Goal: Task Accomplishment & Management: Manage account settings

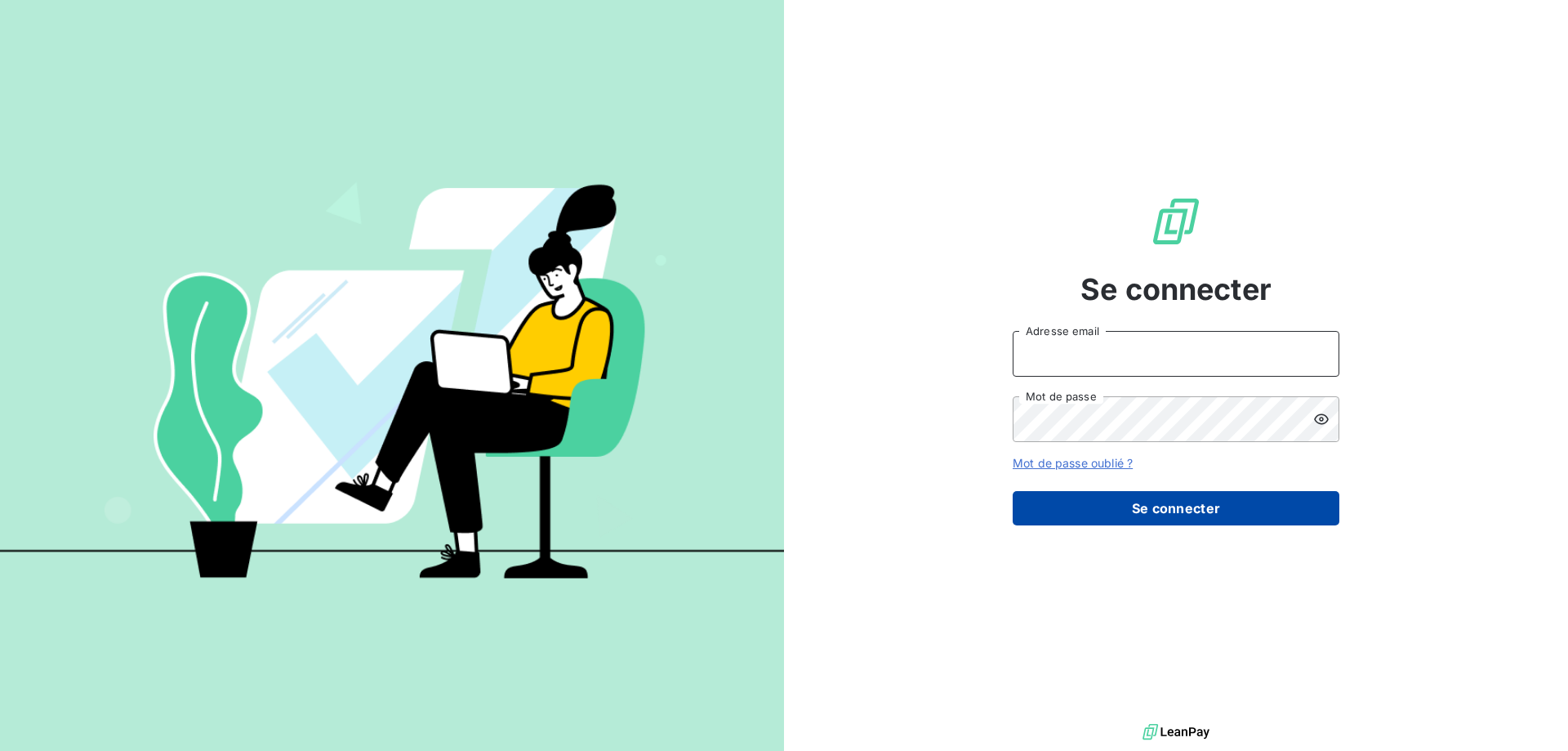
type input "[EMAIL_ADDRESS][DOMAIN_NAME]"
click at [1109, 515] on button "Se connecter" at bounding box center [1176, 508] width 327 height 34
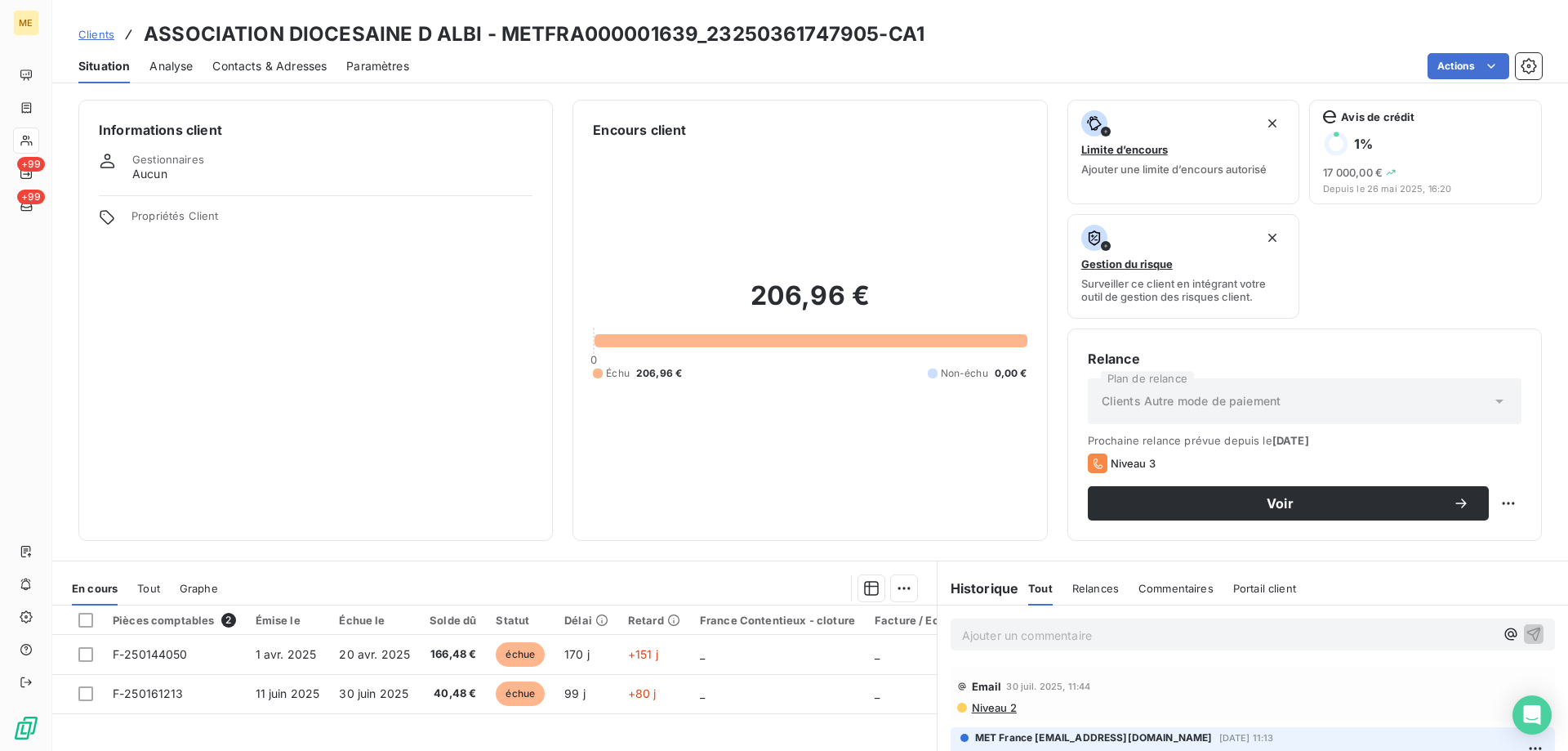
select select "close"
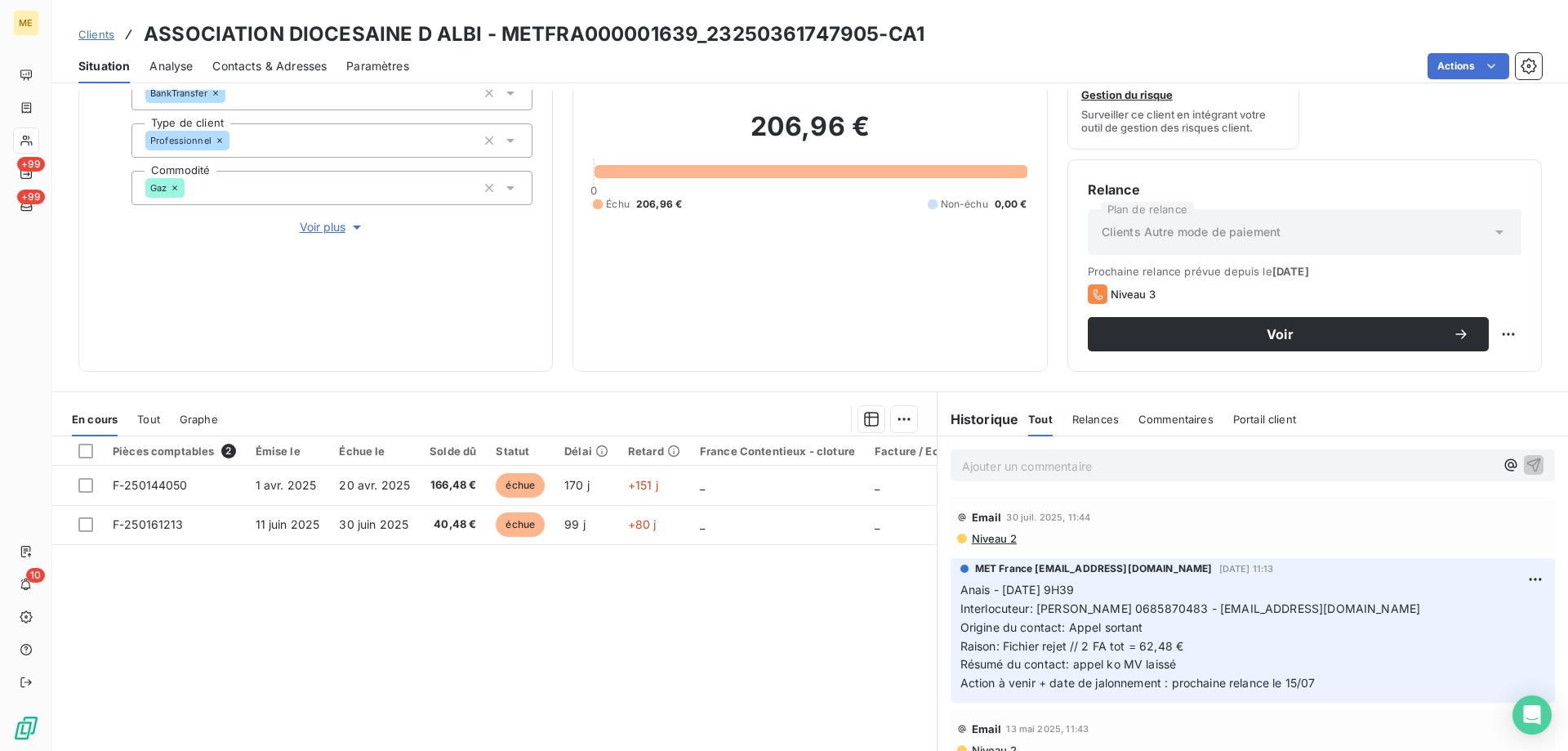
scroll to position [218, 0]
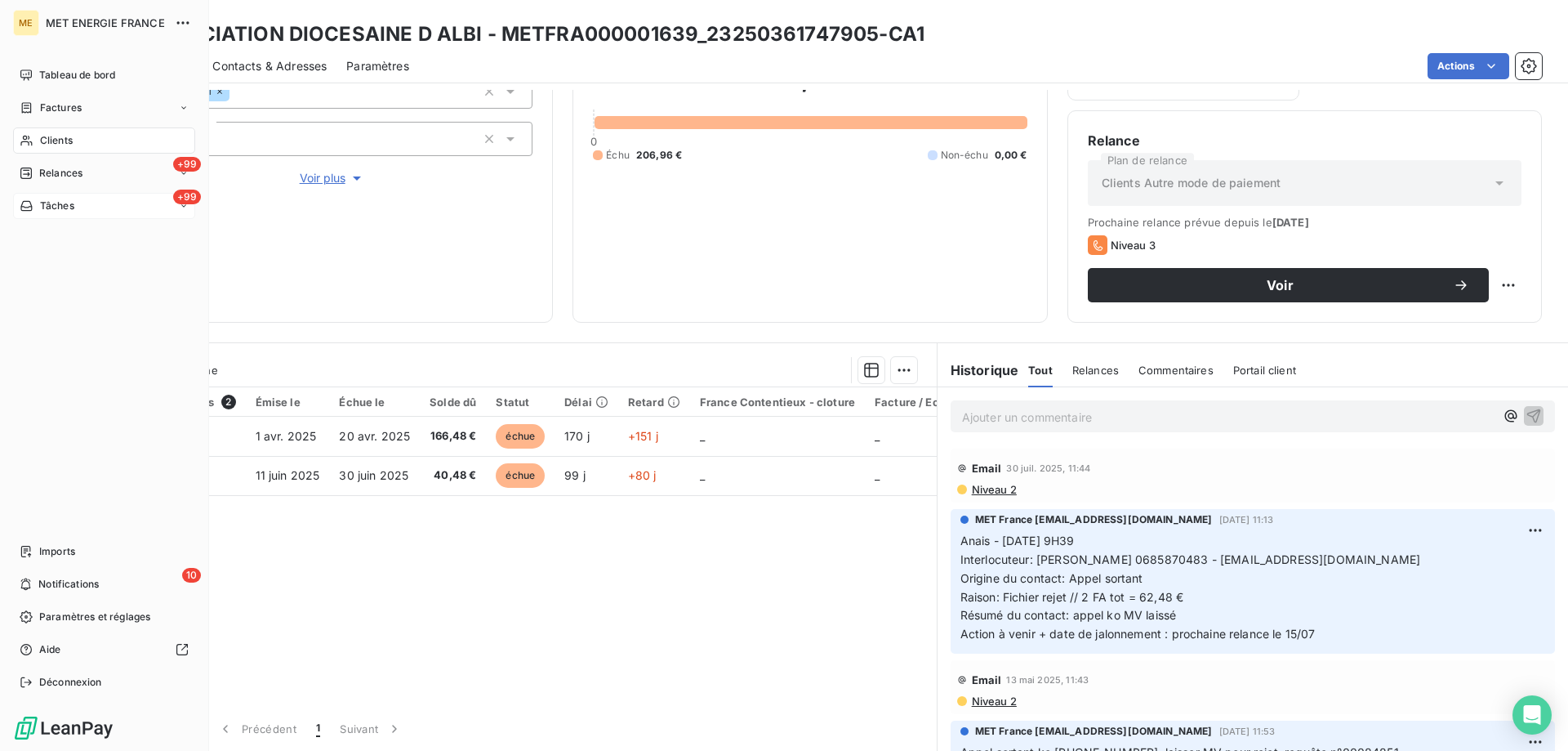
click at [48, 207] on span "Tâches" at bounding box center [57, 206] width 34 height 14
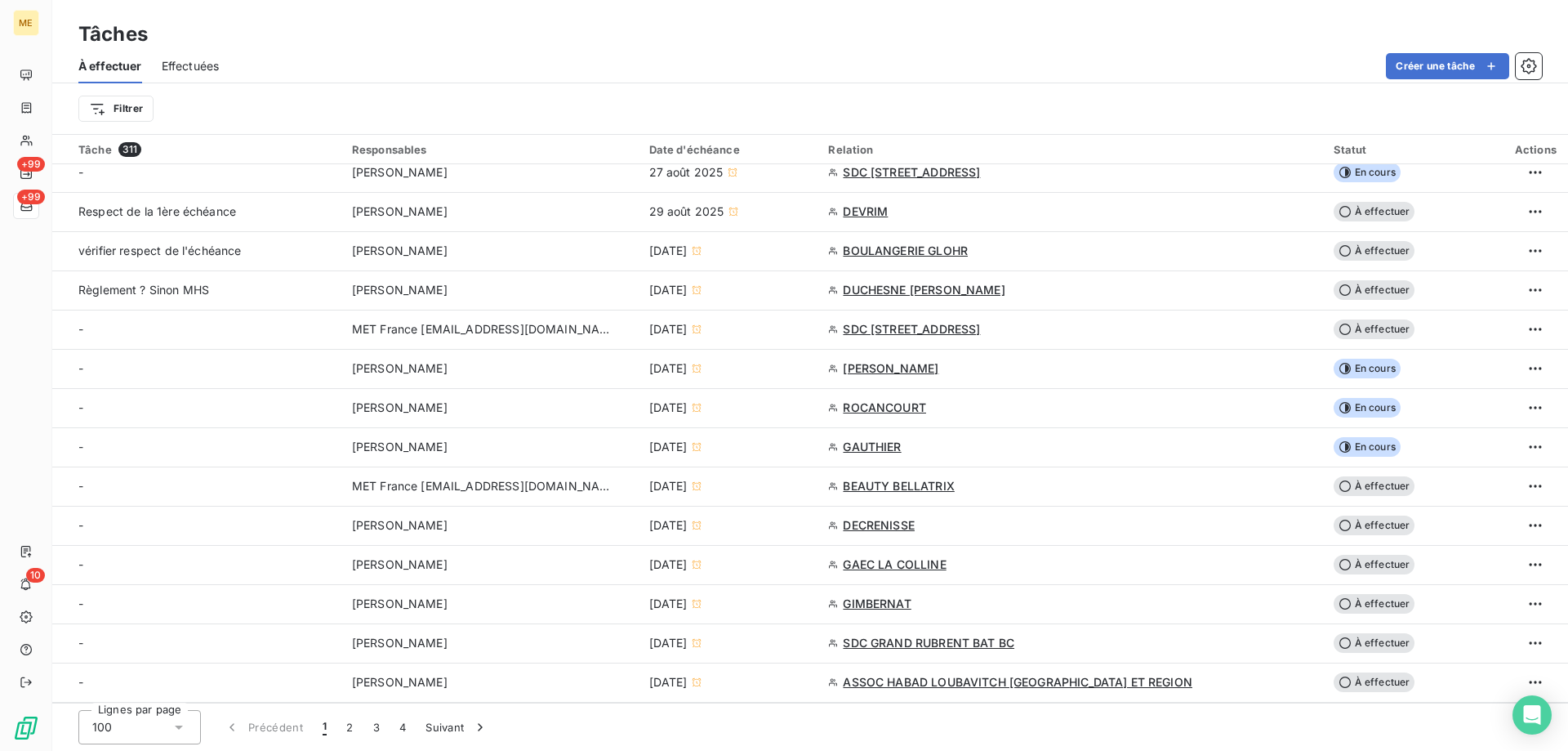
scroll to position [3267, 0]
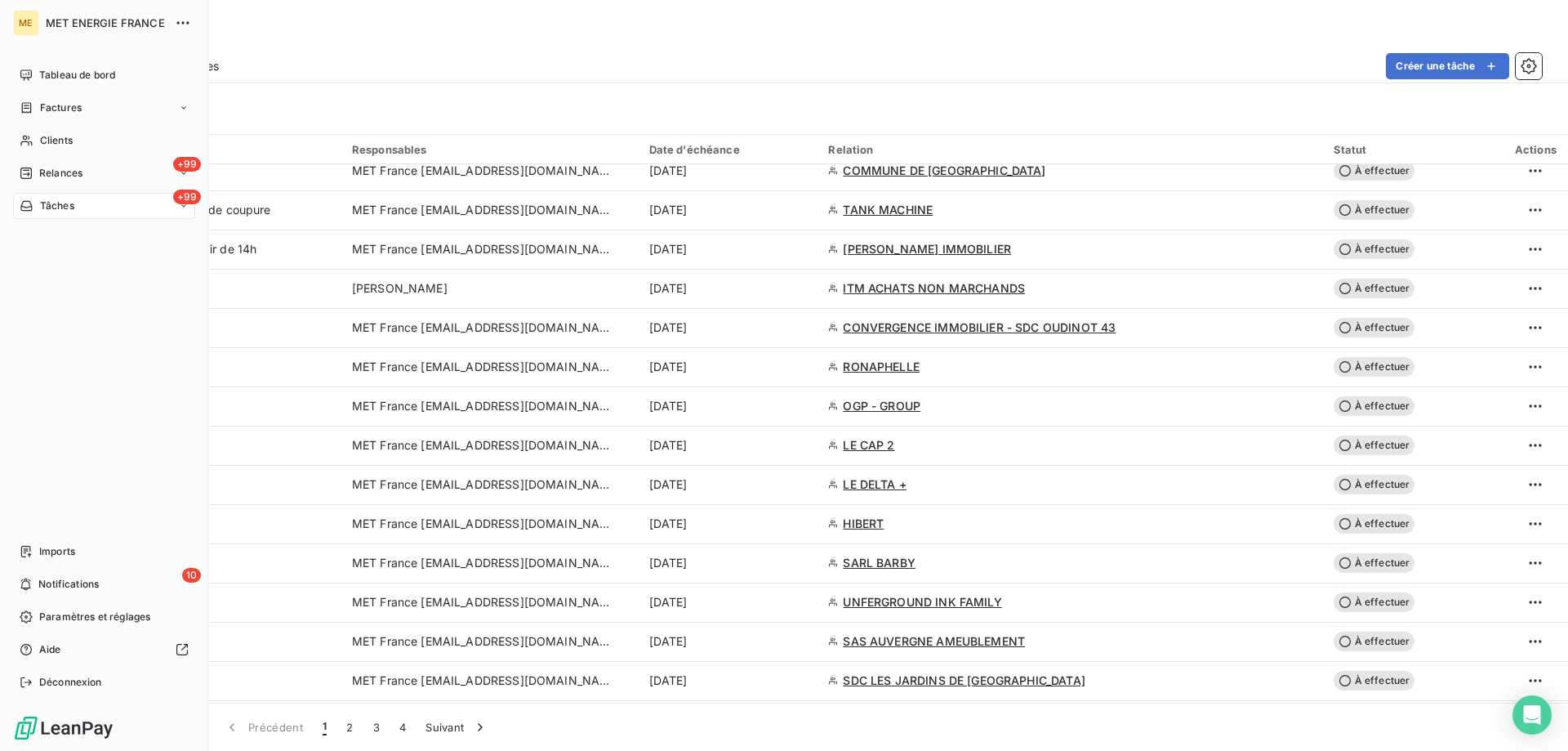
click at [53, 202] on span "Tâches" at bounding box center [57, 206] width 34 height 14
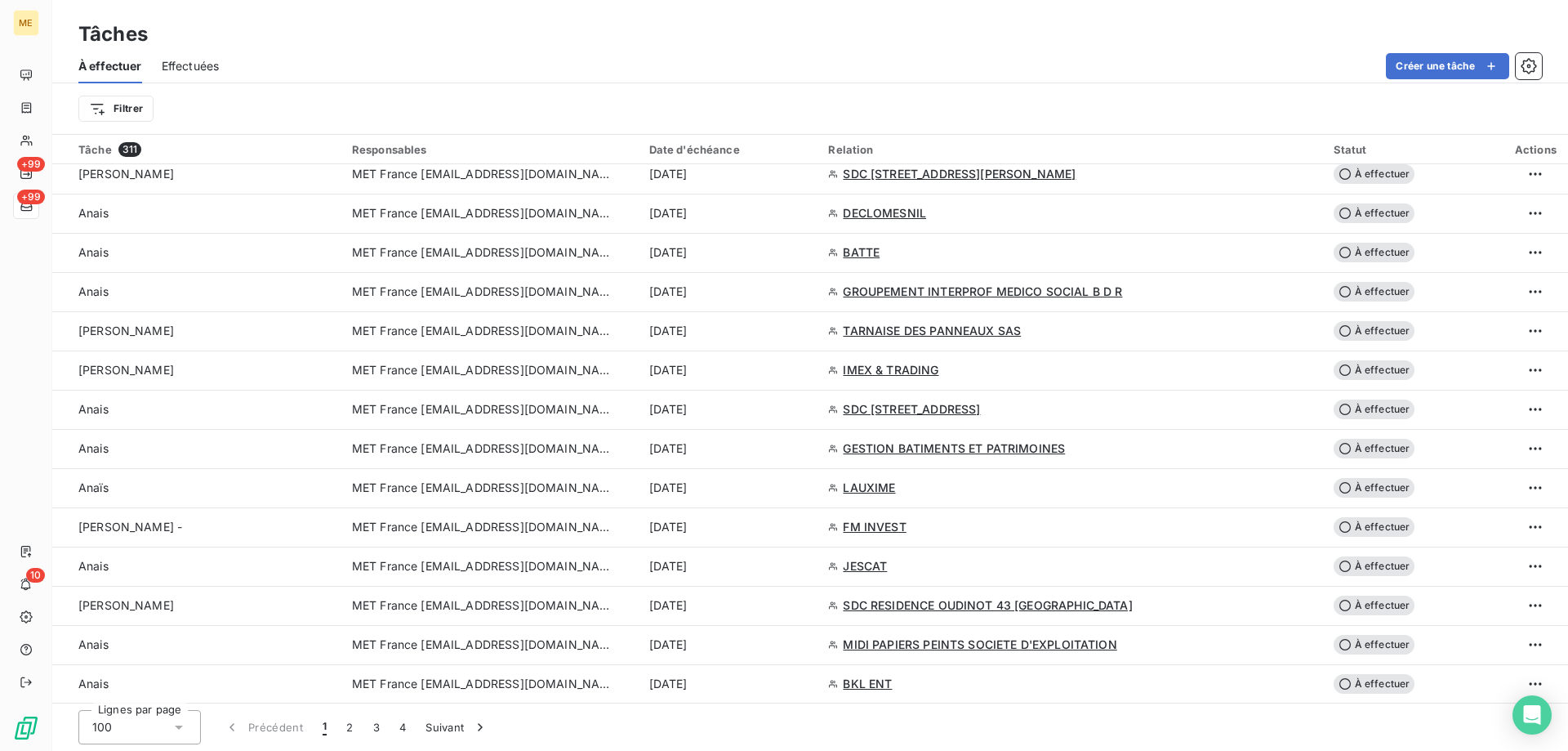
scroll to position [817, 0]
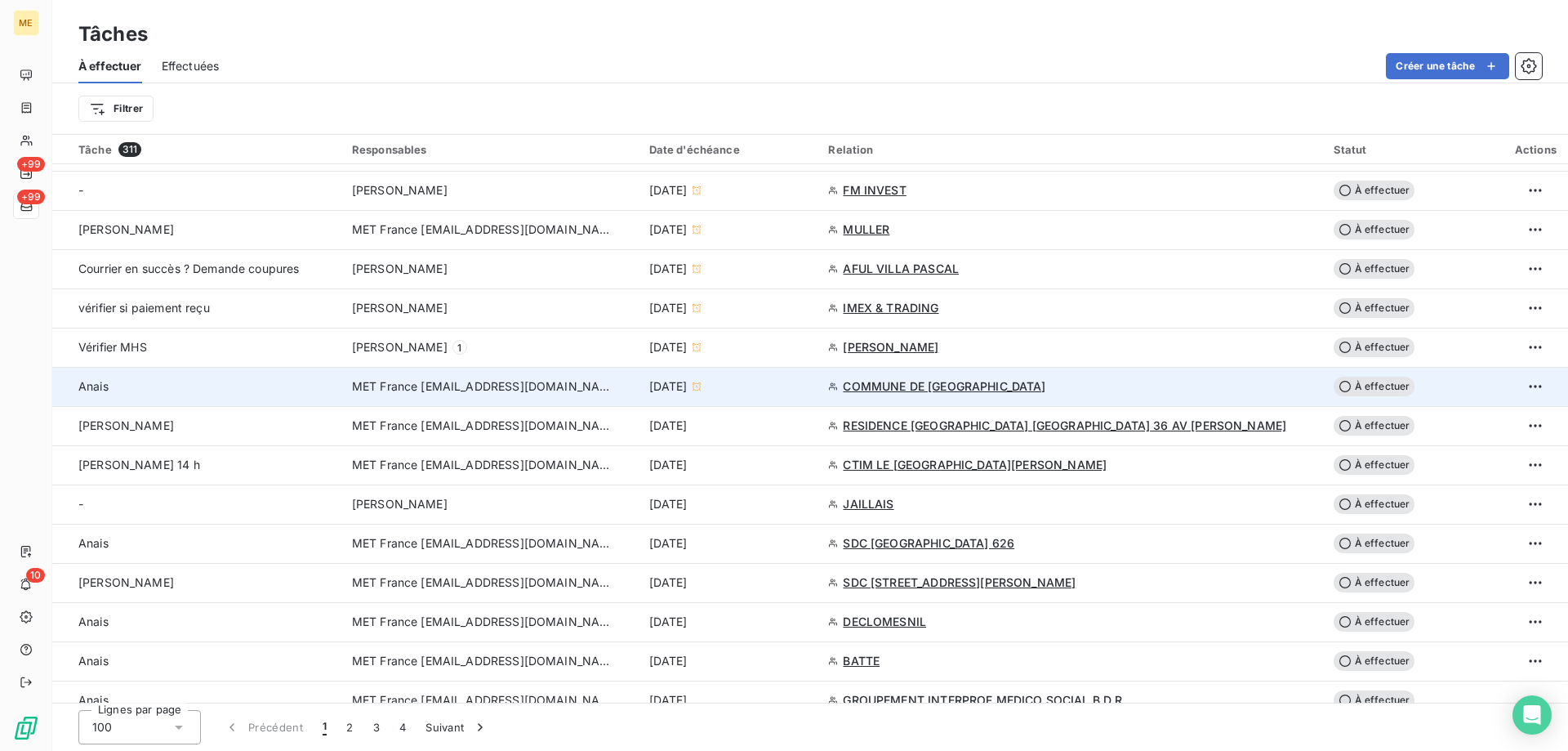
click at [819, 394] on td "[DATE]" at bounding box center [729, 386] width 180 height 40
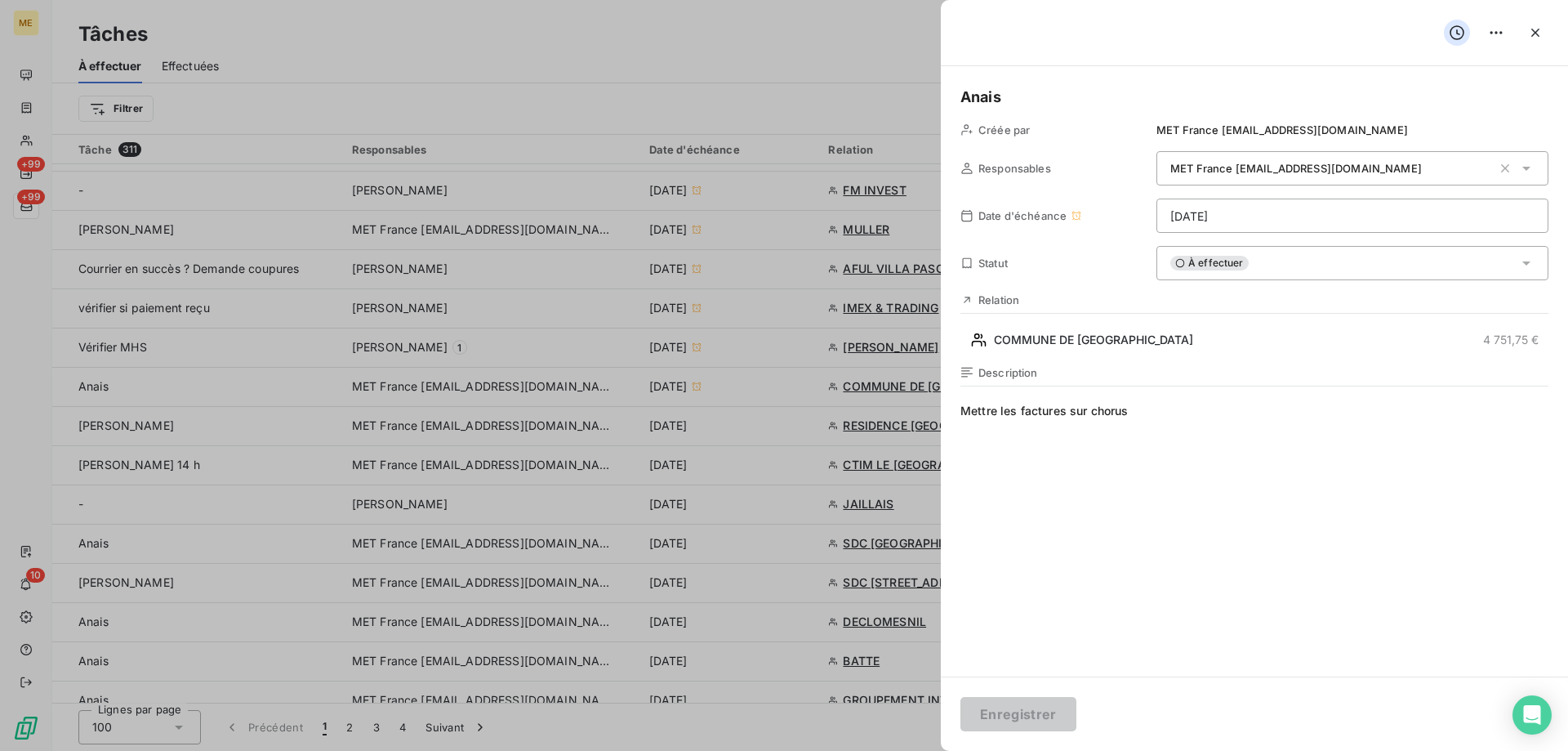
click at [1284, 216] on html "ME +99 +99 10 Tâches À effectuer Effectuées Créer une tâche Filtrer Tâche 311 R…" at bounding box center [784, 465] width 1568 height 931
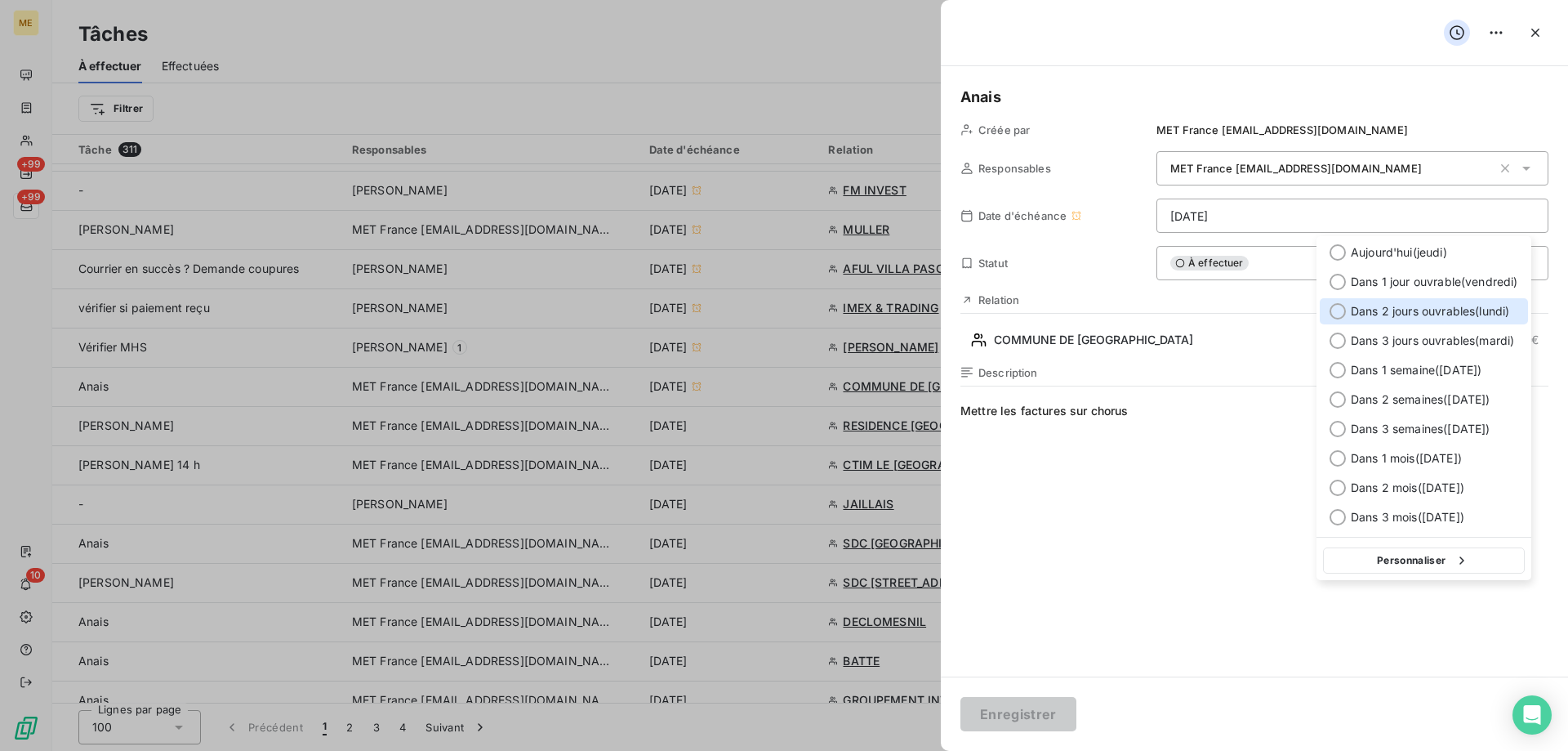
click at [1380, 304] on span "Dans 2 jours ouvrables ( lundi )" at bounding box center [1430, 311] width 158 height 16
type input "22/09/2025"
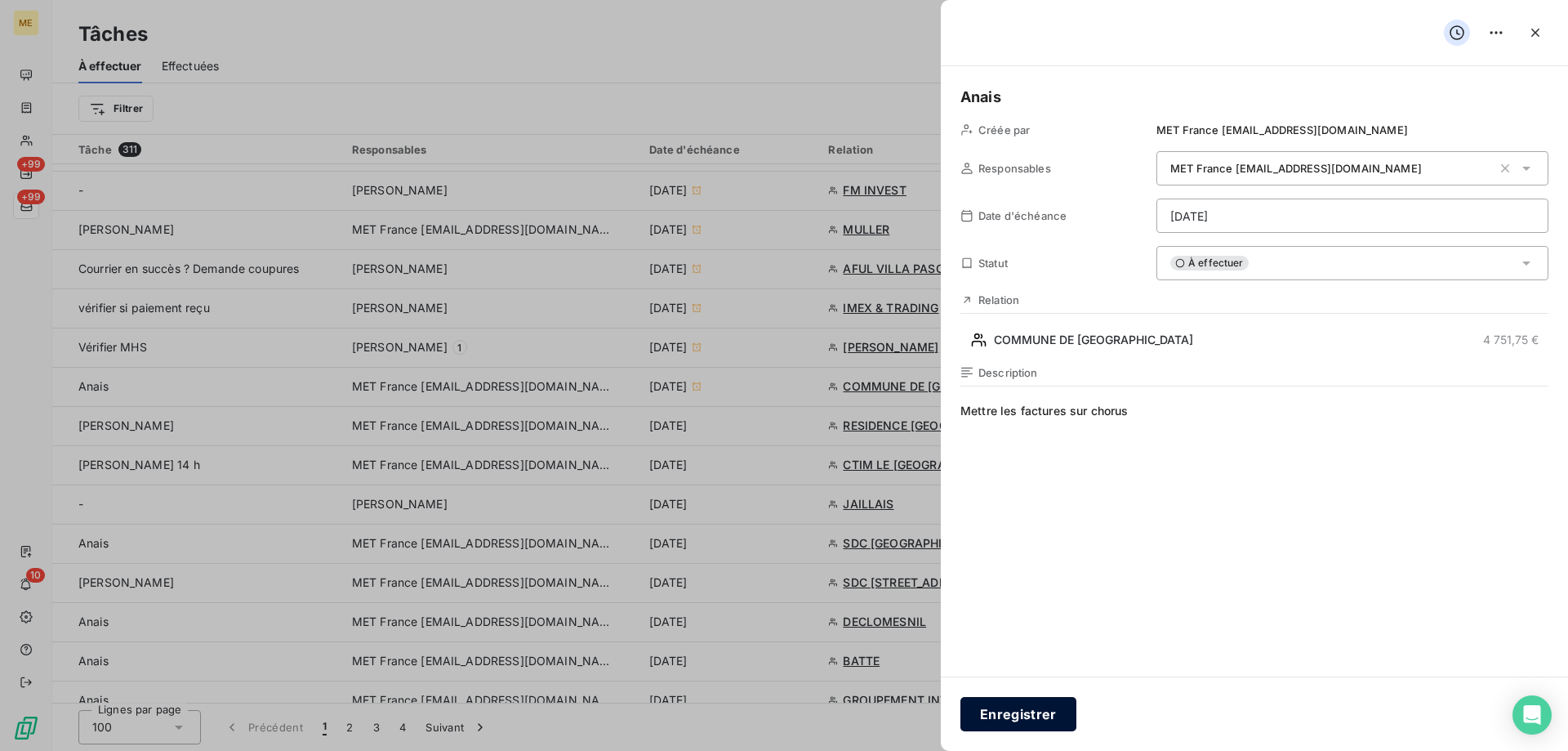
click at [1031, 713] on button "Enregistrer" at bounding box center [1017, 714] width 116 height 34
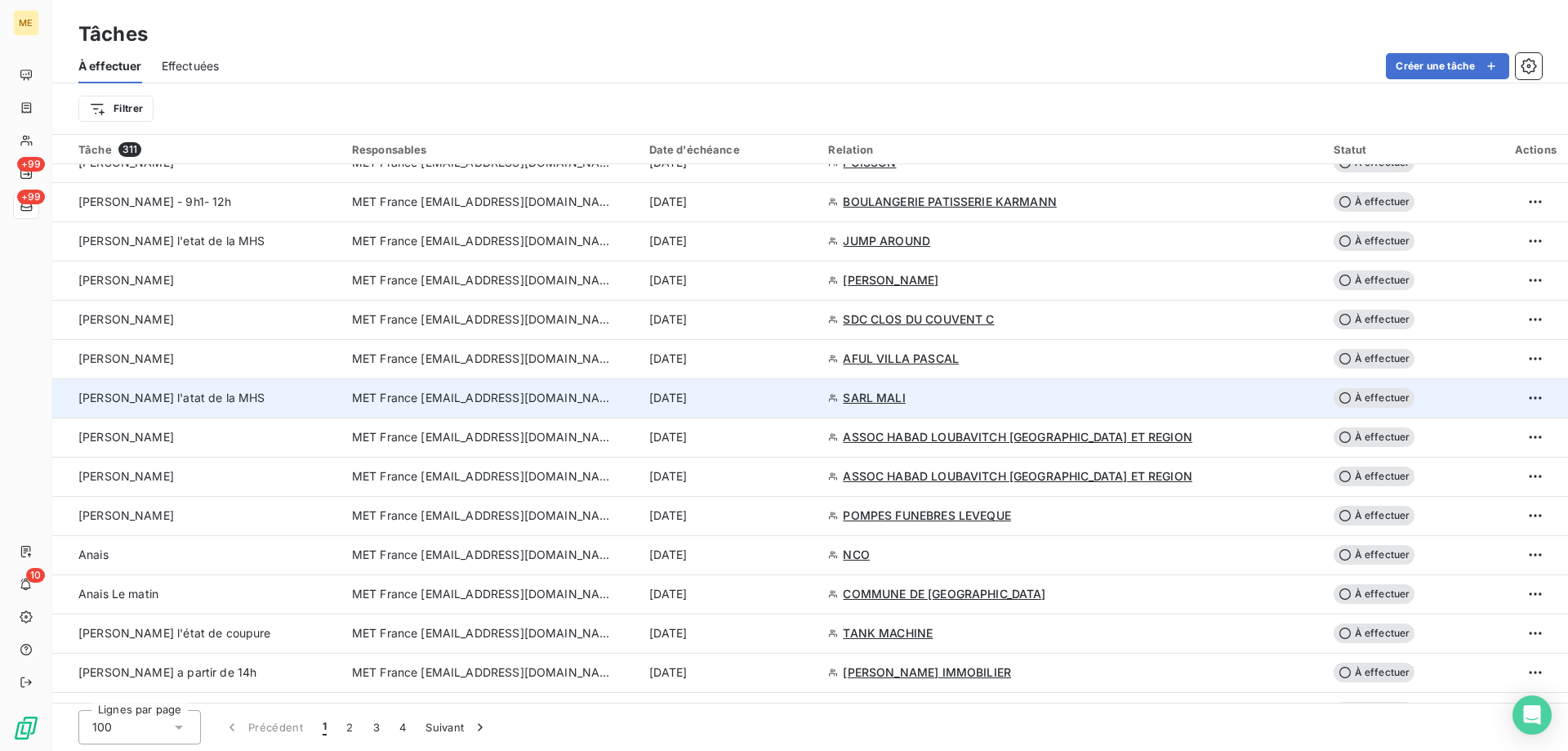
scroll to position [2859, 0]
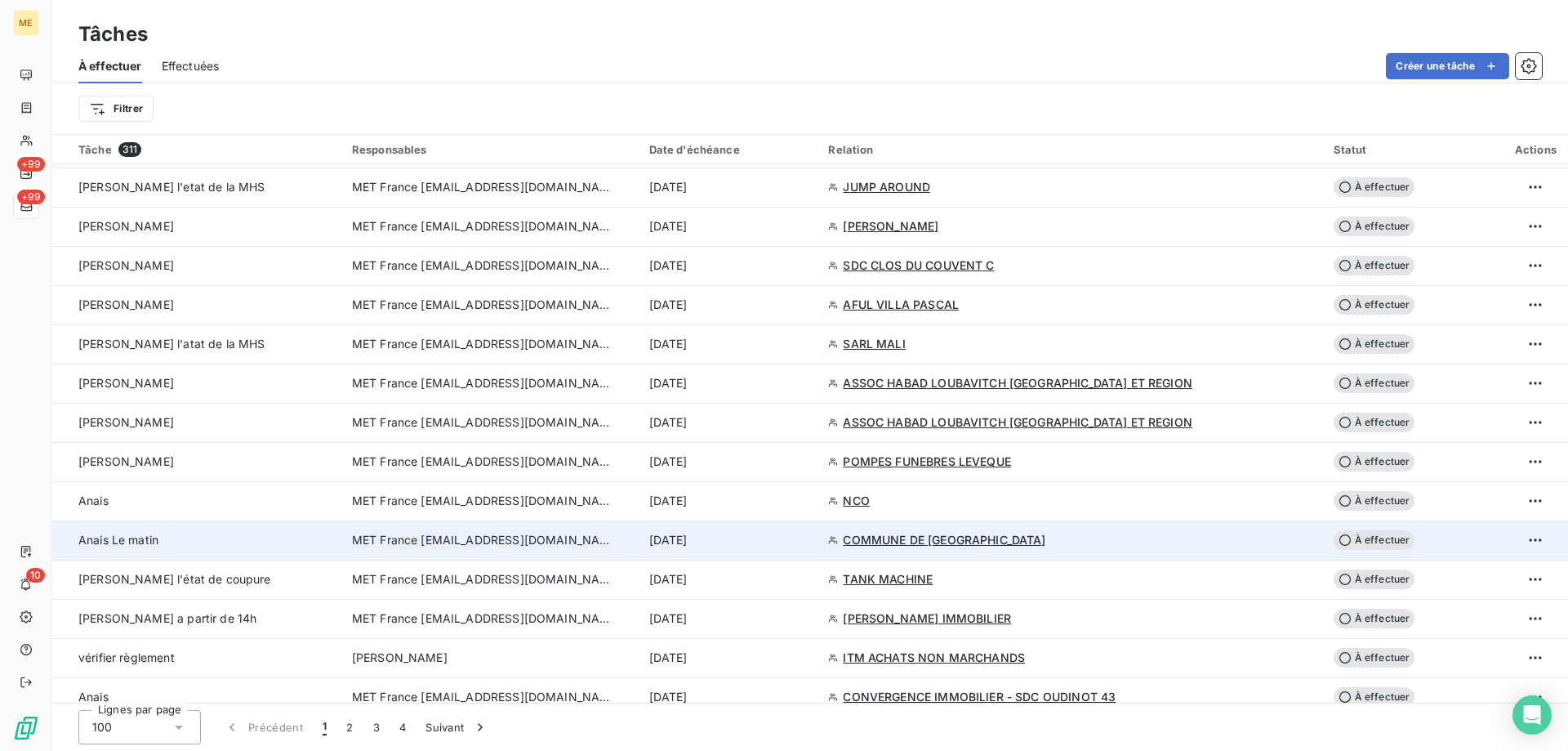
click at [809, 543] on div "[DATE]" at bounding box center [729, 540] width 160 height 16
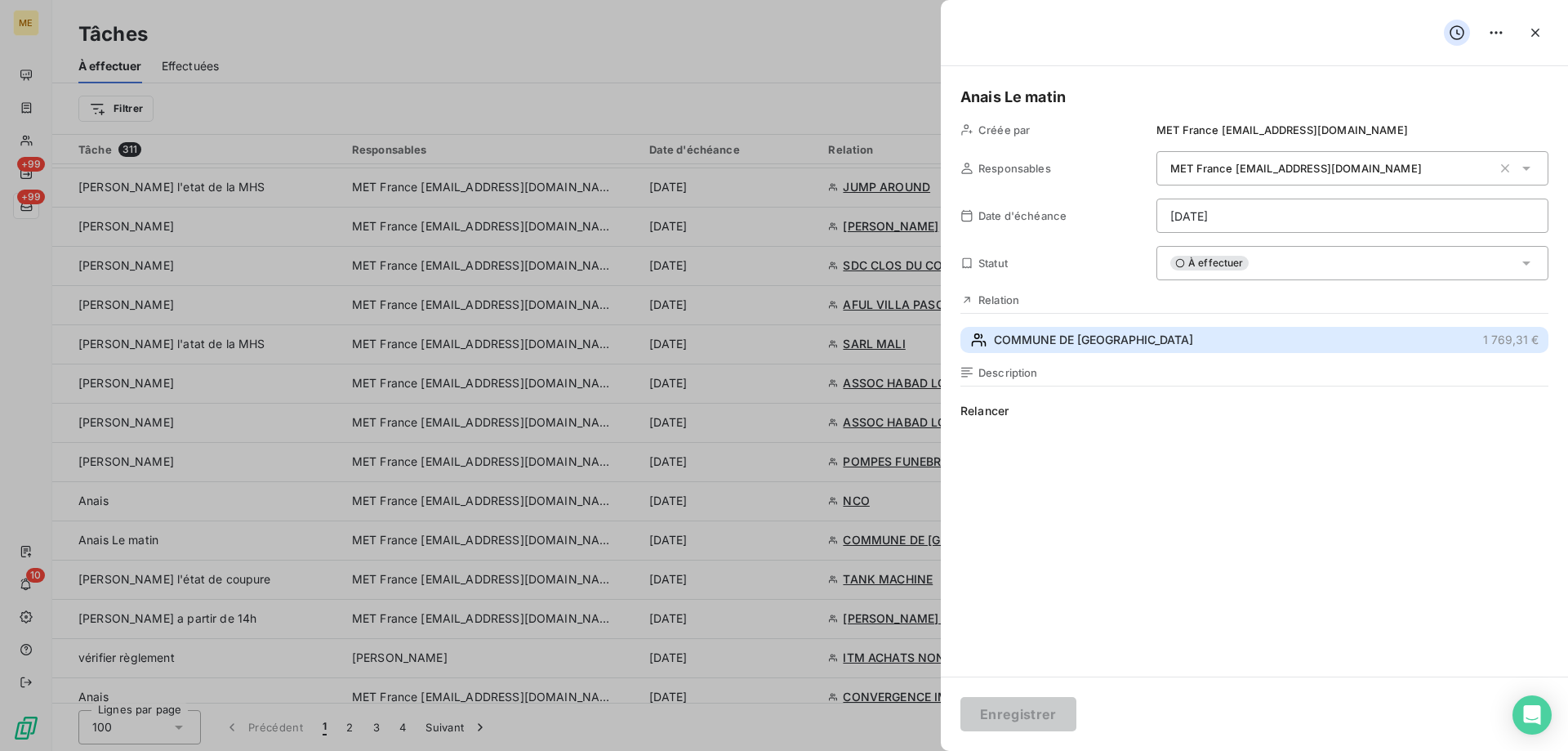
click at [1179, 348] on button "COMMUNE DE VAUX 1 769,31 €" at bounding box center [1254, 340] width 588 height 26
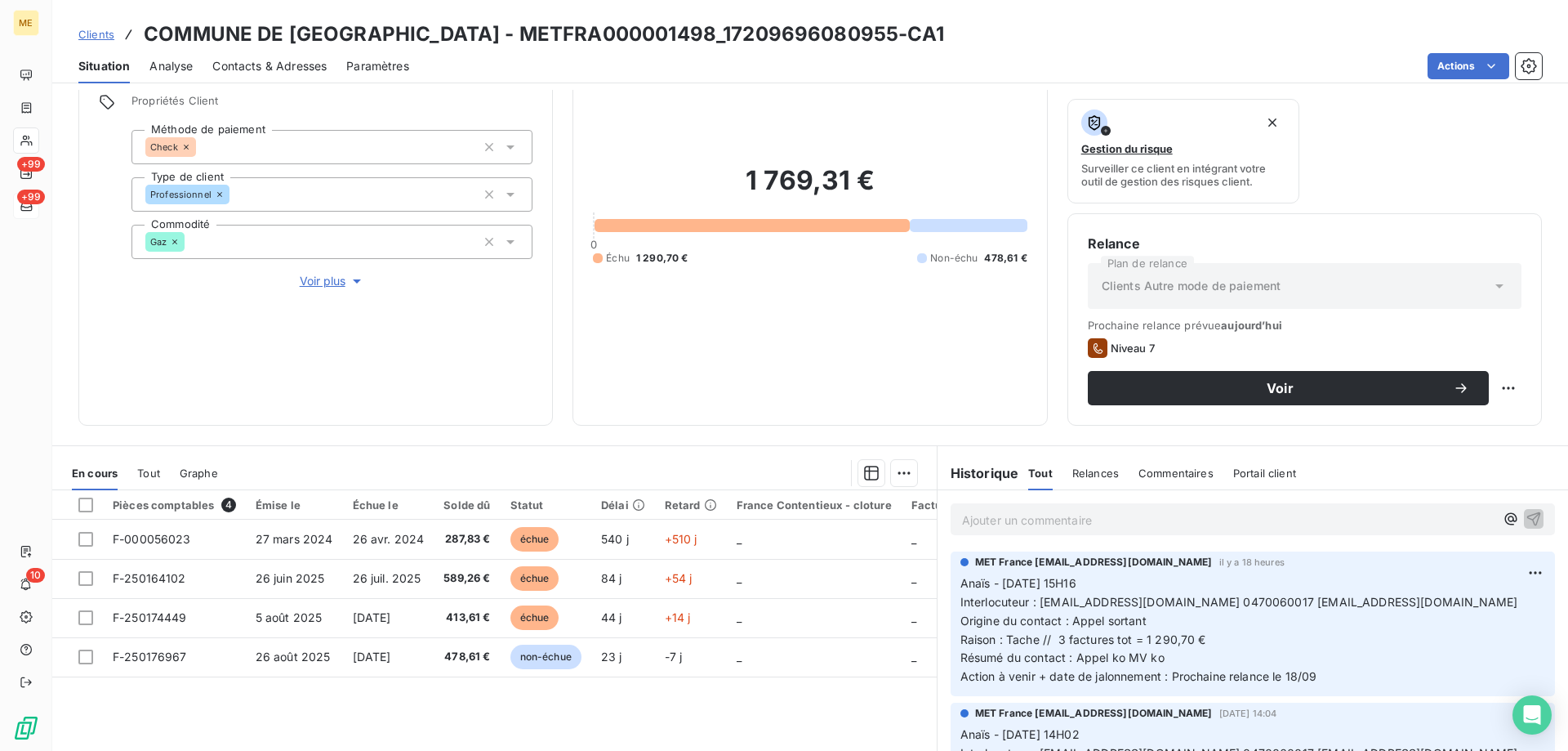
scroll to position [218, 0]
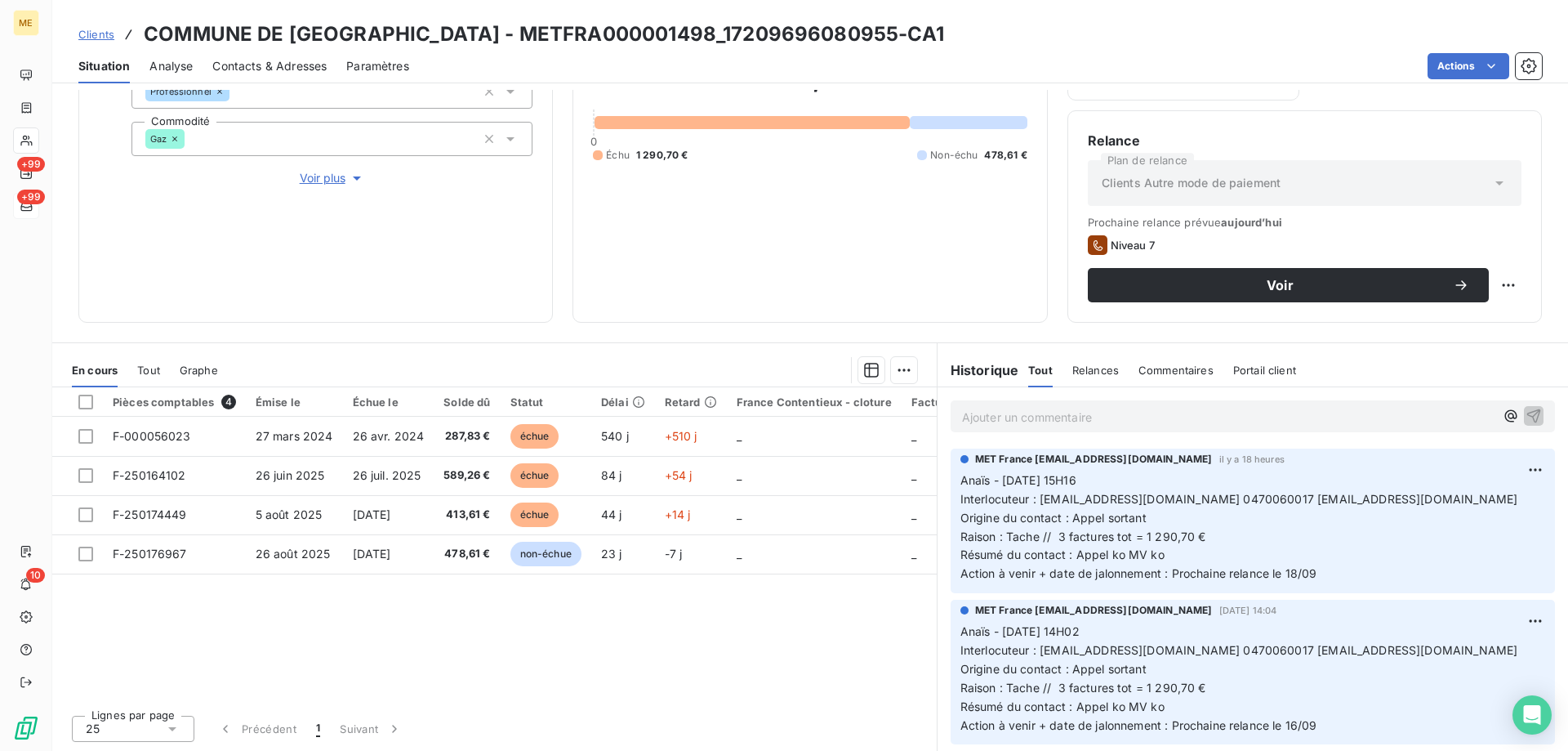
click at [1097, 418] on p "Ajouter un commentaire ﻿" at bounding box center [1228, 417] width 533 height 21
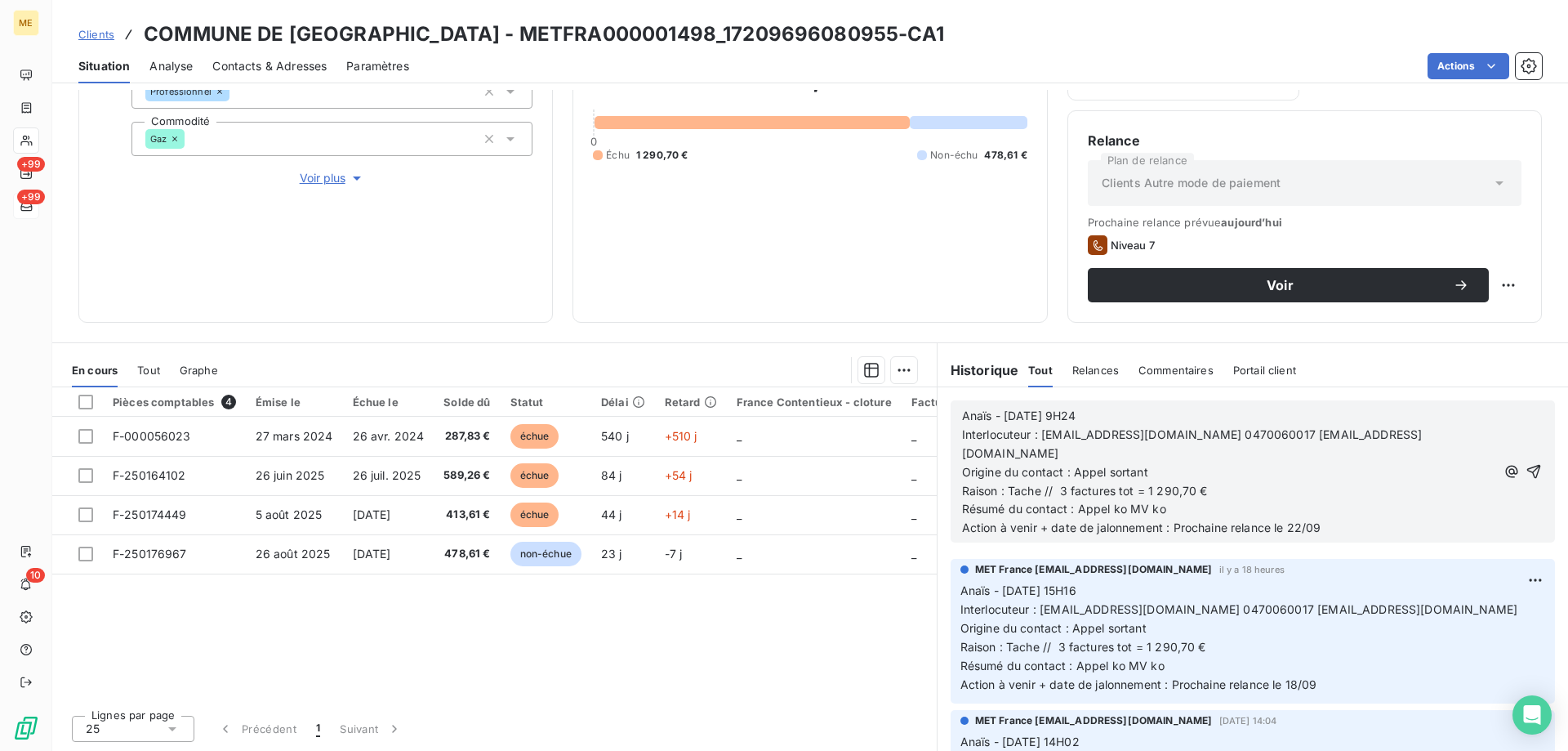
click at [1519, 462] on div "Anaïs - 18/09/2025 - 9H24 Interlocuteur : mairie.de.vaux@wanadoo.fr 0470060017 …" at bounding box center [1252, 472] width 604 height 142
drag, startPoint x: 1514, startPoint y: 455, endPoint x: 1521, endPoint y: 428, distance: 27.9
click at [1526, 464] on icon "button" at bounding box center [1534, 472] width 16 height 16
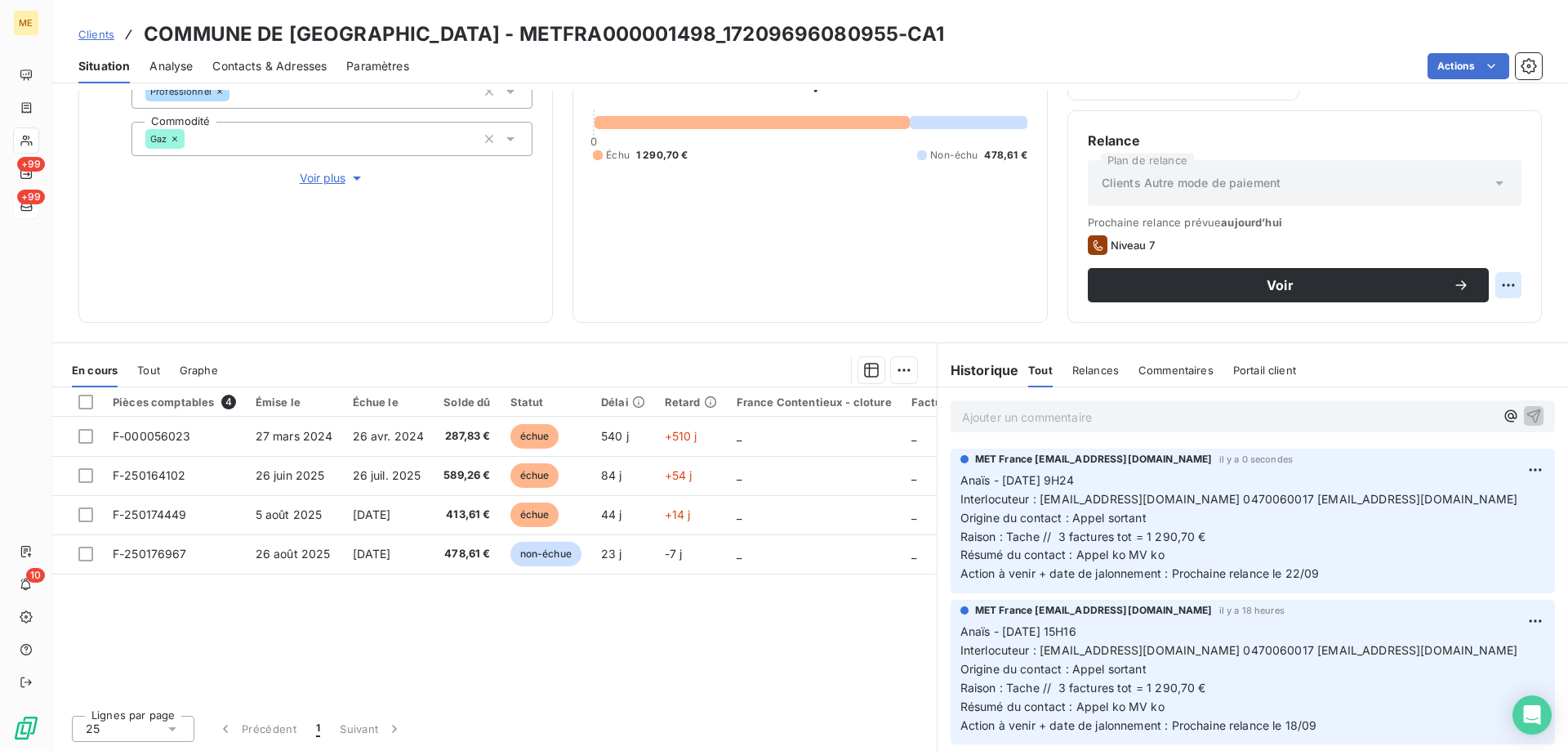
click at [1498, 281] on html "ME +99 +99 10 Clients COMMUNE DE VAUX - METFRA000001498_17209696080955-CA1 Situ…" at bounding box center [784, 465] width 1568 height 931
click at [1481, 327] on div "Replanifier cette action" at bounding box center [1428, 321] width 146 height 26
select select "8"
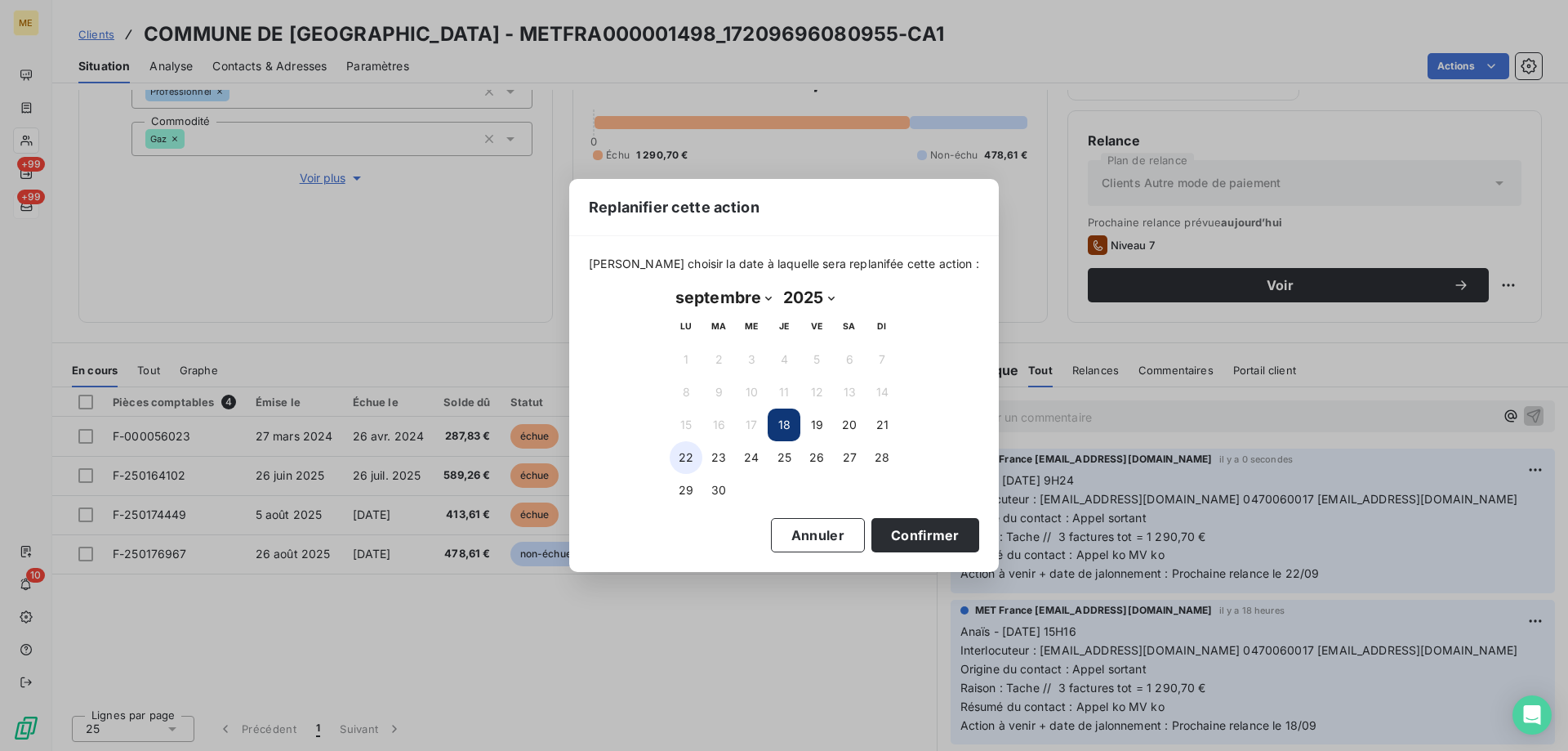
click at [689, 459] on button "22" at bounding box center [686, 457] width 32 height 32
click at [912, 536] on button "Confirmer" at bounding box center [925, 535] width 108 height 34
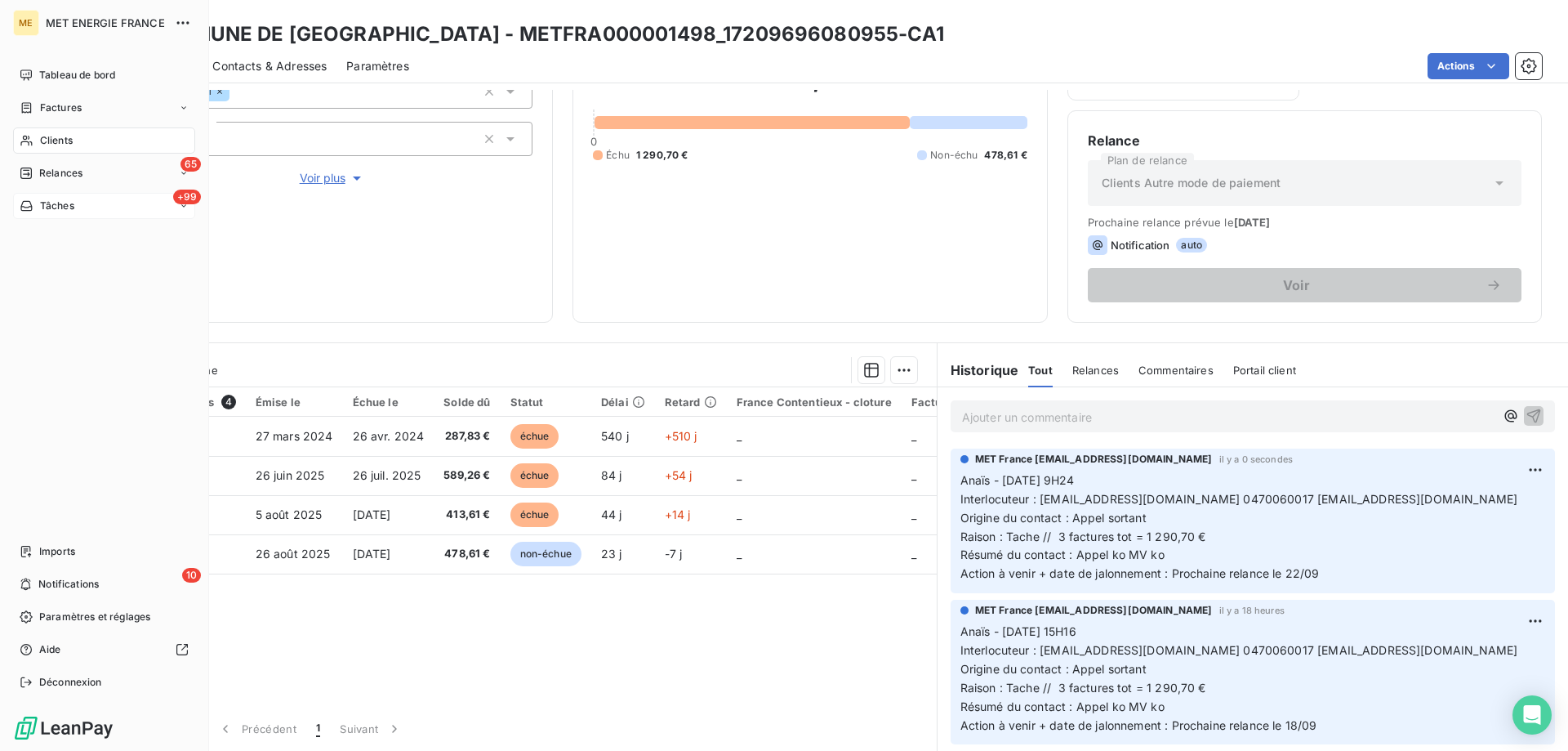
click at [54, 207] on span "Tâches" at bounding box center [57, 206] width 34 height 14
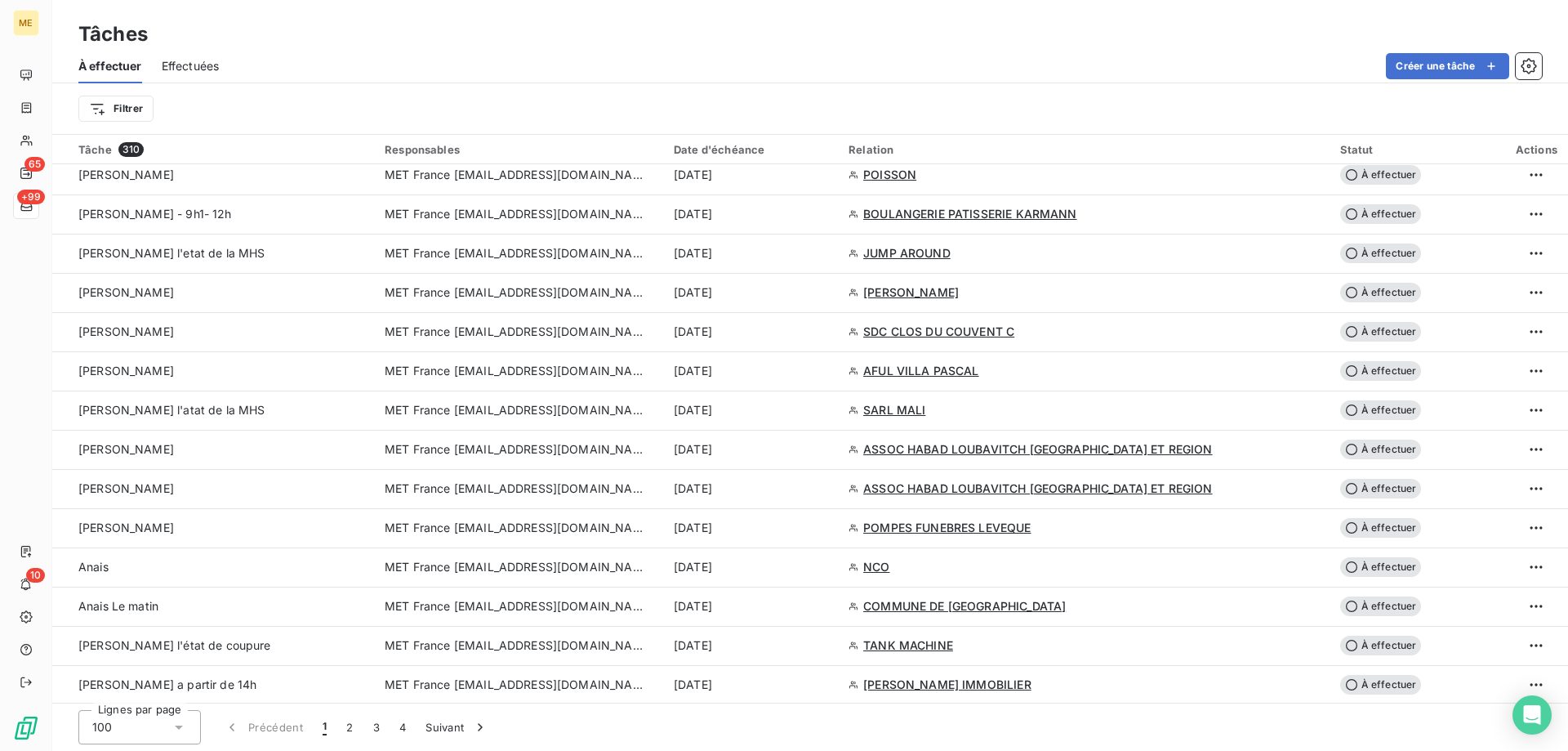
scroll to position [2778, 0]
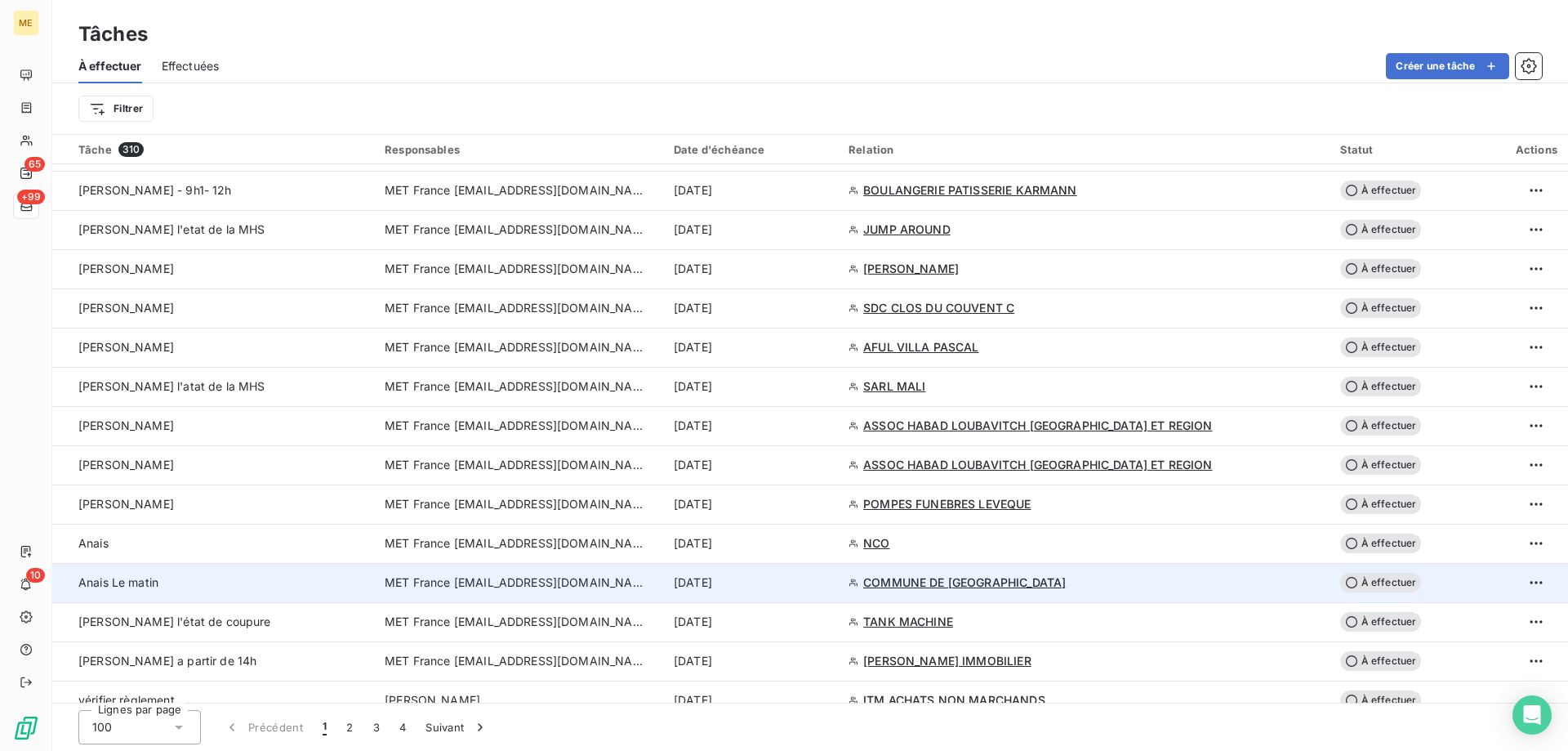
click at [829, 579] on div "[DATE]" at bounding box center [751, 582] width 155 height 16
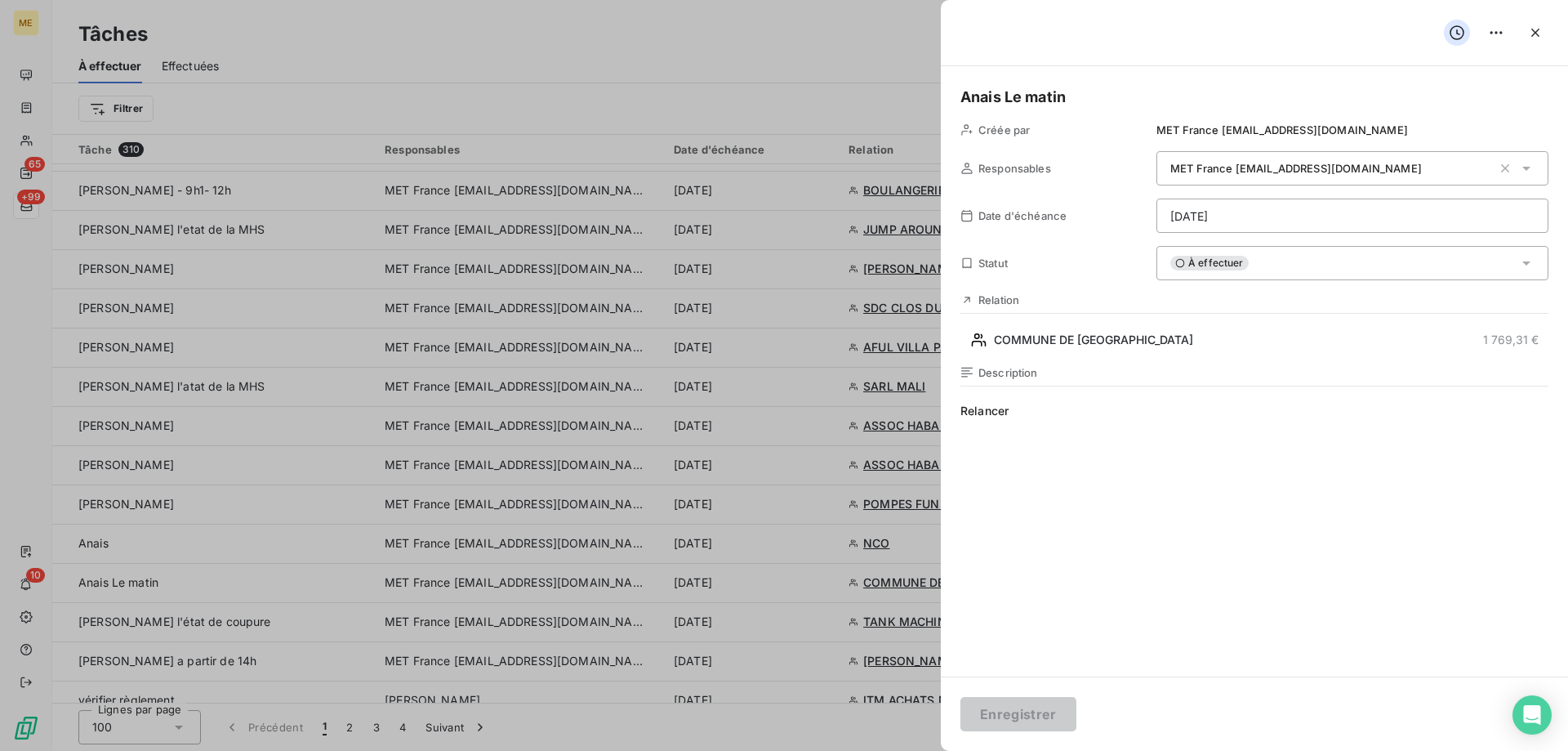
drag, startPoint x: 1227, startPoint y: 251, endPoint x: 1224, endPoint y: 262, distance: 11.4
click at [1227, 252] on div "À effectuer" at bounding box center [1352, 263] width 392 height 34
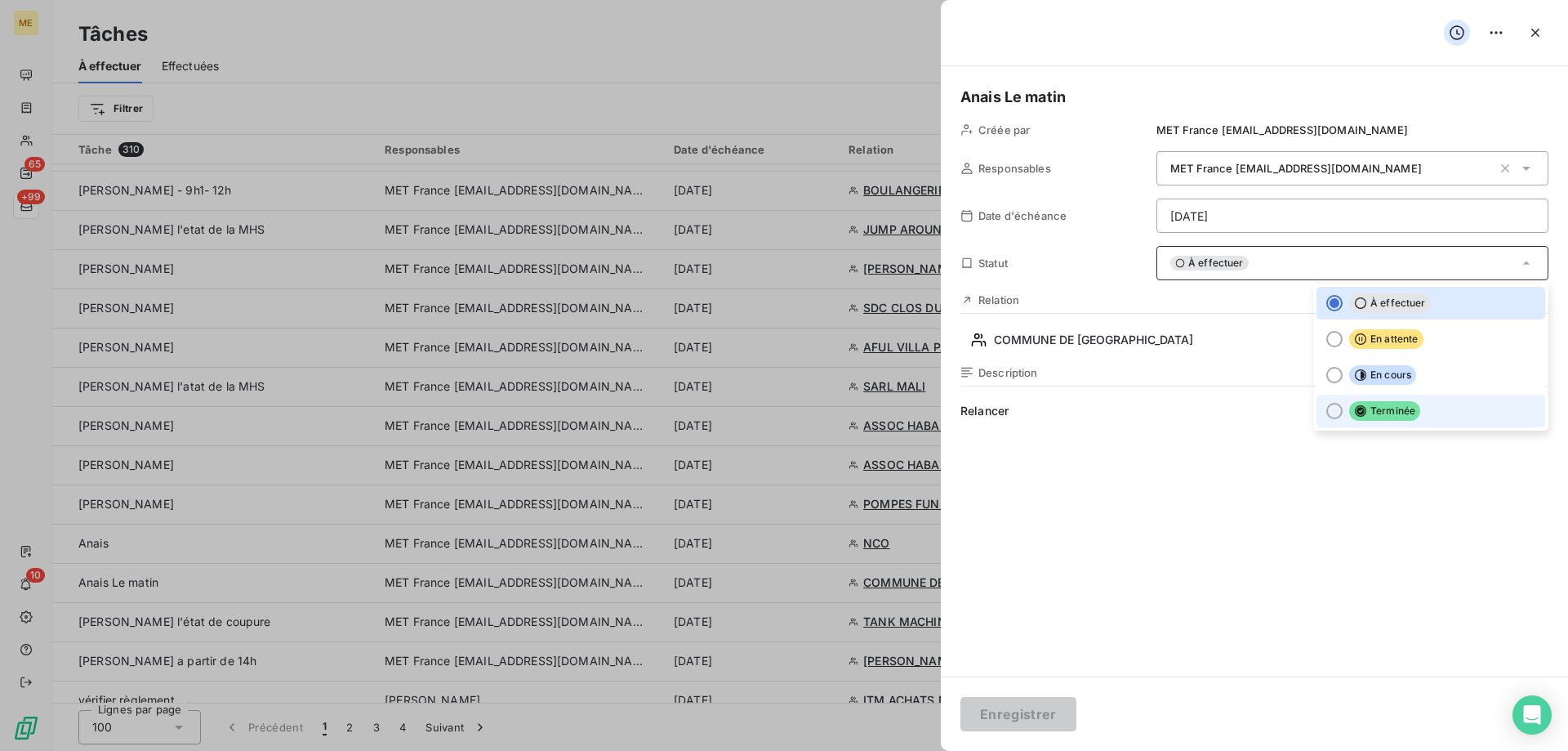
click at [1383, 404] on span "Terminée" at bounding box center [1384, 411] width 71 height 20
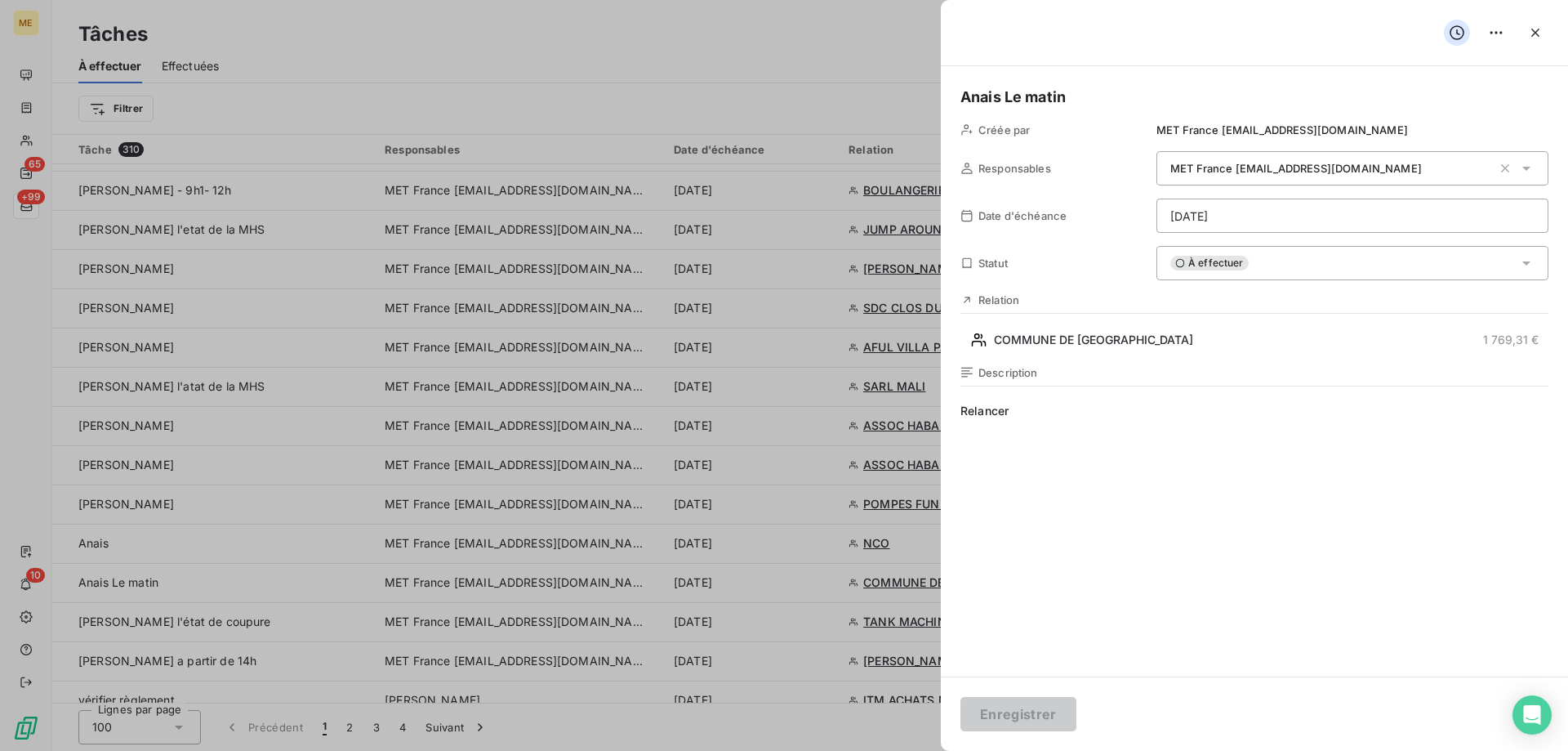
click at [1248, 271] on div "À effectuer" at bounding box center [1352, 263] width 392 height 34
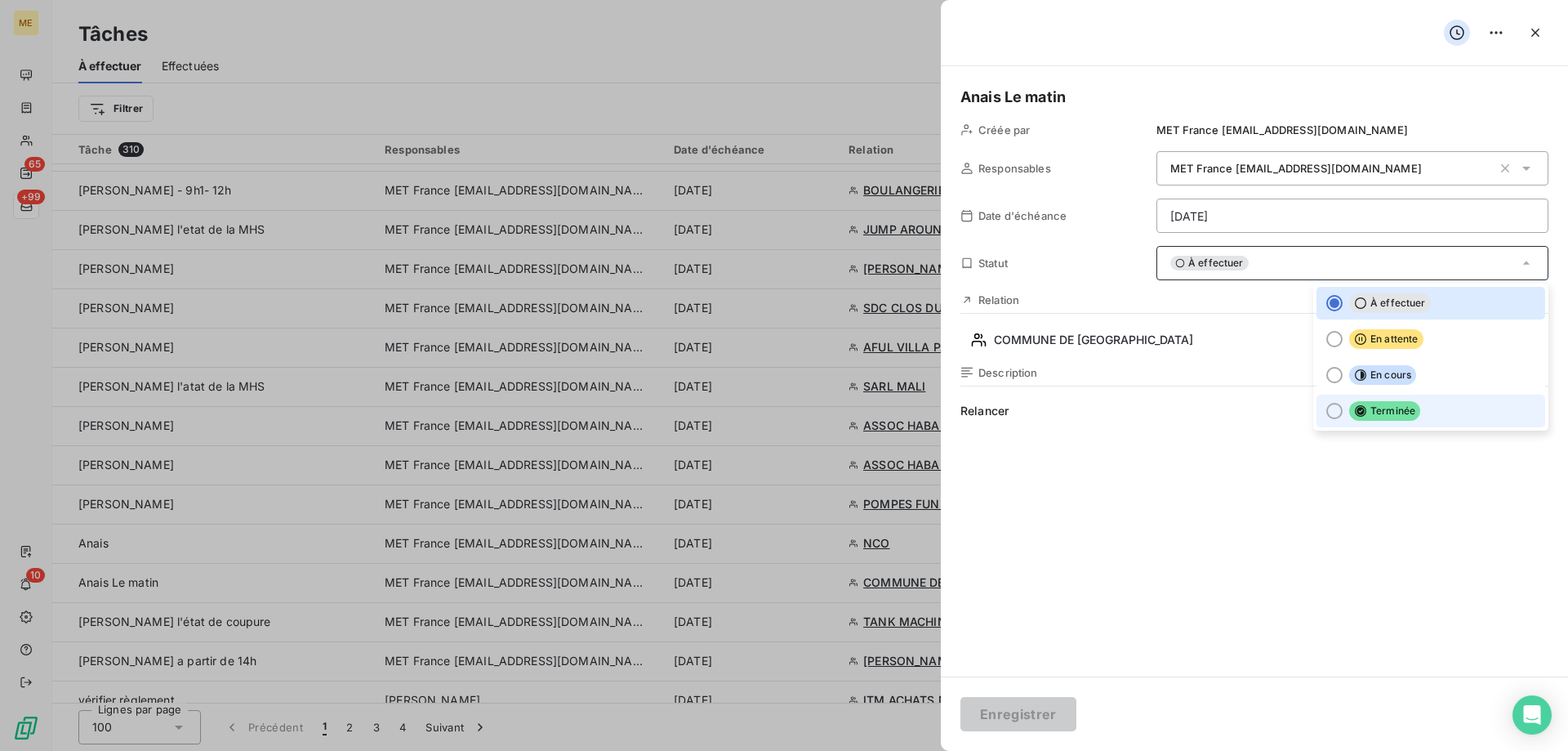
click at [1382, 416] on span "Terminée" at bounding box center [1384, 411] width 71 height 20
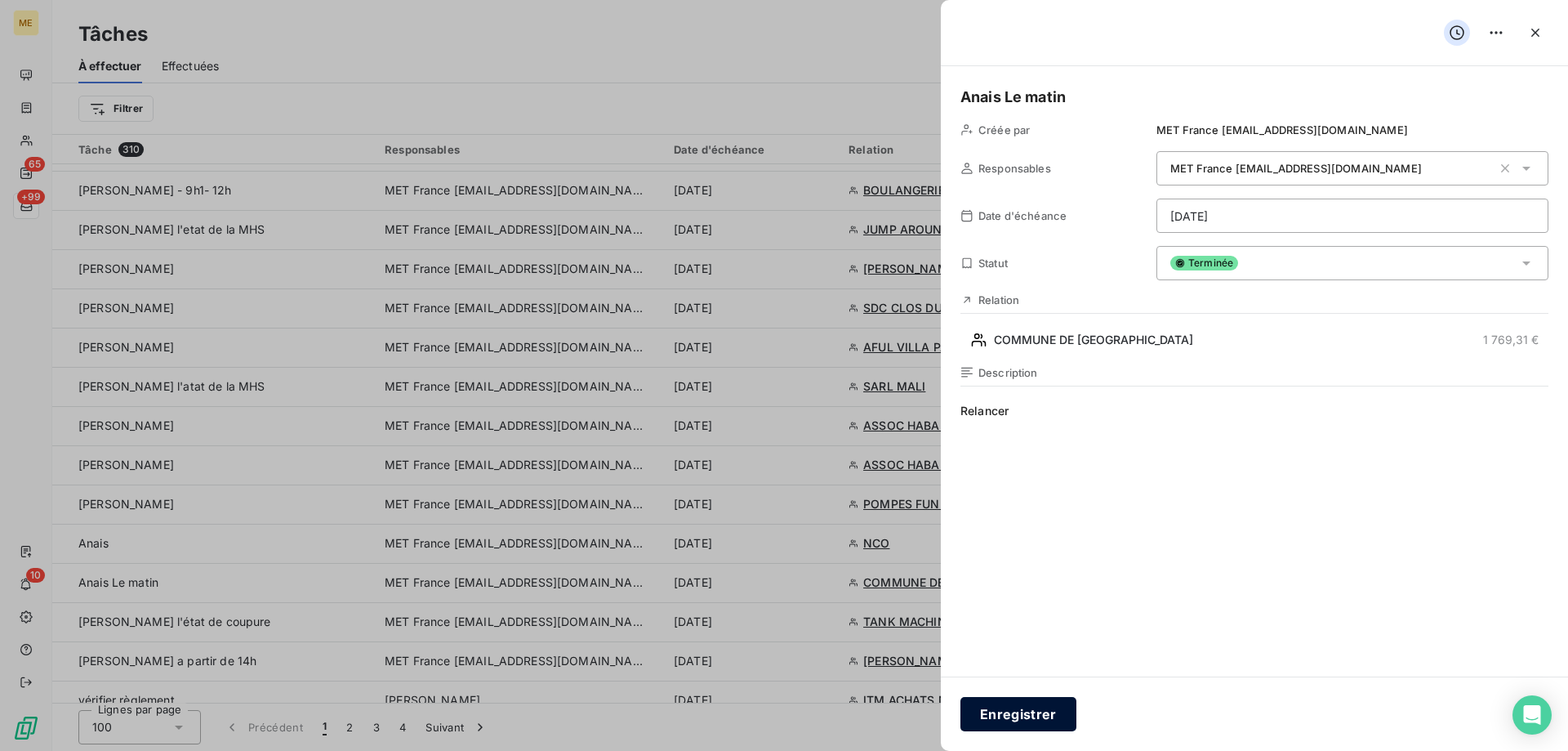
click at [1013, 711] on button "Enregistrer" at bounding box center [1017, 714] width 116 height 34
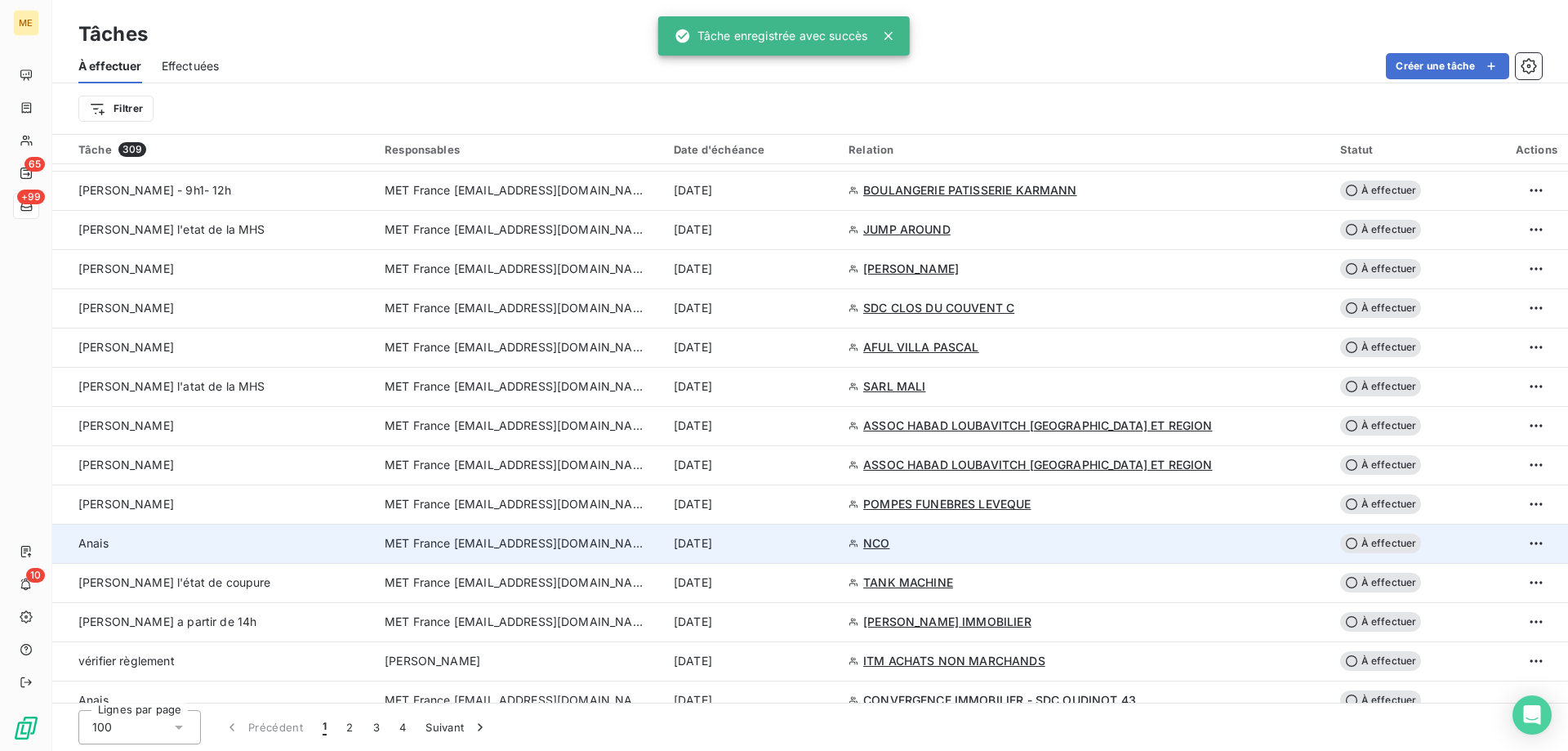
click at [829, 549] on div "[DATE]" at bounding box center [751, 543] width 155 height 16
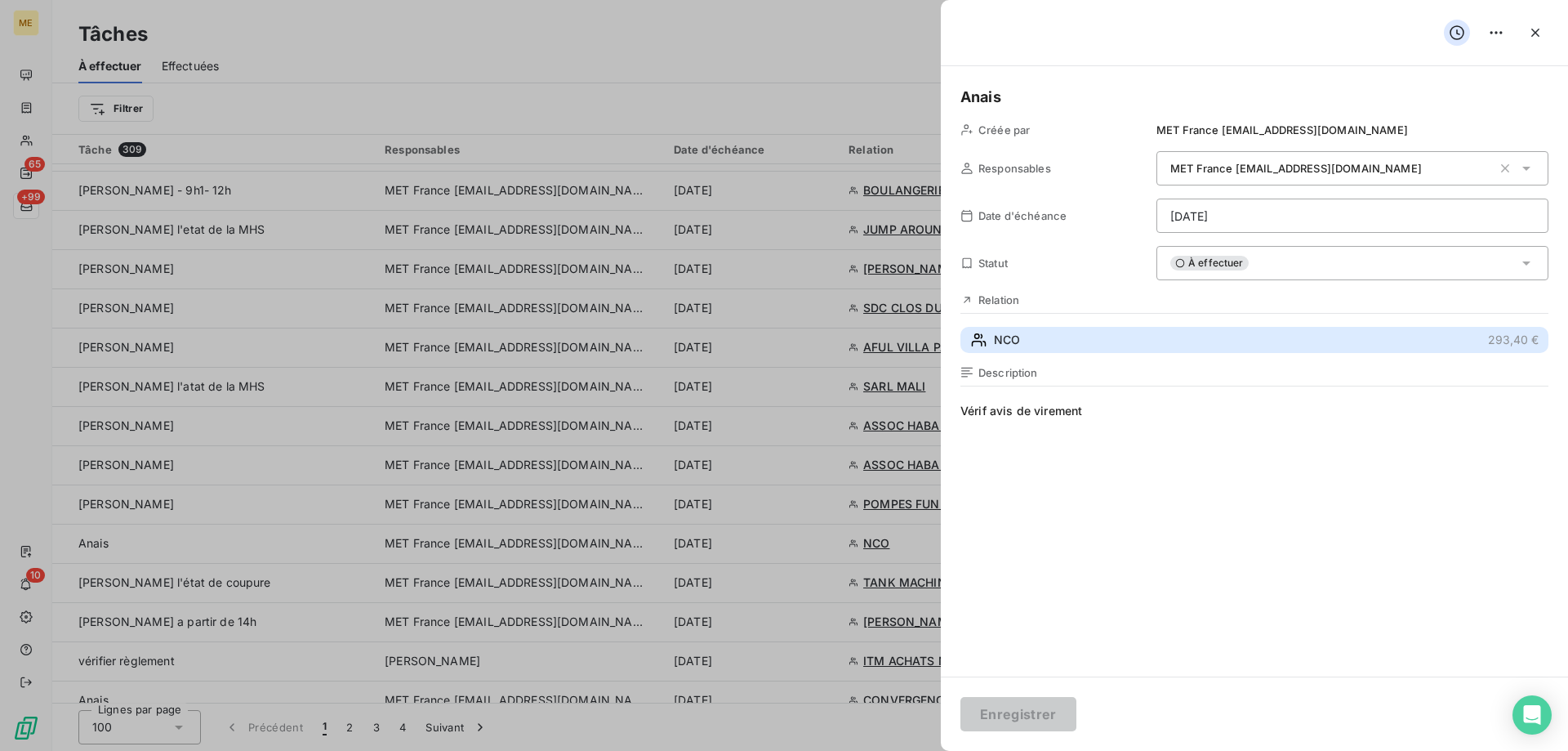
click at [1113, 336] on button "NCO 293,40 €" at bounding box center [1254, 340] width 588 height 26
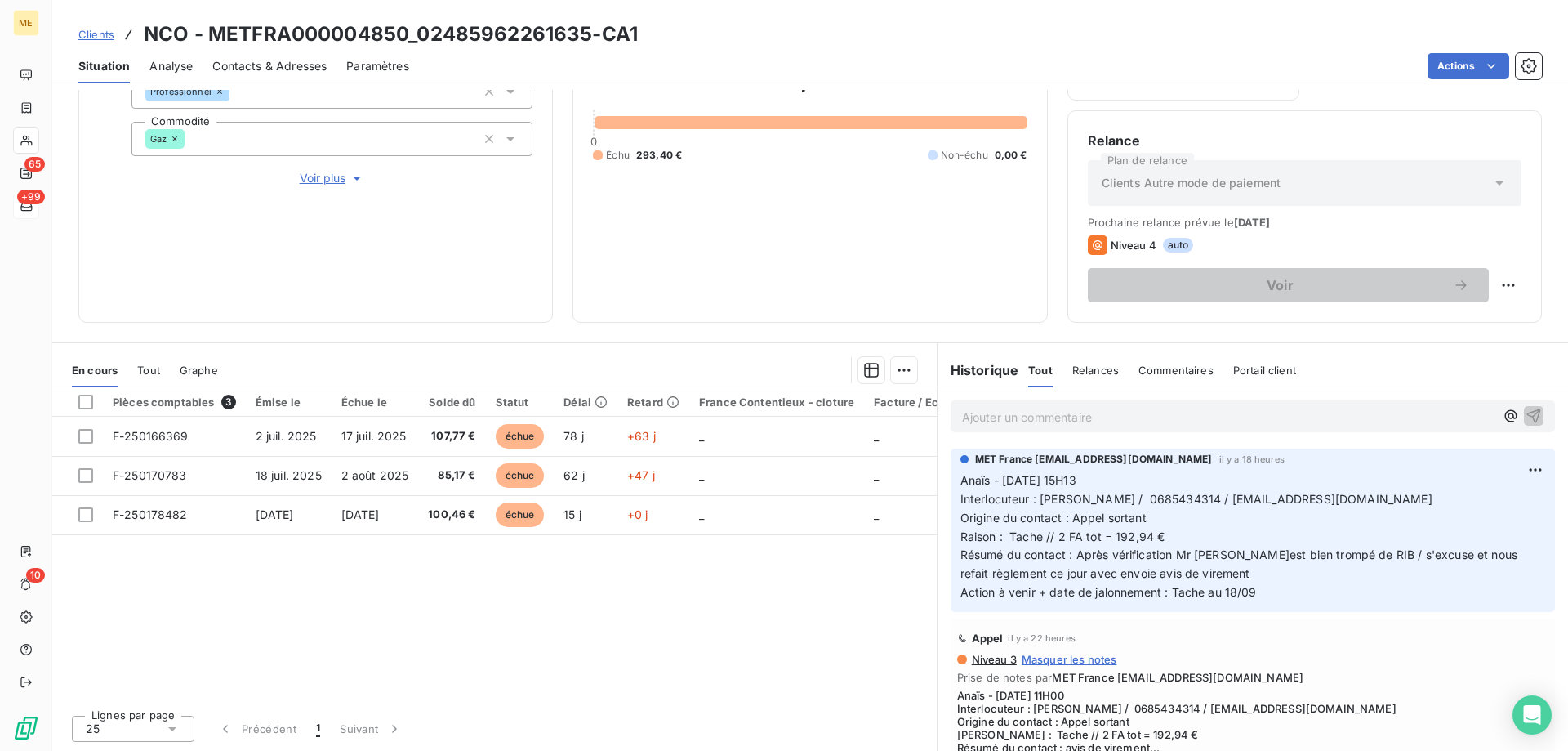
click at [1176, 499] on span "Interlocuteur : M. JOLY / 0685434314 / info@domaine-du-lac.fr" at bounding box center [1196, 498] width 472 height 13
click at [894, 228] on div "293,40 € 0 Échu 293,40 € Non-échu 0,00 €" at bounding box center [809, 112] width 434 height 381
click at [864, 203] on div "293,40 € 0 Échu 293,40 € Non-échu 0,00 €" at bounding box center [809, 112] width 434 height 381
drag, startPoint x: 1018, startPoint y: 146, endPoint x: 986, endPoint y: 166, distance: 37.7
click at [995, 154] on span "0,00 €" at bounding box center [1011, 155] width 32 height 14
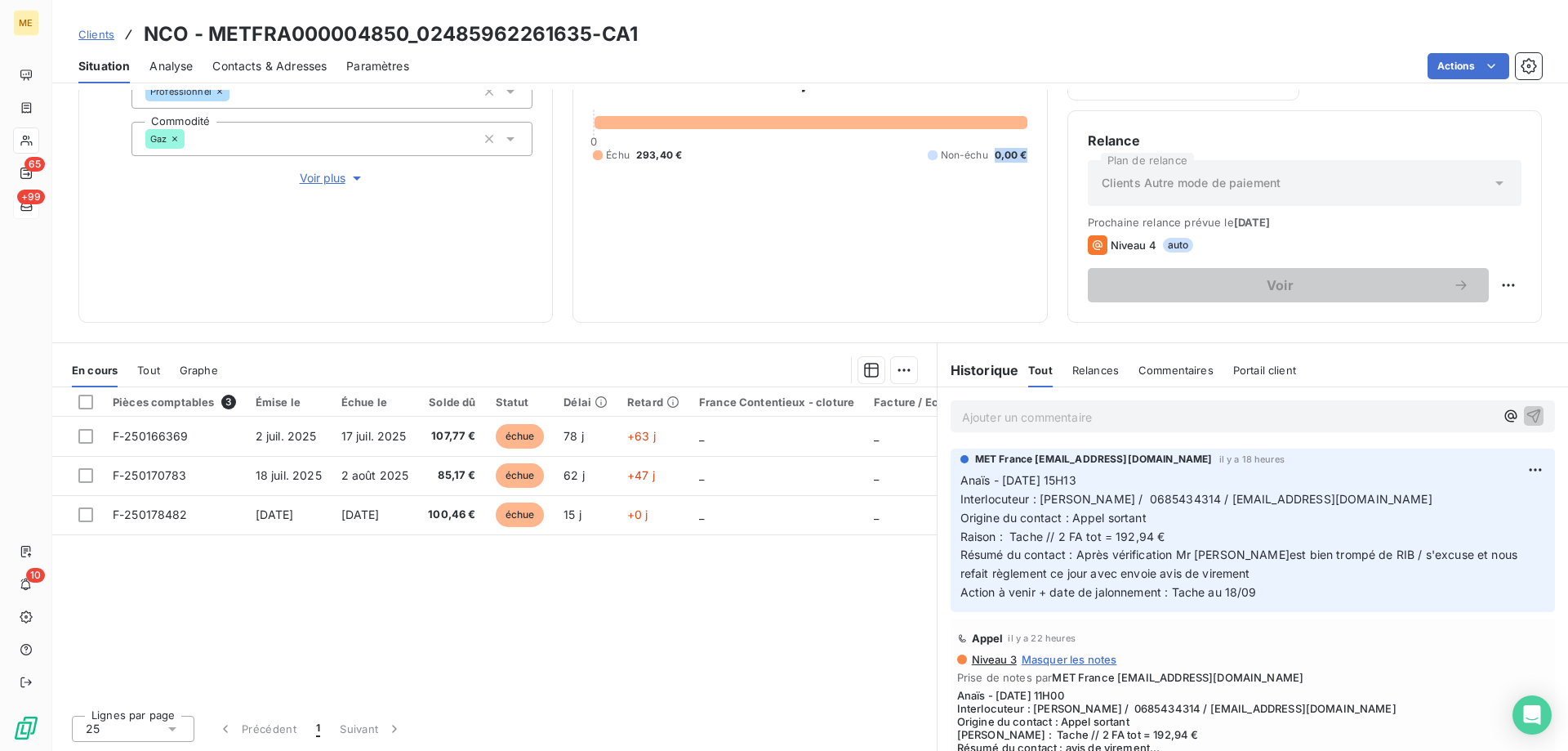
click at [994, 182] on div "293,40 € 0 Échu 293,40 € Non-échu 0,00 €" at bounding box center [809, 112] width 434 height 381
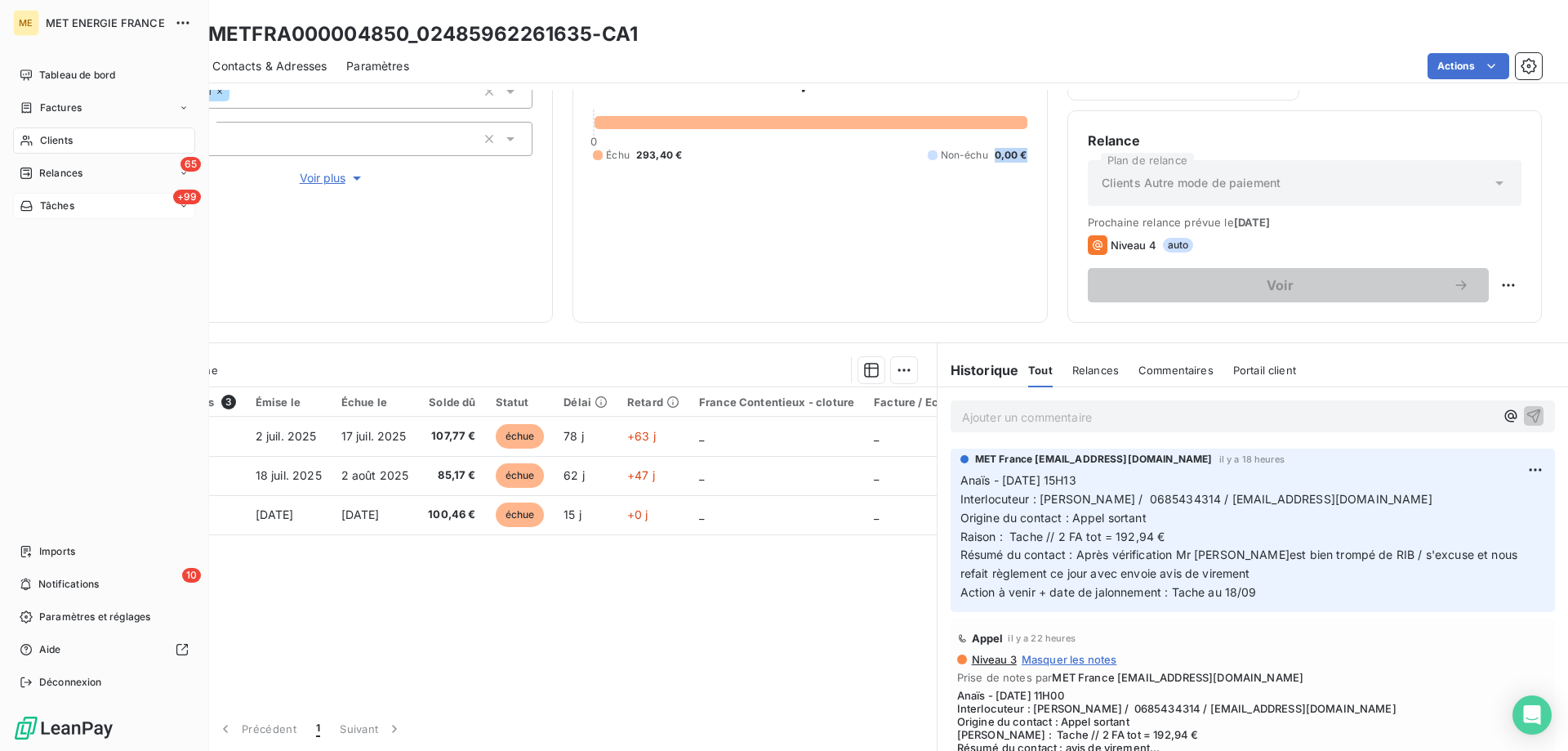
click at [66, 209] on span "Tâches" at bounding box center [57, 206] width 34 height 14
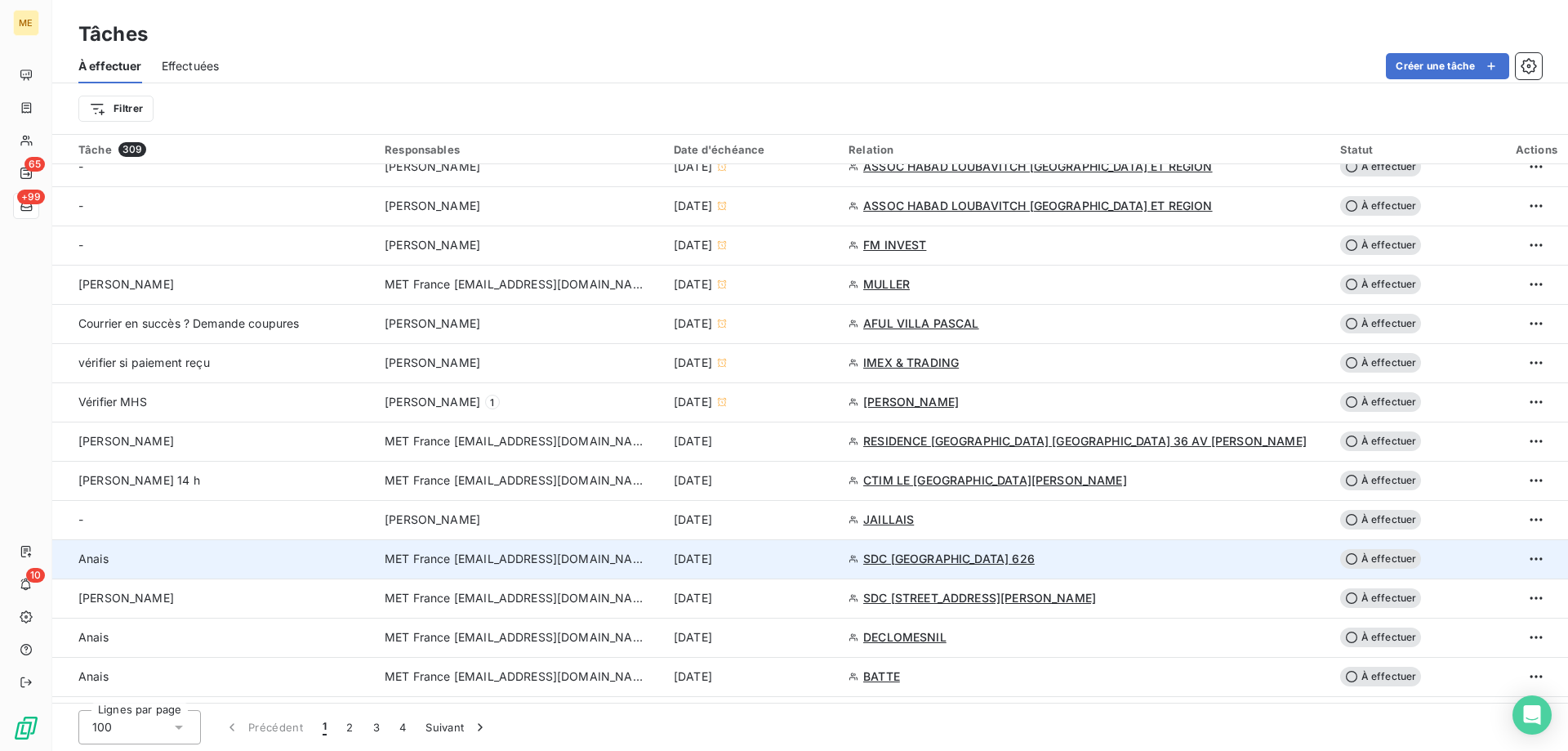
scroll to position [817, 0]
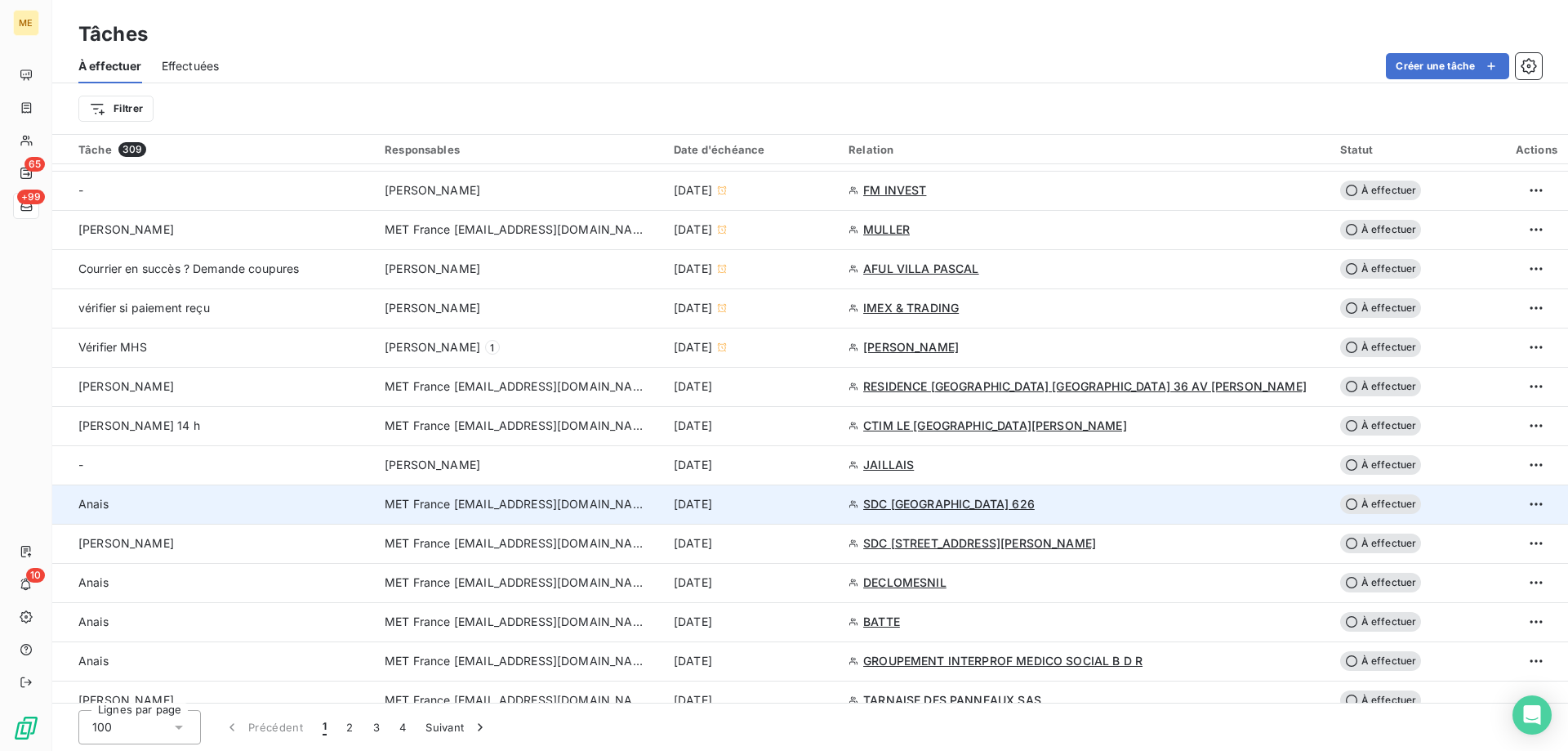
click at [829, 507] on div "[DATE]" at bounding box center [751, 504] width 155 height 16
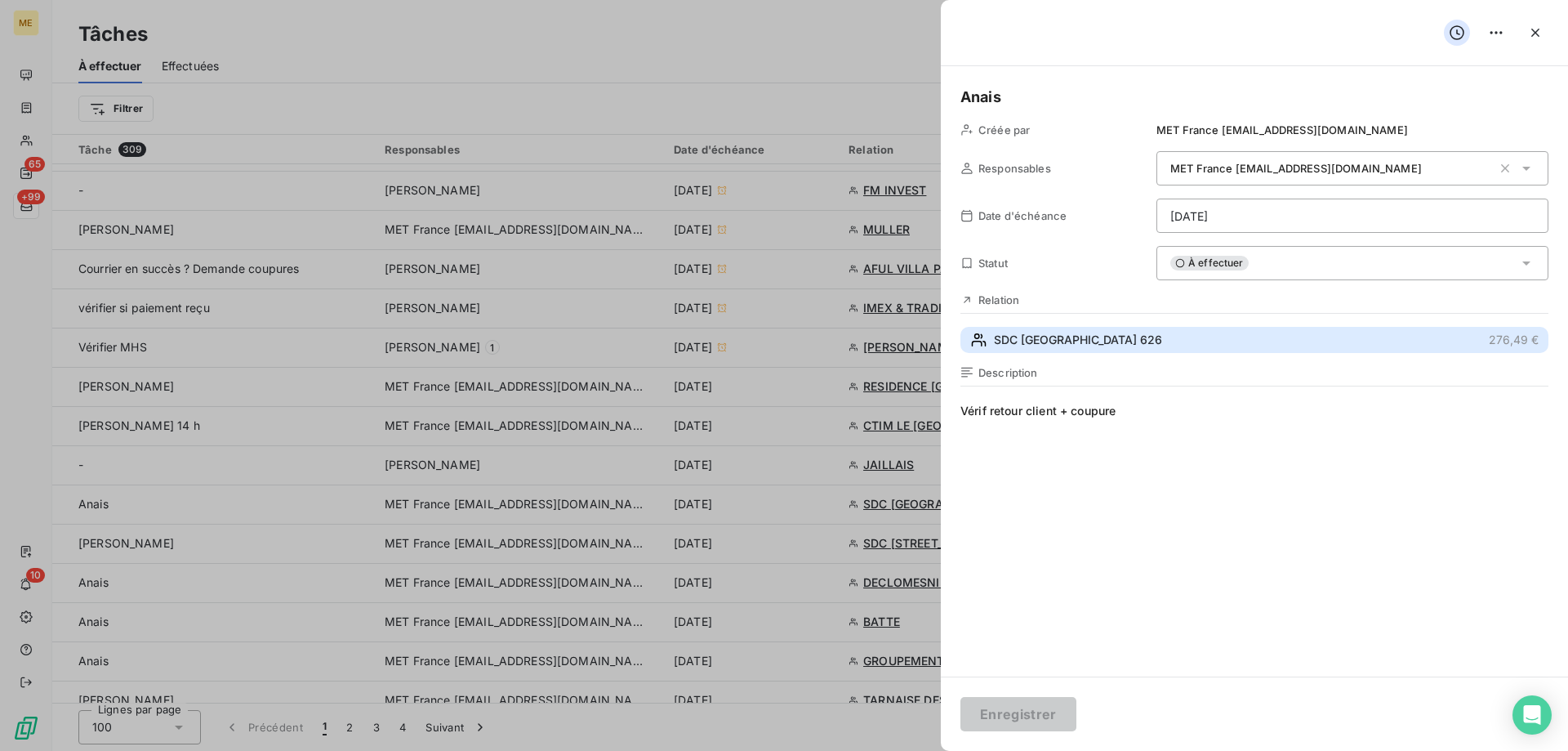
click at [1074, 338] on span "SDC [GEOGRAPHIC_DATA] 626" at bounding box center [1078, 340] width 168 height 16
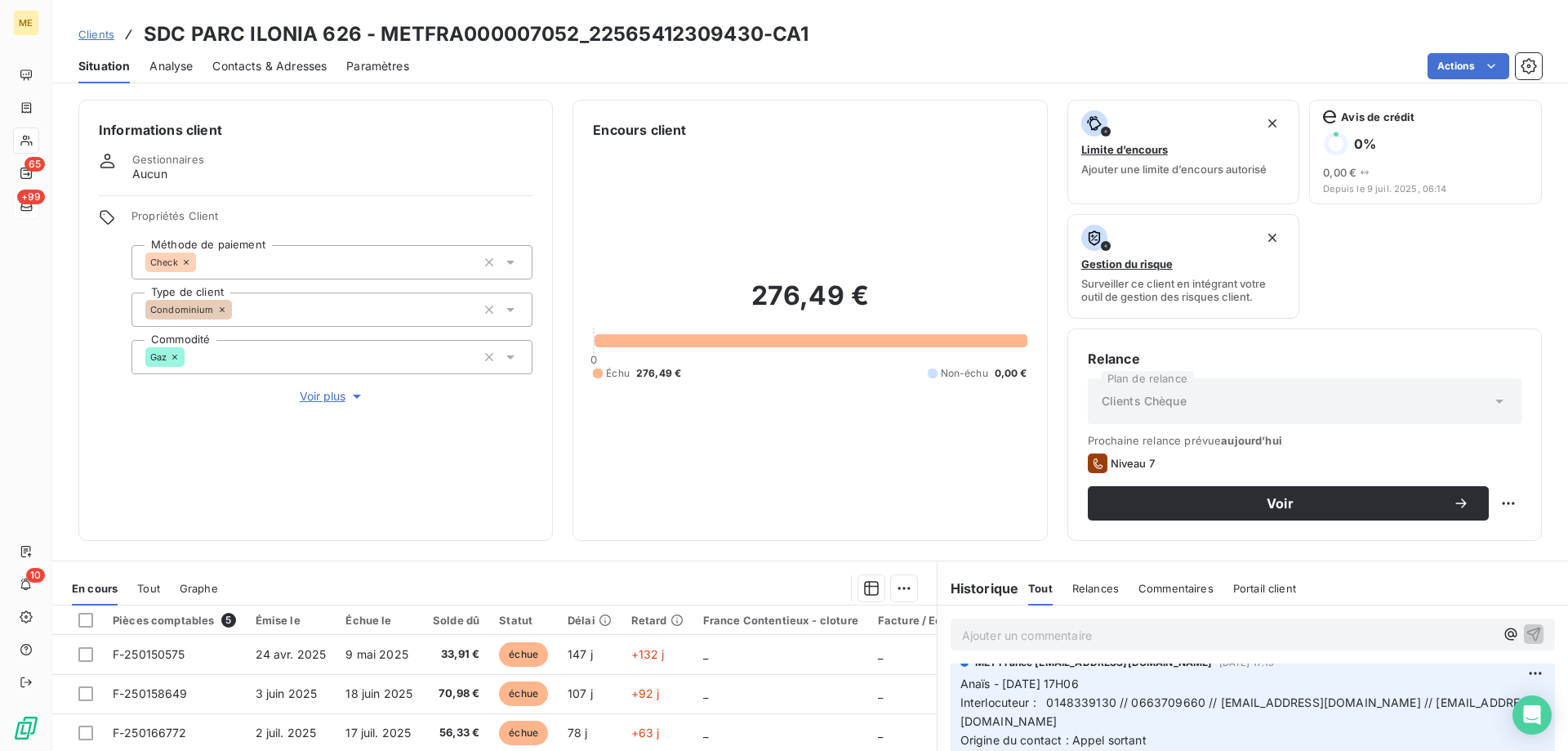
click at [322, 396] on div "Informations client Gestionnaires Aucun Propriétés Client Méthode de paiement C…" at bounding box center [315, 320] width 474 height 441
click at [320, 390] on span "Voir plus" at bounding box center [332, 396] width 66 height 16
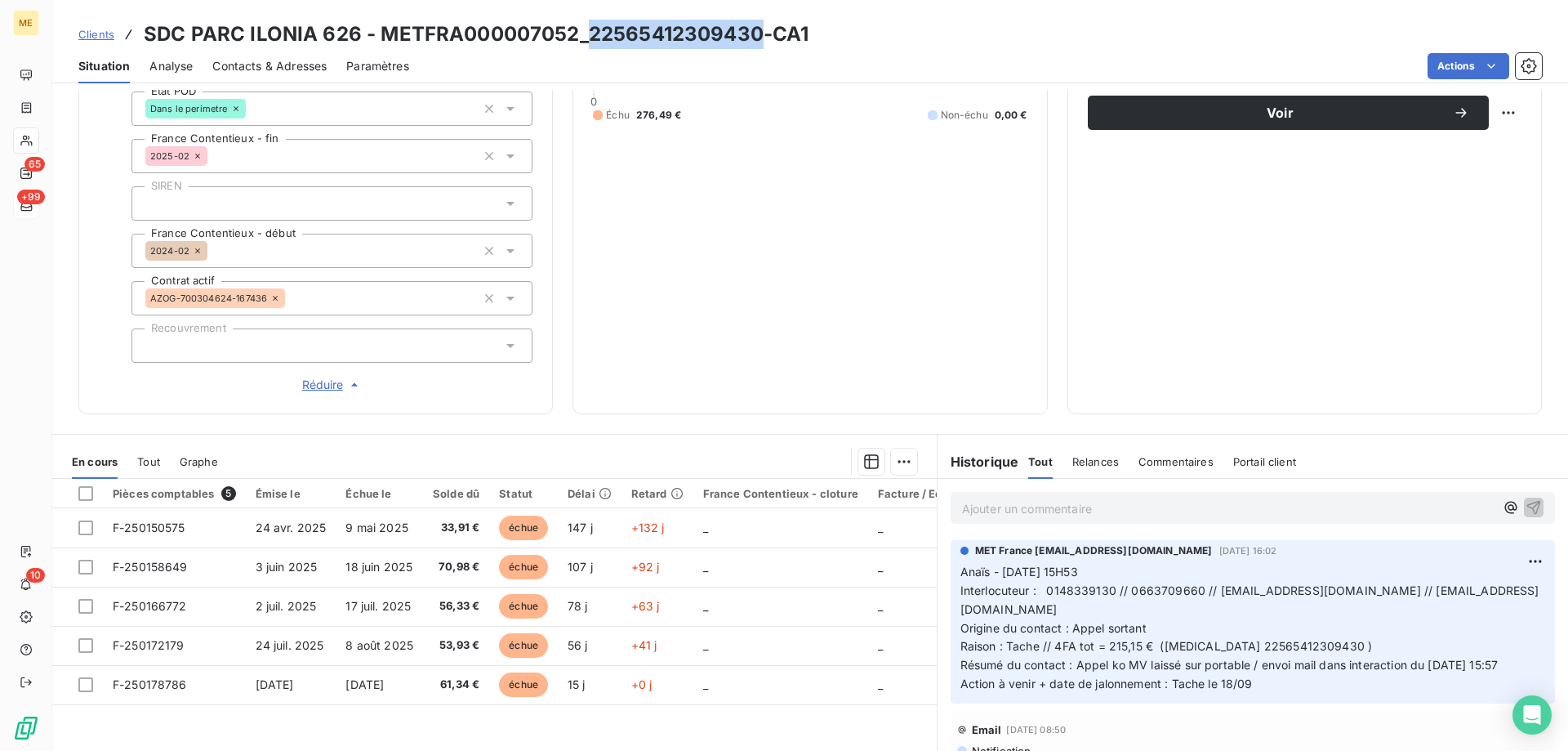
drag, startPoint x: 757, startPoint y: 36, endPoint x: 581, endPoint y: 42, distance: 176.1
click at [581, 42] on h3 "SDC PARC ILONIA 626 - METFRA000007052_22565412309430-CA1" at bounding box center [476, 34] width 665 height 30
copy h3 "22565412309430"
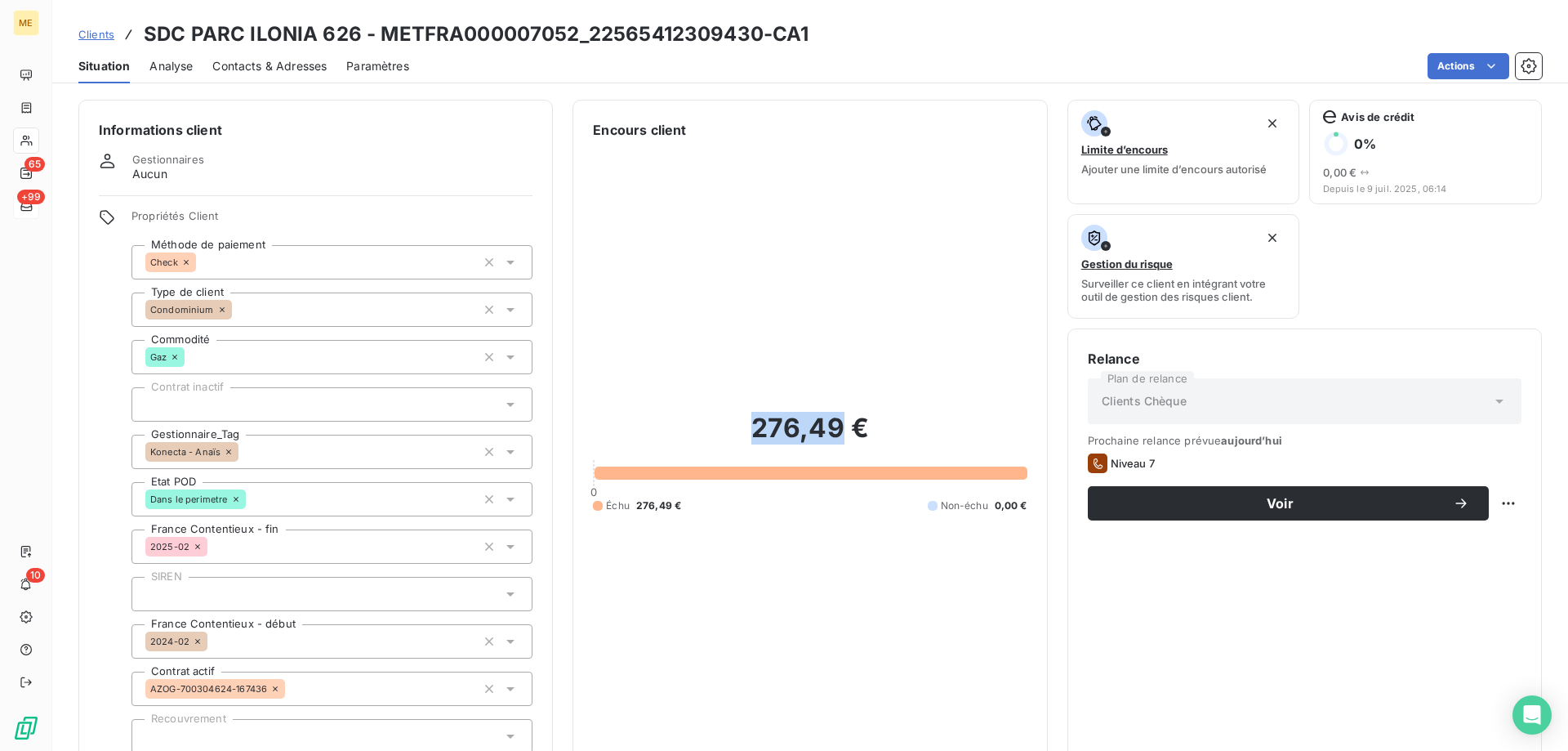
drag, startPoint x: 833, startPoint y: 428, endPoint x: 742, endPoint y: 440, distance: 91.8
click at [742, 440] on h2 "276,49 €" at bounding box center [809, 436] width 434 height 49
copy h2 "276,49"
click at [859, 428] on h2 "276,49 €" at bounding box center [809, 436] width 434 height 49
drag, startPoint x: 877, startPoint y: 428, endPoint x: 744, endPoint y: 432, distance: 133.1
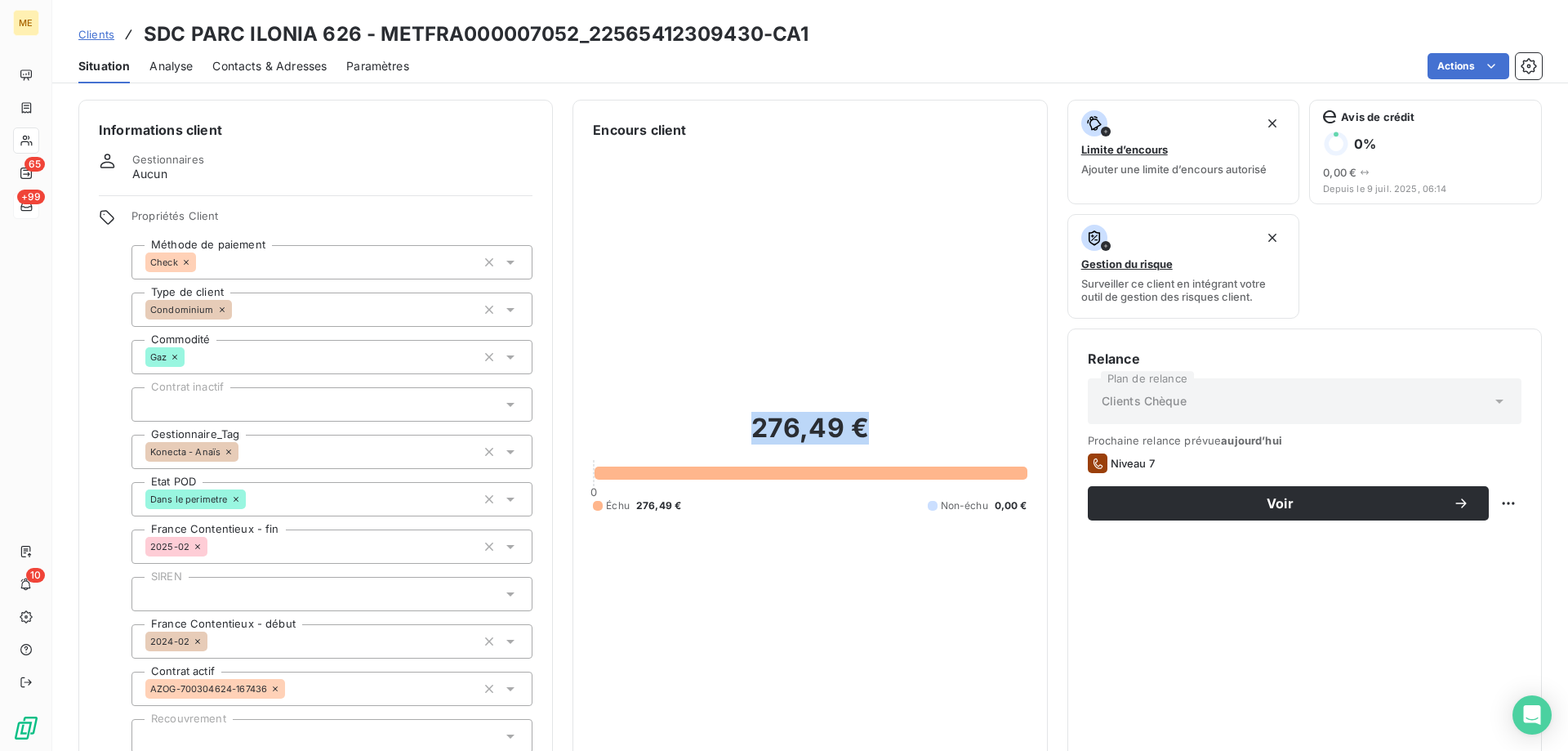
click at [744, 432] on h2 "276,49 €" at bounding box center [809, 436] width 434 height 49
copy h2 "276,49 €"
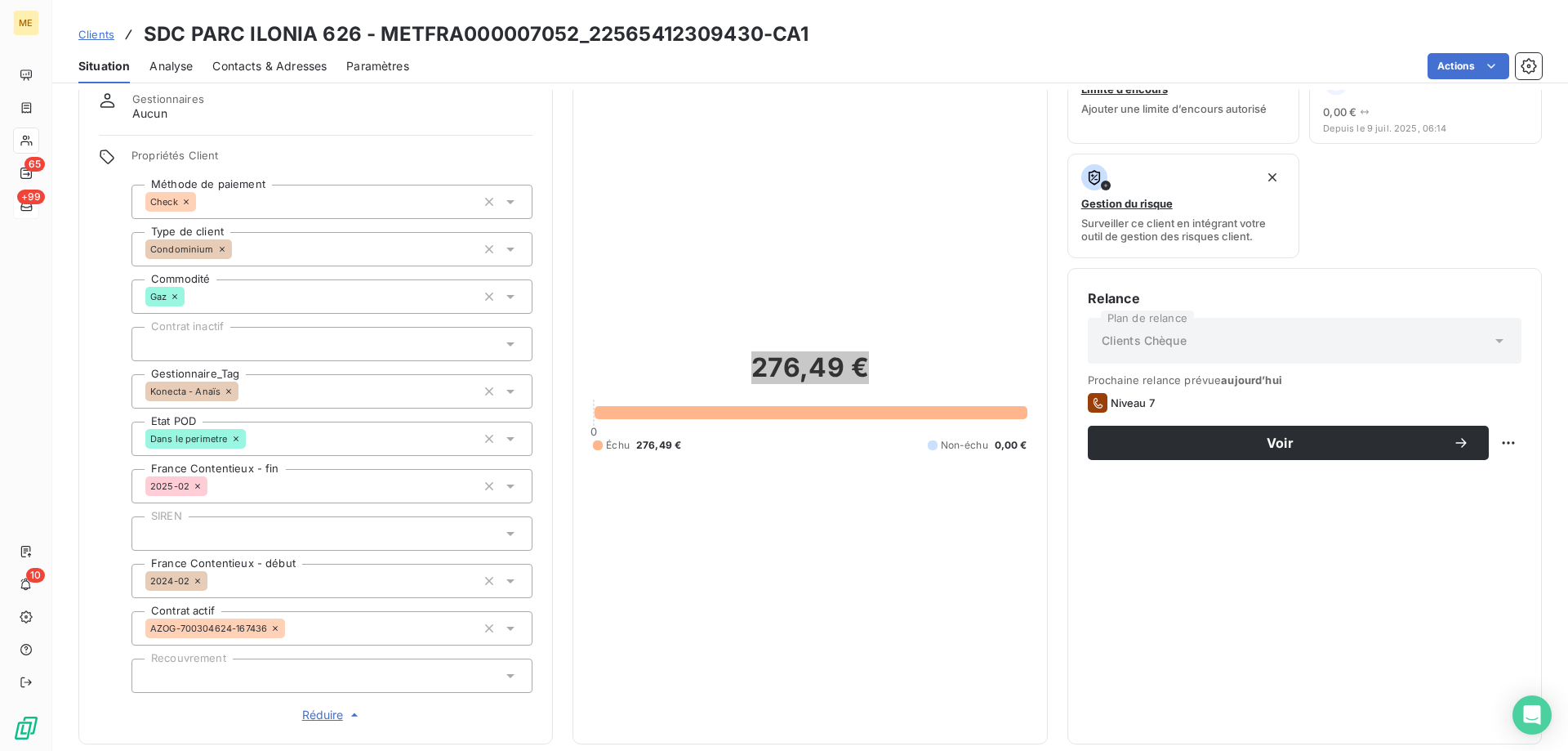
scroll to position [327, 0]
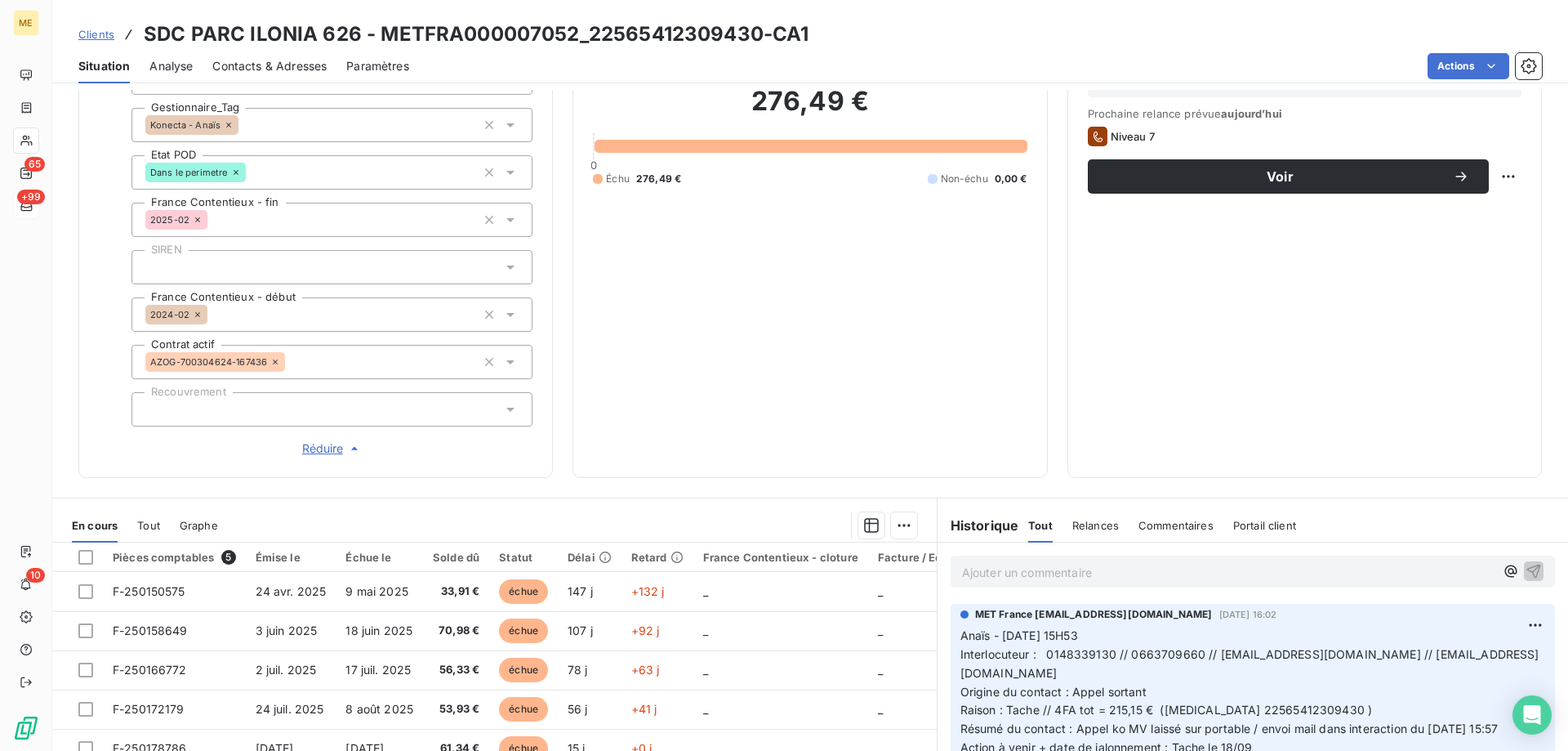
click at [1017, 569] on p "Ajouter un commentaire ﻿" at bounding box center [1228, 572] width 533 height 21
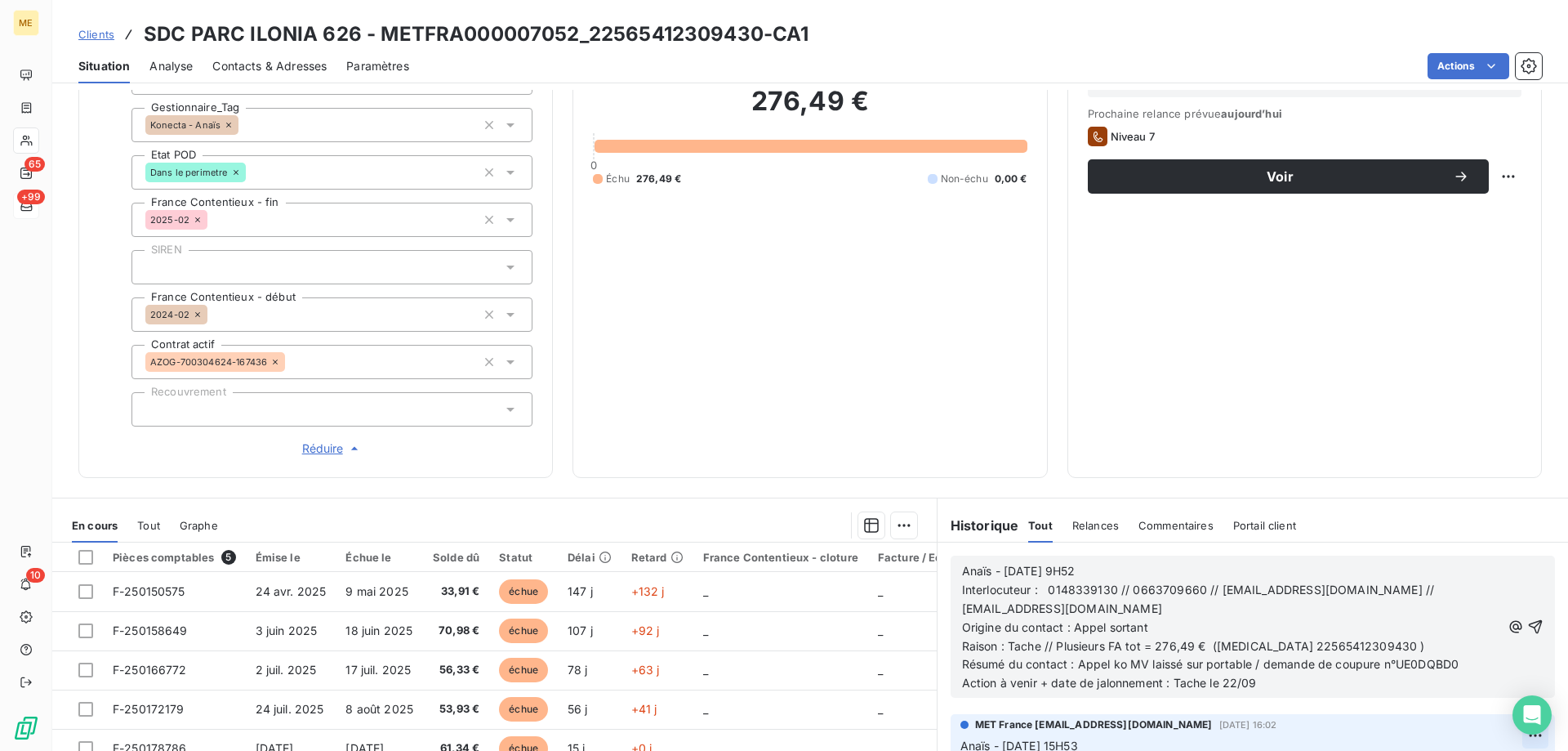
click at [1527, 618] on icon "button" at bounding box center [1535, 626] width 16 height 16
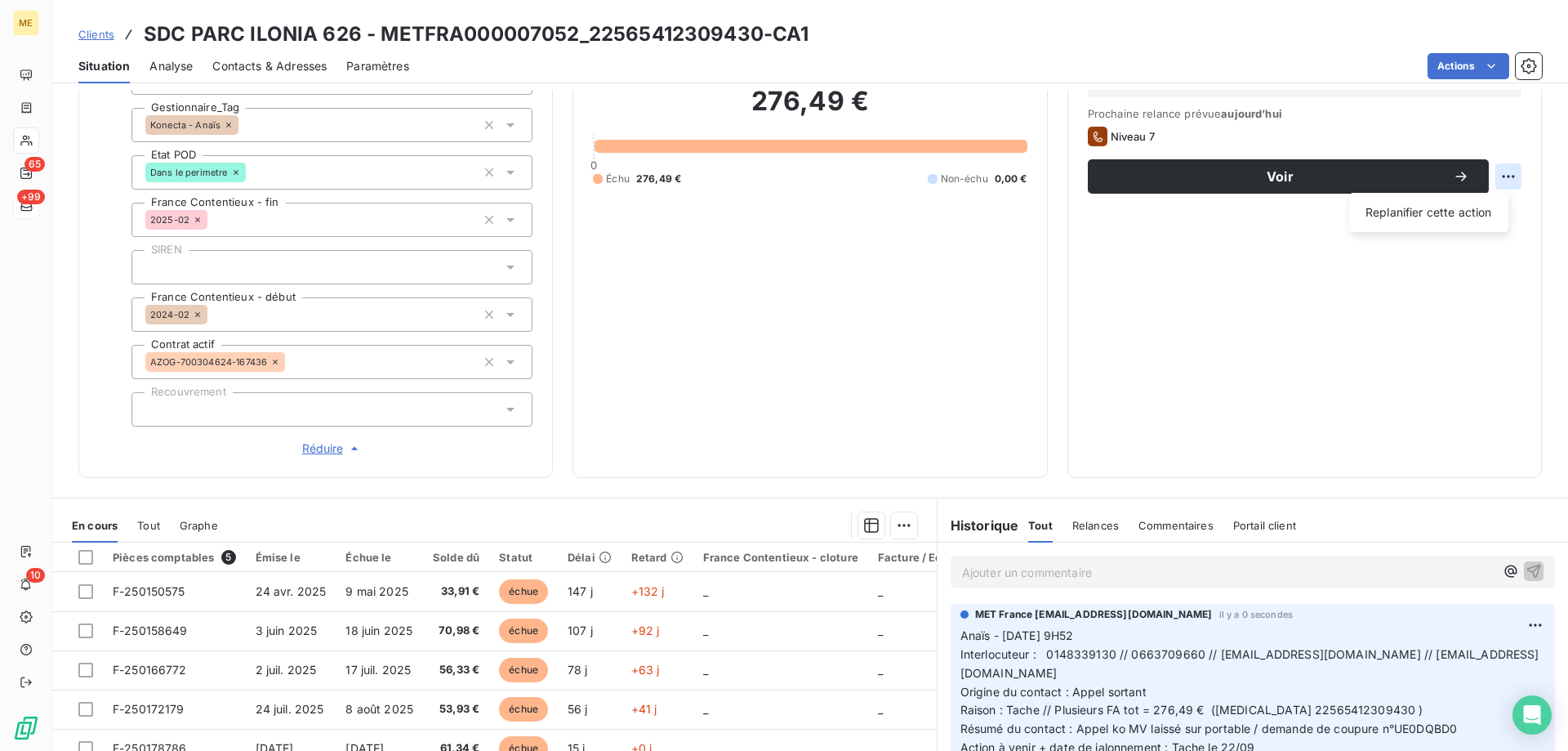
click at [1498, 175] on html "ME 65 +99 10 Clients SDC PARC ILONIA 626 - METFRA000007052_22565412309430-CA1 S…" at bounding box center [784, 465] width 1568 height 931
click at [1476, 218] on div "Replanifier cette action" at bounding box center [1428, 212] width 146 height 26
select select "8"
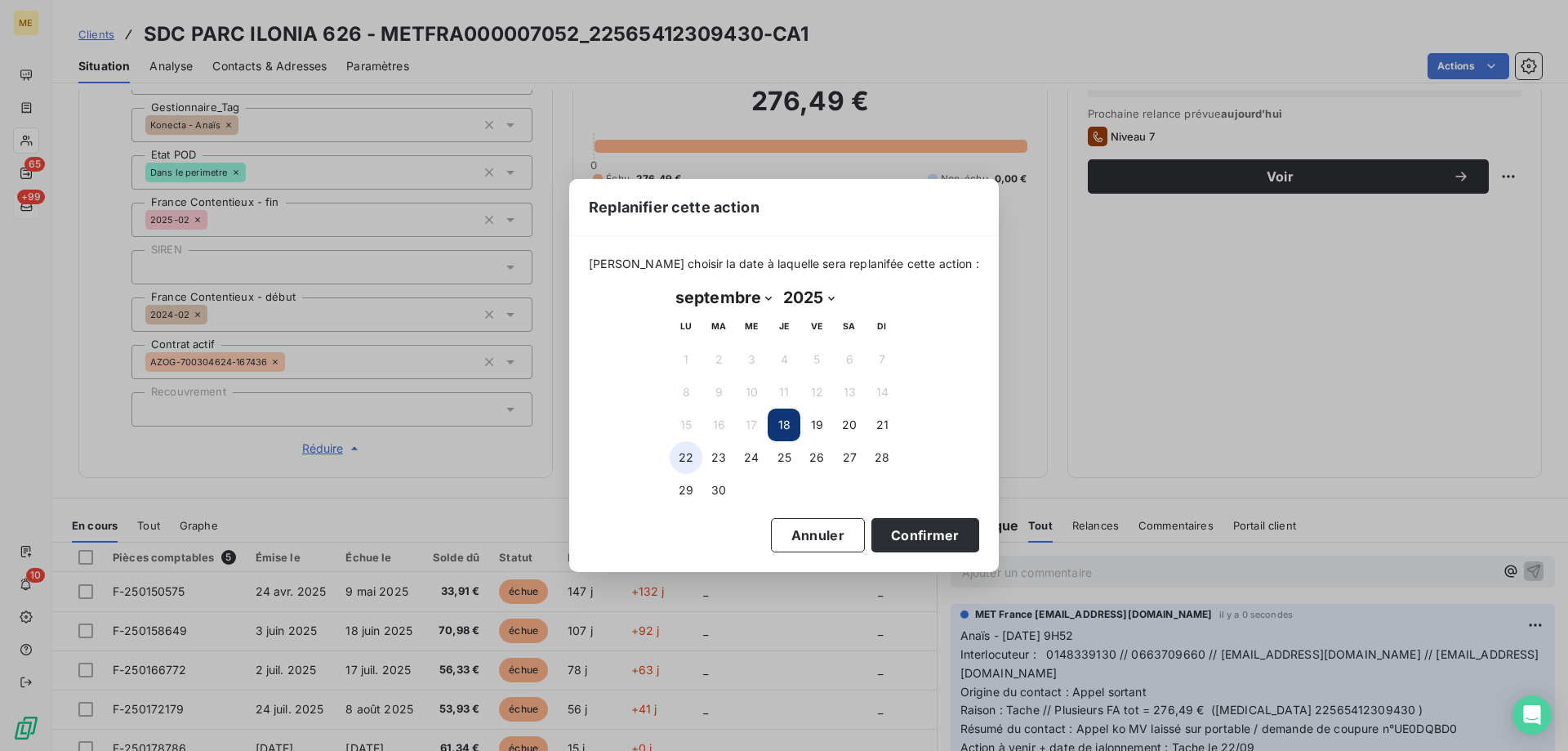
click at [692, 457] on button "22" at bounding box center [686, 457] width 32 height 32
click at [911, 532] on button "Confirmer" at bounding box center [925, 535] width 108 height 34
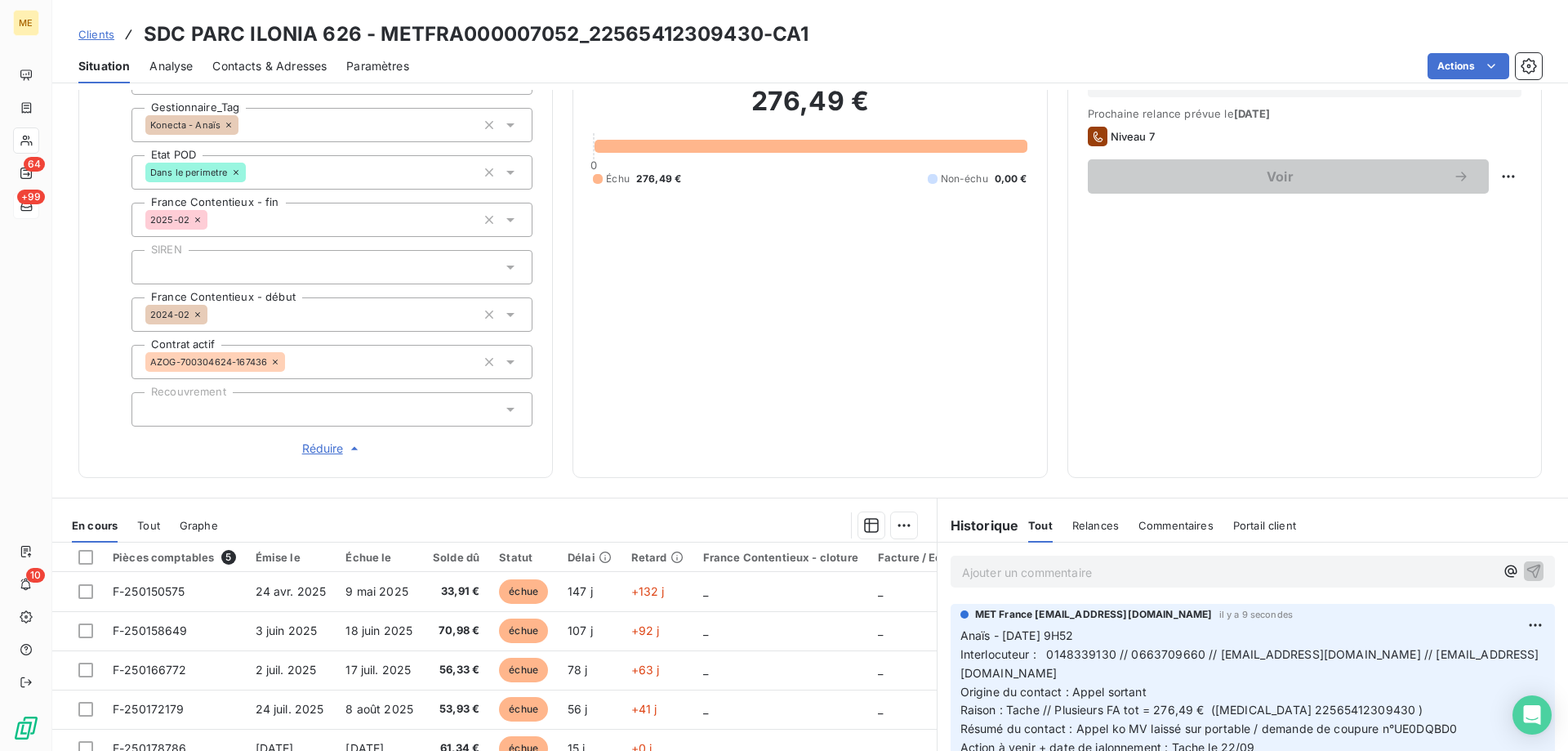
scroll to position [473, 0]
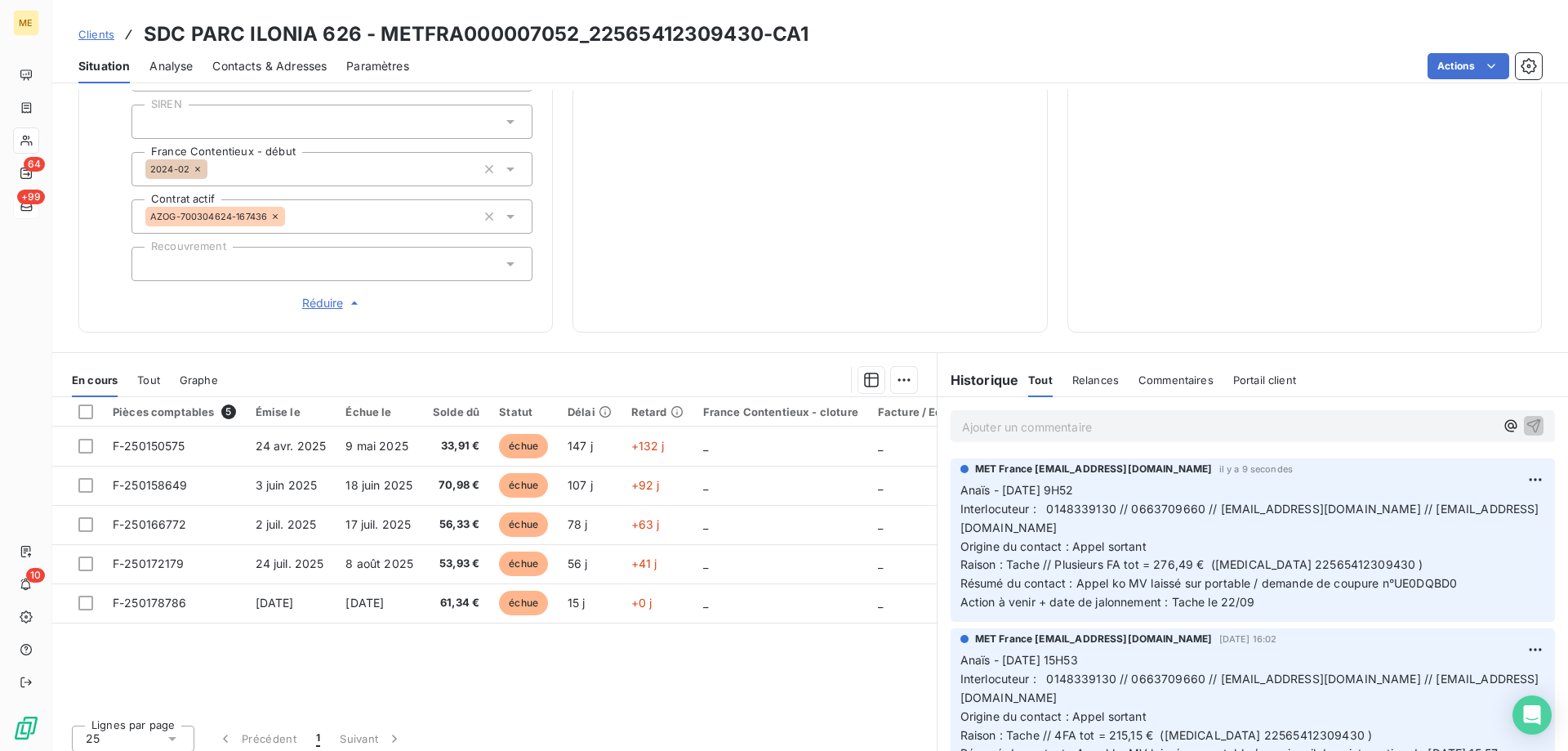
click at [1428, 577] on span "Résumé du contact : Appel ko MV laissé sur portable / demande de coupure n°UE0D…" at bounding box center [1208, 582] width 497 height 13
click at [378, 38] on h3 "SDC PARC ILONIA 626 - METFRA000007052_22565412309430-CA1" at bounding box center [476, 34] width 665 height 30
click at [572, 35] on h3 "SDC PARC ILONIA 626 - METFRA000007052_22565412309430-CA1" at bounding box center [476, 34] width 665 height 30
drag, startPoint x: 580, startPoint y: 32, endPoint x: 378, endPoint y: 36, distance: 202.0
click at [378, 36] on h3 "SDC PARC ILONIA 626 - METFRA000007052_22565412309430-CA1" at bounding box center [476, 34] width 665 height 30
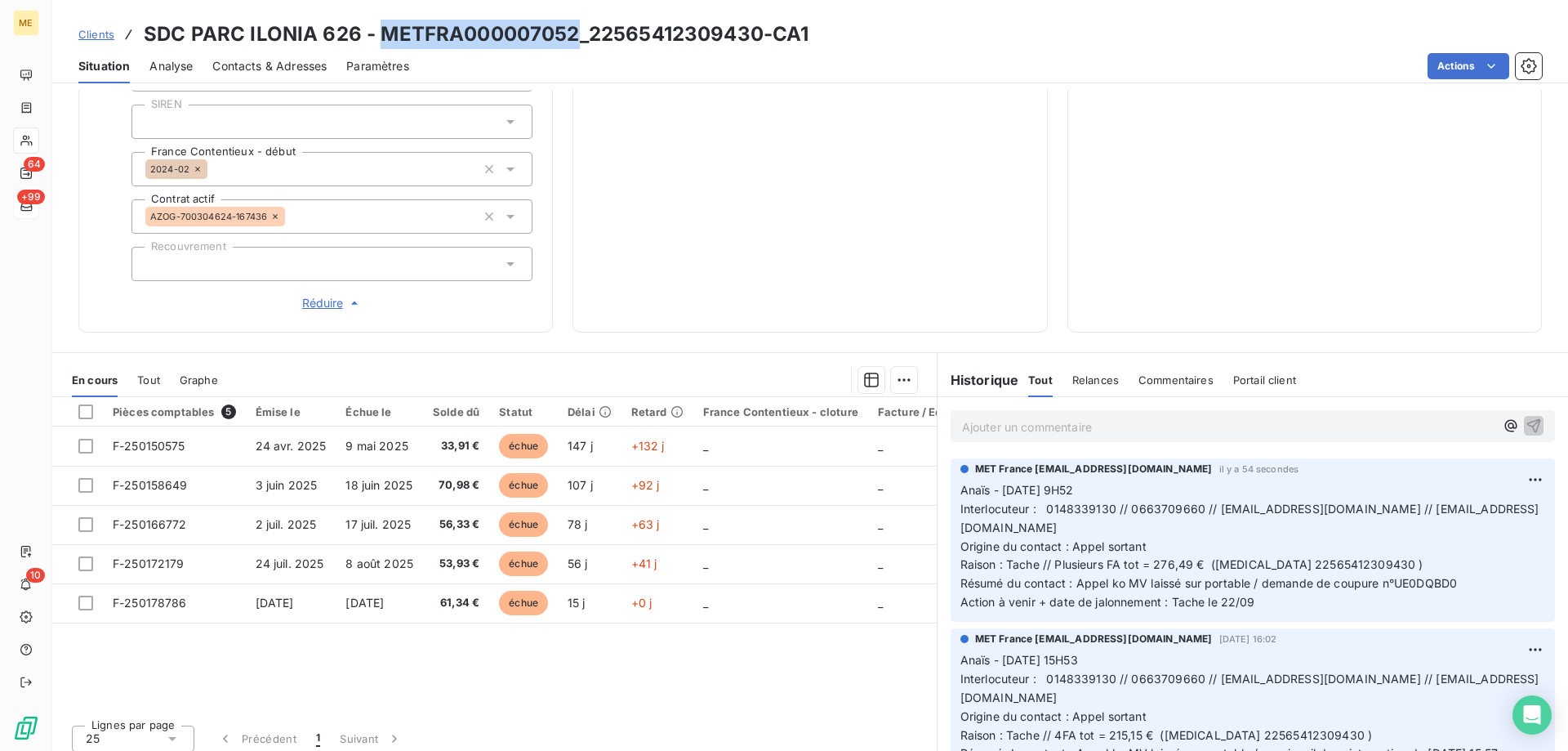
copy h3 "METFRA000007052"
drag, startPoint x: 763, startPoint y: 33, endPoint x: 590, endPoint y: 42, distance: 173.2
click at [590, 42] on h3 "SDC PARC ILONIA 626 - METFRA000007052_22565412309430-CA1" at bounding box center [476, 34] width 665 height 30
copy h3 "22565412309430"
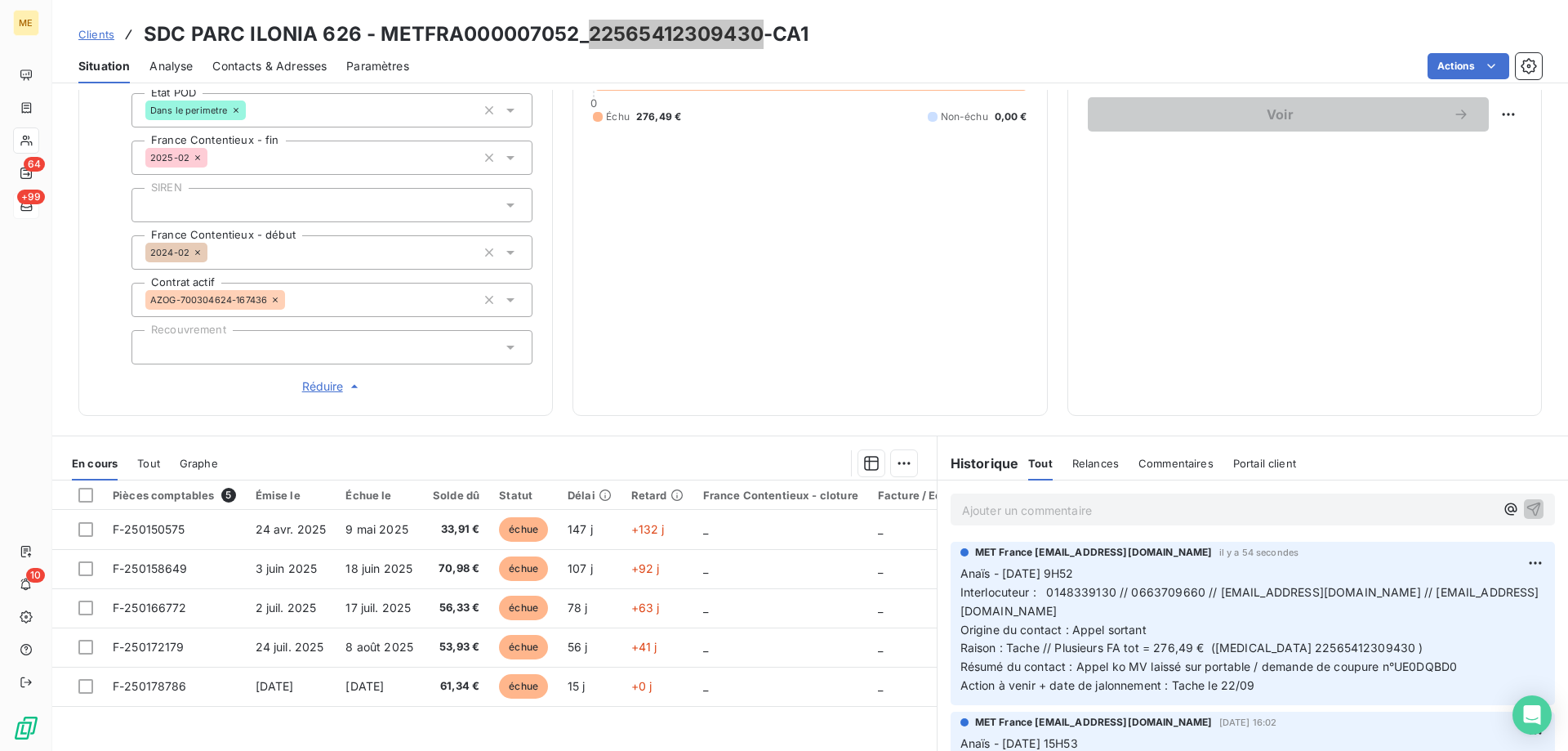
scroll to position [391, 0]
click at [1508, 549] on html "ME 64 +99 10 Clients SDC PARC ILONIA 626 - METFRA000007052_22565412309430-CA1 S…" at bounding box center [784, 465] width 1568 height 931
click at [1470, 591] on div "Editer" at bounding box center [1472, 587] width 92 height 26
click at [1457, 656] on p "Anaïs - 18/09/2025 - 9H52 Interlocuteur : 0148339130 // 0663709660 // ilhame.el…" at bounding box center [1242, 627] width 565 height 130
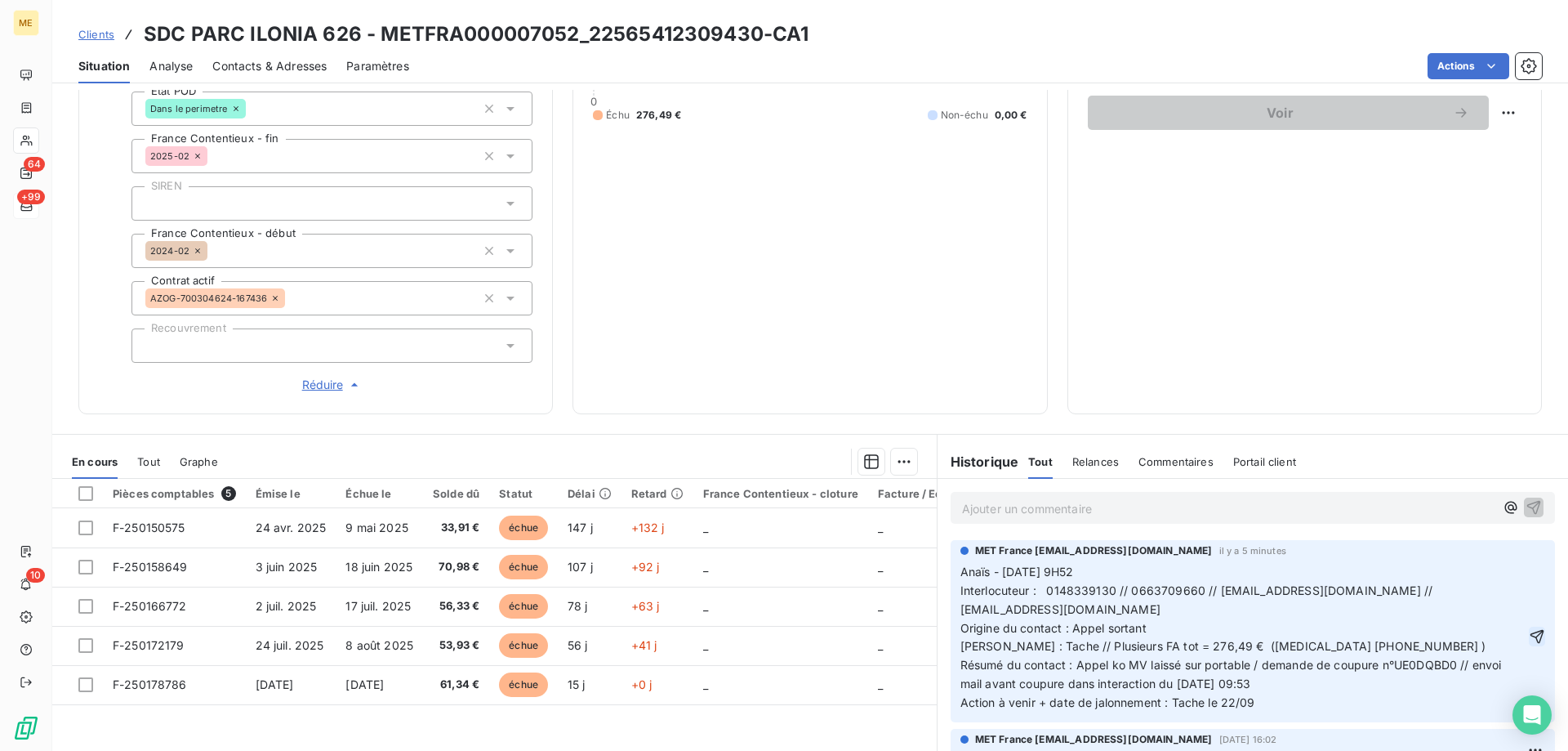
click at [1530, 630] on icon "button" at bounding box center [1537, 636] width 13 height 13
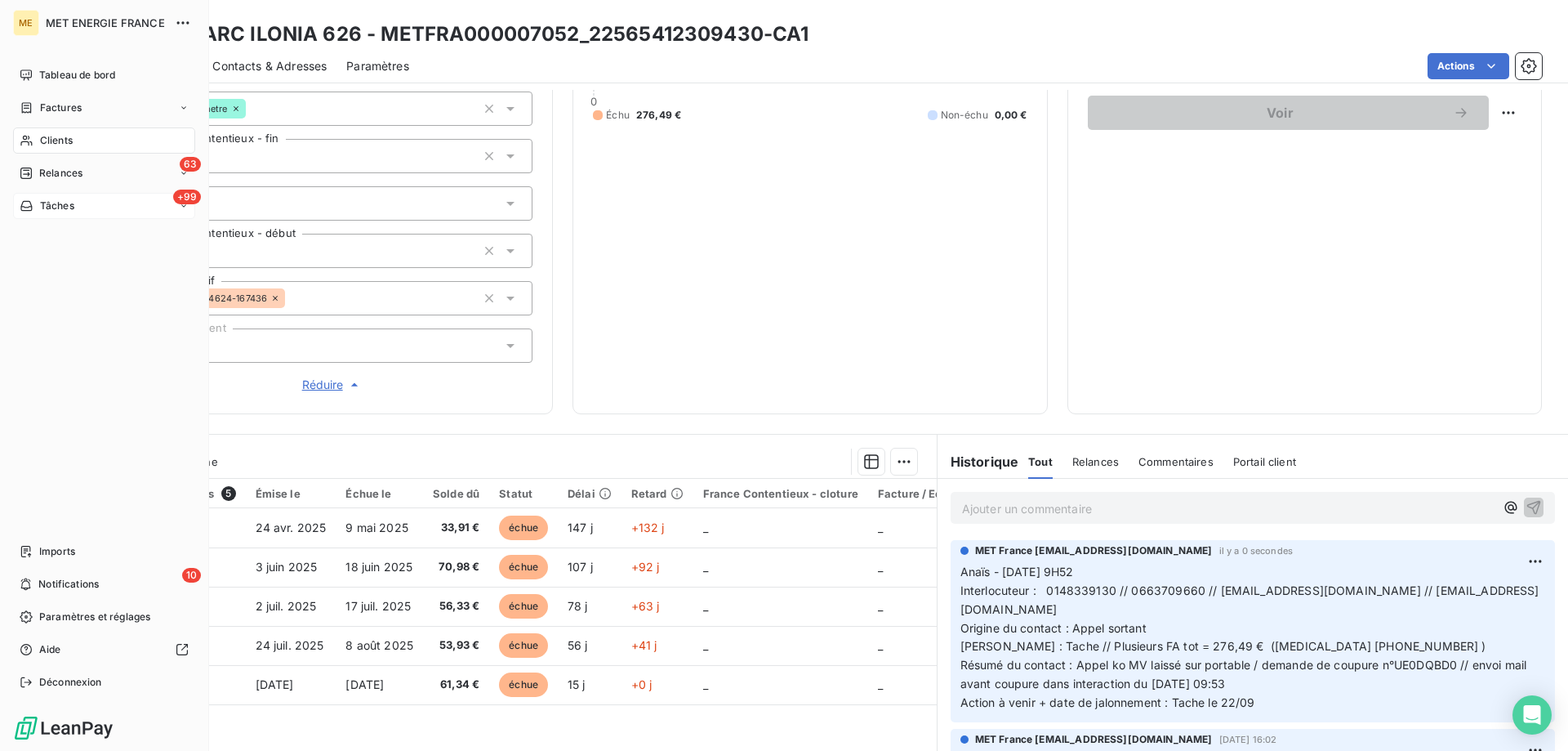
click at [79, 208] on div "+99 Tâches" at bounding box center [104, 206] width 182 height 26
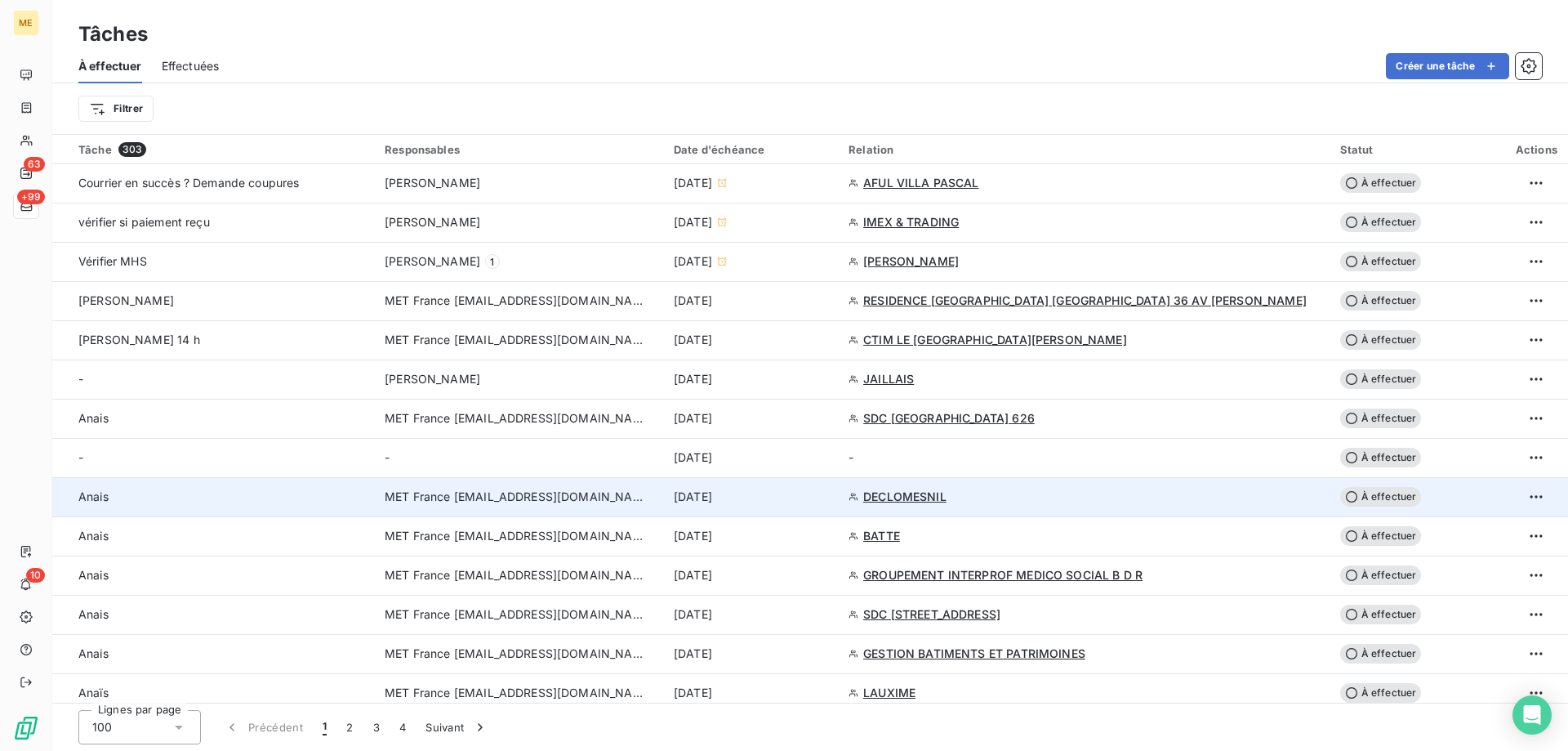
scroll to position [735, 0]
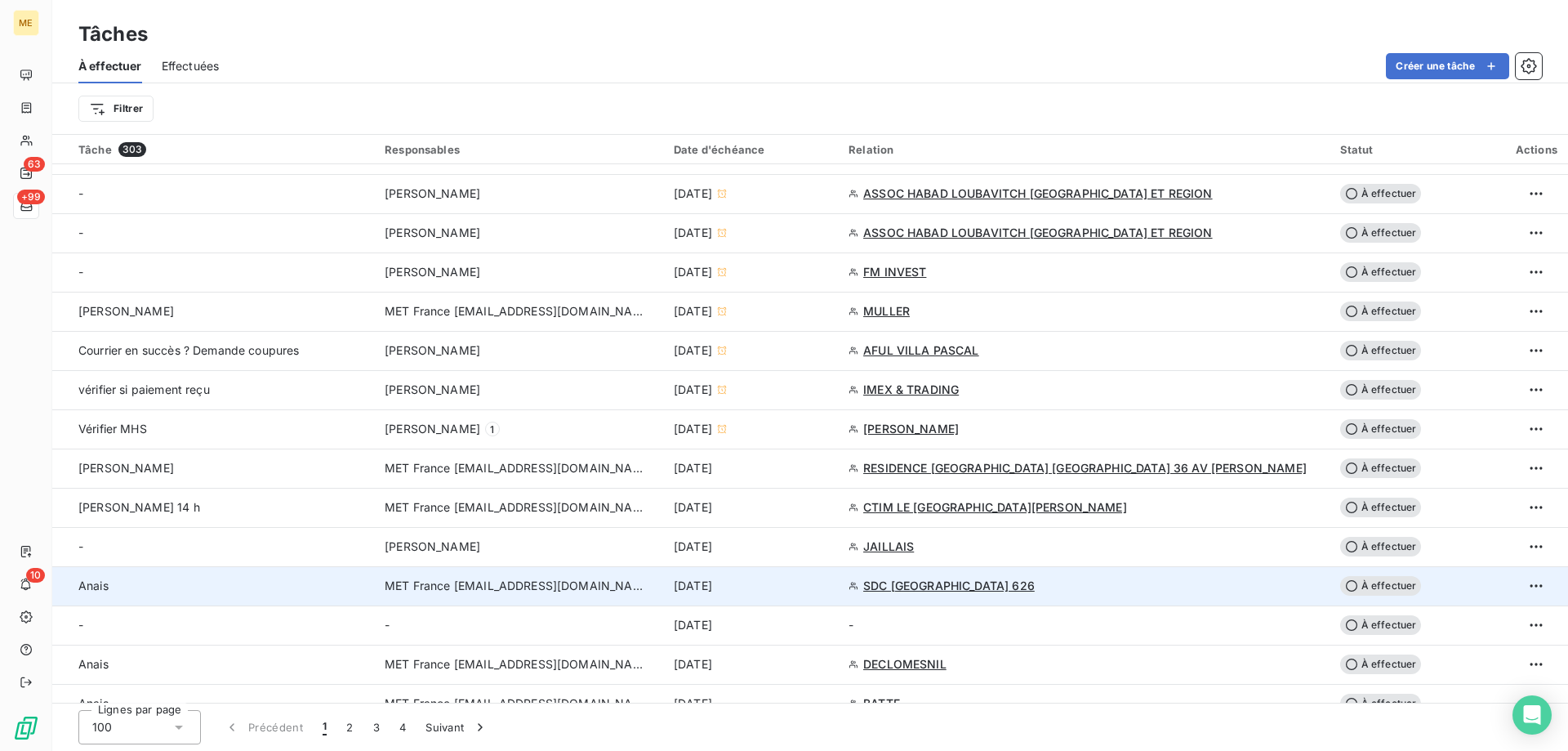
click at [829, 590] on div "[DATE]" at bounding box center [751, 586] width 155 height 16
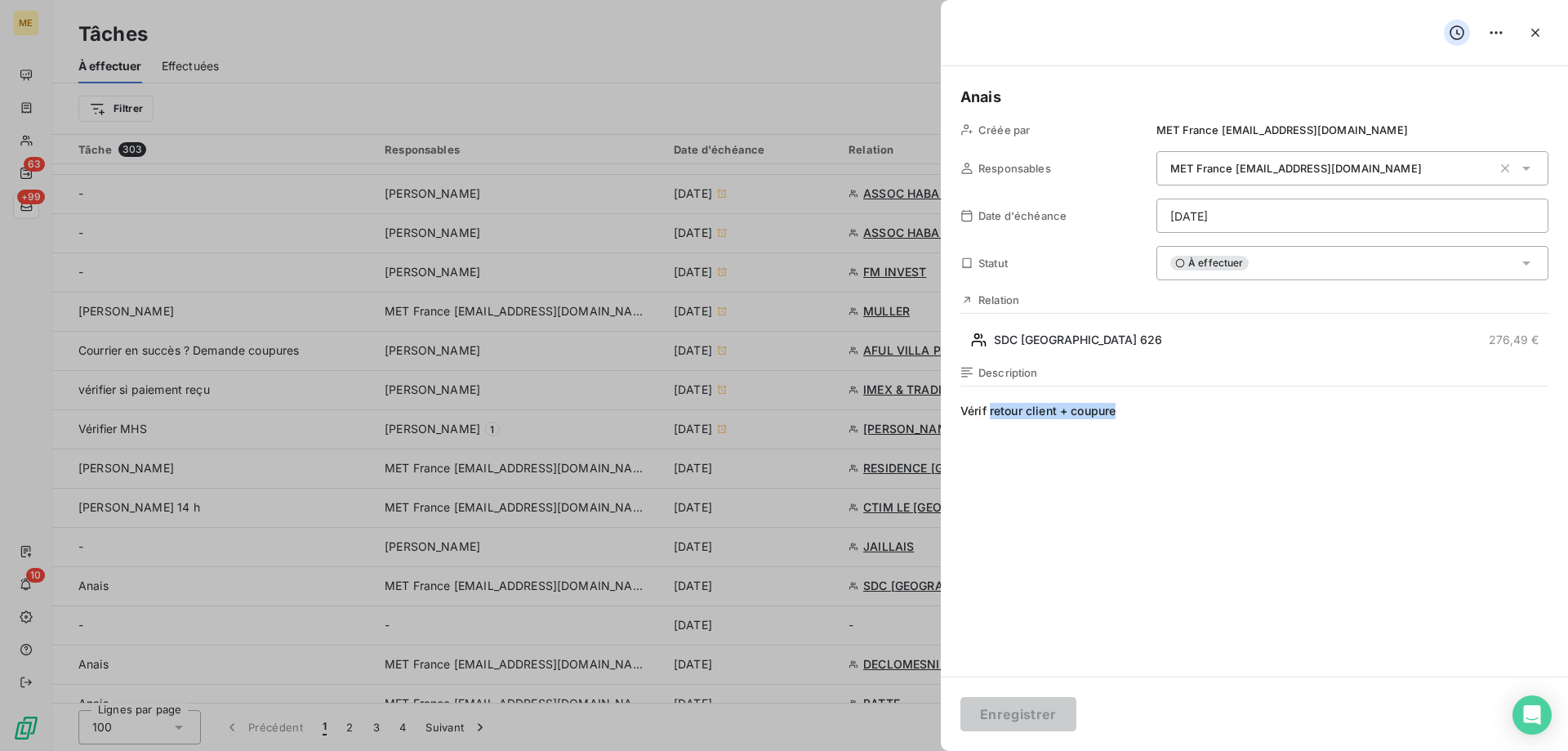
drag, startPoint x: 1148, startPoint y: 409, endPoint x: 991, endPoint y: 411, distance: 157.0
click at [991, 411] on span "Vérif retour client + coupure" at bounding box center [1254, 559] width 588 height 314
click at [1213, 414] on span "Vérif état coupure n°" at bounding box center [1254, 559] width 588 height 314
click at [1308, 216] on html "ME 63 +99 10 Tâches À effectuer Effectuées Créer une tâche Filtrer Tâche 303 Re…" at bounding box center [784, 465] width 1568 height 931
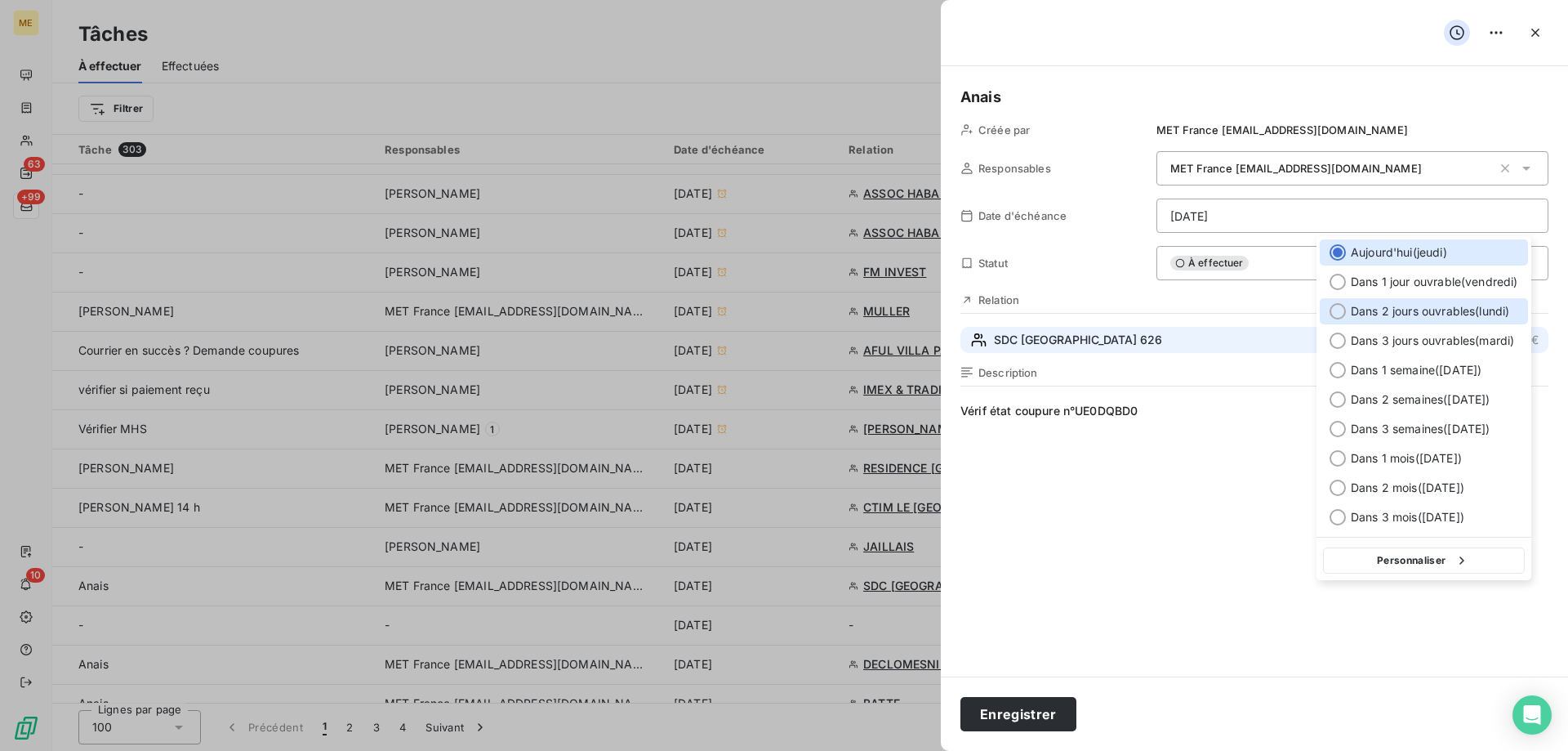
click at [1389, 311] on span "Dans 2 jours ouvrables ( lundi )" at bounding box center [1430, 311] width 158 height 16
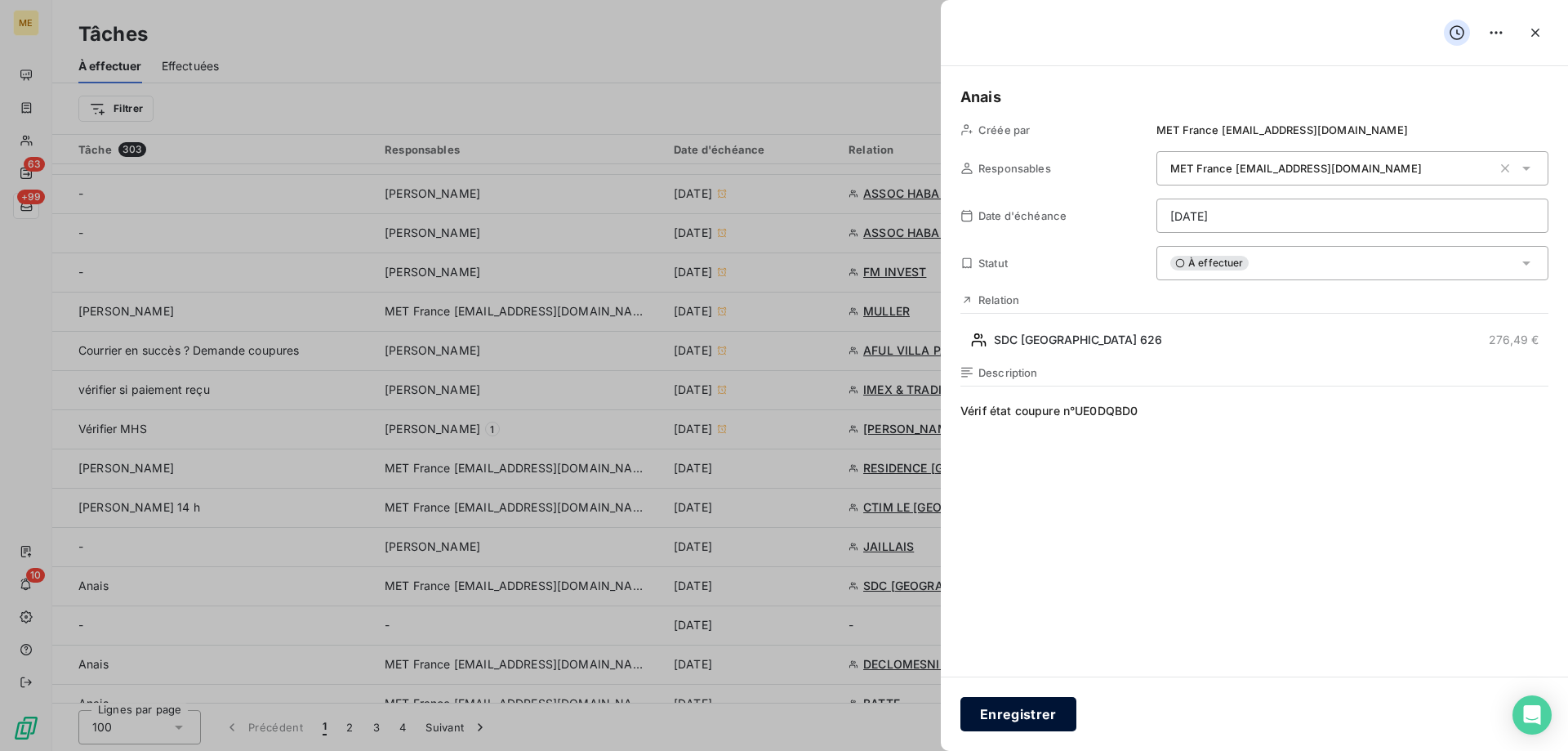
click at [1020, 715] on button "Enregistrer" at bounding box center [1017, 714] width 116 height 34
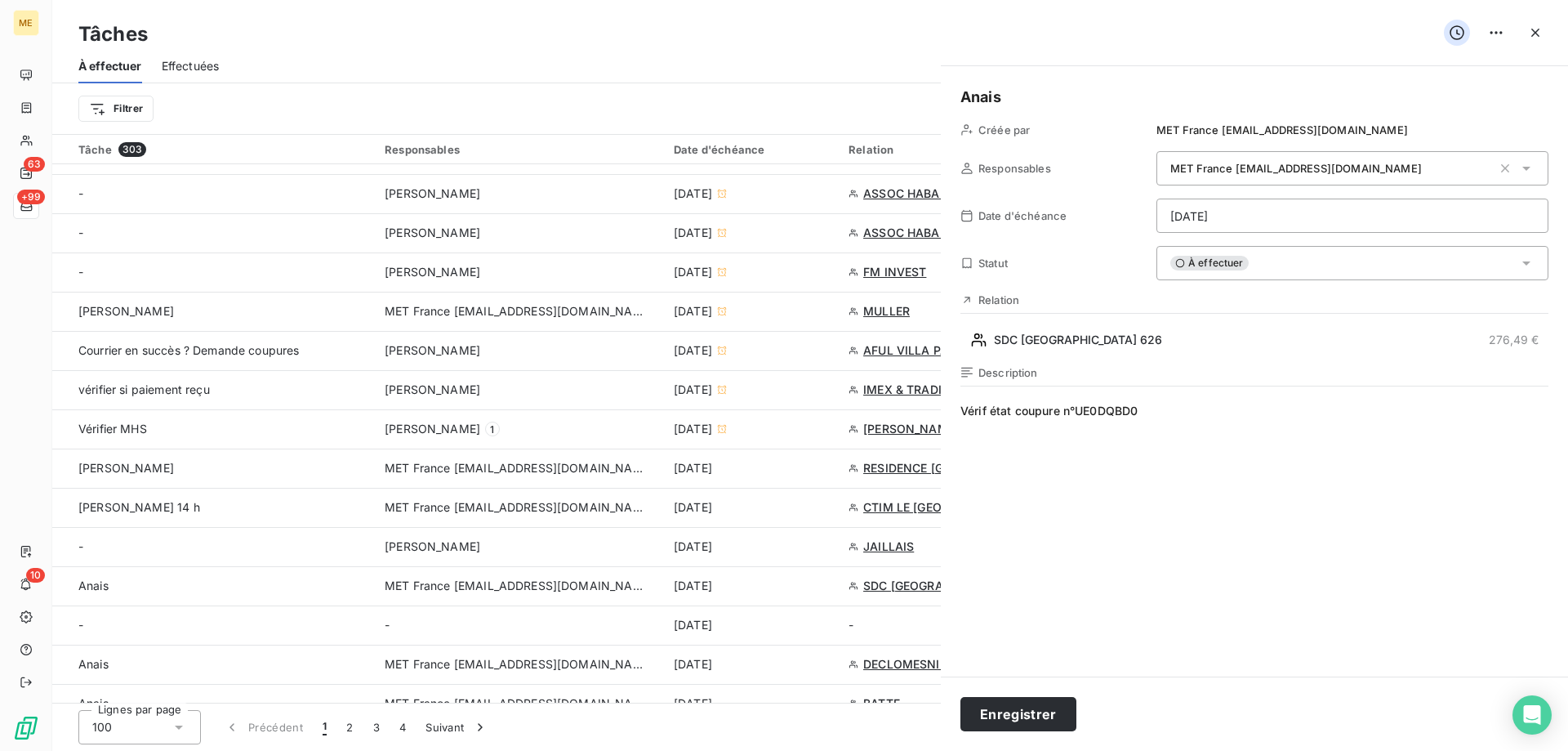
type input "18/09/2025"
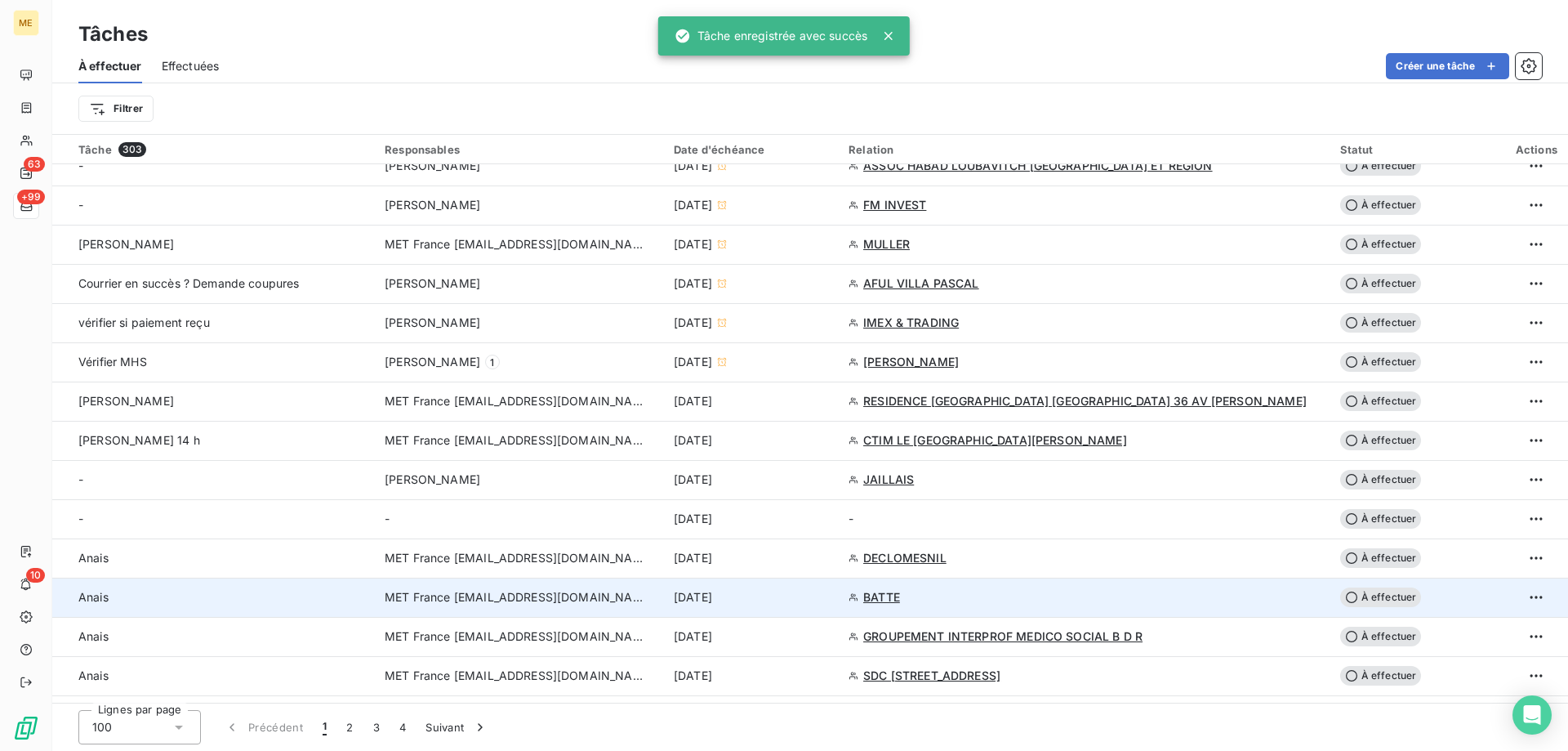
scroll to position [817, 0]
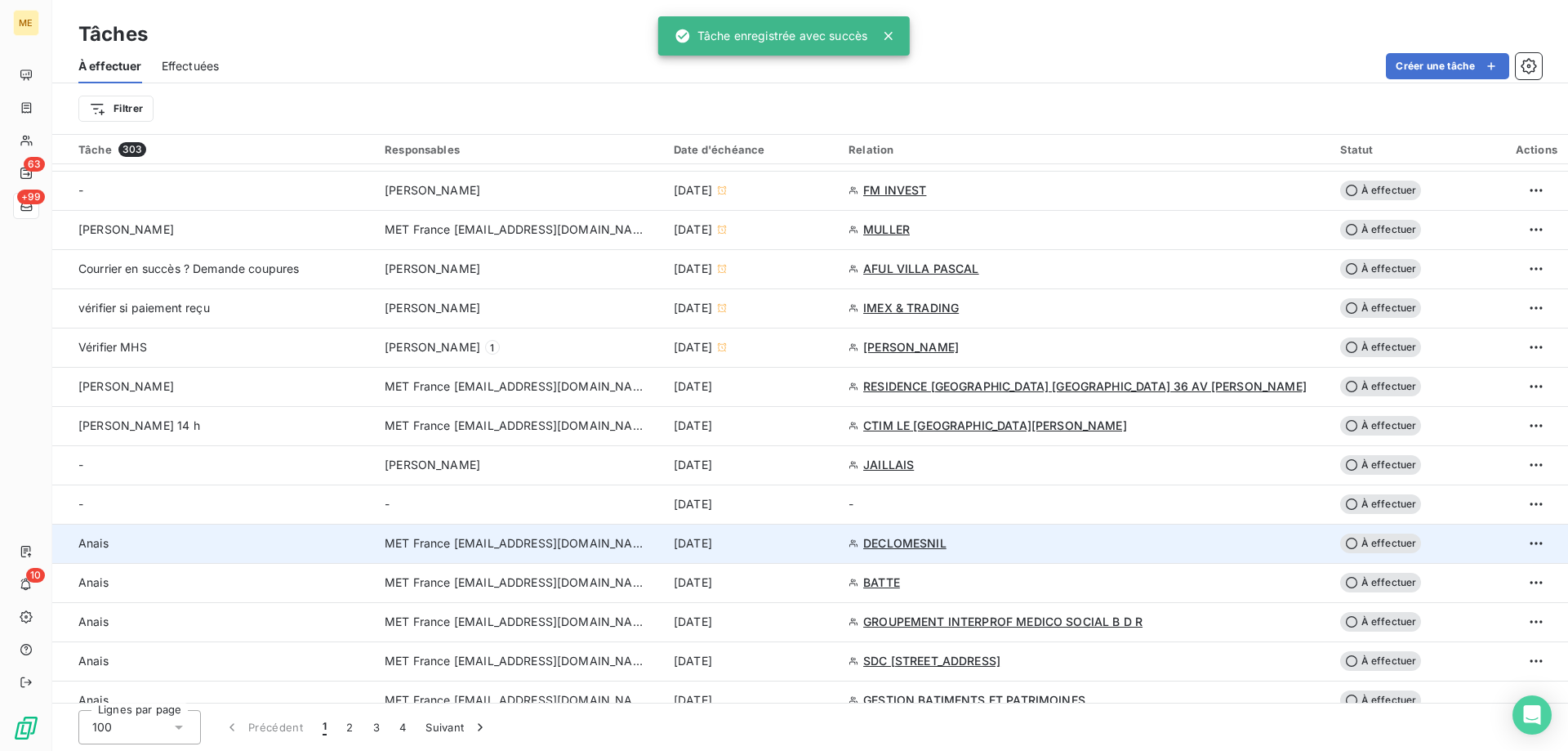
click at [839, 553] on td "[DATE]" at bounding box center [751, 543] width 175 height 40
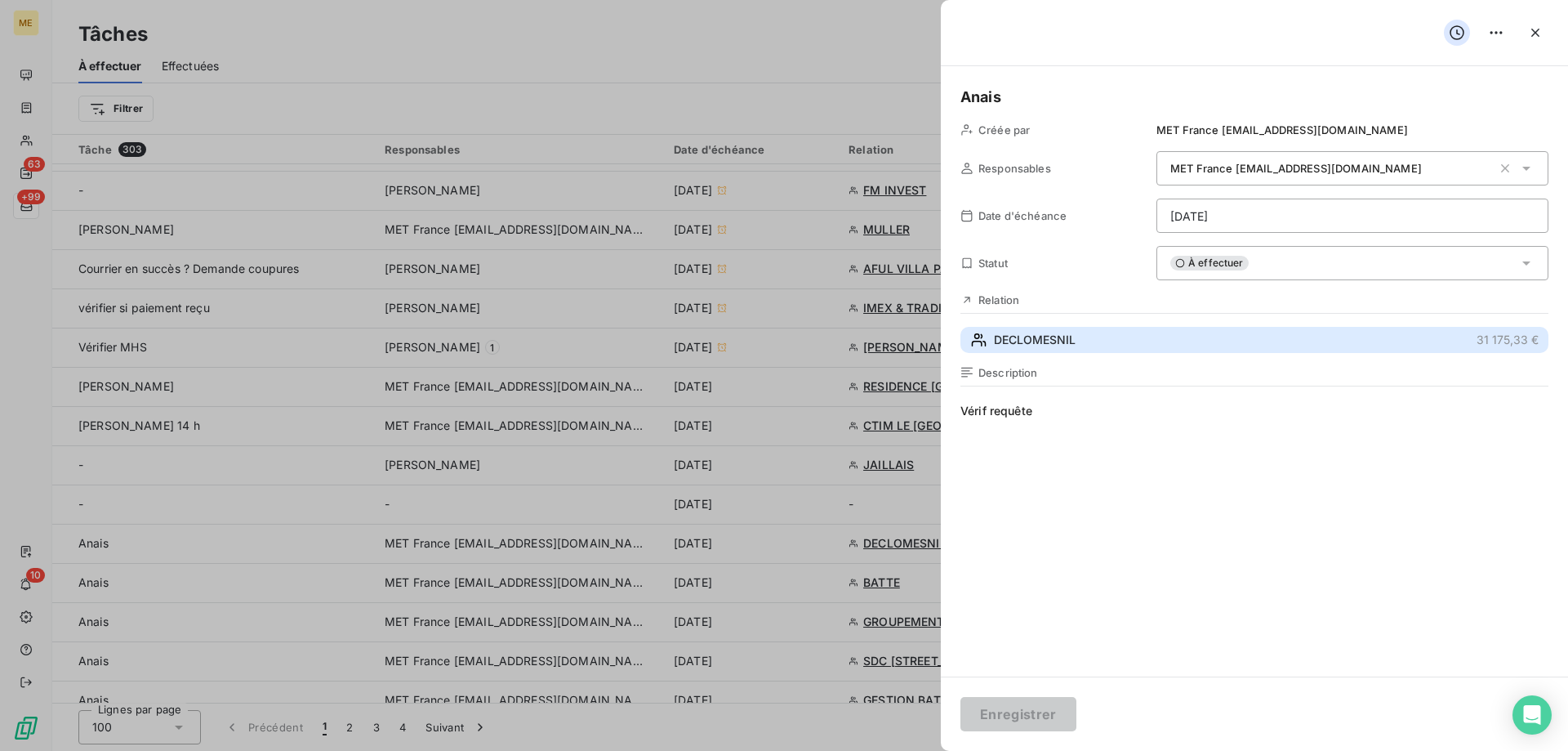
click at [1140, 339] on button "DECLOMESNIL 31 175,33 €" at bounding box center [1254, 340] width 588 height 26
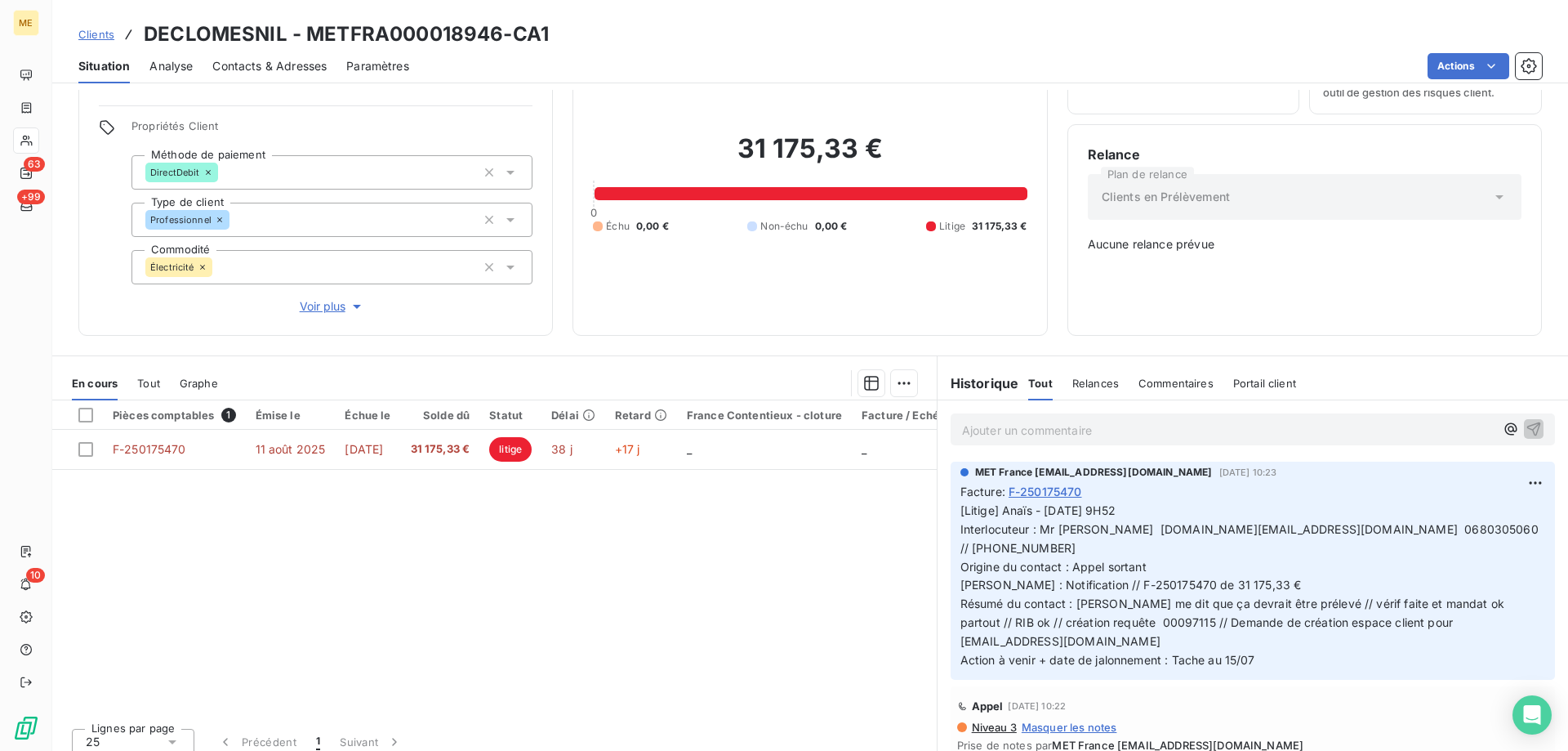
scroll to position [93, 0]
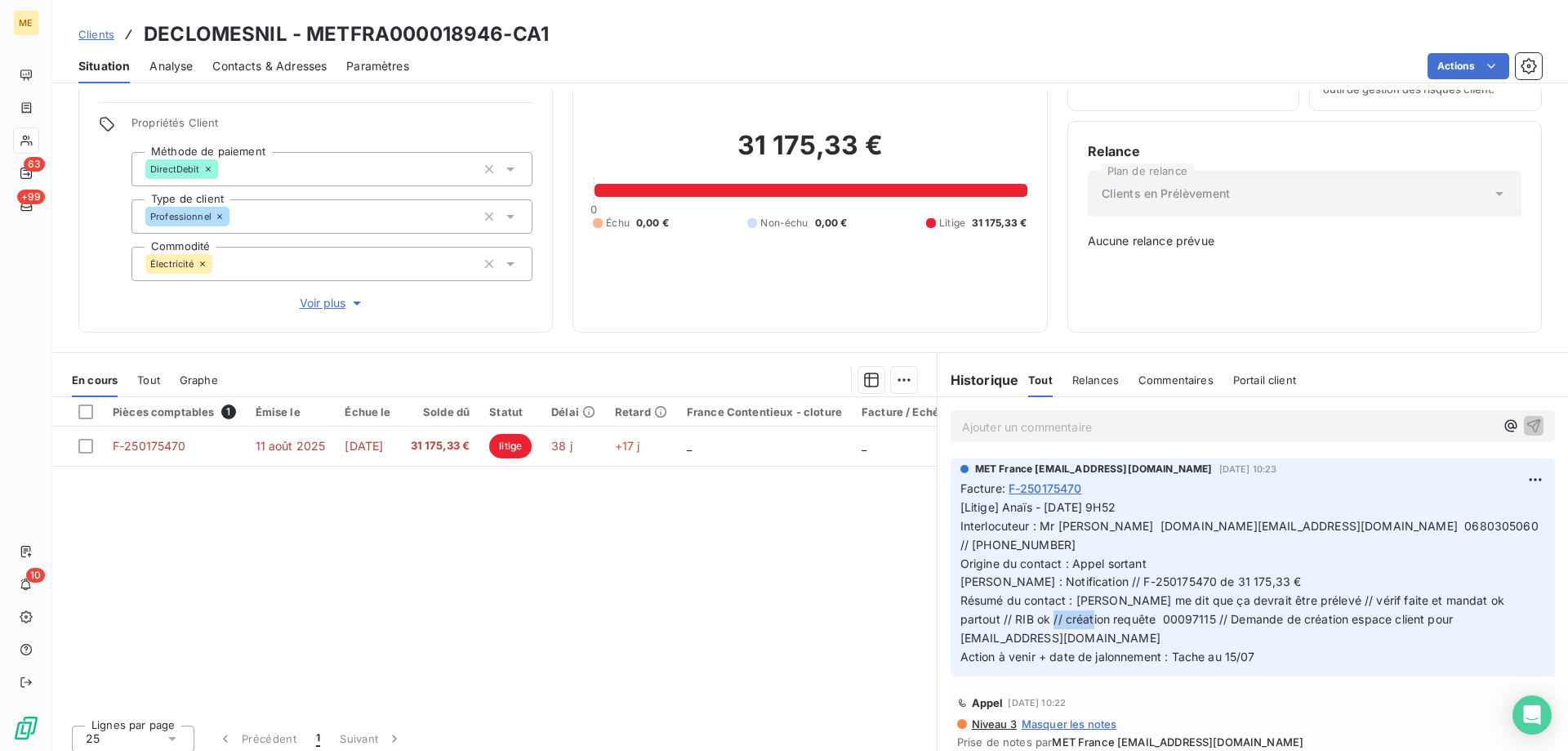
drag, startPoint x: 1221, startPoint y: 591, endPoint x: 1174, endPoint y: 594, distance: 47.1
click at [1174, 594] on span "[Litige] Anaïs - 12/09/2025 - 9H52 Interlocuteur : Mr MACE declomesnil.sarl@wan…" at bounding box center [1250, 581] width 581 height 163
copy span "00097115"
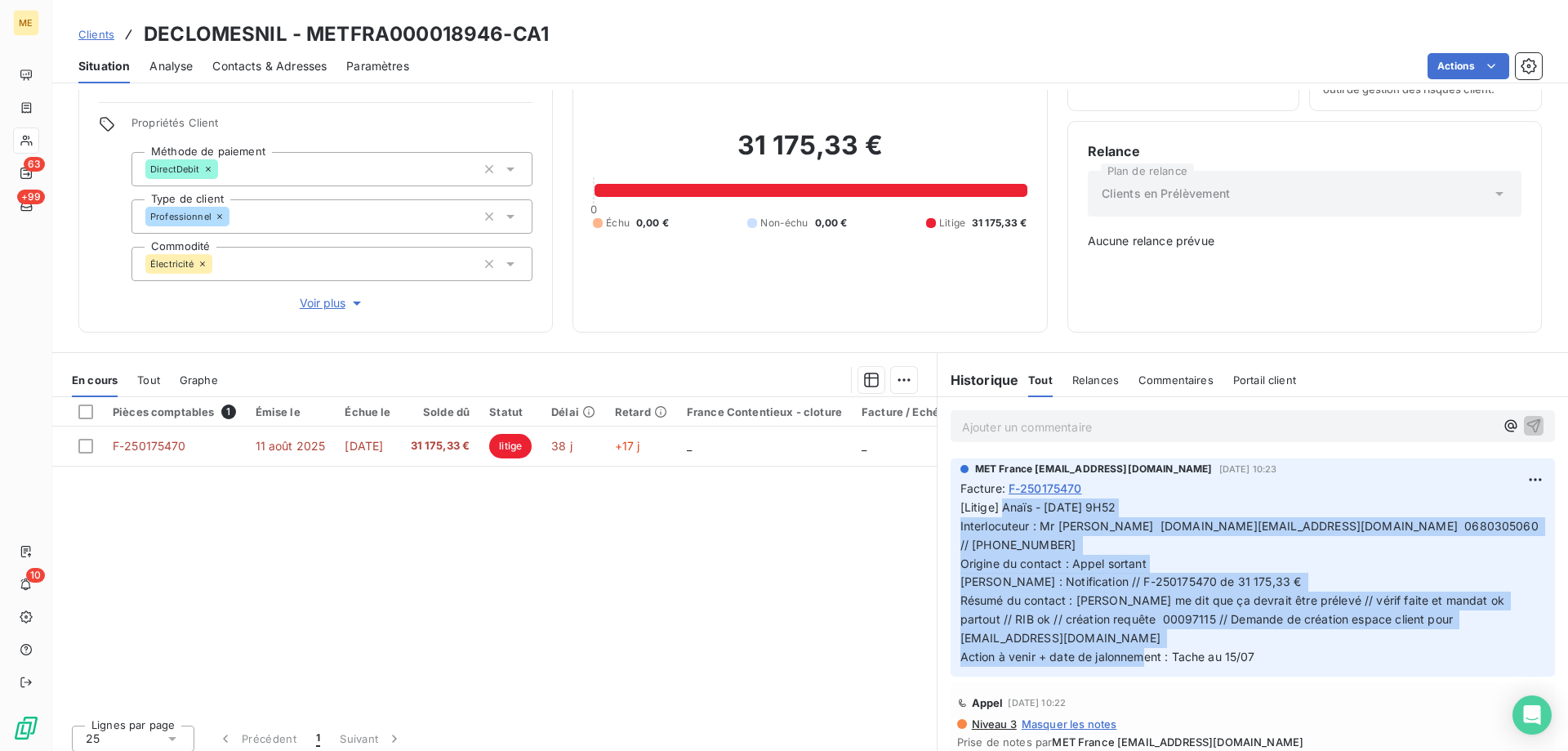
drag, startPoint x: 1226, startPoint y: 632, endPoint x: 997, endPoint y: 499, distance: 264.8
click at [997, 499] on p "[Litige] Anaïs - 12/09/2025 - 9H52 Interlocuteur : Mr MACE declomesnil.sarl@wan…" at bounding box center [1252, 582] width 585 height 168
copy span "Anaïs - 12/09/2025 - 9H52 Interlocuteur : Mr MACE declomesnil.sarl@wanadoo.fr 0…"
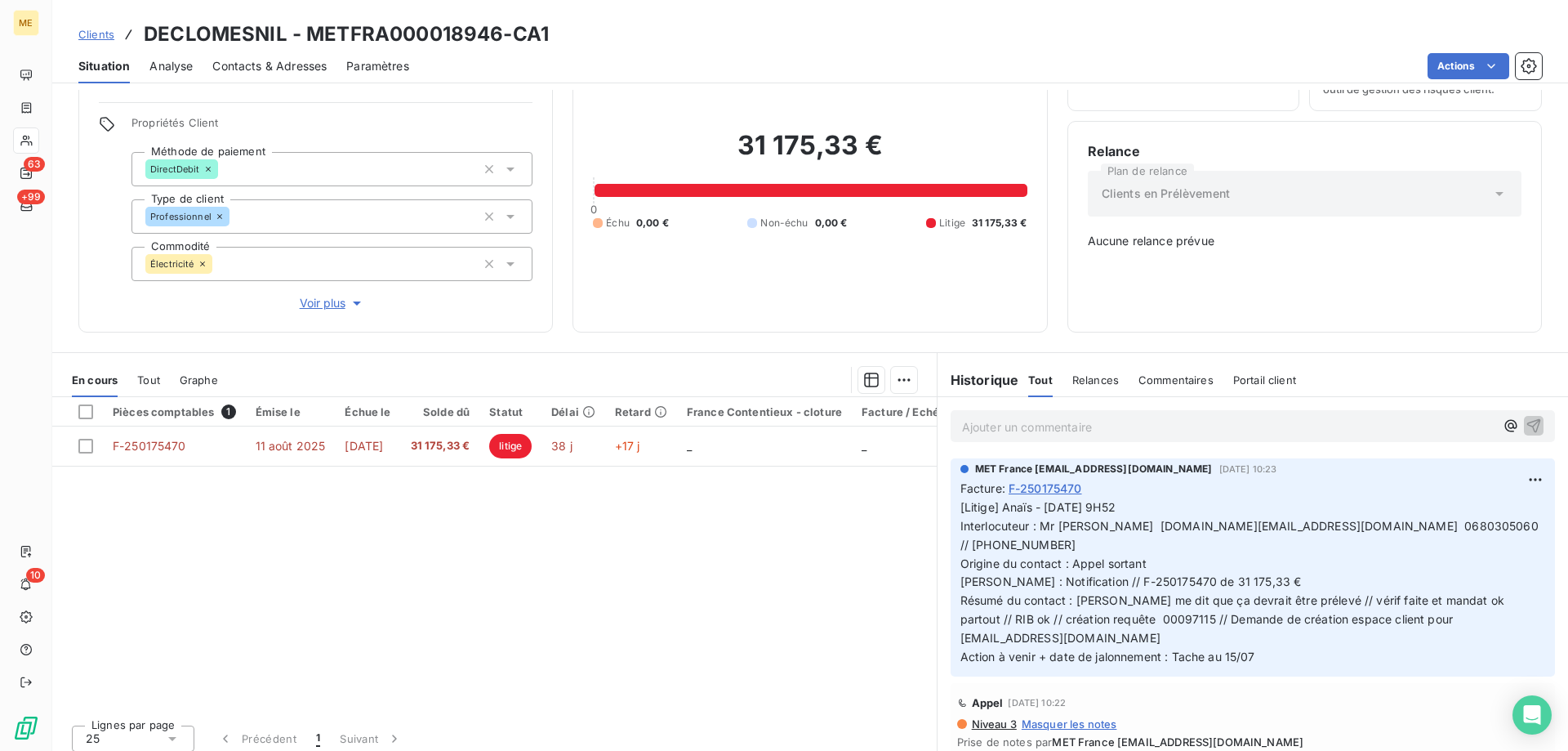
click at [1050, 417] on p "Ajouter un commentaire ﻿" at bounding box center [1228, 427] width 533 height 21
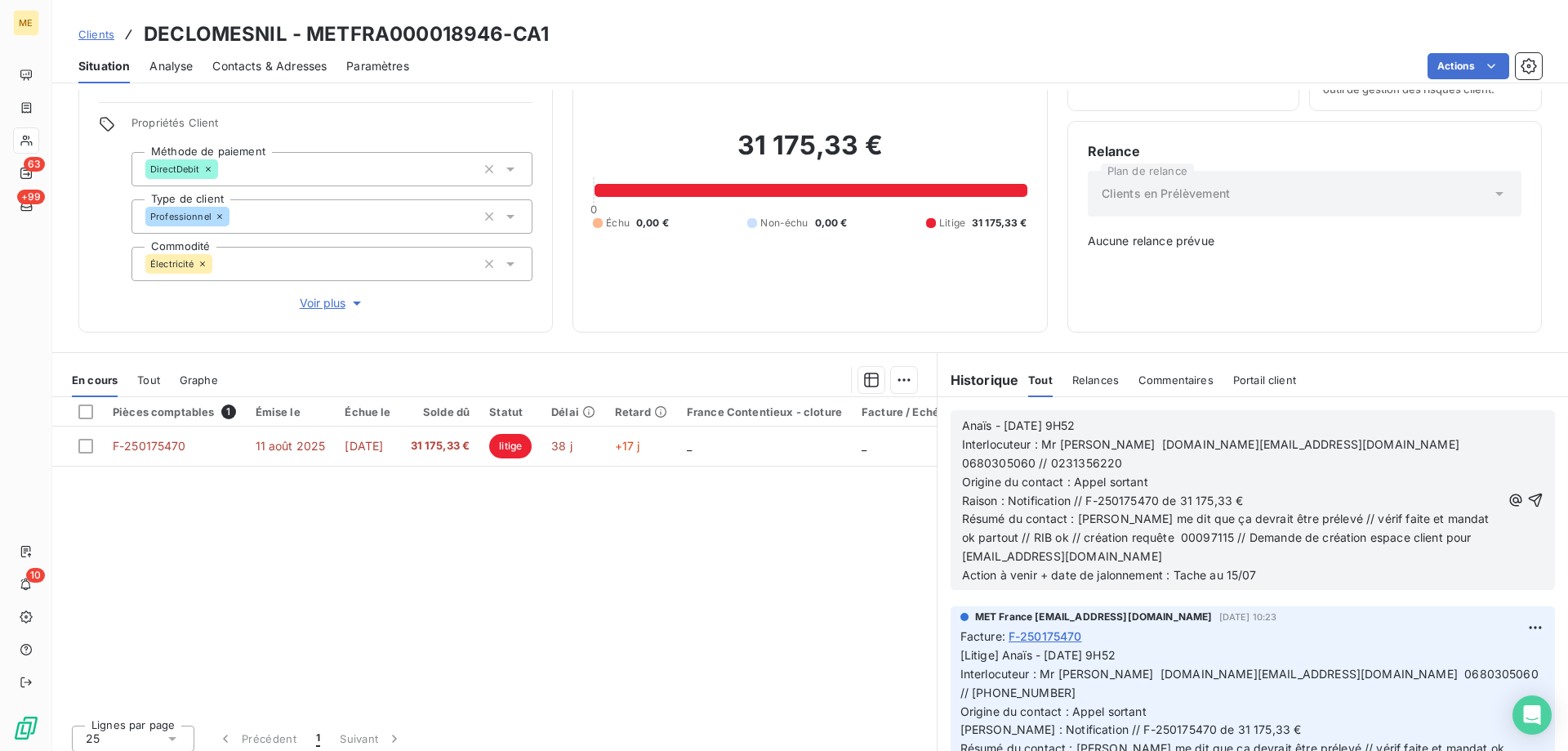
click at [1004, 420] on span "Anaïs - 12/09/2025 - 9H52" at bounding box center [1018, 425] width 113 height 13
click at [1005, 419] on span "Anaïs - 12/09/2025 - 9H52" at bounding box center [1018, 425] width 113 height 13
click at [1010, 419] on span "Anaïs - 12/09/2025 - 9H52" at bounding box center [1018, 425] width 113 height 13
click at [1109, 417] on p "Anaïs - 18/09/2025 - 9H52" at bounding box center [1231, 426] width 539 height 19
drag, startPoint x: 1161, startPoint y: 451, endPoint x: 1067, endPoint y: 446, distance: 94.1
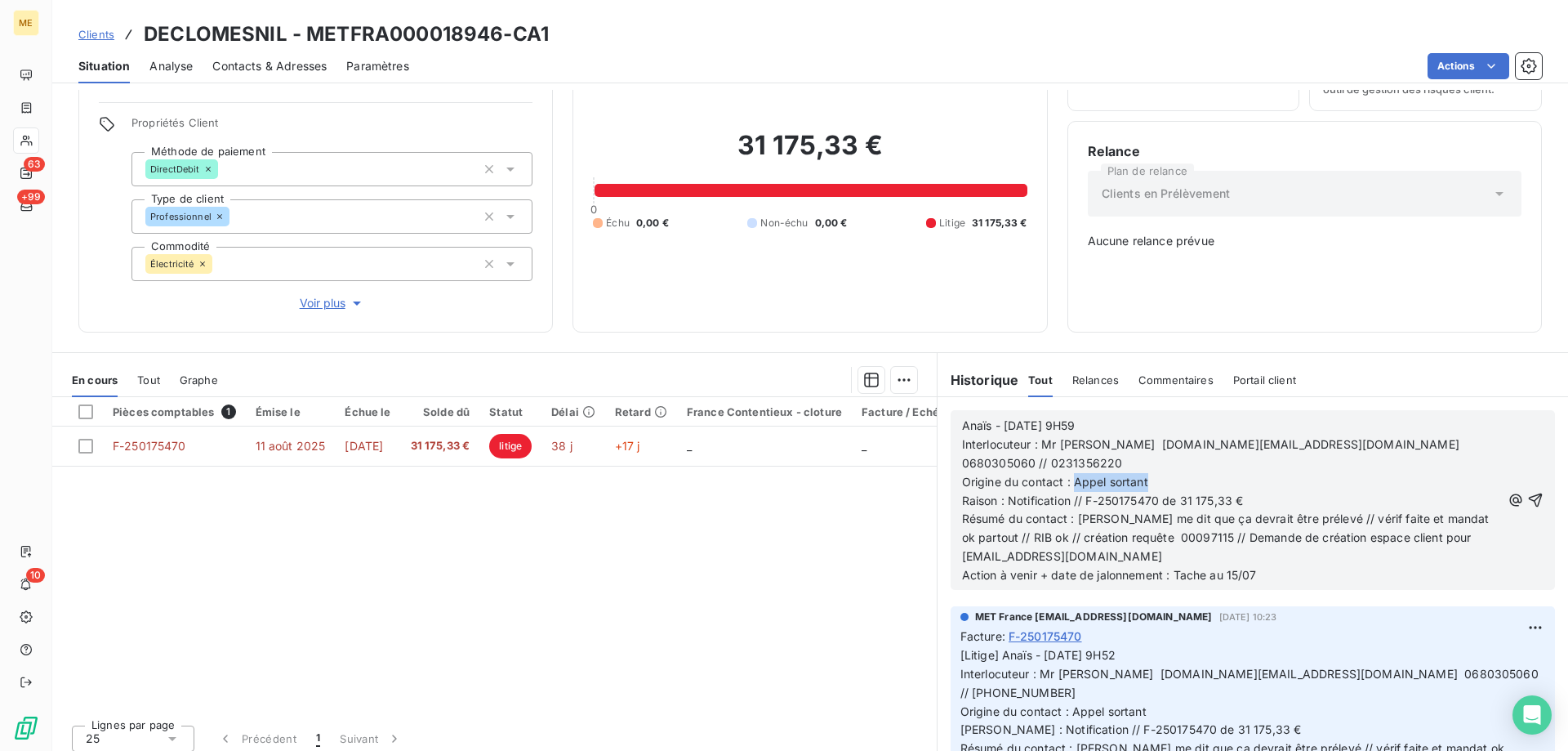
click at [1067, 473] on p "Origine du contact : Appel sortant" at bounding box center [1231, 482] width 539 height 19
drag, startPoint x: 1067, startPoint y: 470, endPoint x: 1003, endPoint y: 473, distance: 64.1
click at [1003, 493] on span "Raison : Notification // F-250175470 de 31 175,33 €" at bounding box center [1103, 499] width 282 height 13
drag, startPoint x: 1066, startPoint y: 471, endPoint x: 1001, endPoint y: 473, distance: 65.0
click at [1001, 493] on span "Raison : Notification // F-250175470 de 31 175,33 €" at bounding box center [1103, 499] width 282 height 13
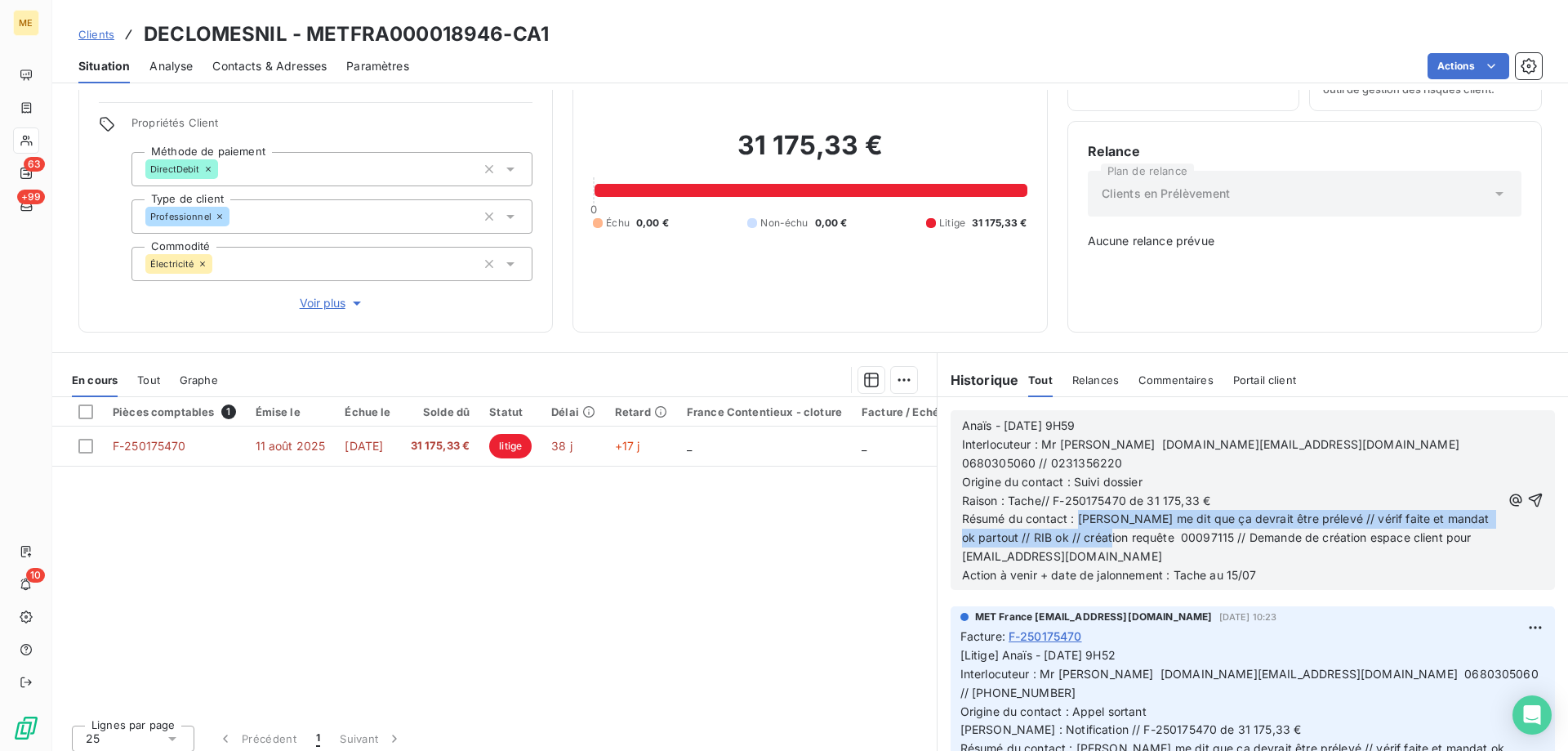
drag, startPoint x: 1114, startPoint y: 509, endPoint x: 1070, endPoint y: 493, distance: 46.8
click at [1070, 511] on span "Résumé du contact : Mme BIDARD Catherine me dit que ça devrait être prélevé // …" at bounding box center [1227, 536] width 531 height 51
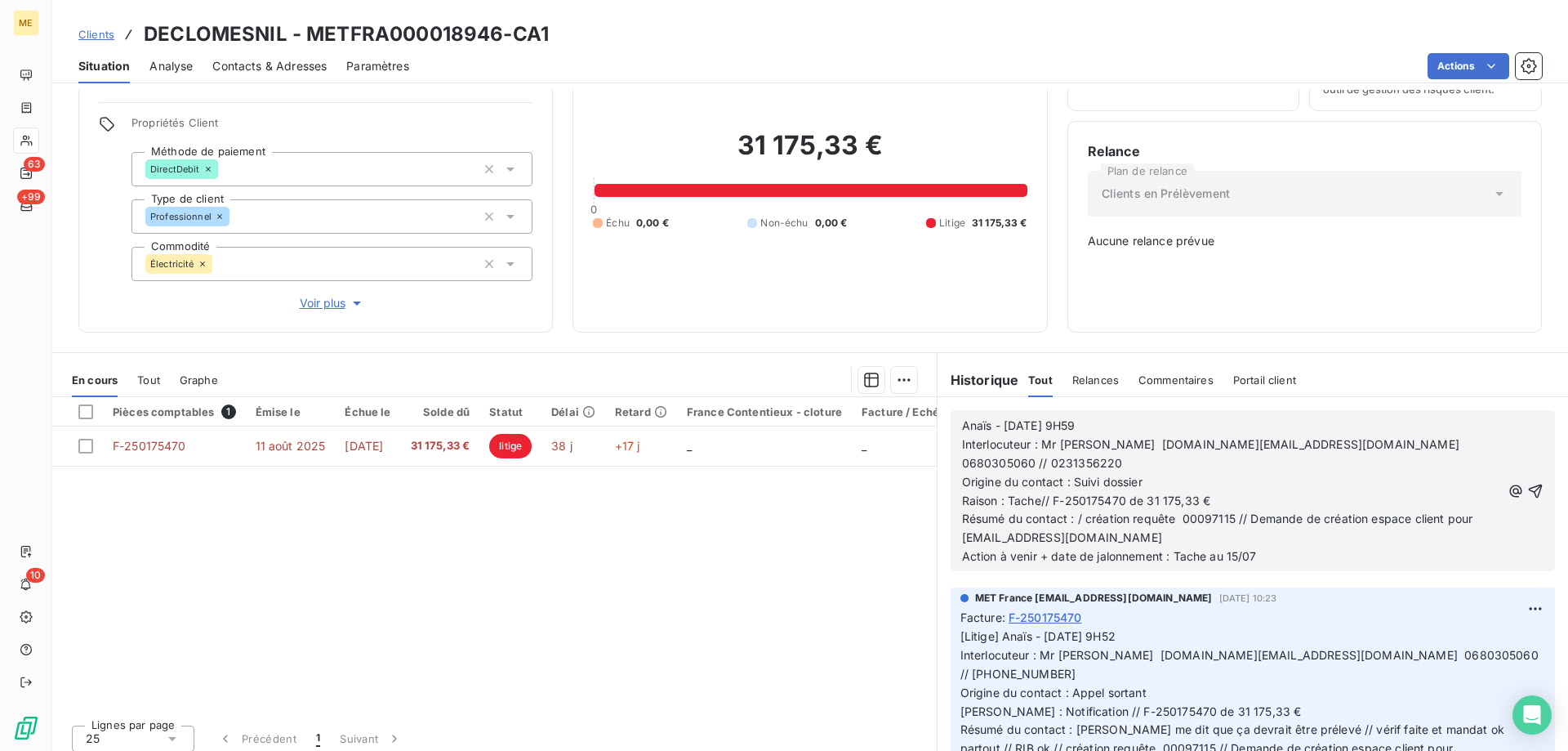
click at [1078, 511] on span "Résumé du contact : / création requête 00097115 // Demande de création espace c…" at bounding box center [1219, 527] width 515 height 32
drag, startPoint x: 1124, startPoint y: 490, endPoint x: 1077, endPoint y: 492, distance: 47.0
click at [1077, 511] on span "Résumé du contact : / création requête 00097115 // Demande de création espace c…" at bounding box center [1219, 527] width 515 height 32
drag, startPoint x: 1190, startPoint y: 498, endPoint x: 1211, endPoint y: 508, distance: 23.3
click at [1211, 509] on p "Résumé du contact : / requête 00097115 // Demande de création espace client pou…" at bounding box center [1231, 528] width 539 height 38
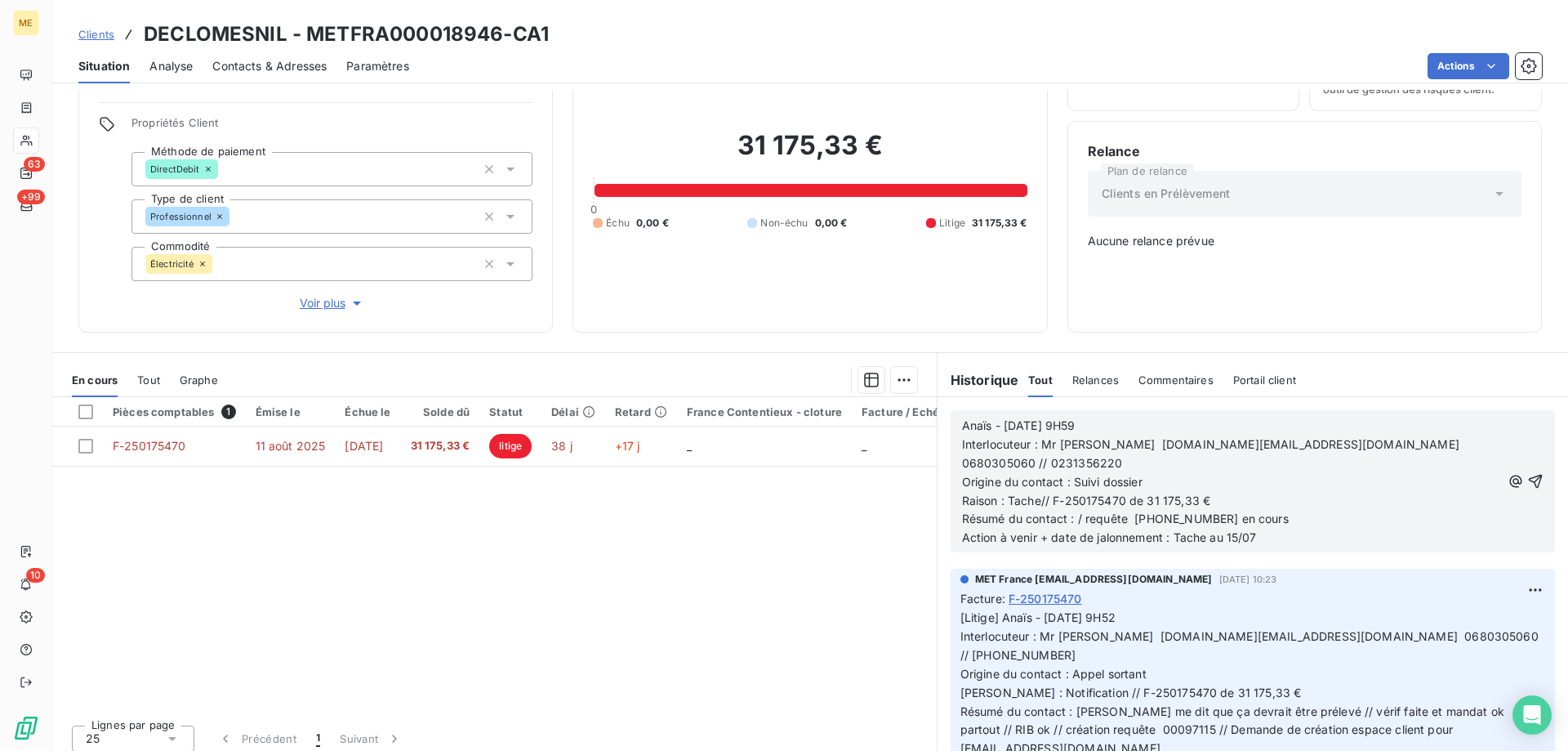
click at [1229, 530] on span "Action à venir + date de jalonnement : Tache au 15/07" at bounding box center [1109, 536] width 295 height 13
click at [1229, 530] on span "Action à venir + date de jalonnement : Tache au 15/07" at bounding box center [1109, 536] width 295 height 13
drag, startPoint x: 1236, startPoint y: 508, endPoint x: 1244, endPoint y: 508, distance: 8.0
click at [1236, 530] on span "Action à venir + date de jalonnement : Tache au 15/07" at bounding box center [1109, 536] width 295 height 13
click at [1229, 530] on span "Action à venir + date de jalonnement : Tache au 15/07" at bounding box center [1109, 536] width 295 height 13
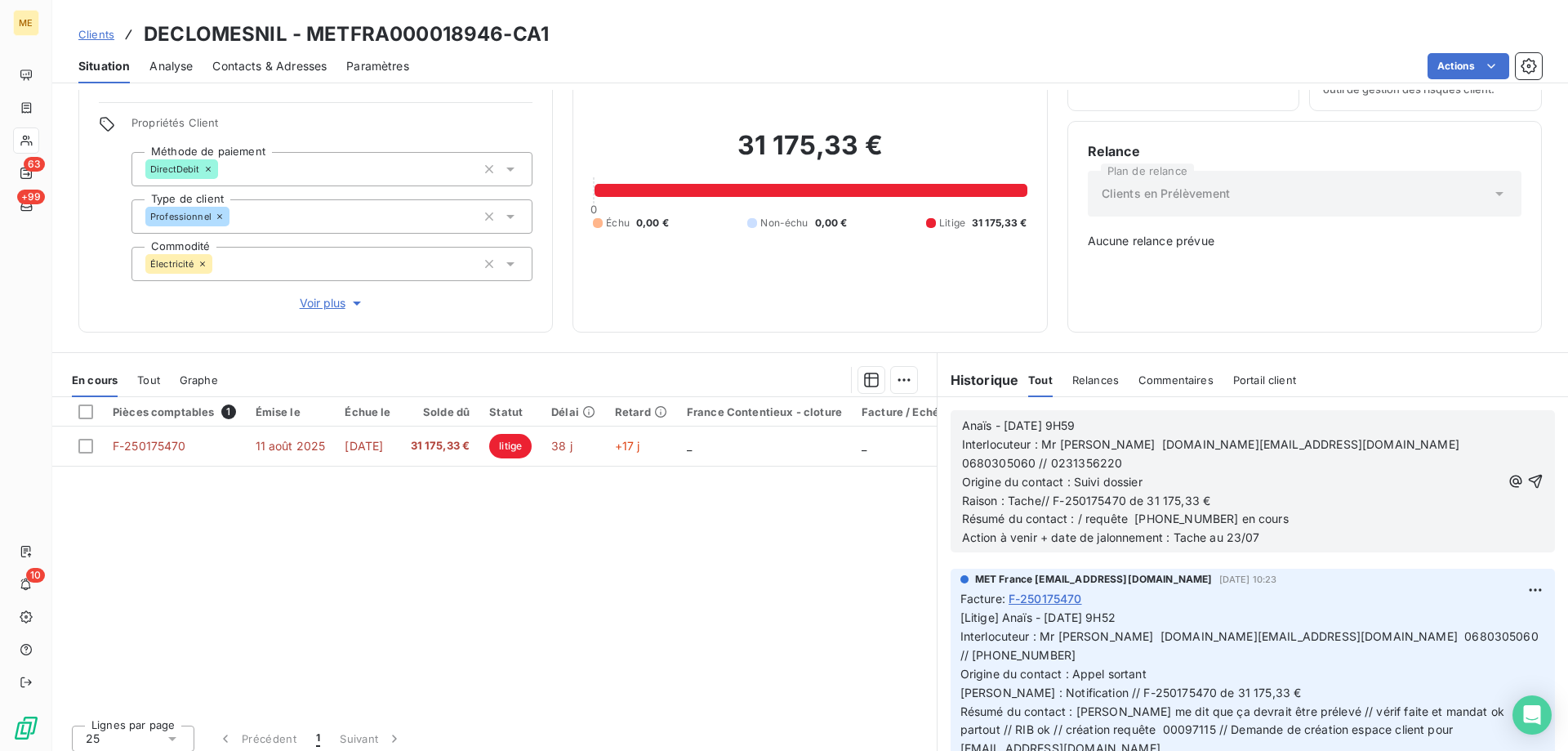
click at [1276, 528] on p "Action à venir + date de jalonnement : Tache au 23/07" at bounding box center [1231, 537] width 539 height 19
click at [1527, 473] on icon "button" at bounding box center [1535, 481] width 16 height 16
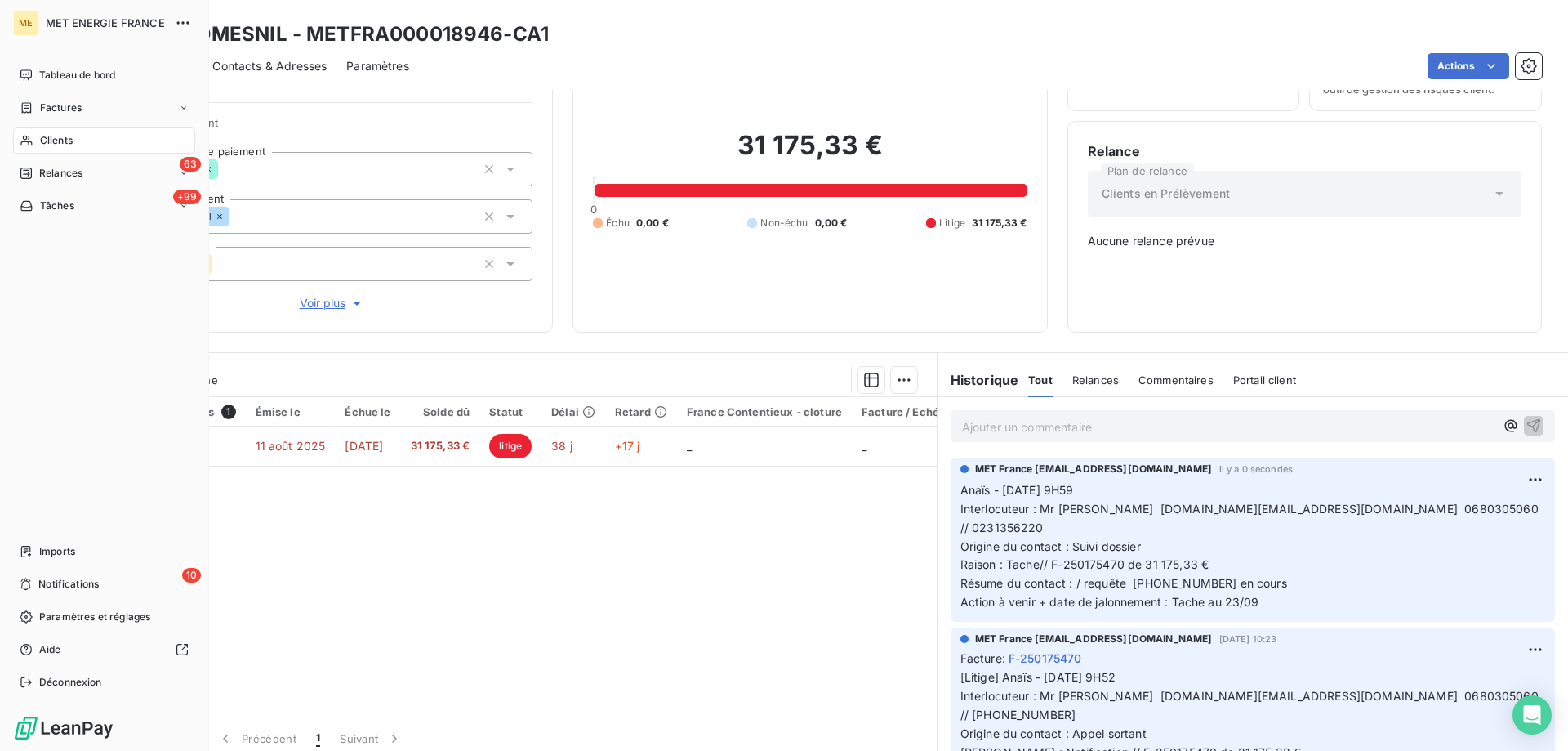
click at [60, 204] on span "Tâches" at bounding box center [57, 206] width 34 height 14
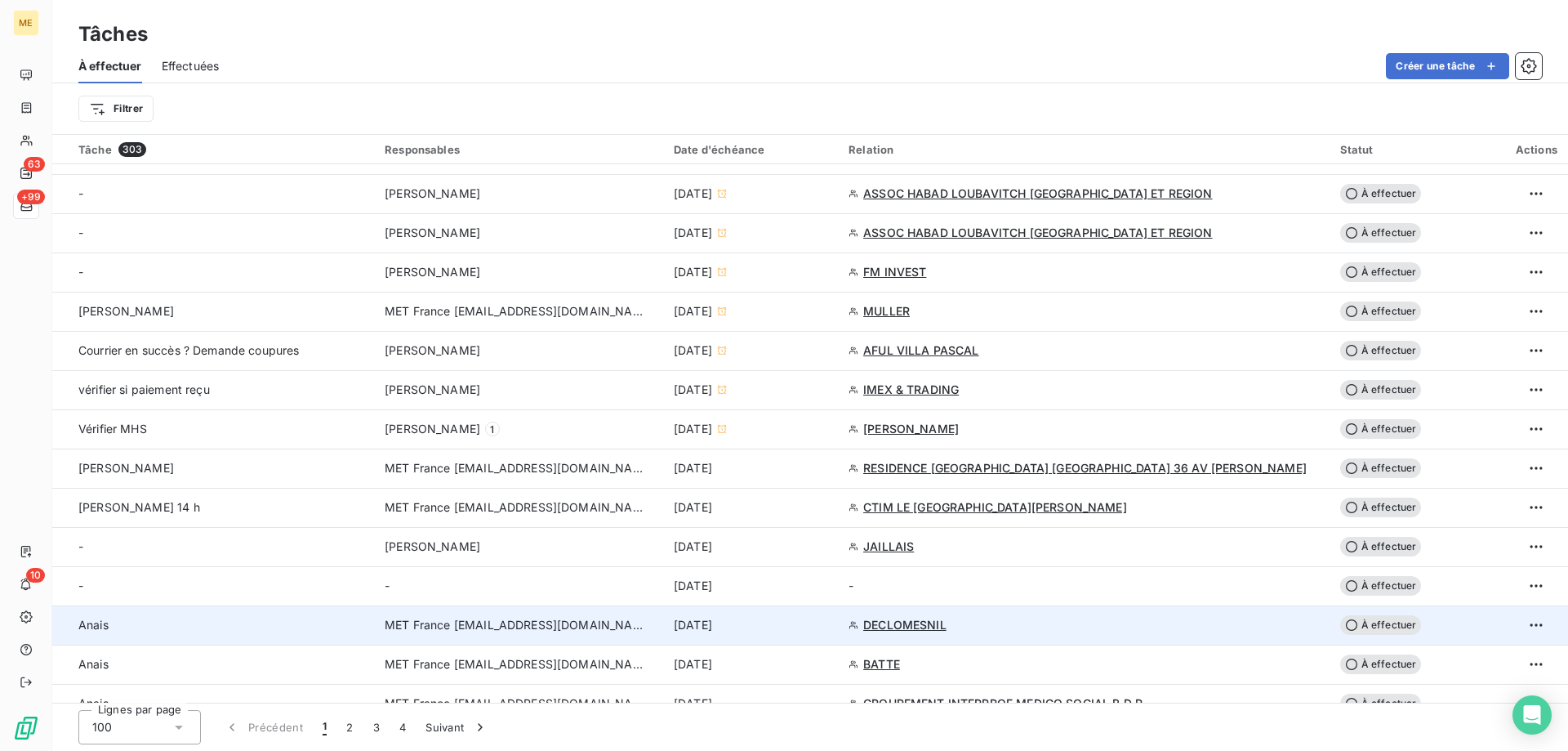
scroll to position [817, 0]
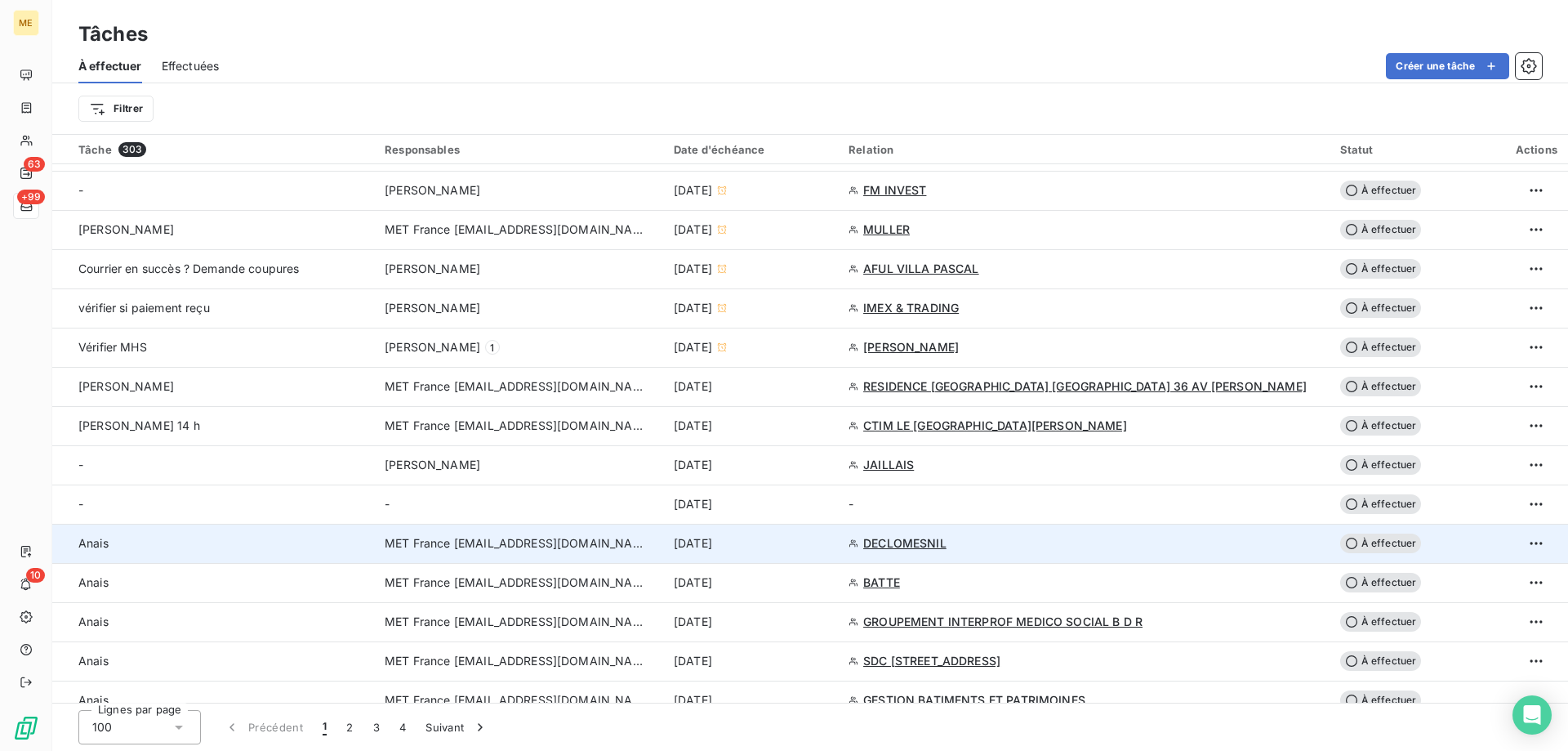
click at [829, 550] on div "[DATE]" at bounding box center [751, 543] width 155 height 16
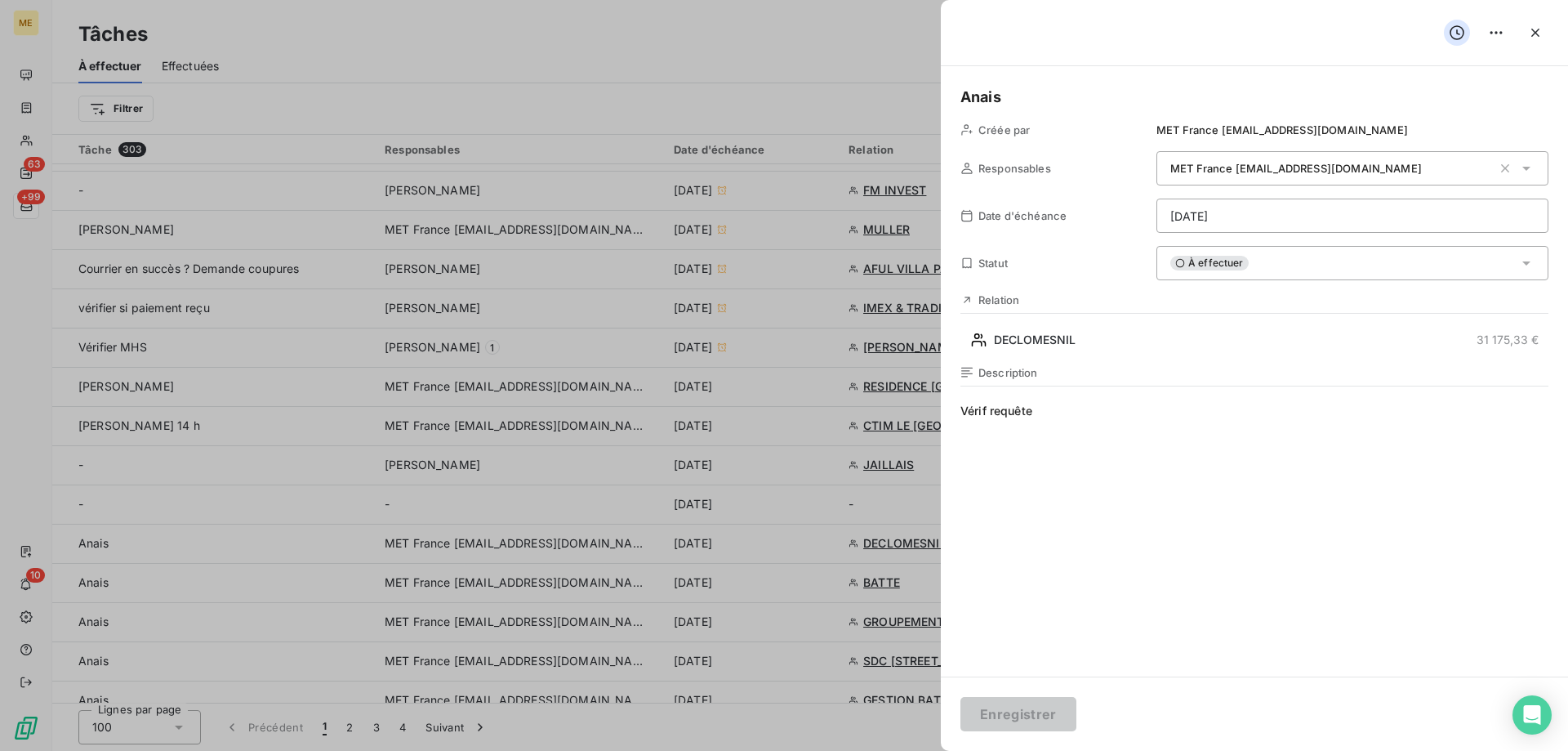
click at [1101, 420] on span "Vérif requête" at bounding box center [1254, 559] width 588 height 314
click at [1249, 214] on html "ME 63 +99 10 Tâches À effectuer Effectuées Créer une tâche Filtrer Tâche 303 Re…" at bounding box center [784, 465] width 1568 height 931
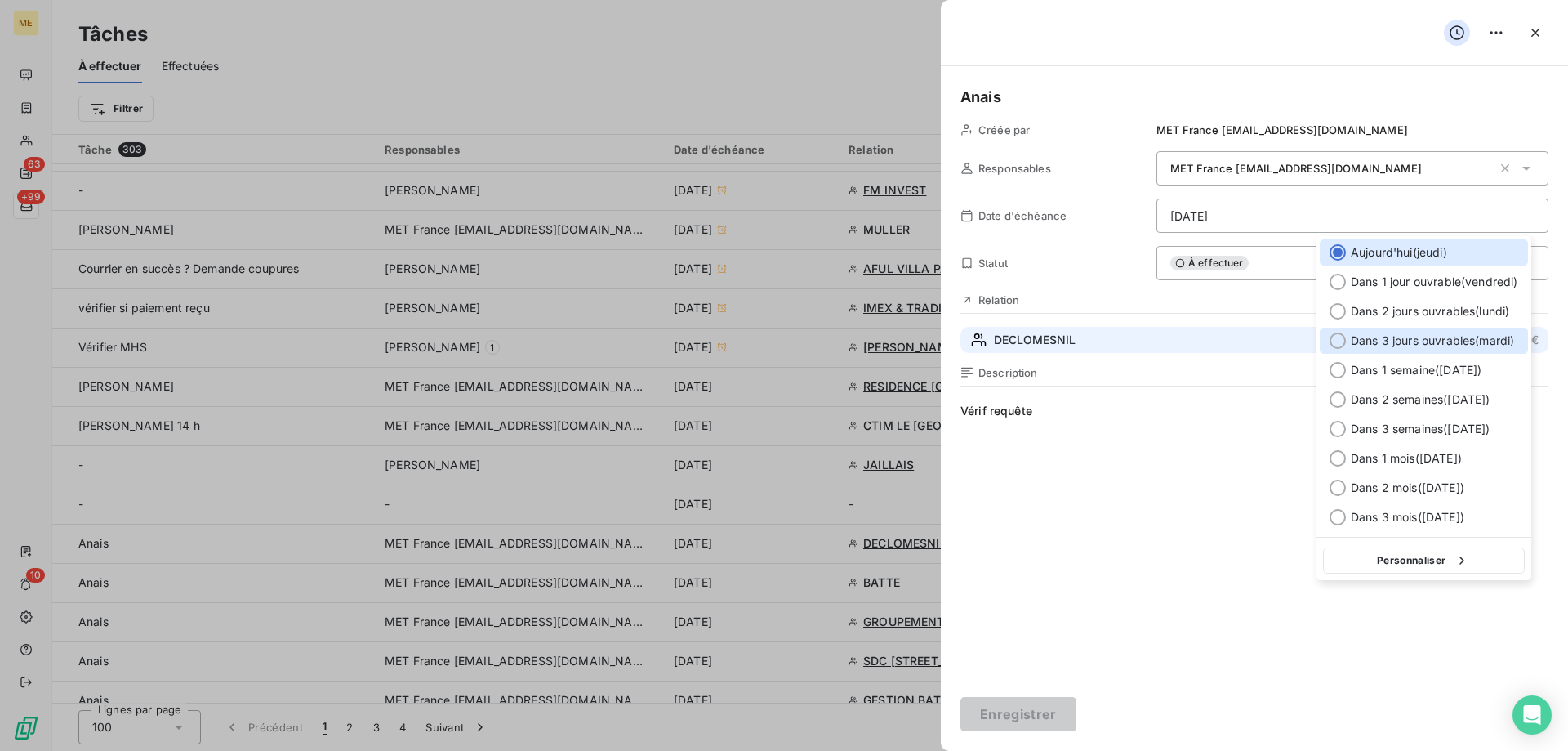
drag, startPoint x: 1374, startPoint y: 331, endPoint x: 1369, endPoint y: 348, distance: 17.7
click at [1374, 331] on div "Dans 3 jours ouvrables ( mardi )" at bounding box center [1423, 340] width 208 height 26
type input "23/09/2025"
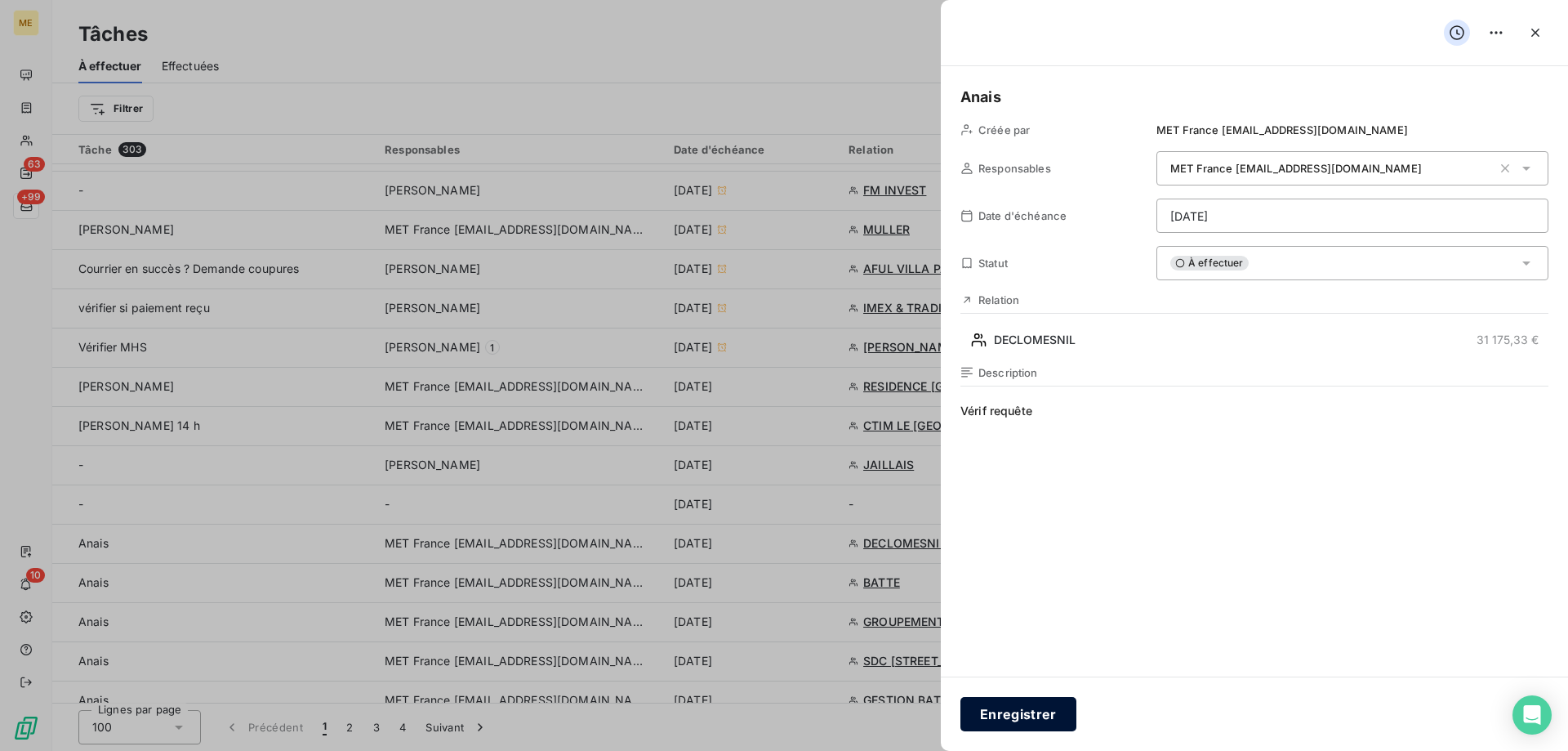
click at [1015, 716] on button "Enregistrer" at bounding box center [1017, 714] width 116 height 34
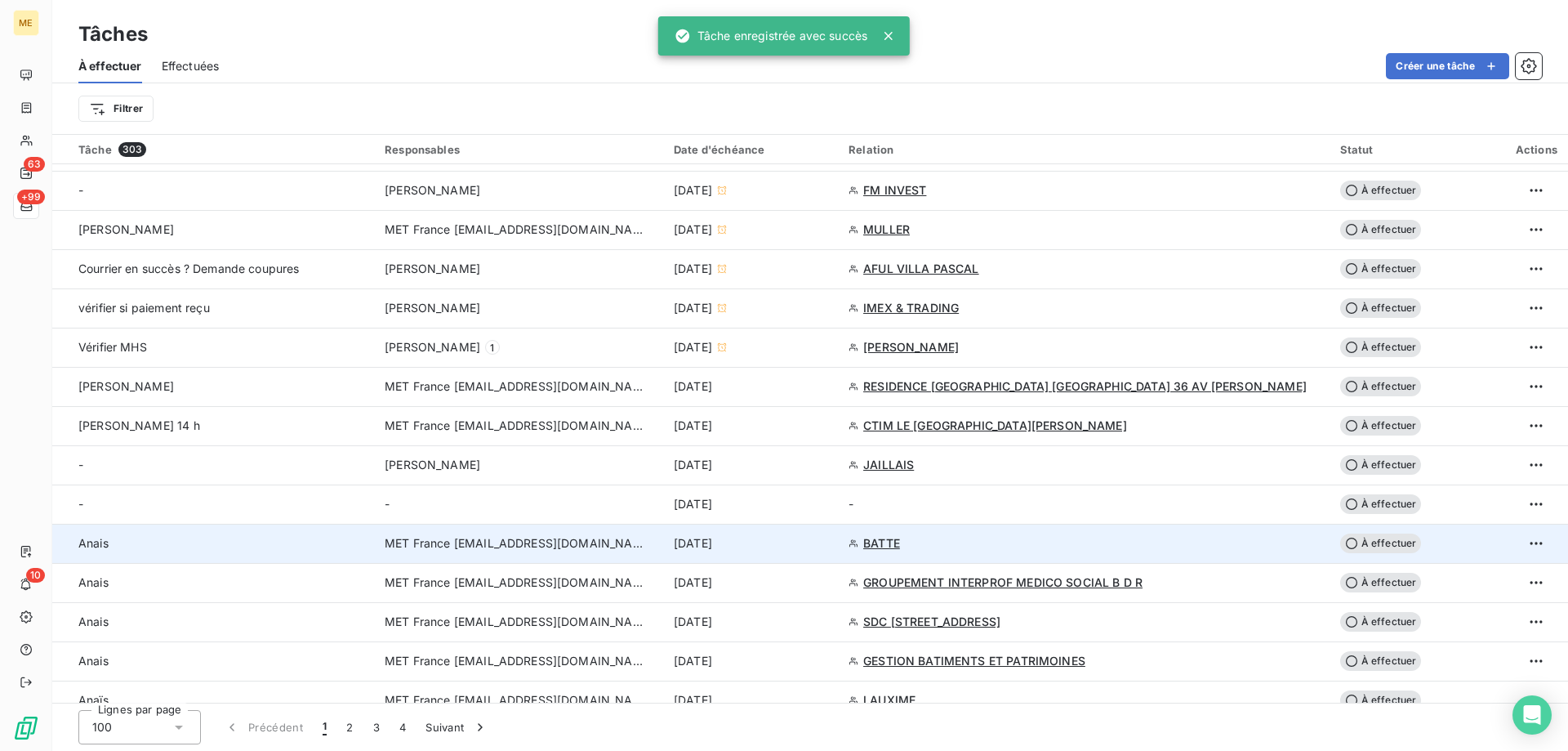
click at [829, 545] on div "[DATE]" at bounding box center [751, 543] width 155 height 16
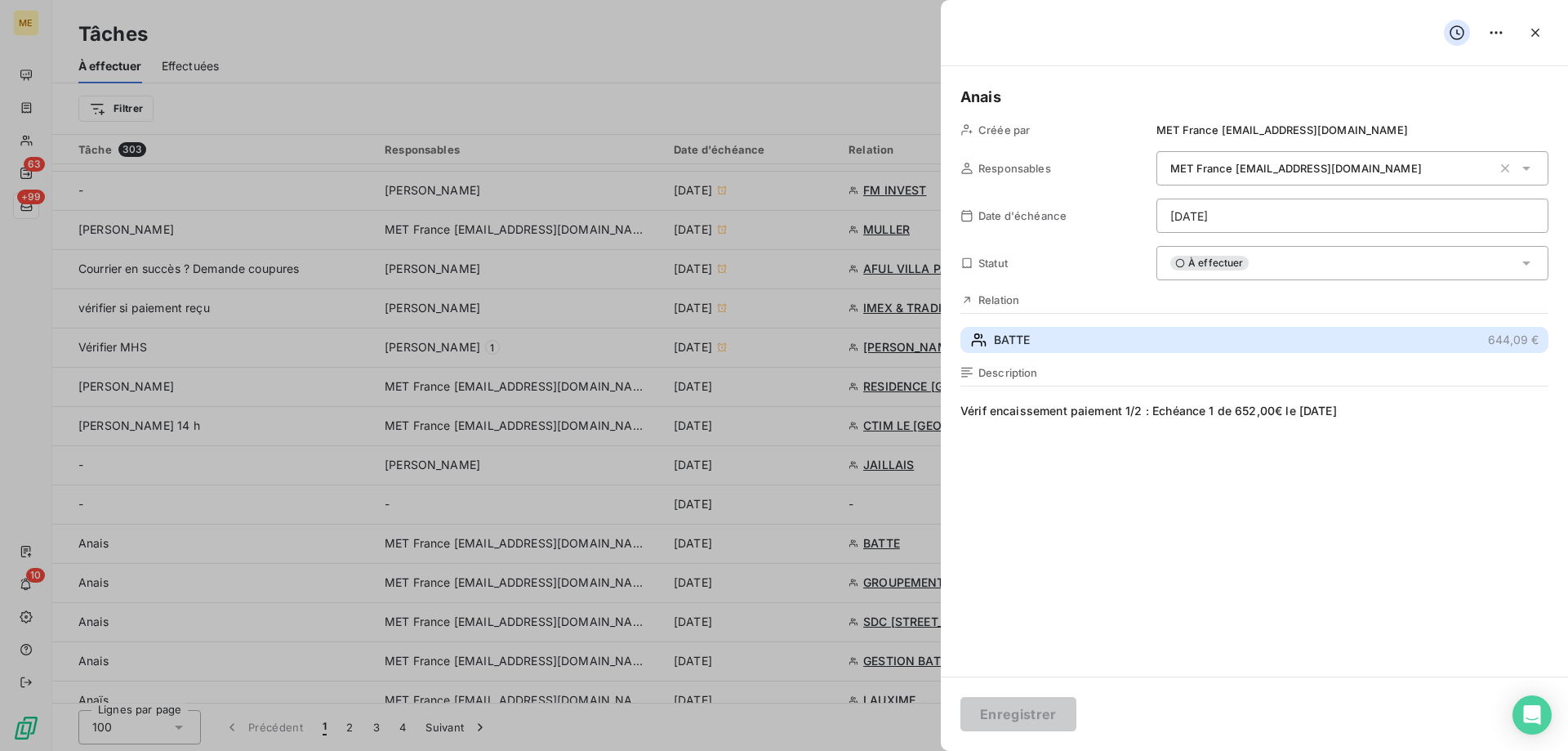
click at [1102, 340] on button "BATTE 644,09 €" at bounding box center [1254, 340] width 588 height 26
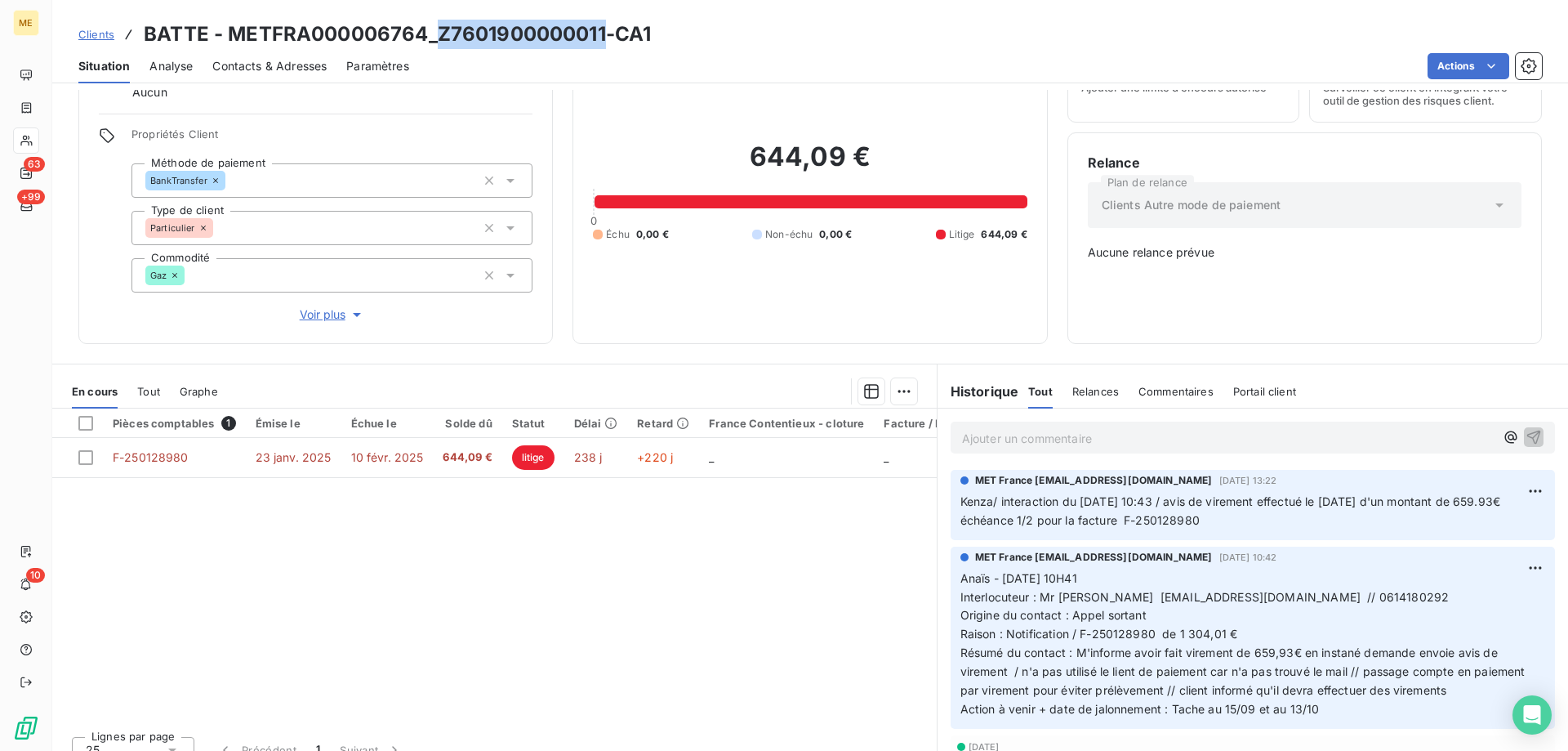
drag, startPoint x: 602, startPoint y: 40, endPoint x: 441, endPoint y: 43, distance: 161.0
click at [441, 43] on h3 "BATTE - METFRA000006764_Z7601900000011-CA1" at bounding box center [397, 34] width 507 height 30
copy h3 "Z7601900000011"
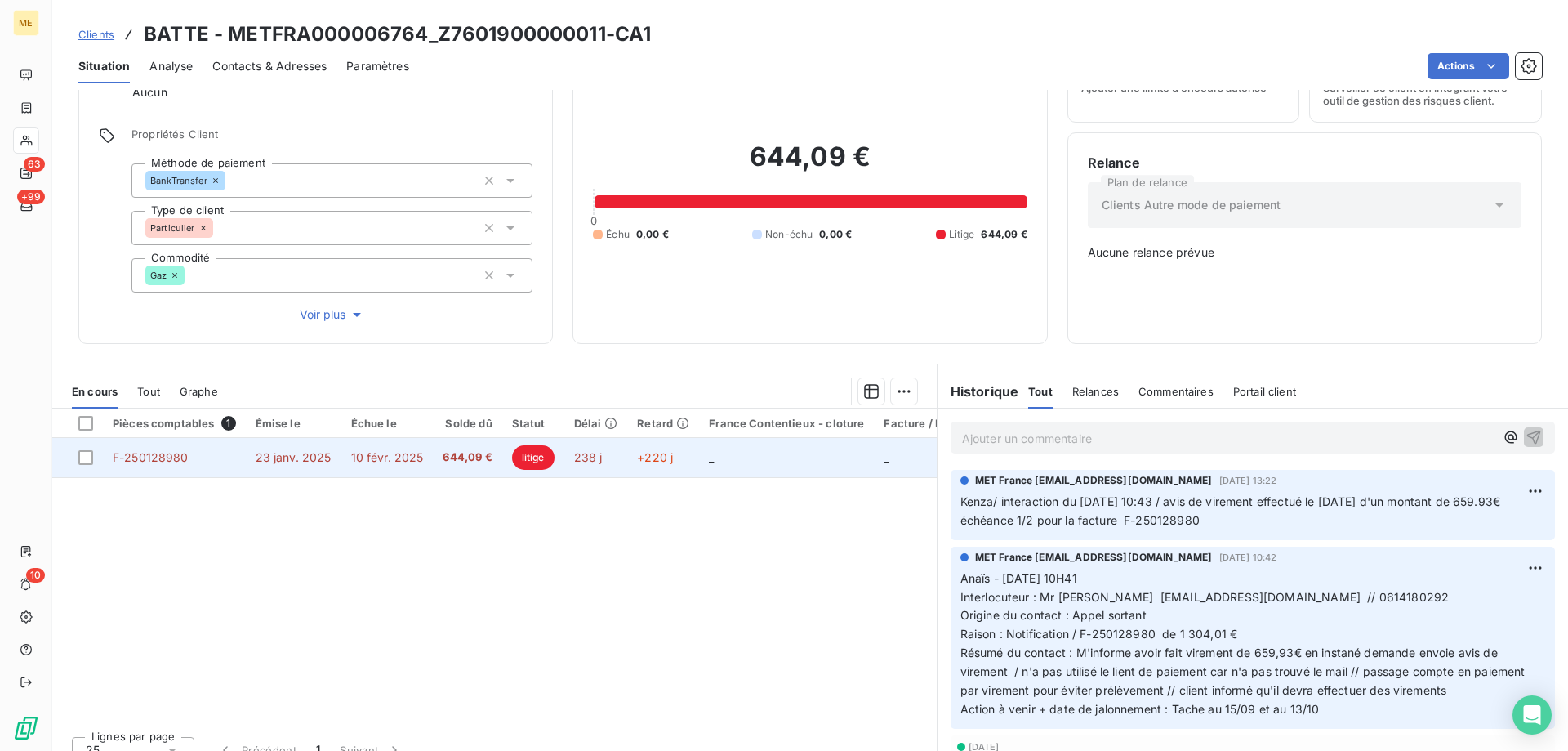
click at [590, 462] on td "238 j" at bounding box center [595, 457] width 64 height 40
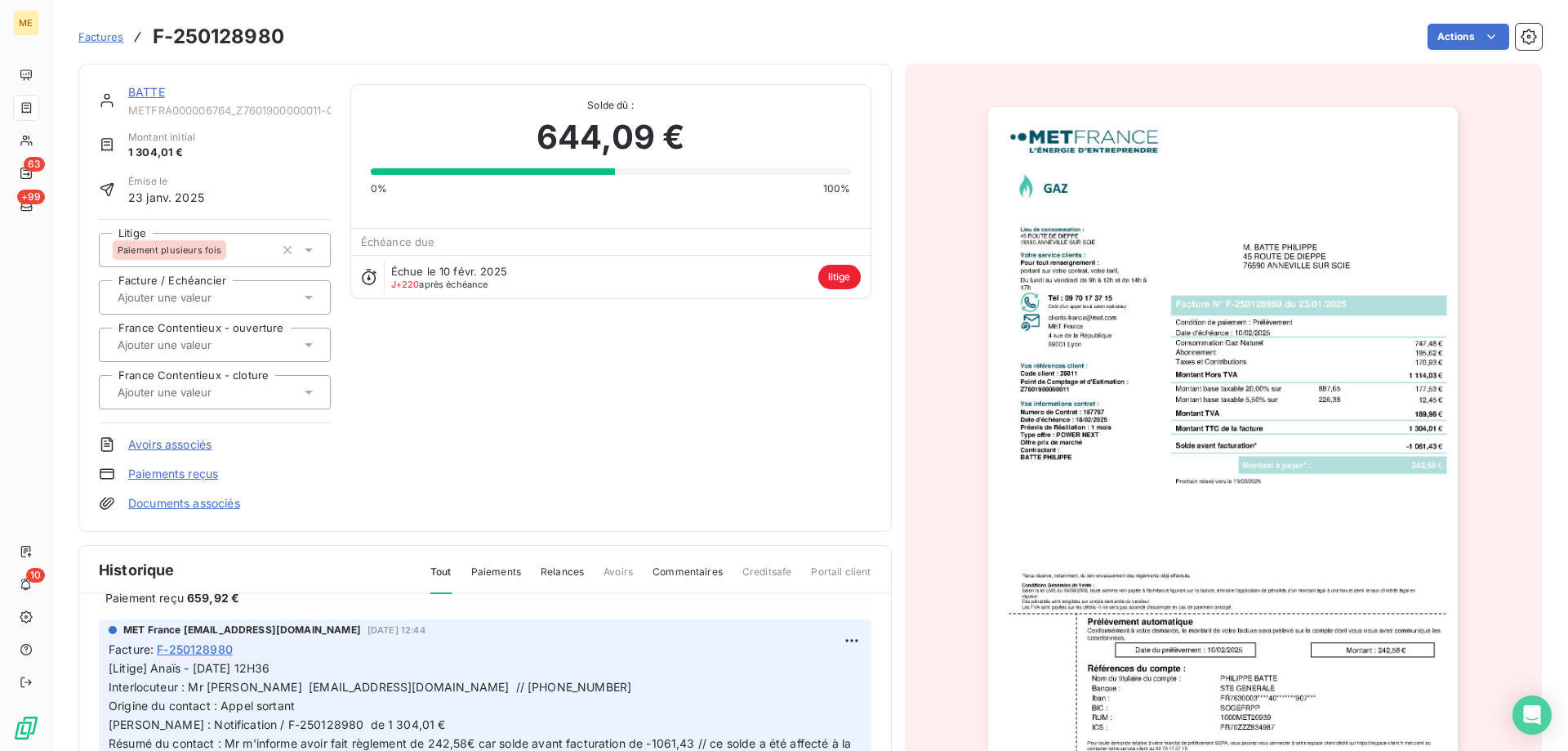
click at [155, 94] on link "BATTE" at bounding box center [146, 92] width 37 height 13
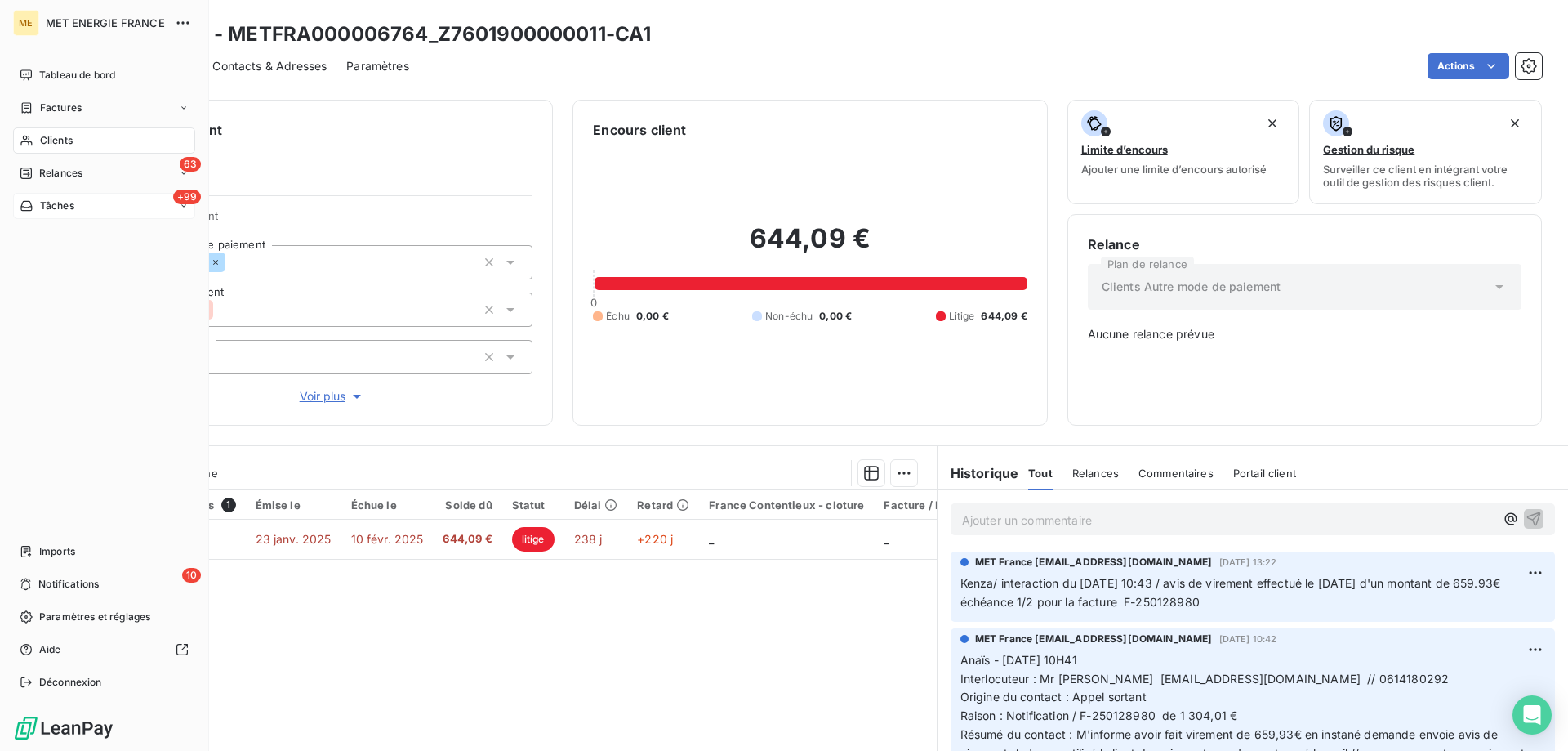
click at [96, 207] on div "+99 Tâches" at bounding box center [104, 206] width 182 height 26
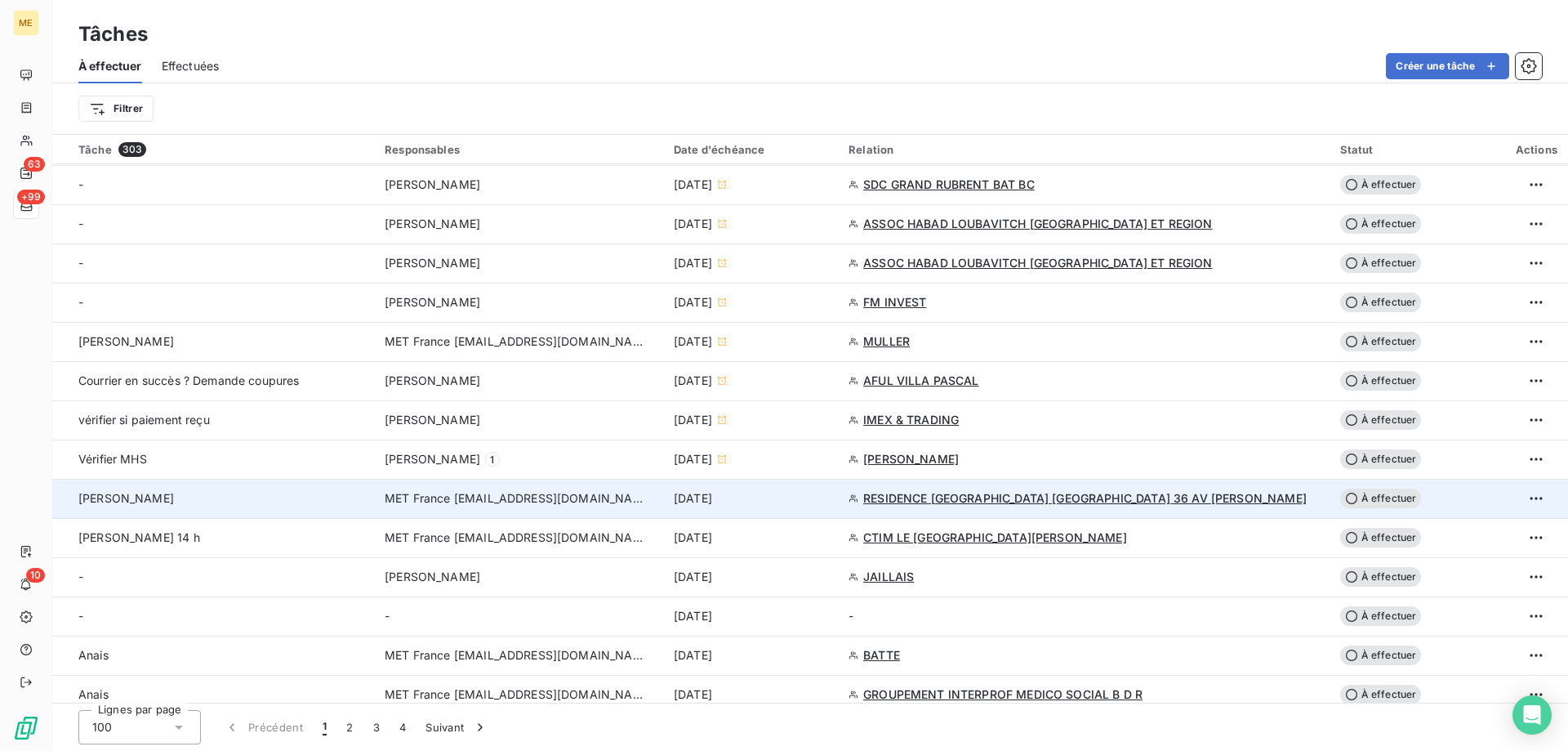
scroll to position [898, 0]
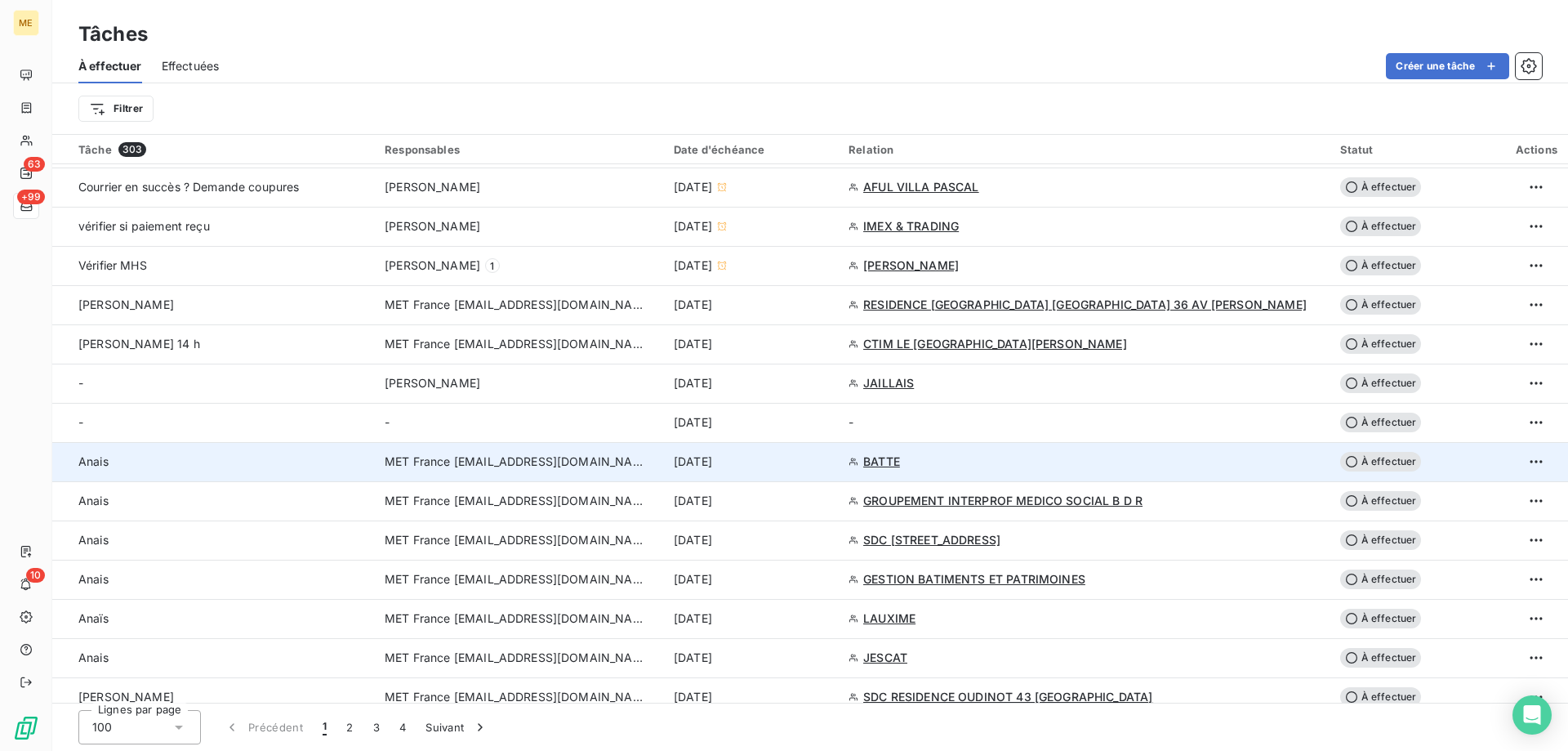
click at [829, 465] on div "[DATE]" at bounding box center [751, 462] width 155 height 16
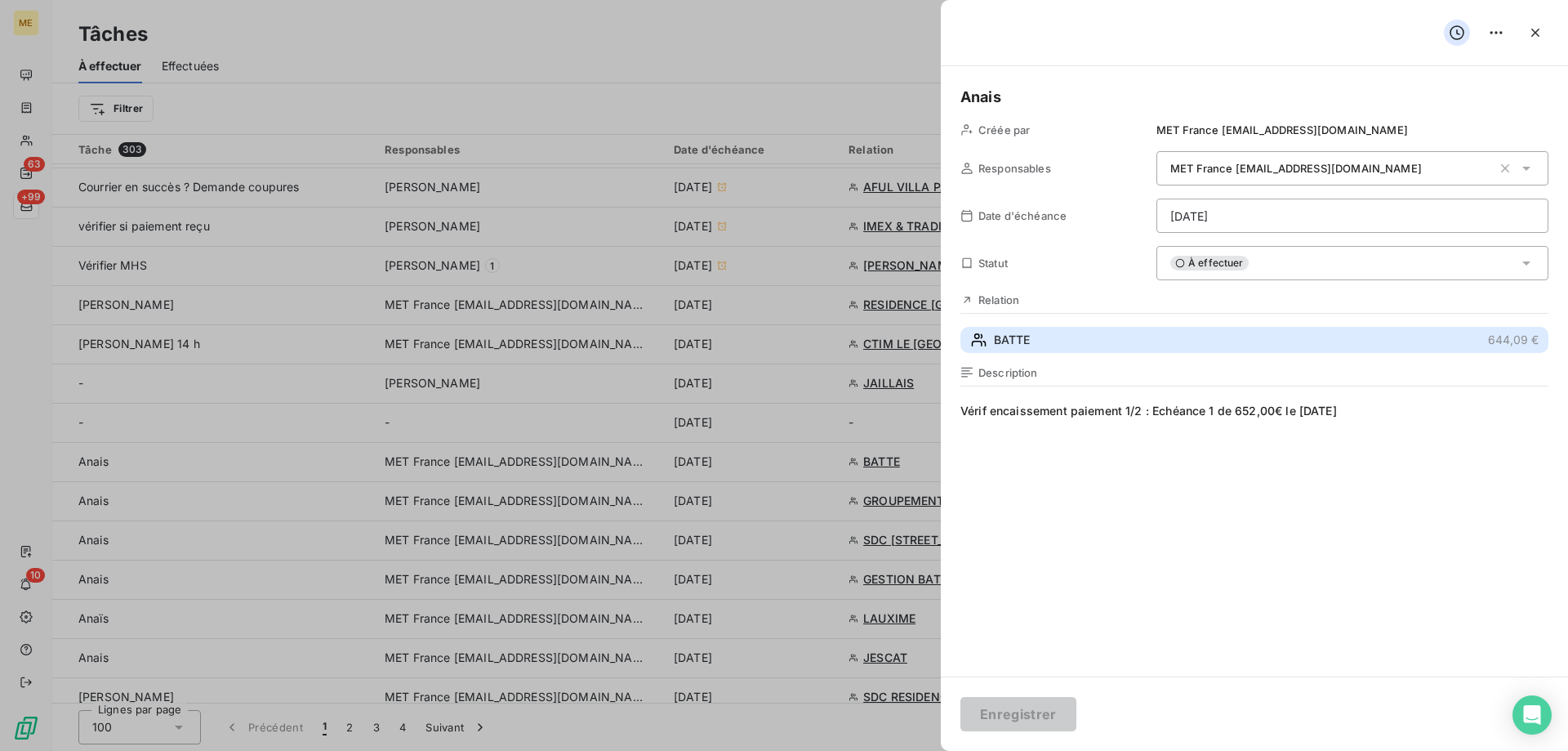
click at [1047, 336] on button "BATTE 644,09 €" at bounding box center [1254, 340] width 588 height 26
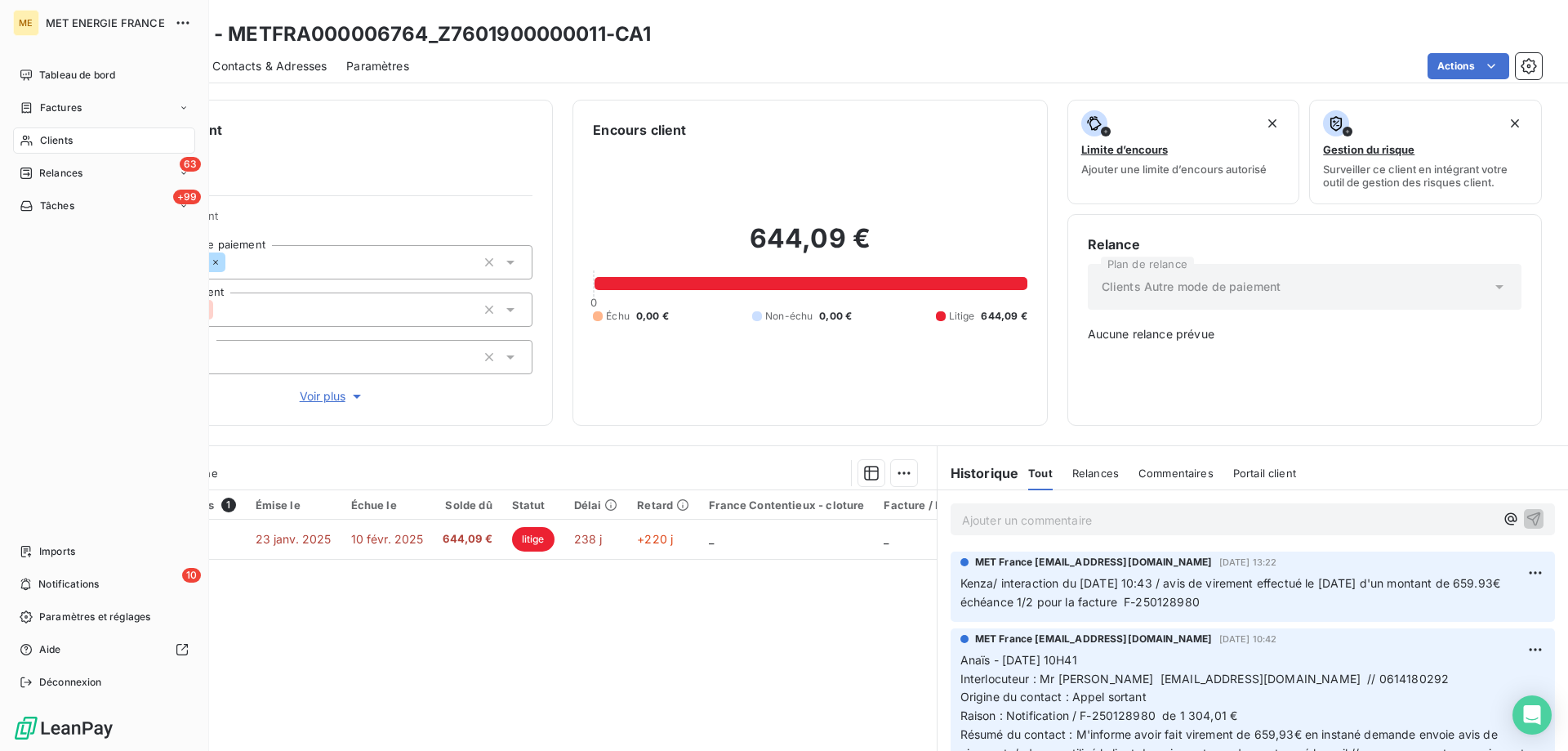
click at [35, 203] on div "Tâches" at bounding box center [47, 206] width 55 height 14
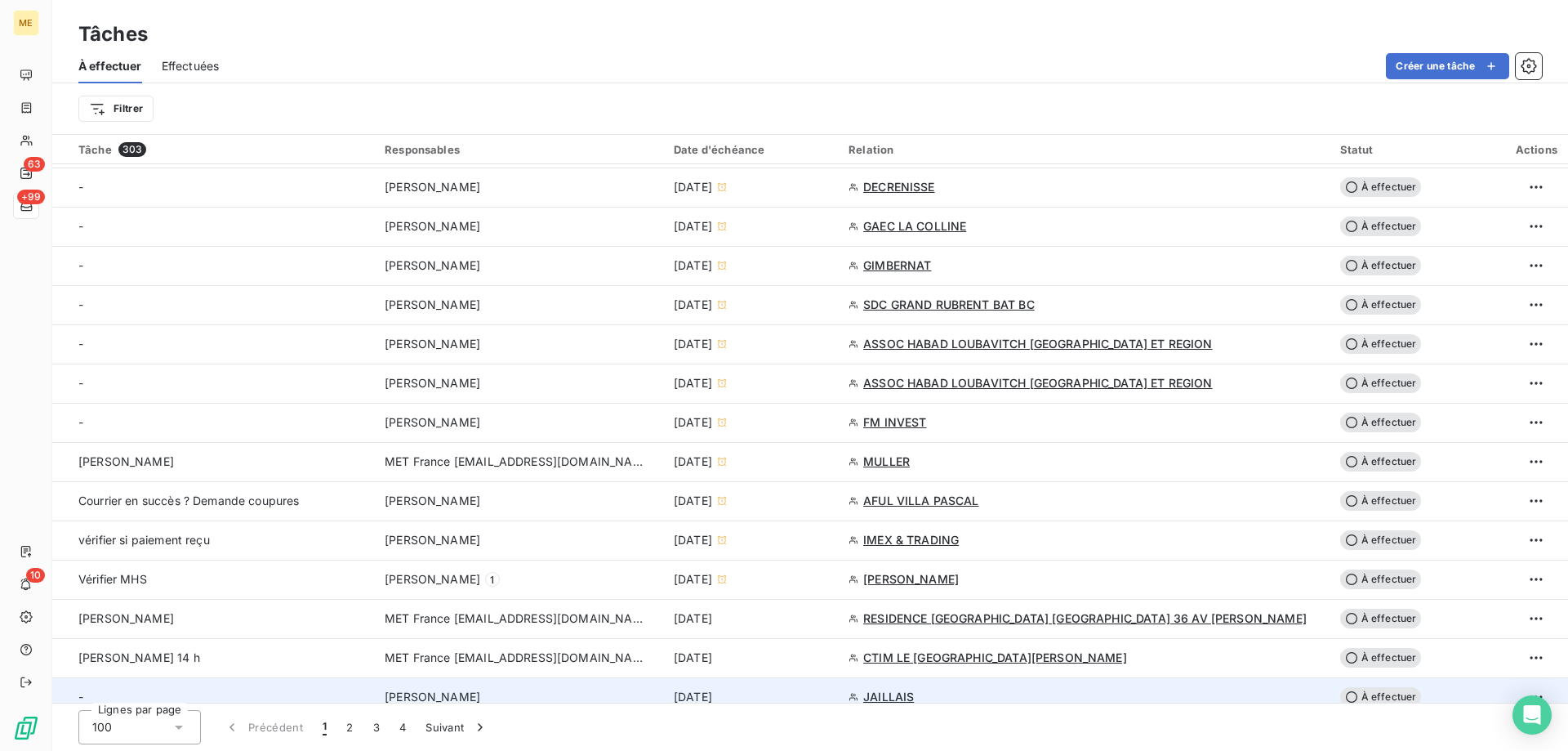
scroll to position [817, 0]
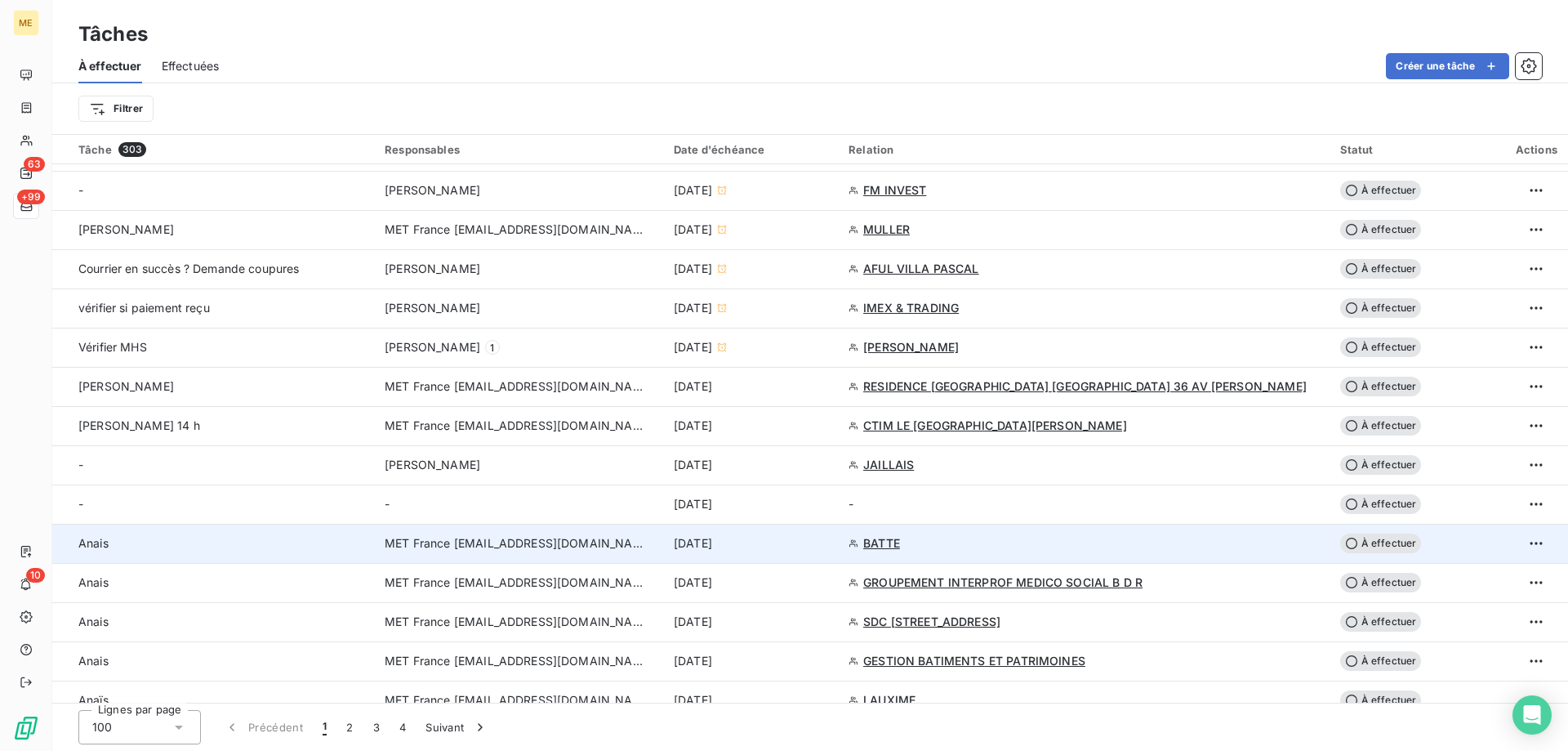
click at [839, 555] on td "[DATE]" at bounding box center [751, 543] width 175 height 40
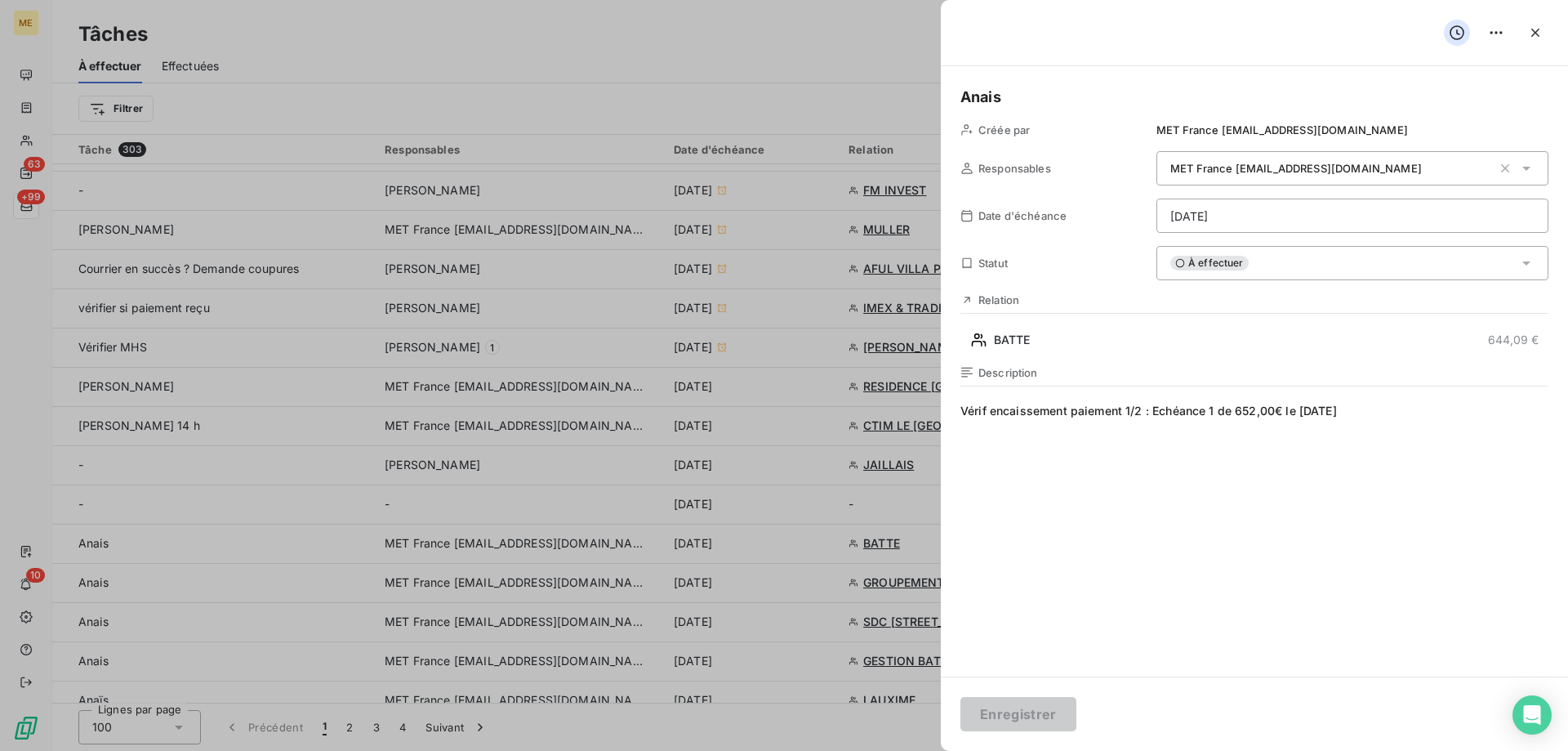
click at [1294, 261] on div "À effectuer" at bounding box center [1352, 263] width 392 height 34
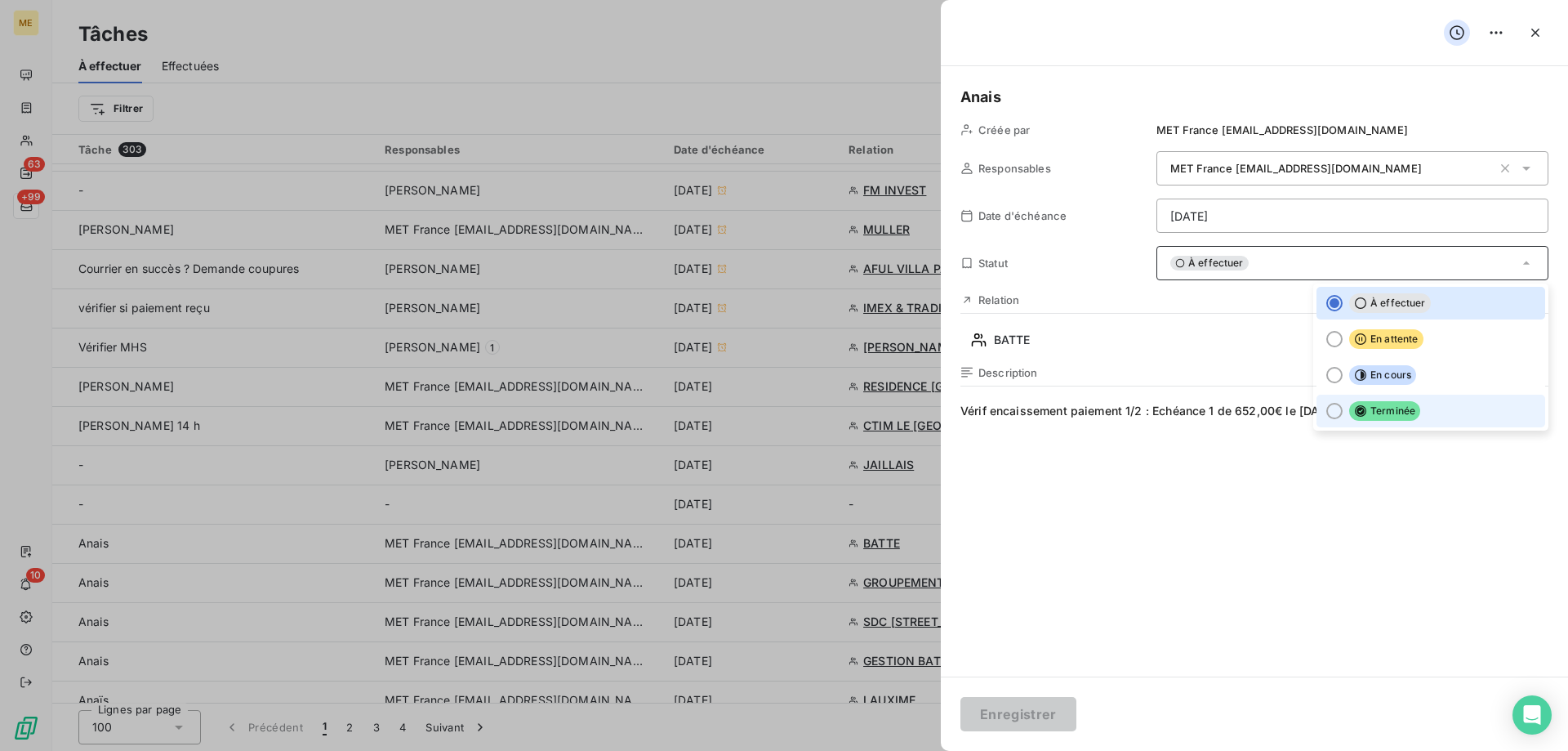
click at [1387, 416] on span "Terminée" at bounding box center [1384, 411] width 71 height 20
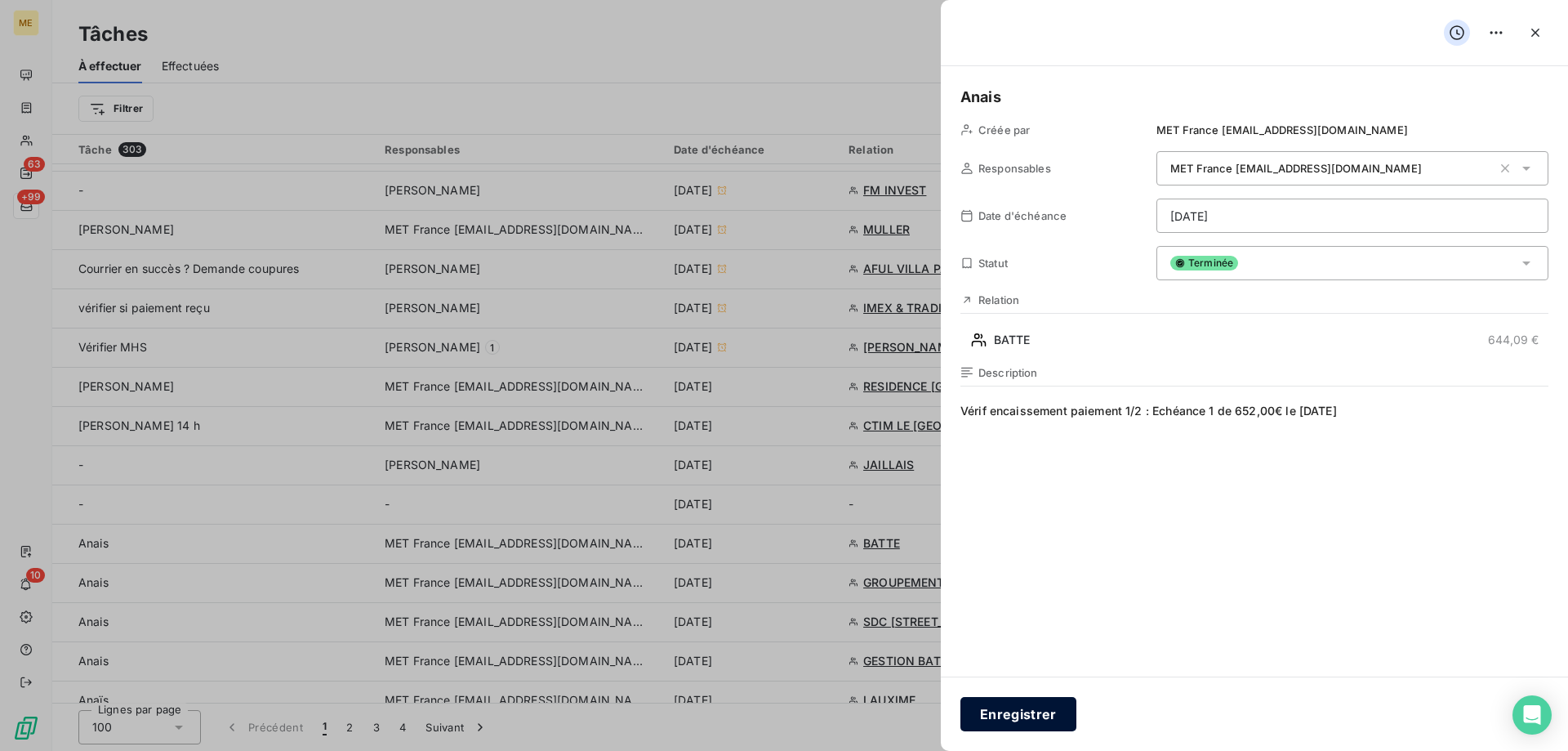
click at [1034, 707] on button "Enregistrer" at bounding box center [1017, 714] width 116 height 34
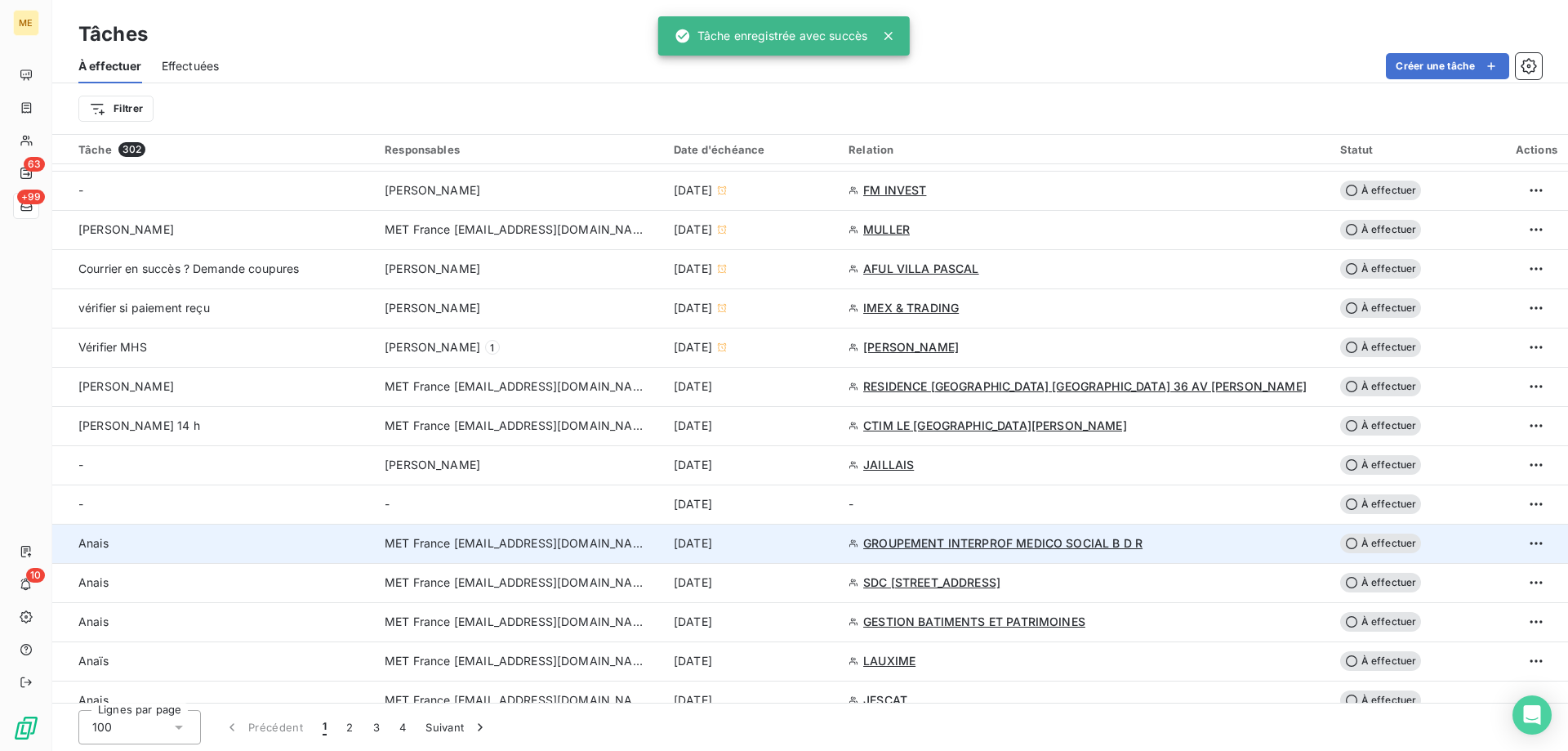
click at [826, 546] on div "[DATE]" at bounding box center [751, 543] width 155 height 16
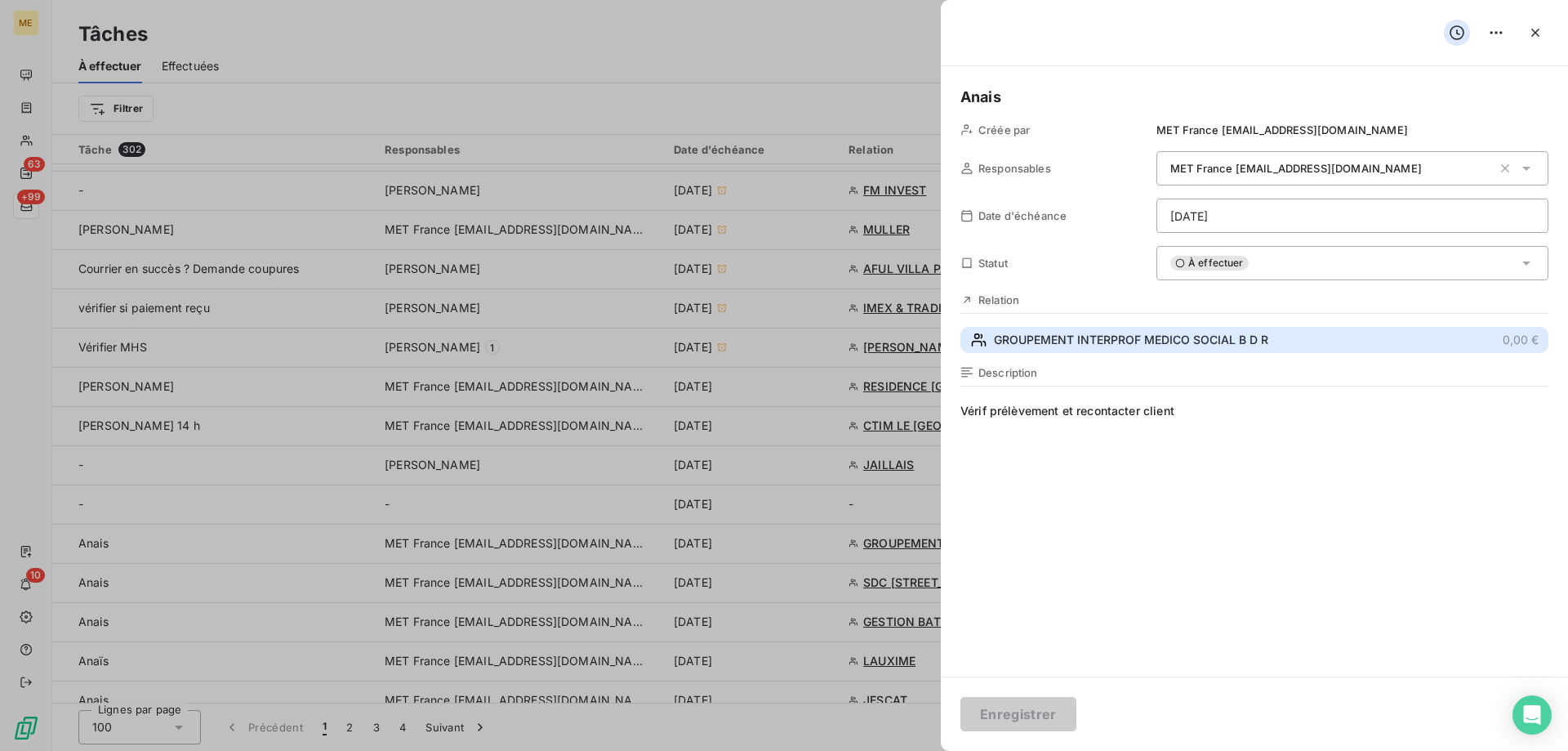
click at [1121, 342] on span "GROUPEMENT INTERPROF MEDICO SOCIAL B D R" at bounding box center [1132, 340] width 275 height 16
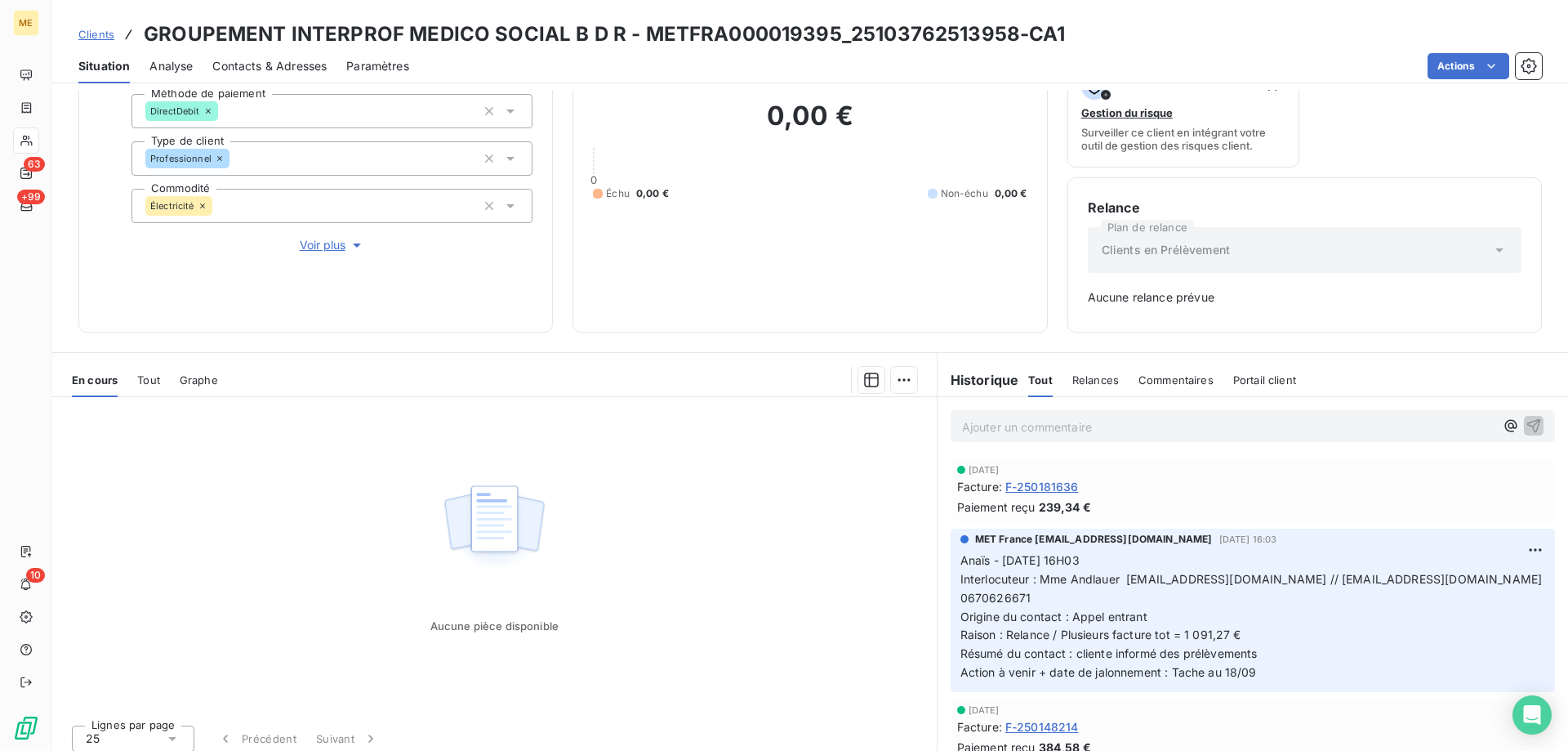
scroll to position [161, 0]
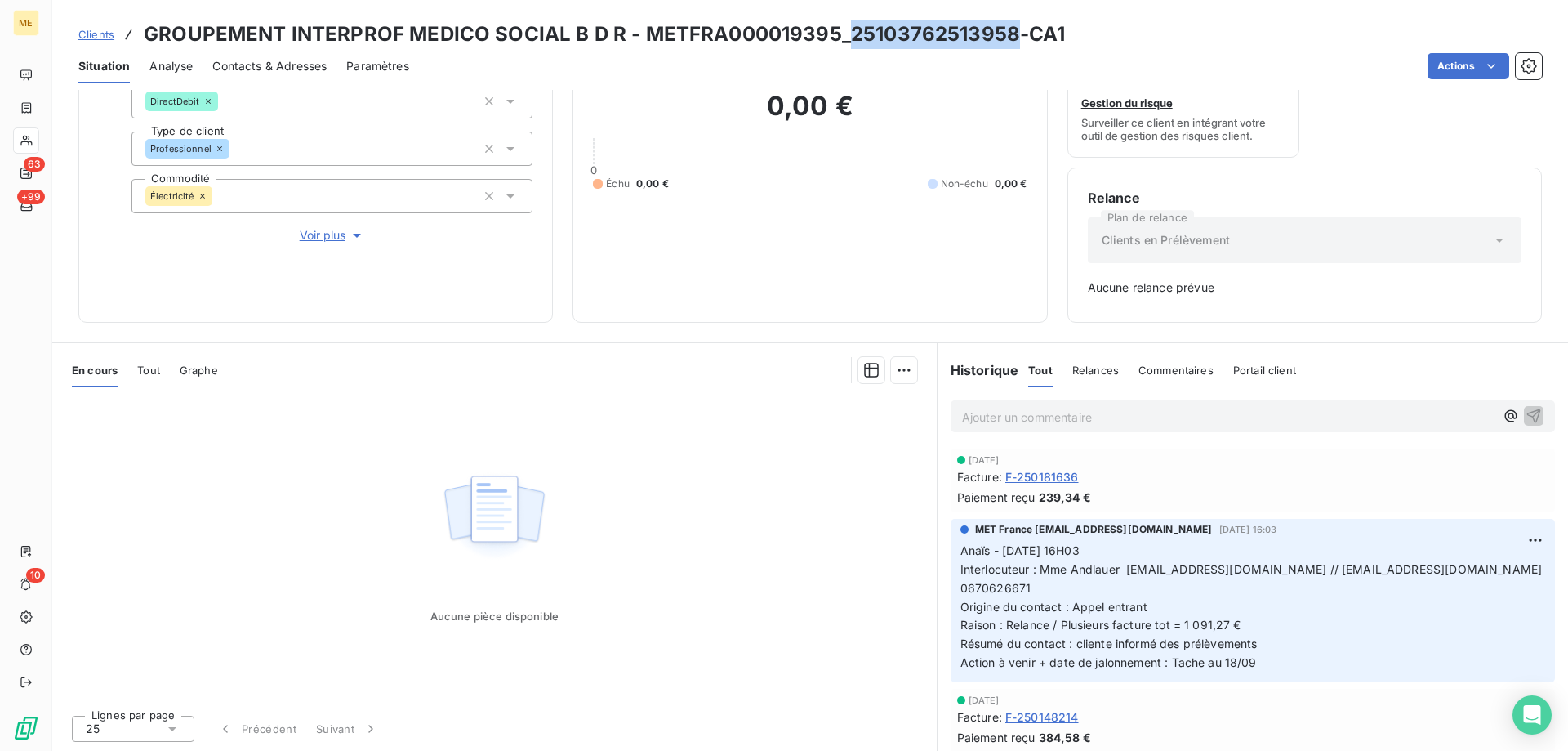
drag, startPoint x: 1009, startPoint y: 35, endPoint x: 846, endPoint y: 40, distance: 163.1
click at [846, 40] on h3 "GROUPEMENT INTERPROF MEDICO SOCIAL B D R - METFRA000019395_25103762513958-CA1" at bounding box center [604, 34] width 922 height 30
copy h3 "25103762513958"
click at [885, 241] on div "0,00 € 0 Échu 0,00 € Non-échu 0,00 €" at bounding box center [809, 140] width 434 height 323
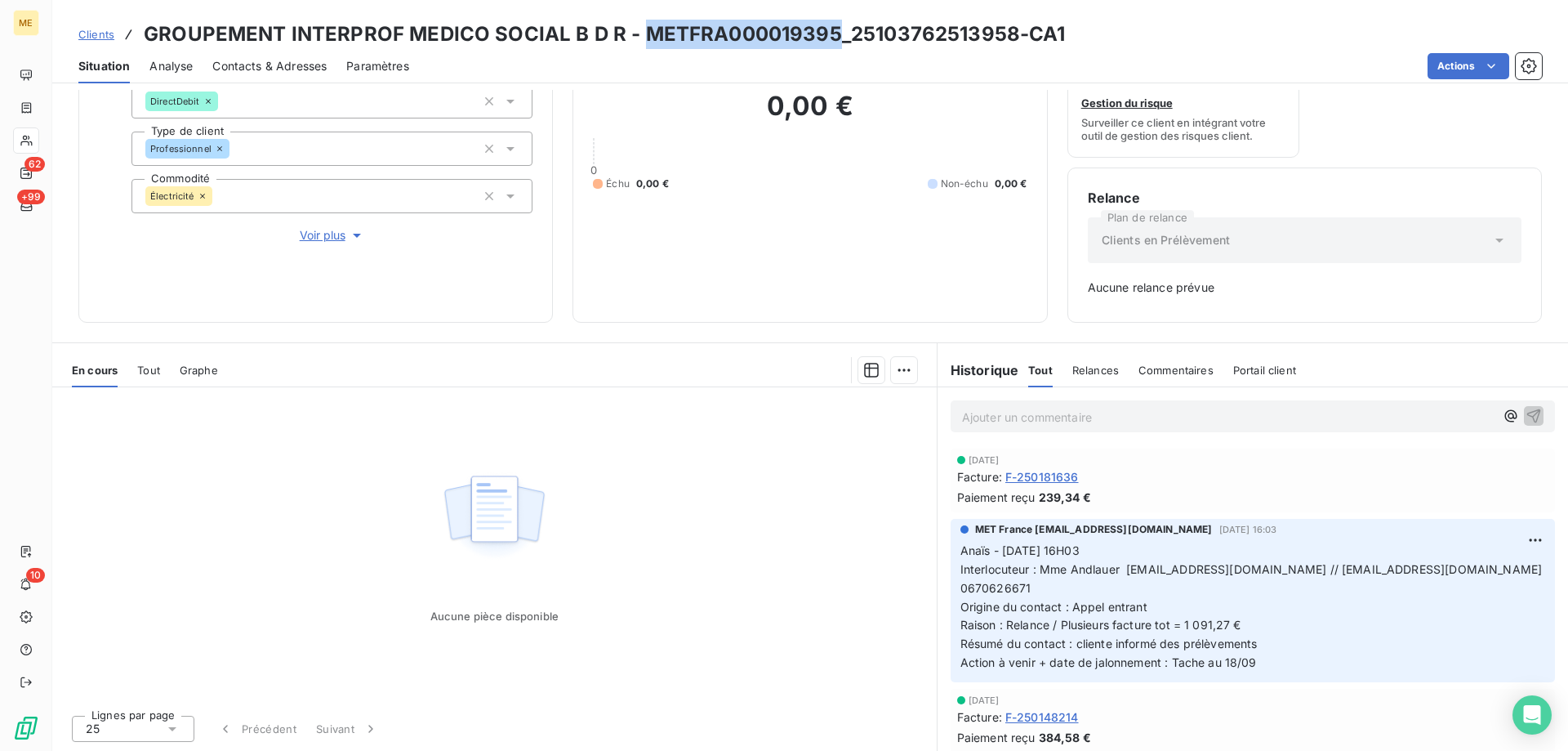
drag, startPoint x: 829, startPoint y: 33, endPoint x: 640, endPoint y: 48, distance: 189.6
click at [640, 48] on h3 "GROUPEMENT INTERPROF MEDICO SOCIAL B D R - METFRA000019395_25103762513958-CA1" at bounding box center [604, 34] width 922 height 30
copy h3 "METFRA000019395"
click at [1019, 413] on p "Ajouter un commentaire ﻿" at bounding box center [1228, 417] width 533 height 21
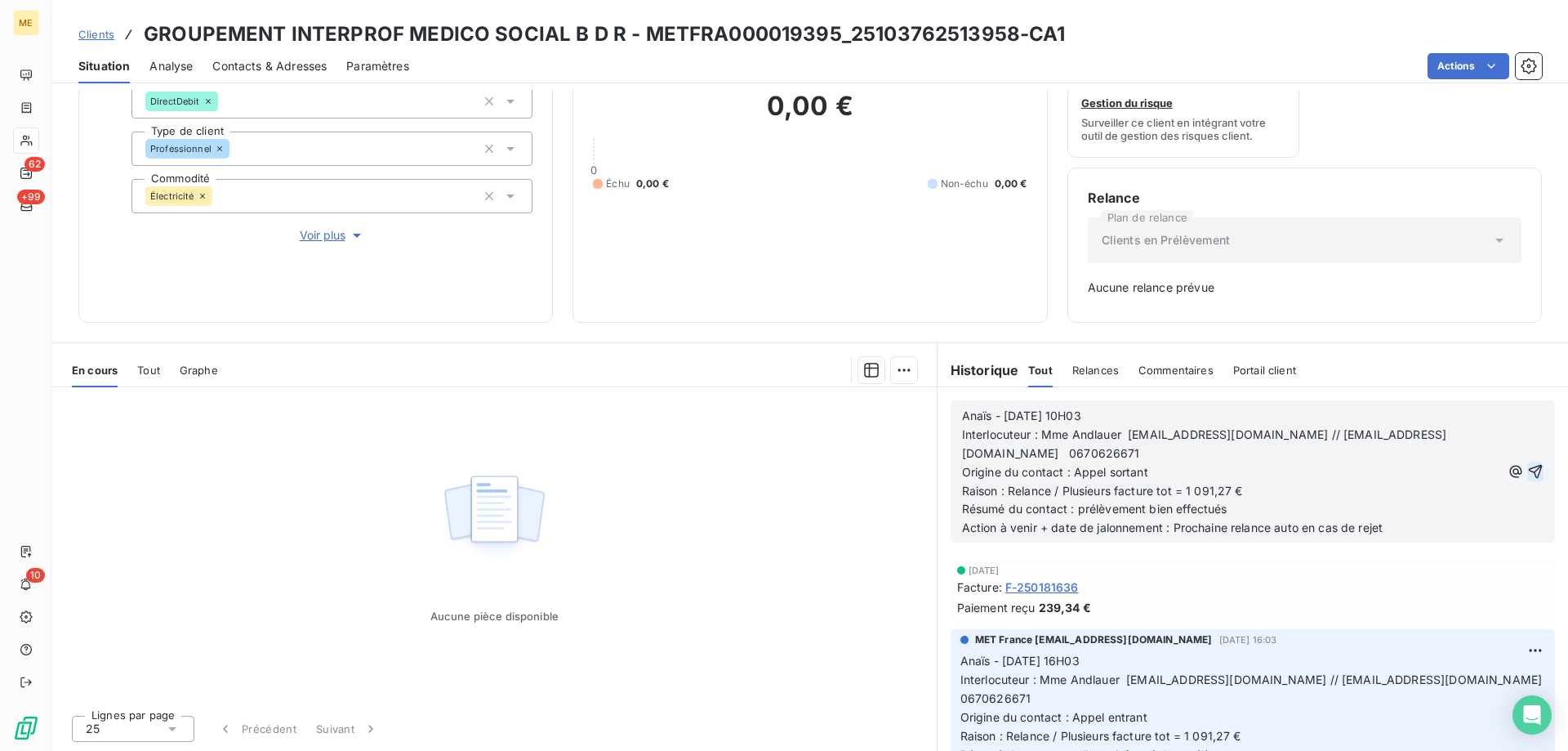
click at [1528, 464] on icon "button" at bounding box center [1535, 471] width 13 height 13
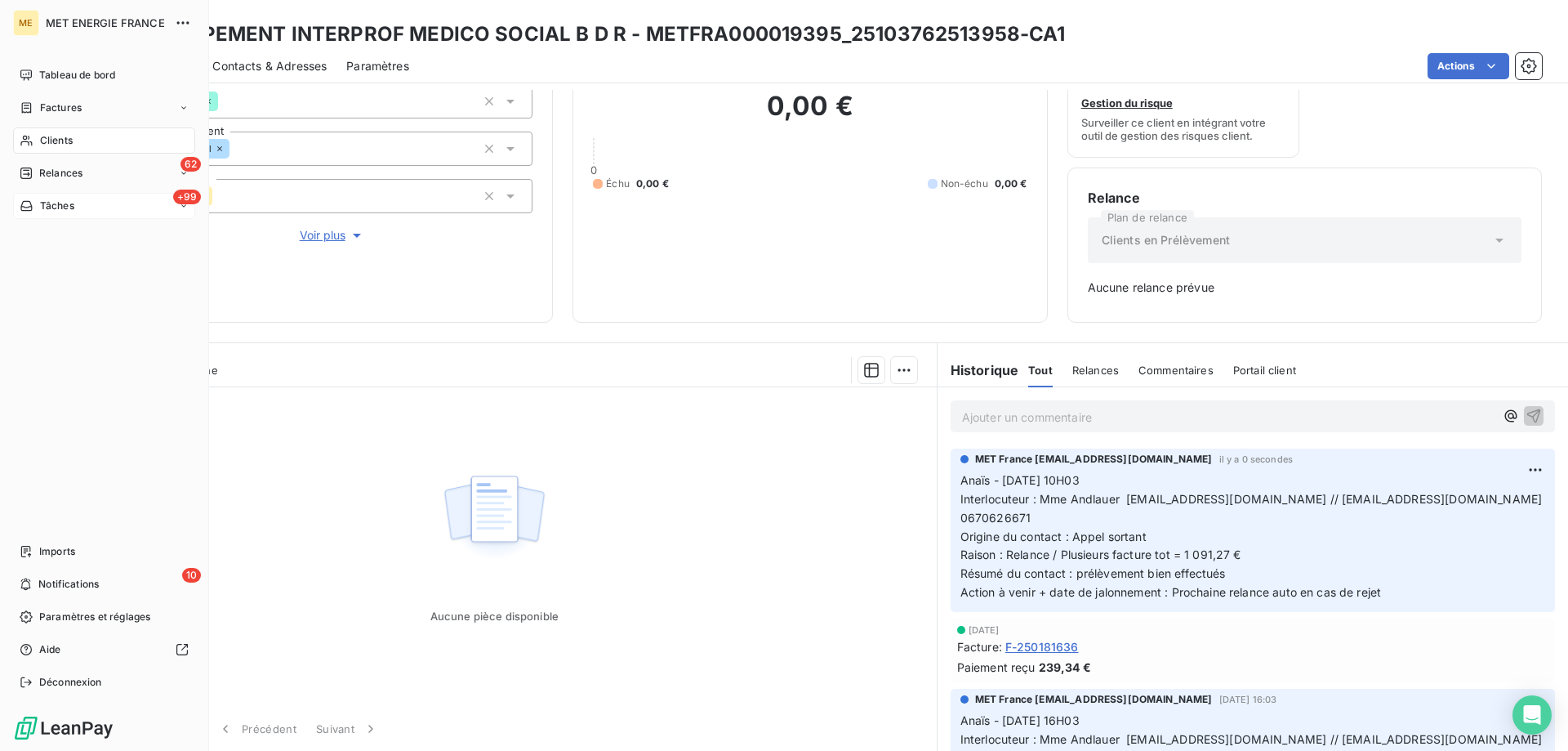
click at [76, 209] on div "+99 Tâches" at bounding box center [104, 206] width 182 height 26
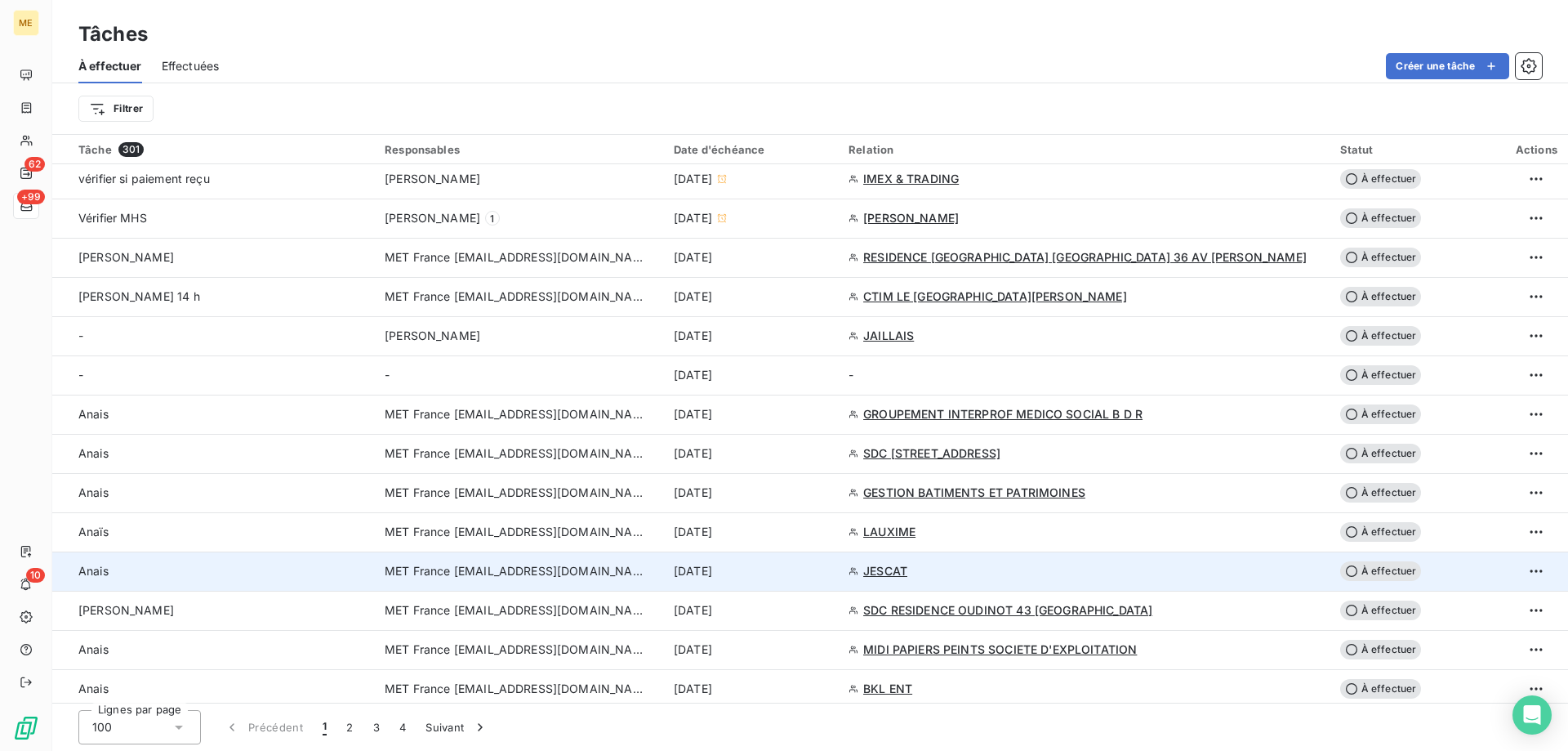
scroll to position [980, 0]
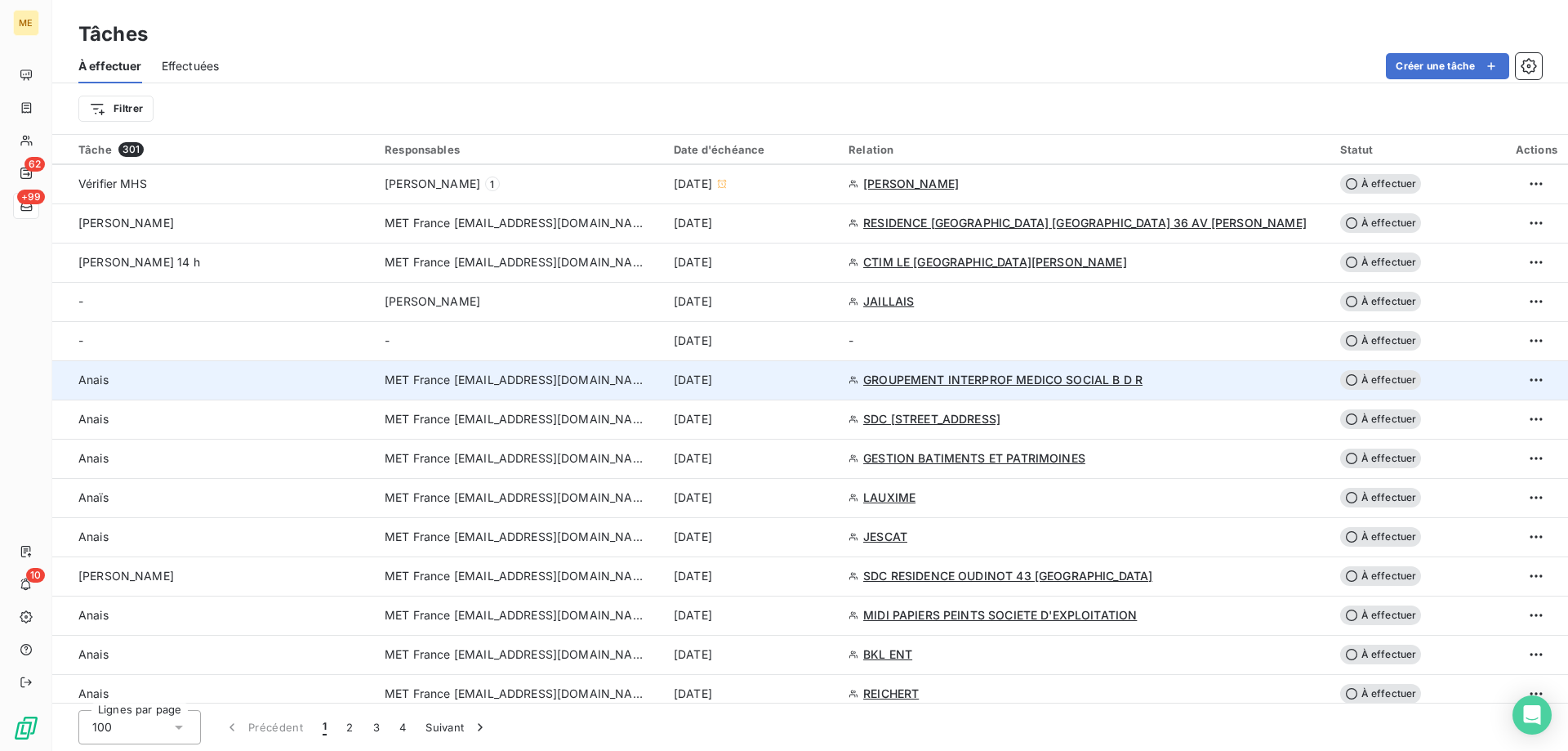
click at [829, 373] on div "[DATE]" at bounding box center [751, 380] width 155 height 16
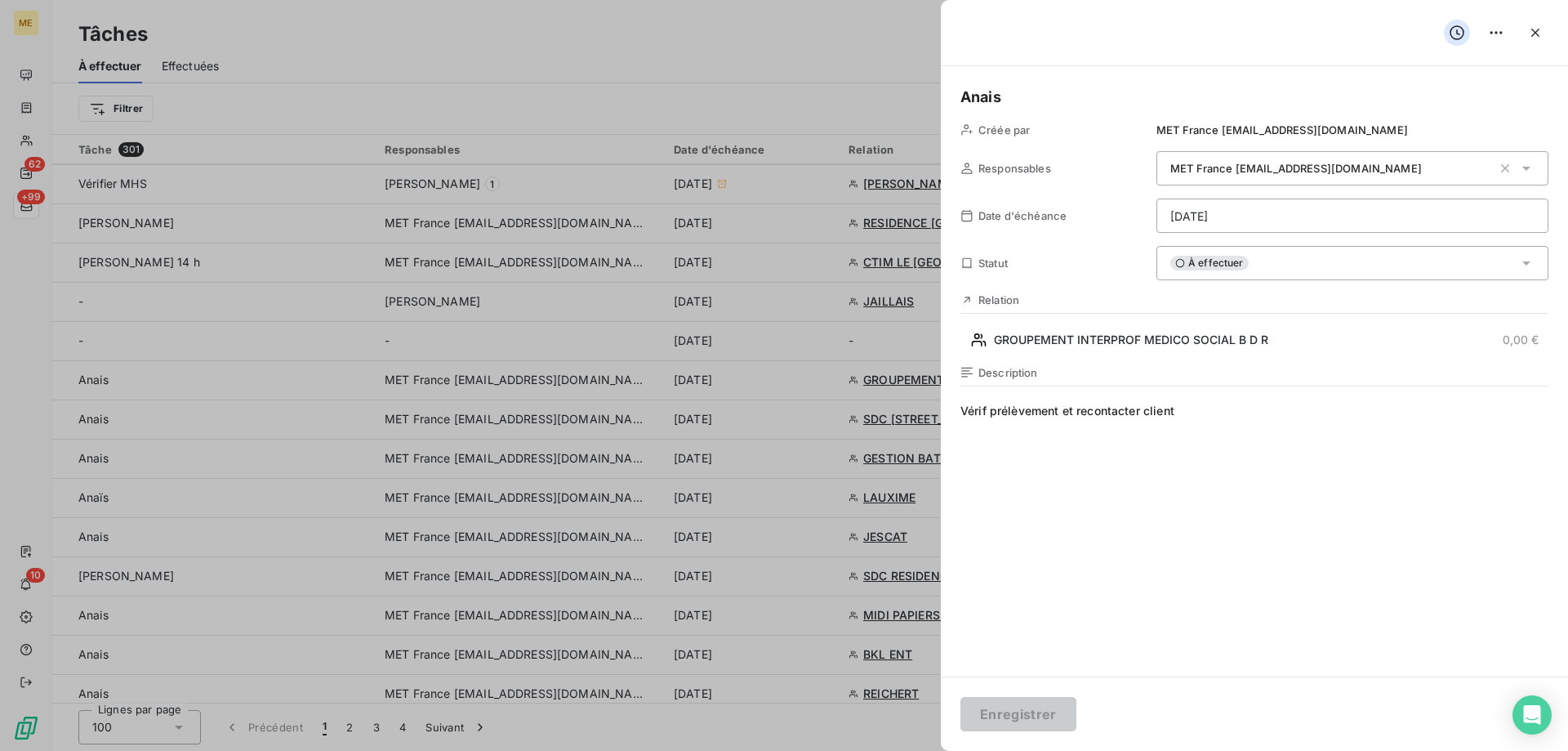
click at [1295, 278] on div "À effectuer" at bounding box center [1352, 263] width 392 height 34
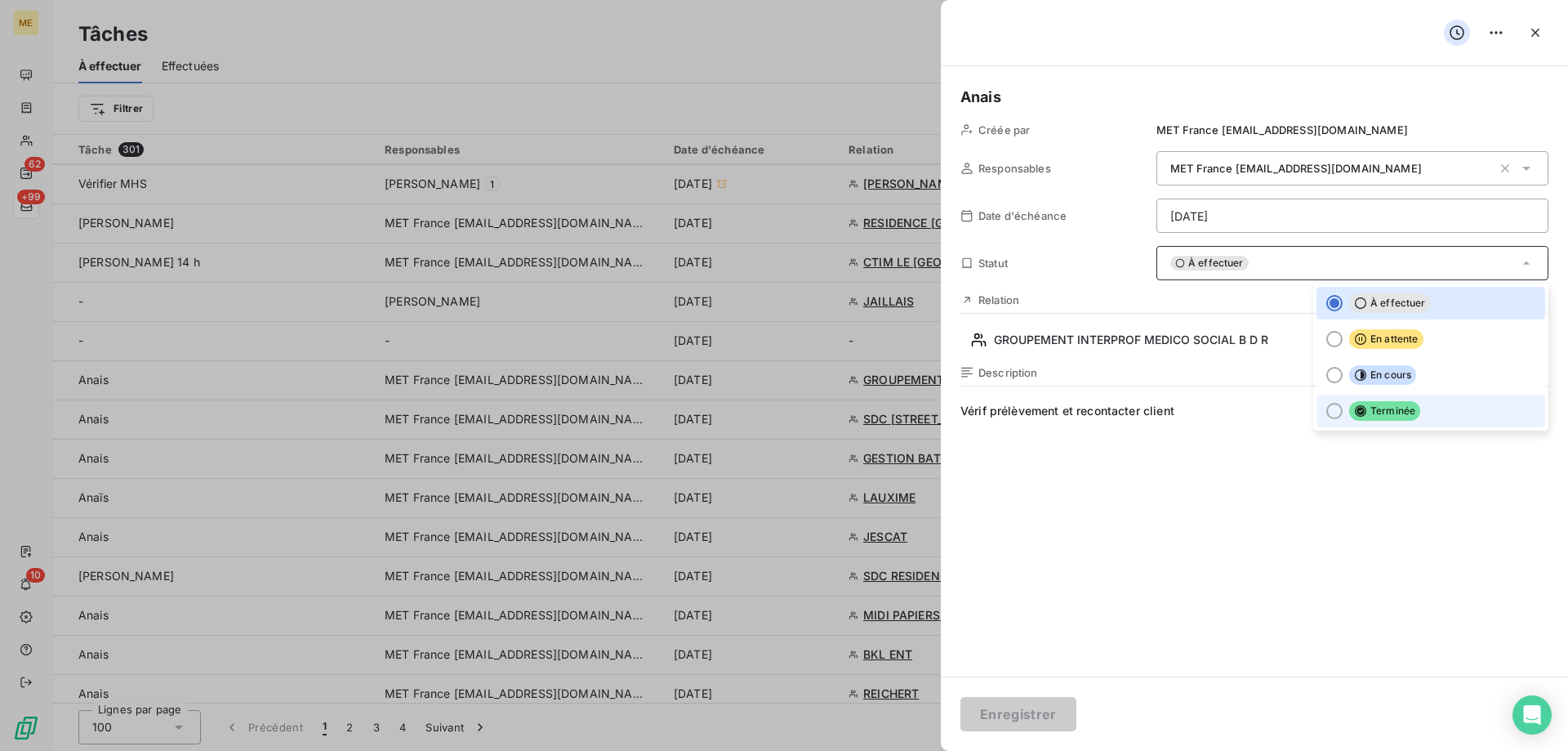
click at [1358, 409] on span "Terminée" at bounding box center [1384, 411] width 71 height 20
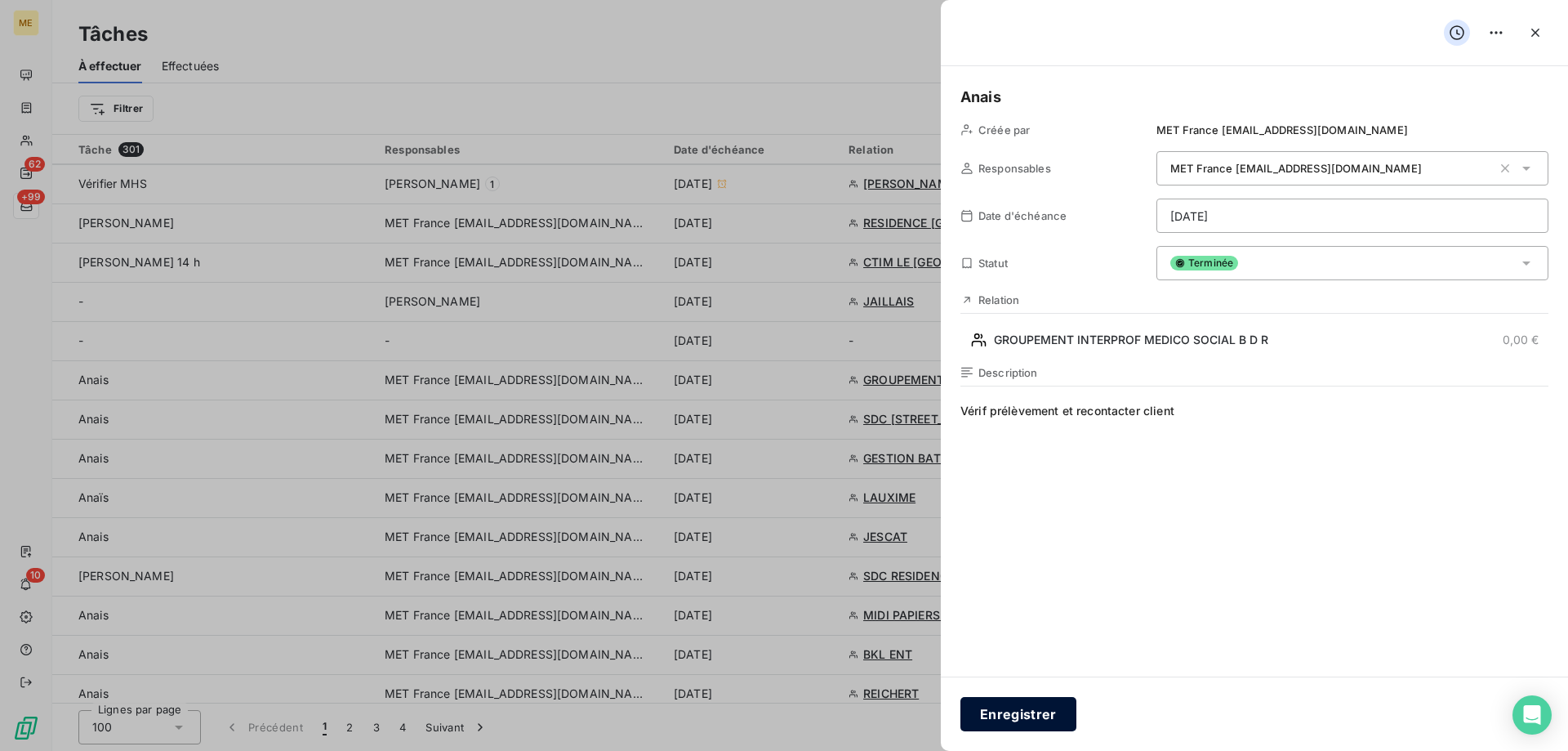
click at [1030, 707] on button "Enregistrer" at bounding box center [1017, 714] width 116 height 34
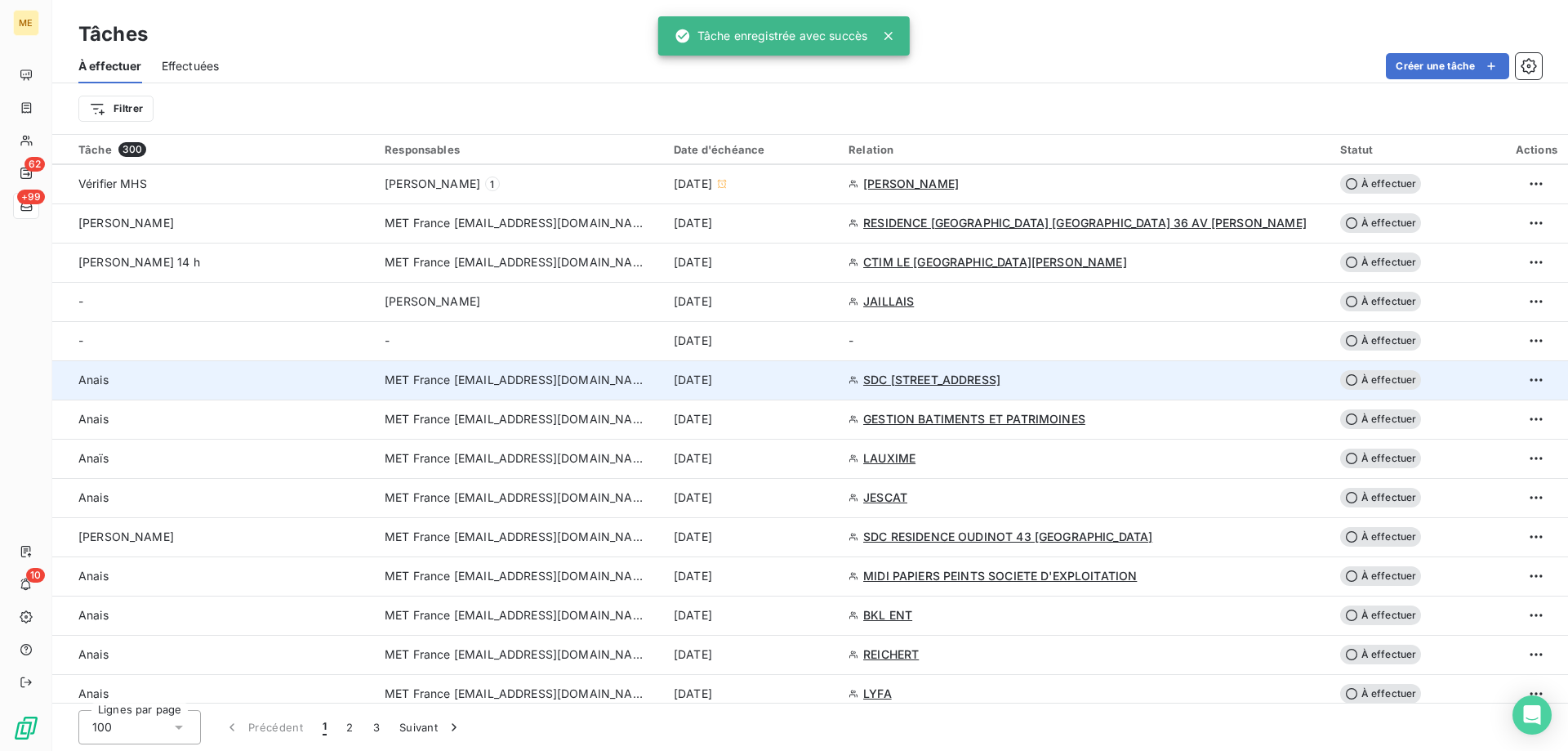
click at [829, 377] on div "[DATE]" at bounding box center [751, 380] width 155 height 16
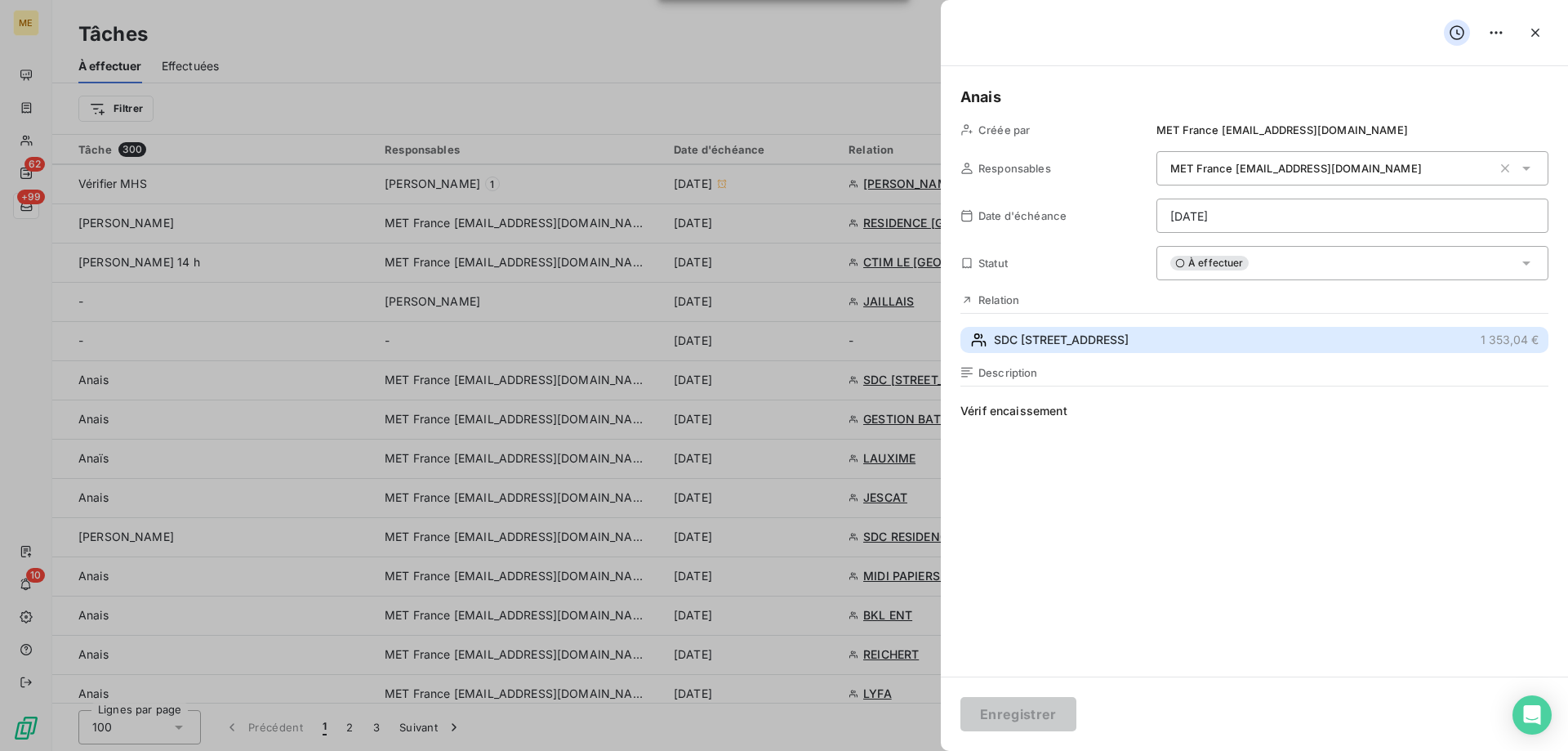
click at [1170, 345] on button "SDC 39 RUE DUNOIS 1 353,04 €" at bounding box center [1254, 340] width 588 height 26
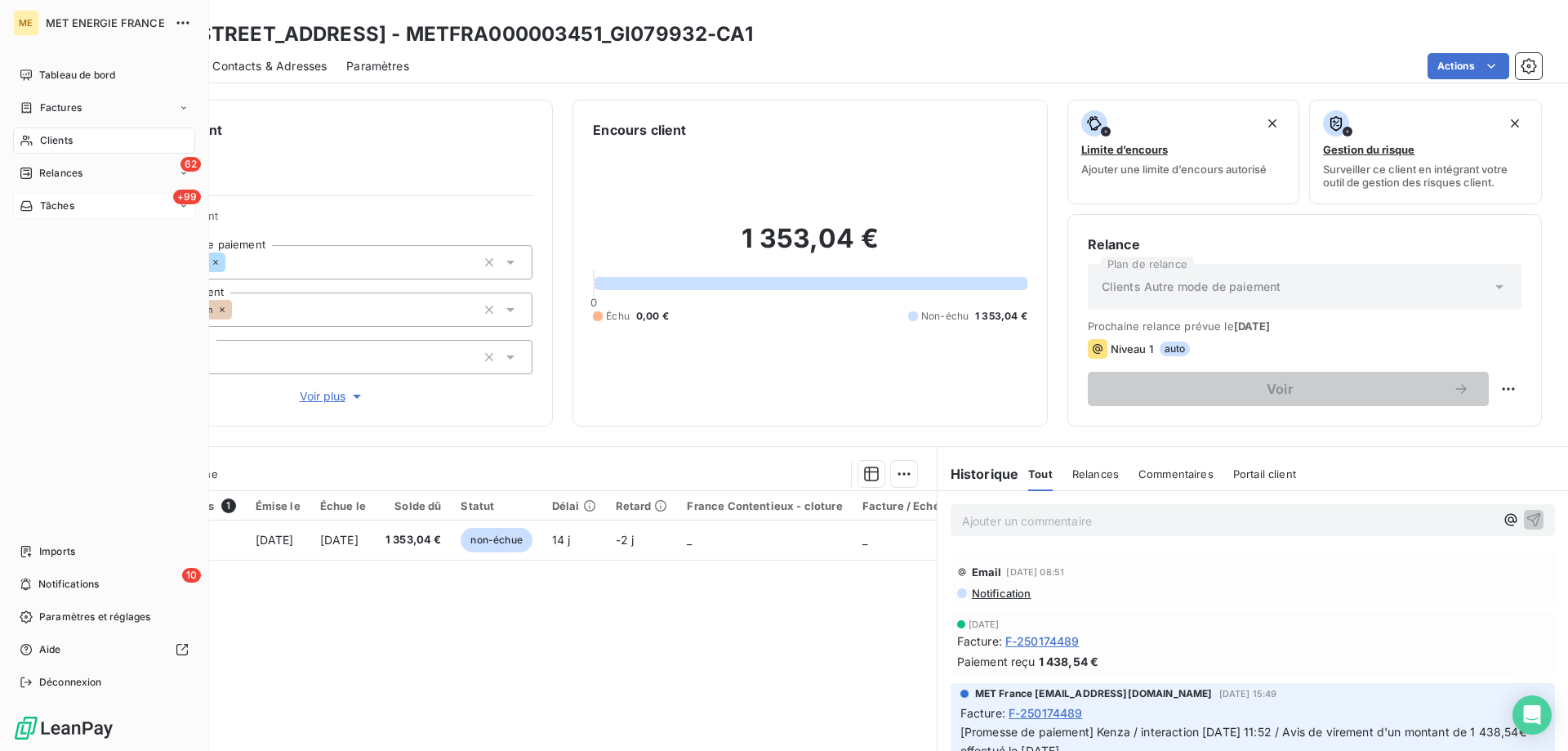
click at [48, 207] on span "Tâches" at bounding box center [57, 206] width 34 height 14
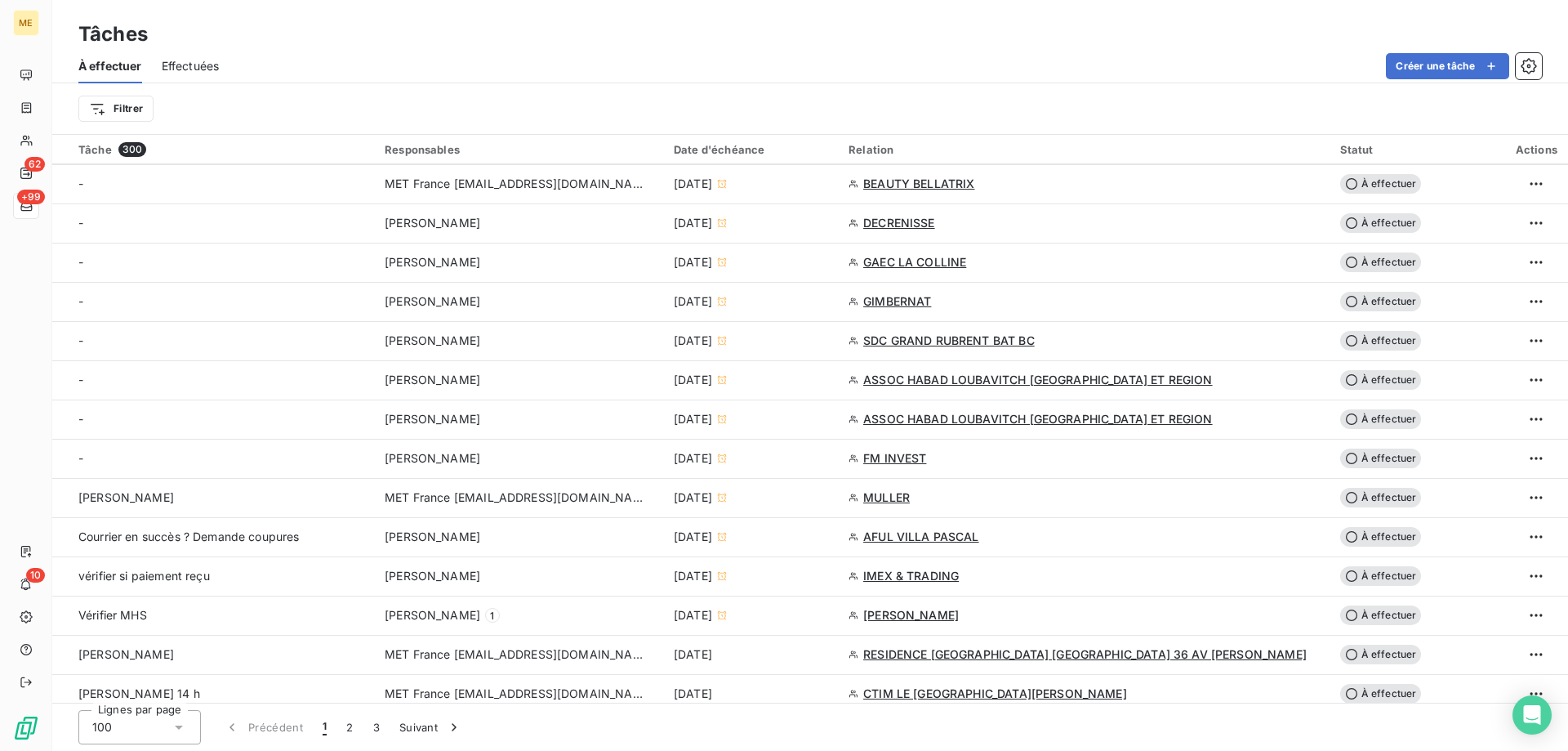
scroll to position [735, 0]
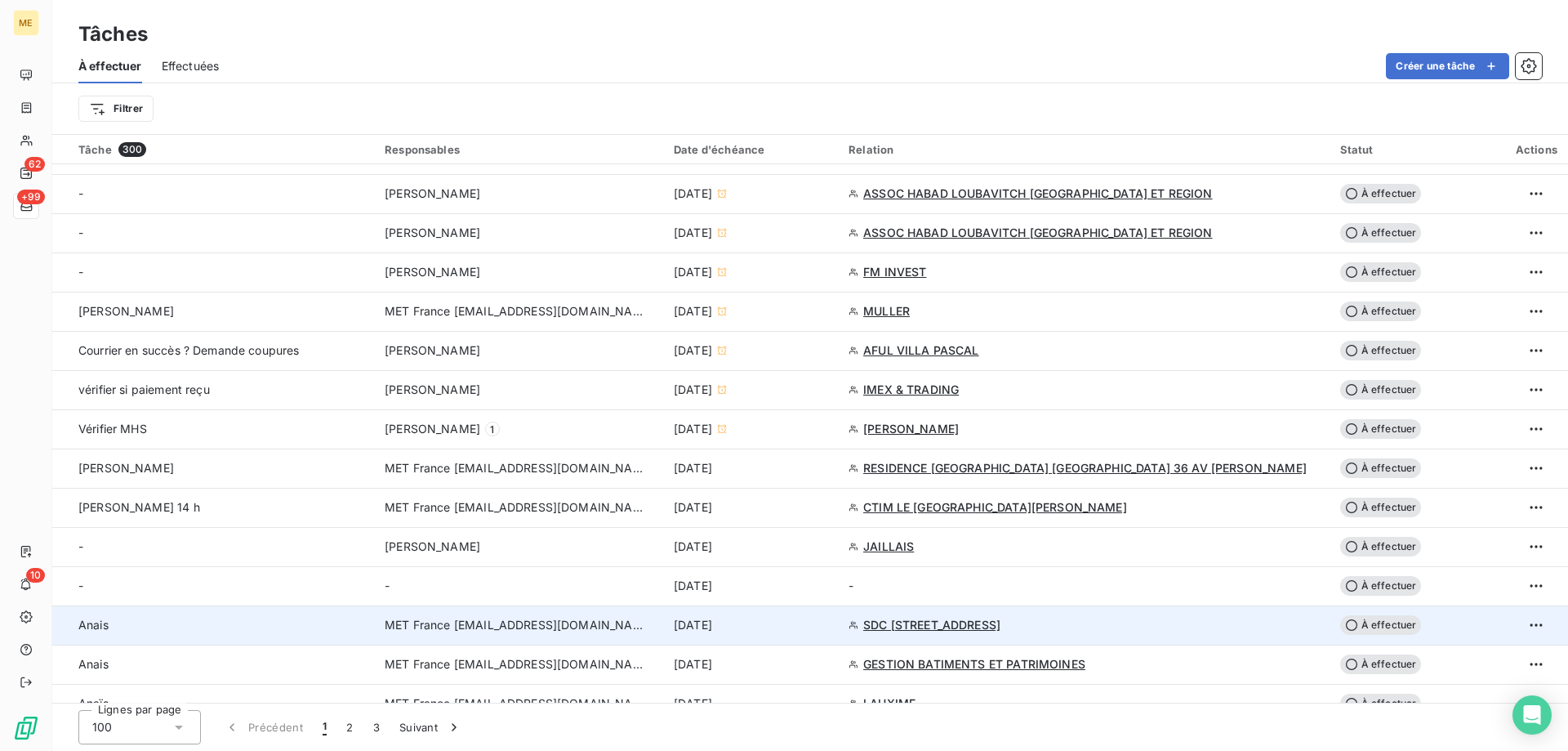
click at [829, 626] on div "[DATE]" at bounding box center [751, 625] width 155 height 16
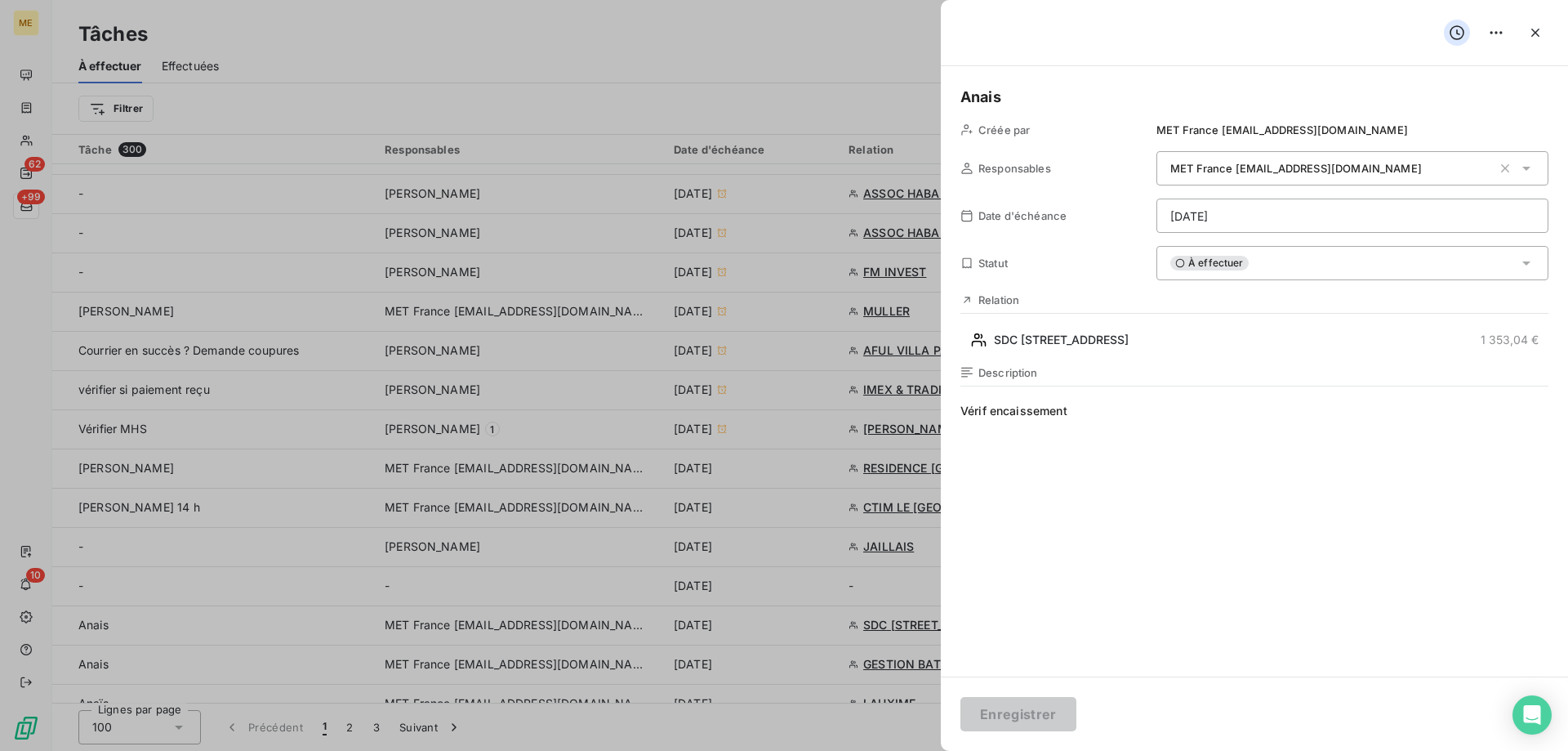
click at [1277, 266] on div "À effectuer" at bounding box center [1352, 263] width 392 height 34
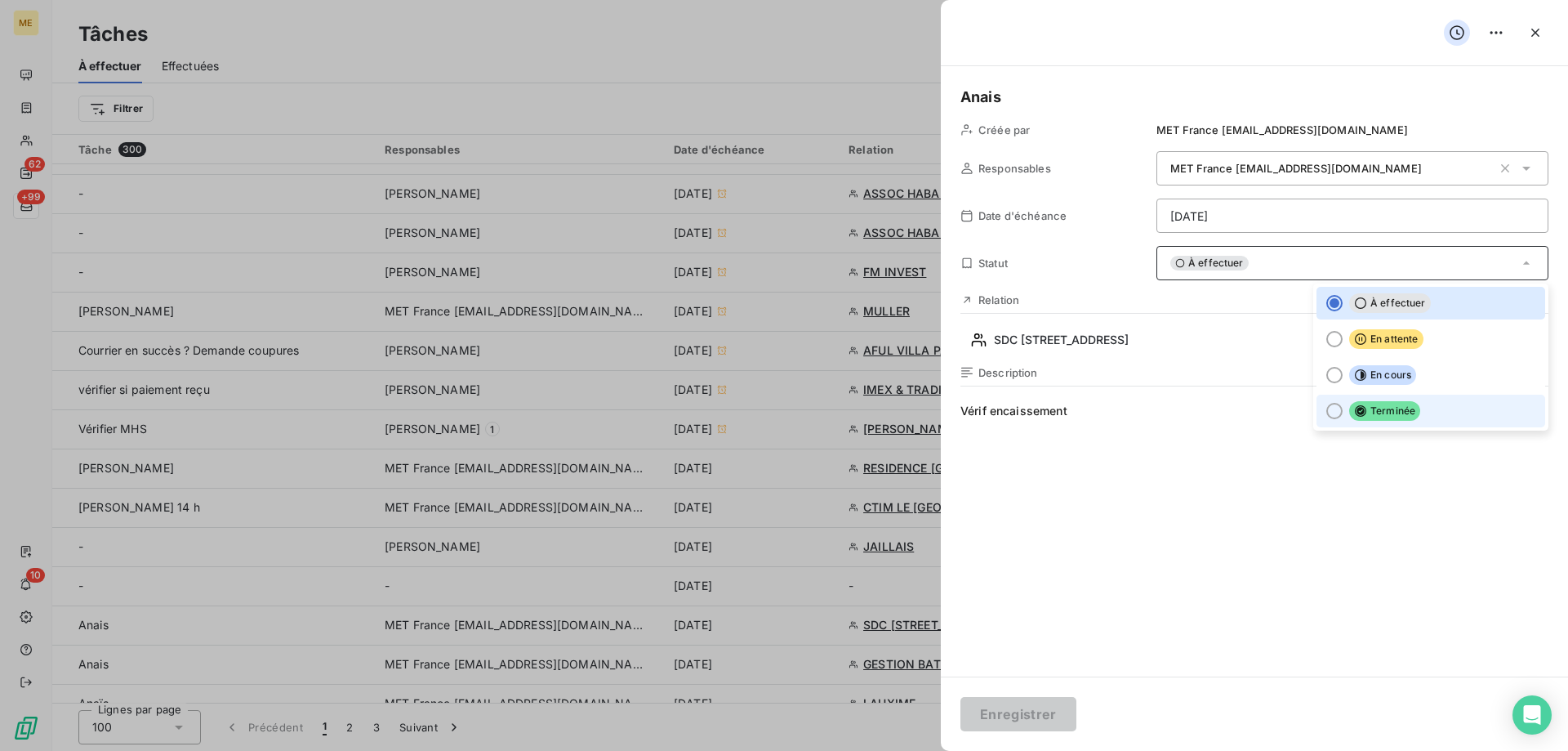
click at [1361, 403] on span "Terminée" at bounding box center [1384, 411] width 71 height 20
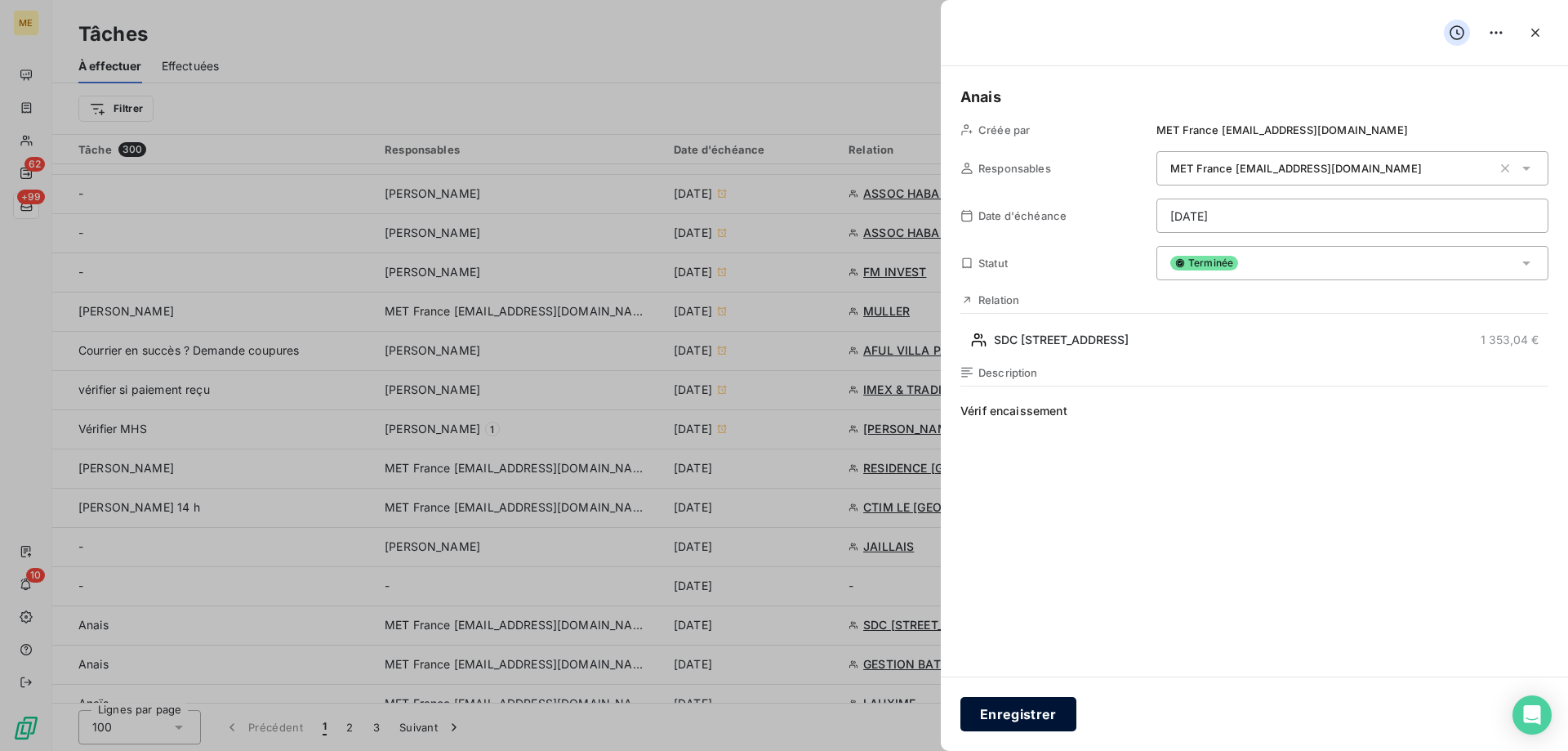
click at [1031, 719] on button "Enregistrer" at bounding box center [1017, 714] width 116 height 34
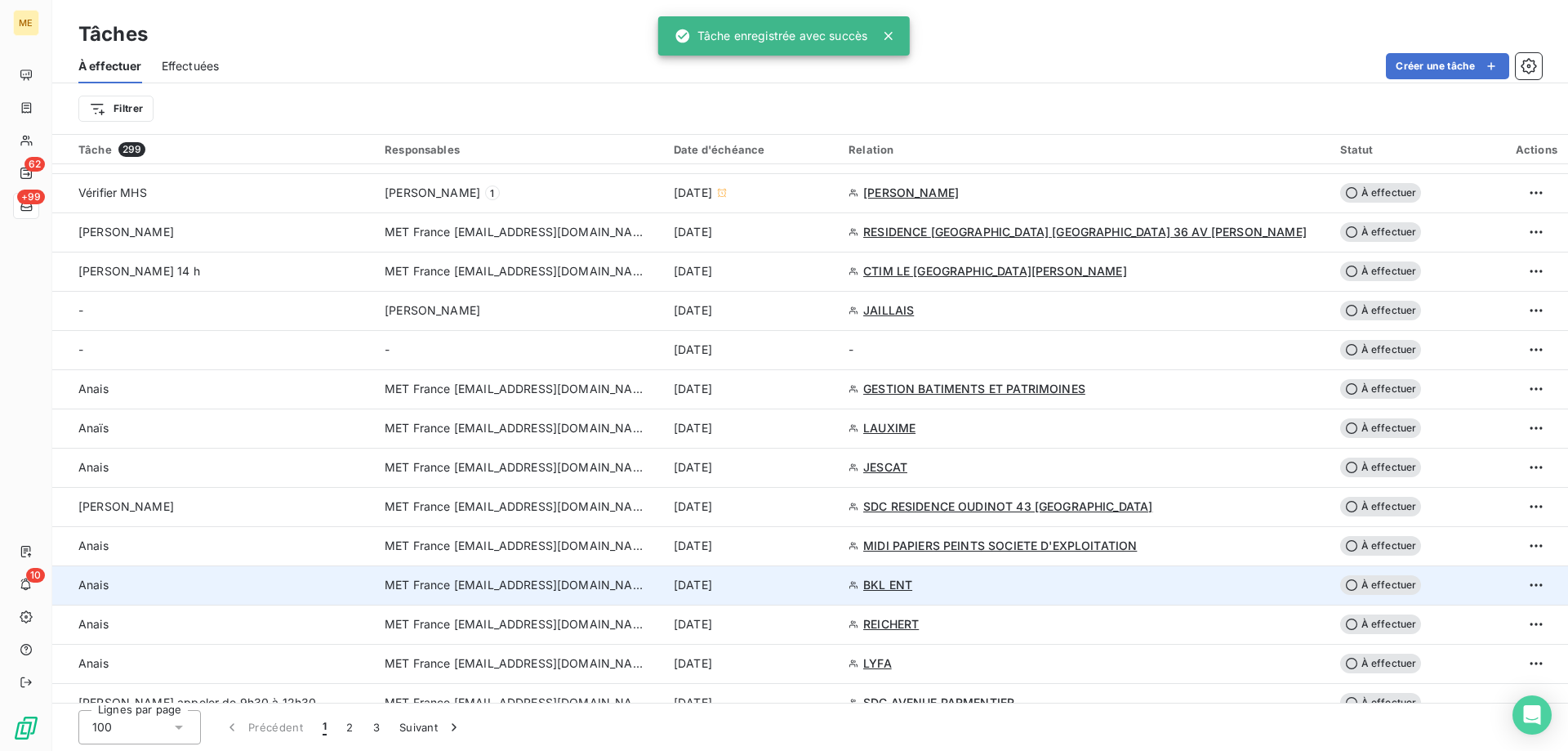
scroll to position [980, 0]
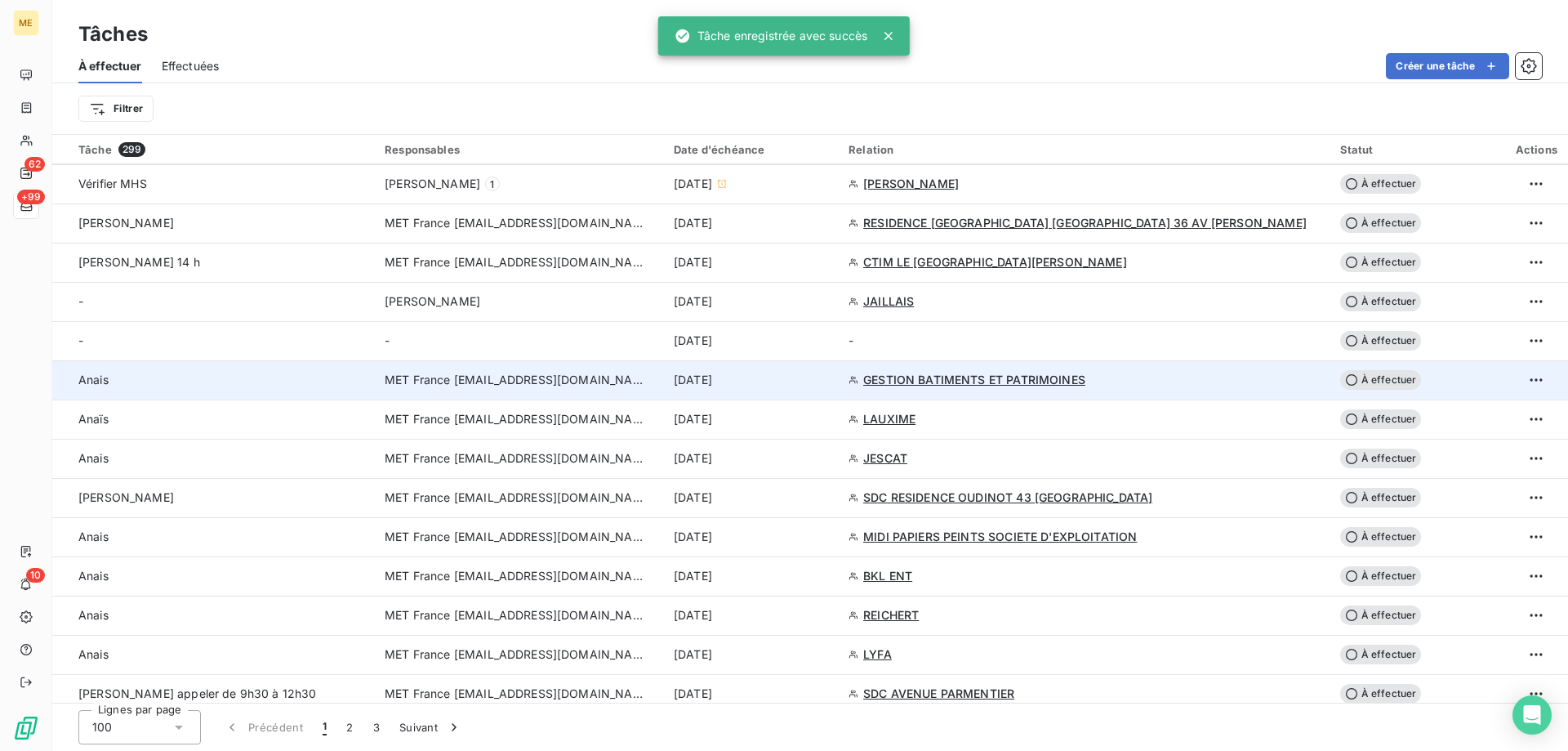
click at [829, 380] on div "[DATE]" at bounding box center [751, 380] width 155 height 16
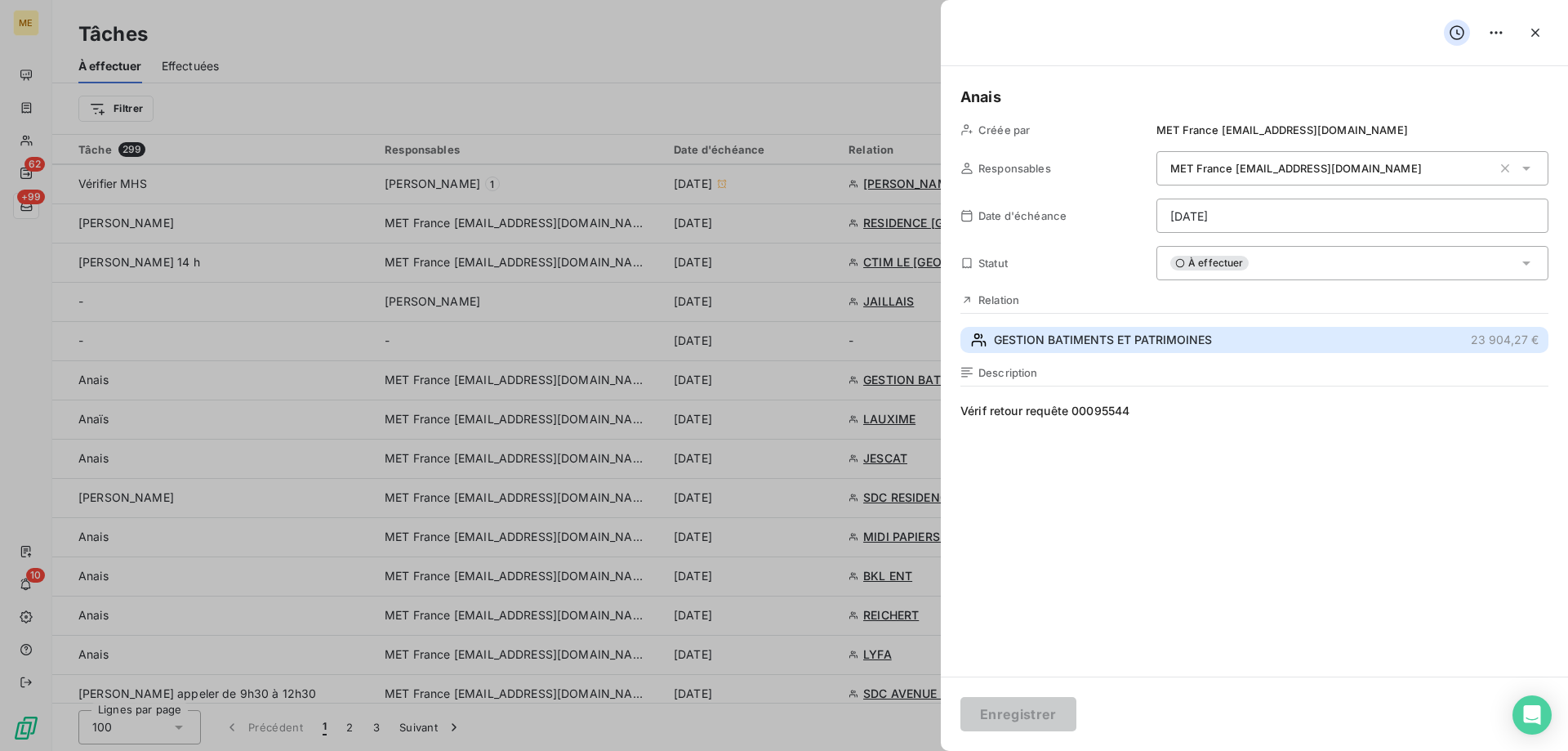
click at [1048, 335] on span "GESTION BATIMENTS ET PATRIMOINES" at bounding box center [1103, 340] width 218 height 16
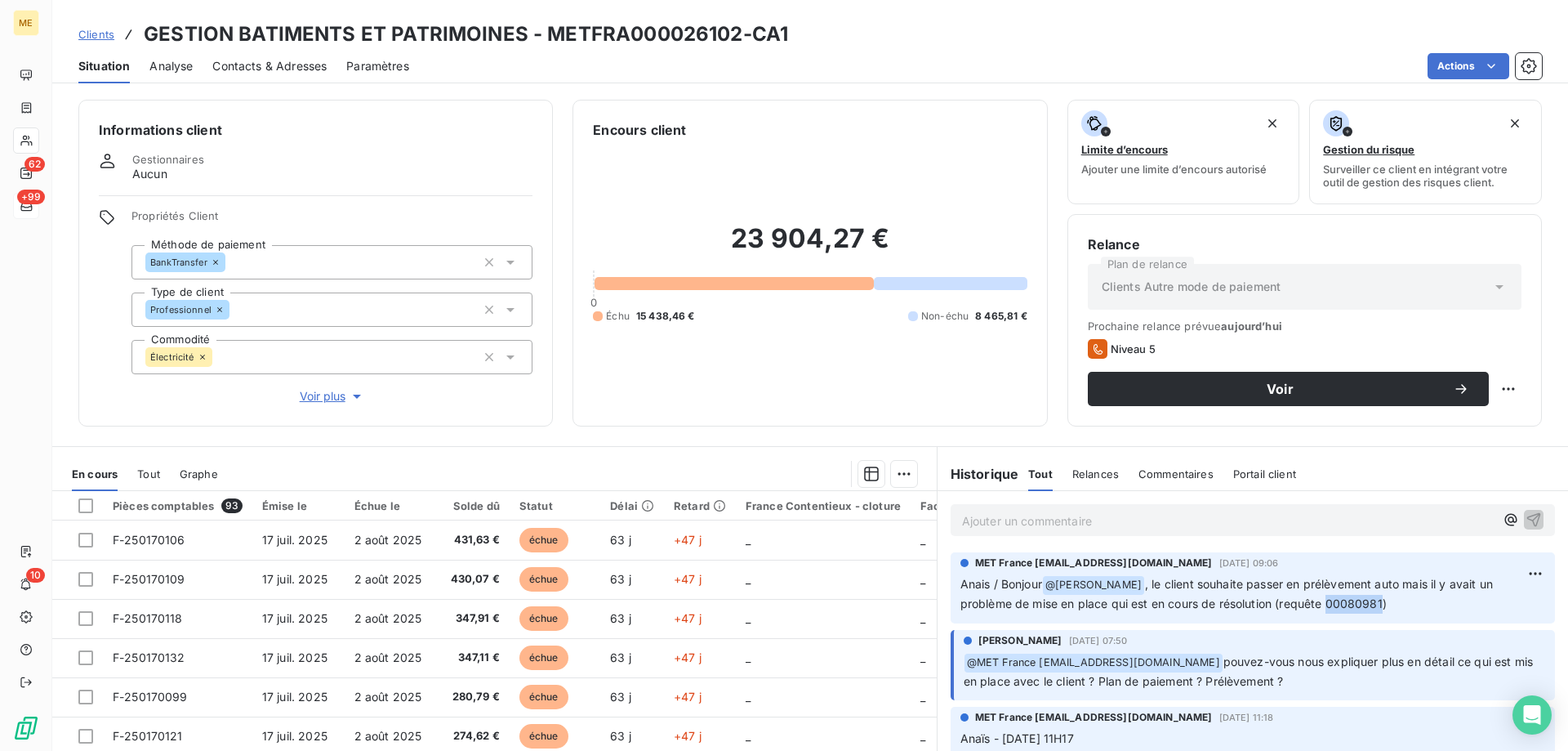
drag, startPoint x: 1377, startPoint y: 605, endPoint x: 1322, endPoint y: 606, distance: 55.0
click at [1322, 606] on span ", le client souhaite passer en prélèvement auto mais il y avait un problème de …" at bounding box center [1228, 593] width 535 height 33
click at [1497, 383] on html "ME 62 +99 10 Clients GESTION BATIMENTS ET PATRIMOINES - METFRA000026102-CA1 Sit…" at bounding box center [784, 465] width 1568 height 931
click at [1487, 422] on div "Replanifier cette action" at bounding box center [1428, 424] width 146 height 26
select select "8"
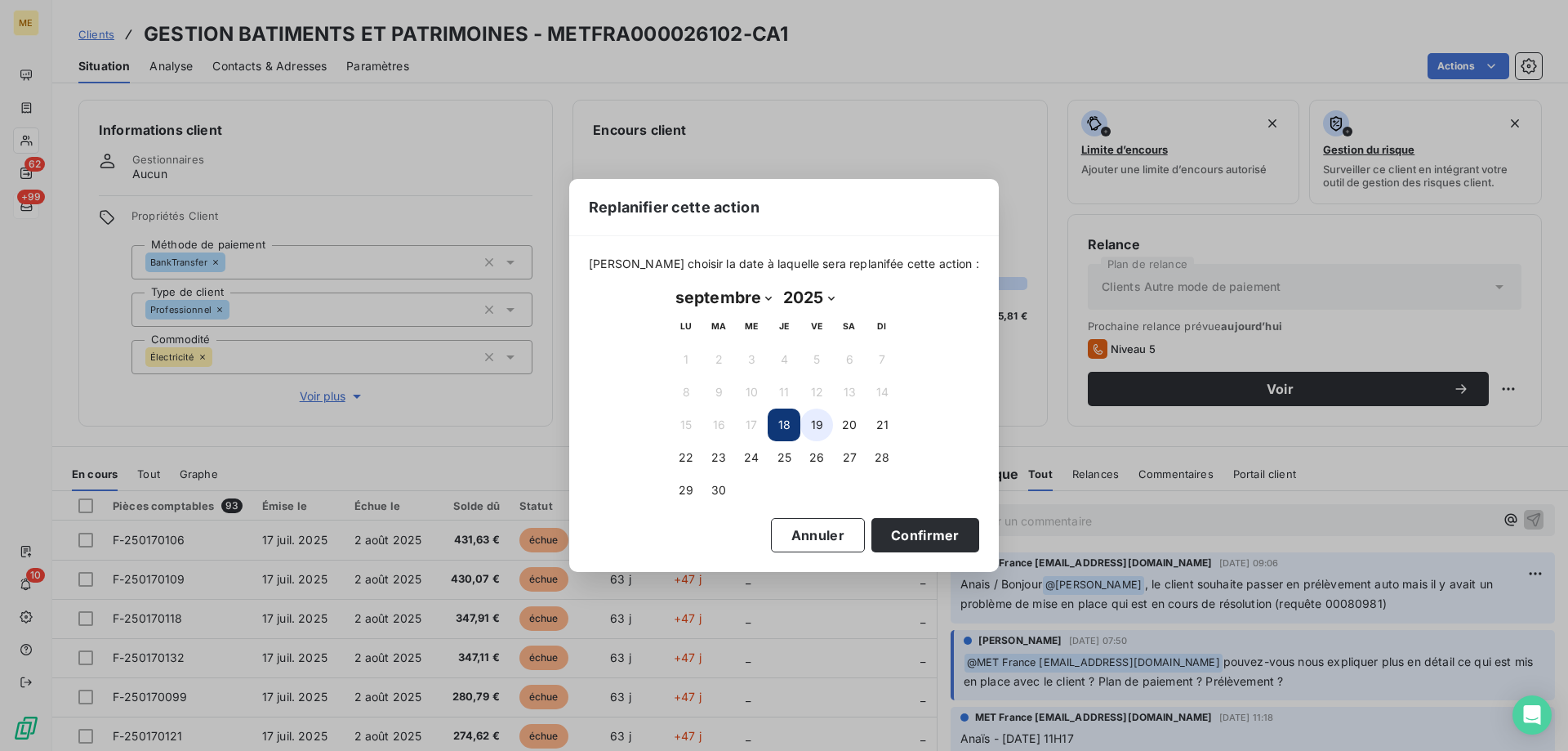
click at [825, 427] on button "19" at bounding box center [816, 425] width 32 height 32
click at [894, 529] on button "Confirmer" at bounding box center [925, 535] width 108 height 34
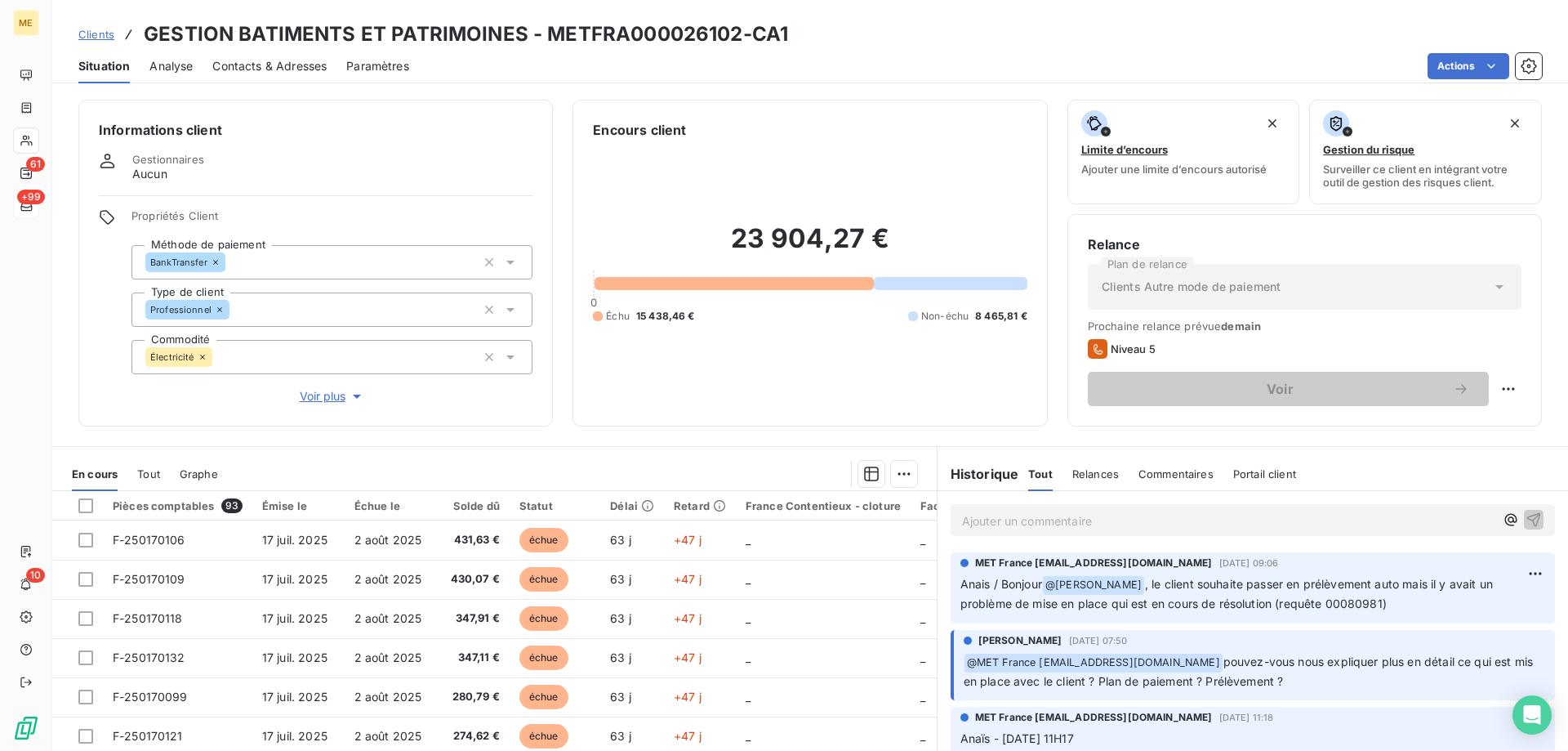
click at [1158, 521] on p "Ajouter un commentaire ﻿" at bounding box center [1228, 520] width 533 height 21
drag, startPoint x: 1112, startPoint y: 506, endPoint x: 1102, endPoint y: 526, distance: 22.4
click at [1112, 513] on div "Ajouter un commentaire ﻿" at bounding box center [1252, 519] width 604 height 31
click at [1102, 526] on p "Ajouter un commentaire ﻿" at bounding box center [1228, 520] width 533 height 21
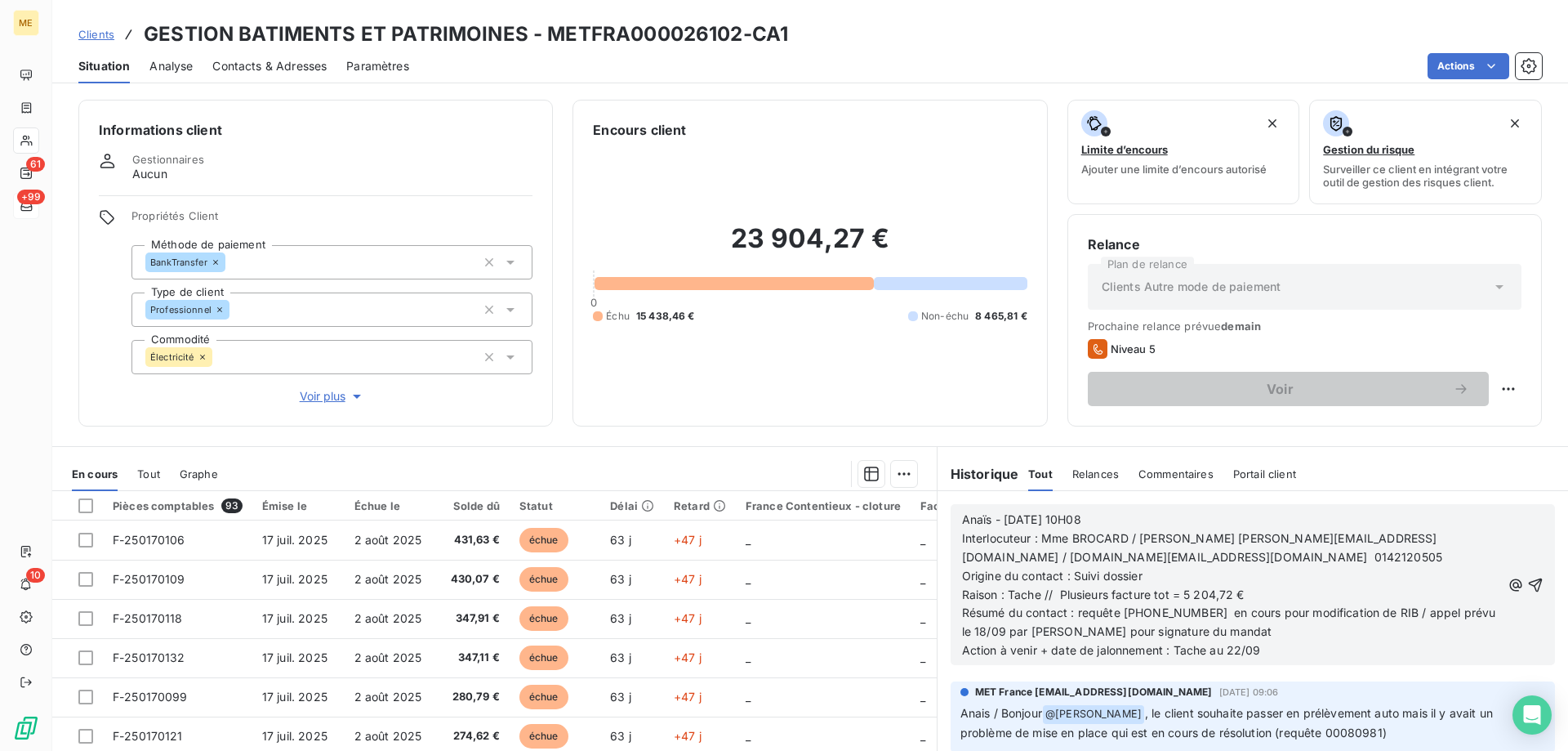
click at [1522, 577] on div "Anaïs - 18/09/2025 - 10H08 Interlocuteur : Mme BROCARD / Mme BESSON l.brocard@g…" at bounding box center [1252, 584] width 604 height 161
drag, startPoint x: 1512, startPoint y: 579, endPoint x: 1520, endPoint y: 554, distance: 26.2
click at [1528, 580] on icon "button" at bounding box center [1535, 584] width 13 height 13
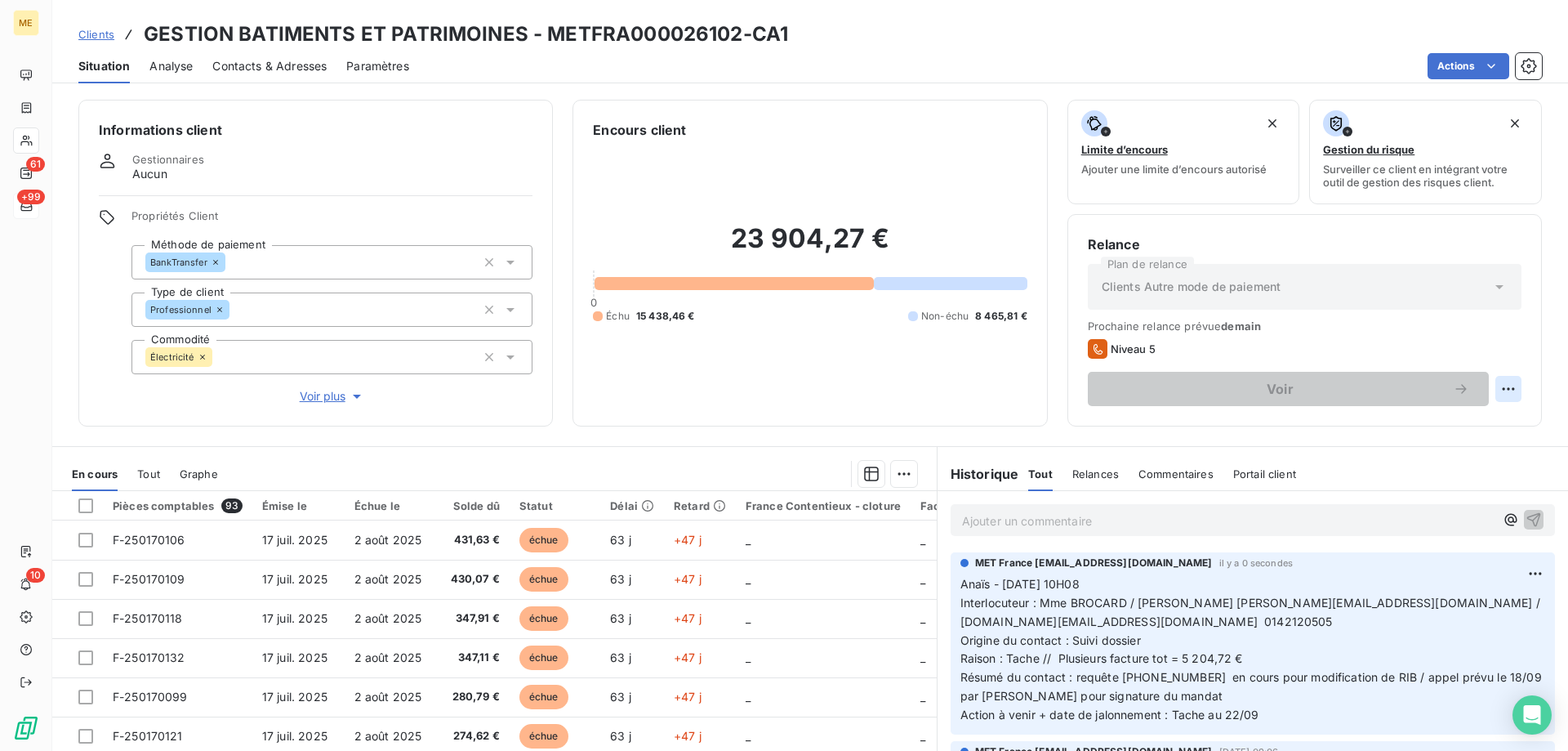
click at [1502, 391] on html "ME 61 +99 10 Clients GESTION BATIMENTS ET PATRIMOINES - METFRA000026102-CA1 Sit…" at bounding box center [784, 465] width 1568 height 931
drag, startPoint x: 1471, startPoint y: 427, endPoint x: 1439, endPoint y: 443, distance: 35.8
click at [1472, 427] on div "Replanifier cette action" at bounding box center [1428, 424] width 146 height 26
select select "8"
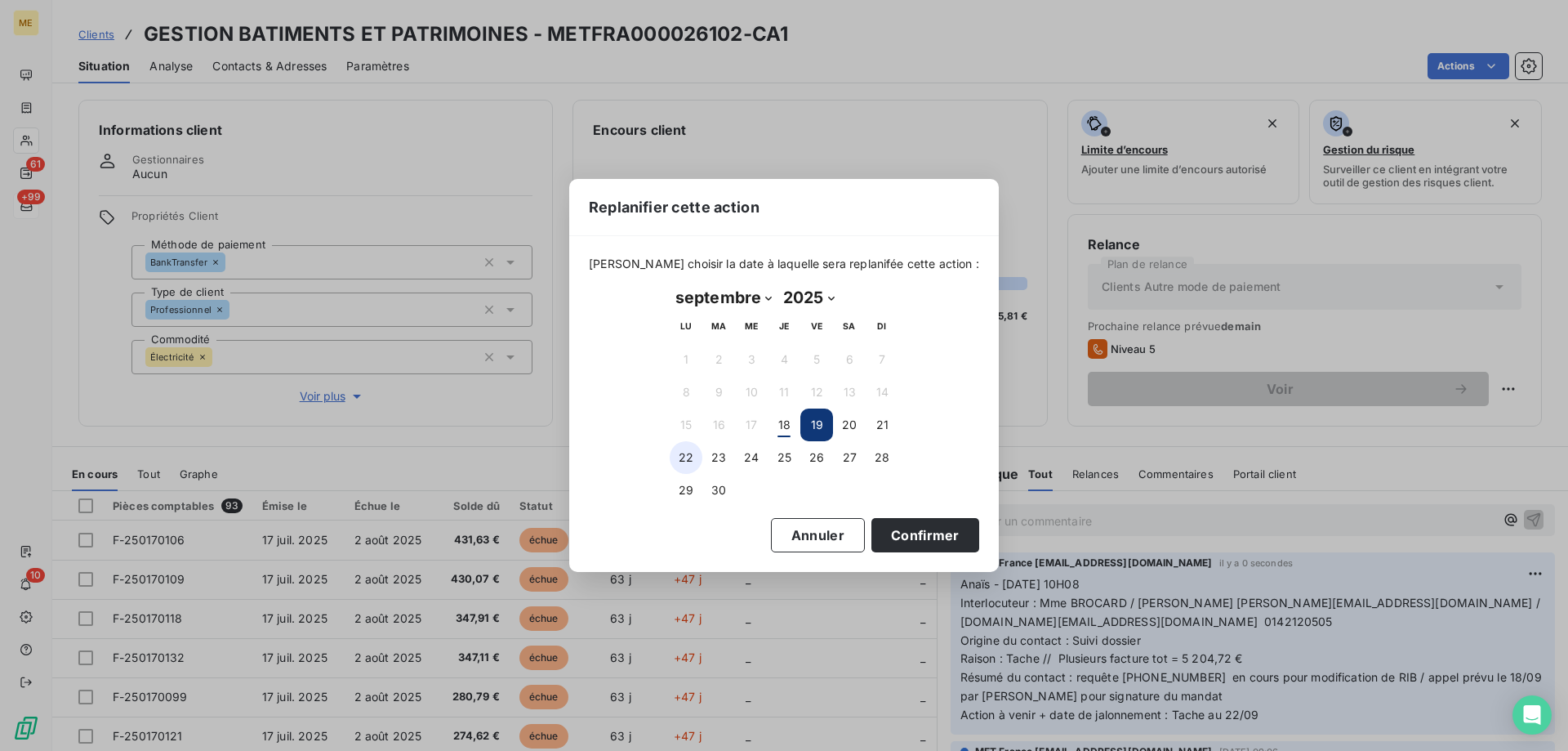
click at [682, 459] on button "22" at bounding box center [686, 457] width 32 height 32
click at [920, 537] on button "Confirmer" at bounding box center [925, 535] width 108 height 34
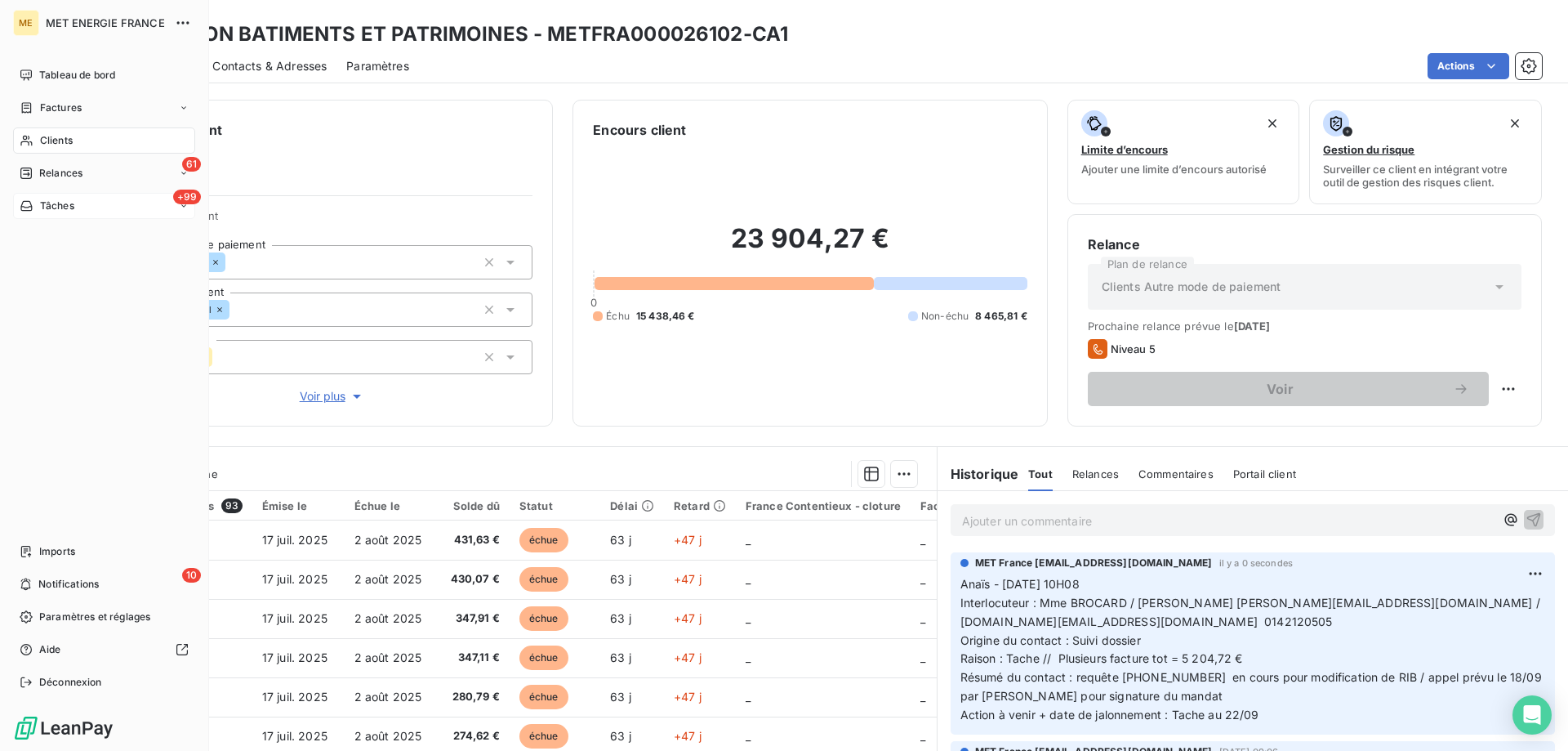
click at [87, 207] on div "+99 Tâches" at bounding box center [104, 206] width 182 height 26
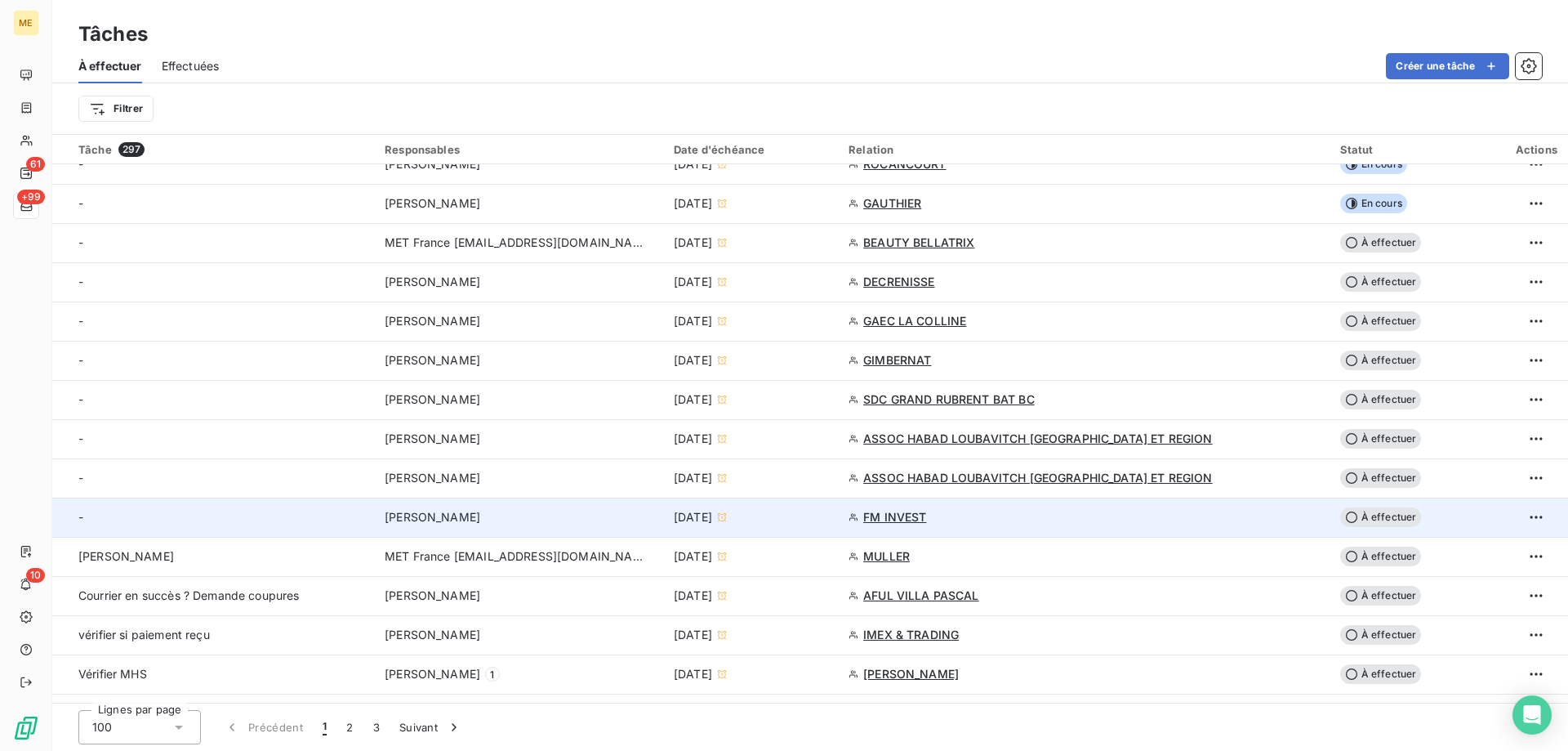
scroll to position [898, 0]
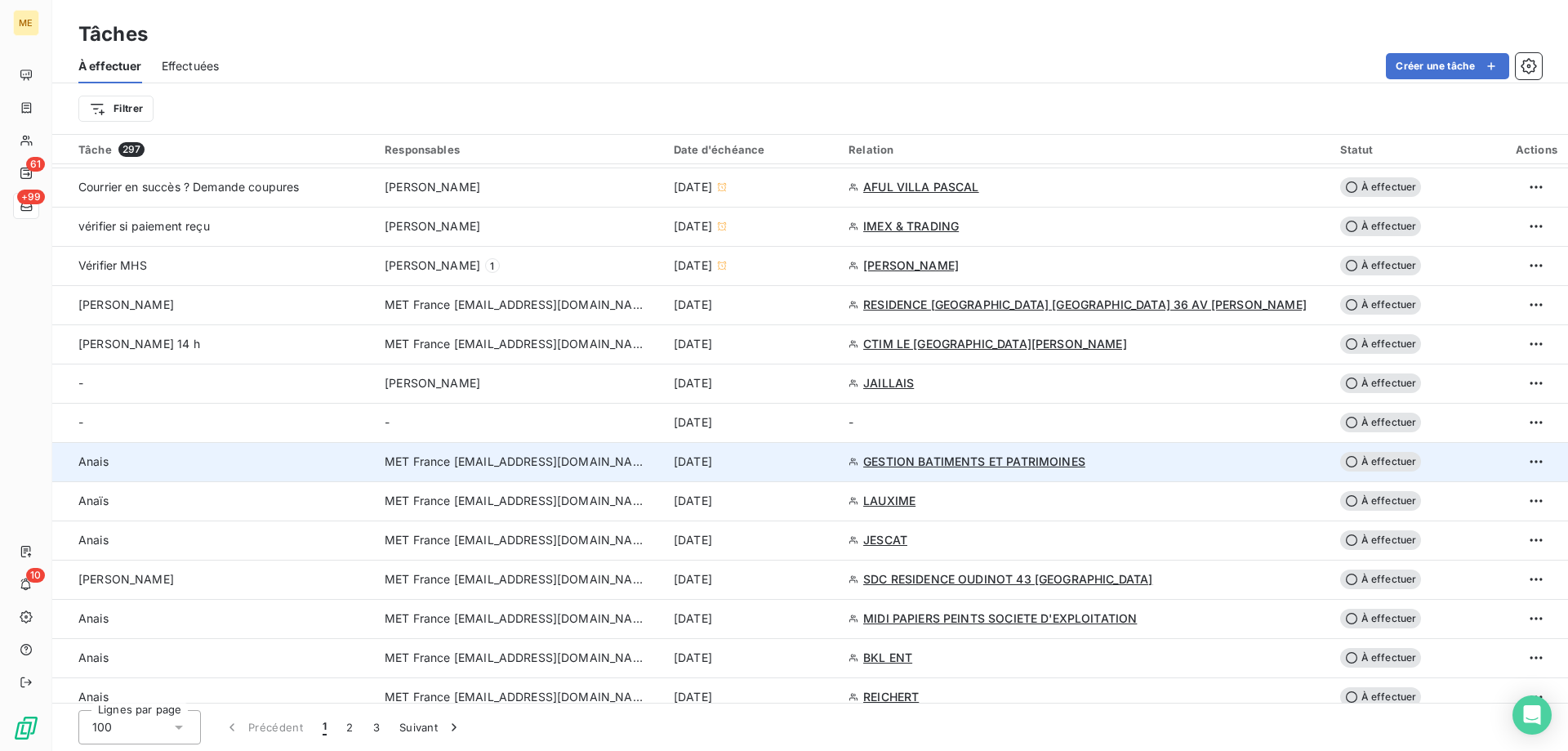
click at [829, 464] on div "[DATE]" at bounding box center [751, 462] width 155 height 16
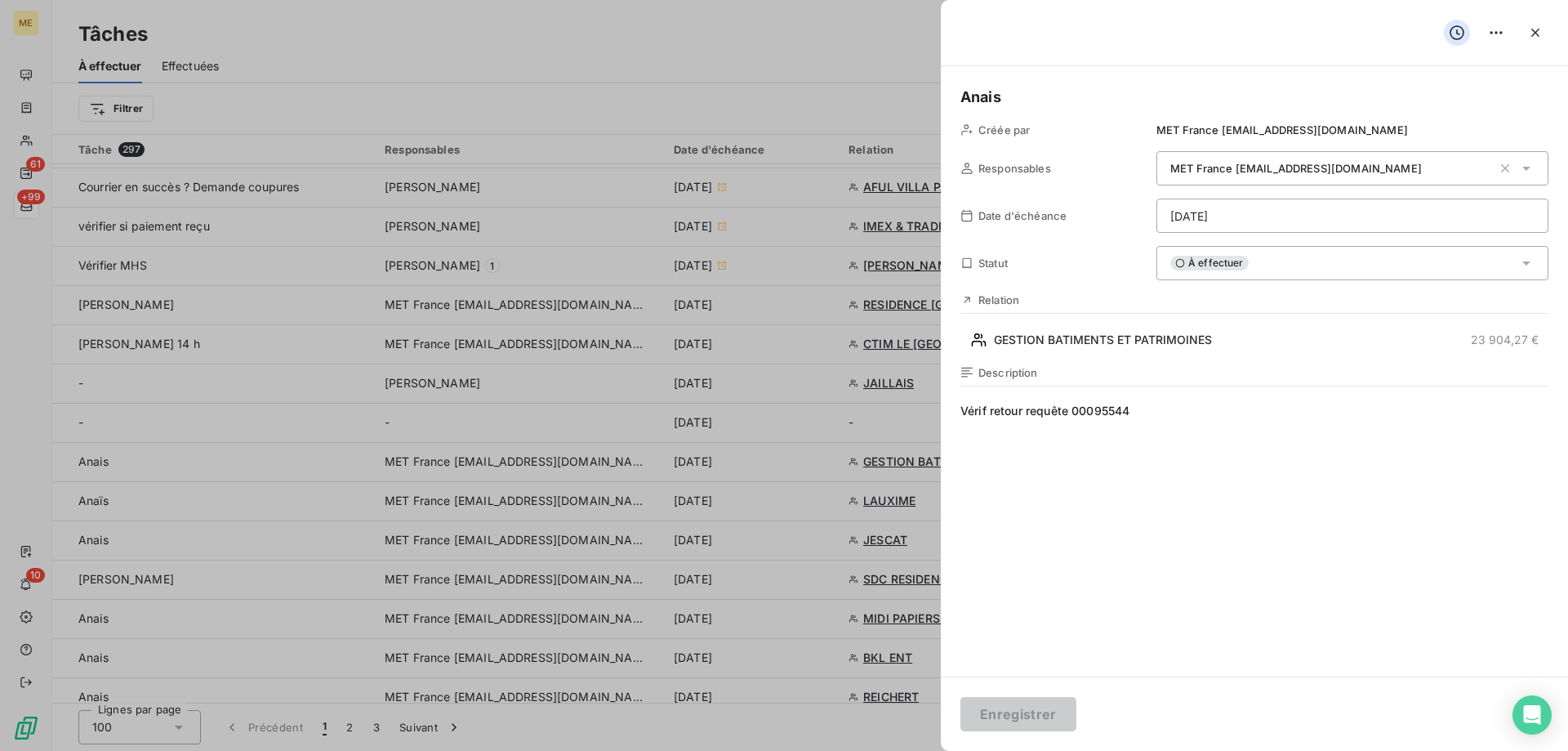
click at [1265, 217] on html "ME 61 +99 10 Tâches À effectuer Effectuées Créer une tâche Filtrer Tâche 297 Re…" at bounding box center [784, 465] width 1568 height 931
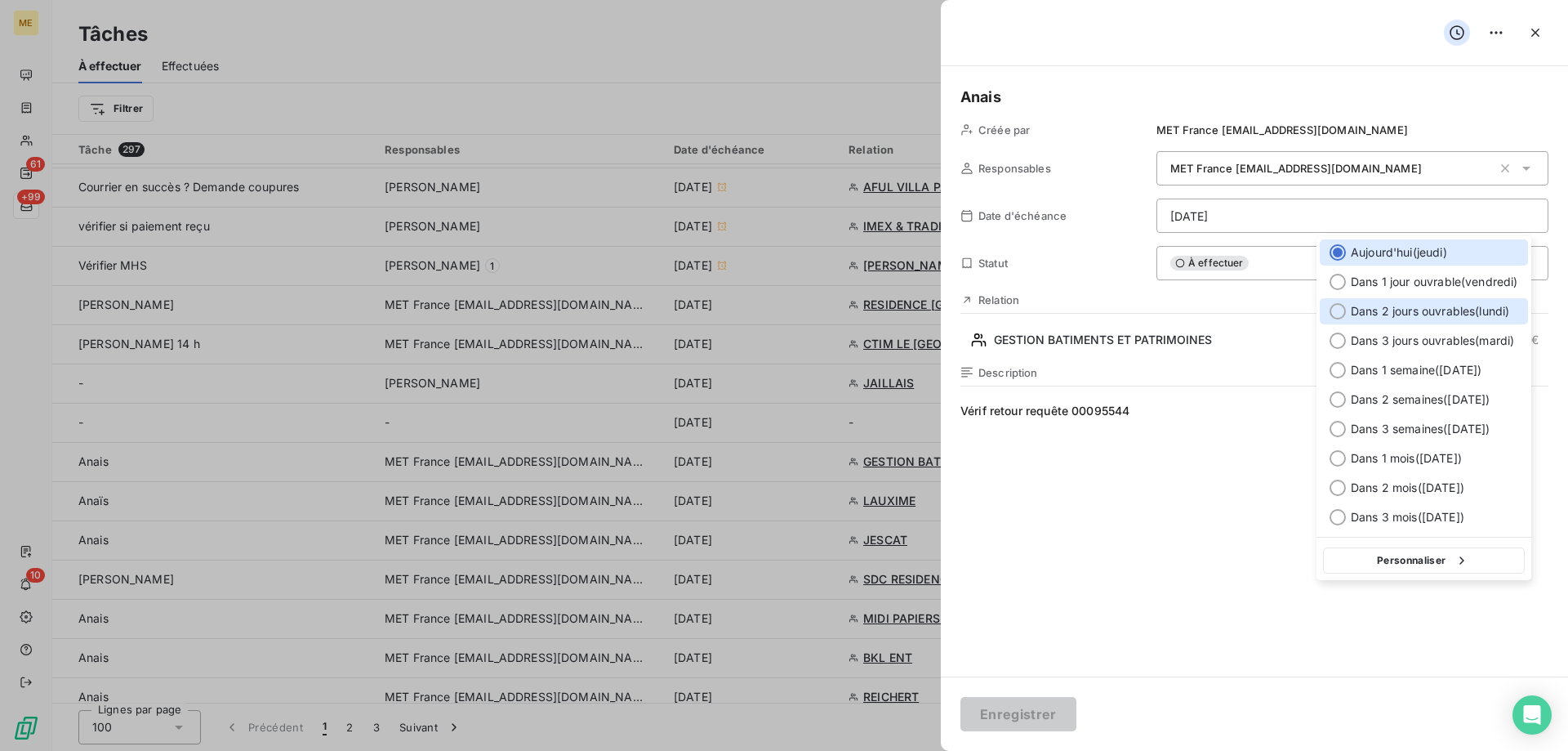
click at [1377, 307] on span "Dans 2 jours ouvrables ( lundi )" at bounding box center [1430, 311] width 158 height 16
type input "22/09/2025"
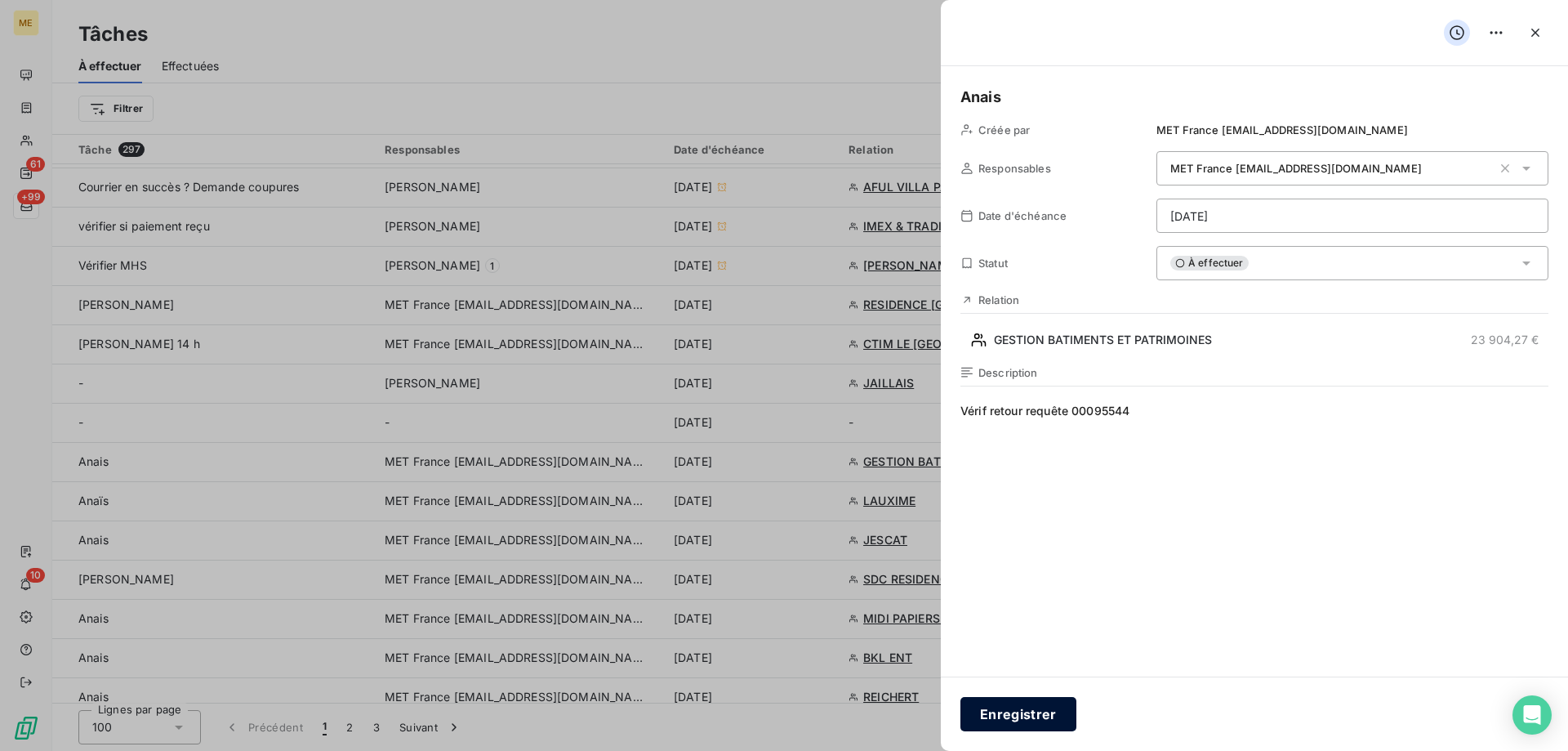
click at [1031, 710] on button "Enregistrer" at bounding box center [1017, 714] width 116 height 34
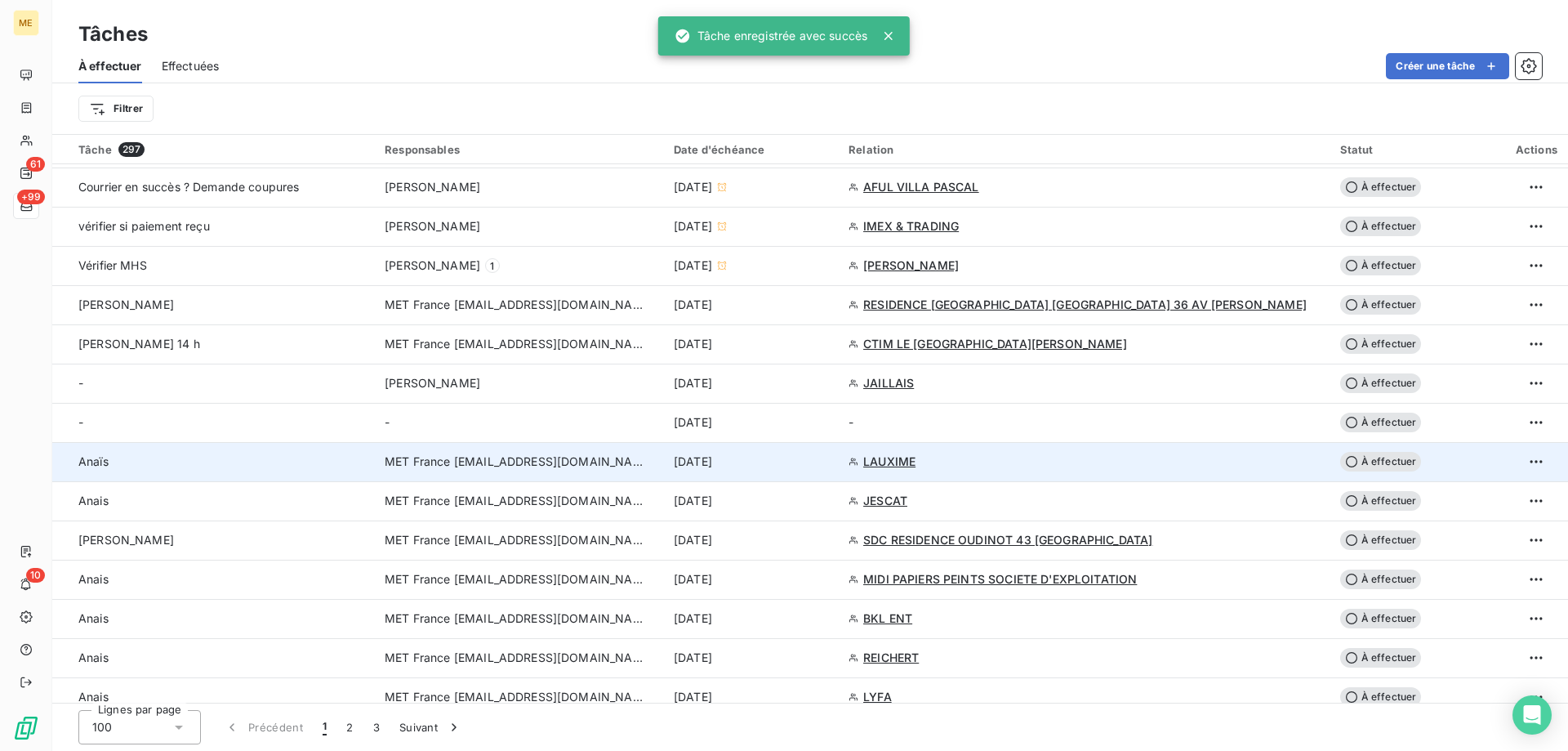
click at [829, 461] on div "[DATE]" at bounding box center [751, 462] width 155 height 16
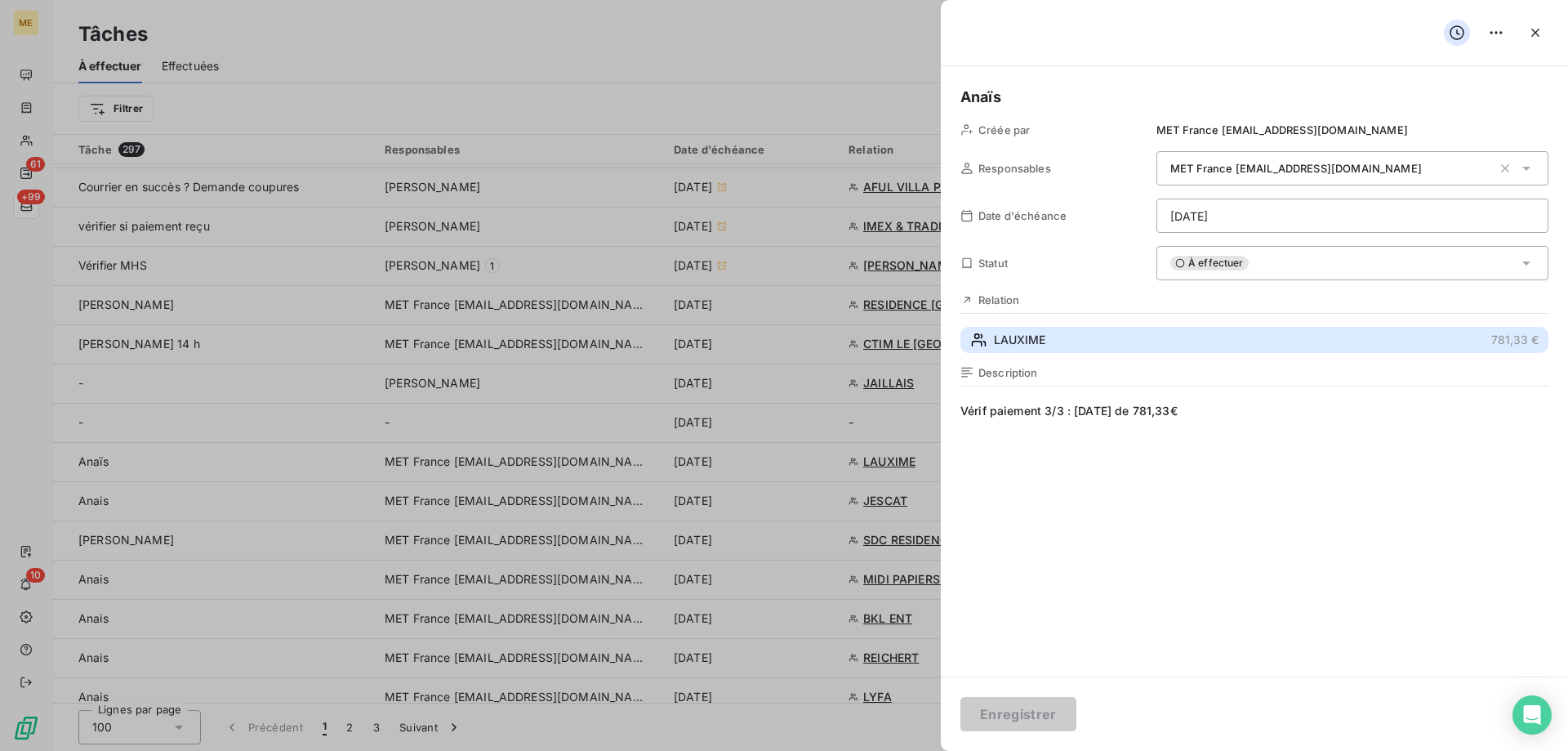
click at [1082, 328] on button "LAUXIME 781,33 €" at bounding box center [1254, 340] width 588 height 26
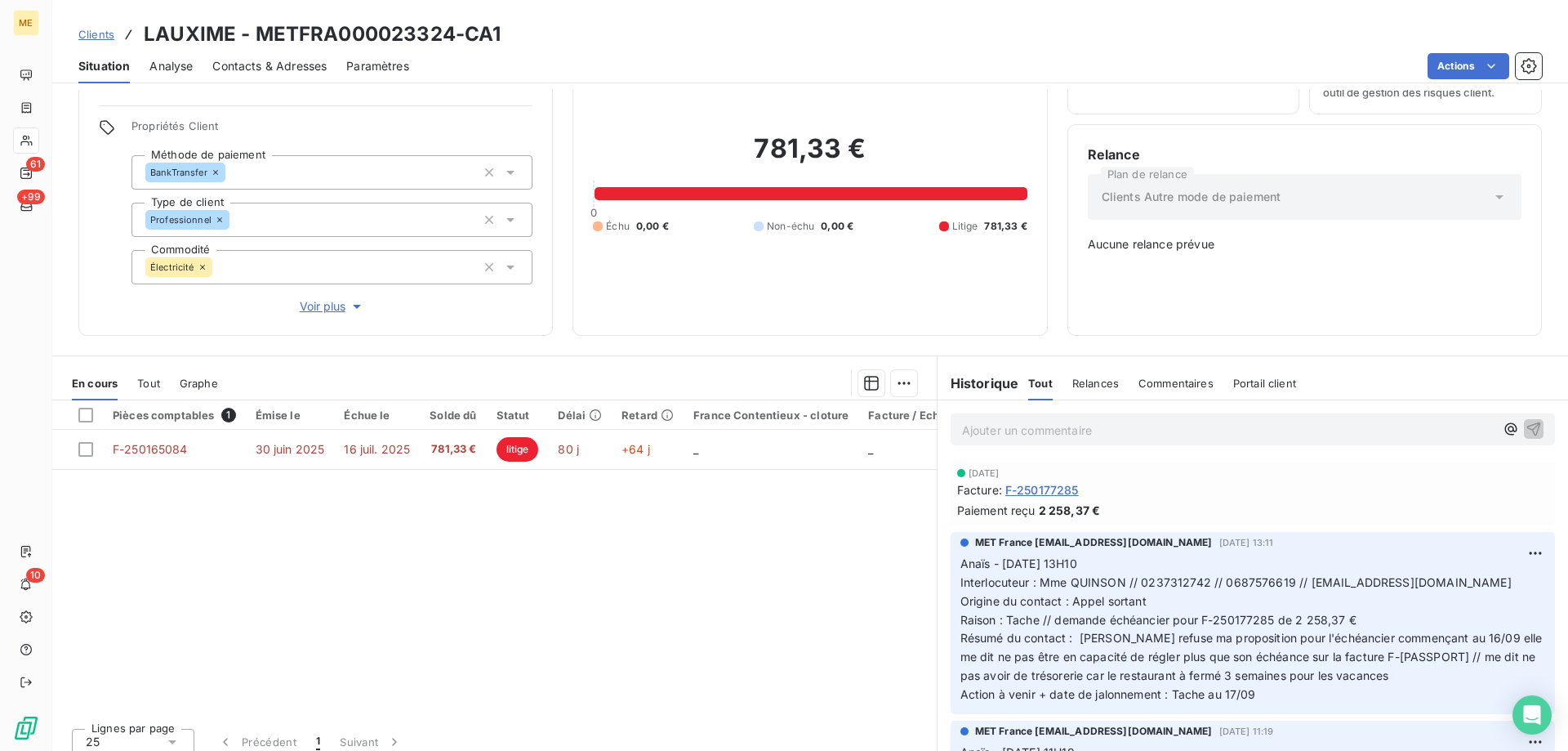
scroll to position [93, 0]
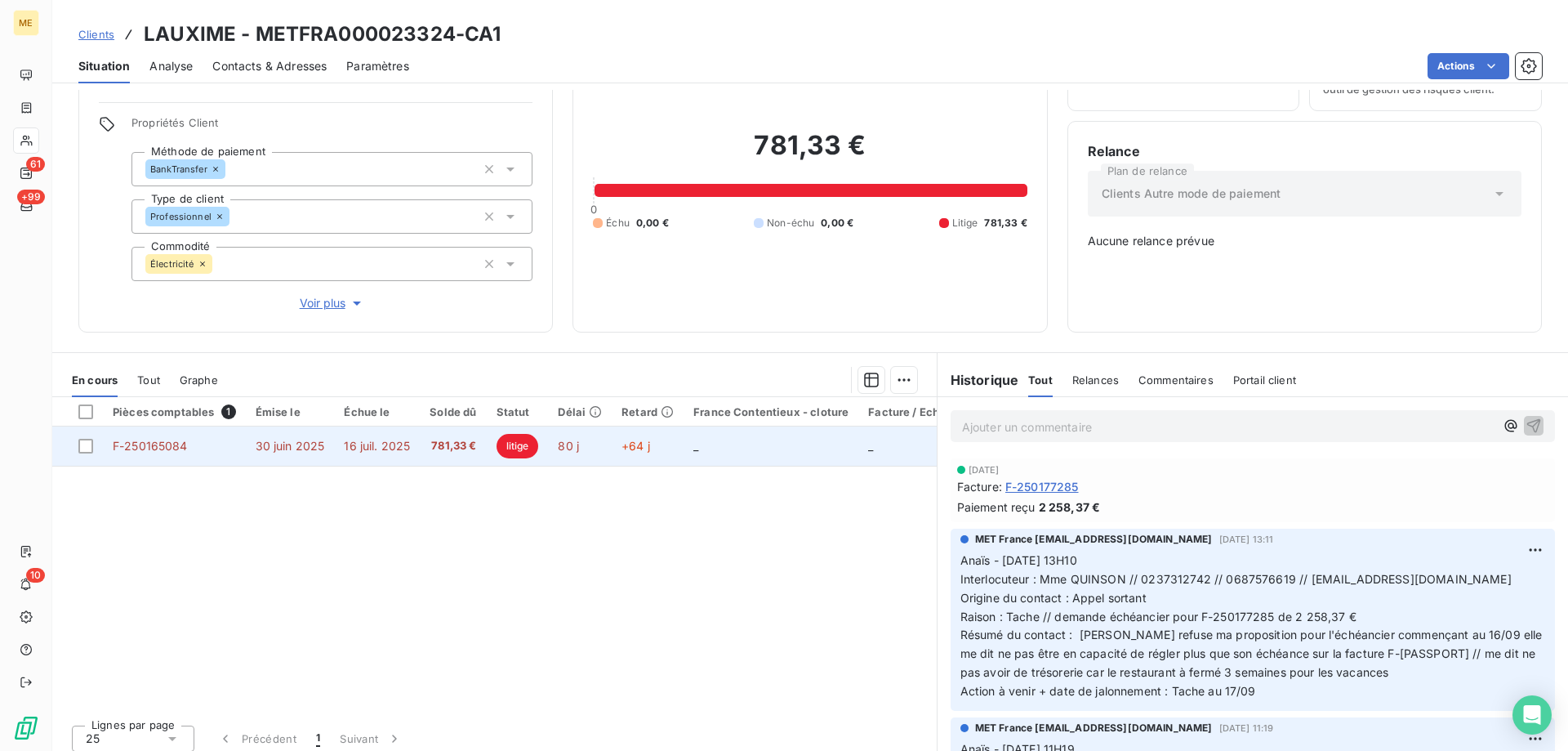
click at [755, 436] on td "_" at bounding box center [771, 446] width 175 height 40
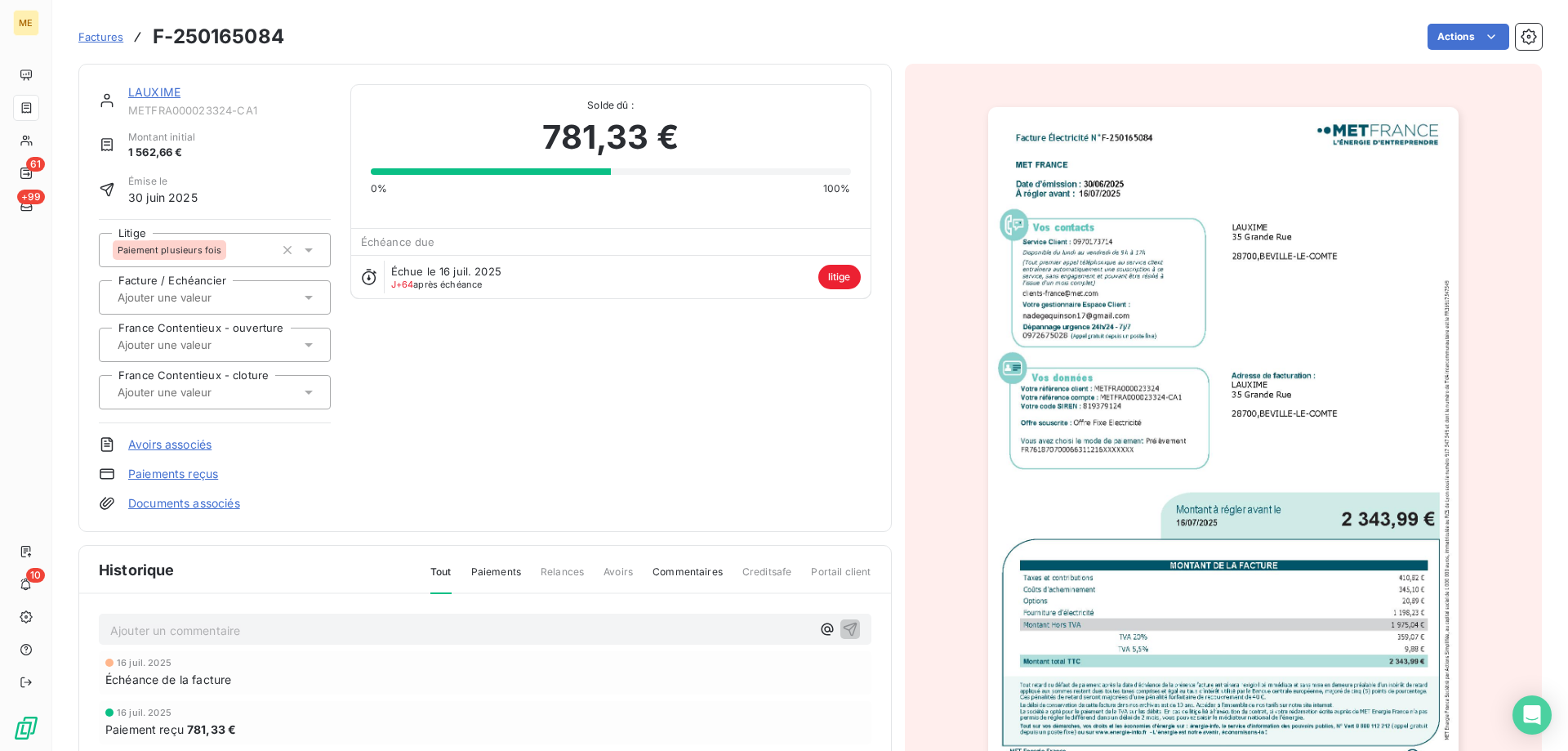
click at [157, 92] on link "LAUXIME" at bounding box center [154, 92] width 52 height 13
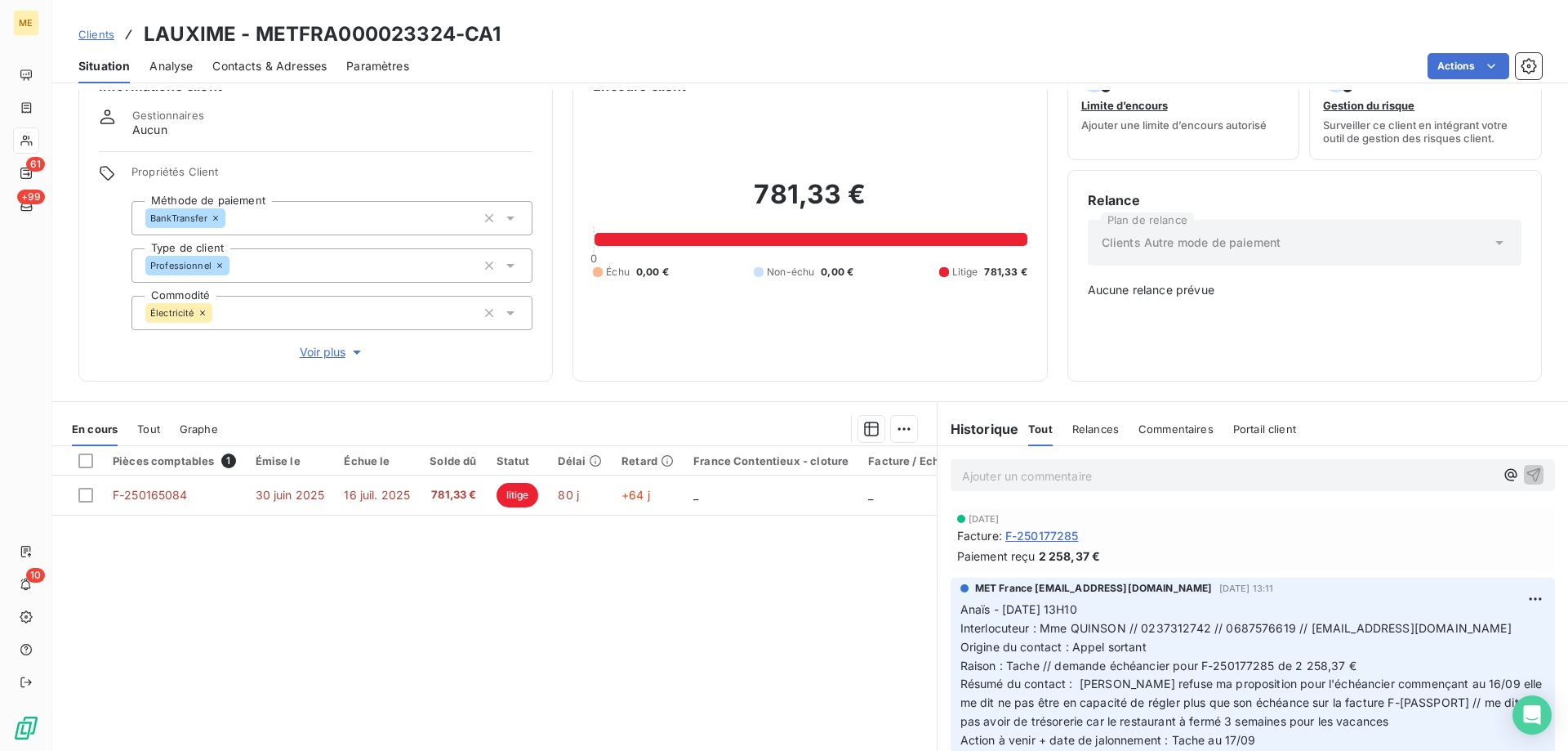
scroll to position [93, 0]
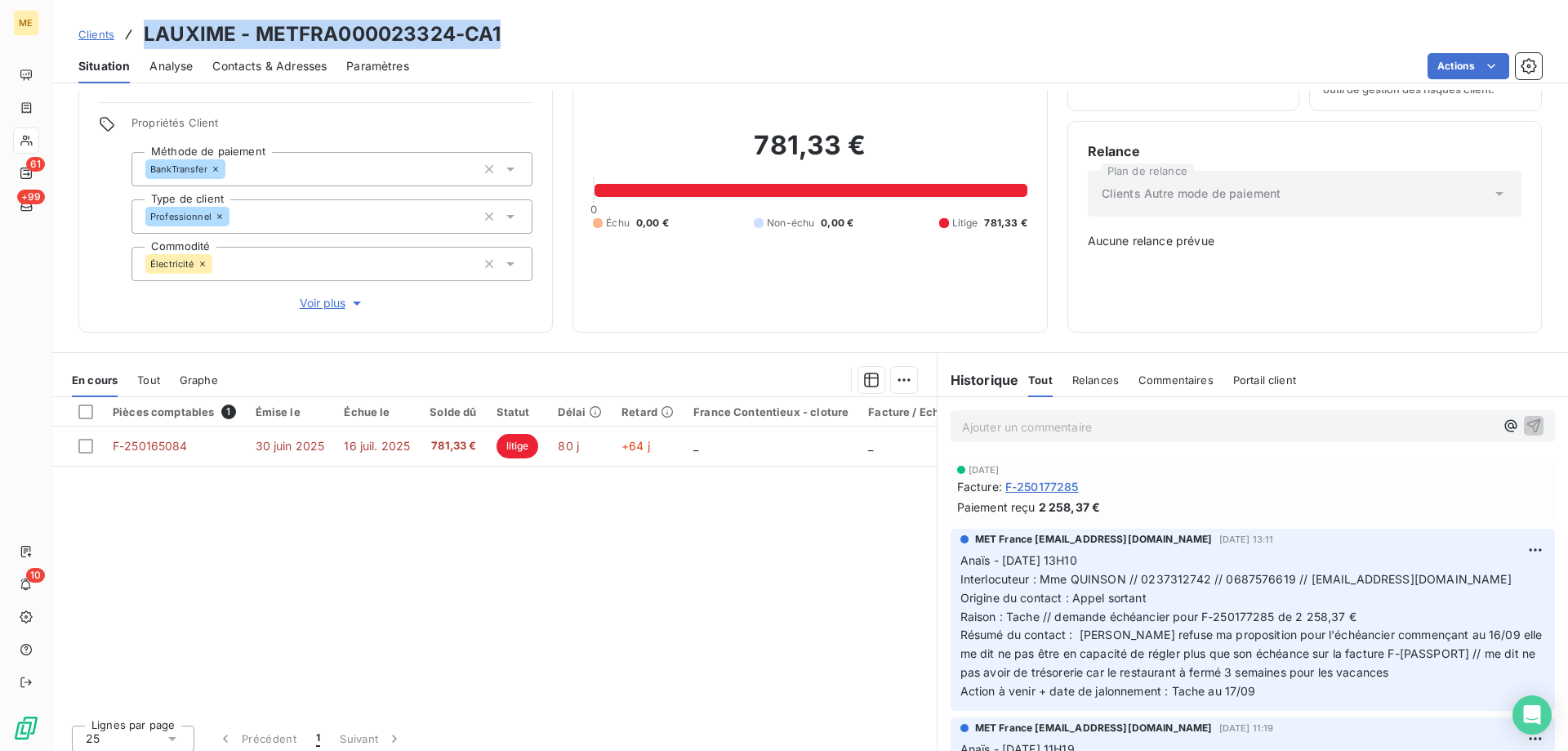
drag, startPoint x: 520, startPoint y: 25, endPoint x: 145, endPoint y: 40, distance: 375.3
click at [145, 40] on div "Clients LAUXIME - METFRA000023324-CA1" at bounding box center [810, 34] width 1516 height 30
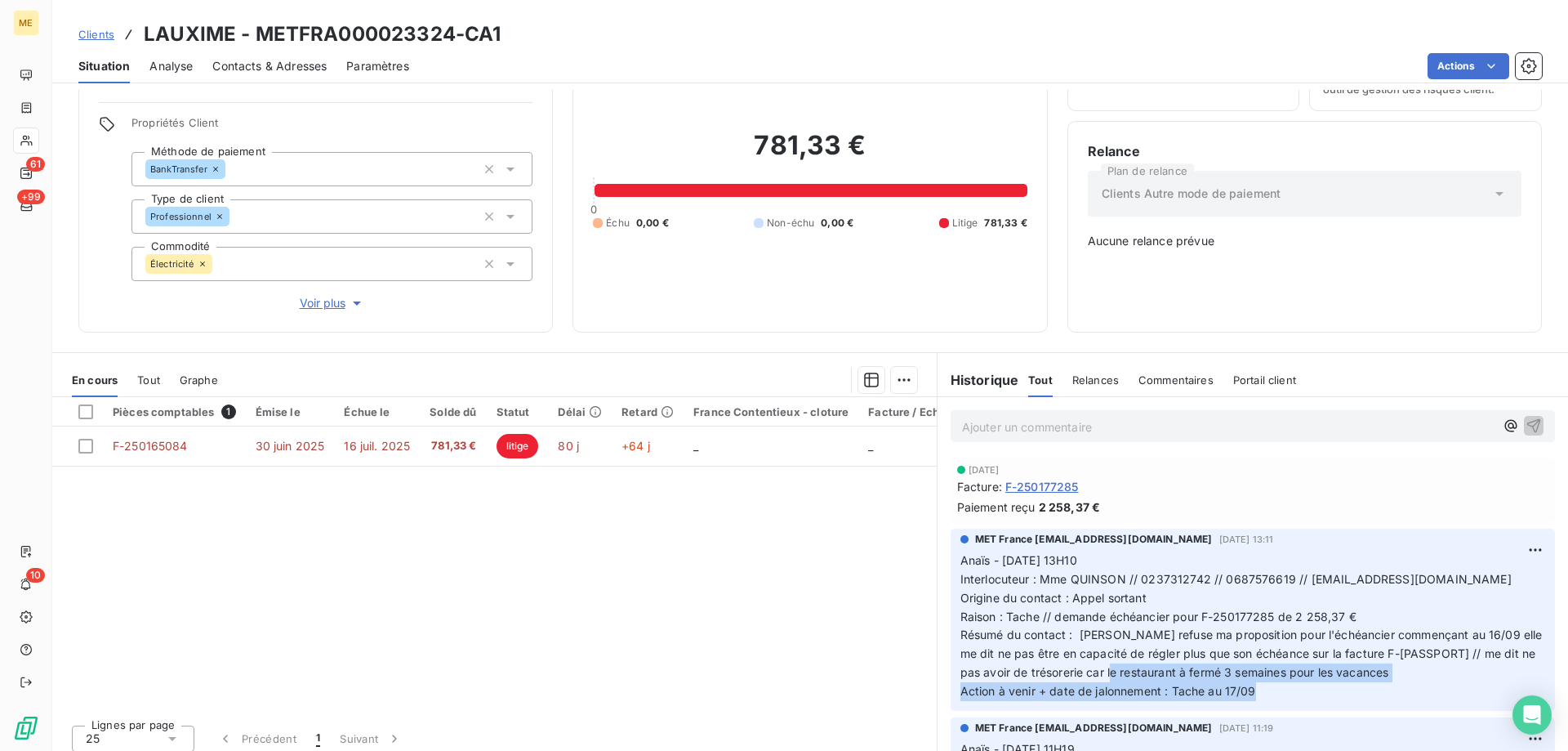
drag, startPoint x: 1256, startPoint y: 686, endPoint x: 1141, endPoint y: 659, distance: 118.1
click at [1141, 659] on p "Anaïs - 03/09/2025 - 13H10 Interlocuteur : Mme QUINSON // 0237312742 // 0687576…" at bounding box center [1252, 626] width 585 height 149
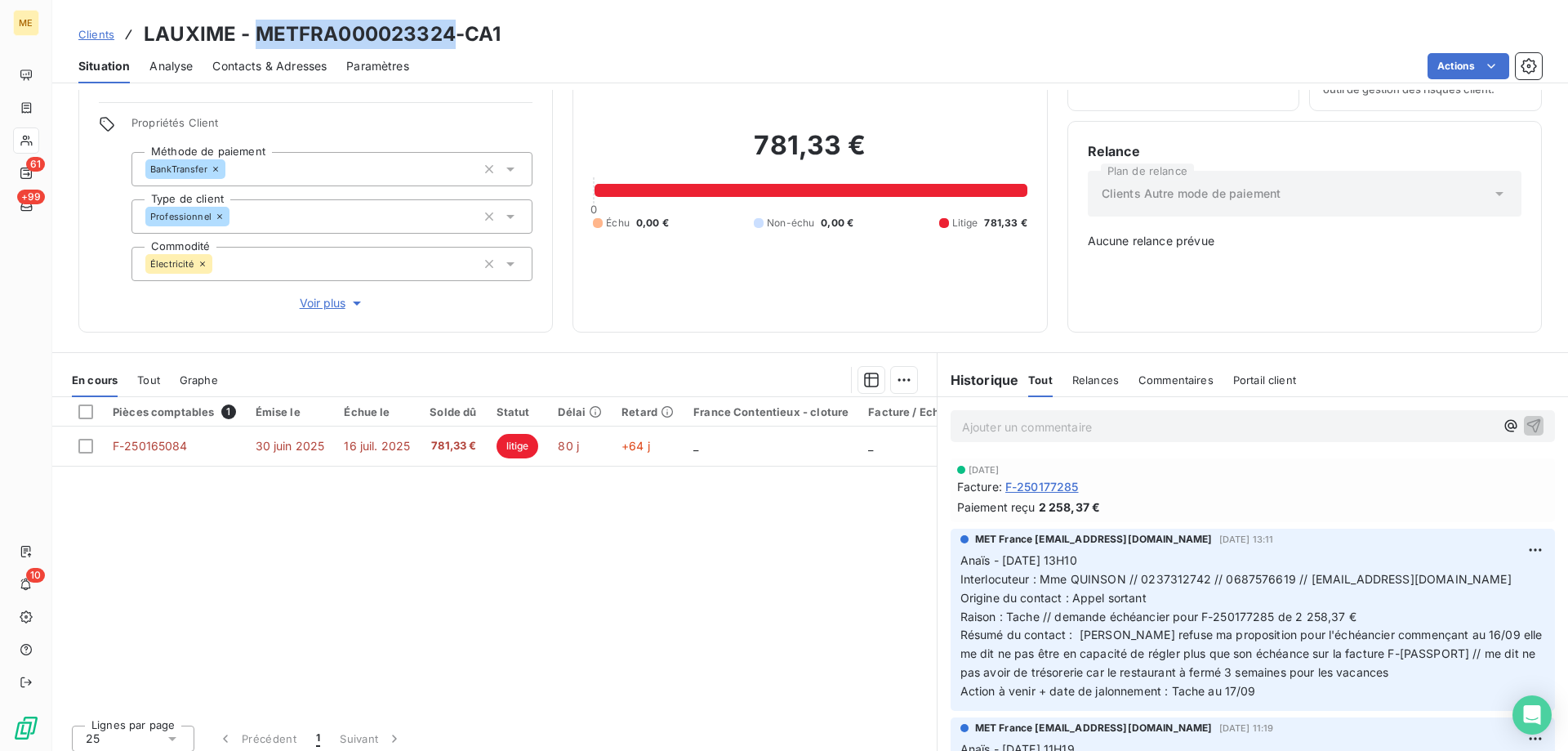
drag, startPoint x: 452, startPoint y: 32, endPoint x: 255, endPoint y: 40, distance: 197.2
click at [255, 40] on h3 "LAUXIME - METFRA000023324-CA1" at bounding box center [322, 34] width 357 height 30
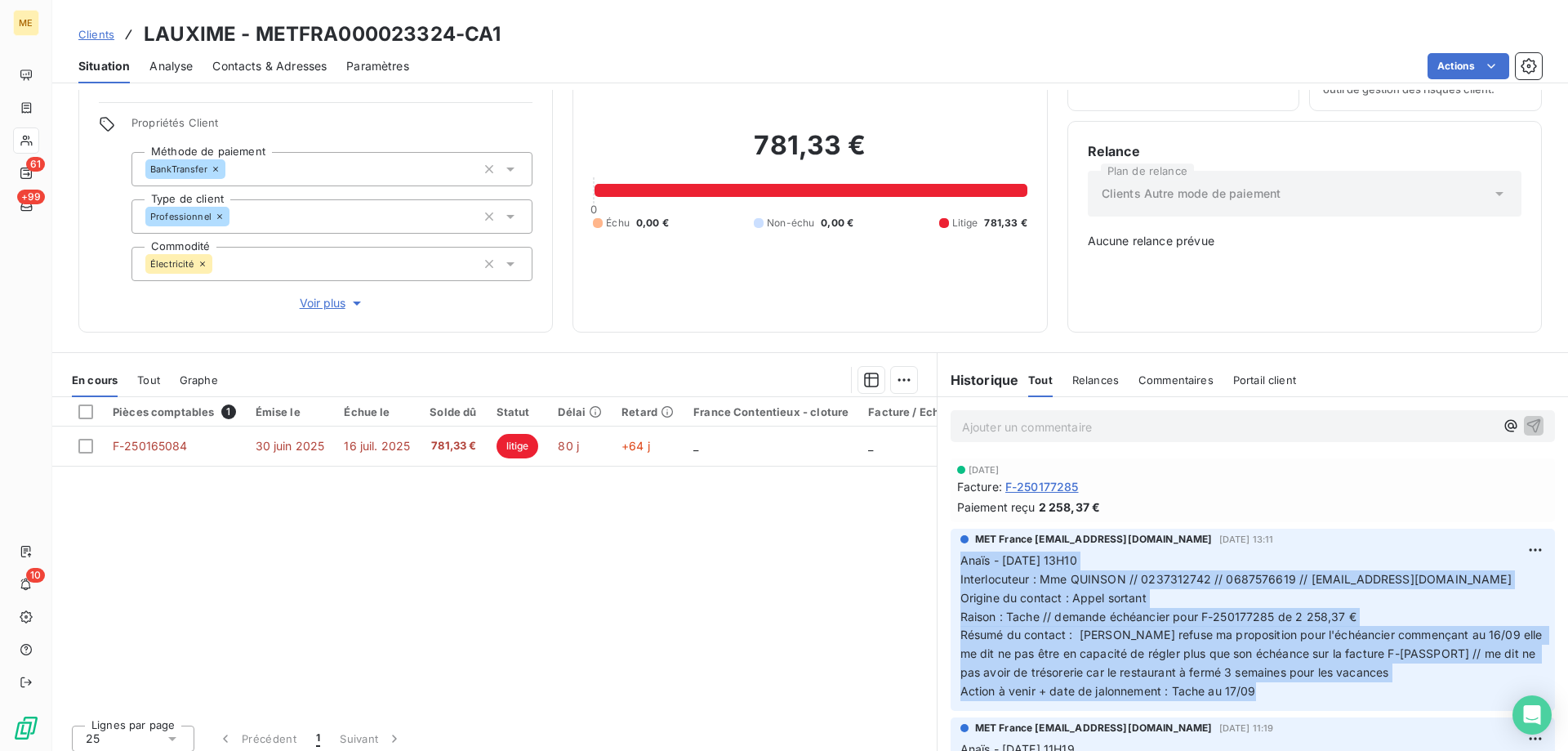
drag, startPoint x: 1260, startPoint y: 675, endPoint x: 945, endPoint y: 550, distance: 338.9
click at [950, 550] on div "MET France met-france@recouvrement.met.com 3 sept. 2025, 13:11 Anaïs - 03/09/20…" at bounding box center [1252, 619] width 604 height 182
click at [138, 374] on span "Tout" at bounding box center [148, 380] width 22 height 13
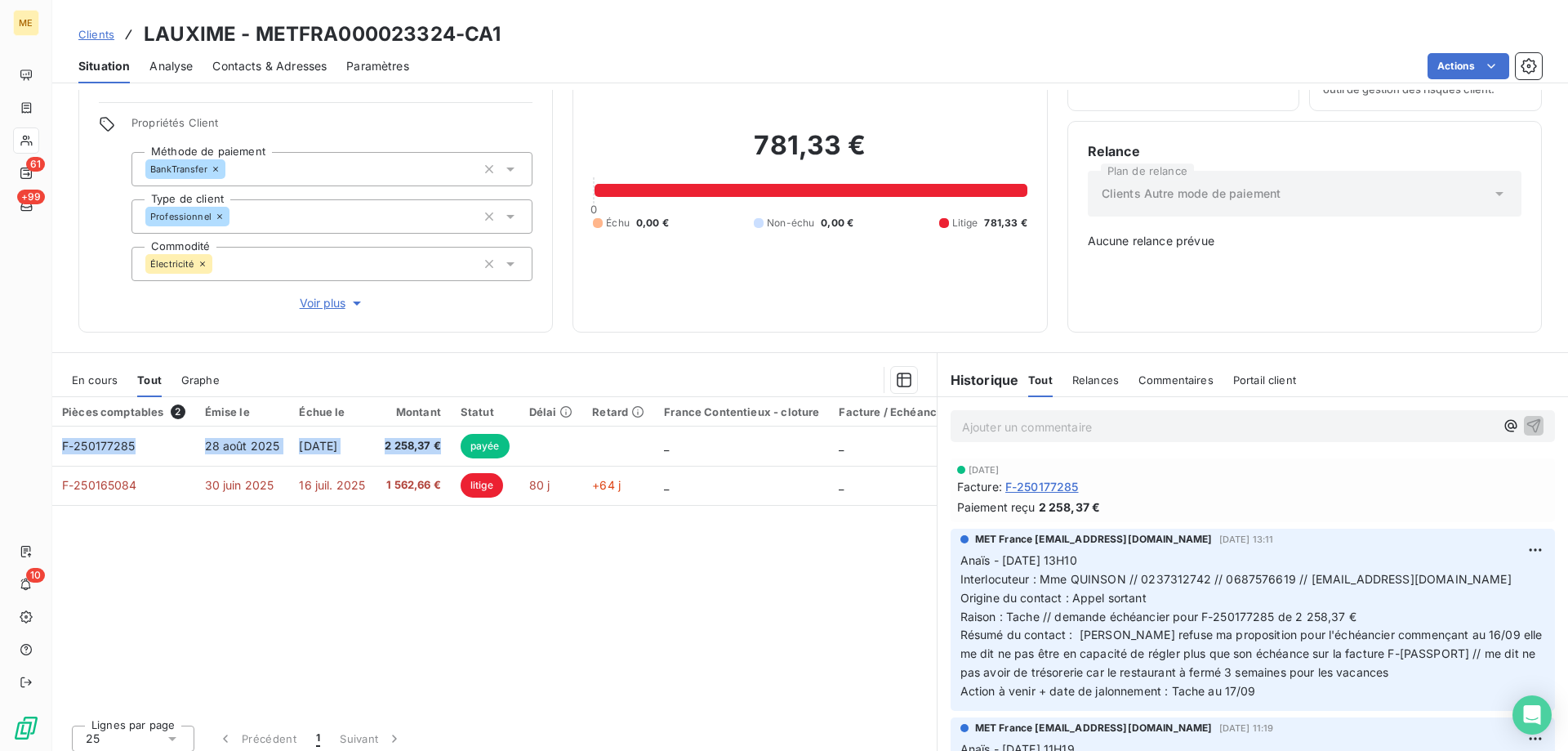
drag, startPoint x: 448, startPoint y: 437, endPoint x: 455, endPoint y: 321, distance: 116.2
click at [436, 339] on div "Informations client Gestionnaires Aucun Propriétés Client Méthode de paiement B…" at bounding box center [810, 420] width 1516 height 661
drag, startPoint x: 878, startPoint y: 142, endPoint x: 718, endPoint y: 148, distance: 160.1
click at [718, 148] on h2 "781,33 €" at bounding box center [809, 154] width 434 height 49
click at [88, 374] on span "En cours" at bounding box center [94, 380] width 46 height 13
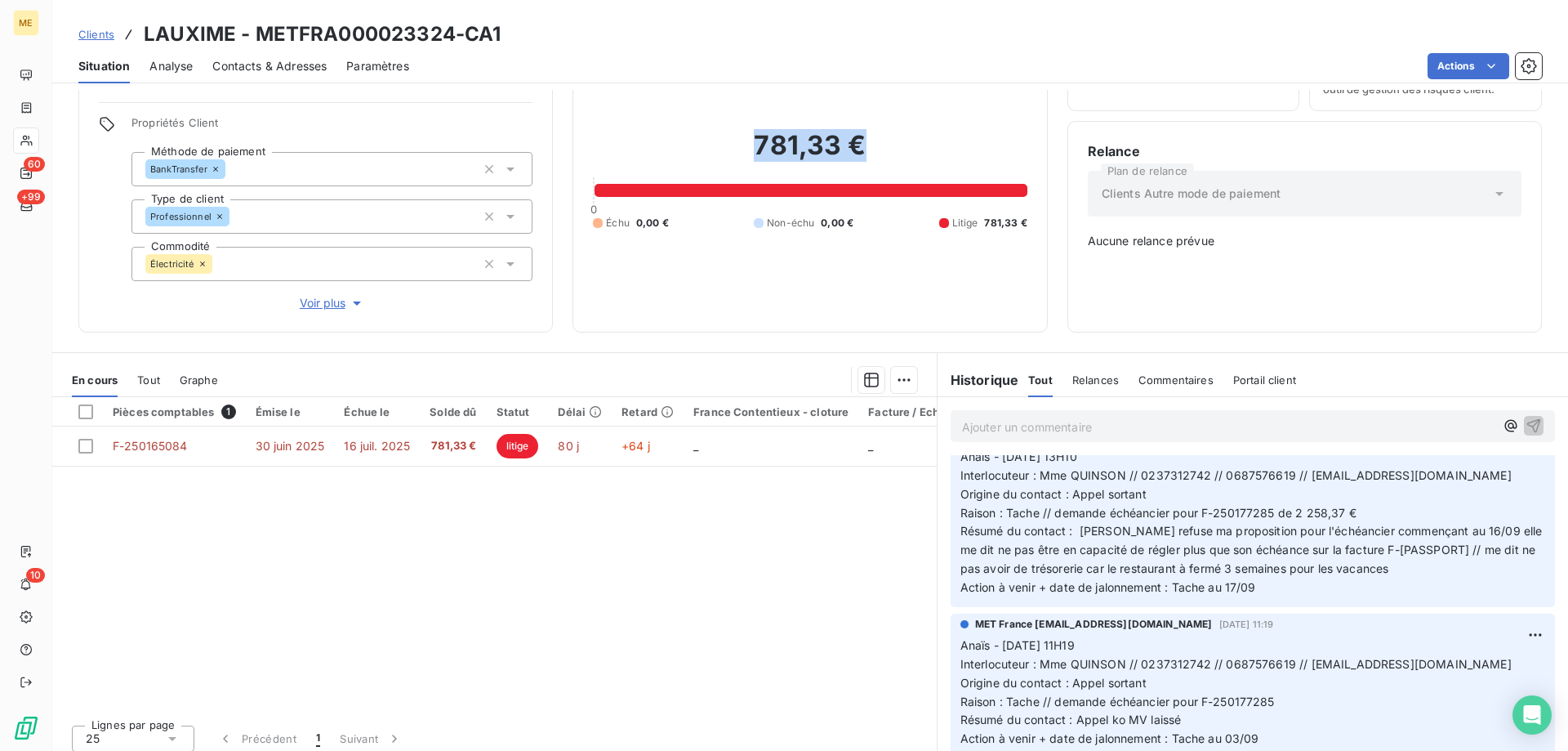
scroll to position [0, 0]
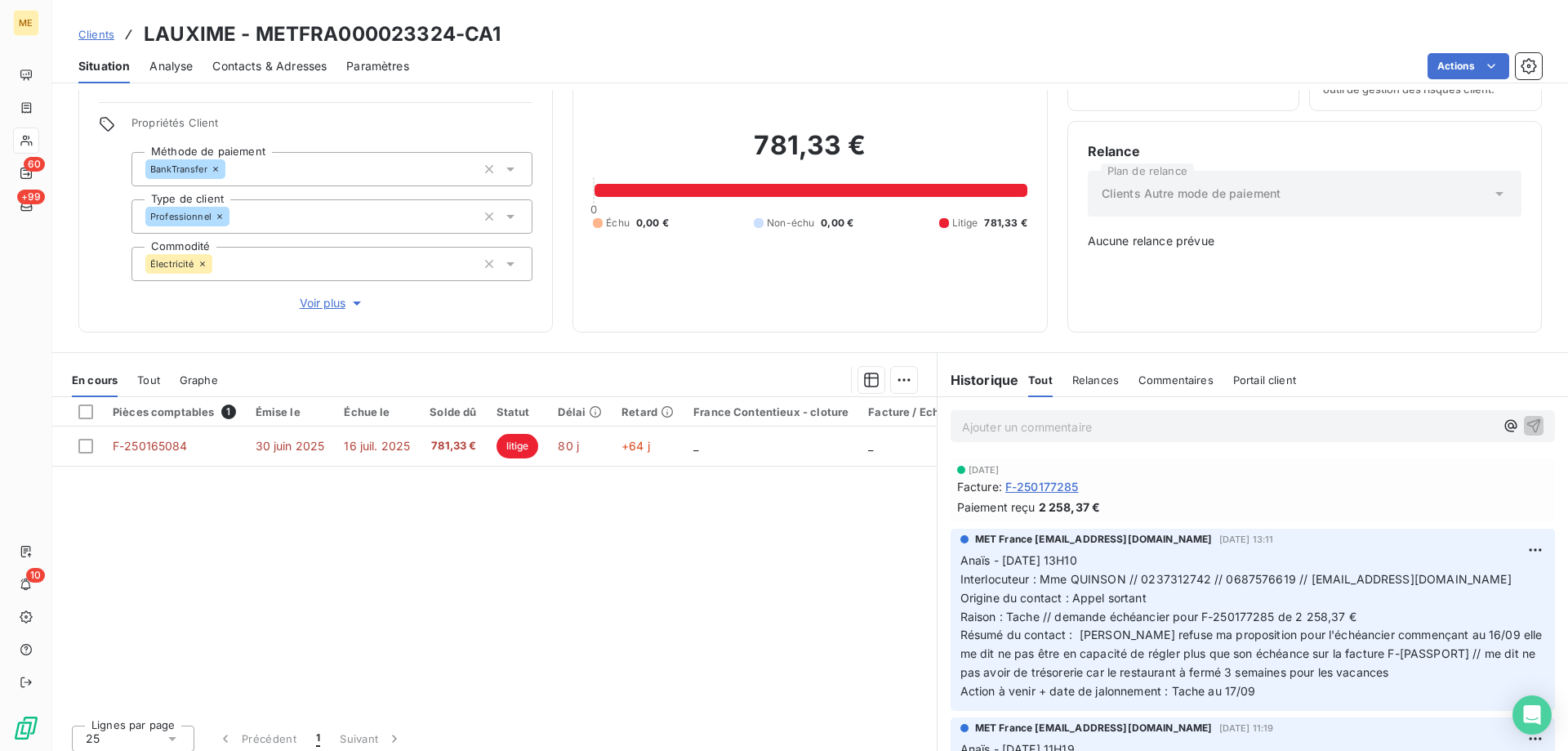
click at [1182, 419] on p "Ajouter un commentaire ﻿" at bounding box center [1228, 427] width 533 height 21
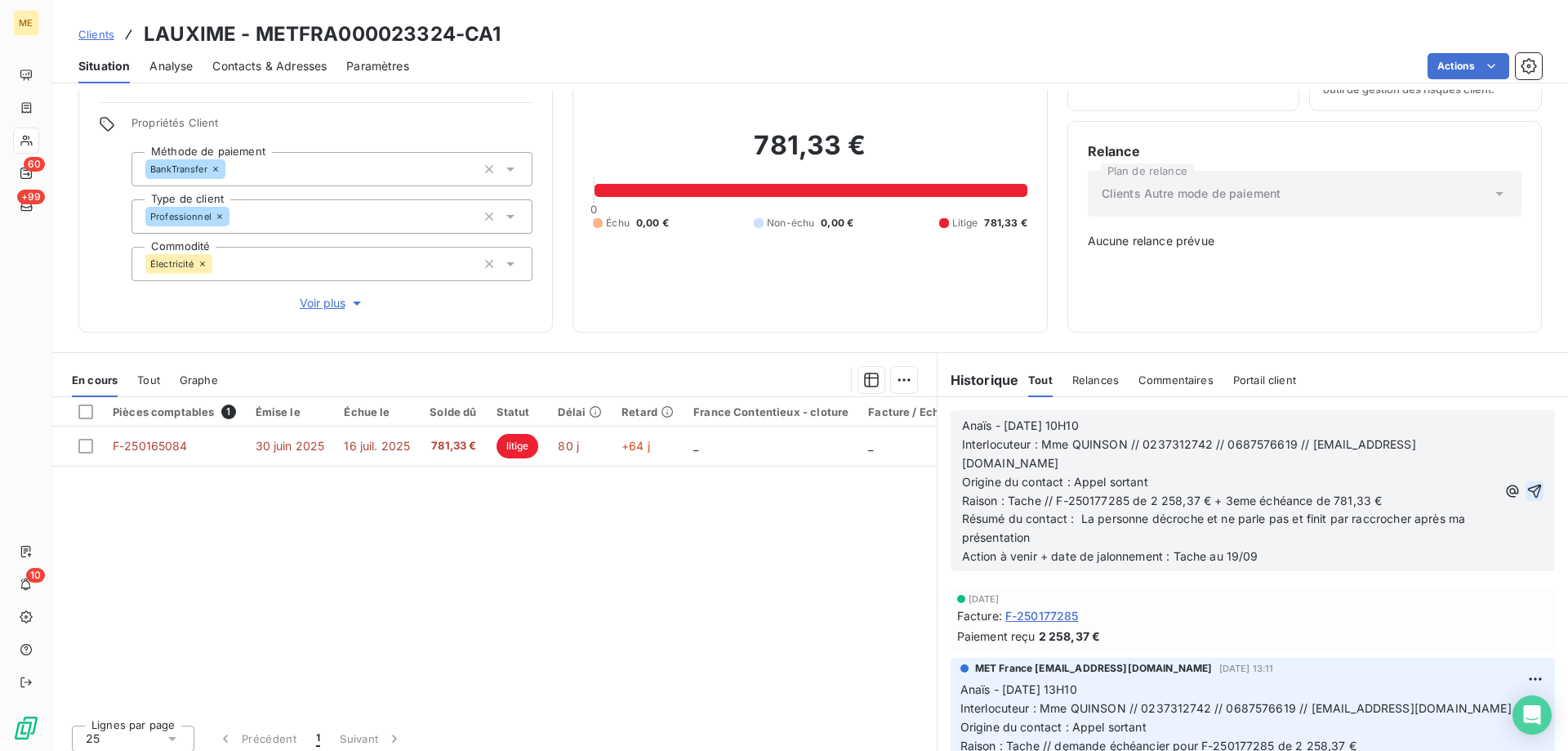
click at [1526, 482] on icon "button" at bounding box center [1534, 490] width 16 height 16
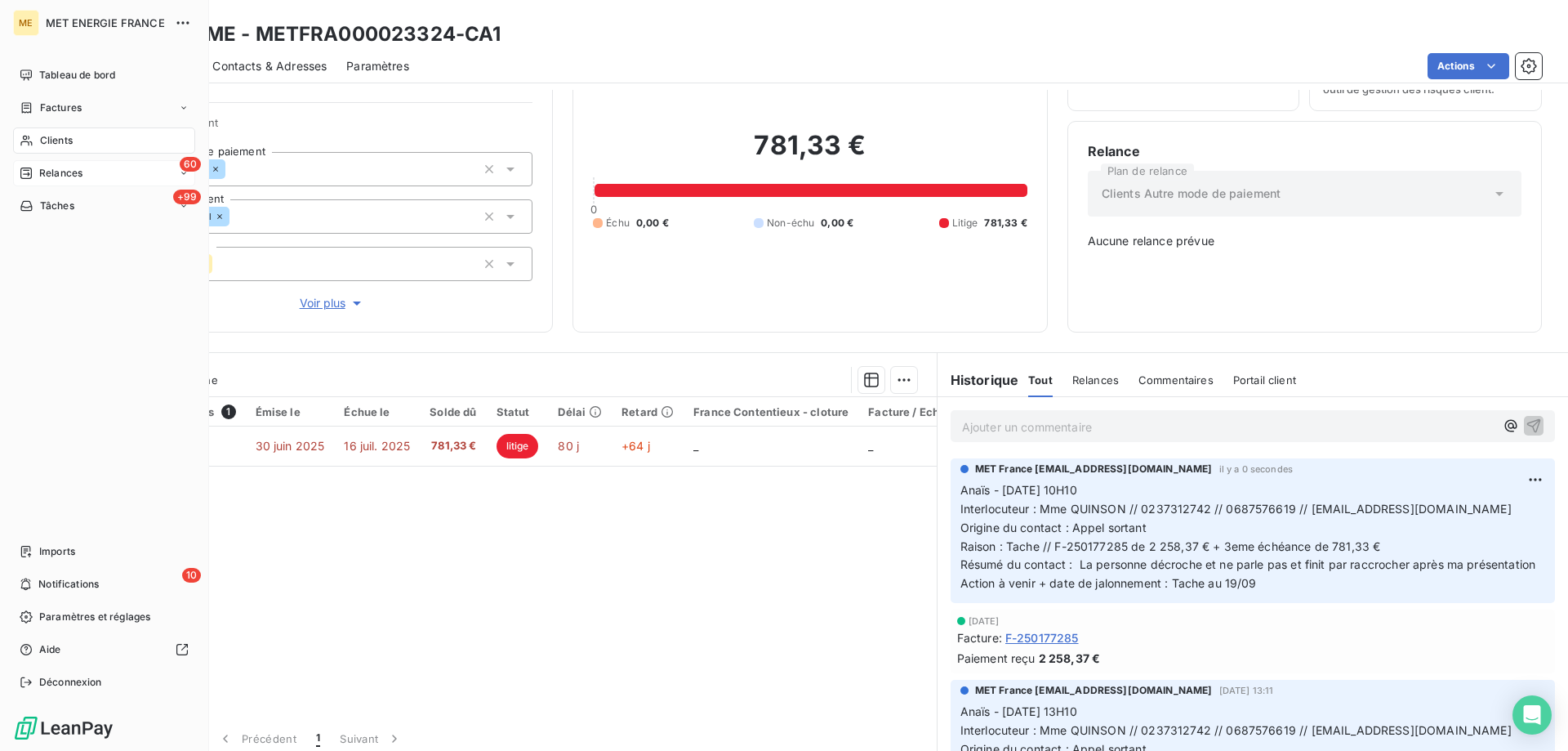
click at [48, 169] on span "Relances" at bounding box center [61, 173] width 43 height 14
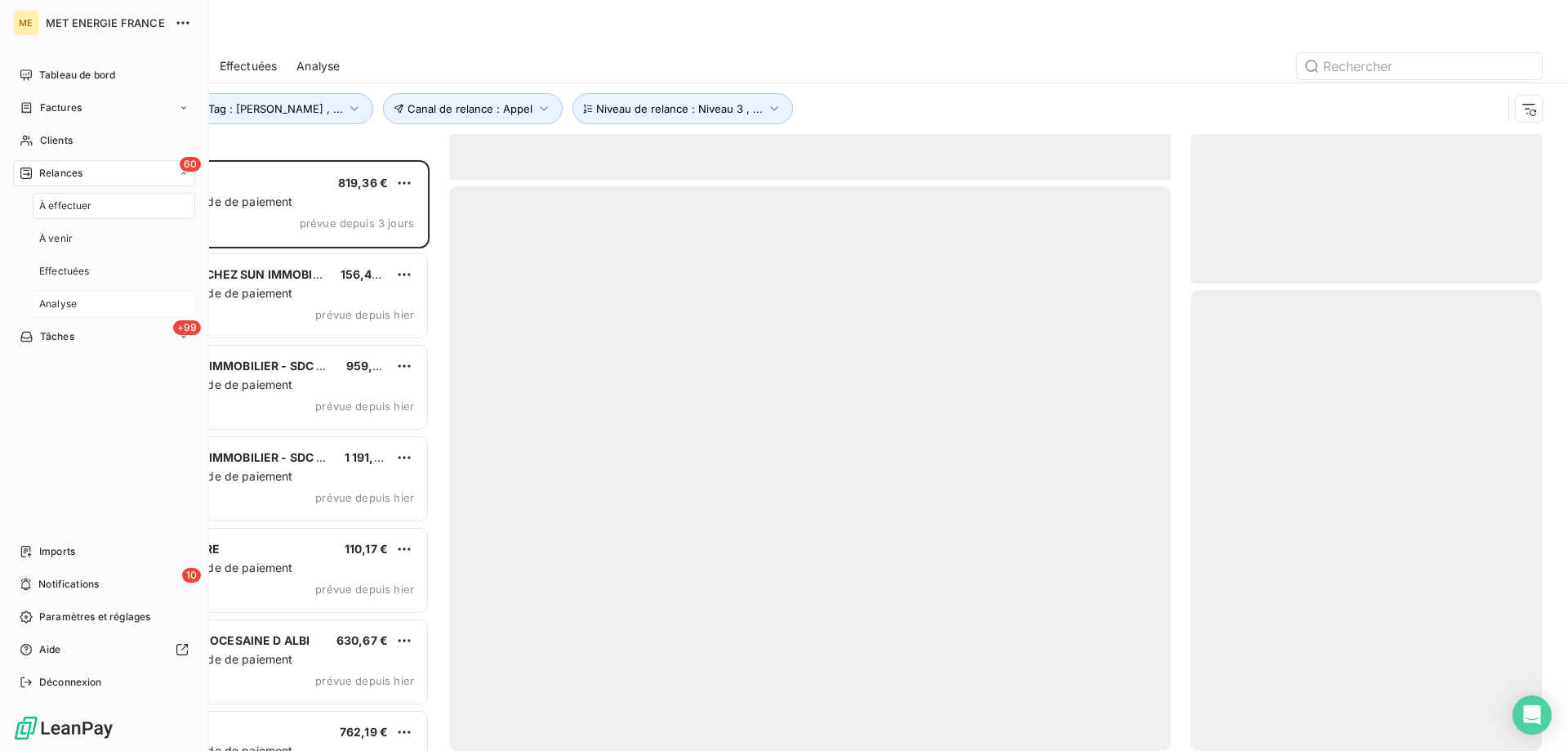
scroll to position [579, 339]
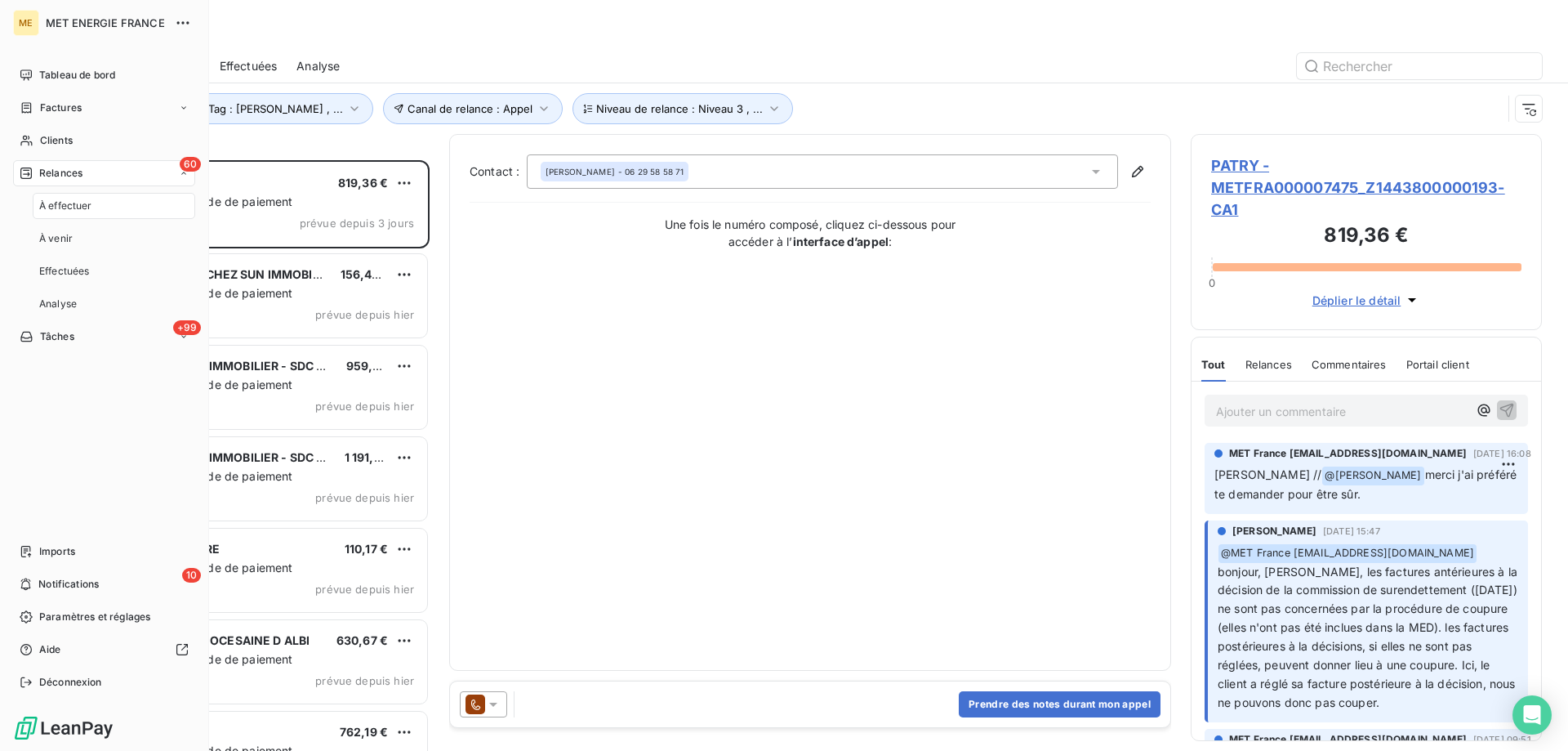
click at [39, 334] on div "Tâches" at bounding box center [47, 336] width 55 height 14
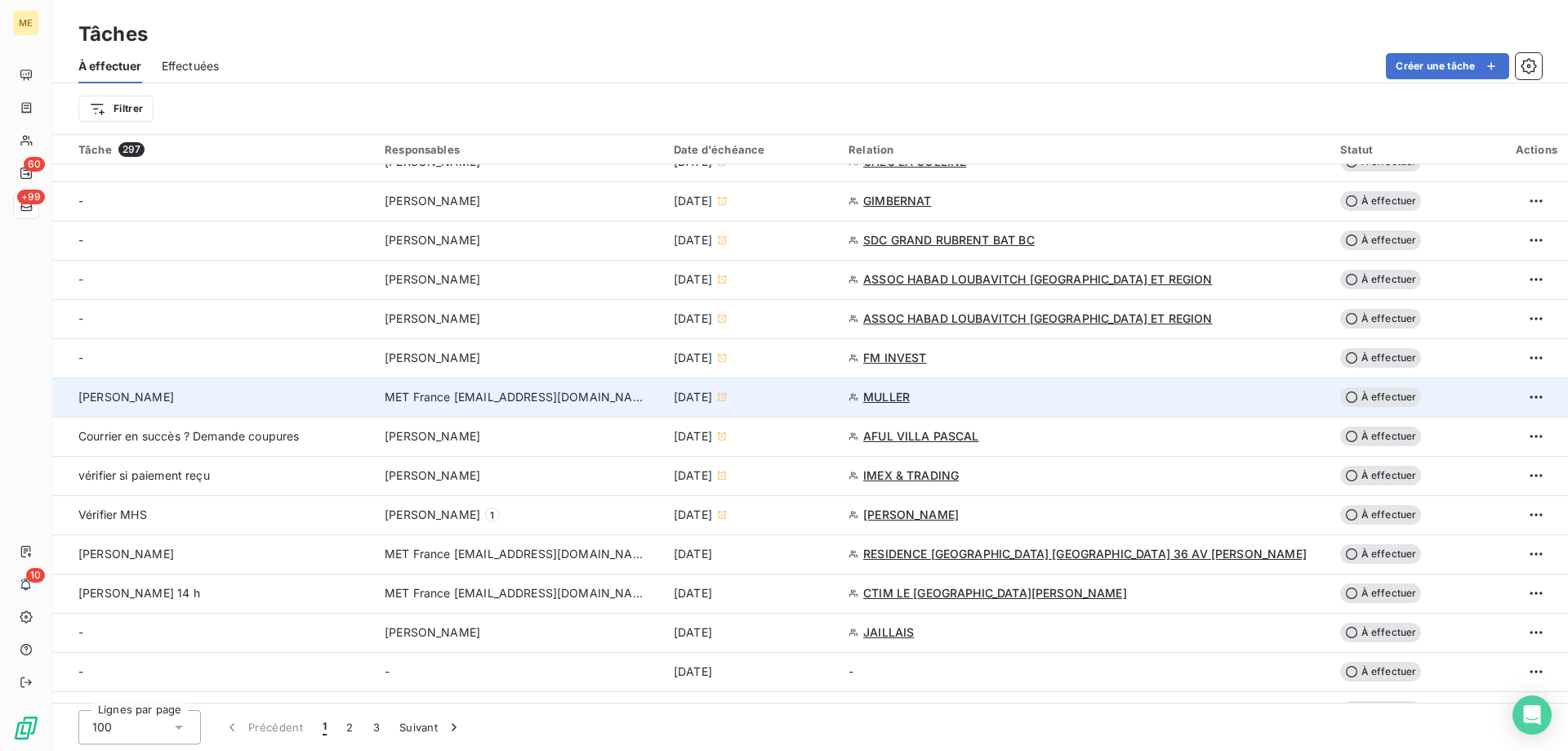
scroll to position [1062, 0]
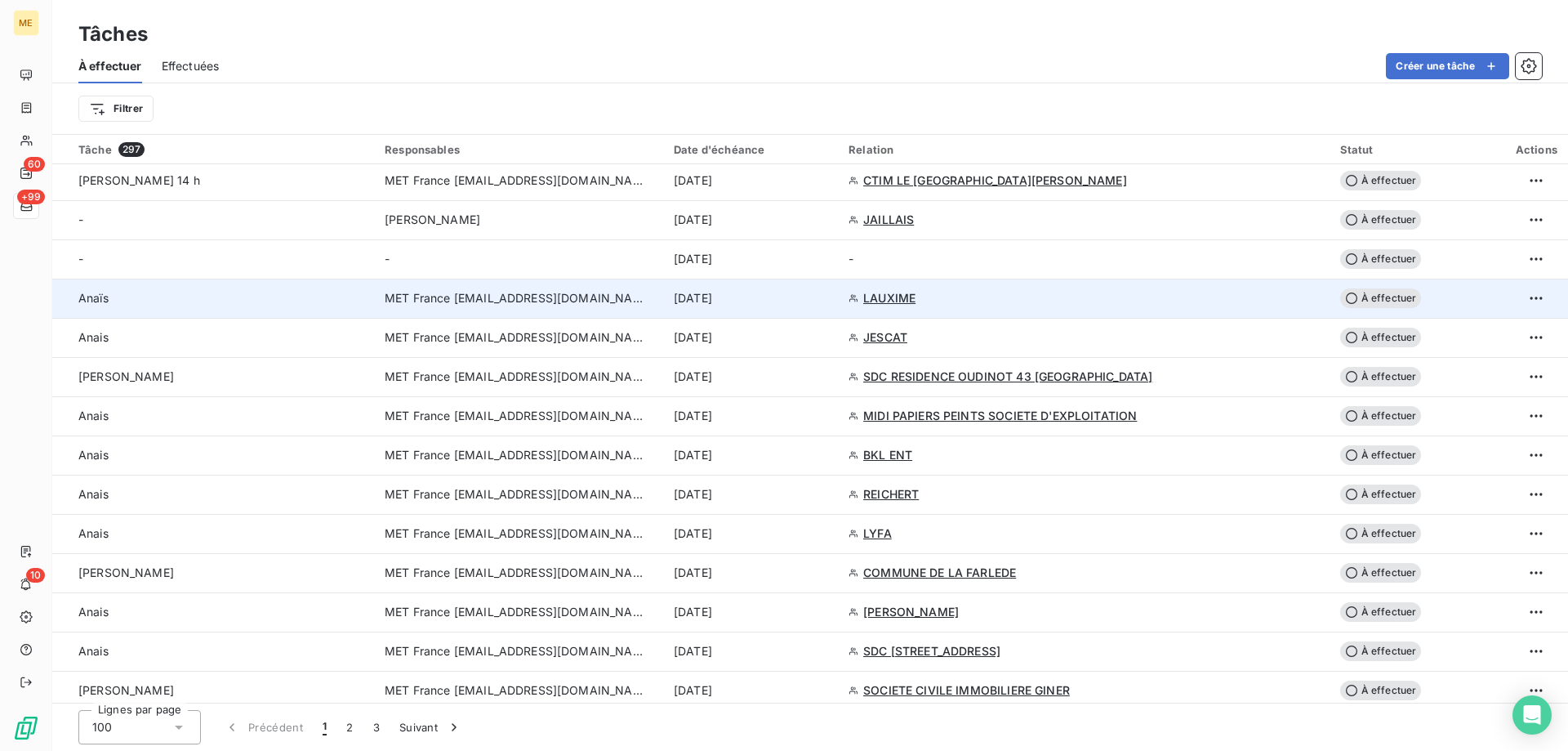
click at [839, 310] on td "[DATE]" at bounding box center [751, 298] width 175 height 40
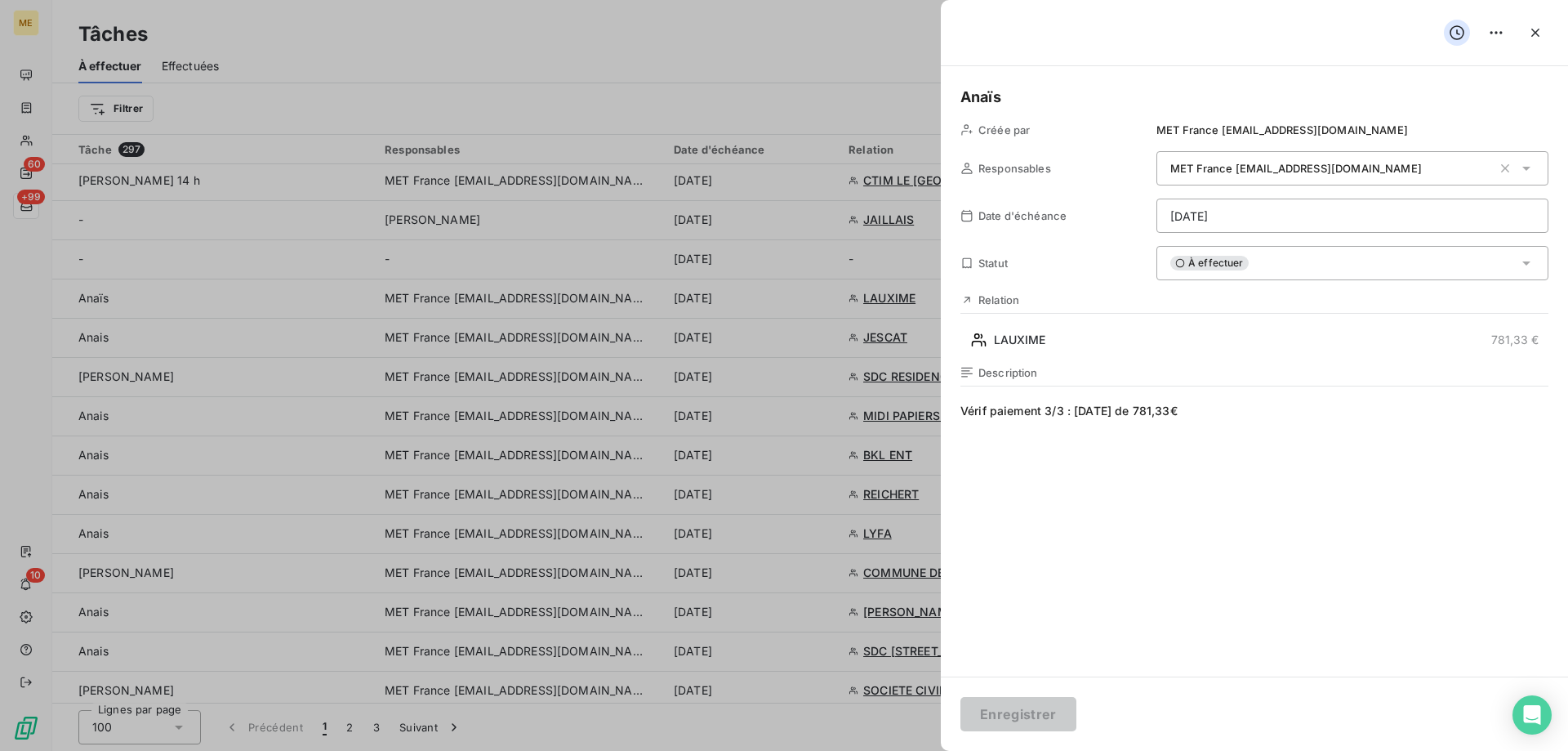
click at [1240, 223] on html "ME 60 +99 10 Tâches À effectuer Effectuées Créer une tâche Filtrer Tâche 297 Re…" at bounding box center [784, 465] width 1568 height 931
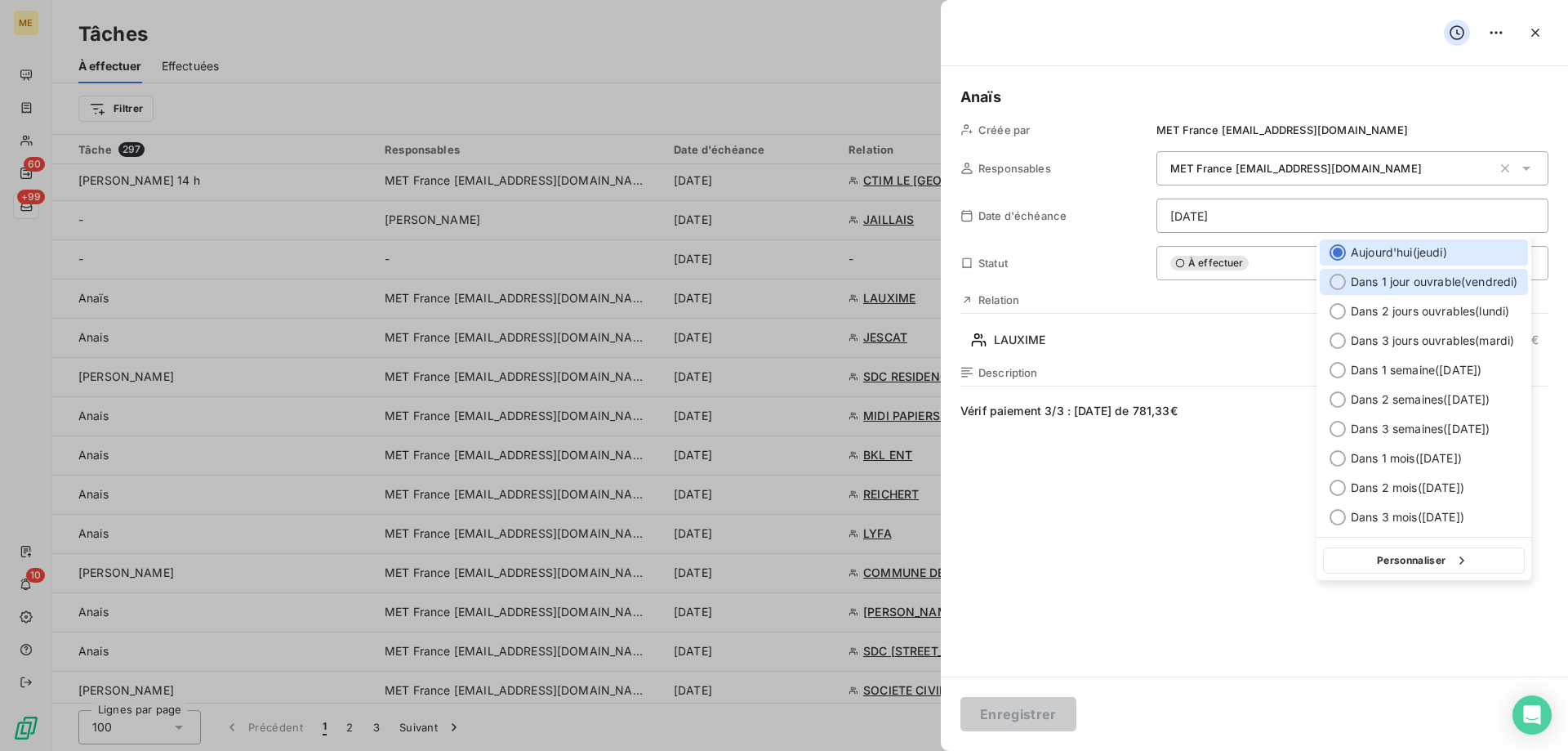
click at [1382, 280] on span "Dans 1 jour ouvrable ( vendredi )" at bounding box center [1434, 282] width 167 height 16
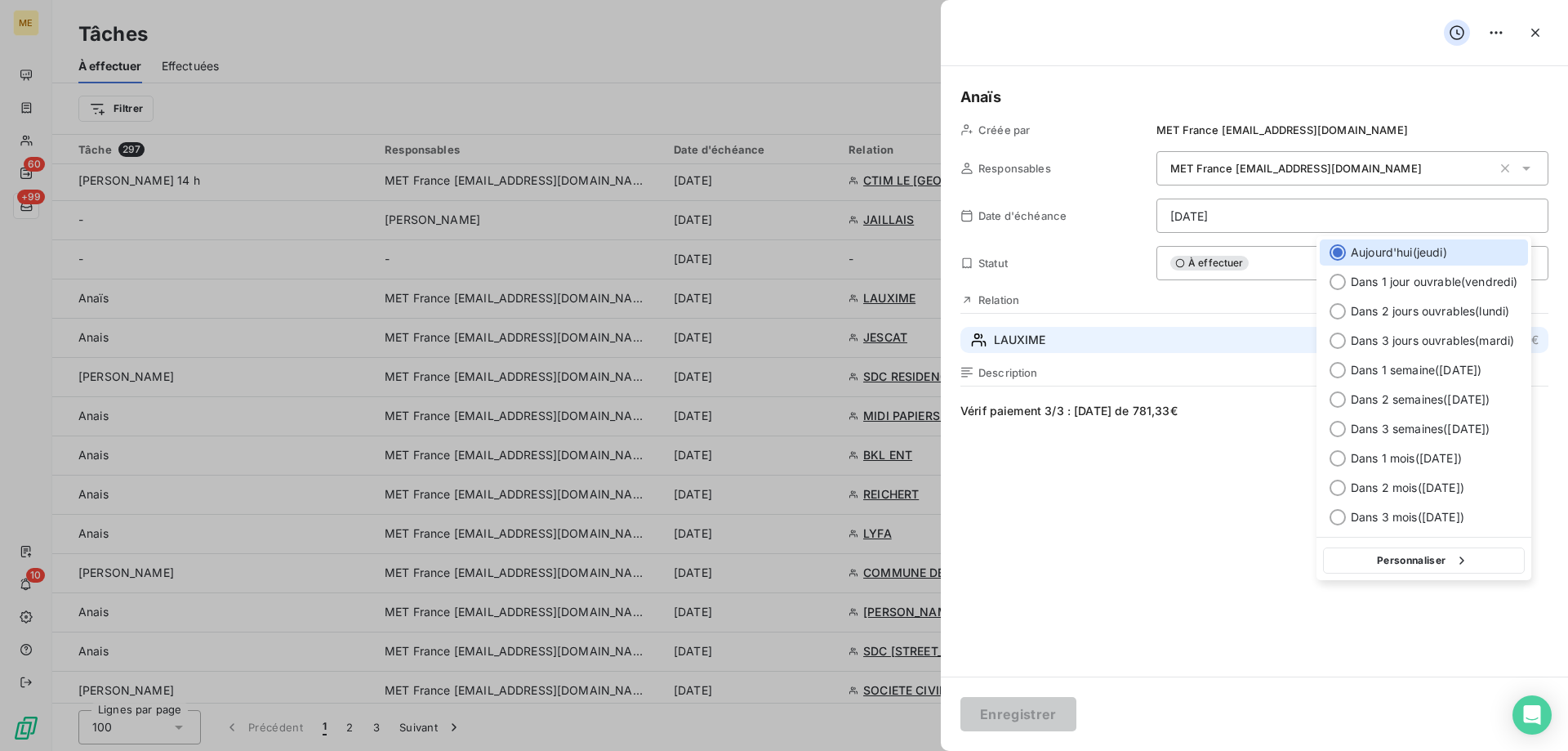
type input "19/09/2025"
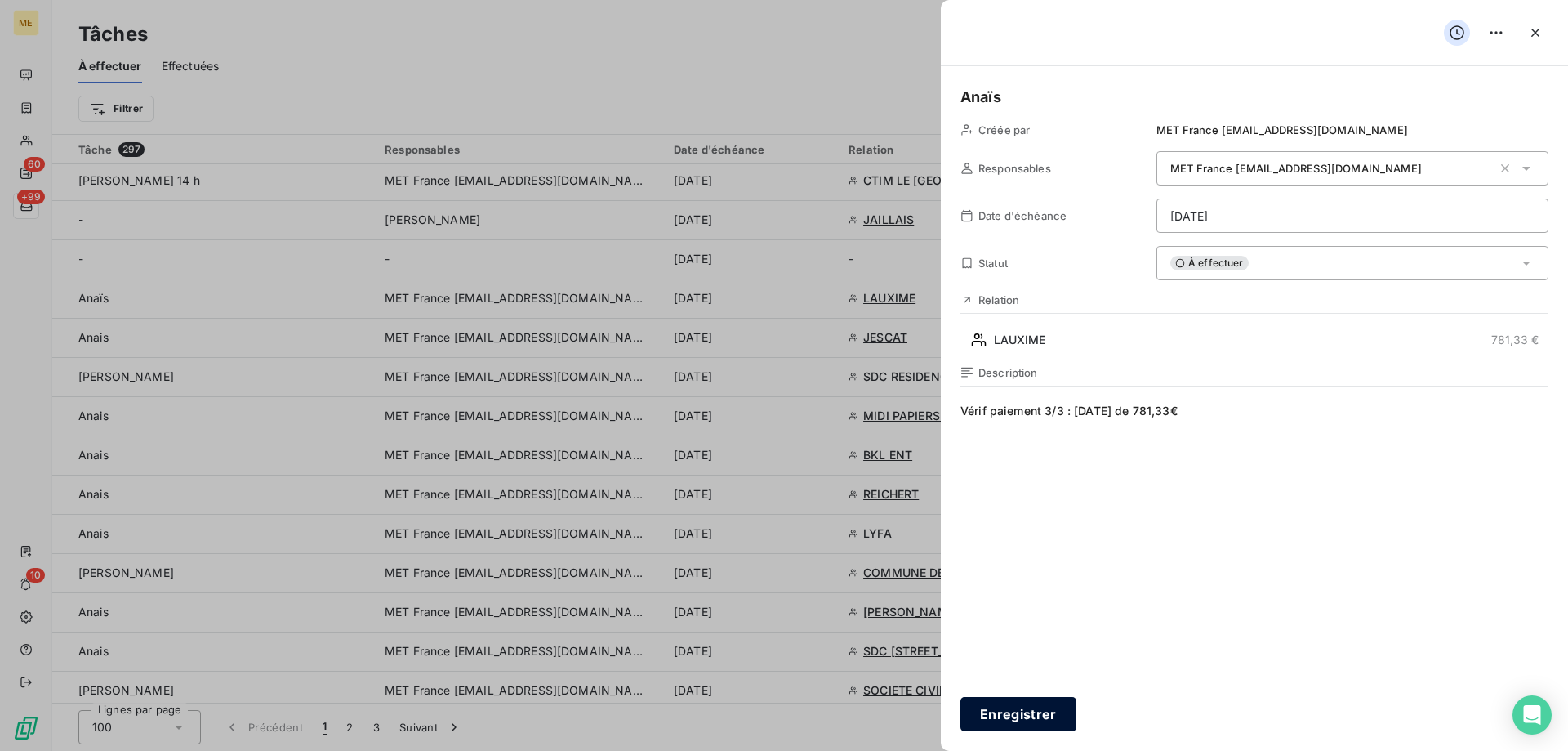
click at [986, 716] on button "Enregistrer" at bounding box center [1017, 714] width 116 height 34
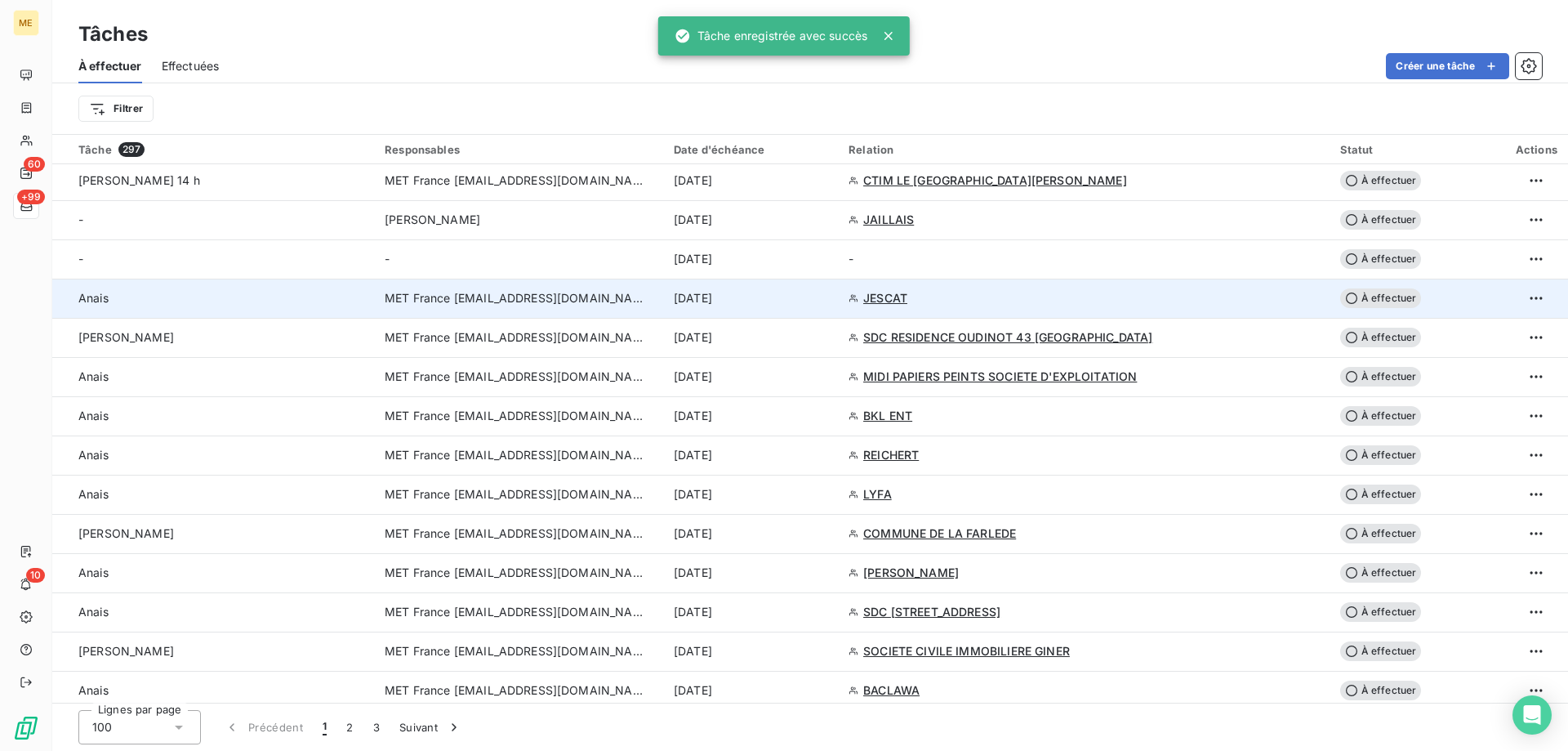
click at [839, 306] on td "[DATE]" at bounding box center [751, 298] width 175 height 40
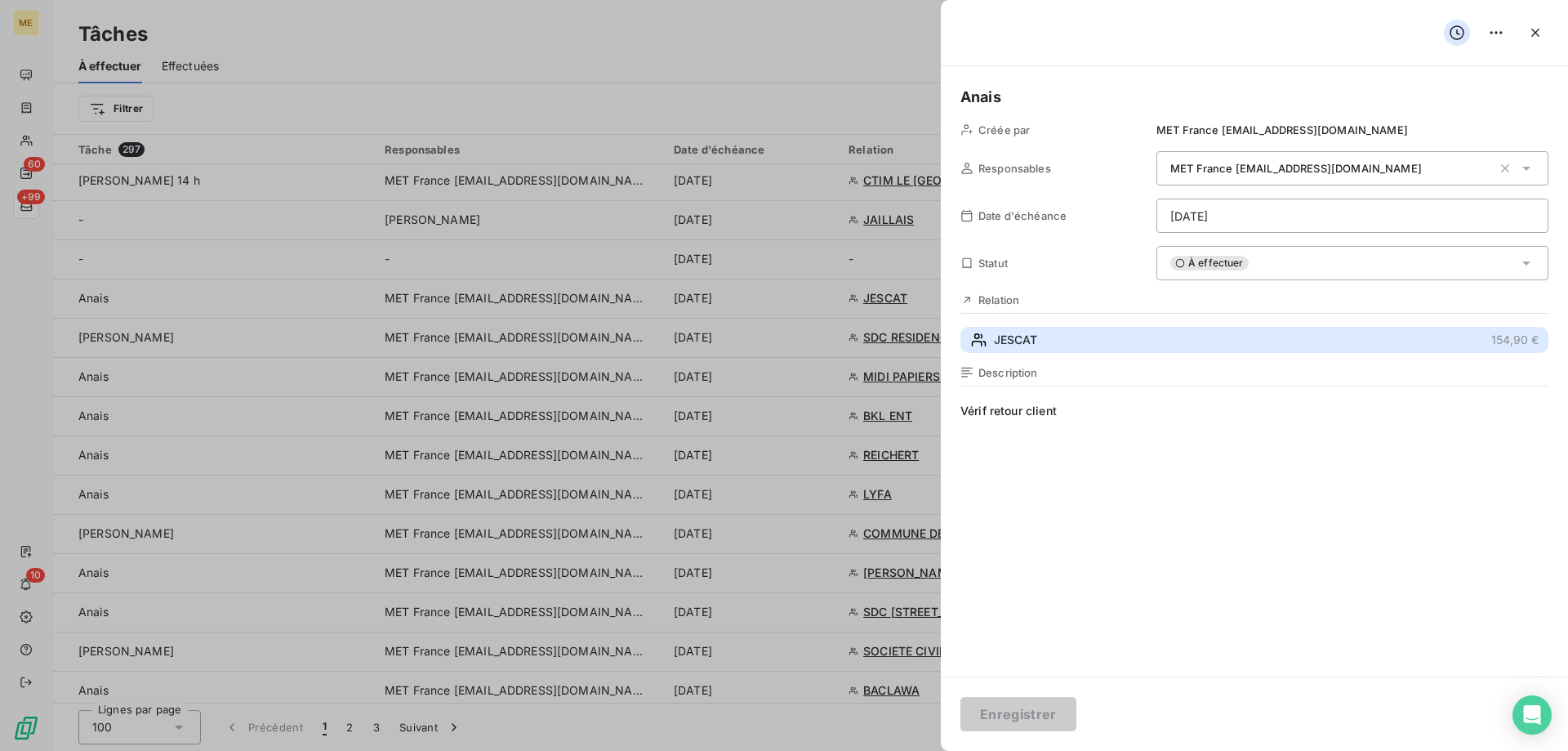
click at [1106, 343] on button "JESCAT 154,90 €" at bounding box center [1254, 340] width 588 height 26
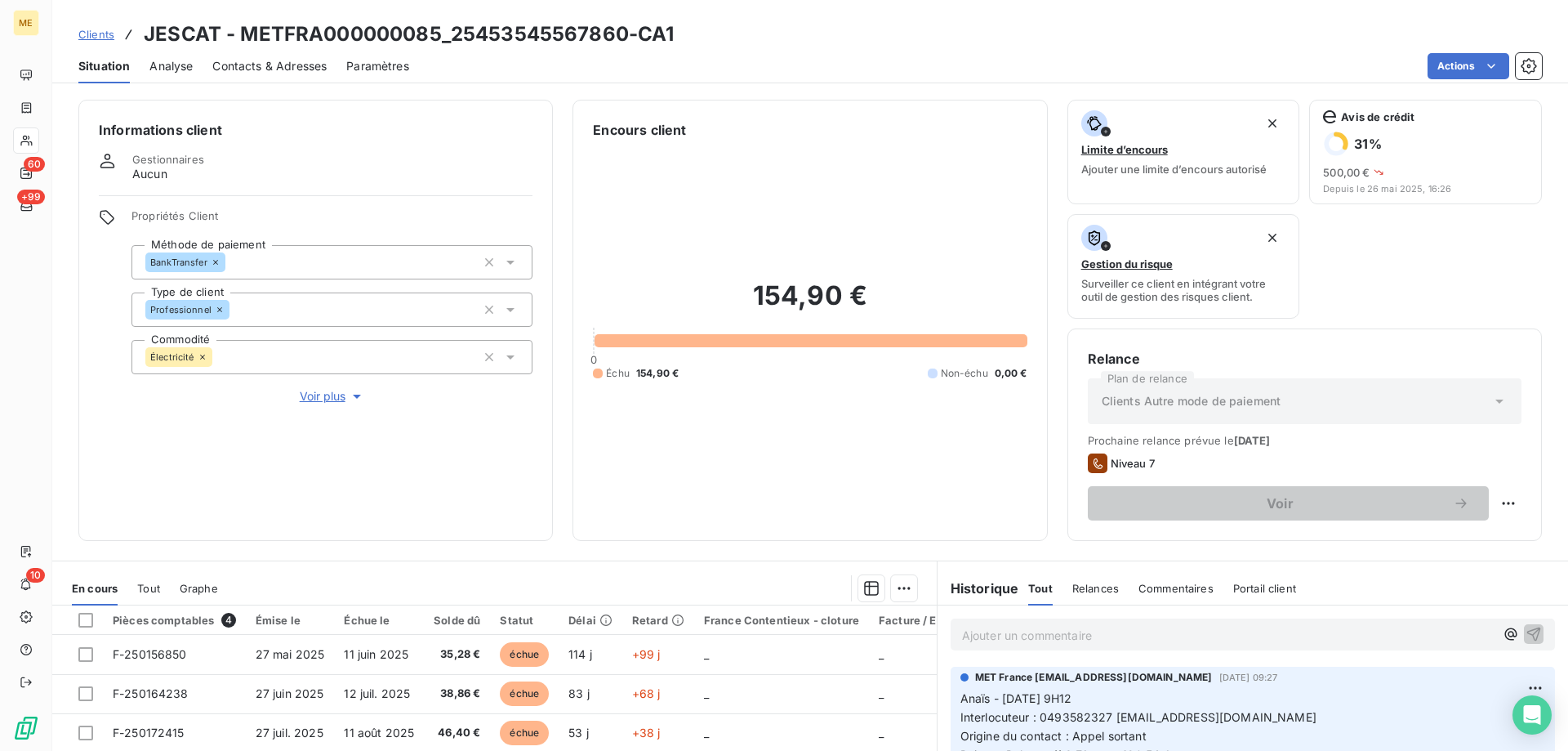
scroll to position [218, 0]
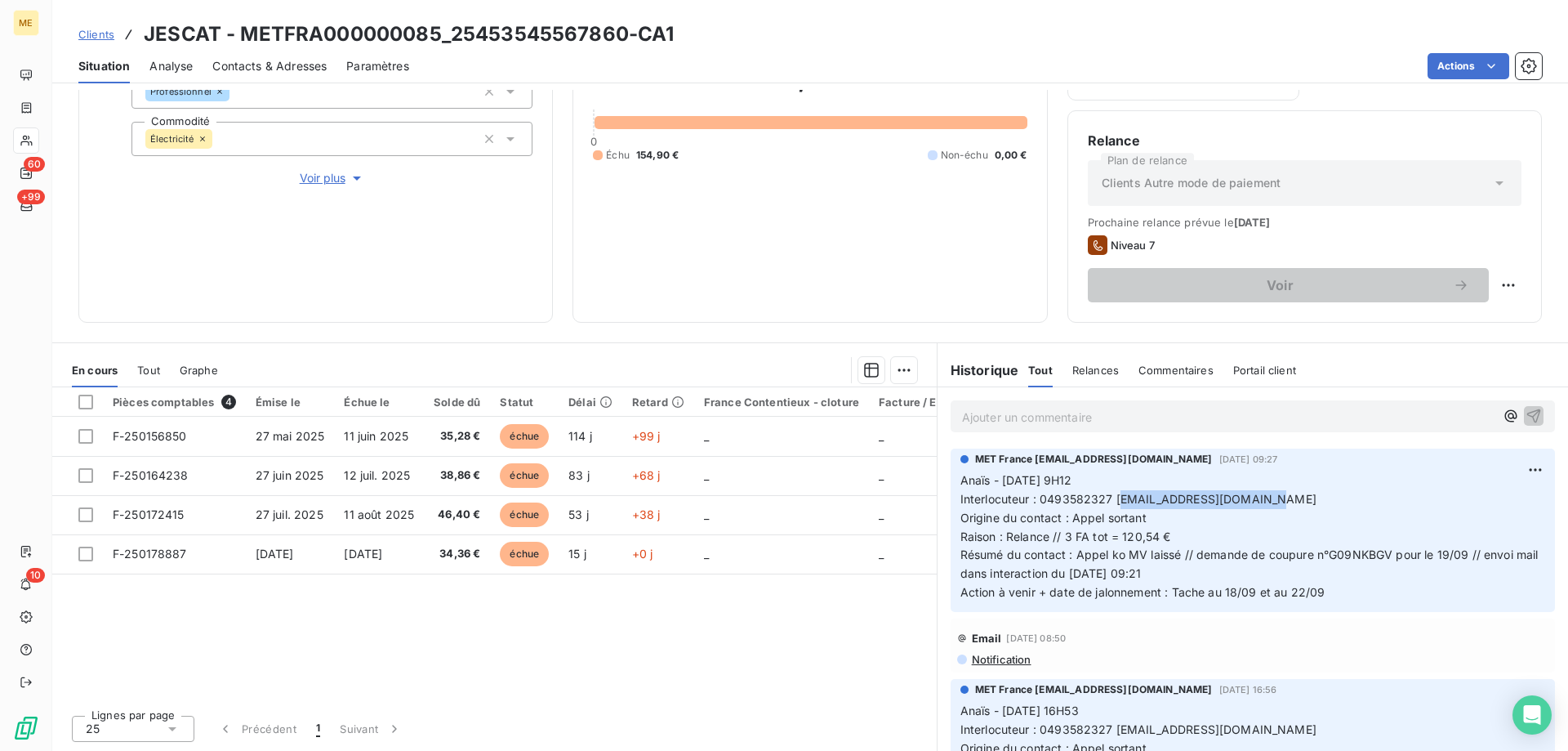
drag, startPoint x: 1297, startPoint y: 498, endPoint x: 1112, endPoint y: 493, distance: 185.1
click at [1112, 493] on p "Anaïs - 17/09/2025 - 9H12 Interlocuteur : 0493582327 SERVICES.VENCE@GMAIL.COM O…" at bounding box center [1252, 536] width 585 height 130
click at [621, 31] on h3 "JESCAT - METFRA000000085_25453545567860-CA1" at bounding box center [409, 34] width 530 height 30
drag, startPoint x: 1198, startPoint y: 548, endPoint x: 1206, endPoint y: 535, distance: 15.3
click at [1199, 545] on p "Anaïs - 17/09/2025 - 9H12 Interlocuteur : 0493582327 SERVICES.VENCE@GMAIL.COM O…" at bounding box center [1252, 536] width 585 height 130
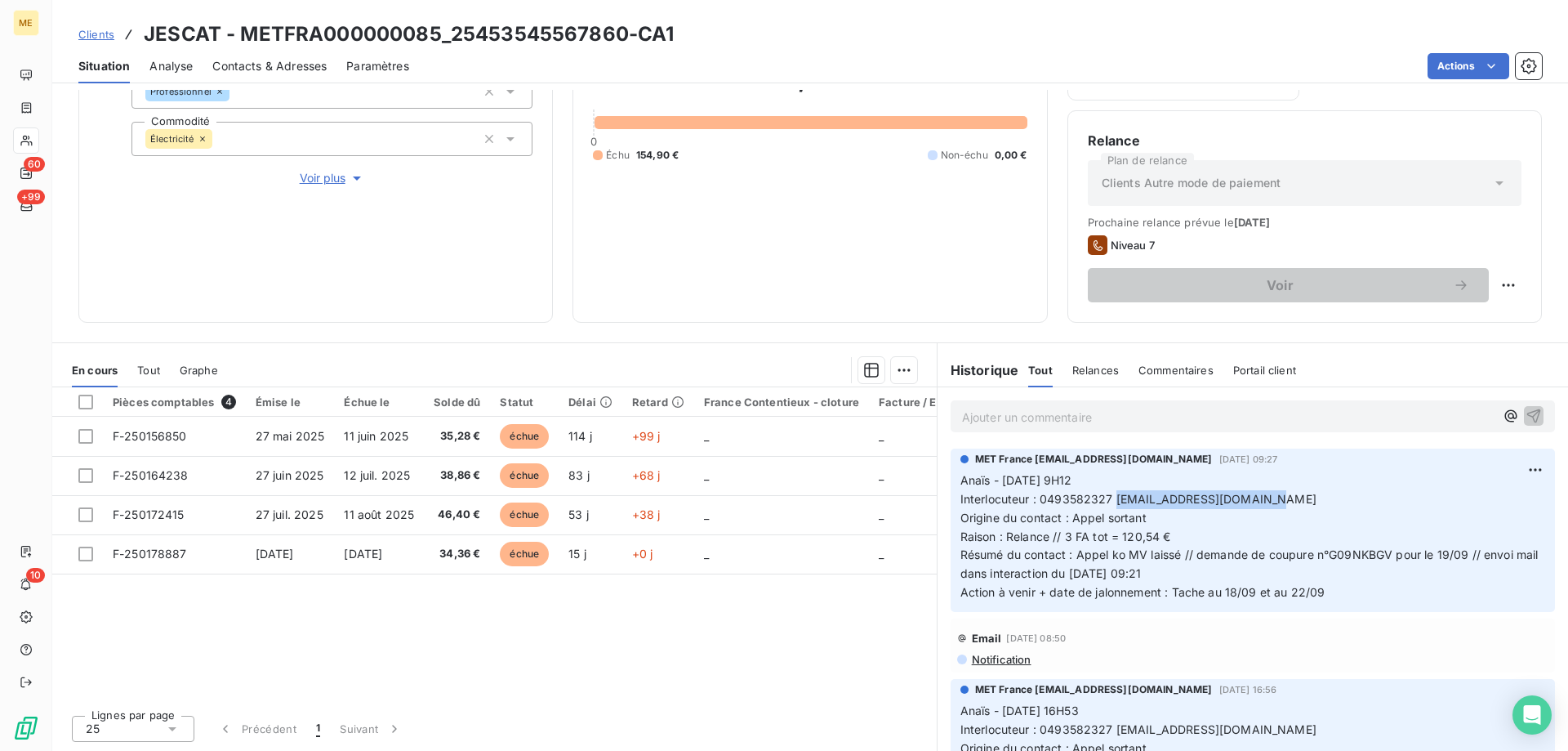
drag, startPoint x: 1291, startPoint y: 498, endPoint x: 1106, endPoint y: 504, distance: 185.1
click at [1106, 504] on p "Anaïs - 17/09/2025 - 9H12 Interlocuteur : 0493582327 SERVICES.VENCE@GMAIL.COM O…" at bounding box center [1252, 536] width 585 height 130
drag, startPoint x: 419, startPoint y: 27, endPoint x: 239, endPoint y: 45, distance: 180.9
click at [239, 45] on h3 "JESCAT - METFRA000000085_25453545567860-CA1" at bounding box center [409, 34] width 530 height 30
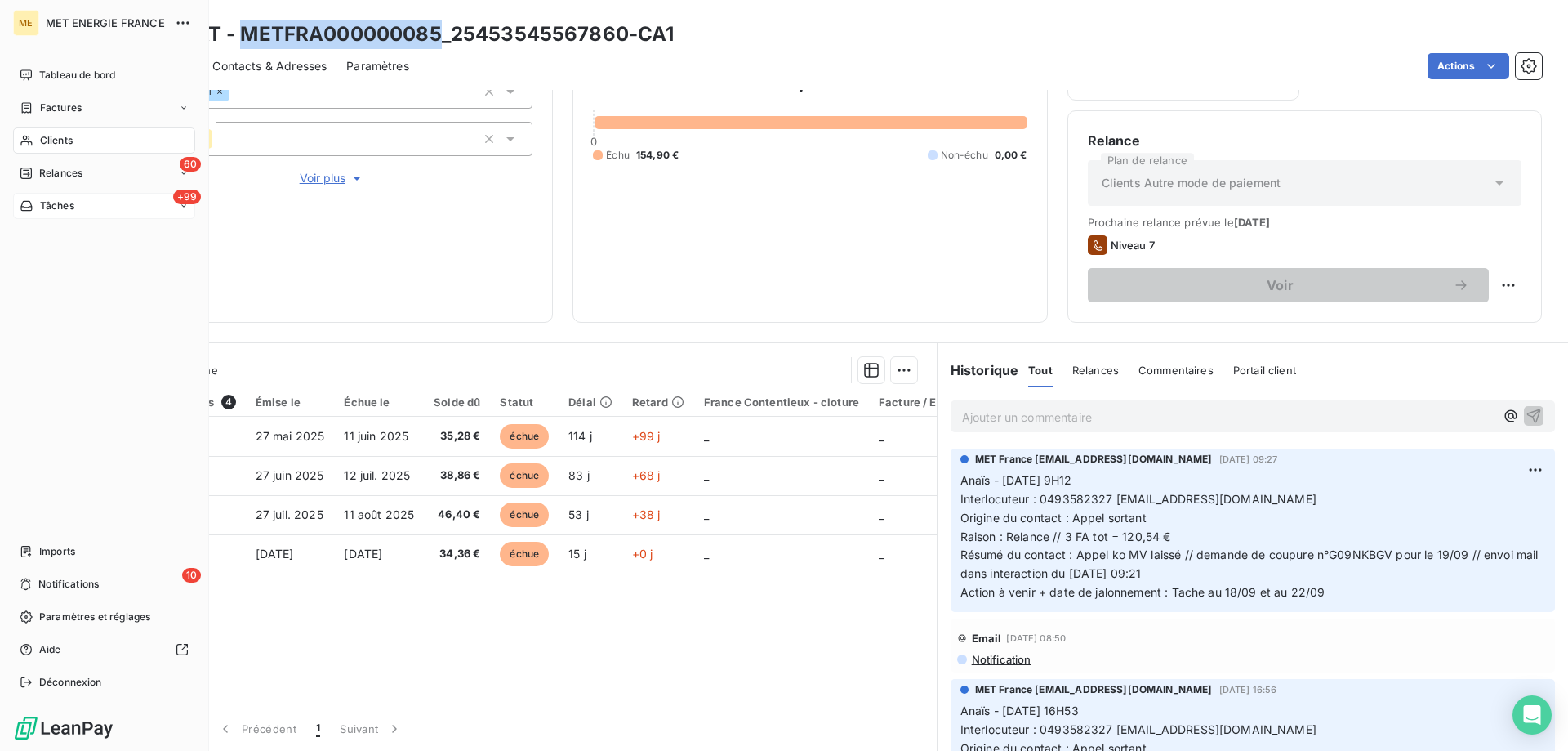
click at [48, 212] on span "Tâches" at bounding box center [57, 206] width 34 height 14
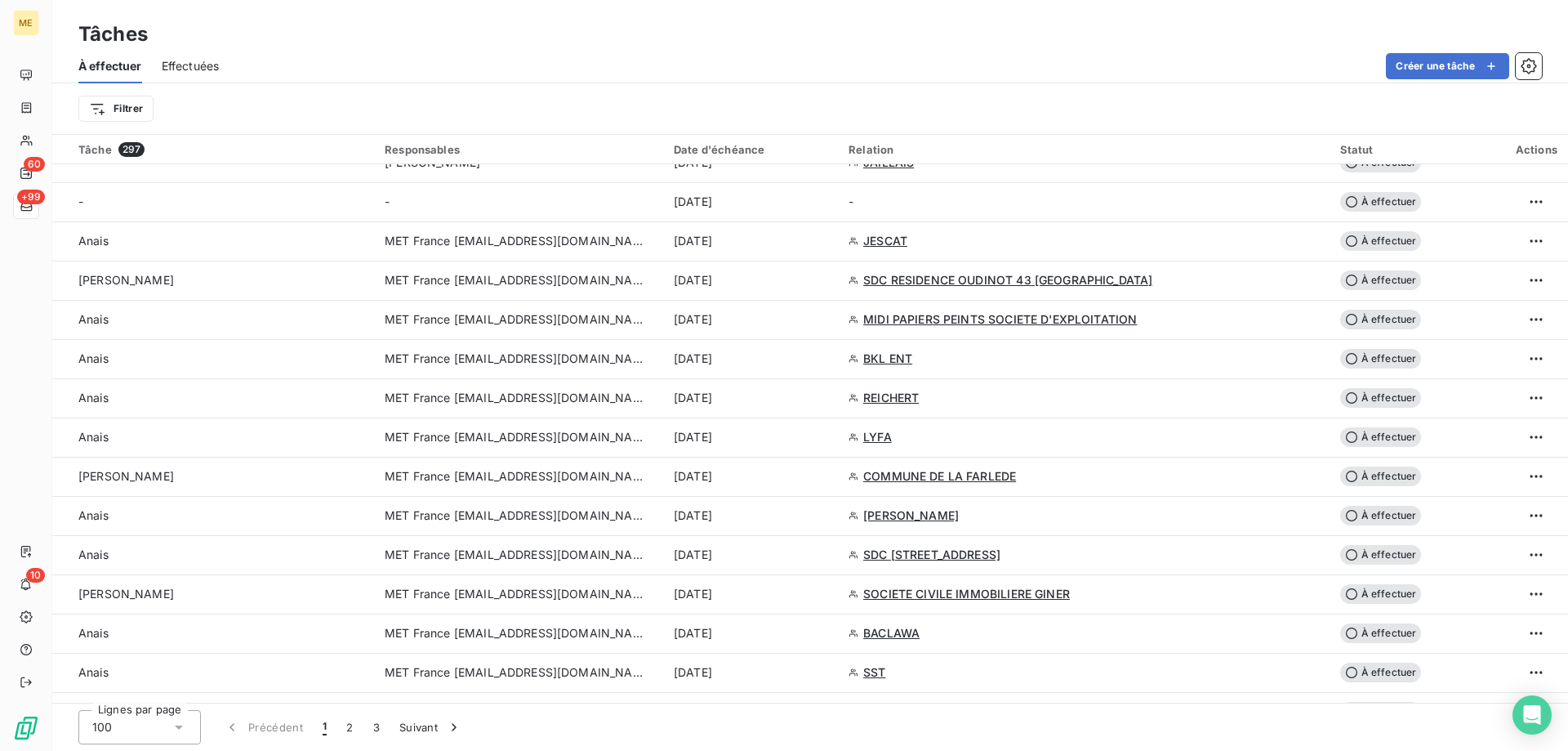
scroll to position [1144, 0]
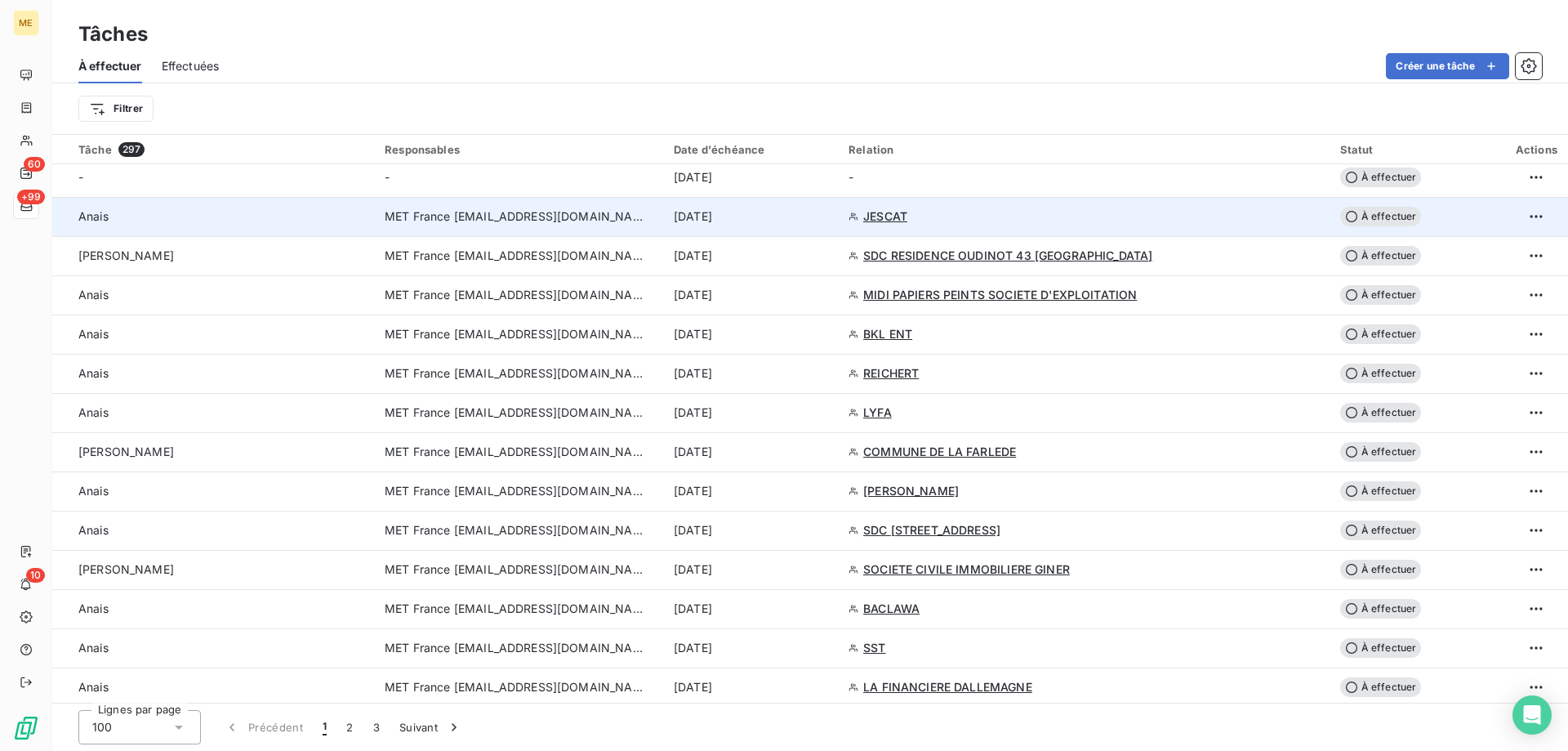
click at [839, 230] on td "[DATE]" at bounding box center [751, 216] width 175 height 40
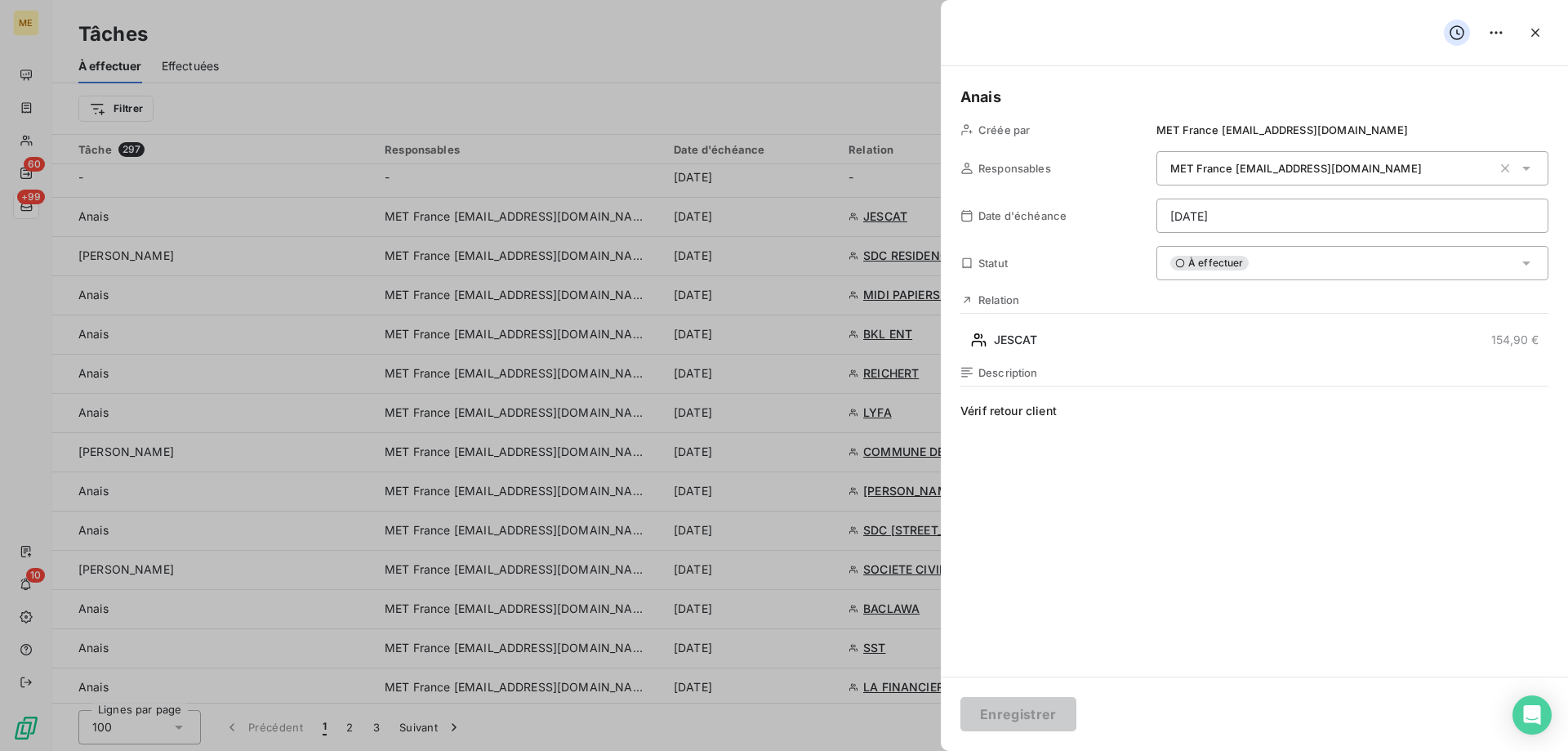
click at [1241, 225] on html "ME 60 +99 10 Tâches À effectuer Effectuées Créer une tâche Filtrer Tâche 297 Re…" at bounding box center [784, 465] width 1568 height 931
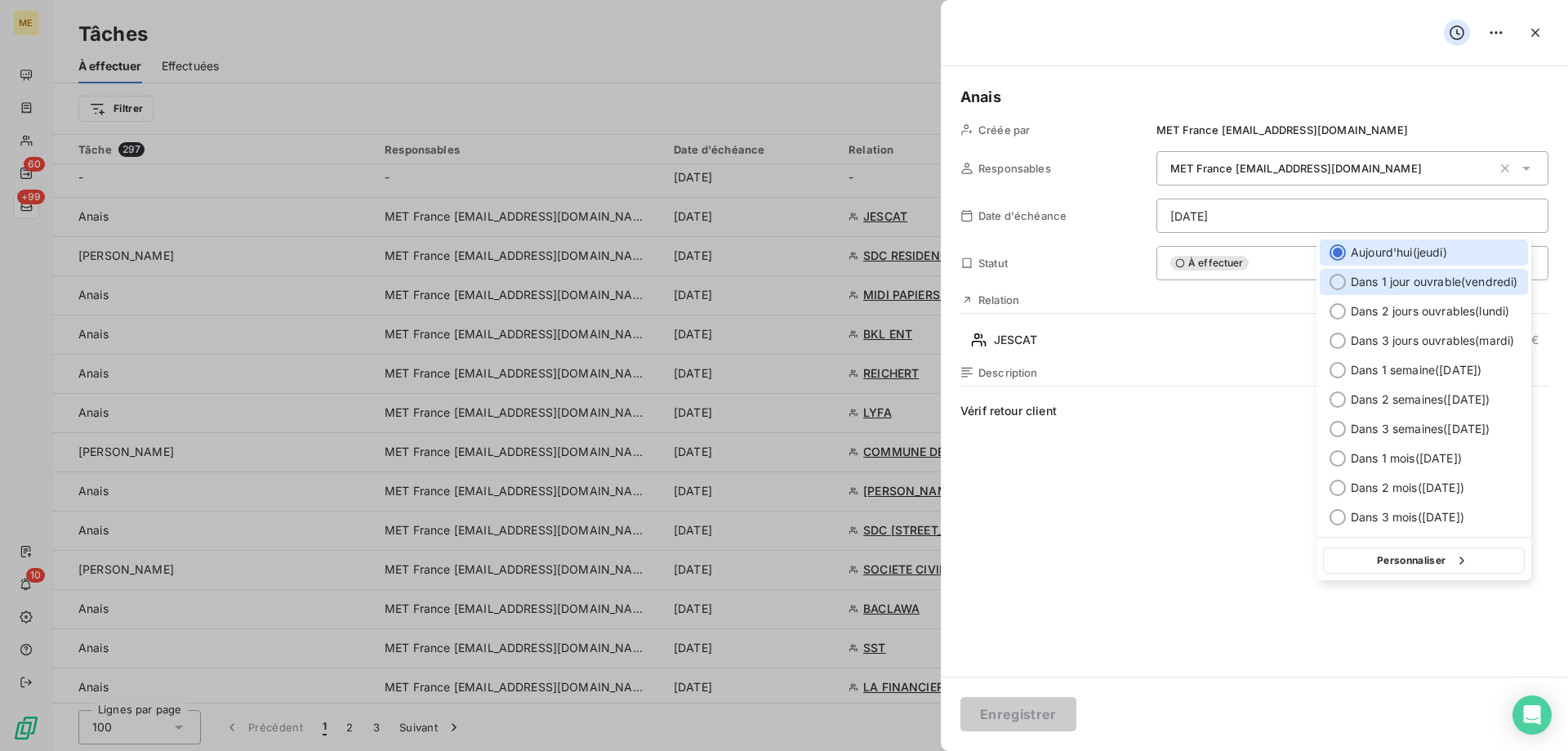
click at [1387, 277] on span "Dans 1 jour ouvrable ( vendredi )" at bounding box center [1434, 282] width 167 height 16
type input "19/09/2025"
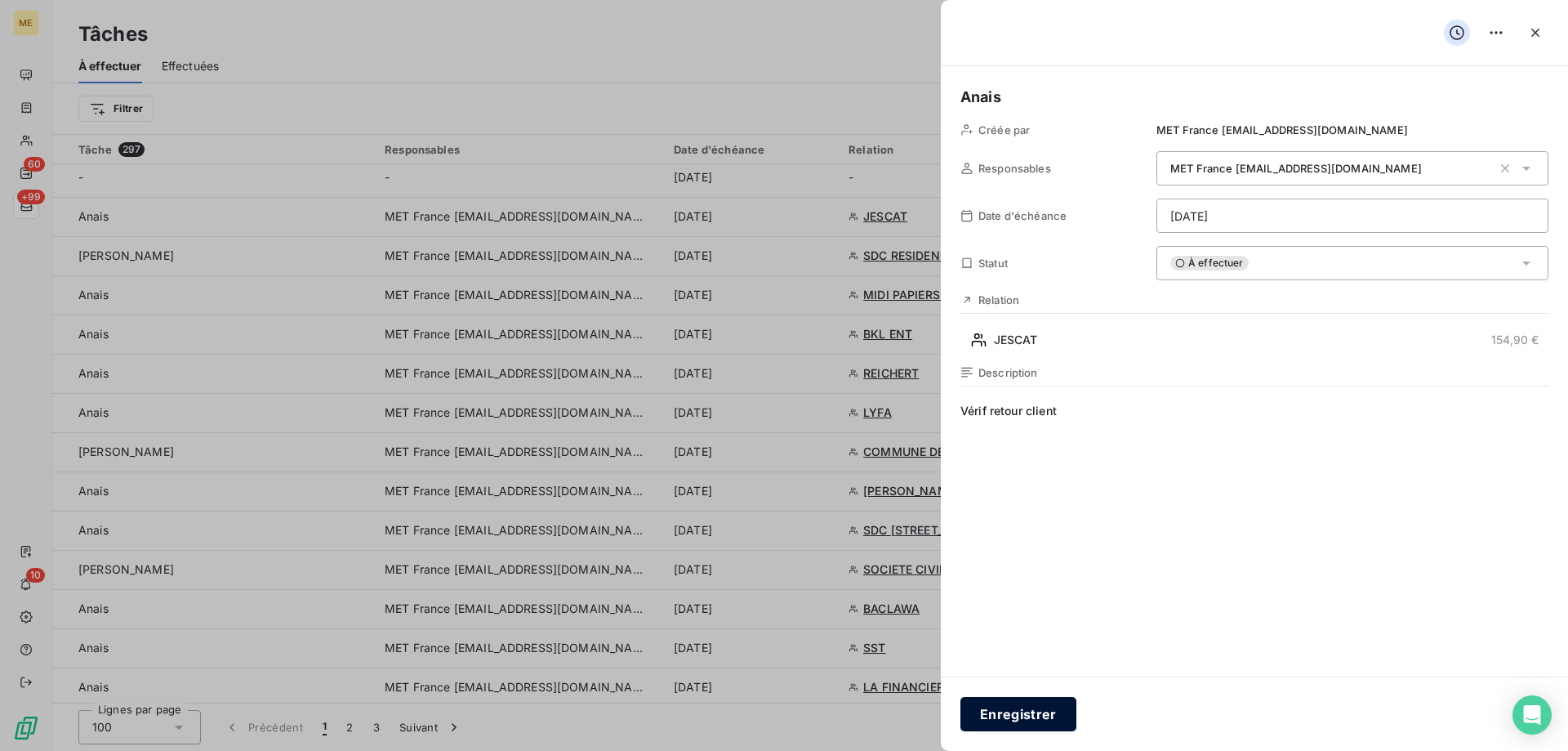
click at [1050, 720] on button "Enregistrer" at bounding box center [1017, 714] width 116 height 34
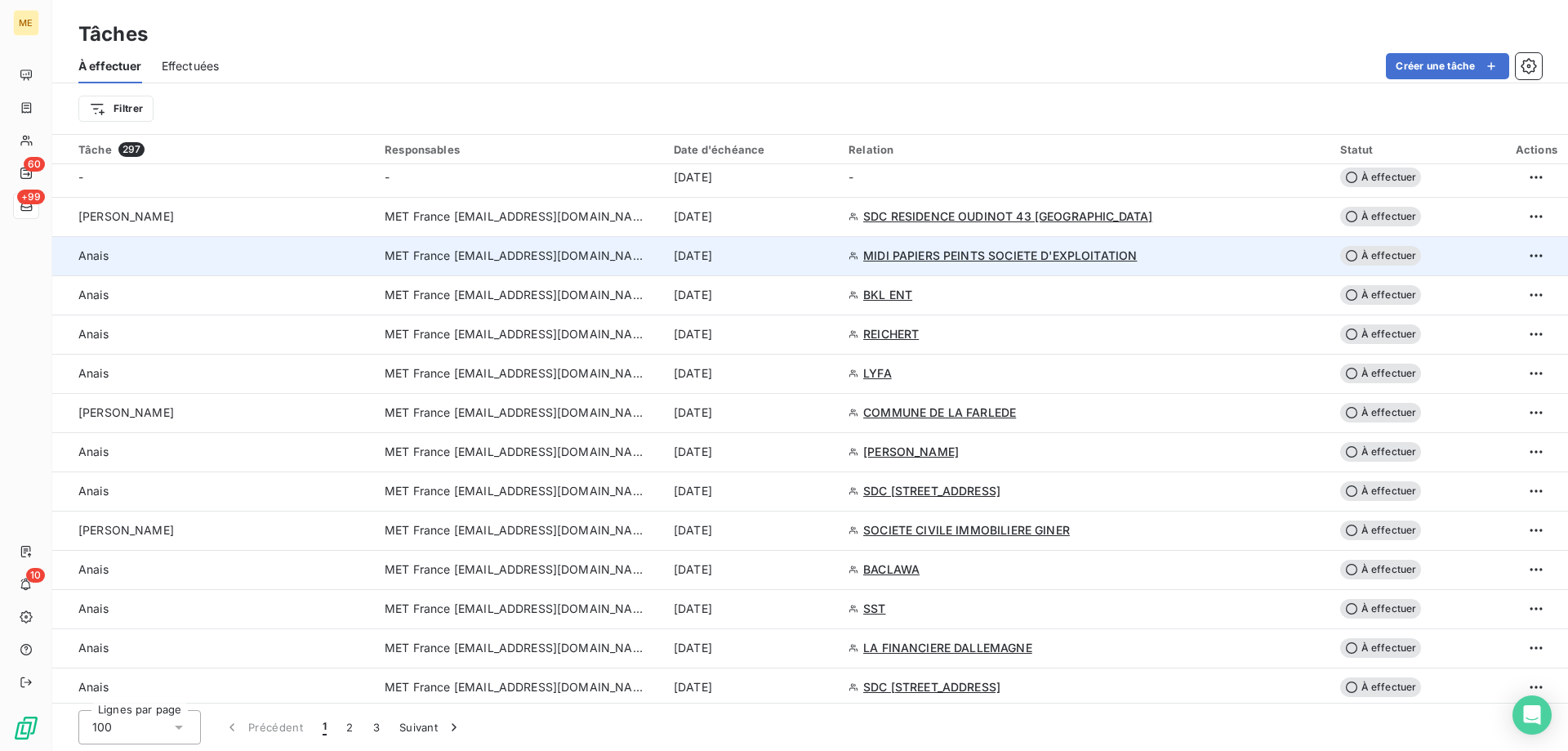
click at [829, 254] on div "[DATE]" at bounding box center [751, 256] width 155 height 16
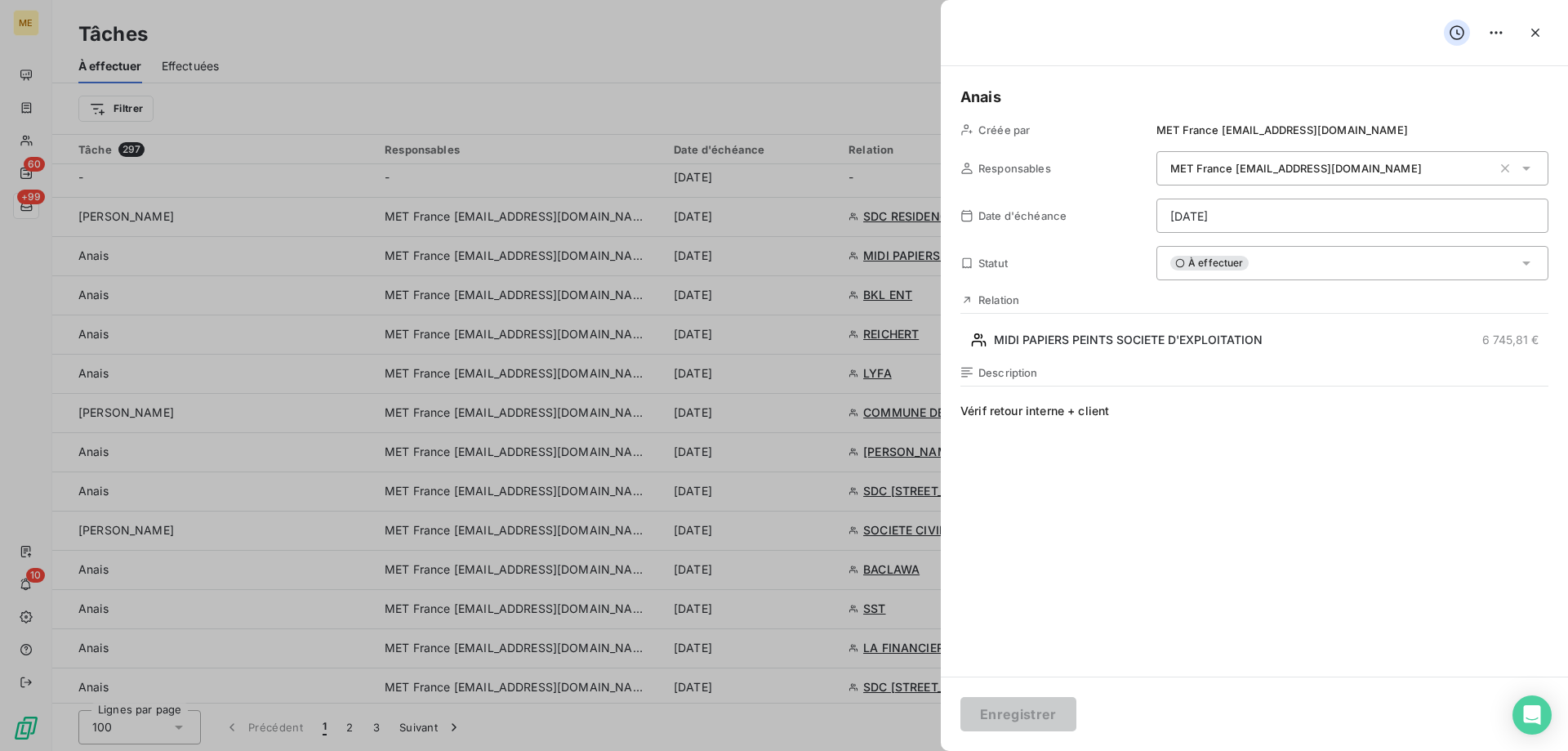
click at [1160, 363] on div "Anais Créée par MET France met-france@recouvrement.met.com Responsables MET Fra…" at bounding box center [1254, 371] width 627 height 610
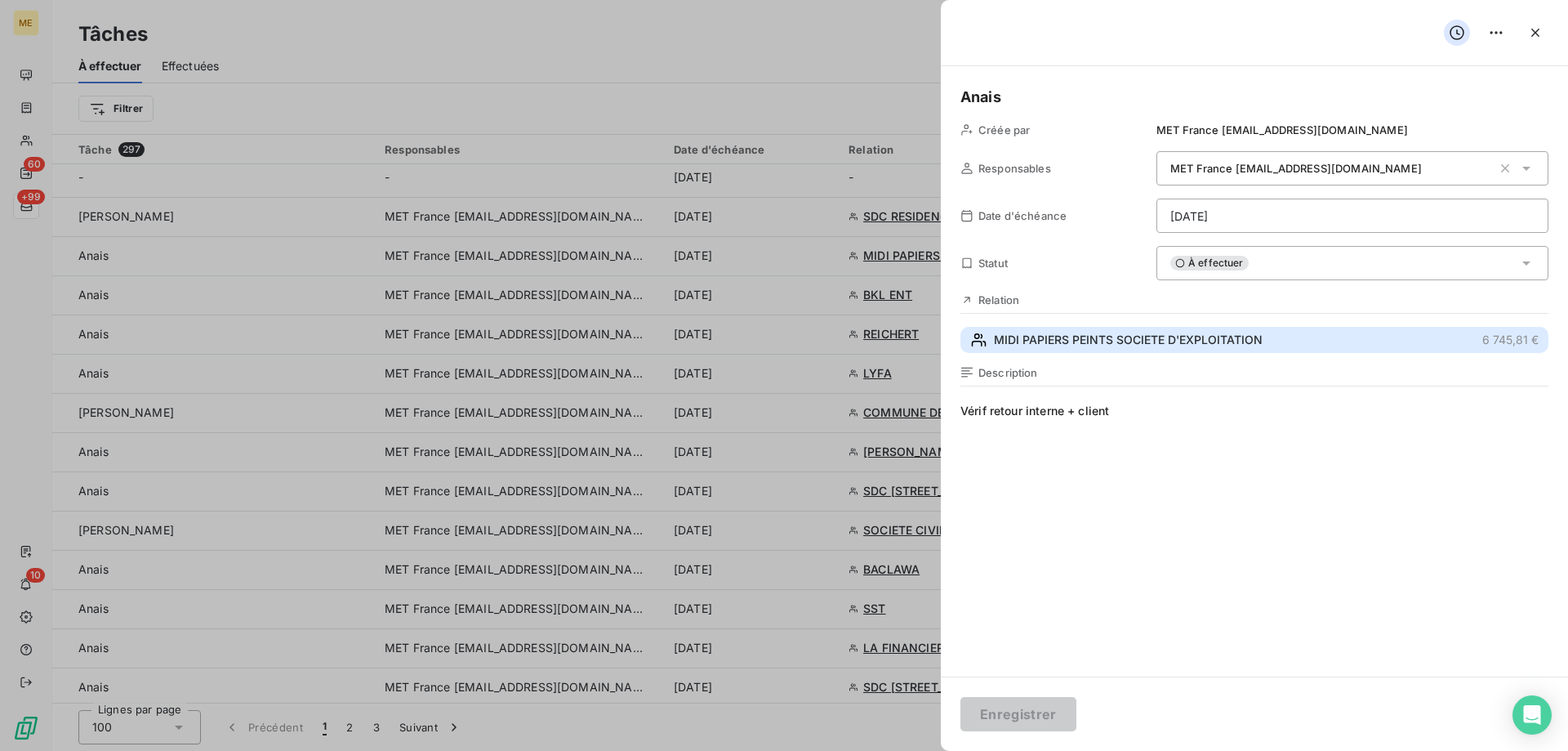
click at [1159, 350] on button "MIDI PAPIERS PEINTS SOCIETE D'EXPLOITATION 6 745,81 €" at bounding box center [1254, 340] width 588 height 26
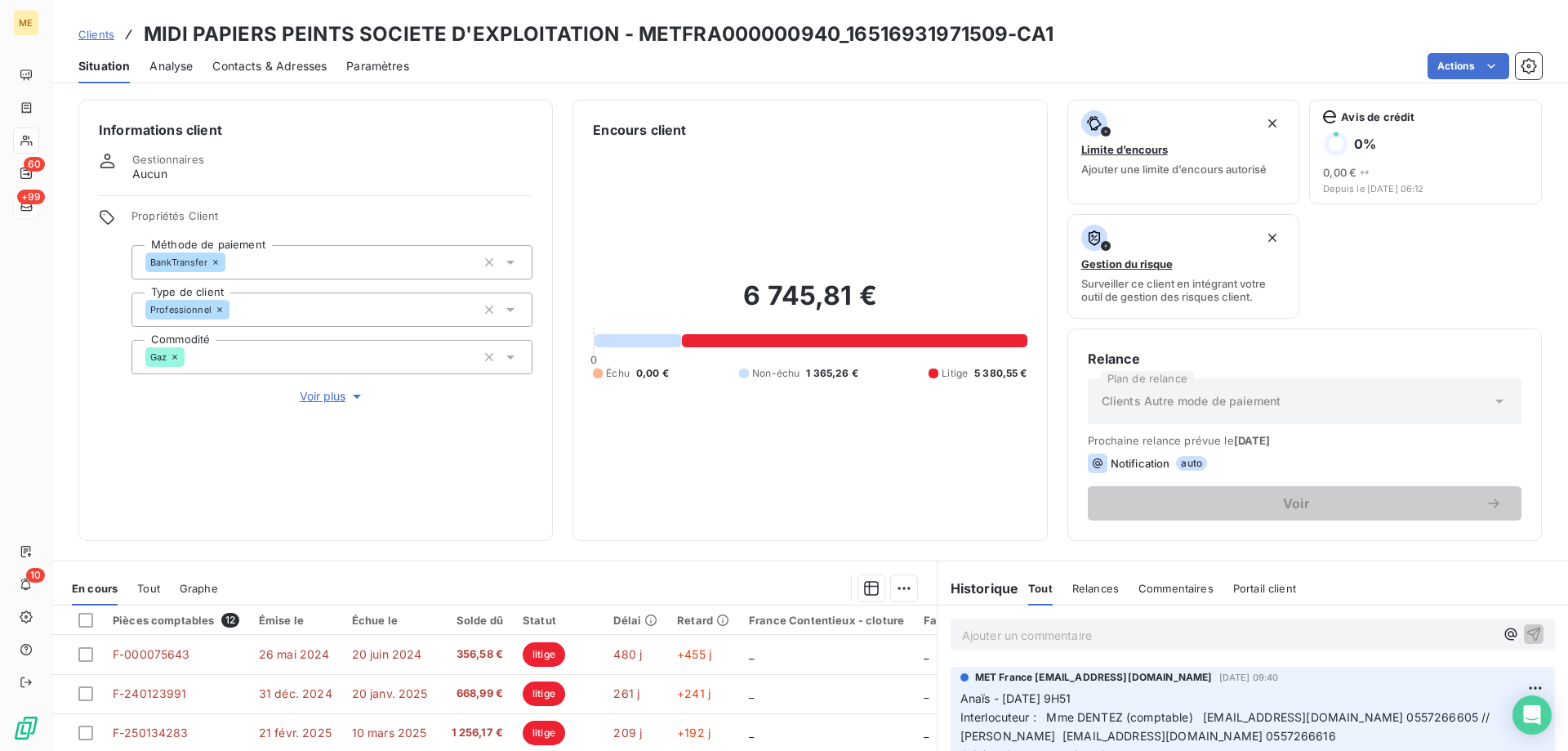
scroll to position [218, 0]
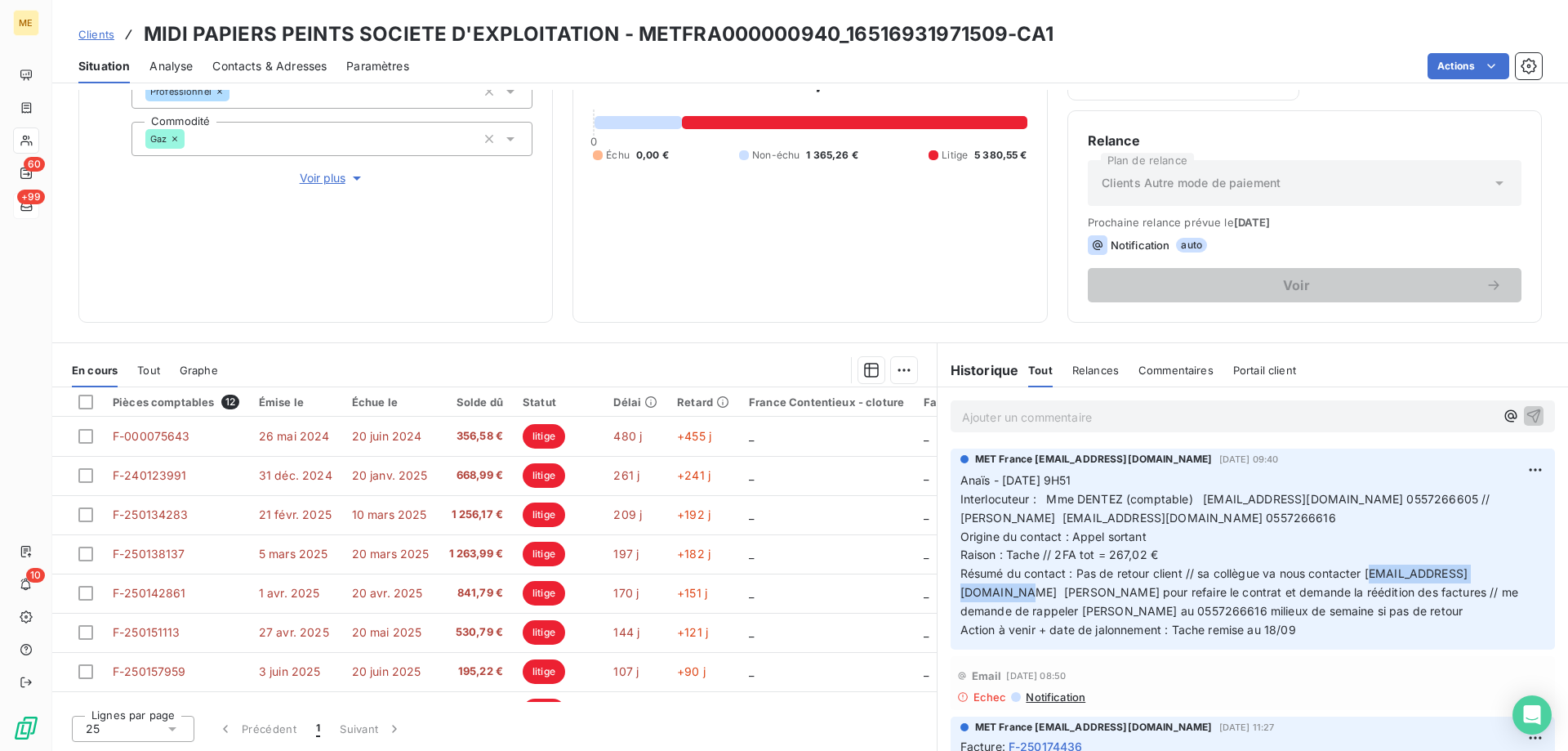
drag, startPoint x: 1499, startPoint y: 575, endPoint x: 1368, endPoint y: 572, distance: 131.0
click at [1368, 572] on p "Anaïs - 15/09/2025 - 9H51 Interlocuteur : Mme DENTEZ (comptable) comptabilite@d…" at bounding box center [1252, 555] width 585 height 168
click at [1375, 573] on span "Résumé du contact : Pas de retour client // sa collègue va nous contacter assis…" at bounding box center [1240, 591] width 561 height 51
drag, startPoint x: 1361, startPoint y: 574, endPoint x: 1492, endPoint y: 575, distance: 131.0
click at [1492, 575] on span "Résumé du contact : Pas de retour client // sa collègue va nous contacter assis…" at bounding box center [1240, 591] width 561 height 51
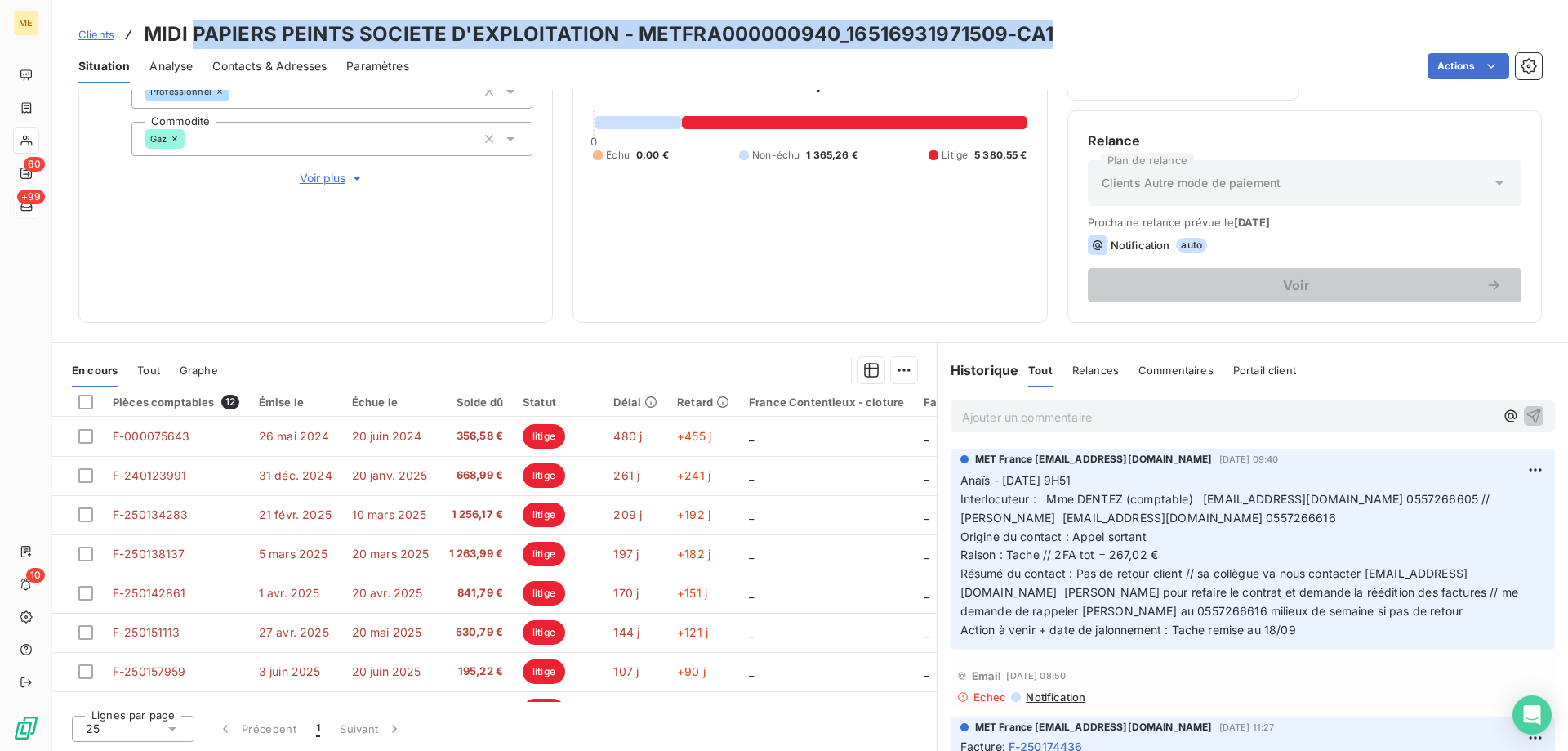
drag, startPoint x: 1106, startPoint y: 25, endPoint x: 189, endPoint y: 28, distance: 917.0
click at [189, 28] on div "Clients MIDI PAPIERS PEINTS SOCIETE D'EXPLOITATION - METFRA000000940_1651693197…" at bounding box center [810, 34] width 1516 height 30
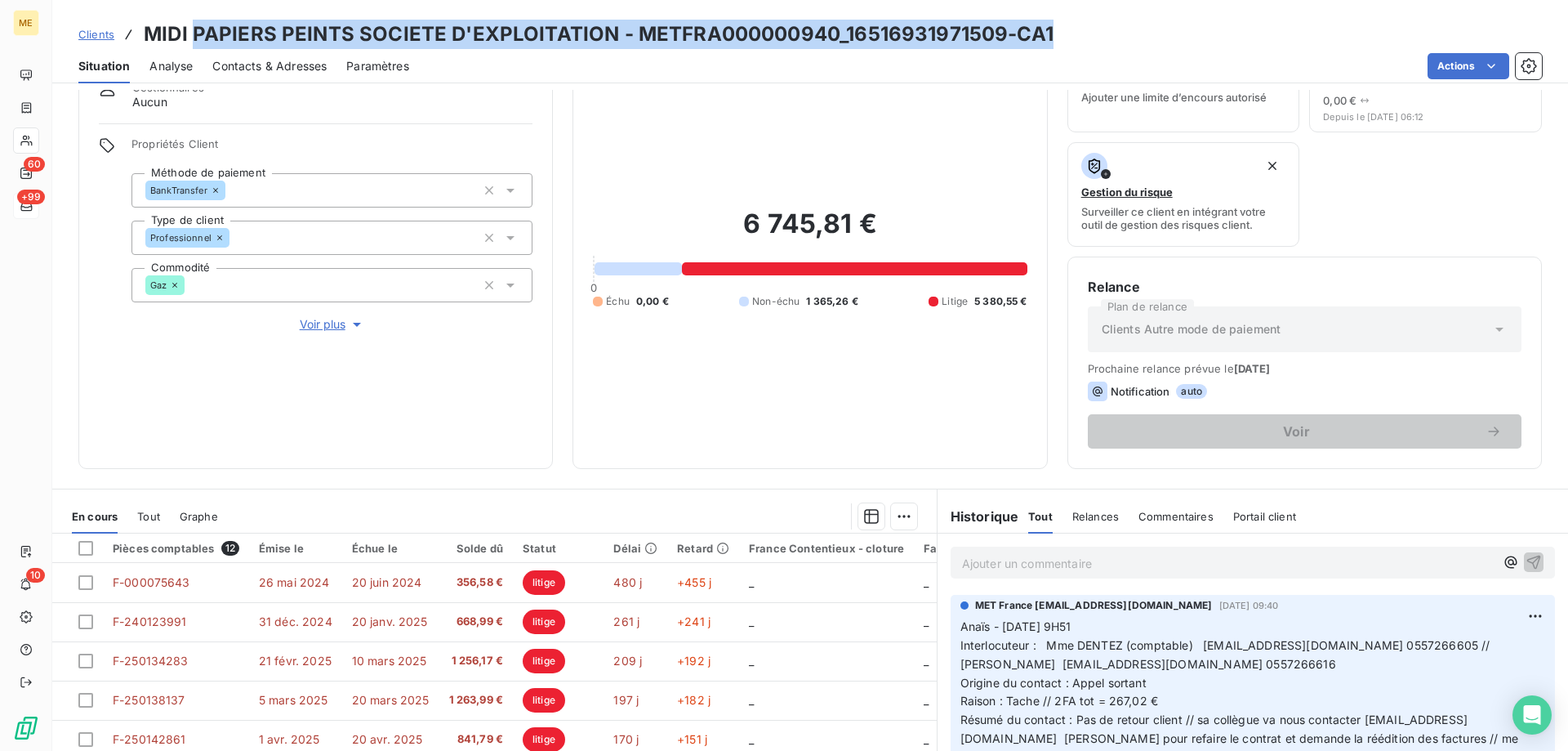
scroll to position [55, 0]
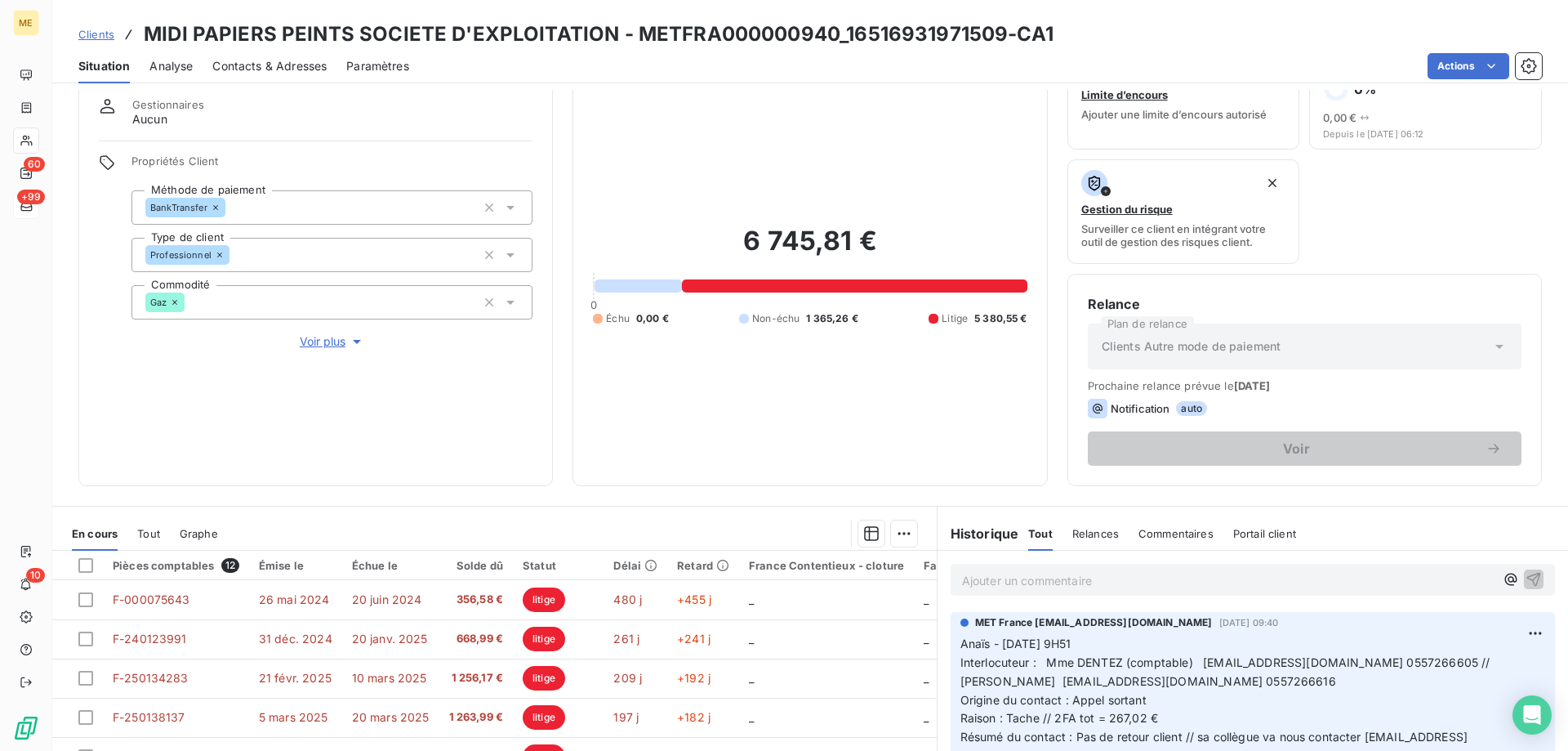
click at [843, 67] on div "Actions" at bounding box center [984, 66] width 1113 height 26
drag, startPoint x: 840, startPoint y: 33, endPoint x: 995, endPoint y: 45, distance: 155.5
click at [995, 45] on h3 "MIDI PAPIERS PEINTS SOCIETE D'EXPLOITATION - METFRA000000940_16516931971509-CA1" at bounding box center [598, 34] width 910 height 30
click at [851, 53] on div "Actions" at bounding box center [984, 66] width 1113 height 26
click at [870, 35] on h3 "MIDI PAPIERS PEINTS SOCIETE D'EXPLOITATION - METFRA000000940_16516931971509-CA1" at bounding box center [598, 34] width 910 height 30
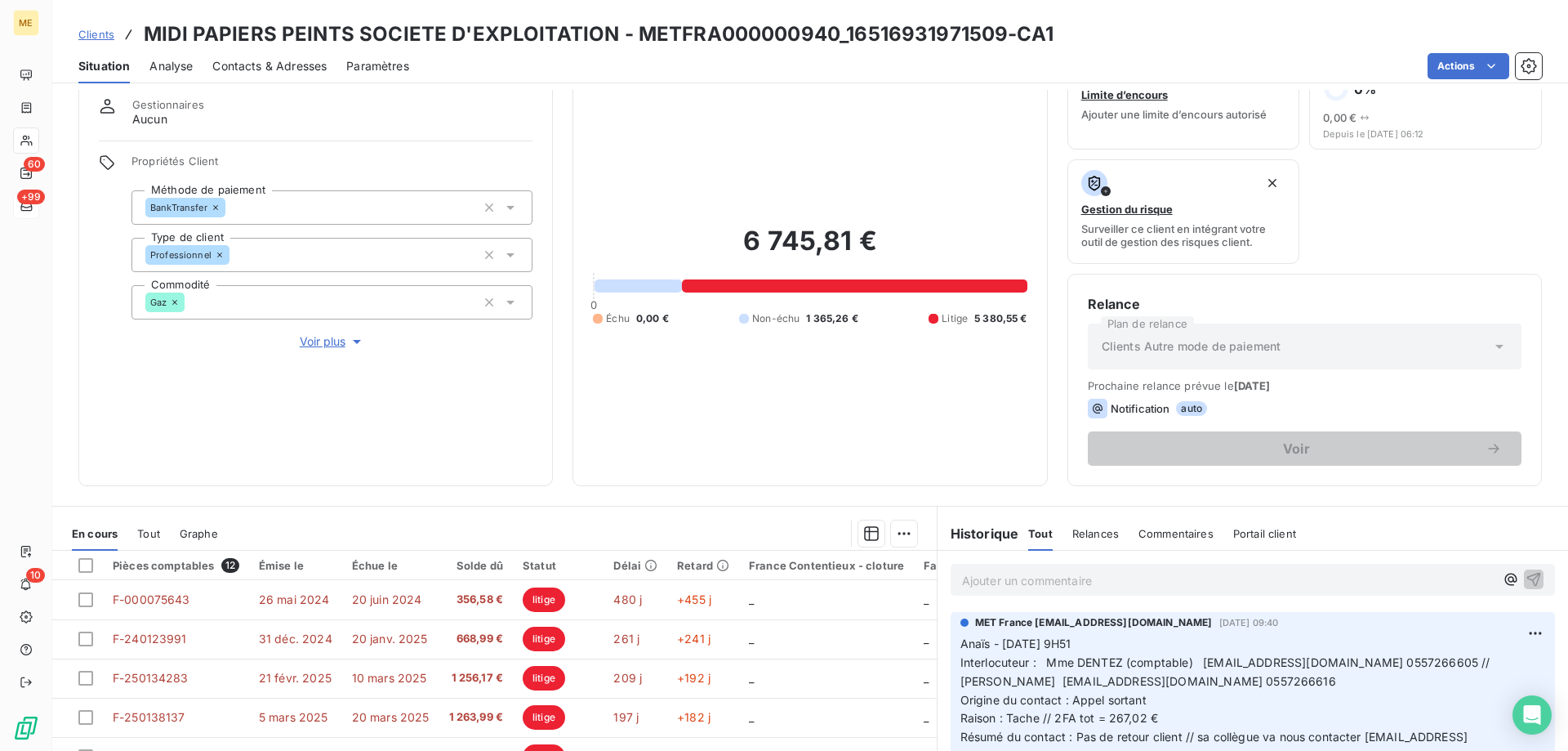
click at [870, 35] on h3 "MIDI PAPIERS PEINTS SOCIETE D'EXPLOITATION - METFRA000000940_16516931971509-CA1" at bounding box center [598, 34] width 910 height 30
click at [870, 38] on h3 "MIDI PAPIERS PEINTS SOCIETE D'EXPLOITATION - METFRA000000940_16516931971509-CA1" at bounding box center [598, 34] width 910 height 30
click at [874, 35] on h3 "MIDI PAPIERS PEINTS SOCIETE D'EXPLOITATION - METFRA000000940_16516931971509-CA1" at bounding box center [598, 34] width 910 height 30
click at [909, 32] on h3 "MIDI PAPIERS PEINTS SOCIETE D'EXPLOITATION - METFRA000000940_16516931971509-CA1" at bounding box center [598, 34] width 910 height 30
click at [937, 32] on h3 "MIDI PAPIERS PEINTS SOCIETE D'EXPLOITATION - METFRA000000940_16516931971509-CA1" at bounding box center [598, 34] width 910 height 30
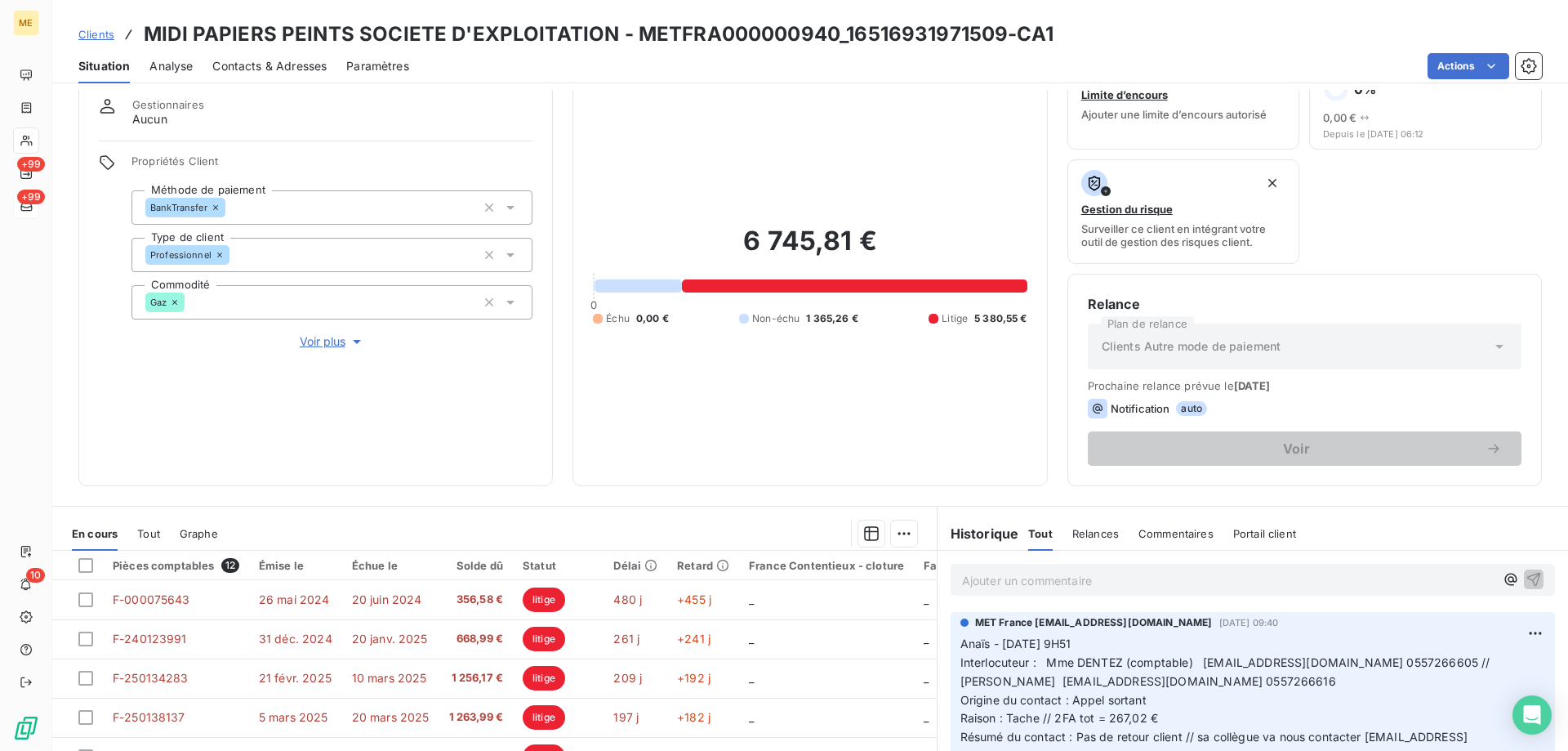
click at [899, 128] on div "6 745,81 € 0 Échu 0,00 € Non-échu 1 365,26 € Litige 5 380,55 €" at bounding box center [809, 276] width 434 height 381
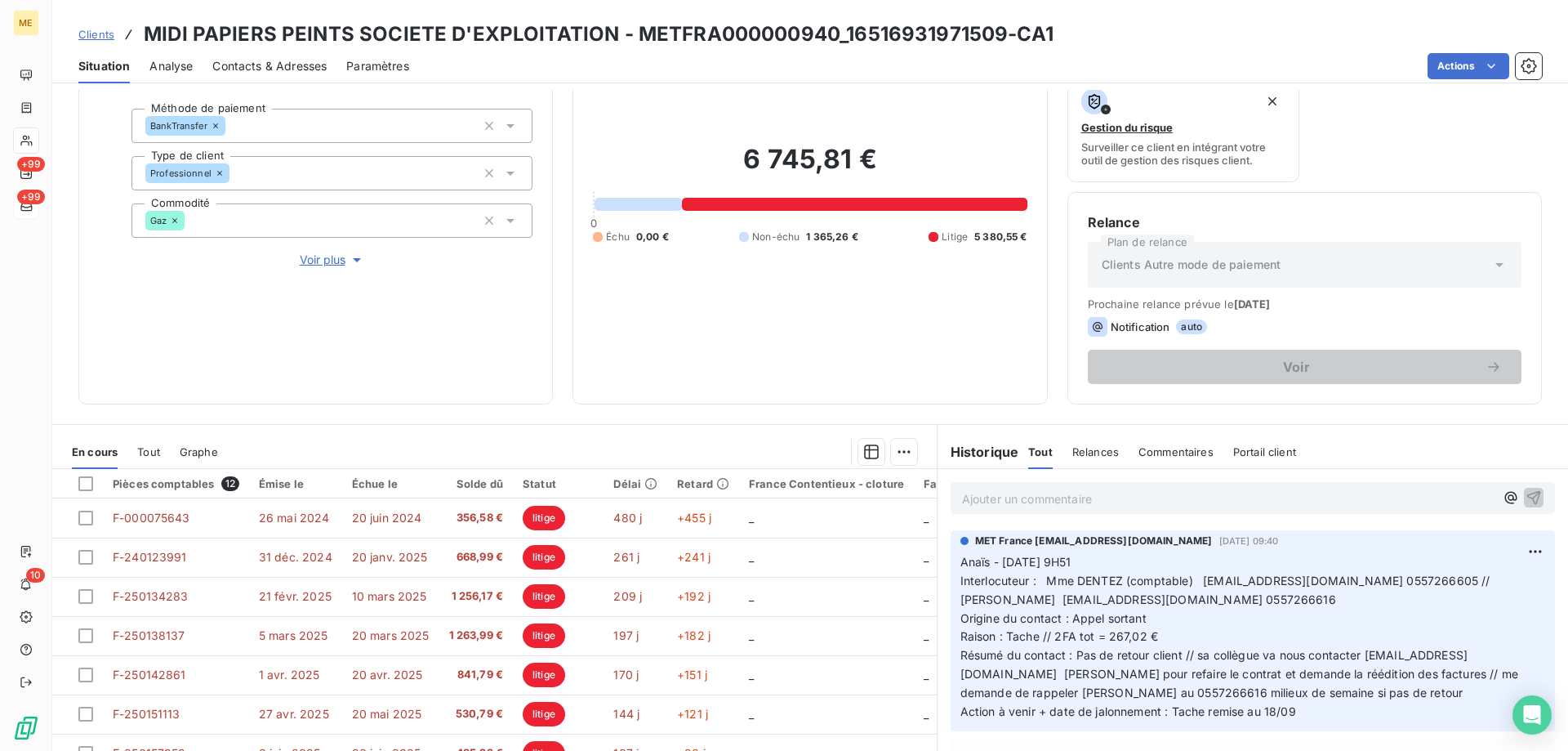
scroll to position [218, 0]
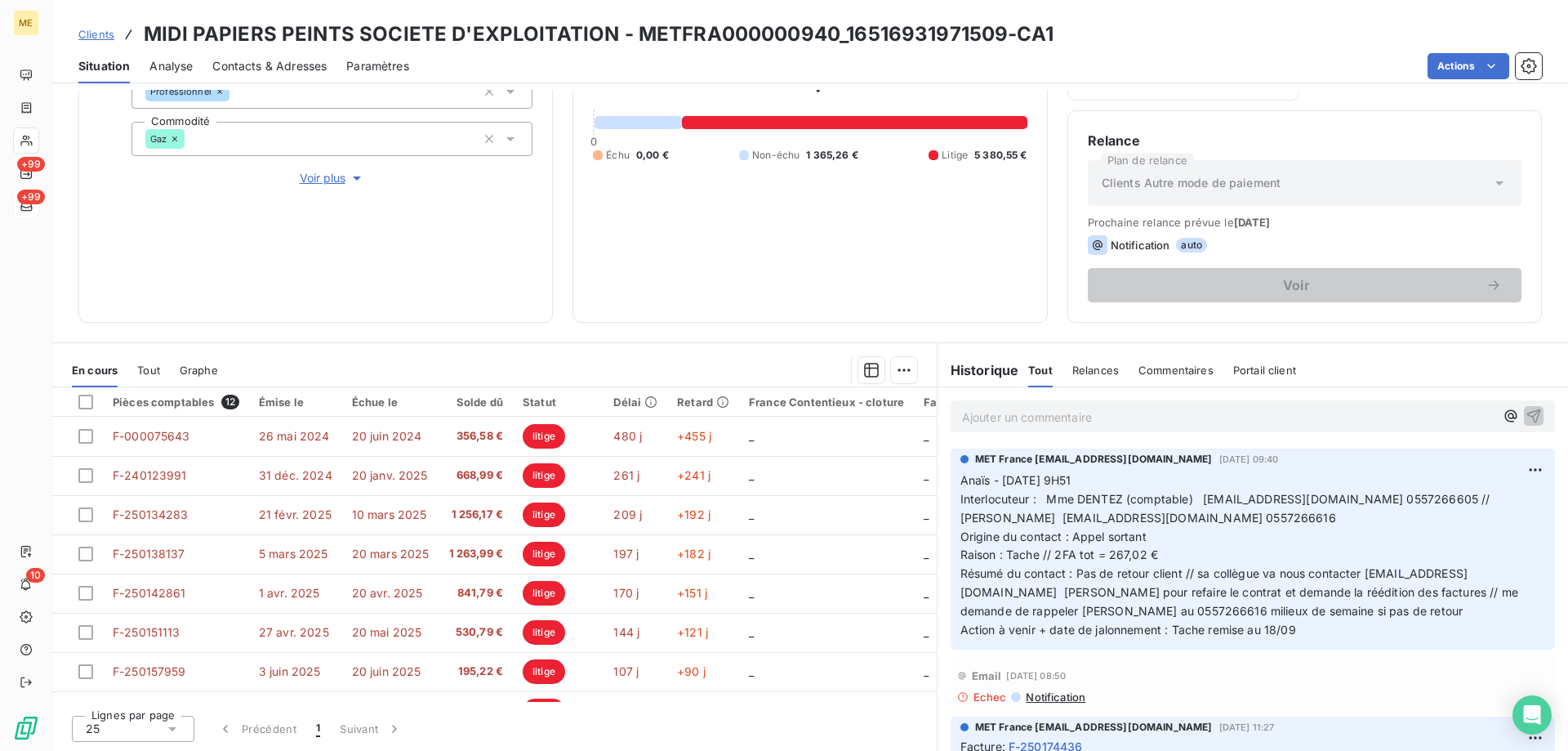
click at [872, 246] on div "6 745,81 € 0 Échu 0,00 € Non-échu 1 365,26 € Litige 5 380,55 €" at bounding box center [809, 112] width 434 height 381
click at [718, 248] on div "6 745,81 € 0 Échu 0,00 € Non-échu 1 365,26 € Litige 5 380,55 €" at bounding box center [809, 112] width 434 height 381
click at [872, 198] on div "6 745,81 € 0 Échu 0,00 € Non-échu 1 365,26 € Litige 5 380,55 €" at bounding box center [809, 112] width 434 height 381
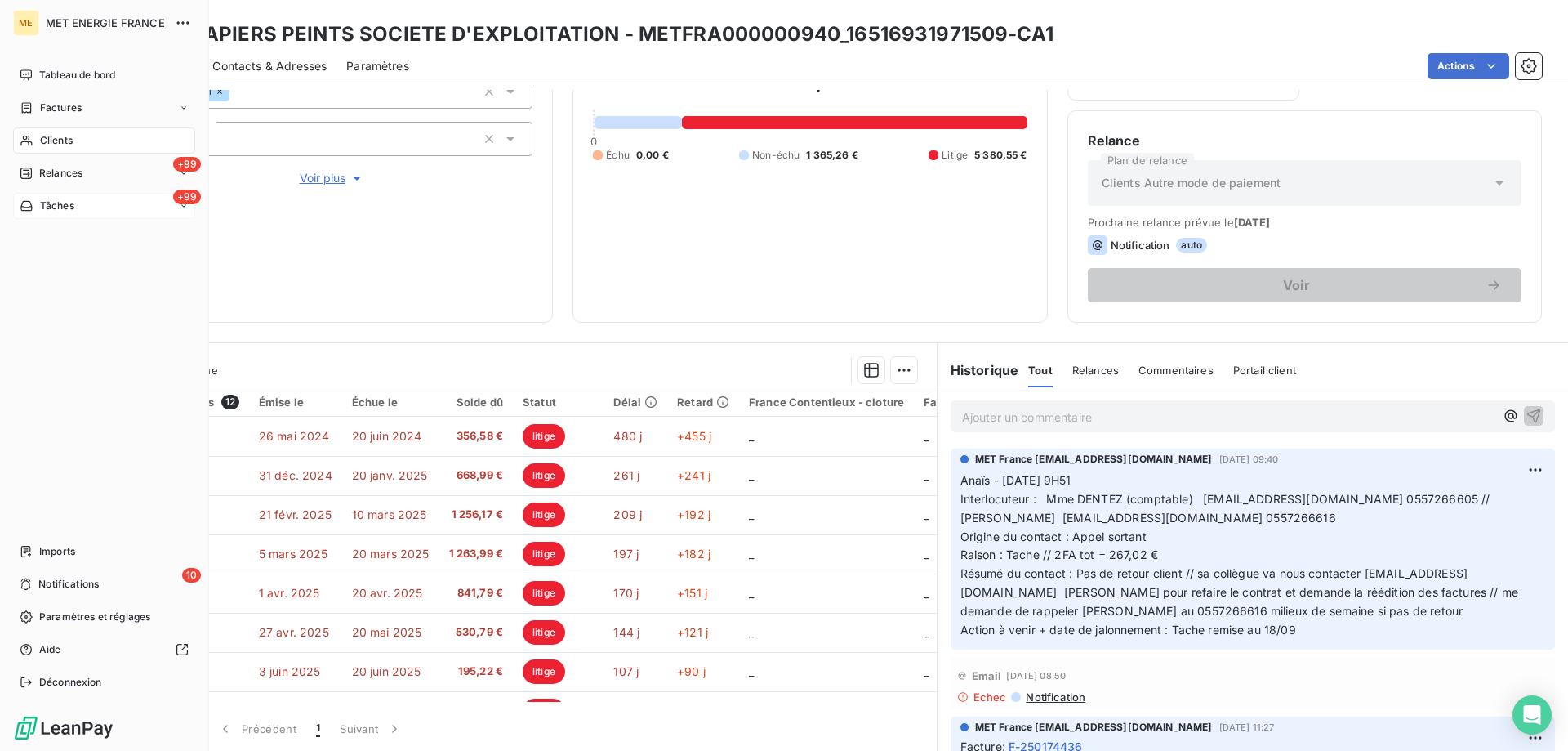
click at [48, 204] on span "Tâches" at bounding box center [57, 206] width 34 height 14
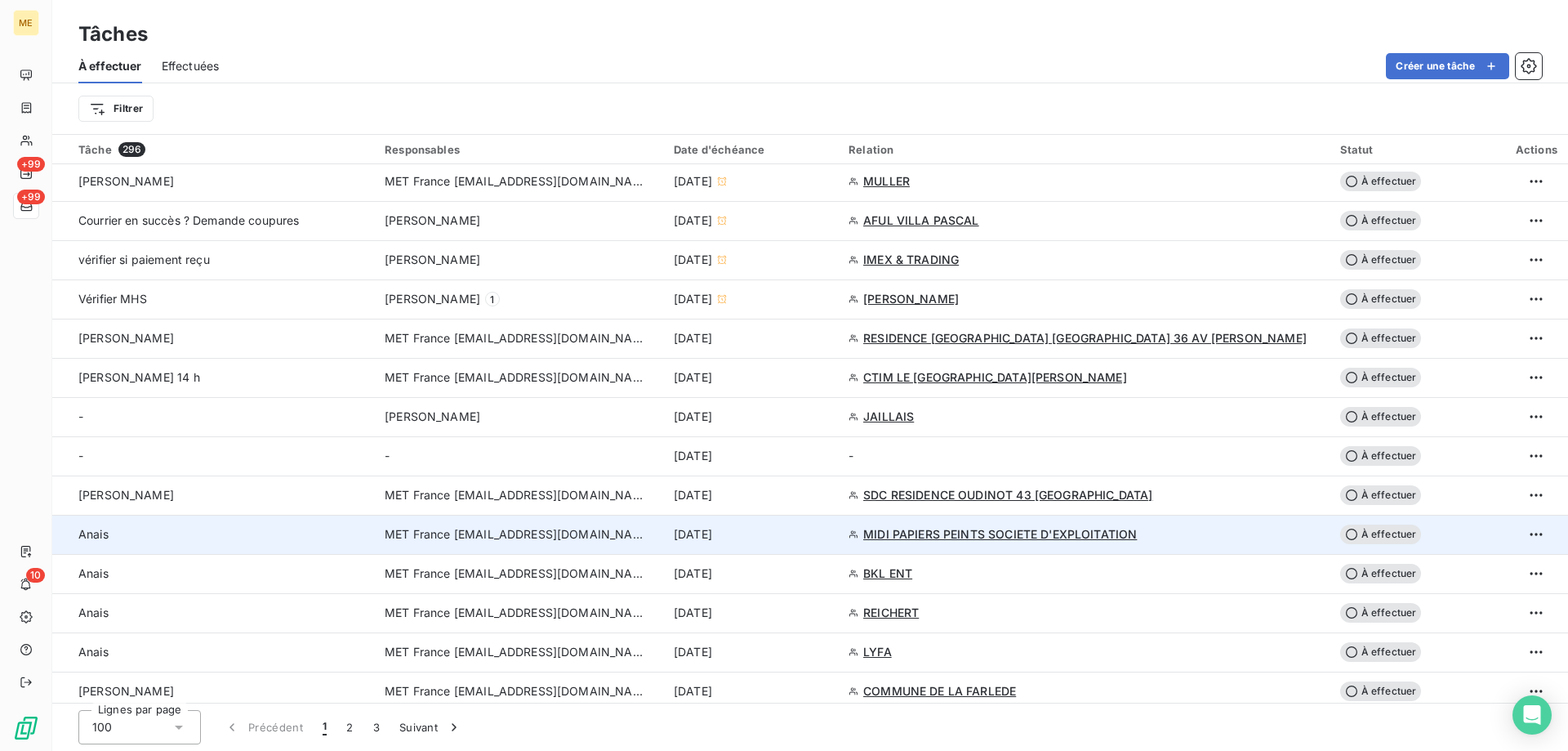
scroll to position [898, 0]
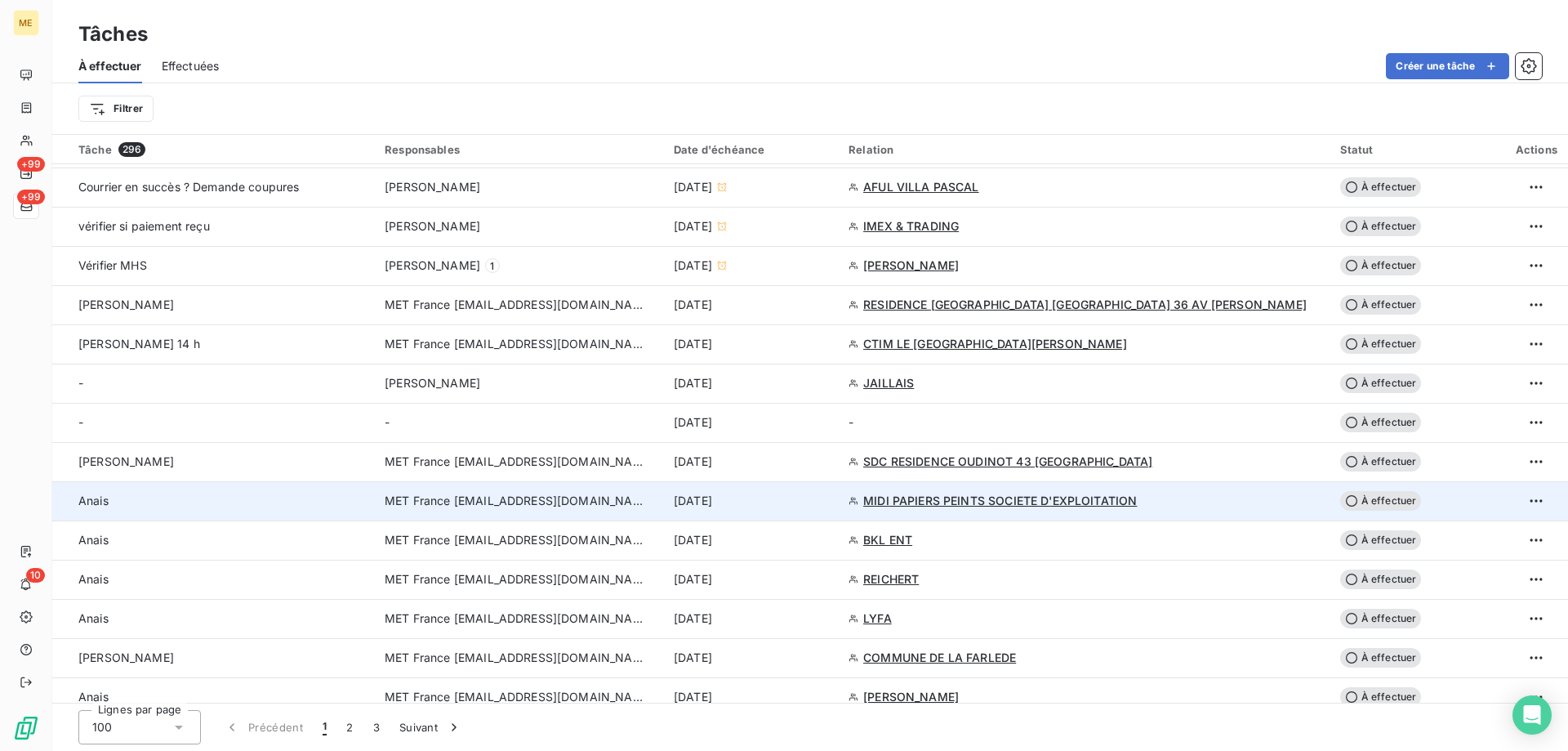
click at [839, 508] on td "[DATE]" at bounding box center [751, 501] width 175 height 40
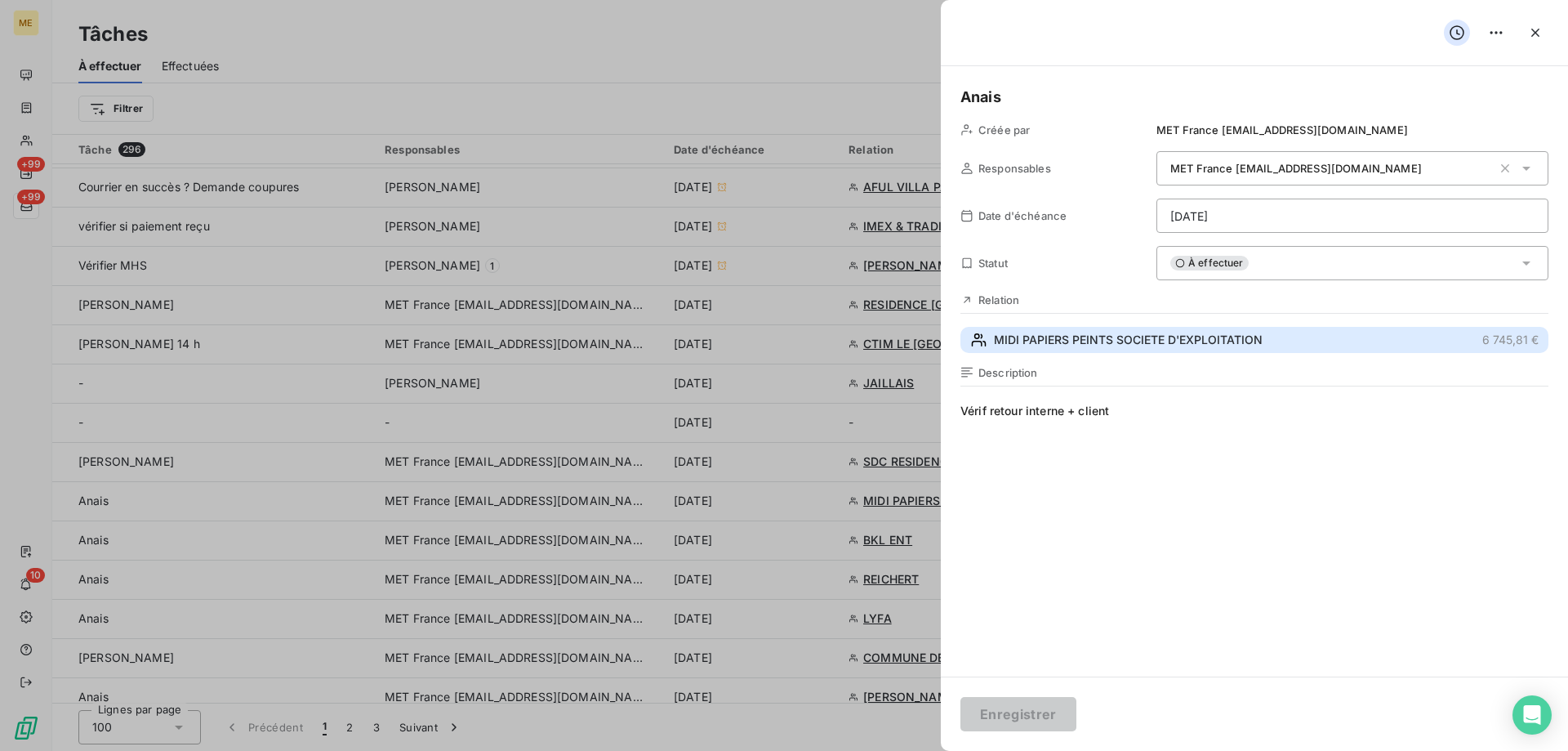
click at [1139, 343] on span "MIDI PAPIERS PEINTS SOCIETE D'EXPLOITATION" at bounding box center [1128, 340] width 269 height 16
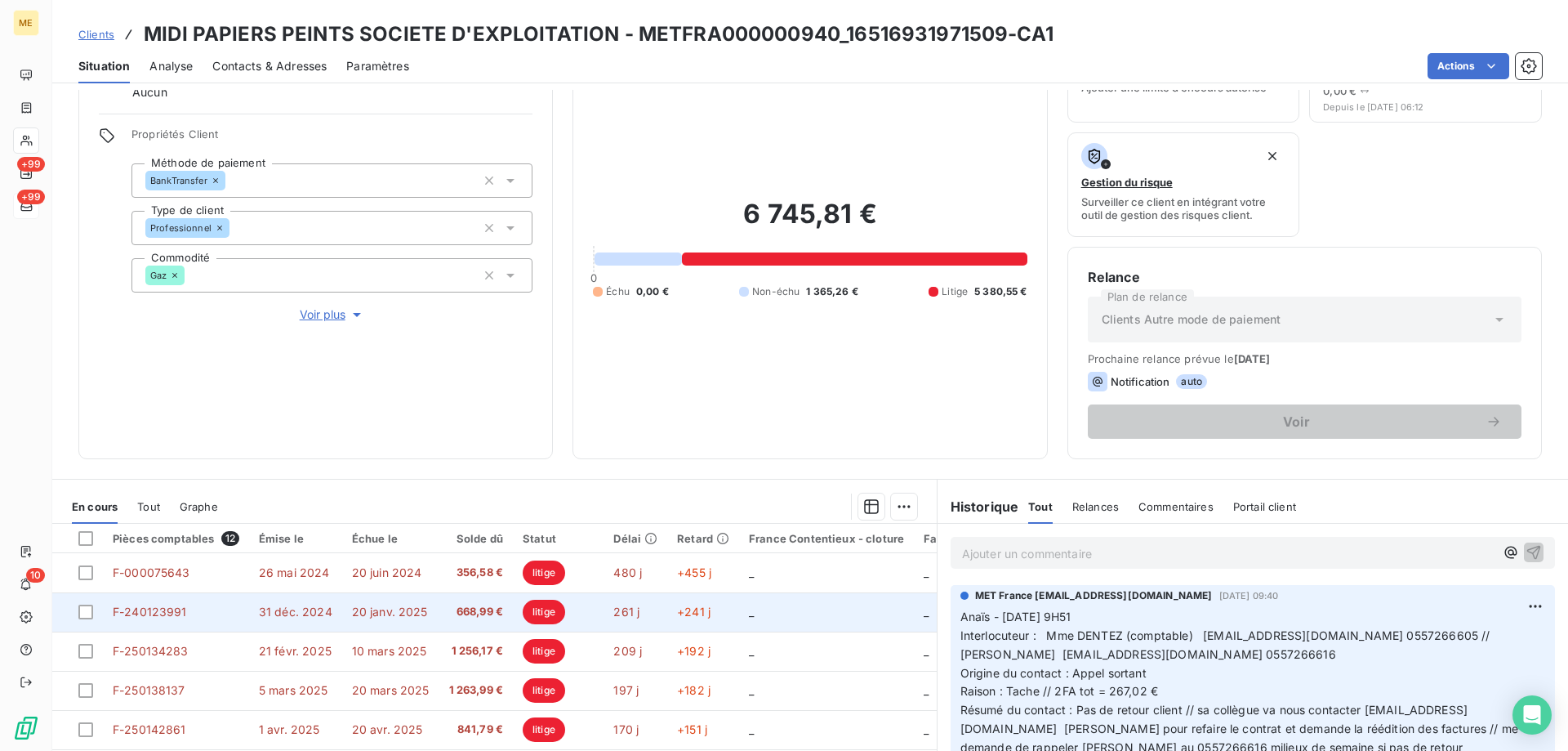
scroll to position [218, 0]
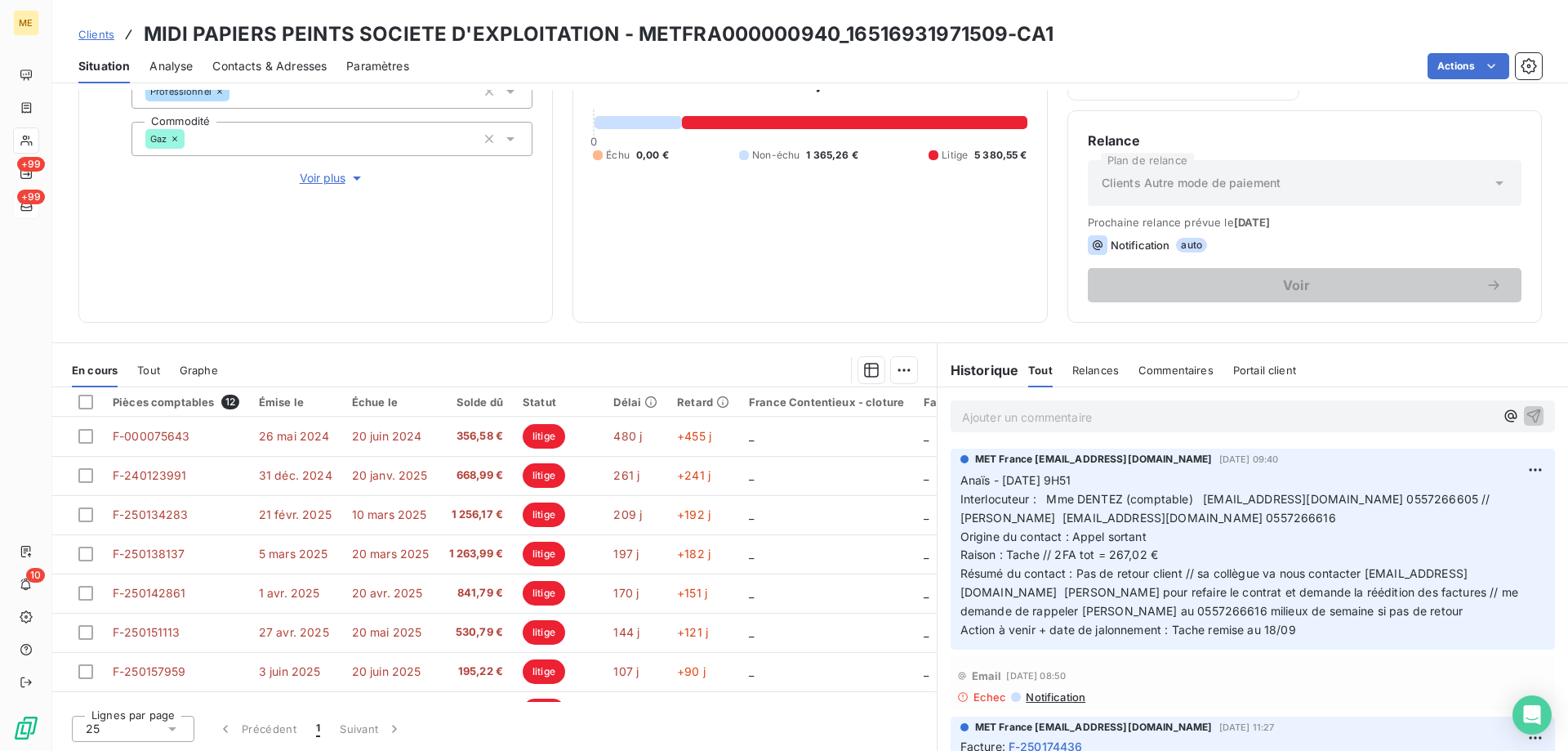
click at [1222, 420] on p "Ajouter un commentaire ﻿" at bounding box center [1228, 417] width 533 height 21
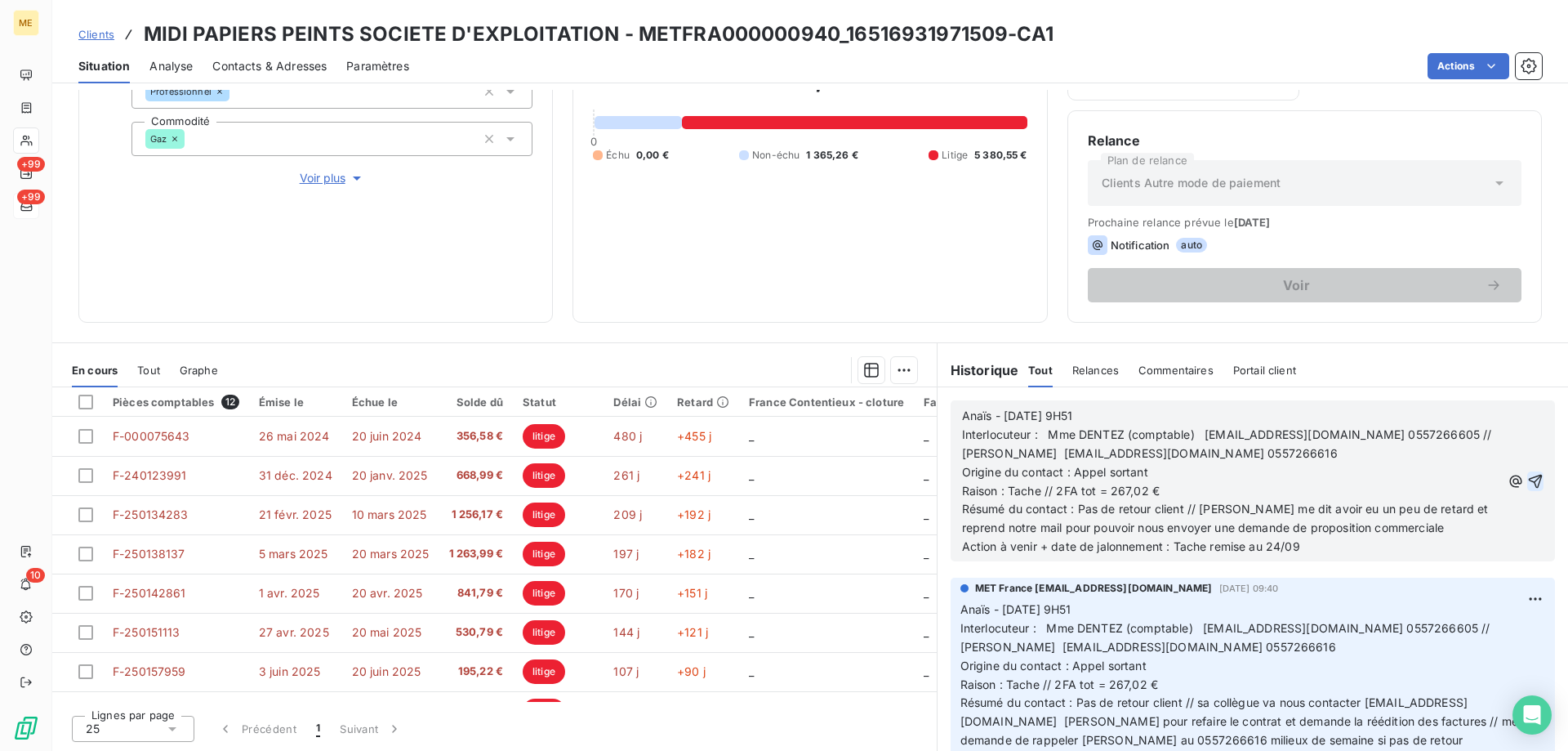
click at [1527, 479] on icon "button" at bounding box center [1535, 481] width 16 height 16
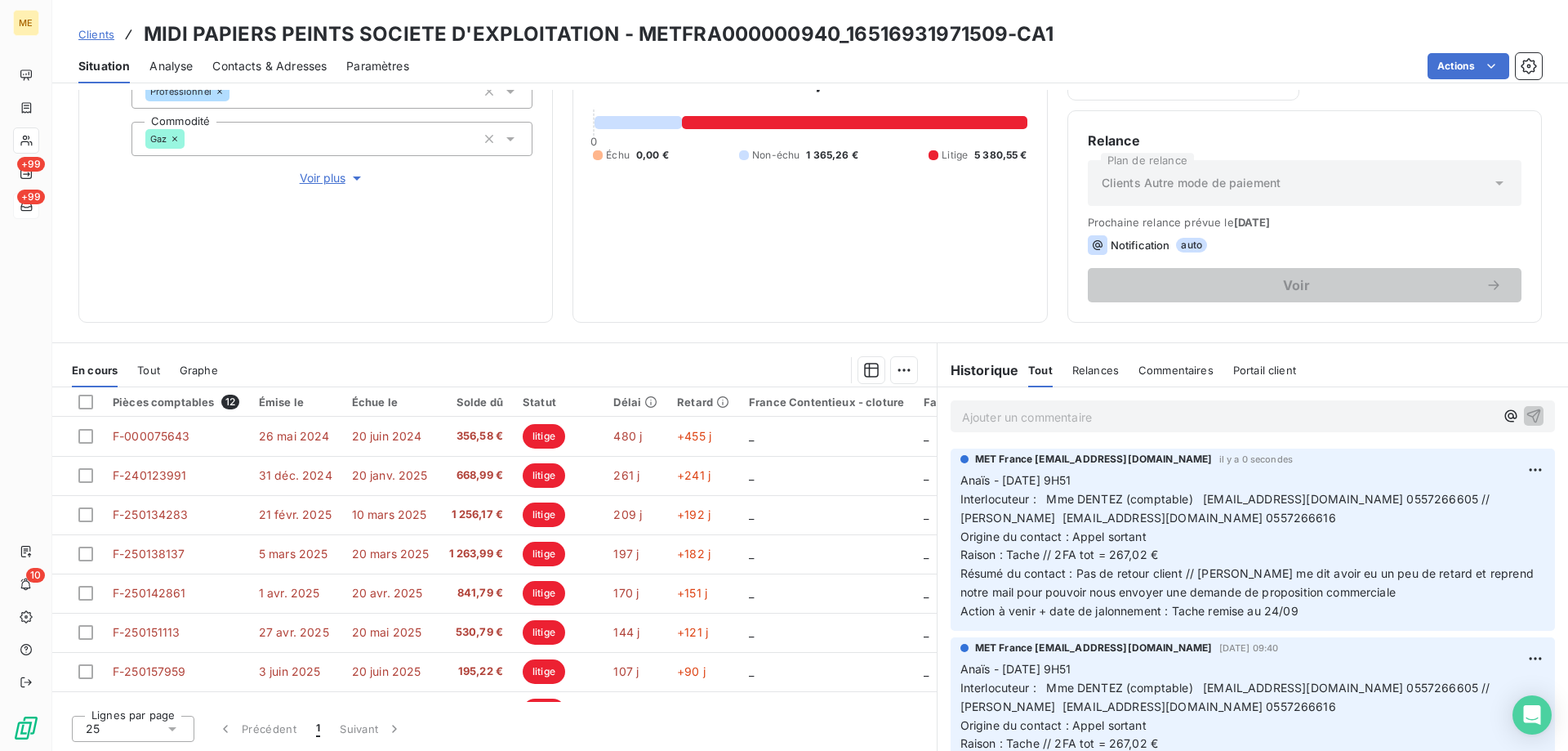
click at [1516, 470] on html "ME +99 +99 10 Clients MIDI PAPIERS PEINTS SOCIETE D'EXPLOITATION - METFRA000000…" at bounding box center [784, 465] width 1568 height 931
click at [1484, 501] on div "Editer" at bounding box center [1472, 505] width 92 height 26
click at [1004, 475] on span "Anaïs - 15/09/2025 - 9H51" at bounding box center [1016, 479] width 111 height 13
click at [1530, 540] on icon "button" at bounding box center [1537, 544] width 13 height 13
click at [850, 163] on div "6 745,81 € 0 Échu 0,00 € Non-échu 1 365,26 € Litige 5 380,55 €" at bounding box center [809, 112] width 434 height 381
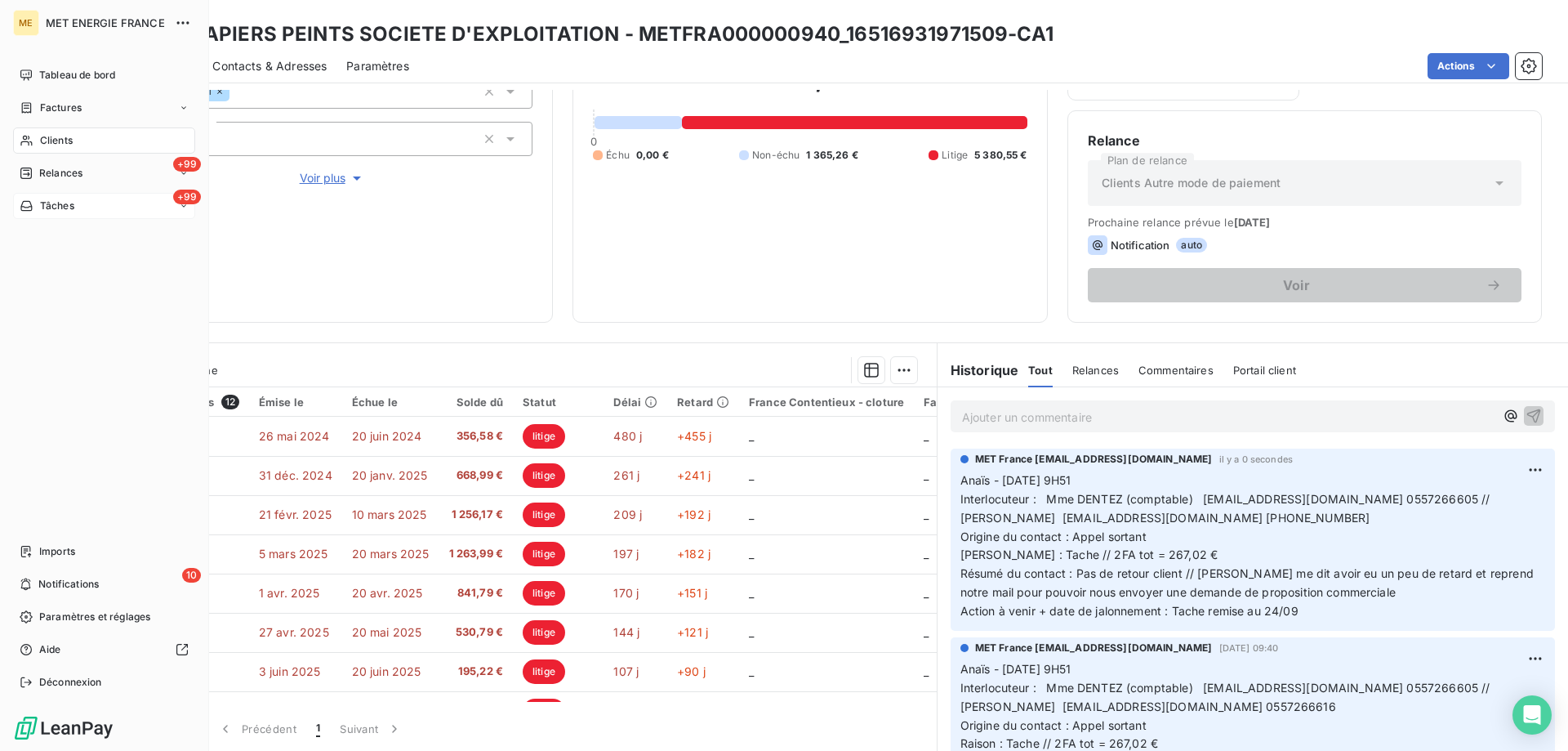
click at [81, 210] on div "+99 Tâches" at bounding box center [104, 206] width 182 height 26
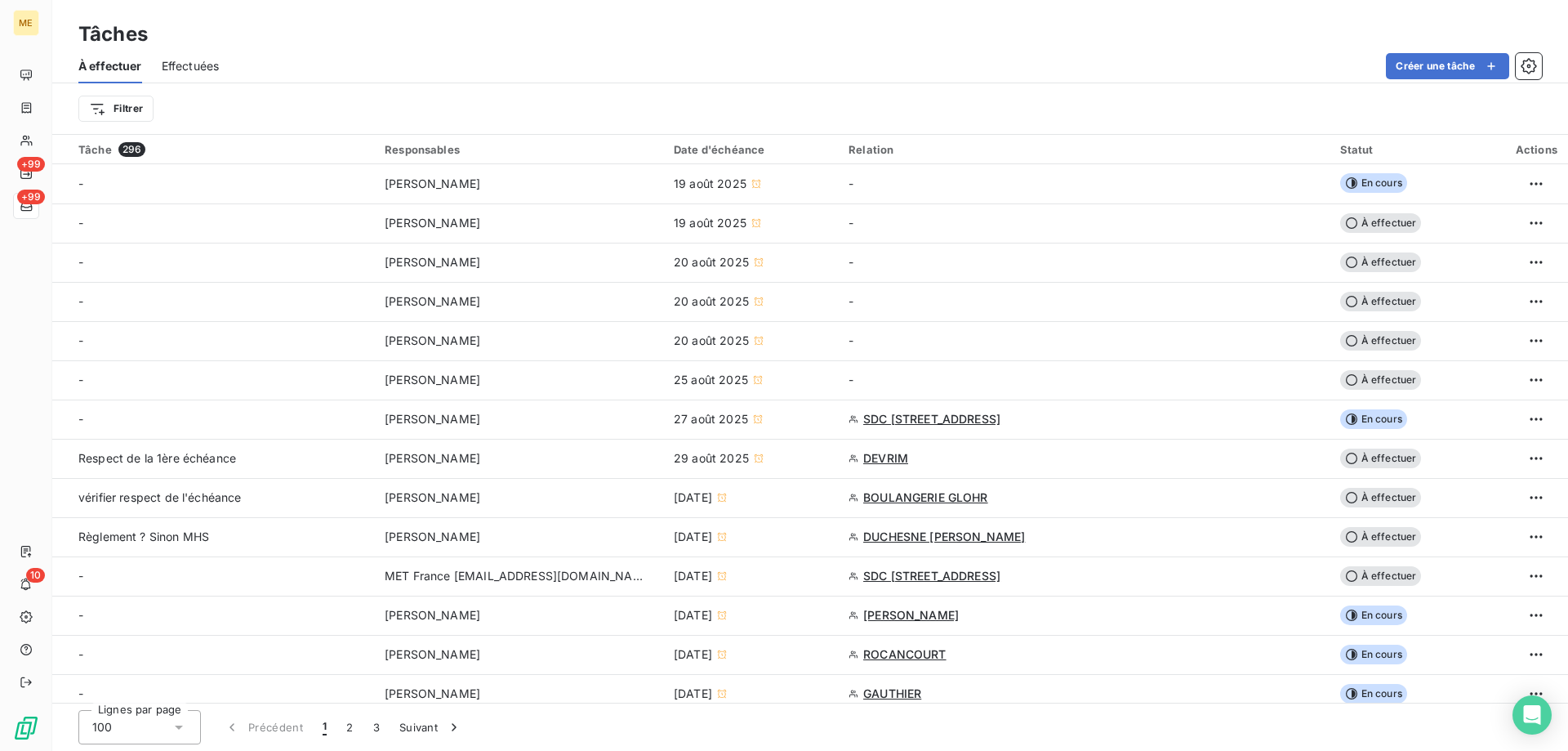
scroll to position [817, 0]
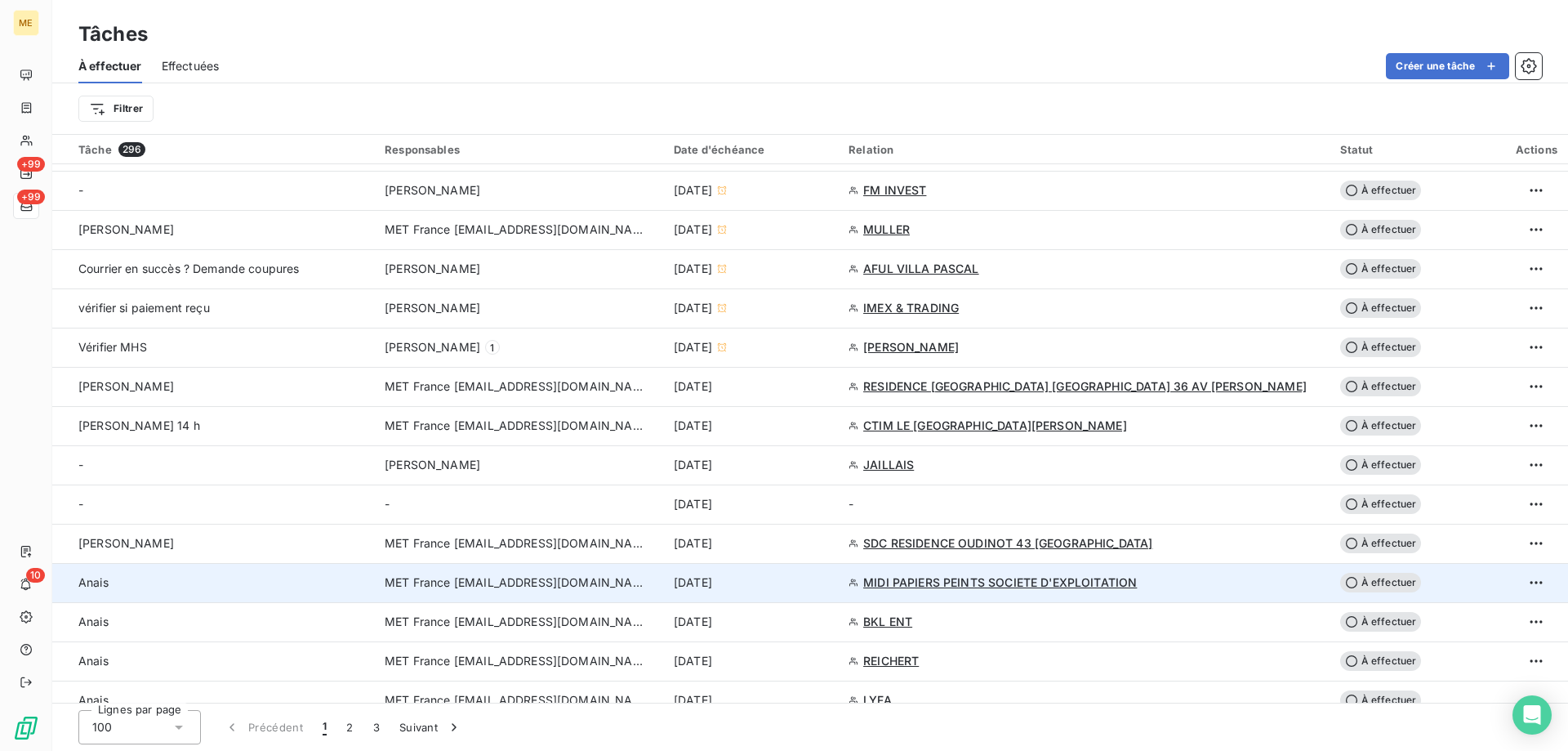
click at [829, 582] on div "[DATE]" at bounding box center [751, 582] width 155 height 16
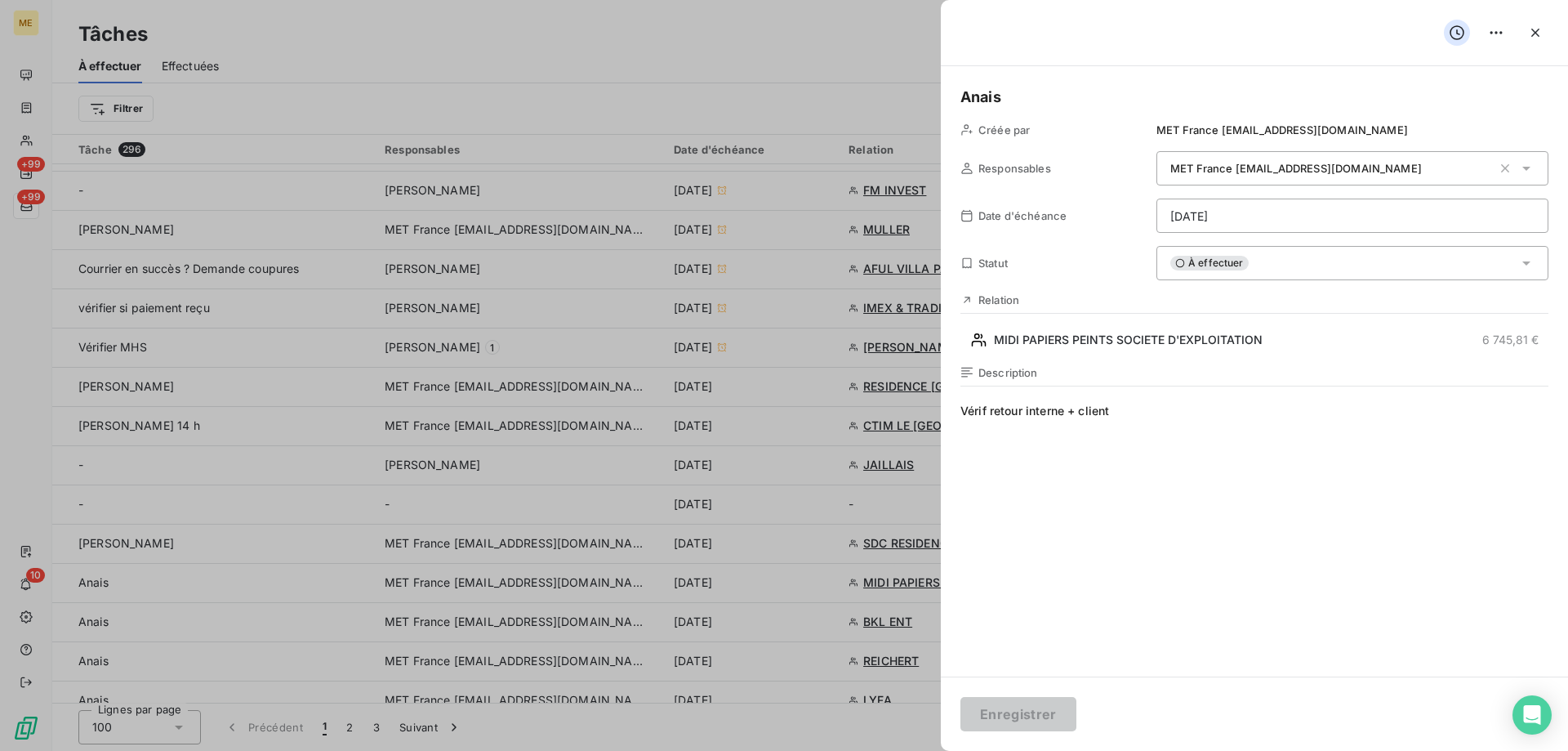
click at [1239, 212] on html "ME +99 +99 10 Tâches À effectuer Effectuées Créer une tâche Filtrer Tâche 296 R…" at bounding box center [784, 465] width 1568 height 931
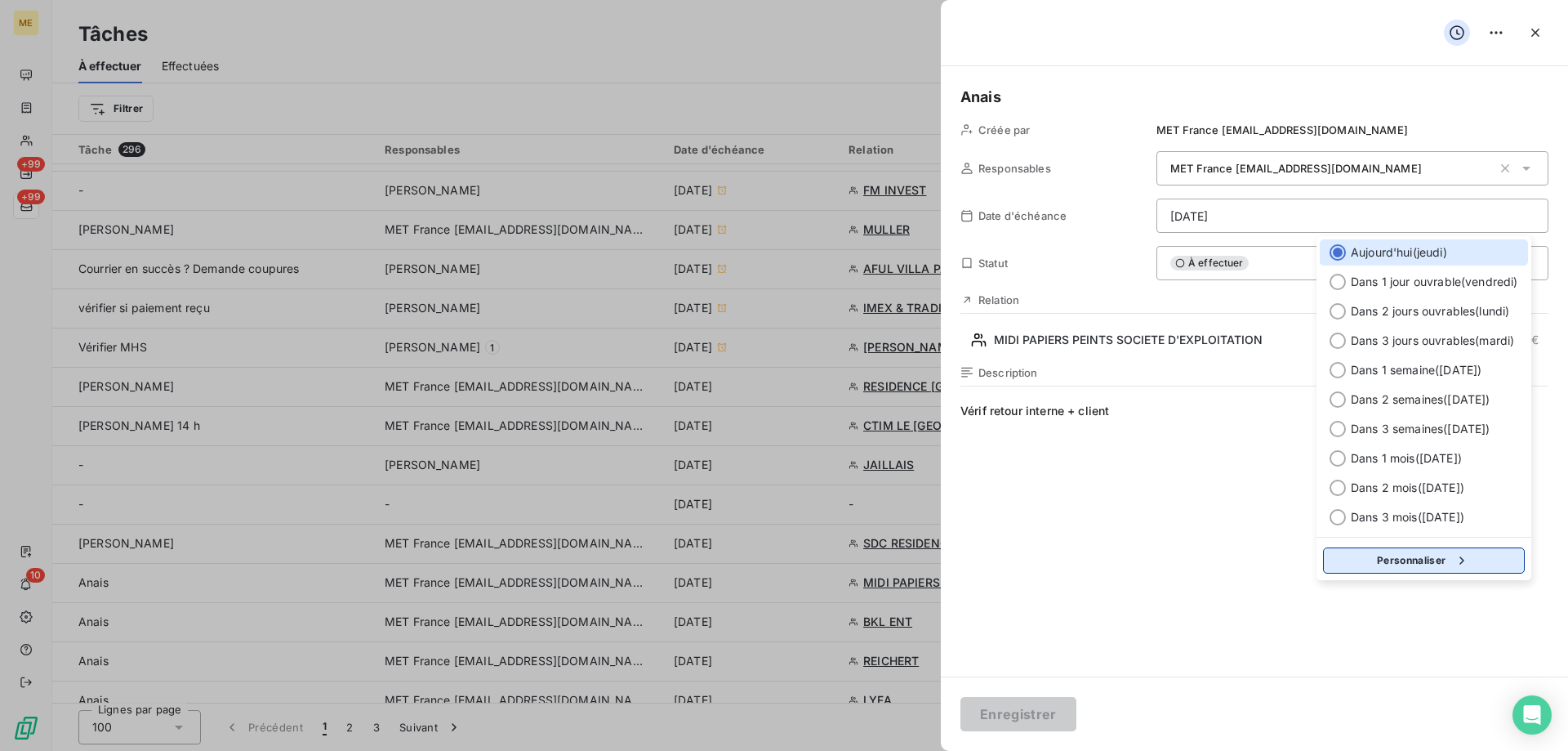
click at [1422, 562] on button "Personnaliser" at bounding box center [1423, 560] width 202 height 26
select select "8"
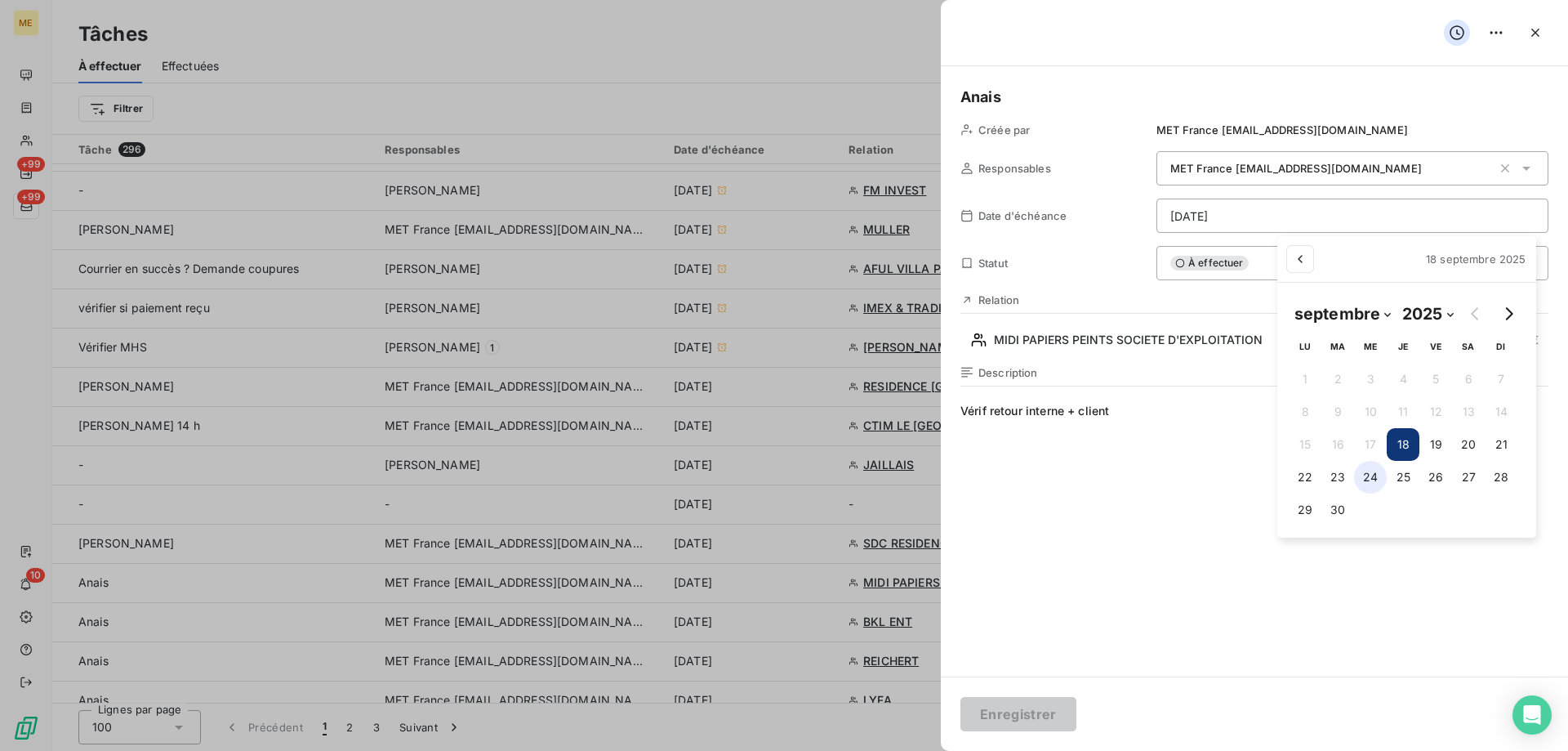
click at [1370, 478] on button "24" at bounding box center [1370, 477] width 32 height 32
type input "24/09/2025"
click at [1121, 475] on html "ME +99 +99 10 Tâches À effectuer Effectuées Créer une tâche Filtrer Tâche 296 R…" at bounding box center [784, 465] width 1568 height 931
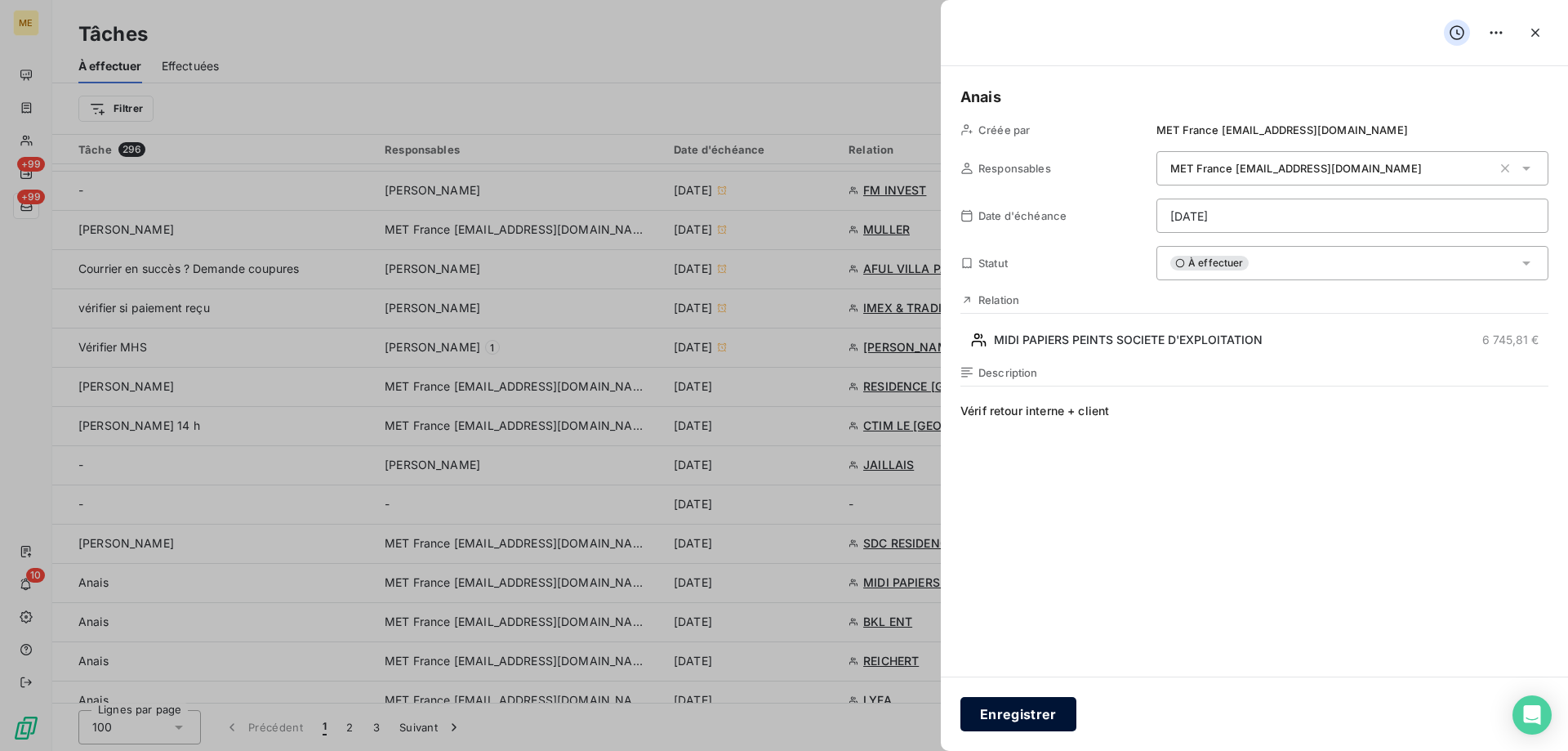
click at [1028, 704] on button "Enregistrer" at bounding box center [1017, 714] width 116 height 34
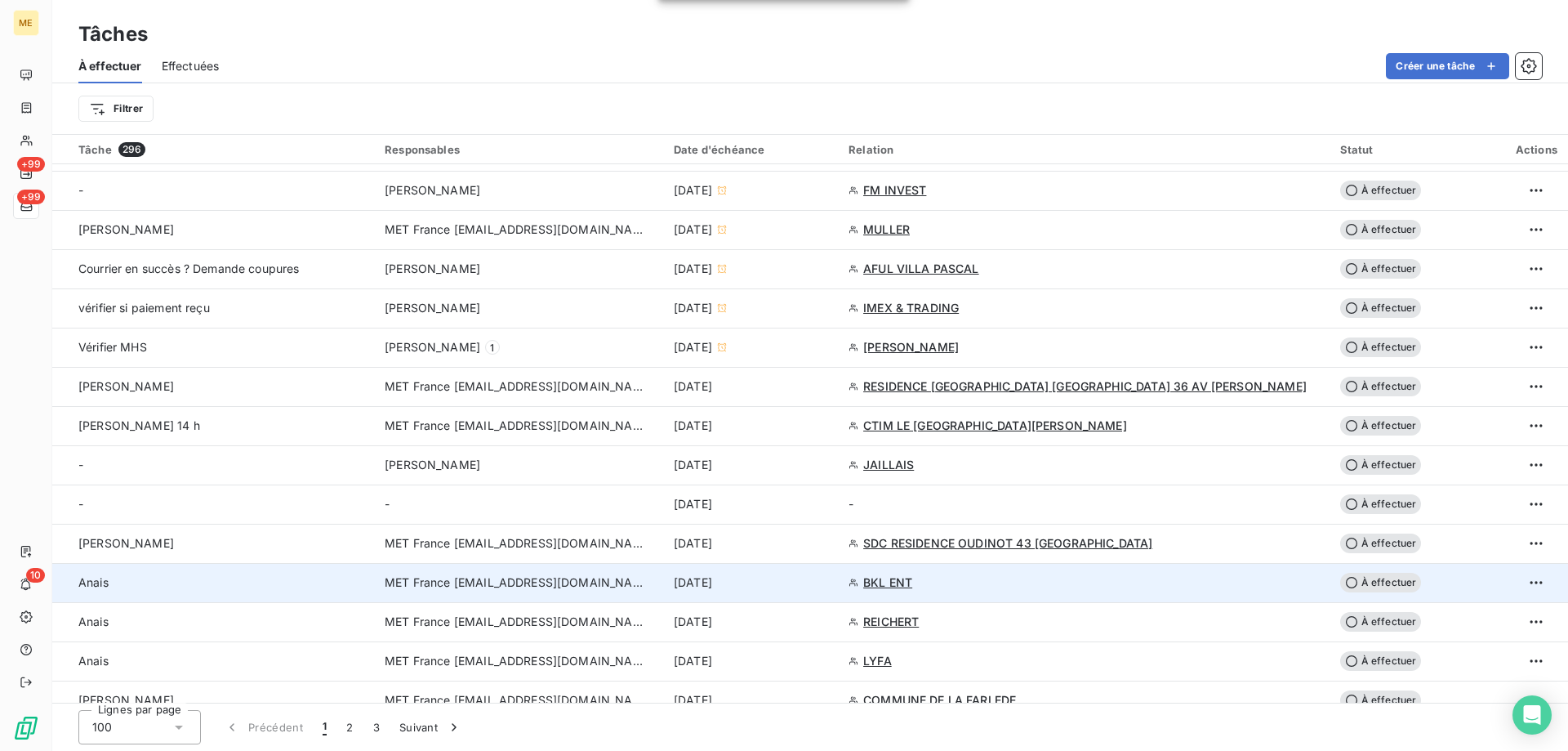
click at [829, 583] on div "[DATE]" at bounding box center [751, 582] width 155 height 16
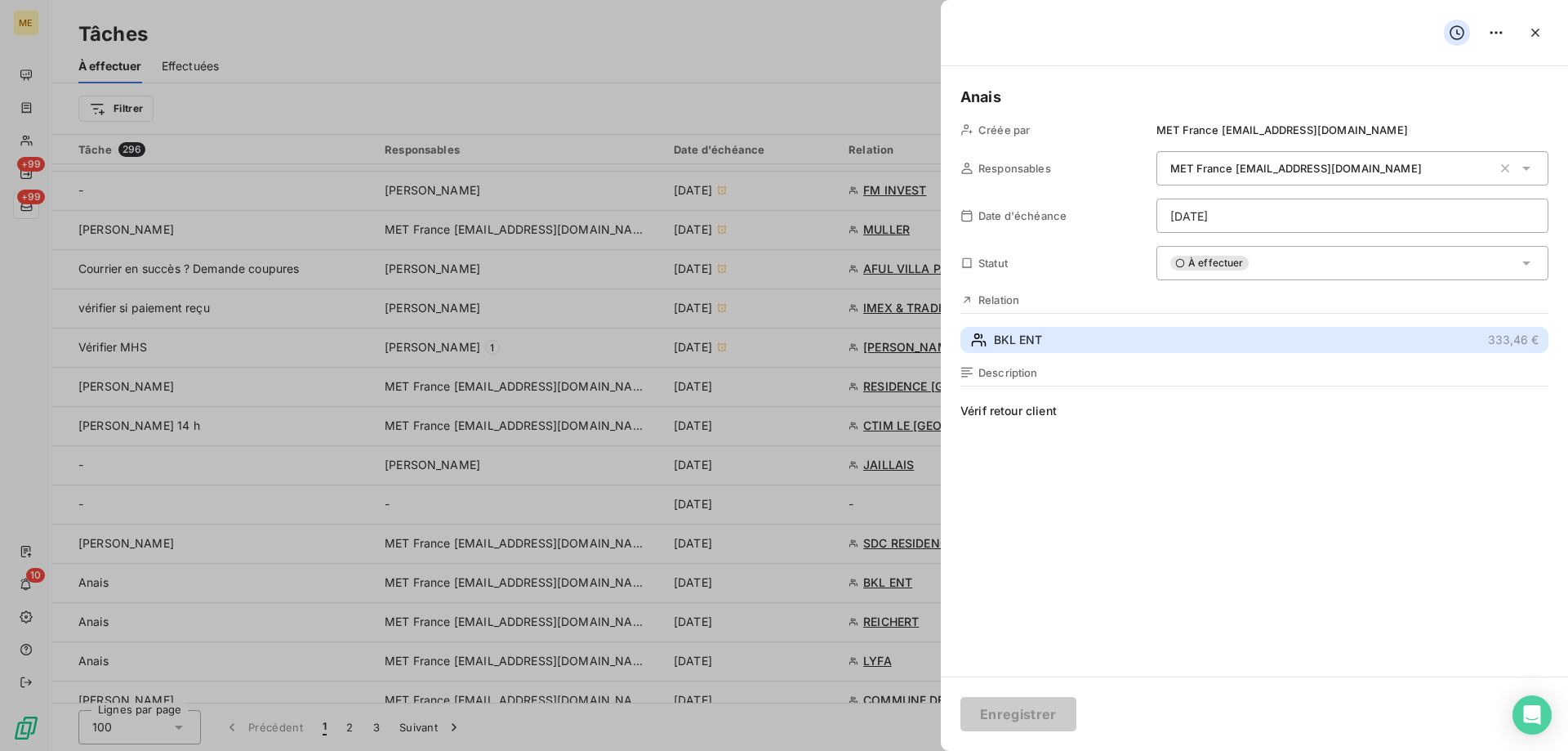
click at [1089, 342] on button "BKL ENT 333,46 €" at bounding box center [1254, 340] width 588 height 26
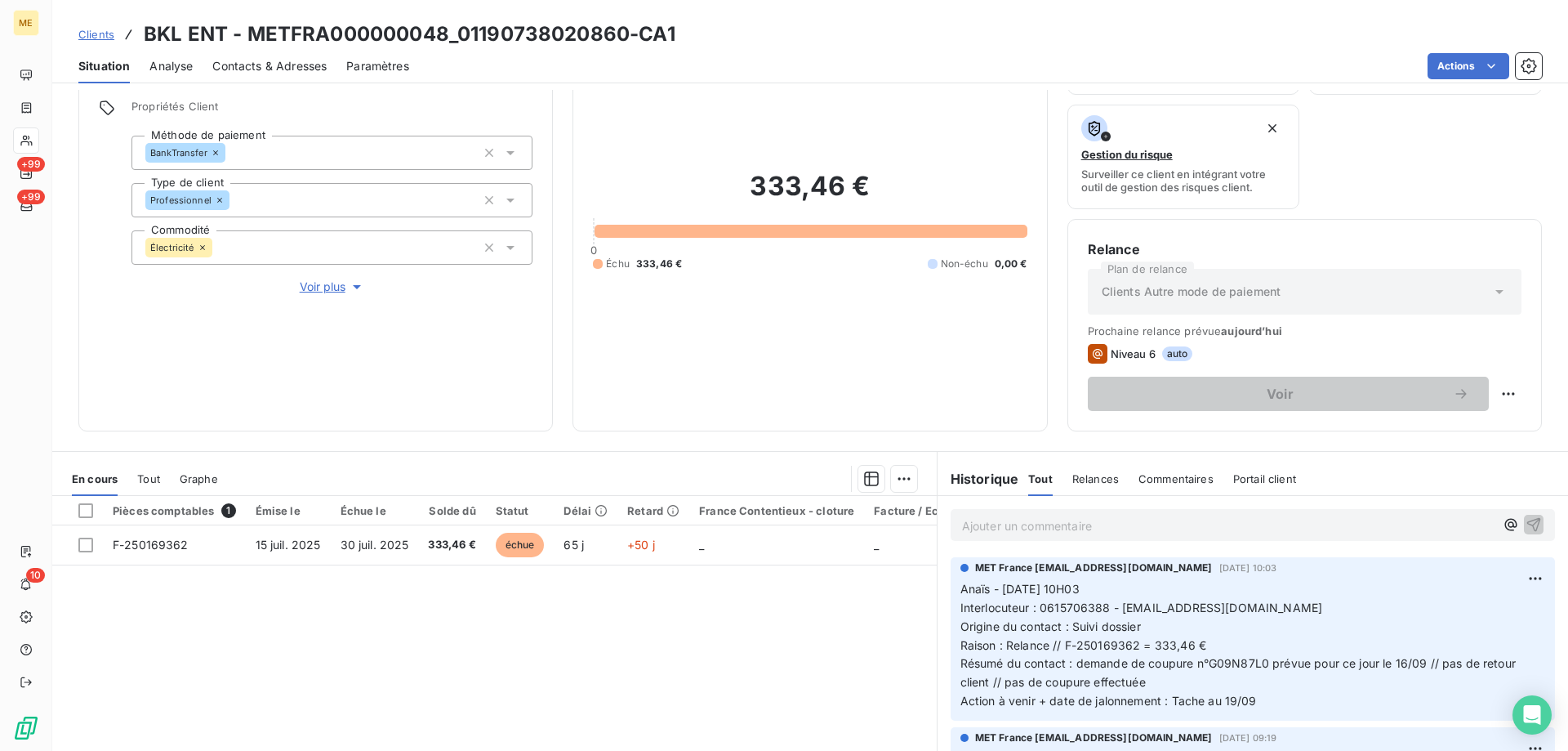
scroll to position [218, 0]
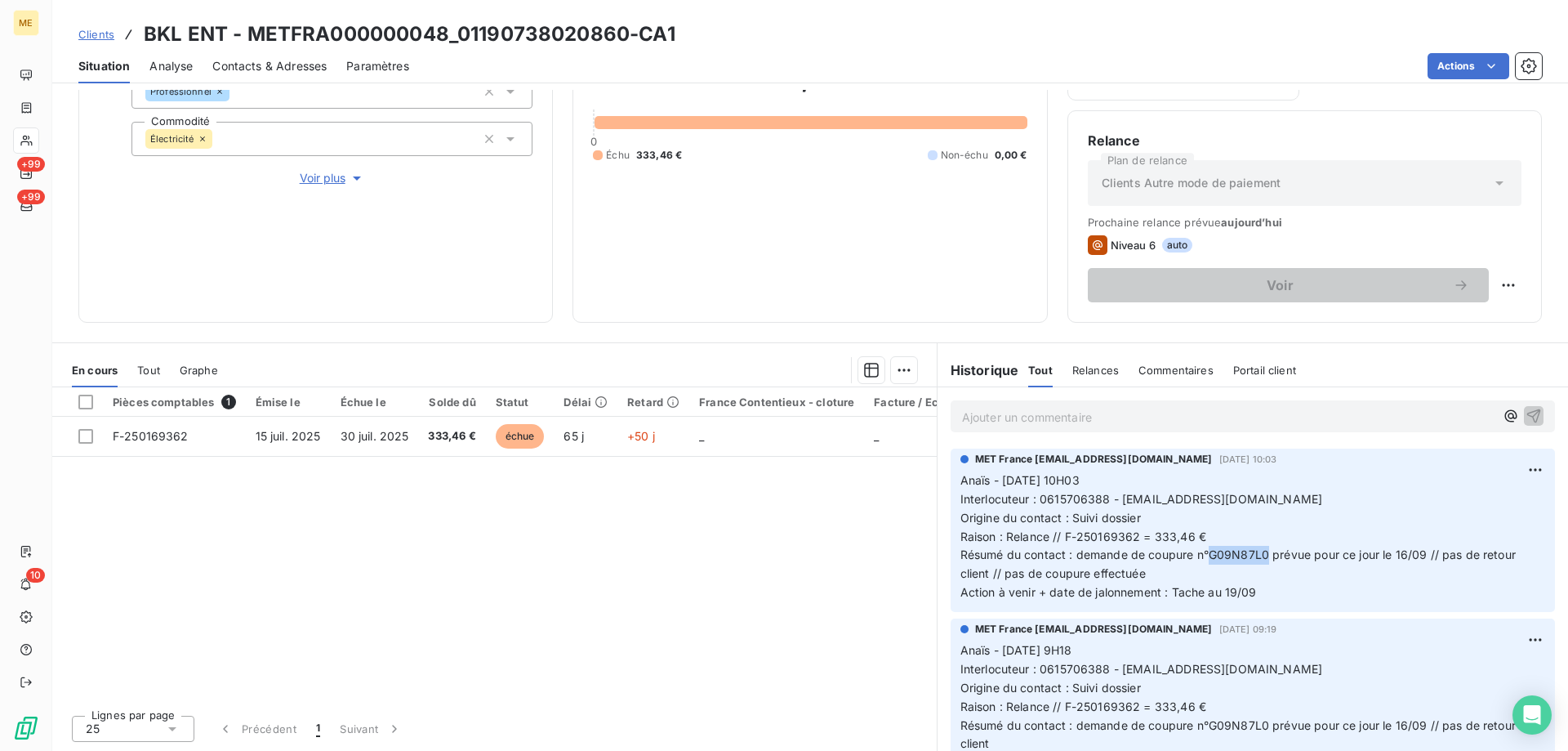
drag, startPoint x: 1261, startPoint y: 554, endPoint x: 1202, endPoint y: 557, distance: 59.1
click at [1202, 557] on span "Résumé du contact : demande de coupure n°G09N87L0 prévue pour ce jour le 16/09 …" at bounding box center [1239, 563] width 559 height 32
drag, startPoint x: 445, startPoint y: 33, endPoint x: 252, endPoint y: 42, distance: 193.2
click at [252, 42] on h3 "BKL ENT - METFRA000000048_01190738020860-CA1" at bounding box center [410, 34] width 532 height 30
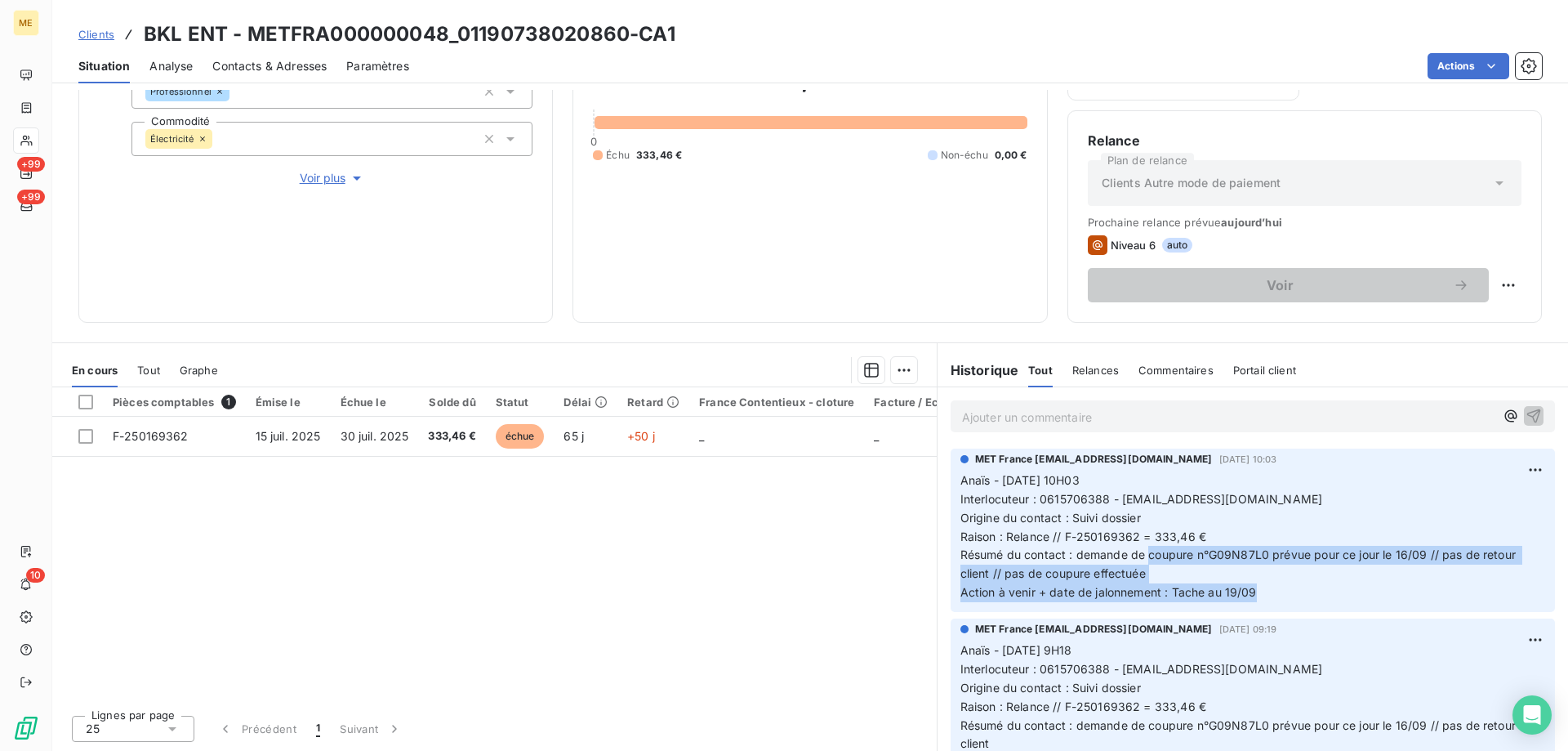
drag, startPoint x: 1273, startPoint y: 593, endPoint x: 1140, endPoint y: 563, distance: 136.3
click at [1140, 563] on p "Anaïs - 17/09/2025 - 10H03 Interlocuteur : 0615706388 - chougabar@gmail.com Ori…" at bounding box center [1252, 536] width 585 height 130
click at [1295, 573] on p "Anaïs - 17/09/2025 - 10H03 Interlocuteur : 0615706388 - chougabar@gmail.com Ori…" at bounding box center [1252, 536] width 585 height 130
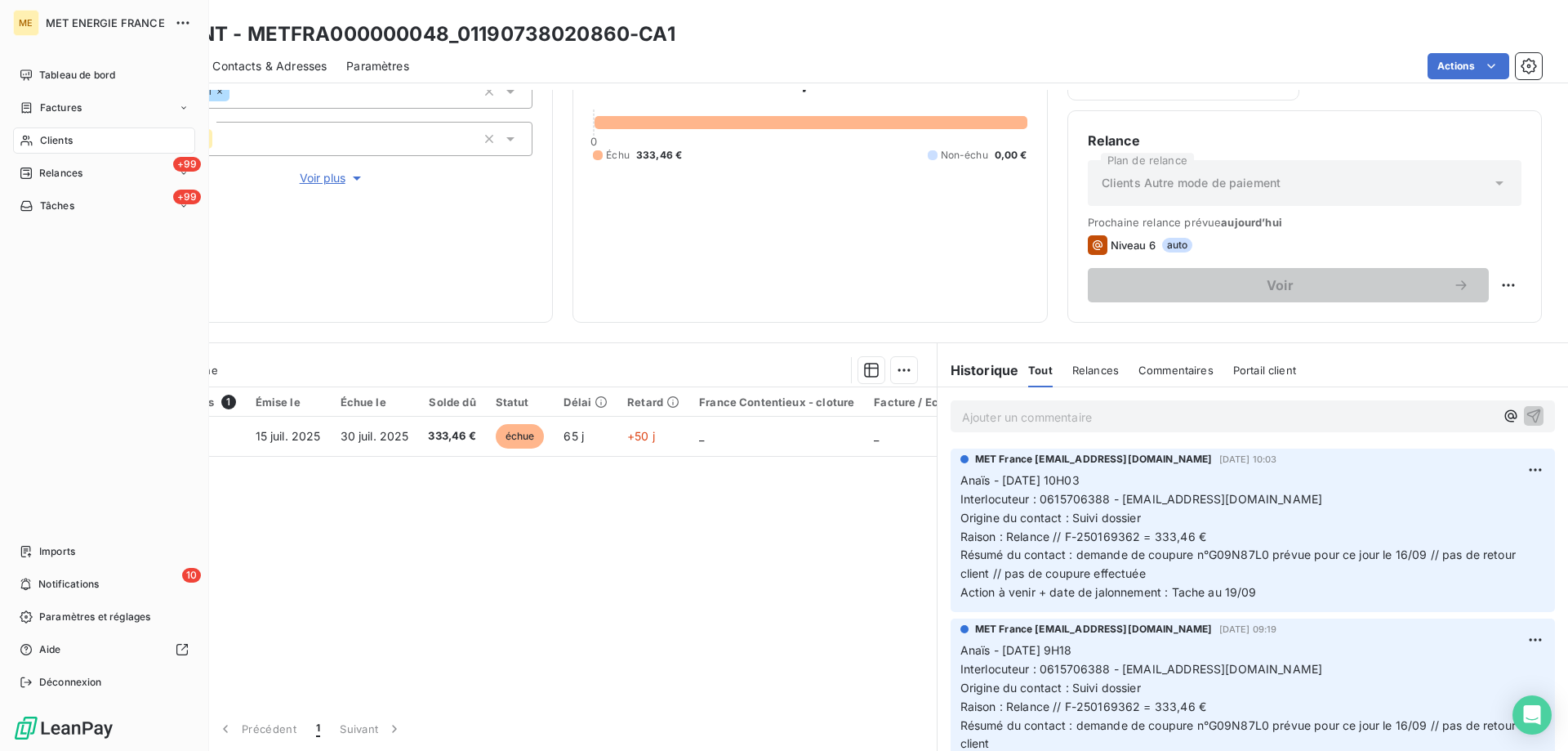
click at [39, 209] on div "Tâches" at bounding box center [47, 206] width 55 height 14
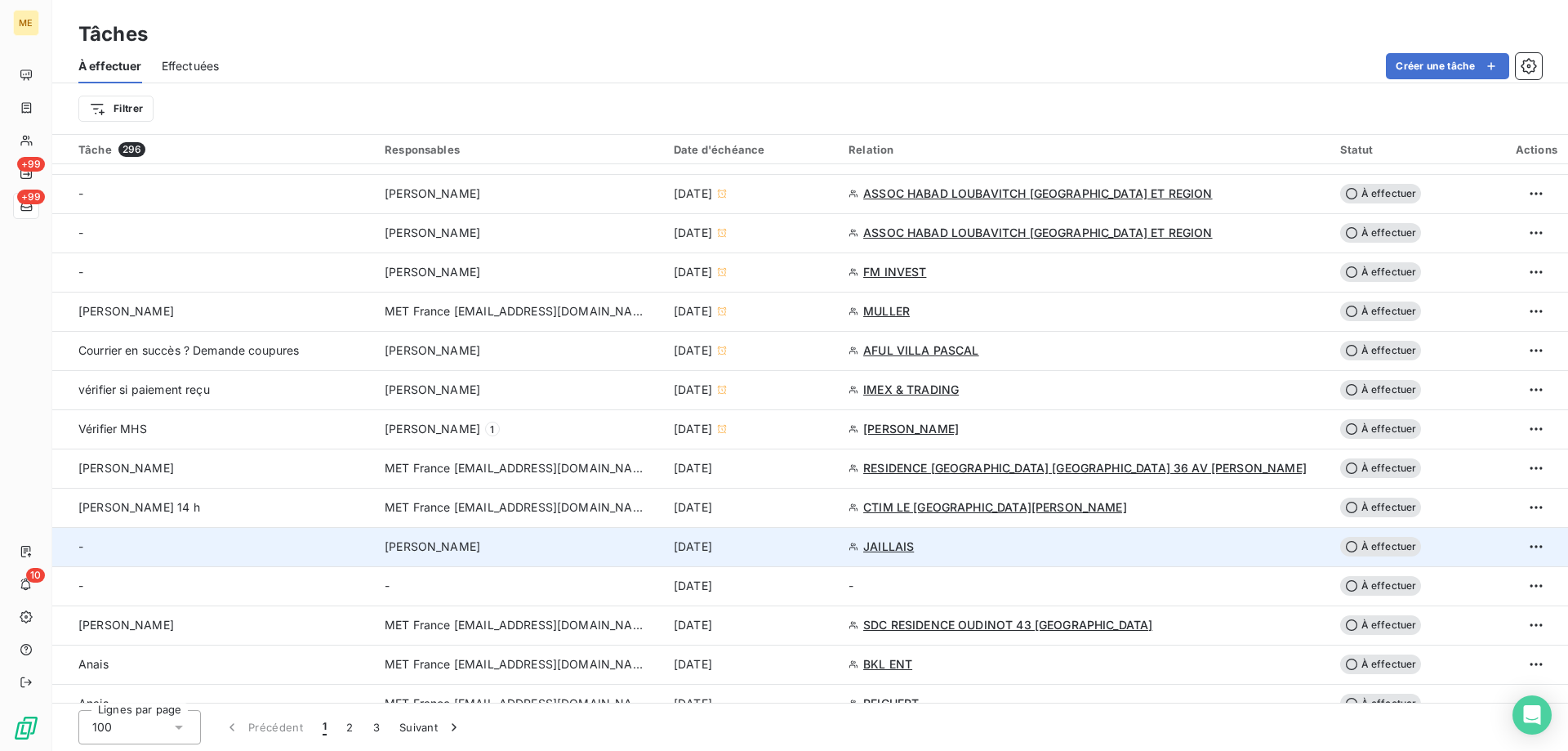
scroll to position [898, 0]
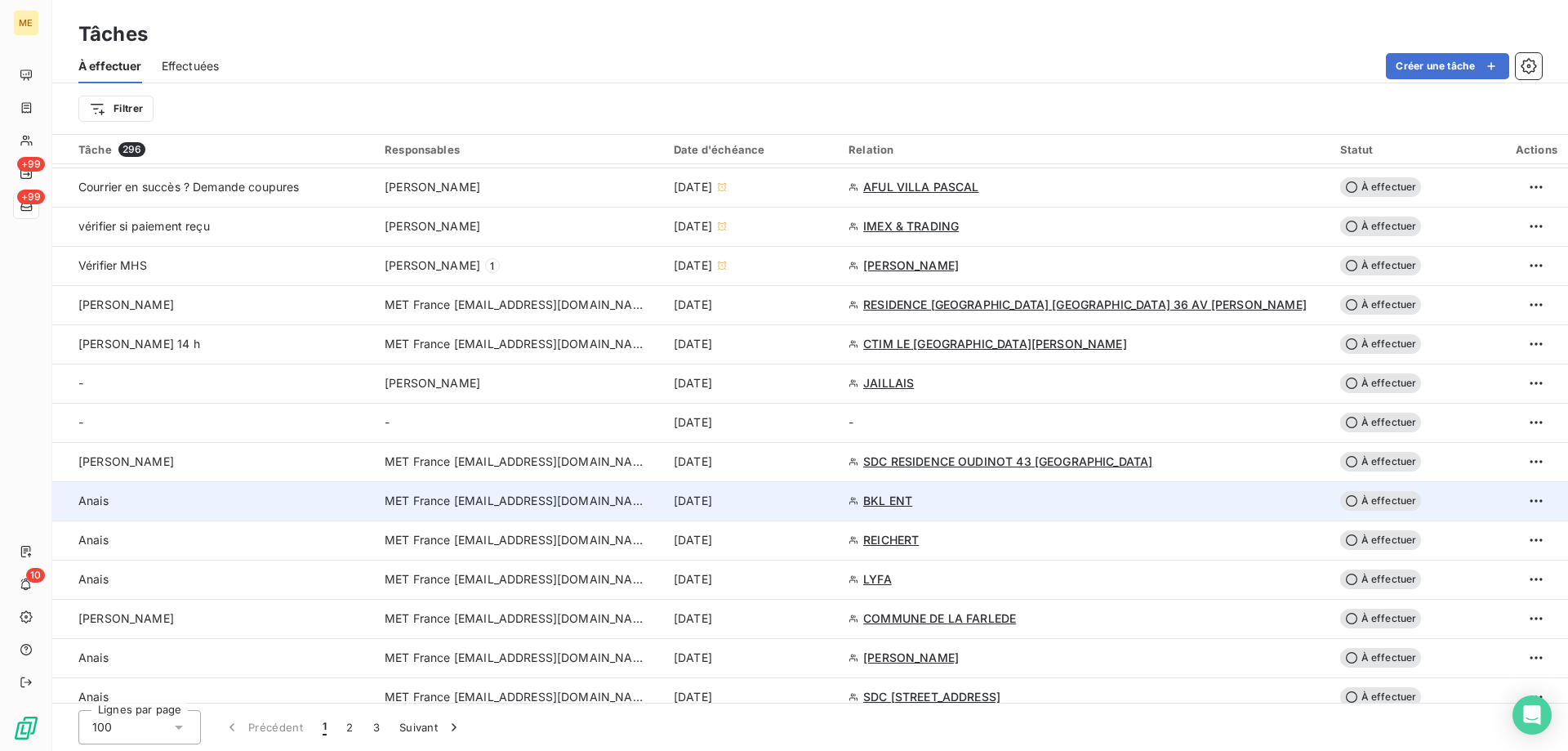
click at [829, 496] on div "[DATE]" at bounding box center [751, 500] width 155 height 16
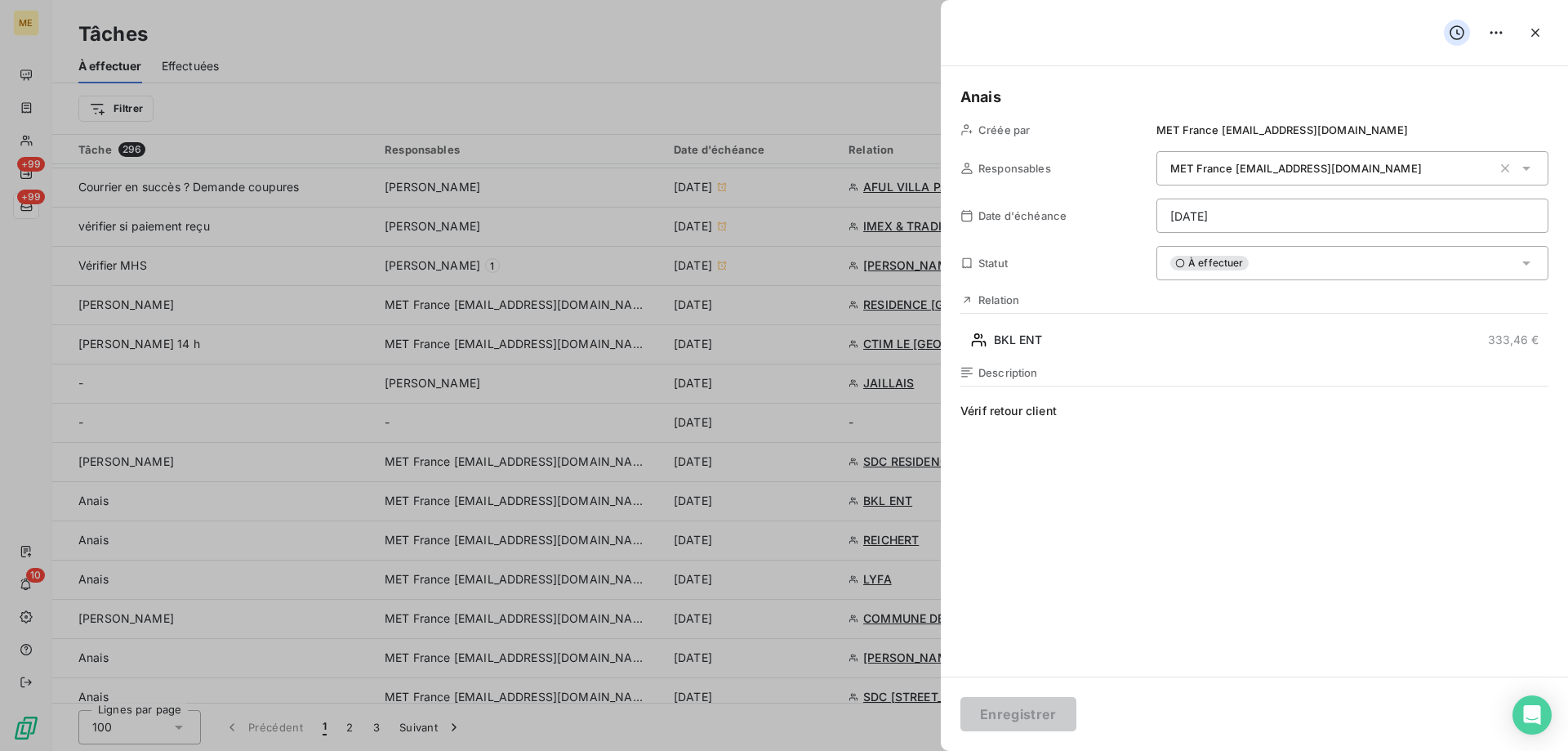
click at [1252, 222] on html "ME +99 +99 10 Tâches À effectuer Effectuées Créer une tâche Filtrer Tâche 296 R…" at bounding box center [784, 465] width 1568 height 931
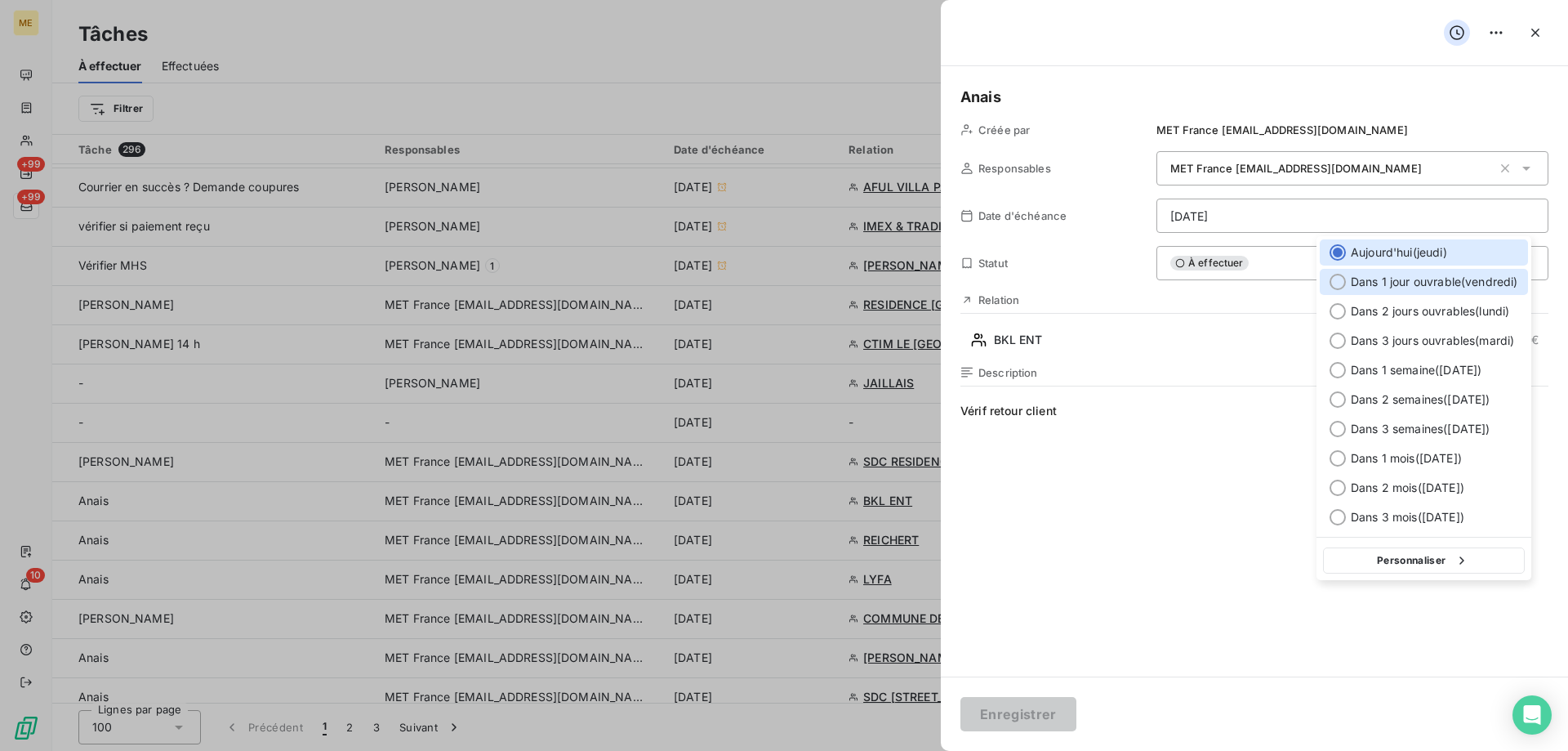
click at [1359, 279] on span "Dans 1 jour ouvrable ( vendredi )" at bounding box center [1434, 282] width 167 height 16
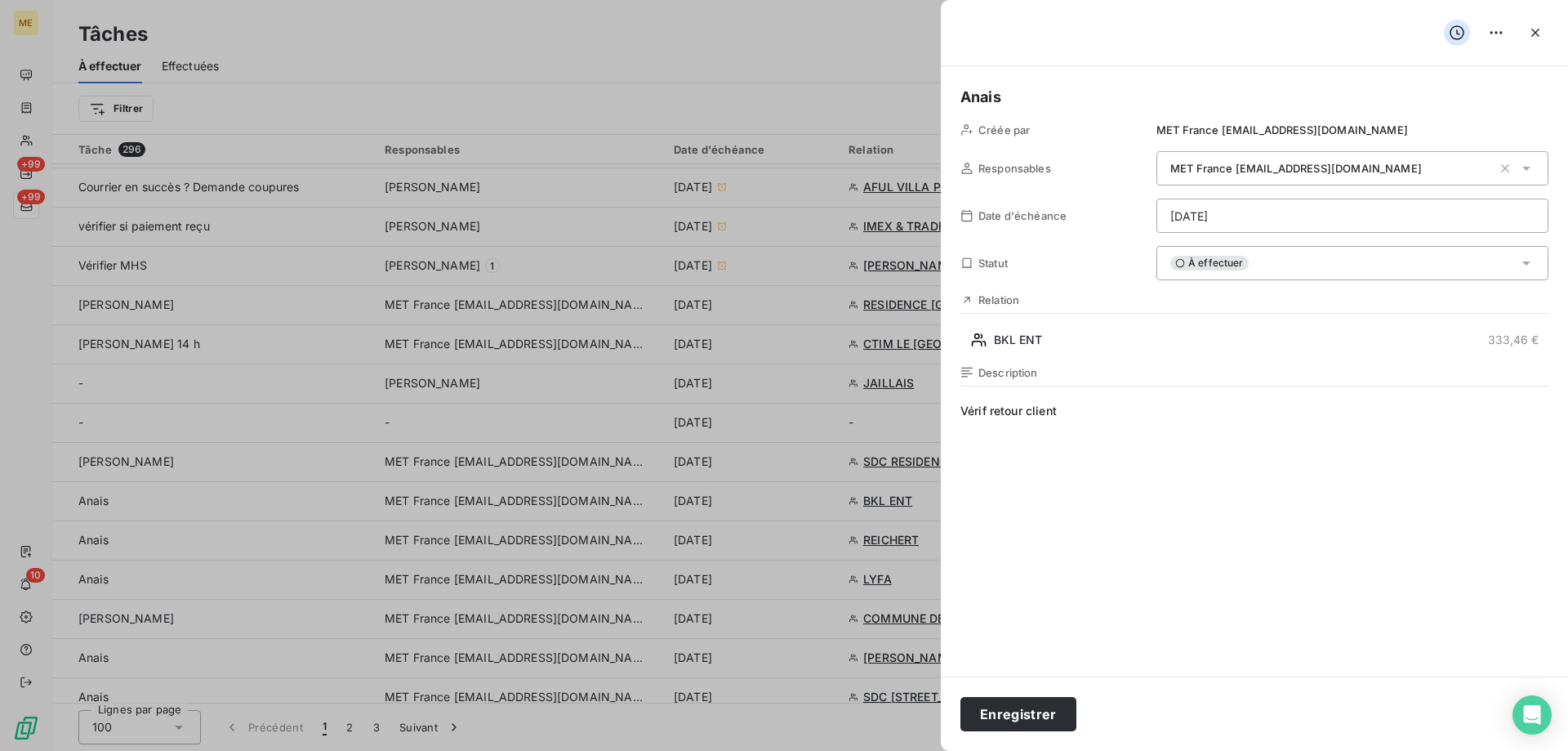
type input "19/09/2025"
click at [1035, 706] on button "Enregistrer" at bounding box center [1017, 714] width 116 height 34
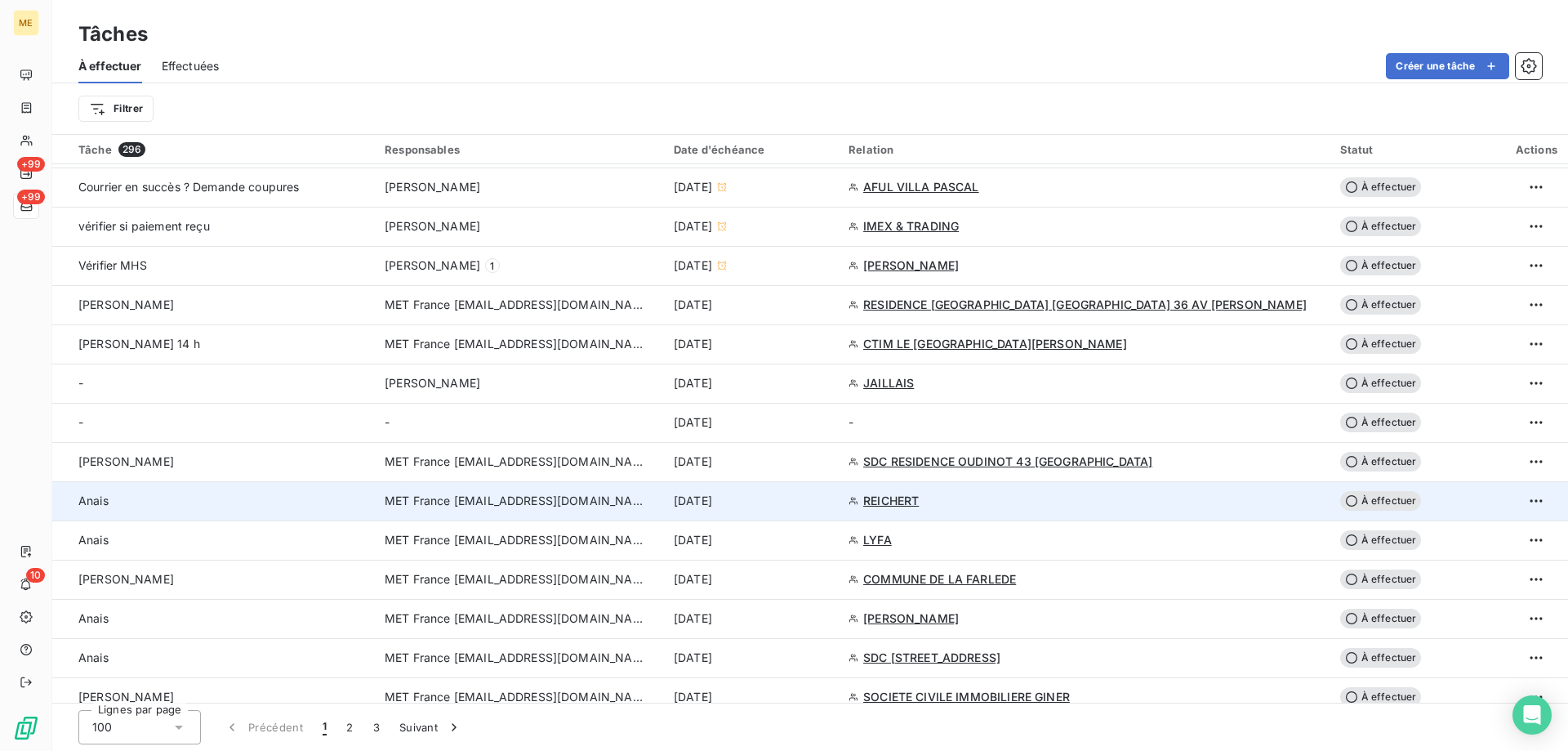
click at [839, 510] on td "[DATE]" at bounding box center [751, 501] width 175 height 40
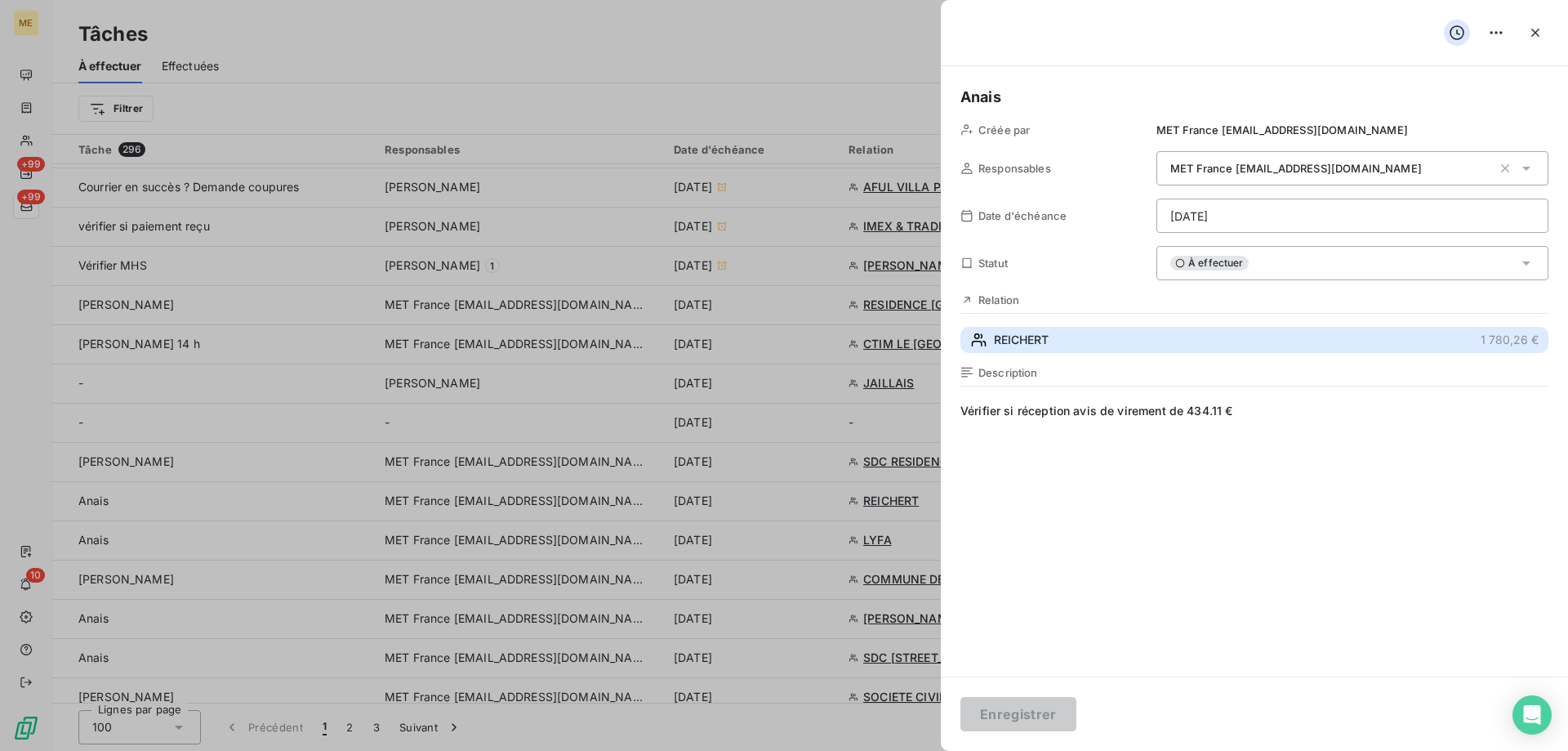
click at [1206, 342] on button "REICHERT 1 780,26 €" at bounding box center [1254, 340] width 588 height 26
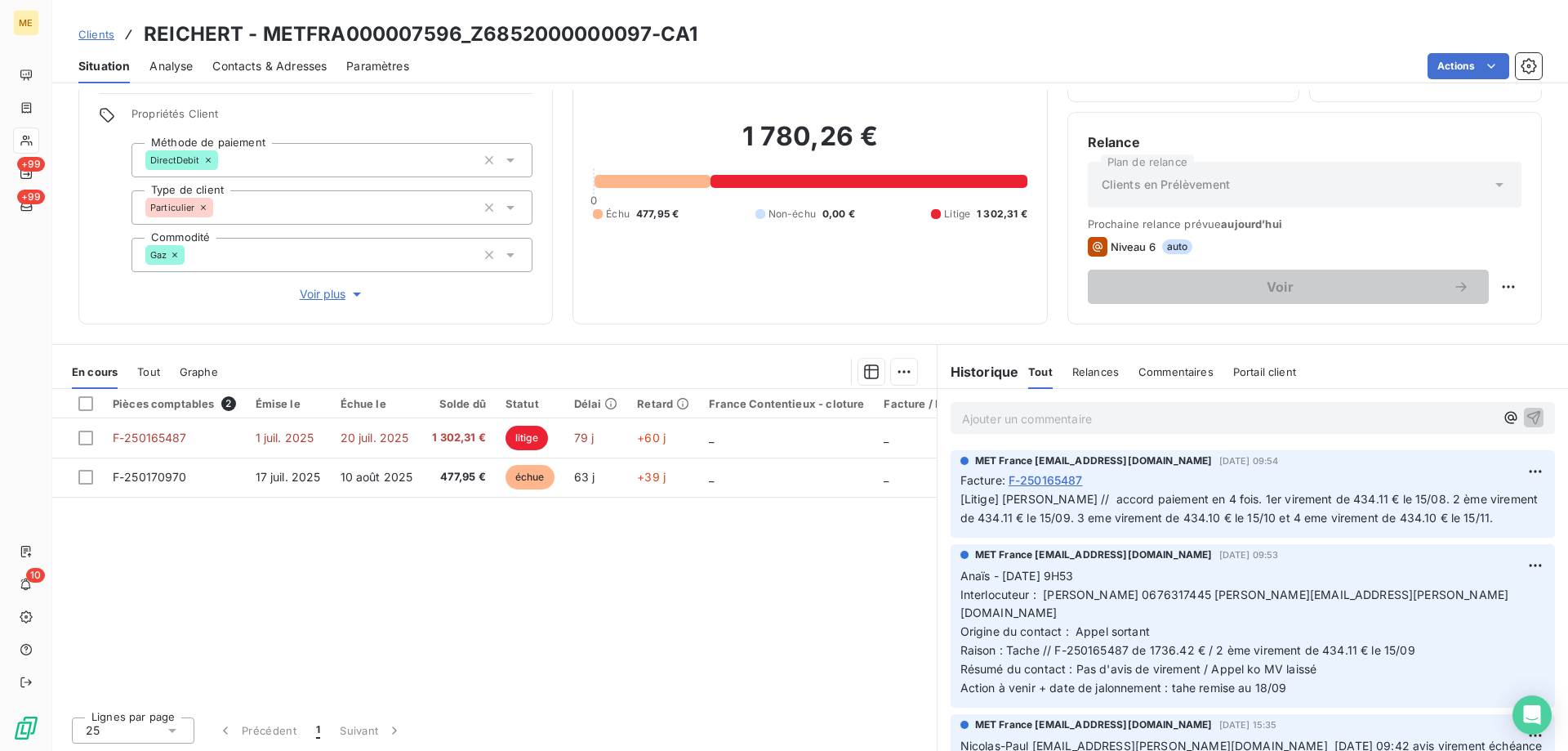
scroll to position [103, 0]
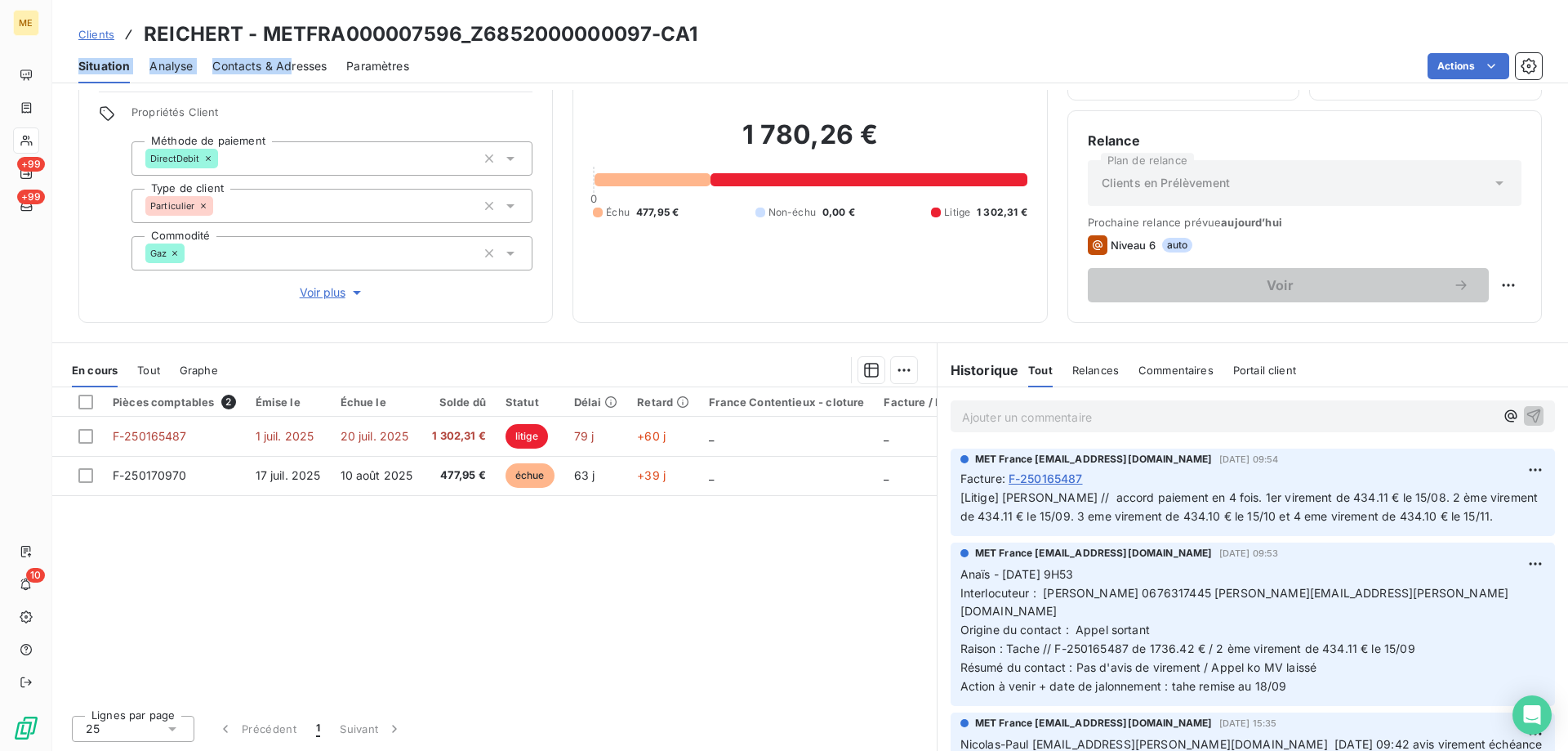
drag, startPoint x: 710, startPoint y: 40, endPoint x: 551, endPoint y: 45, distance: 159.1
click at [294, 49] on div "Clients REICHERT - METFRA000007596_Z6852000000097-CA1 Situation Analyse Contact…" at bounding box center [810, 41] width 1516 height 84
click at [455, 32] on h3 "REICHERT - METFRA000007596_Z6852000000097-CA1" at bounding box center [420, 34] width 553 height 30
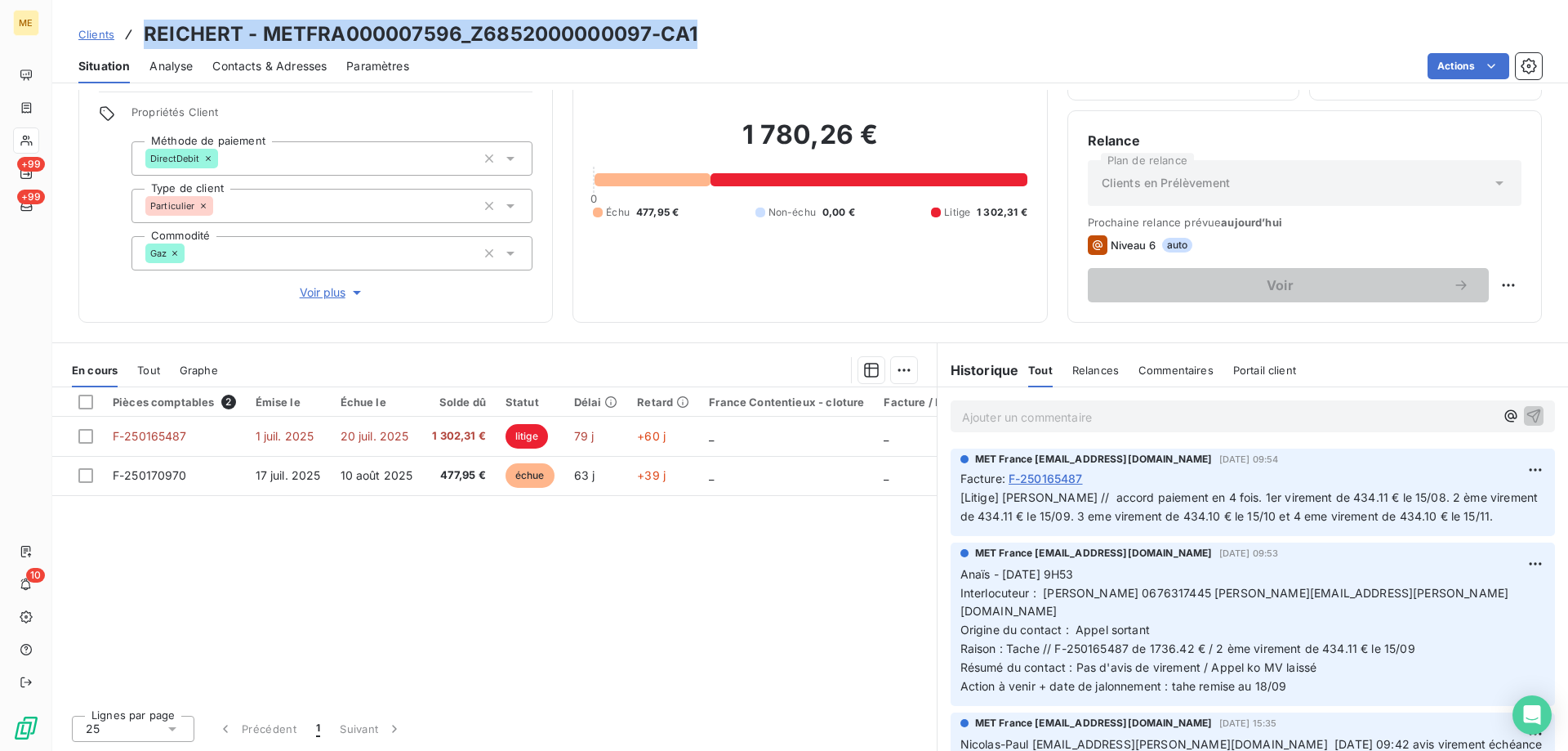
drag, startPoint x: 144, startPoint y: 31, endPoint x: 709, endPoint y: 32, distance: 565.0
click at [709, 32] on div "Clients REICHERT - METFRA000007596_Z6852000000097-CA1" at bounding box center [810, 34] width 1516 height 30
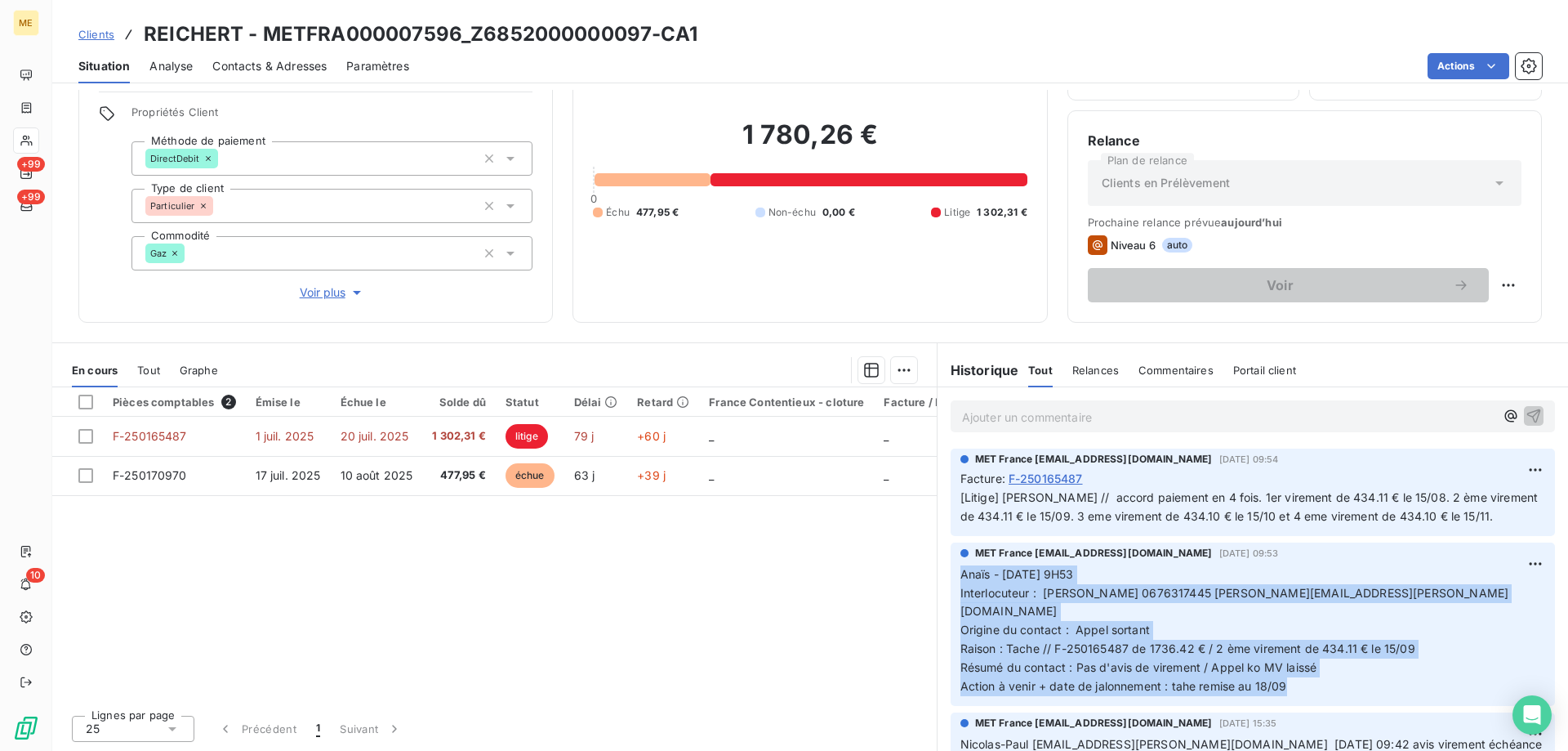
drag, startPoint x: 1302, startPoint y: 676, endPoint x: 949, endPoint y: 578, distance: 366.4
click at [950, 578] on div "MET France met-france@recouvrement.met.com 17 sept. 2025, 09:53 Anaïs - 17/09/2…" at bounding box center [1252, 624] width 604 height 163
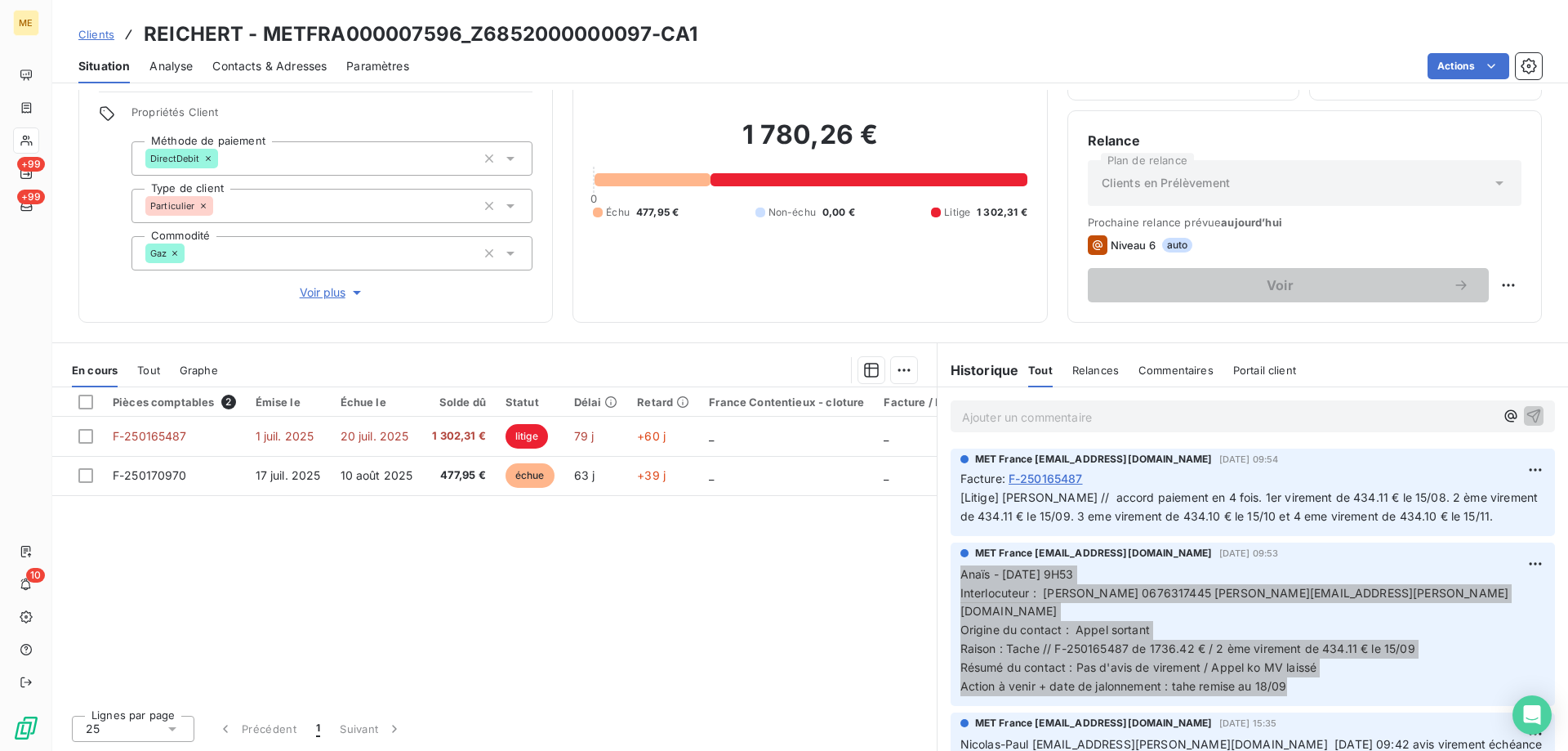
scroll to position [82, 0]
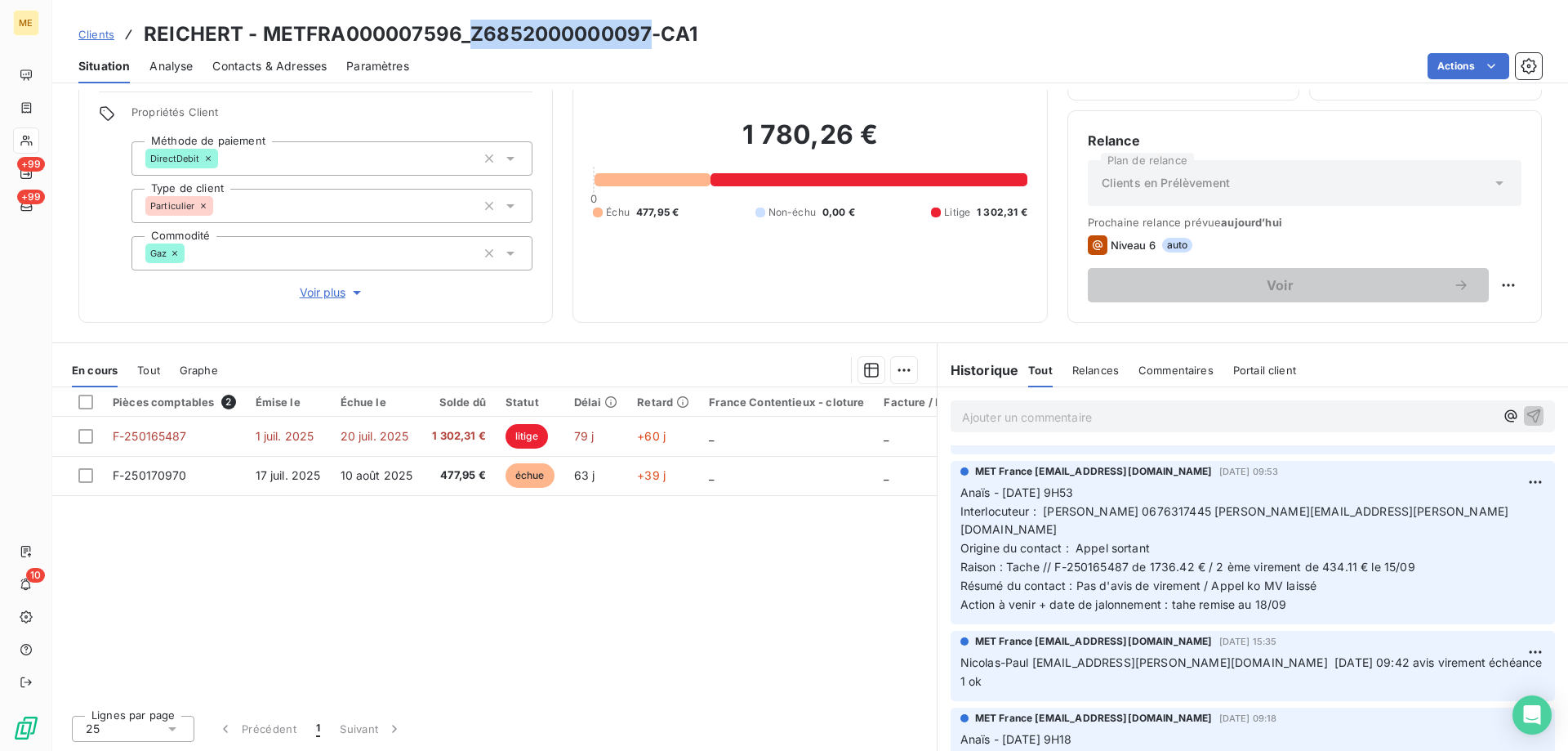
drag, startPoint x: 646, startPoint y: 35, endPoint x: 465, endPoint y: 27, distance: 181.2
click at [465, 27] on h3 "REICHERT - METFRA000007596_Z6852000000097-CA1" at bounding box center [420, 34] width 553 height 30
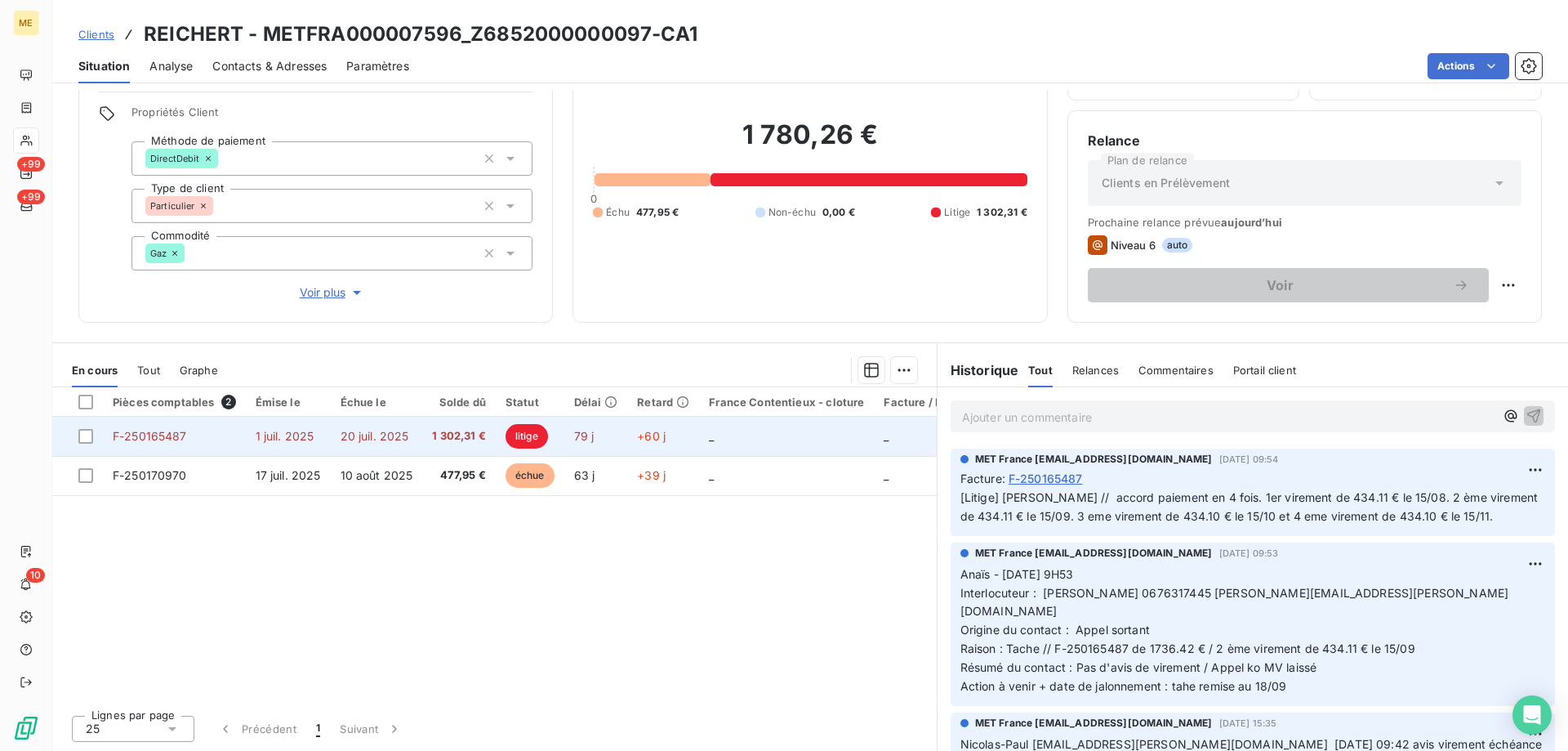
click at [801, 444] on td "_" at bounding box center [786, 437] width 175 height 40
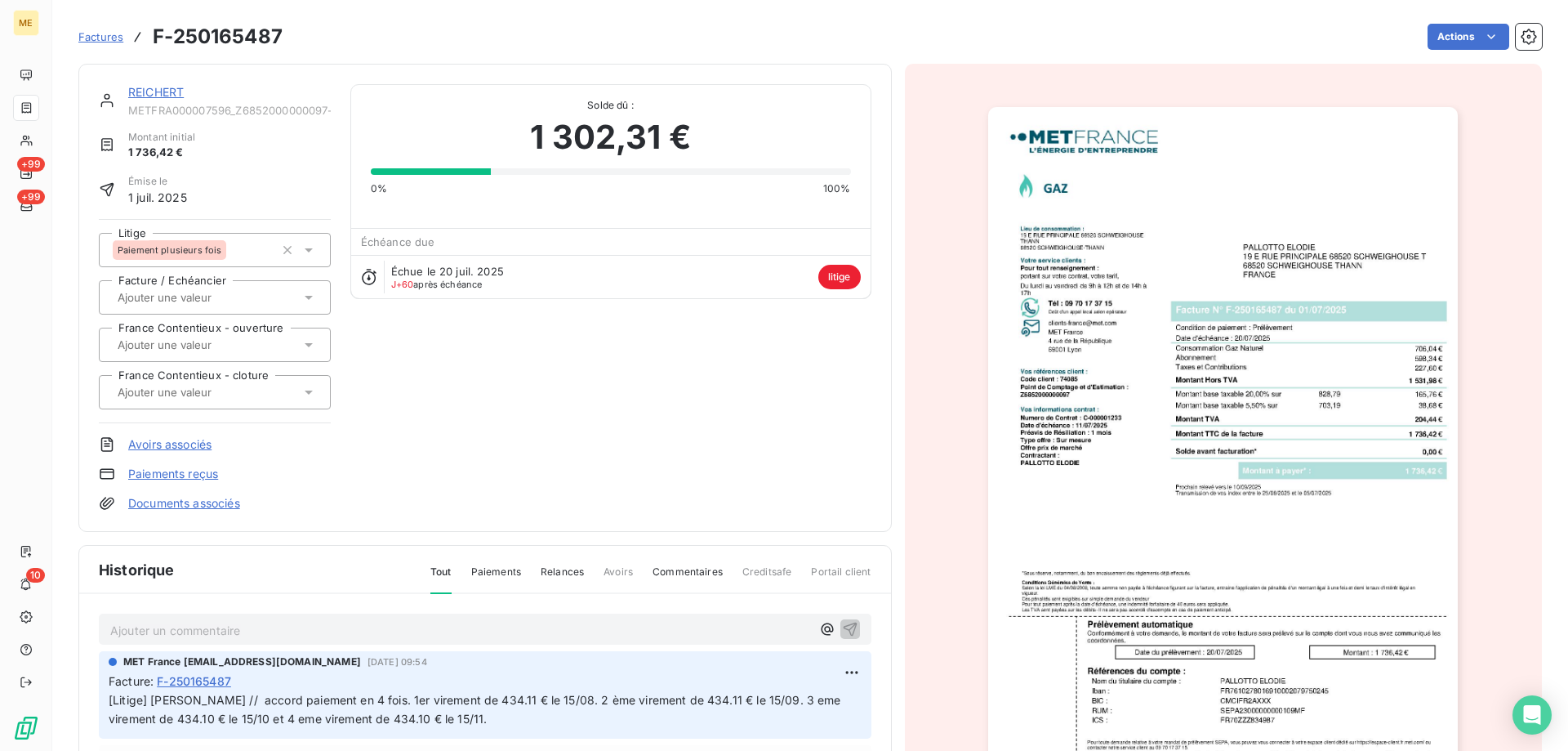
click at [147, 92] on link "REICHERT" at bounding box center [156, 92] width 56 height 13
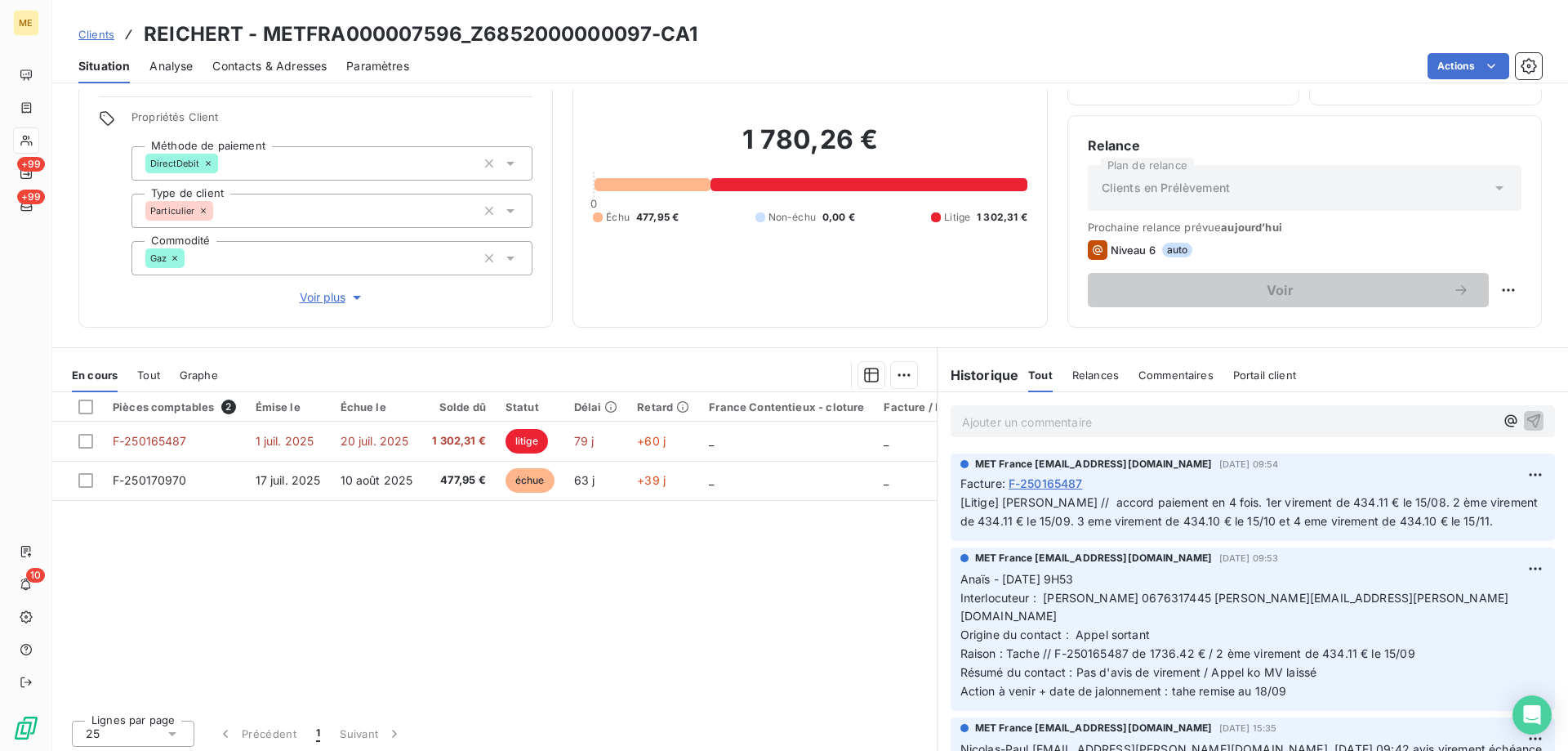
scroll to position [103, 0]
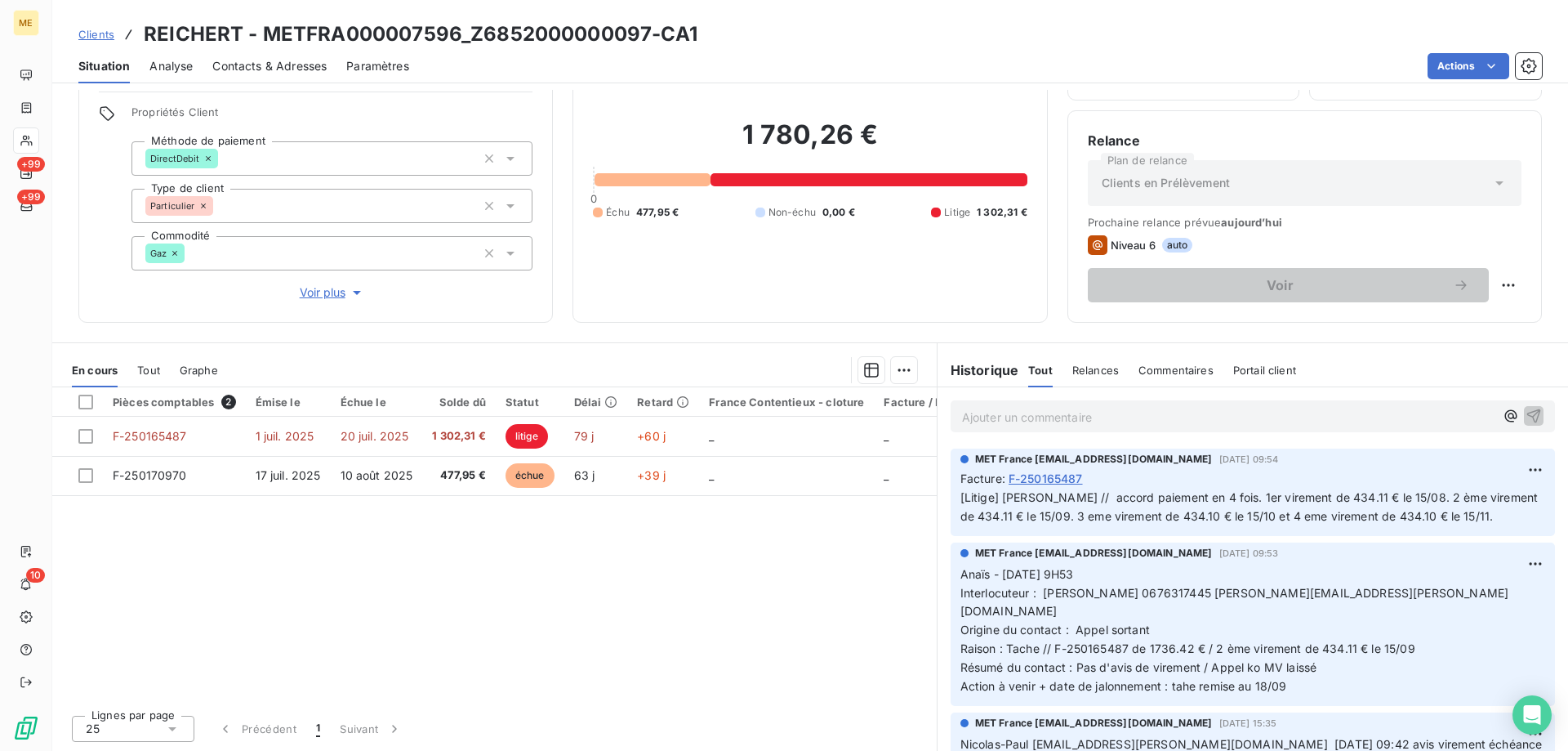
click at [848, 205] on span "0,00 €" at bounding box center [839, 212] width 32 height 14
drag, startPoint x: 460, startPoint y: 33, endPoint x: 266, endPoint y: 43, distance: 194.3
click at [266, 43] on h3 "REICHERT - METFRA000007596_Z6852000000097-CA1" at bounding box center [420, 34] width 553 height 30
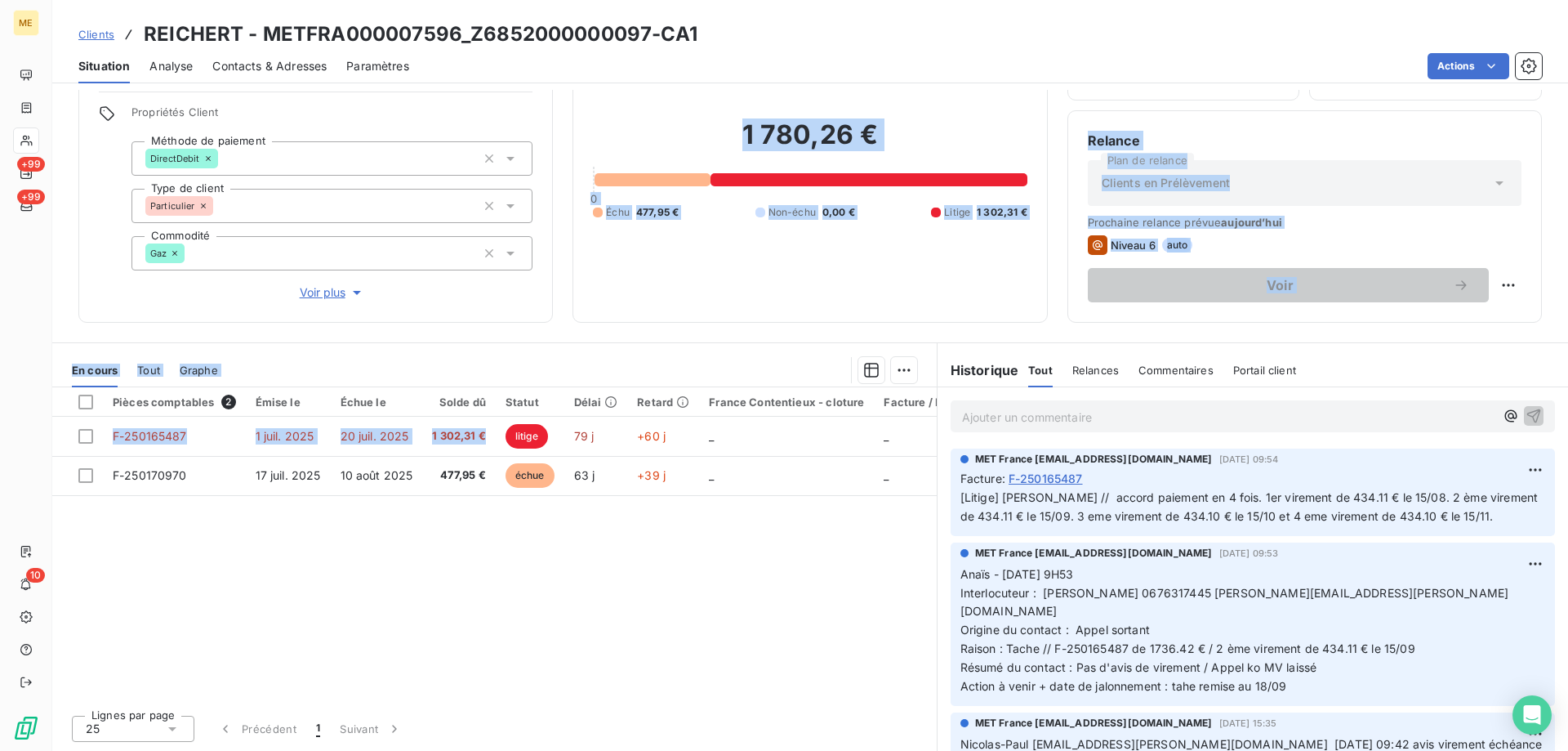
drag, startPoint x: 429, startPoint y: 437, endPoint x: 455, endPoint y: 293, distance: 146.3
click at [454, 296] on div "Informations client Gestionnaires Aucun Propriétés Client Méthode de paiement D…" at bounding box center [810, 420] width 1516 height 661
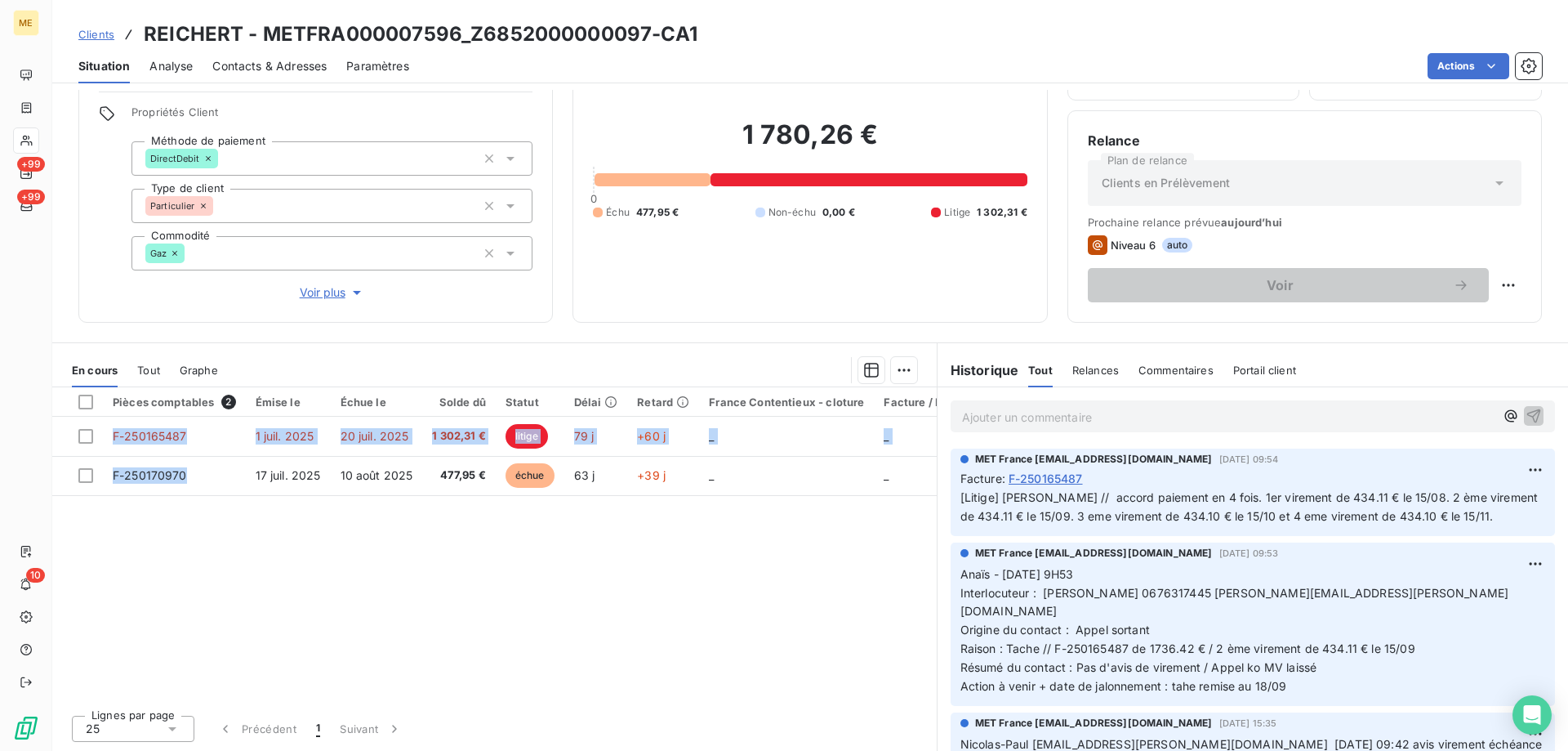
drag, startPoint x: 189, startPoint y: 475, endPoint x: 133, endPoint y: 531, distance: 79.2
click at [128, 530] on div "Pièces comptables 2 Émise le Échue le Solde dû Statut Délai Retard France Conte…" at bounding box center [494, 544] width 885 height 314
drag, startPoint x: 489, startPoint y: 473, endPoint x: 443, endPoint y: 562, distance: 100.2
click at [443, 562] on div "Pièces comptables 2 Émise le Échue le Solde dû Statut Délai Retard France Conte…" at bounding box center [494, 544] width 885 height 314
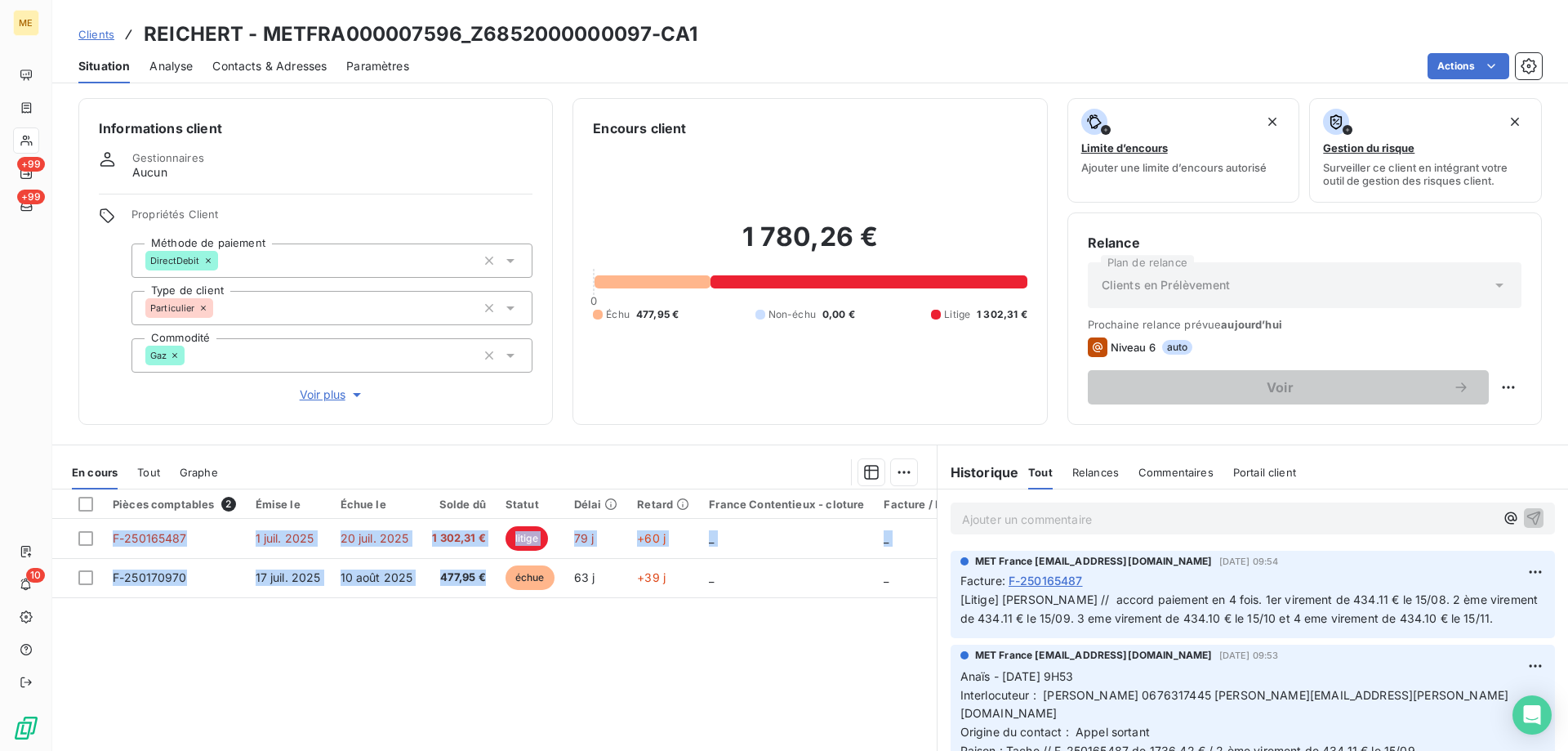
scroll to position [0, 0]
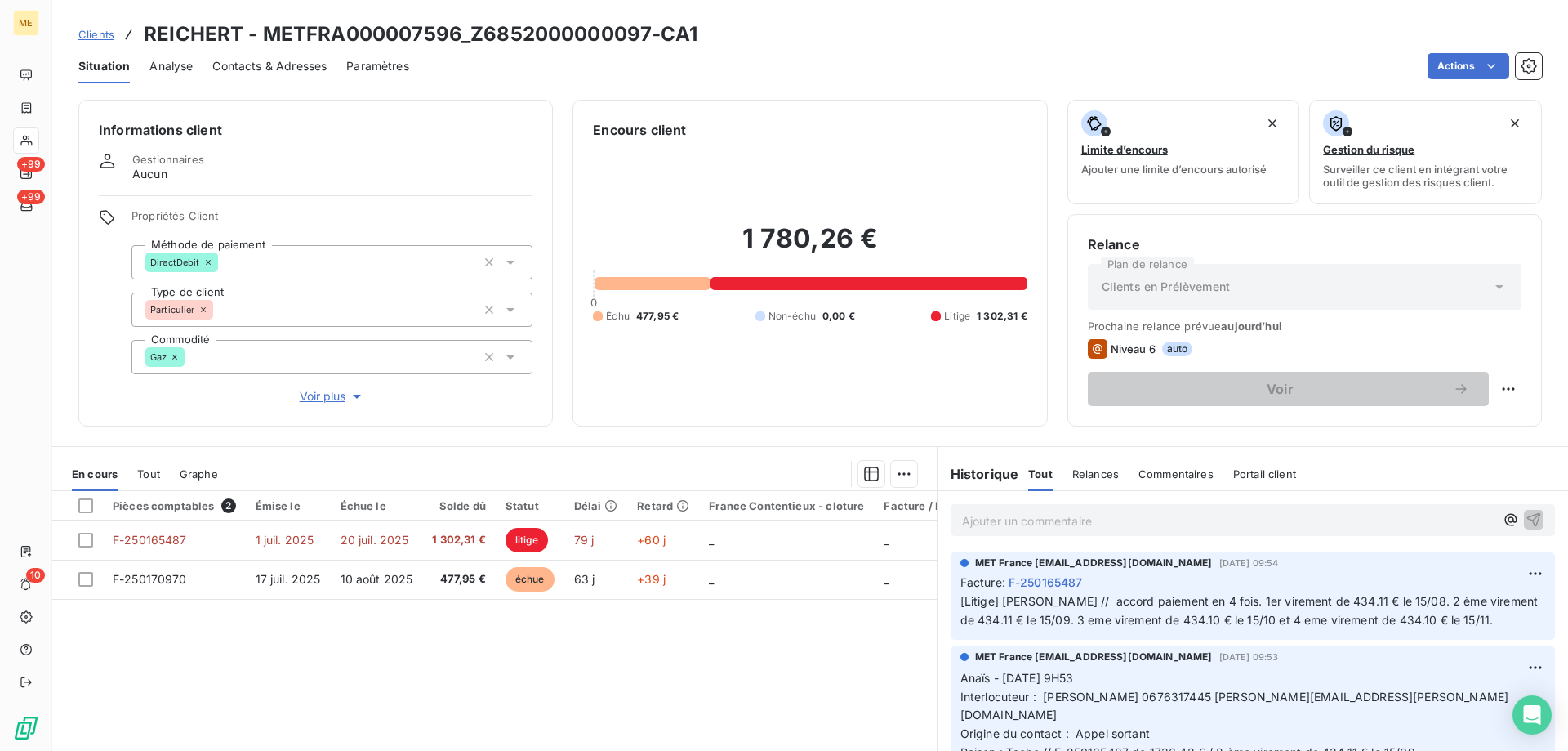
click at [1069, 526] on p "Ajouter un commentaire ﻿" at bounding box center [1228, 520] width 533 height 21
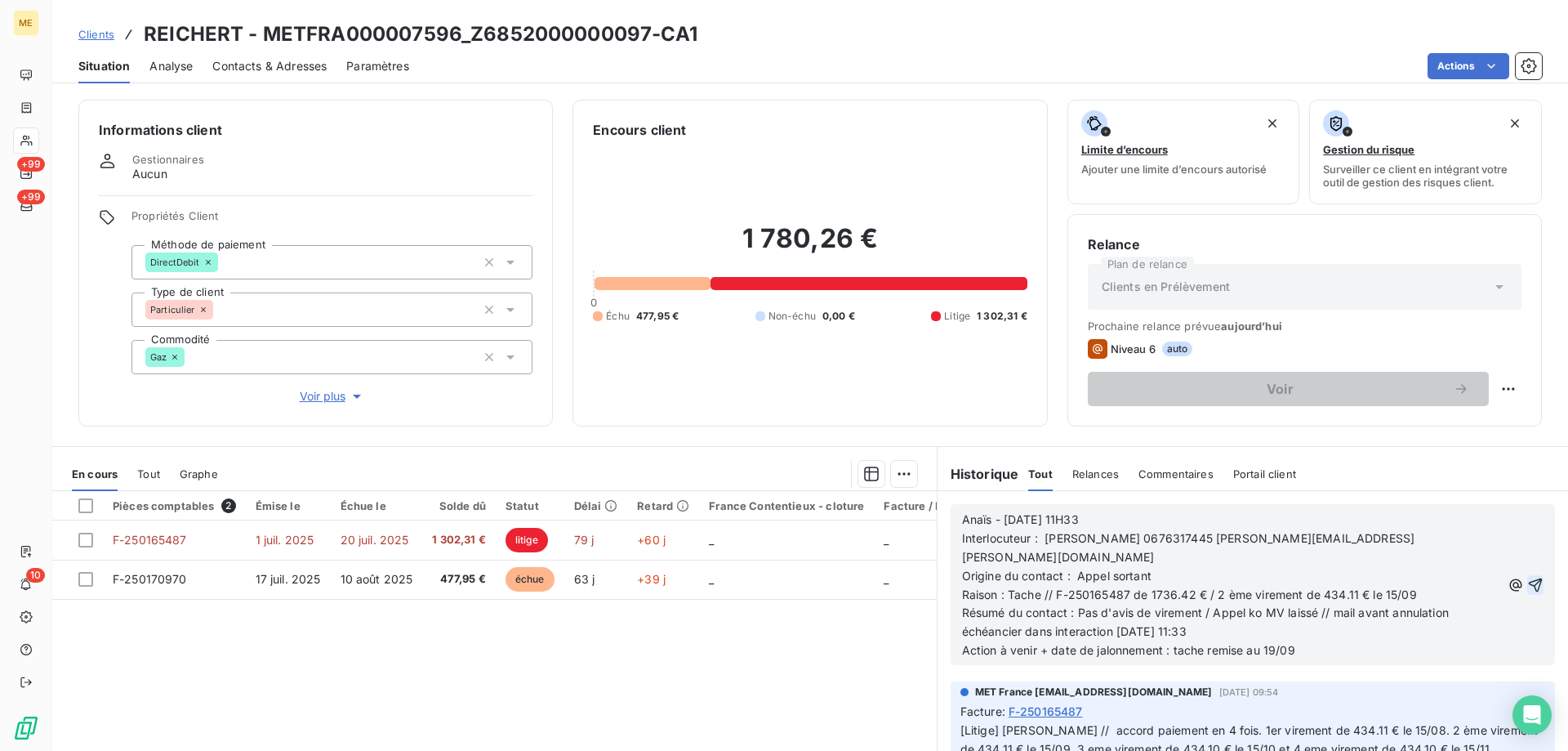
click at [1527, 577] on icon "button" at bounding box center [1535, 585] width 16 height 16
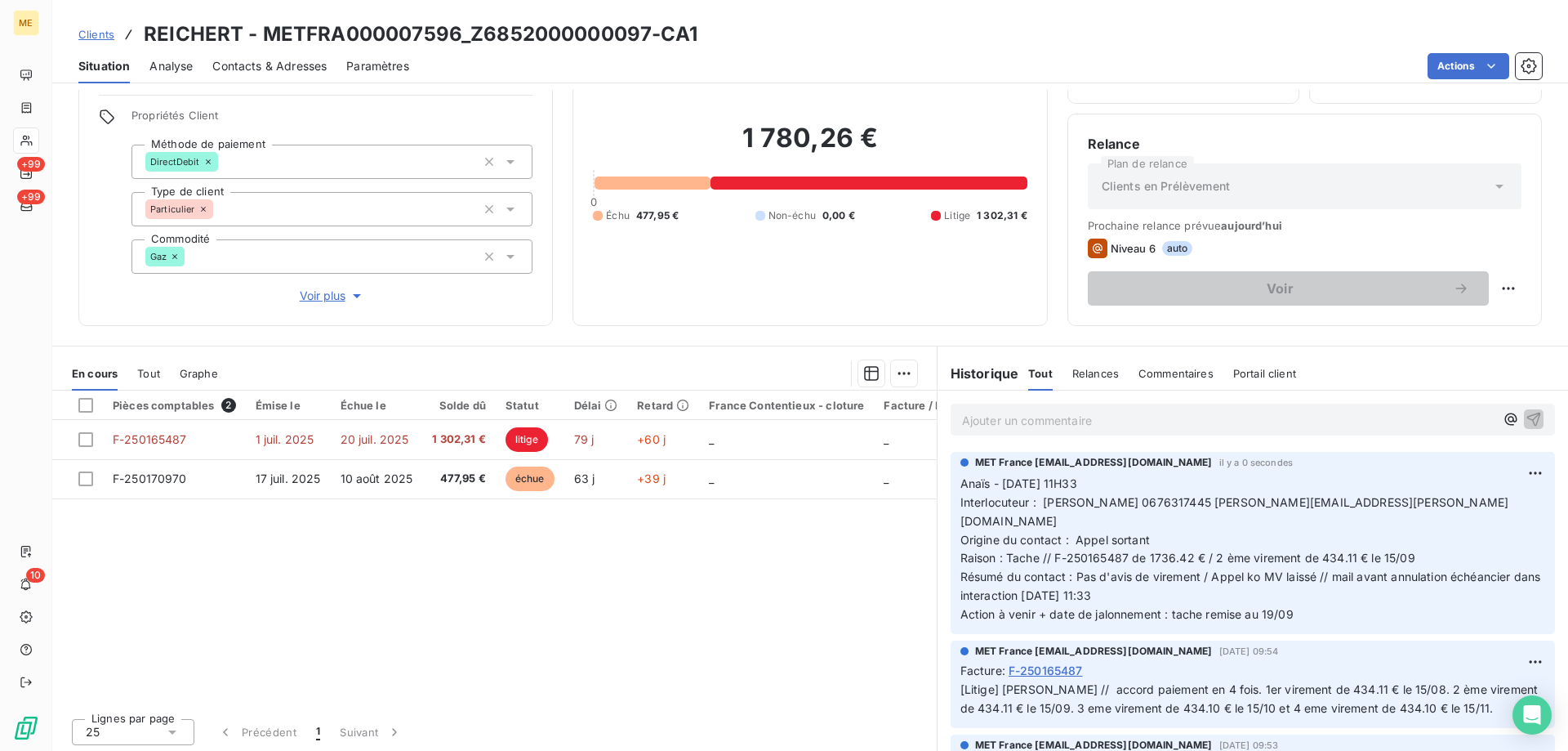
scroll to position [103, 0]
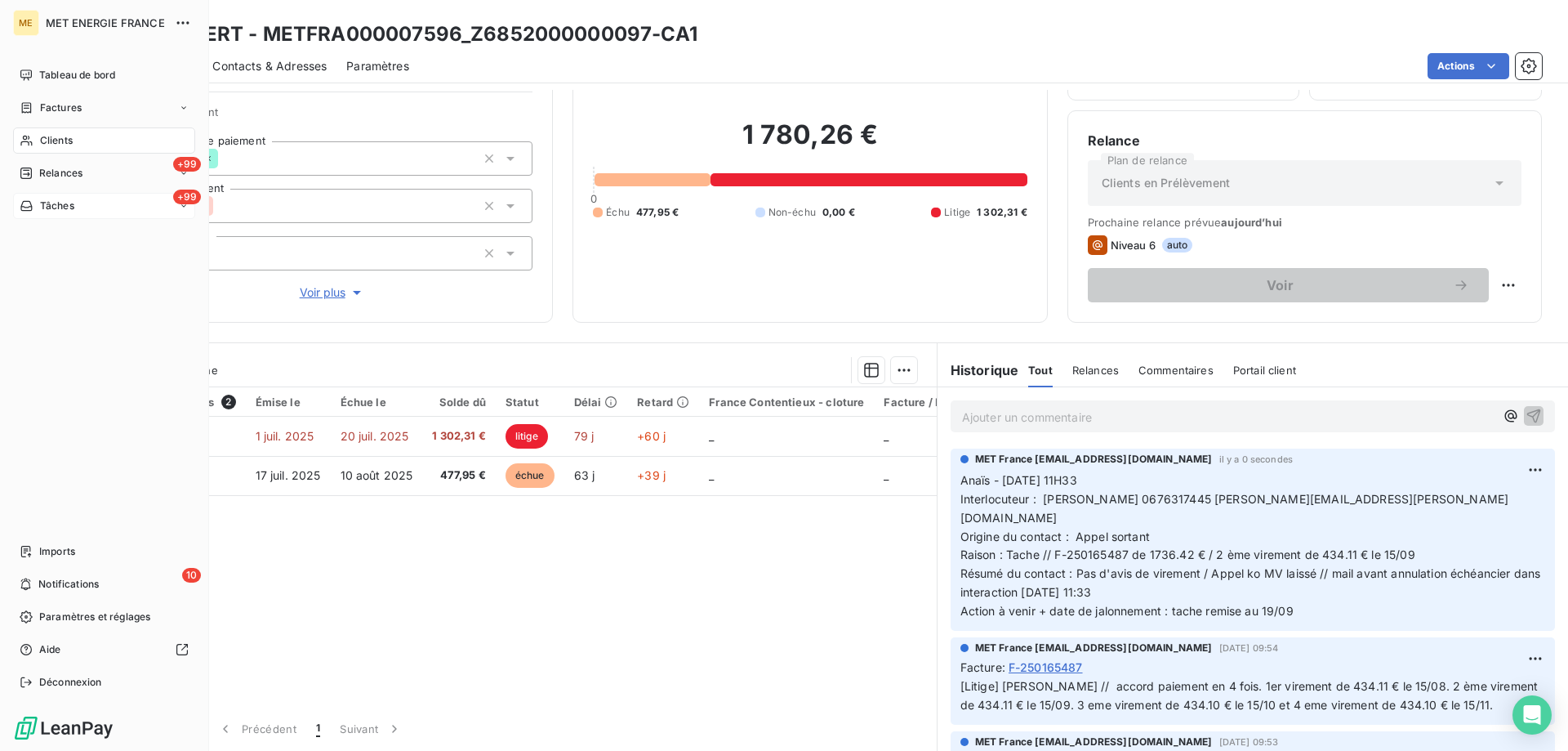
click at [40, 200] on span "Tâches" at bounding box center [57, 206] width 34 height 14
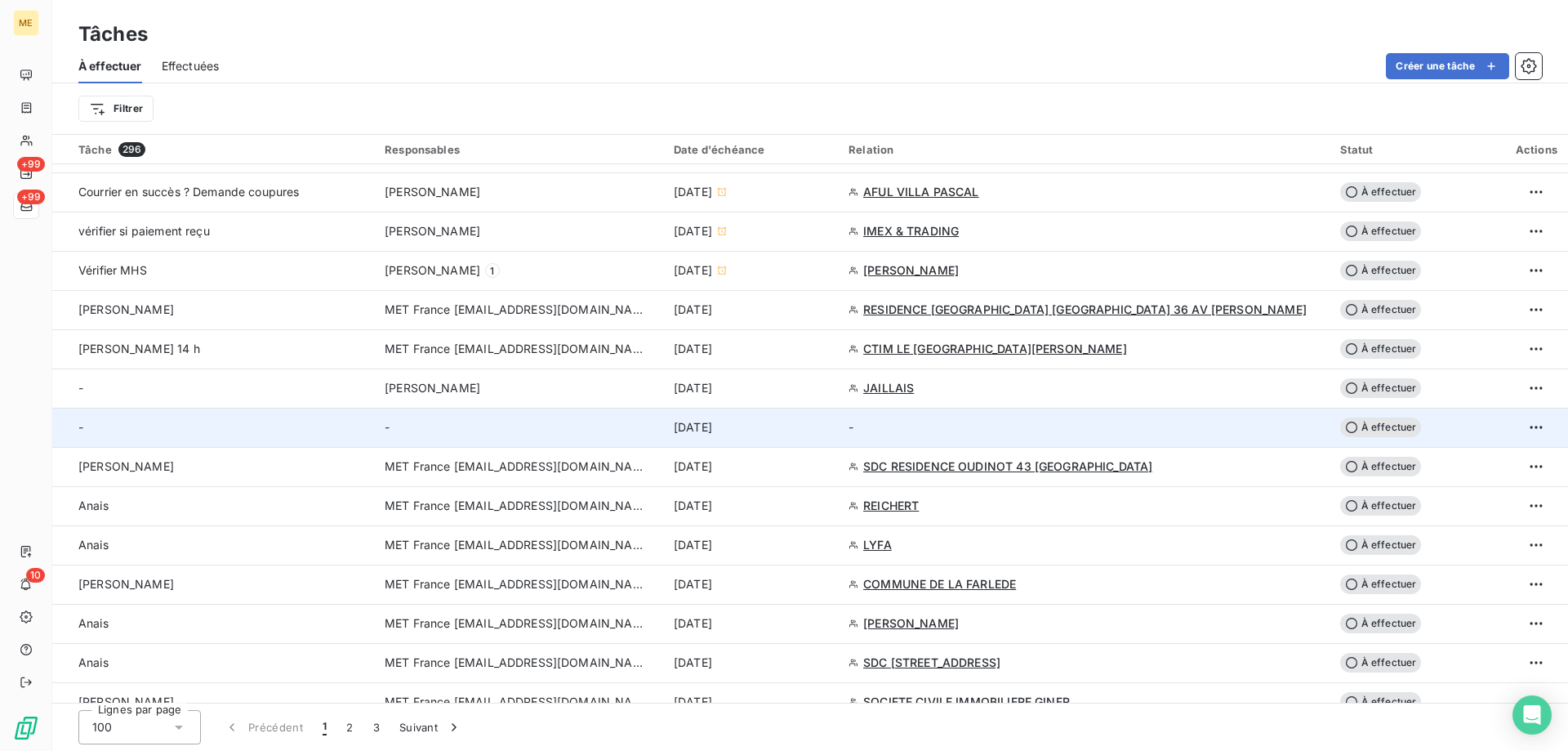
scroll to position [898, 0]
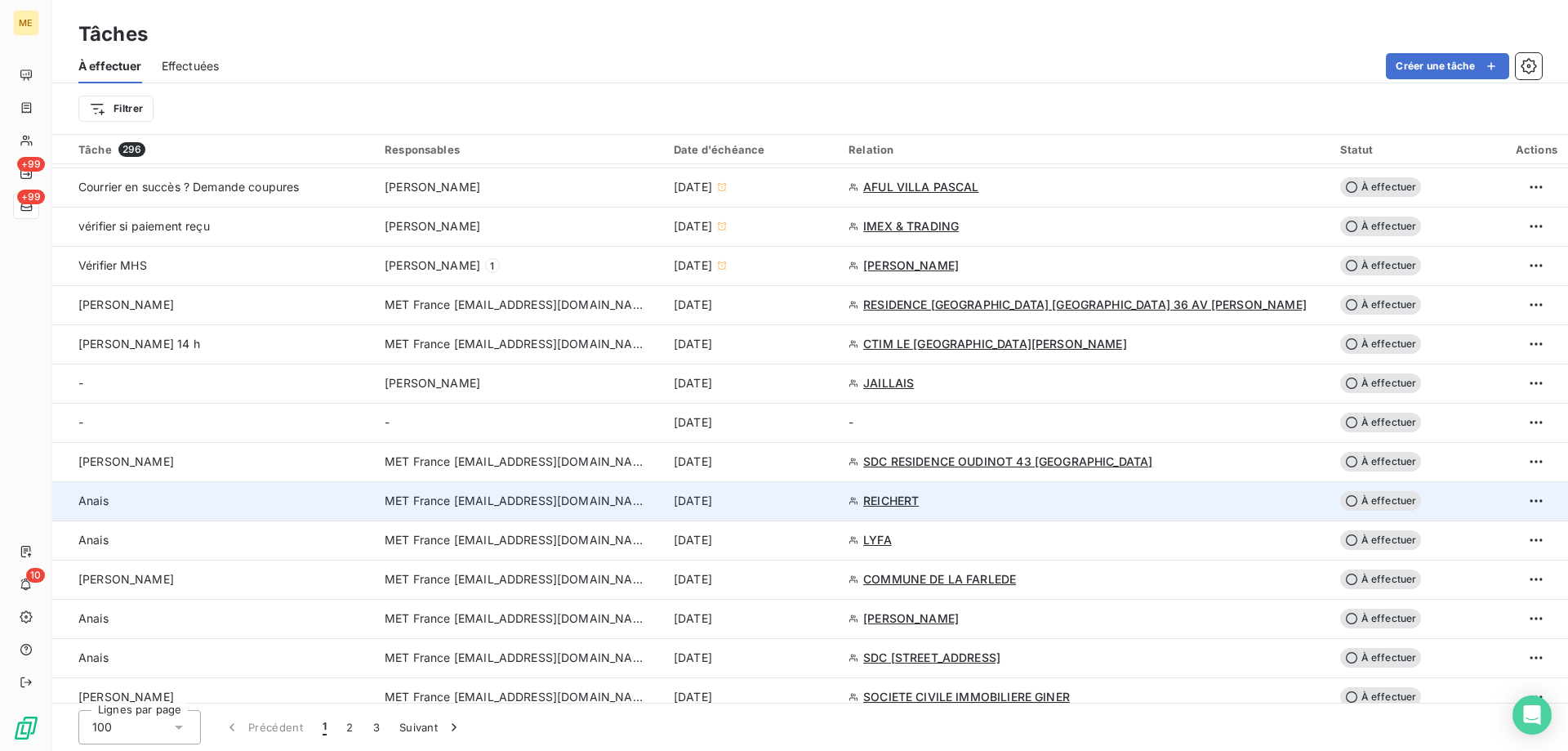
click at [839, 490] on td "[DATE]" at bounding box center [751, 501] width 175 height 40
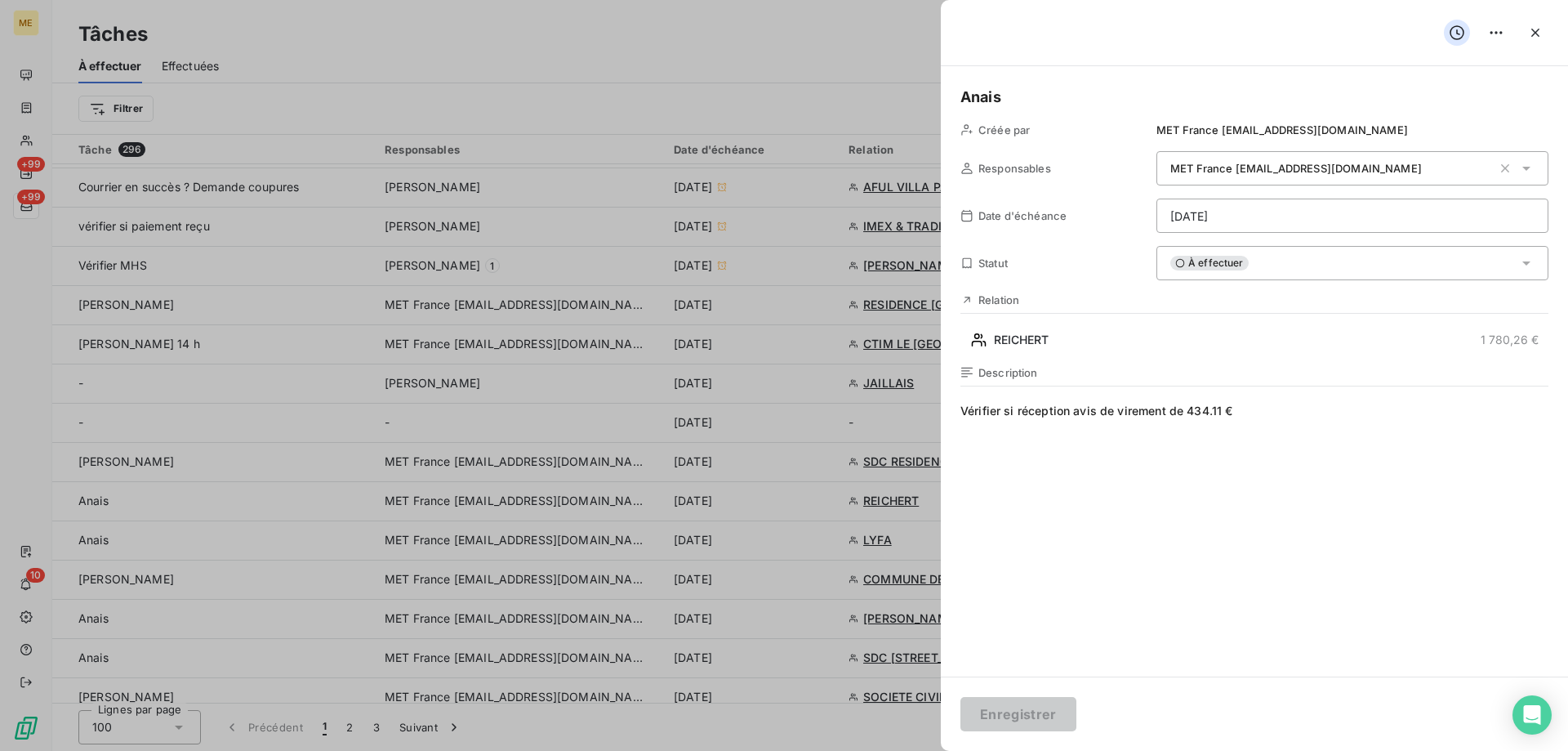
click at [1273, 203] on html "ME +99 +99 10 Tâches À effectuer Effectuées Créer une tâche Filtrer Tâche 296 R…" at bounding box center [784, 465] width 1568 height 931
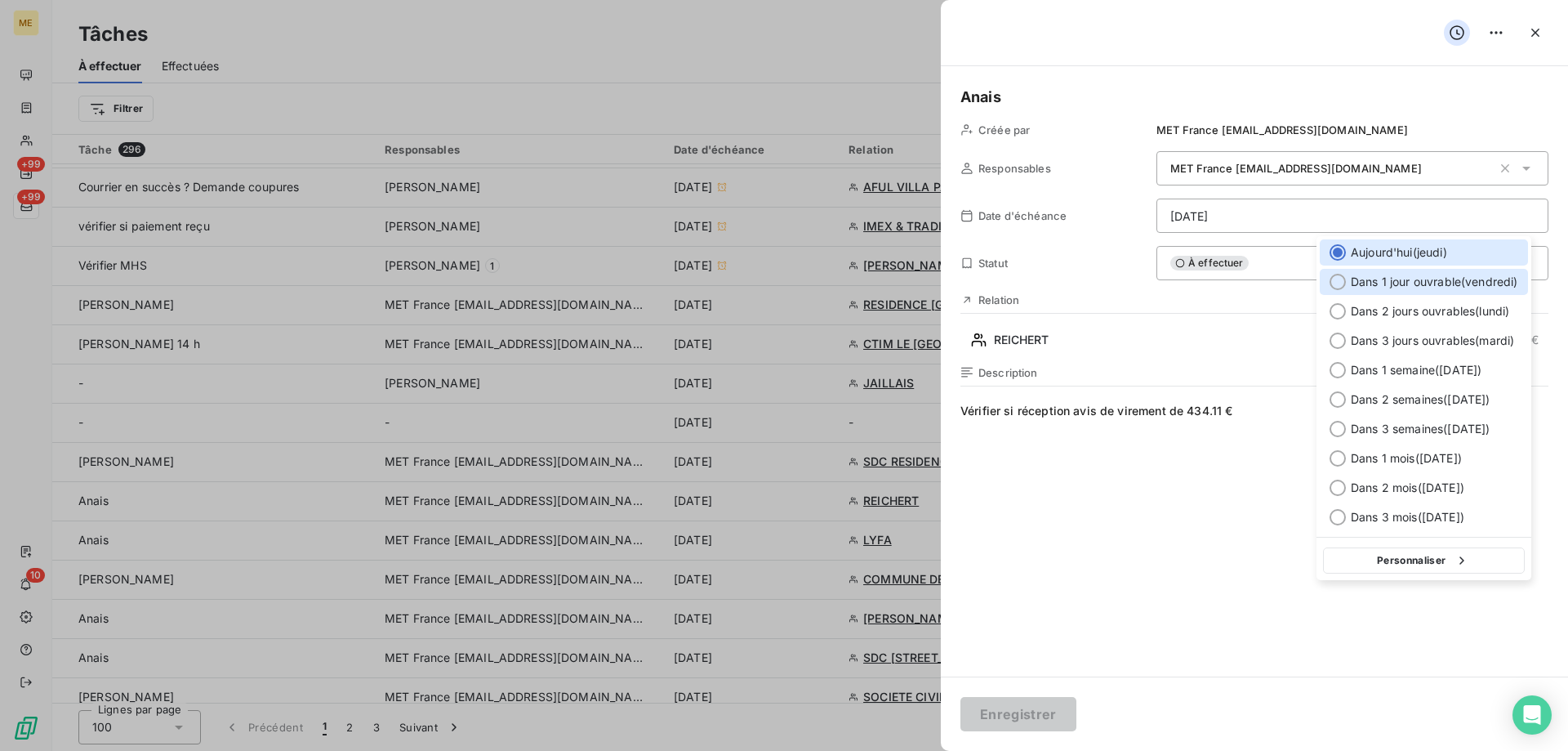
click at [1399, 287] on span "Dans 1 jour ouvrable ( vendredi )" at bounding box center [1434, 282] width 167 height 16
type input "19/09/2025"
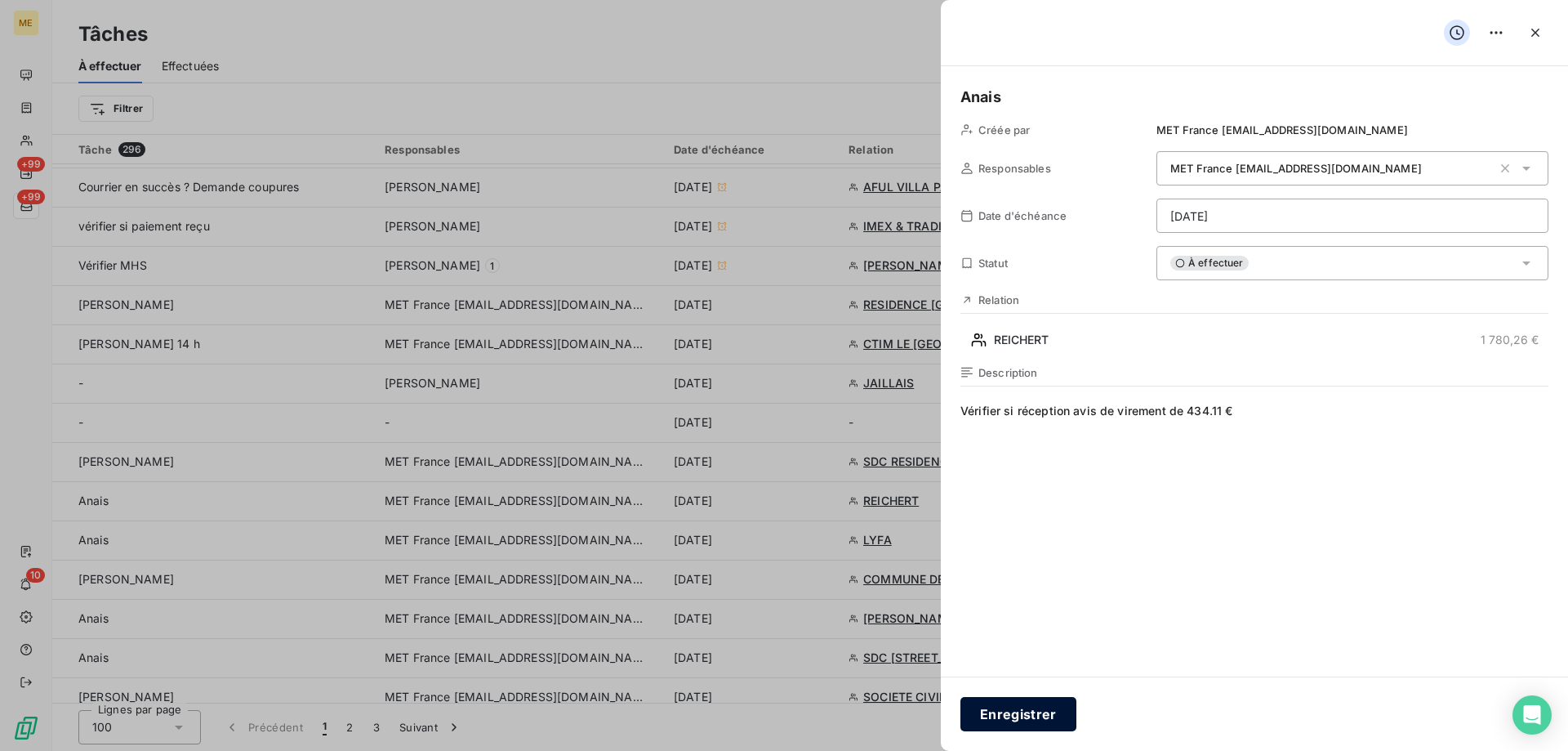
click at [996, 722] on button "Enregistrer" at bounding box center [1017, 714] width 116 height 34
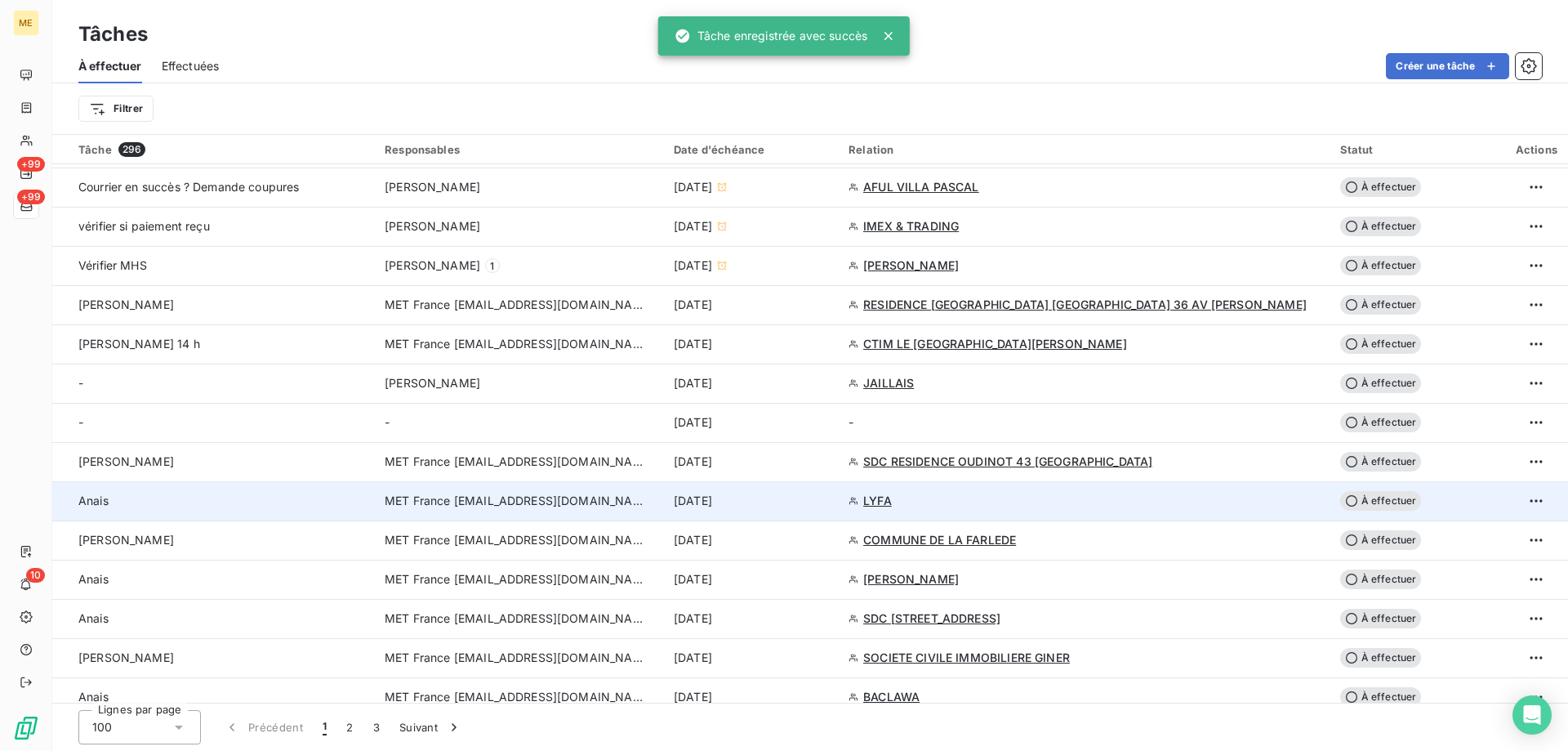
click at [829, 508] on div "[DATE]" at bounding box center [751, 500] width 155 height 16
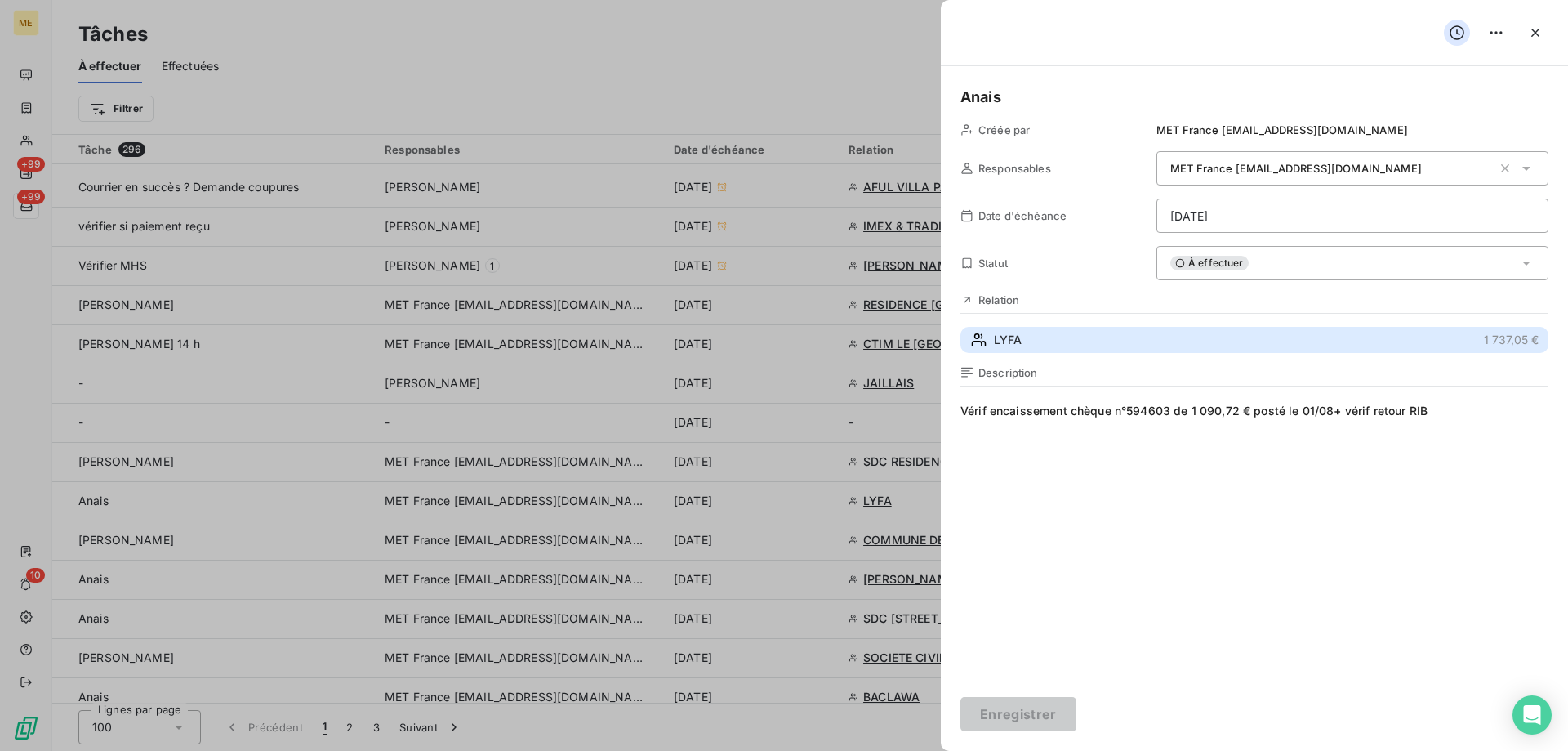
click at [1132, 343] on button "LYFA 1 737,05 €" at bounding box center [1254, 340] width 588 height 26
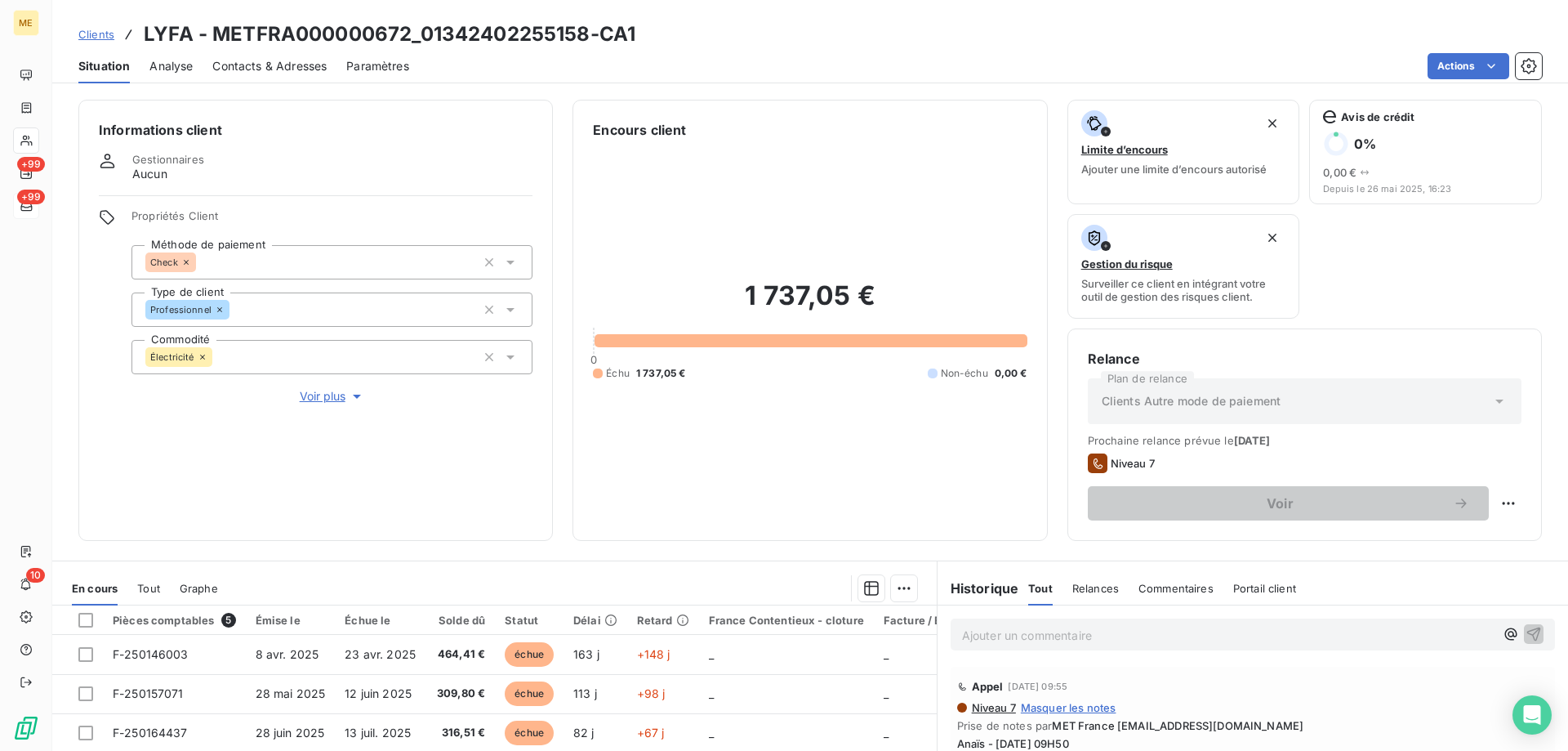
scroll to position [218, 0]
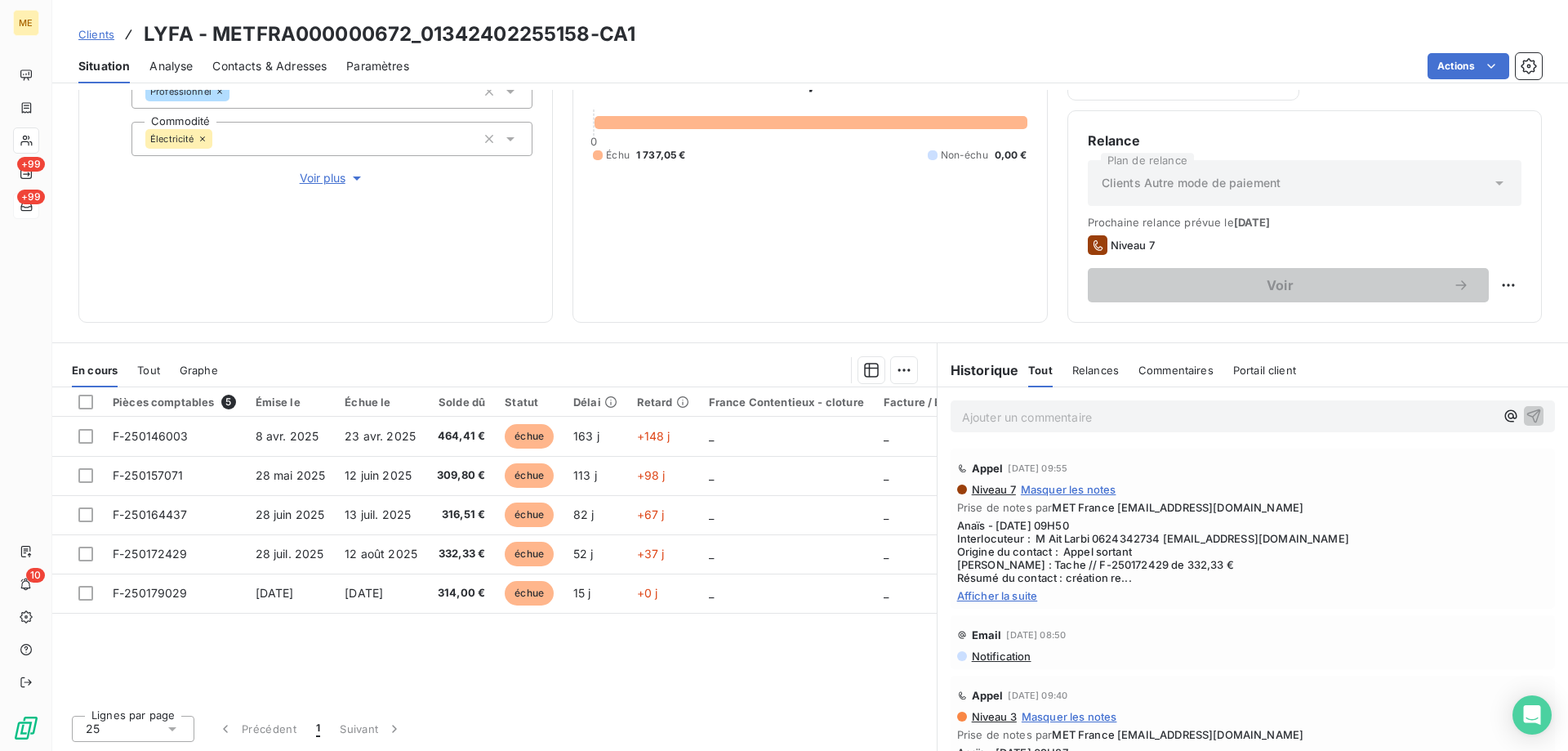
click at [1010, 596] on span "Afficher la suite" at bounding box center [1253, 596] width 591 height 13
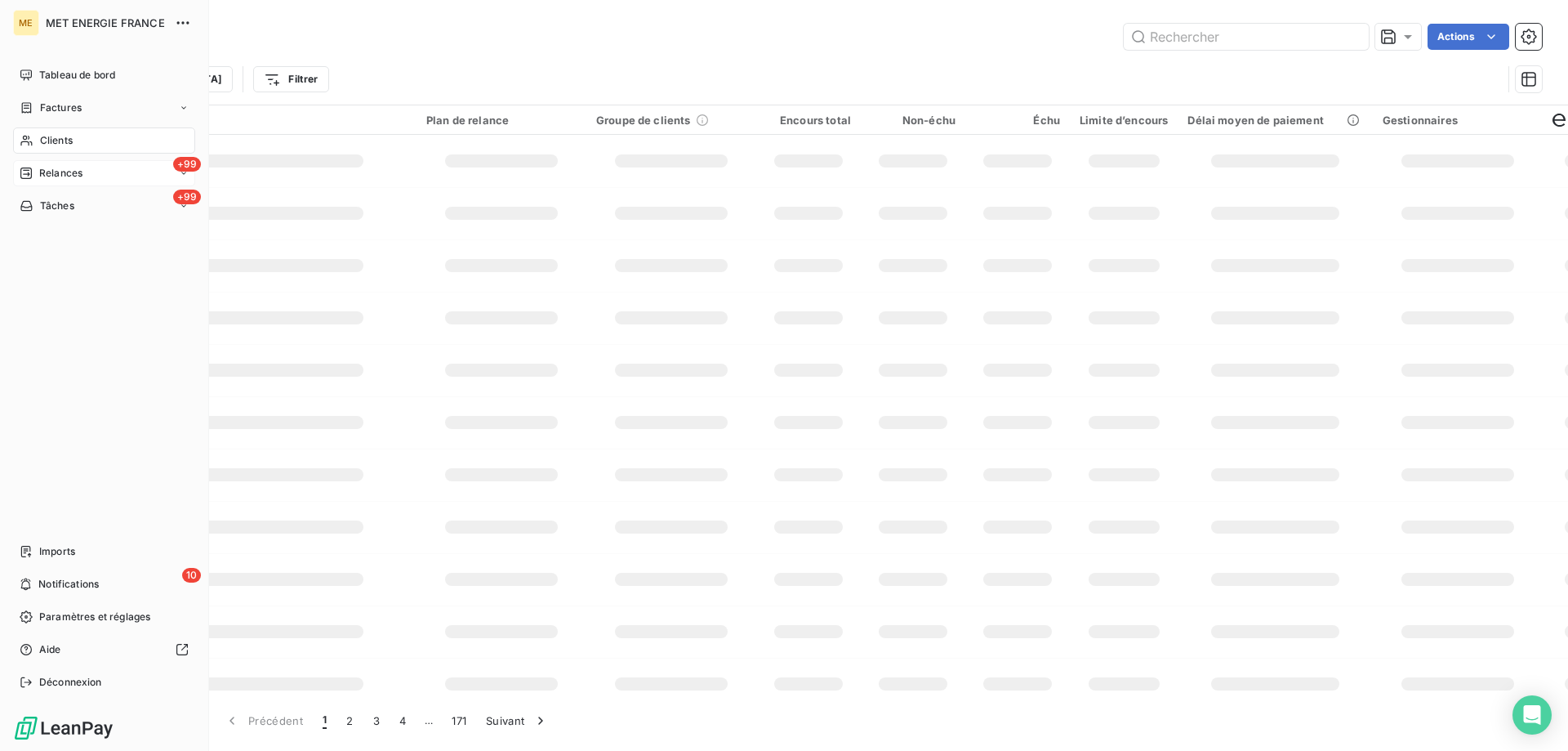
click at [48, 161] on div "+99 Relances" at bounding box center [104, 172] width 182 height 26
click at [52, 172] on span "Relances" at bounding box center [61, 173] width 43 height 14
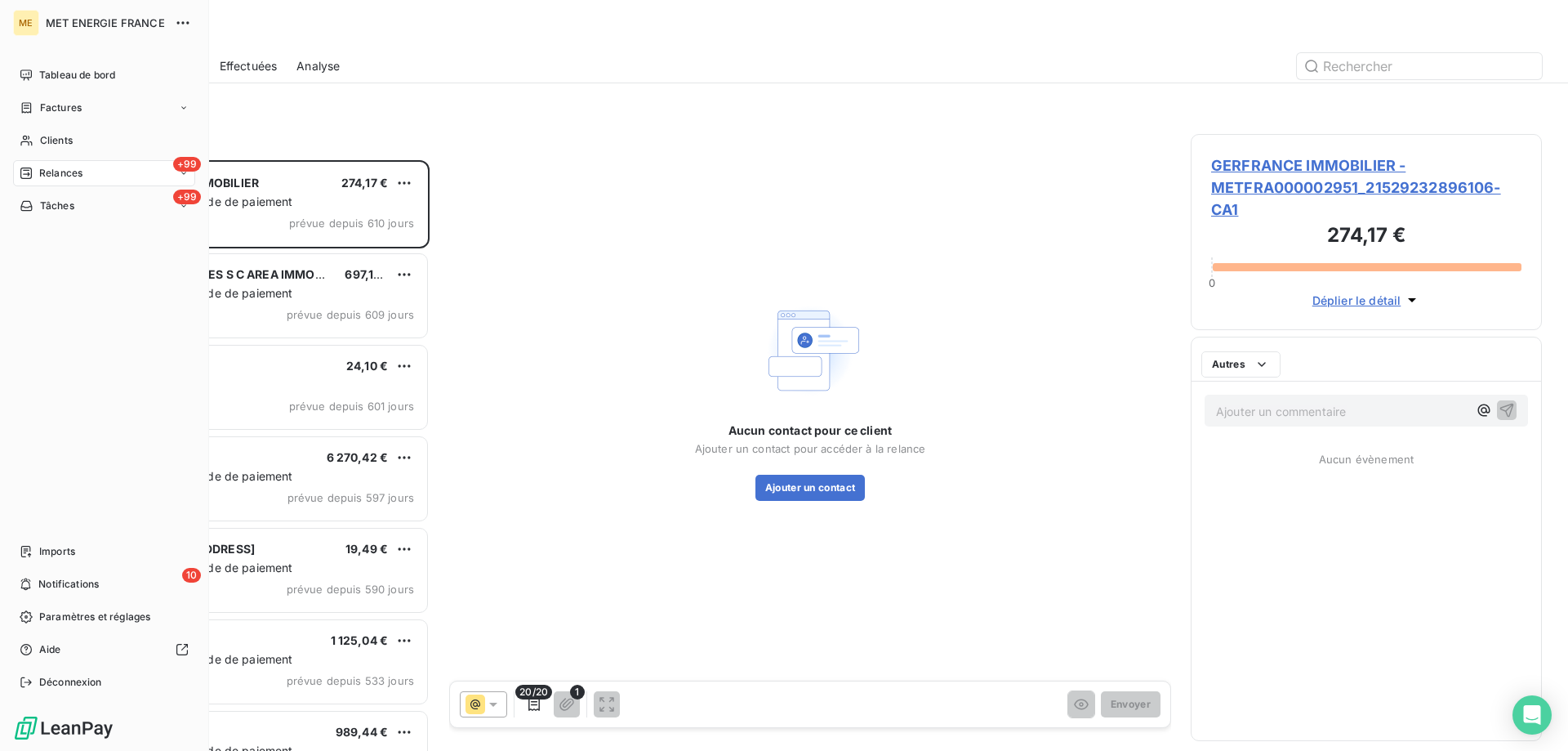
scroll to position [579, 339]
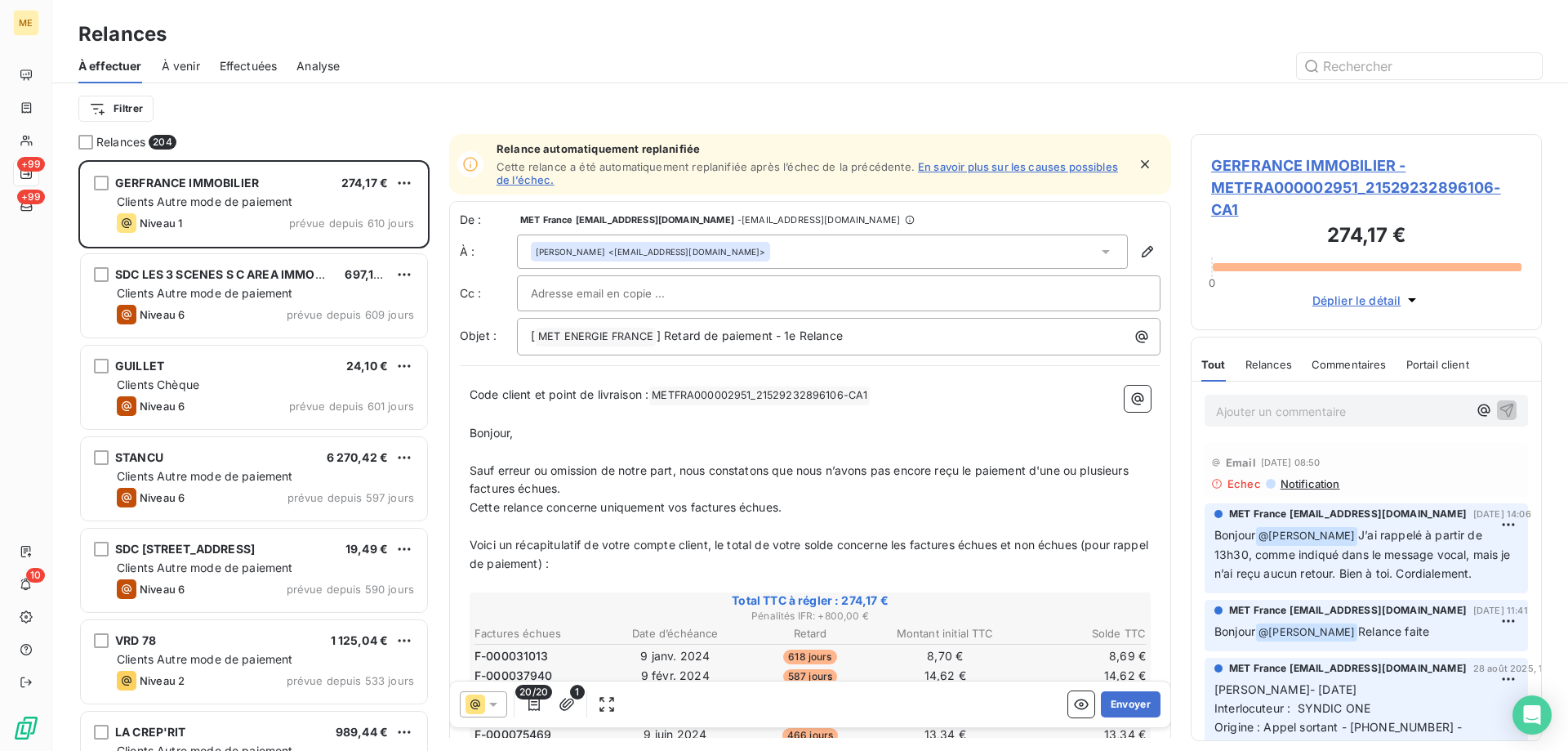
click at [93, 112] on html "ME +99 +99 10 Relances À effectuer À venir Effectuées Analyse Filtrer Relances …" at bounding box center [784, 456] width 1568 height 914
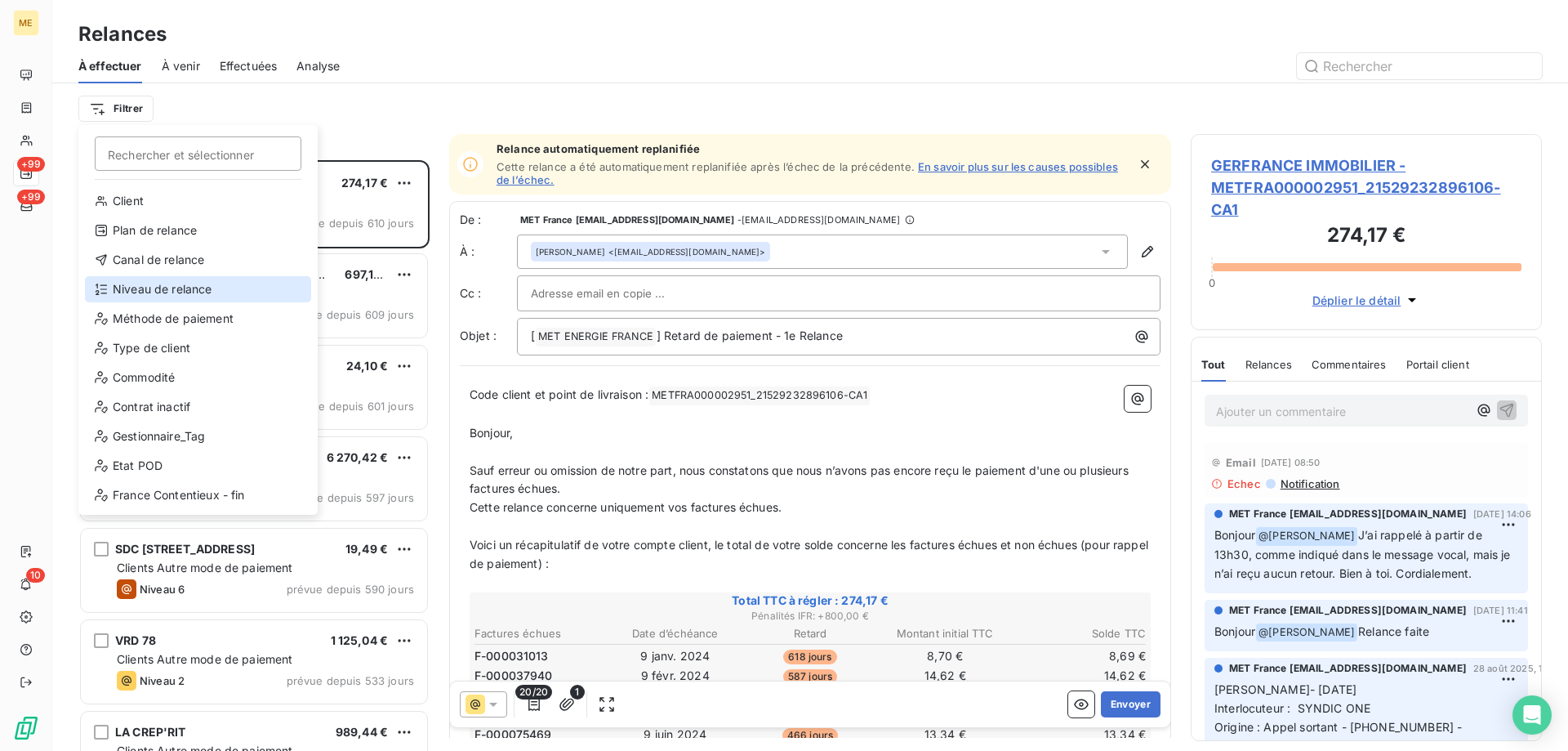
click at [168, 281] on div "Niveau de relance" at bounding box center [198, 288] width 226 height 26
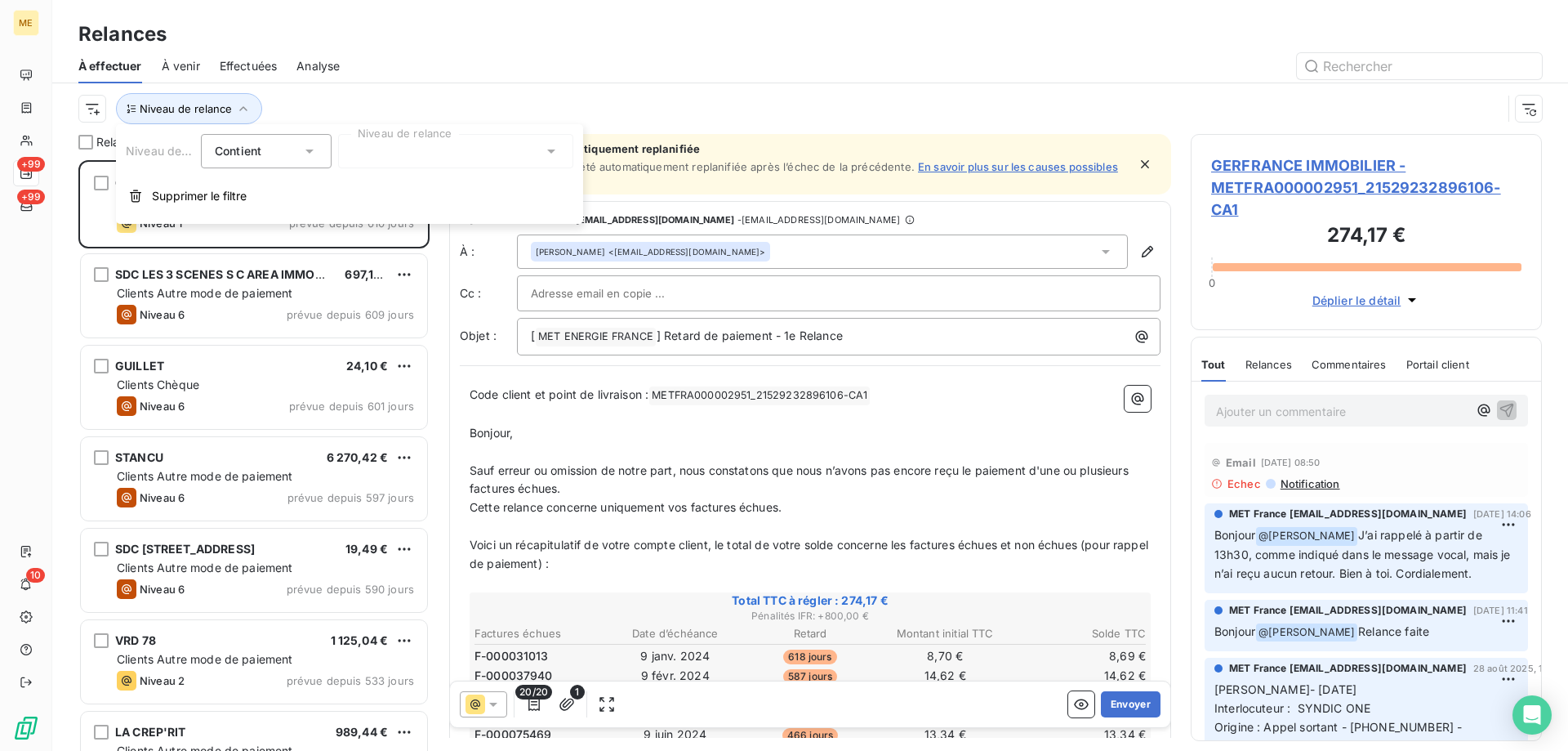
click at [479, 153] on div at bounding box center [455, 151] width 235 height 34
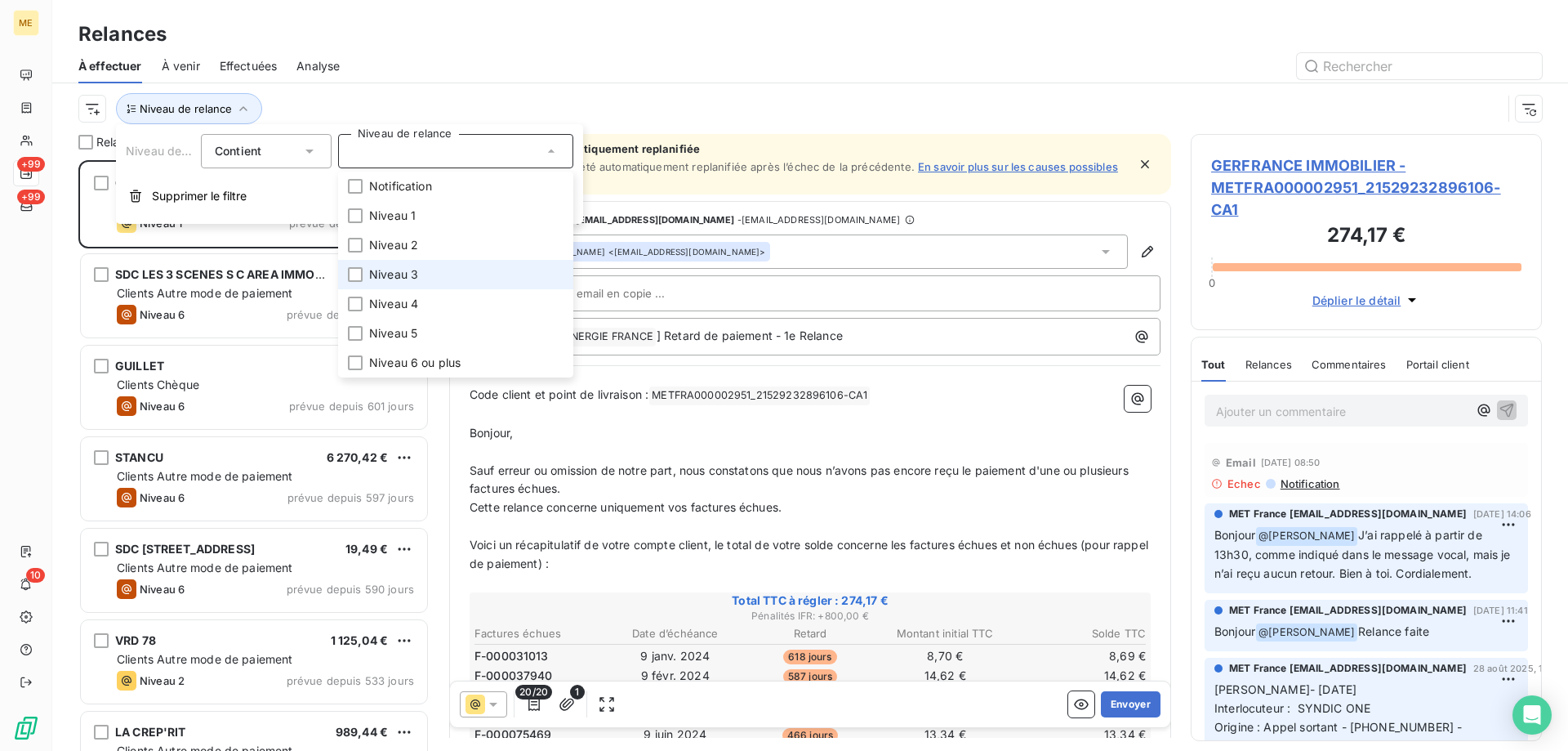
click at [462, 270] on li "Niveau 3" at bounding box center [455, 274] width 235 height 30
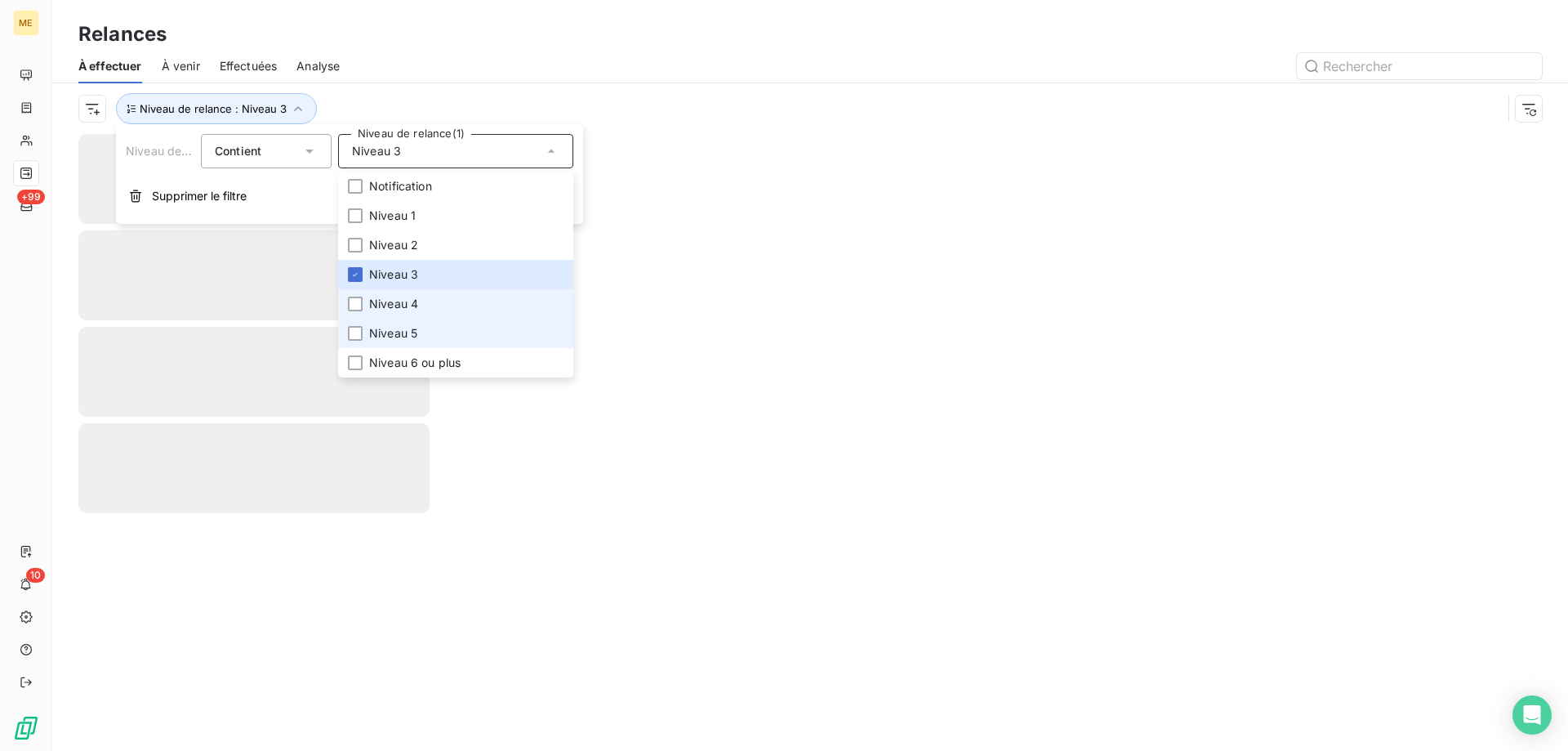
drag, startPoint x: 429, startPoint y: 331, endPoint x: 431, endPoint y: 340, distance: 9.2
click at [431, 334] on li "Niveau 5" at bounding box center [455, 333] width 235 height 30
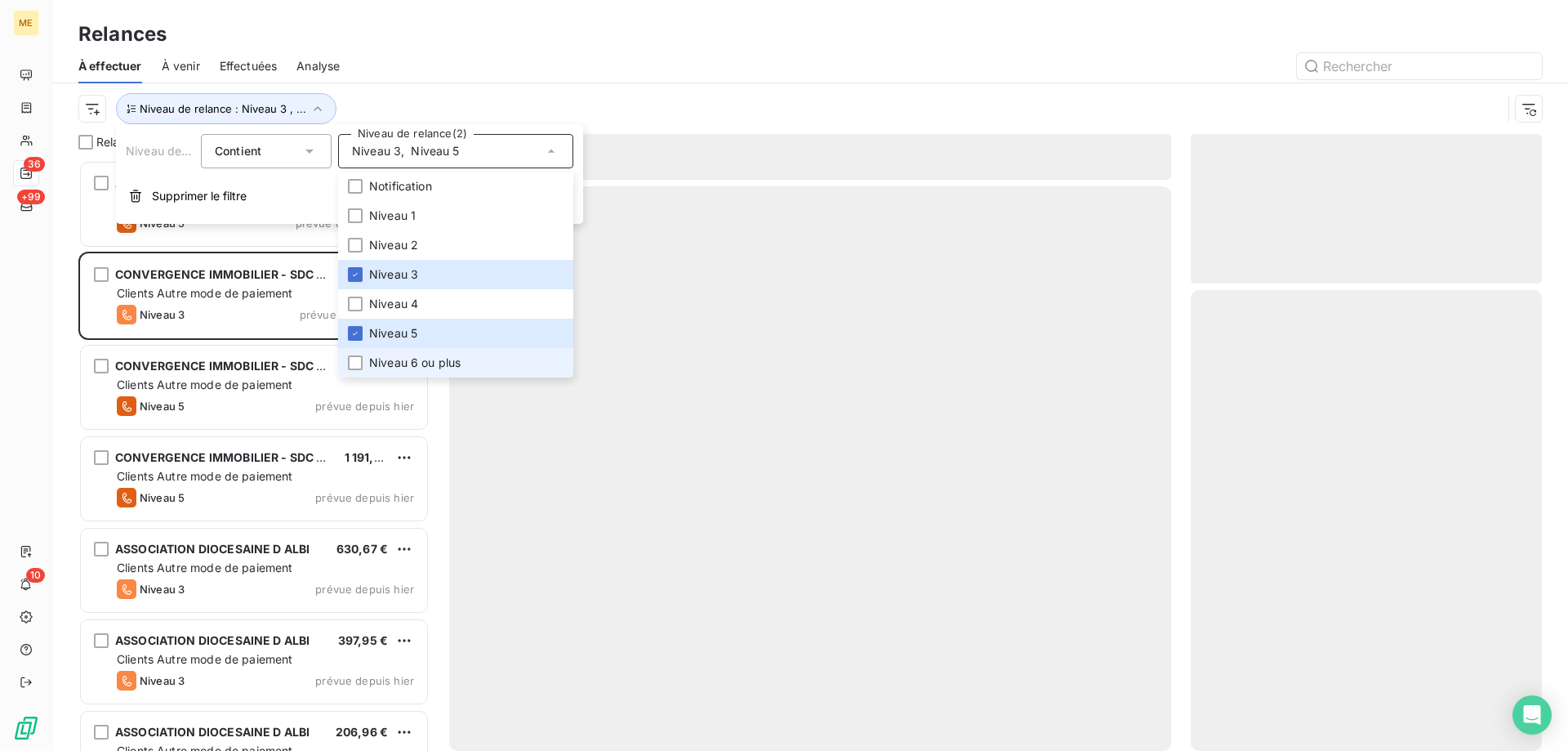
click at [421, 366] on span "Niveau 6 ou plus" at bounding box center [415, 363] width 92 height 16
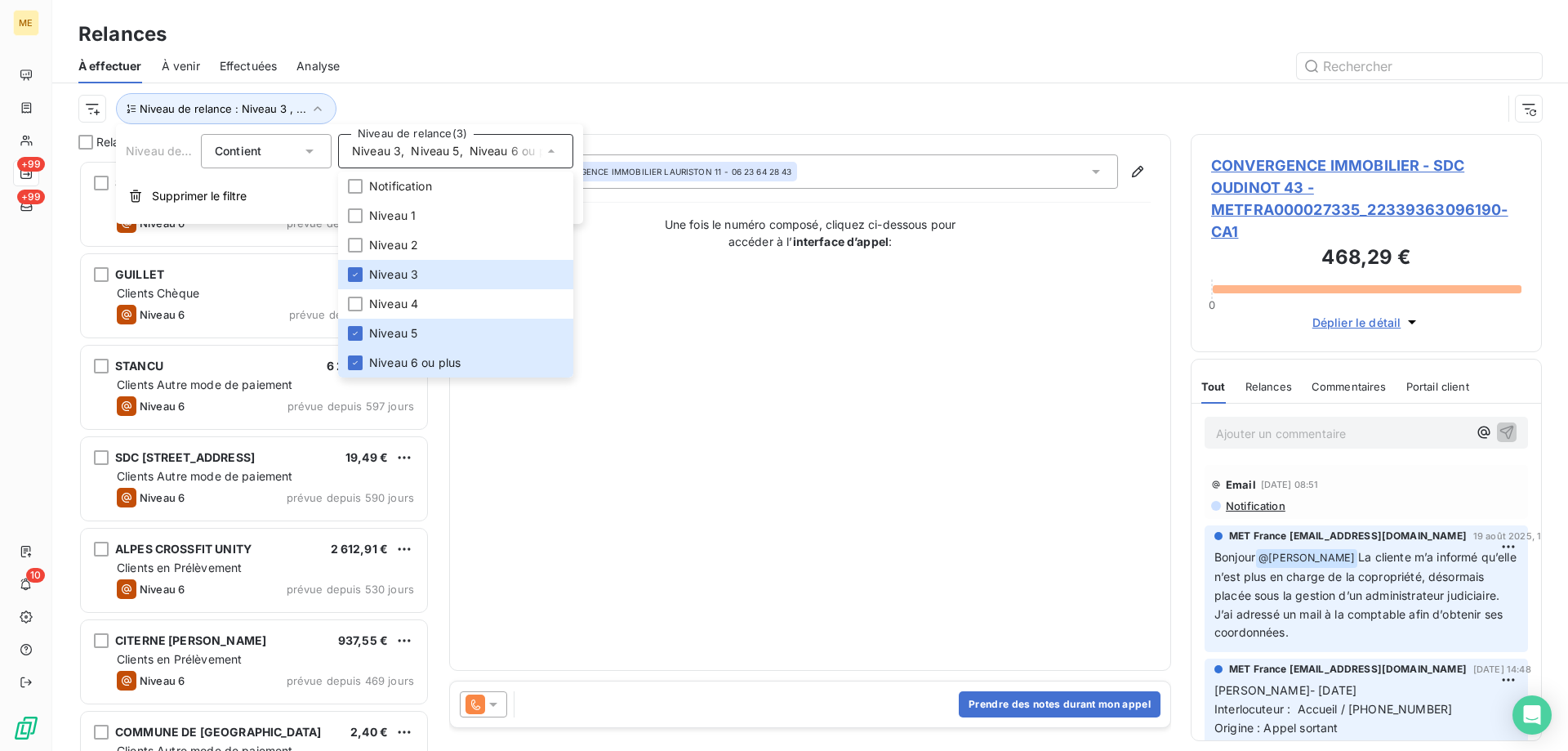
scroll to position [579, 339]
click at [88, 114] on html "ME +99 +99 10 Relances À effectuer À venir Effectuées Analyse Niveau de relance…" at bounding box center [784, 456] width 1568 height 914
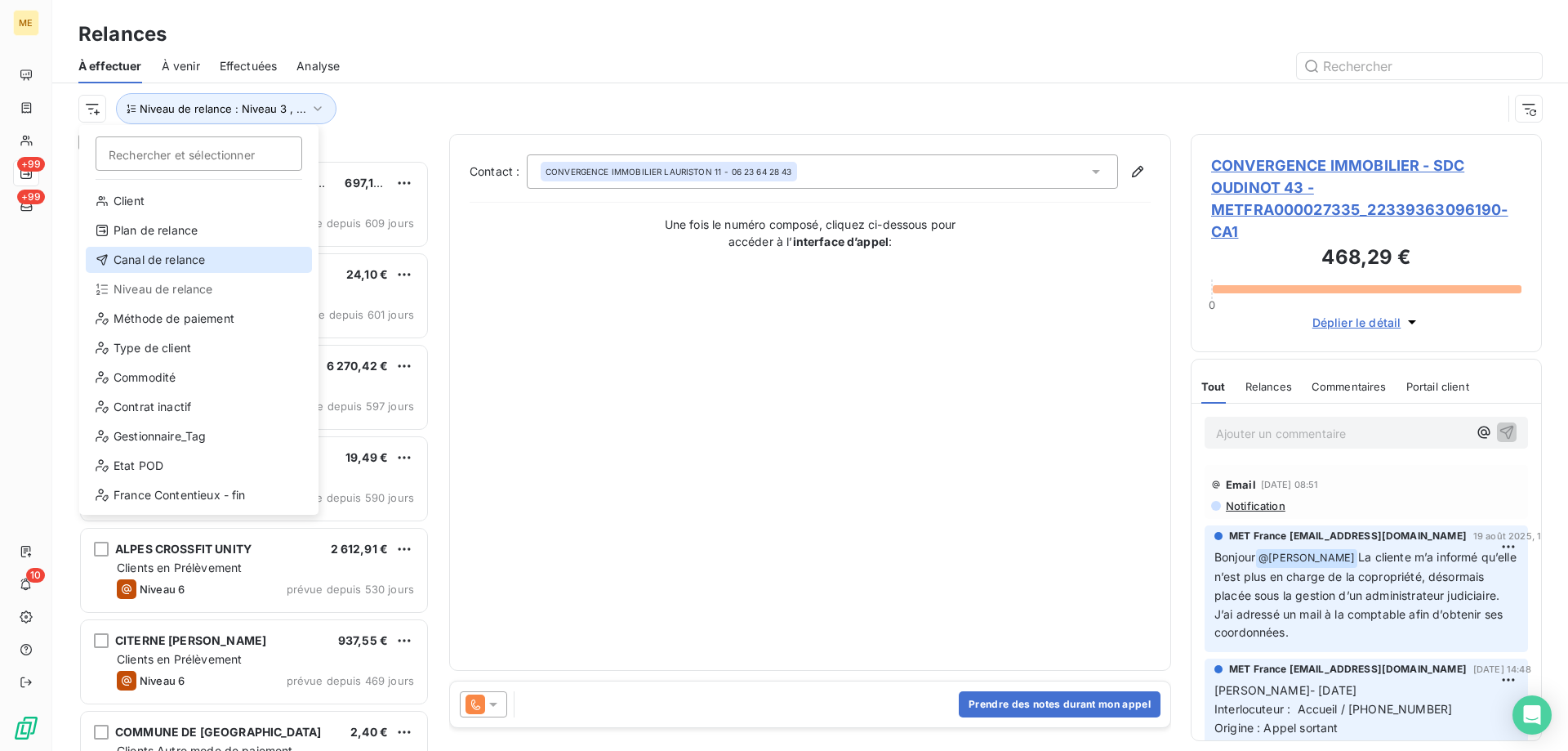
click at [157, 261] on div "Canal de relance" at bounding box center [198, 260] width 226 height 26
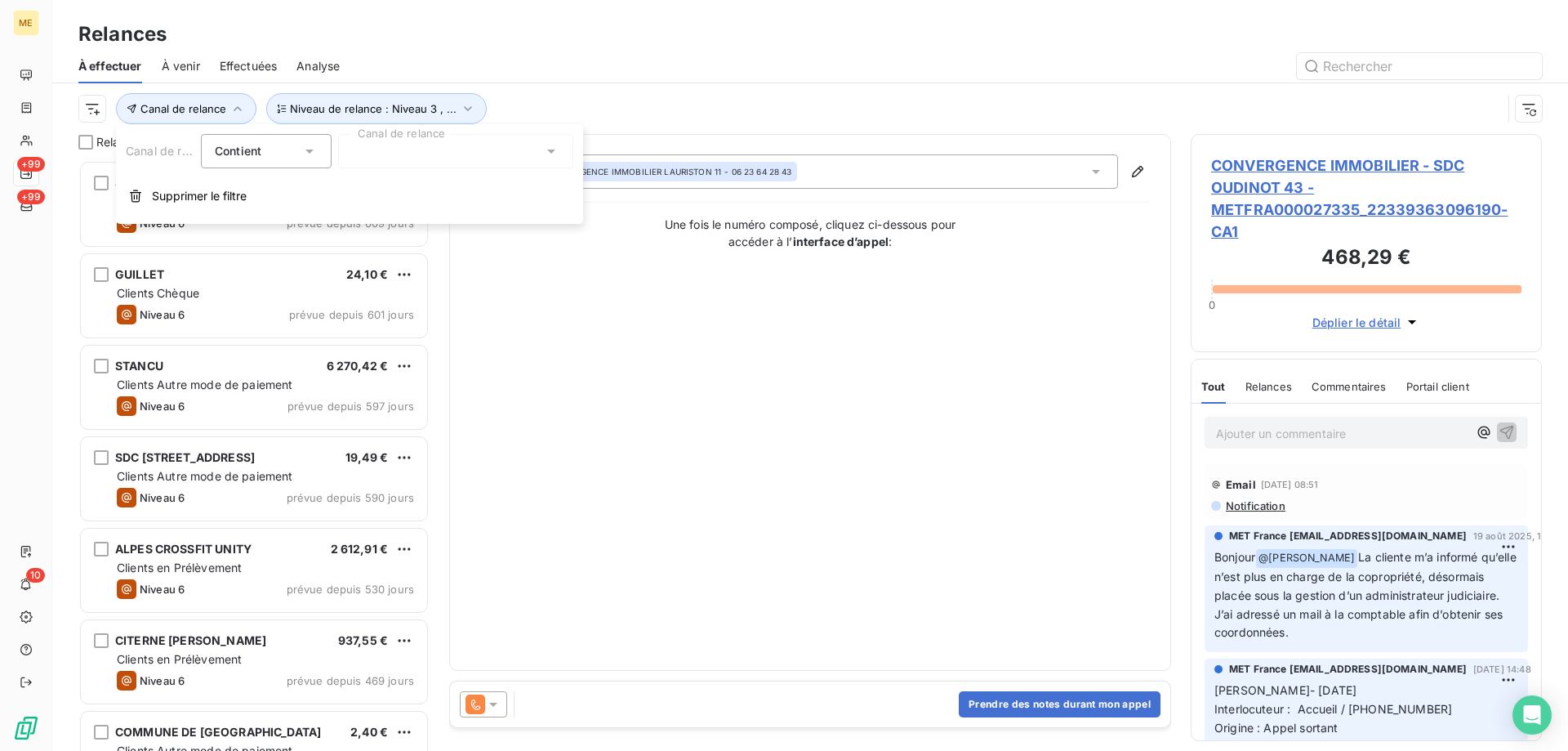
click at [425, 155] on div at bounding box center [455, 151] width 235 height 34
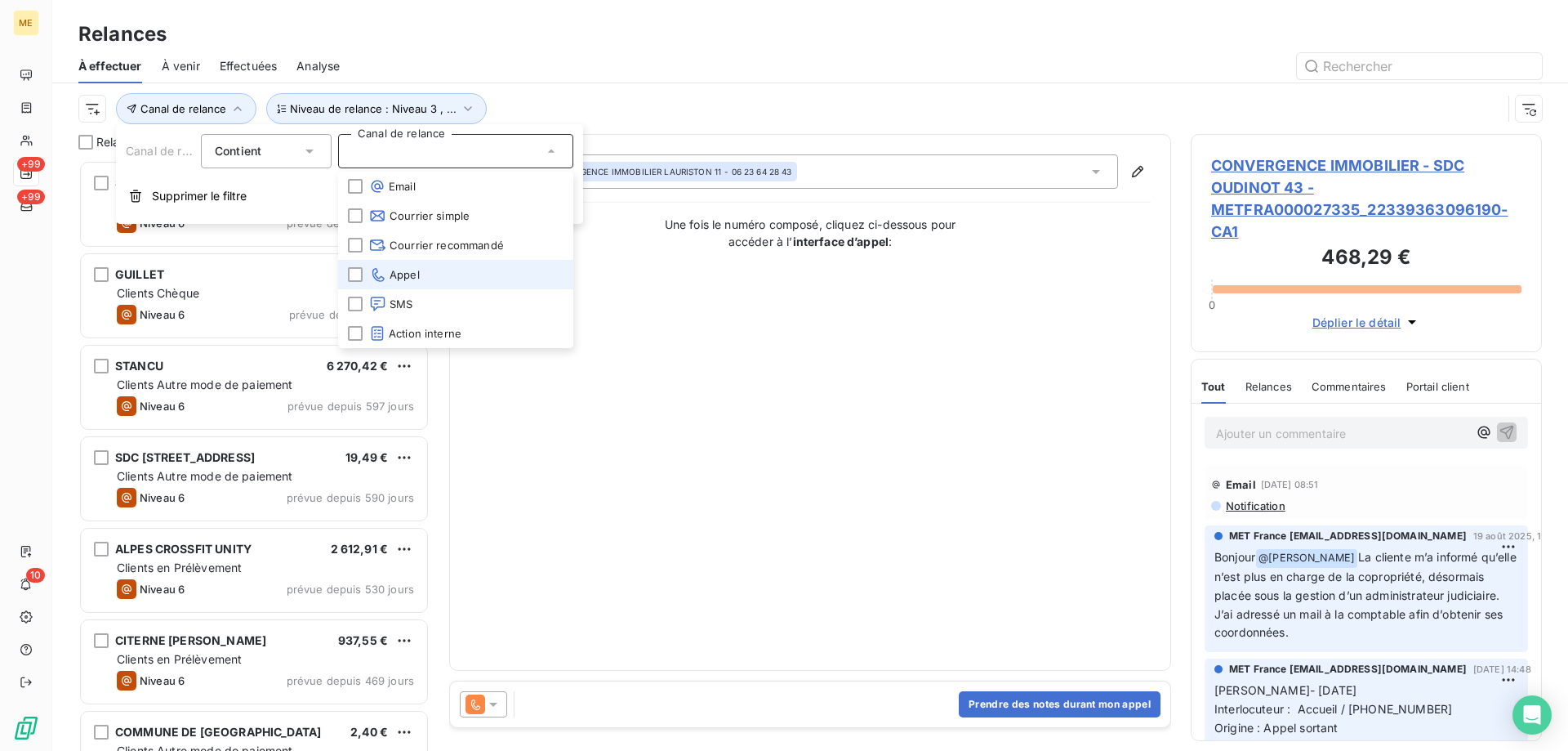
click at [423, 268] on li "Appel" at bounding box center [455, 274] width 235 height 30
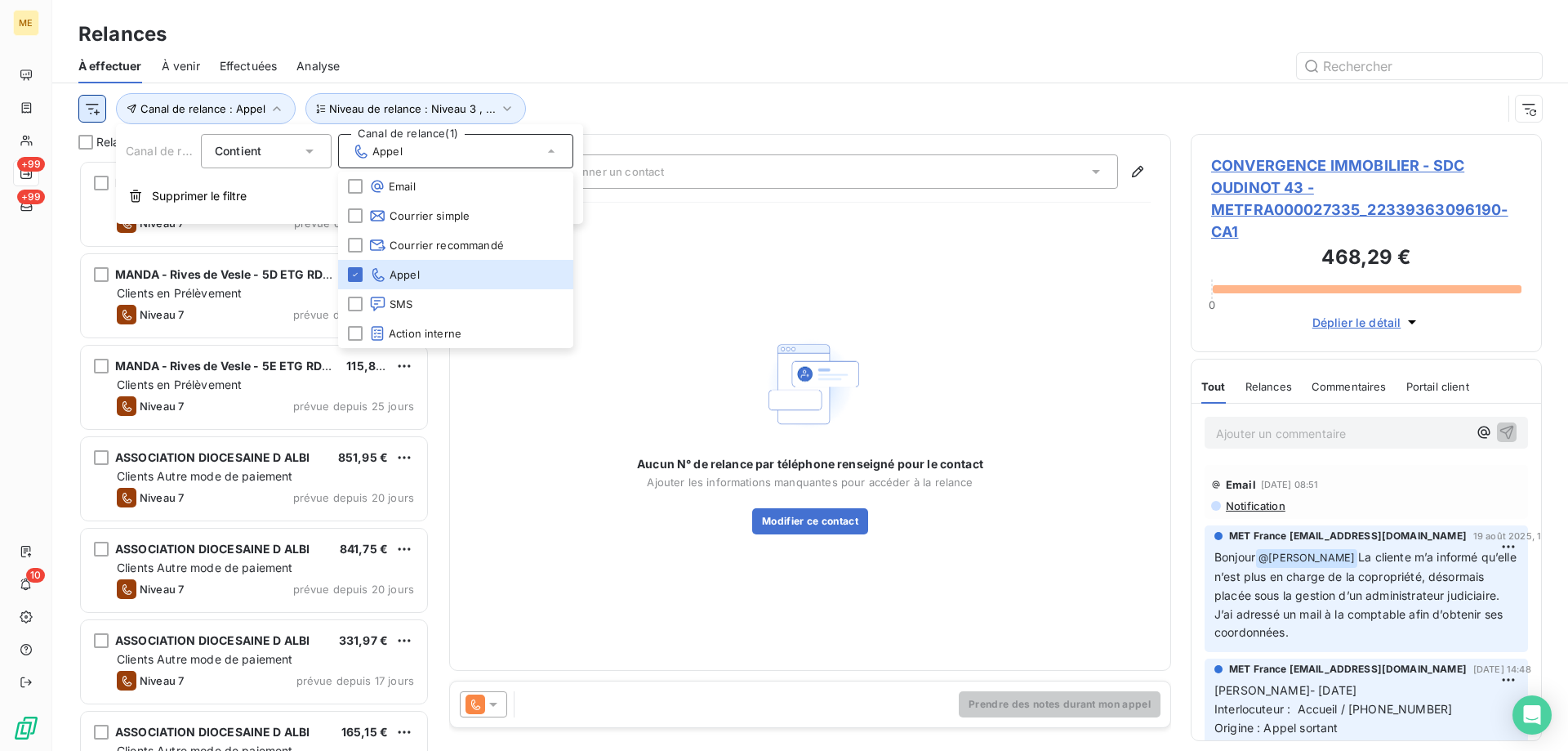
click at [92, 110] on html "ME +99 +99 10 Relances À effectuer À venir Effectuées Analyse Canal de relance …" at bounding box center [784, 456] width 1568 height 914
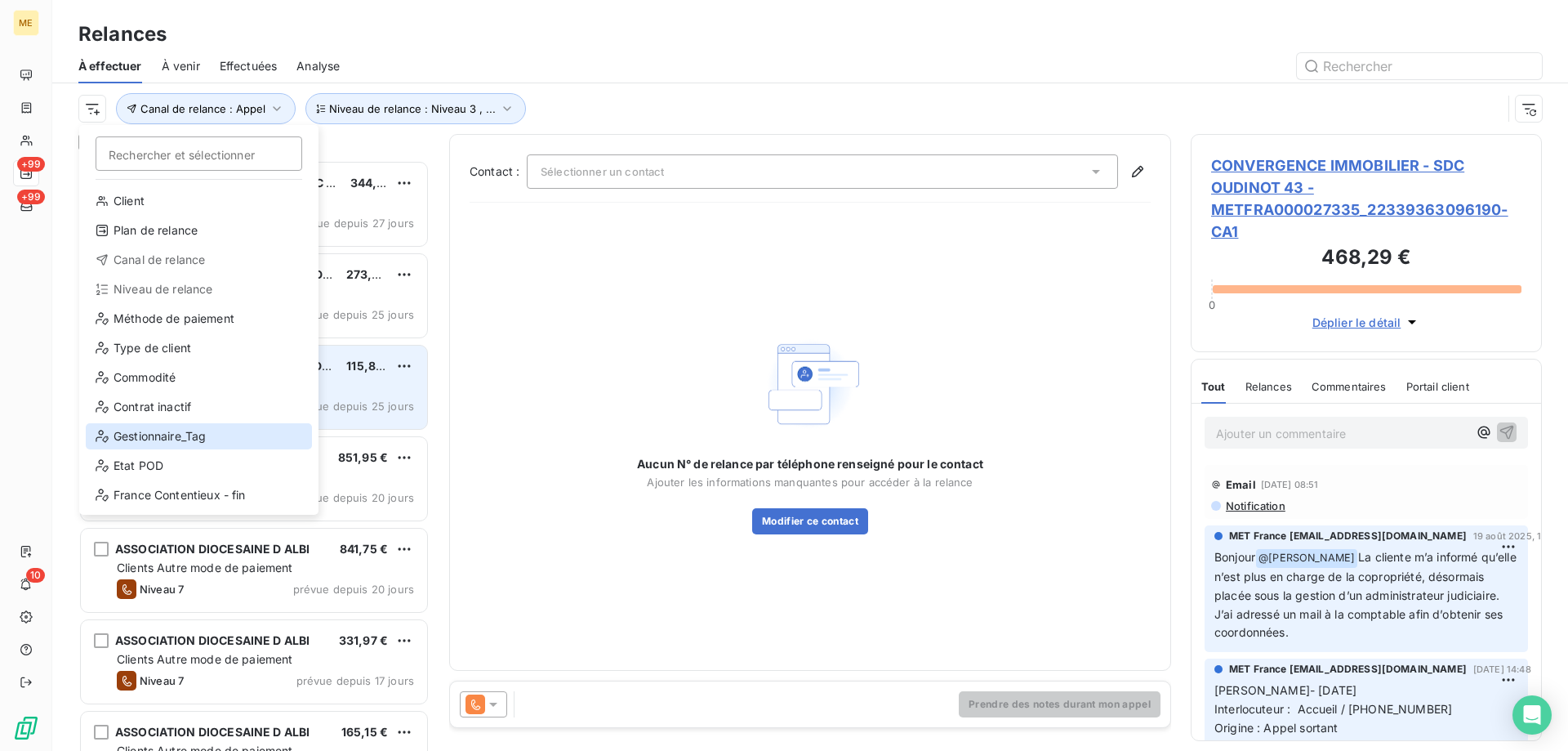
drag, startPoint x: 198, startPoint y: 436, endPoint x: 242, endPoint y: 393, distance: 61.5
click at [199, 434] on div "Gestionnaire_Tag" at bounding box center [198, 436] width 226 height 26
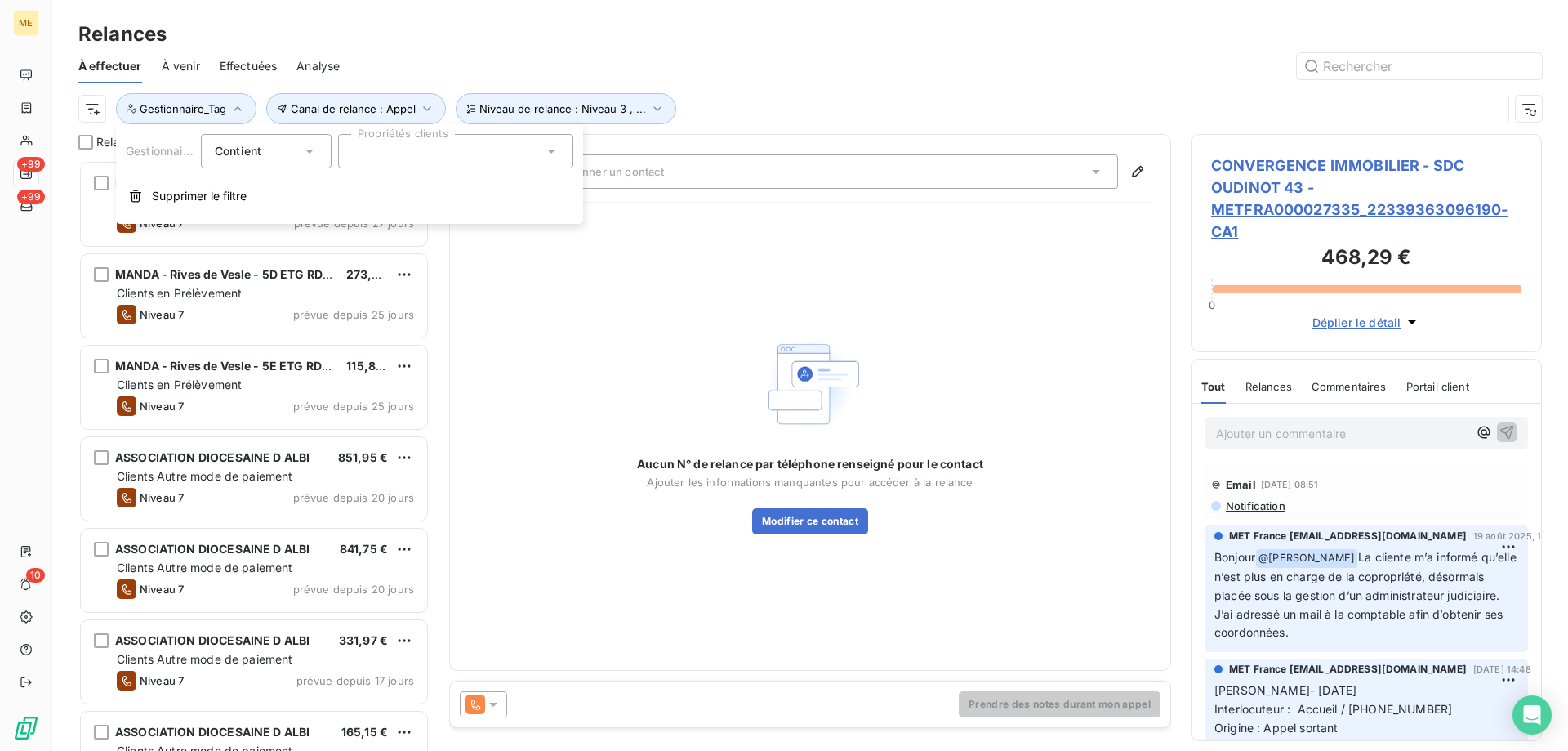
click at [454, 163] on div at bounding box center [455, 151] width 235 height 34
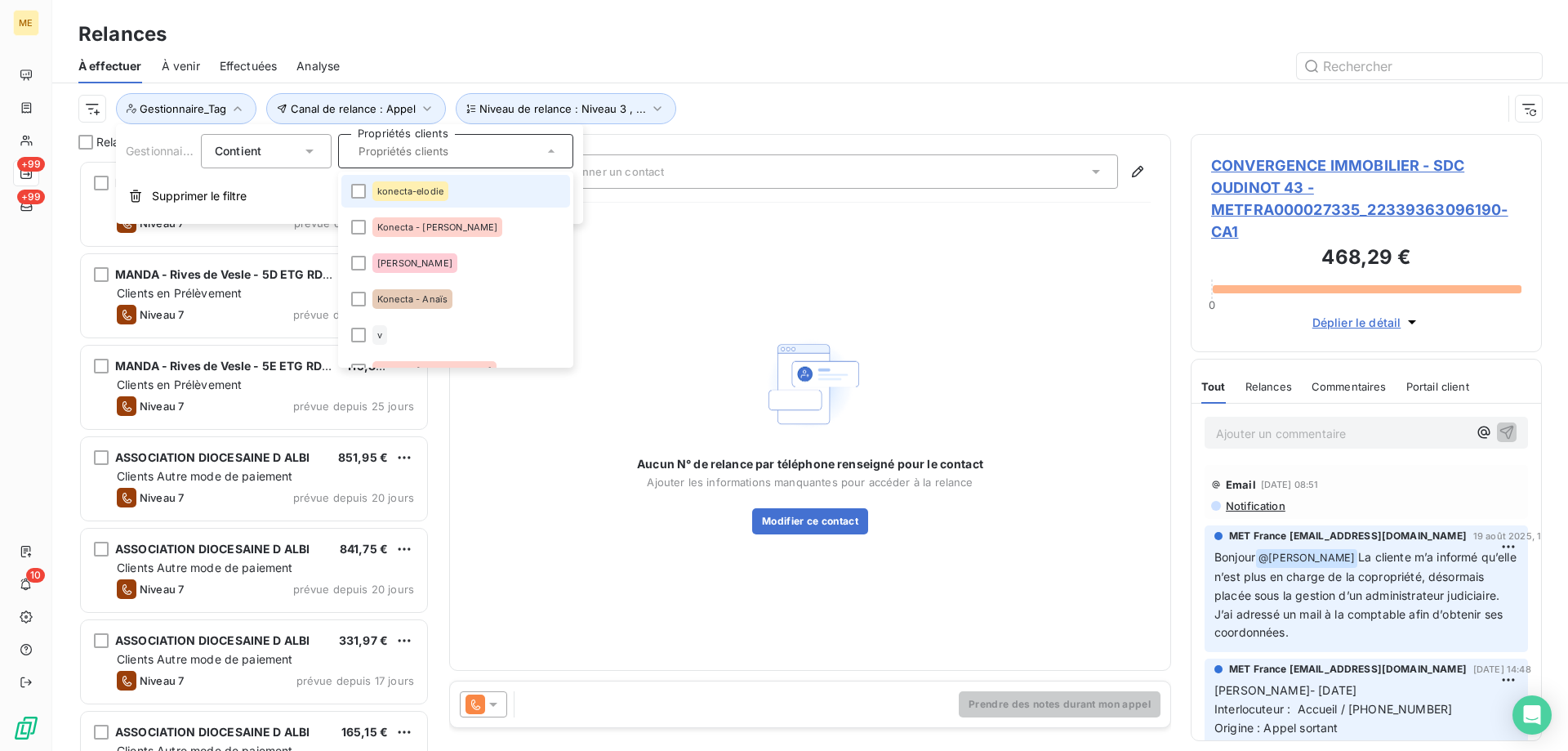
click at [454, 186] on li "konecta-elodie" at bounding box center [455, 191] width 229 height 32
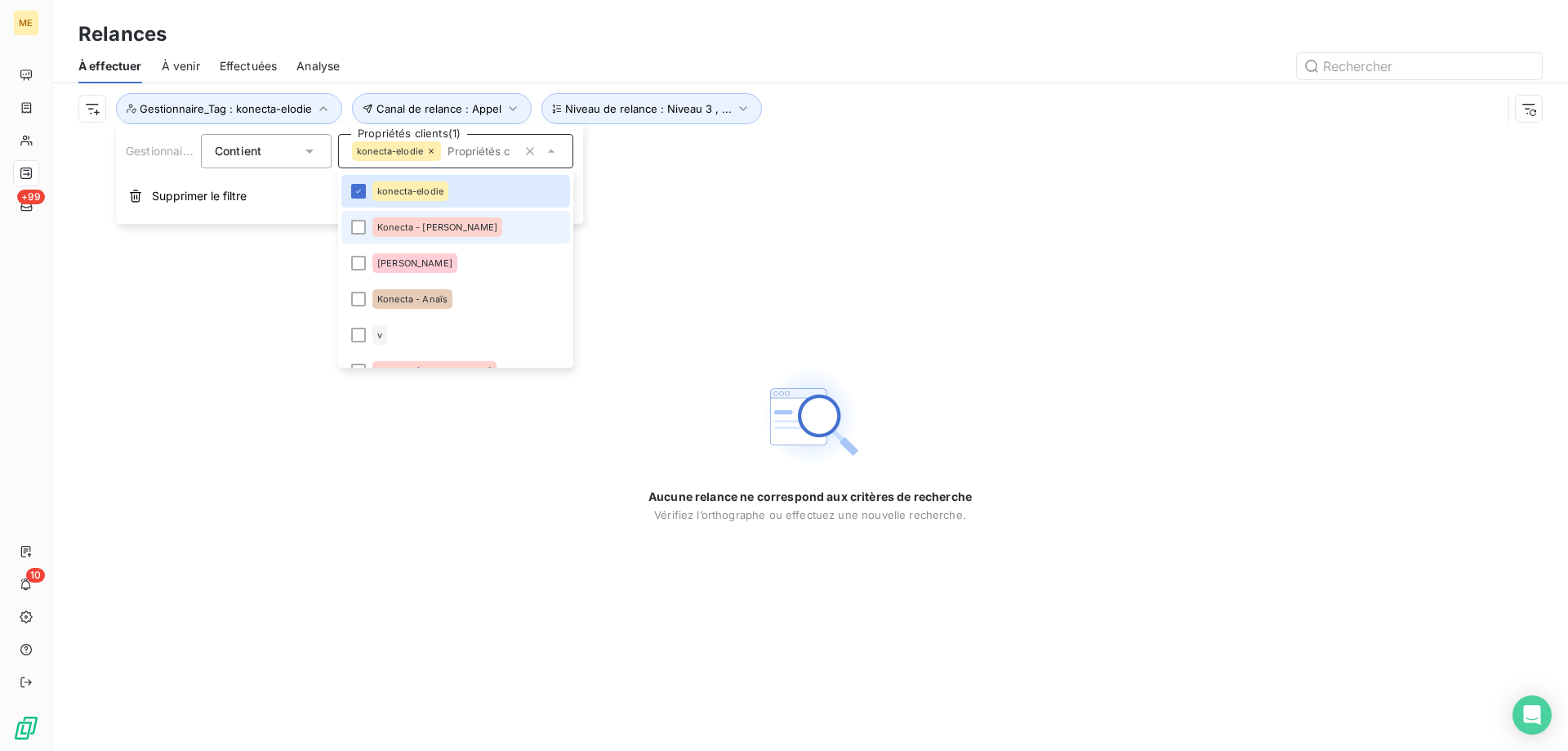
click at [457, 222] on li "Konecta - Cindy" at bounding box center [455, 227] width 229 height 32
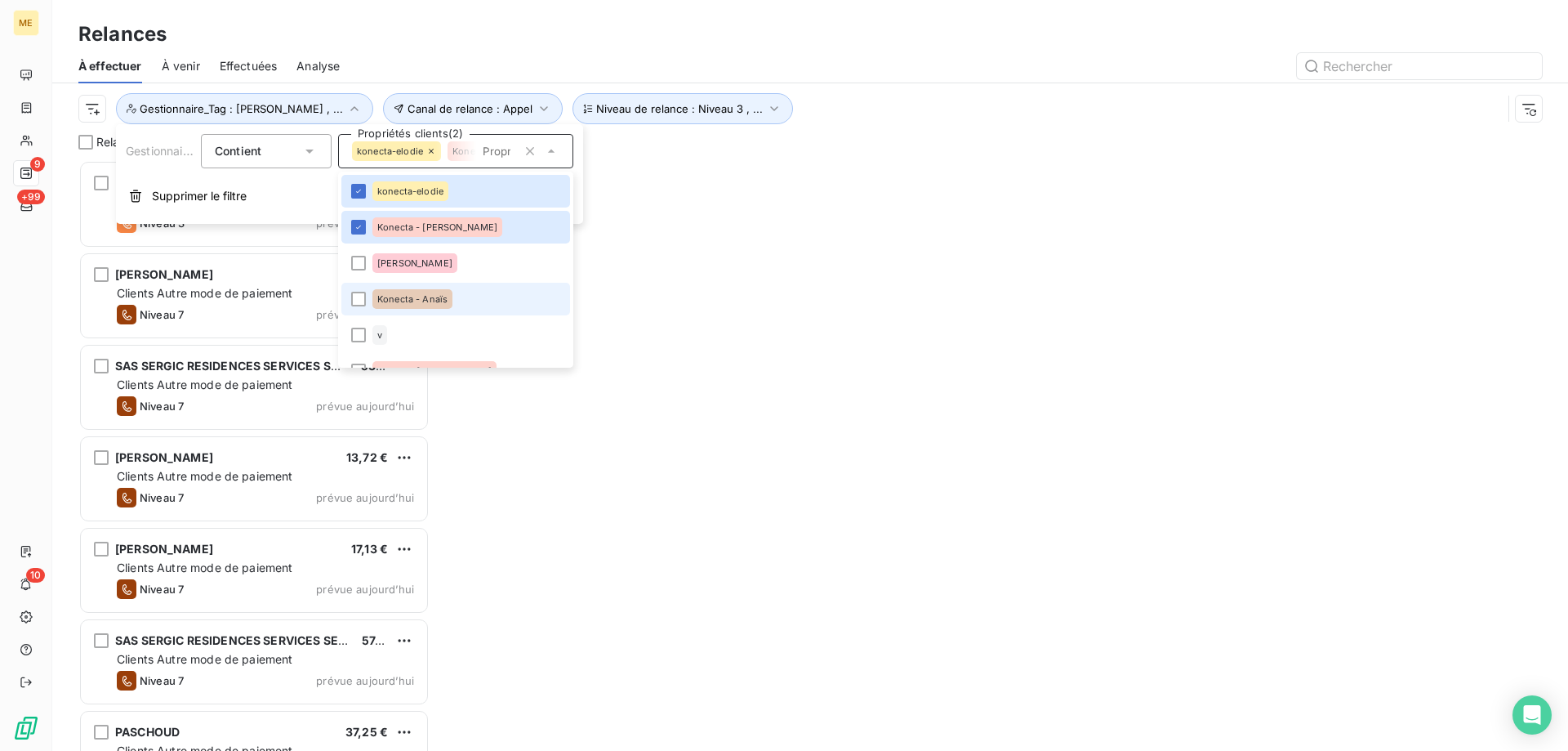
scroll to position [579, 339]
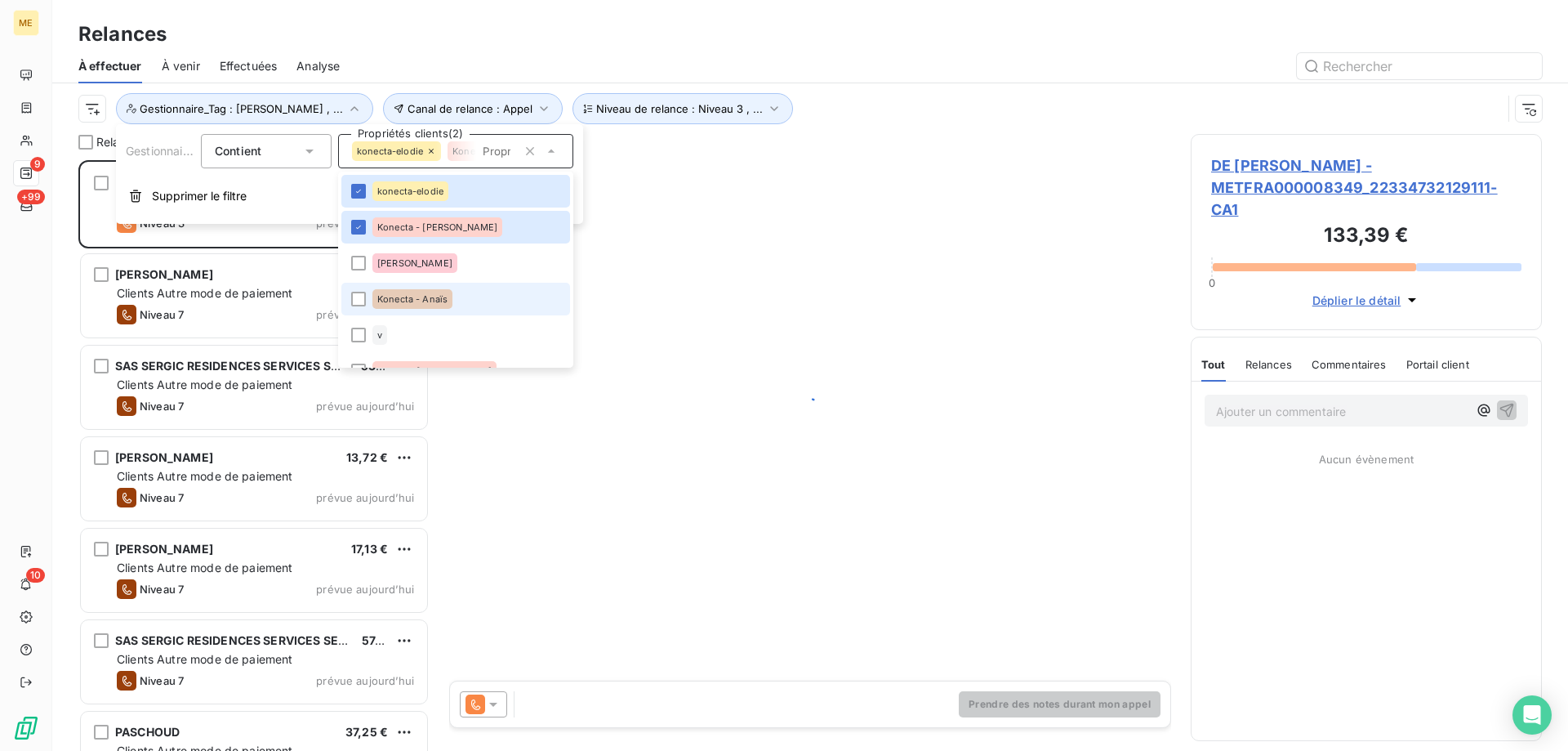
click at [454, 314] on li "Konecta - Anaïs" at bounding box center [455, 299] width 229 height 32
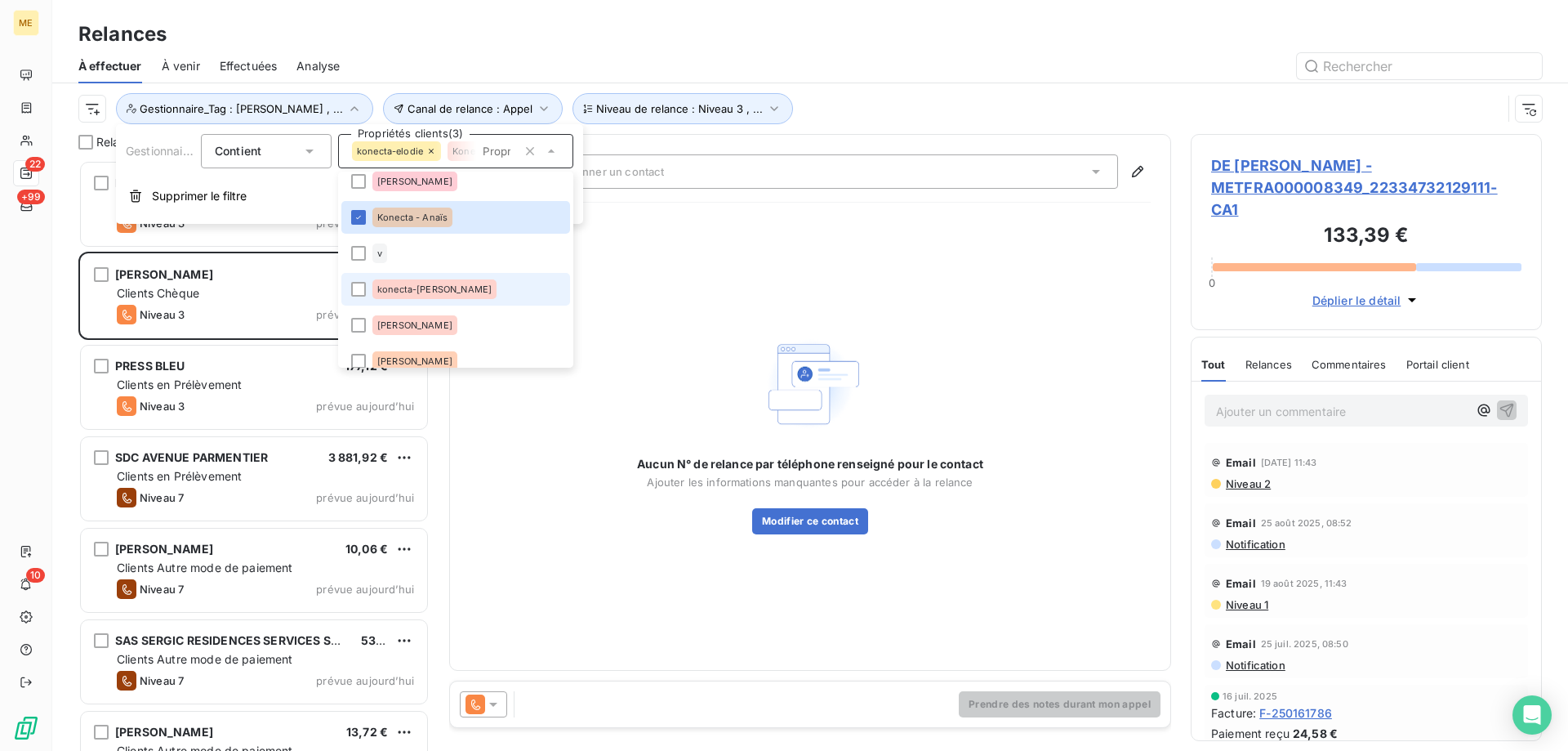
click at [450, 293] on div "konecta-valérie" at bounding box center [435, 289] width 124 height 20
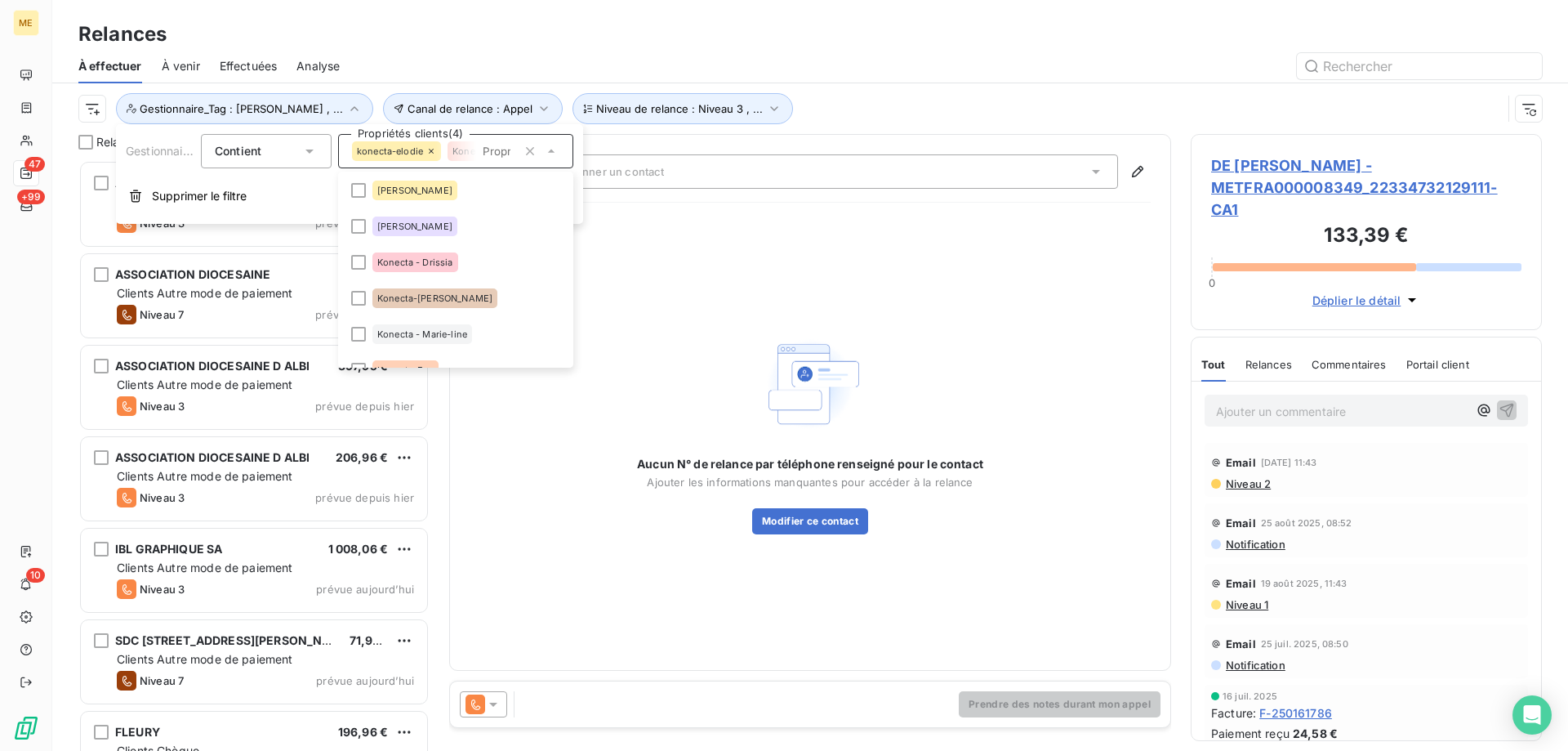
scroll to position [327, 0]
click at [454, 261] on div "Konecta - Drissia" at bounding box center [415, 260] width 85 height 20
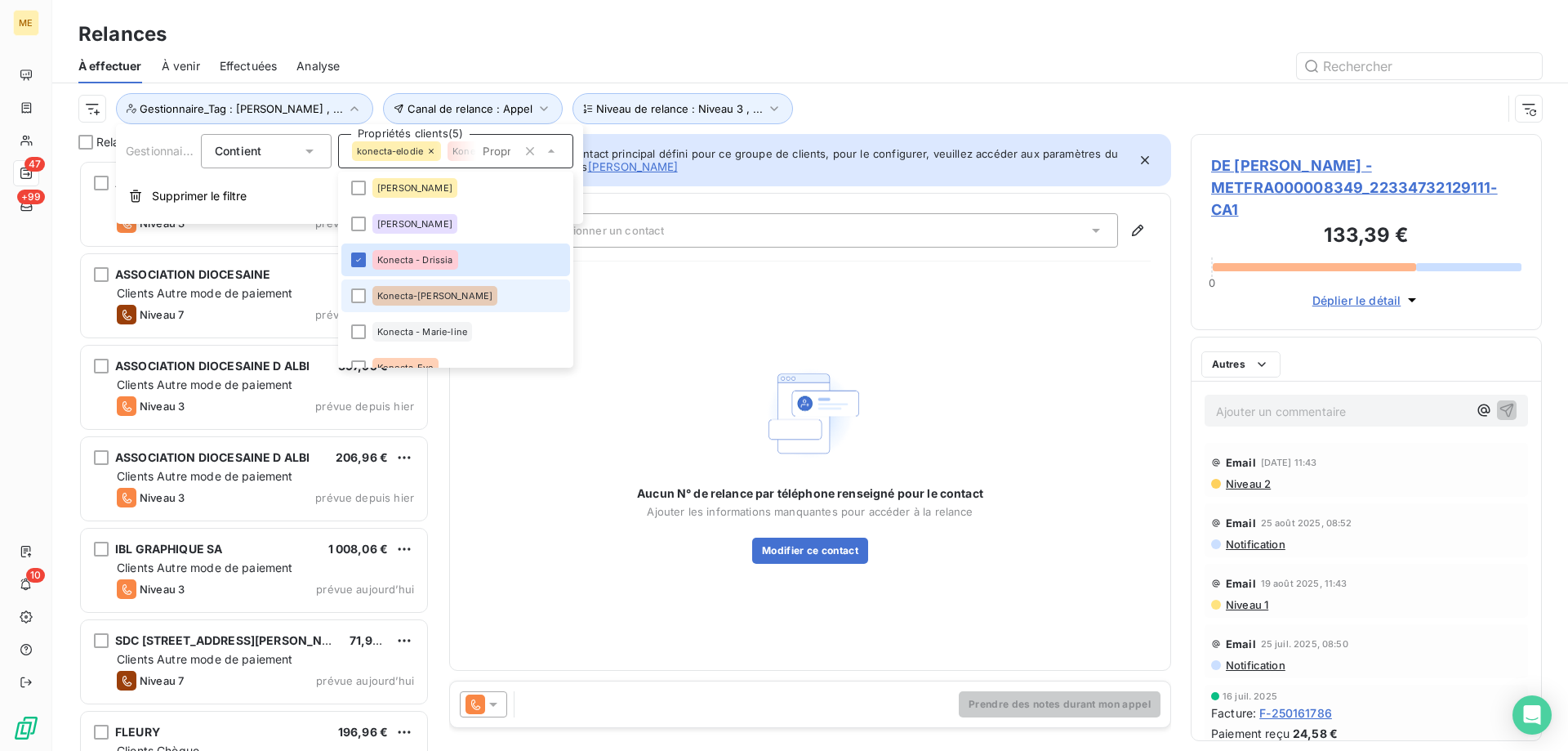
drag, startPoint x: 453, startPoint y: 305, endPoint x: 458, endPoint y: 322, distance: 17.7
click at [453, 305] on li "Konecta-Laurine" at bounding box center [455, 296] width 229 height 32
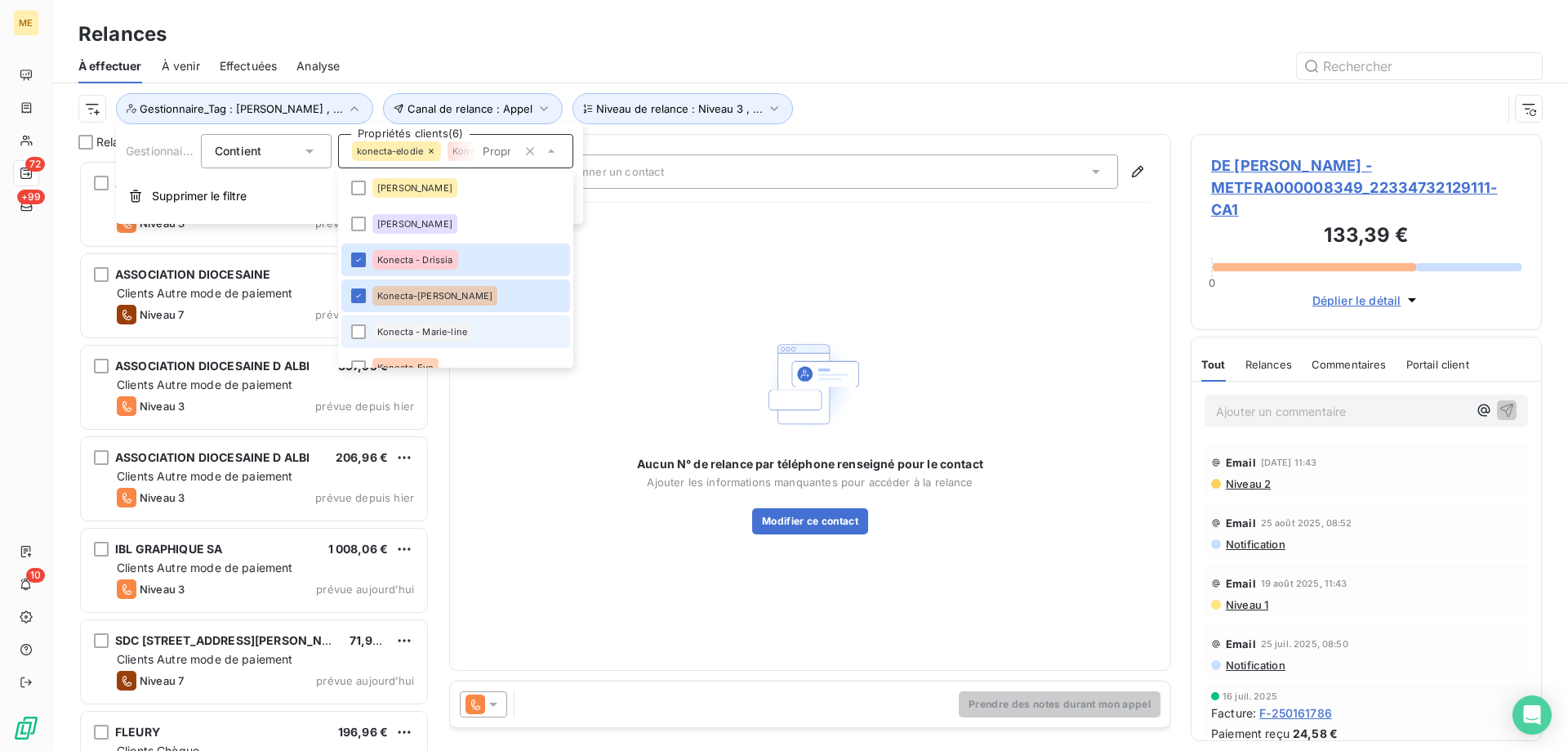
click at [470, 329] on div "Konecta - Marie-line" at bounding box center [422, 331] width 100 height 20
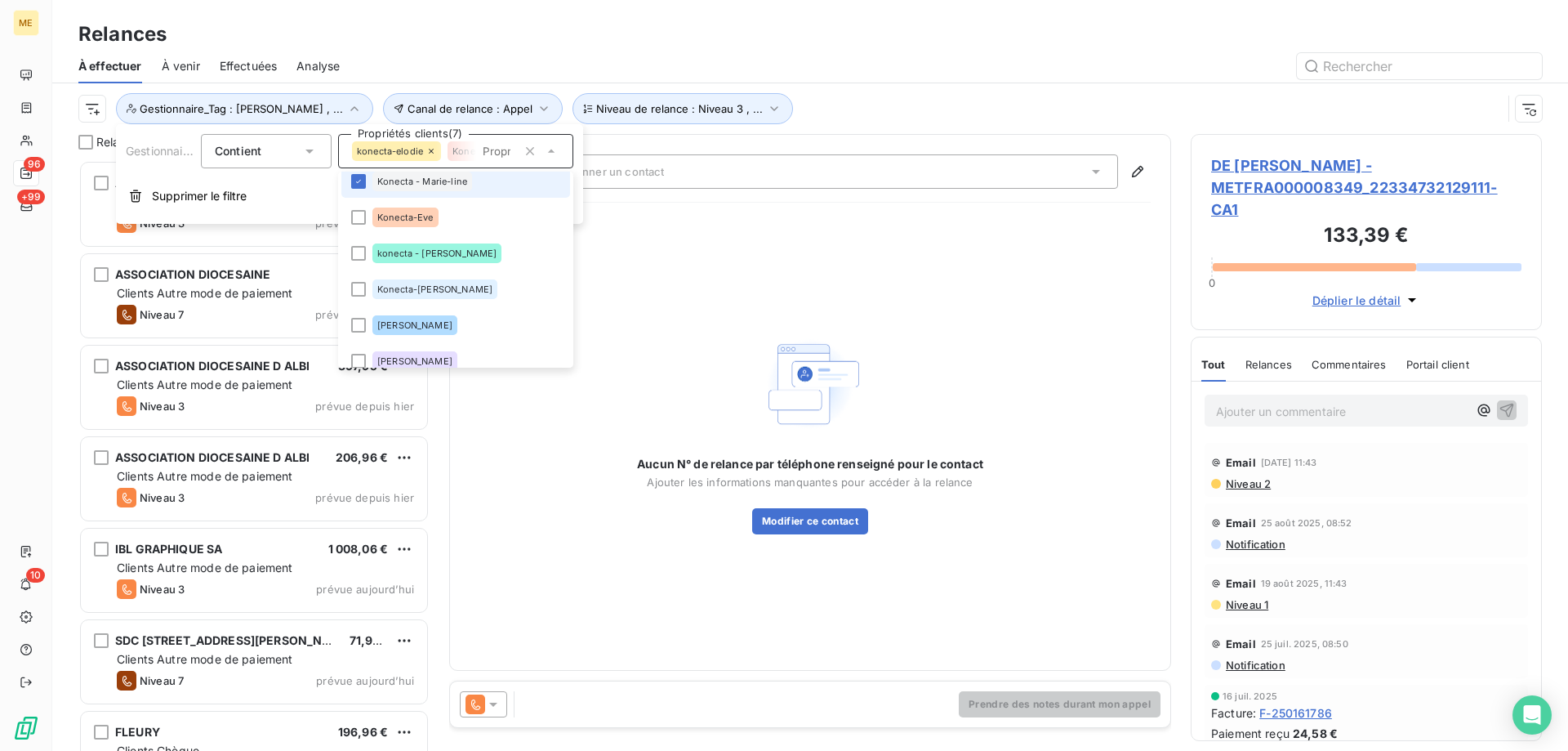
scroll to position [579, 339]
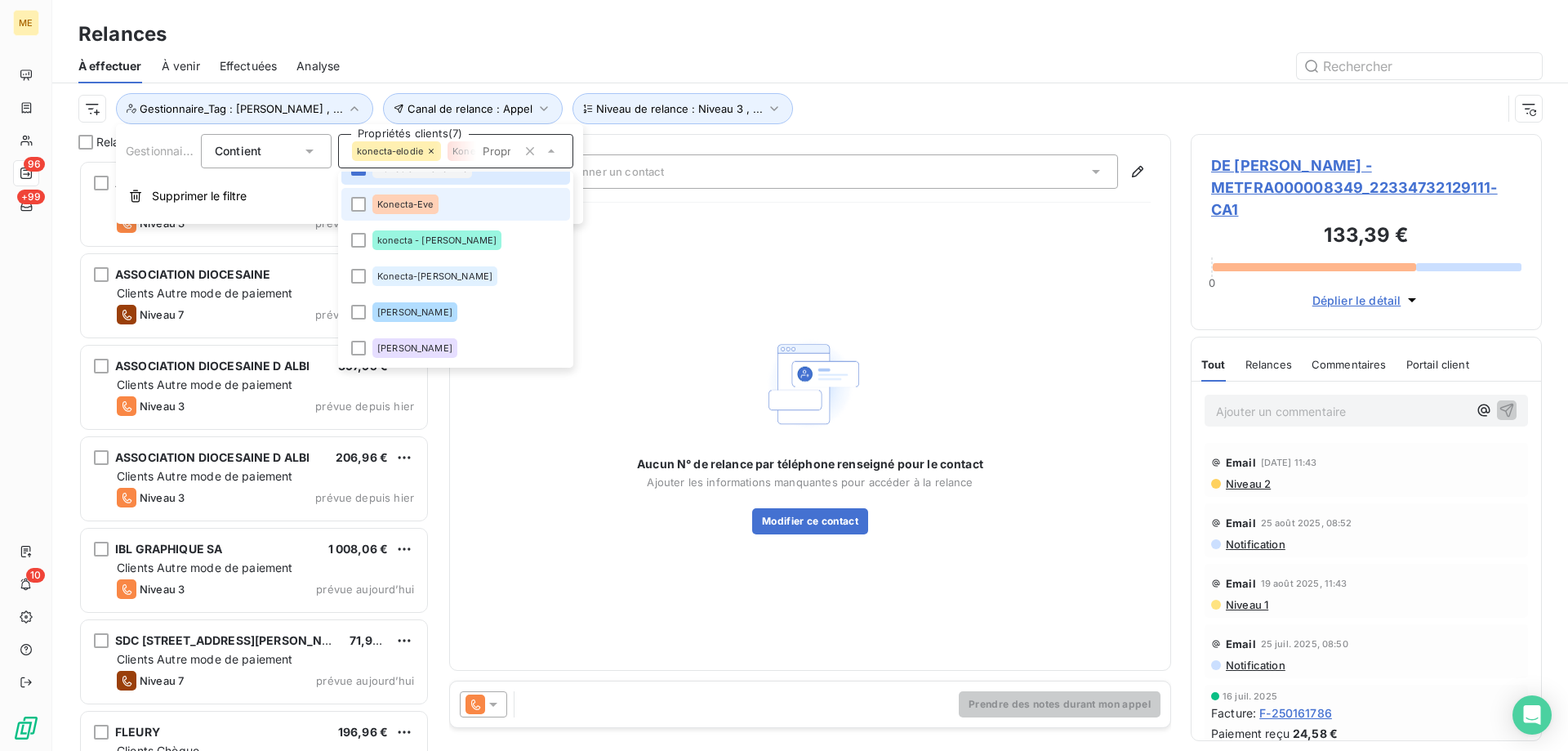
click at [475, 218] on li "Konecta-Eve" at bounding box center [455, 204] width 229 height 32
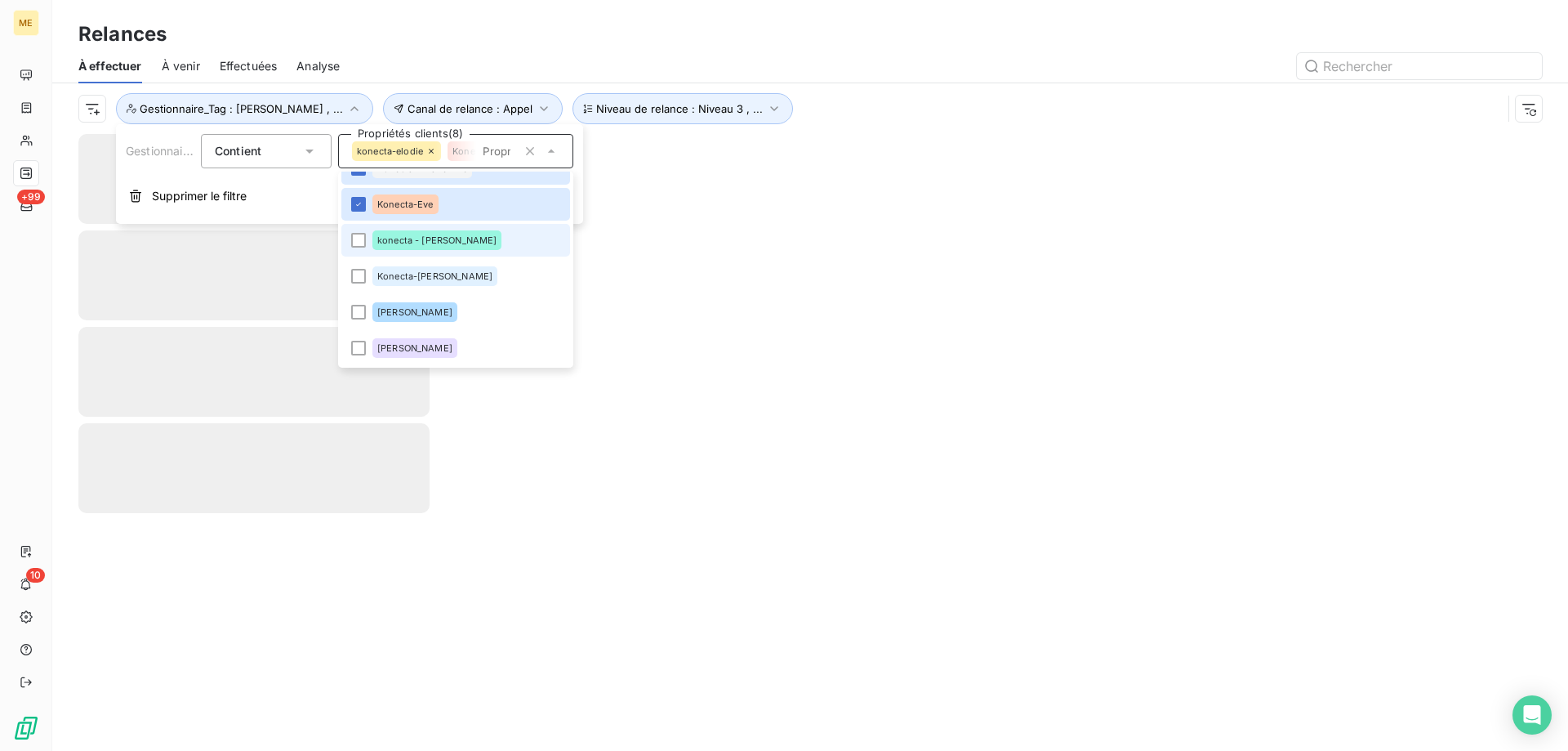
click at [468, 248] on li "konecta - lisa" at bounding box center [455, 240] width 229 height 32
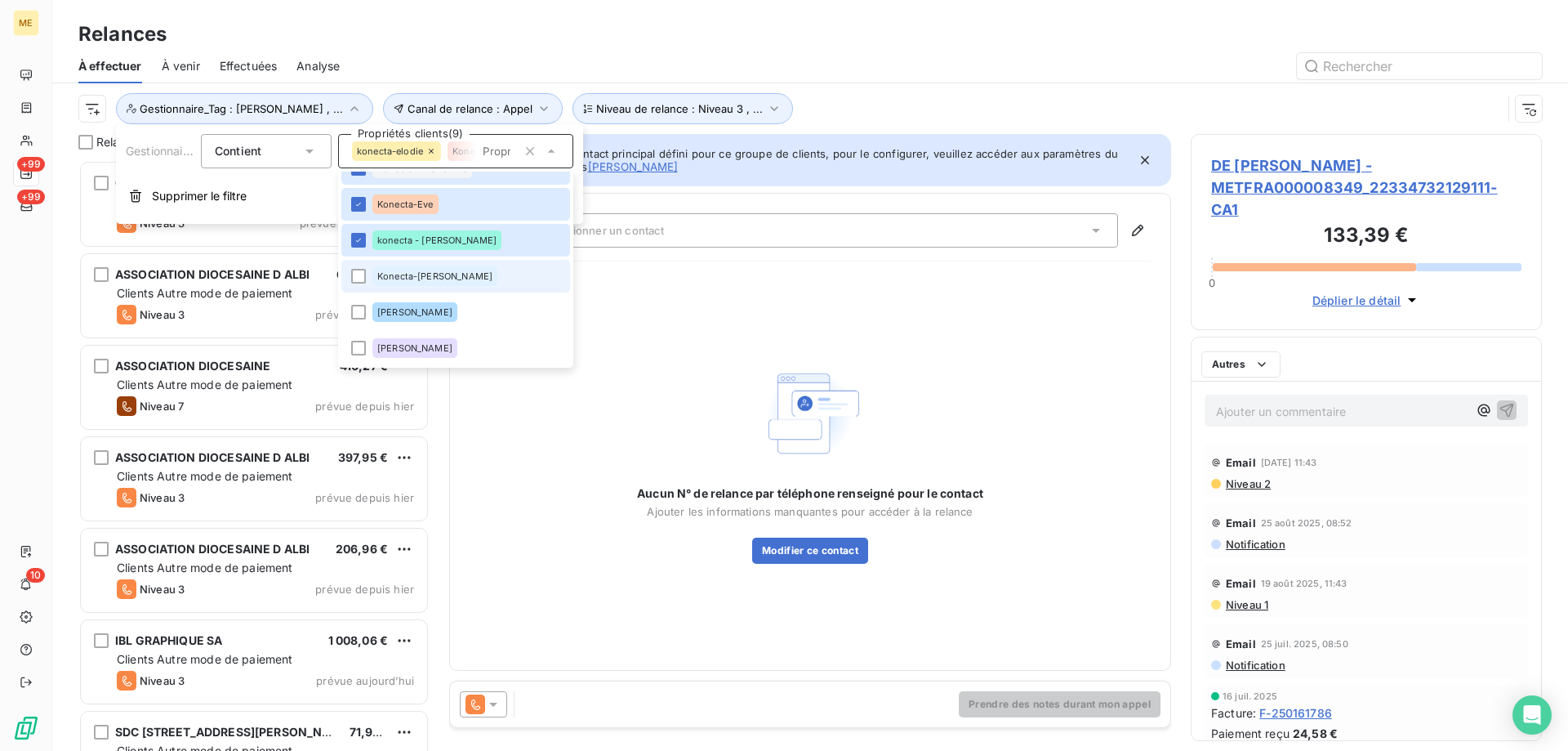
click at [470, 281] on li "Konecta-[PERSON_NAME]" at bounding box center [455, 276] width 229 height 32
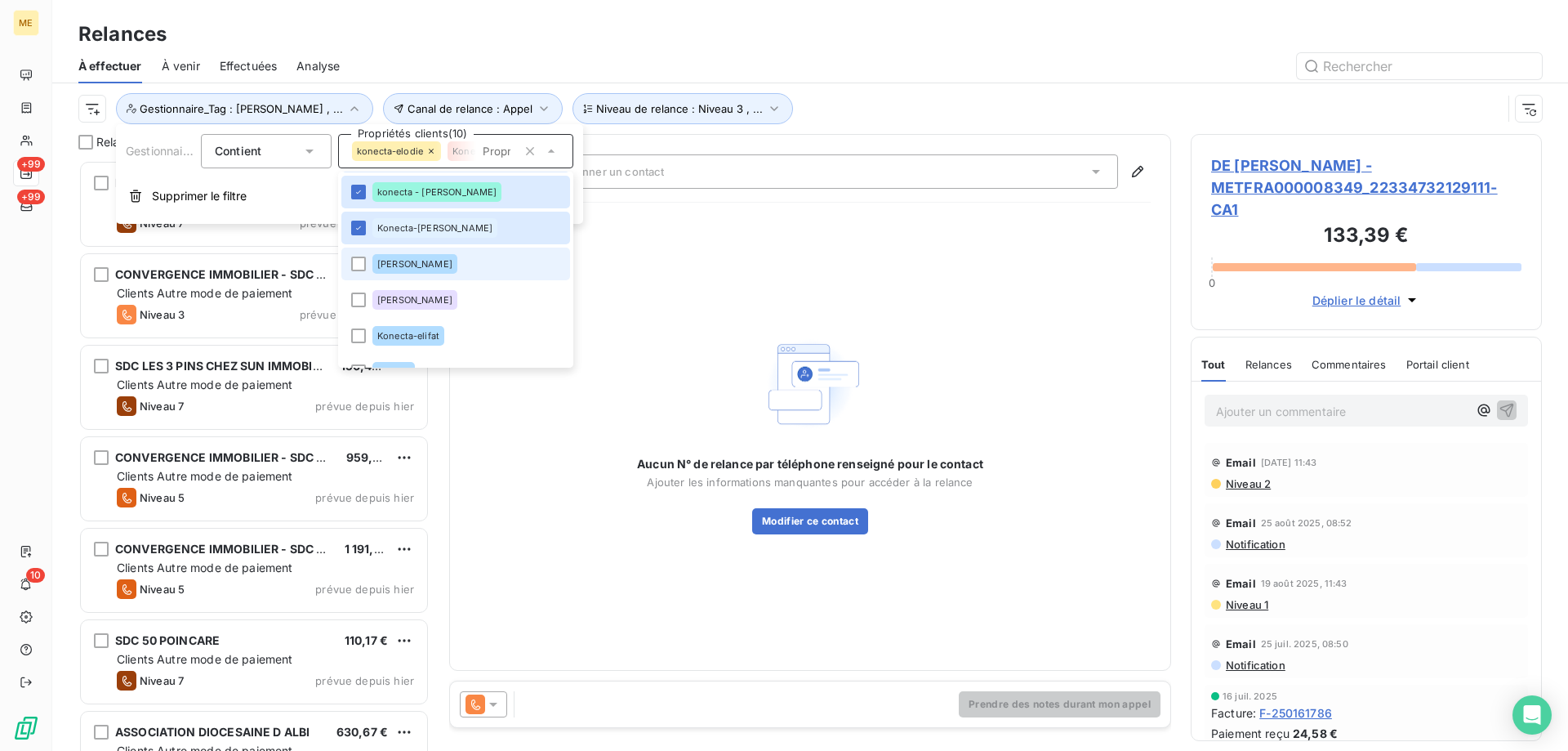
scroll to position [572, 0]
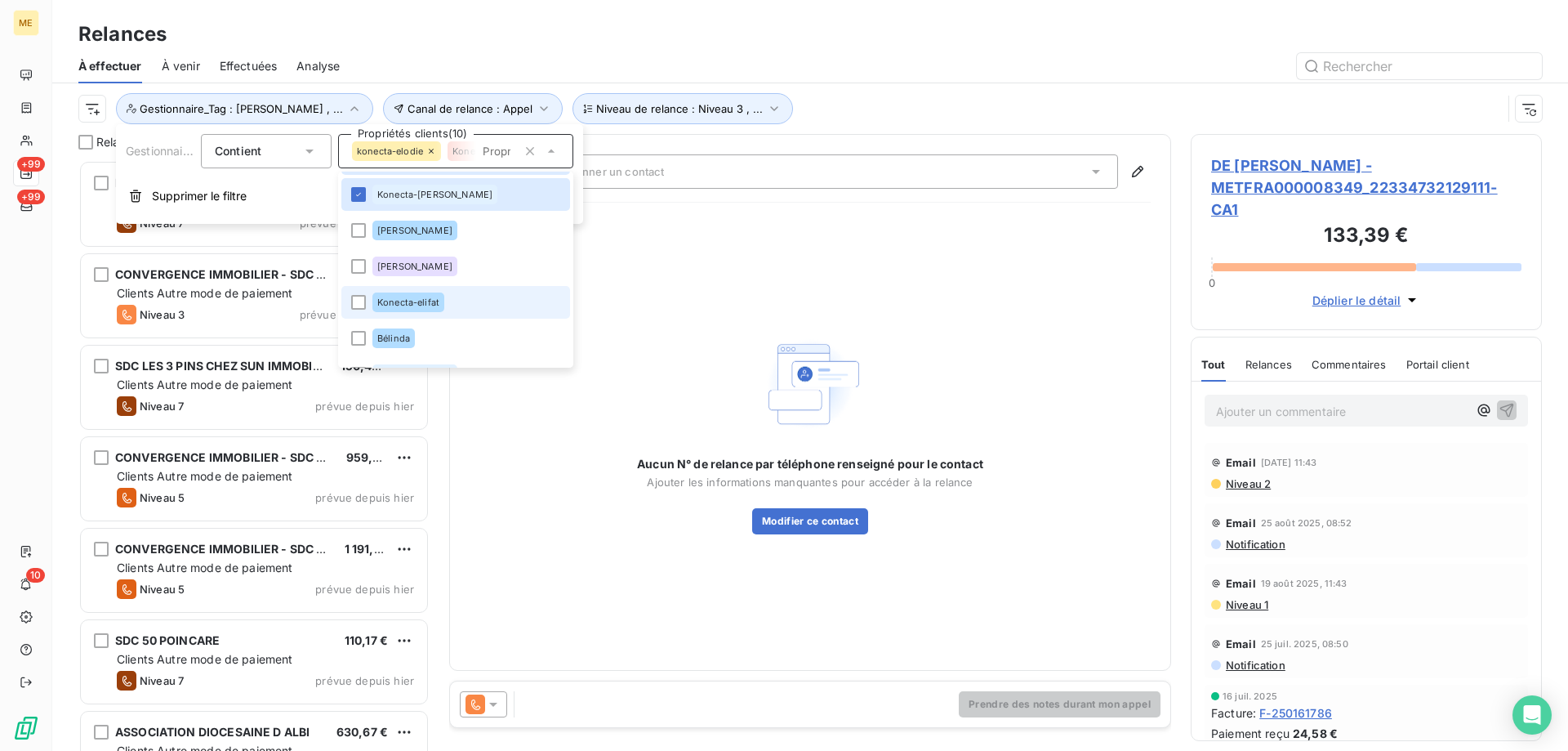
click at [454, 309] on li "Konecta-elifat" at bounding box center [455, 302] width 229 height 32
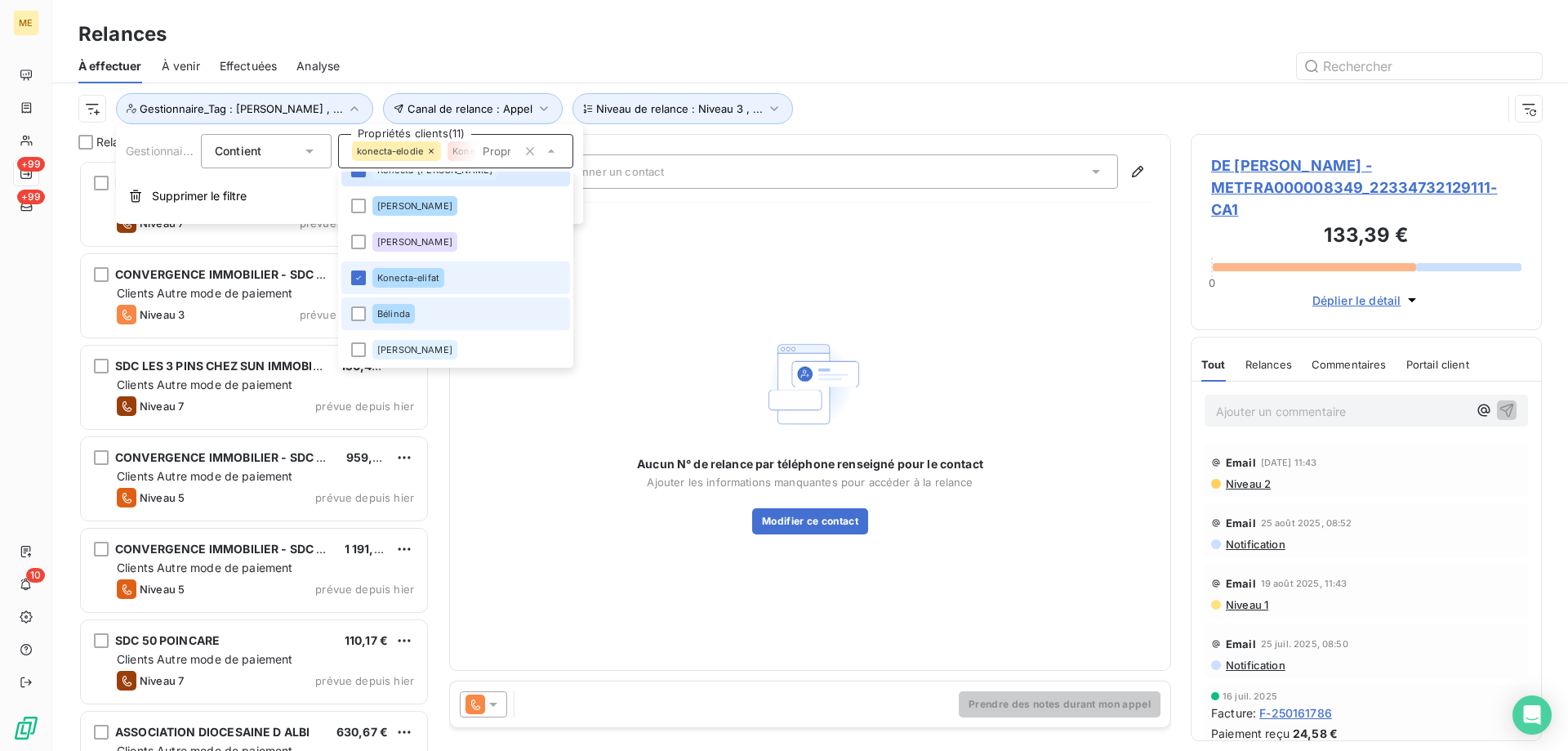
scroll to position [598, 0]
click at [952, 94] on div "Canal de relance : Appel Niveau de relance : Niveau 3 , ... Gestionnaire_Tag : …" at bounding box center [789, 109] width 1423 height 31
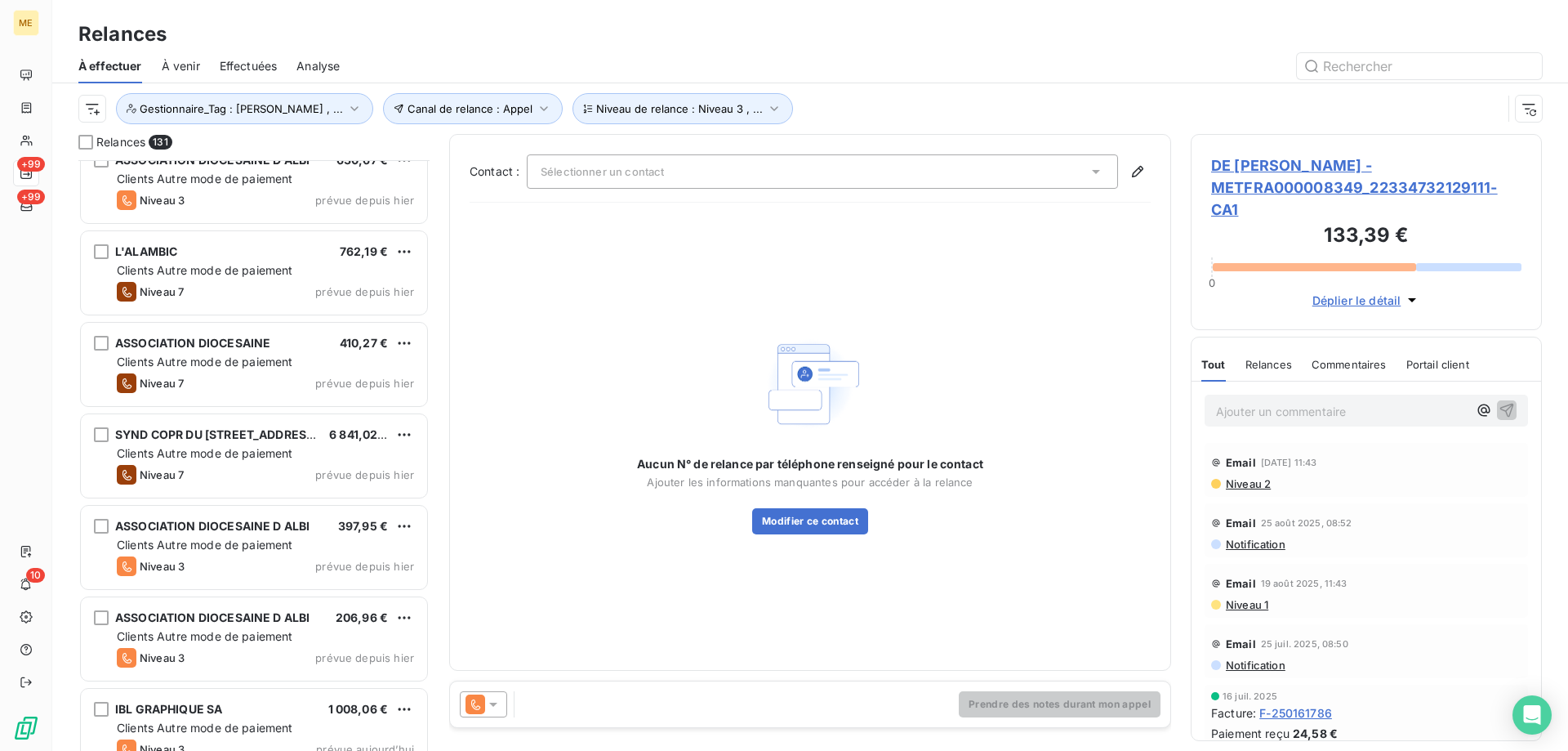
scroll to position [1226, 0]
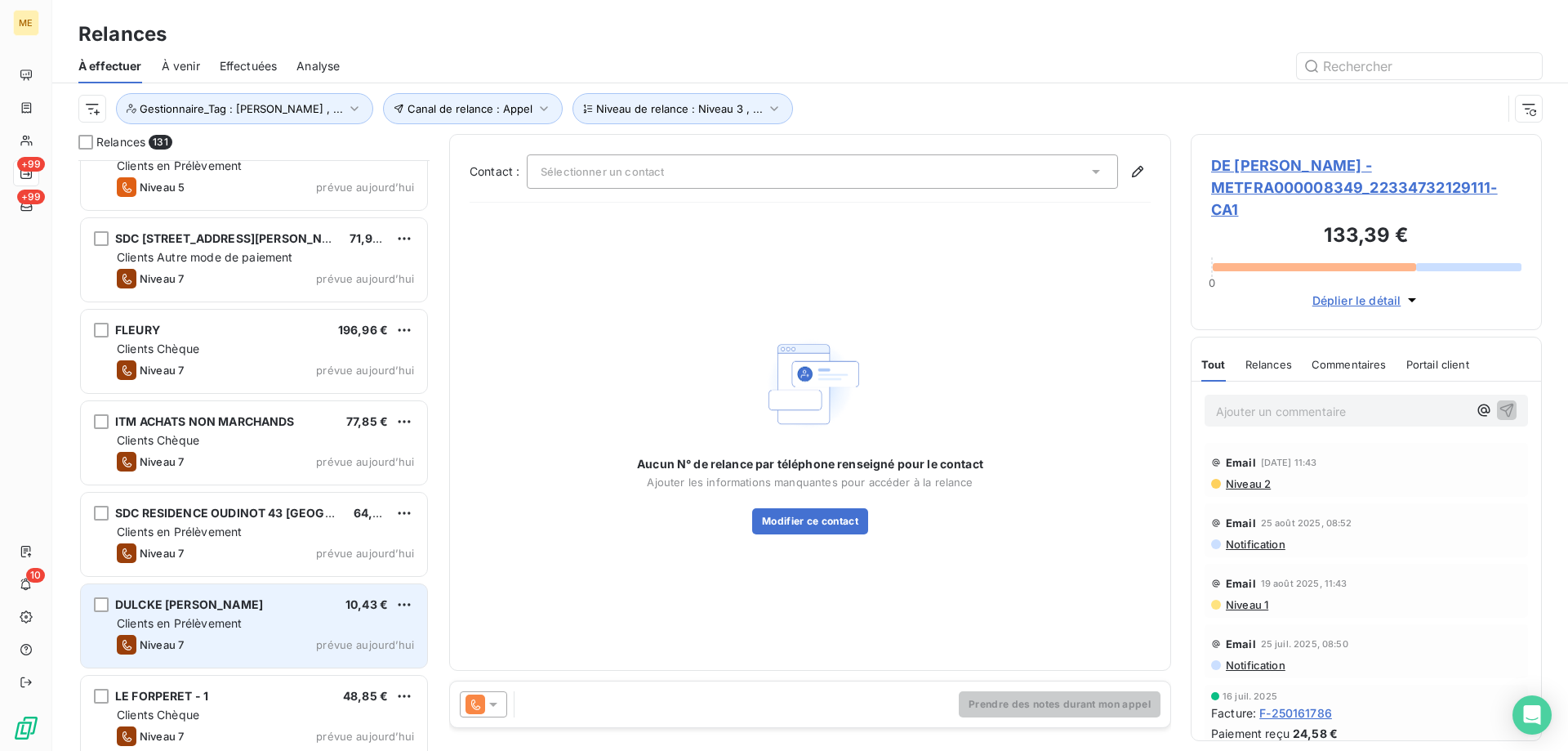
click at [317, 626] on div "Clients en Prélèvement" at bounding box center [265, 623] width 297 height 16
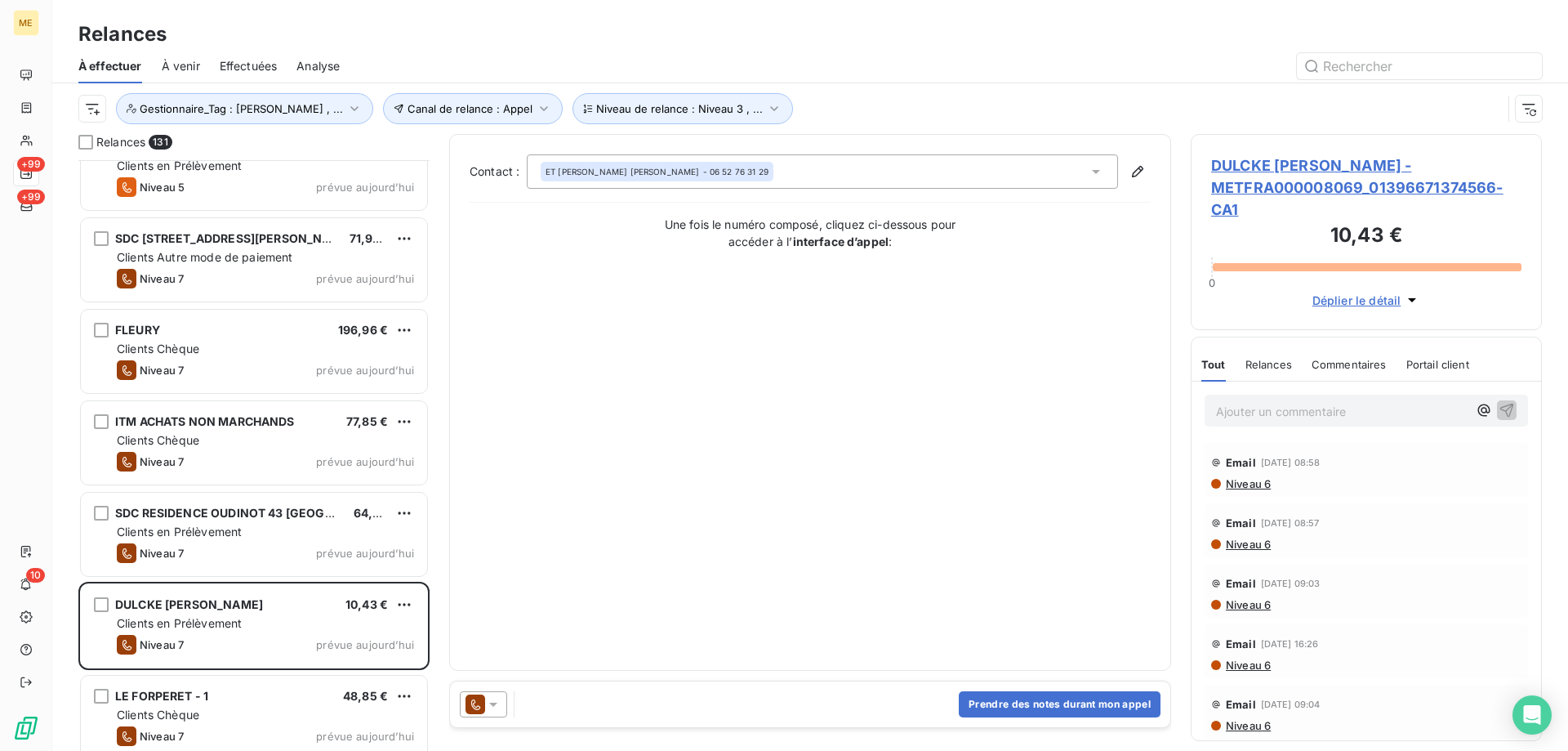
click at [497, 707] on icon at bounding box center [493, 704] width 16 height 16
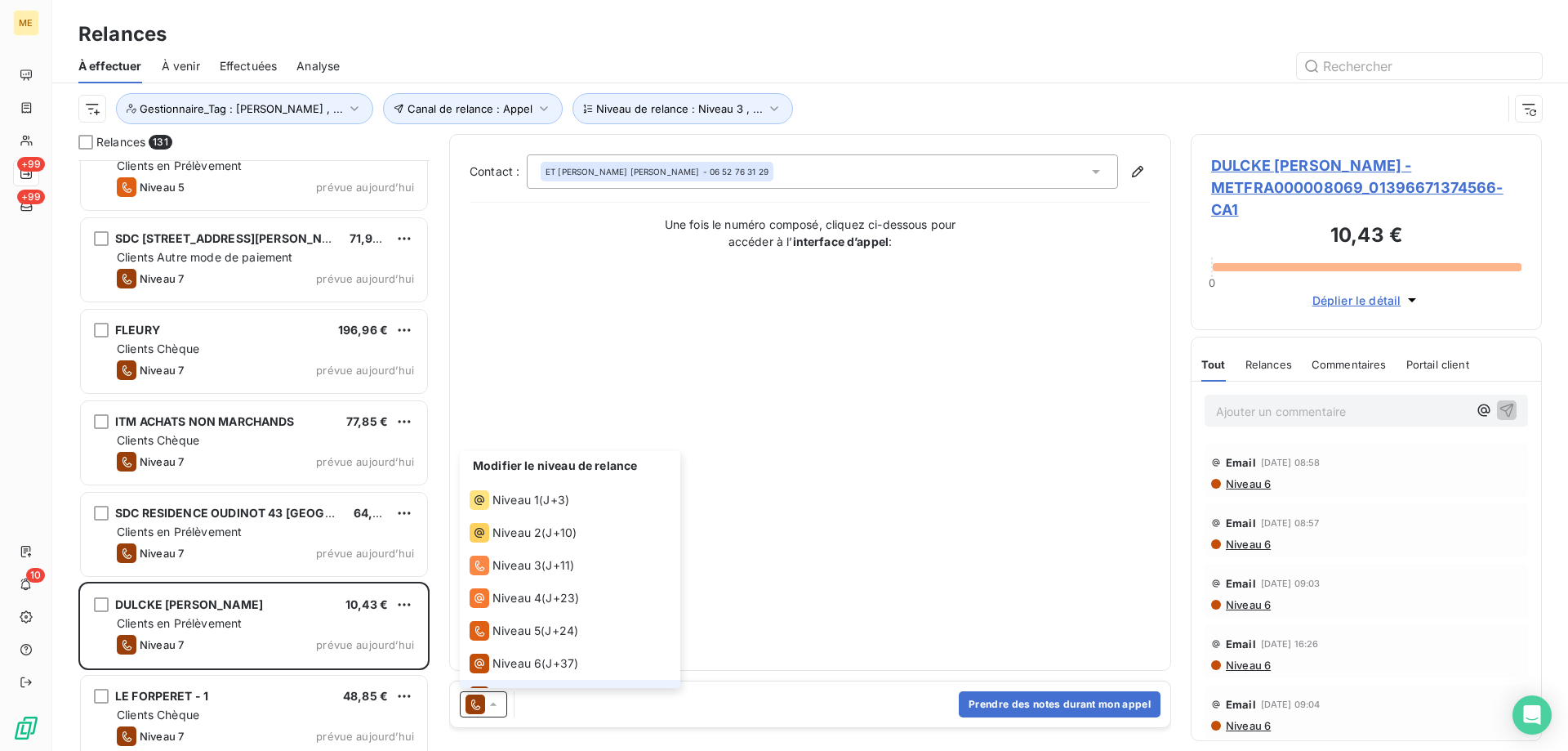
scroll to position [24, 0]
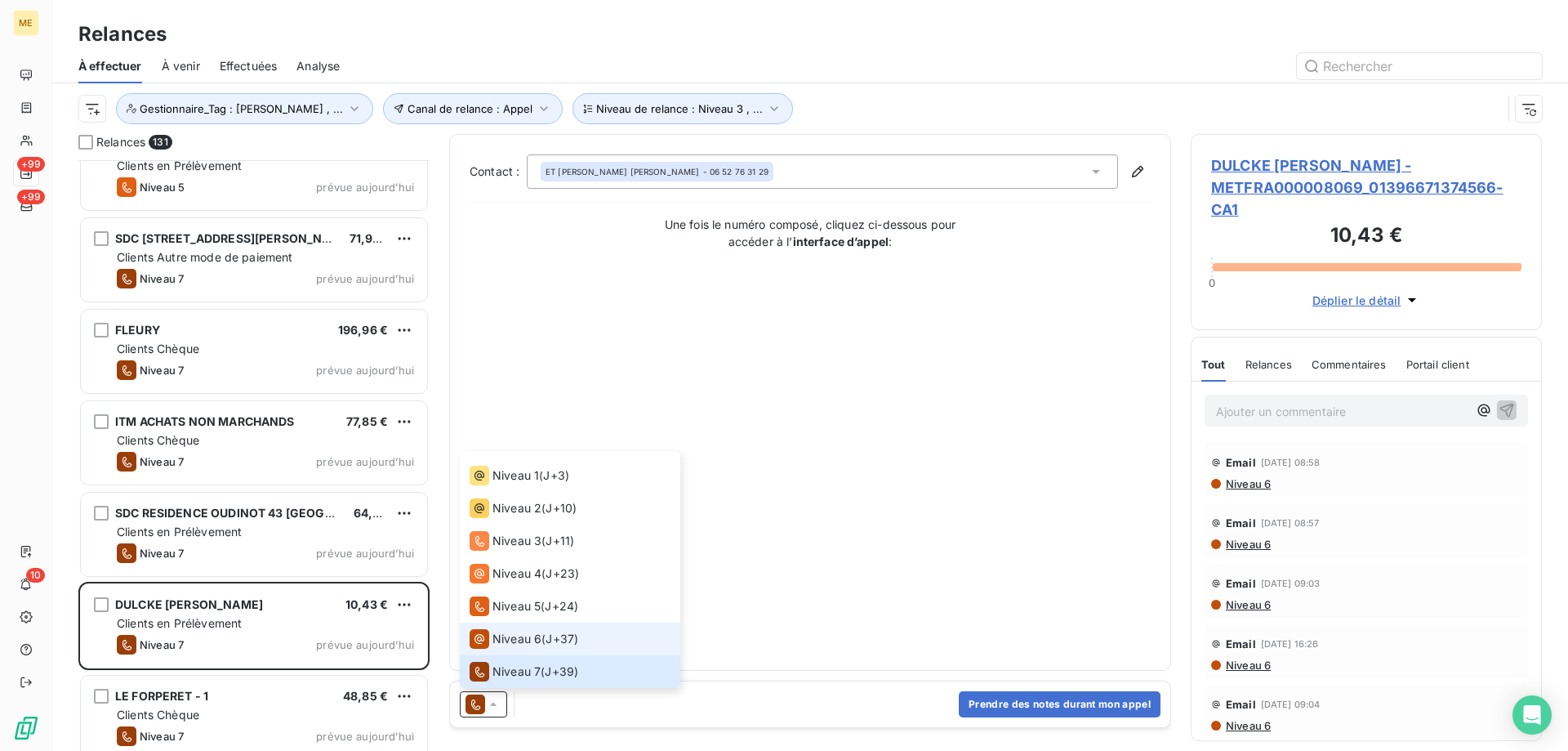
click at [512, 644] on span "Niveau 6" at bounding box center [516, 639] width 49 height 16
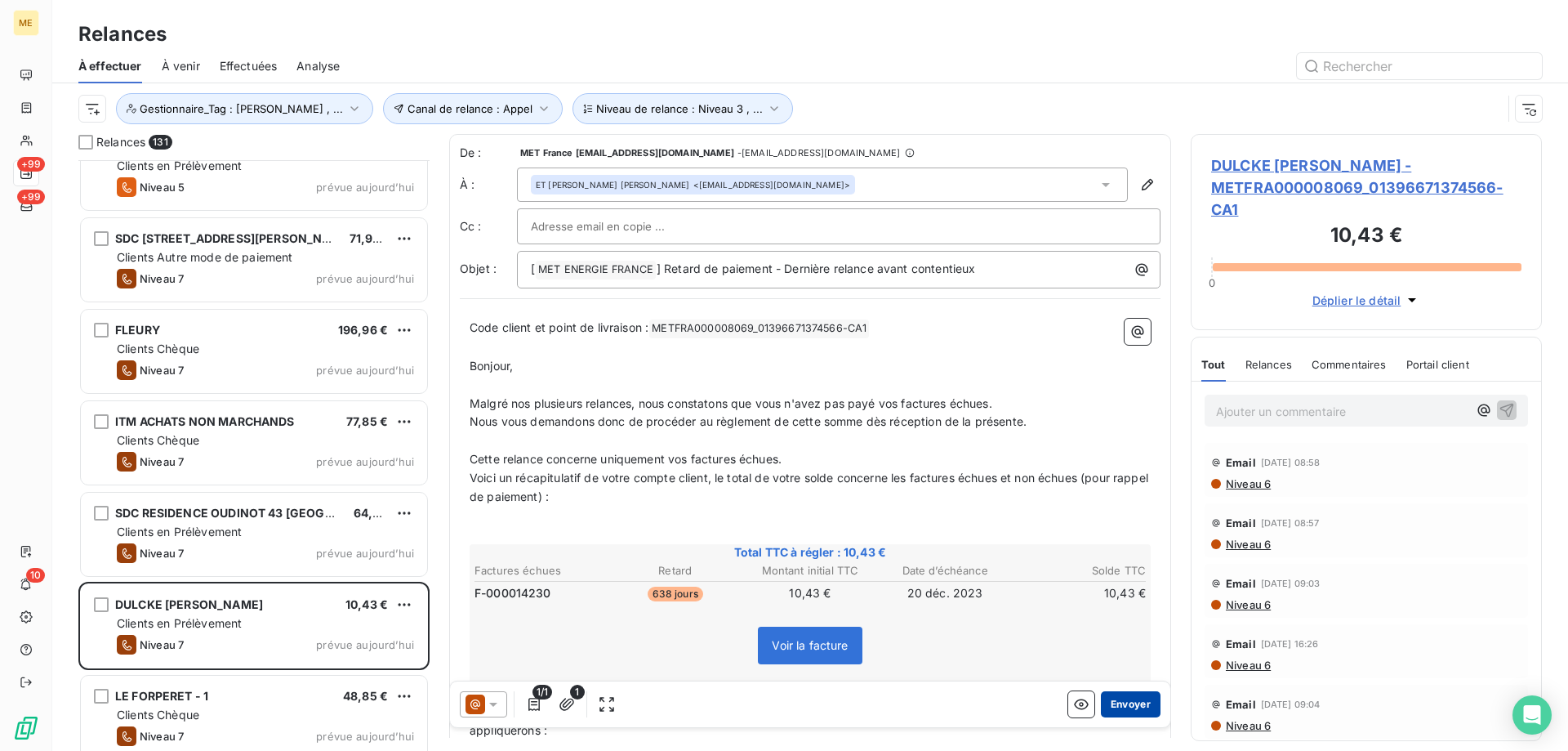
click at [1134, 703] on button "Envoyer" at bounding box center [1131, 703] width 59 height 26
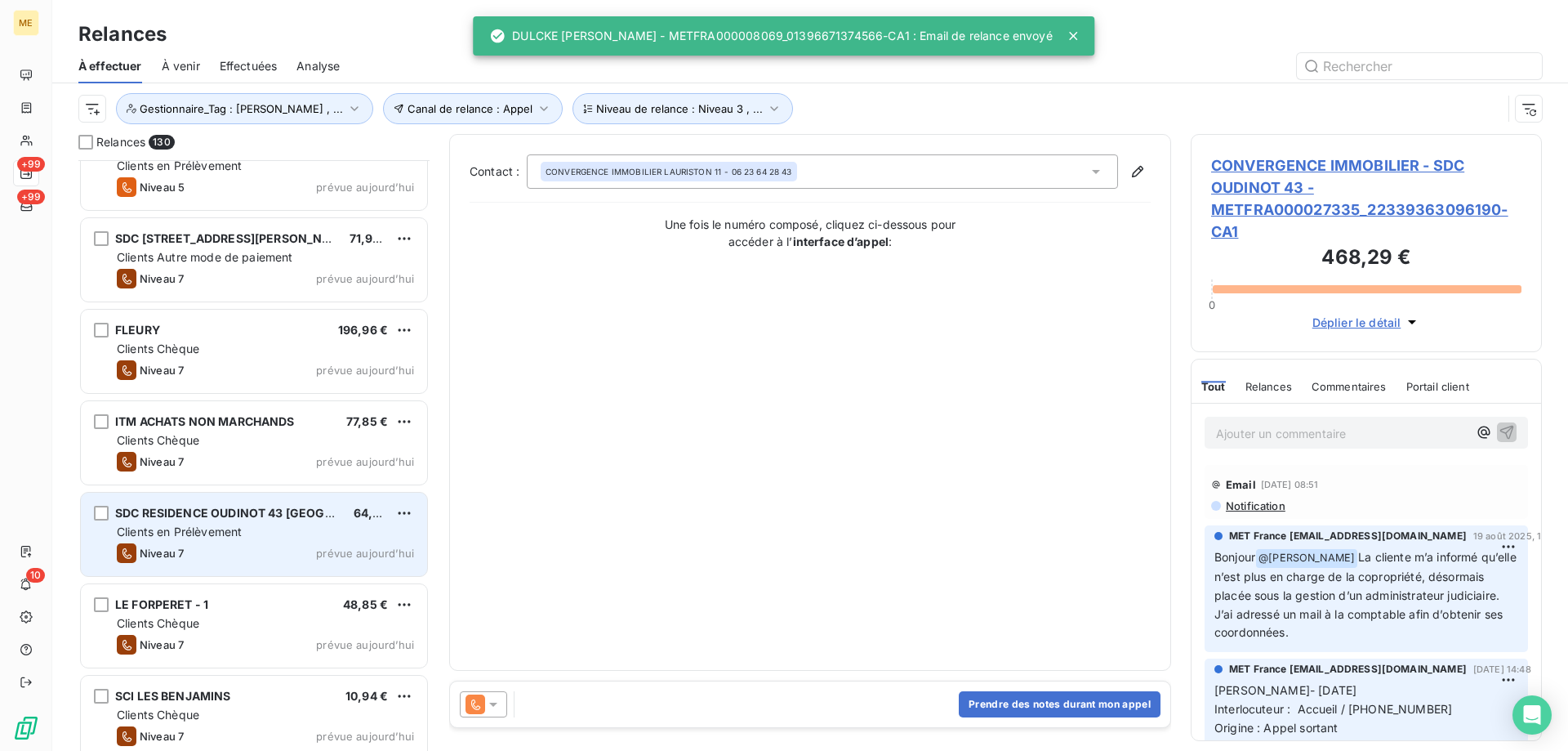
click at [382, 544] on div "Niveau 7 prévue aujourd’hui" at bounding box center [265, 553] width 297 height 20
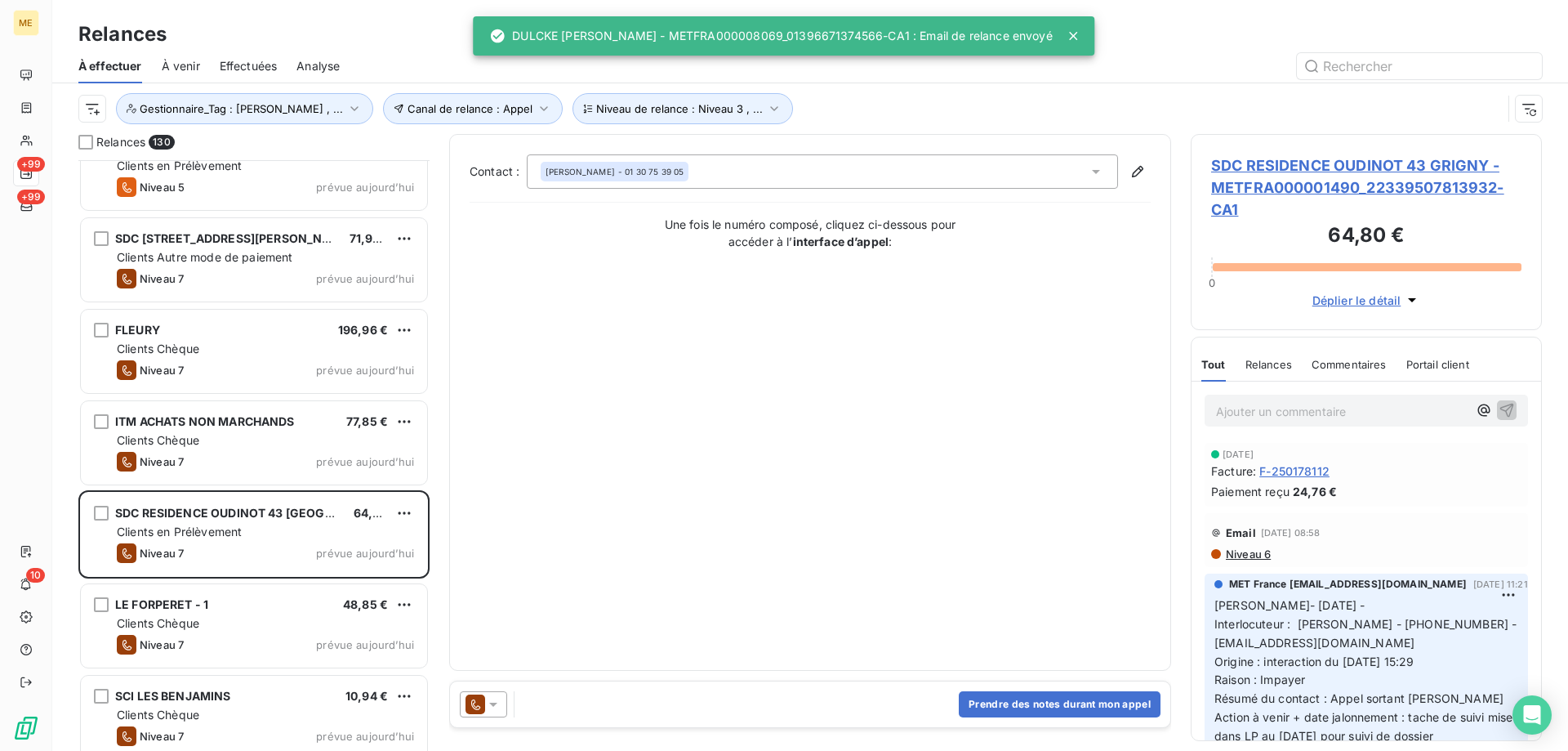
drag, startPoint x: 503, startPoint y: 704, endPoint x: 508, endPoint y: 689, distance: 15.8
click at [503, 703] on div at bounding box center [483, 703] width 48 height 26
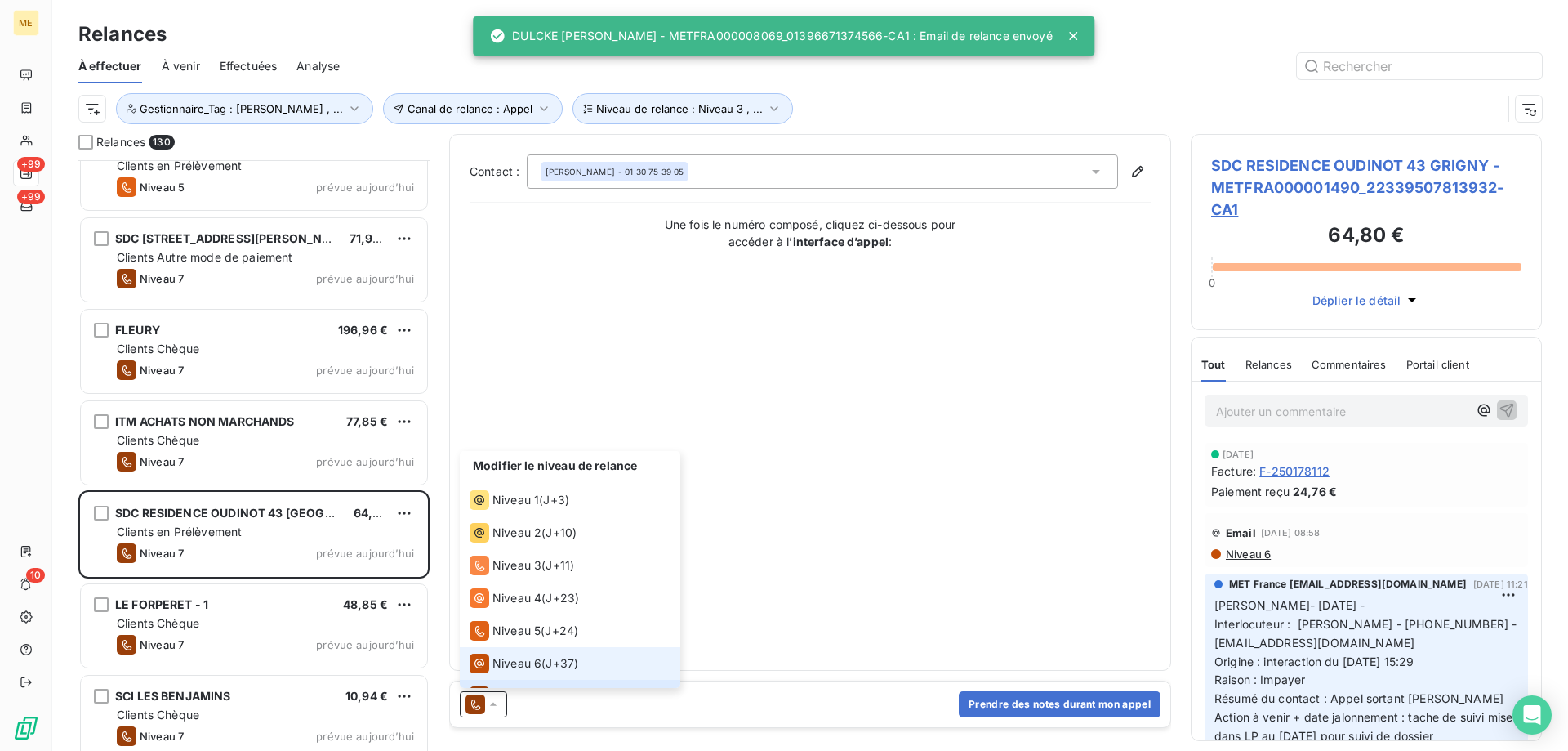
scroll to position [24, 0]
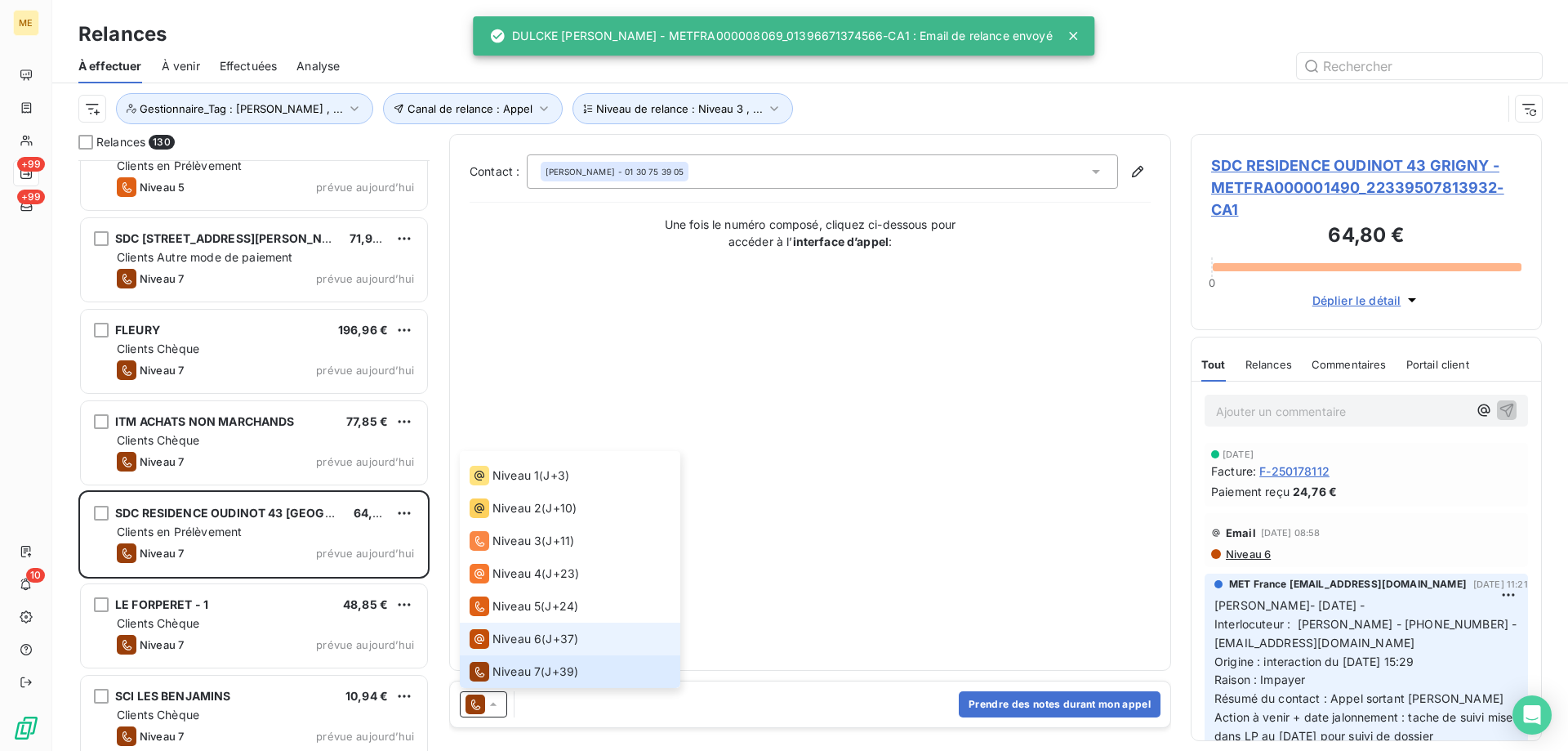
click at [527, 626] on li "Niveau 6 ( J+37 )" at bounding box center [570, 639] width 221 height 32
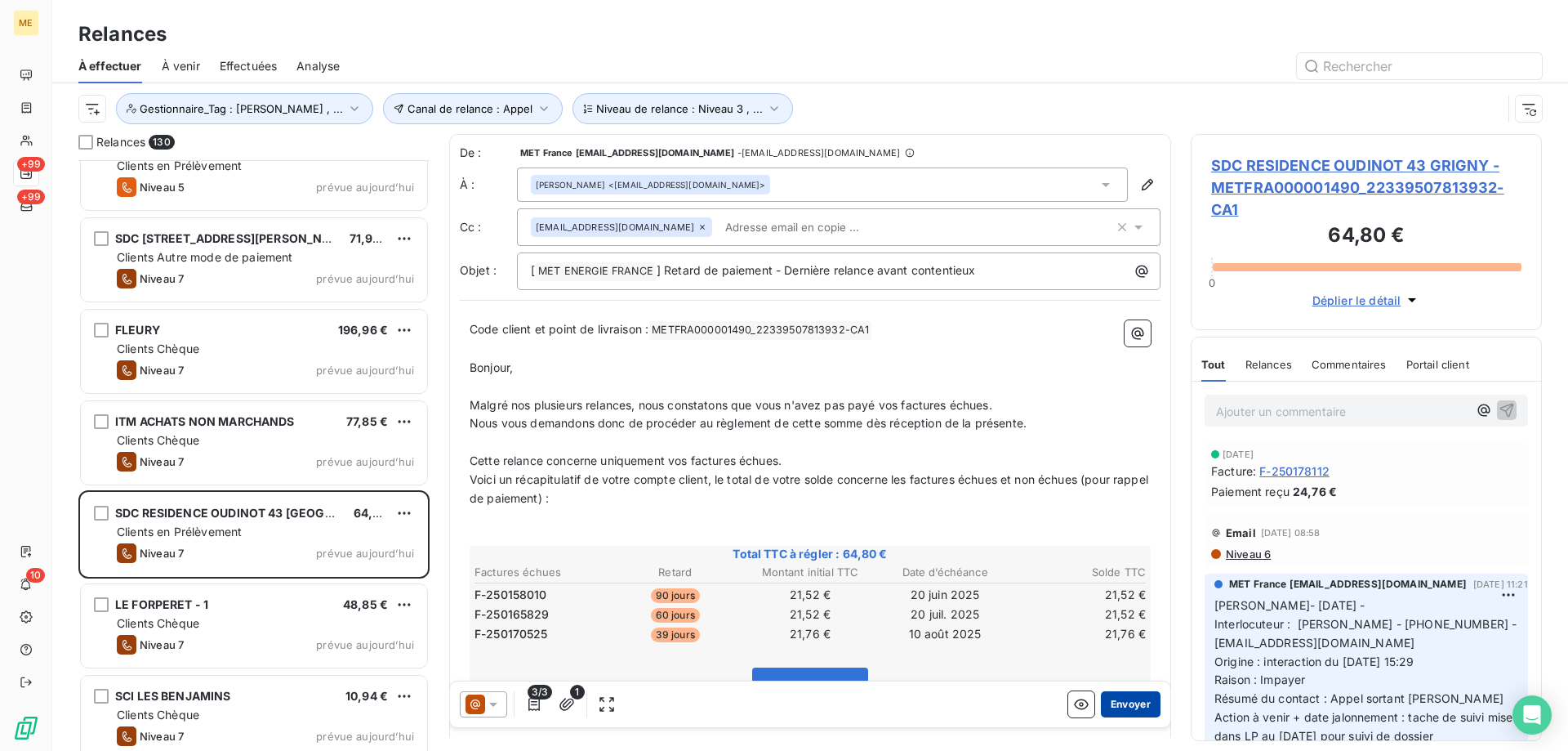
click at [1120, 700] on button "Envoyer" at bounding box center [1131, 703] width 59 height 26
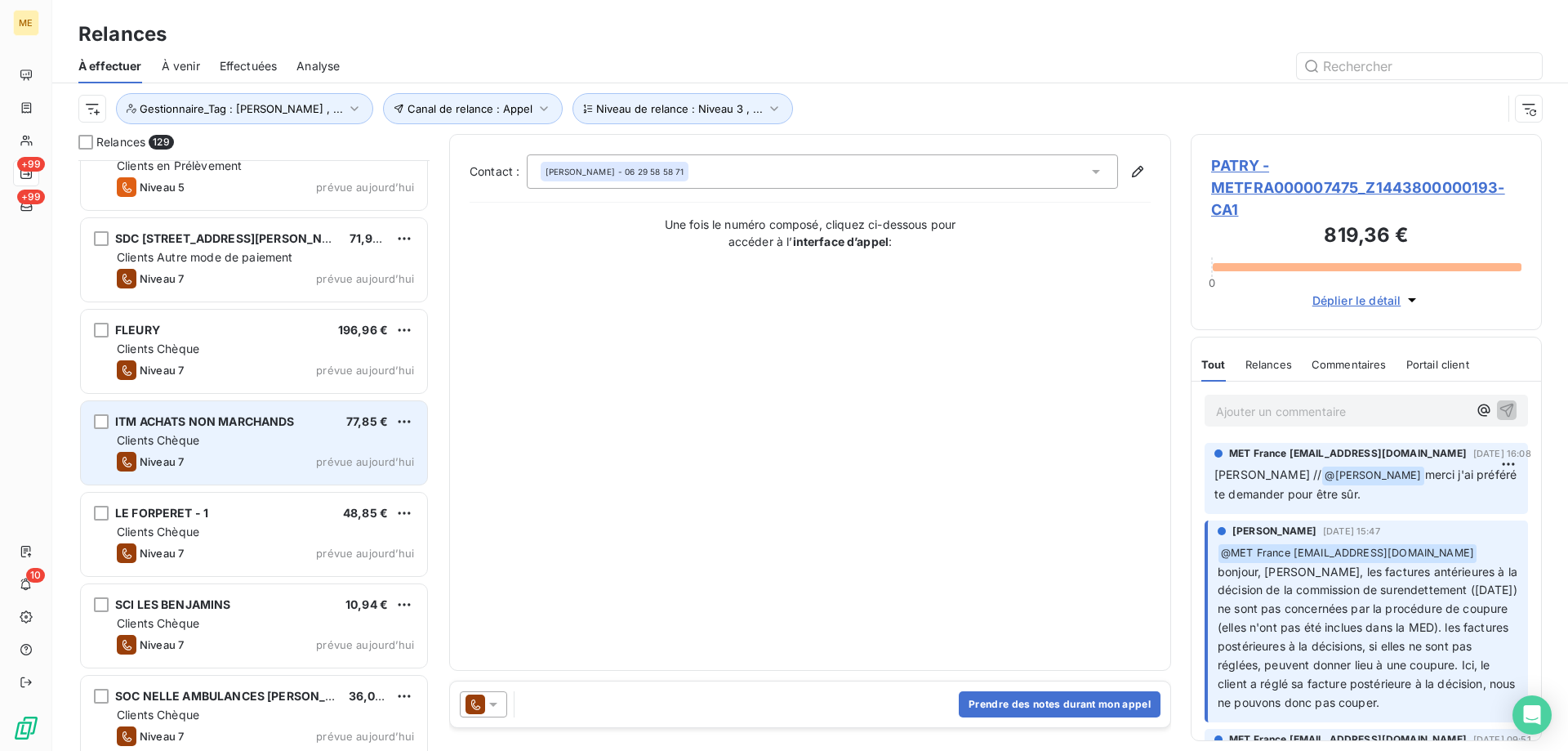
click at [293, 456] on div "Niveau 7 prévue aujourd’hui" at bounding box center [265, 462] width 297 height 20
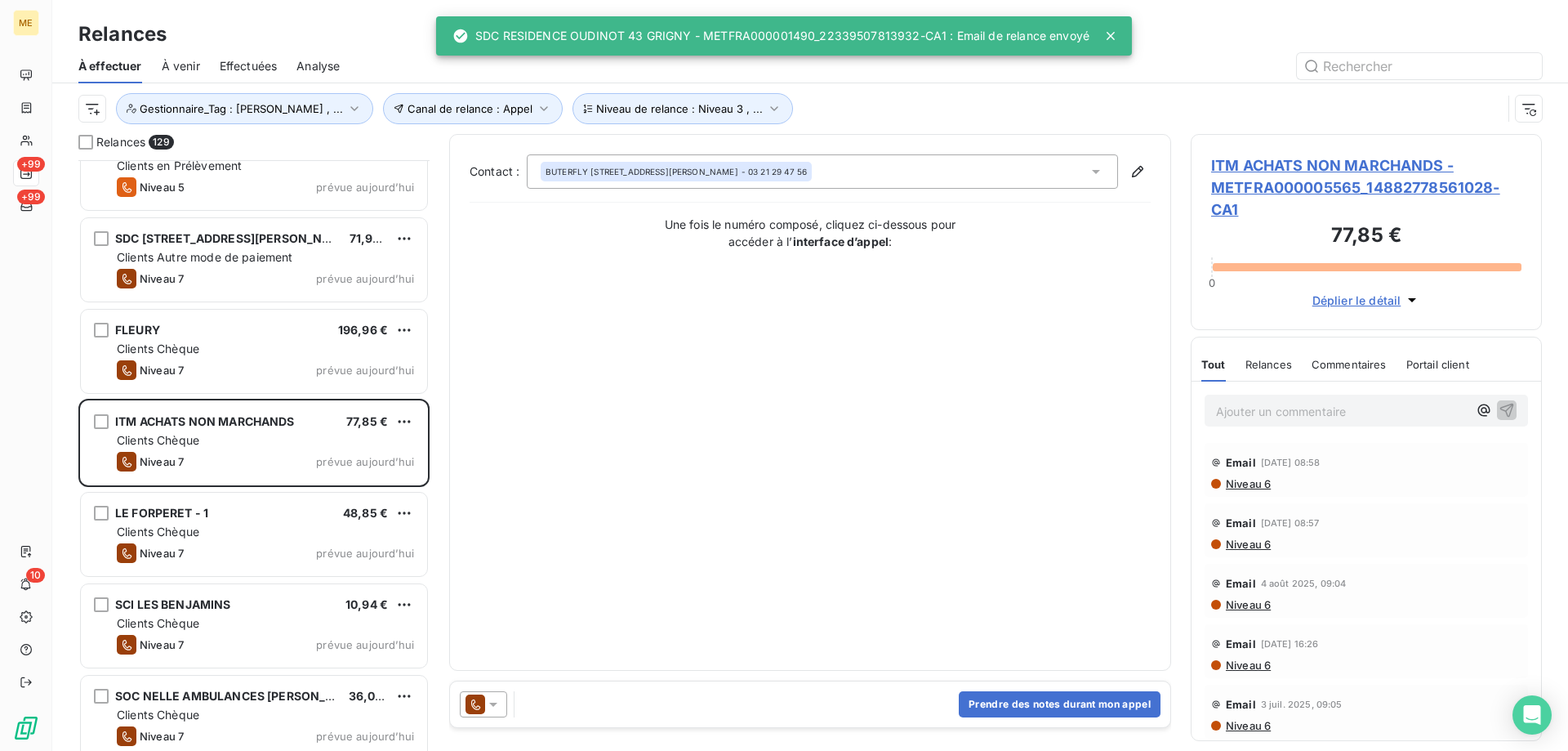
click at [494, 703] on icon at bounding box center [493, 704] width 8 height 4
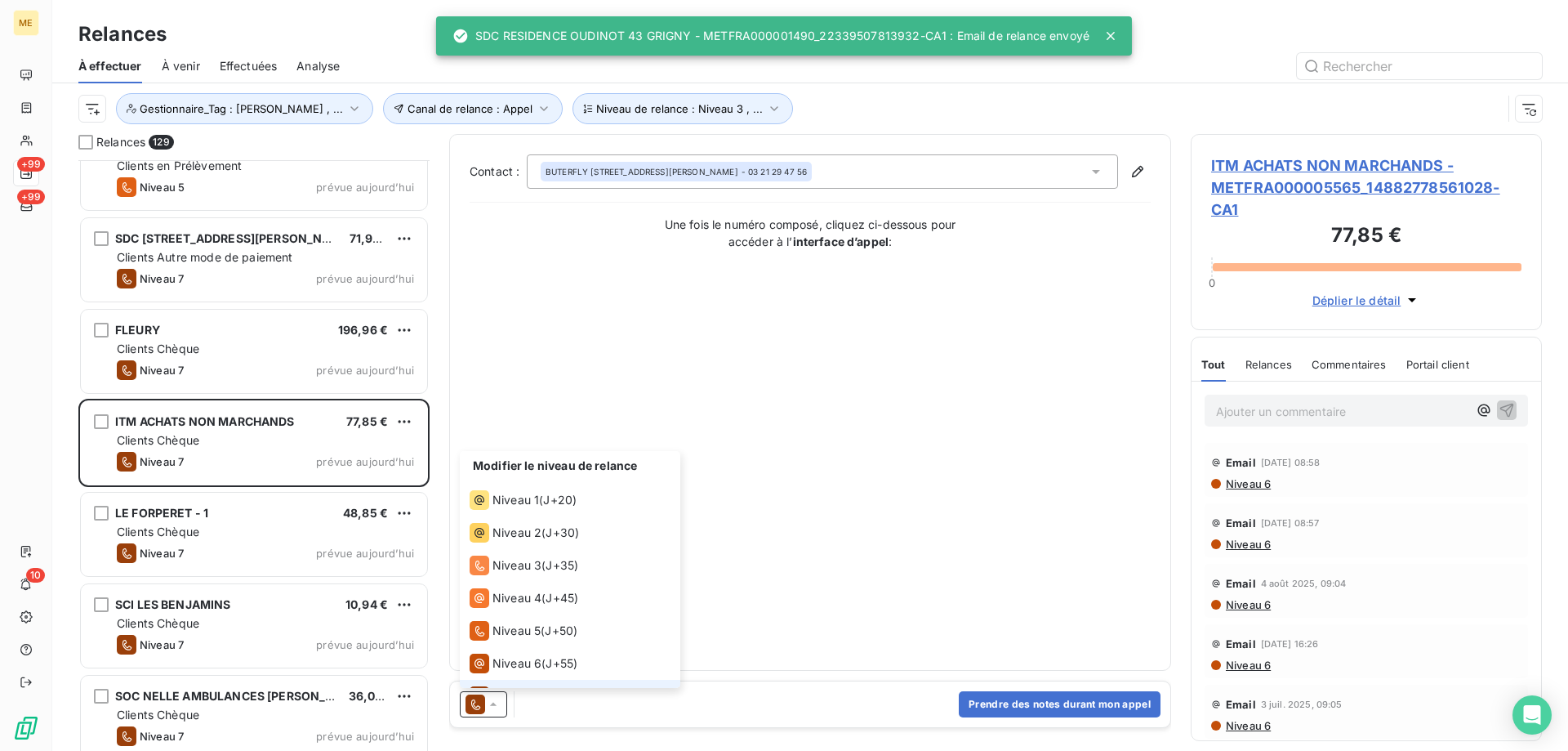
scroll to position [24, 0]
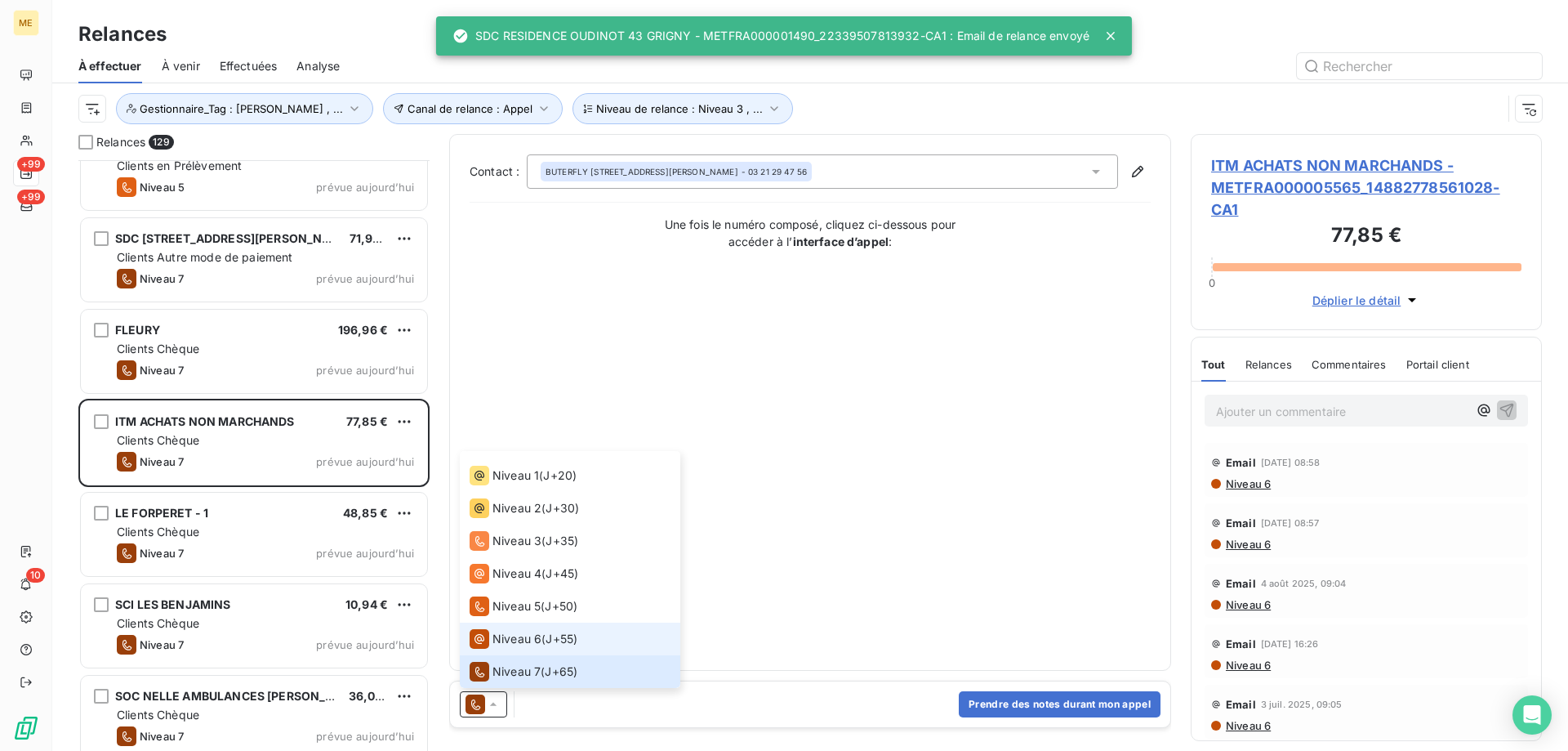
click at [515, 637] on span "Niveau 6" at bounding box center [516, 639] width 49 height 16
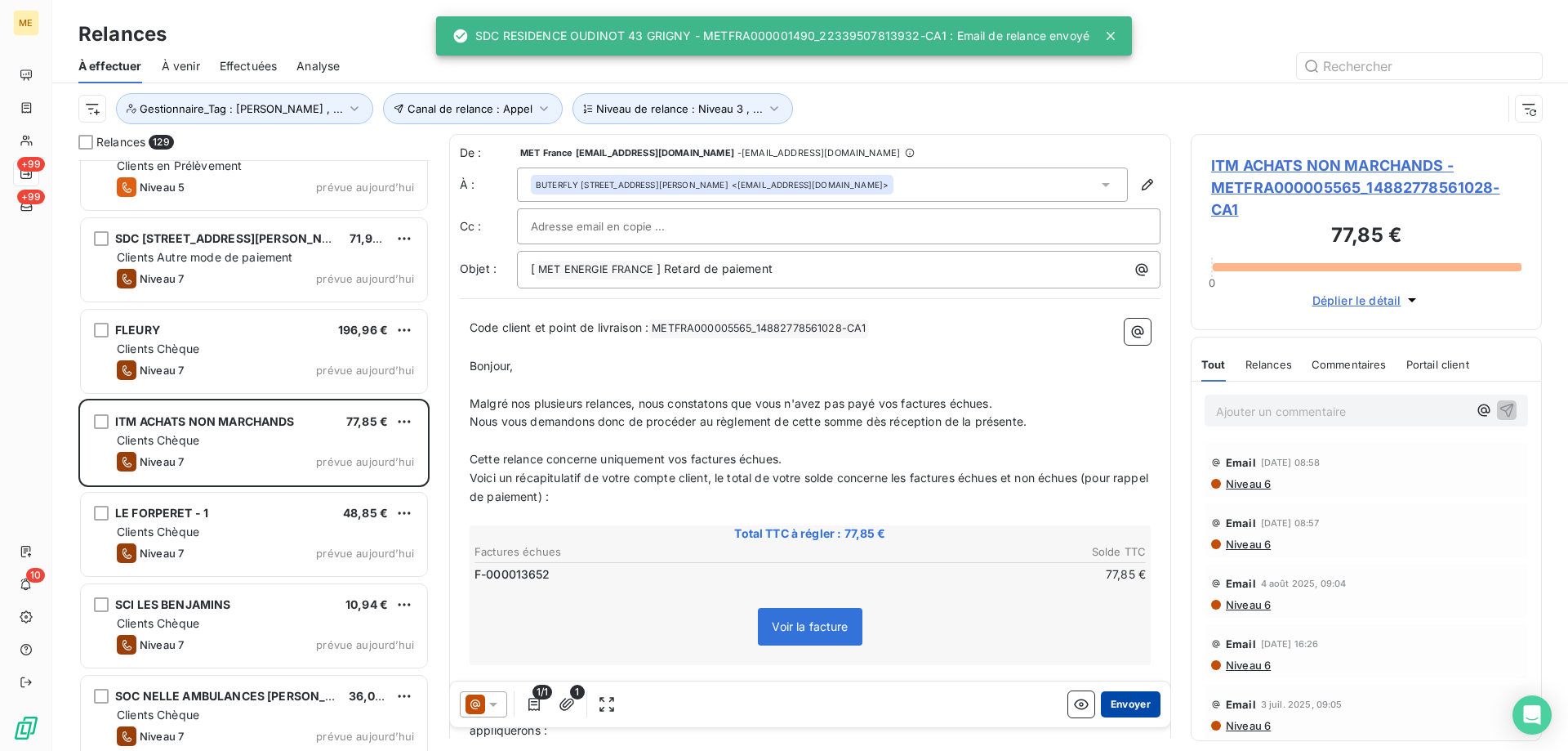
click at [1110, 699] on button "Envoyer" at bounding box center [1131, 703] width 59 height 26
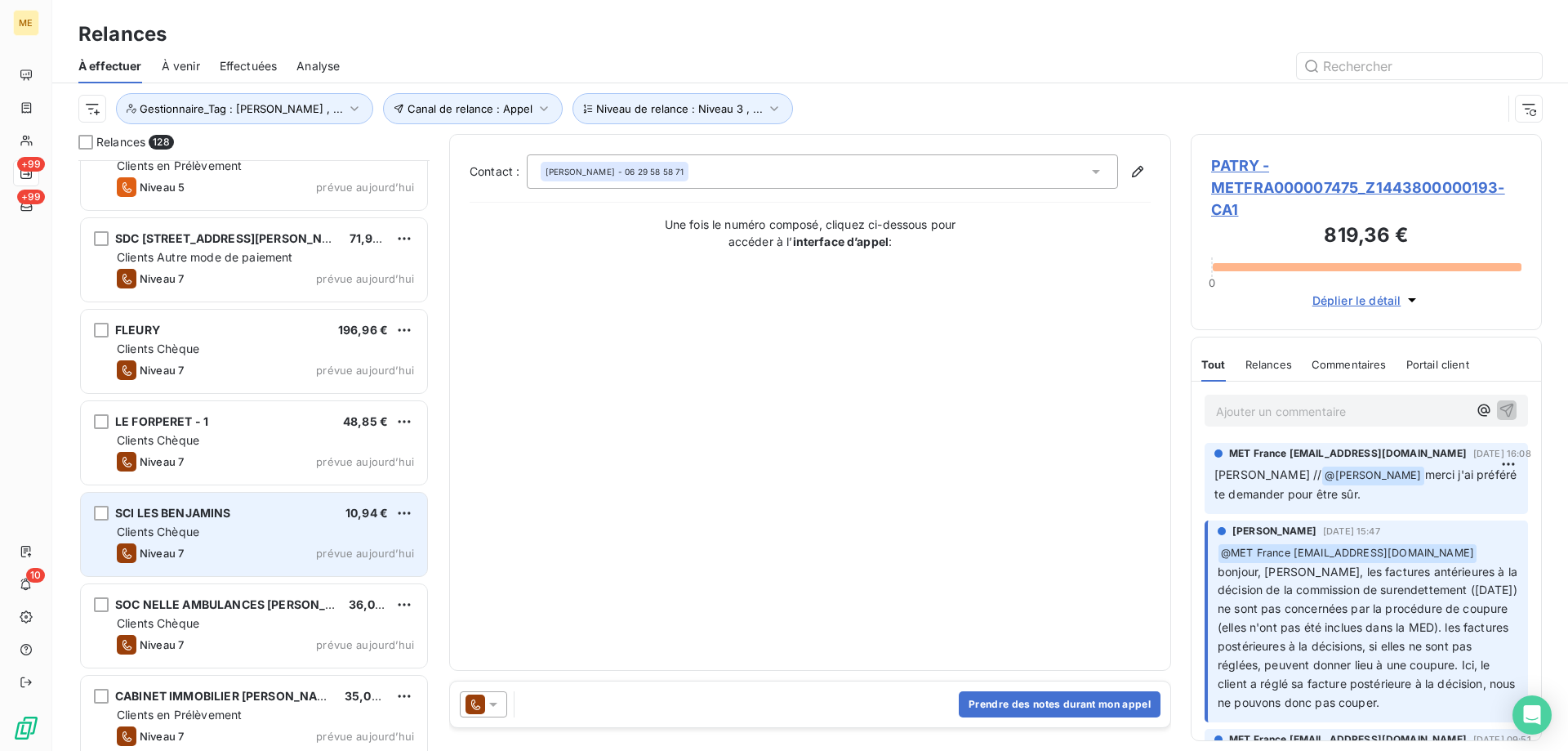
click at [339, 528] on div "Clients Chèque" at bounding box center [265, 532] width 297 height 16
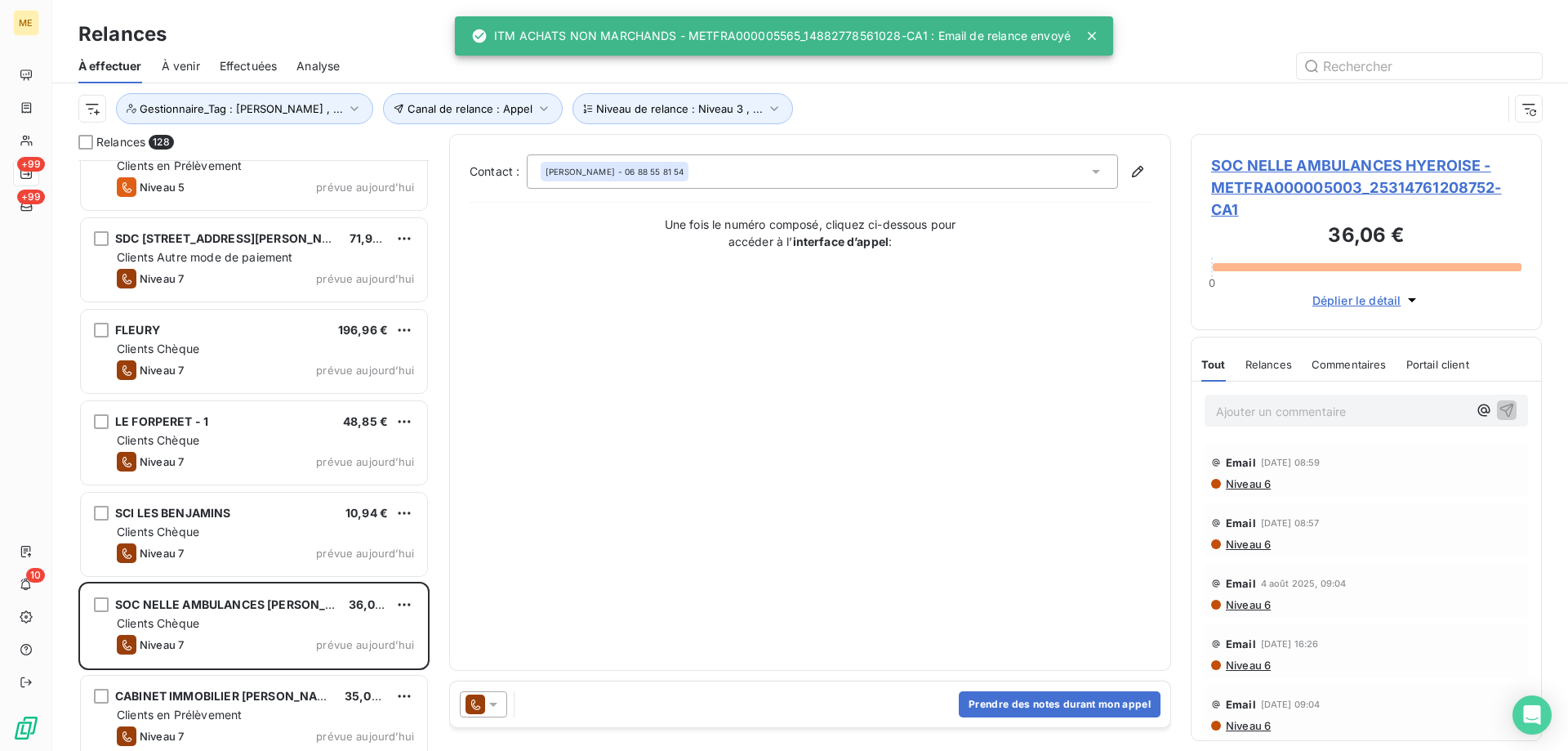
drag, startPoint x: 499, startPoint y: 706, endPoint x: 504, endPoint y: 693, distance: 13.9
click at [499, 706] on icon at bounding box center [493, 704] width 16 height 16
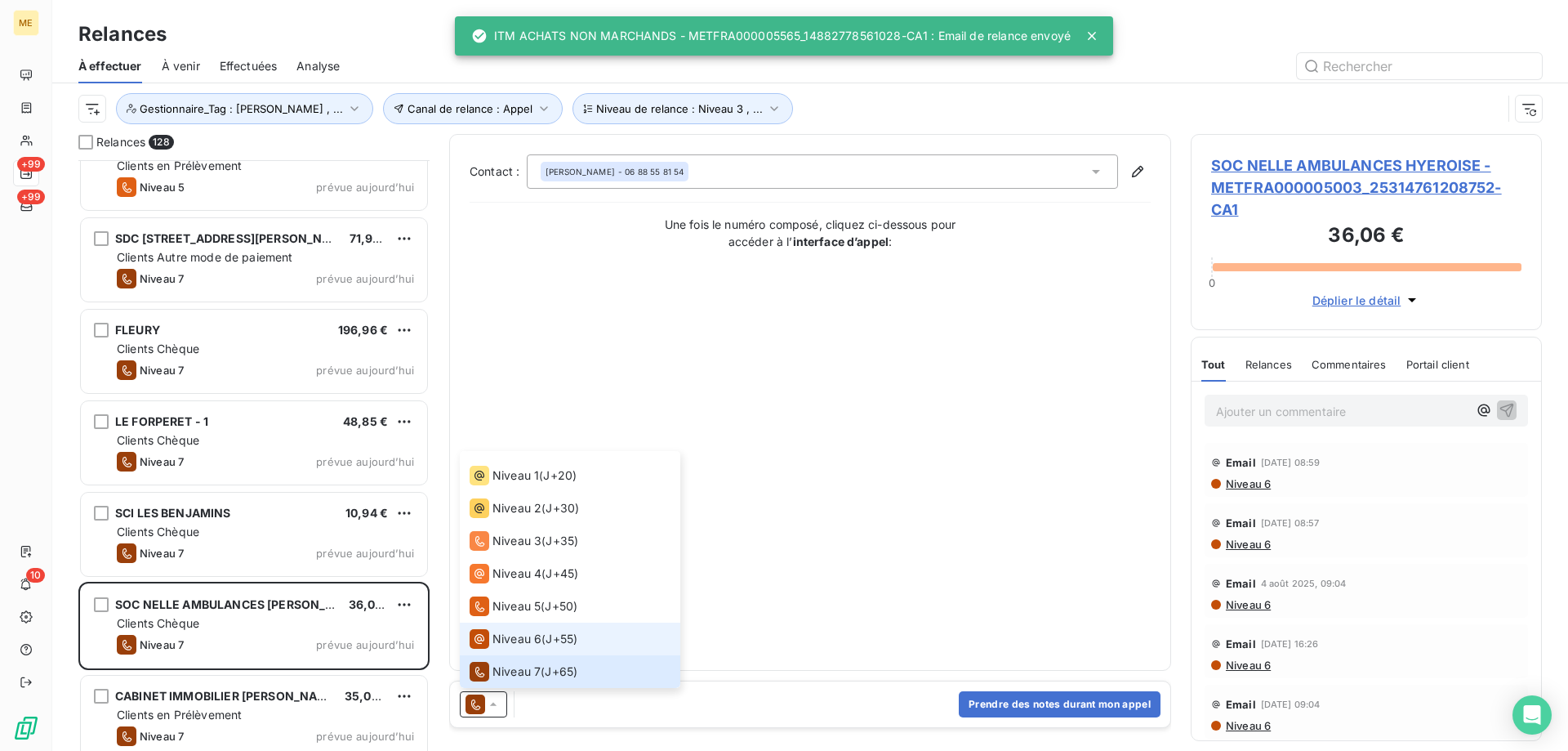
click at [517, 635] on span "Niveau 6" at bounding box center [516, 639] width 49 height 16
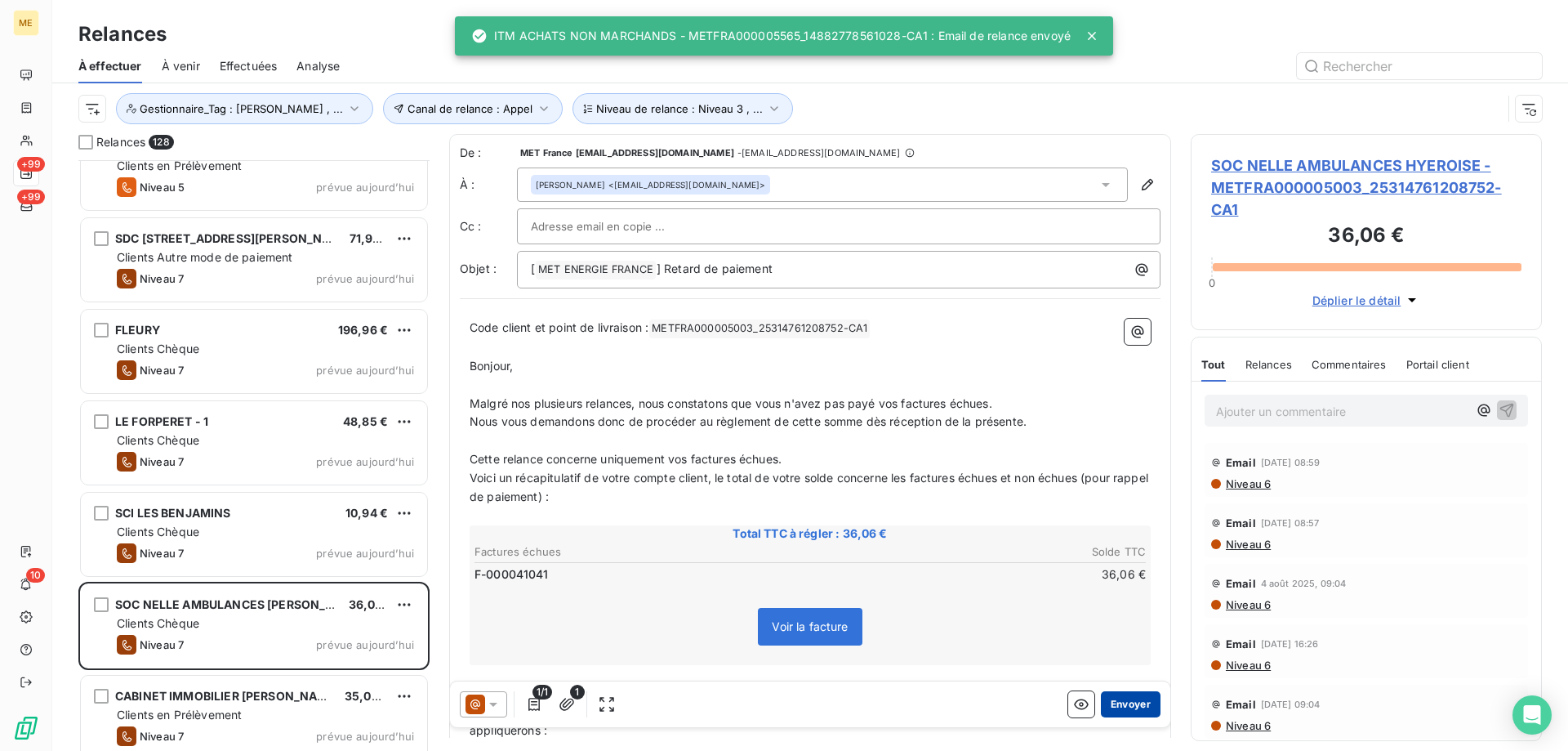
click at [1125, 700] on button "Envoyer" at bounding box center [1131, 703] width 59 height 26
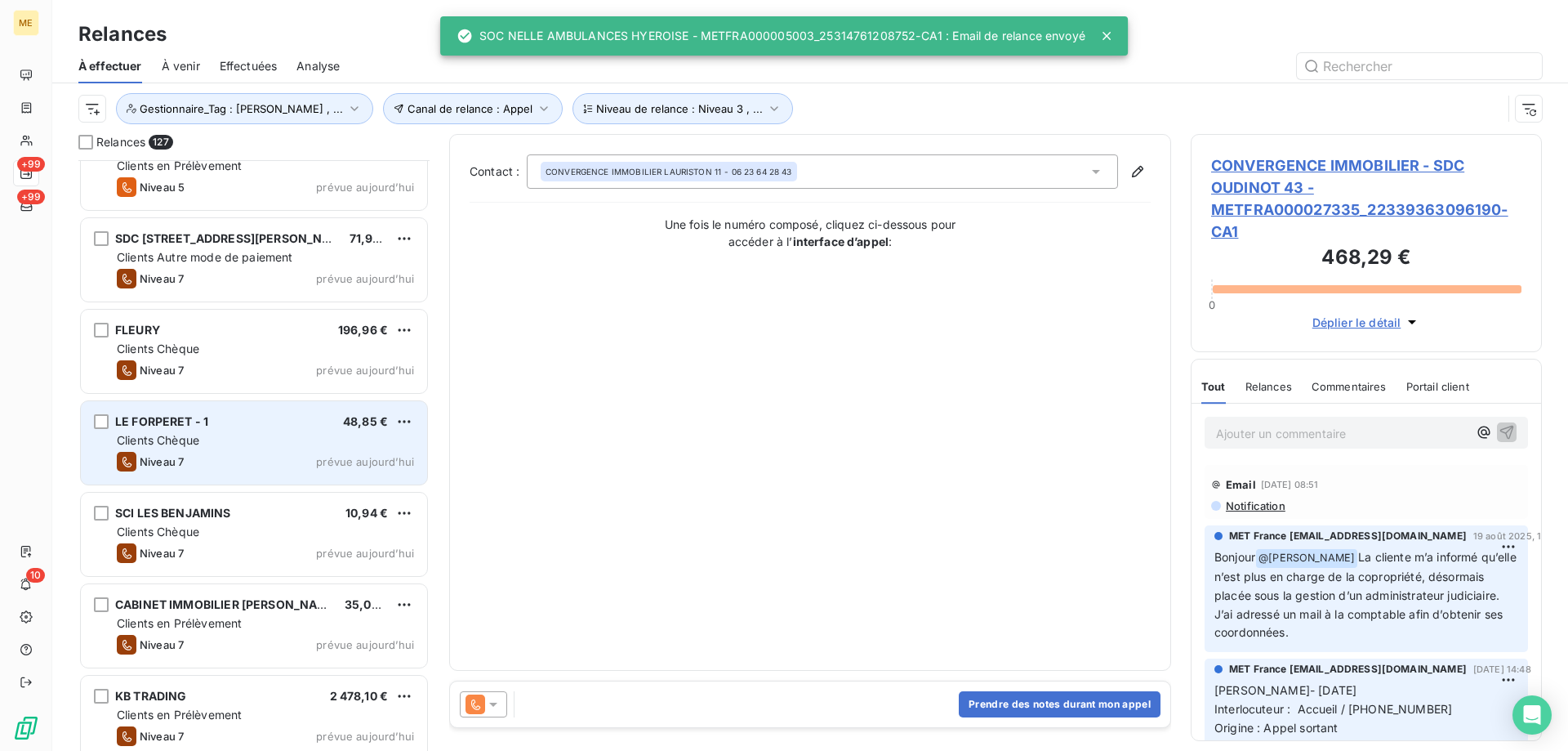
click at [367, 457] on span "prévue aujourd’hui" at bounding box center [365, 461] width 98 height 13
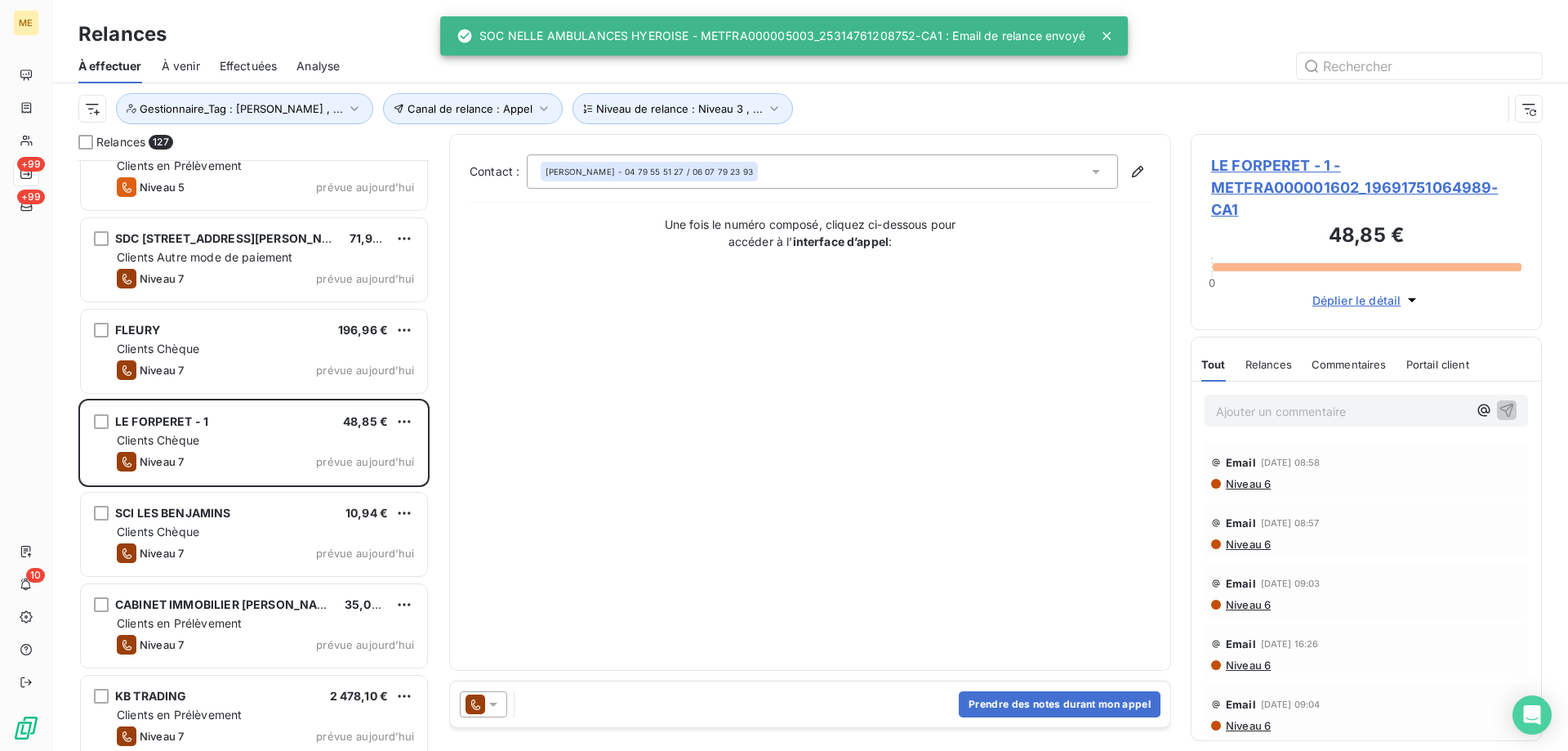
click at [494, 708] on icon at bounding box center [493, 704] width 16 height 16
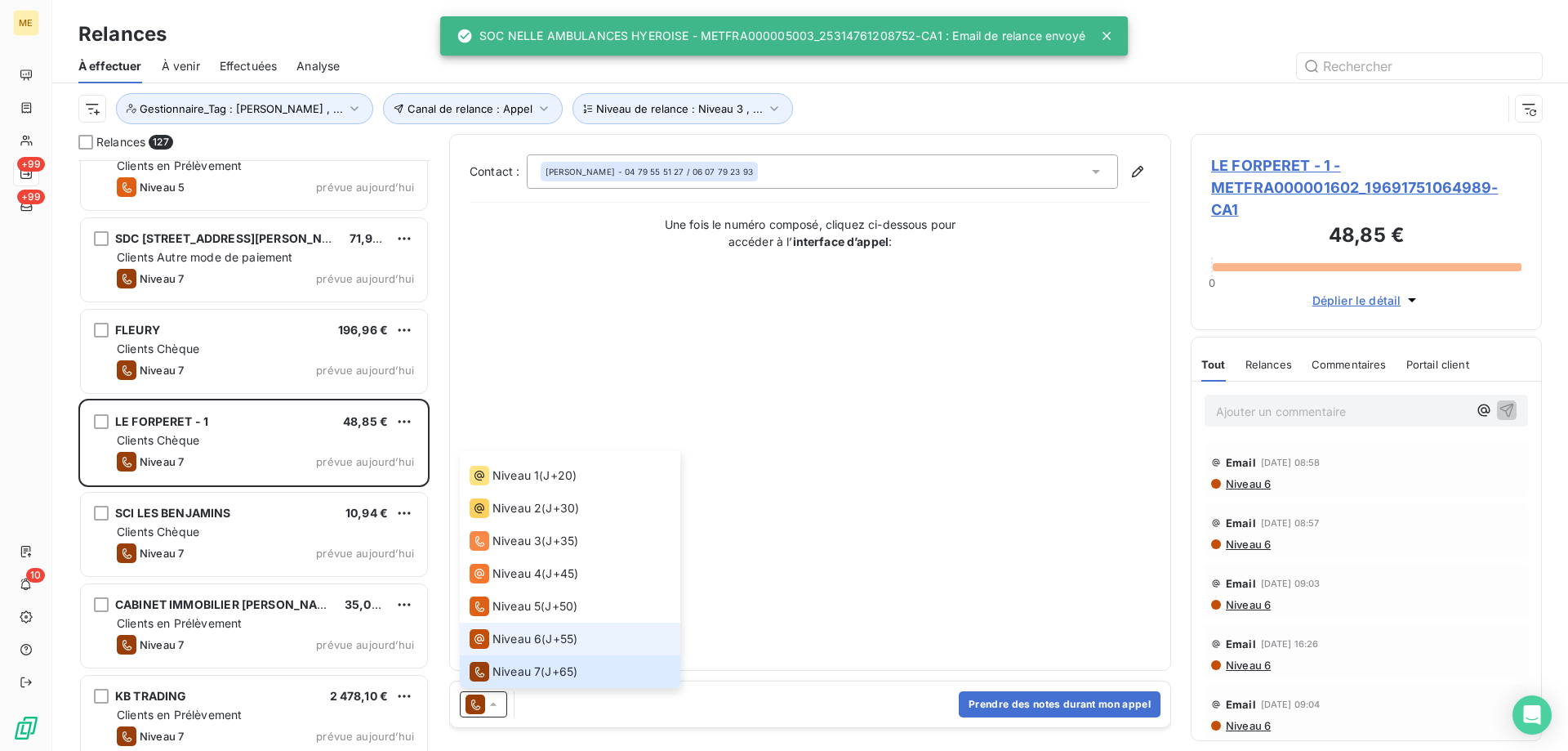
click at [519, 633] on span "Niveau 6" at bounding box center [516, 639] width 49 height 16
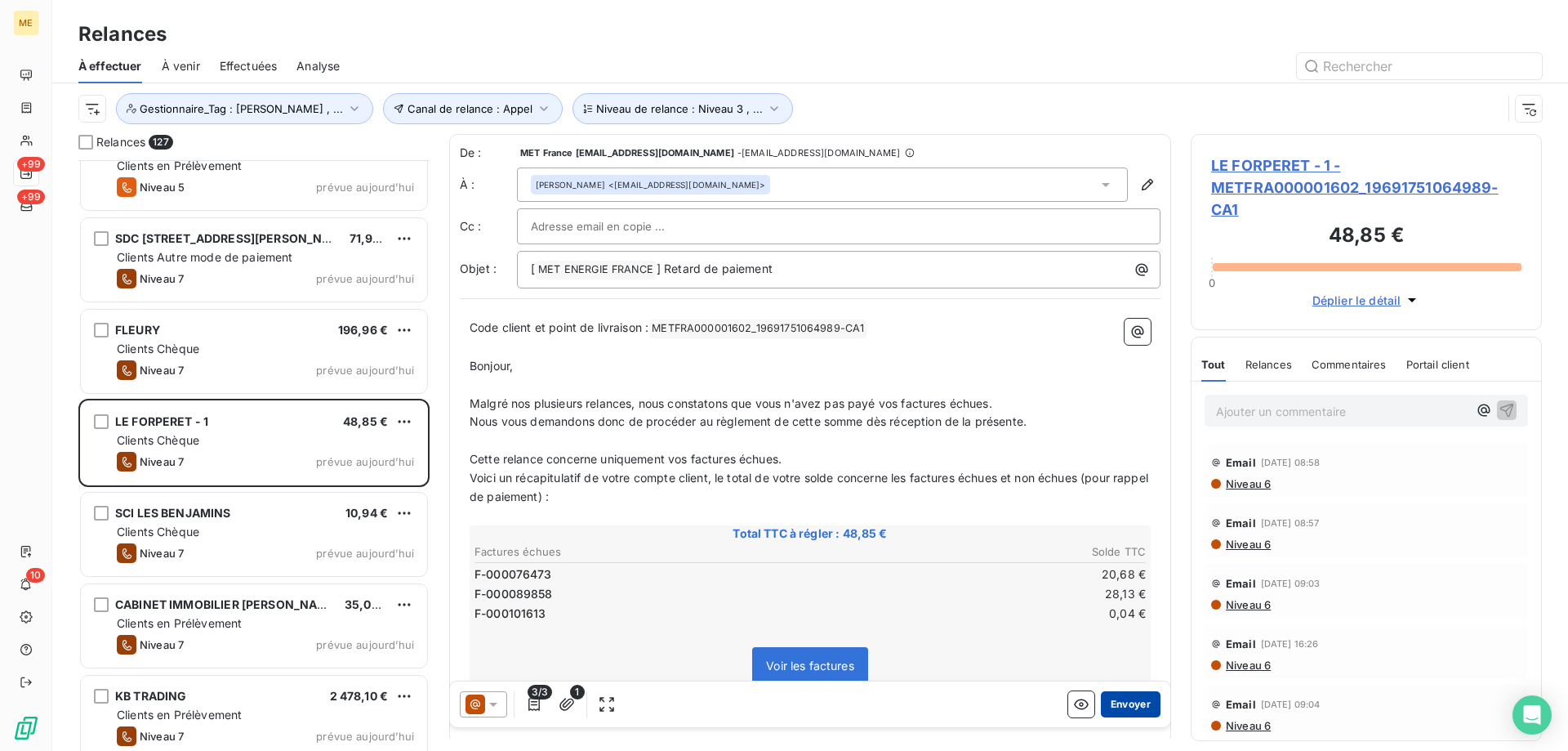
click at [1132, 705] on button "Envoyer" at bounding box center [1131, 703] width 59 height 26
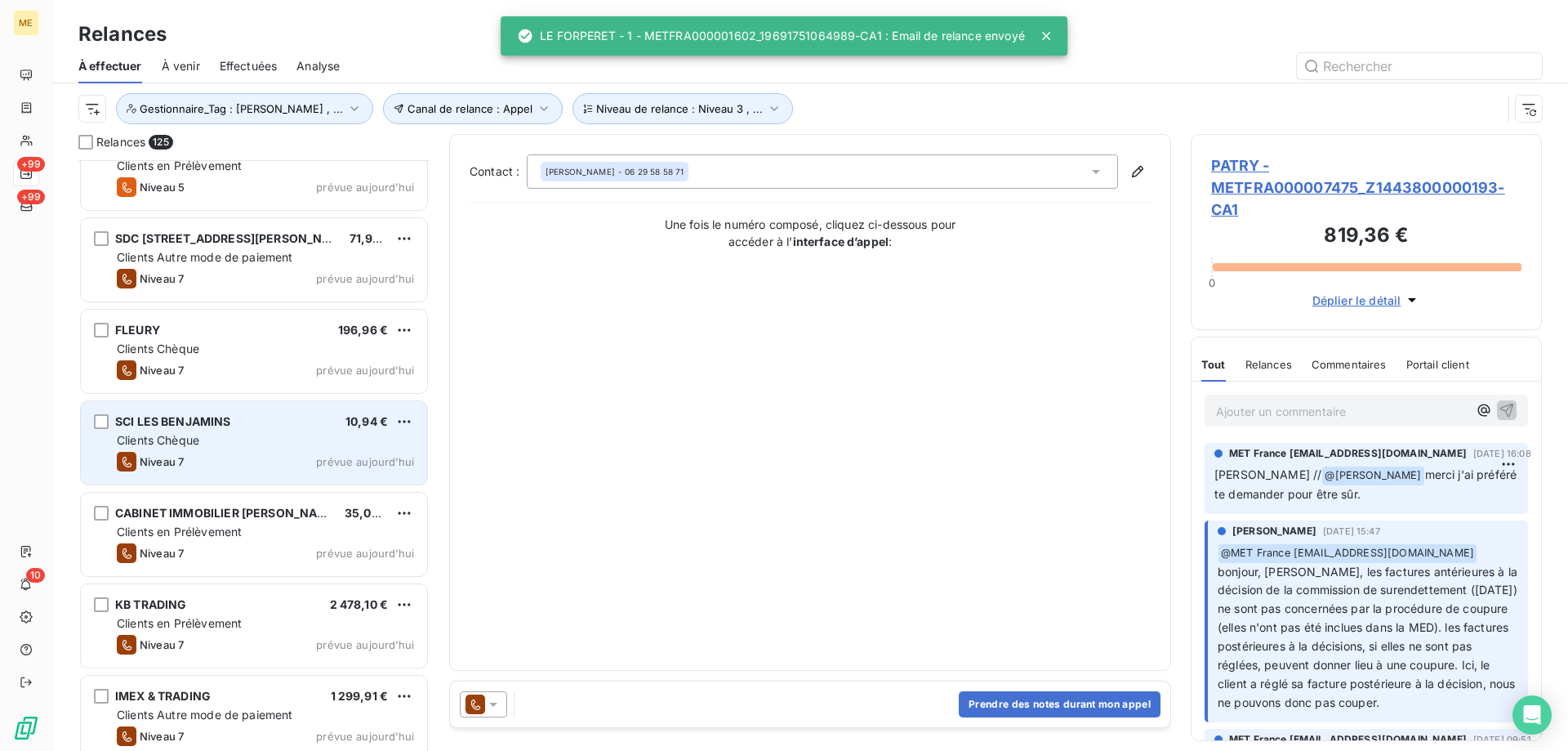
click at [312, 437] on div "Clients Chèque" at bounding box center [265, 440] width 297 height 16
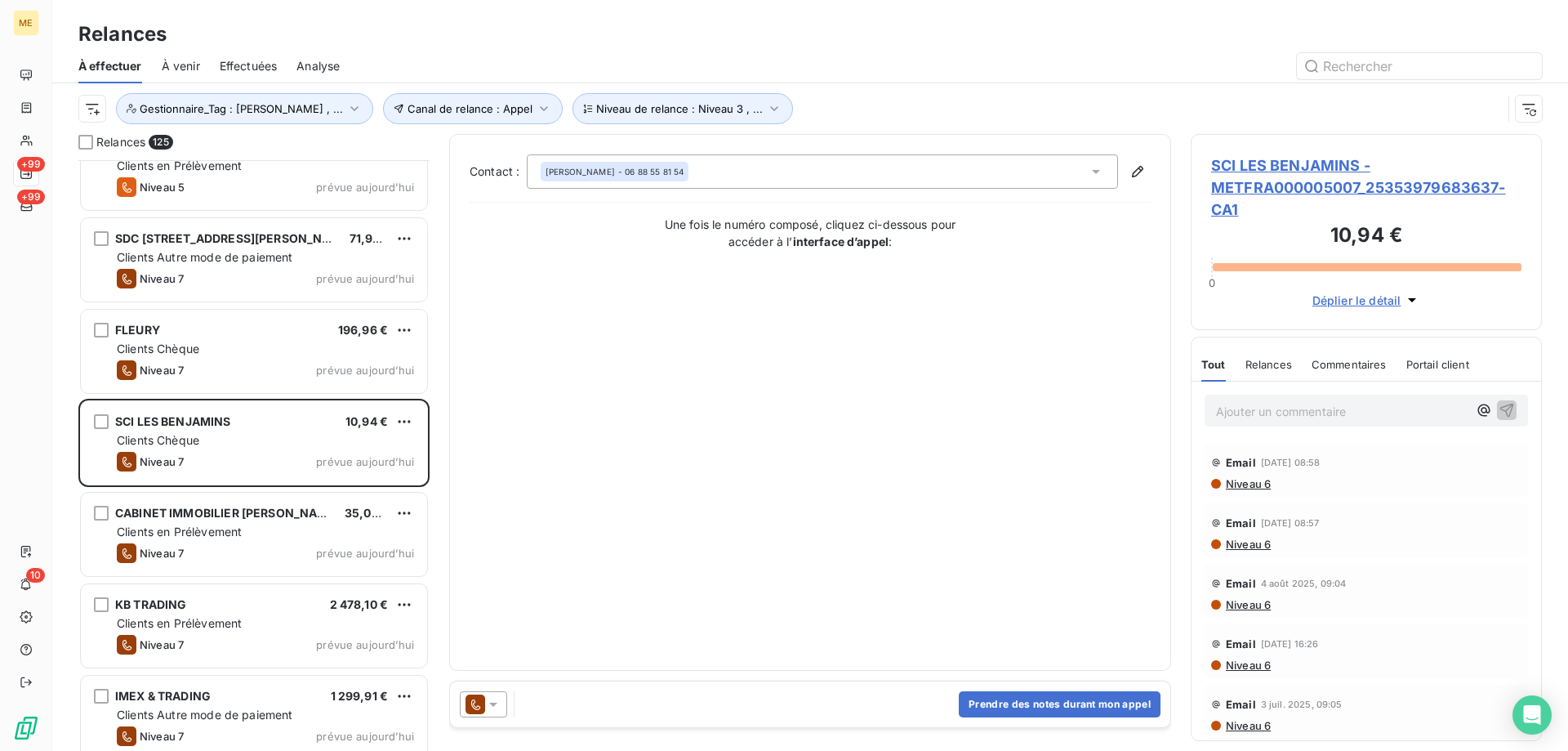
click at [507, 707] on div at bounding box center [487, 703] width 55 height 26
click at [497, 709] on icon at bounding box center [493, 704] width 16 height 16
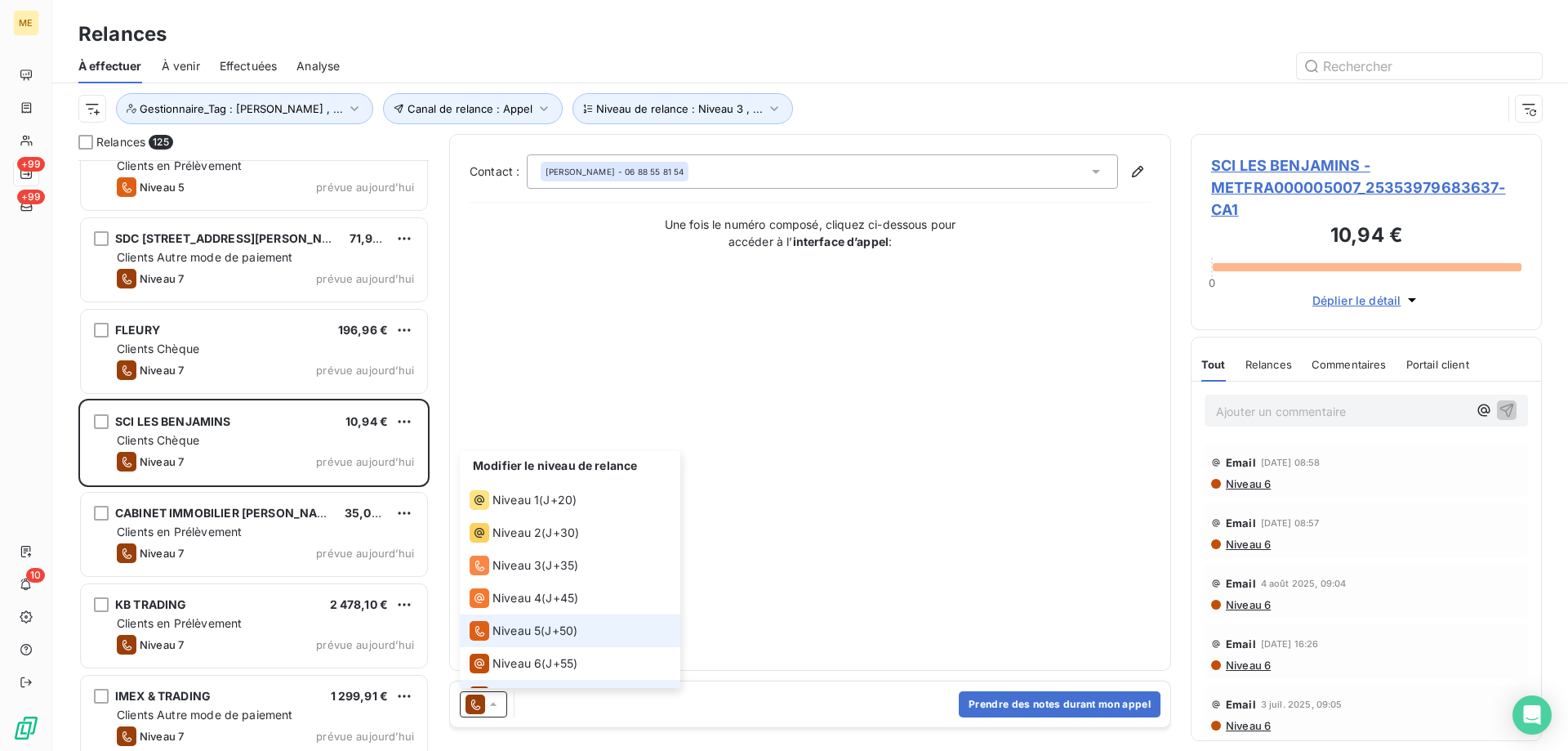
scroll to position [24, 0]
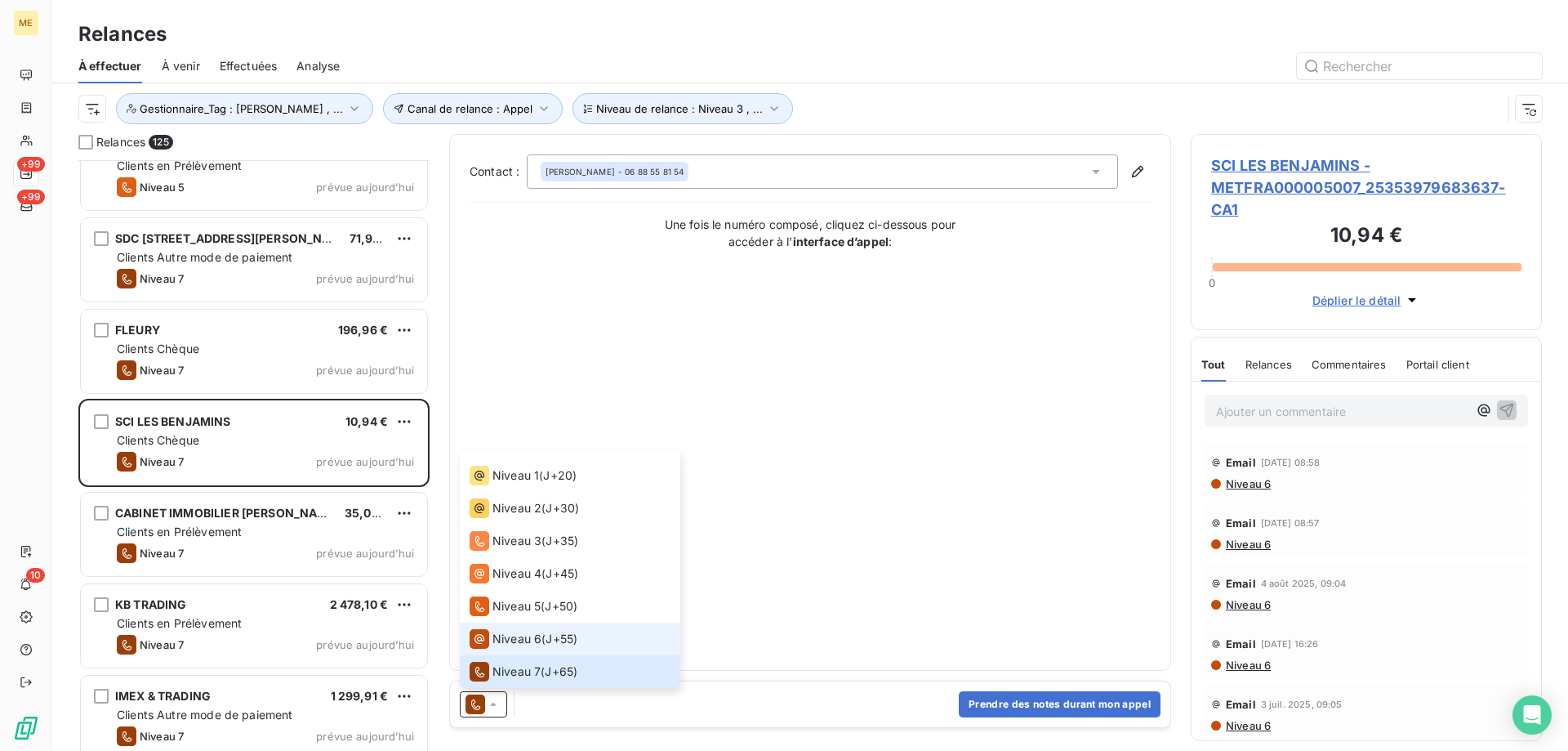
click at [502, 644] on span "Niveau 6" at bounding box center [516, 639] width 49 height 16
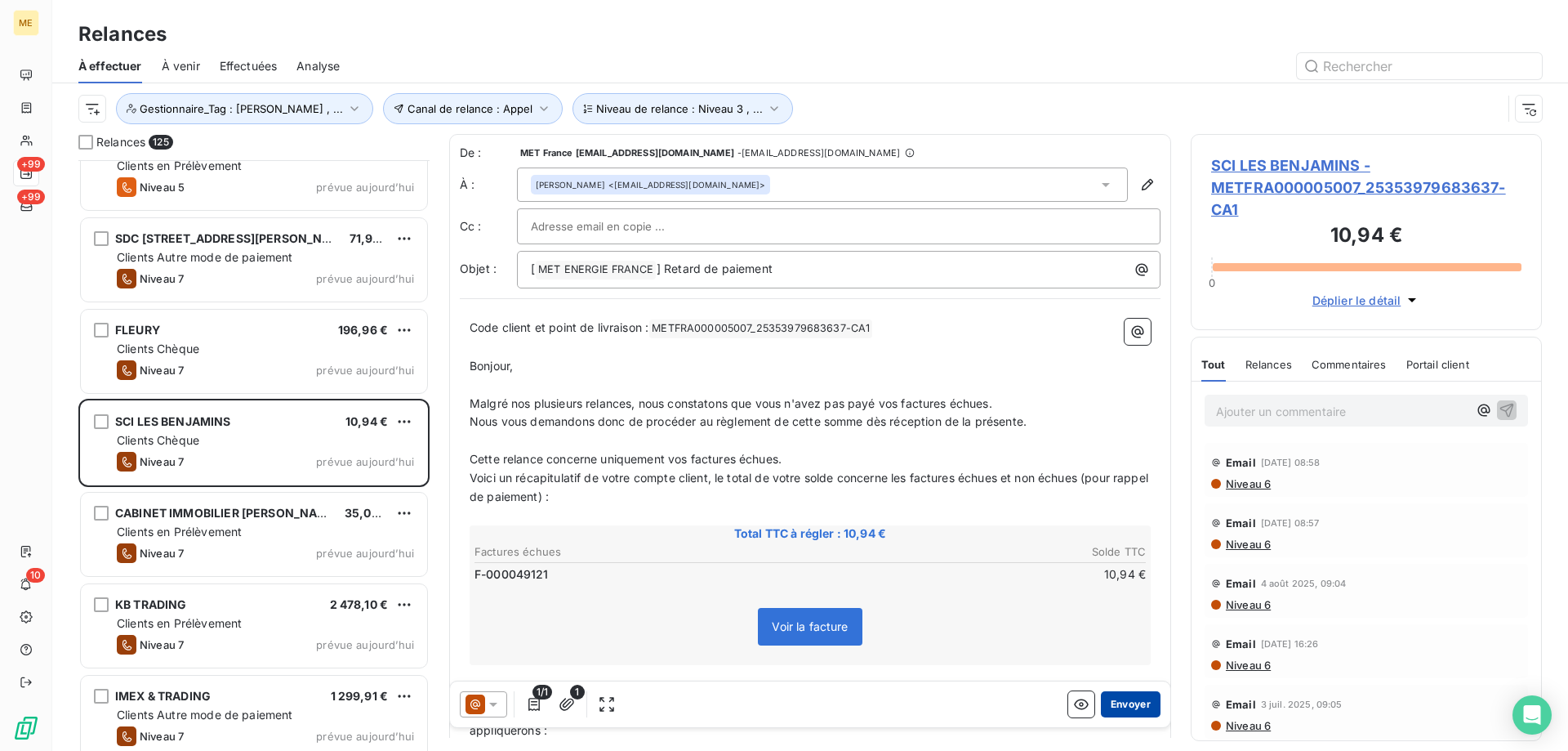
click at [1101, 700] on button "Envoyer" at bounding box center [1131, 703] width 59 height 26
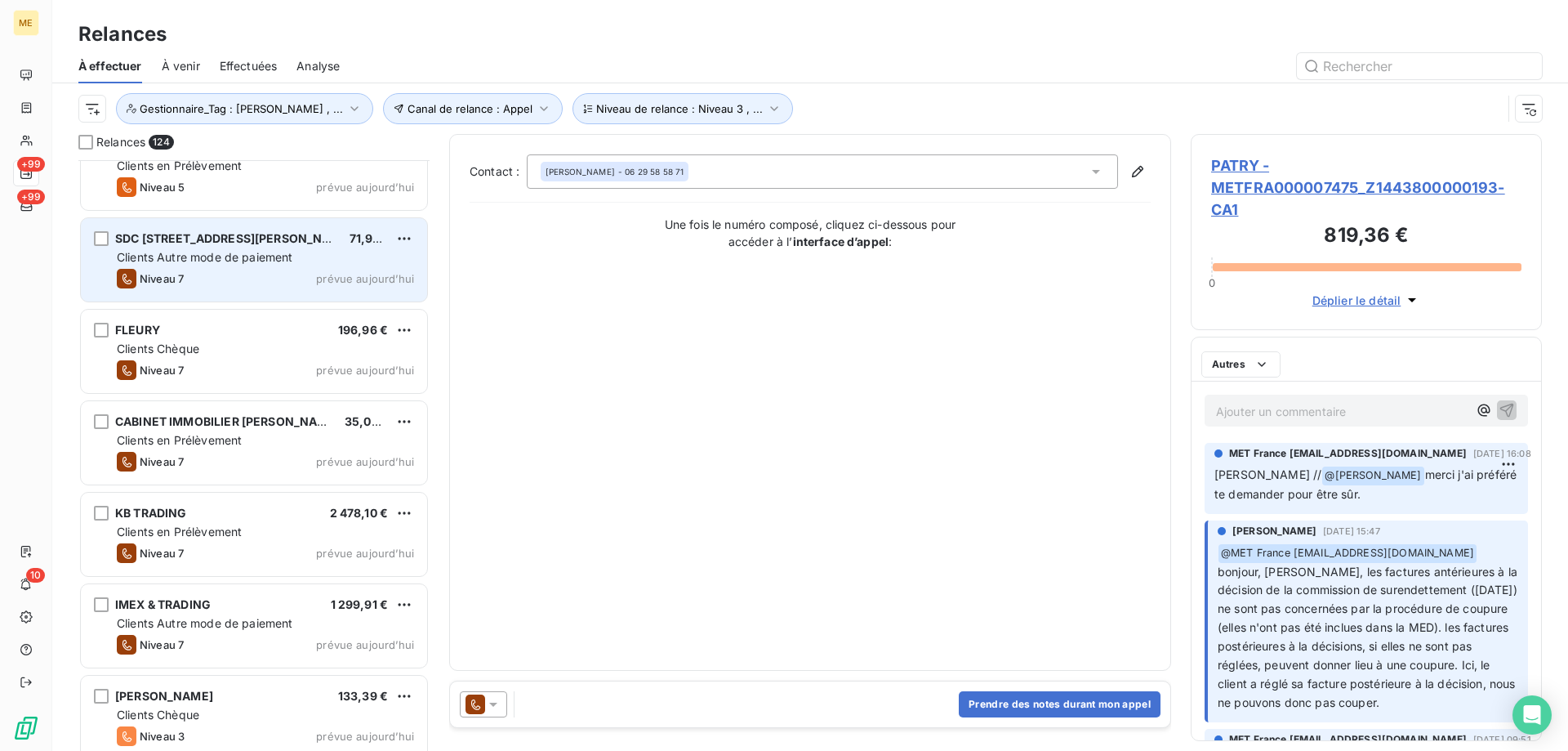
click at [372, 278] on span "prévue aujourd’hui" at bounding box center [365, 278] width 98 height 13
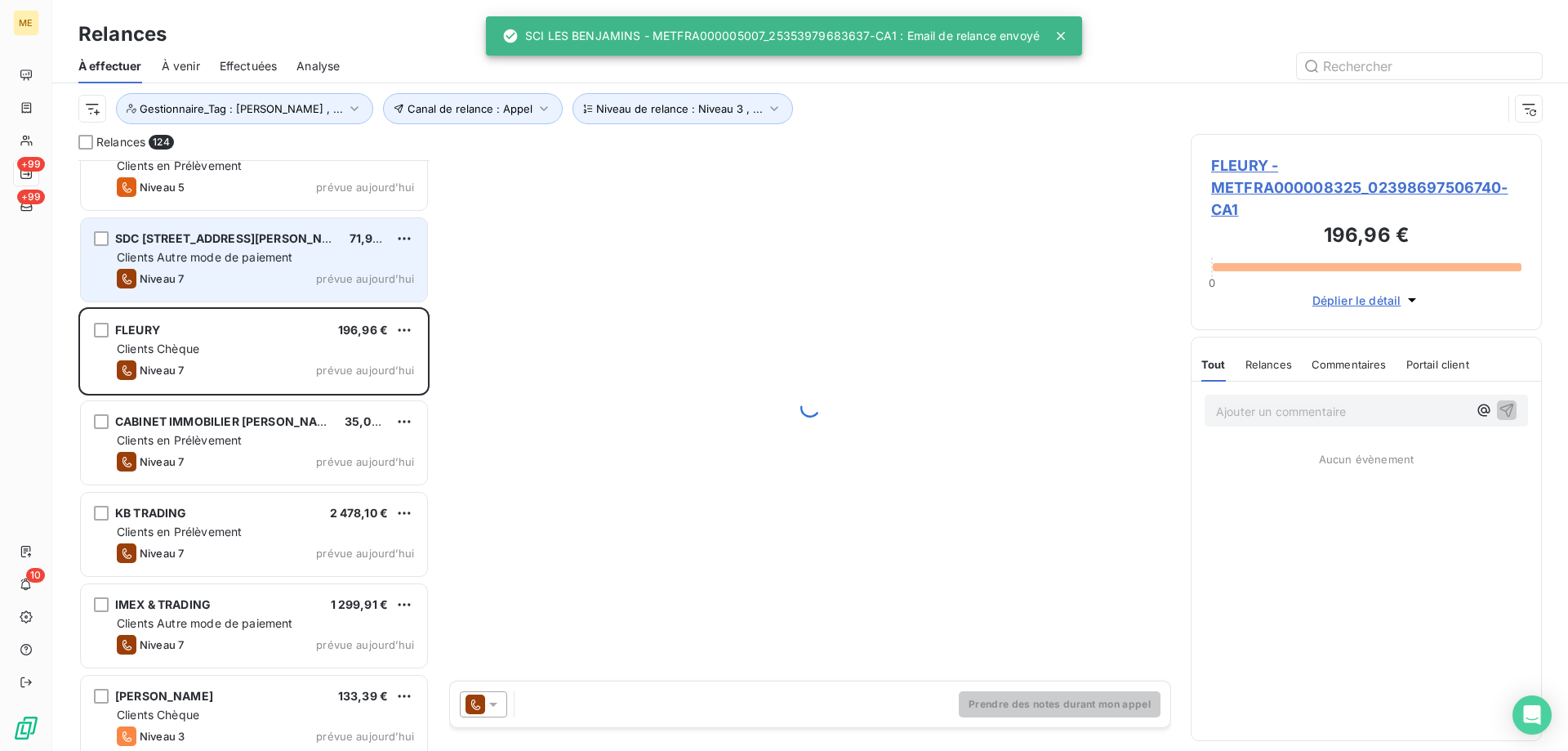
click at [384, 254] on div "Clients Autre mode de paiement" at bounding box center [265, 257] width 297 height 16
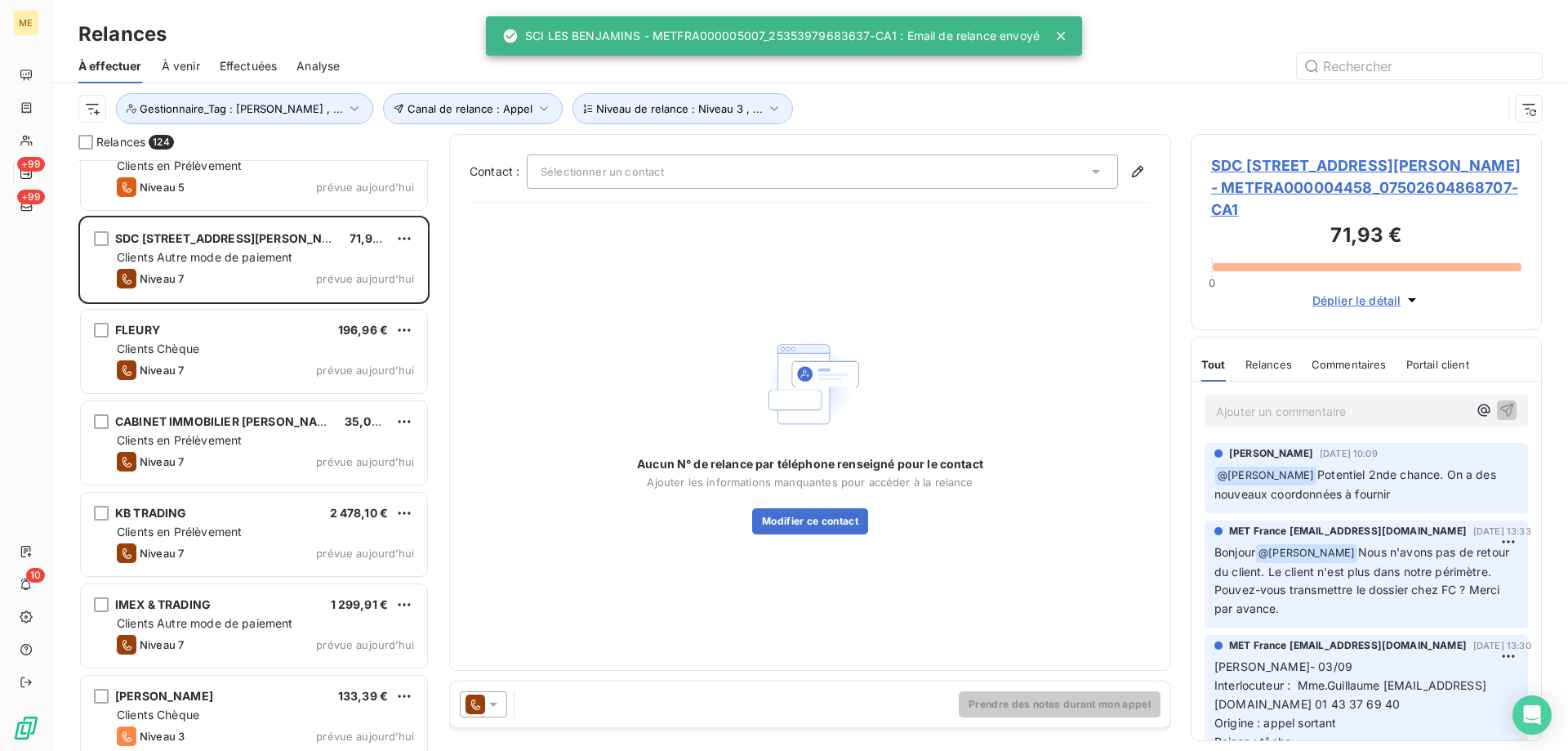
click at [490, 702] on icon at bounding box center [493, 704] width 8 height 4
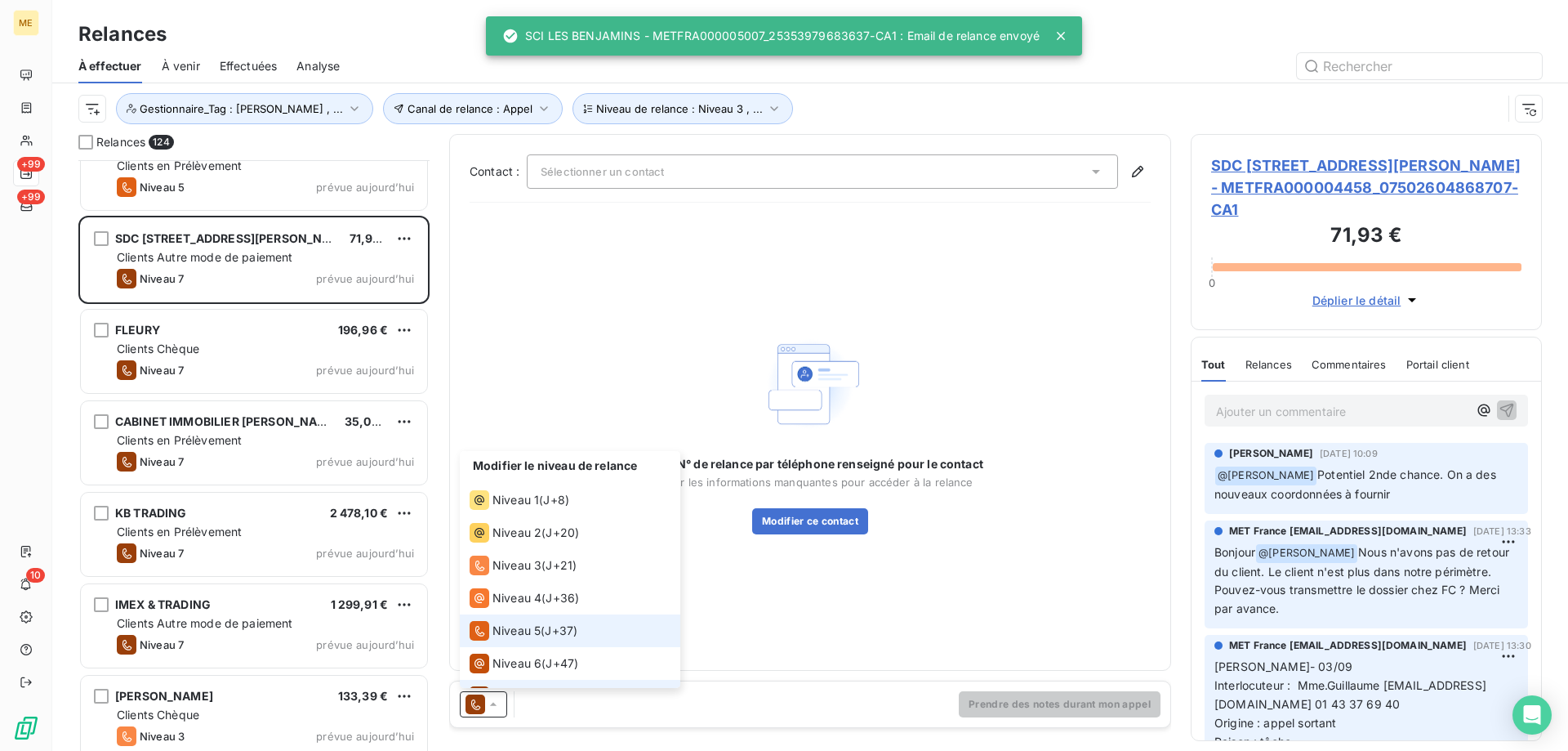
scroll to position [24, 0]
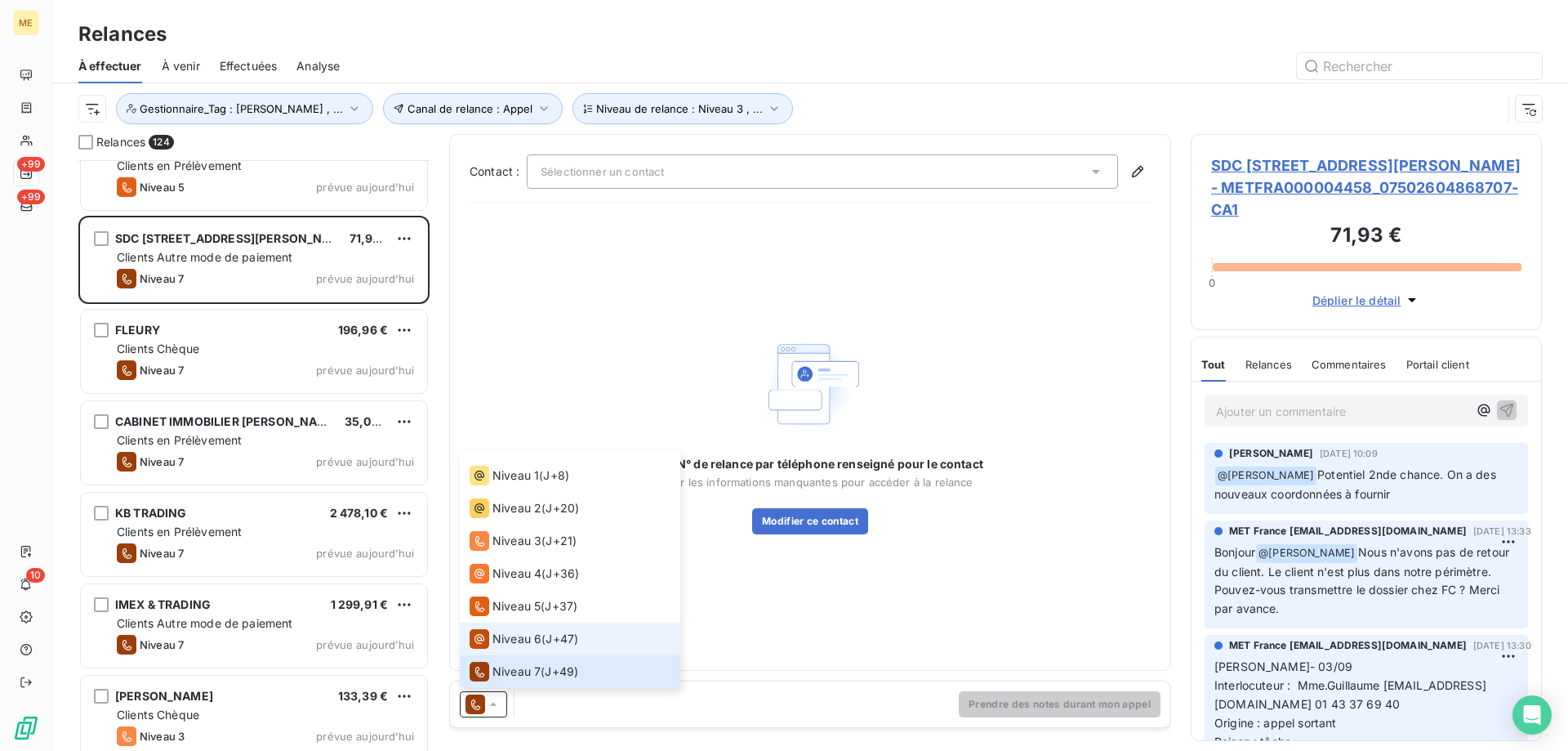
click at [515, 641] on span "Niveau 6" at bounding box center [516, 639] width 49 height 16
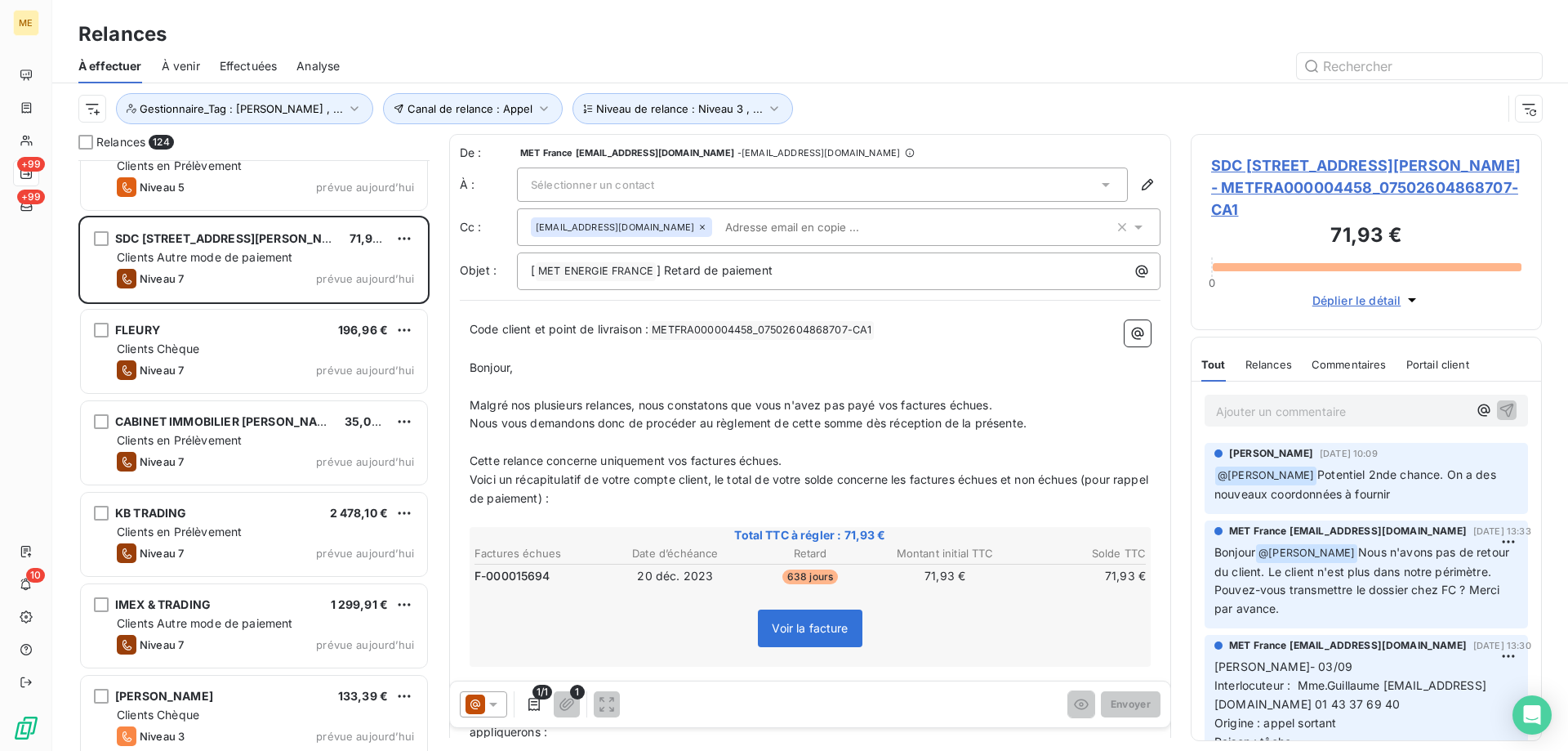
click at [948, 230] on div "hgouasmia@nexity.fr" at bounding box center [822, 226] width 583 height 24
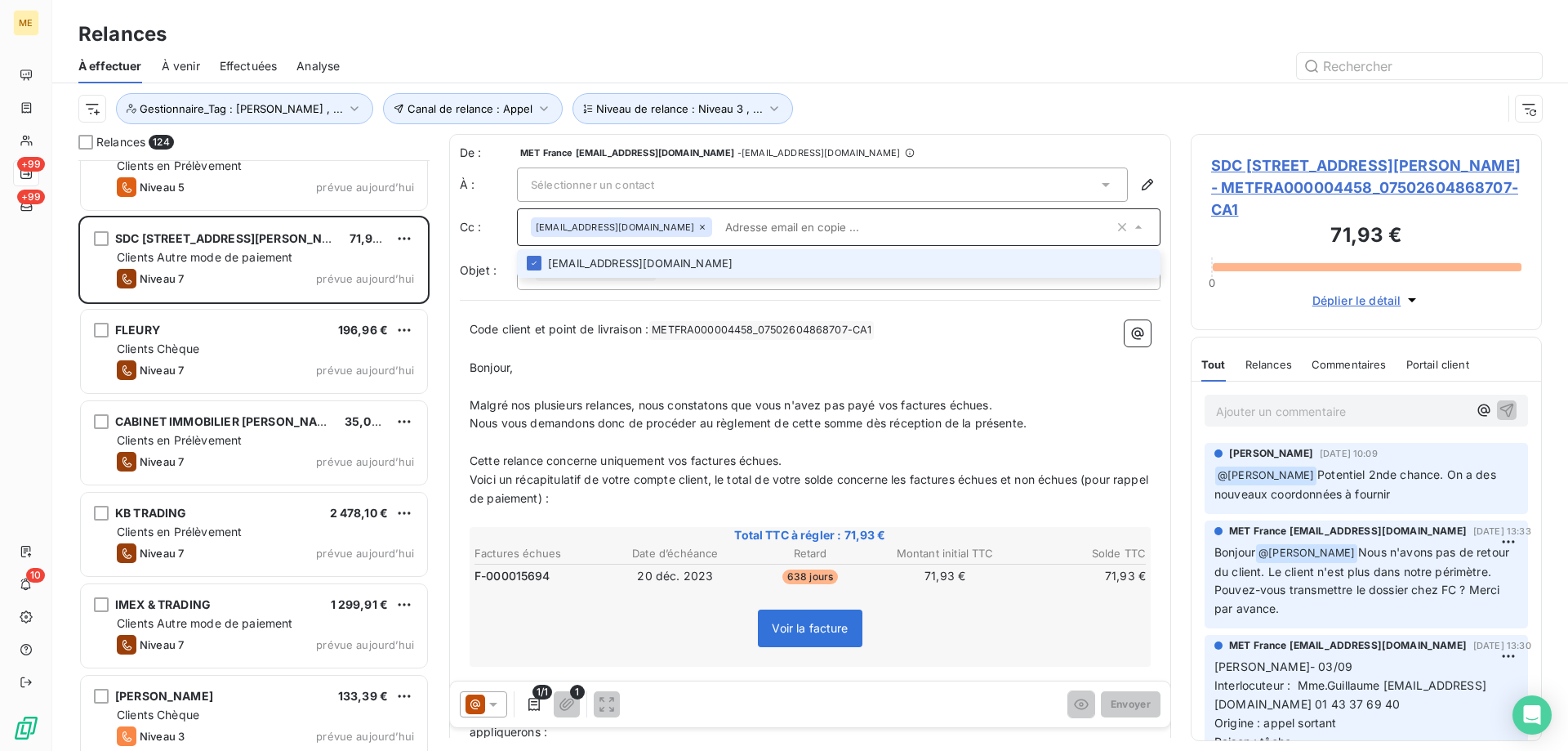
click at [948, 230] on input "text" at bounding box center [916, 226] width 395 height 24
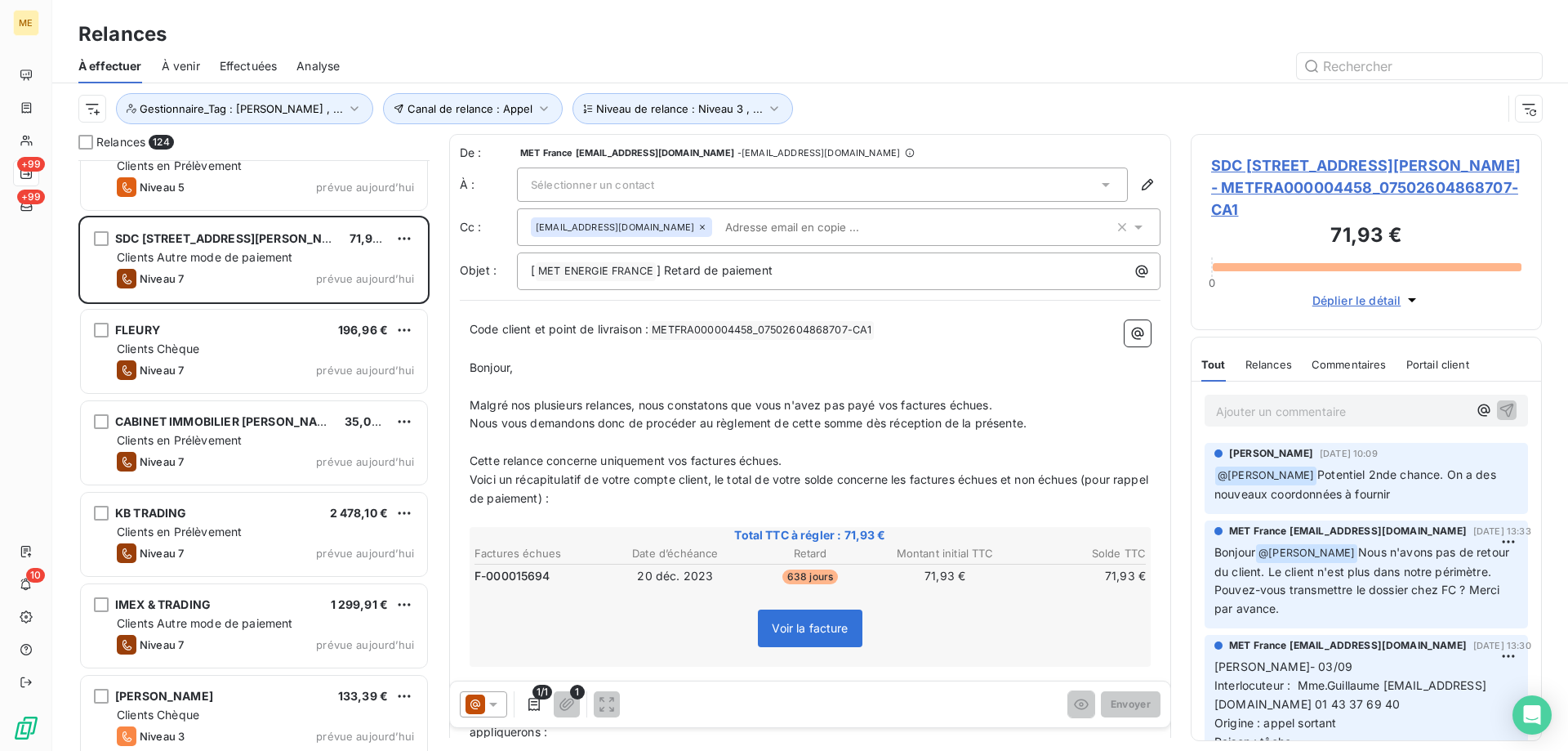
click at [841, 701] on div "1/1 1 Envoyer" at bounding box center [810, 703] width 720 height 46
click at [900, 232] on div "hgouasmia@nexity.fr" at bounding box center [822, 226] width 583 height 24
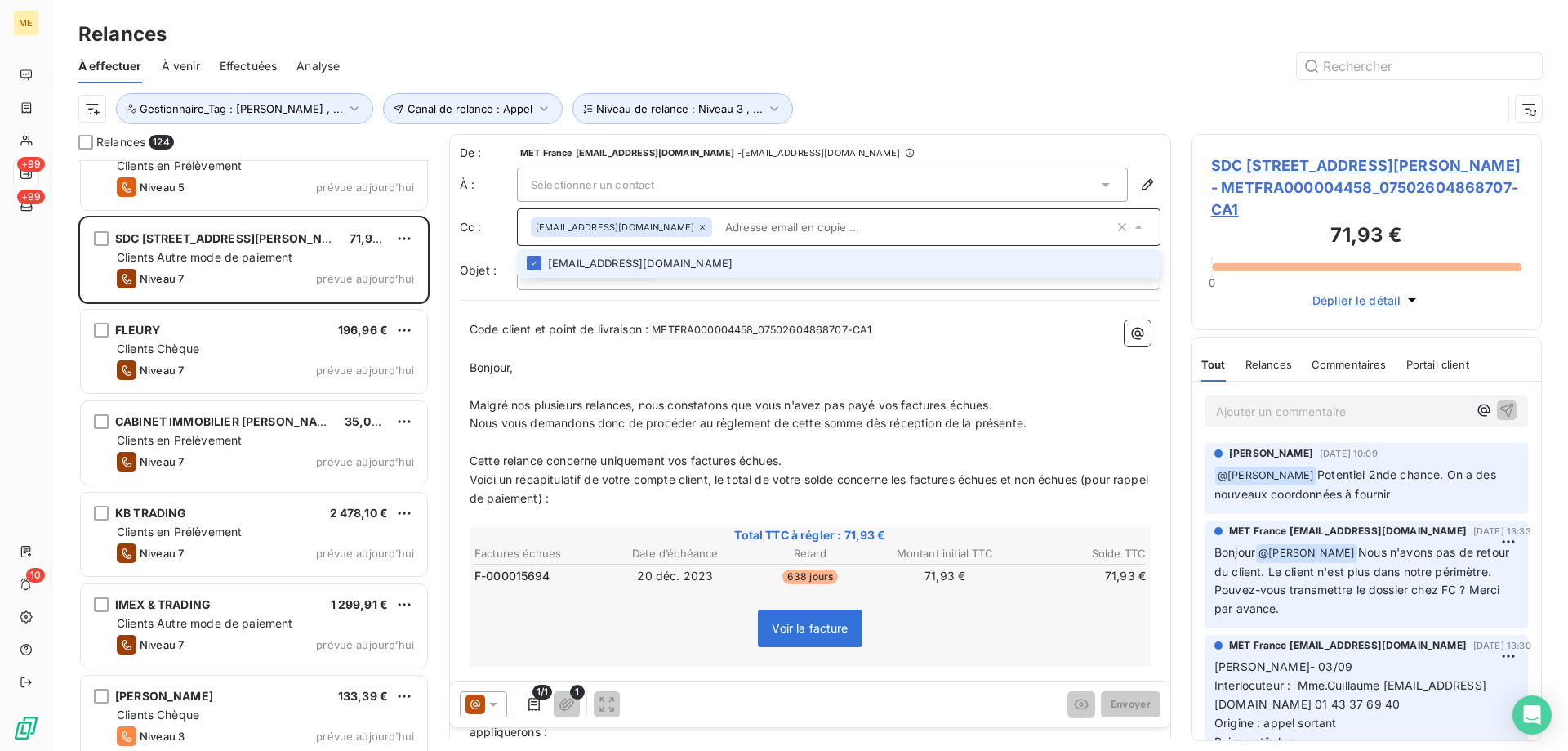
click at [577, 269] on li "hgouasmia@nexity.fr" at bounding box center [839, 263] width 644 height 29
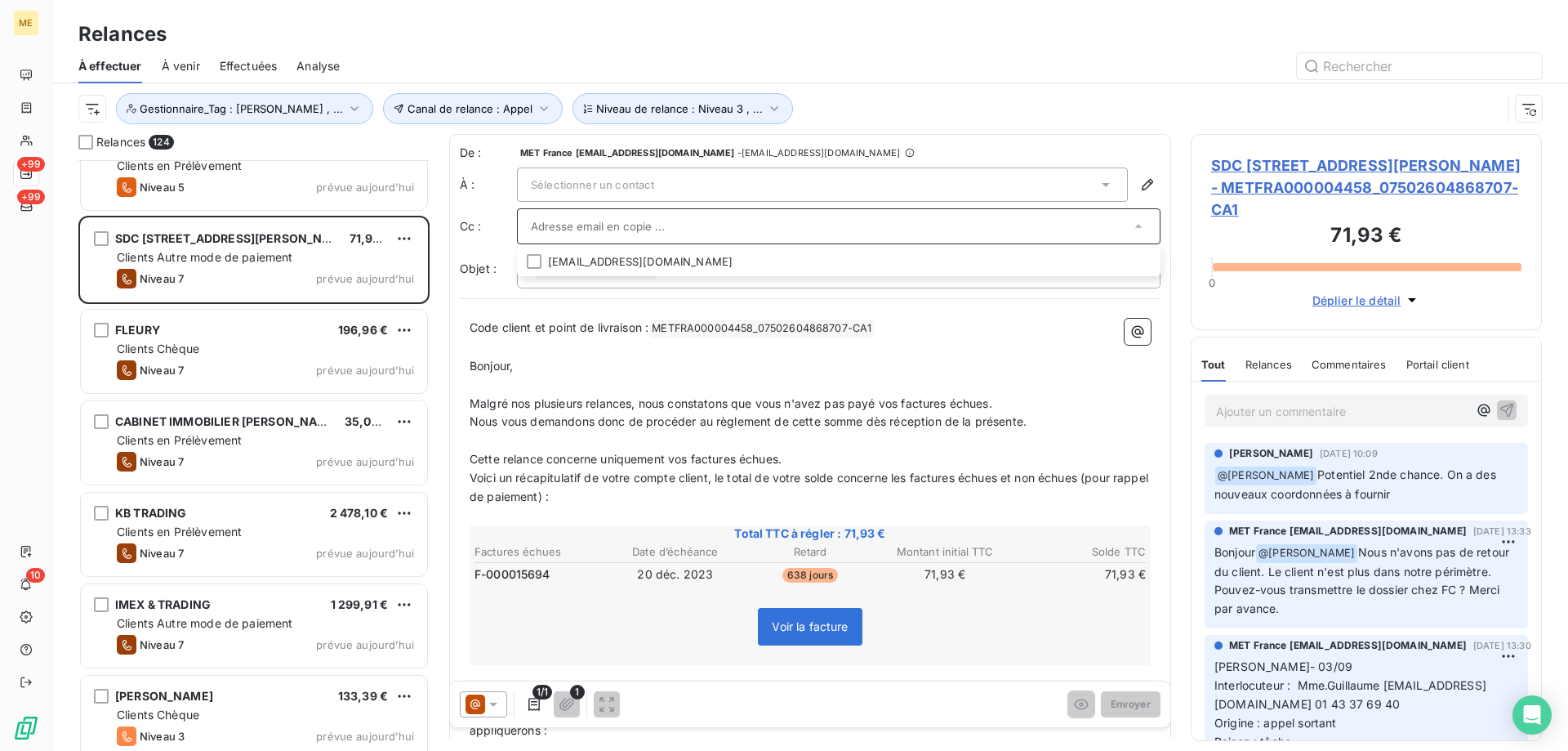
click at [604, 179] on span "Sélectionner un contact" at bounding box center [592, 184] width 123 height 13
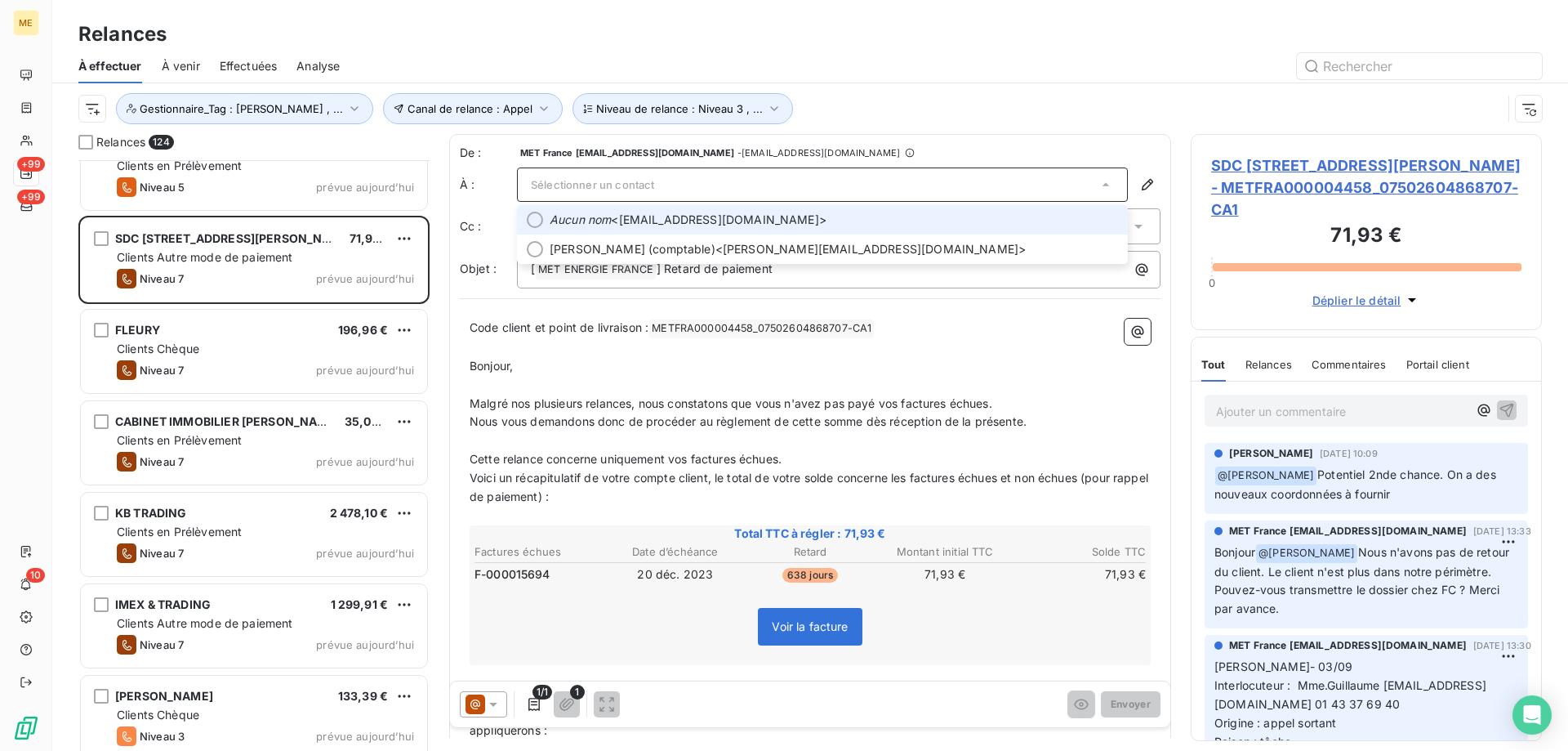
click at [599, 225] on em "Aucun nom" at bounding box center [580, 220] width 61 height 16
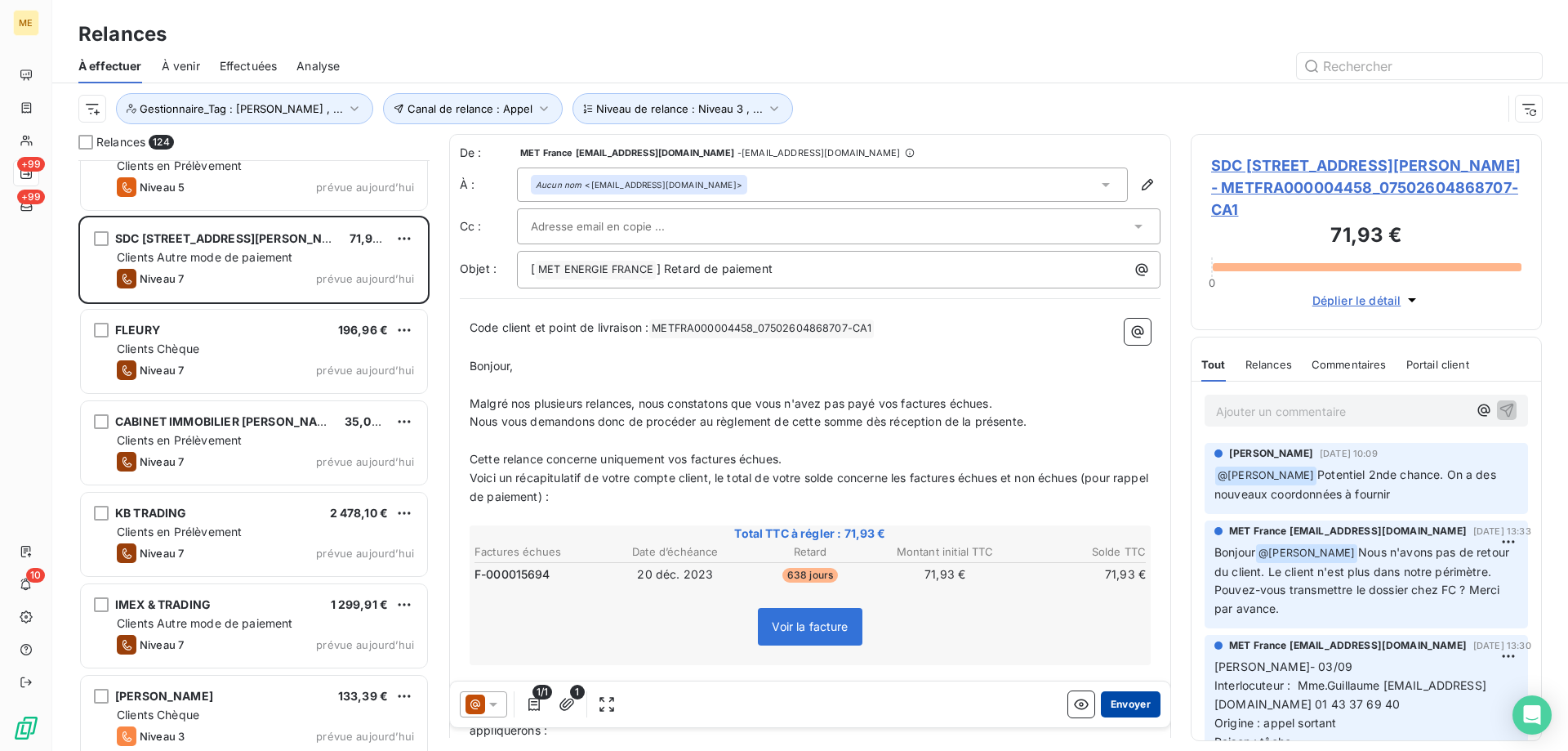
click at [1119, 706] on button "Envoyer" at bounding box center [1131, 703] width 59 height 26
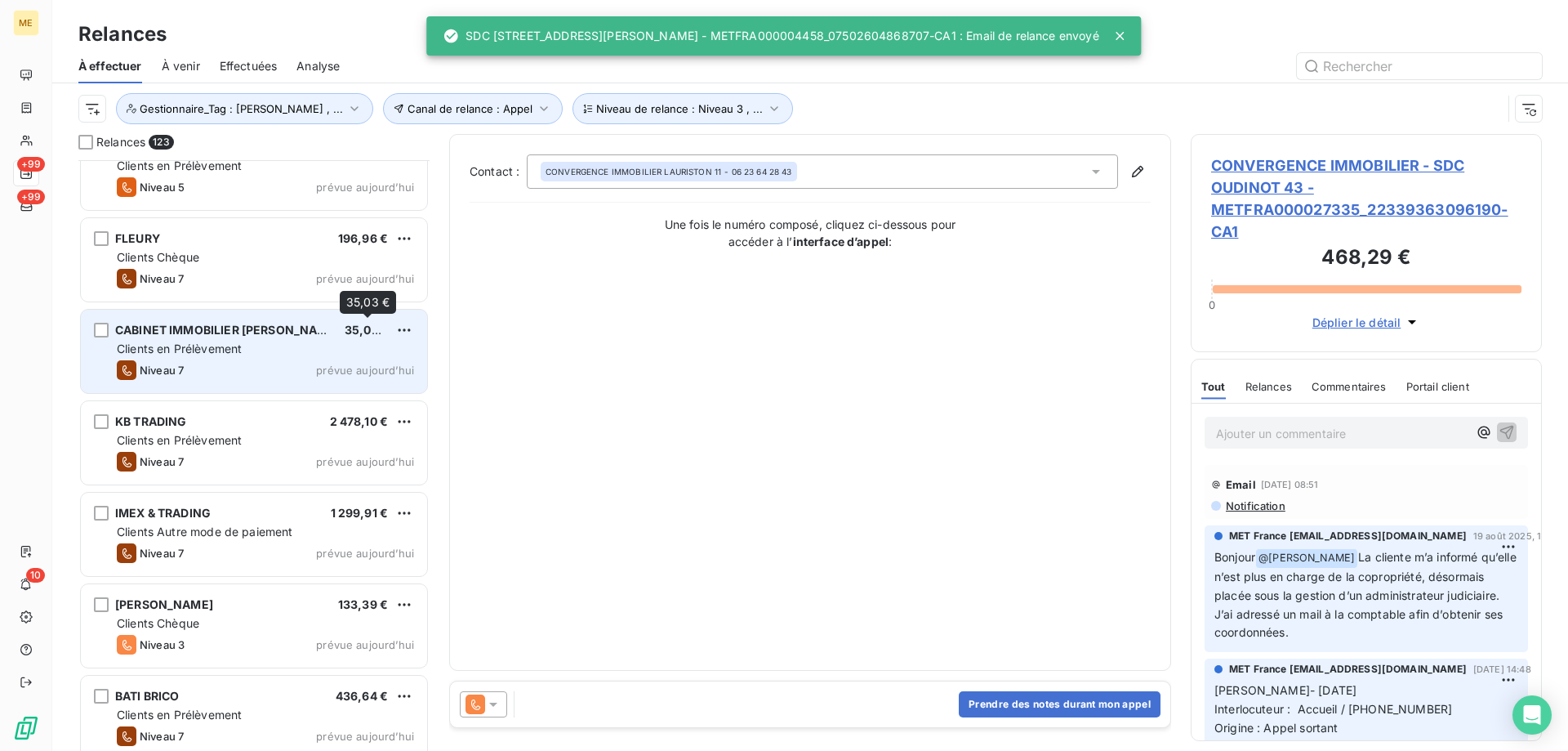
click at [361, 334] on span "35,03 €" at bounding box center [367, 329] width 45 height 13
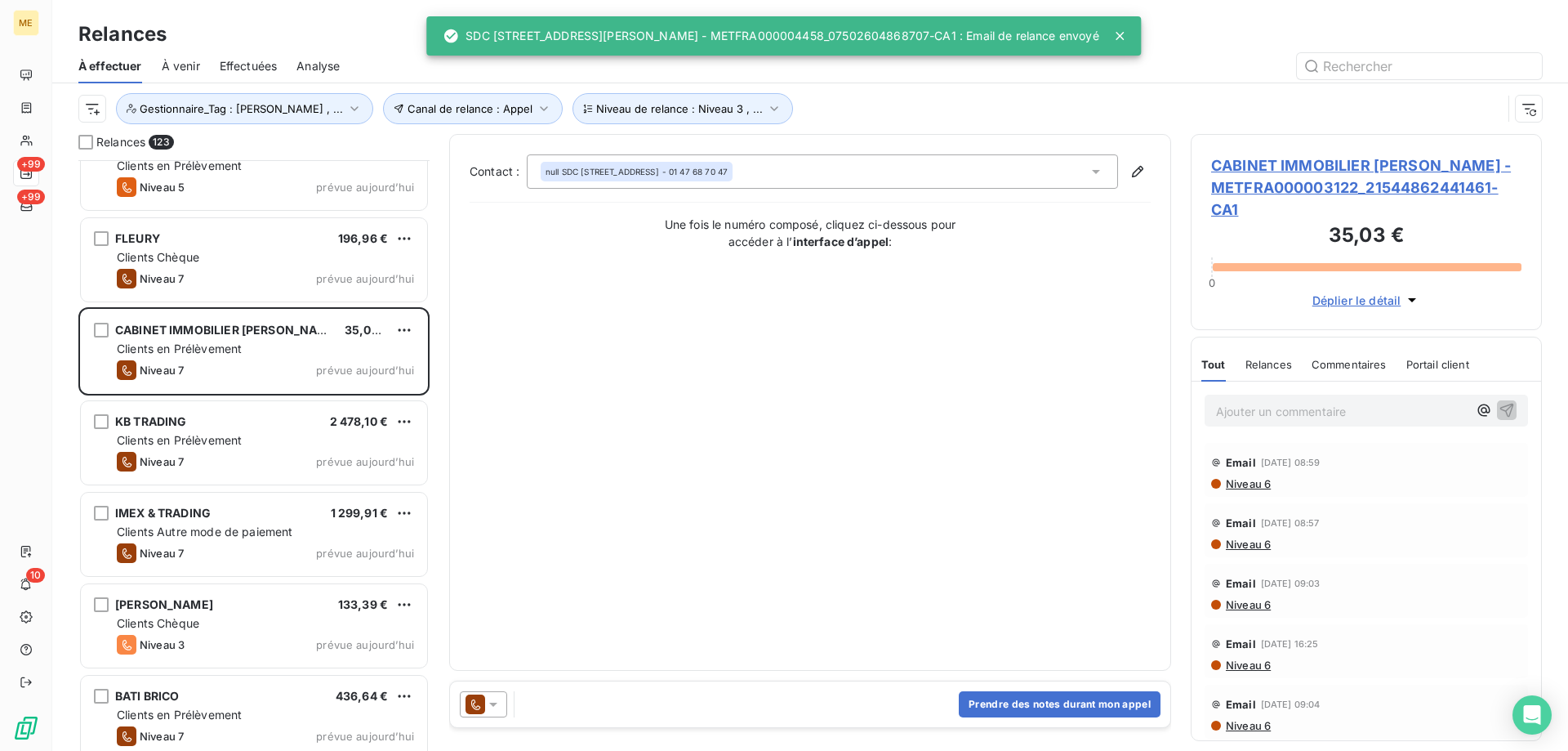
click at [493, 711] on icon at bounding box center [493, 704] width 16 height 16
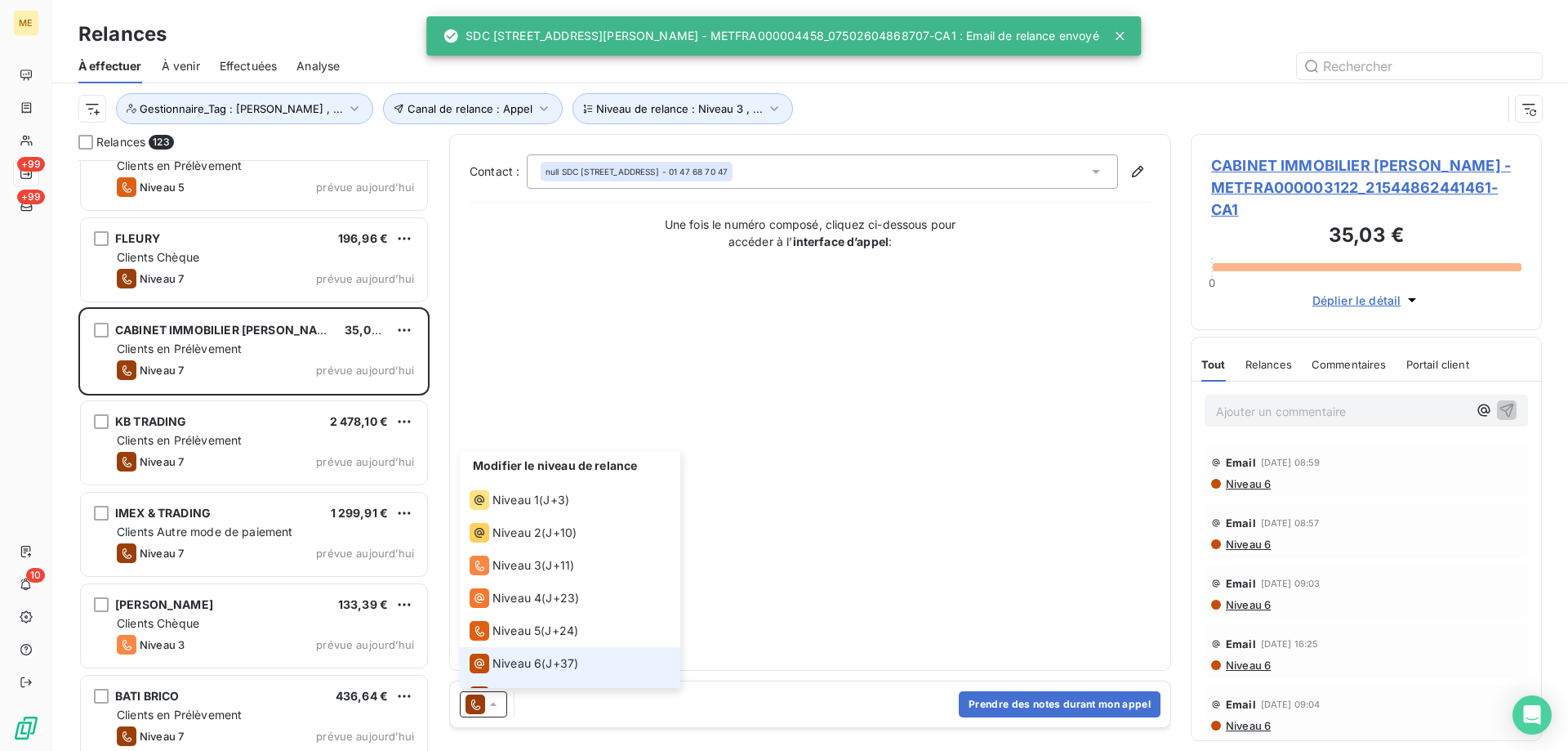
scroll to position [24, 0]
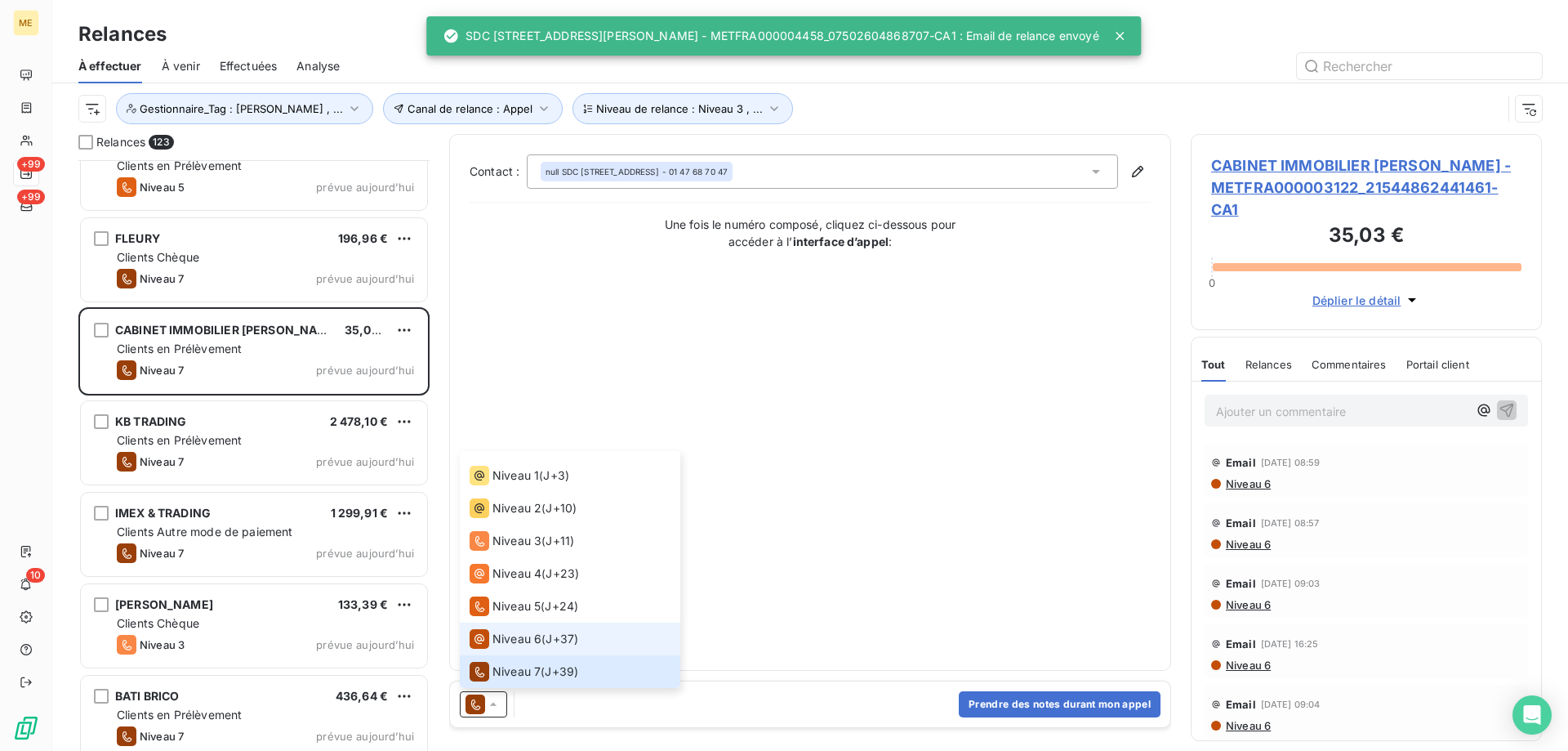
click at [520, 638] on span "Niveau 6" at bounding box center [516, 639] width 49 height 16
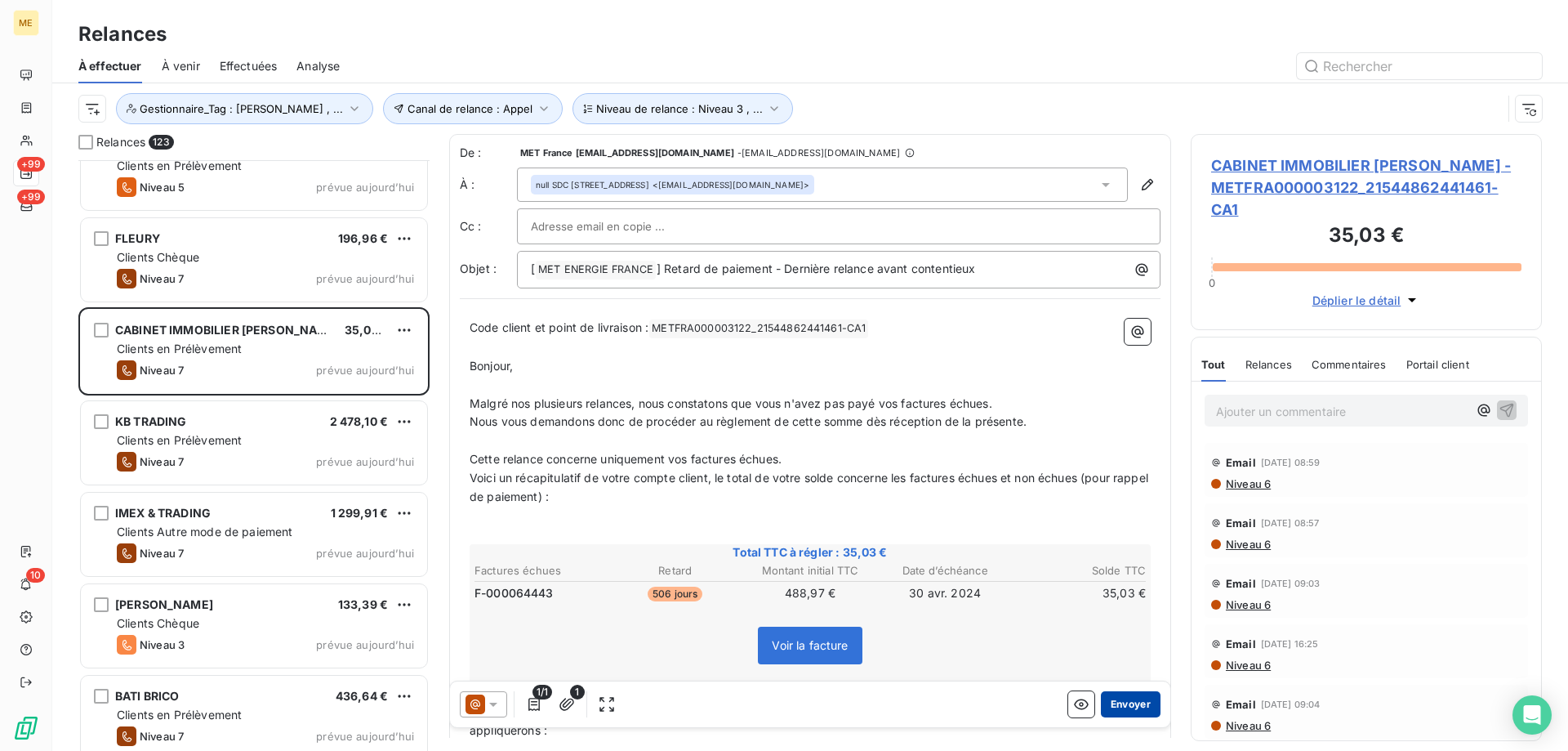
click at [1134, 707] on button "Envoyer" at bounding box center [1131, 703] width 59 height 26
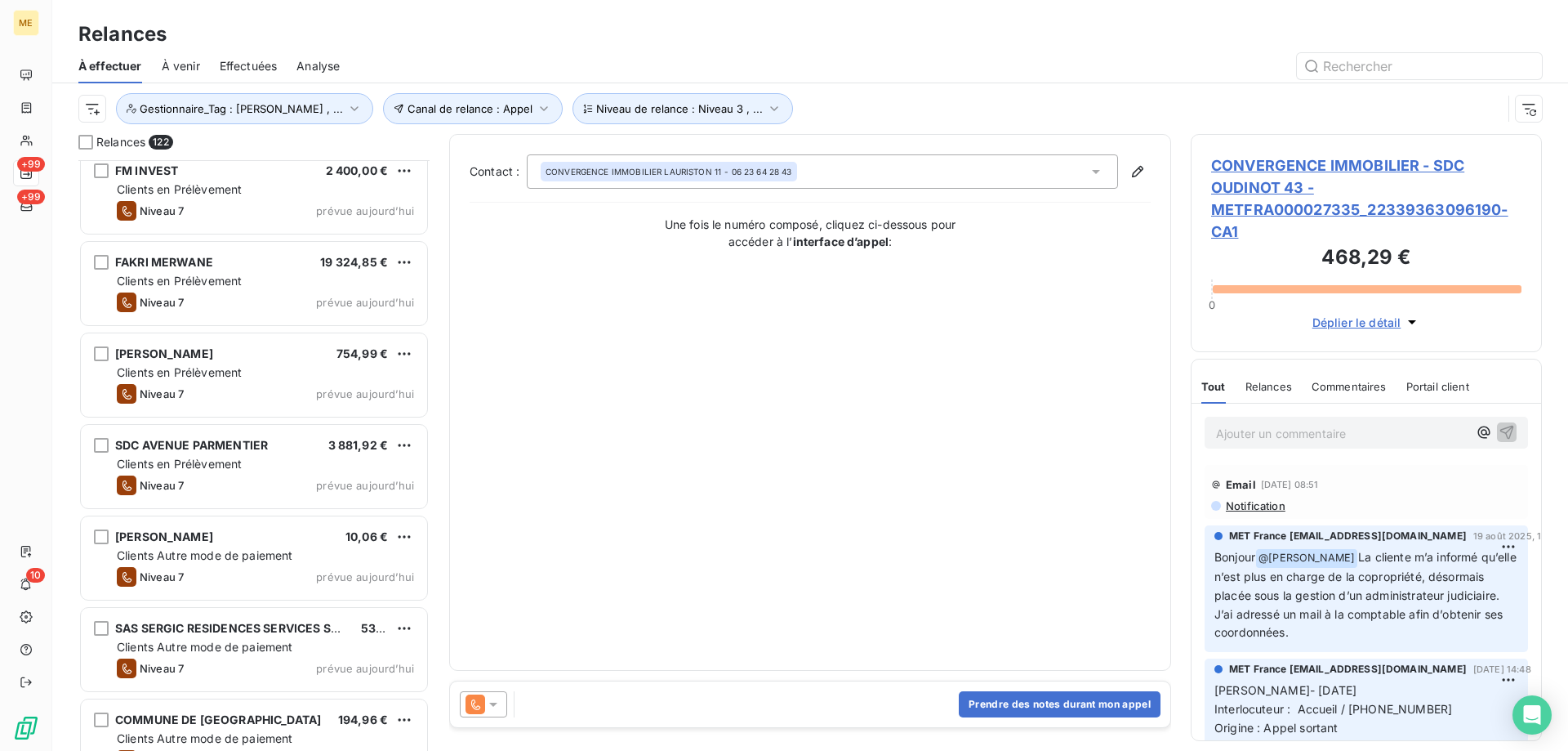
scroll to position [2288, 0]
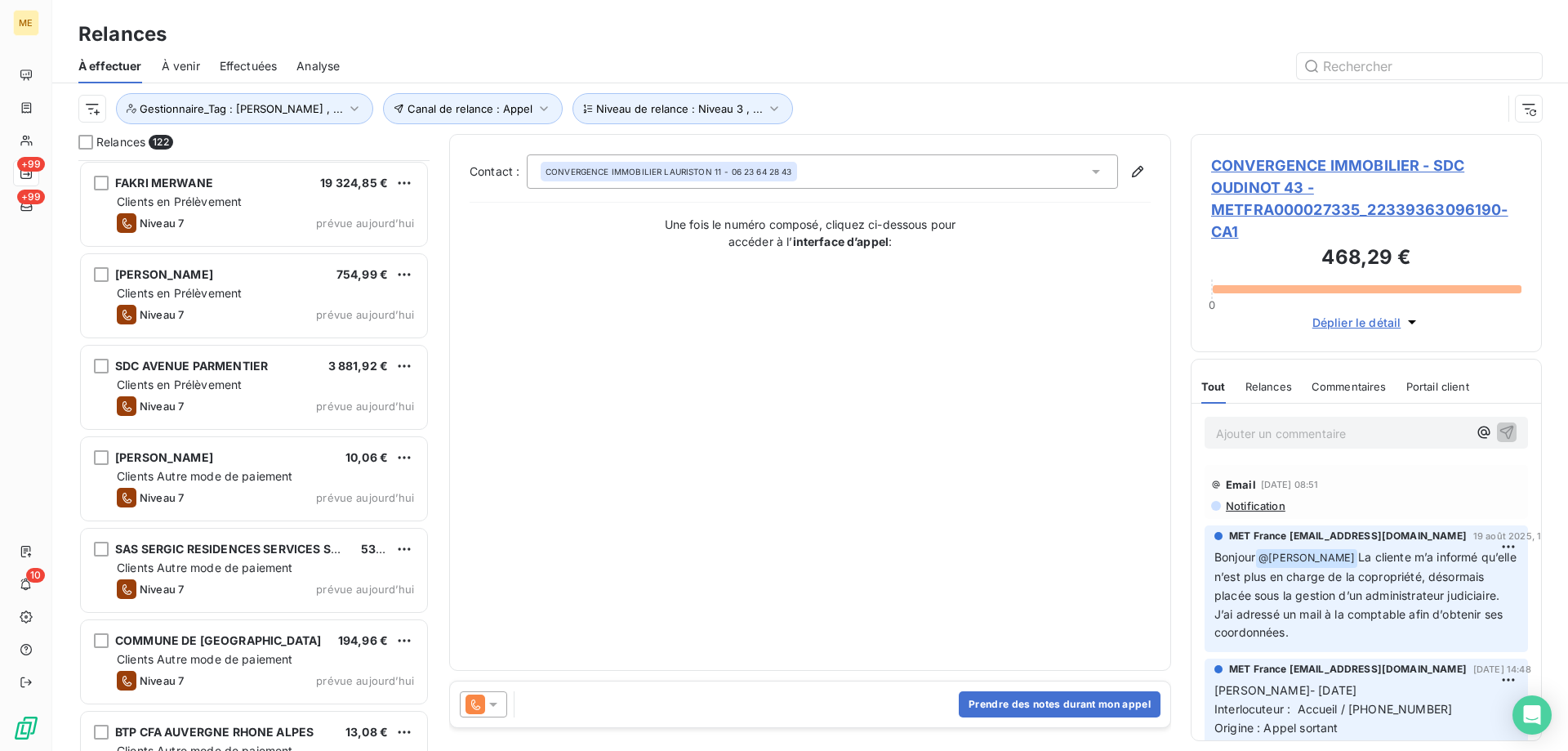
click at [315, 483] on div "Clients Autre mode de paiement" at bounding box center [265, 476] width 297 height 16
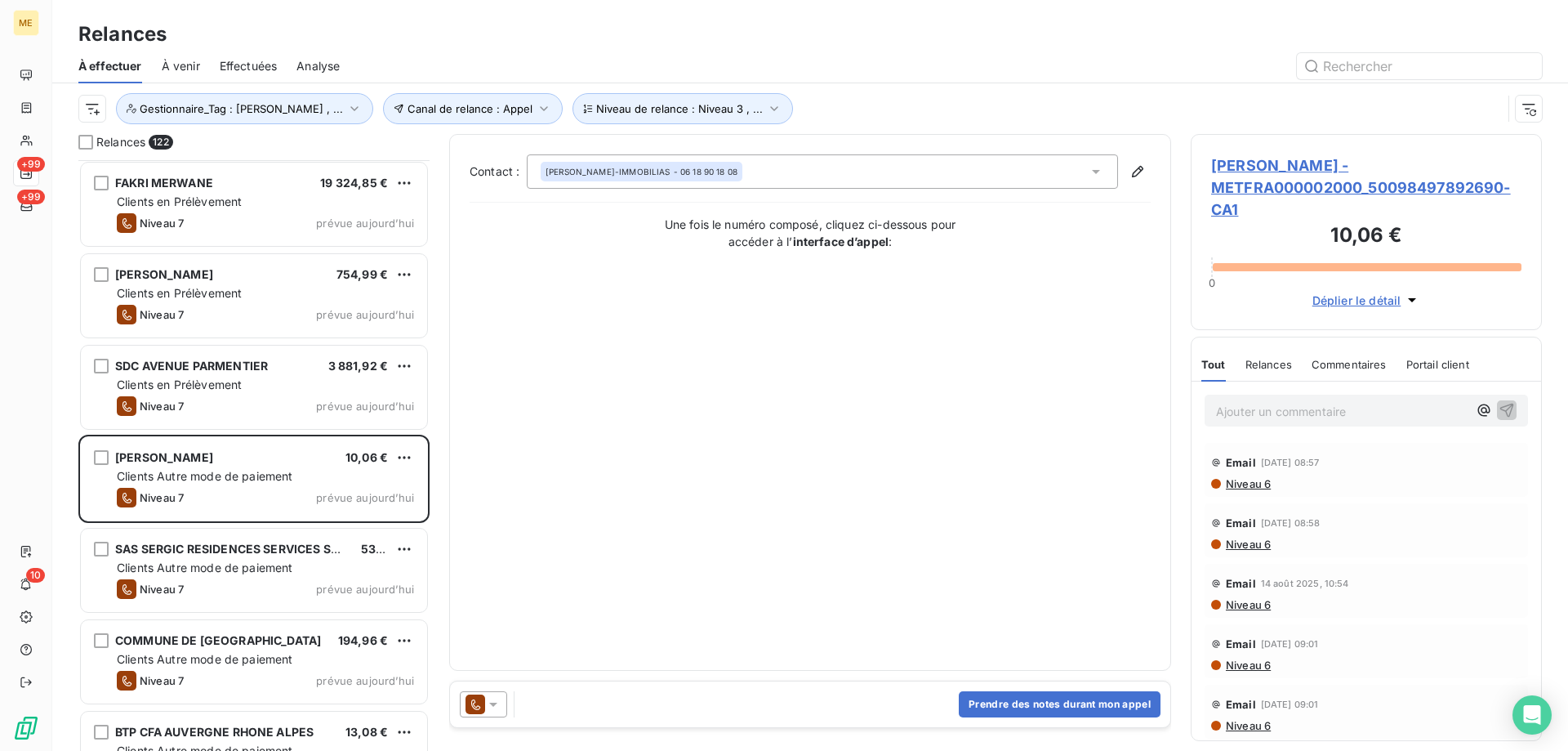
click at [493, 707] on icon at bounding box center [493, 704] width 16 height 16
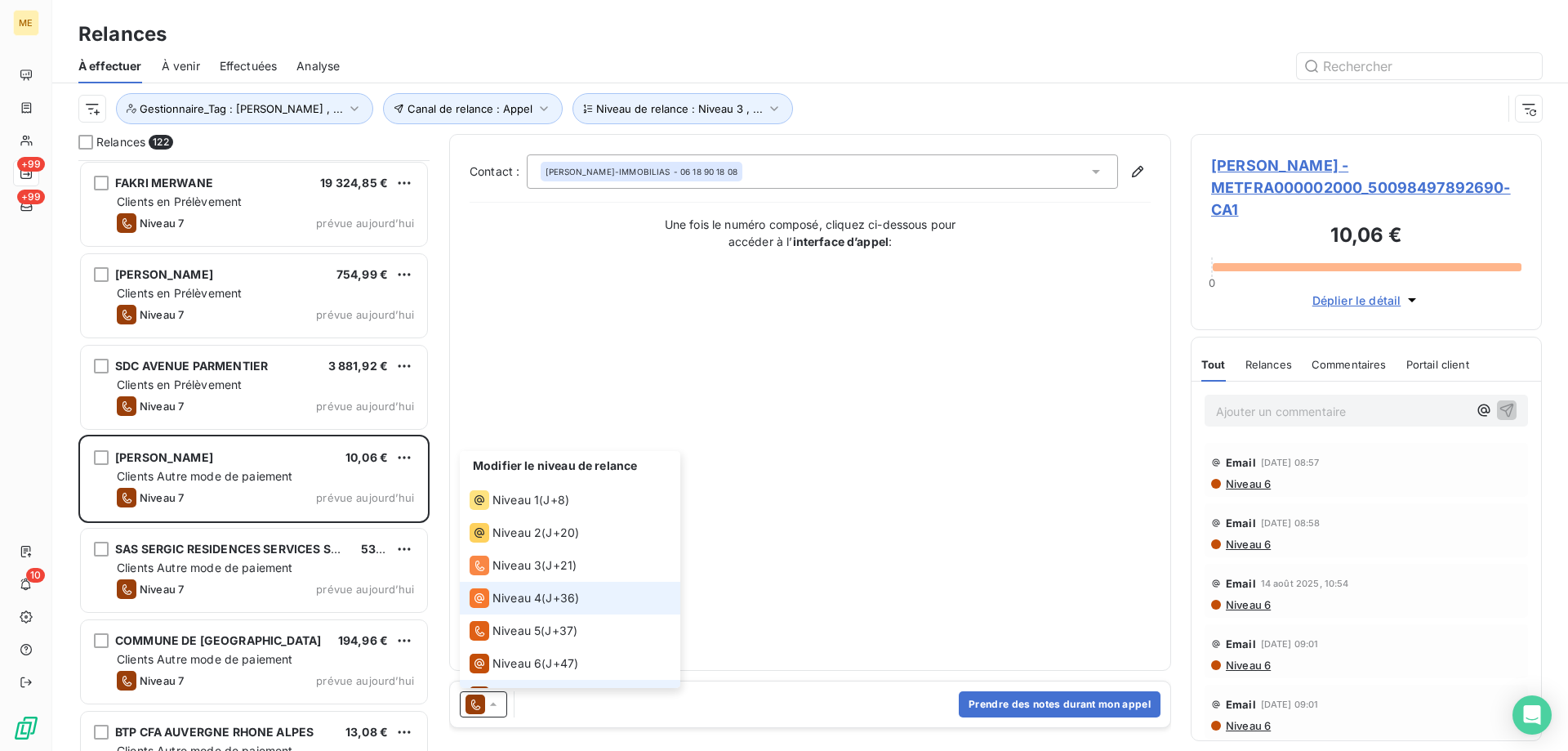
scroll to position [24, 0]
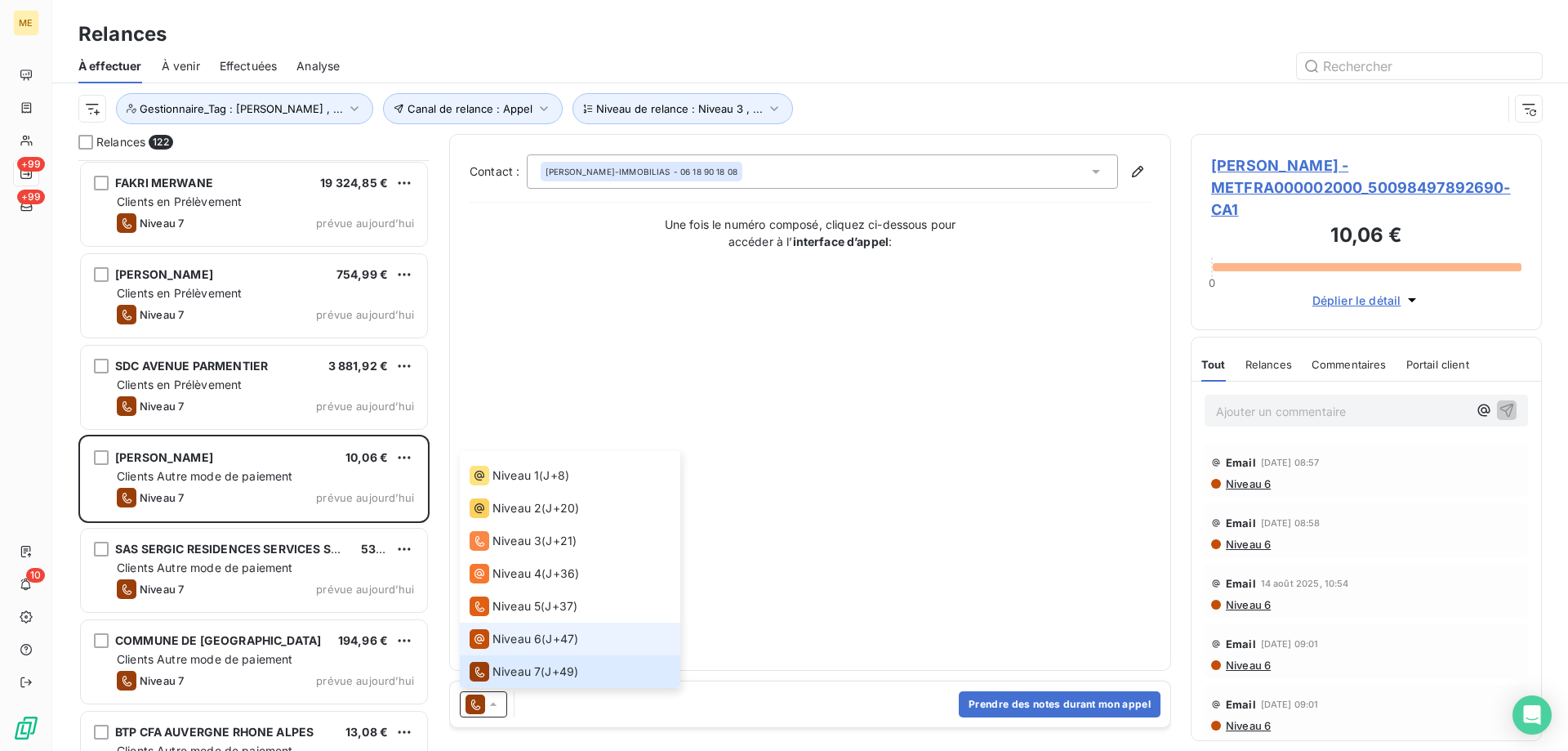
click at [505, 635] on span "Niveau 6" at bounding box center [516, 639] width 49 height 16
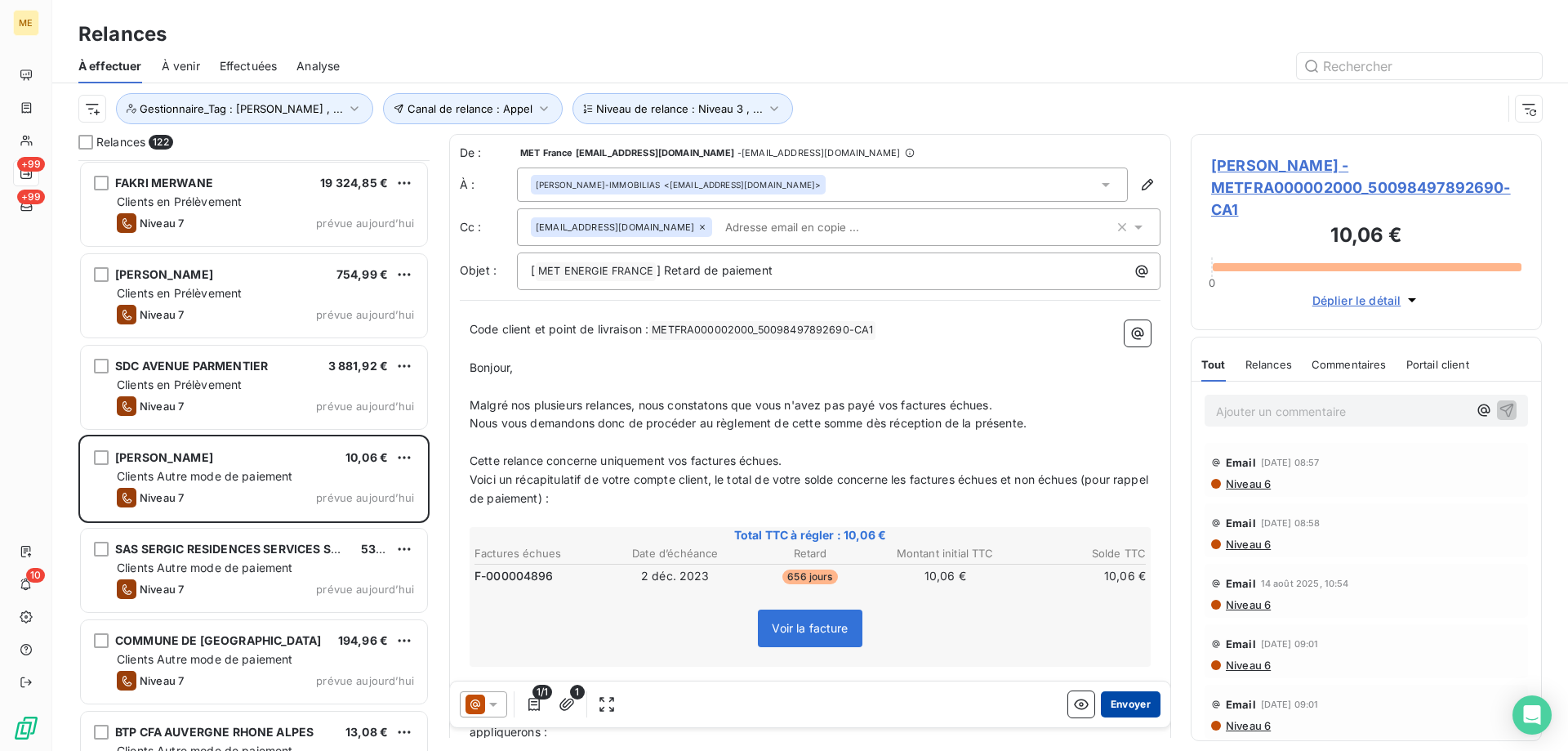
click at [1120, 702] on button "Envoyer" at bounding box center [1131, 703] width 59 height 26
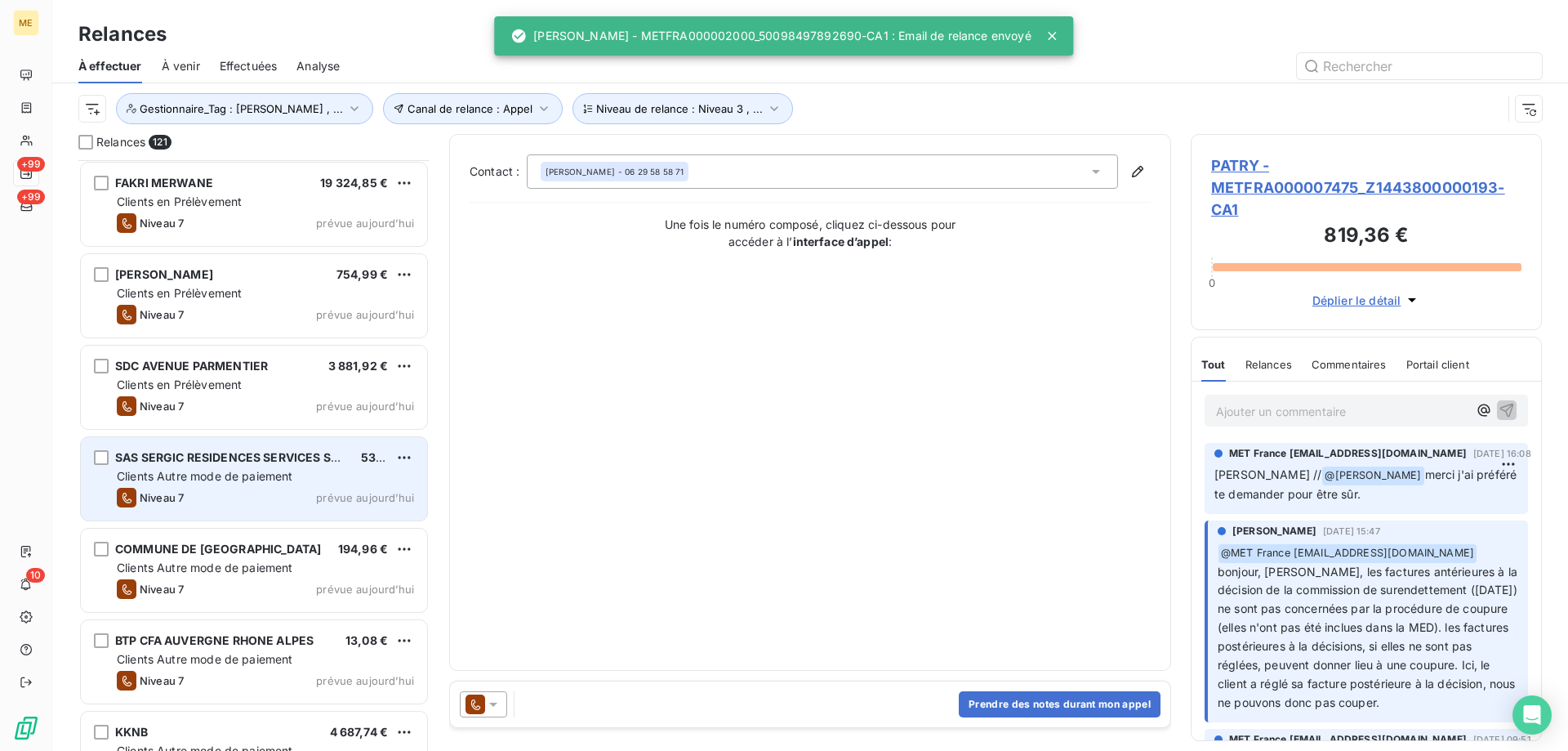
click at [408, 489] on div "Niveau 7 prévue aujourd’hui" at bounding box center [265, 498] width 297 height 20
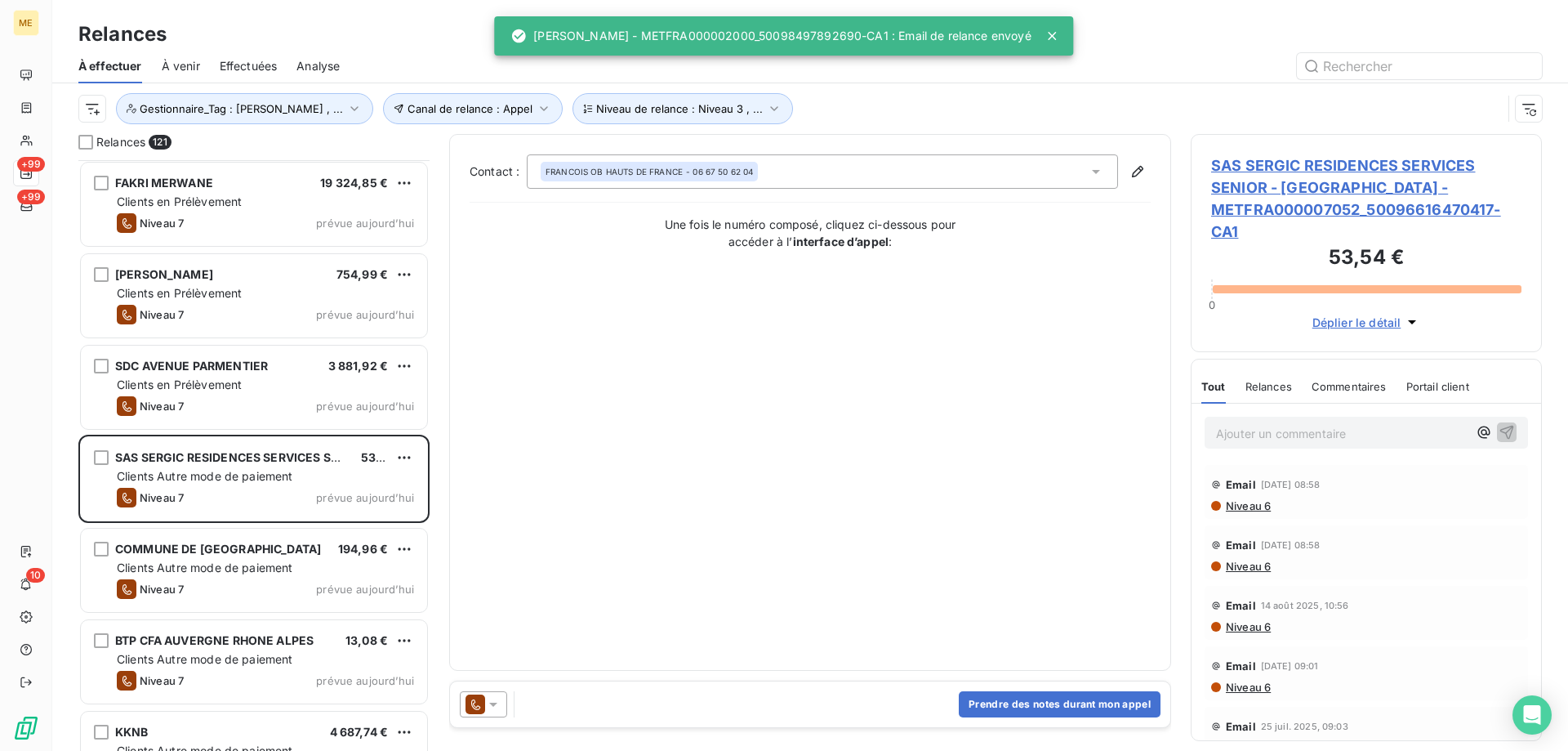
click at [492, 708] on icon at bounding box center [493, 704] width 16 height 16
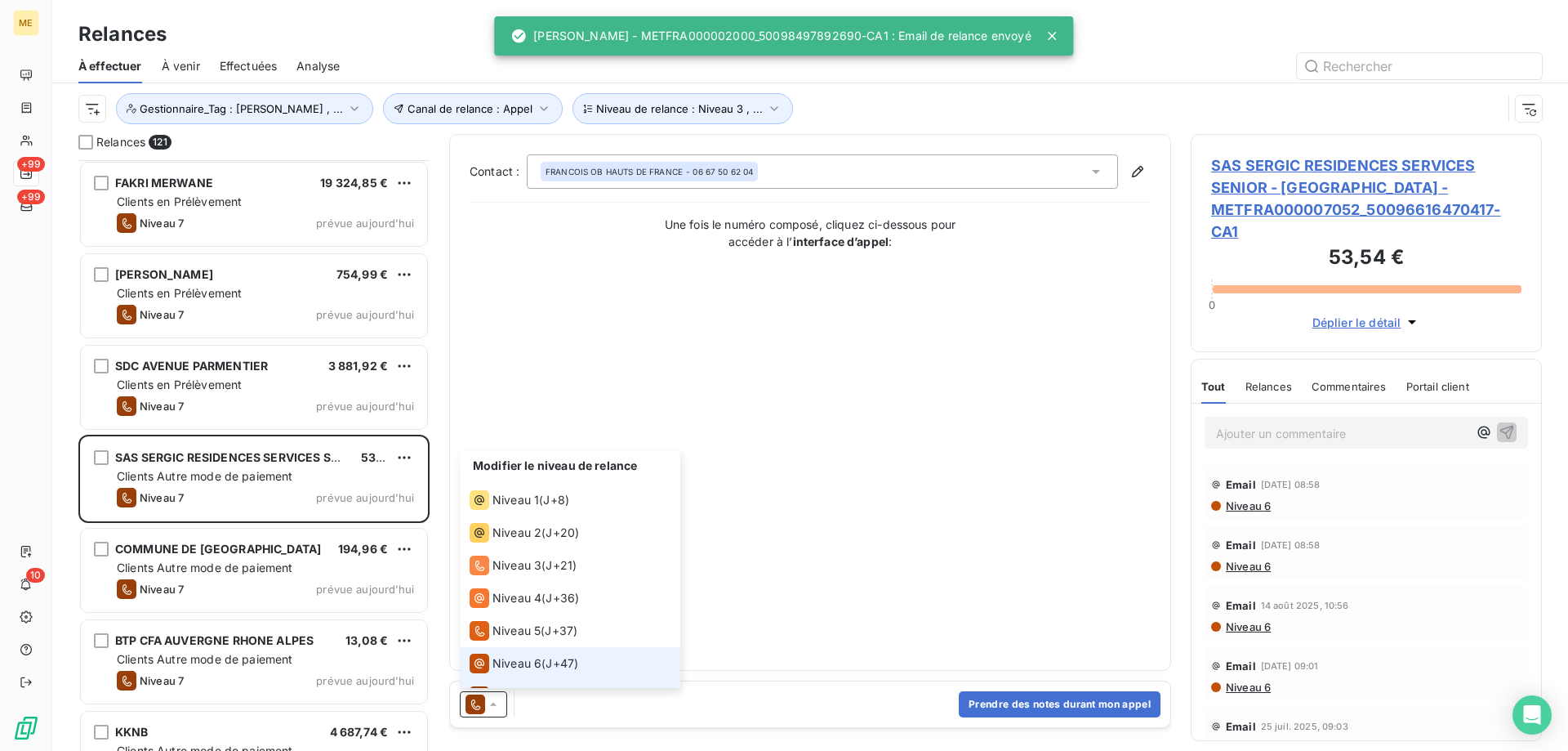
scroll to position [24, 0]
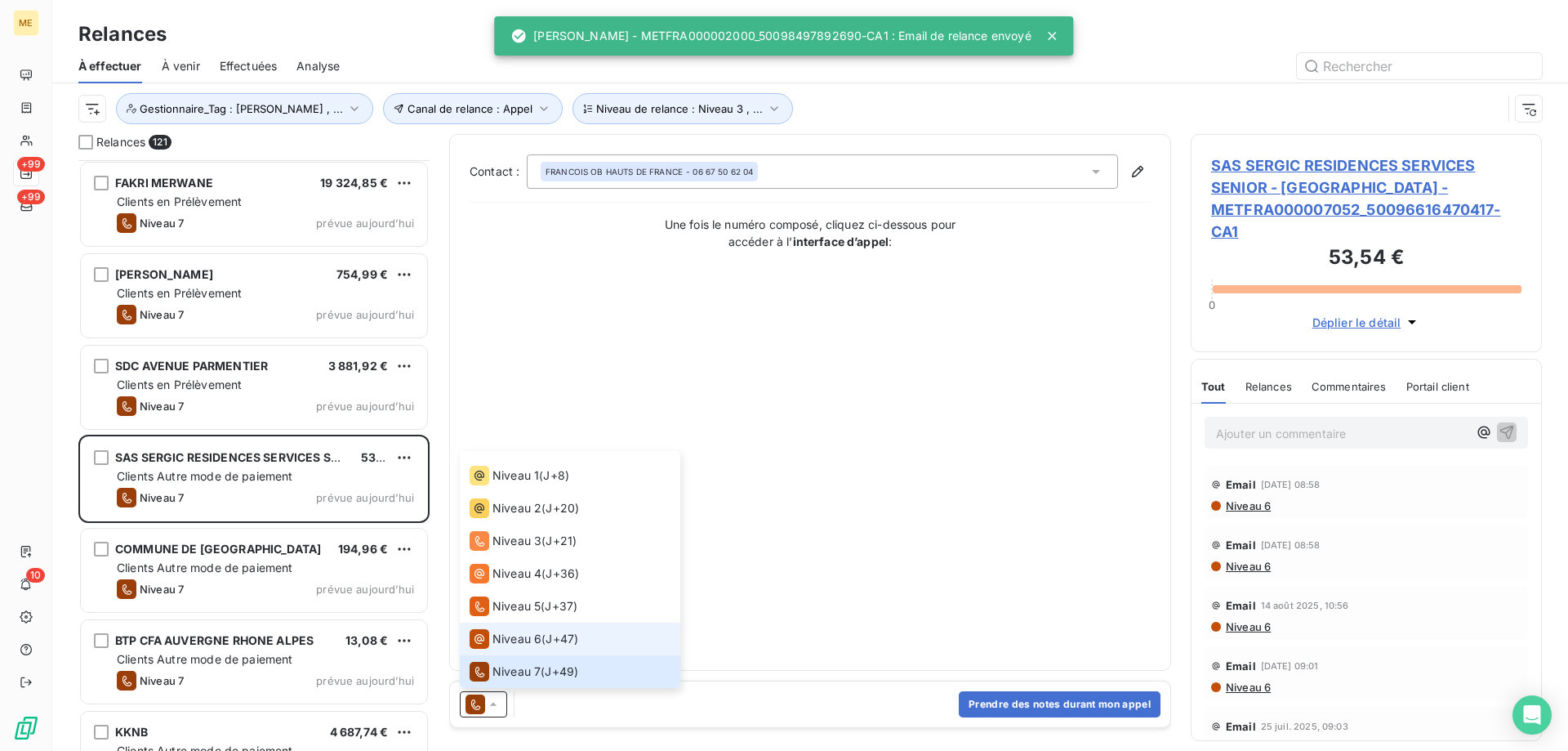
click at [499, 637] on span "Niveau 6" at bounding box center [516, 639] width 49 height 16
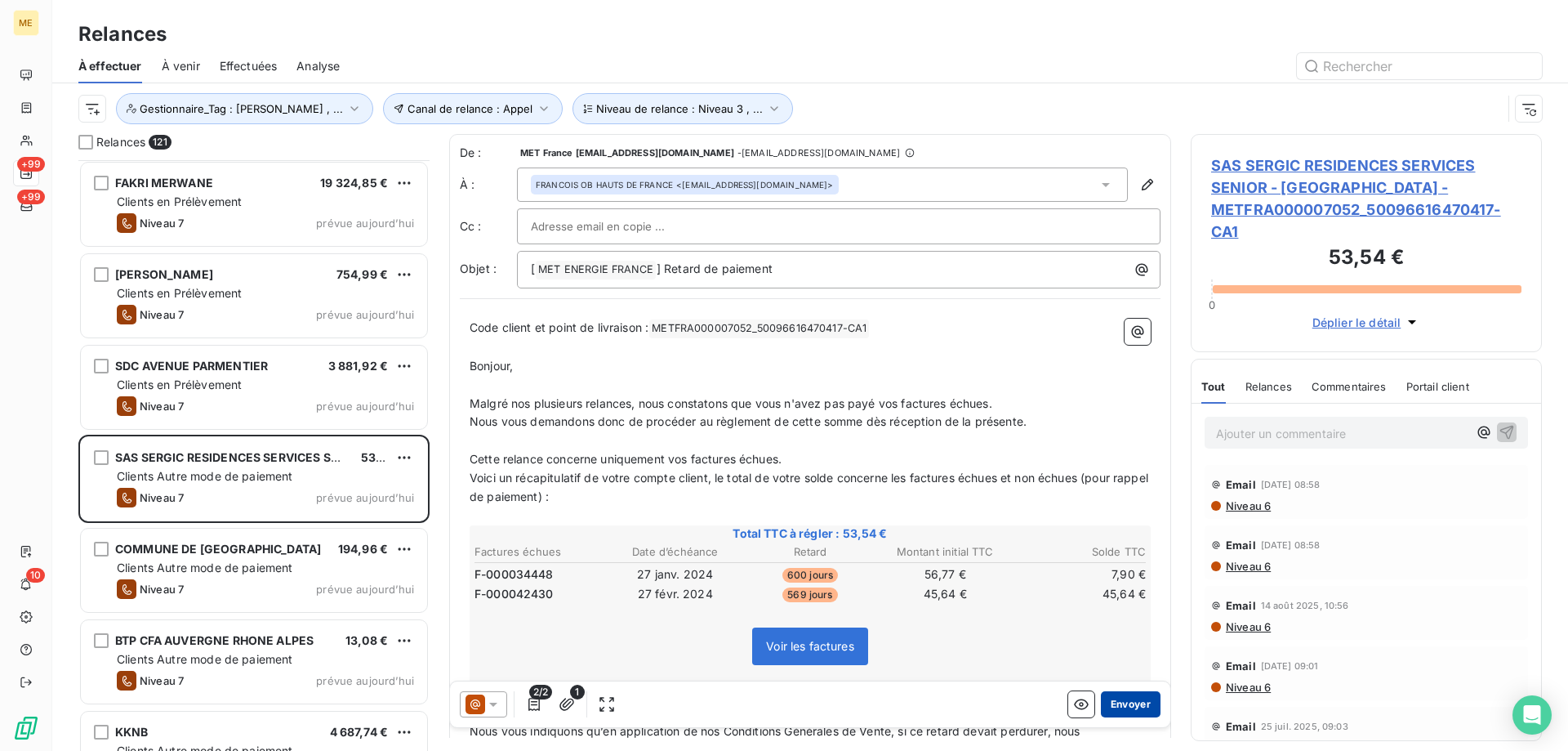
click at [1128, 713] on button "Envoyer" at bounding box center [1131, 703] width 59 height 26
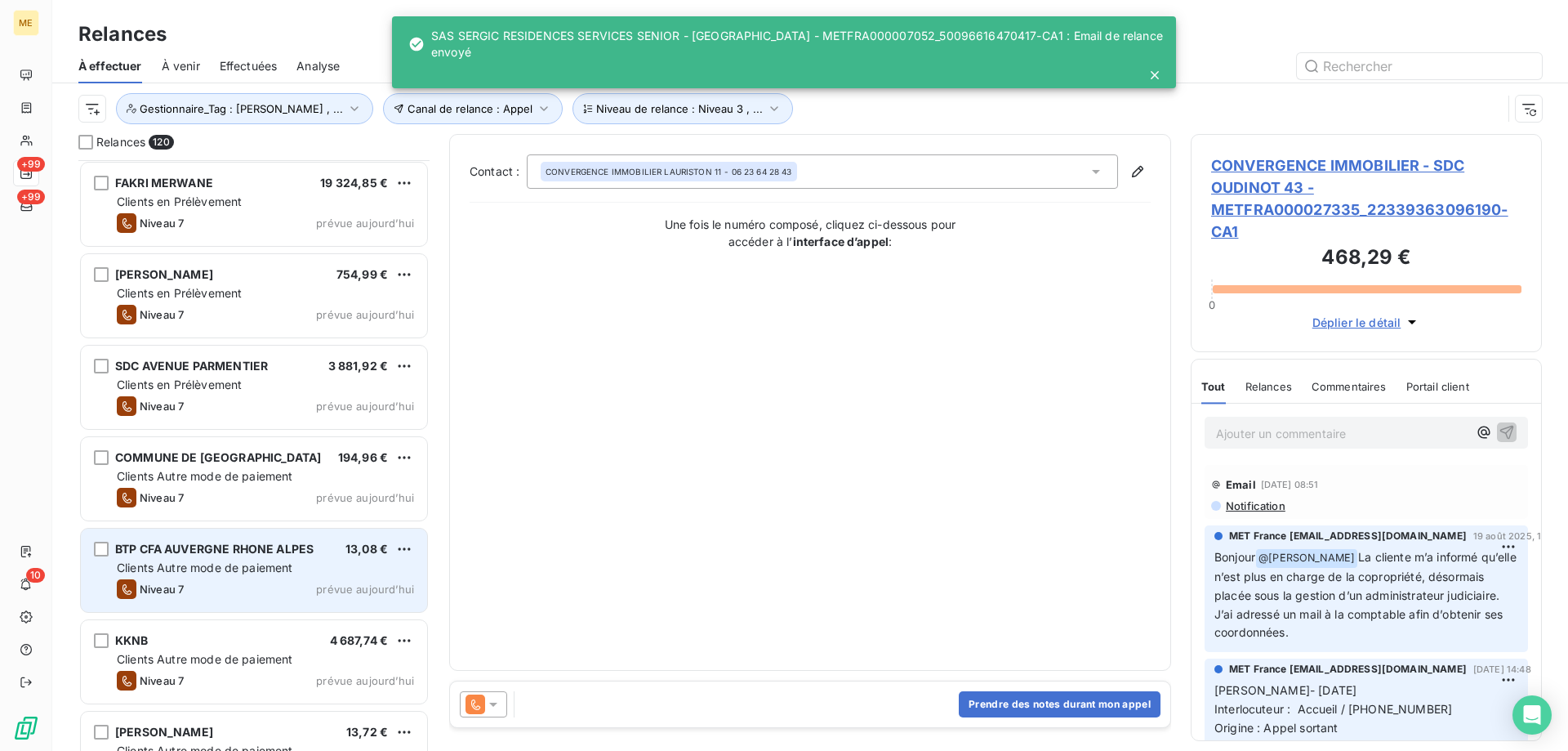
click at [383, 571] on div "Clients Autre mode de paiement" at bounding box center [265, 568] width 297 height 16
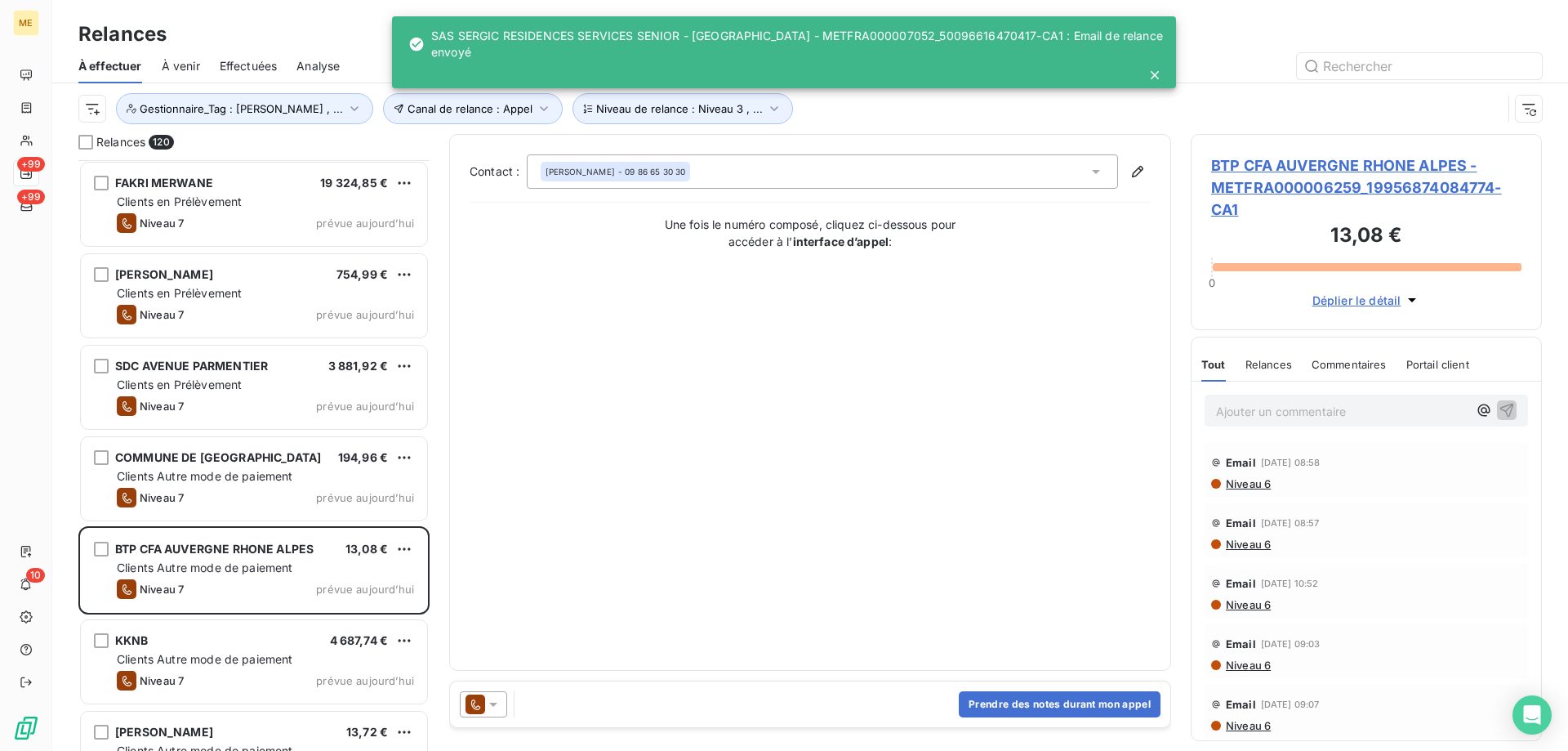
click at [495, 703] on icon at bounding box center [493, 704] width 8 height 4
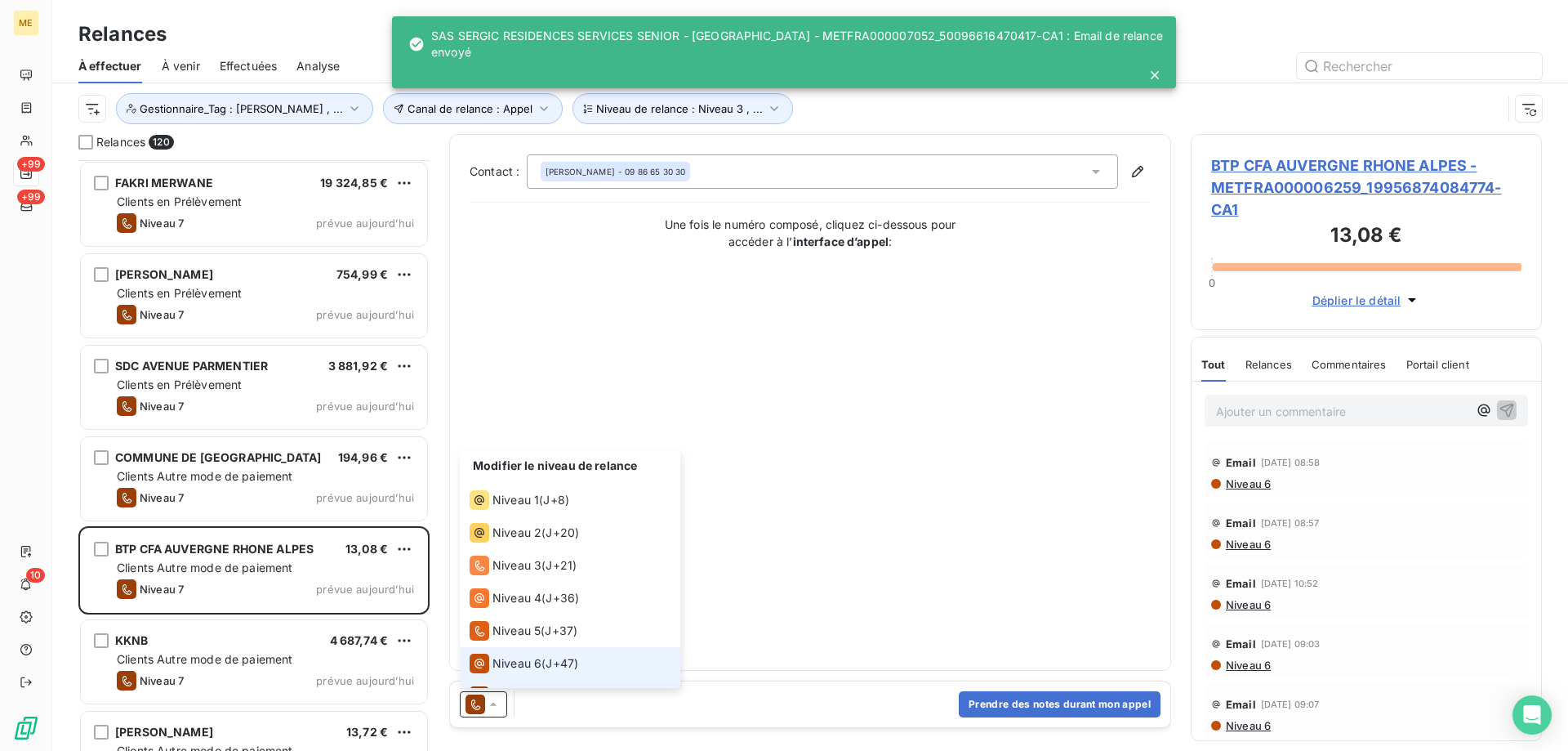
scroll to position [24, 0]
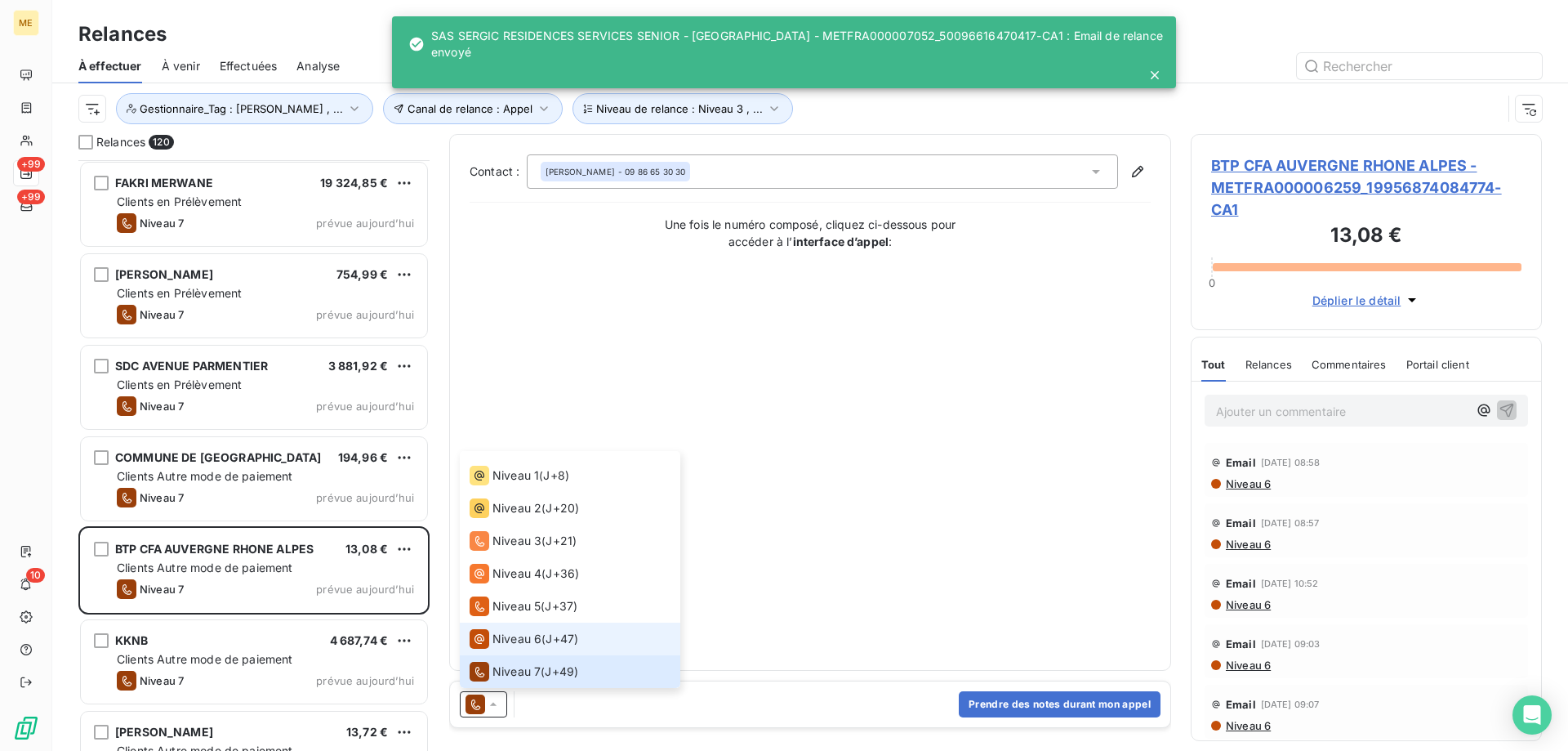
click at [504, 643] on span "Niveau 6" at bounding box center [516, 639] width 49 height 16
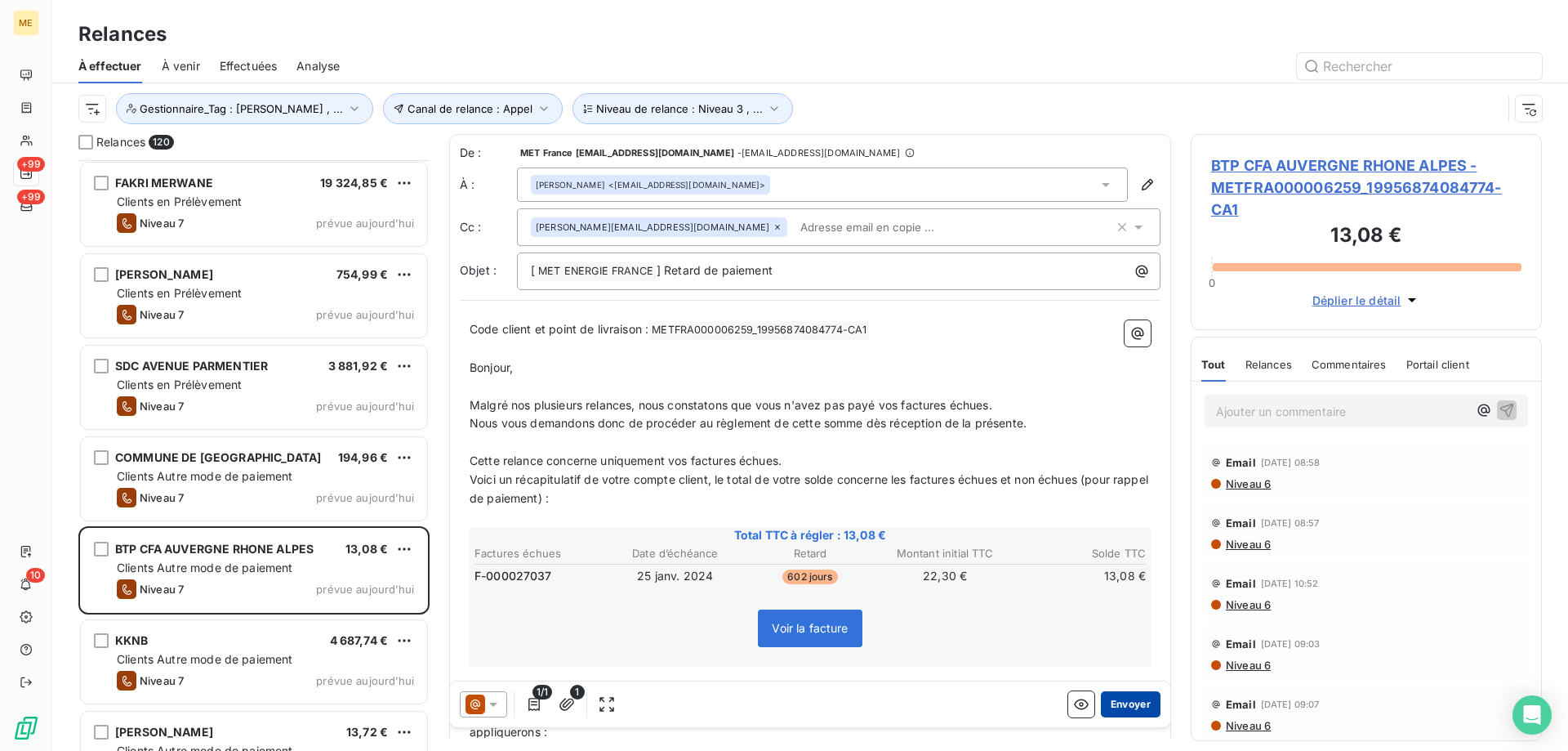
click at [1127, 705] on button "Envoyer" at bounding box center [1131, 703] width 59 height 26
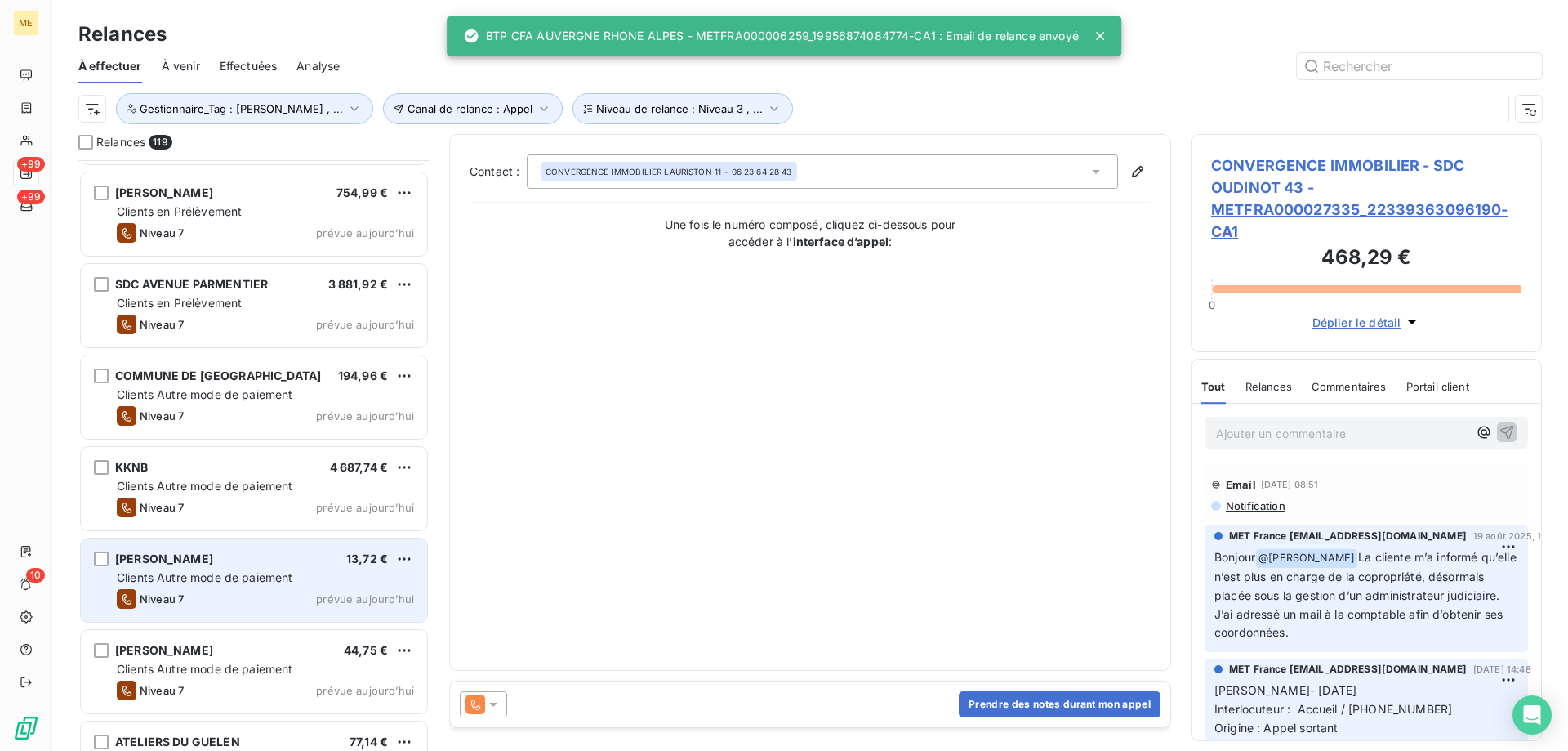
scroll to position [2533, 0]
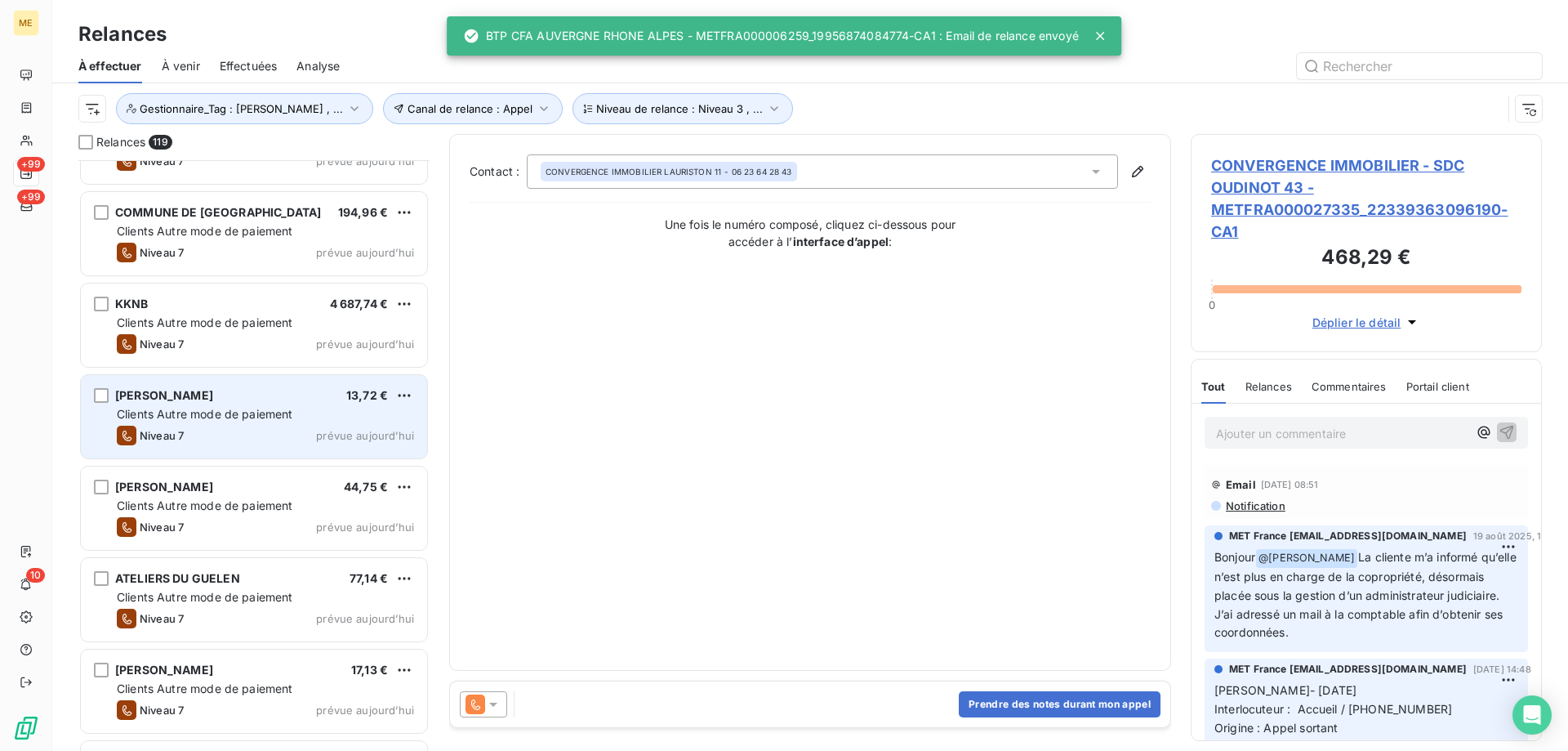
click at [369, 428] on div "Niveau 7 prévue aujourd’hui" at bounding box center [265, 436] width 297 height 20
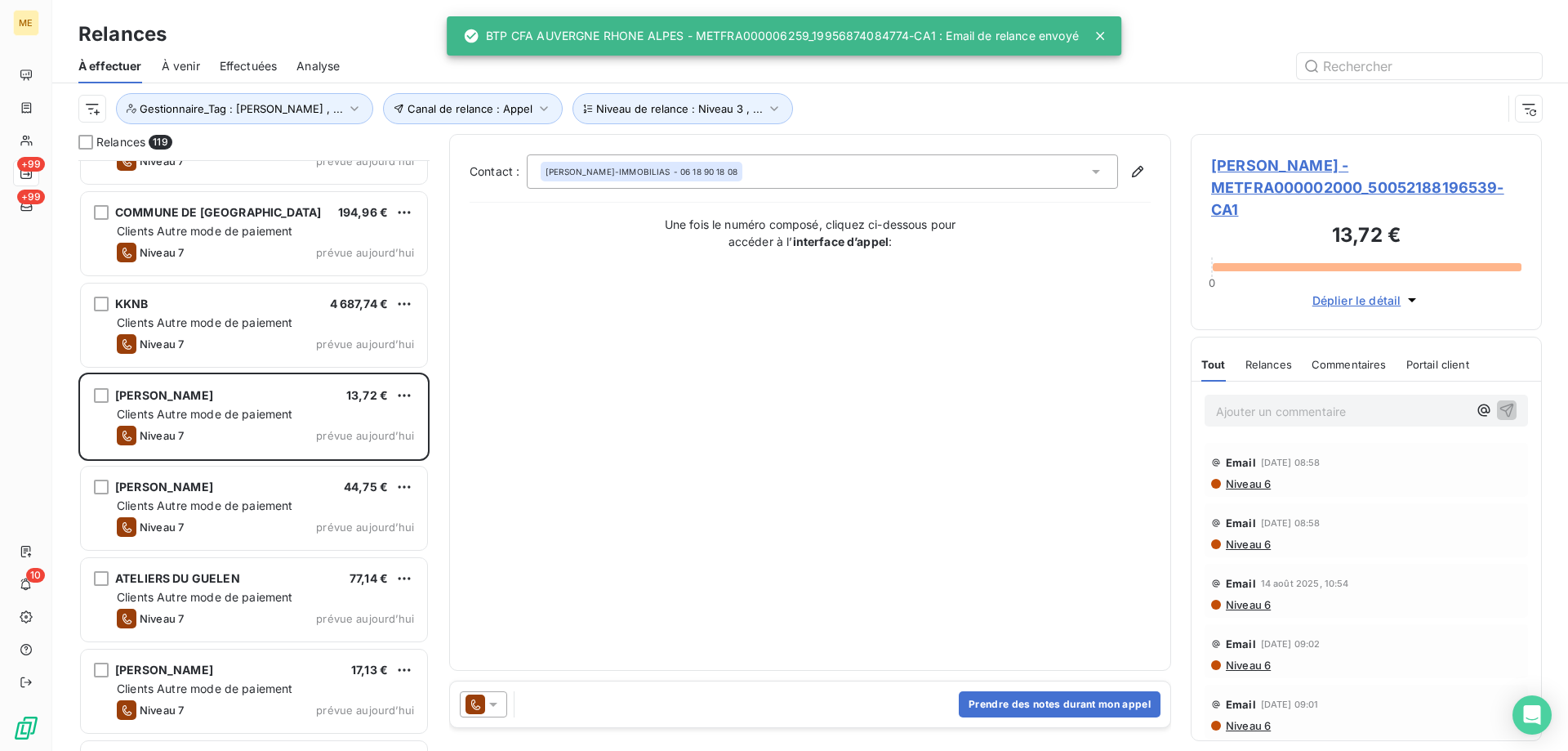
click at [496, 707] on icon at bounding box center [493, 704] width 16 height 16
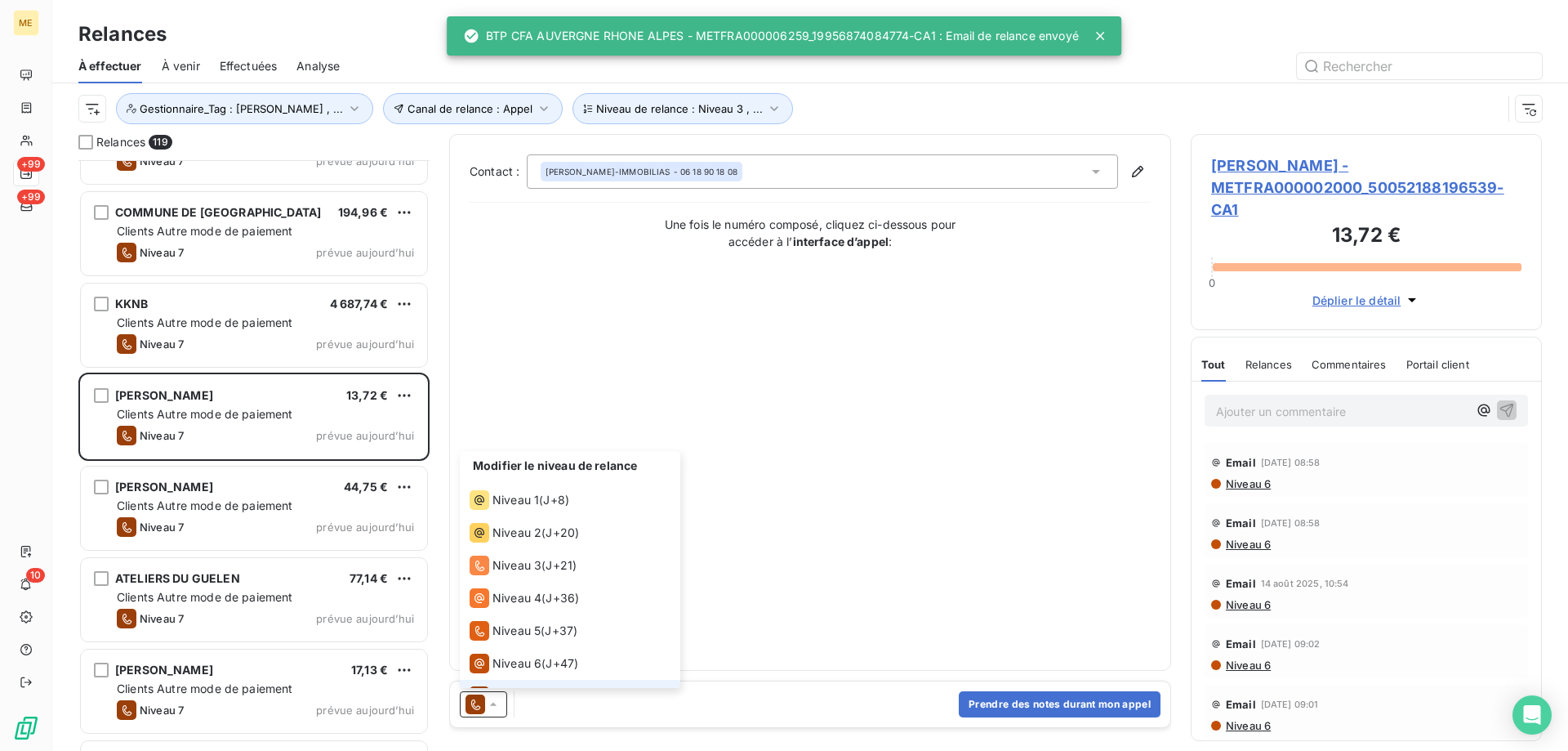
scroll to position [24, 0]
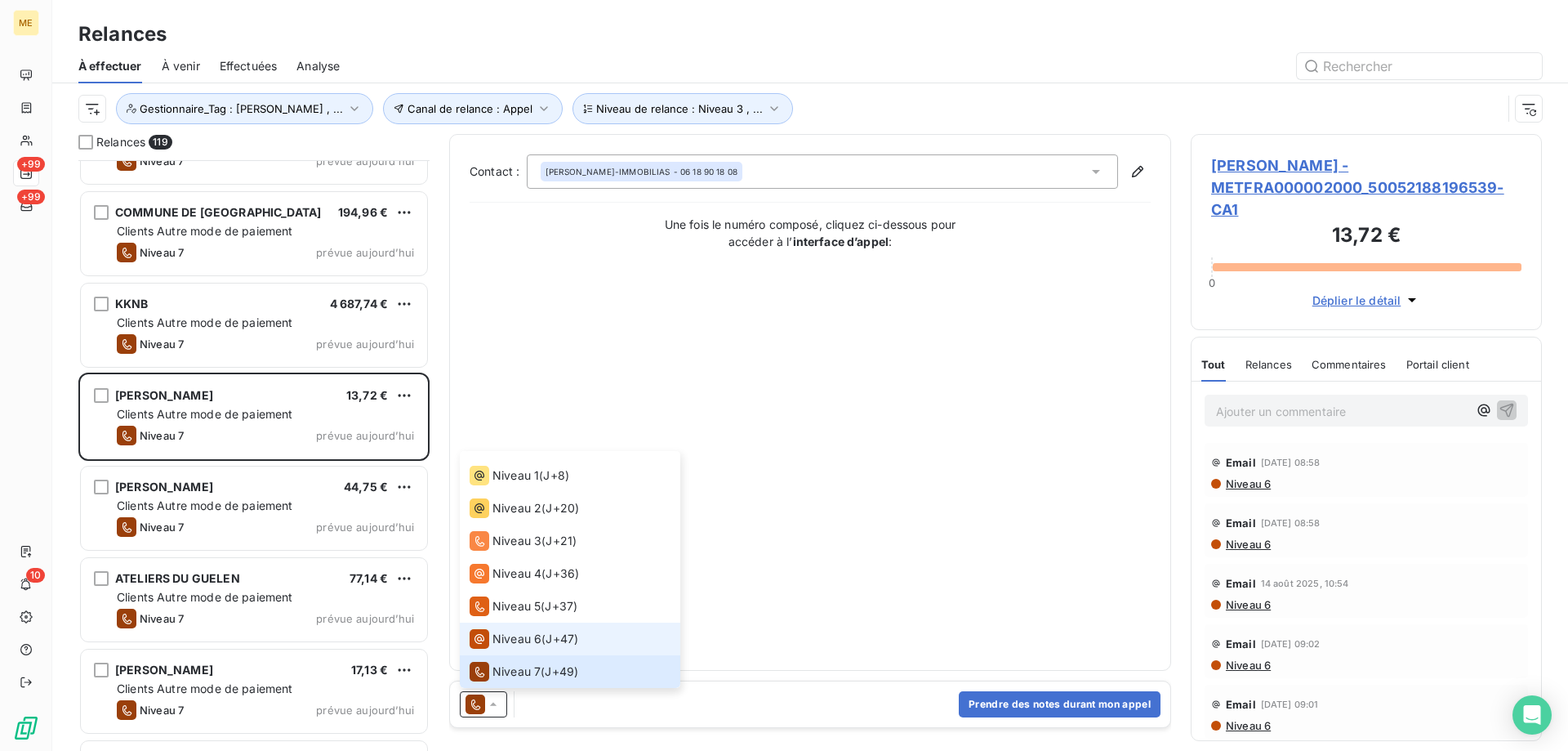
click at [508, 642] on span "Niveau 6" at bounding box center [516, 639] width 49 height 16
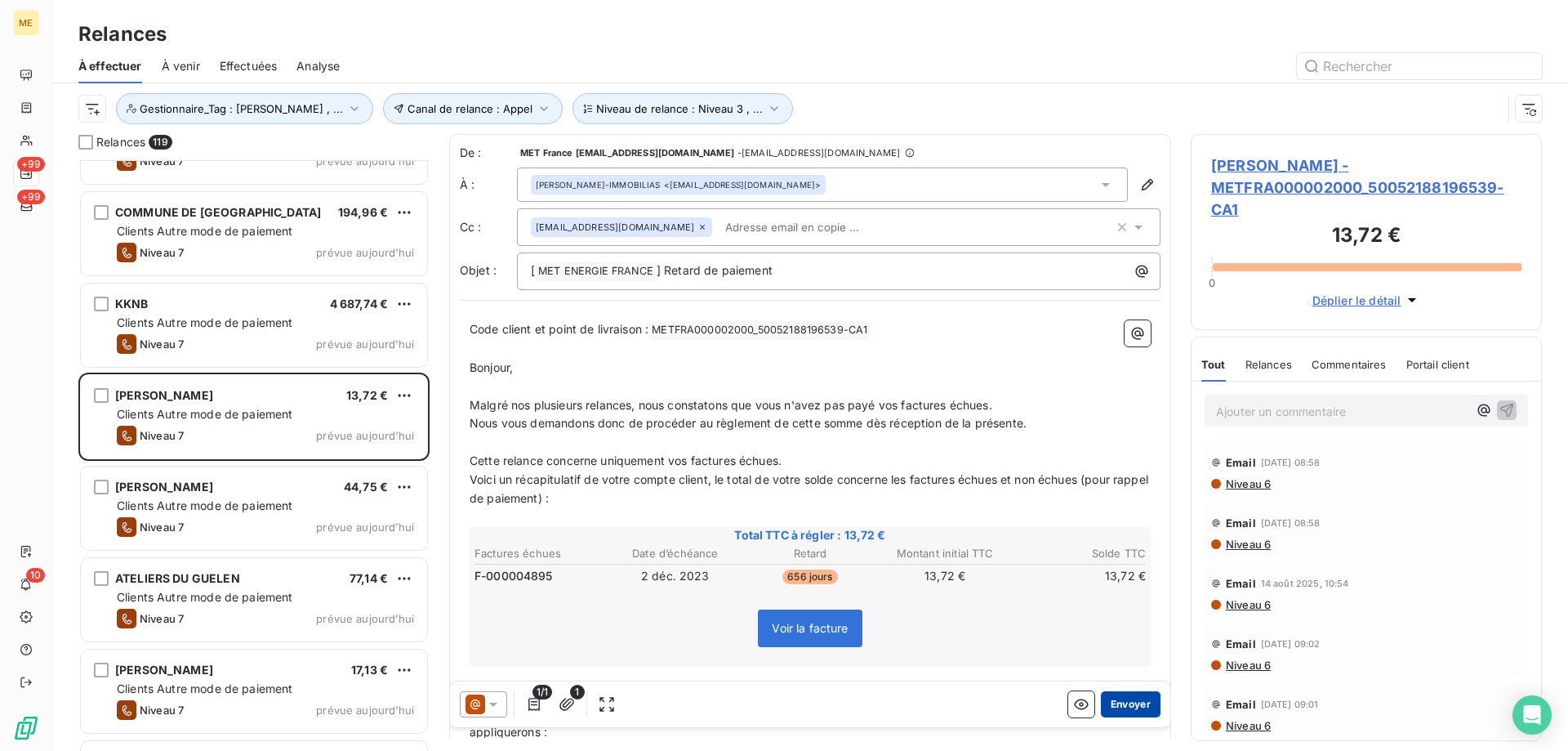
click at [1121, 711] on button "Envoyer" at bounding box center [1131, 703] width 59 height 26
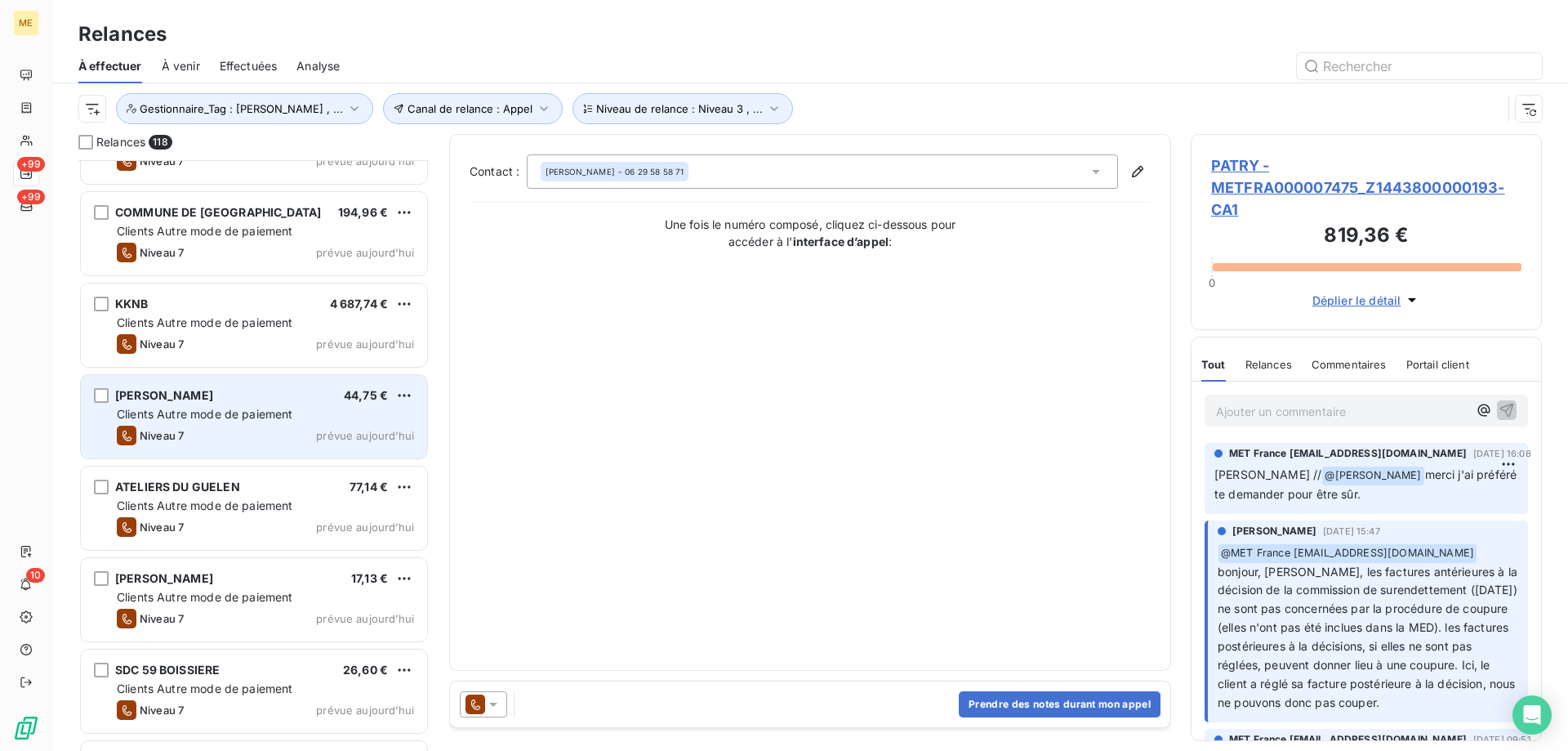
click at [330, 429] on span "prévue aujourd’hui" at bounding box center [365, 435] width 98 height 13
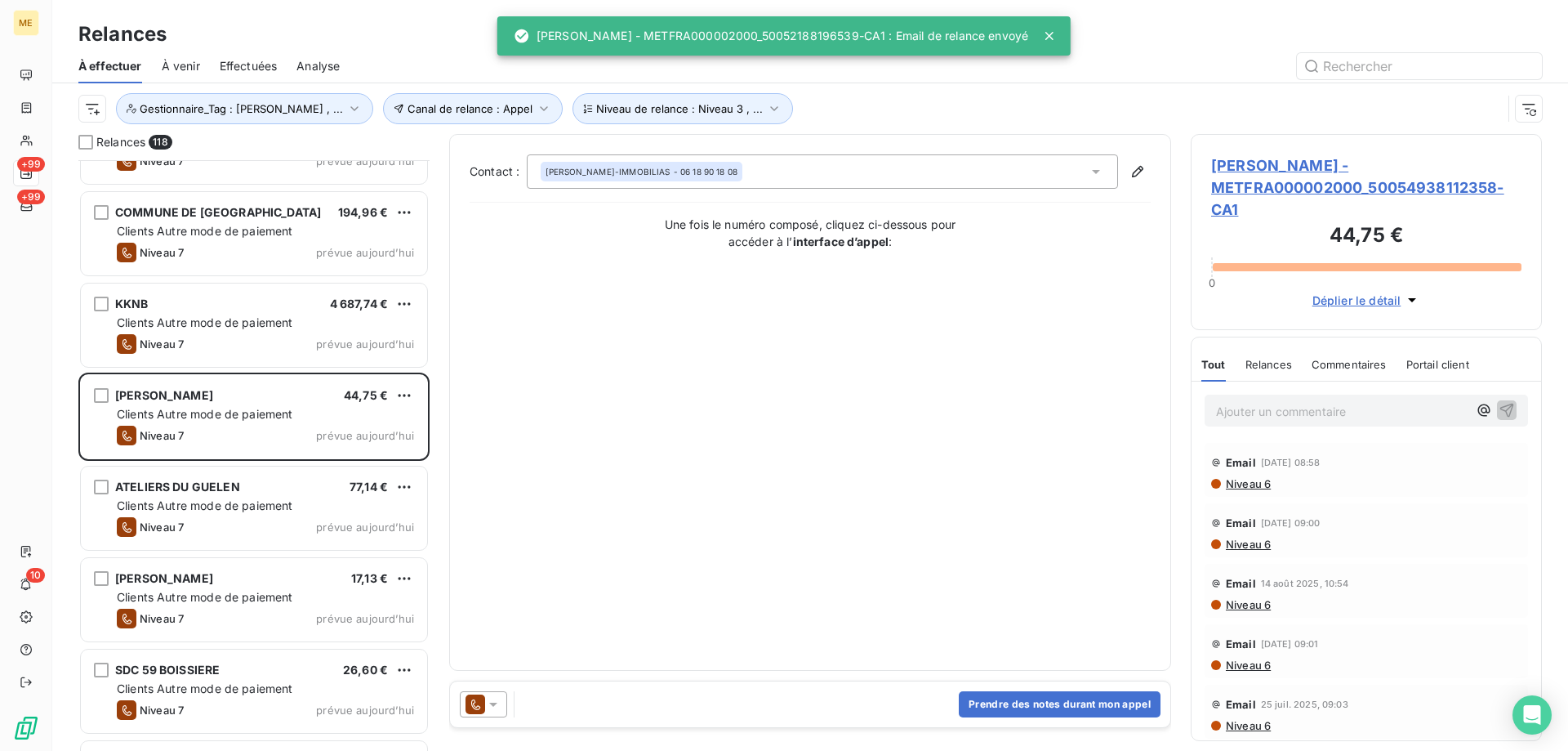
click at [499, 708] on icon at bounding box center [493, 704] width 16 height 16
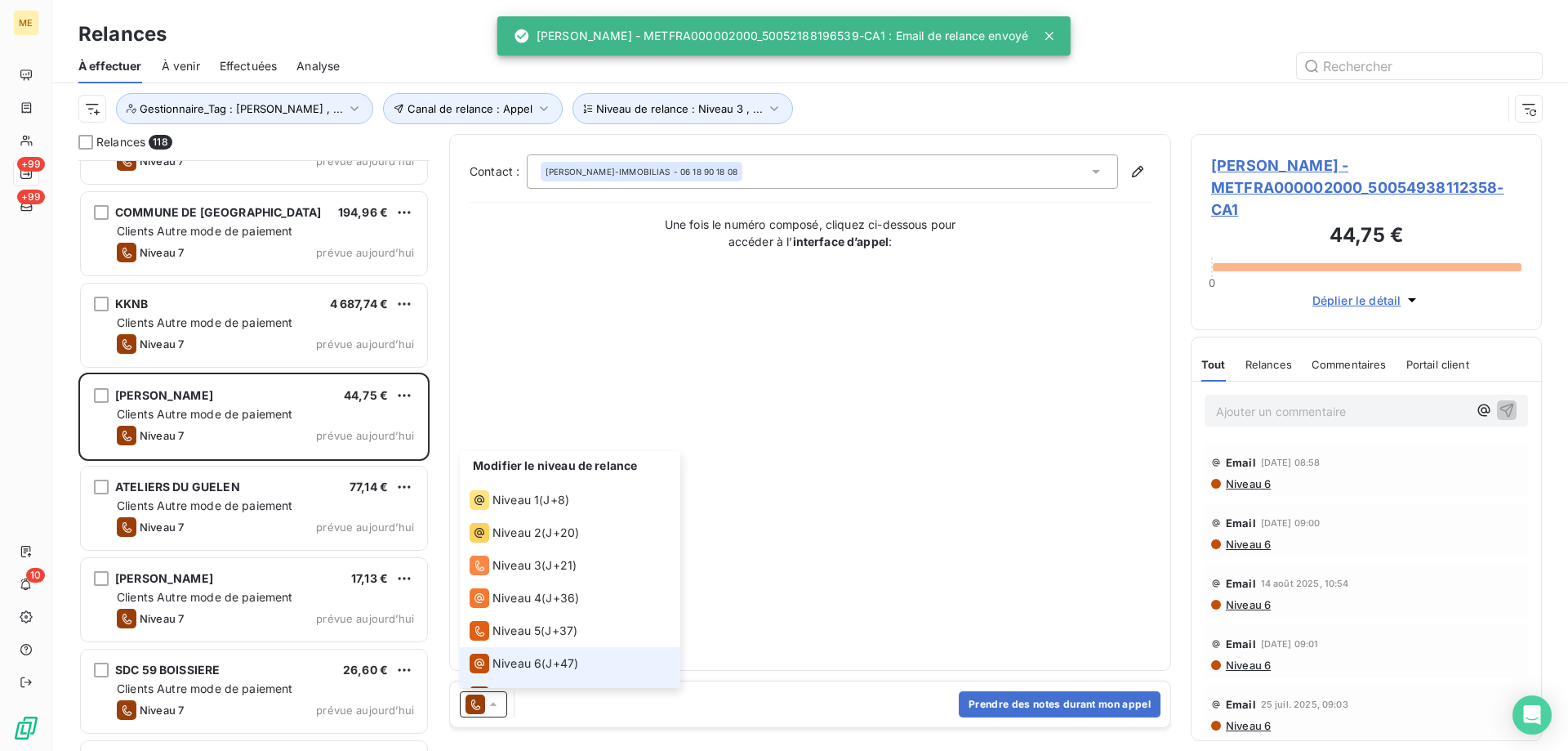
scroll to position [24, 0]
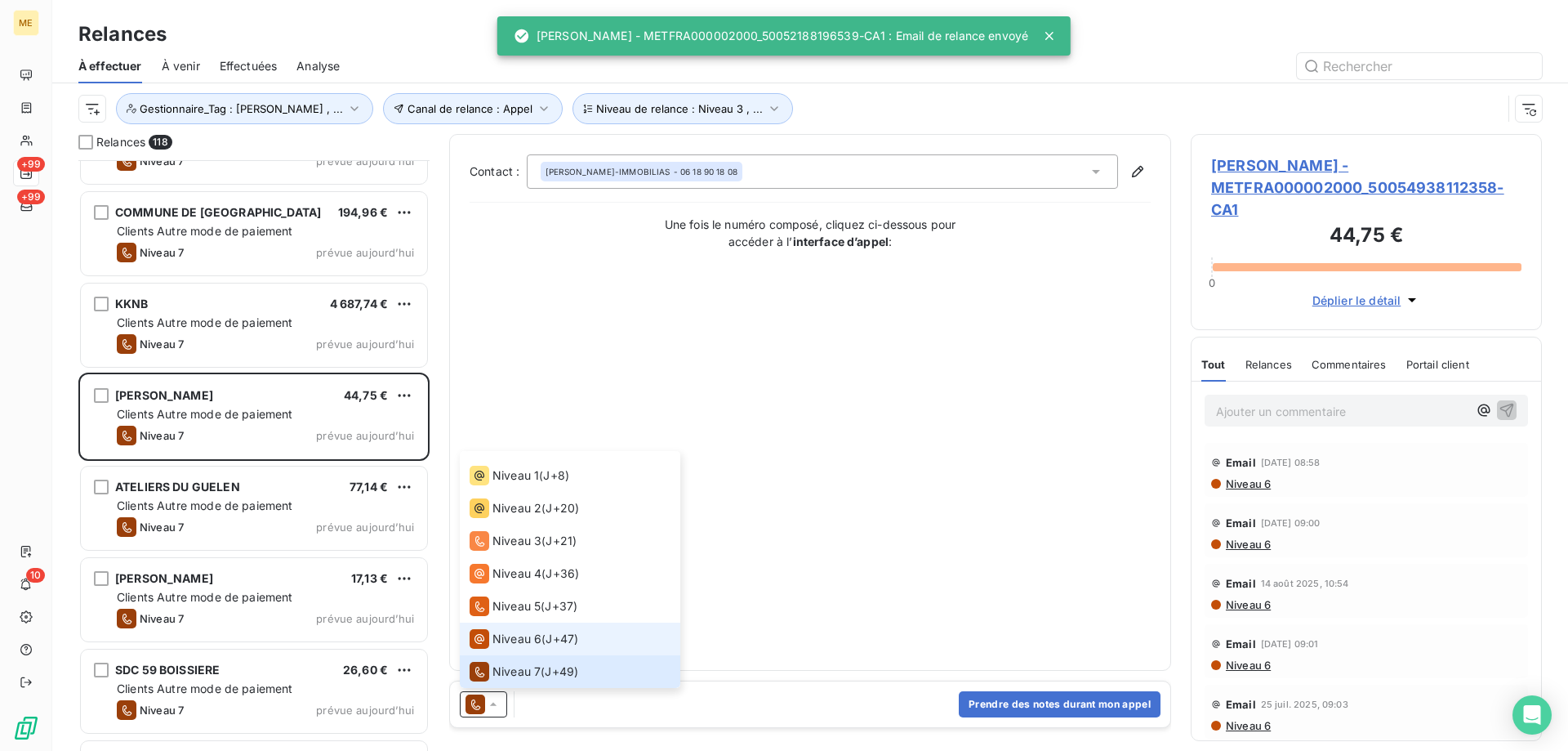
click at [522, 642] on span "Niveau 6" at bounding box center [516, 639] width 49 height 16
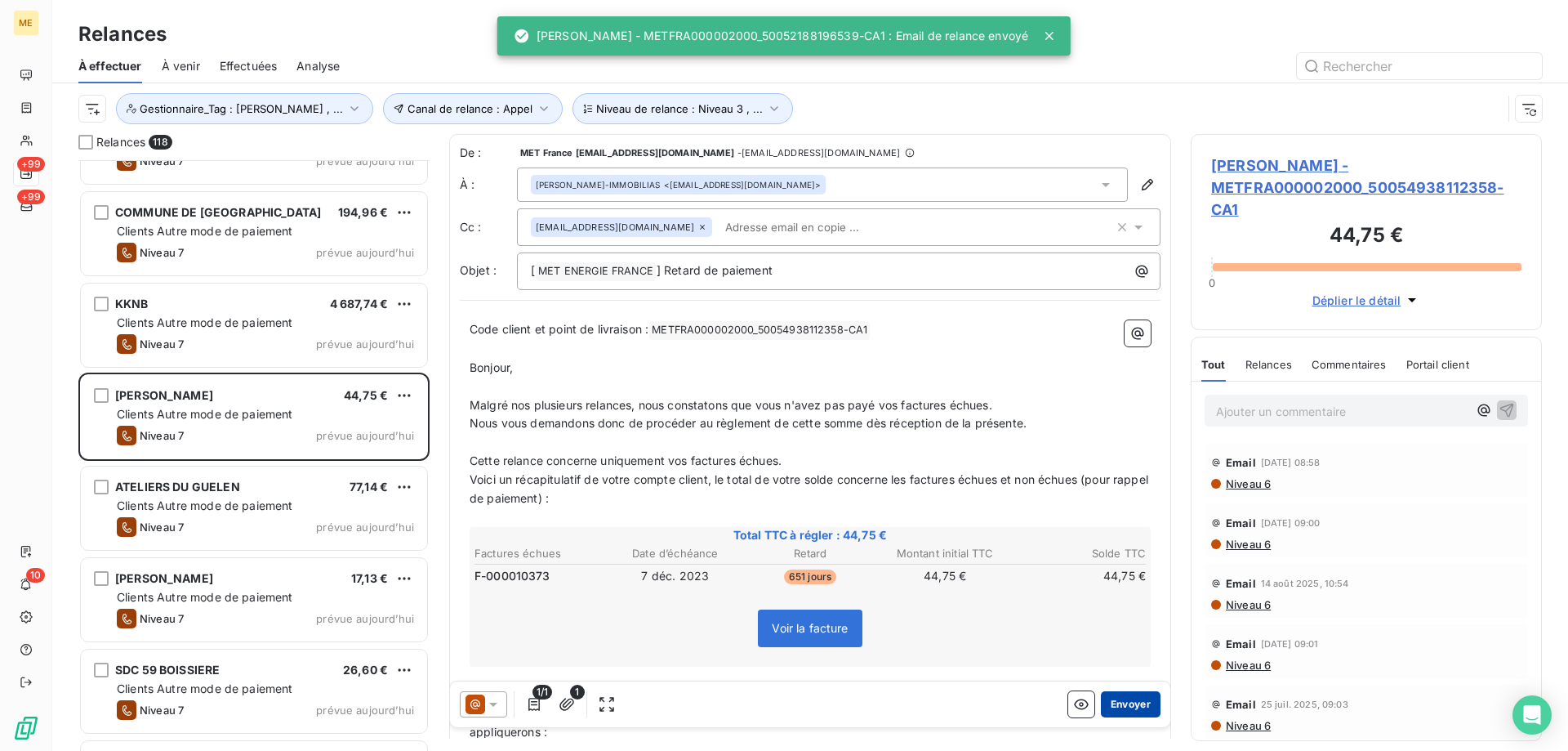
click at [1133, 707] on button "Envoyer" at bounding box center [1131, 703] width 59 height 26
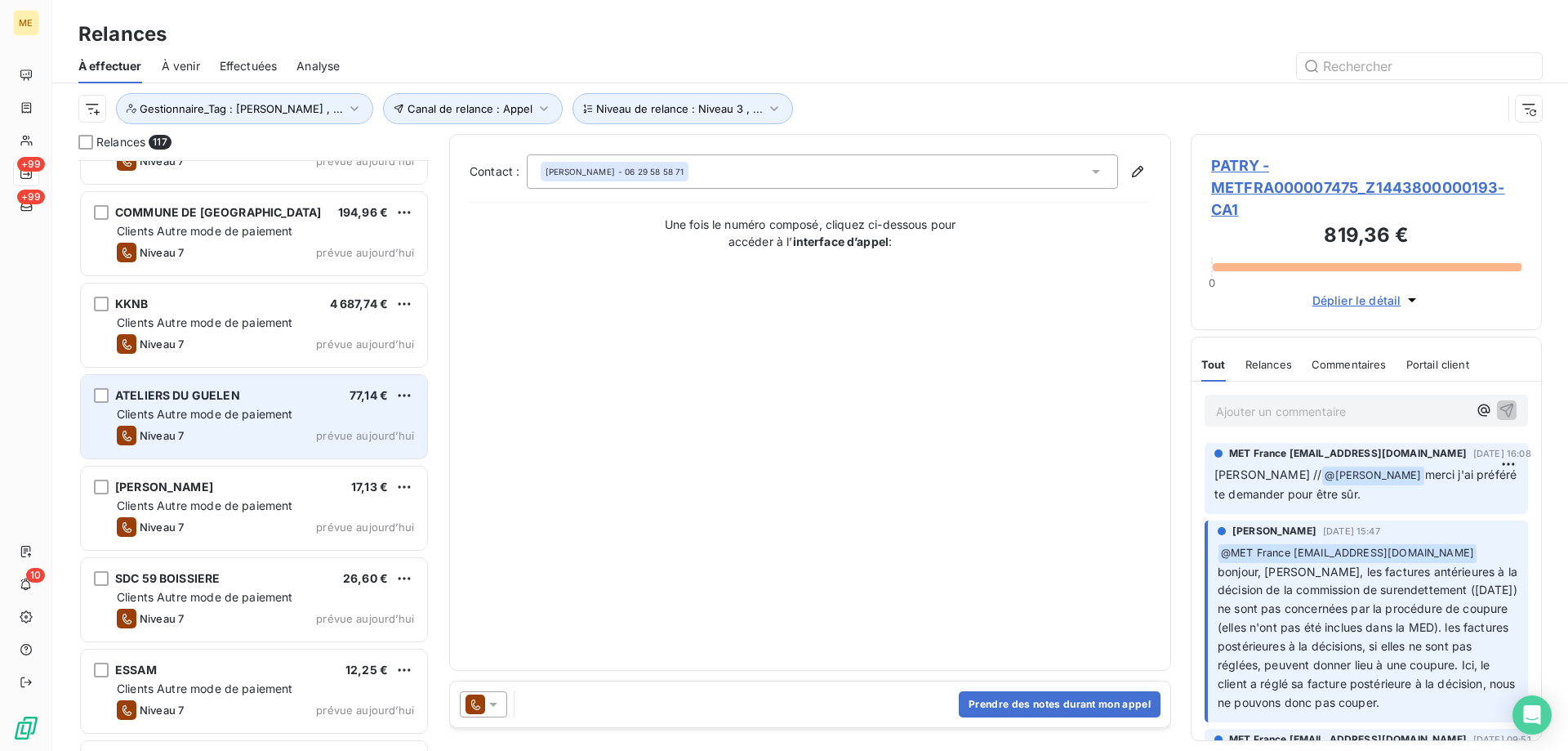
click at [351, 437] on span "prévue aujourd’hui" at bounding box center [365, 435] width 98 height 13
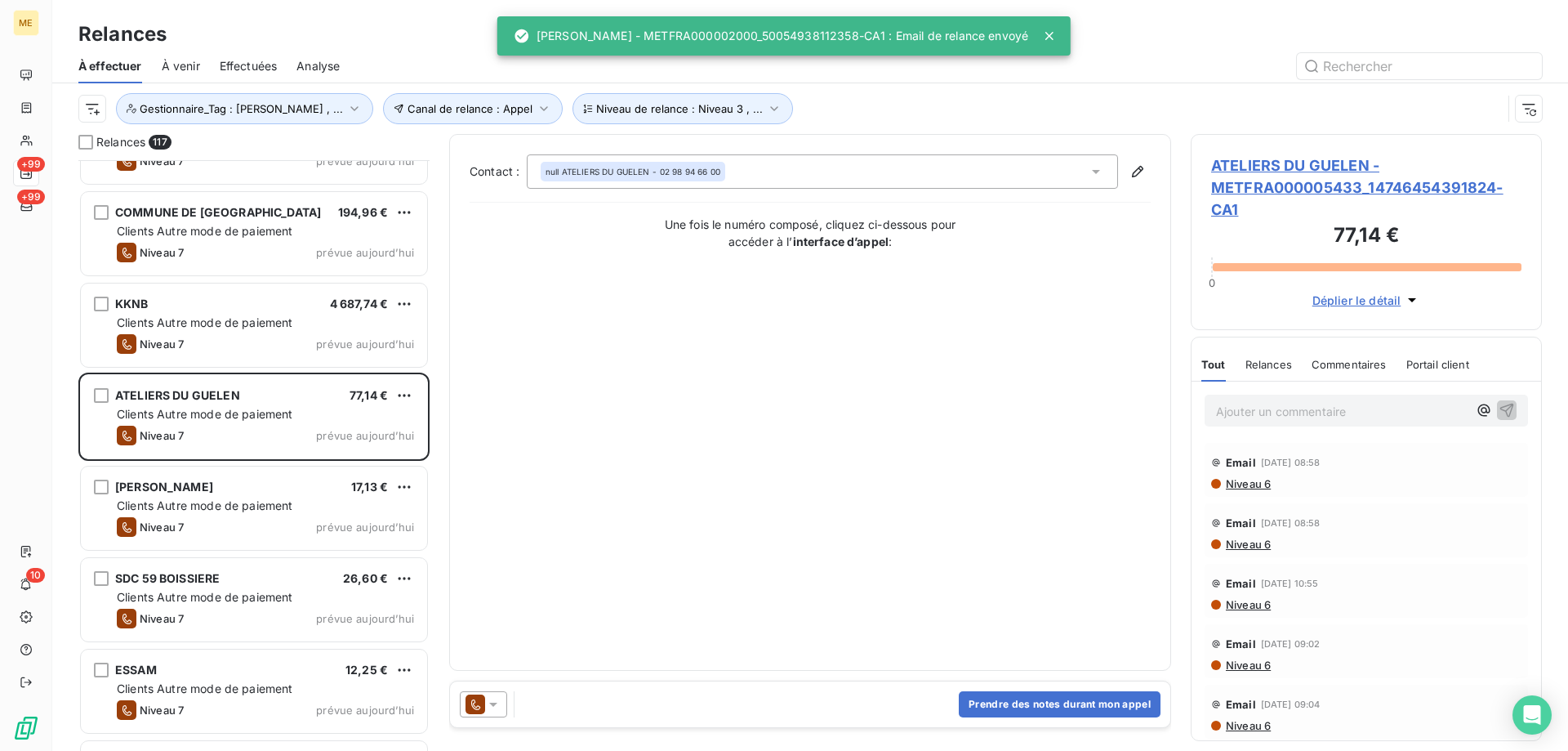
click at [490, 710] on icon at bounding box center [493, 704] width 16 height 16
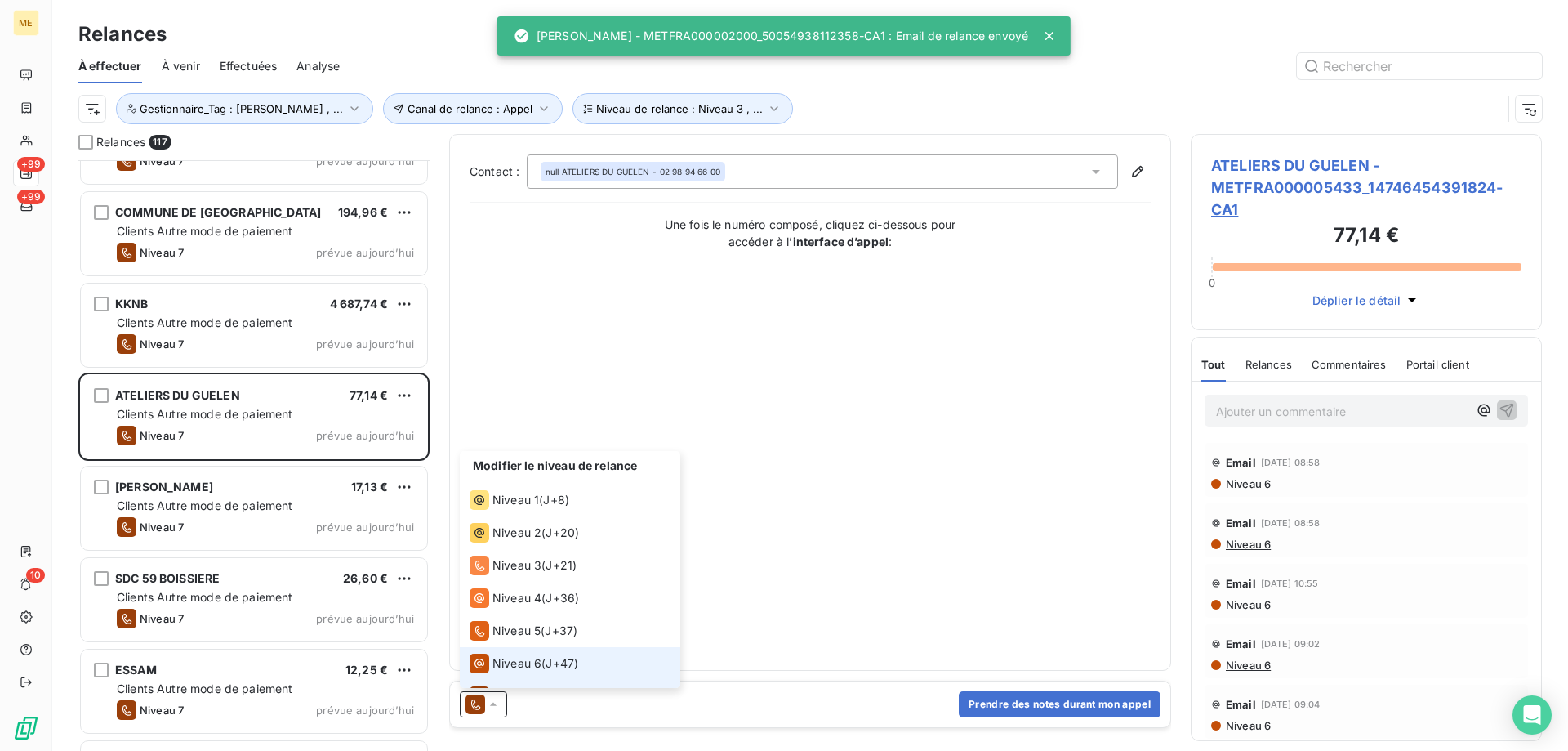
scroll to position [24, 0]
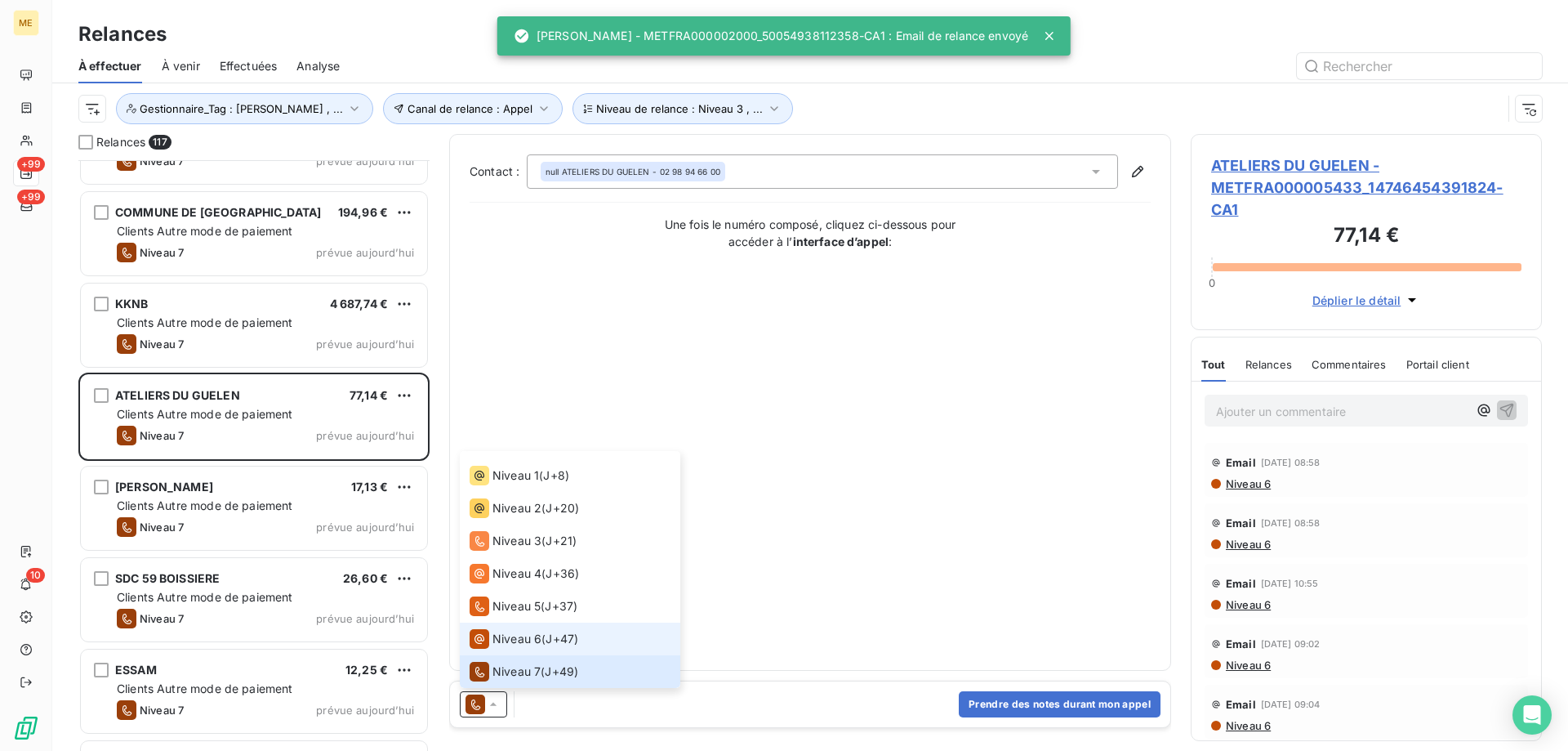
click at [519, 645] on span "Niveau 6" at bounding box center [516, 639] width 49 height 16
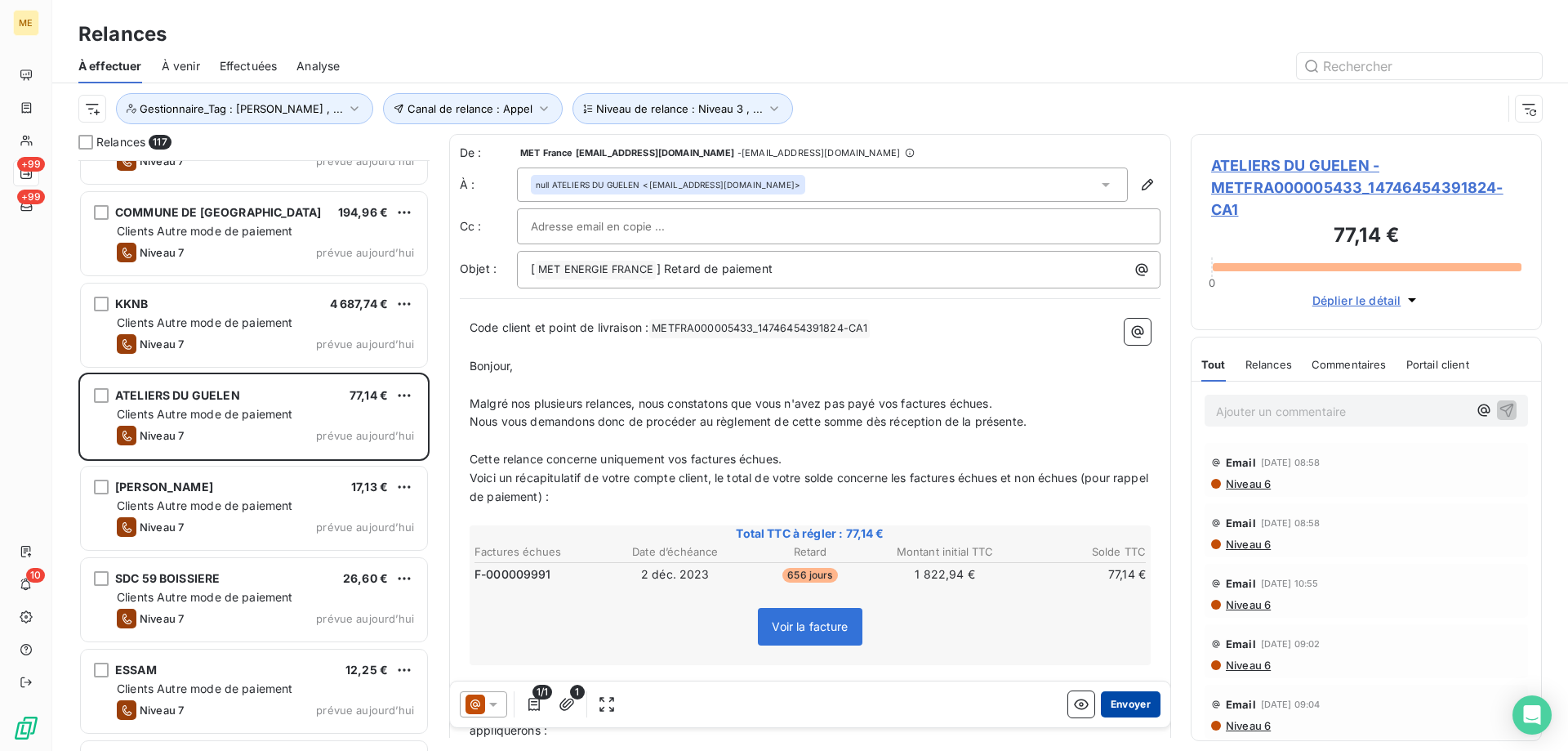
click at [1120, 707] on button "Envoyer" at bounding box center [1131, 703] width 59 height 26
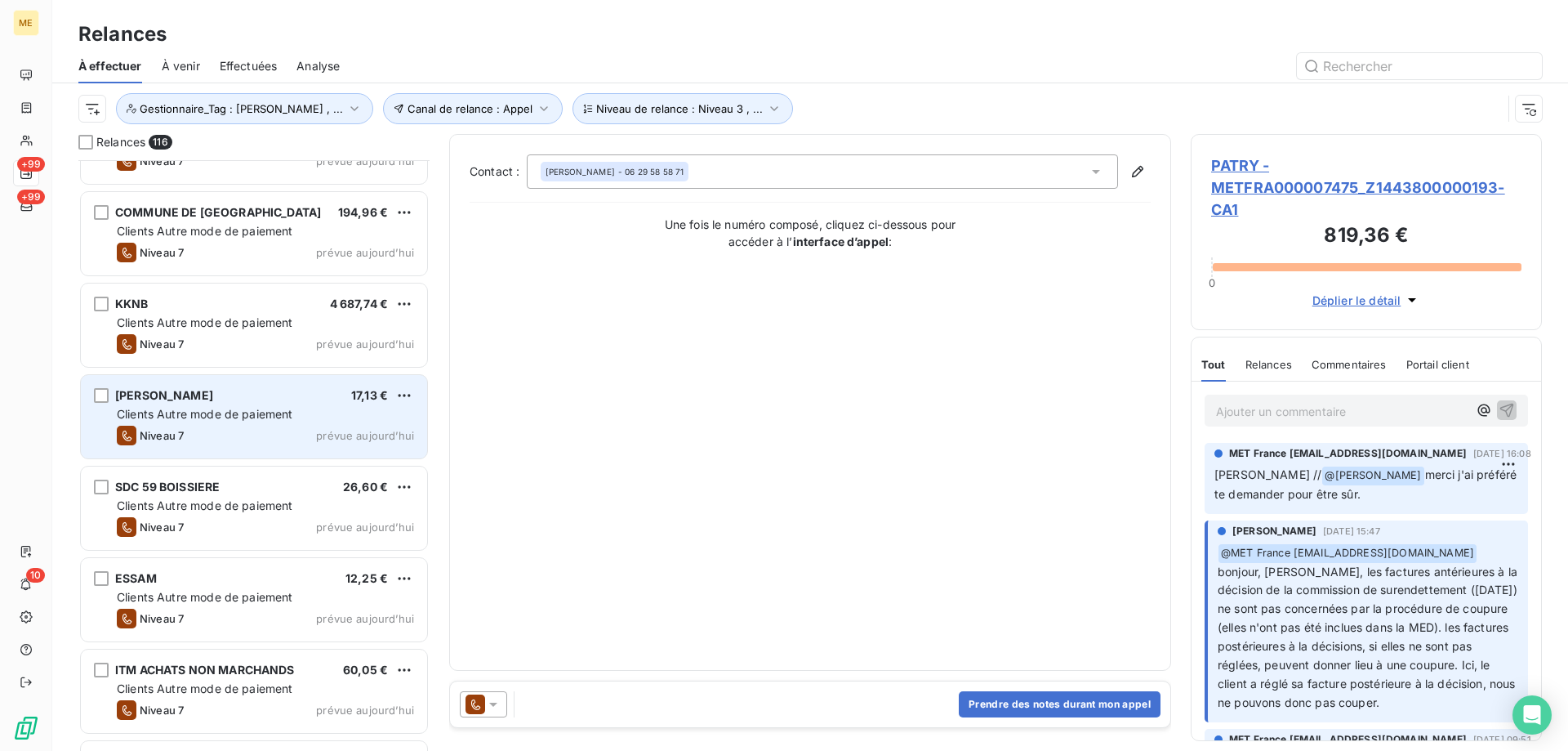
drag, startPoint x: 286, startPoint y: 442, endPoint x: 295, endPoint y: 452, distance: 13.5
click at [286, 442] on div "Niveau 7 prévue aujourd’hui" at bounding box center [265, 436] width 297 height 20
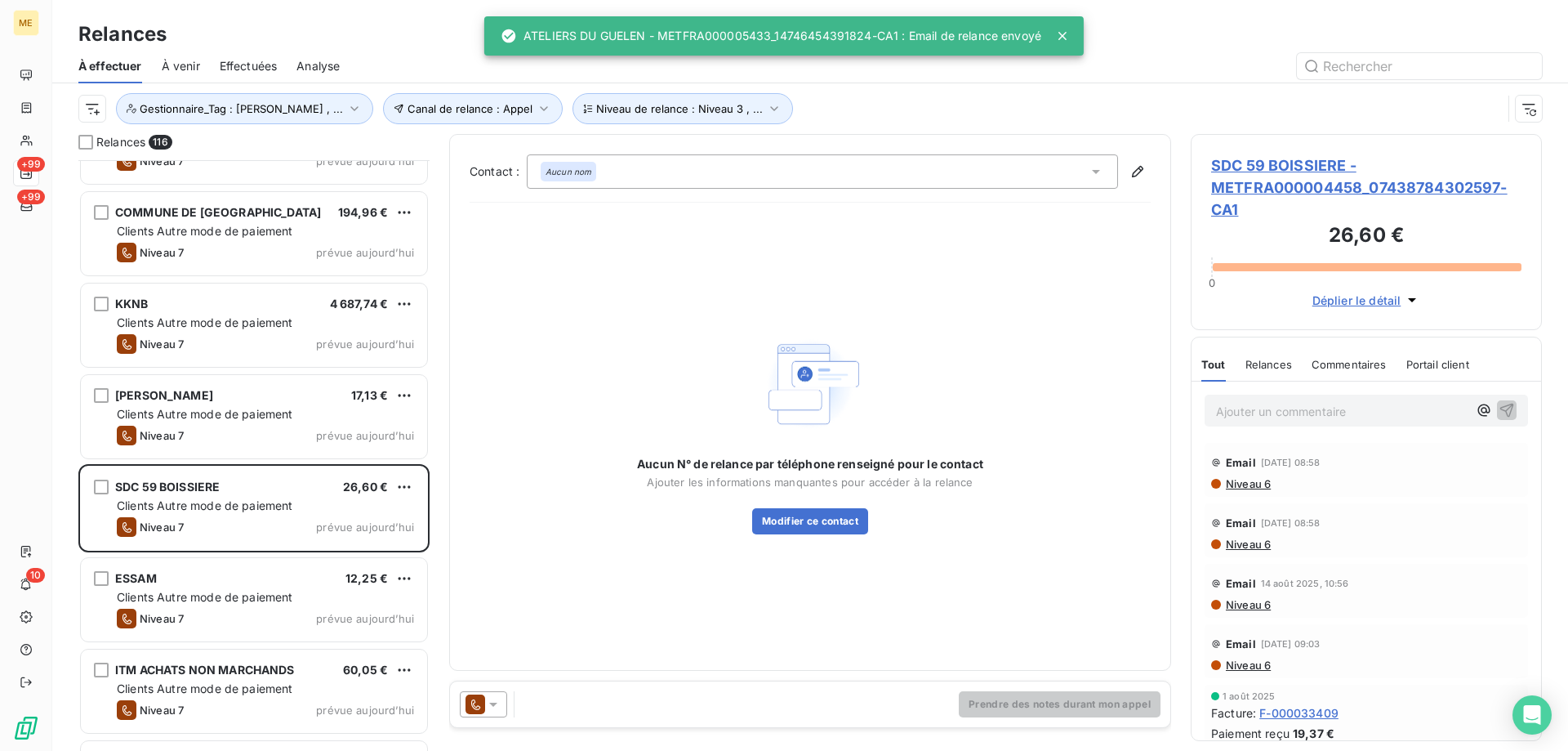
click at [488, 707] on icon at bounding box center [493, 704] width 16 height 16
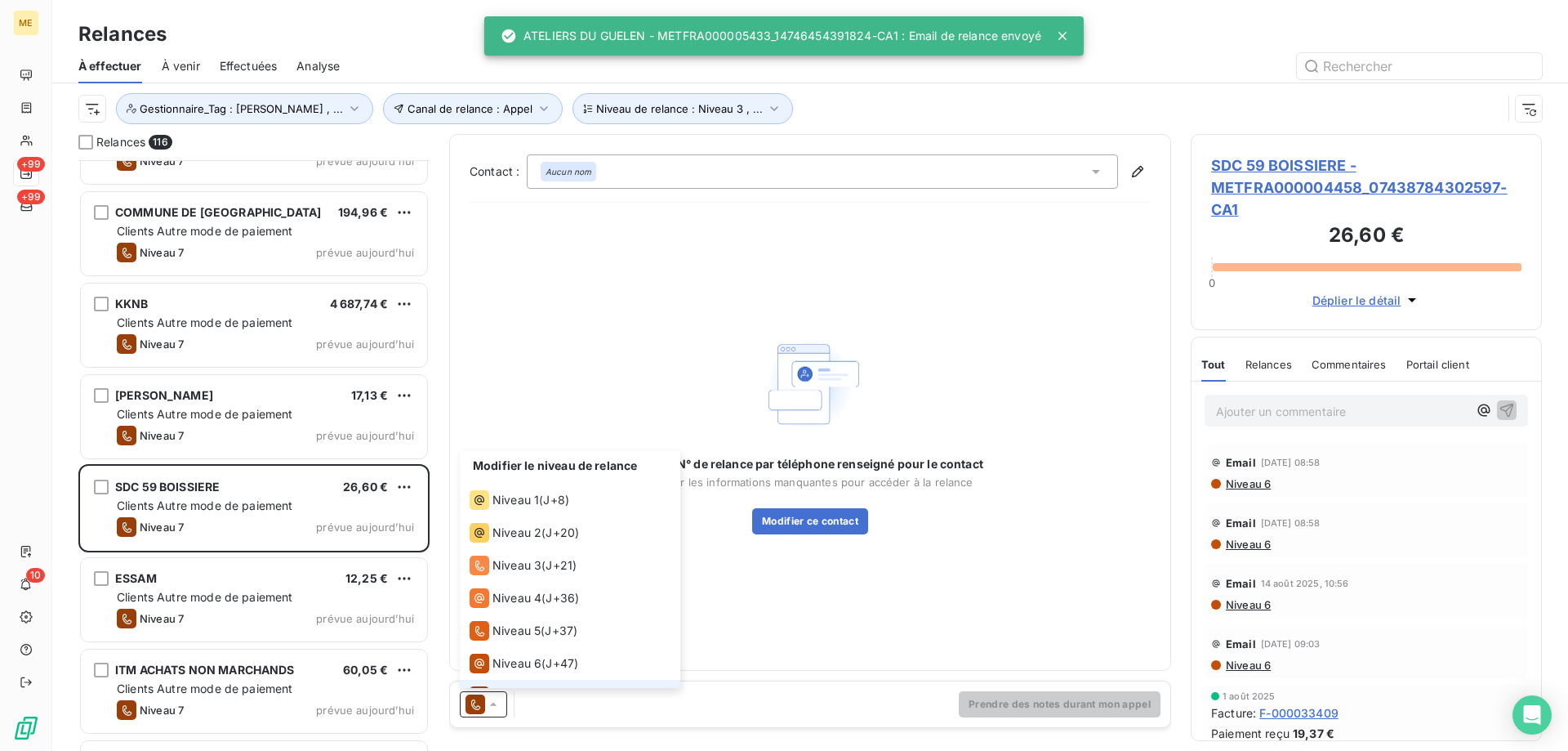
scroll to position [24, 0]
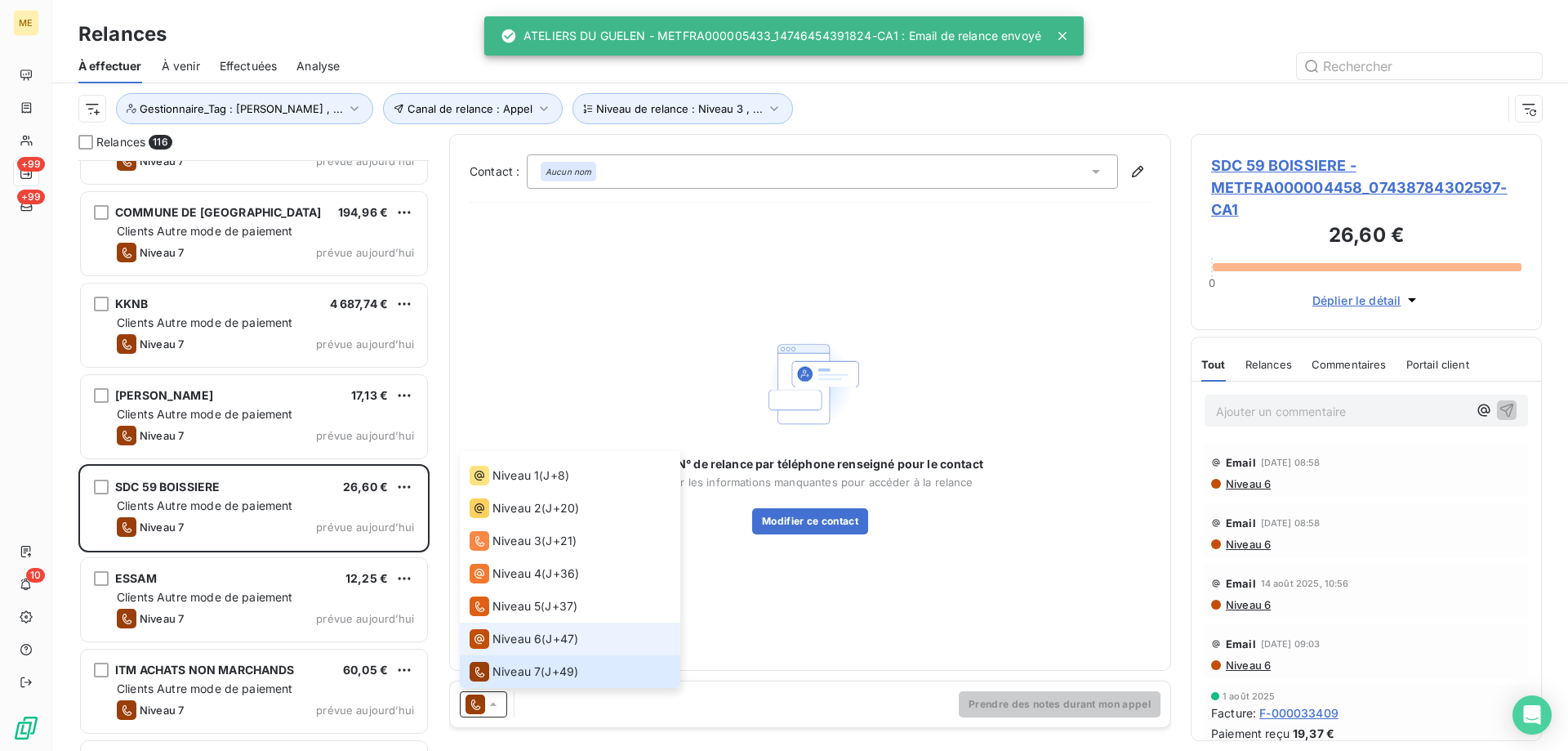
click at [514, 650] on li "Niveau 6 ( J+47 )" at bounding box center [570, 639] width 221 height 32
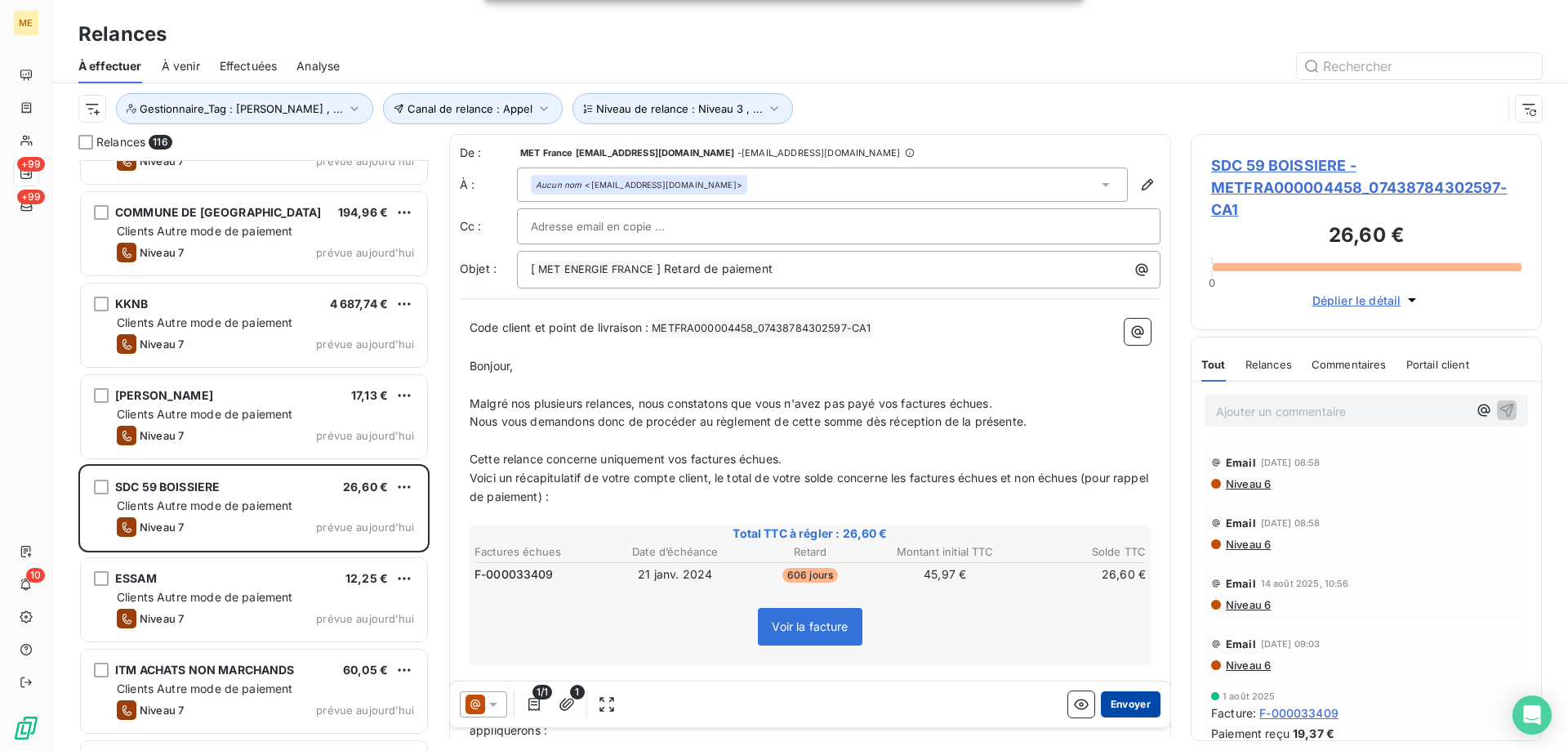
click at [1119, 707] on button "Envoyer" at bounding box center [1131, 703] width 59 height 26
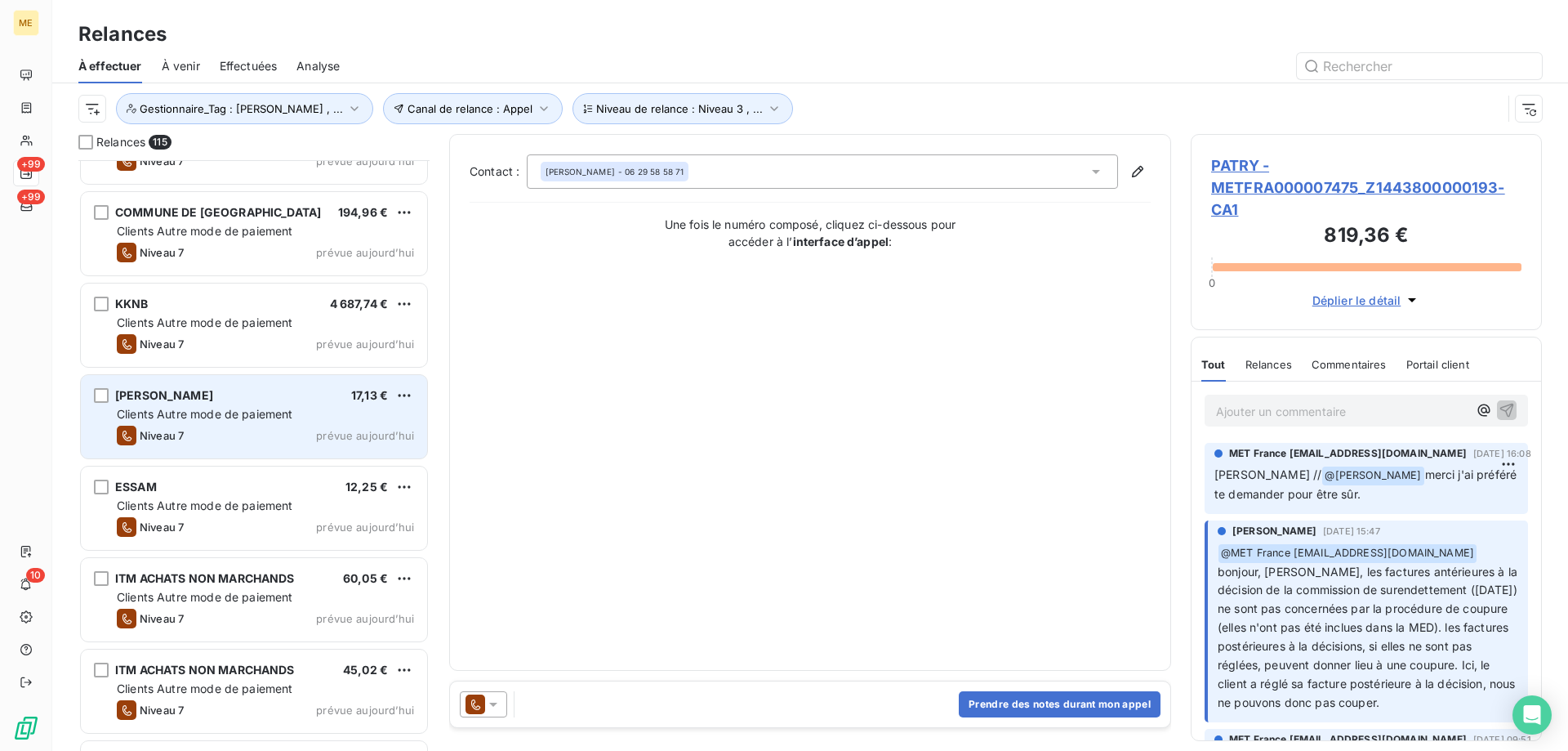
click at [397, 431] on span "prévue aujourd’hui" at bounding box center [365, 435] width 98 height 13
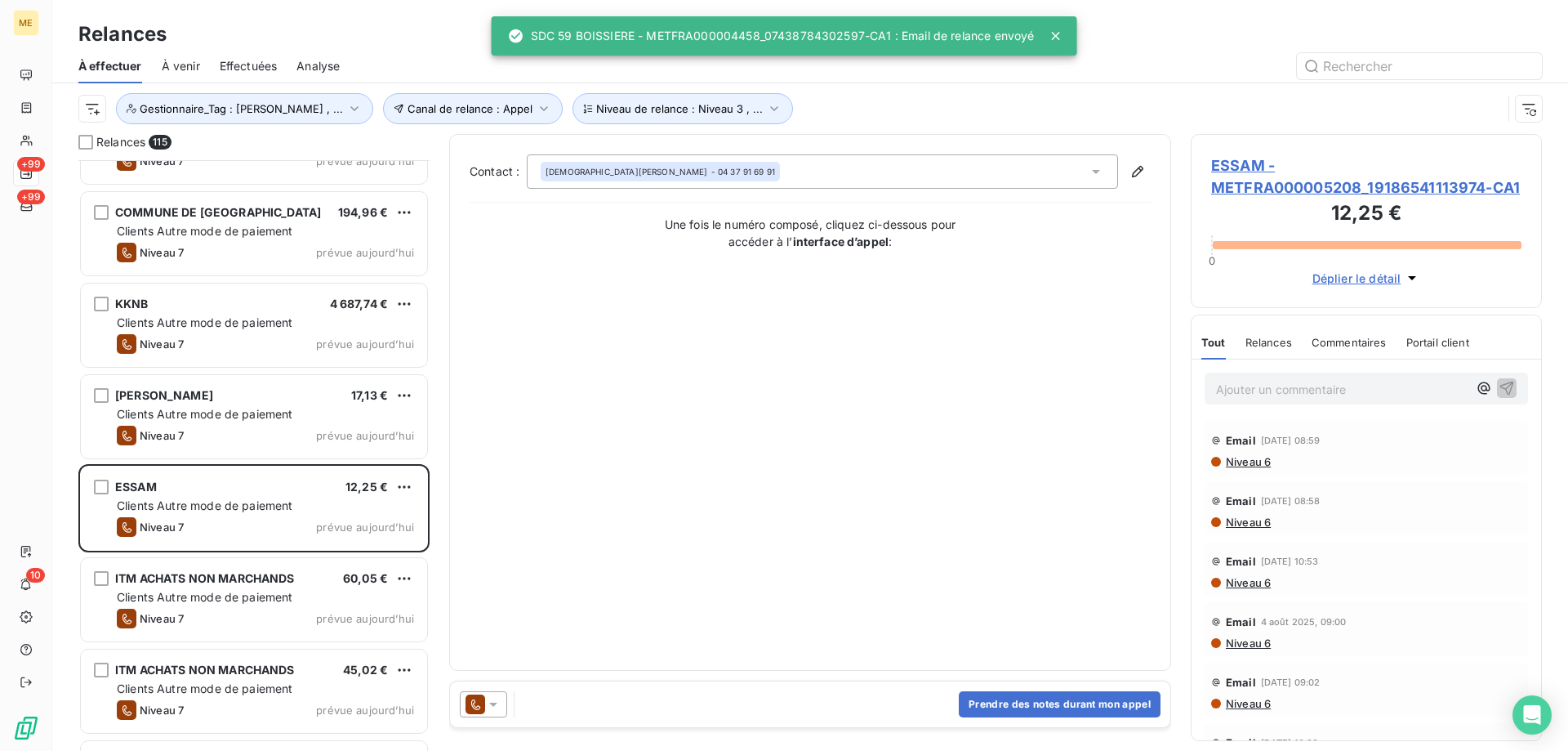
click at [499, 703] on icon at bounding box center [493, 704] width 16 height 16
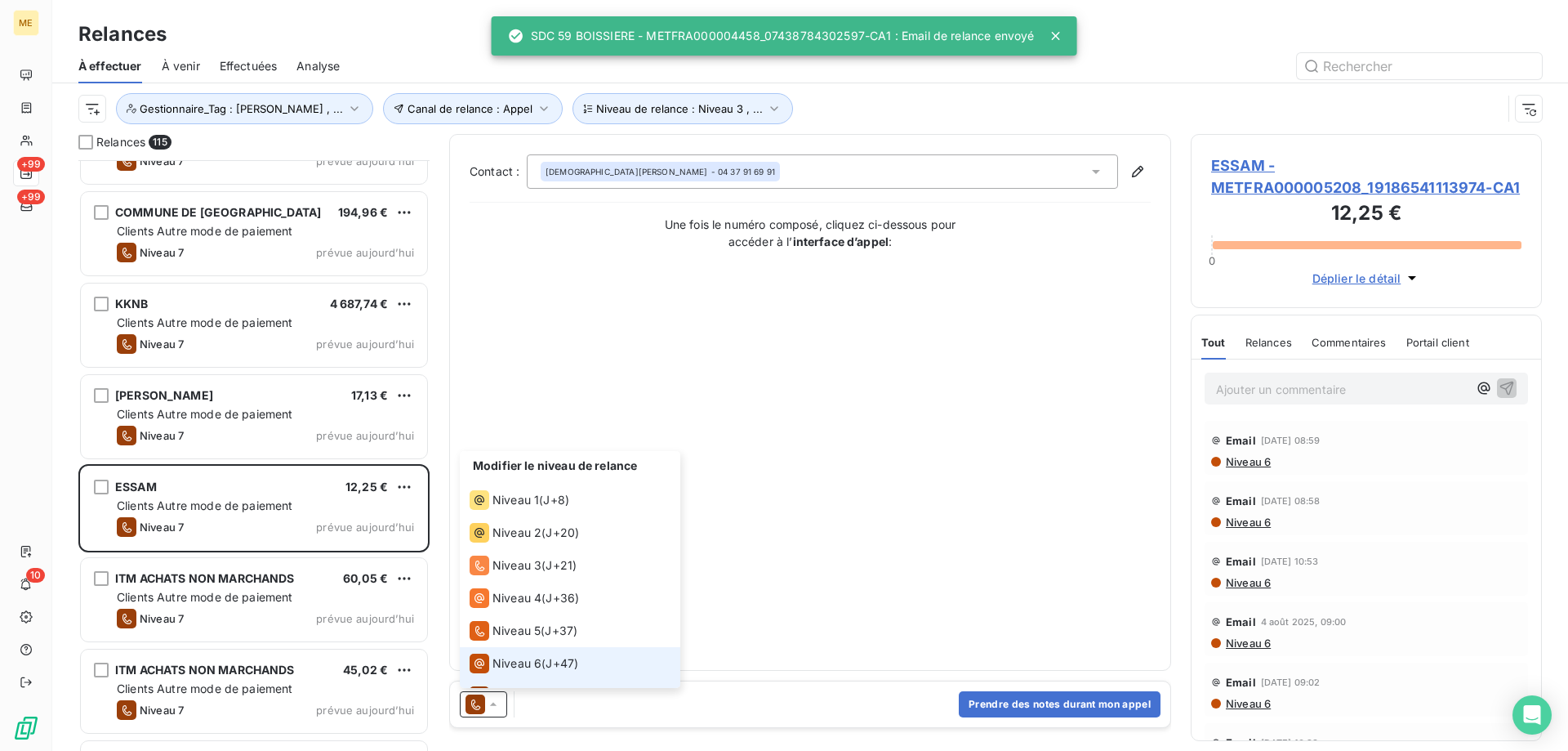
scroll to position [24, 0]
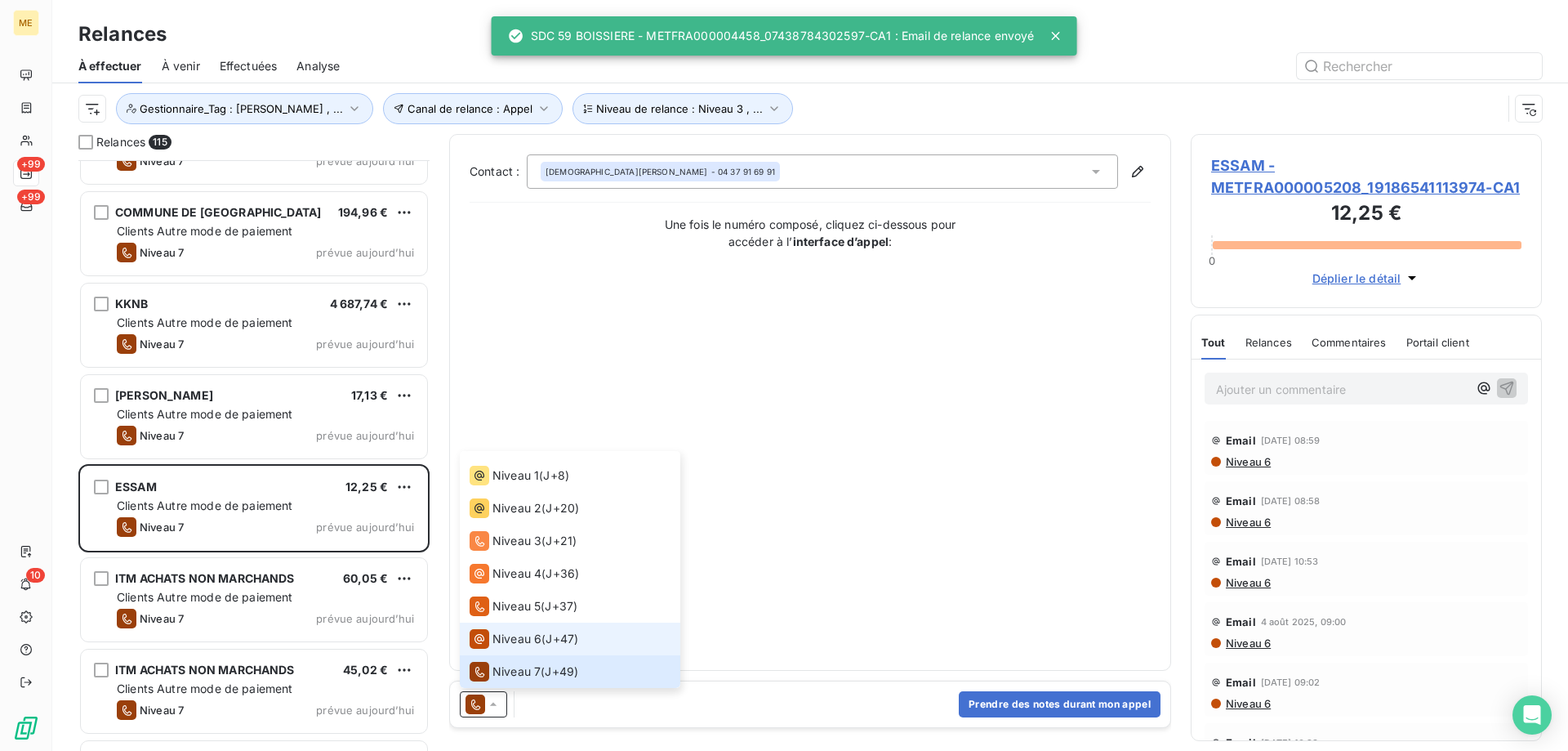
click at [515, 634] on span "Niveau 6" at bounding box center [516, 639] width 49 height 16
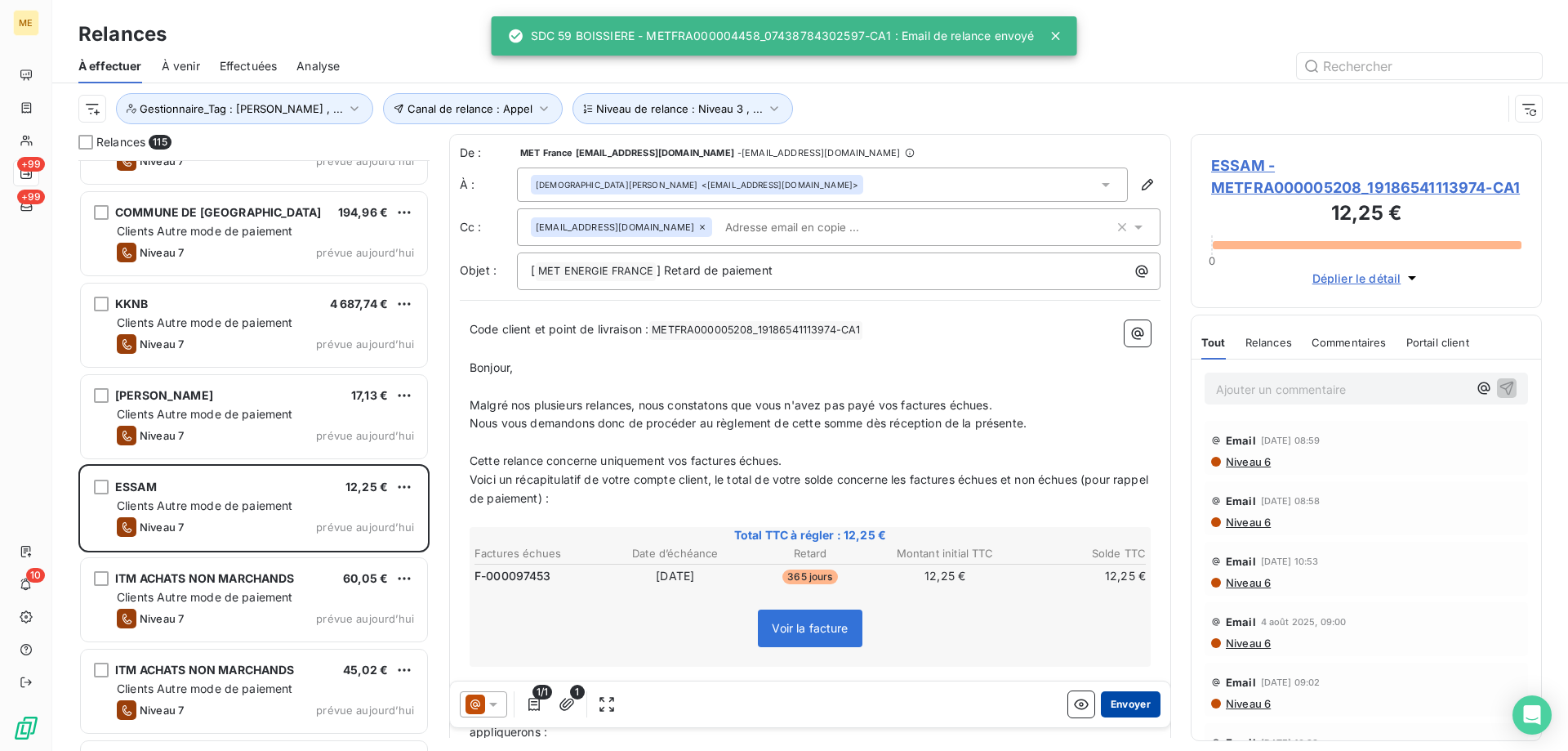
click at [1125, 712] on button "Envoyer" at bounding box center [1131, 703] width 59 height 26
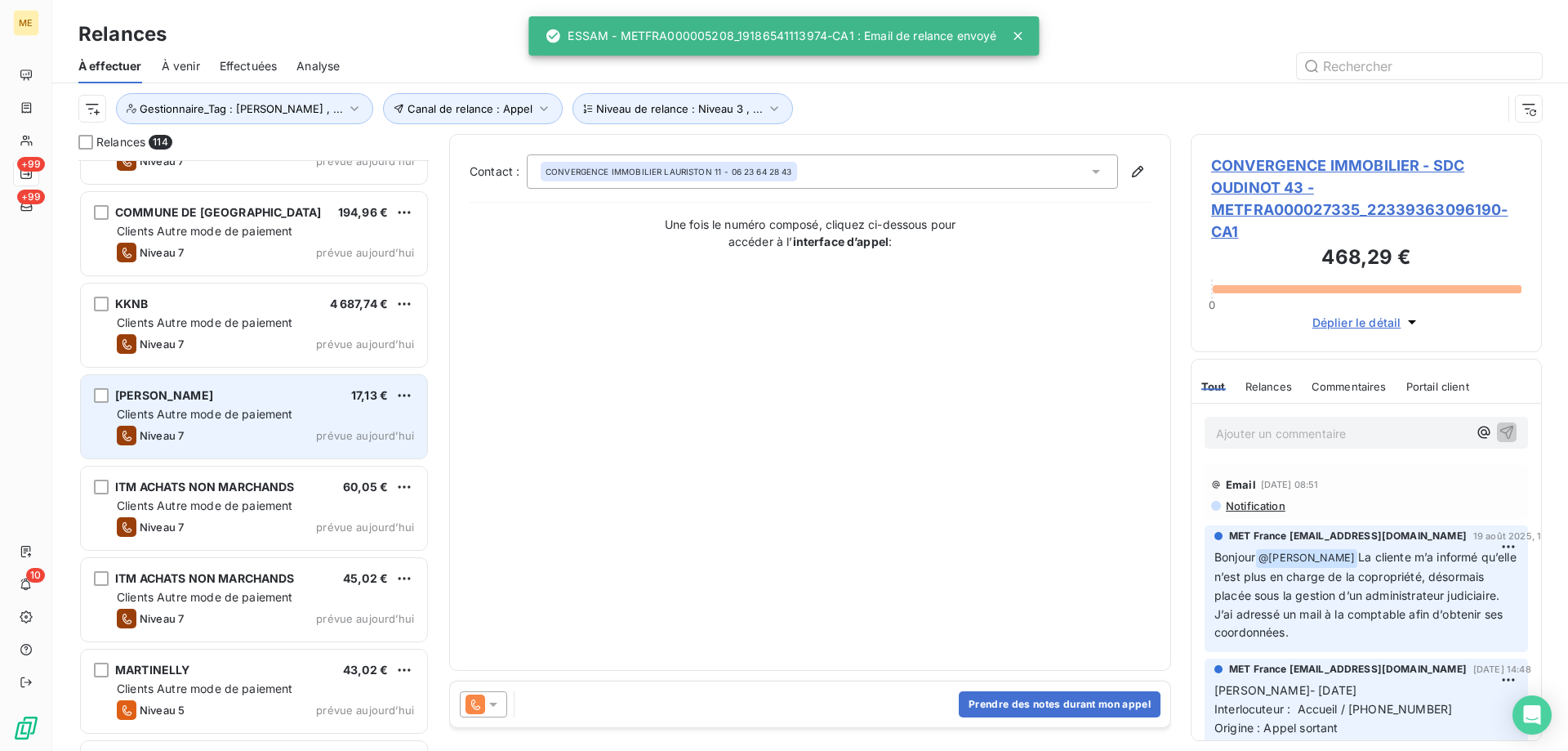
click at [417, 412] on div "GUICHARD 17,13 € Clients Autre mode de paiement Niveau 7 prévue aujourd’hui" at bounding box center [254, 416] width 347 height 84
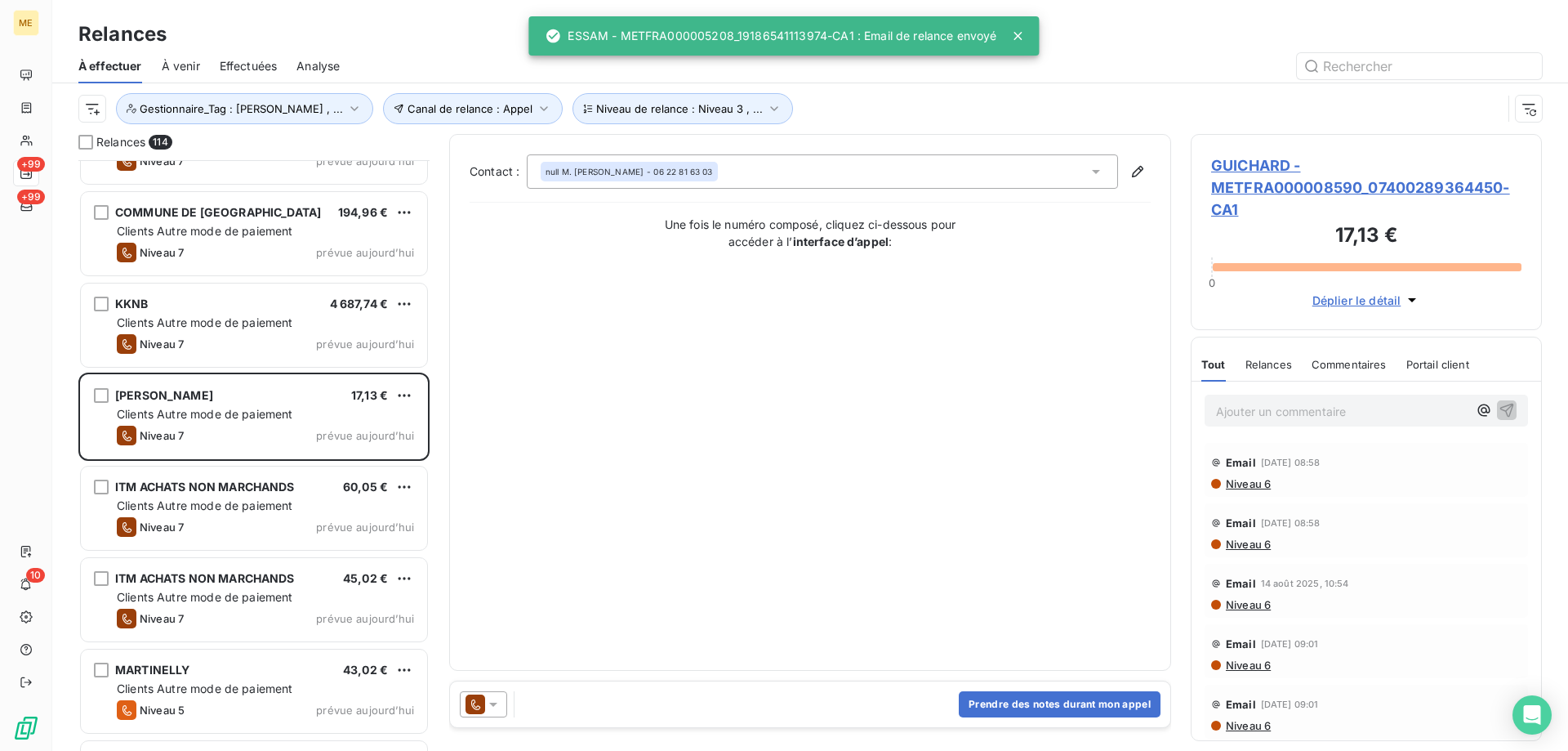
click at [506, 702] on div at bounding box center [483, 703] width 48 height 26
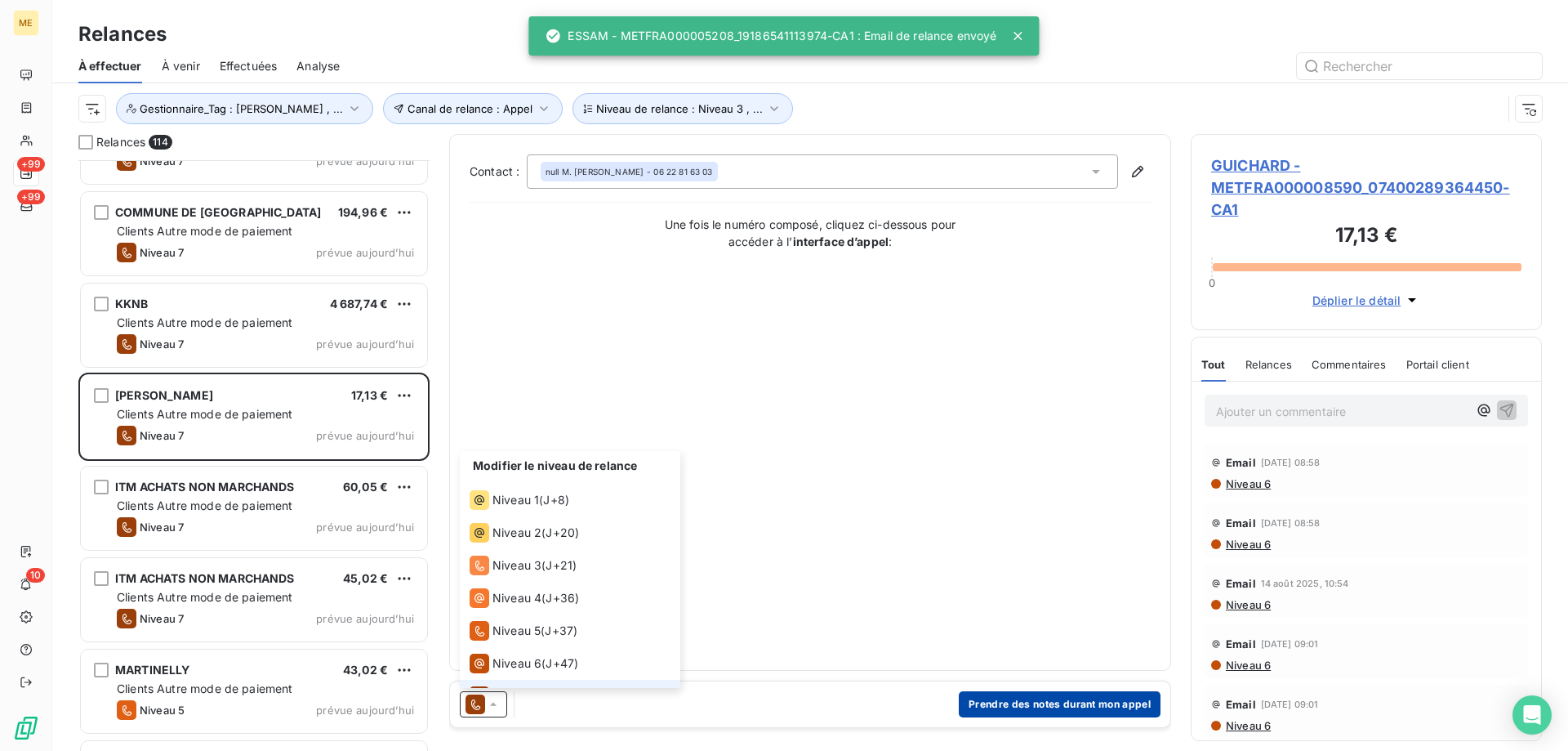
scroll to position [24, 0]
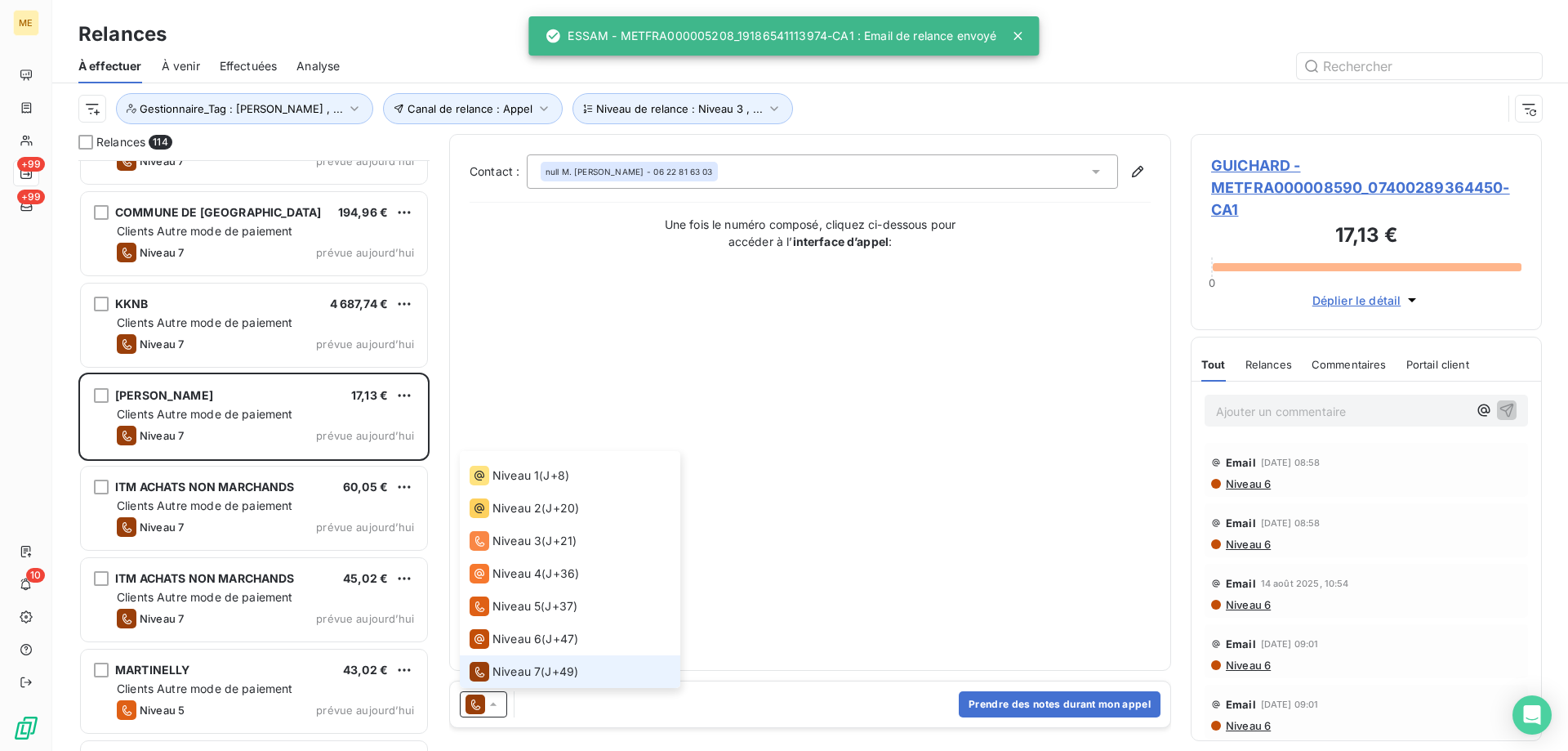
click at [1163, 699] on div "Modifier le niveau de relance Niveau 1 ( J+8 ) Niveau 2 ( J+20 ) Niveau 3 ( J+2…" at bounding box center [810, 703] width 720 height 46
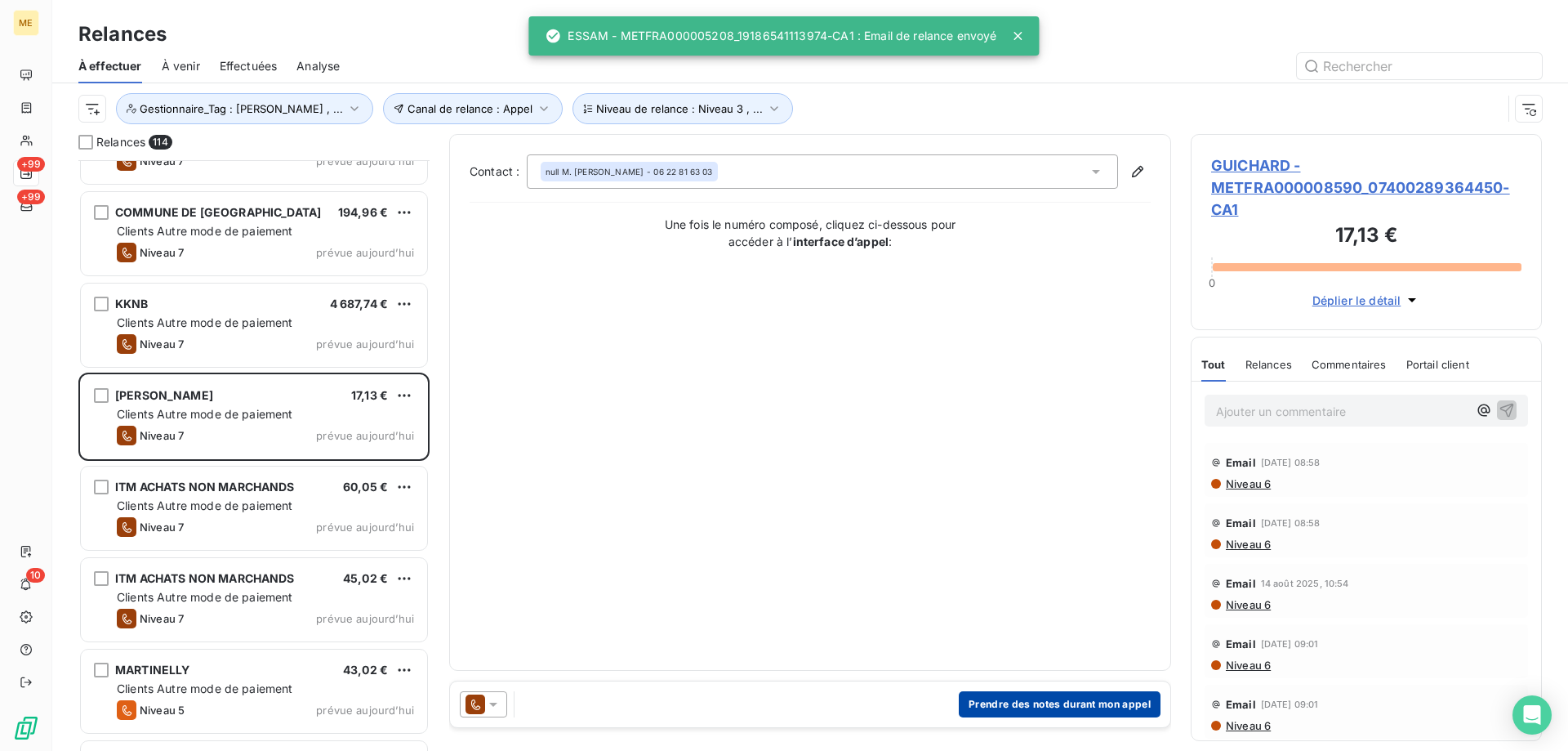
click at [1139, 701] on button "Prendre des notes durant mon appel" at bounding box center [1060, 703] width 202 height 26
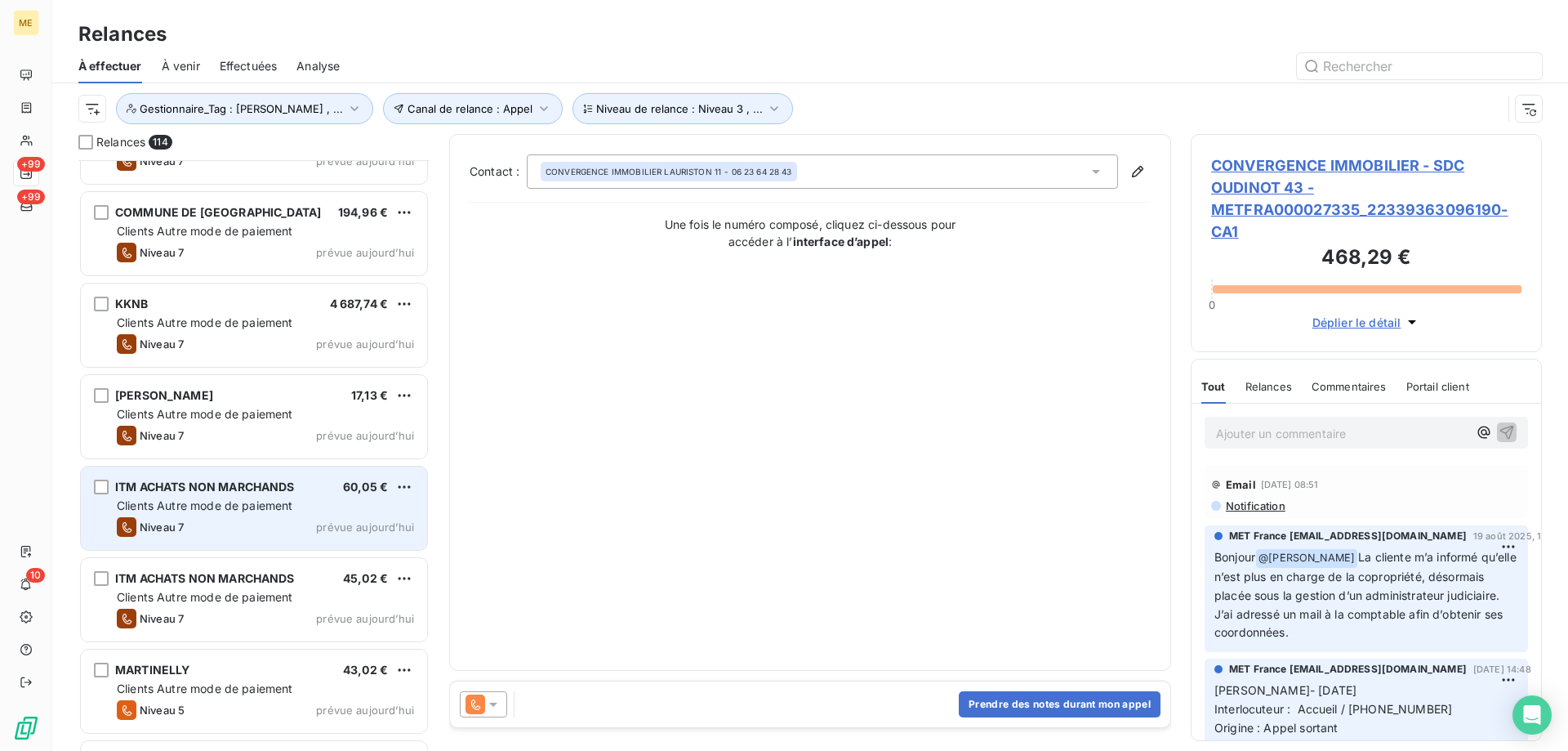
click at [327, 517] on div "Niveau 7 prévue aujourd’hui" at bounding box center [265, 527] width 297 height 20
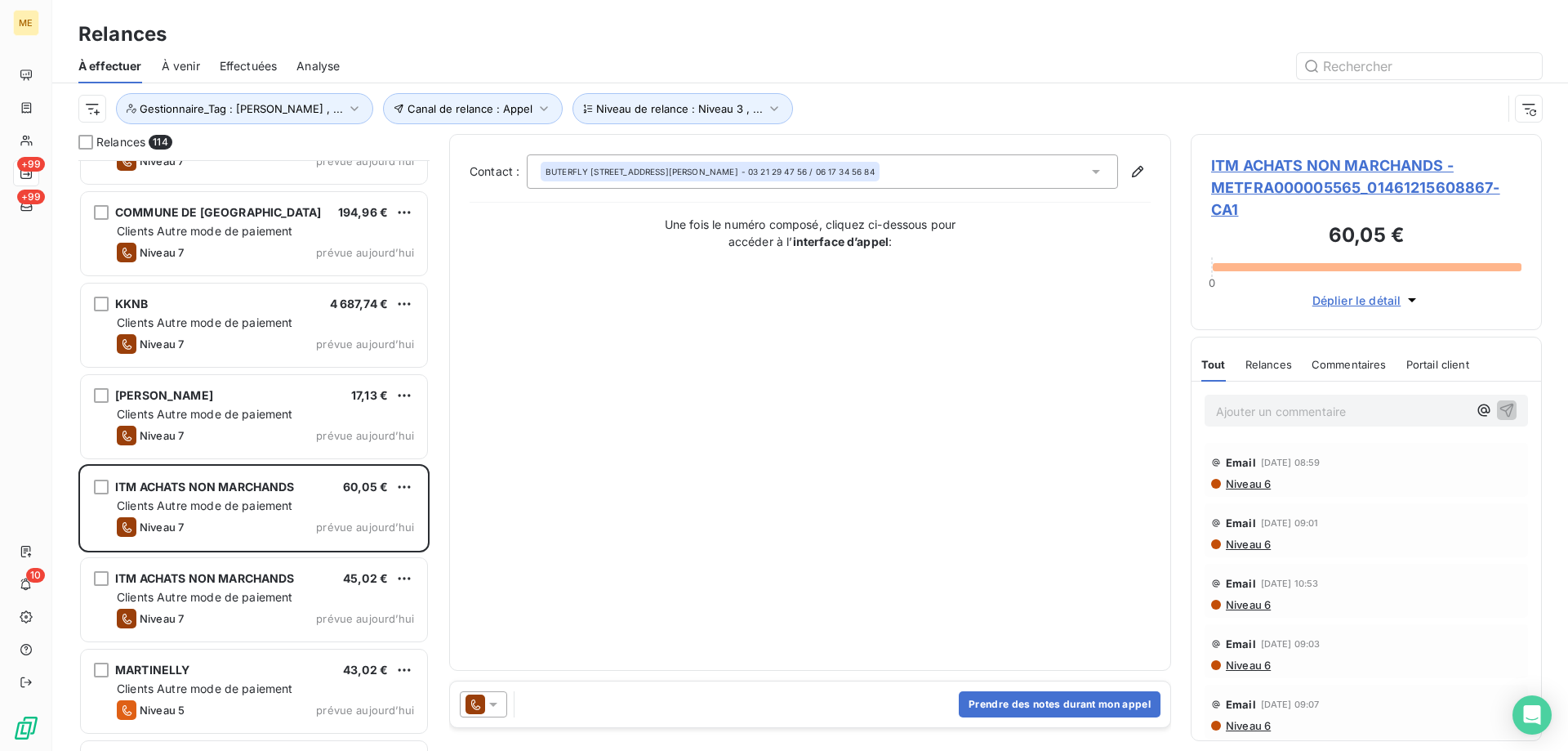
click at [505, 710] on div at bounding box center [483, 703] width 48 height 26
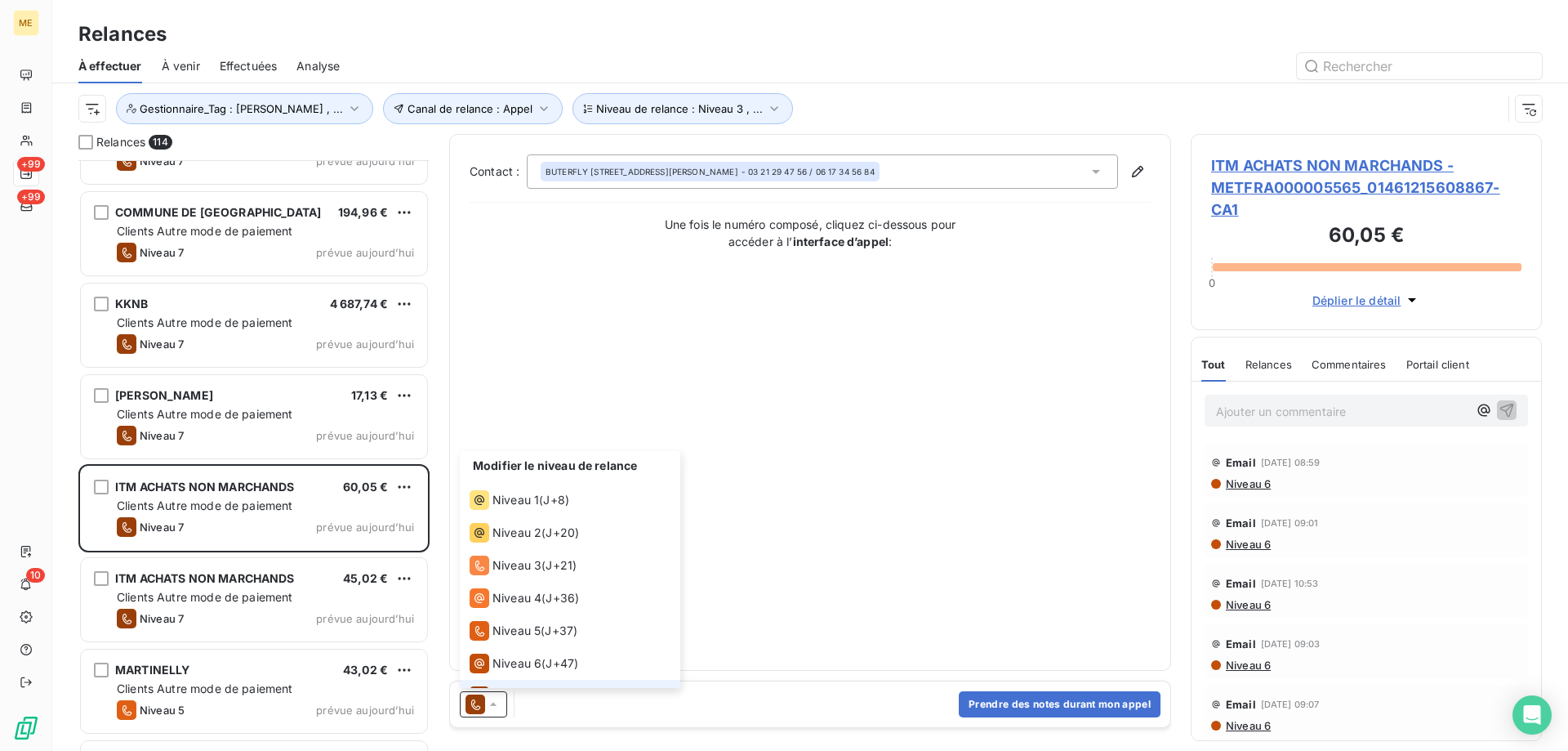
scroll to position [24, 0]
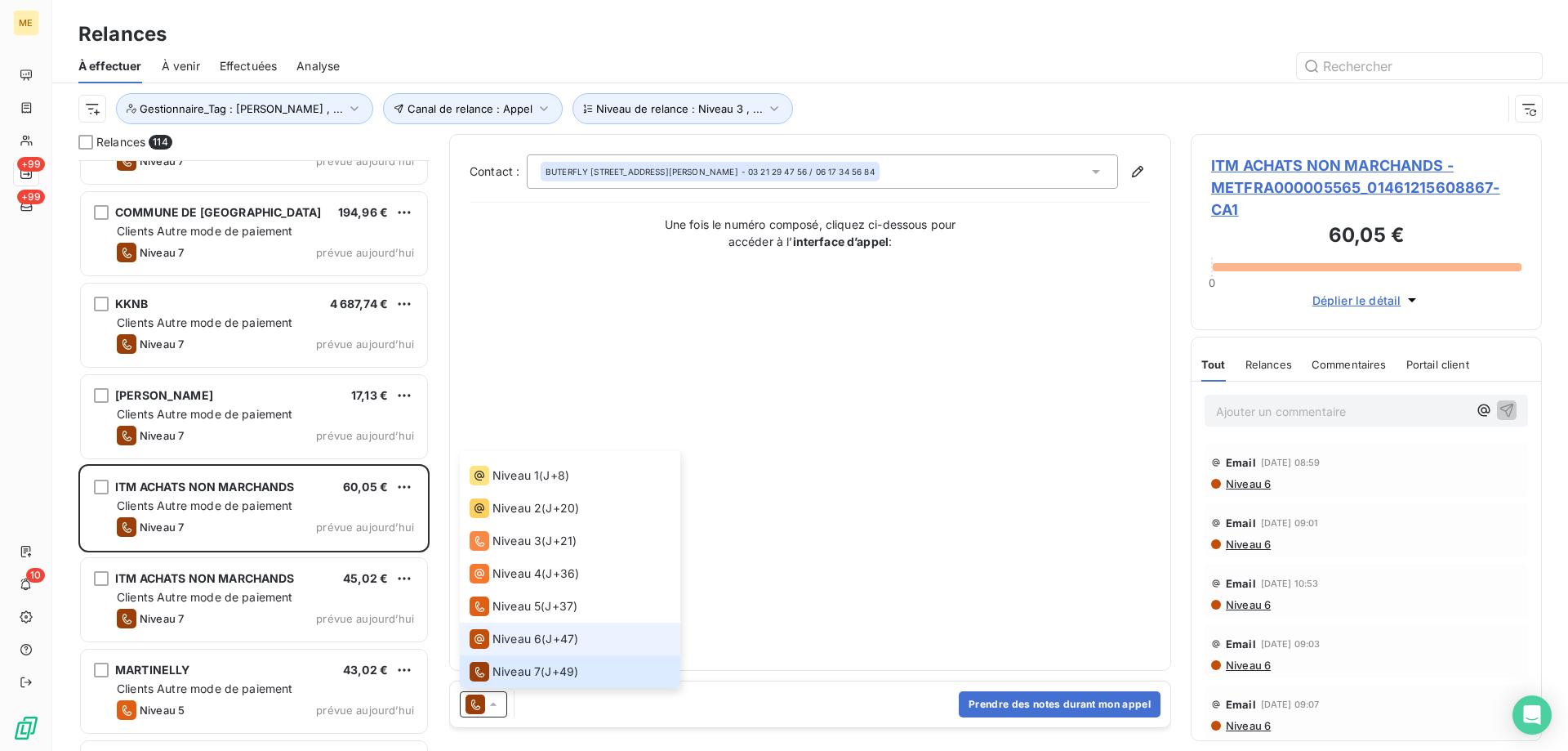
click at [518, 644] on span "Niveau 6" at bounding box center [516, 639] width 49 height 16
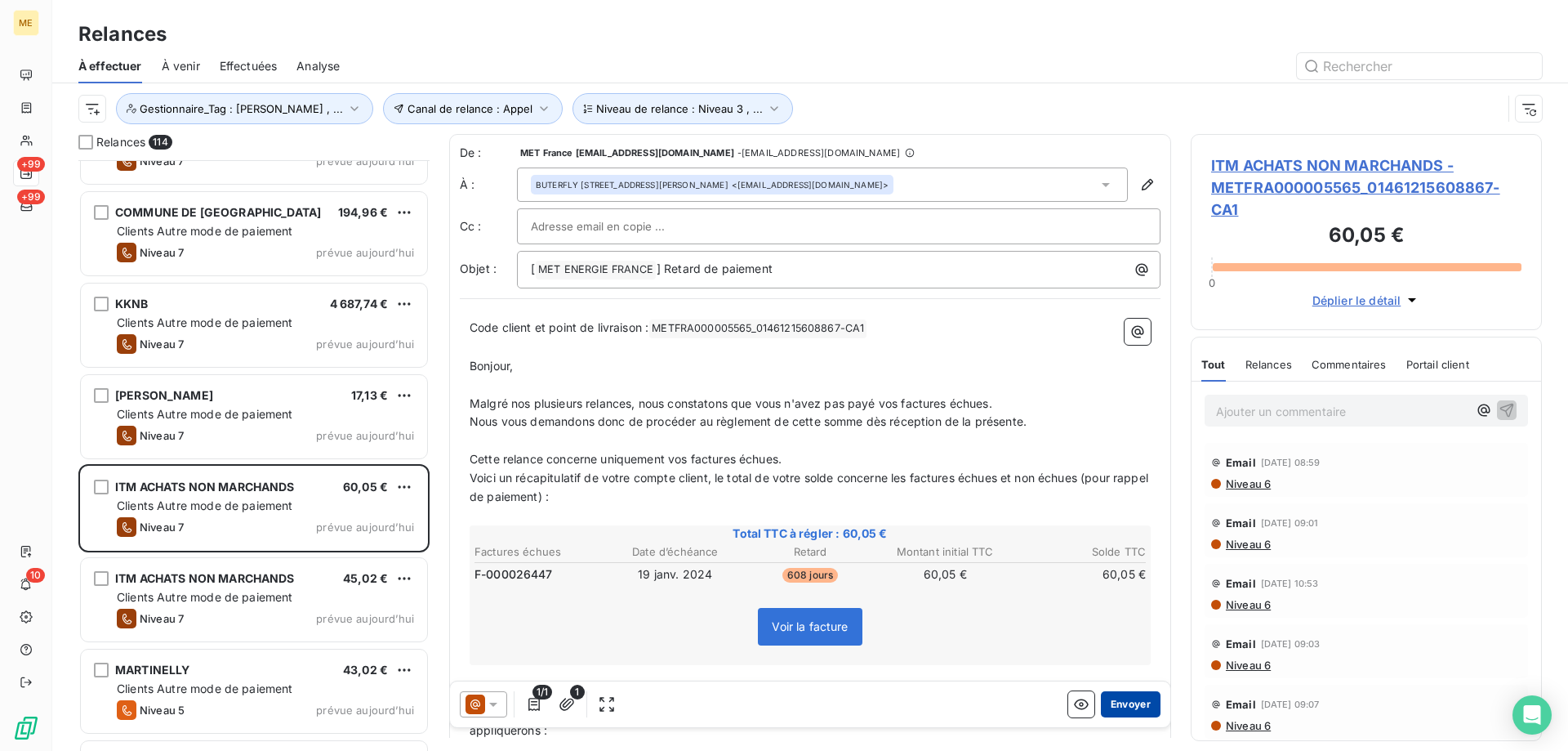
click at [1121, 708] on button "Envoyer" at bounding box center [1131, 703] width 59 height 26
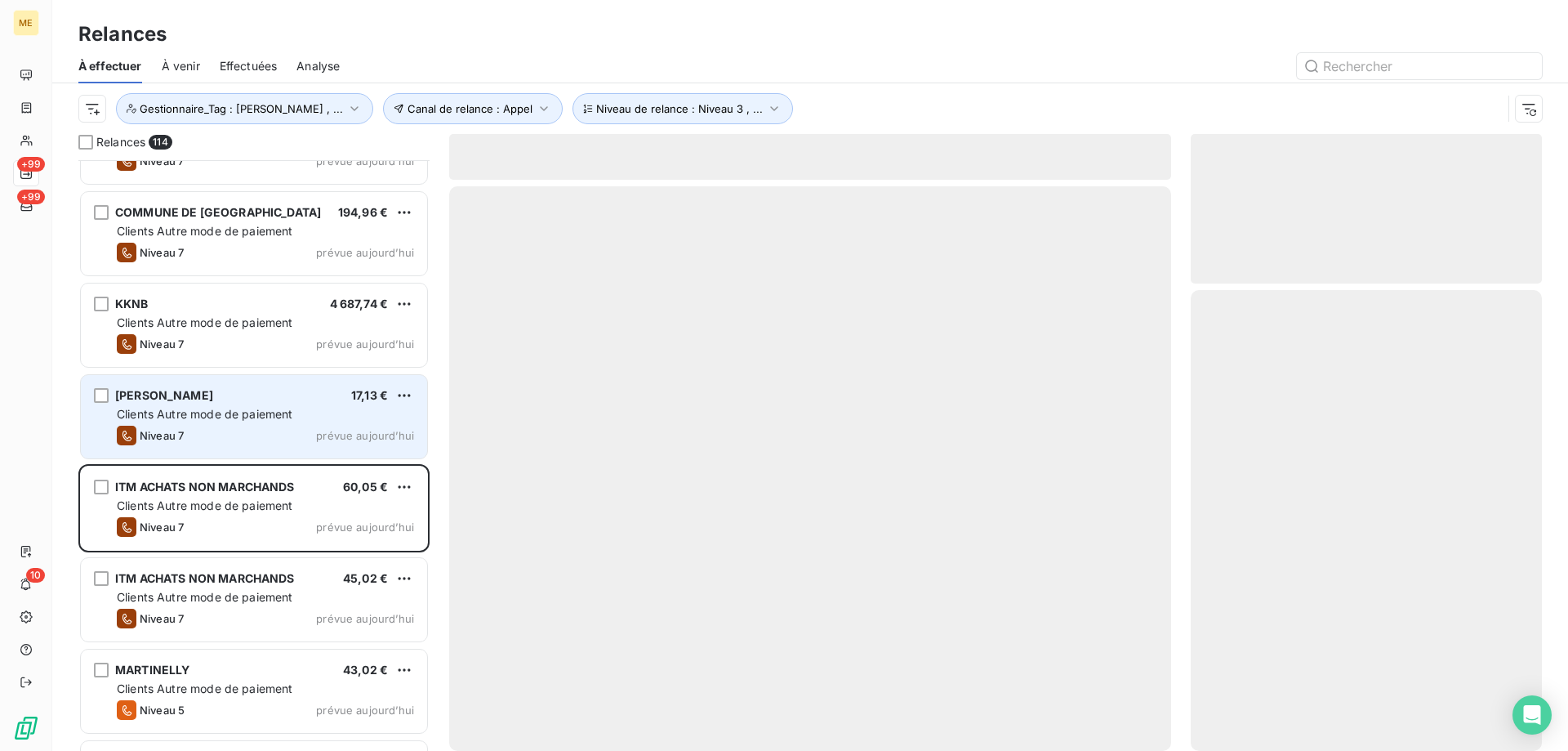
click at [351, 404] on div "GUICHARD 17,13 € Clients Autre mode de paiement Niveau 7 prévue aujourd’hui" at bounding box center [254, 416] width 347 height 84
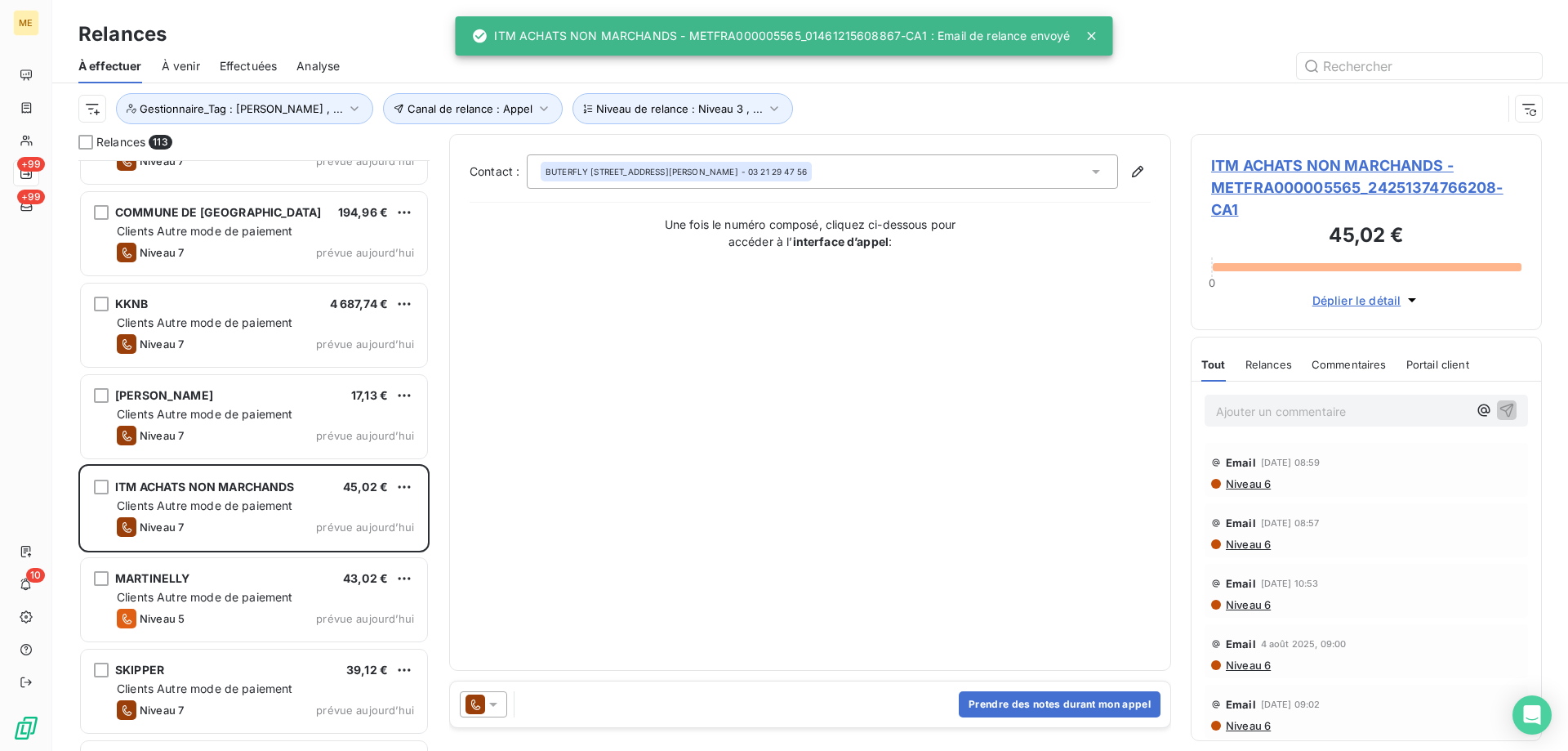
click at [494, 707] on icon at bounding box center [493, 704] width 16 height 16
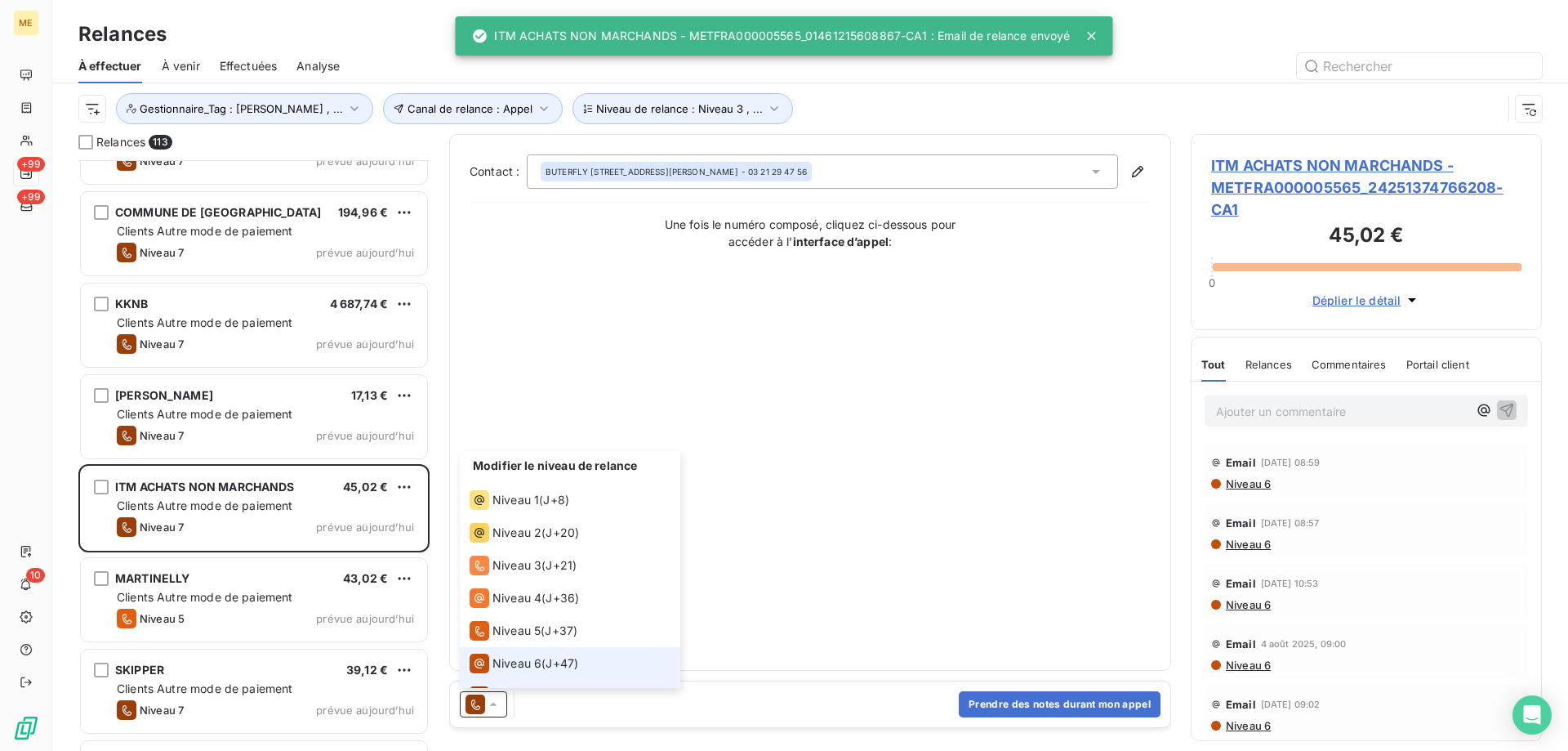
scroll to position [24, 0]
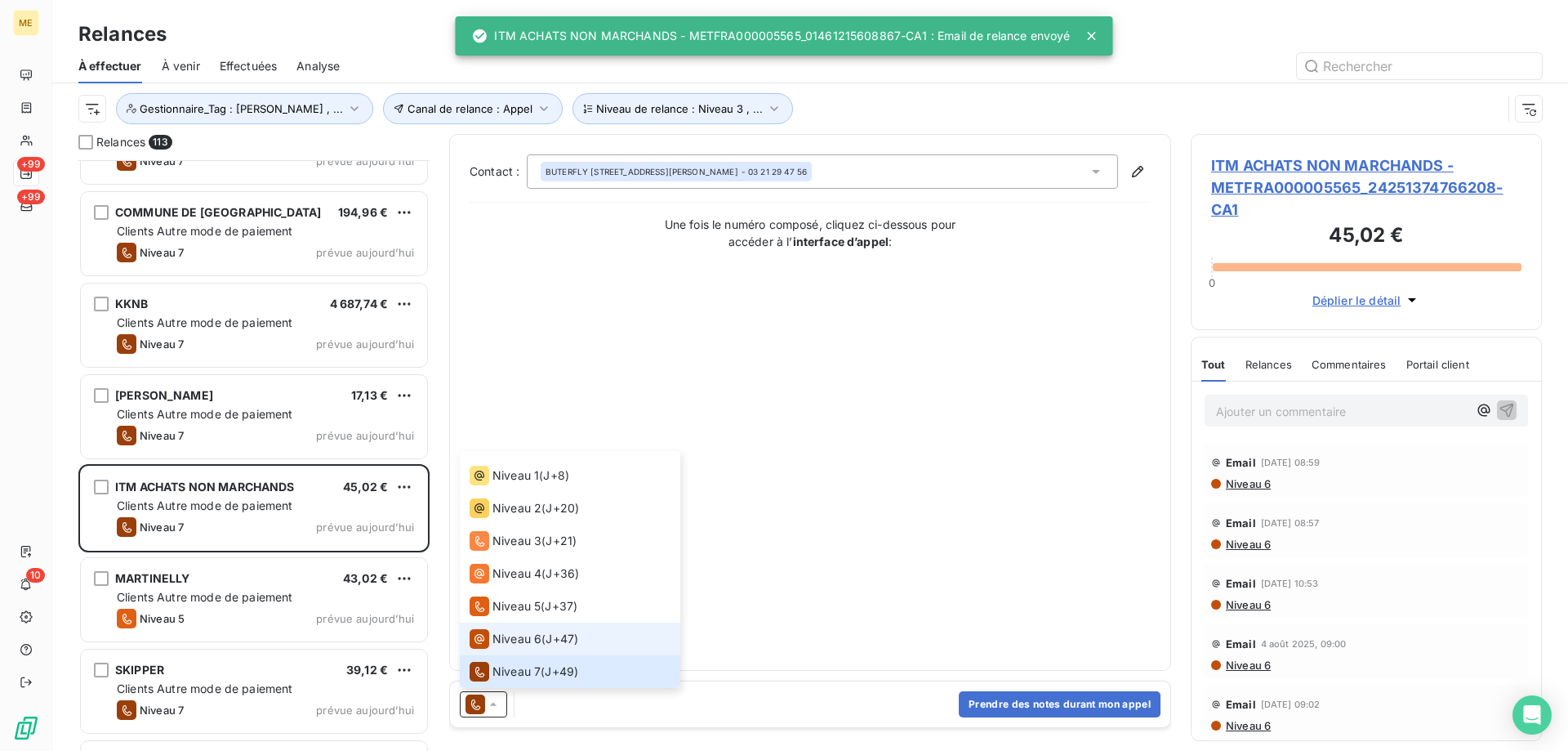
click at [502, 635] on span "Niveau 6" at bounding box center [516, 639] width 49 height 16
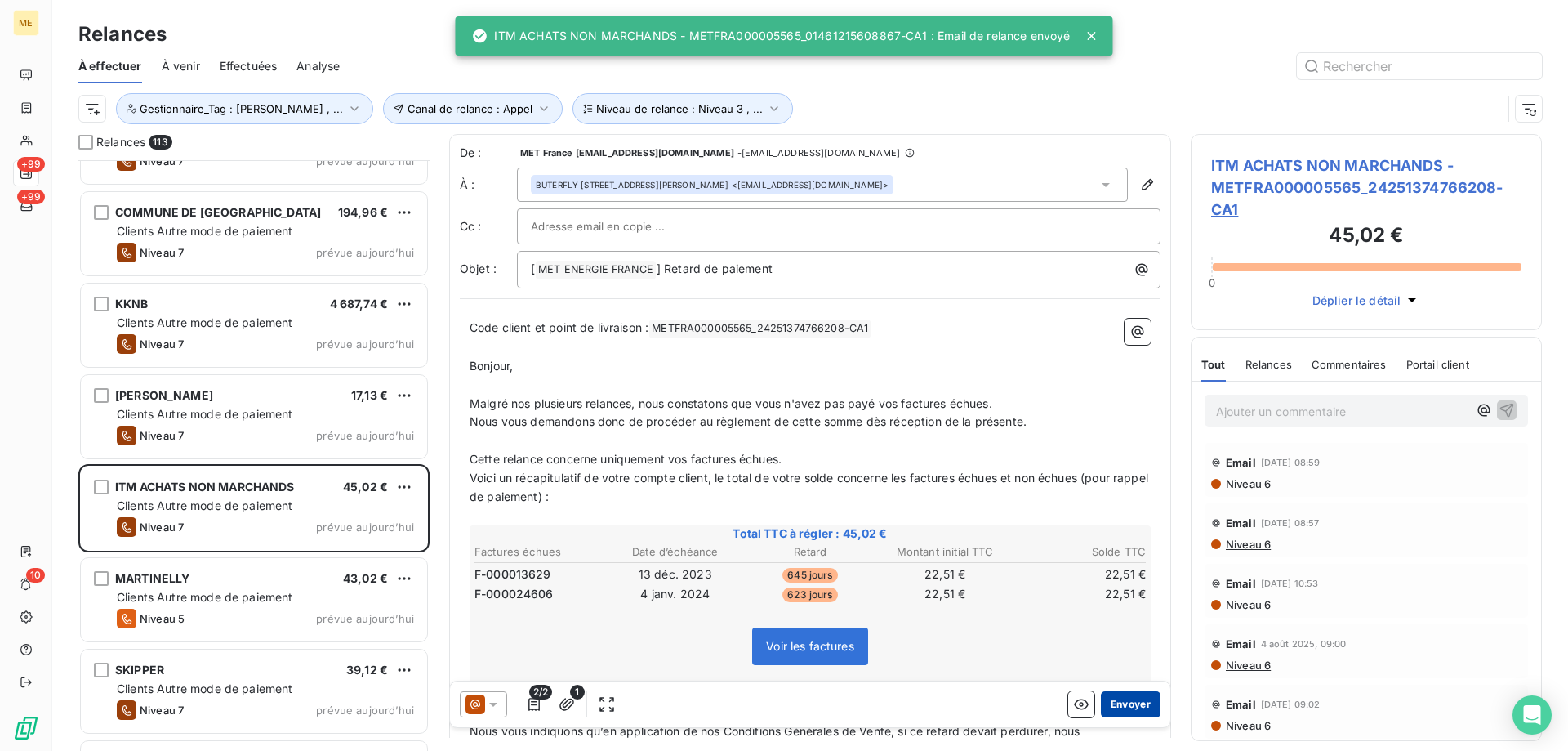
click at [1124, 698] on button "Envoyer" at bounding box center [1131, 703] width 59 height 26
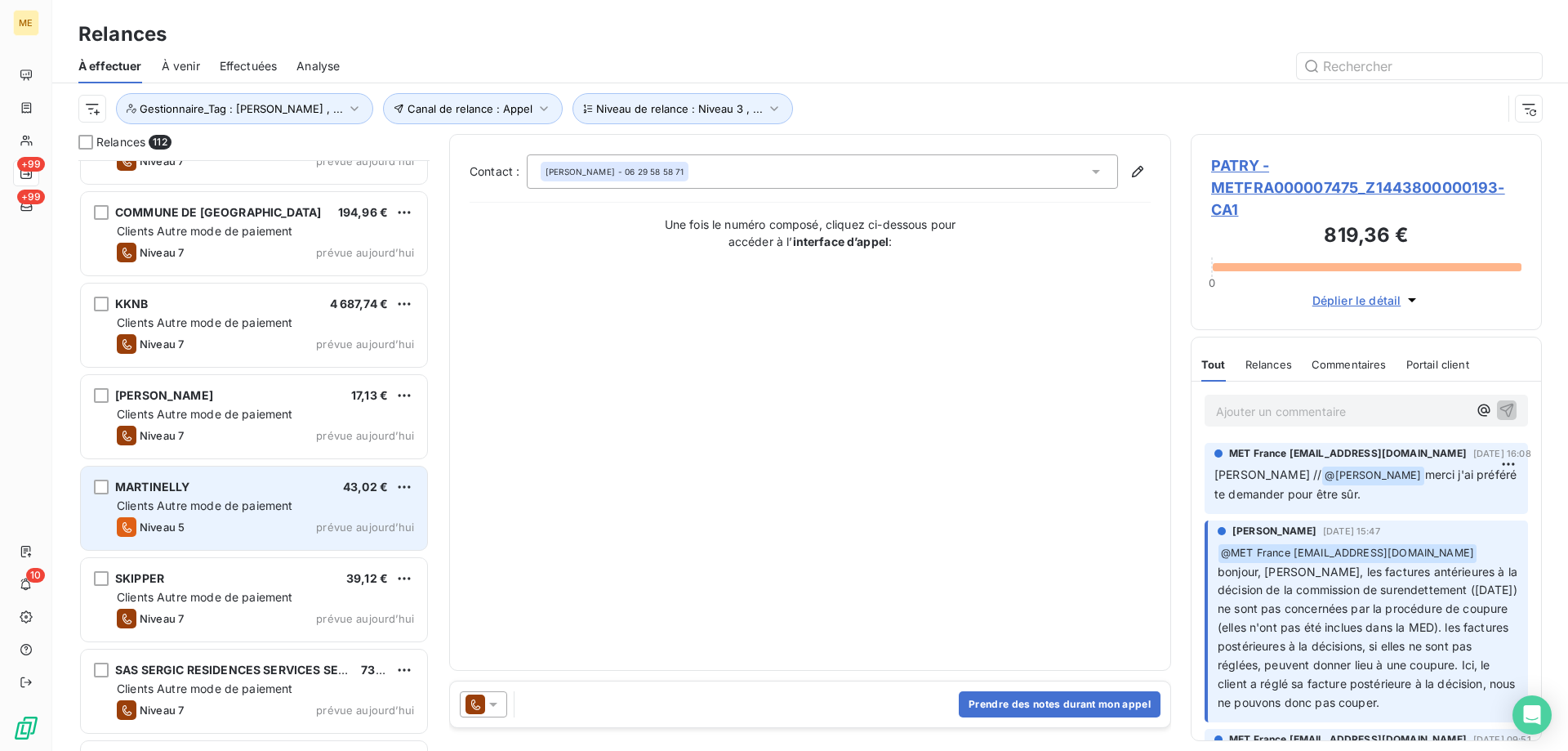
click at [322, 522] on span "prévue aujourd’hui" at bounding box center [365, 526] width 98 height 13
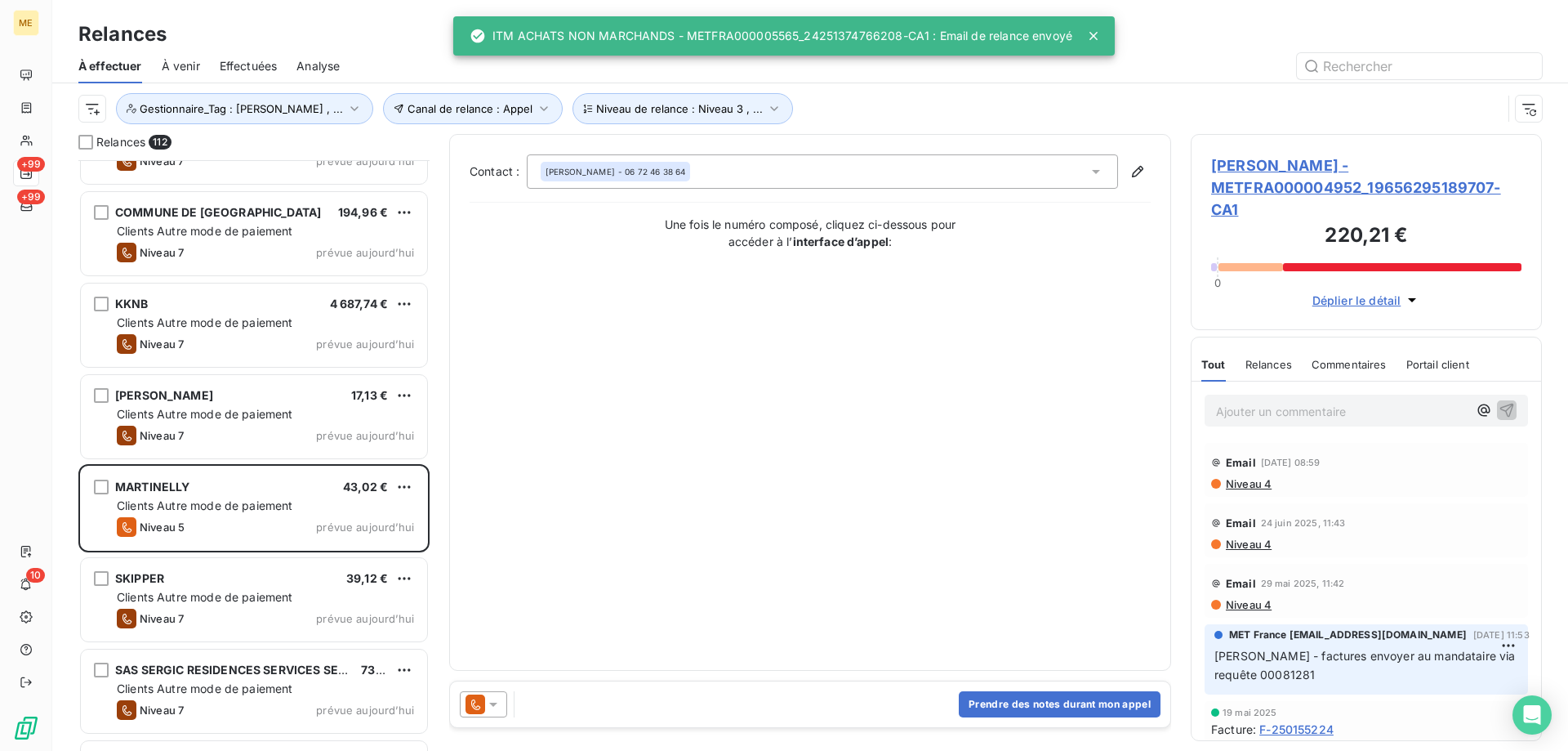
click at [490, 707] on icon at bounding box center [493, 704] width 16 height 16
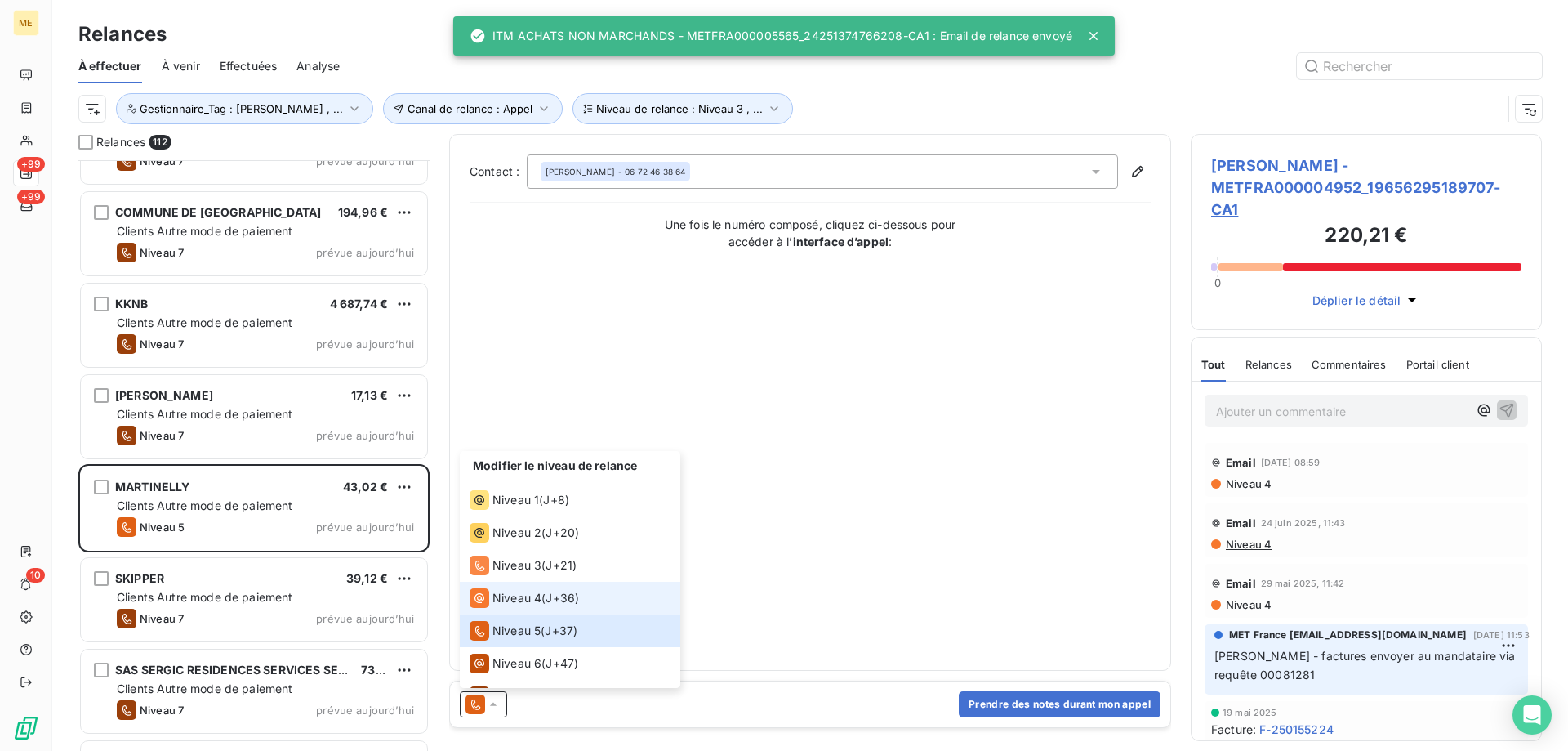
click at [515, 600] on span "Niveau 4" at bounding box center [516, 598] width 49 height 16
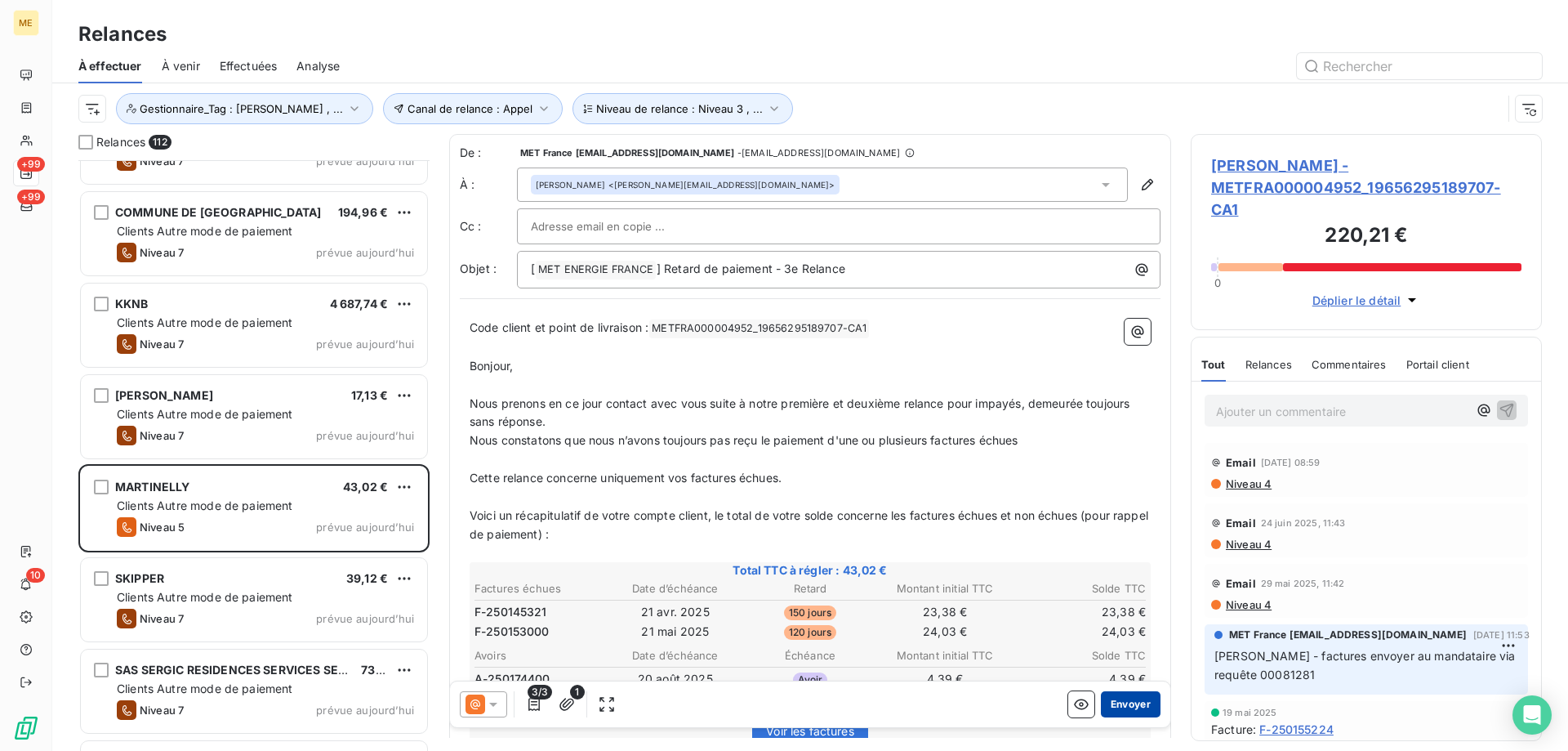
click at [1142, 702] on button "Envoyer" at bounding box center [1131, 703] width 59 height 26
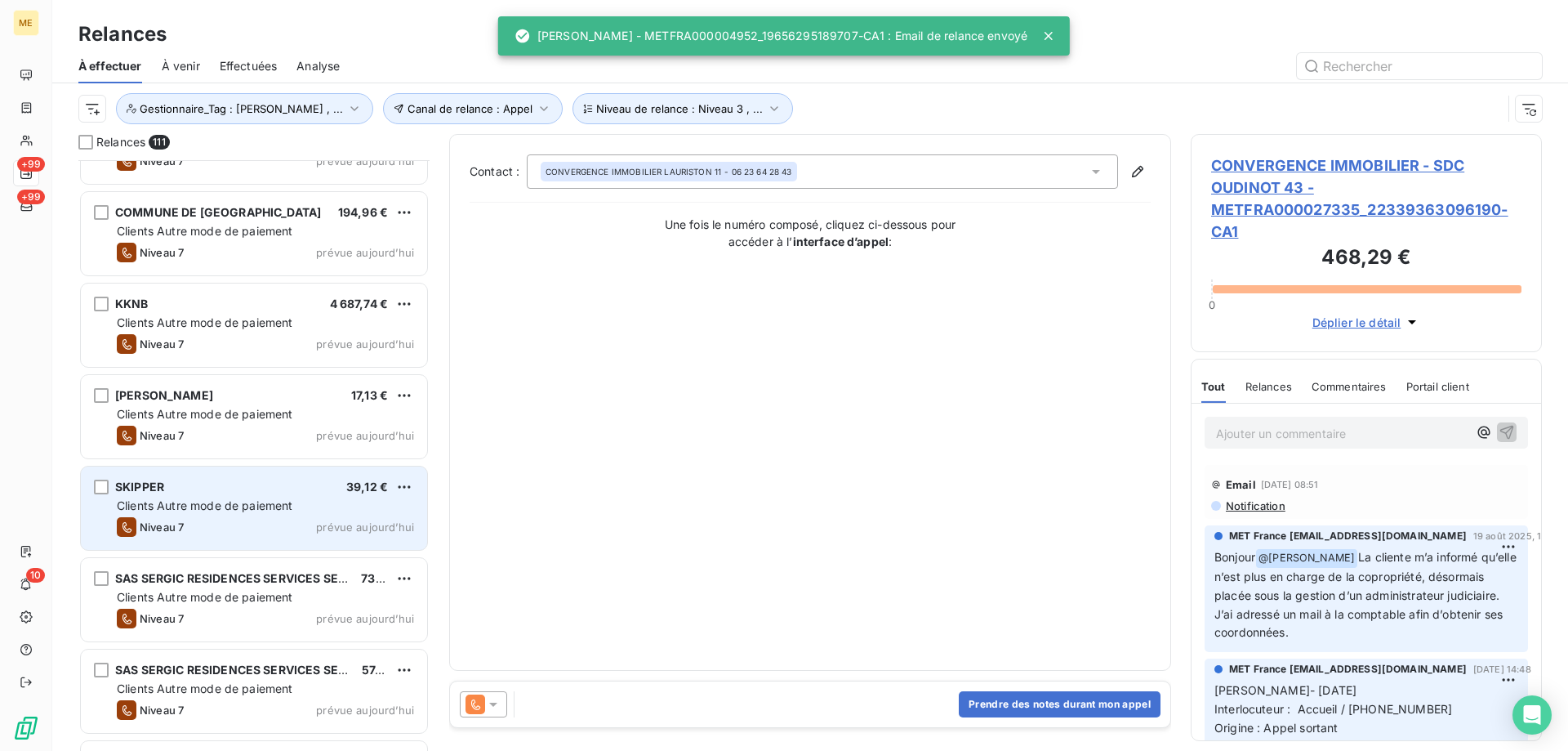
click at [313, 492] on div "SKIPPER 39,12 €" at bounding box center [265, 487] width 297 height 14
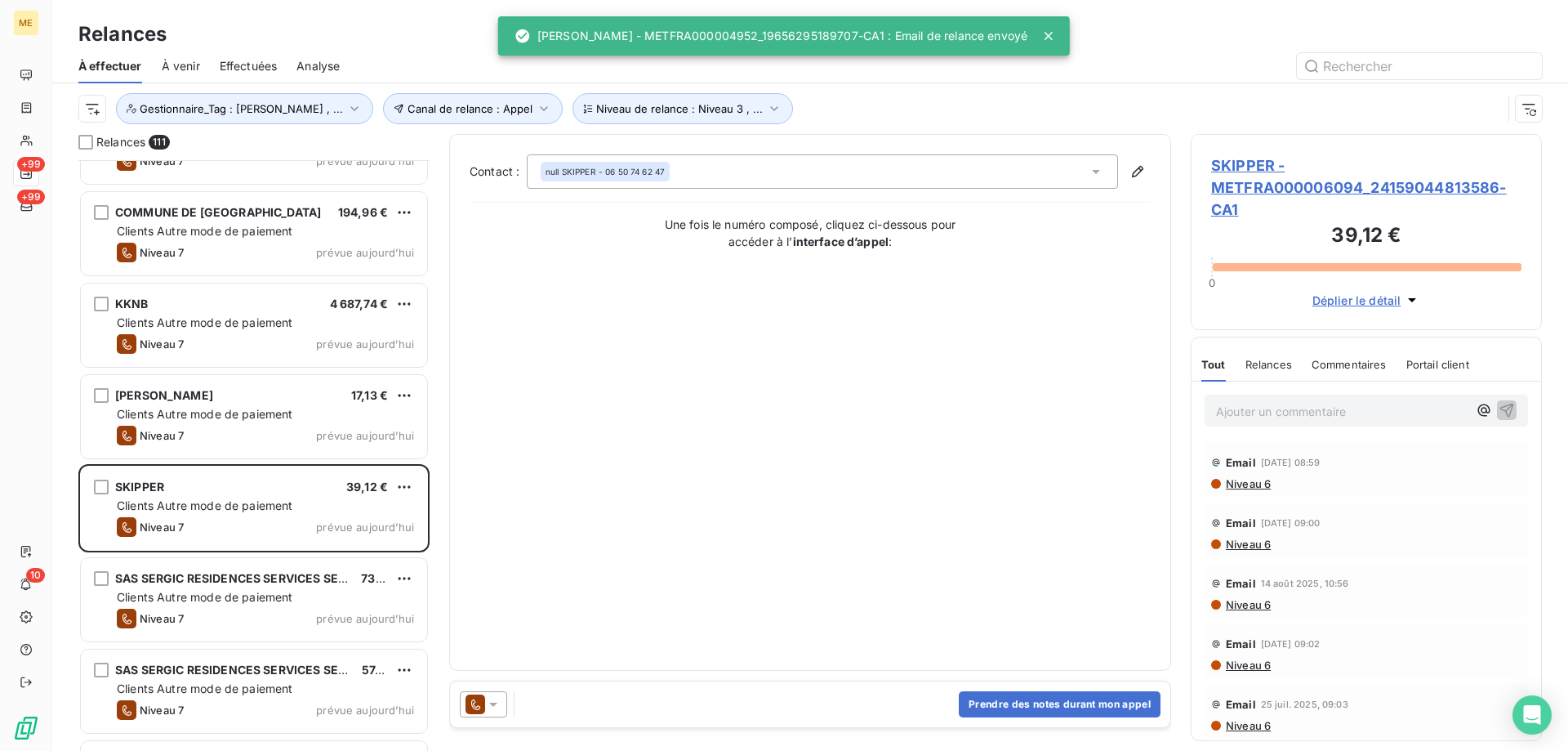
click at [495, 709] on icon at bounding box center [493, 704] width 16 height 16
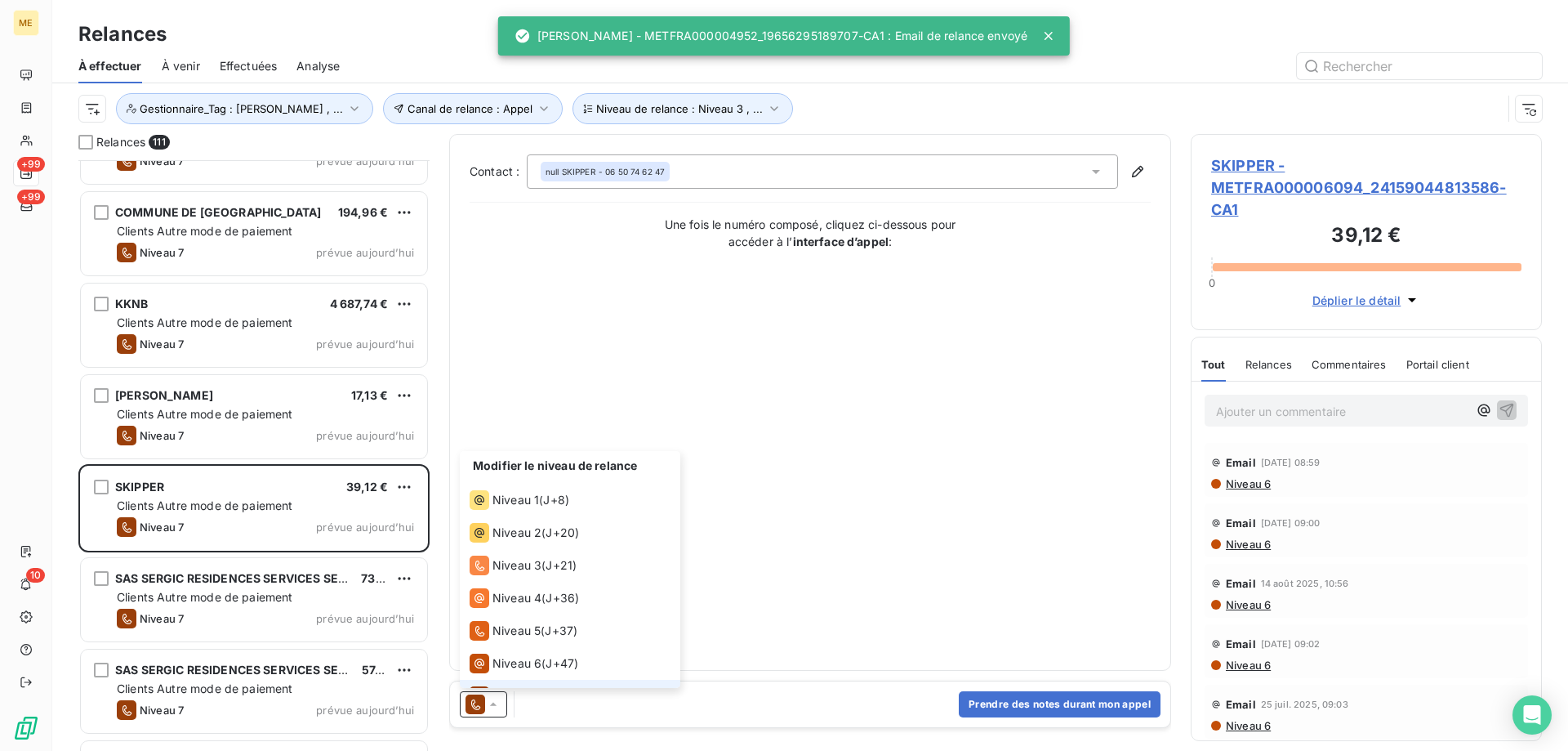
scroll to position [24, 0]
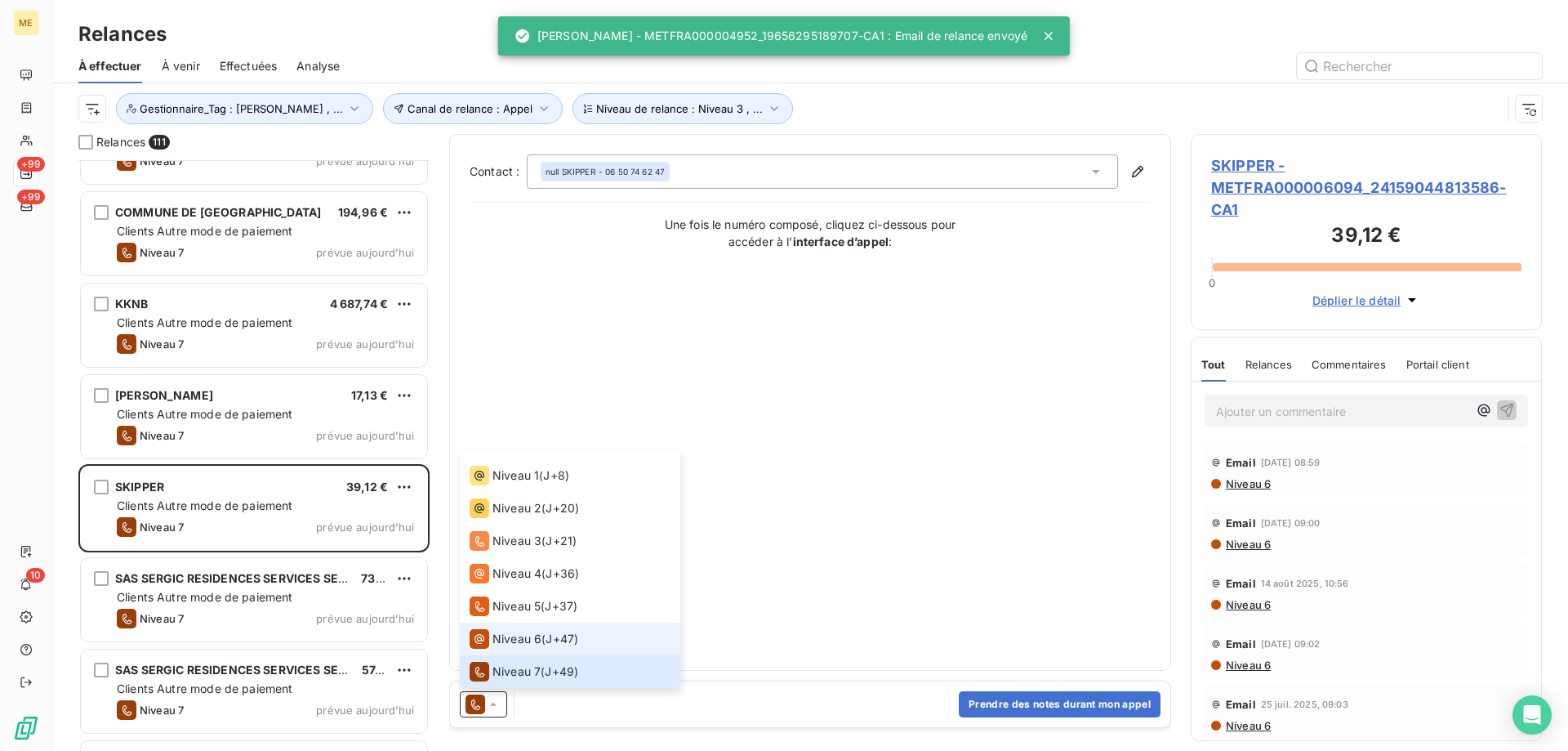
click at [506, 633] on span "Niveau 6" at bounding box center [516, 639] width 49 height 16
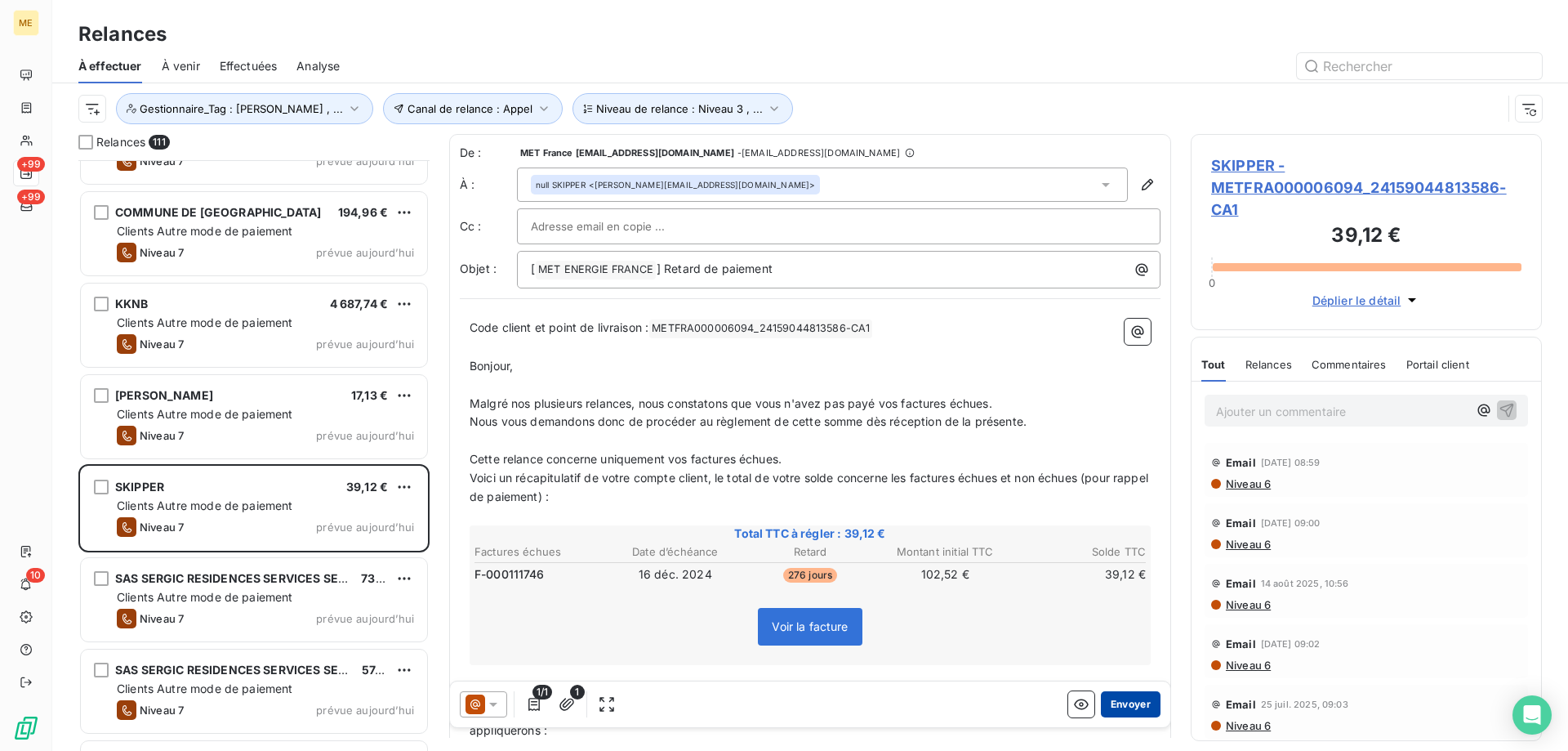
click at [1130, 706] on button "Envoyer" at bounding box center [1131, 703] width 59 height 26
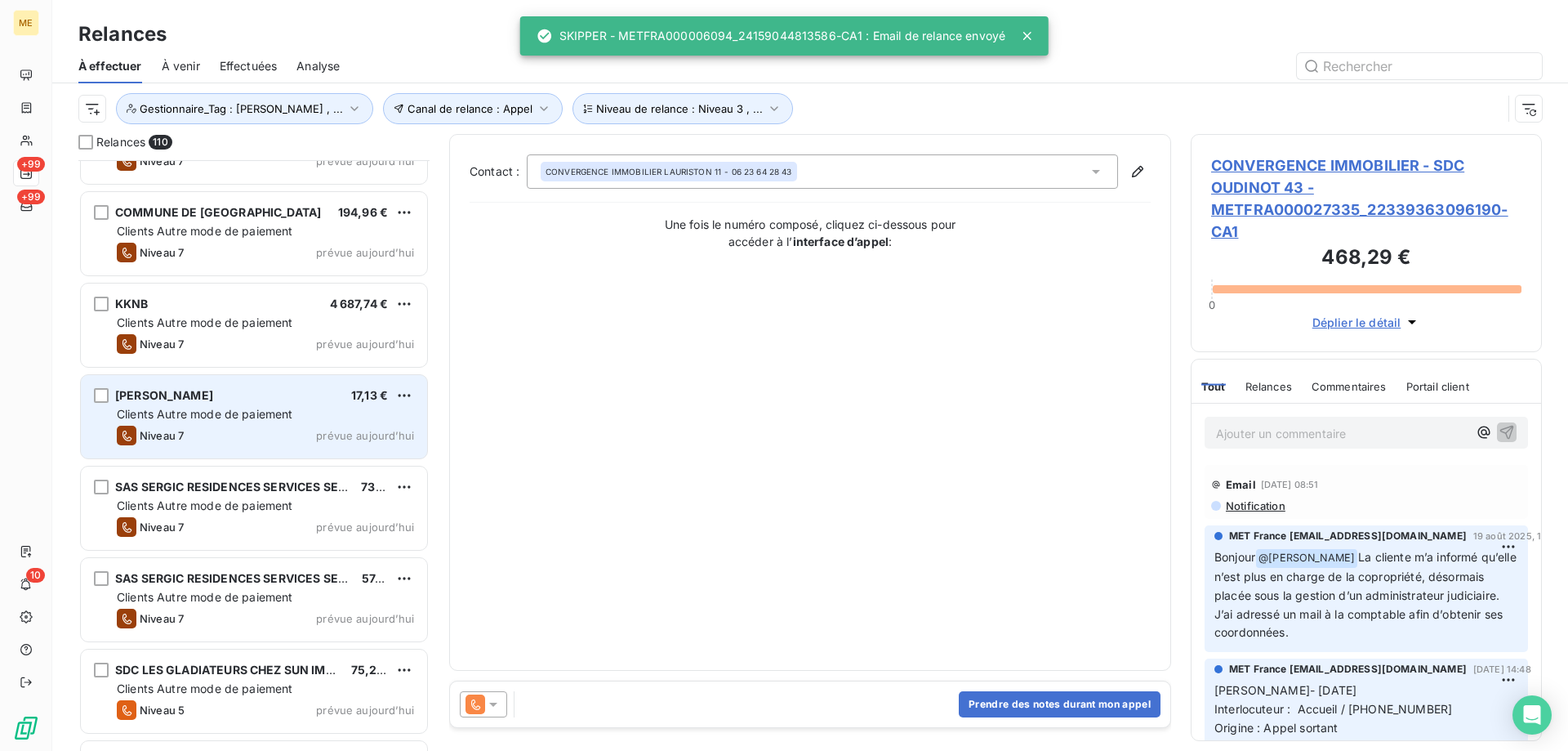
click at [363, 424] on div "GUICHARD 17,13 € Clients Autre mode de paiement Niveau 7 prévue aujourd’hui" at bounding box center [254, 416] width 347 height 84
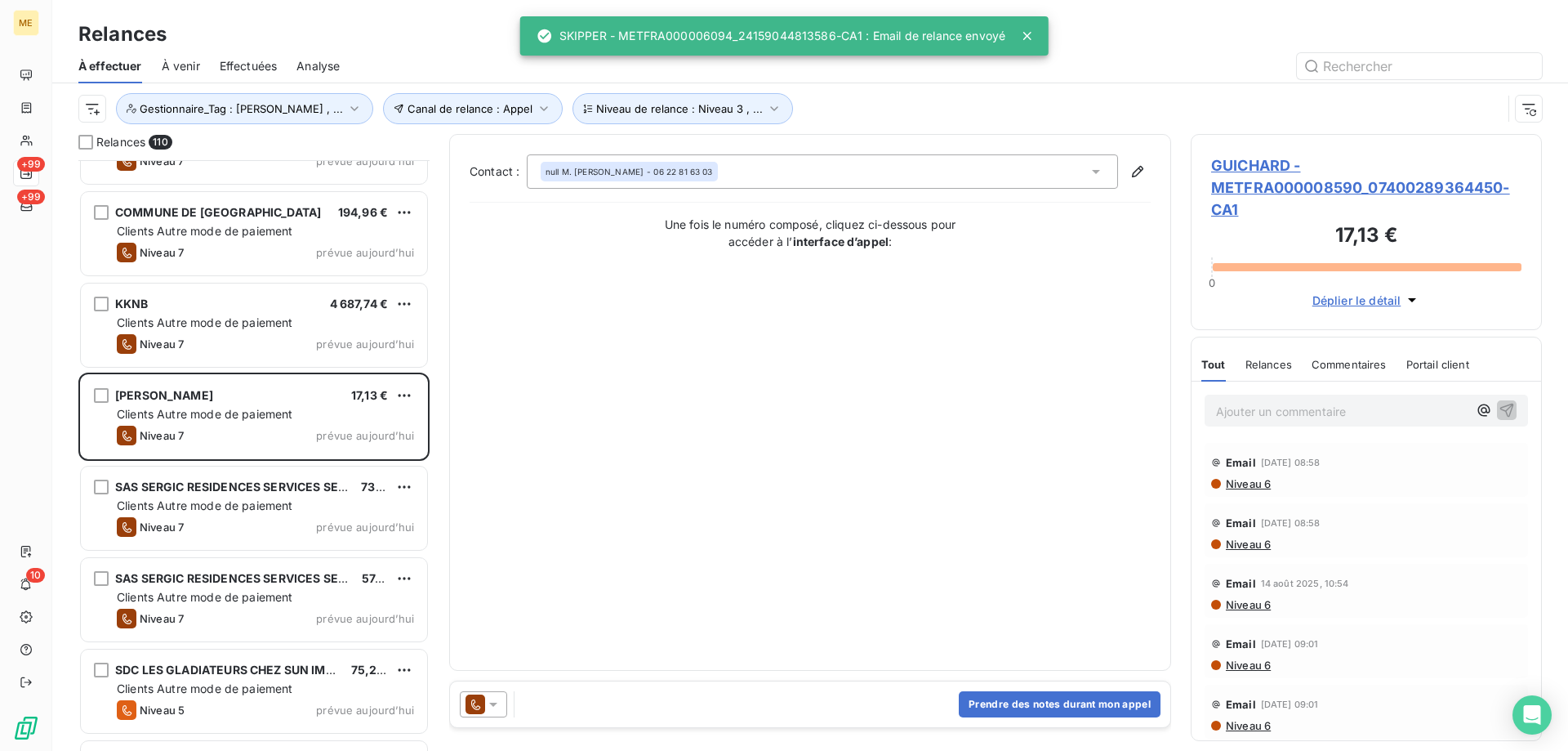
click at [498, 699] on icon at bounding box center [493, 704] width 16 height 16
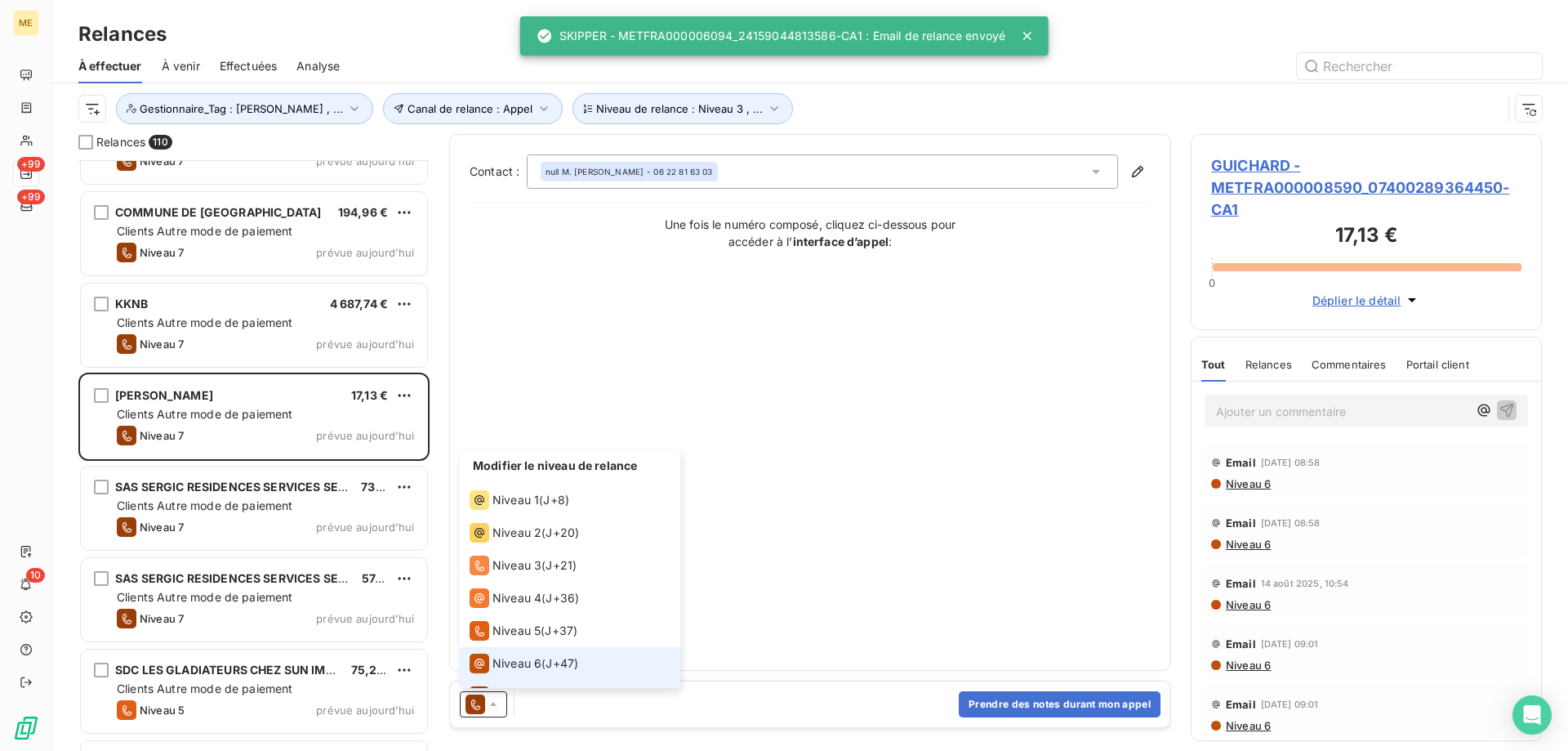
scroll to position [24, 0]
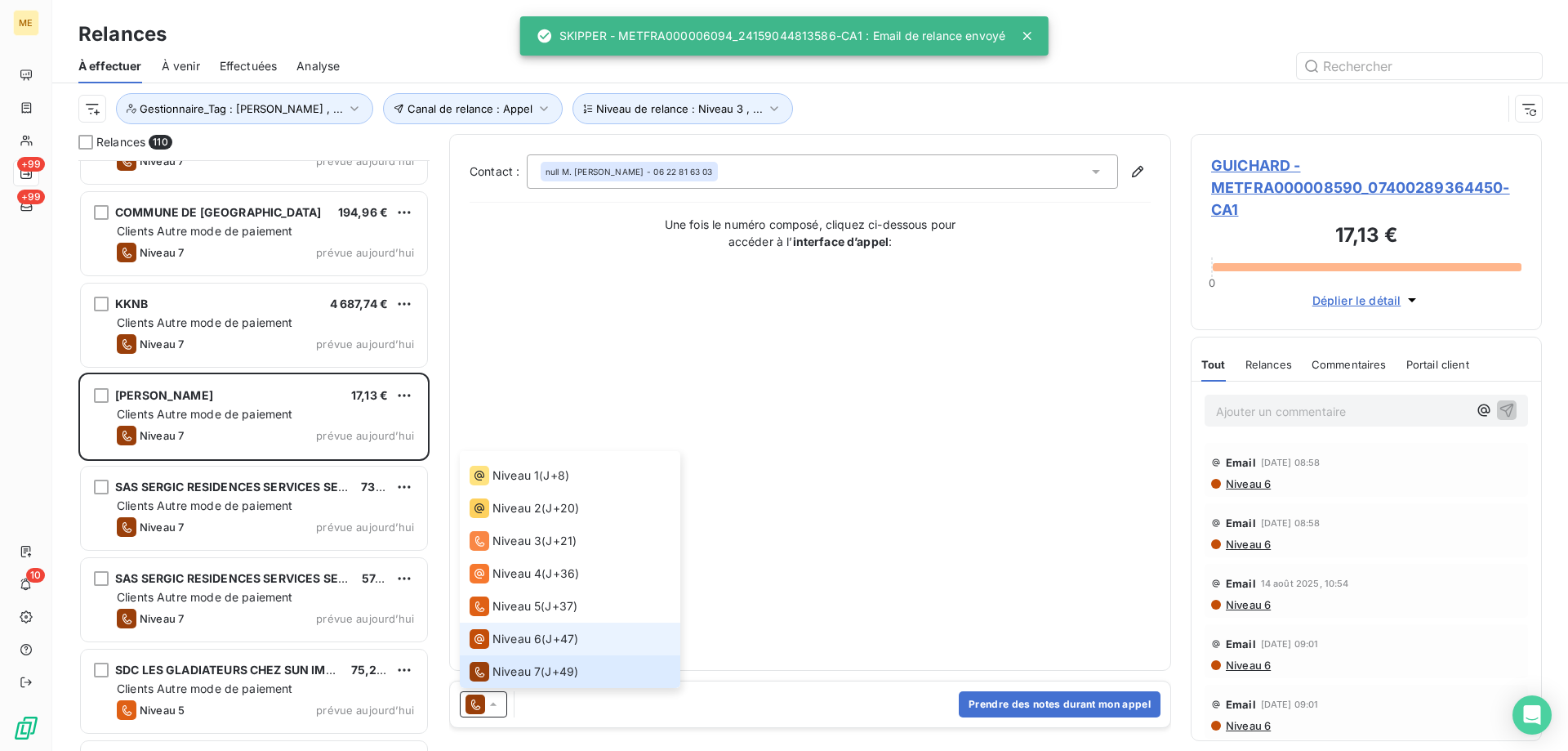
click at [508, 637] on span "Niveau 6" at bounding box center [516, 639] width 49 height 16
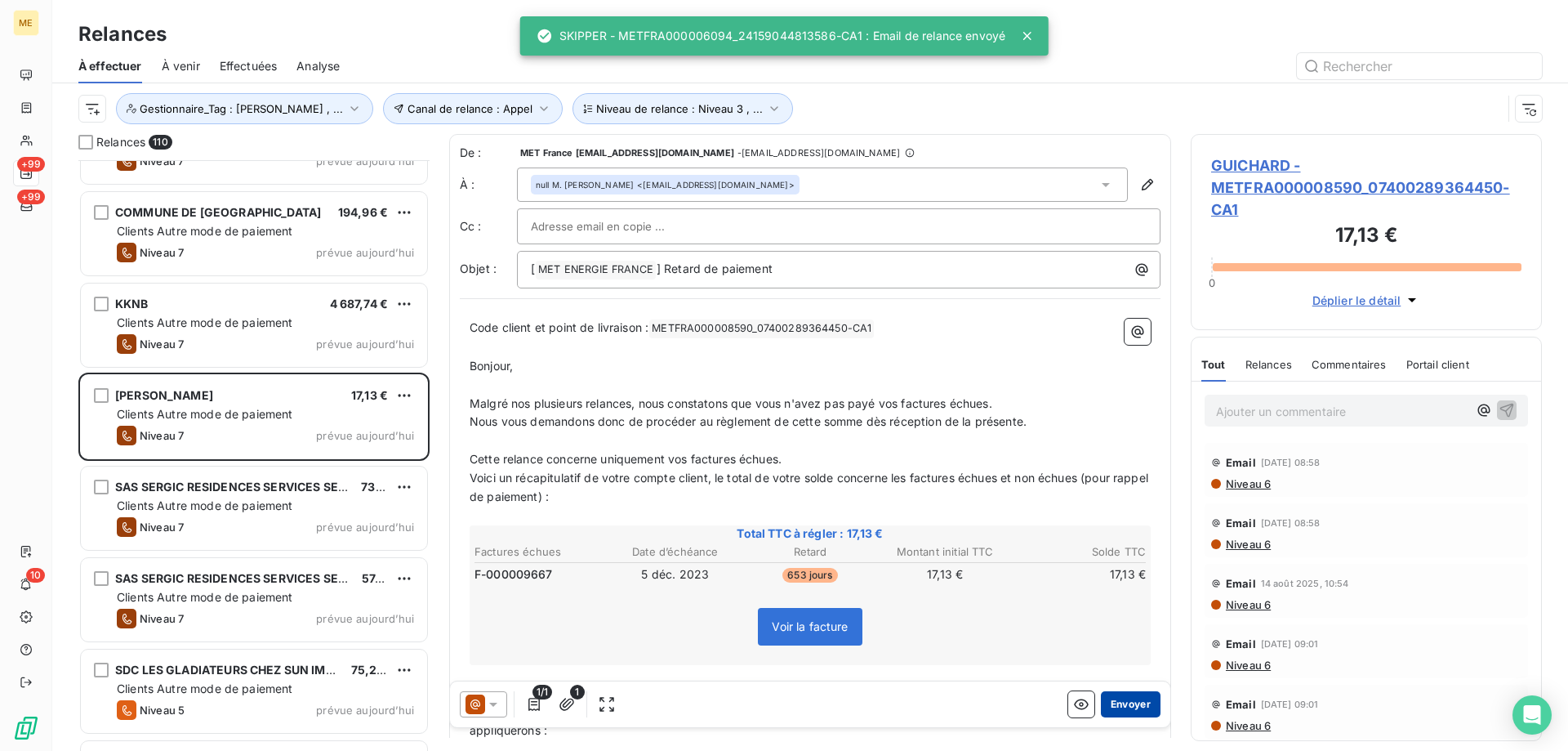
click at [1101, 707] on button "Envoyer" at bounding box center [1131, 703] width 59 height 26
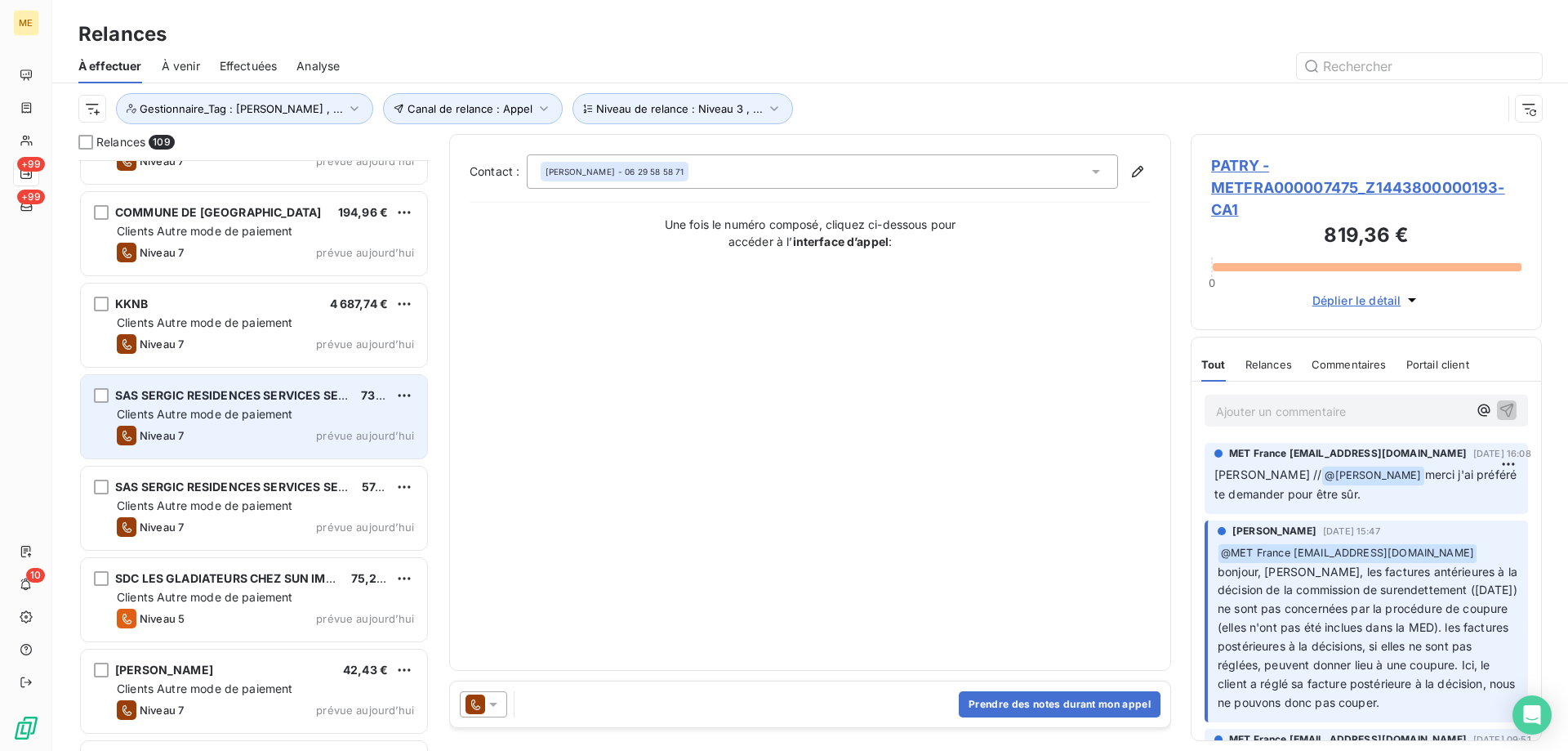
click at [304, 409] on div "Clients Autre mode de paiement" at bounding box center [265, 414] width 297 height 16
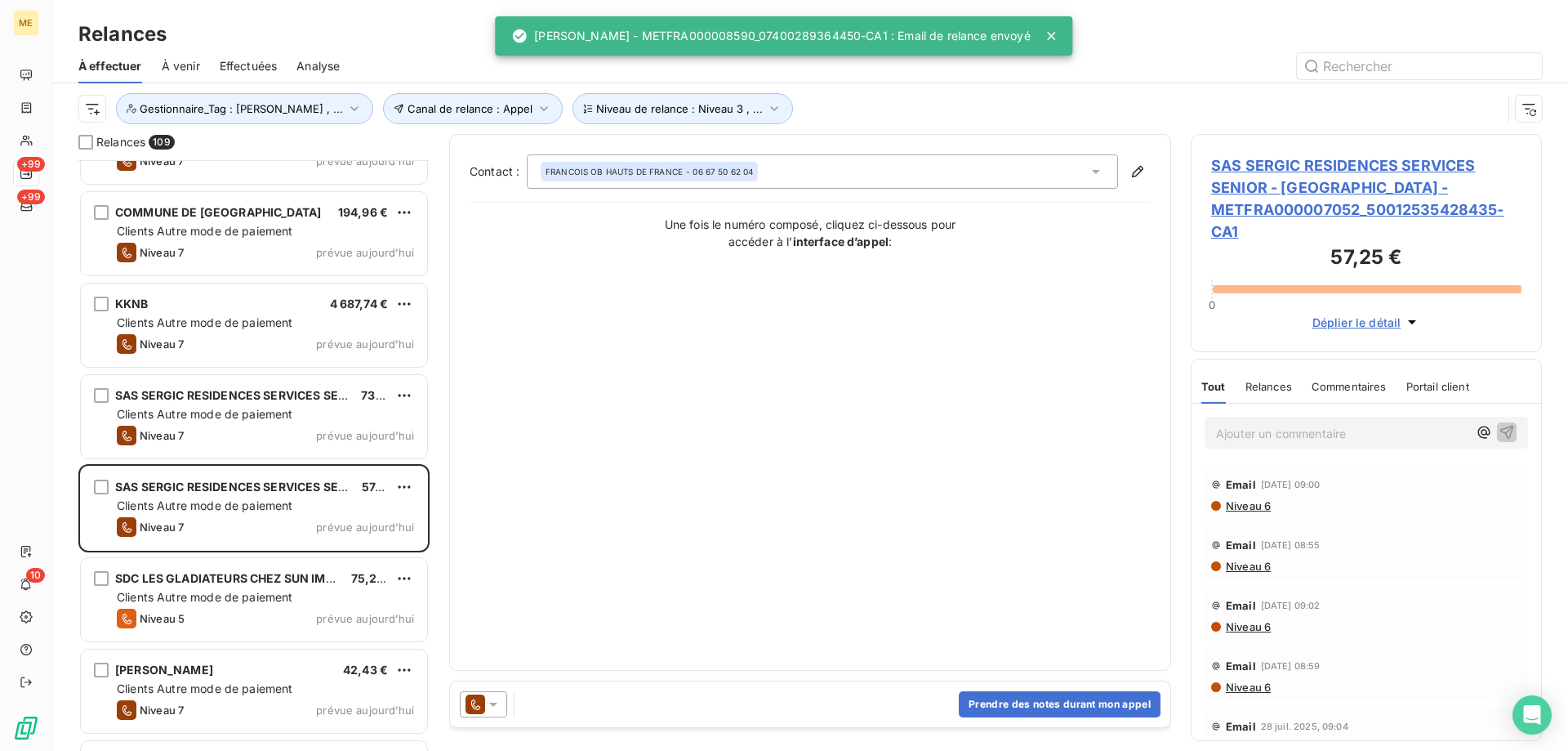
click at [499, 702] on icon at bounding box center [493, 704] width 16 height 16
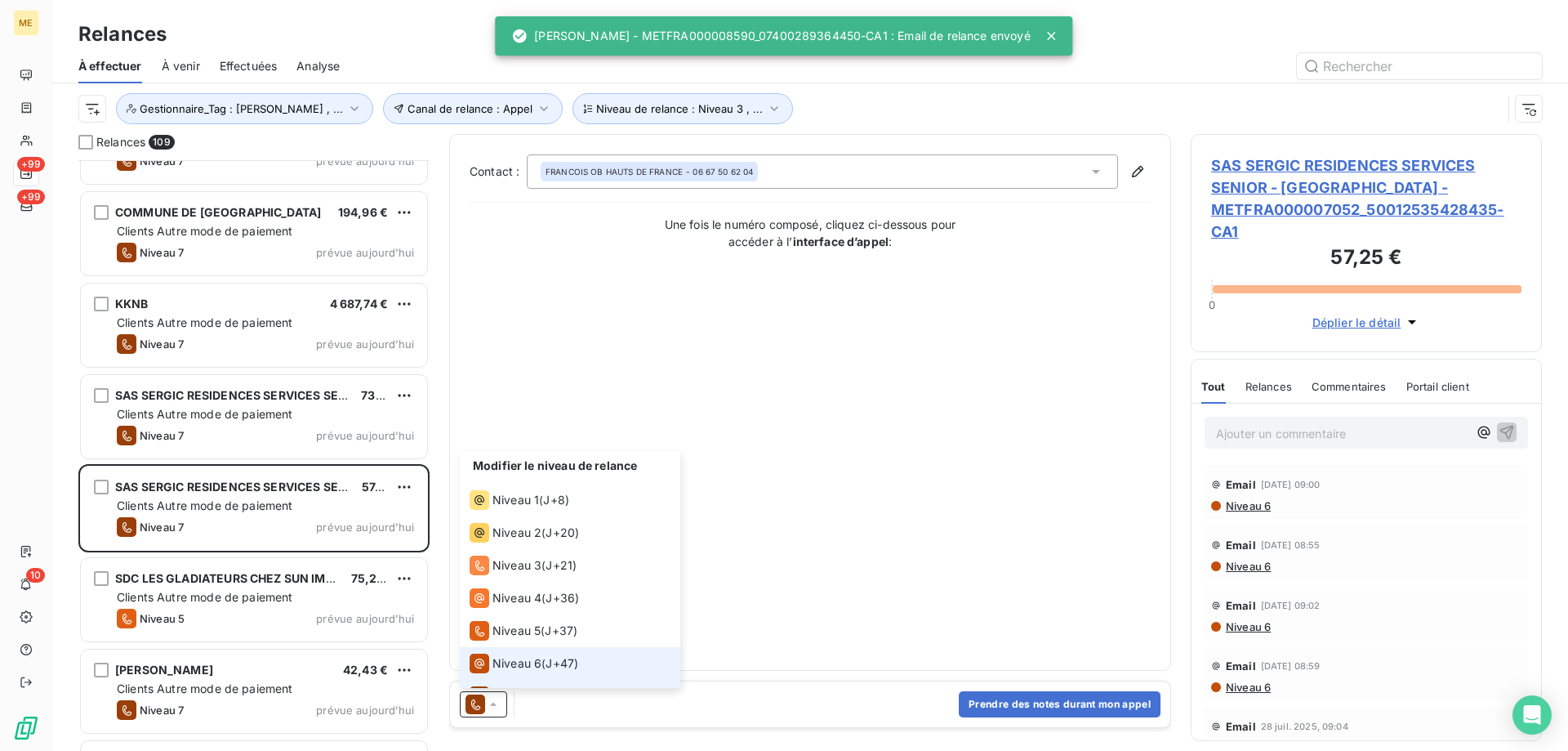
scroll to position [24, 0]
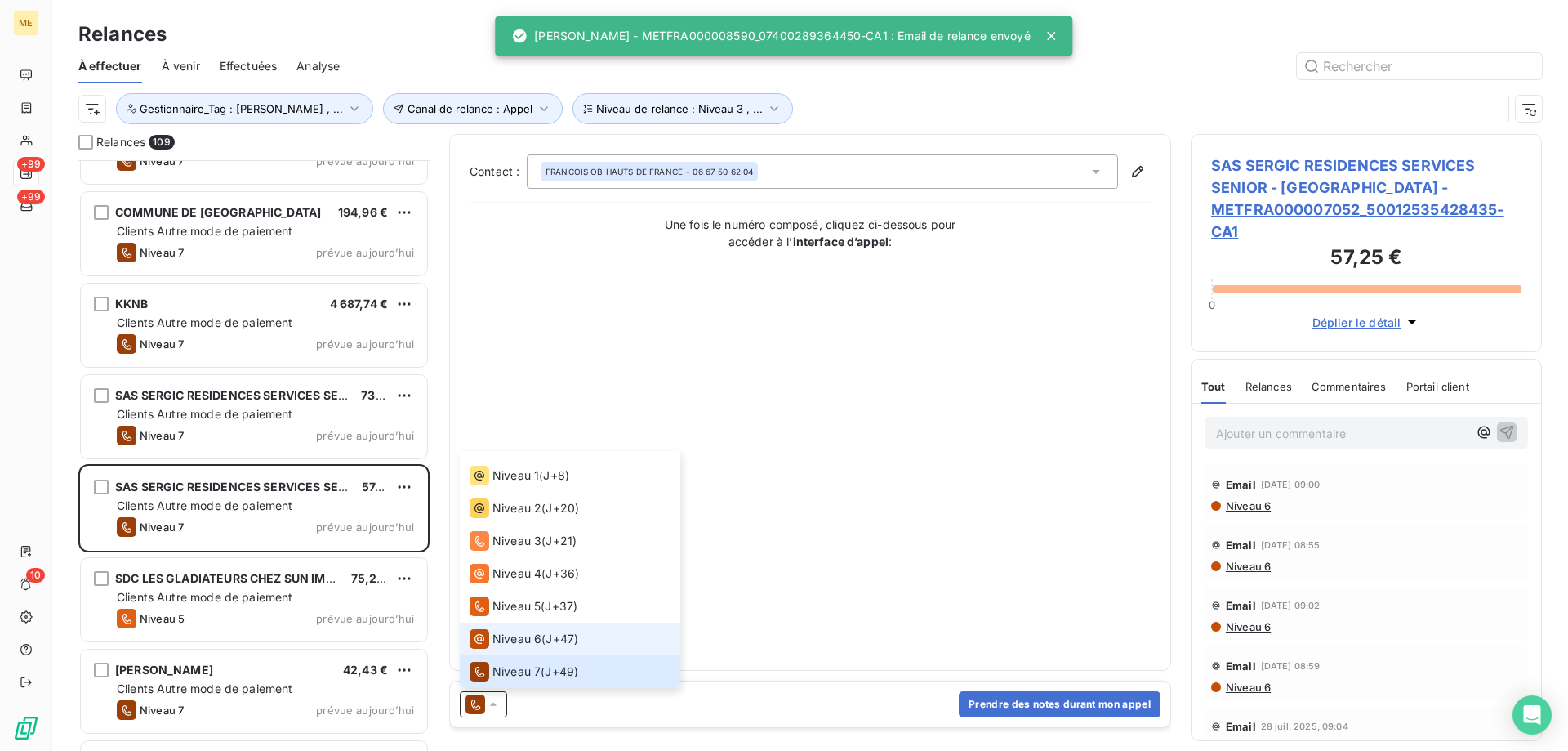
click at [519, 640] on span "Niveau 6" at bounding box center [516, 639] width 49 height 16
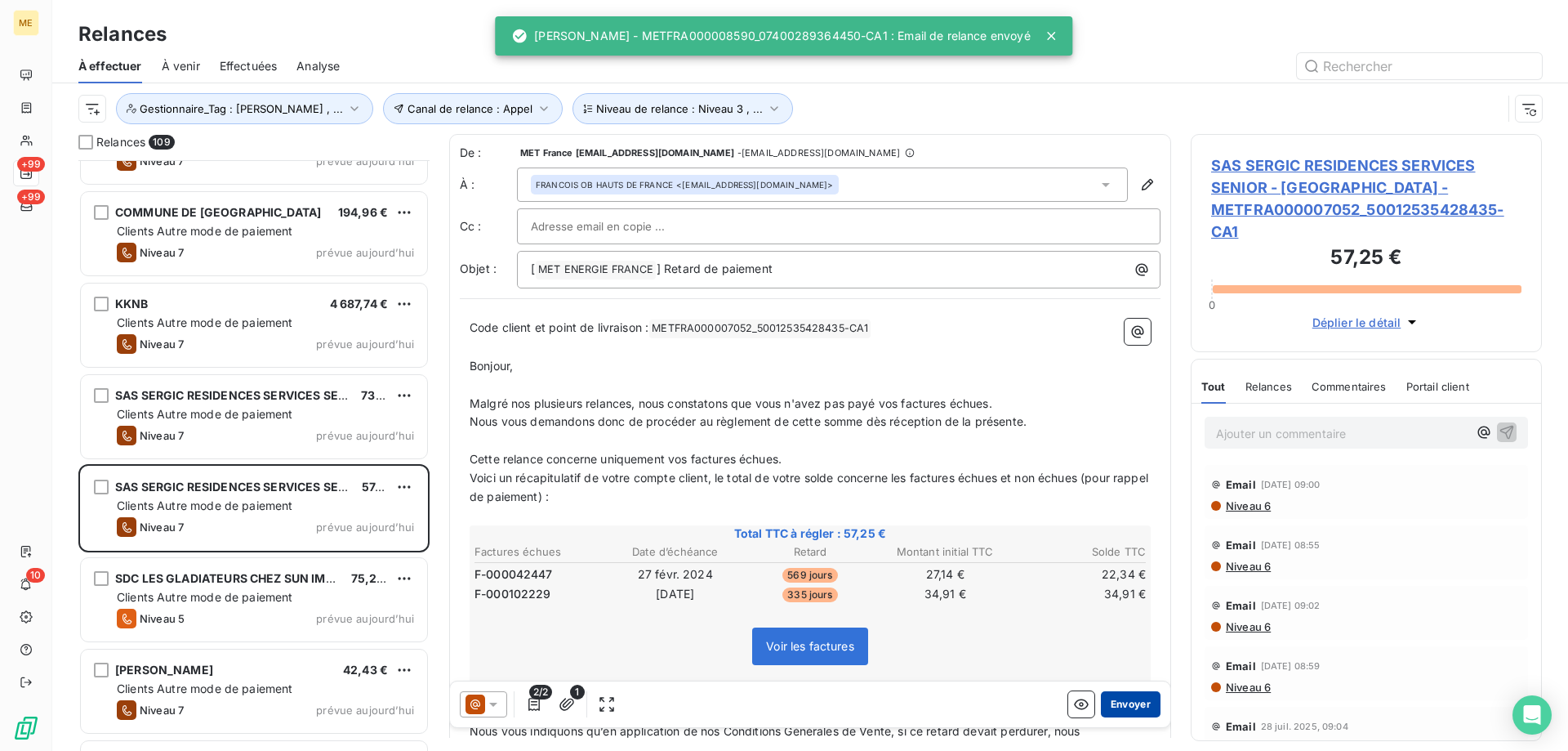
click at [1133, 705] on button "Envoyer" at bounding box center [1131, 703] width 59 height 26
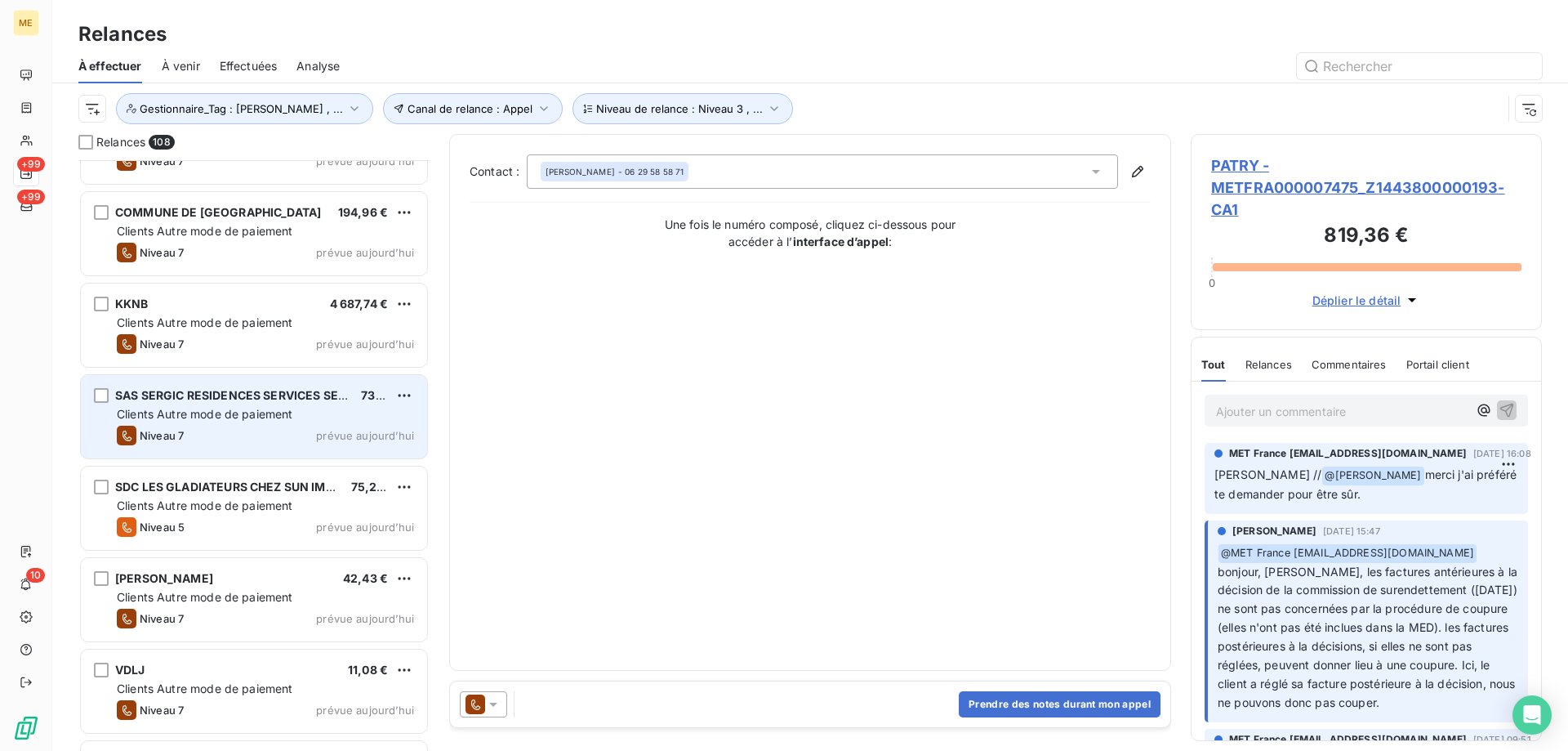
click at [370, 427] on div "Niveau 7 prévue aujourd’hui" at bounding box center [265, 436] width 297 height 20
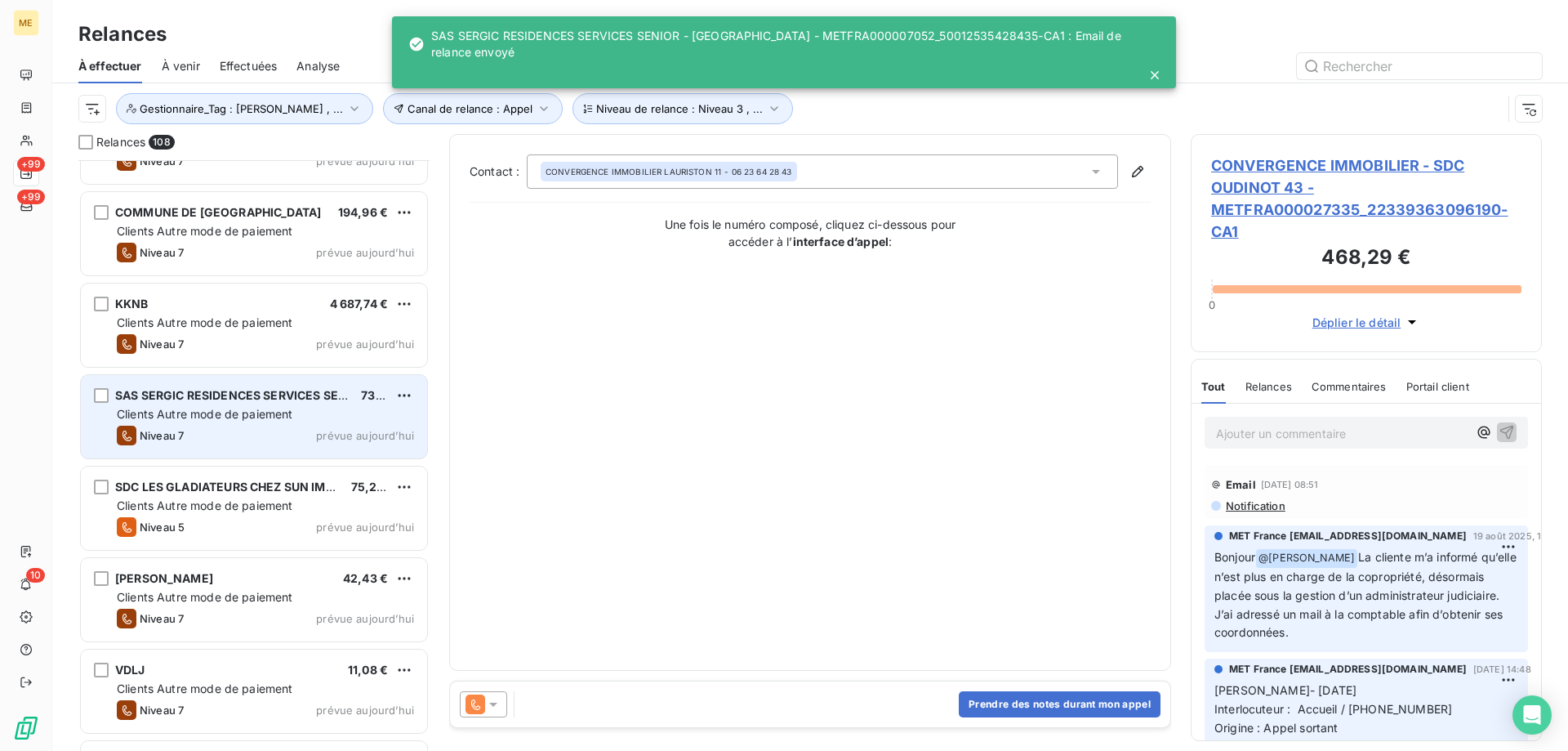
click at [377, 437] on span "prévue aujourd’hui" at bounding box center [365, 435] width 98 height 13
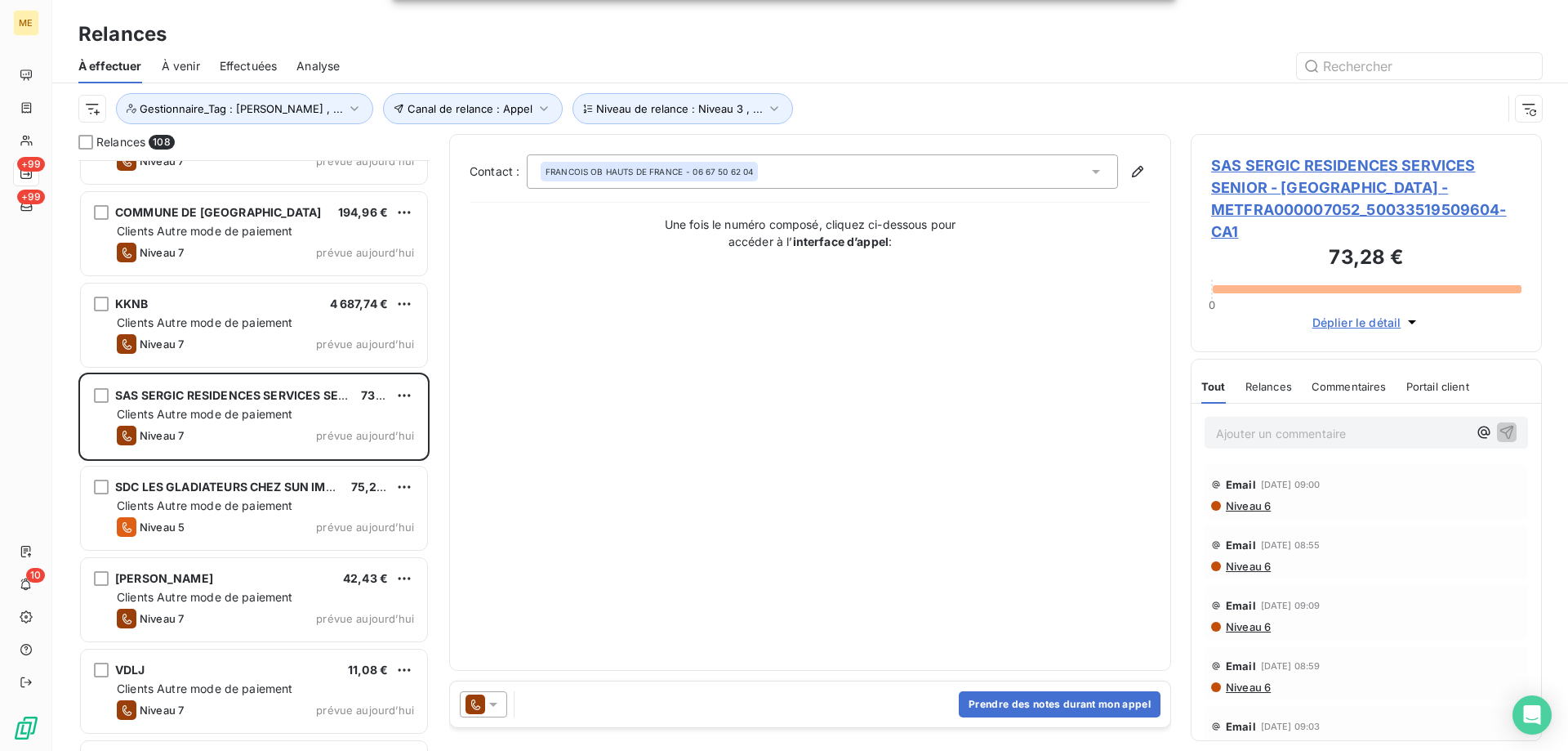
click at [496, 703] on icon at bounding box center [493, 704] width 8 height 4
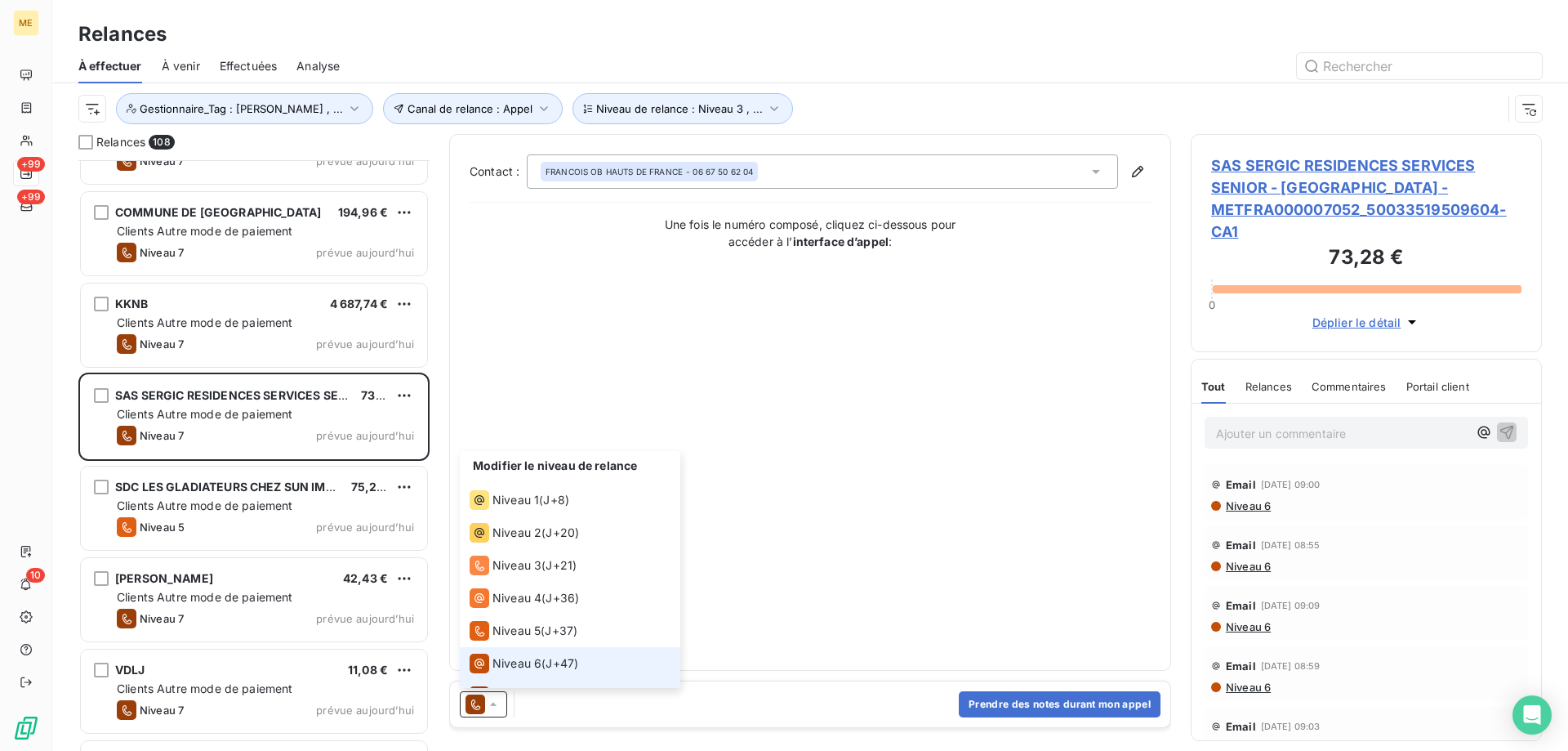
scroll to position [24, 0]
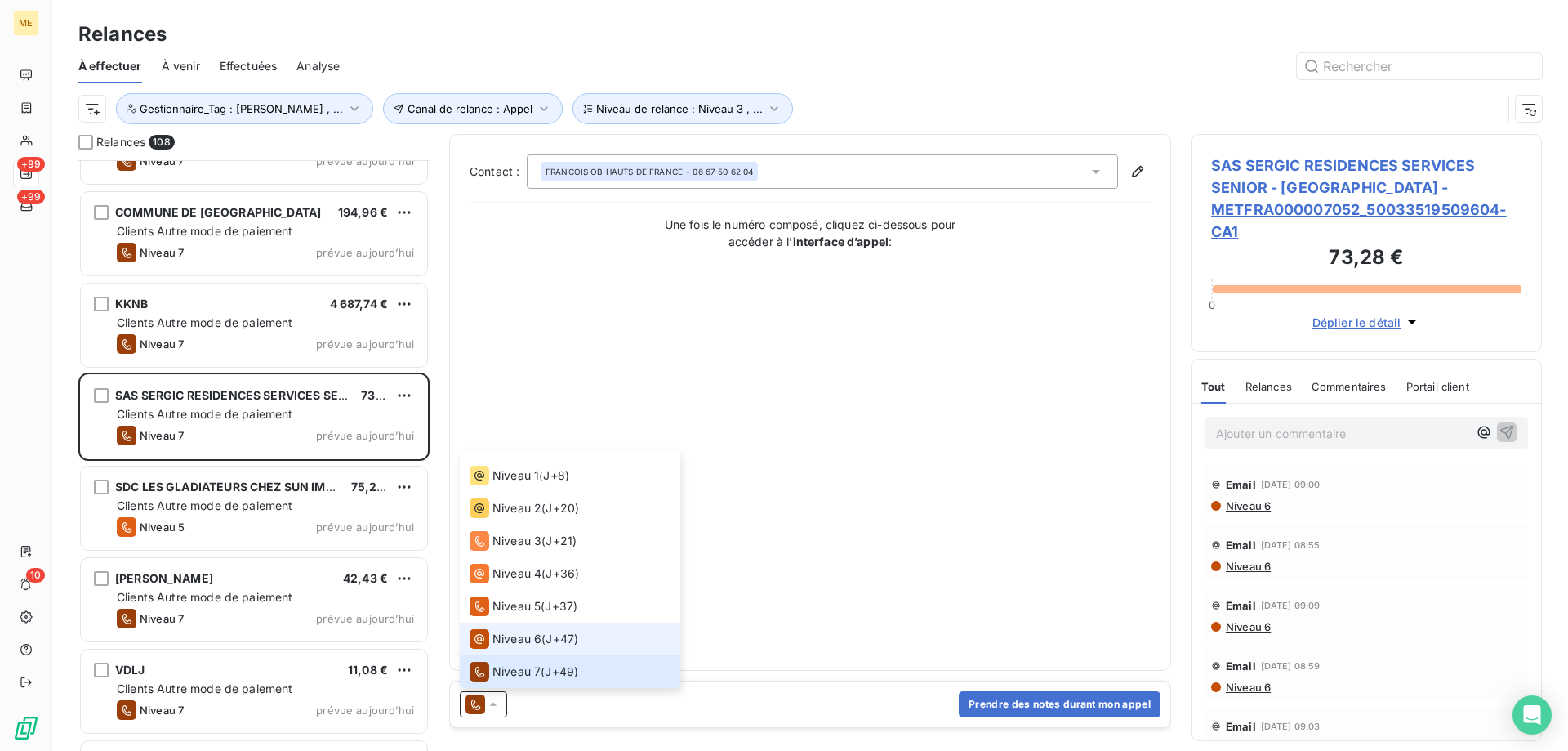
click at [510, 642] on span "Niveau 6" at bounding box center [516, 639] width 49 height 16
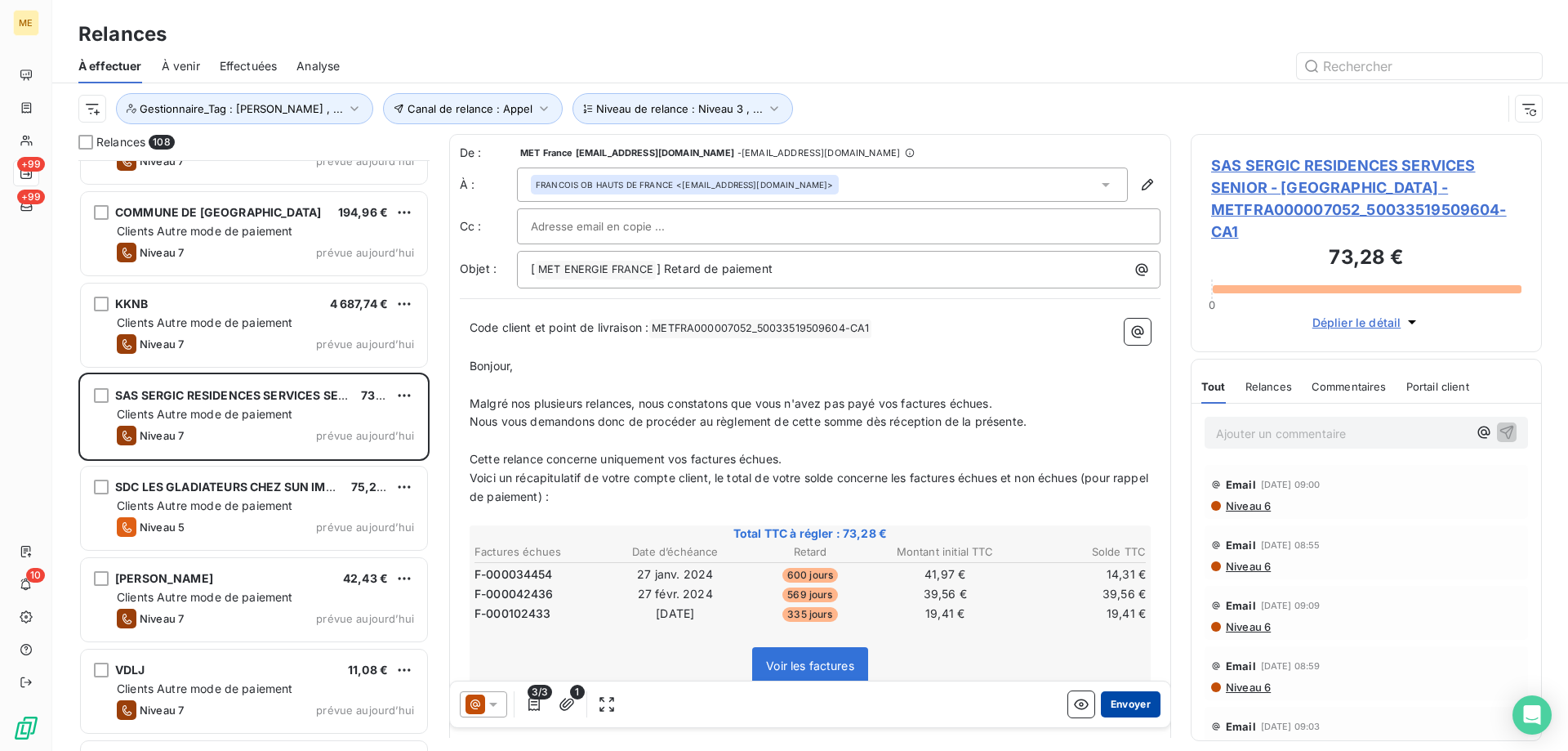
click at [1120, 708] on button "Envoyer" at bounding box center [1131, 703] width 59 height 26
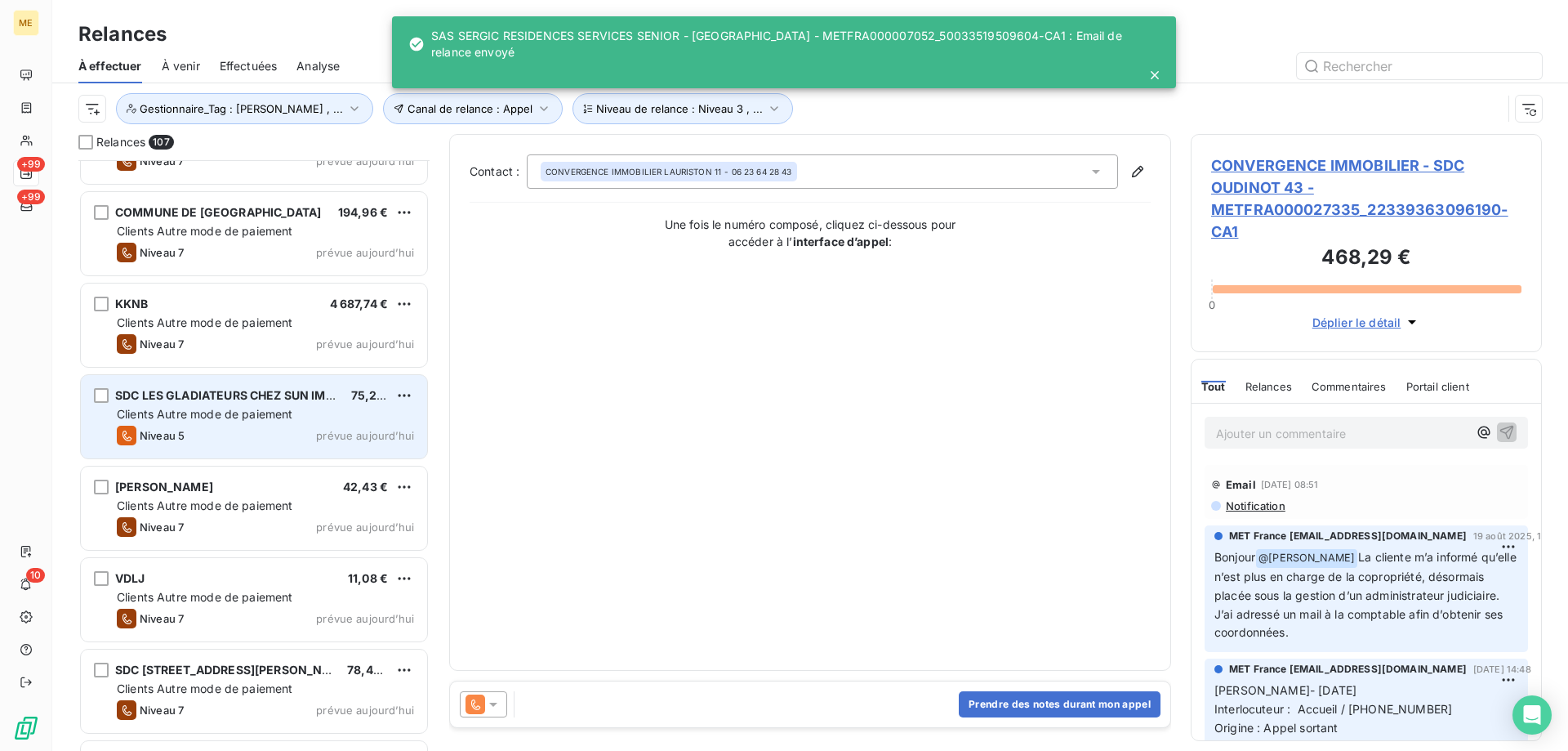
click at [372, 437] on span "prévue aujourd’hui" at bounding box center [365, 435] width 98 height 13
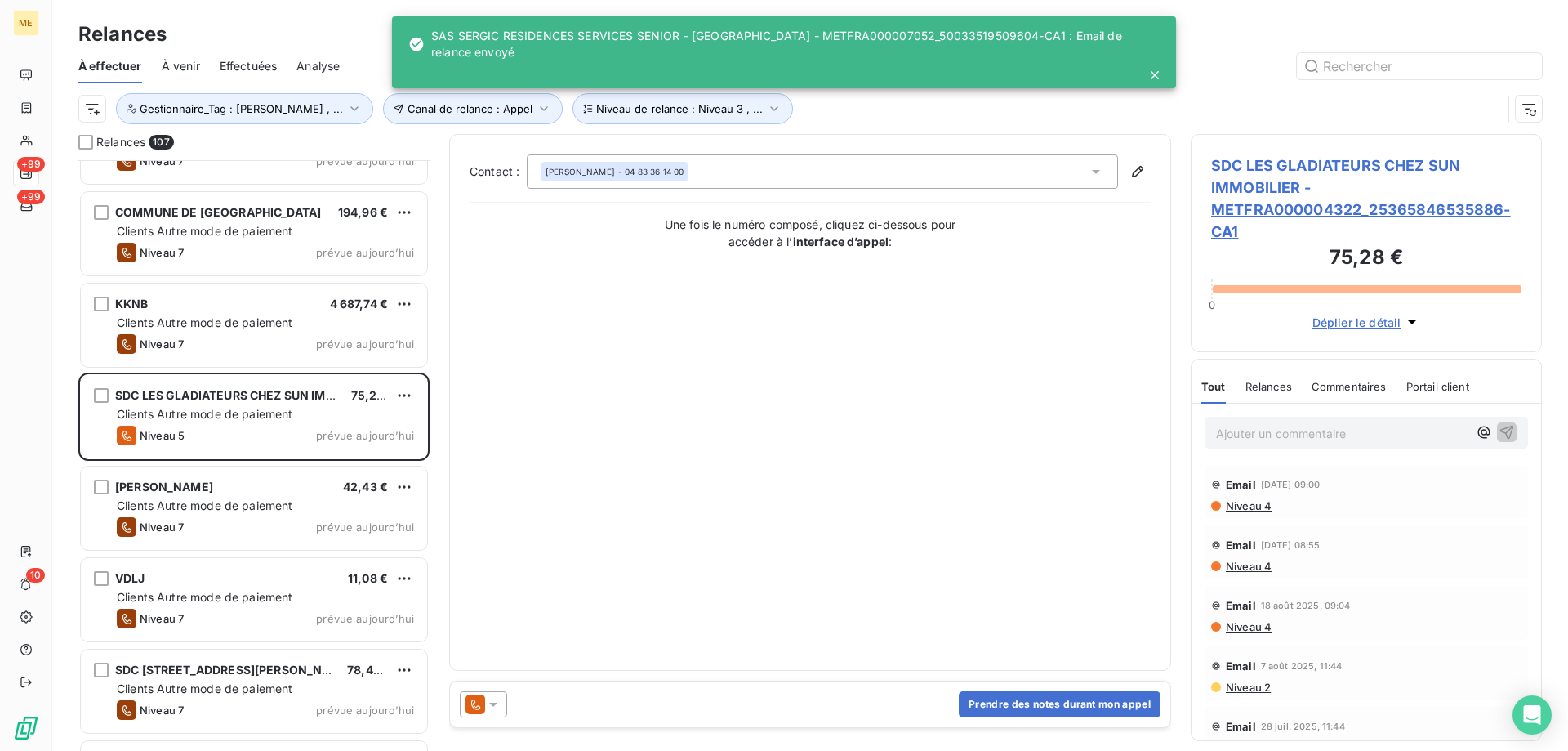
click at [498, 700] on icon at bounding box center [493, 704] width 16 height 16
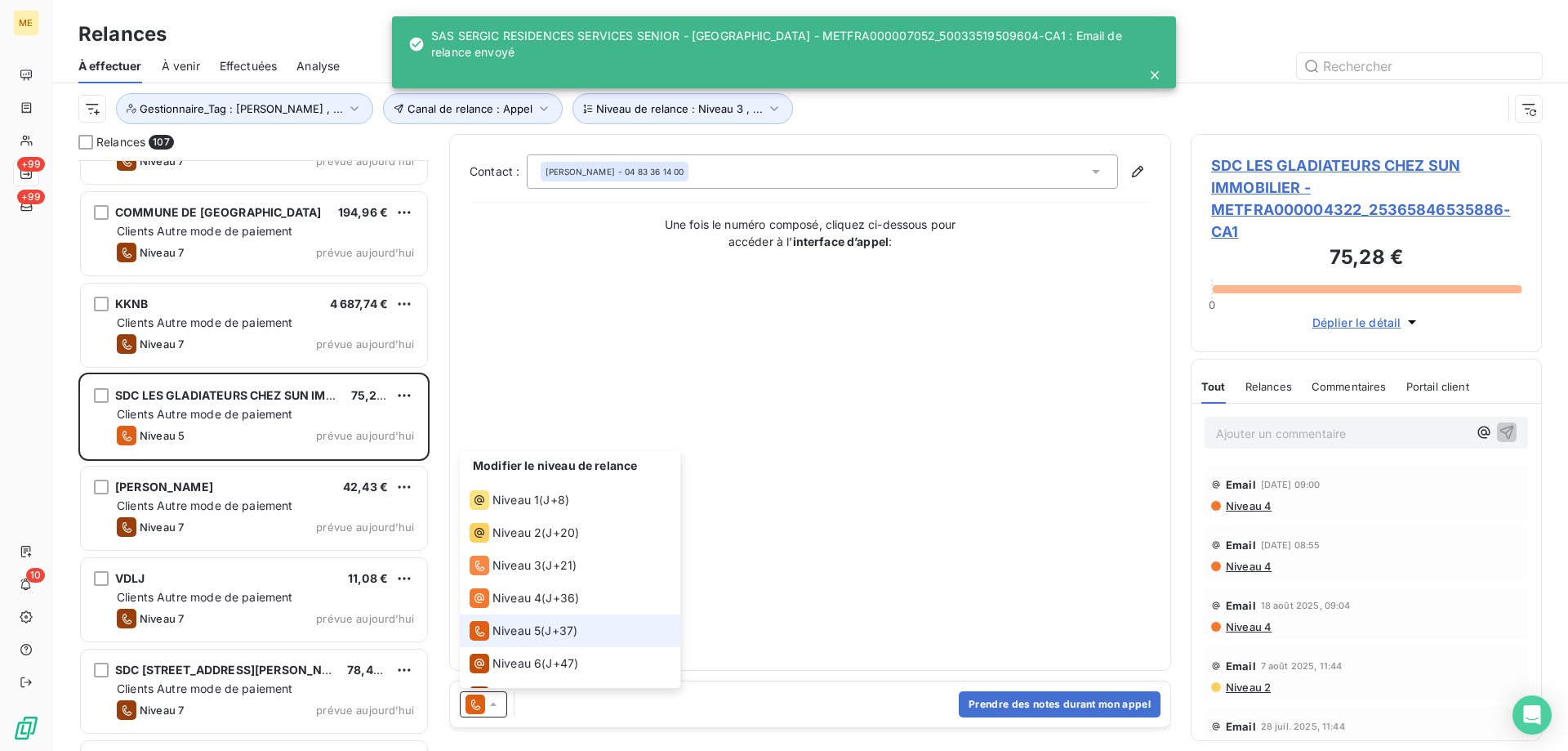
click at [510, 629] on span "Niveau 5" at bounding box center [516, 631] width 48 height 16
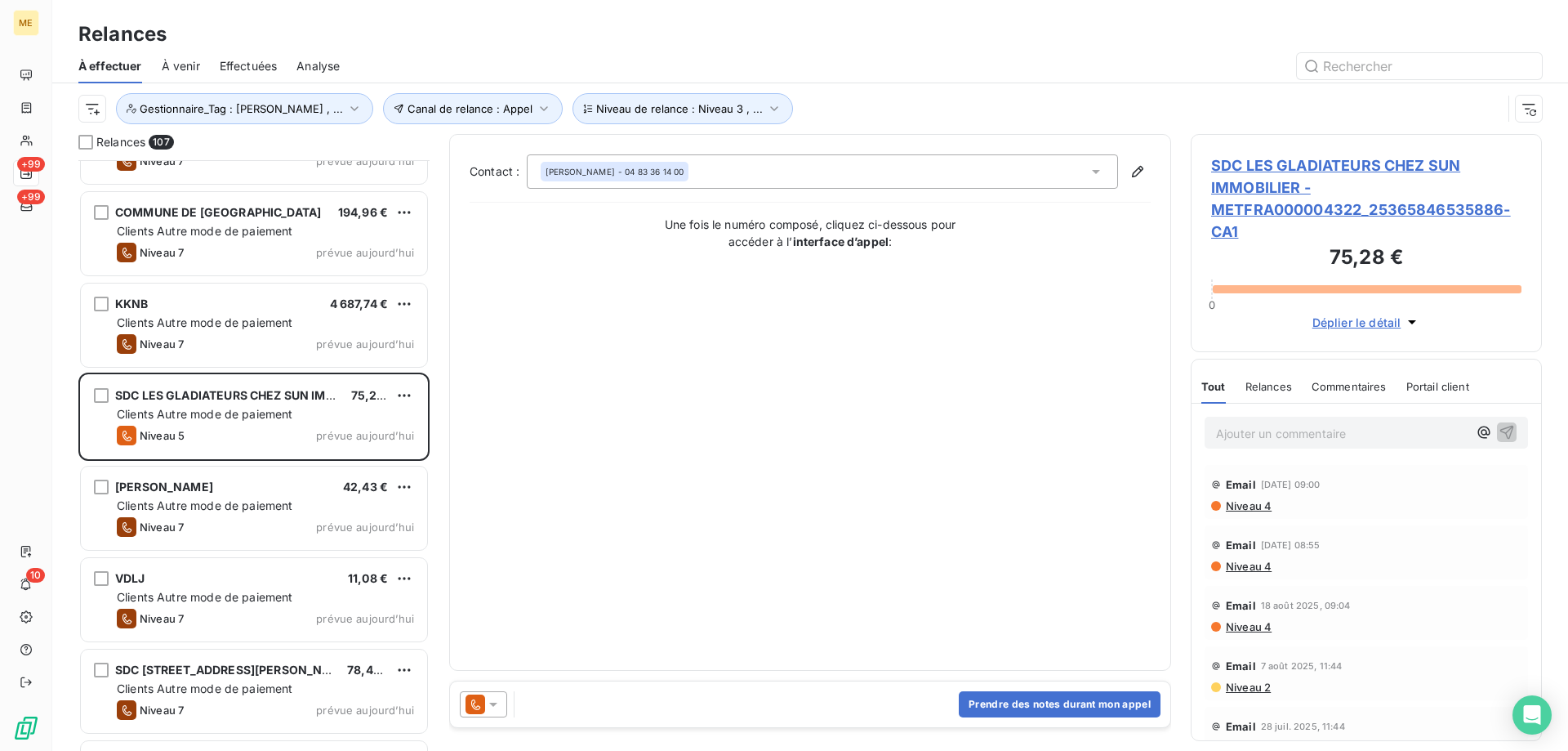
click at [493, 702] on icon at bounding box center [493, 704] width 16 height 16
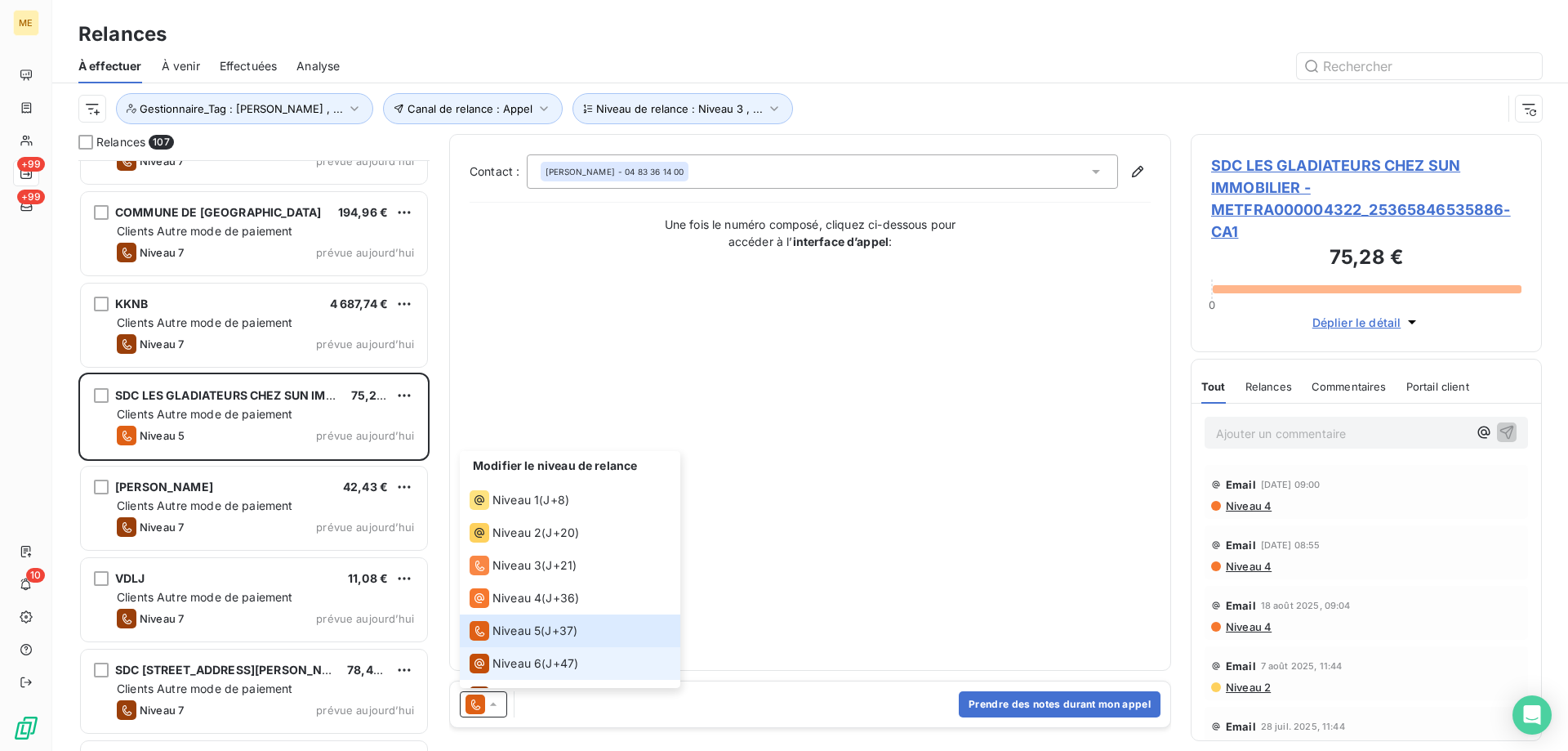
click at [499, 656] on span "Niveau 6" at bounding box center [516, 663] width 49 height 16
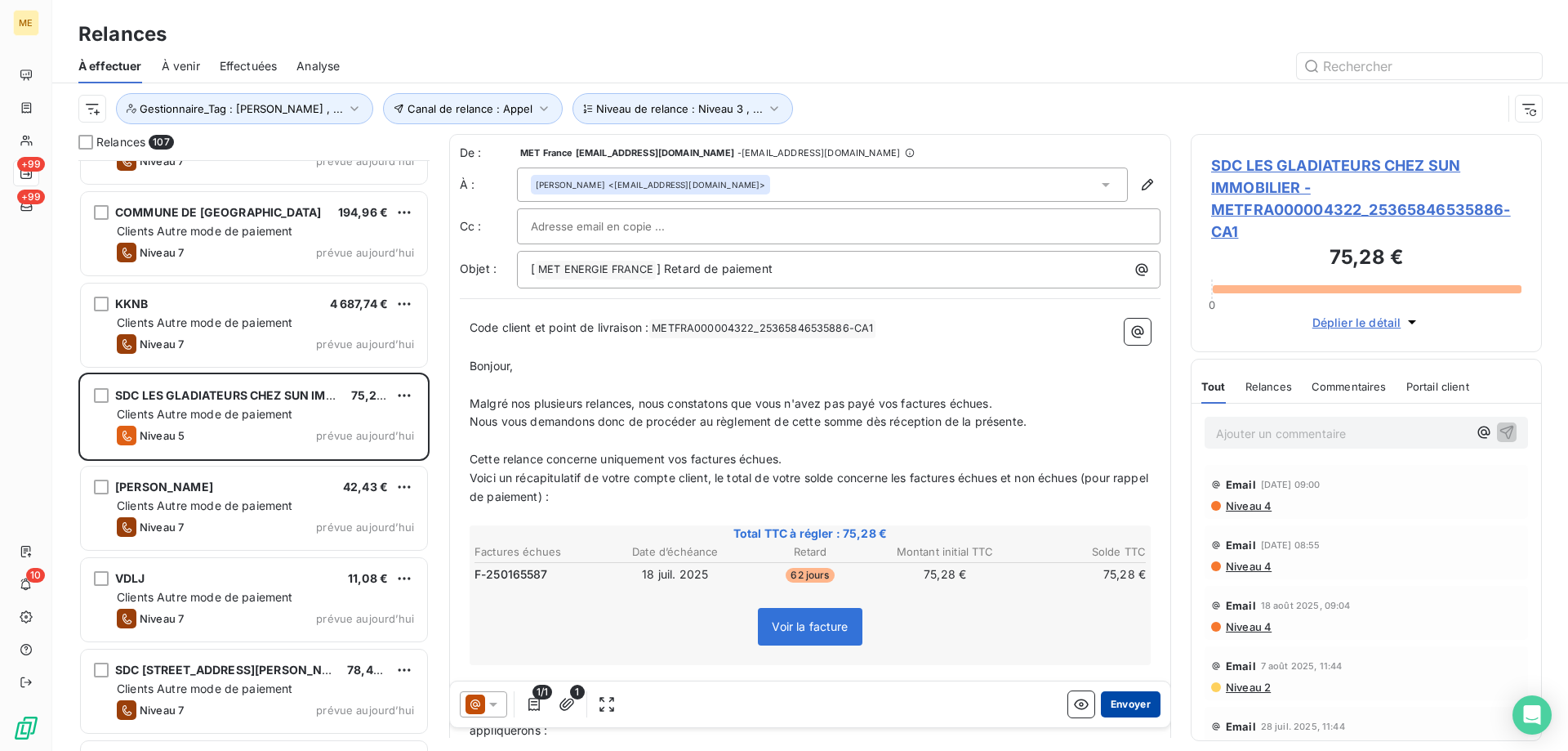
click at [1125, 708] on button "Envoyer" at bounding box center [1131, 703] width 59 height 26
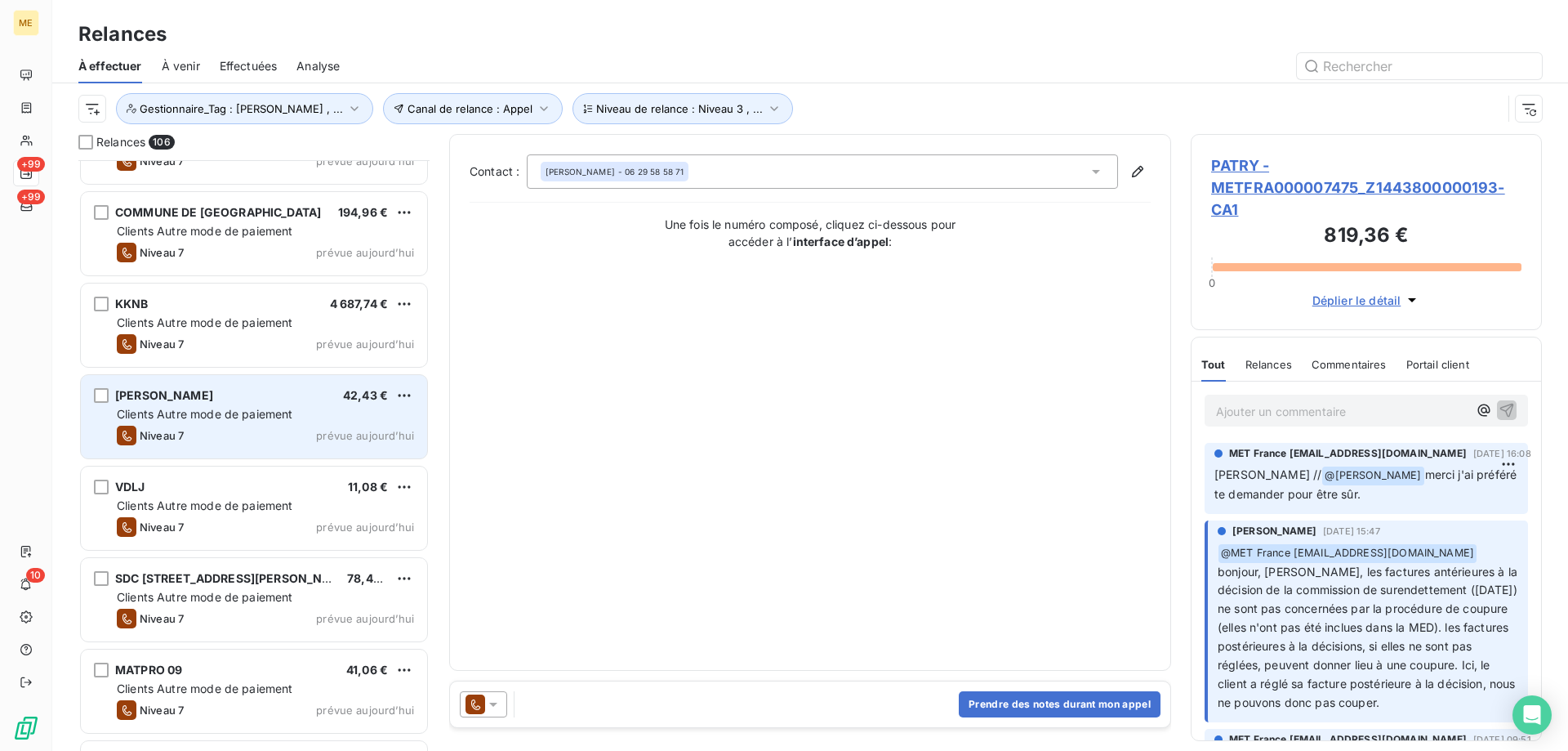
click at [360, 432] on span "prévue aujourd’hui" at bounding box center [365, 435] width 98 height 13
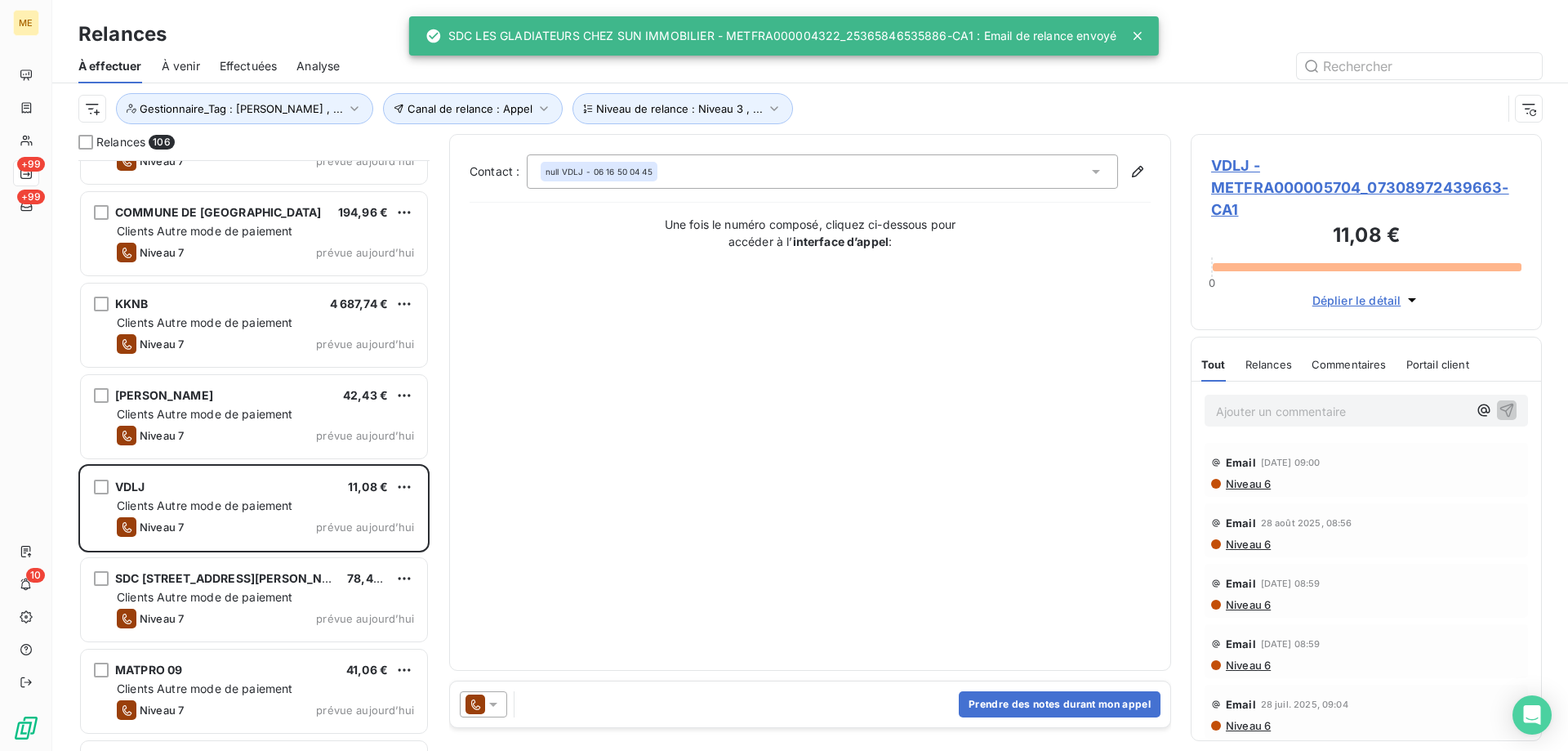
click at [501, 696] on div at bounding box center [483, 703] width 48 height 26
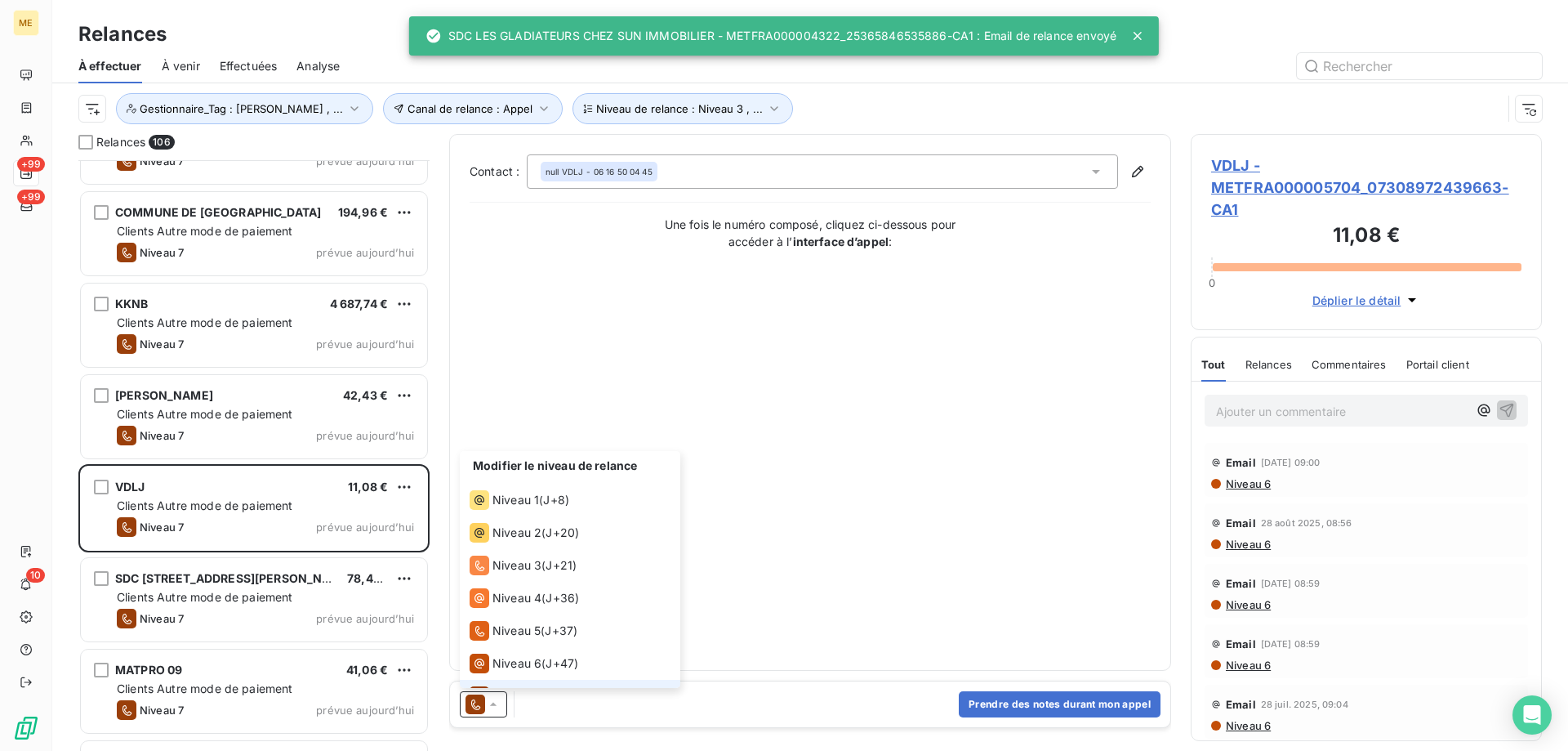
scroll to position [24, 0]
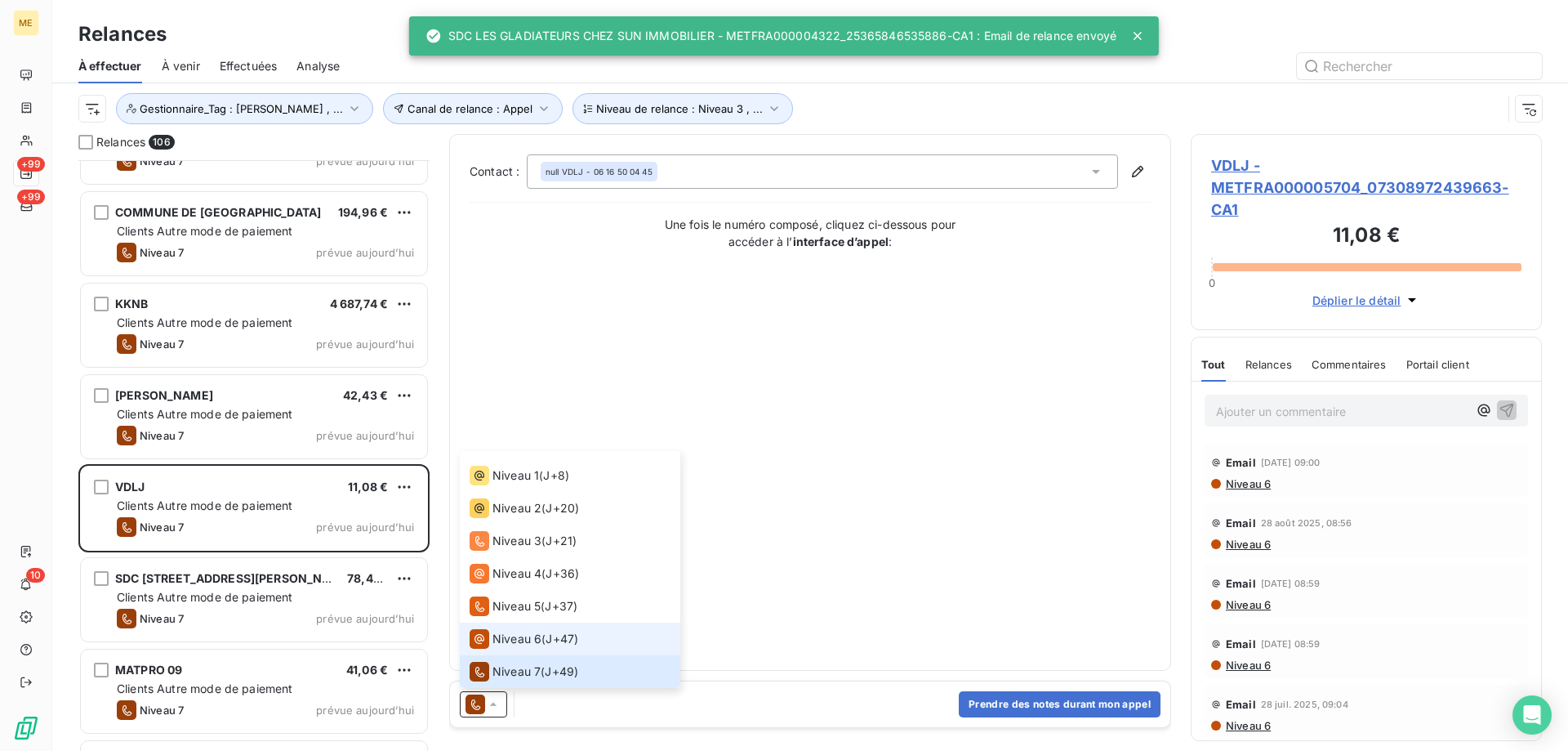
click at [511, 637] on span "Niveau 6" at bounding box center [516, 639] width 49 height 16
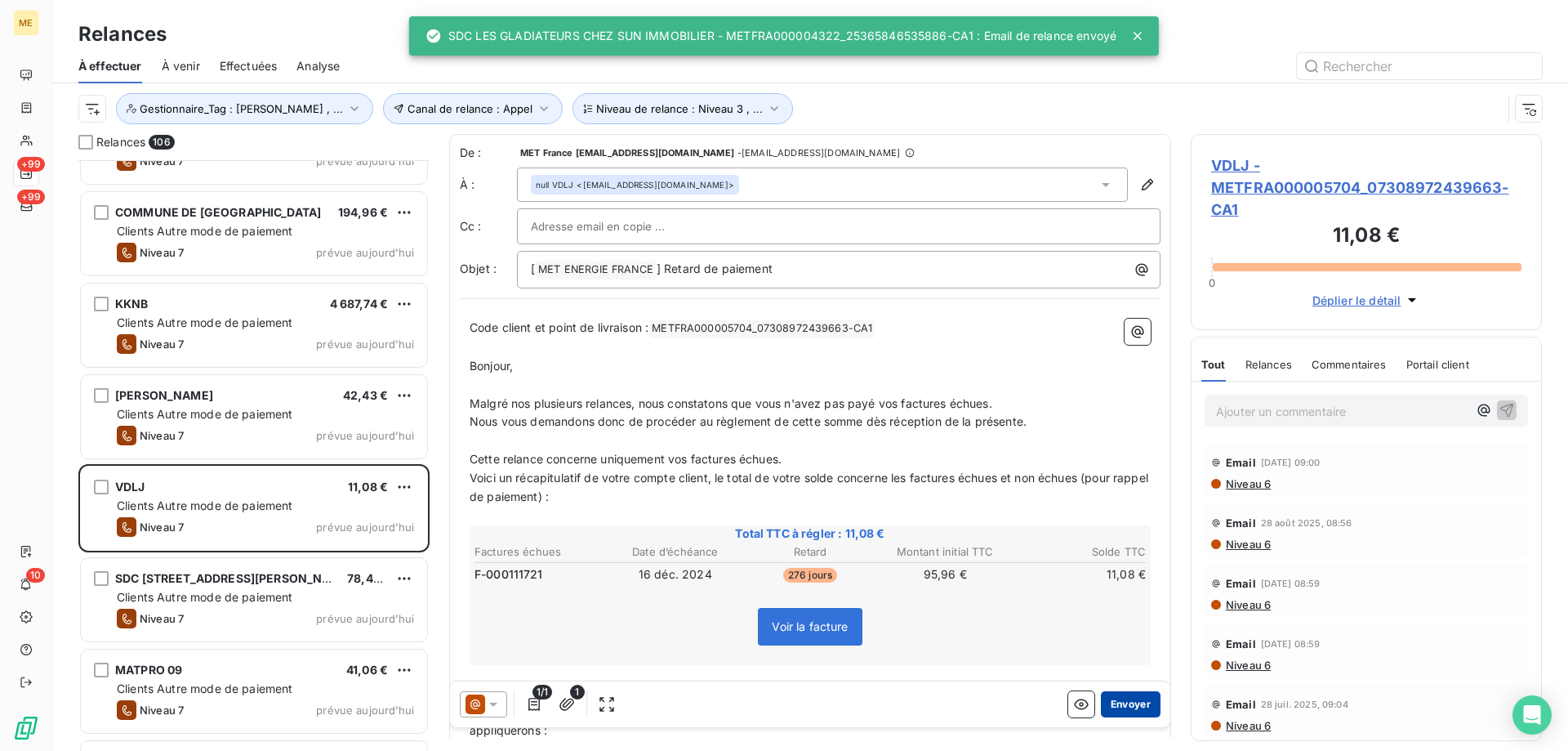
click at [1121, 706] on button "Envoyer" at bounding box center [1131, 703] width 59 height 26
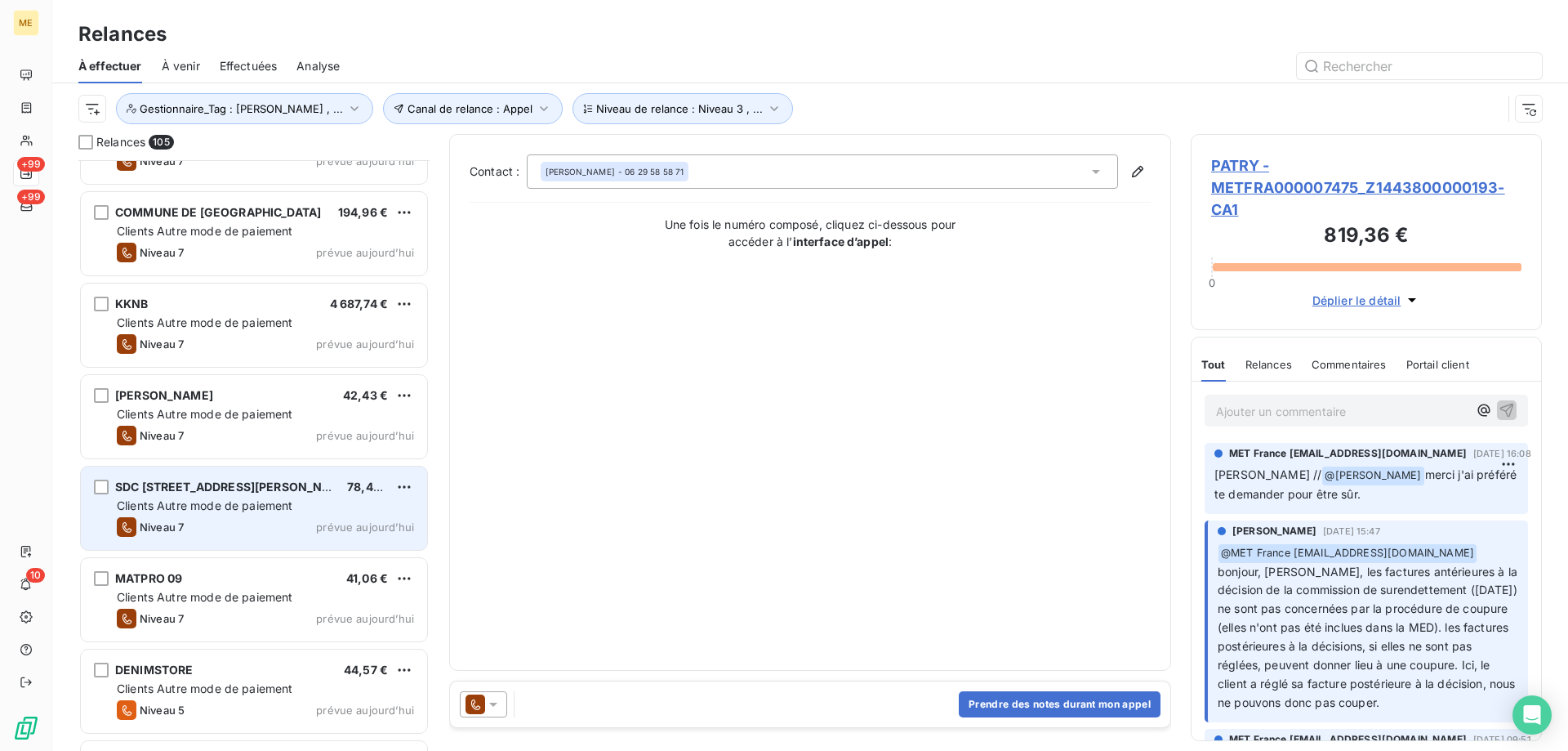
click at [358, 506] on div "Clients Autre mode de paiement" at bounding box center [265, 506] width 297 height 16
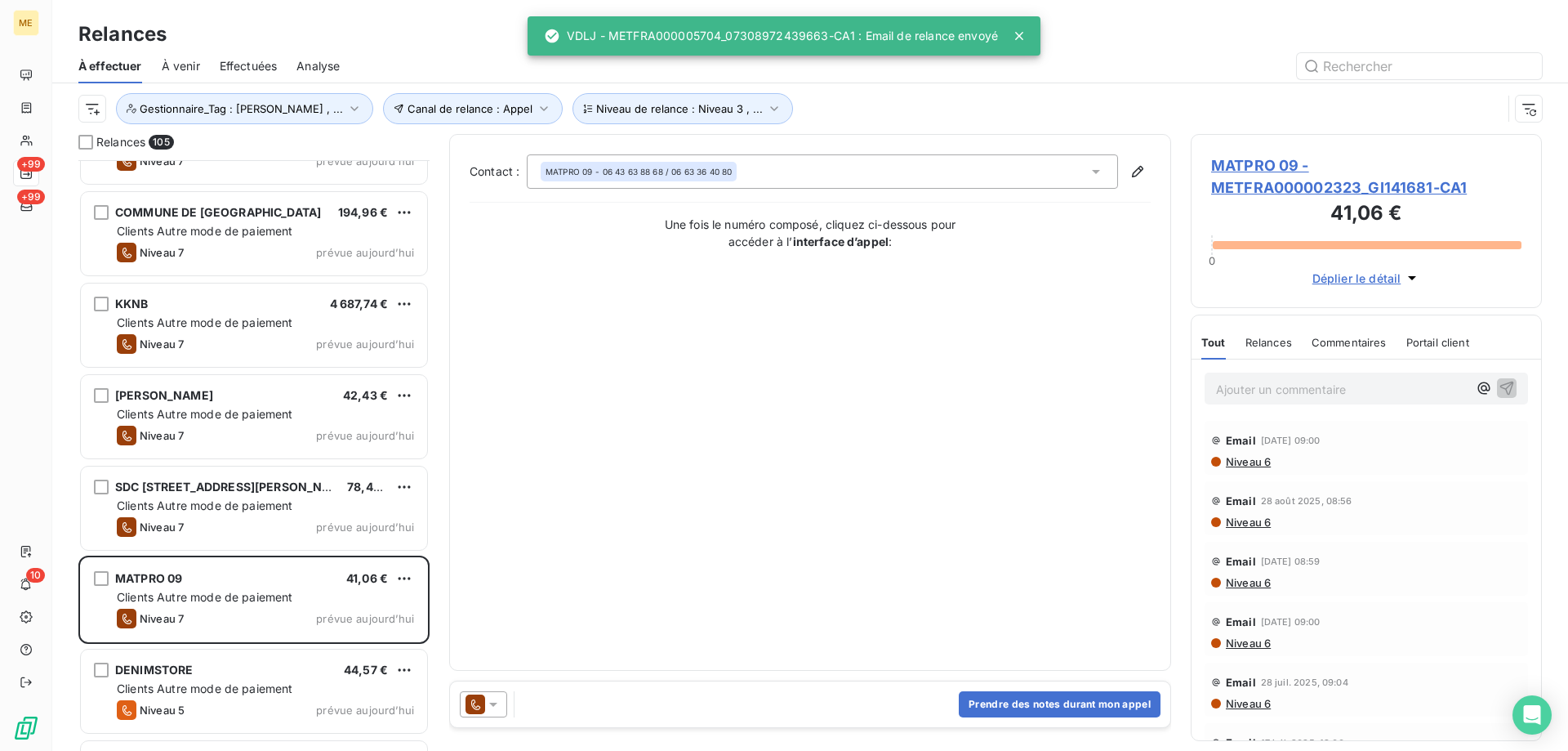
click at [487, 702] on icon at bounding box center [493, 704] width 16 height 16
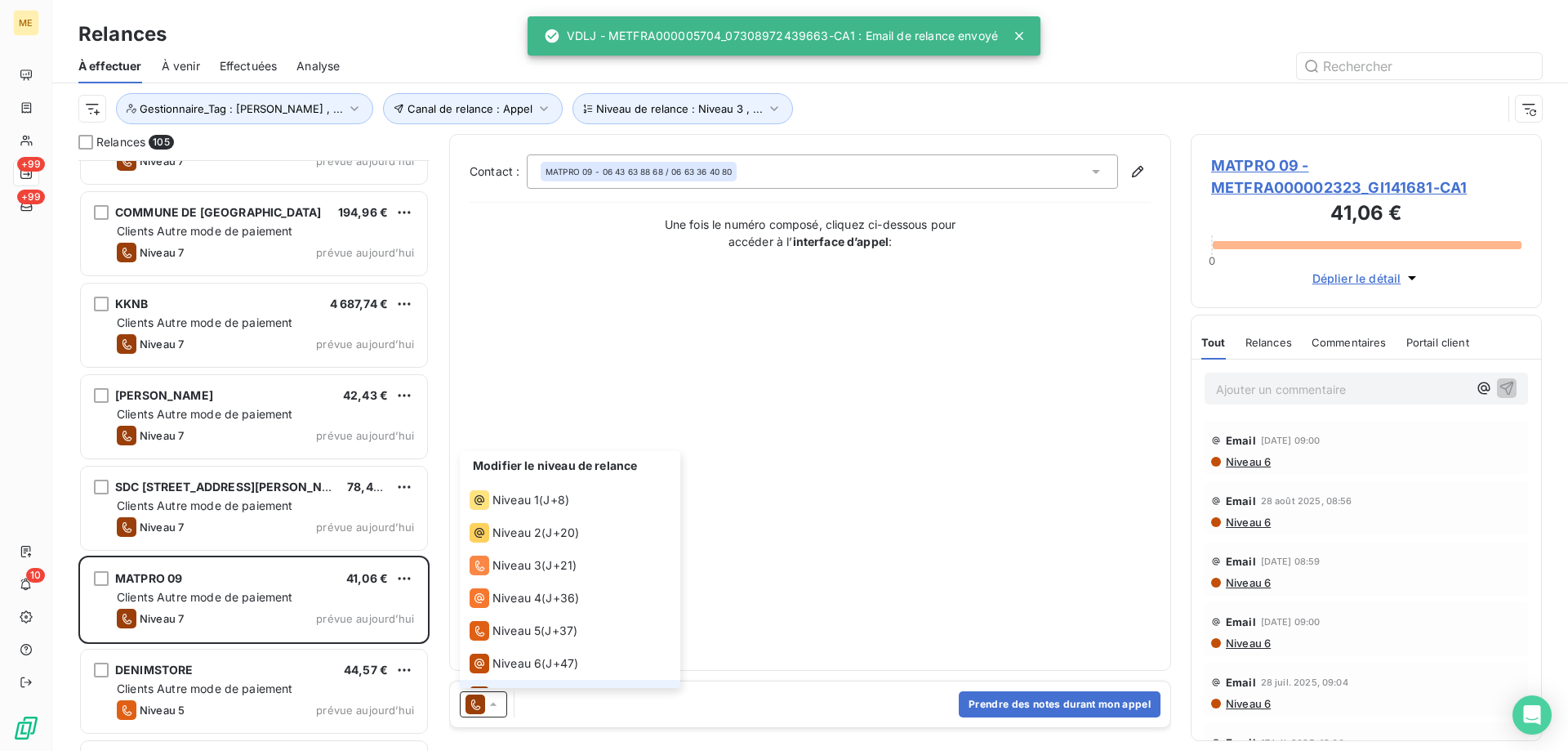
scroll to position [24, 0]
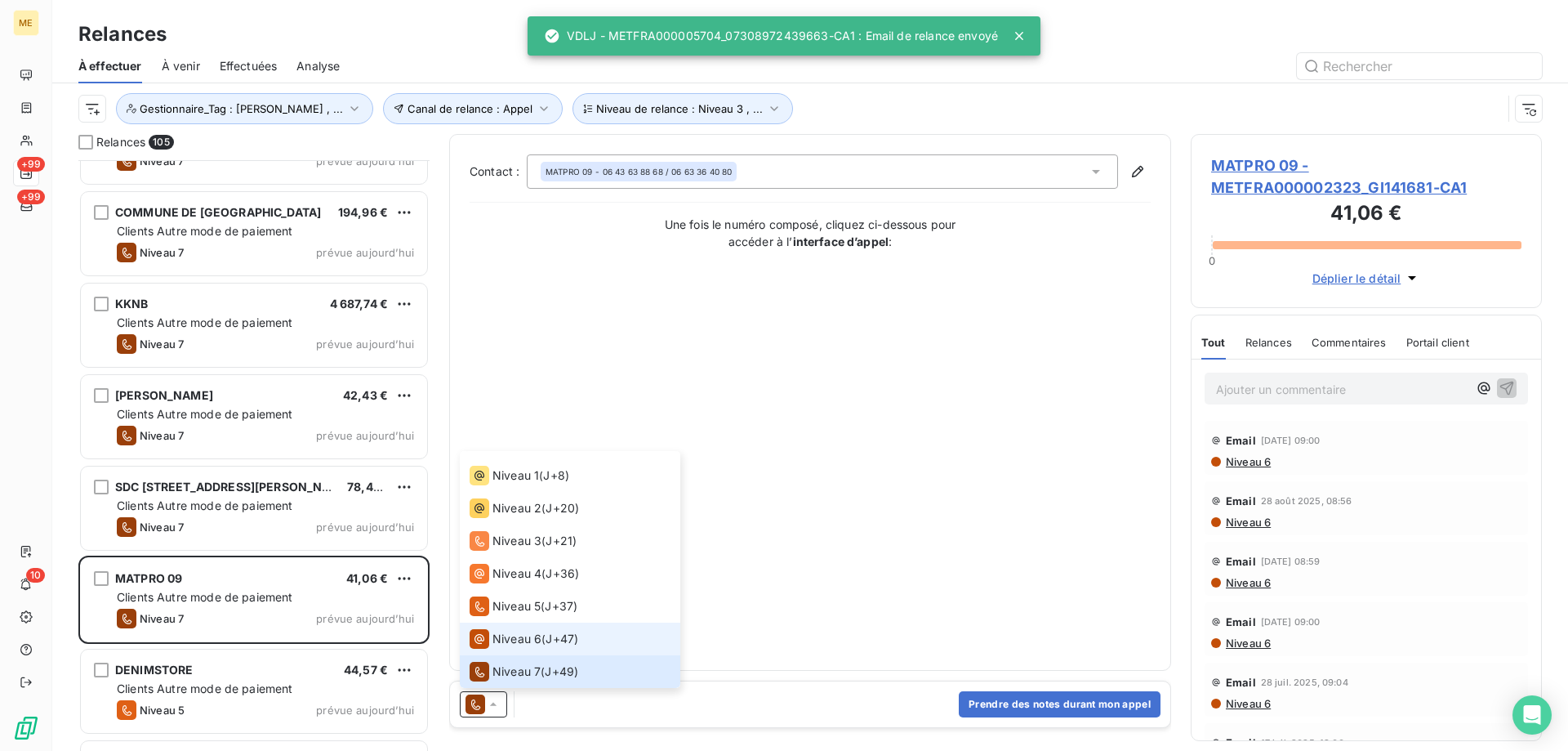
click at [537, 637] on span "Niveau 6" at bounding box center [516, 639] width 49 height 16
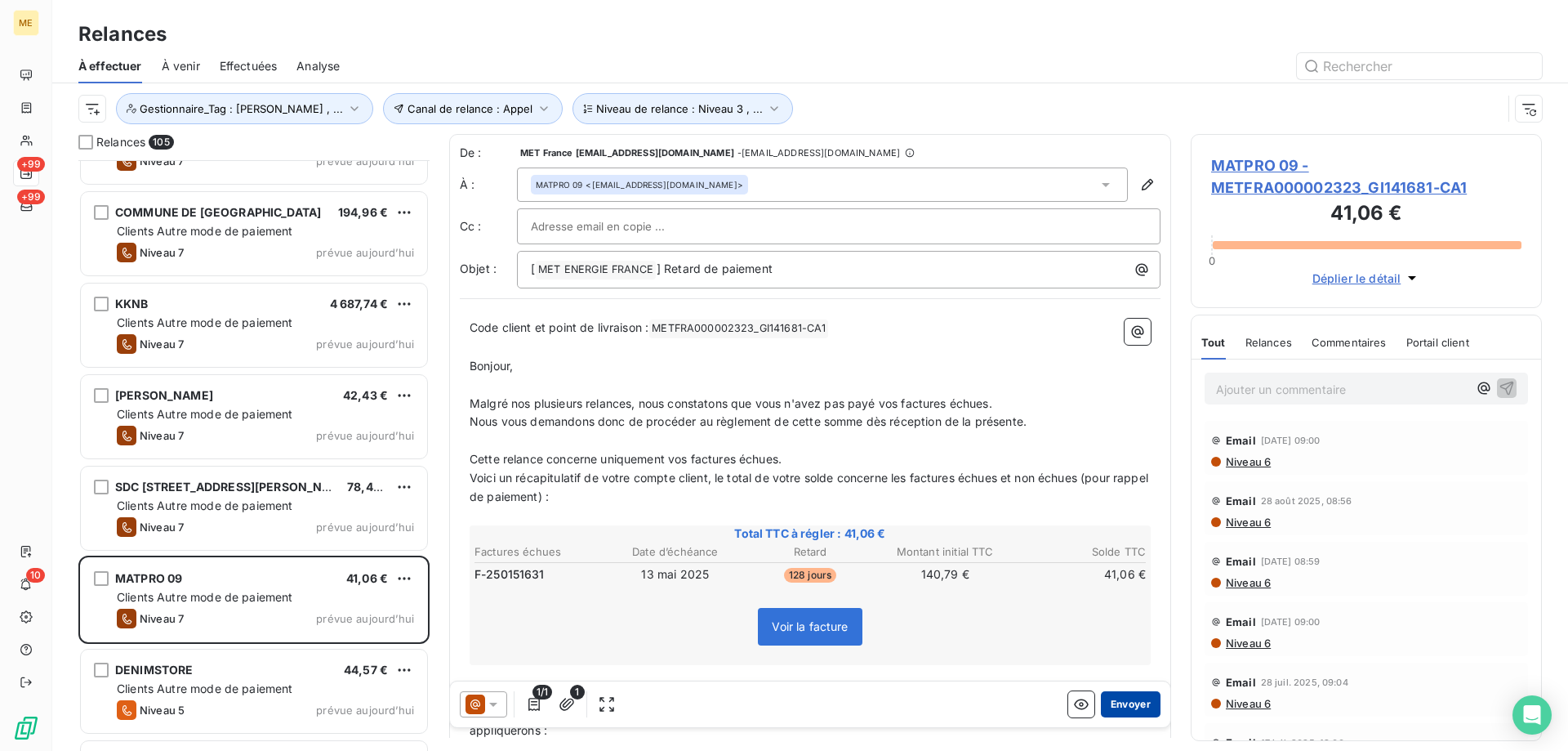
click at [1117, 708] on button "Envoyer" at bounding box center [1131, 703] width 59 height 26
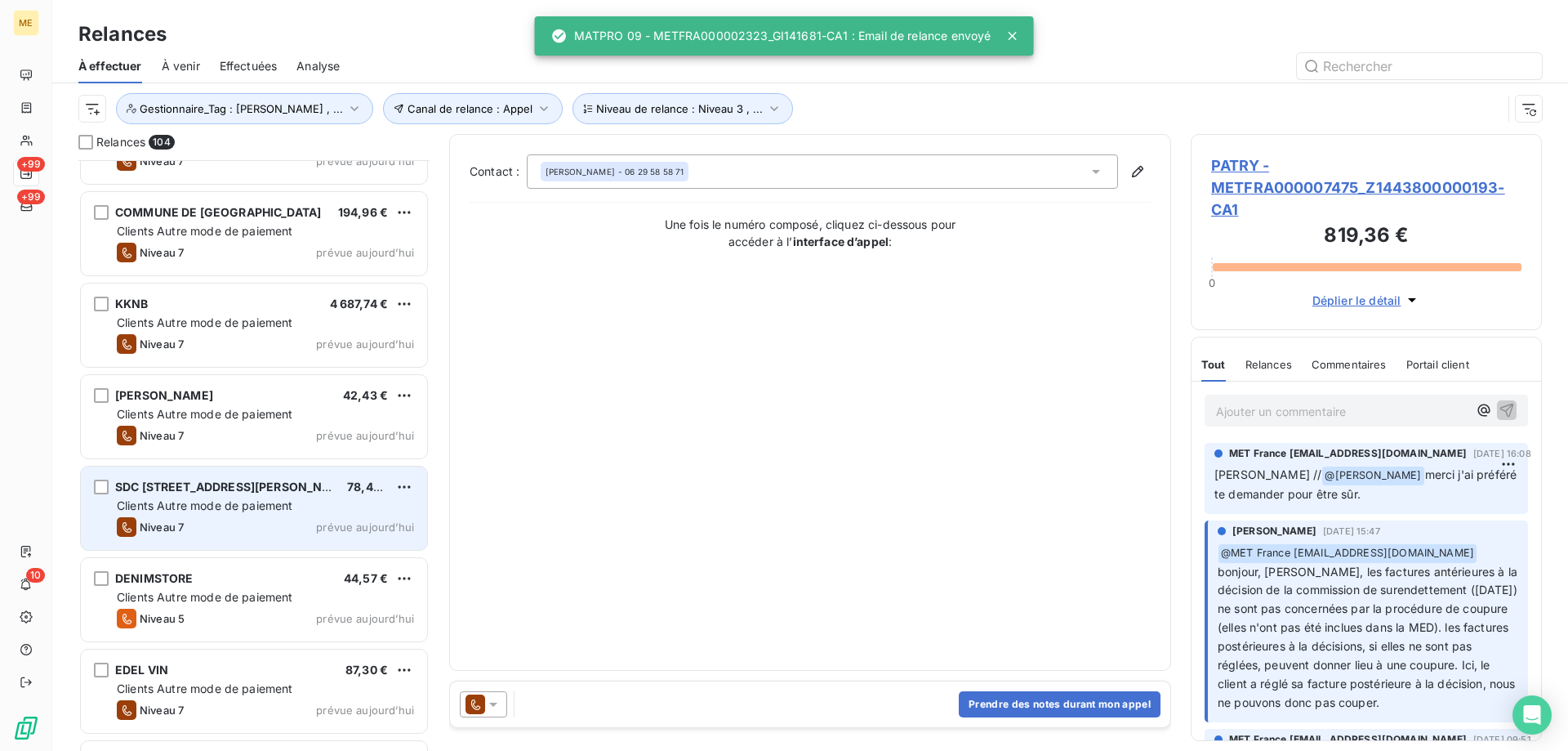
click at [365, 512] on div "Clients Autre mode de paiement" at bounding box center [265, 506] width 297 height 16
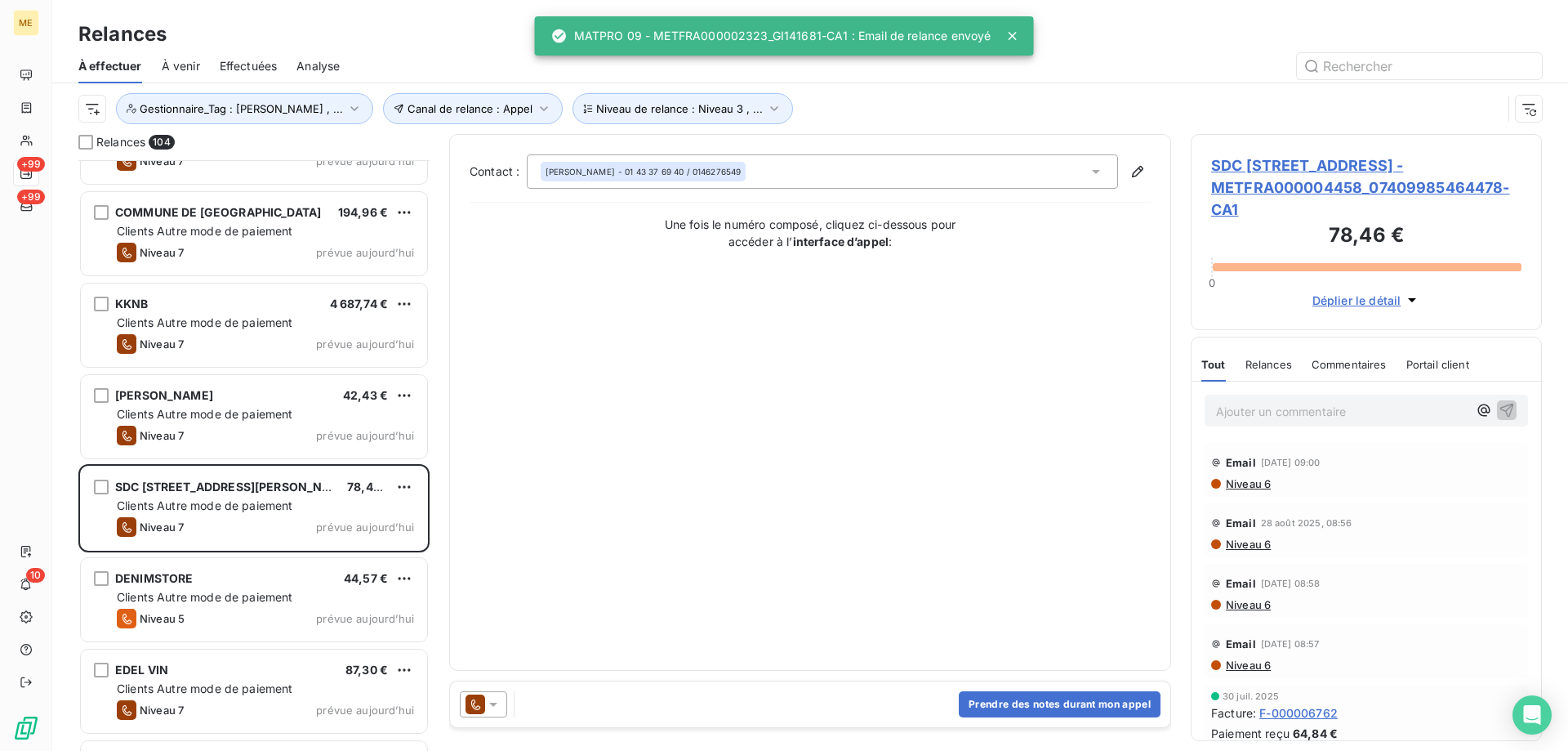
click at [494, 708] on icon at bounding box center [493, 704] width 16 height 16
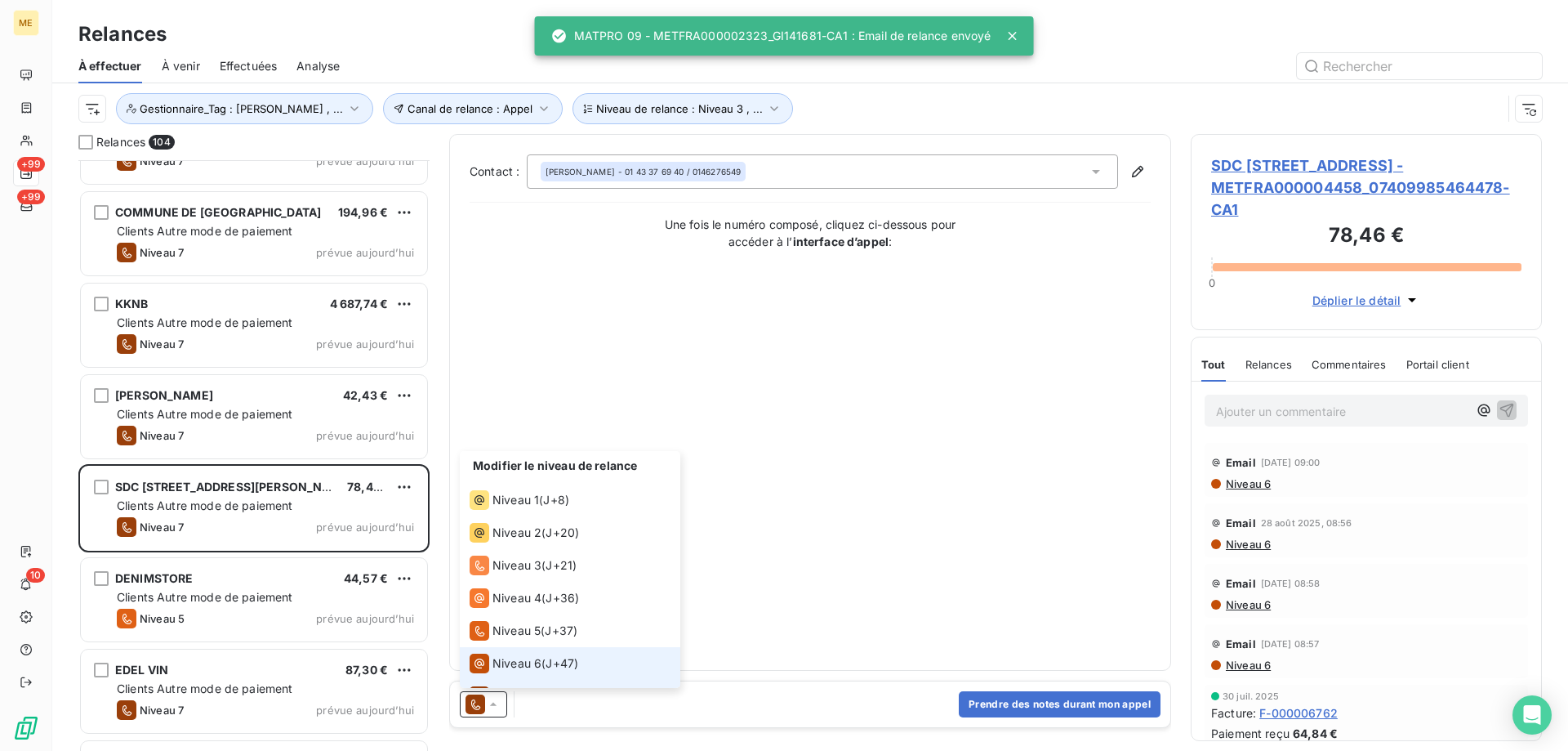
scroll to position [24, 0]
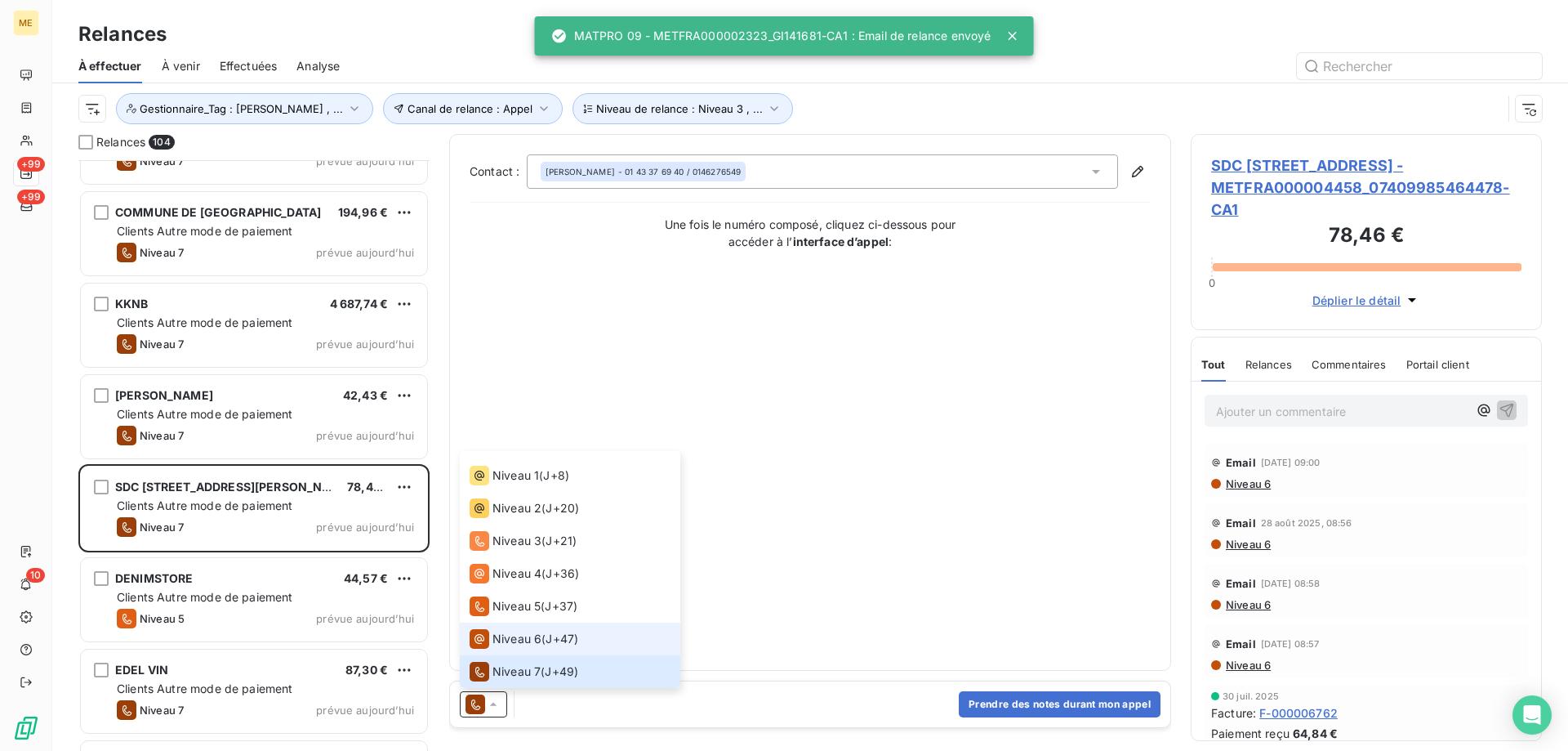
click at [523, 646] on span "Niveau 6" at bounding box center [516, 639] width 49 height 16
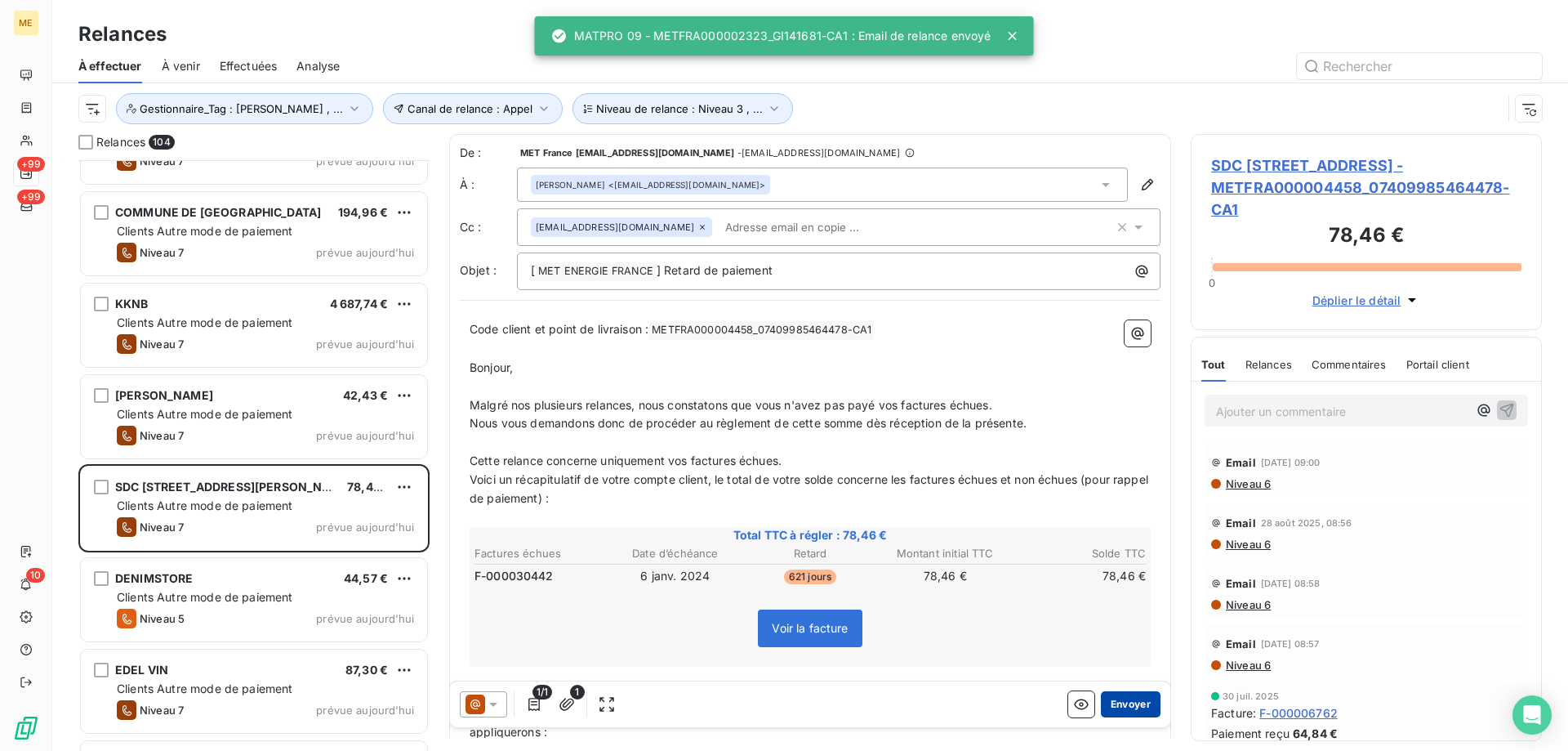
click at [1139, 711] on button "Envoyer" at bounding box center [1131, 703] width 59 height 26
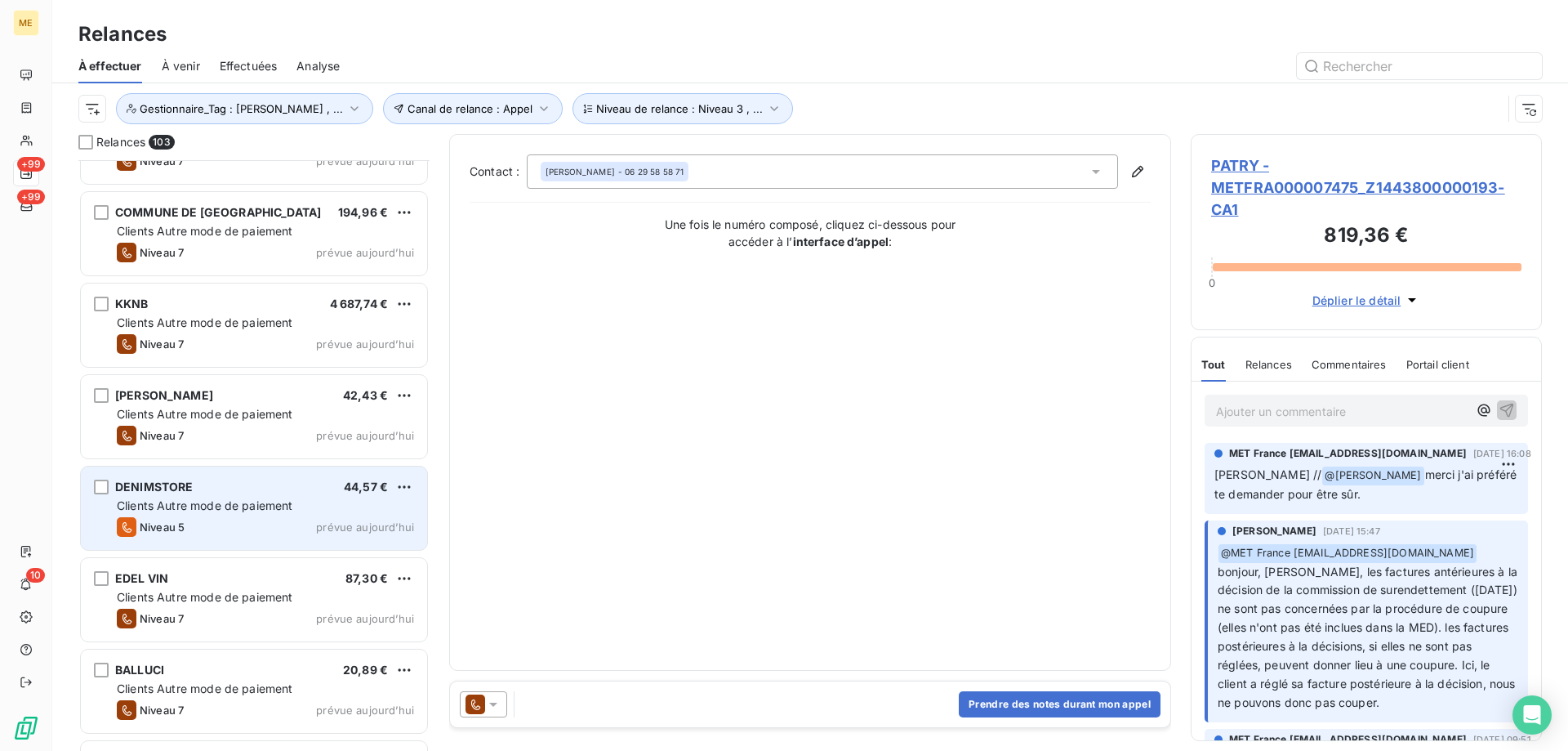
click at [378, 514] on div "DENIMSTORE 44,57 € Clients Autre mode de paiement Niveau 5 prévue aujourd’hui" at bounding box center [254, 508] width 347 height 84
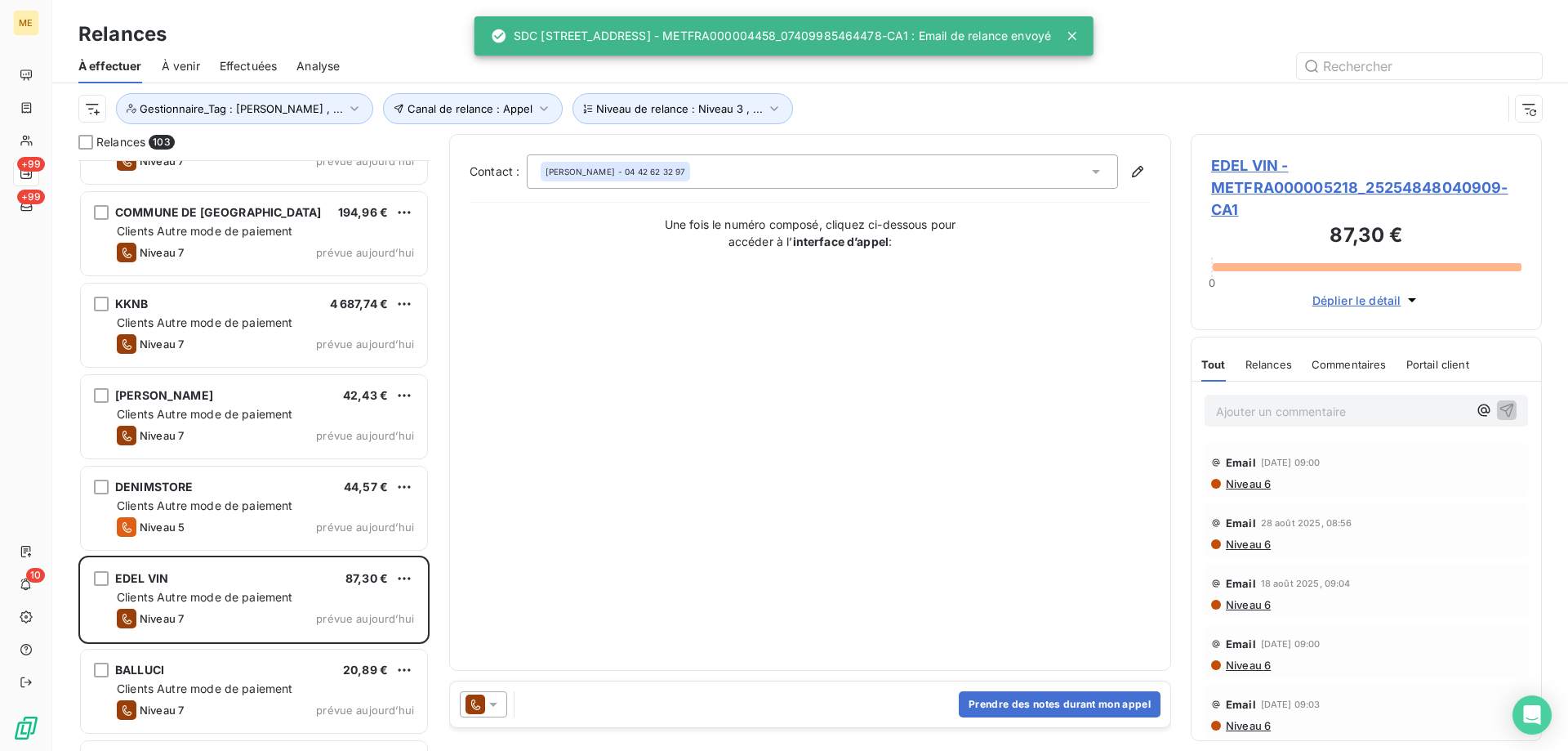
click at [498, 708] on icon at bounding box center [493, 704] width 16 height 16
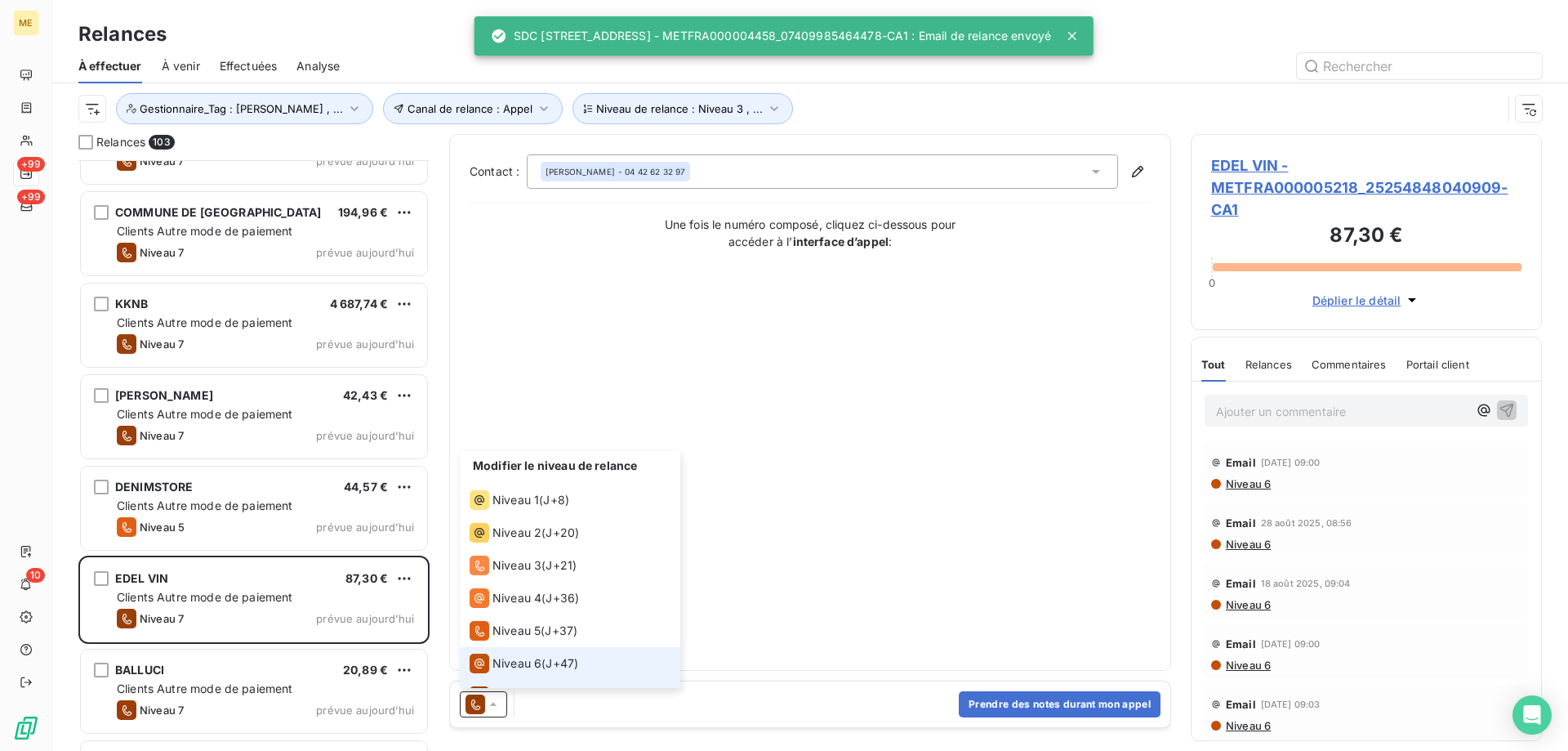
scroll to position [24, 0]
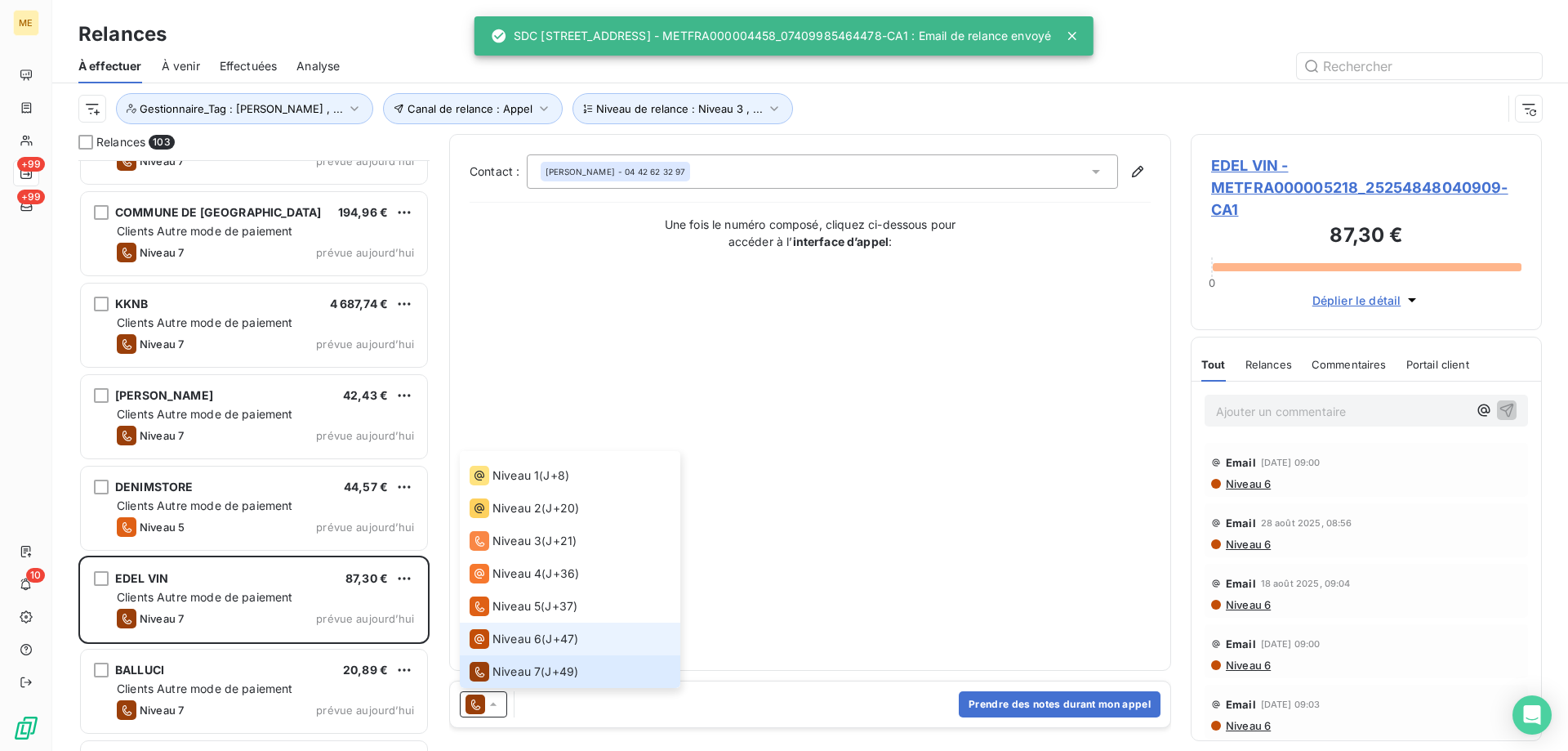
click at [527, 642] on span "Niveau 6" at bounding box center [516, 639] width 49 height 16
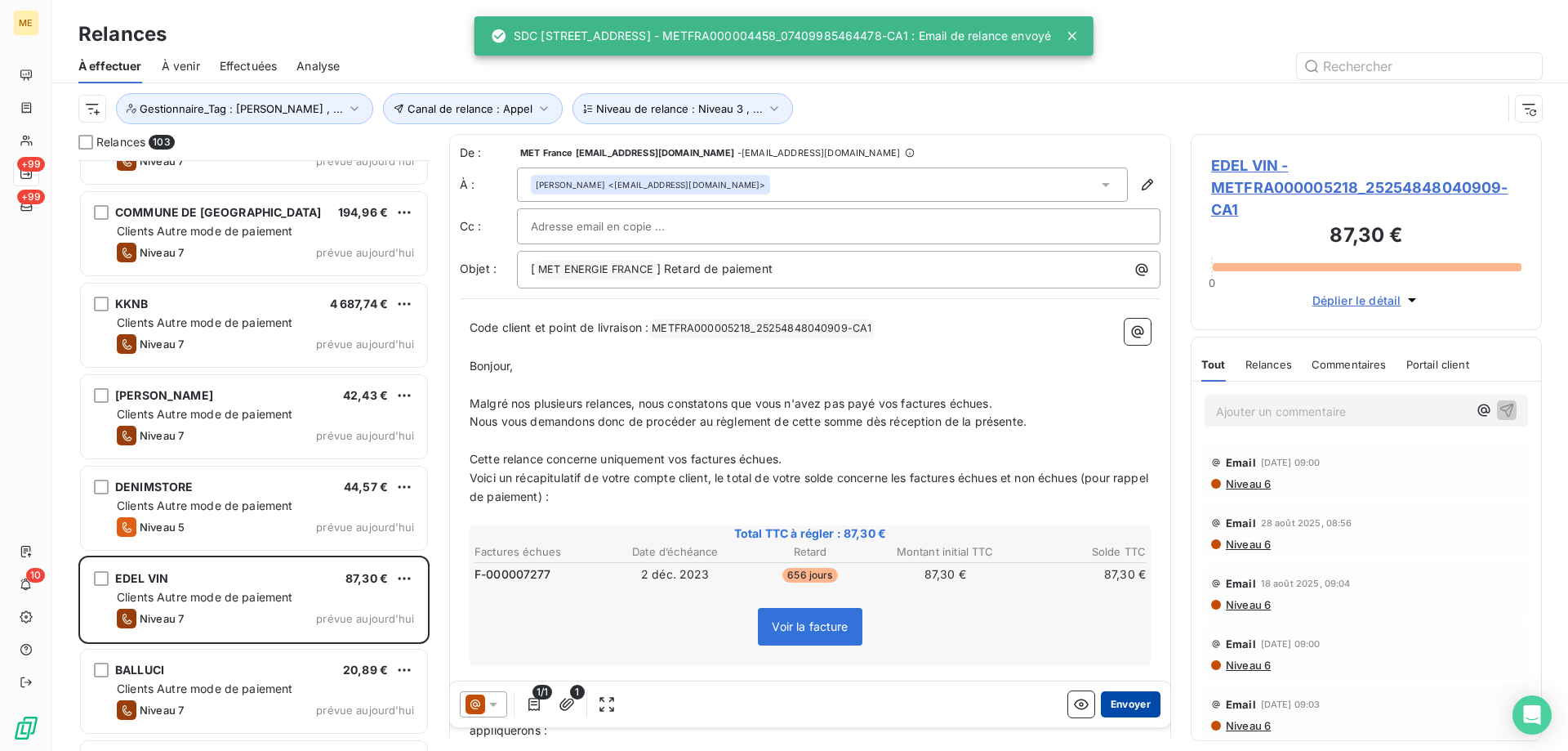
click at [1121, 708] on button "Envoyer" at bounding box center [1131, 703] width 59 height 26
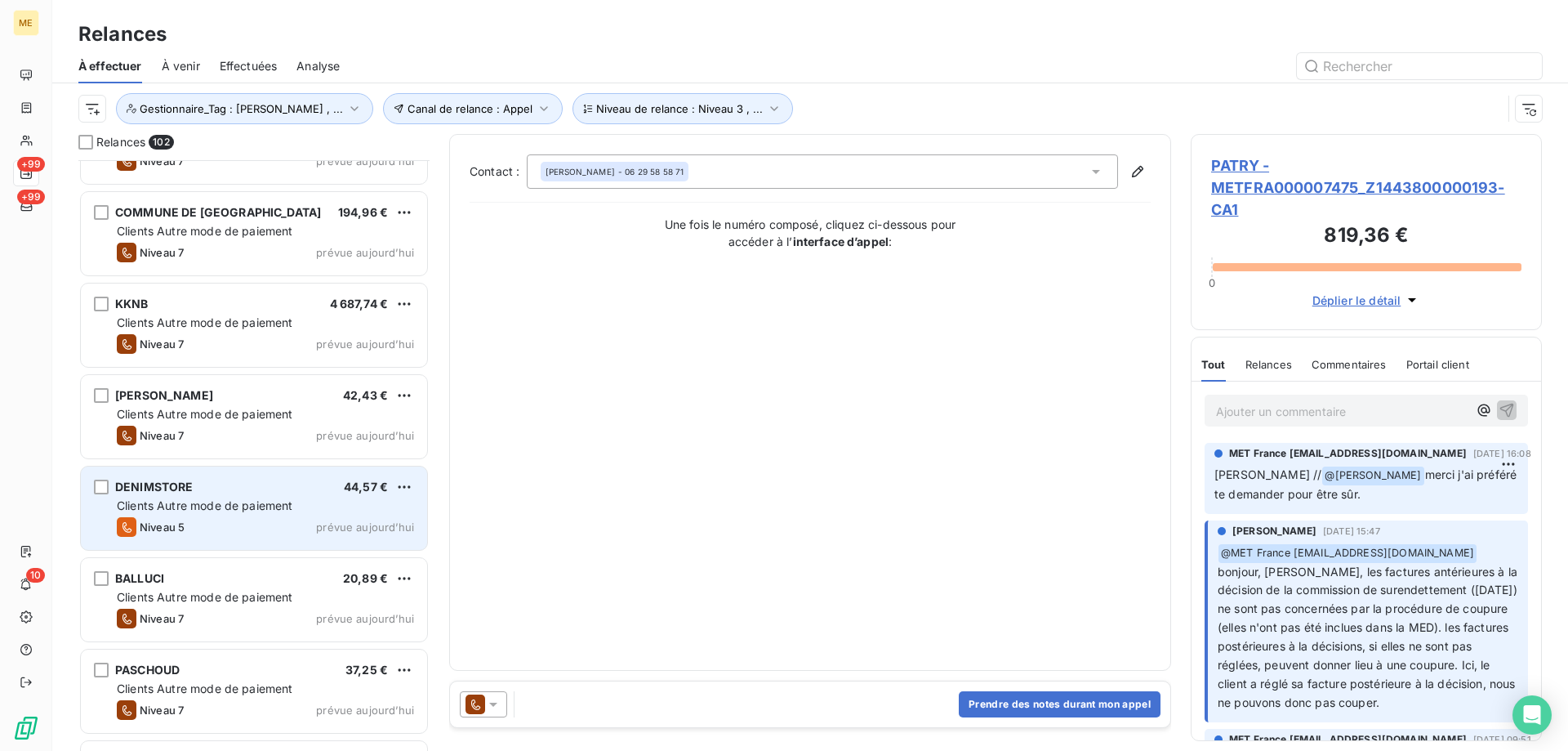
click at [374, 501] on div "Clients Autre mode de paiement" at bounding box center [265, 506] width 297 height 16
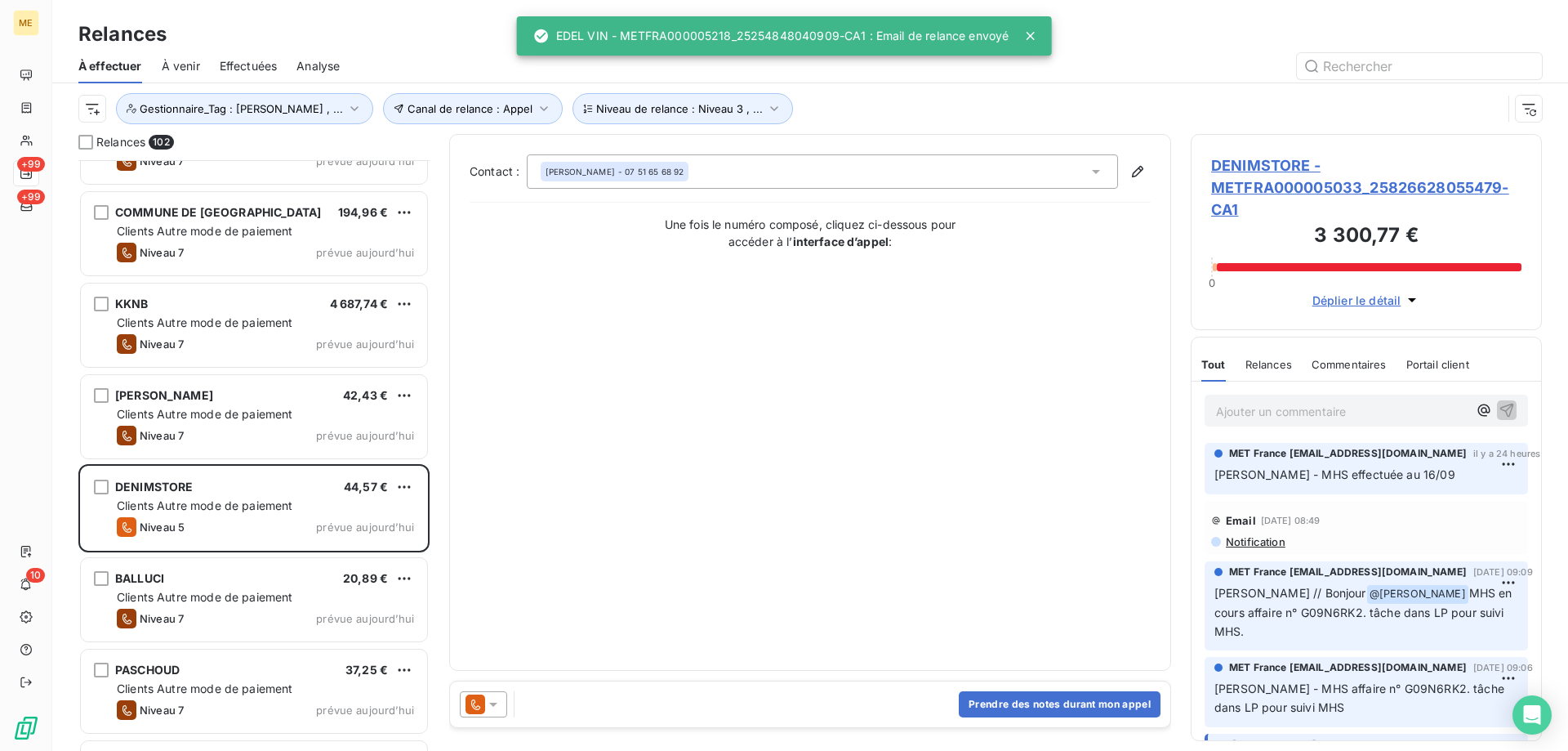
click at [493, 708] on icon at bounding box center [493, 704] width 16 height 16
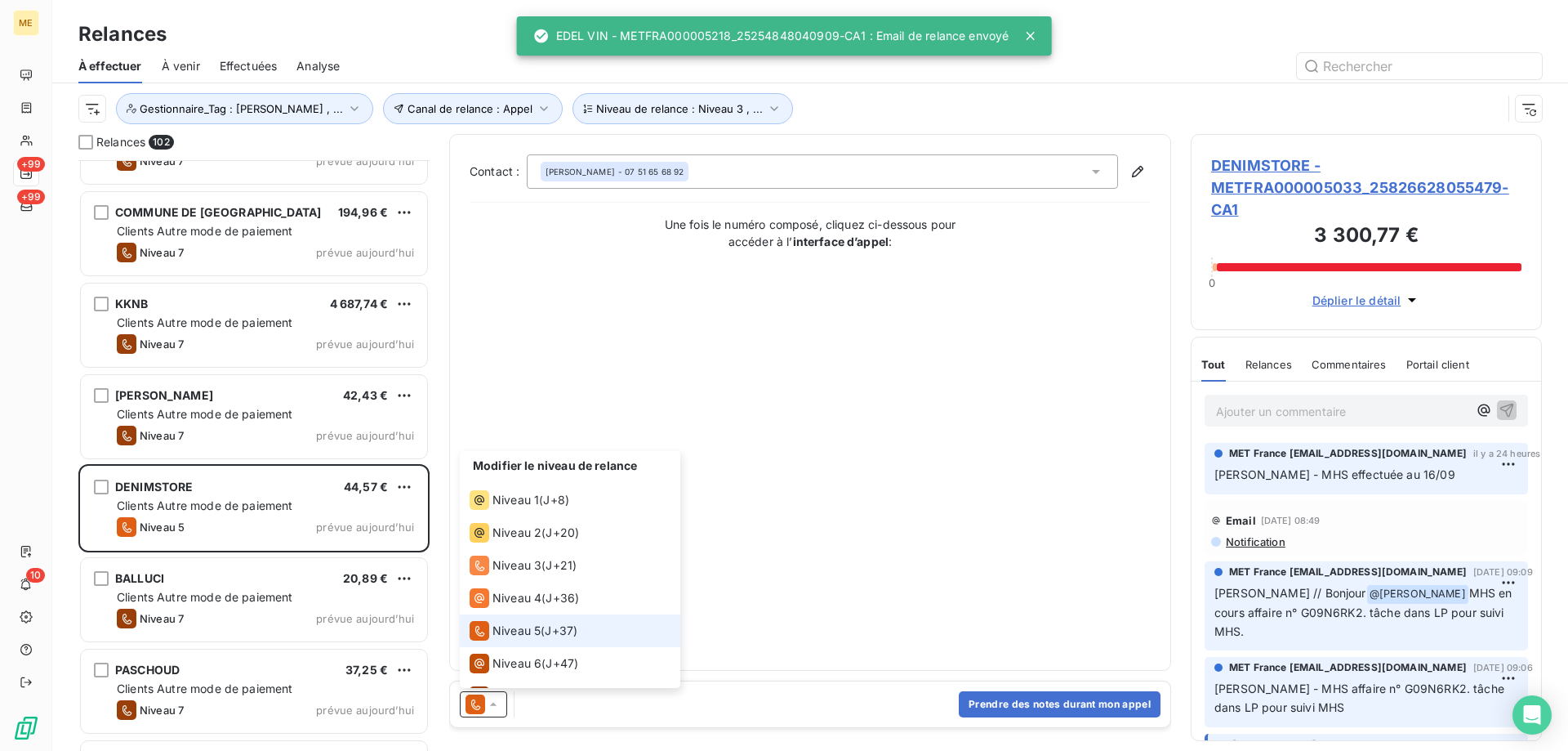
click at [540, 635] on span "Niveau 5" at bounding box center [516, 631] width 48 height 16
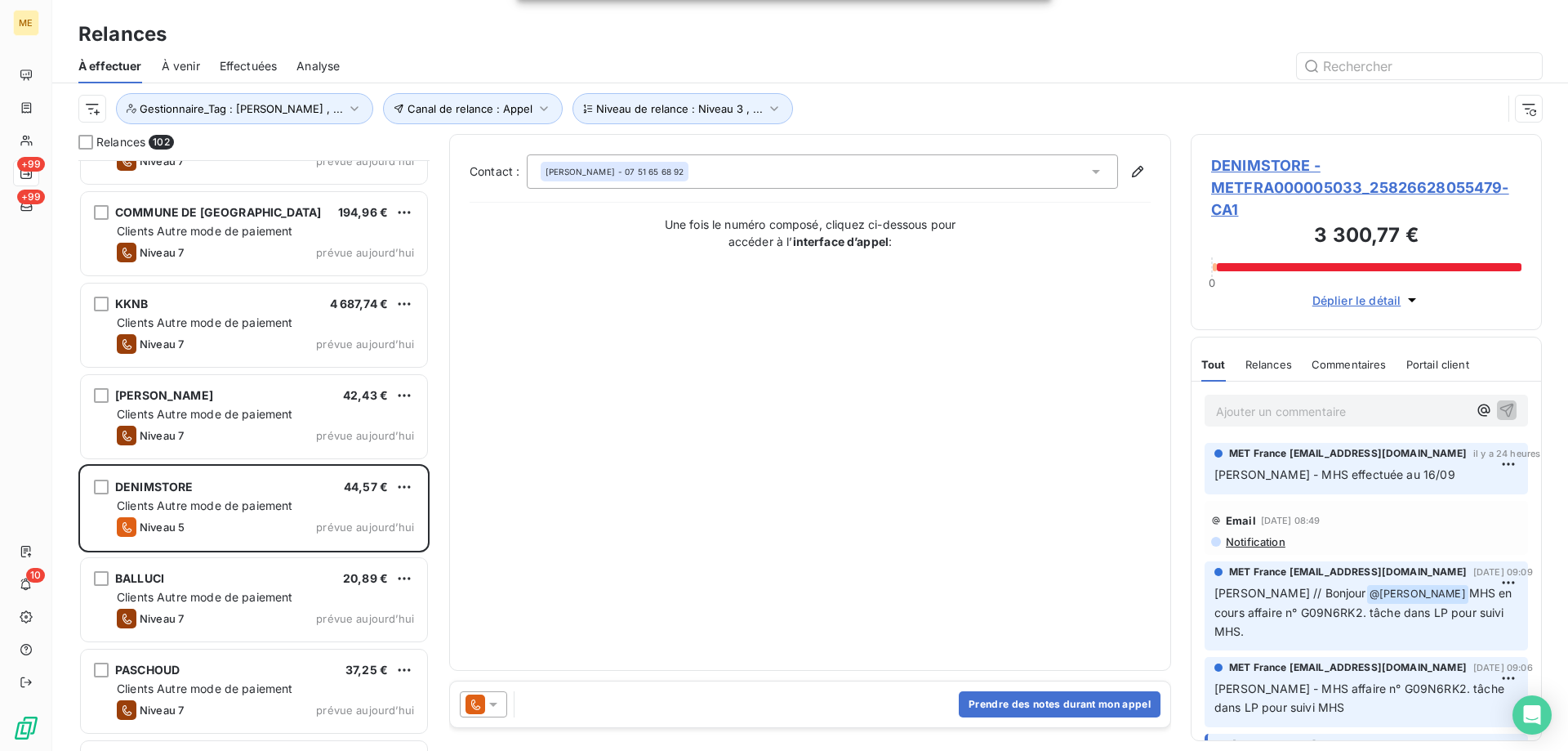
drag, startPoint x: 492, startPoint y: 702, endPoint x: 497, endPoint y: 692, distance: 11.2
click at [492, 703] on icon at bounding box center [493, 704] width 8 height 4
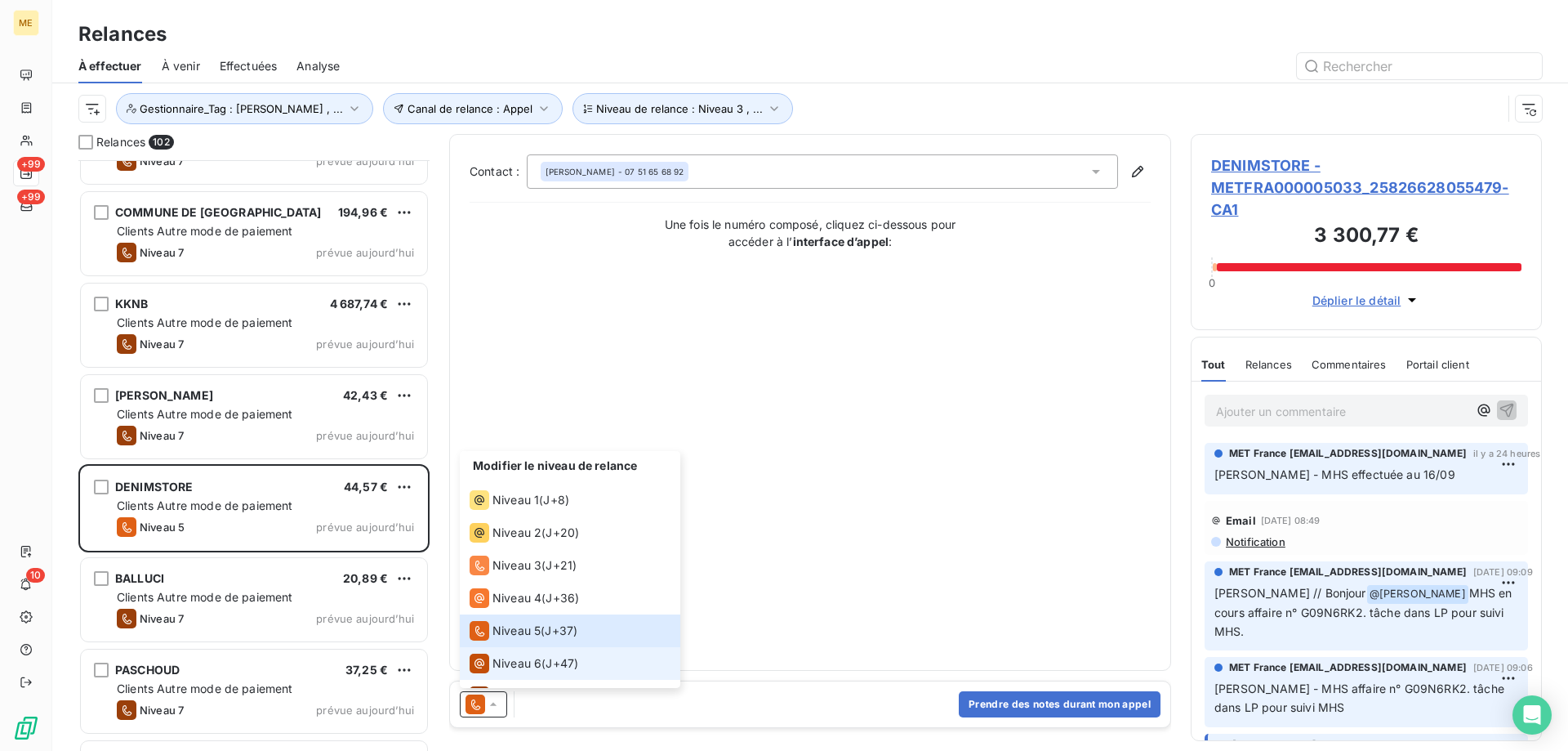
click at [511, 654] on div "Niveau 6" at bounding box center [506, 663] width 72 height 20
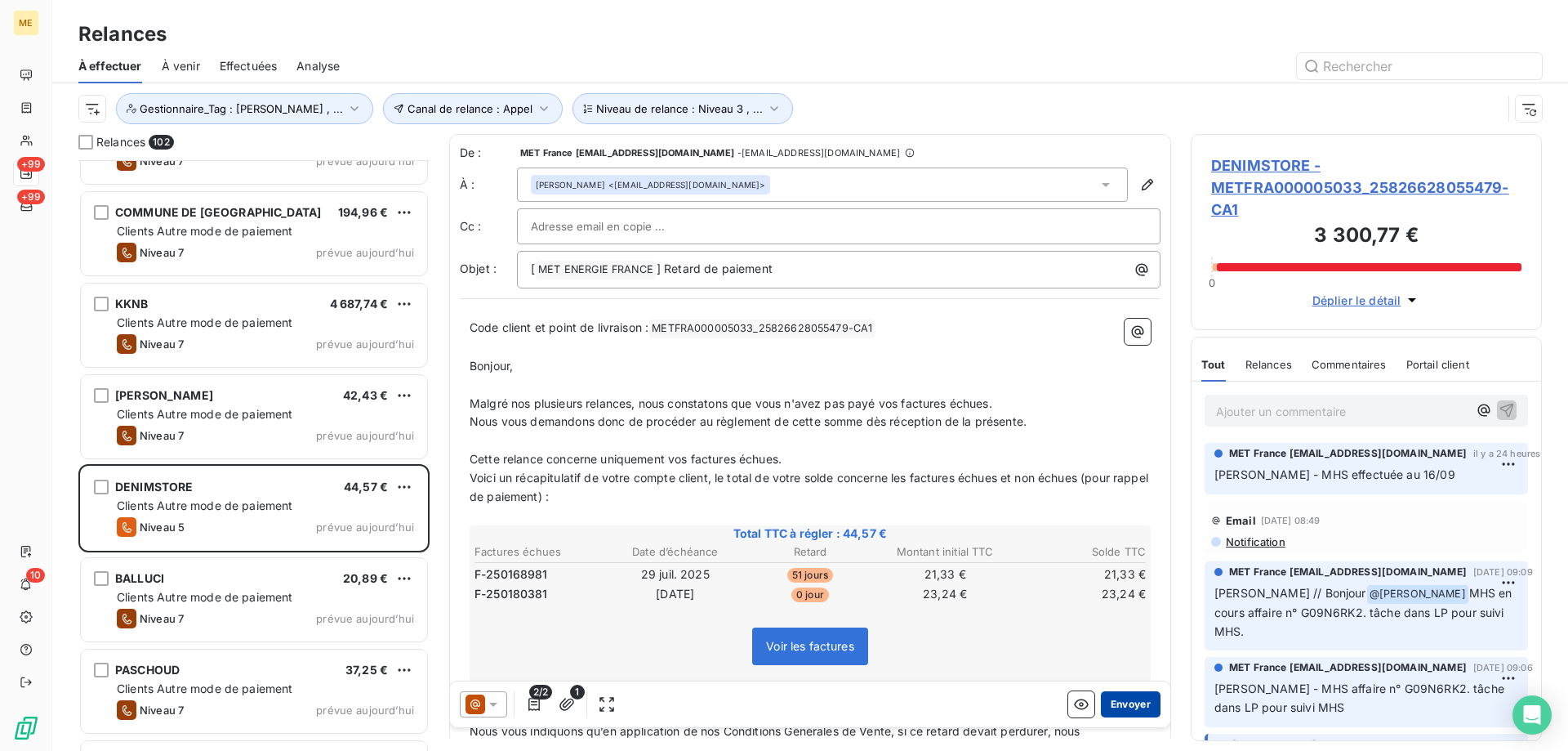
click at [1134, 701] on button "Envoyer" at bounding box center [1131, 703] width 59 height 26
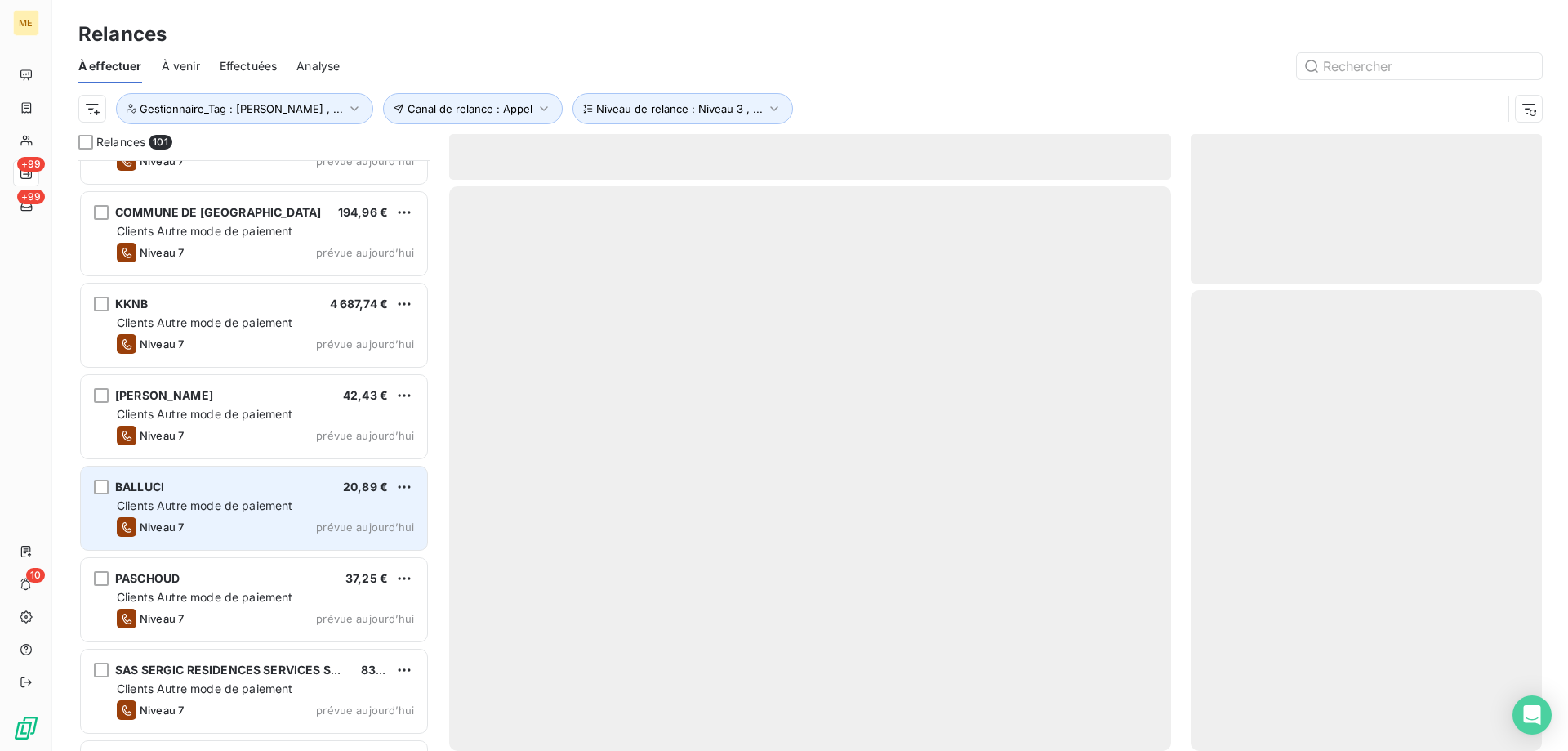
click at [383, 517] on div "Niveau 7 prévue aujourd’hui" at bounding box center [265, 527] width 297 height 20
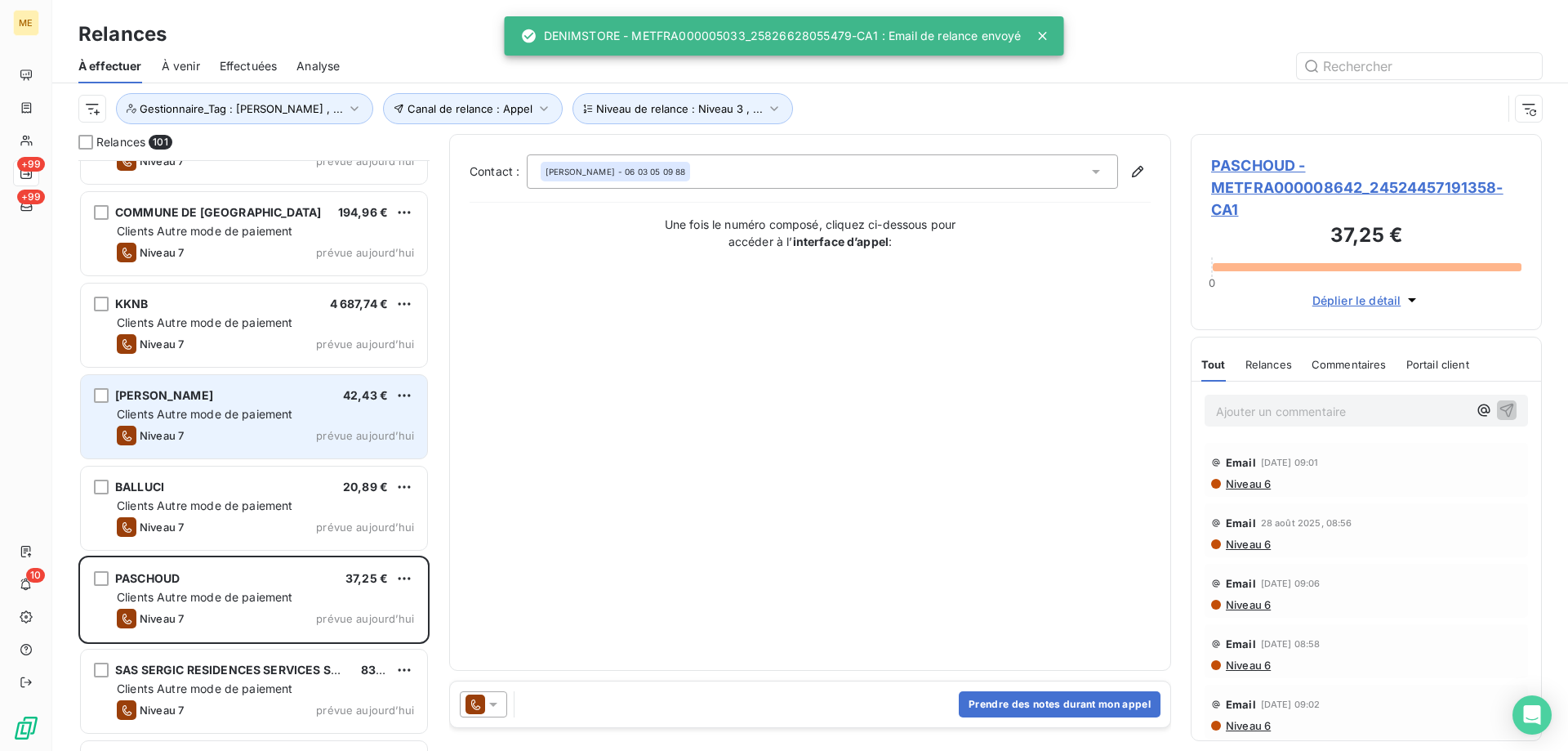
click at [386, 419] on div "Clients Autre mode de paiement" at bounding box center [265, 414] width 297 height 16
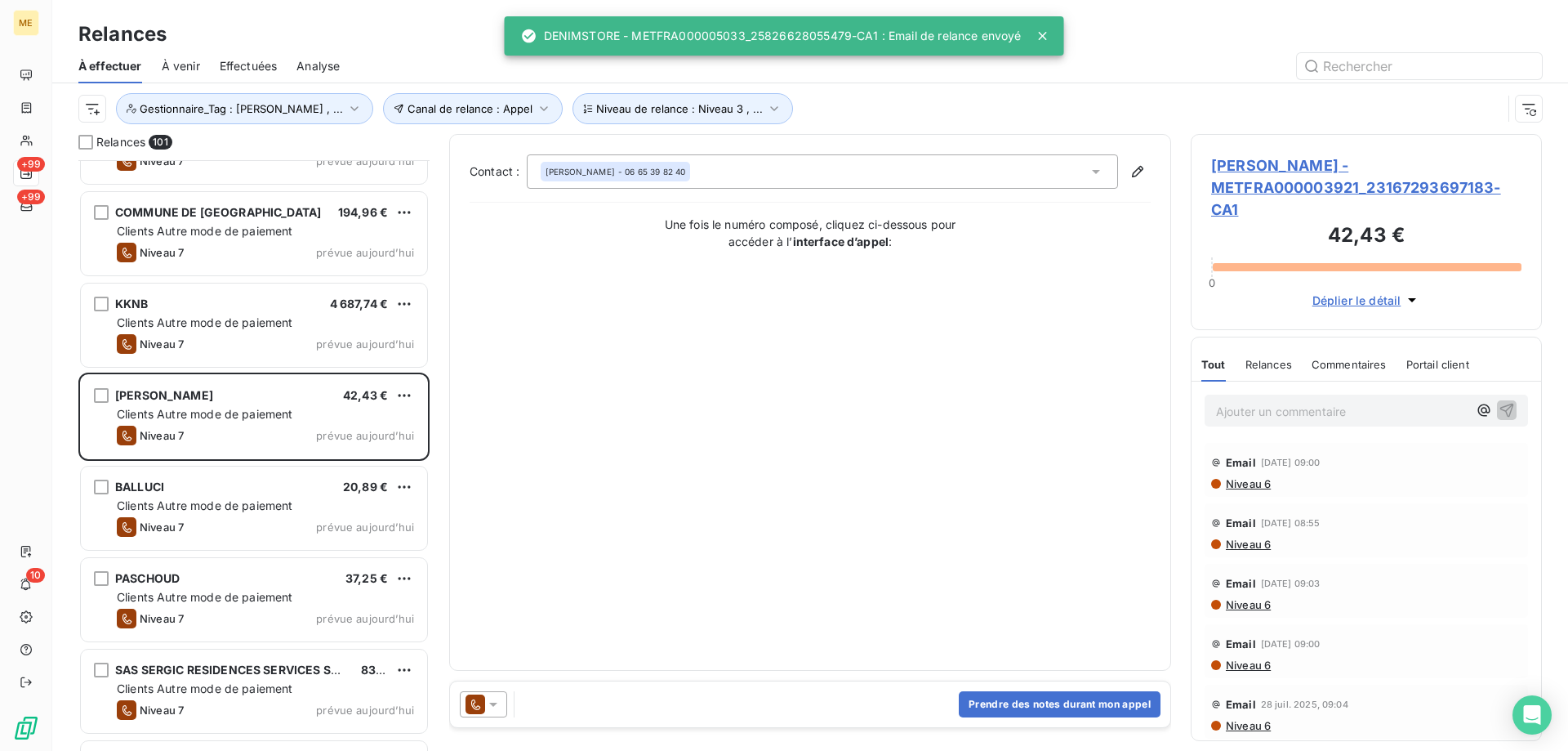
click at [497, 707] on icon at bounding box center [493, 704] width 16 height 16
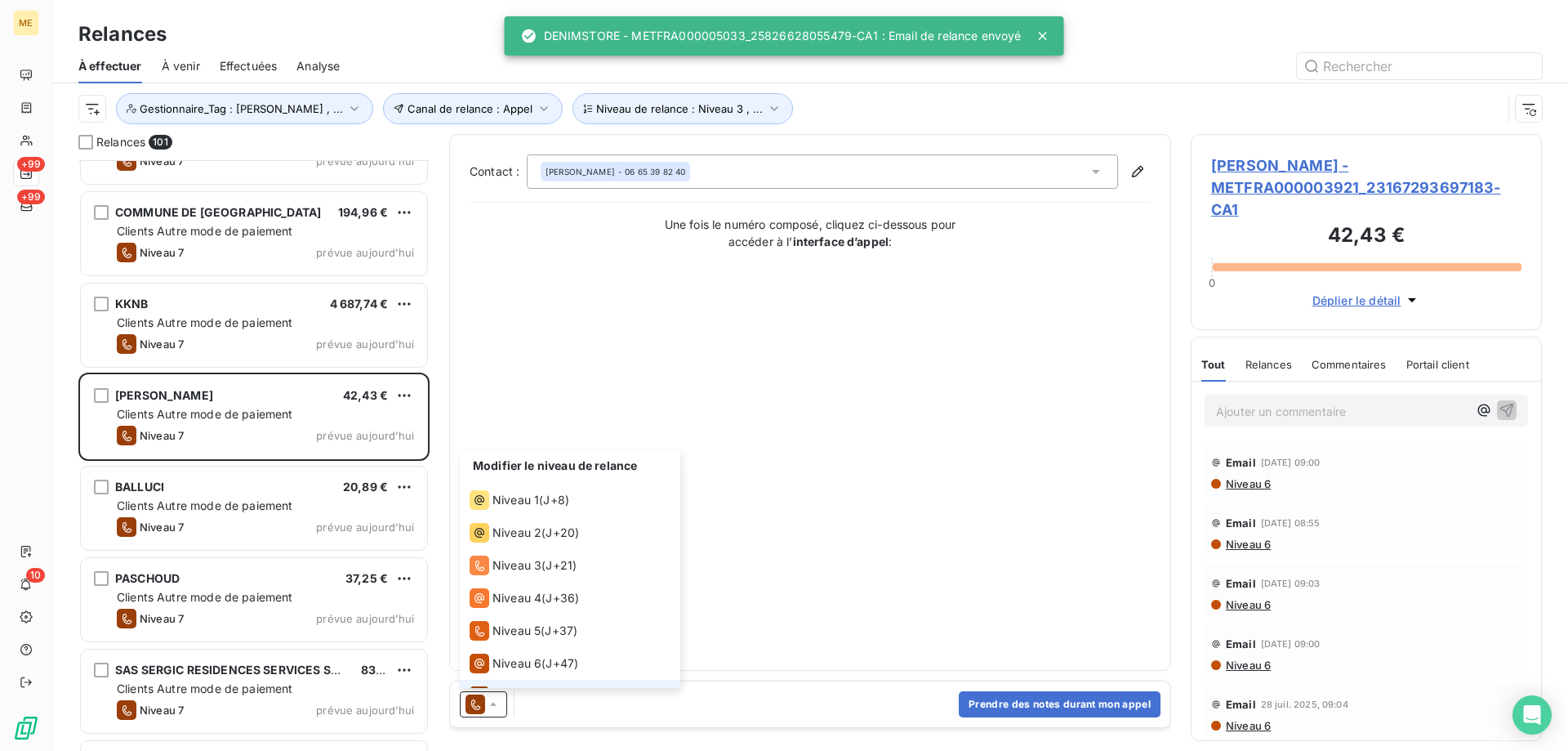
scroll to position [24, 0]
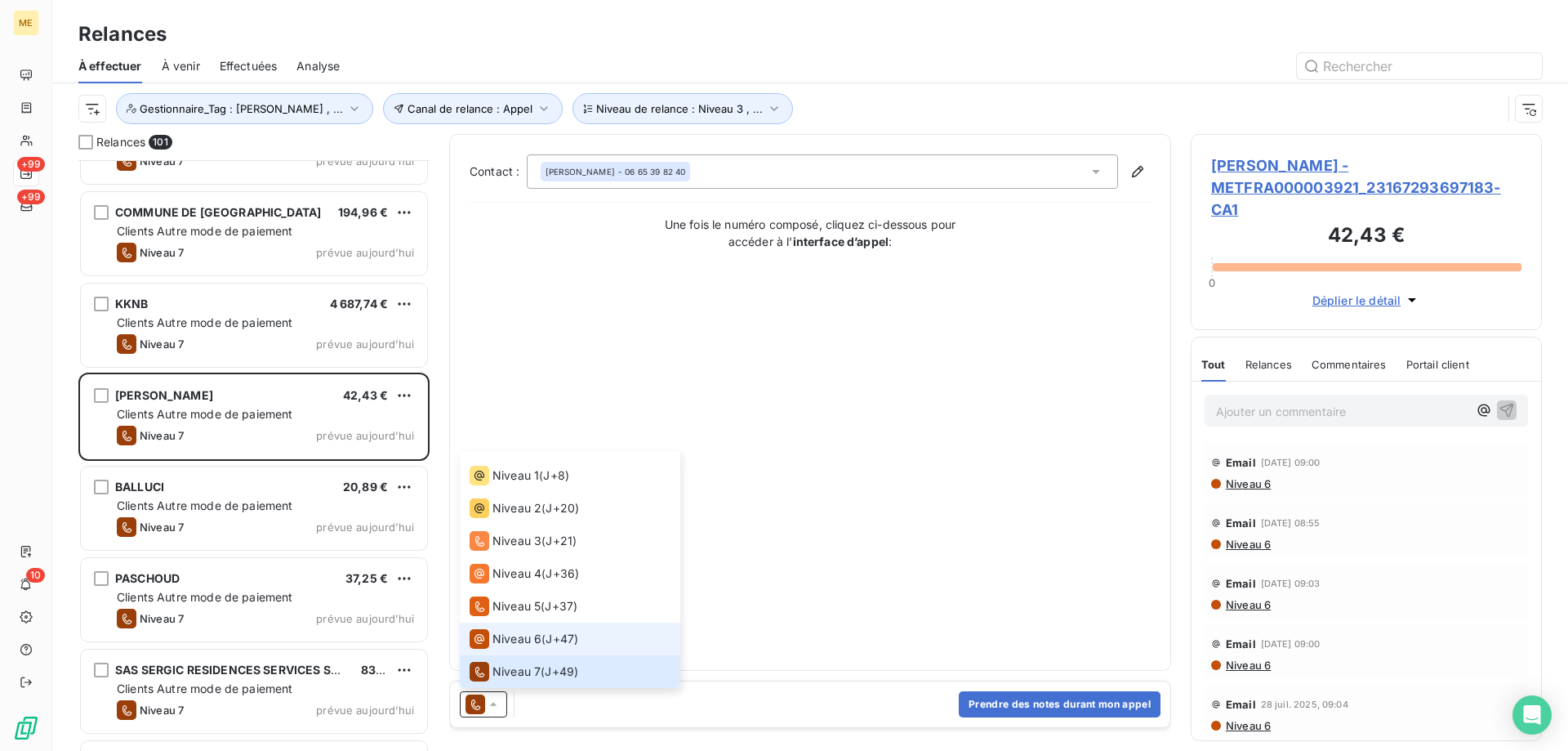
click at [527, 638] on span "Niveau 6" at bounding box center [516, 639] width 49 height 16
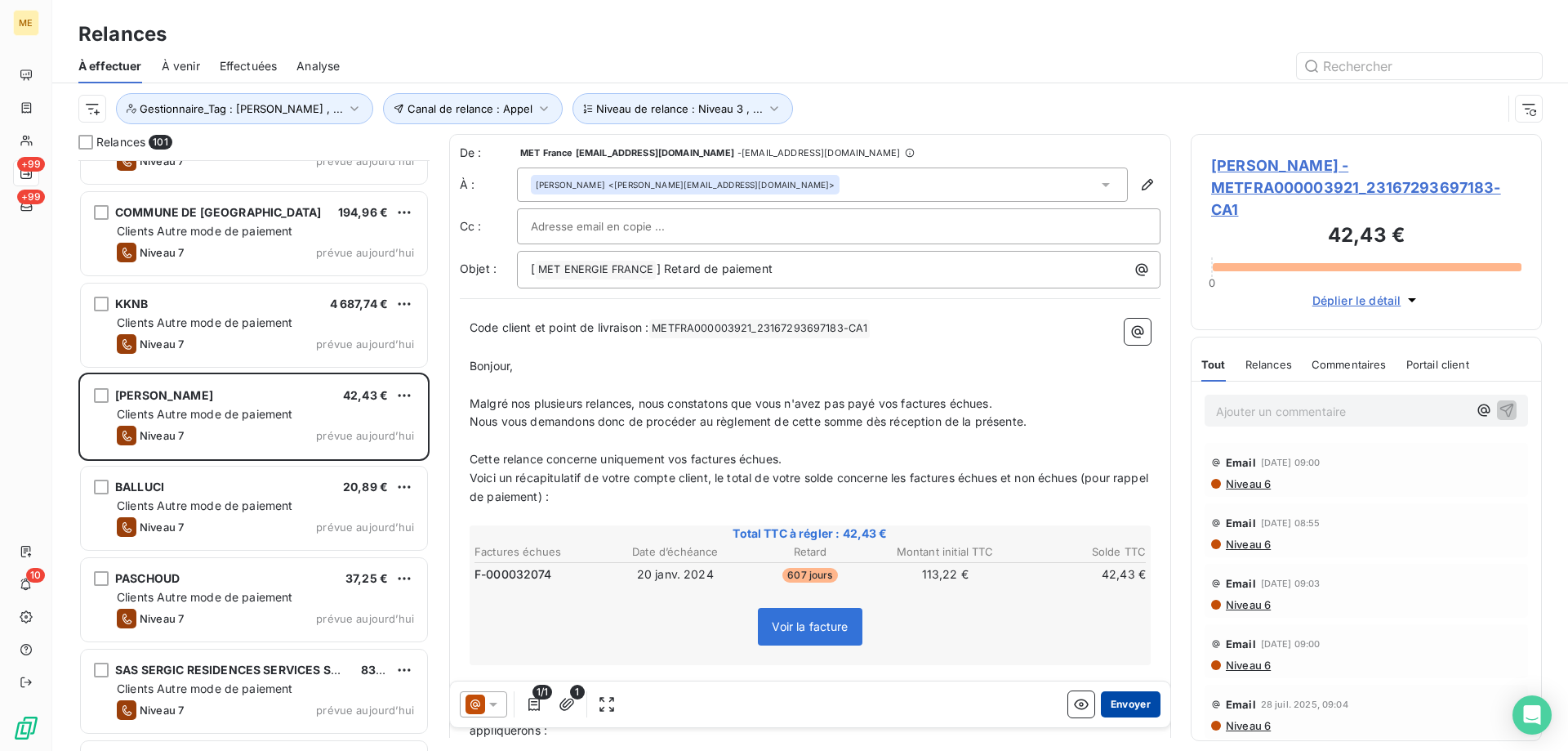
click at [1120, 705] on button "Envoyer" at bounding box center [1131, 703] width 59 height 26
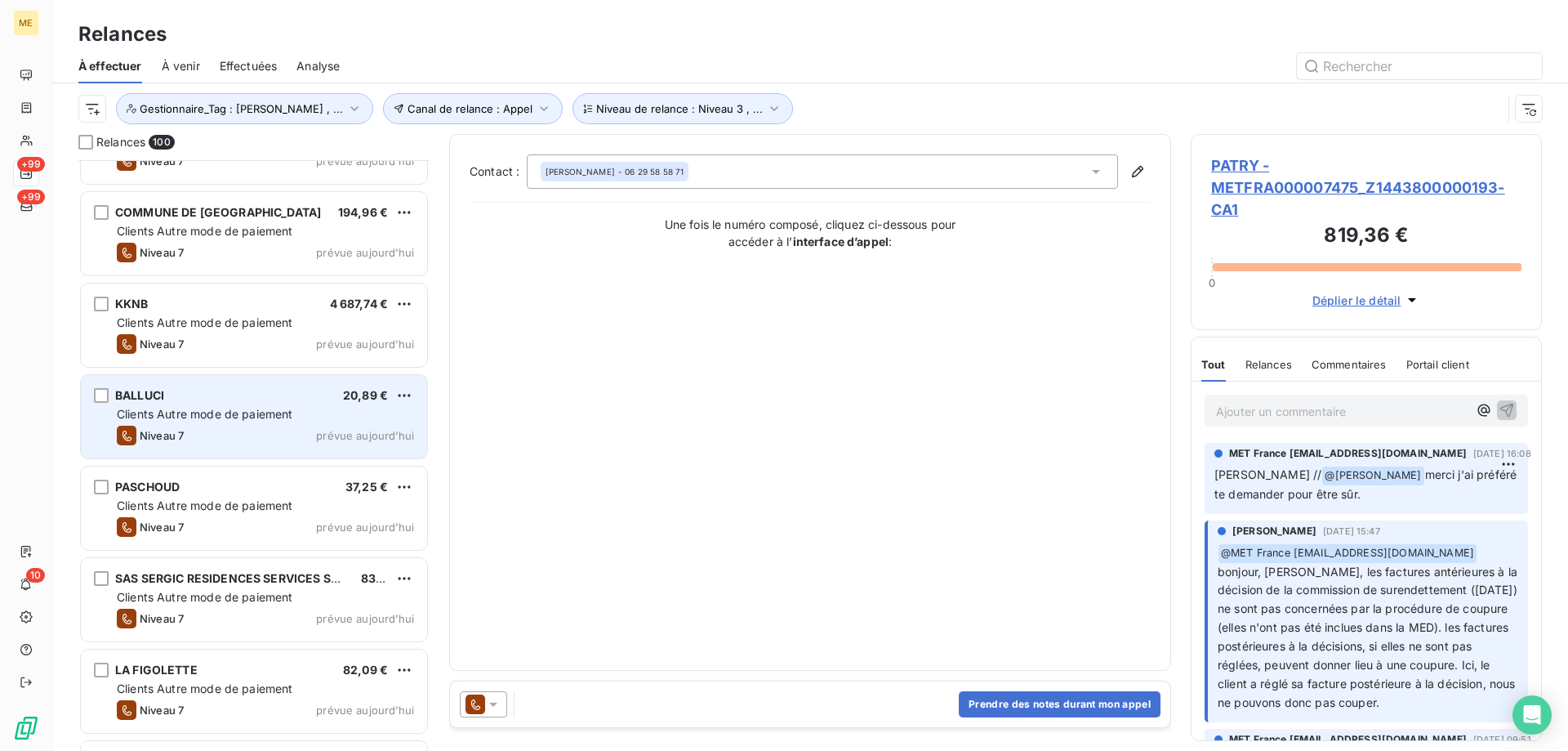
click at [378, 427] on div "Niveau 7 prévue aujourd’hui" at bounding box center [265, 436] width 297 height 20
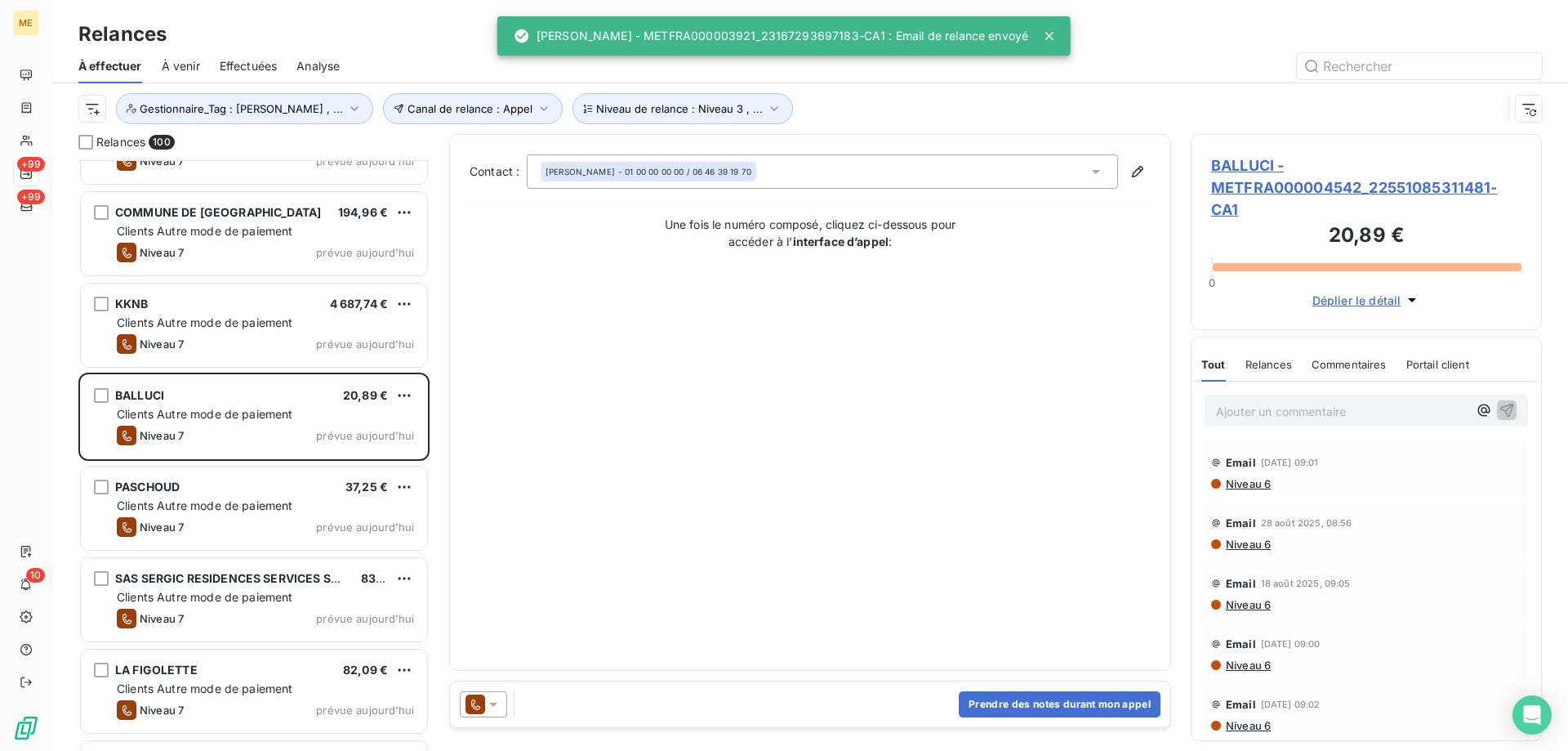
click at [490, 700] on icon at bounding box center [493, 704] width 16 height 16
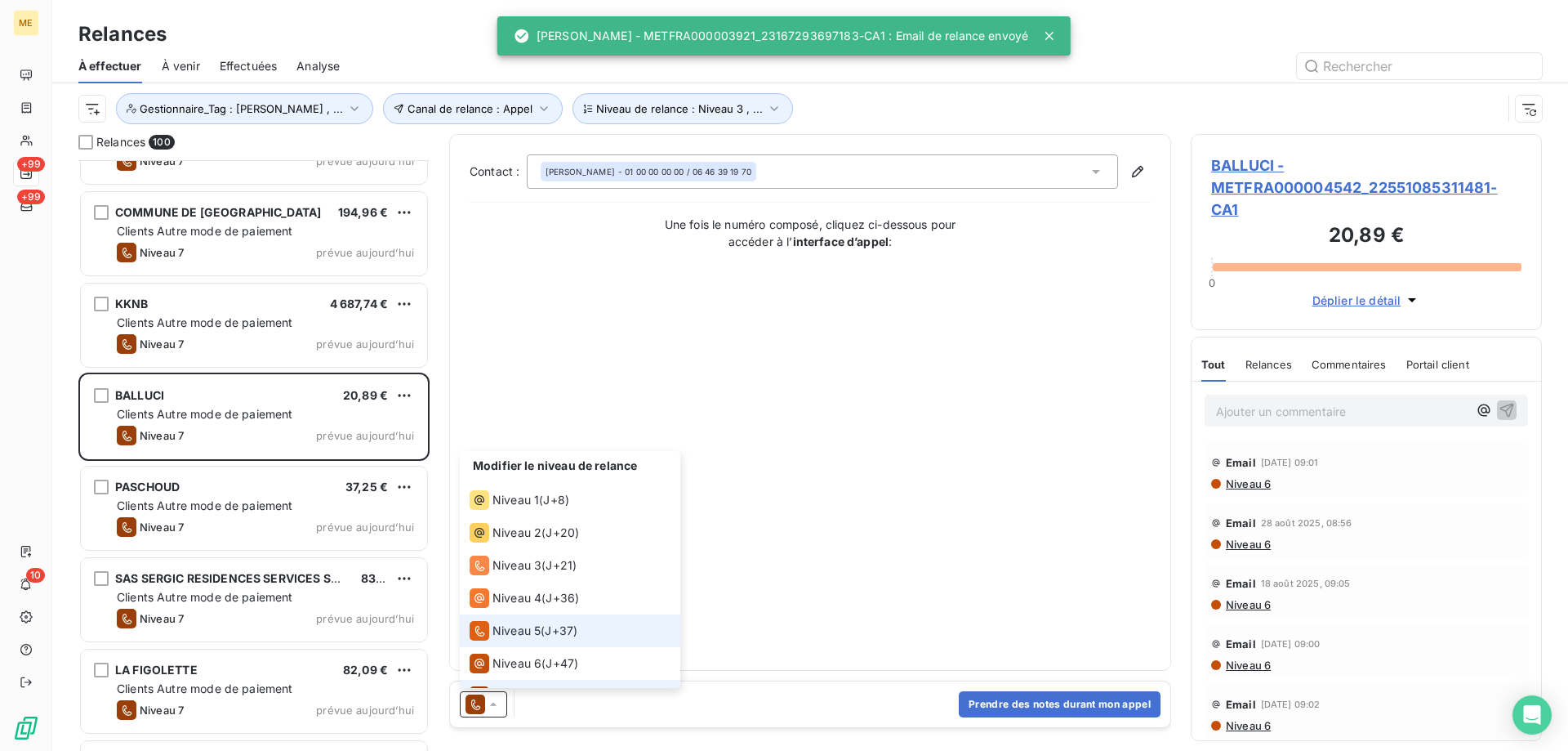
scroll to position [24, 0]
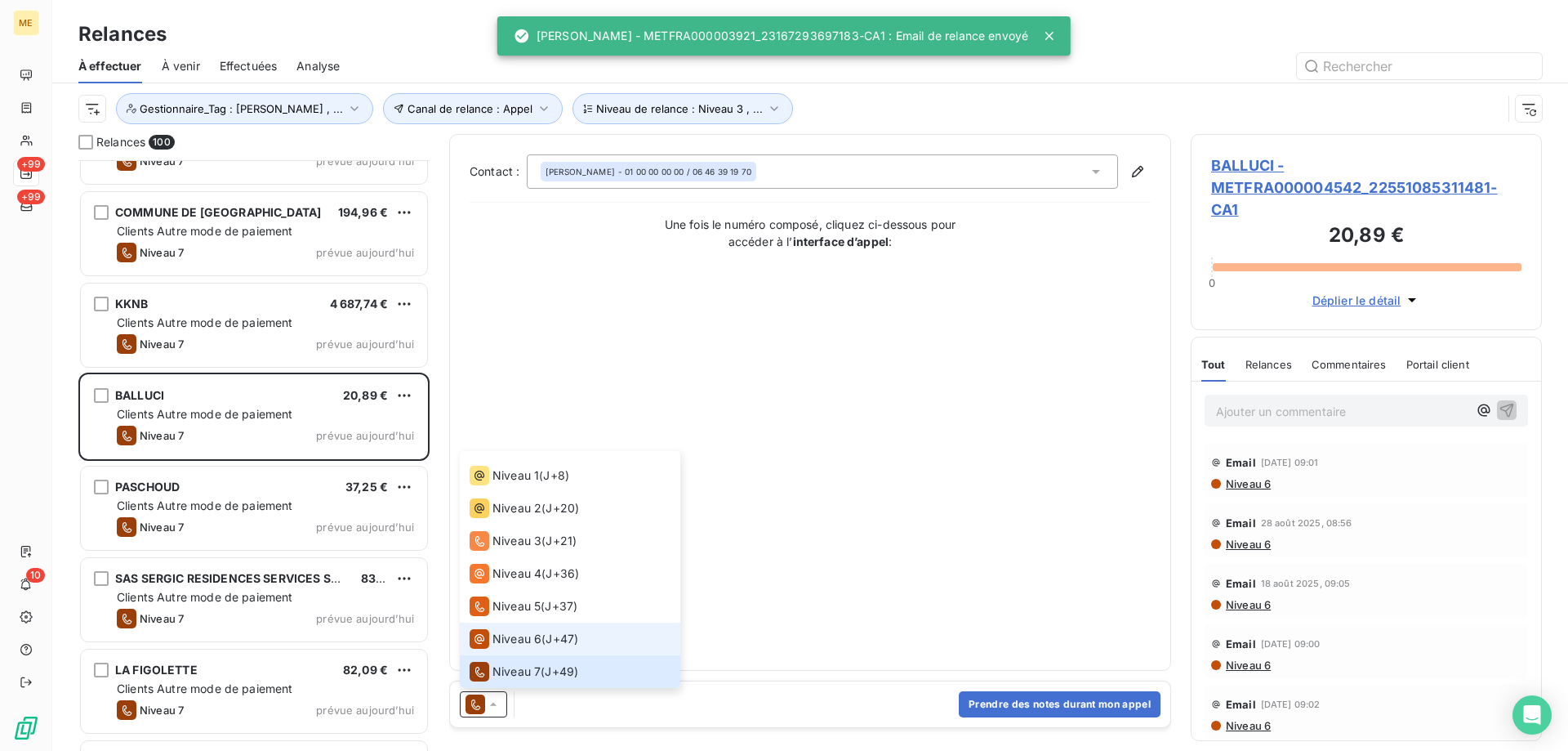
click at [507, 644] on span "Niveau 6" at bounding box center [516, 639] width 49 height 16
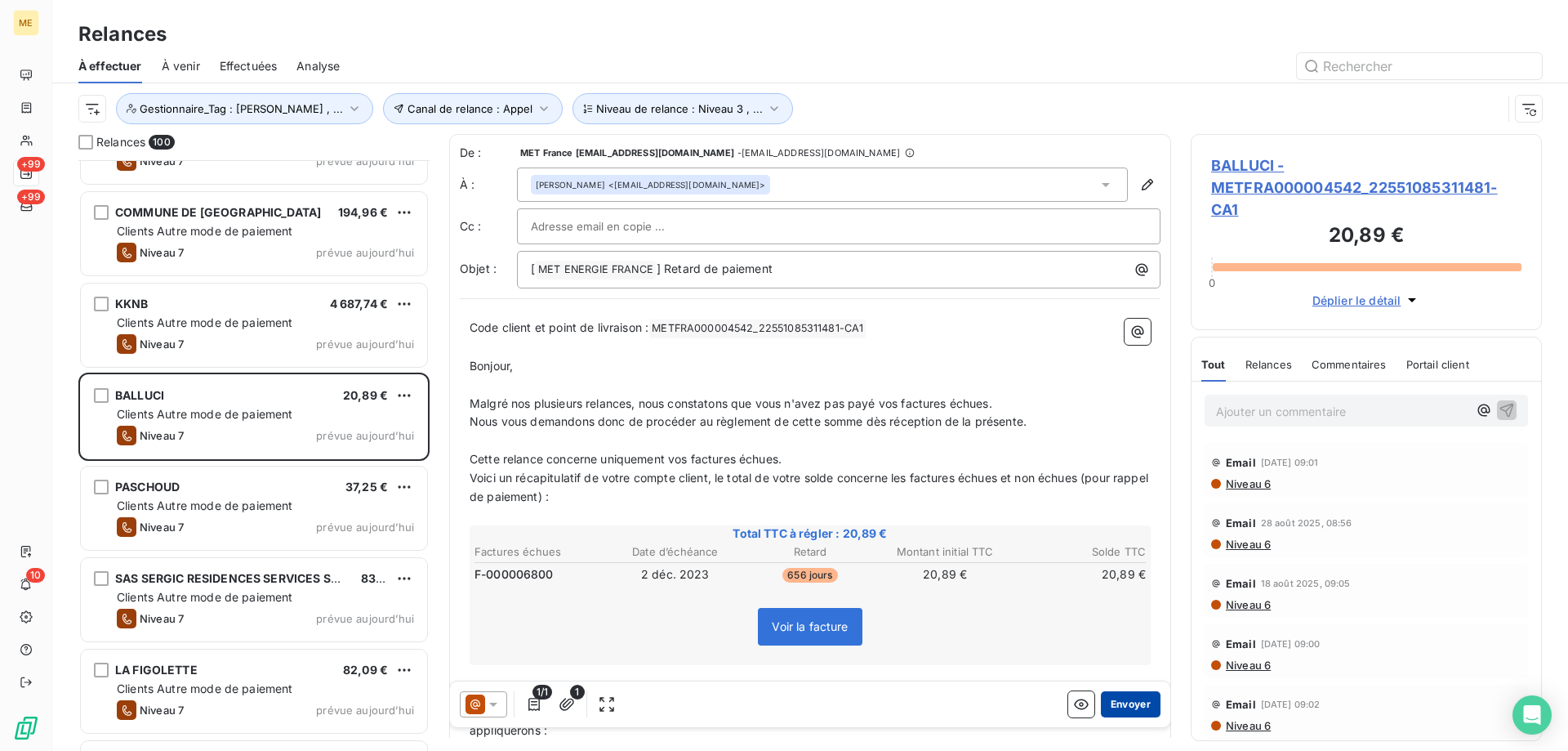
click at [1132, 705] on button "Envoyer" at bounding box center [1131, 703] width 59 height 26
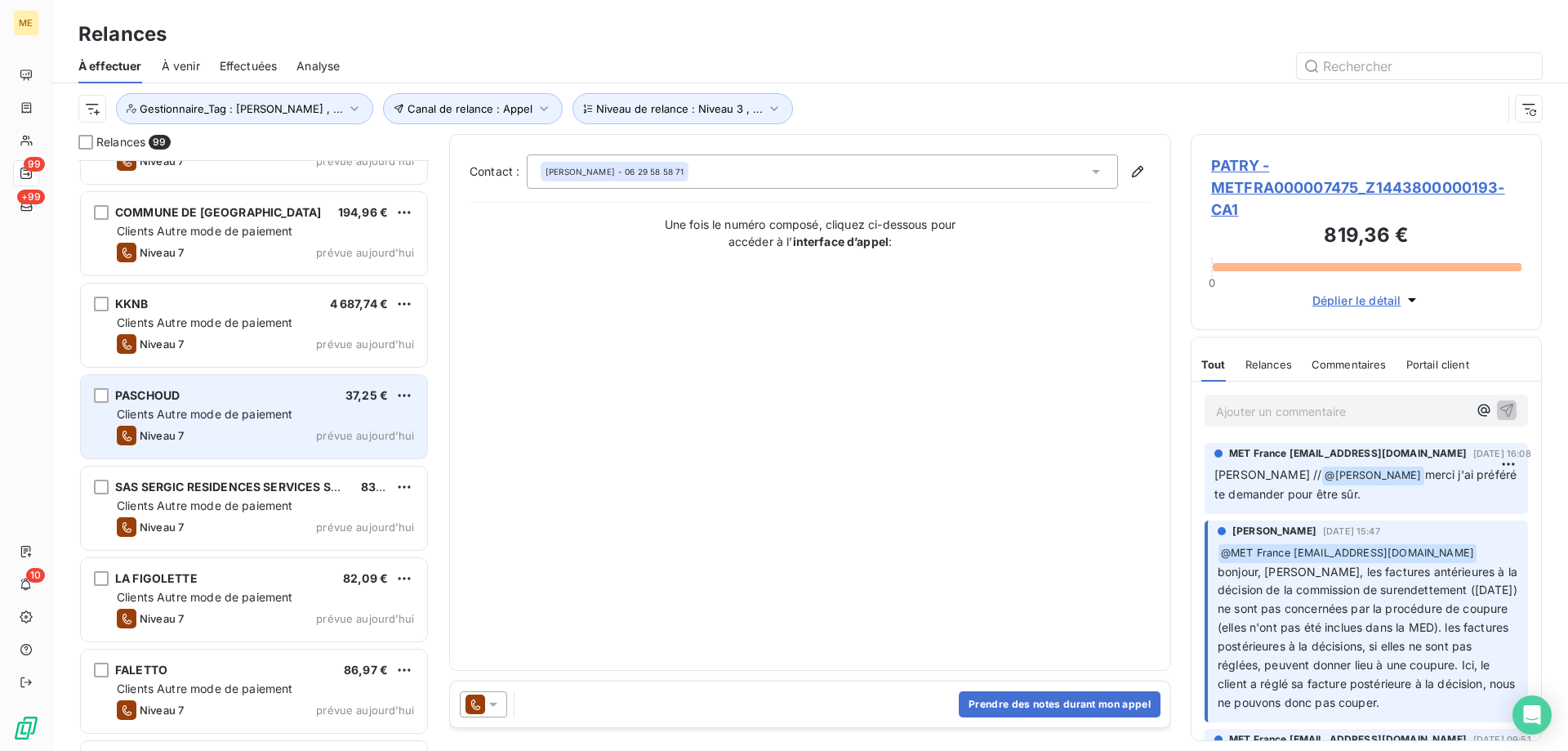
click at [304, 417] on div "Clients Autre mode de paiement" at bounding box center [265, 414] width 297 height 16
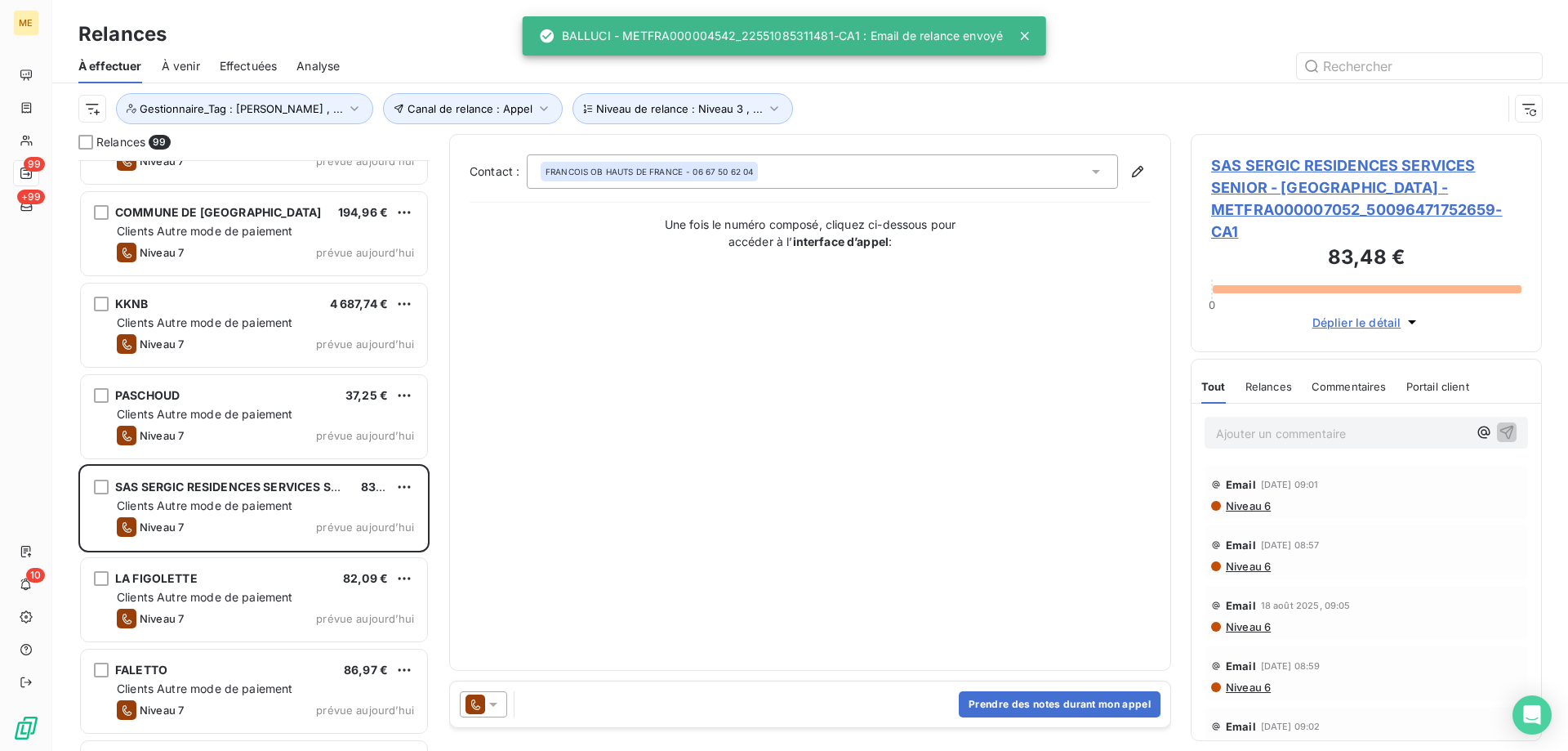
click at [500, 709] on icon at bounding box center [493, 704] width 16 height 16
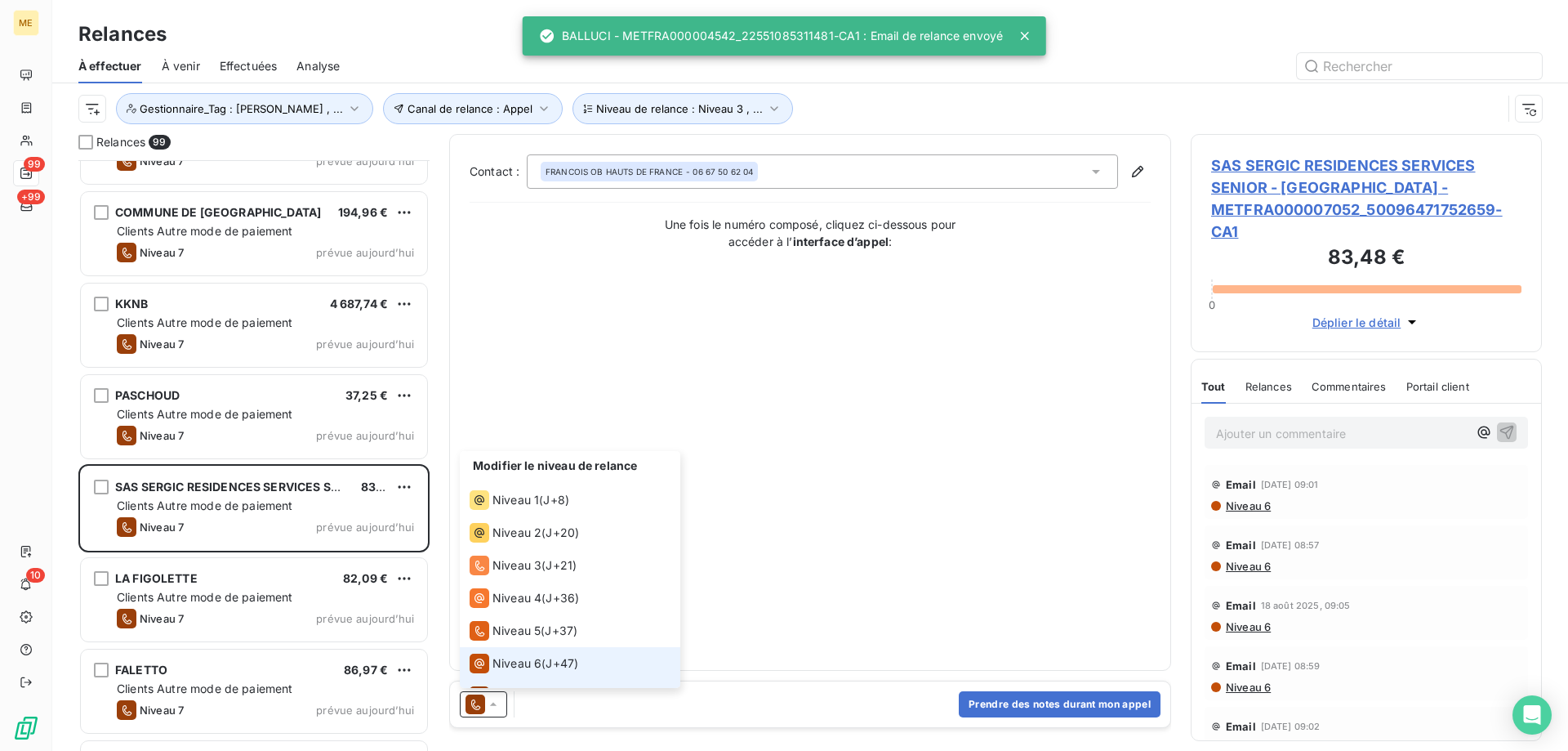
scroll to position [24, 0]
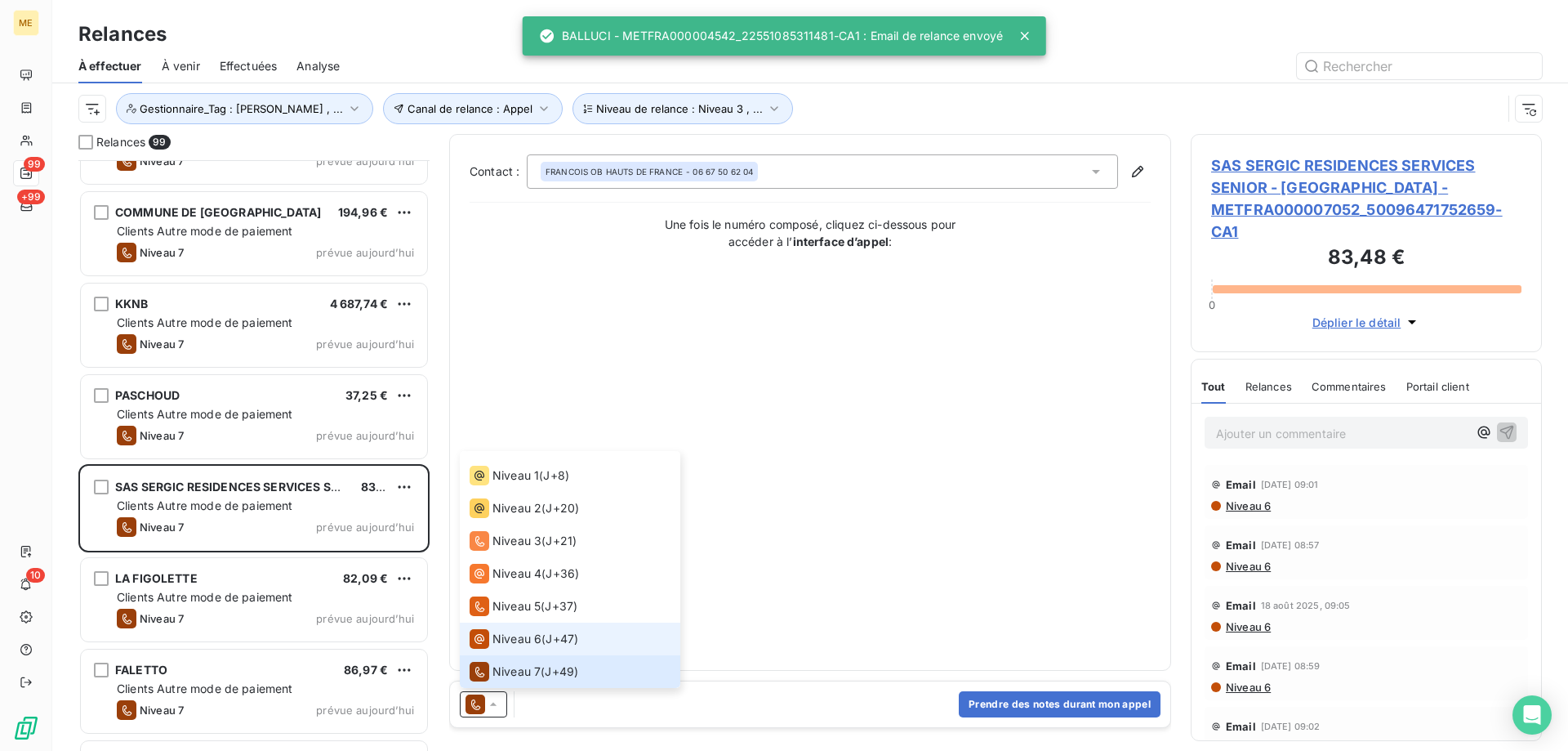
click at [504, 644] on span "Niveau 6" at bounding box center [516, 639] width 49 height 16
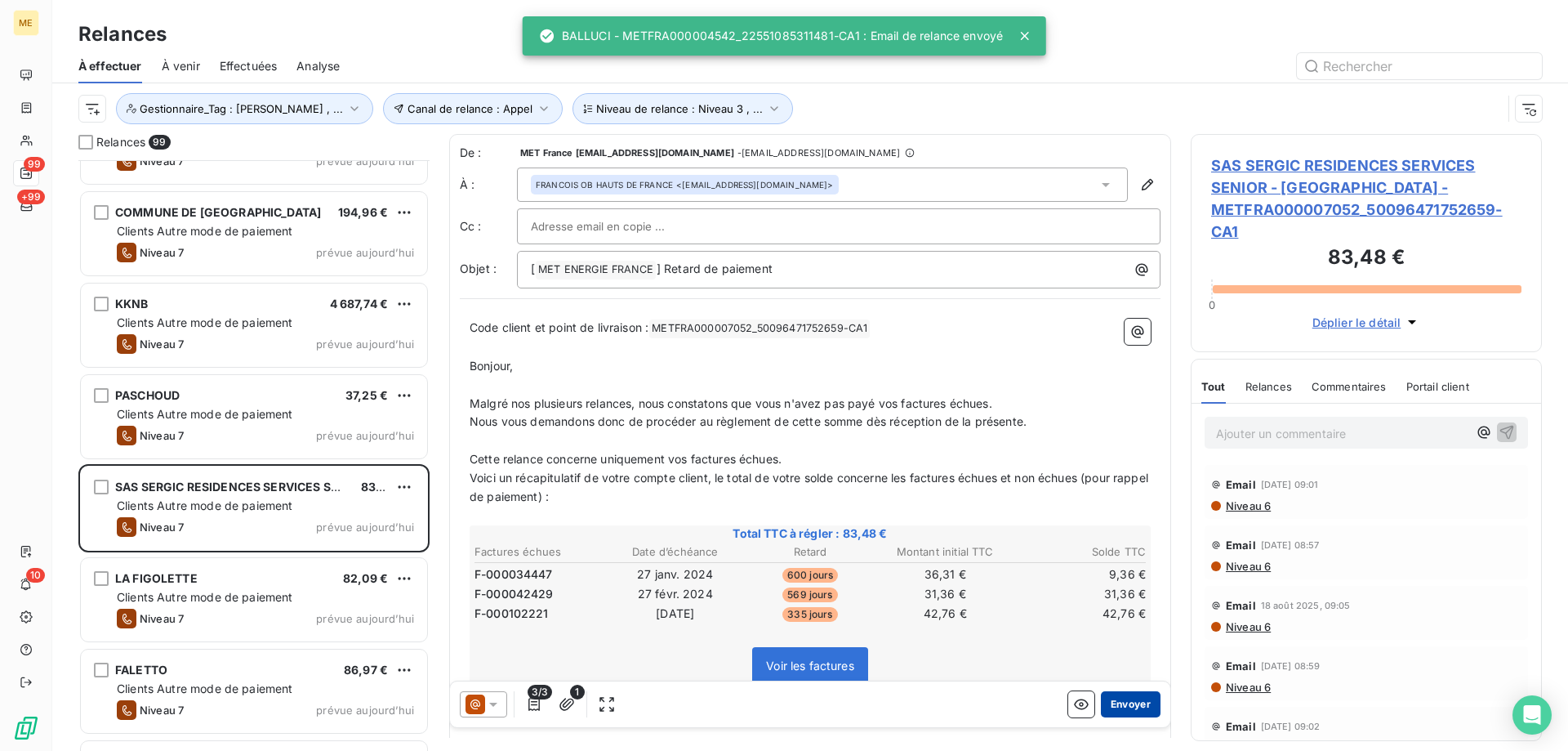
click at [1123, 703] on button "Envoyer" at bounding box center [1131, 703] width 59 height 26
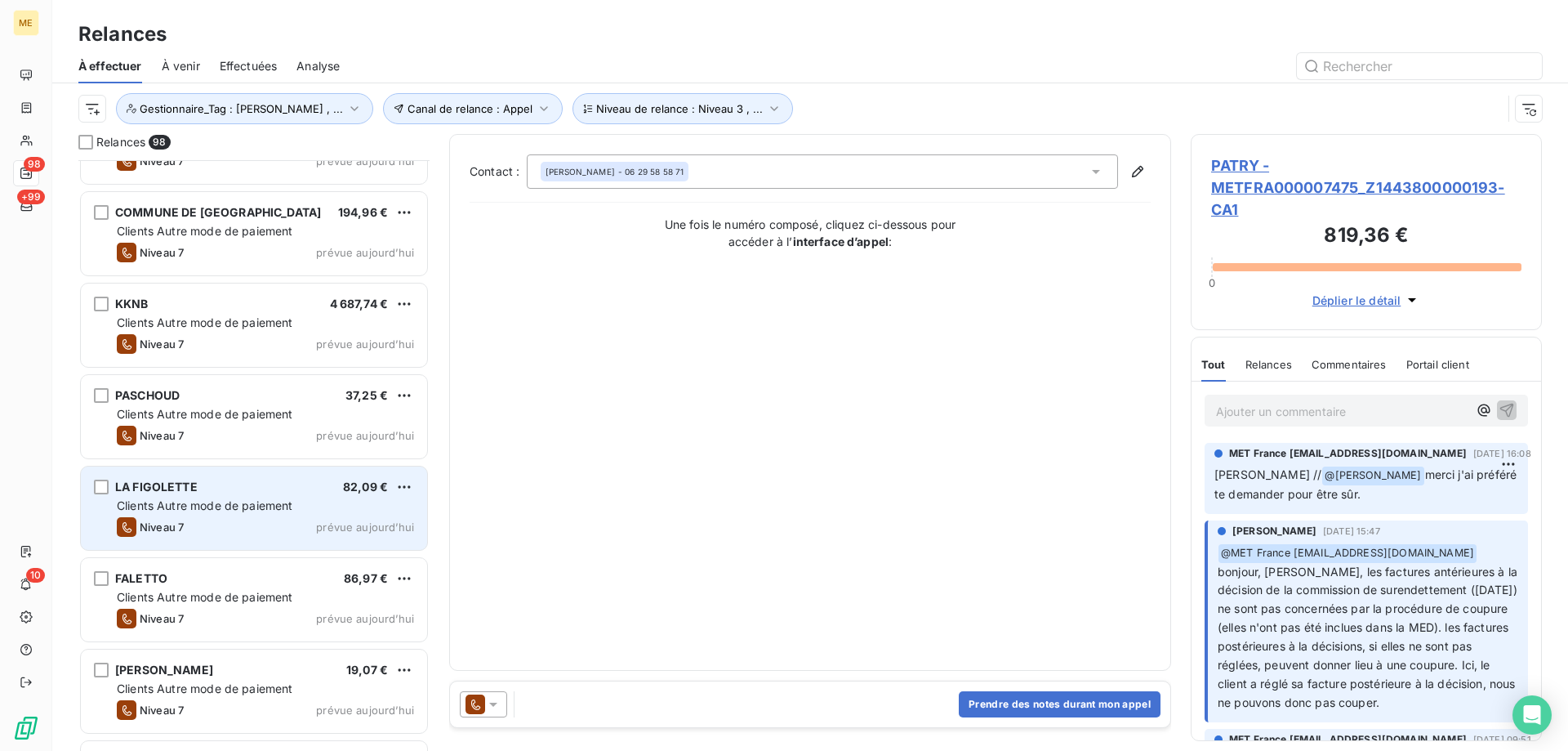
click at [348, 519] on div "Niveau 7 prévue aujourd’hui" at bounding box center [265, 527] width 297 height 20
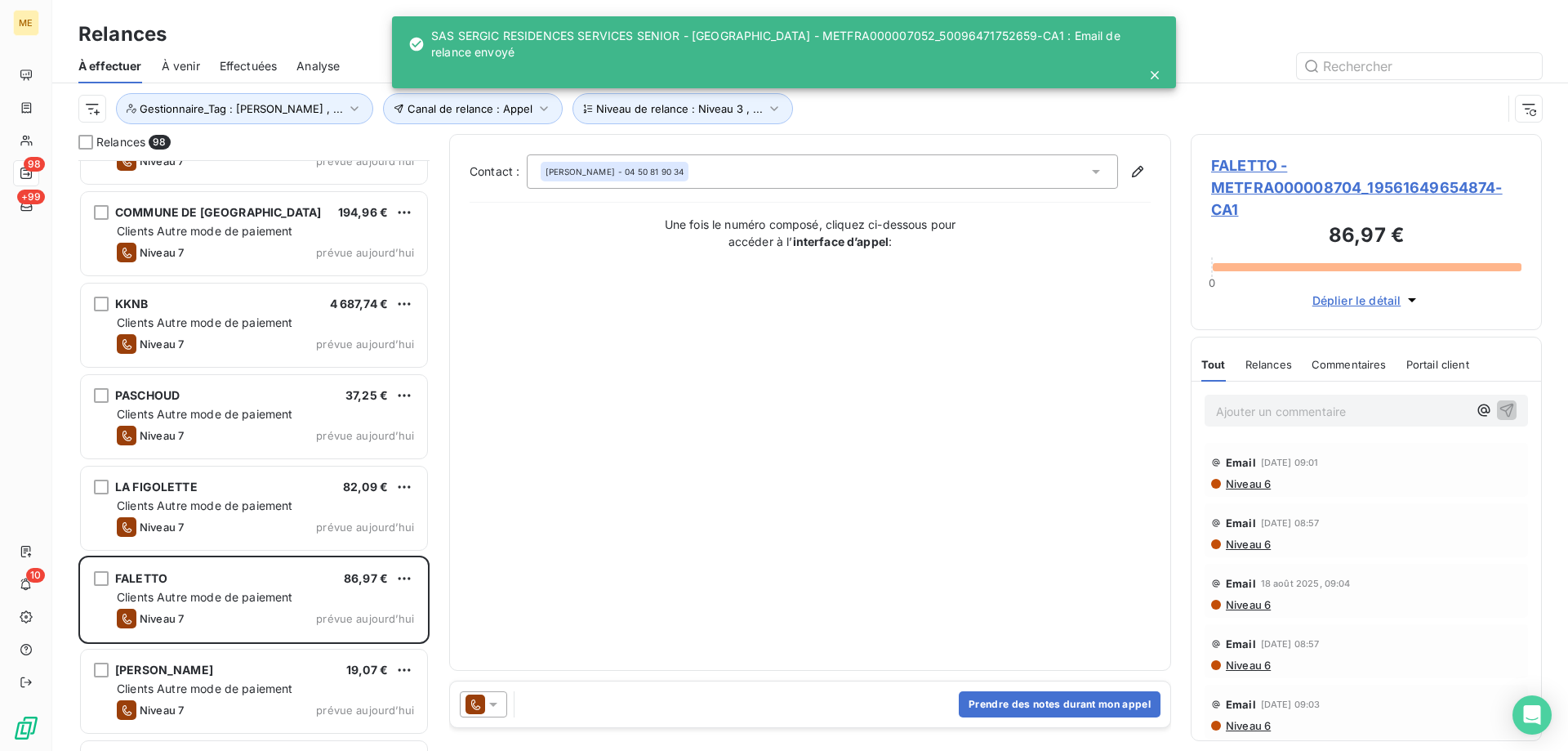
click at [498, 706] on icon at bounding box center [493, 704] width 16 height 16
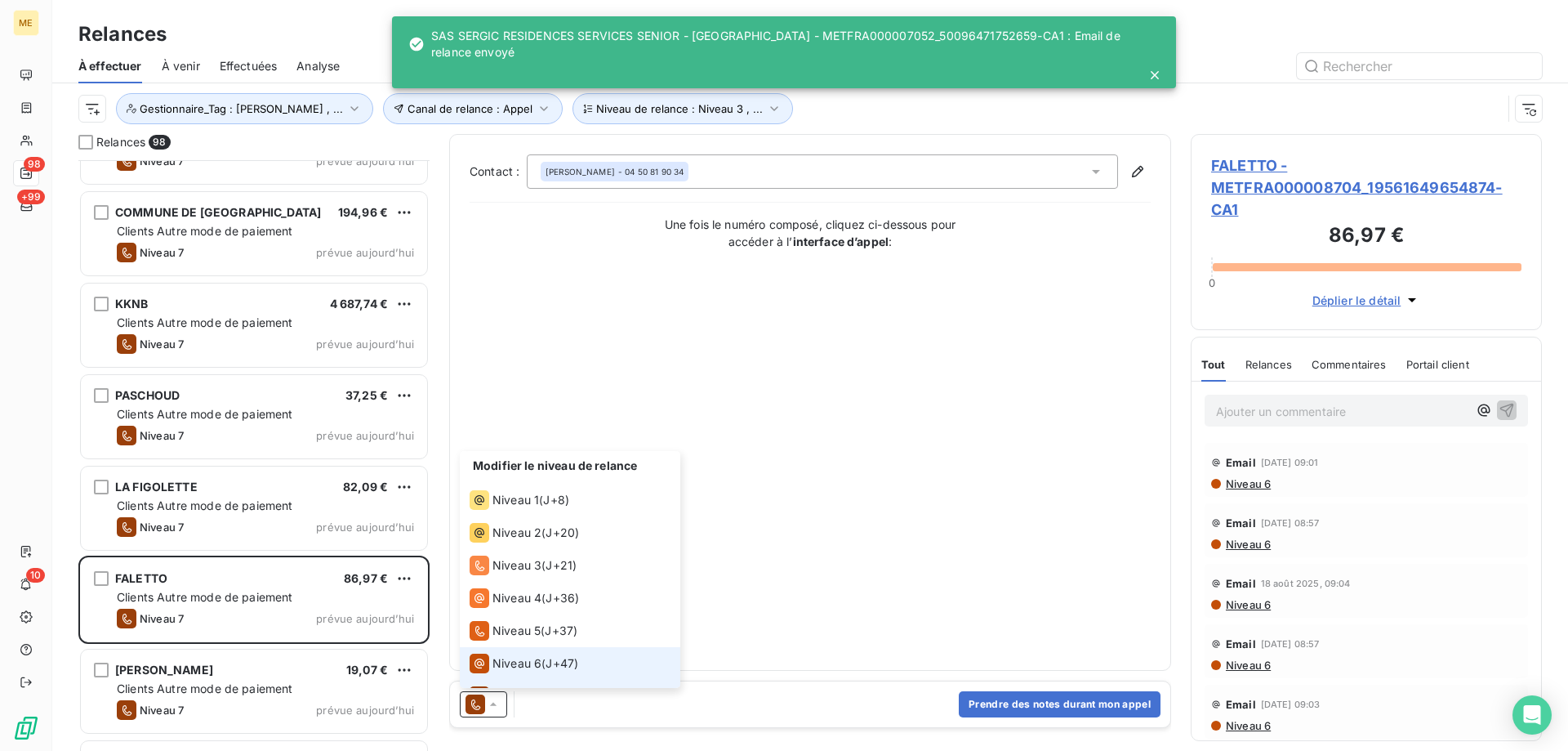
scroll to position [24, 0]
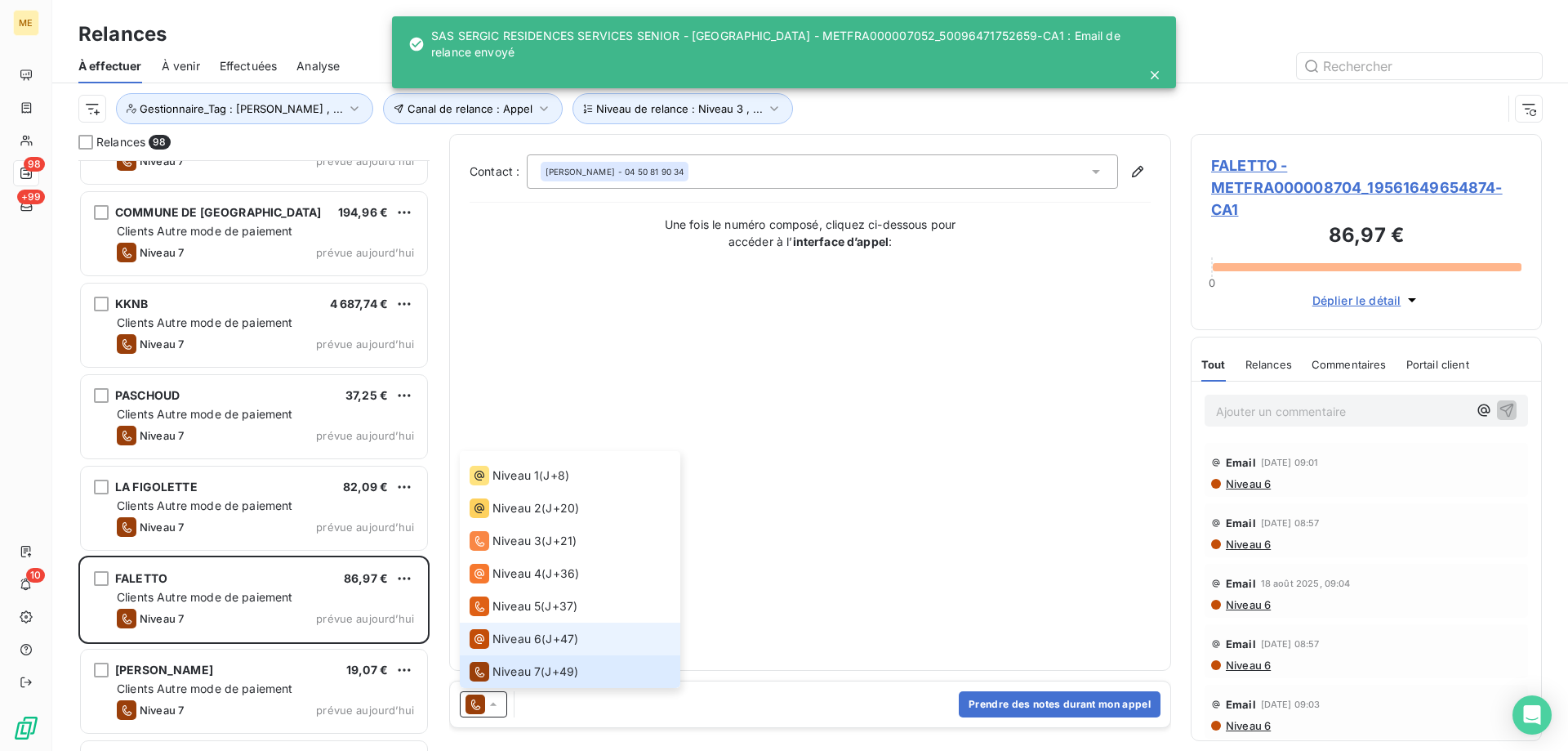
click at [526, 631] on div "Niveau 6" at bounding box center [506, 639] width 72 height 20
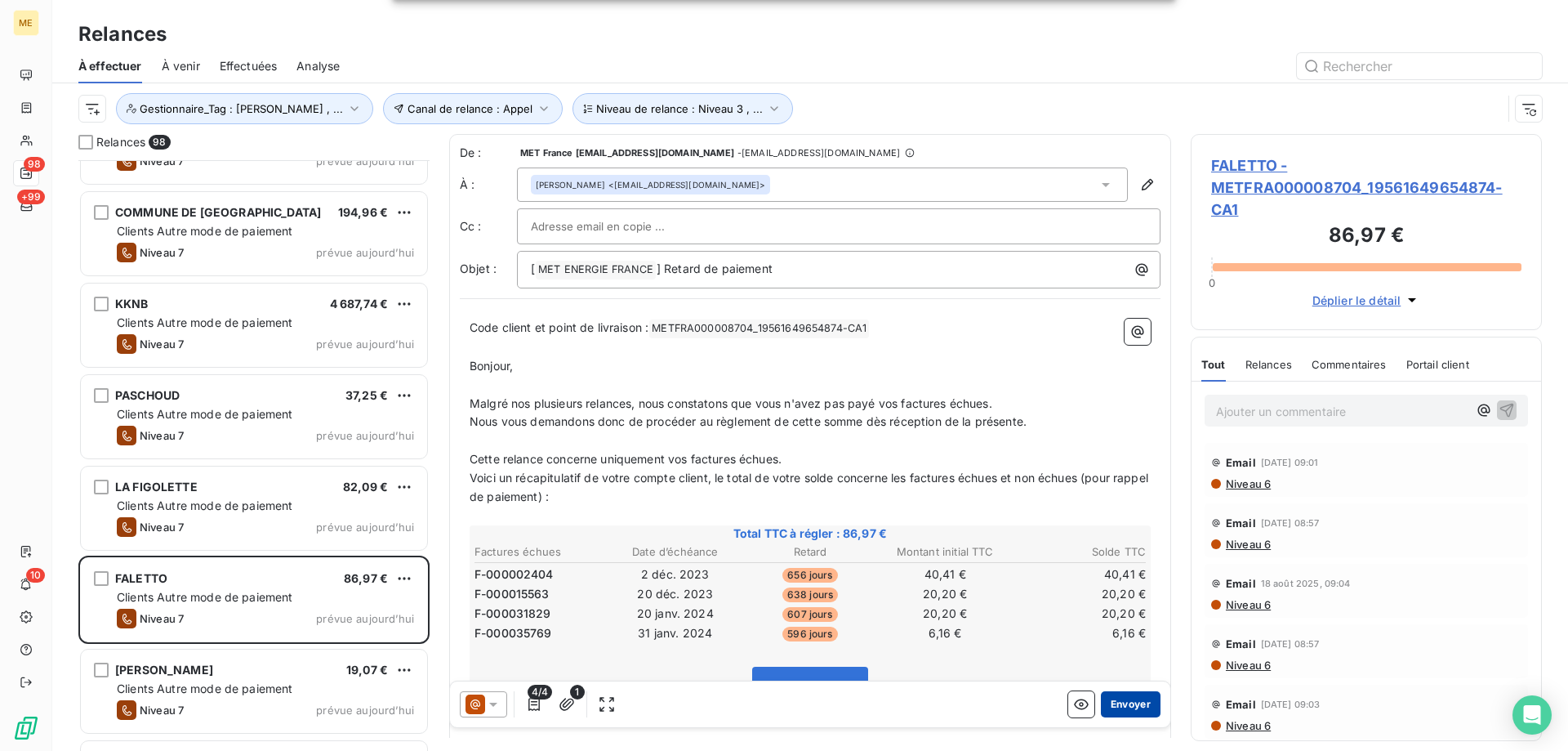
click at [1130, 706] on button "Envoyer" at bounding box center [1131, 703] width 59 height 26
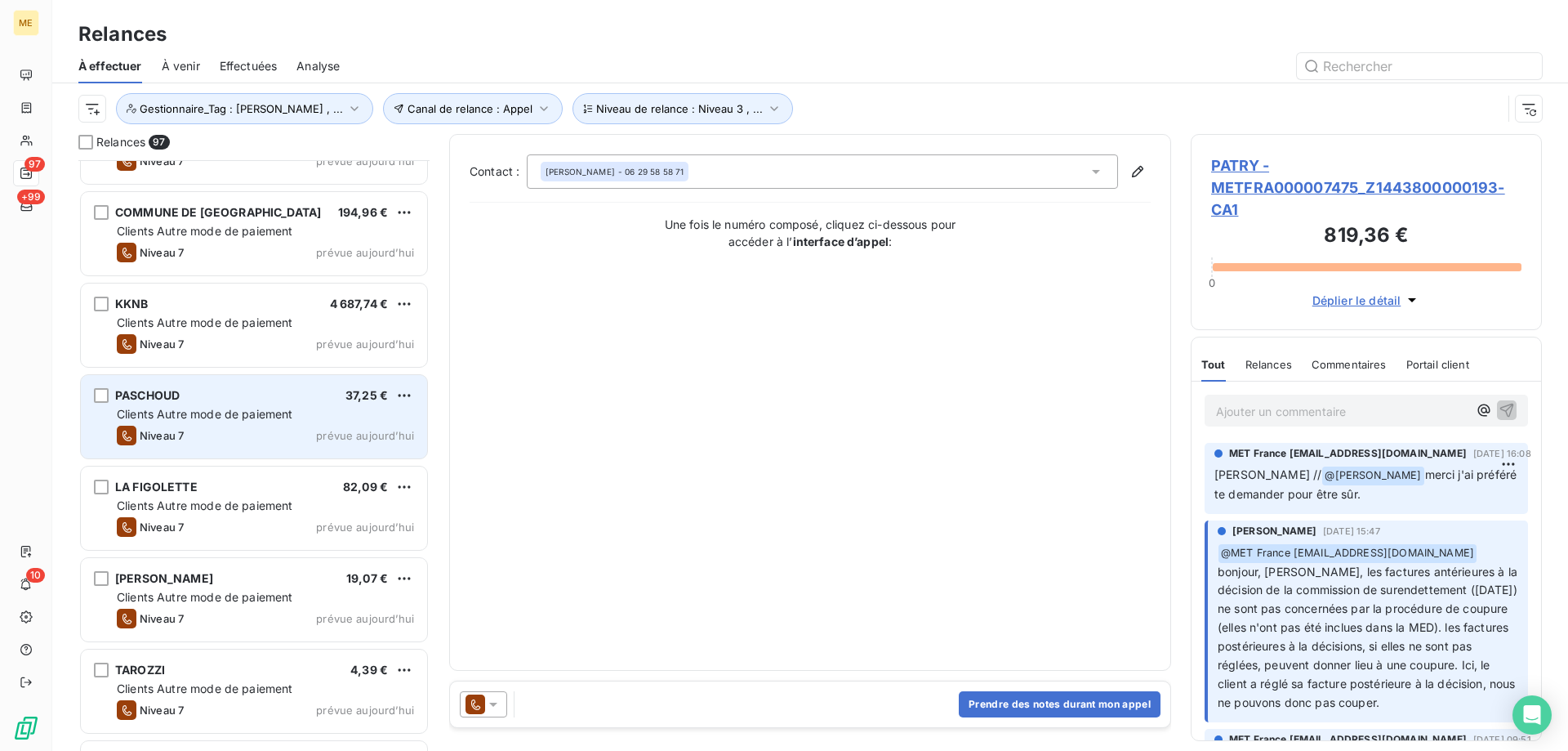
click at [341, 424] on div "PASCHOUD 37,25 € Clients Autre mode de paiement Niveau 7 prévue aujourd’hui" at bounding box center [254, 416] width 347 height 84
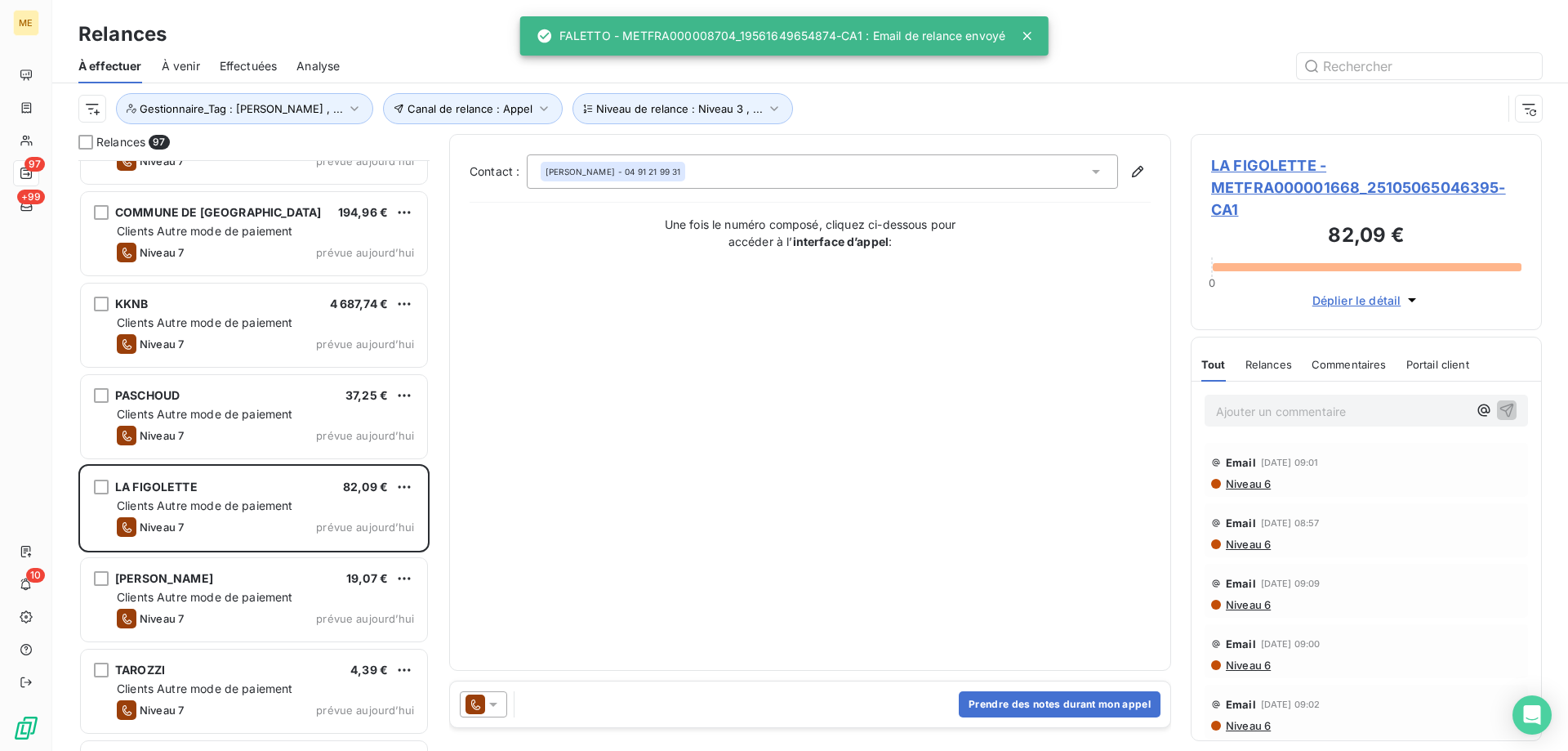
click at [498, 707] on icon at bounding box center [493, 704] width 16 height 16
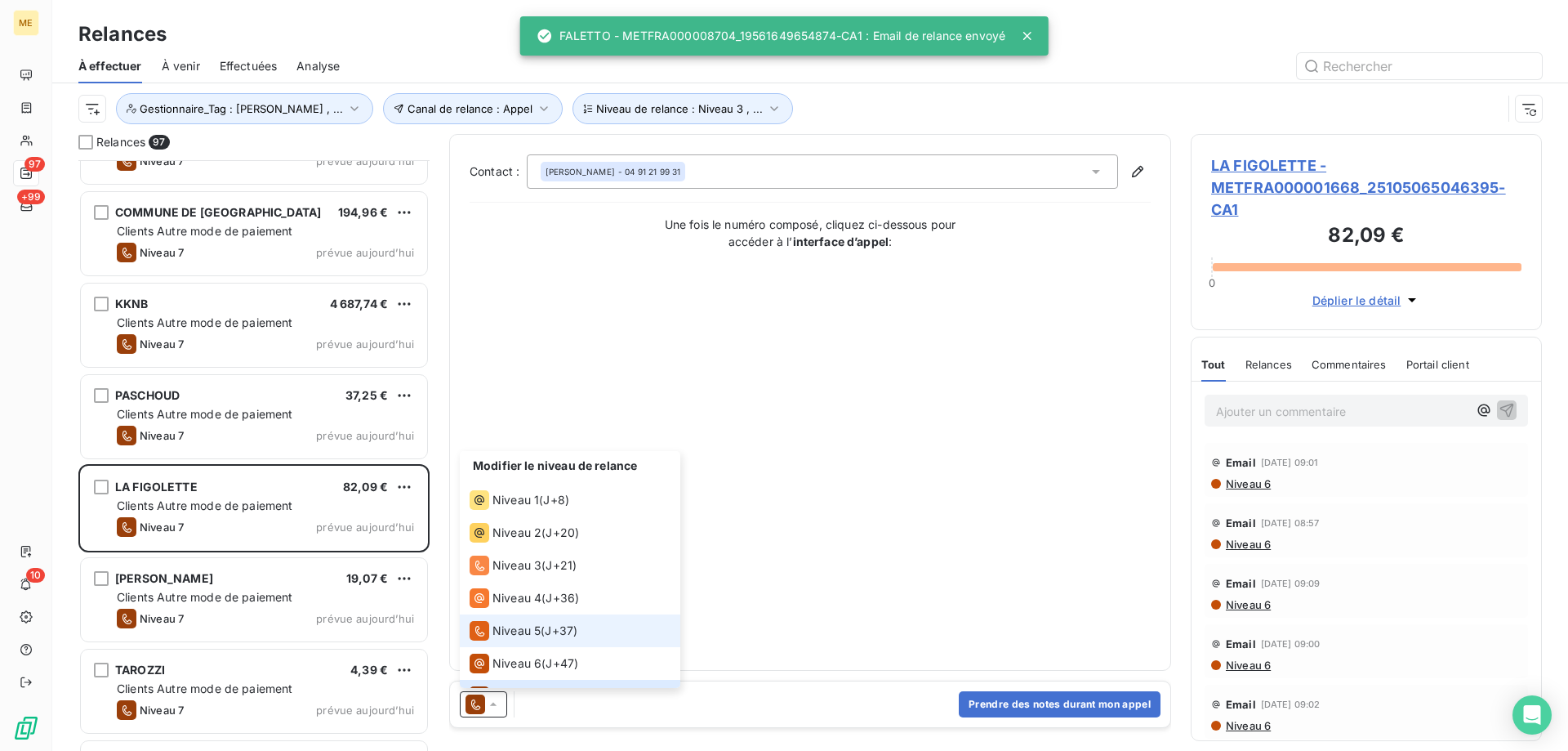
scroll to position [24, 0]
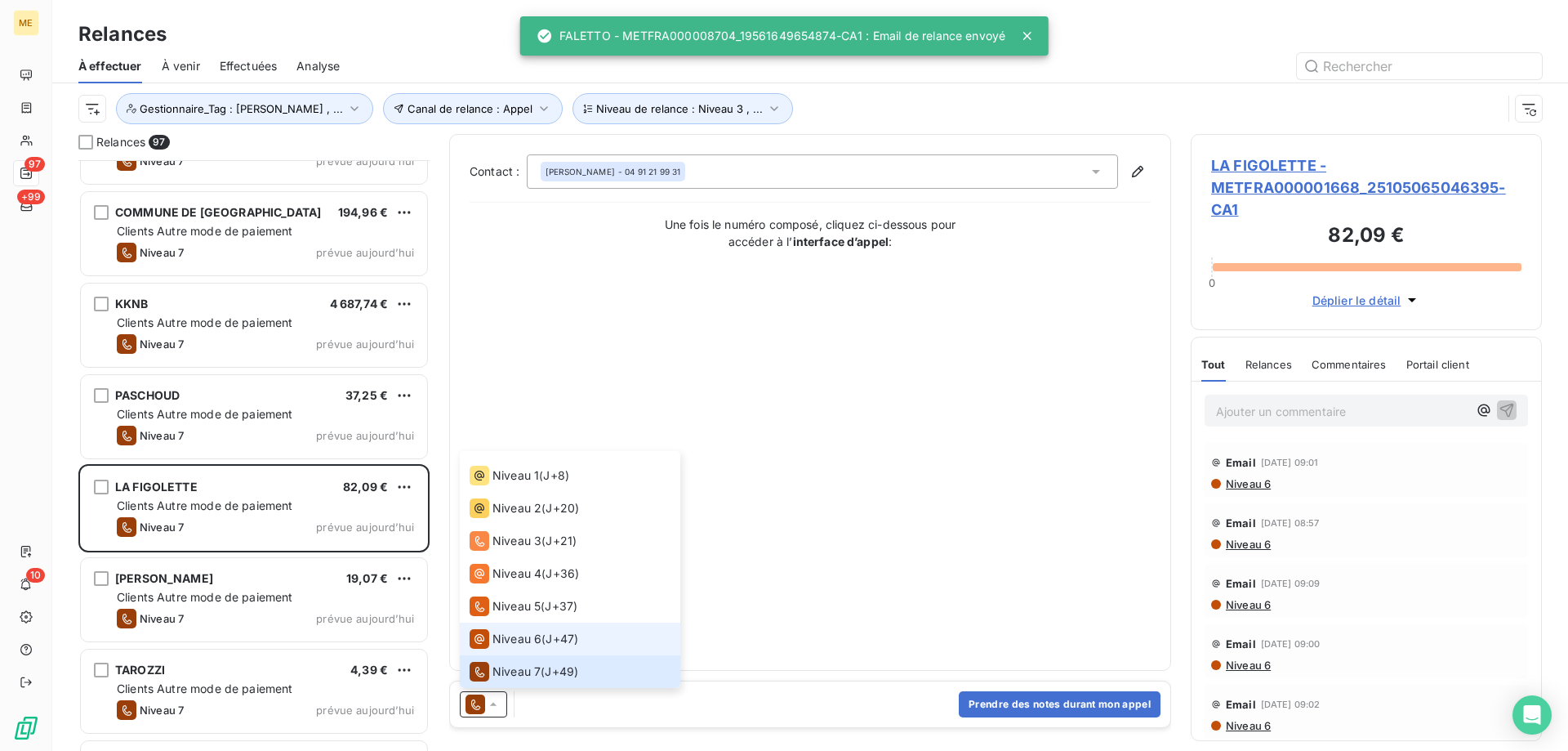
click at [508, 643] on span "Niveau 6" at bounding box center [516, 639] width 49 height 16
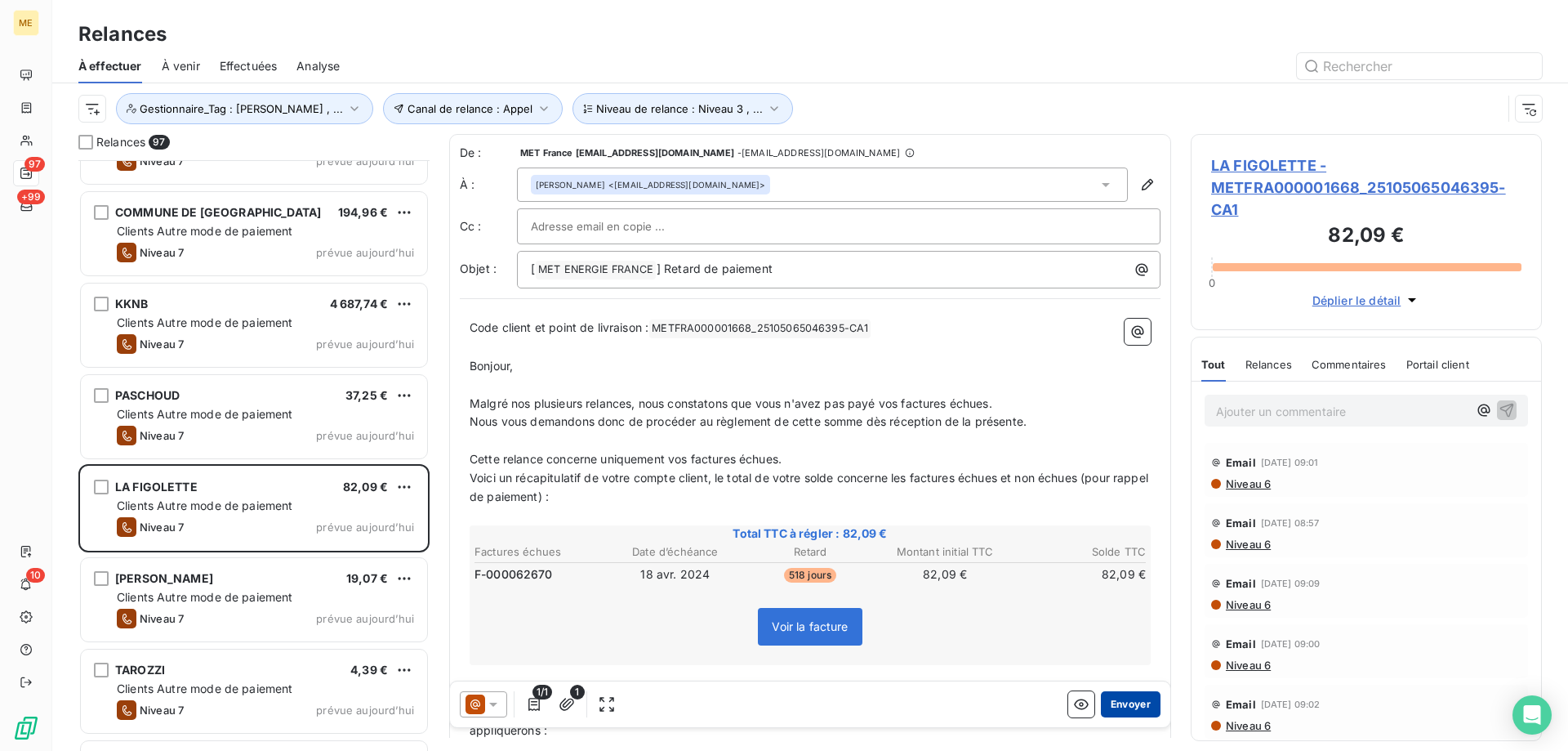
click at [1126, 703] on button "Envoyer" at bounding box center [1131, 703] width 59 height 26
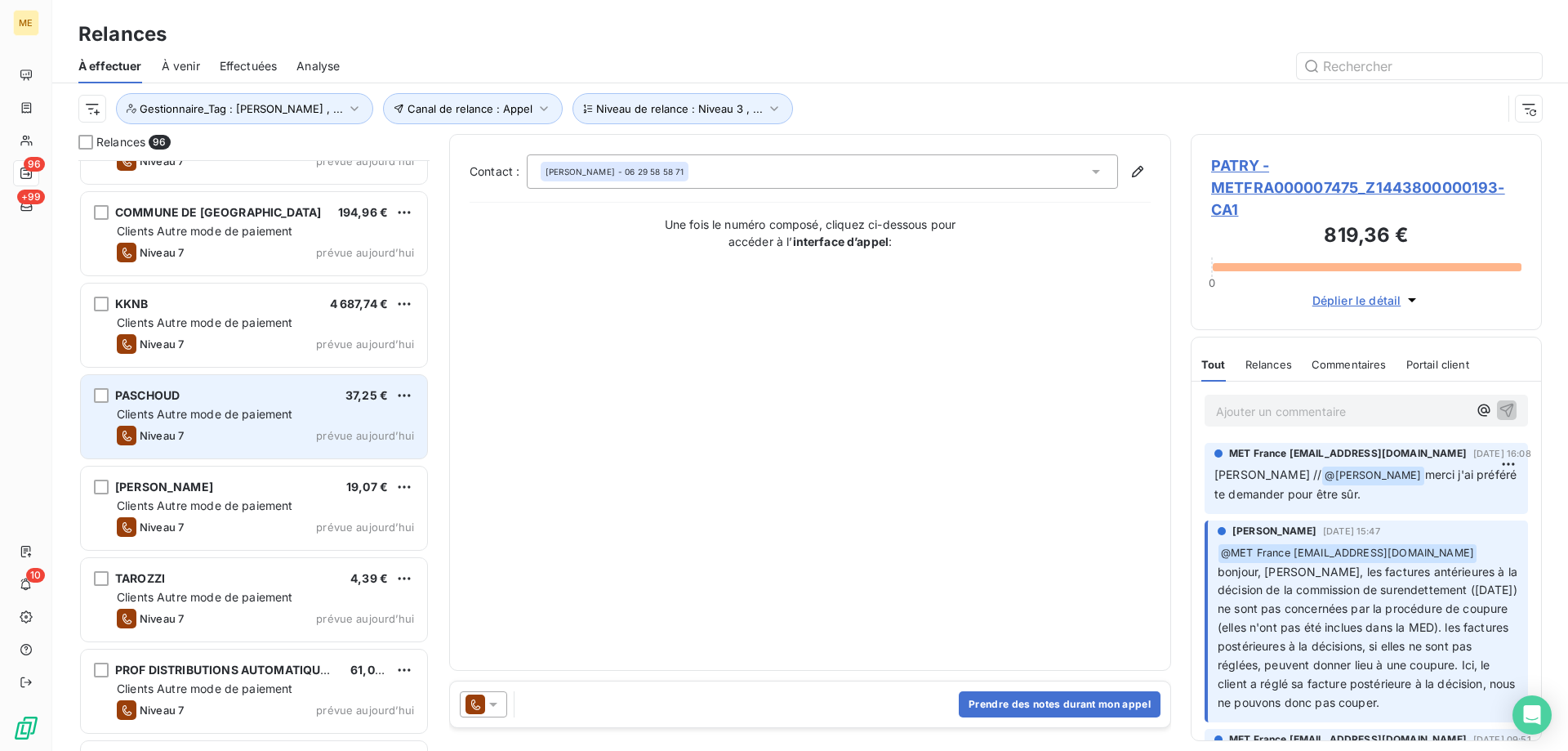
click at [378, 427] on div "Niveau 7 prévue aujourd’hui" at bounding box center [265, 436] width 297 height 20
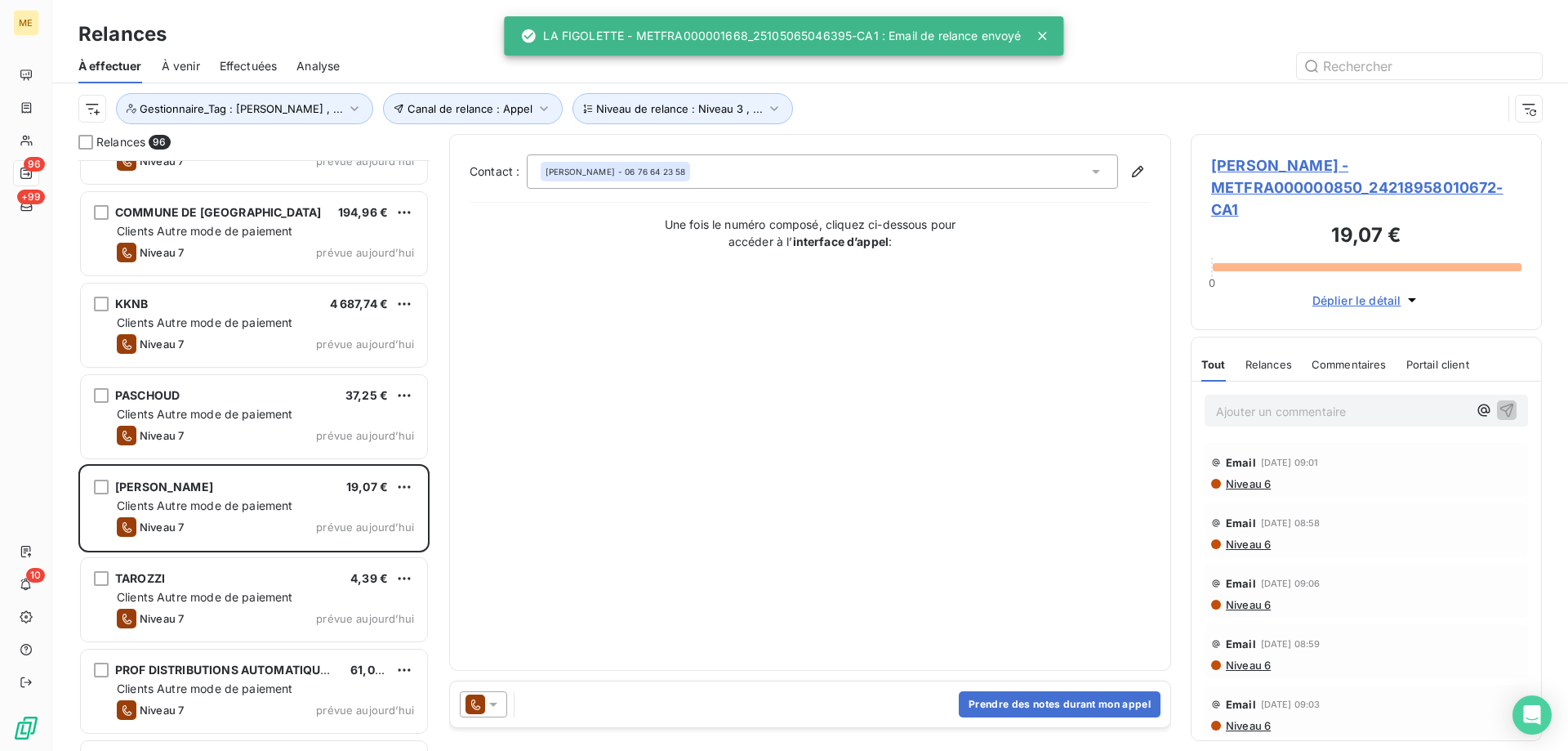
click at [497, 707] on icon at bounding box center [493, 704] width 16 height 16
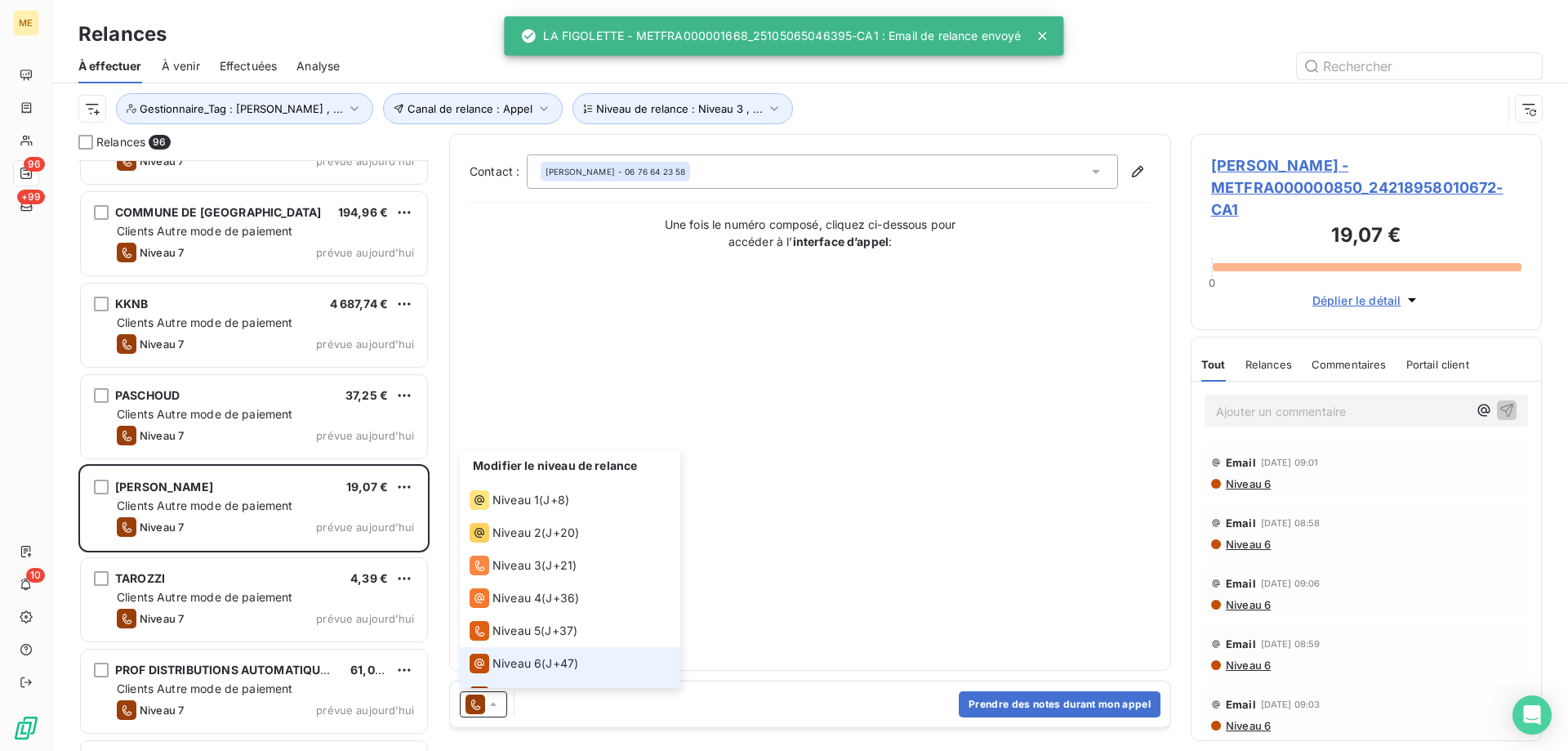
scroll to position [24, 0]
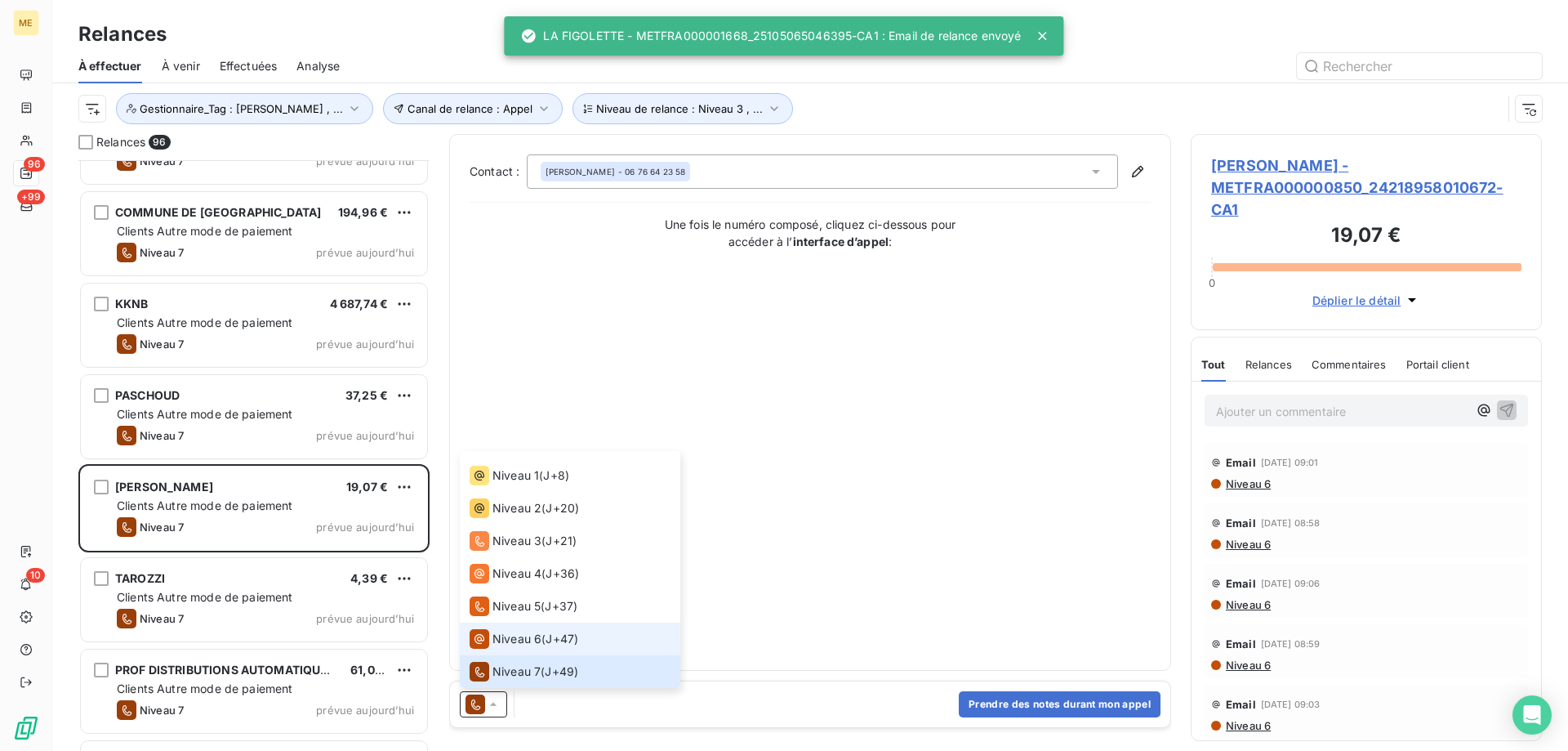
click at [534, 638] on span "Niveau 6" at bounding box center [516, 639] width 49 height 16
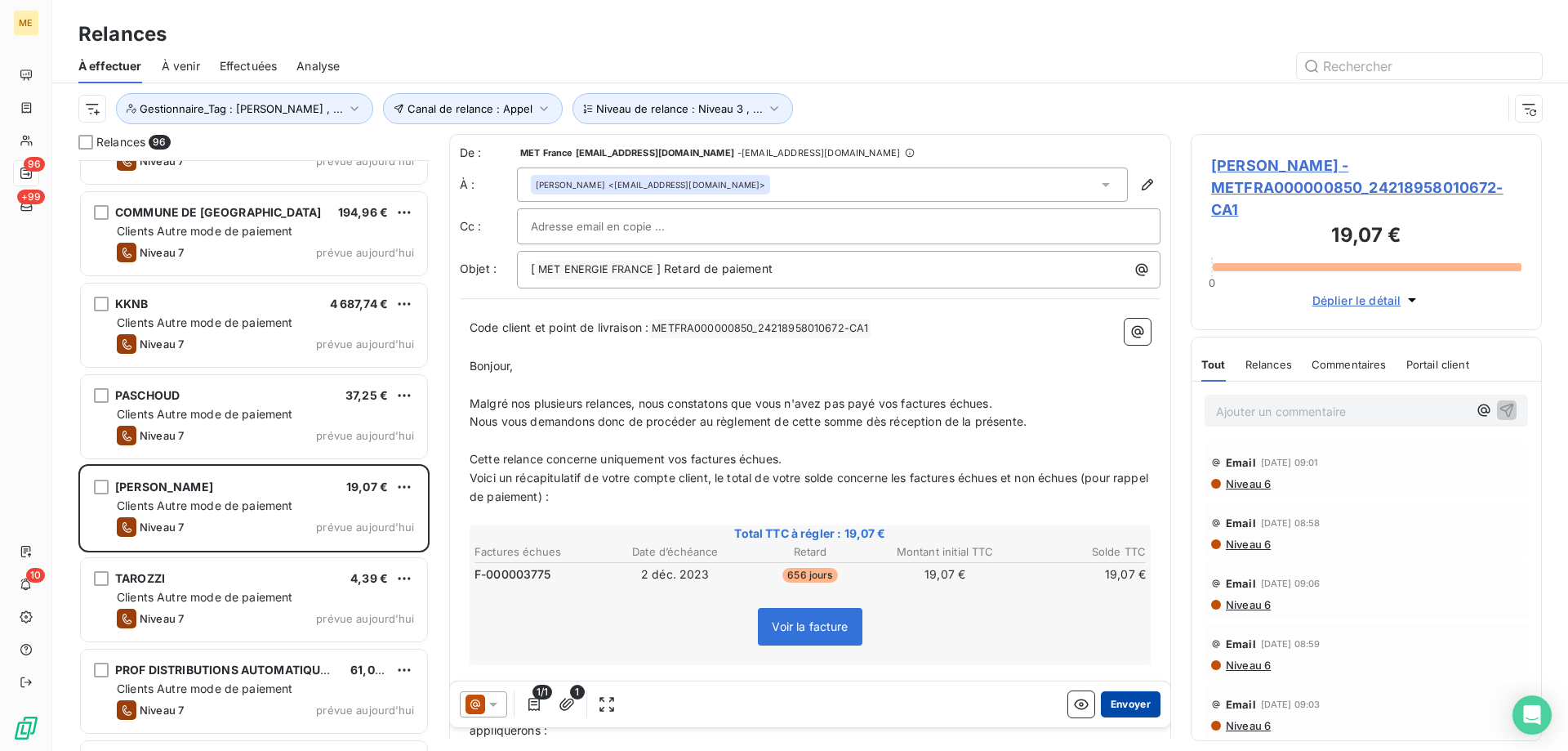
click at [1123, 704] on button "Envoyer" at bounding box center [1131, 703] width 59 height 26
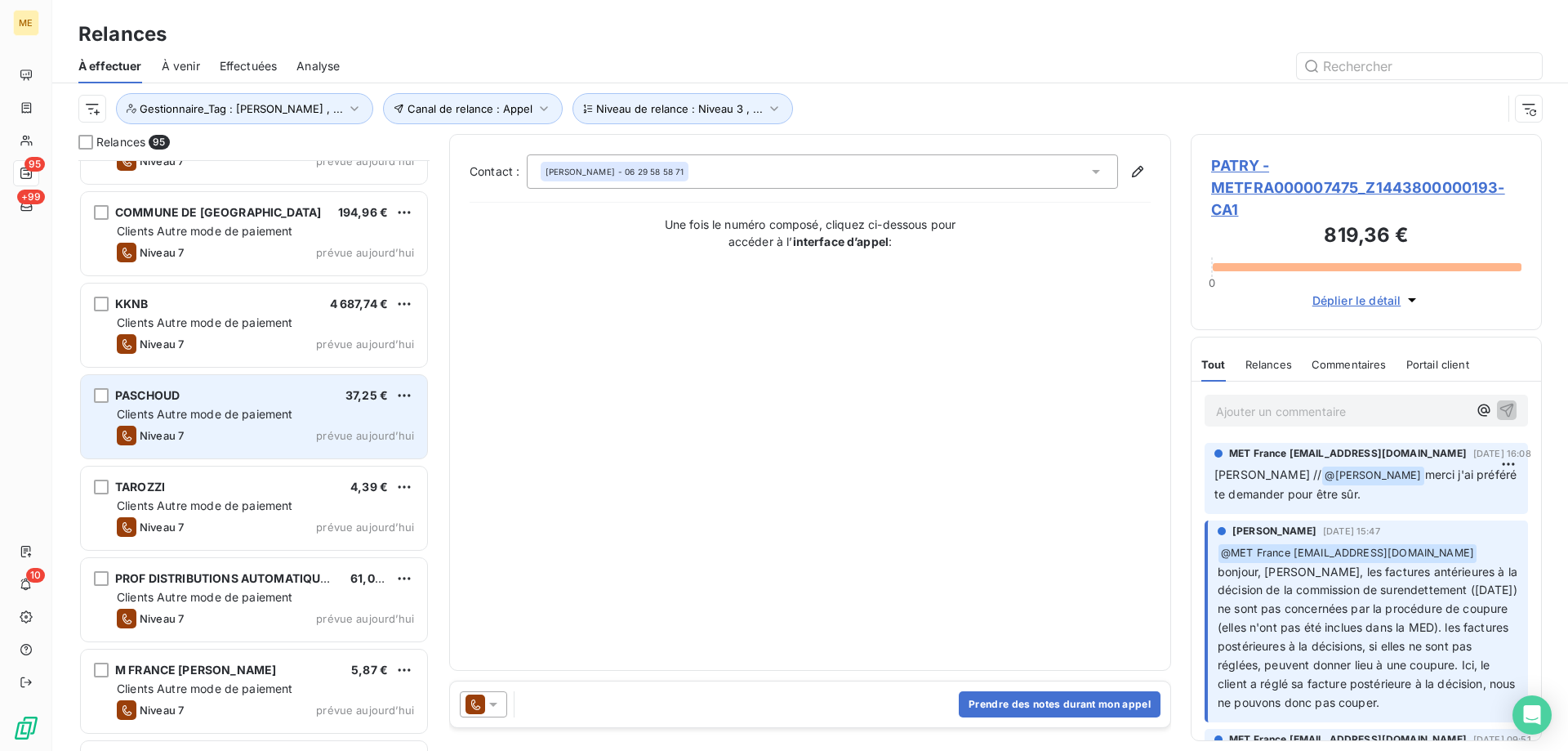
click at [330, 421] on div "Clients Autre mode de paiement" at bounding box center [265, 414] width 297 height 16
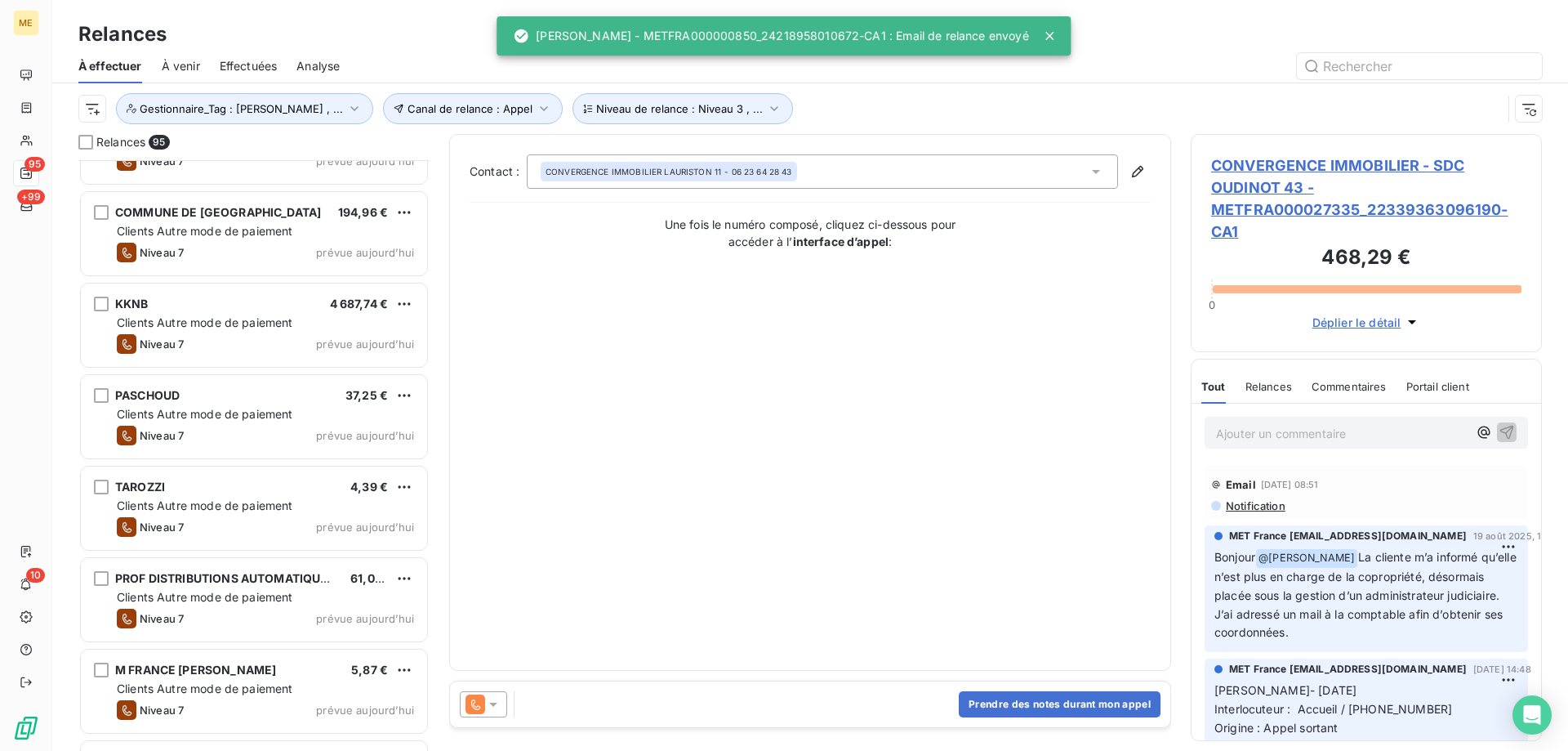
click at [496, 706] on icon at bounding box center [493, 704] width 16 height 16
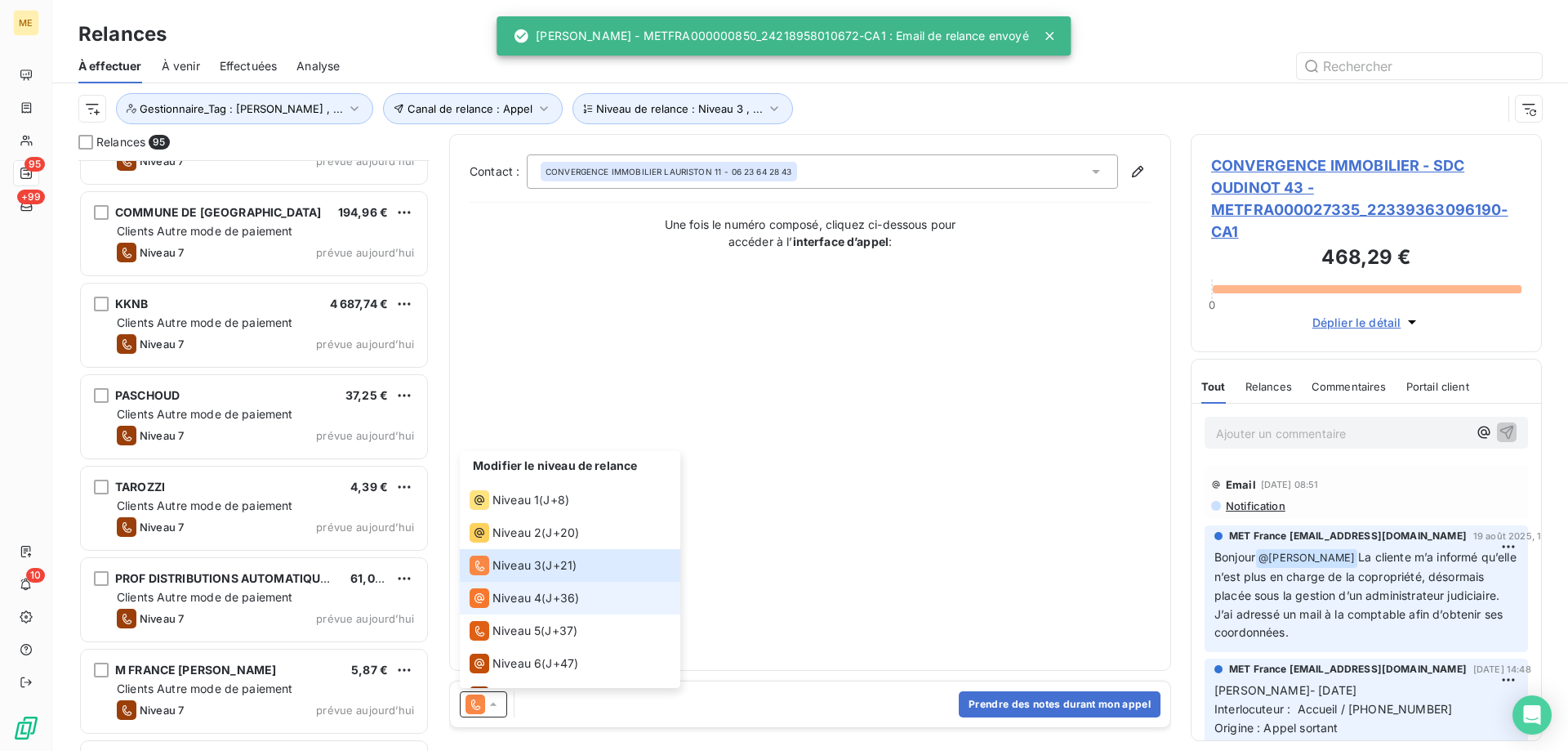
click at [517, 605] on span "Niveau 4" at bounding box center [516, 598] width 49 height 16
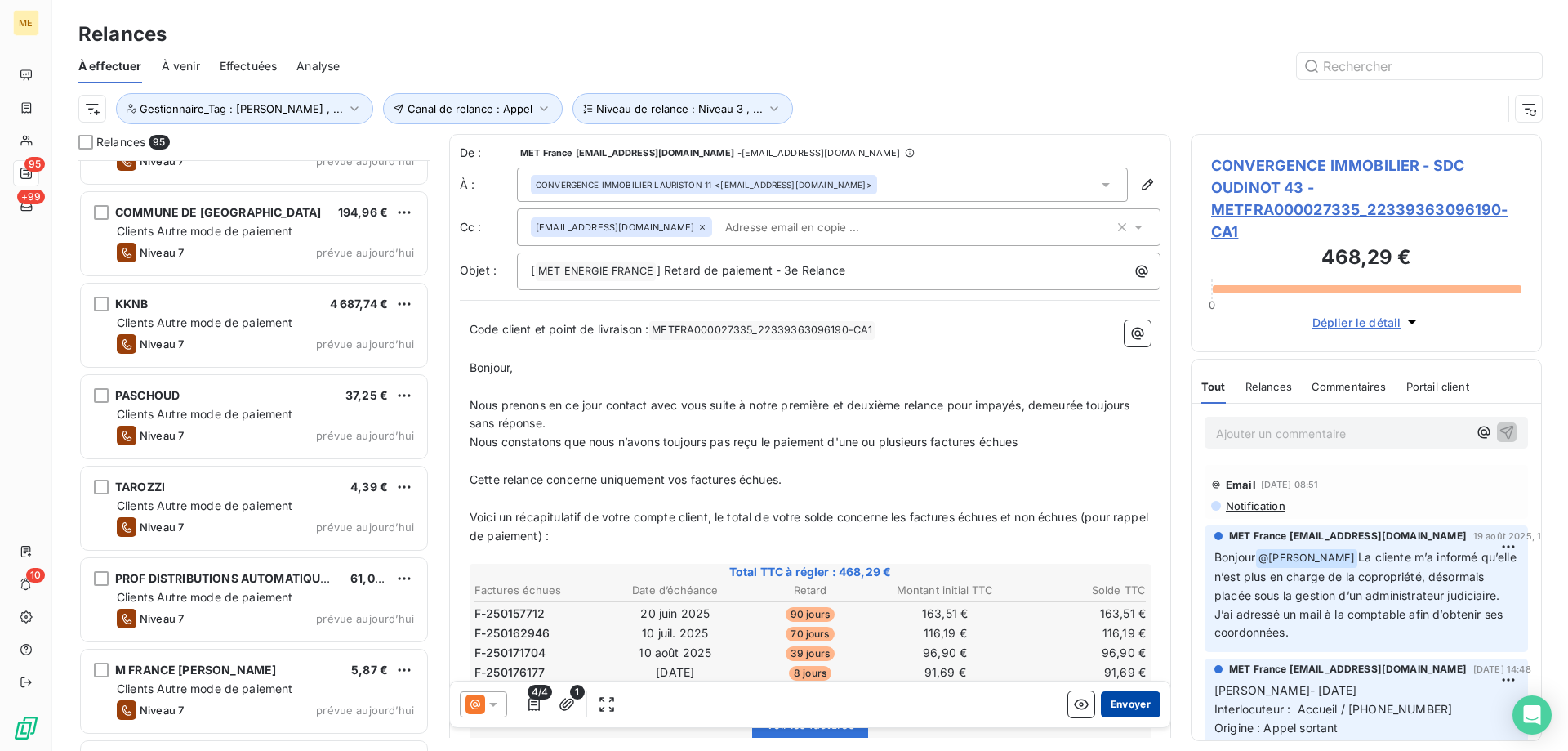
click at [1118, 706] on button "Envoyer" at bounding box center [1131, 703] width 59 height 26
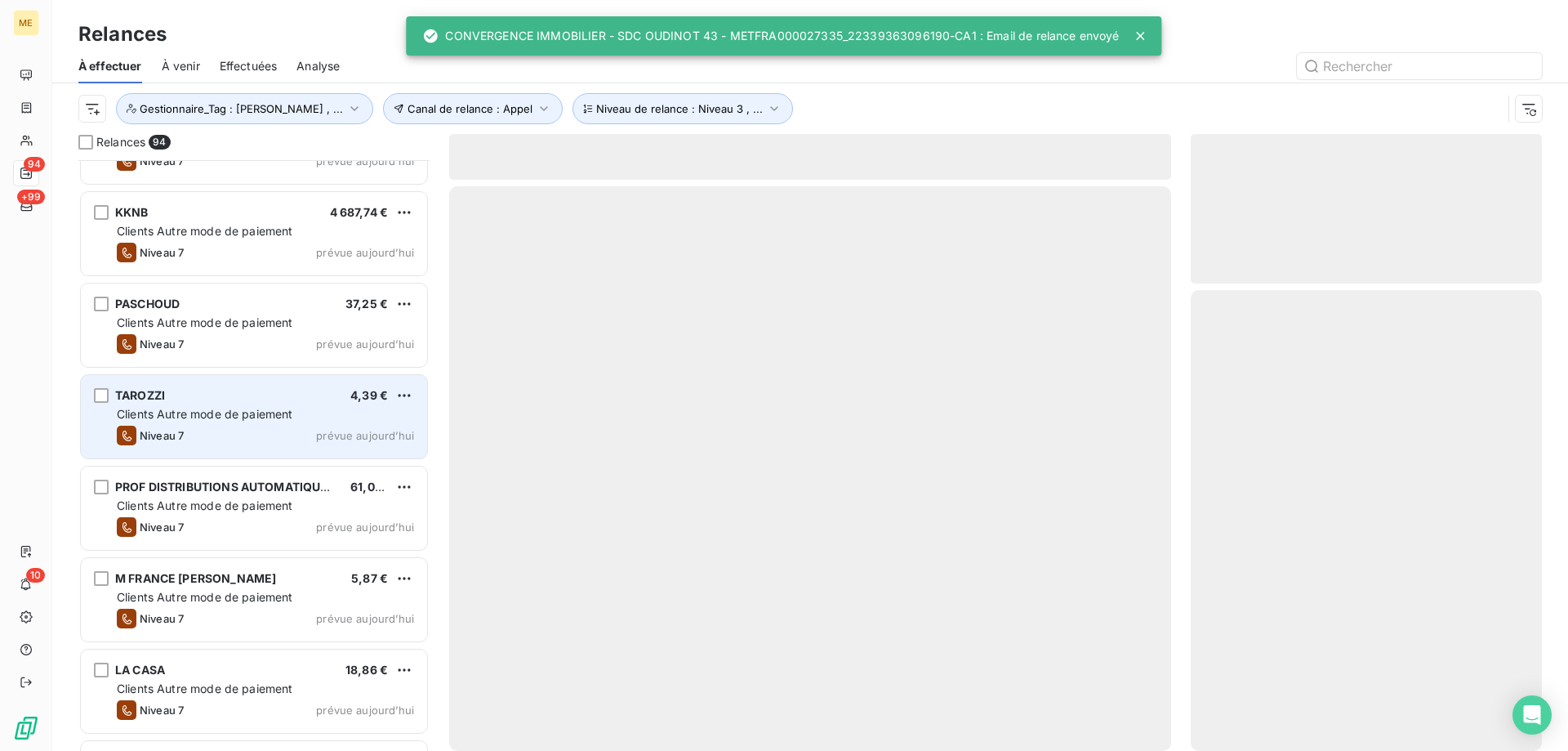
click at [382, 432] on span "prévue aujourd’hui" at bounding box center [365, 435] width 98 height 13
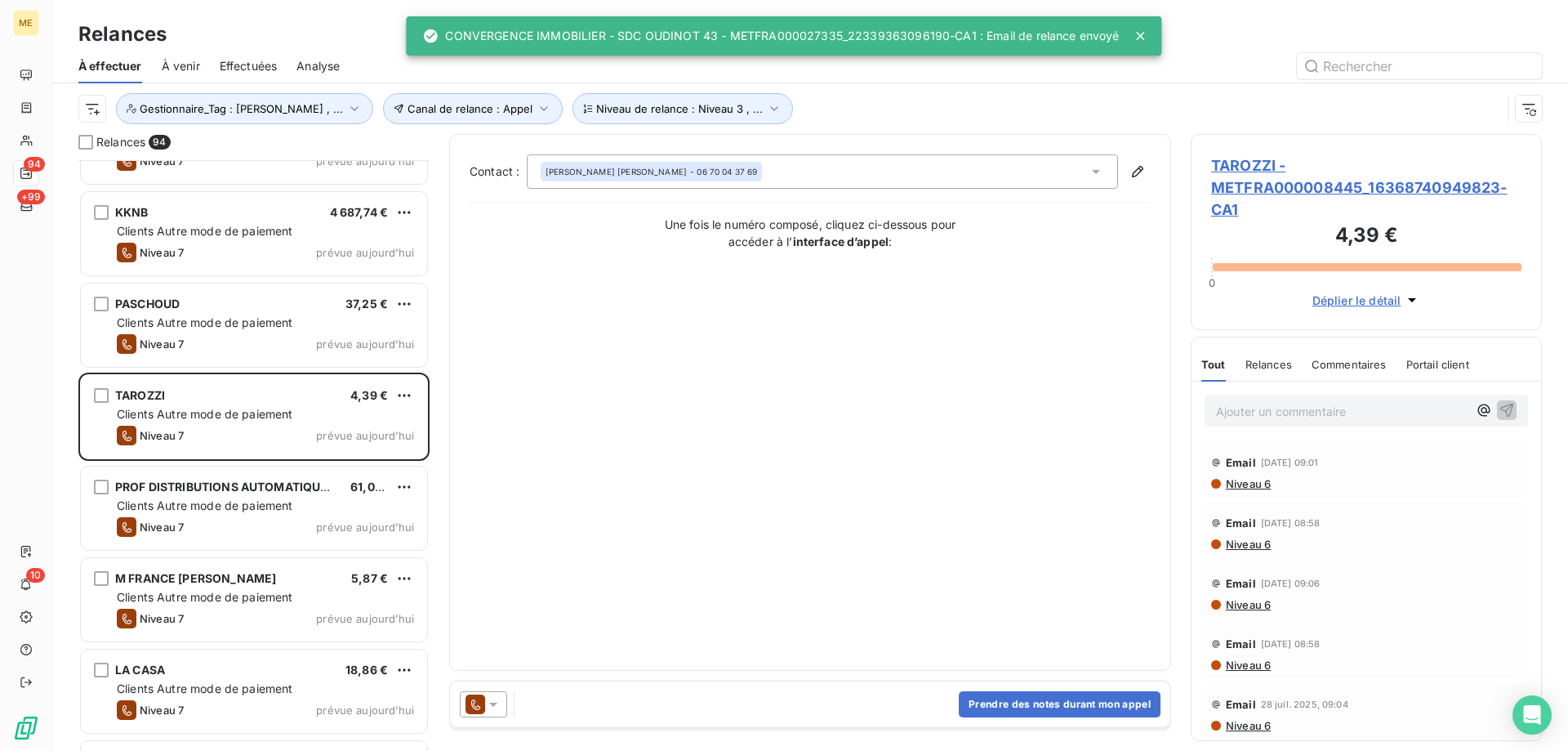
click at [494, 704] on icon at bounding box center [493, 704] width 8 height 4
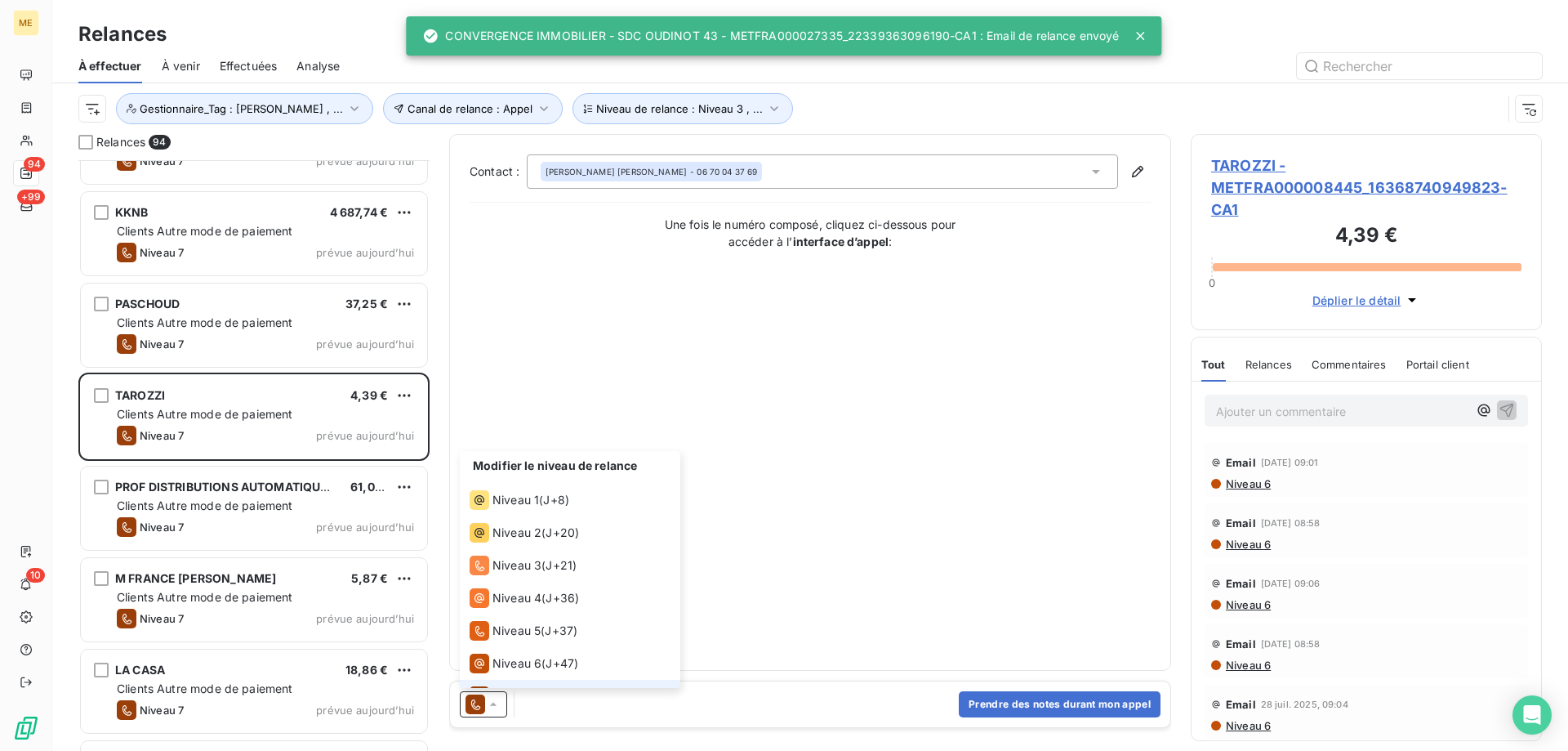
scroll to position [24, 0]
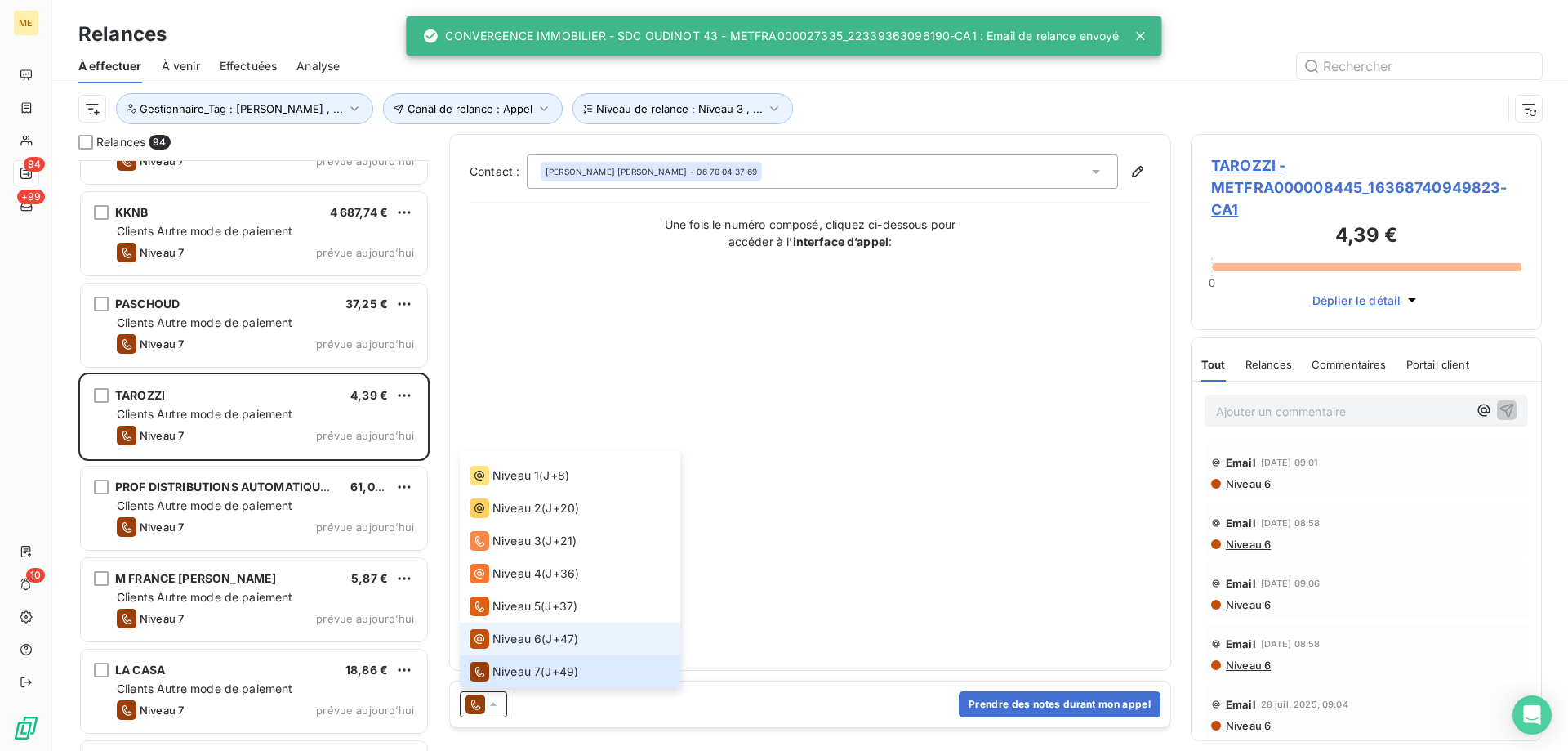
click at [510, 637] on span "Niveau 6" at bounding box center [516, 639] width 49 height 16
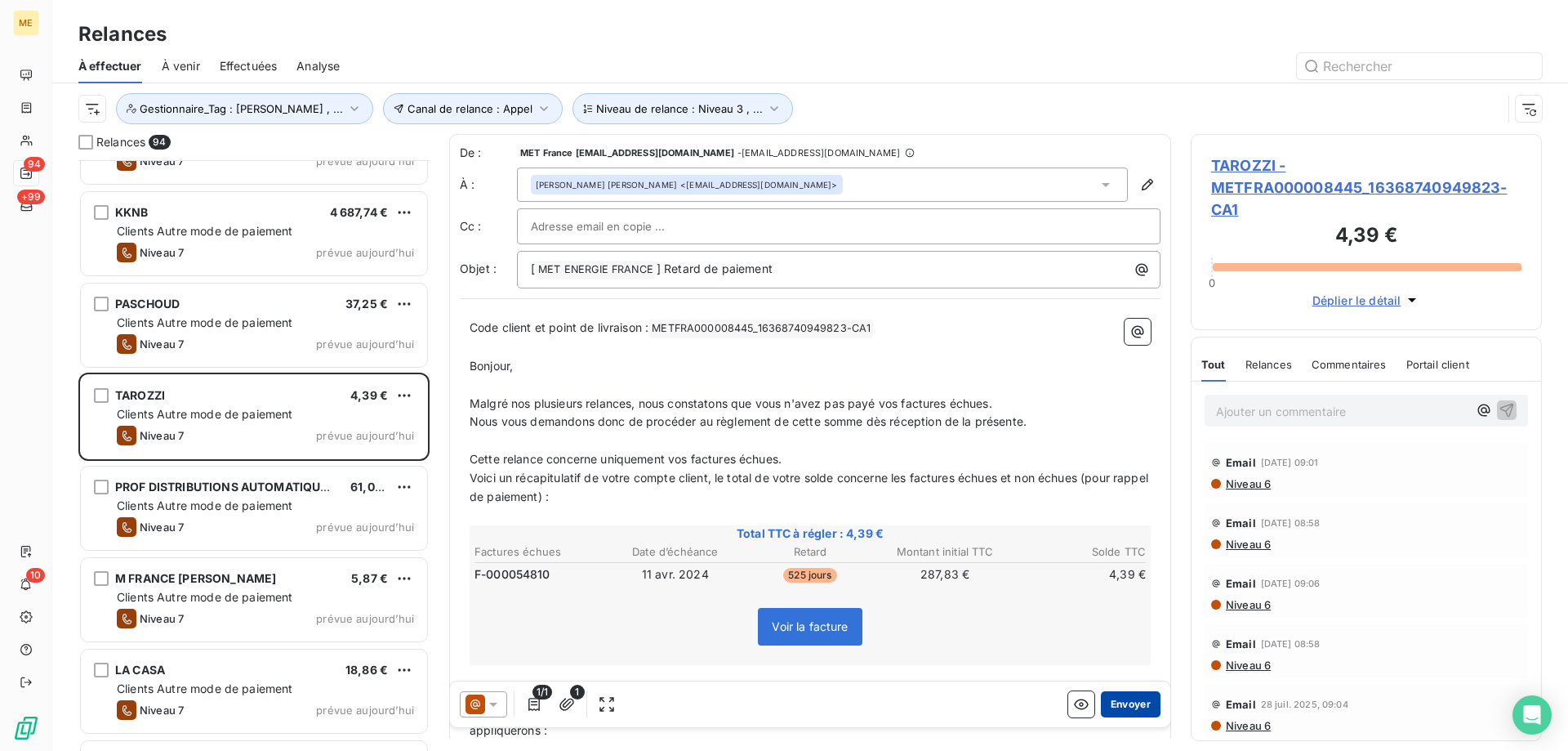
click at [1124, 709] on button "Envoyer" at bounding box center [1131, 703] width 59 height 26
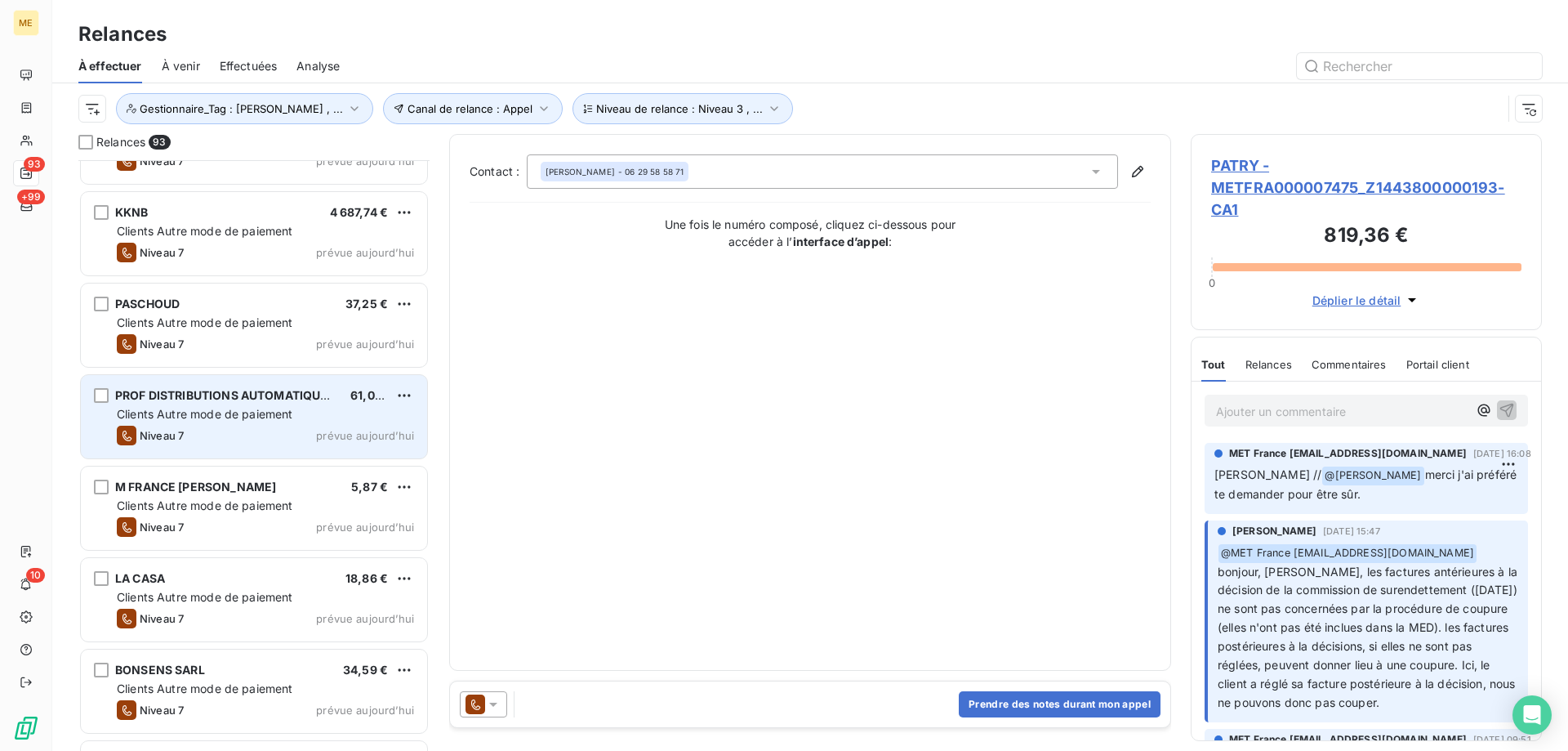
drag, startPoint x: 343, startPoint y: 329, endPoint x: 391, endPoint y: 382, distance: 71.5
click at [344, 331] on div "PASCHOUD 37,25 € Clients Autre mode de paiement Niveau 7 prévue aujourd’hui" at bounding box center [254, 325] width 347 height 84
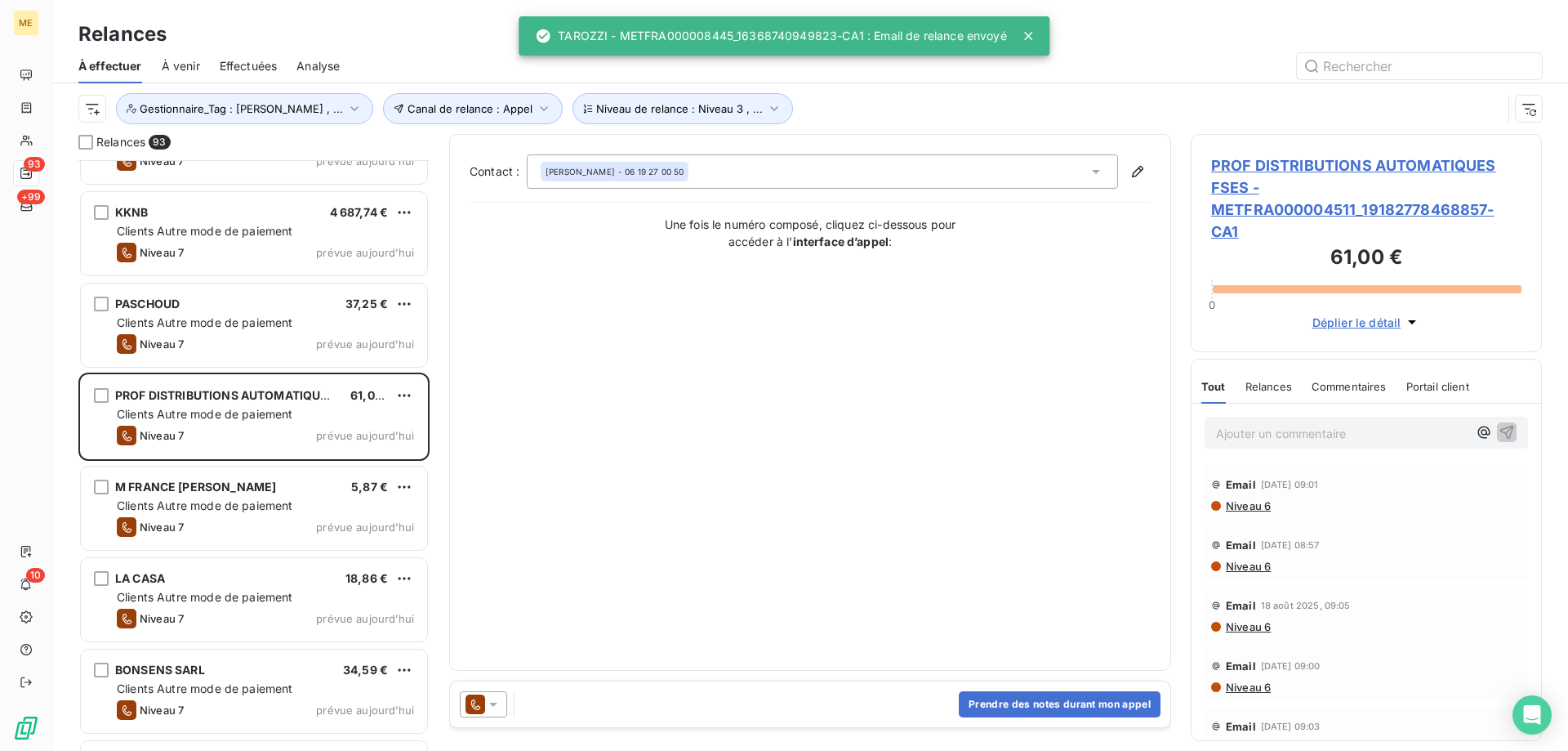
click at [497, 701] on icon at bounding box center [493, 704] width 16 height 16
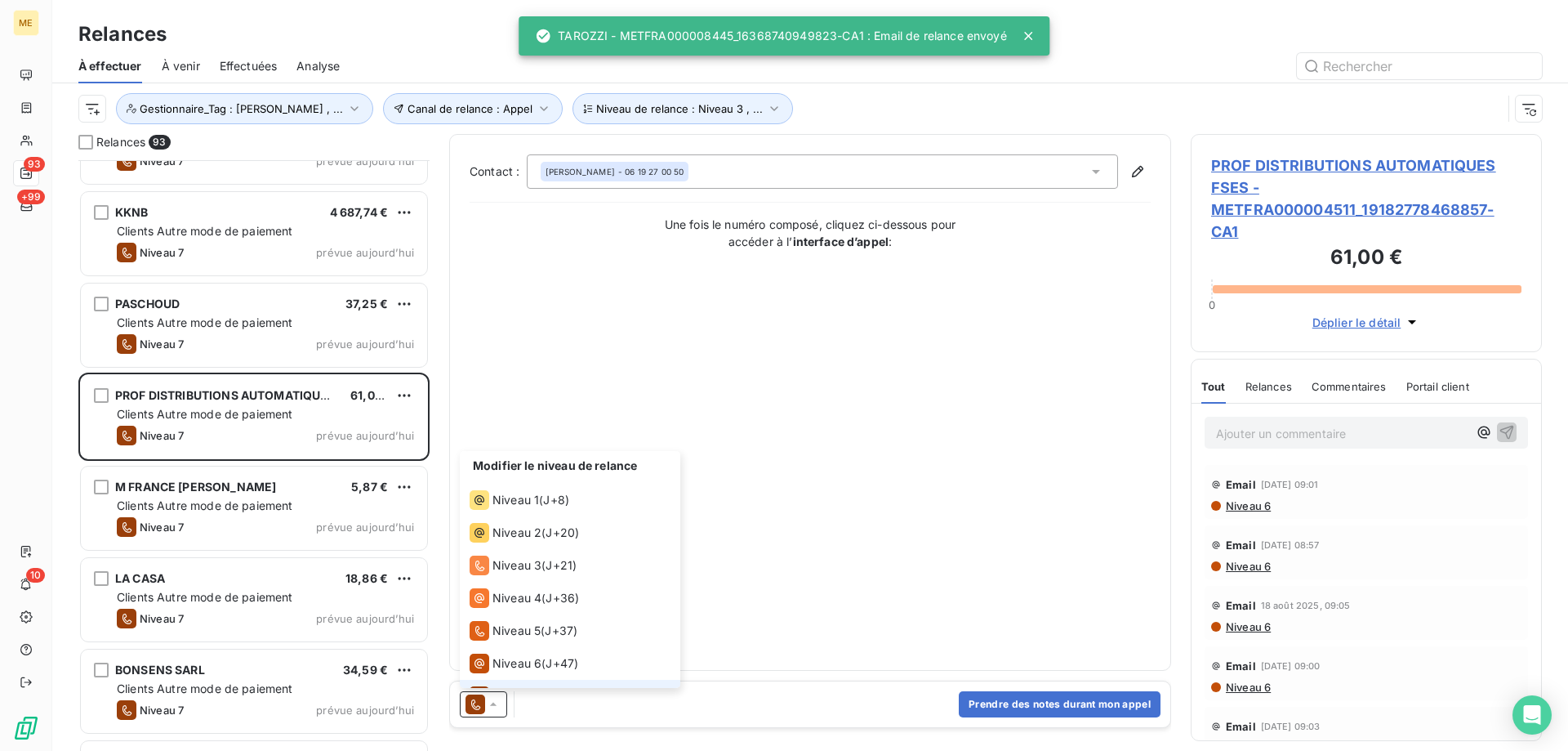
scroll to position [24, 0]
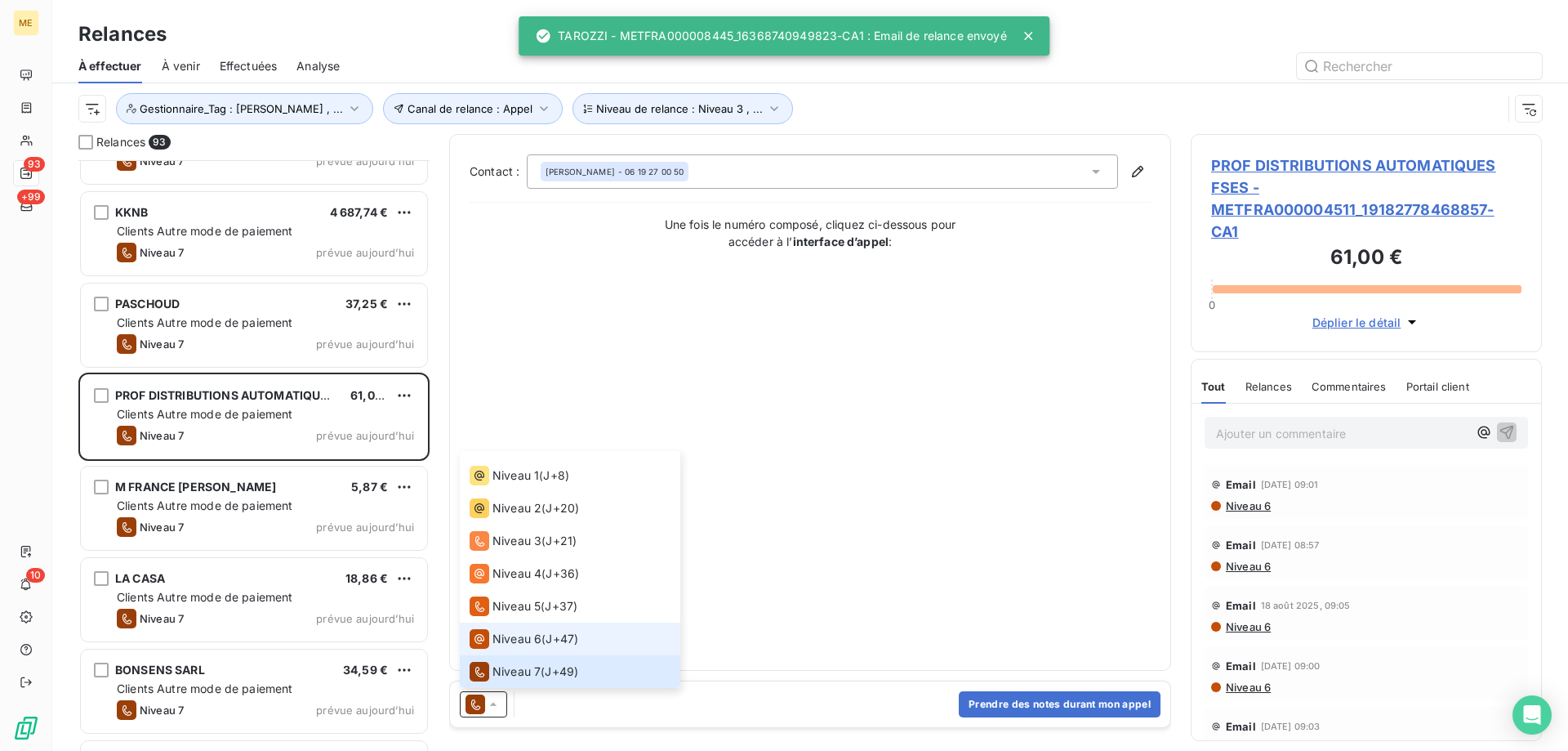
click at [518, 644] on span "Niveau 6" at bounding box center [516, 639] width 49 height 16
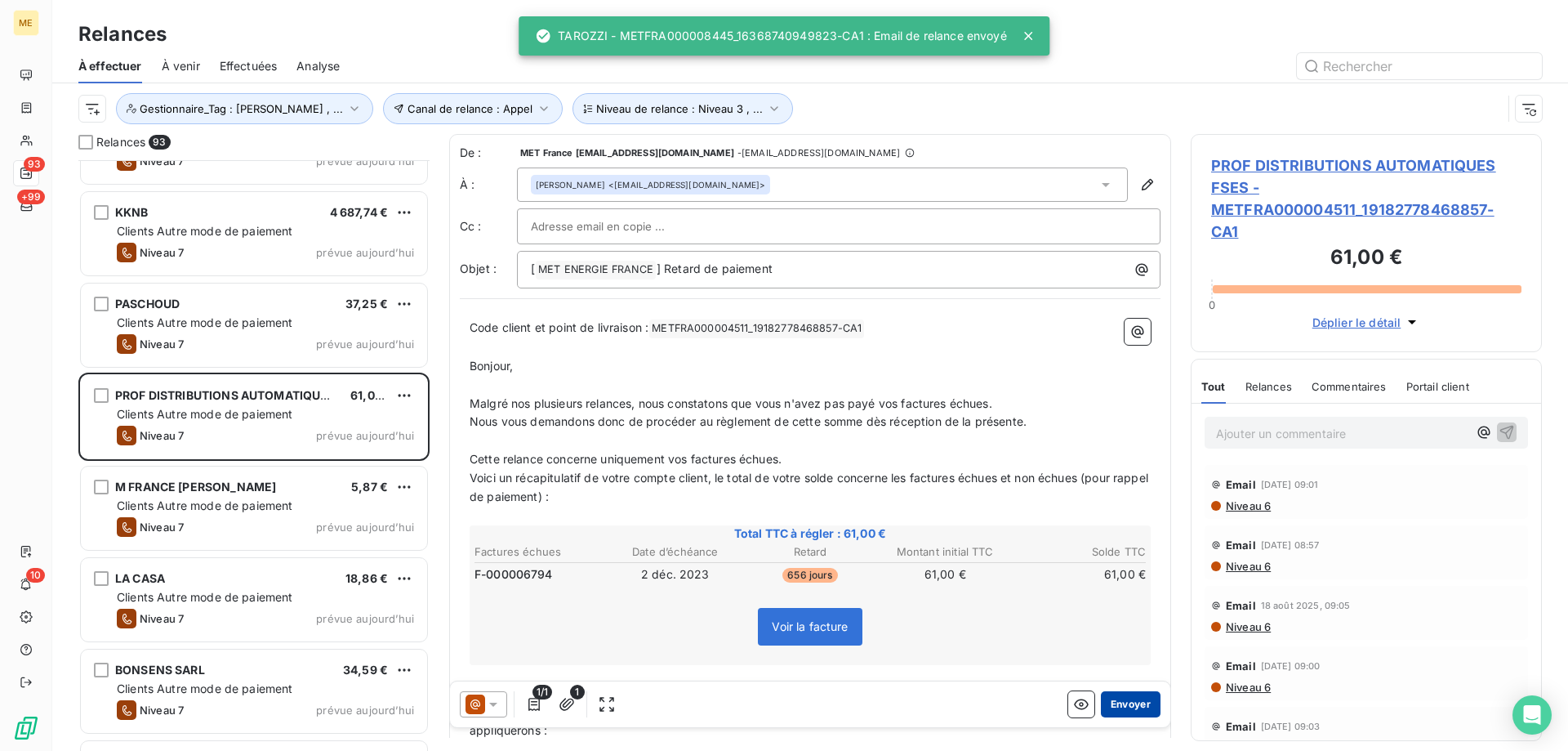
click at [1127, 704] on button "Envoyer" at bounding box center [1131, 703] width 59 height 26
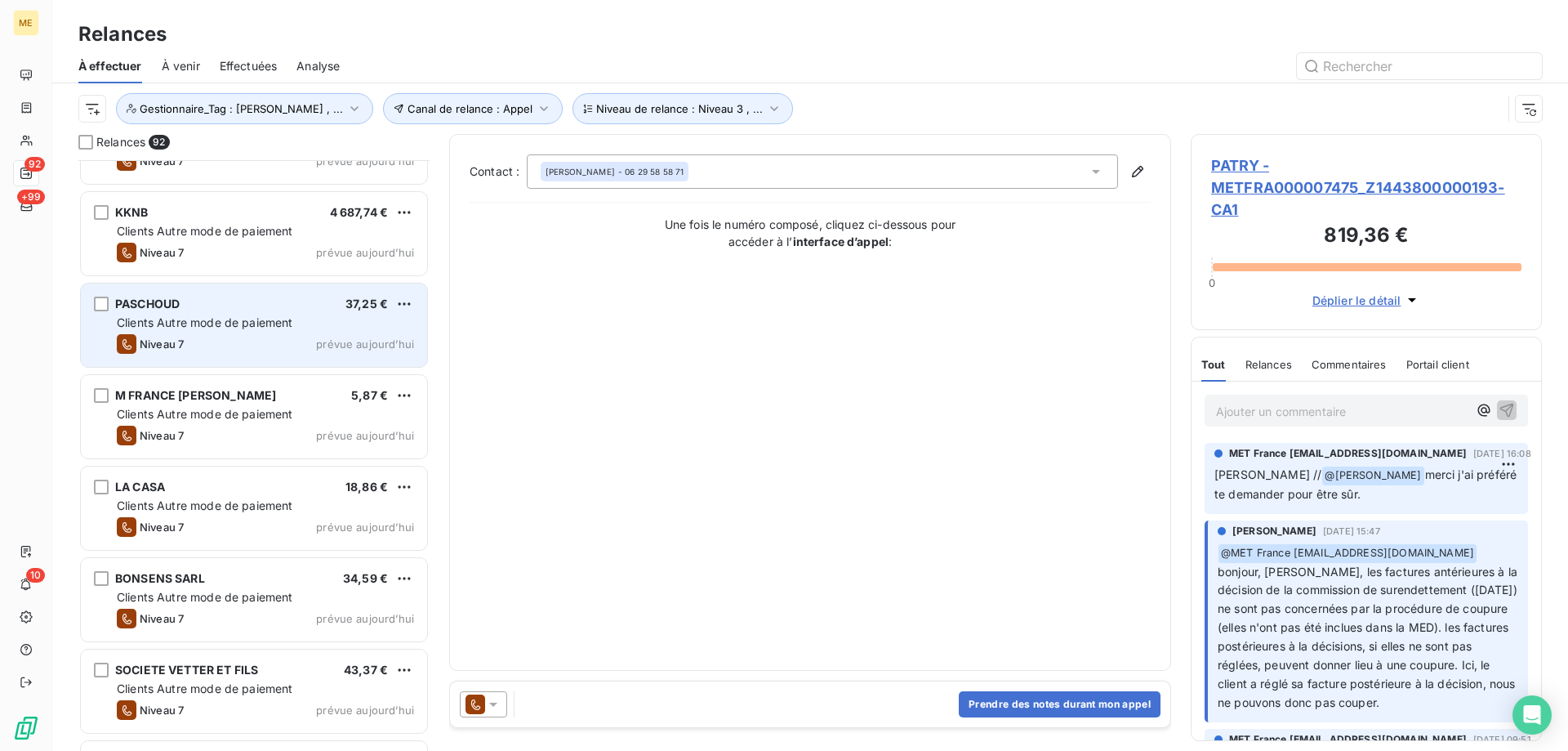
click at [338, 322] on div "Clients Autre mode de paiement" at bounding box center [265, 322] width 297 height 16
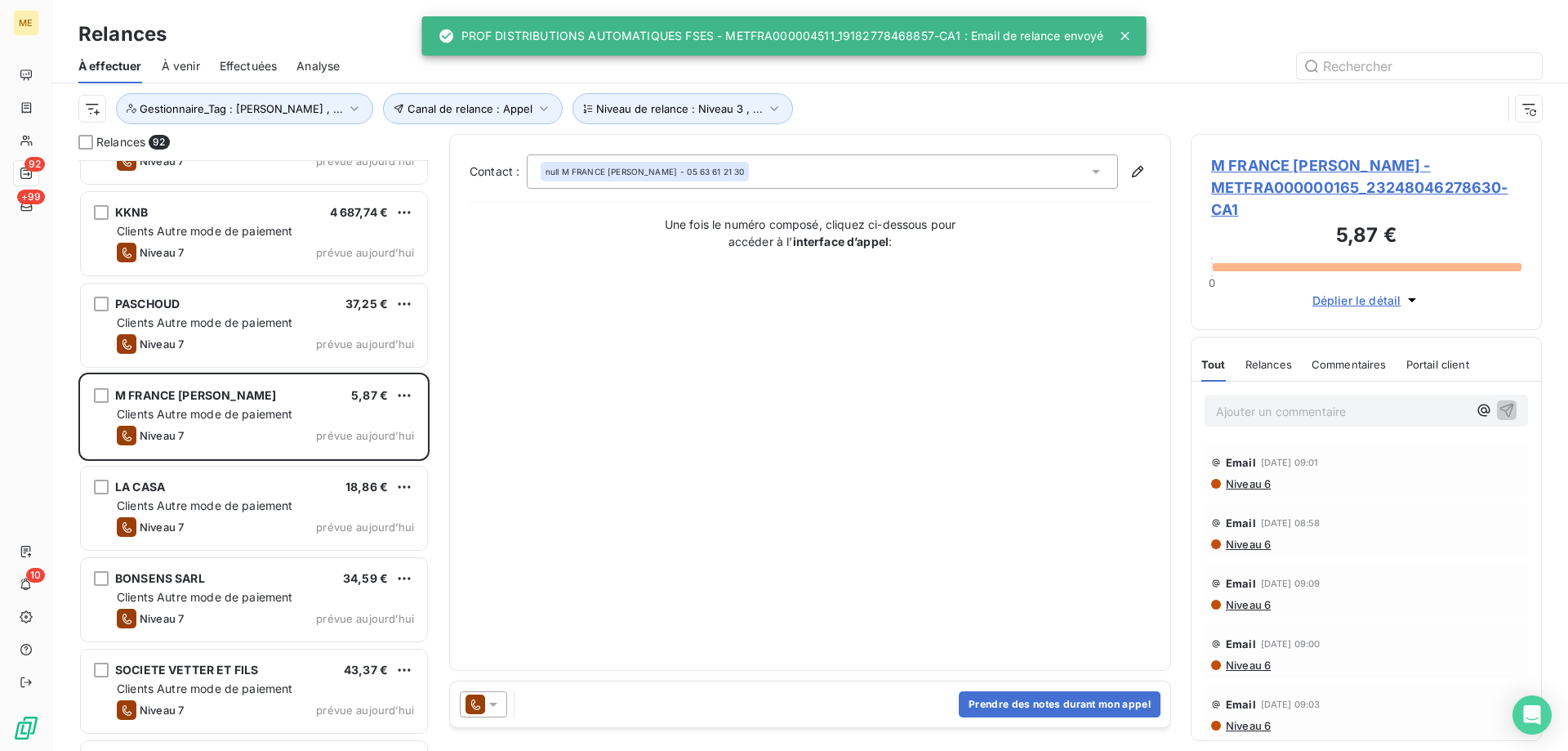
click at [495, 704] on icon at bounding box center [493, 704] width 8 height 4
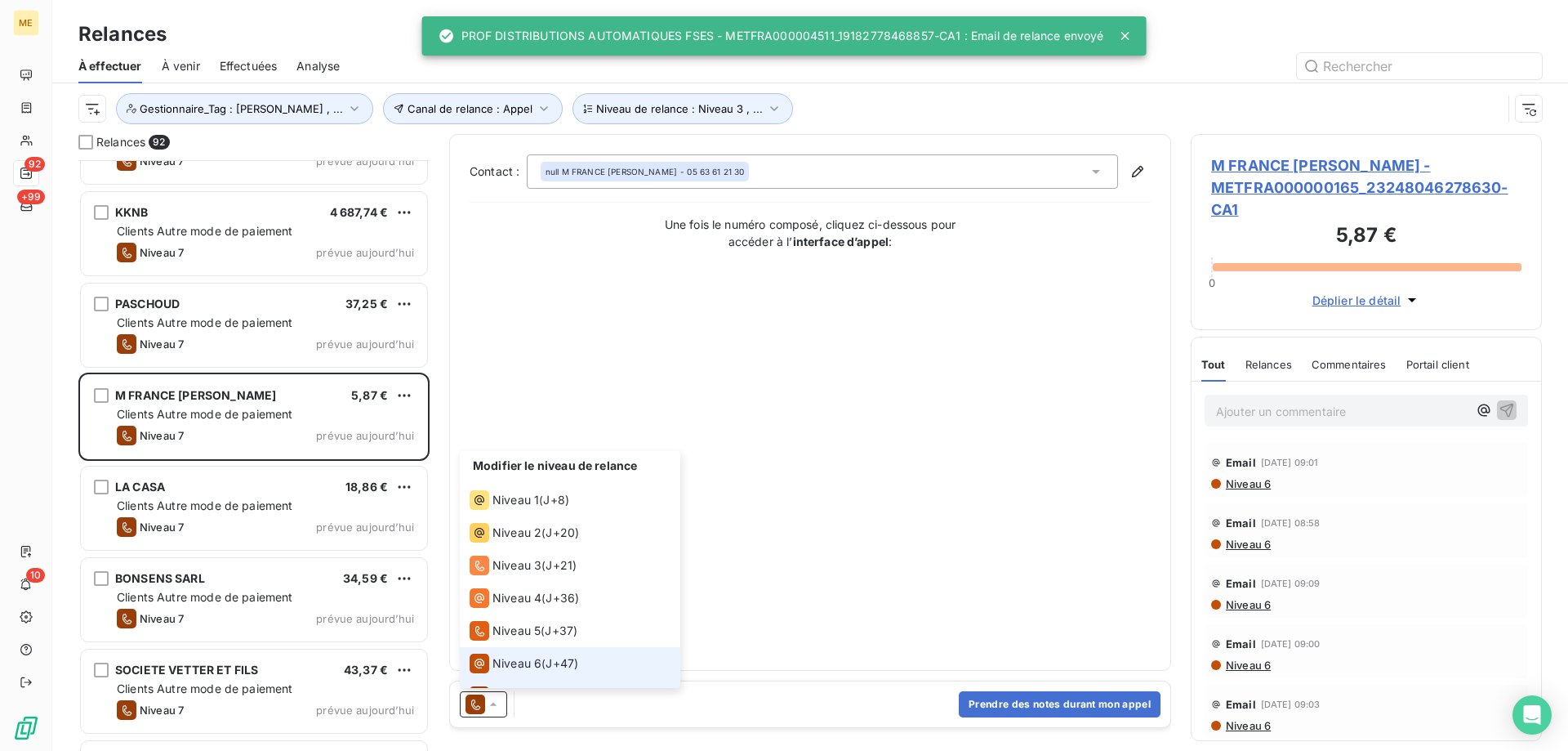
scroll to position [24, 0]
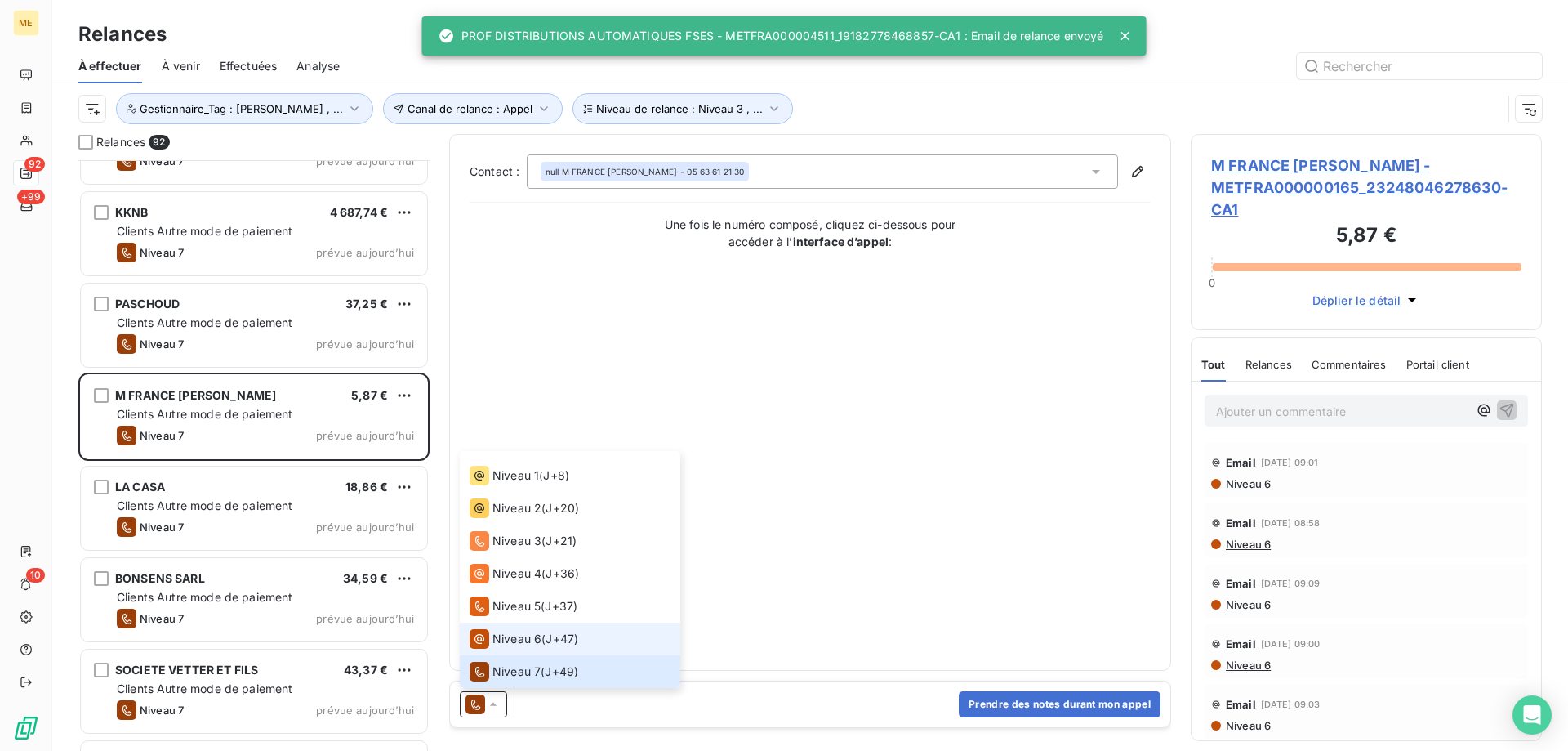
click at [515, 637] on span "Niveau 6" at bounding box center [516, 639] width 49 height 16
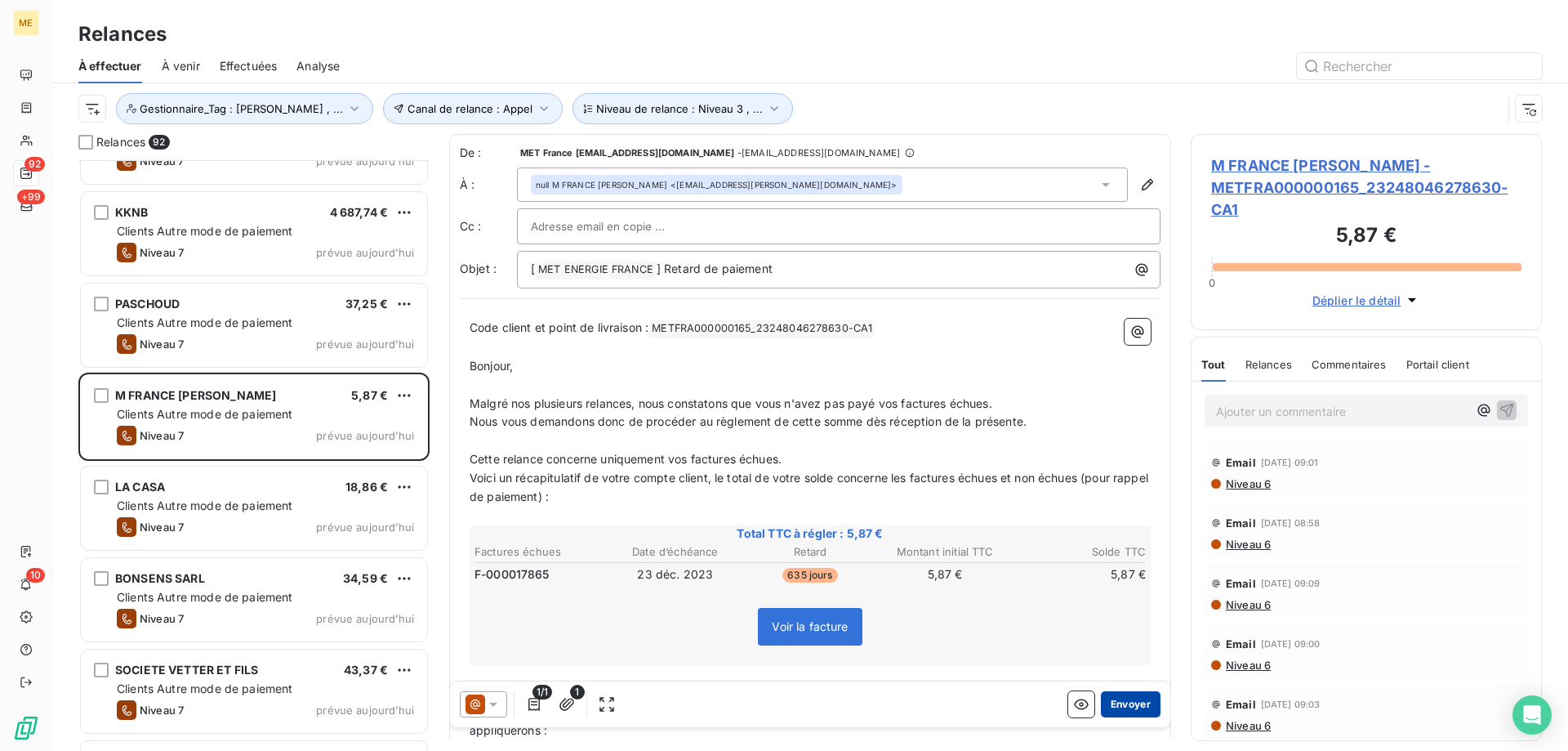
click at [1134, 709] on button "Envoyer" at bounding box center [1131, 703] width 59 height 26
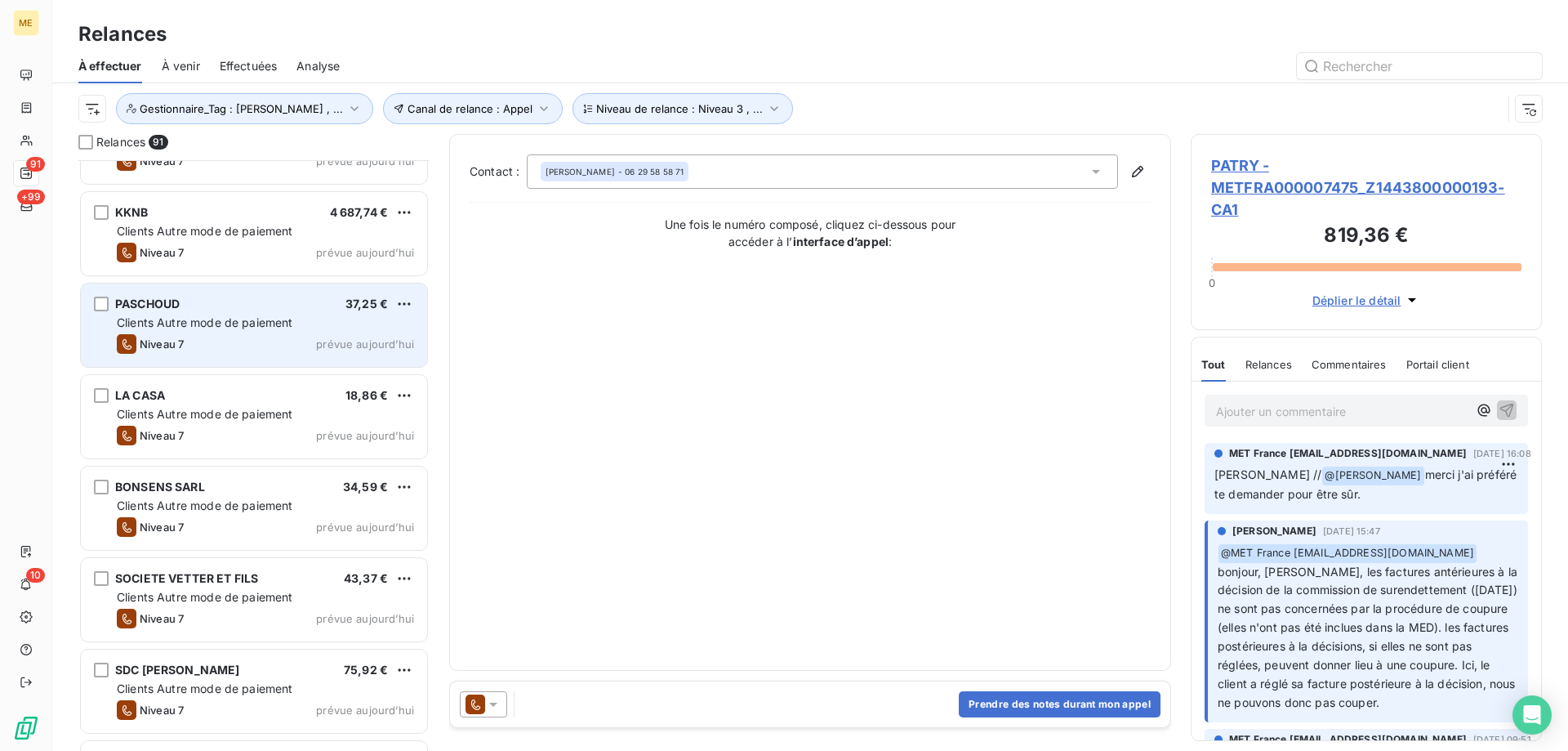
click at [371, 333] on div "PASCHOUD 37,25 € Clients Autre mode de paiement Niveau 7 prévue aujourd’hui" at bounding box center [254, 325] width 347 height 84
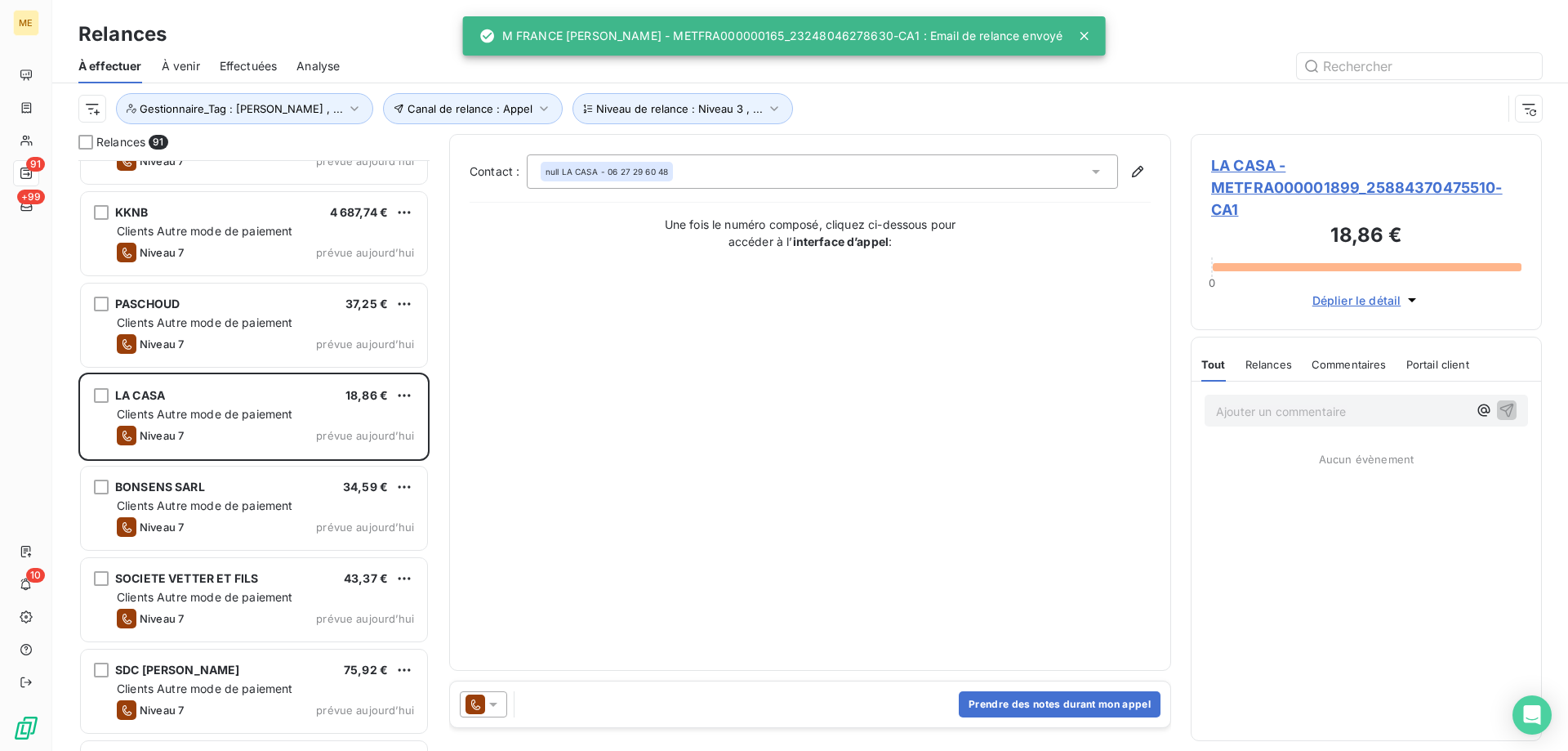
click at [503, 702] on div at bounding box center [483, 703] width 48 height 26
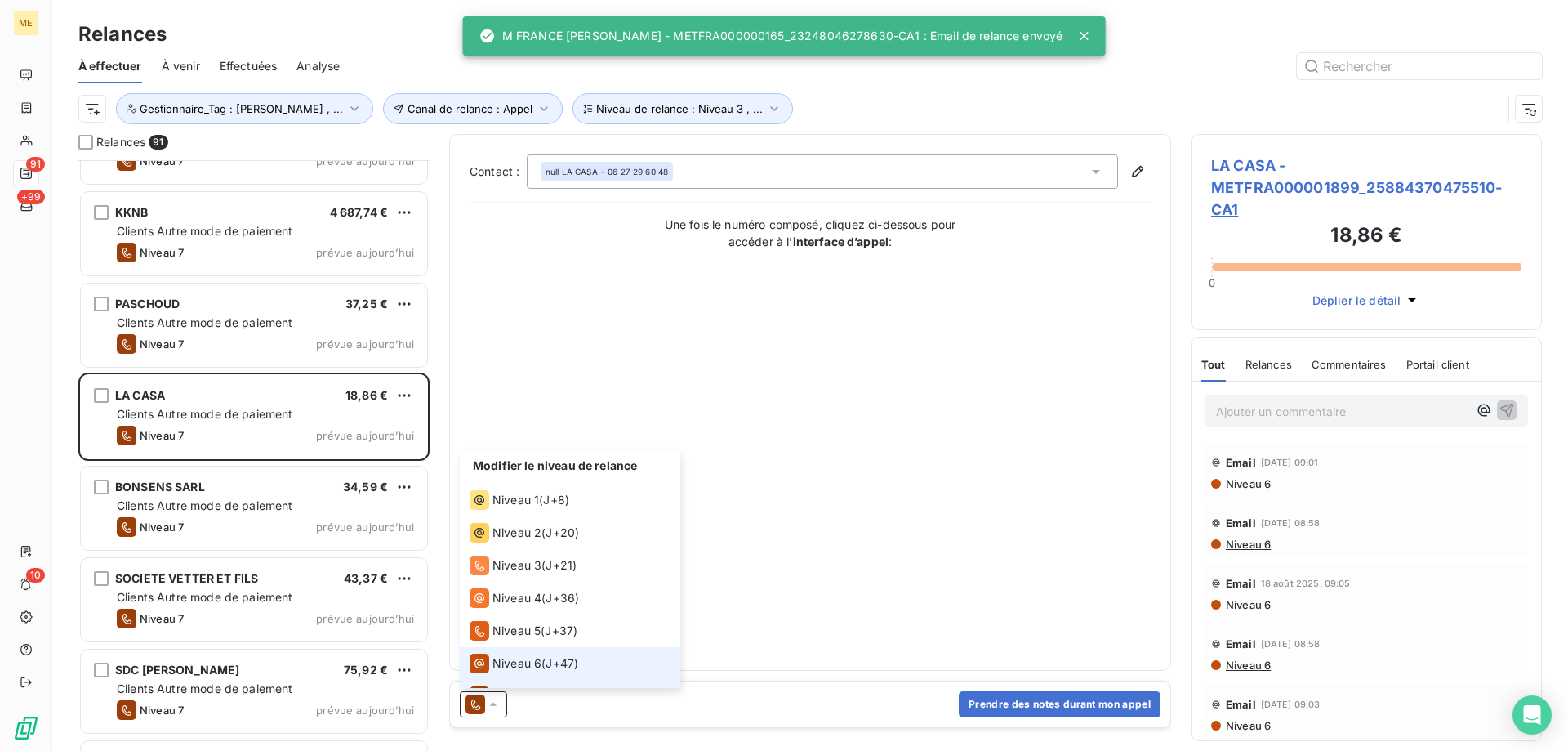
scroll to position [24, 0]
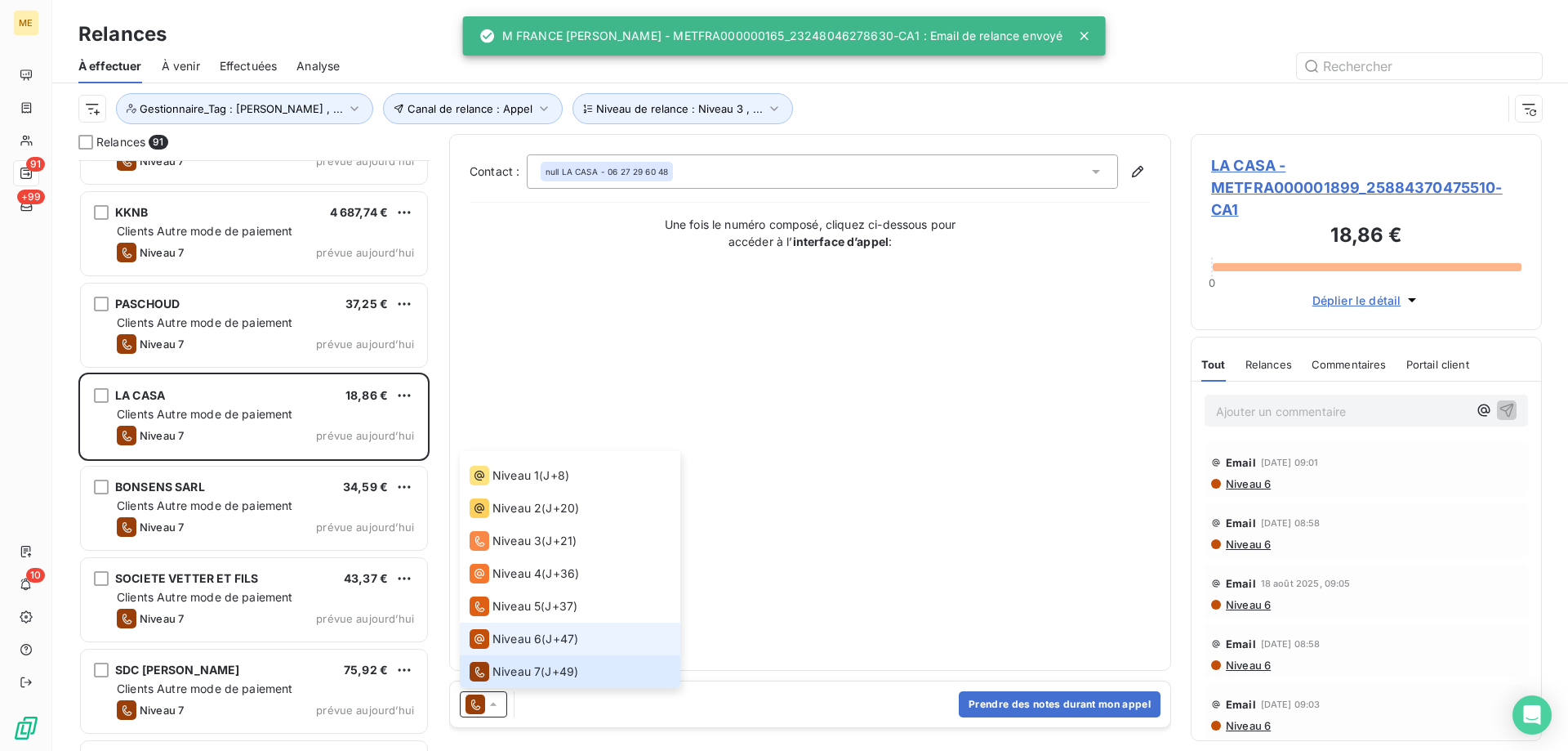
click at [510, 643] on span "Niveau 6" at bounding box center [516, 639] width 49 height 16
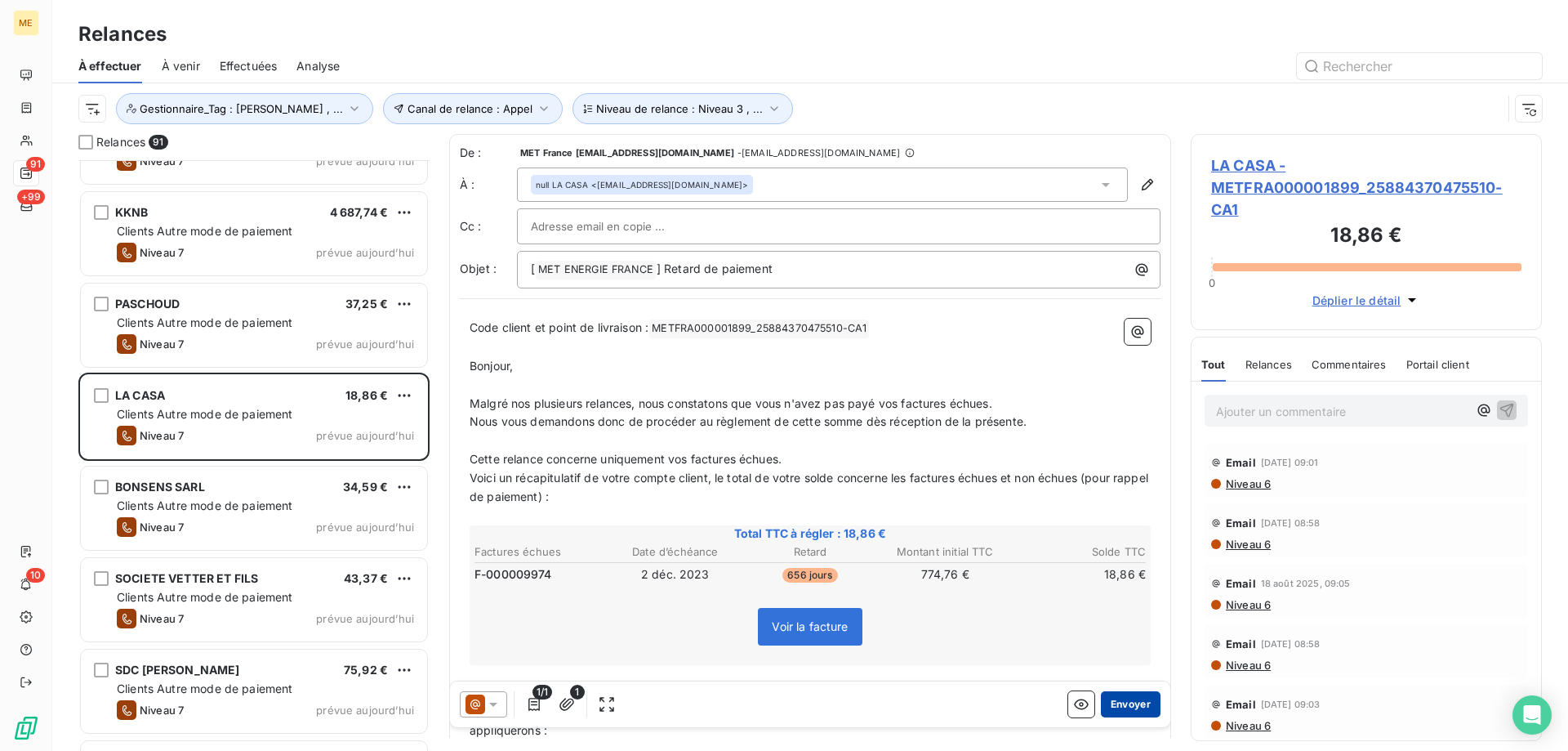
drag, startPoint x: 1084, startPoint y: 709, endPoint x: 1094, endPoint y: 710, distance: 10.0
click at [1085, 709] on div "Envoyer" at bounding box center [1114, 703] width 92 height 26
click at [1102, 709] on button "Envoyer" at bounding box center [1131, 703] width 59 height 26
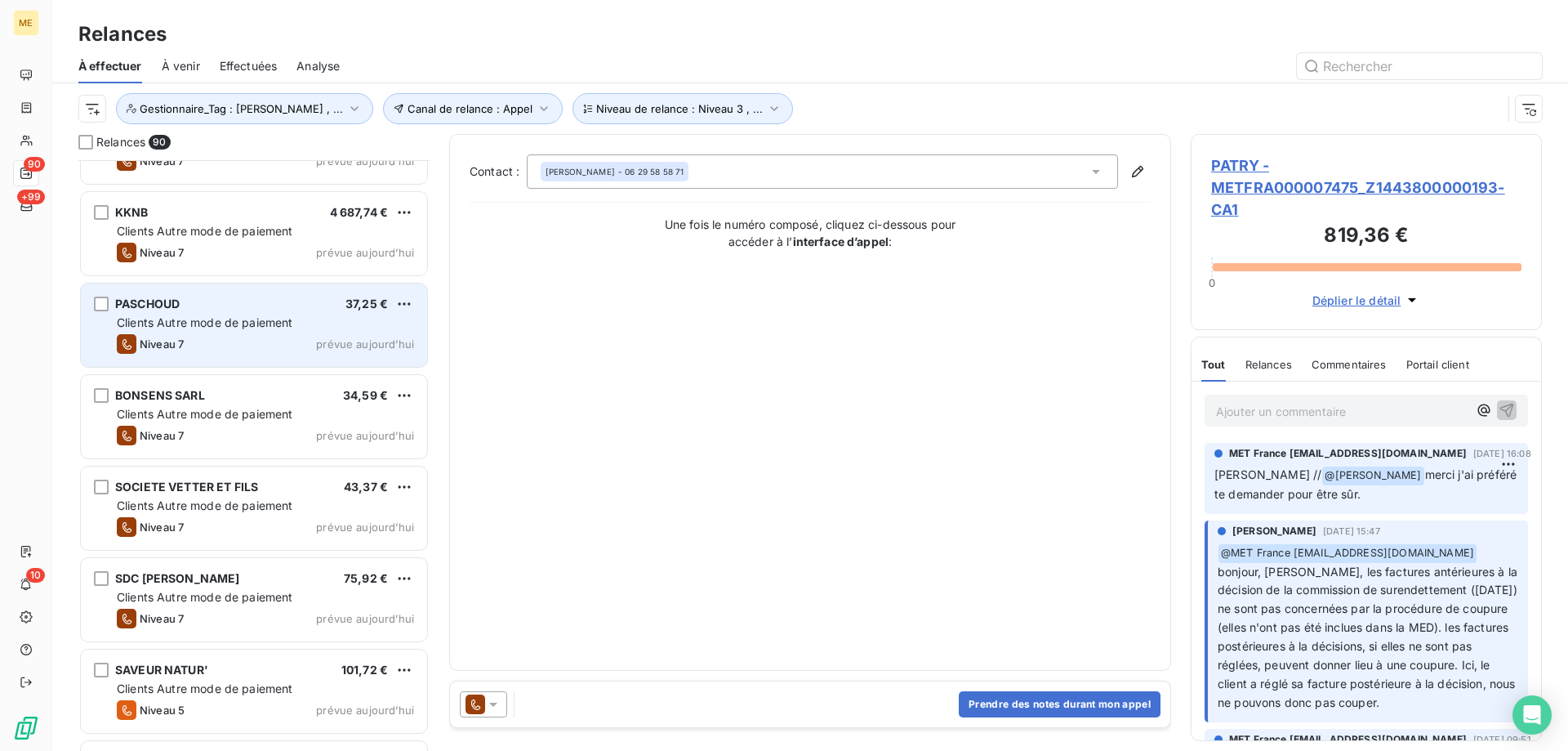
click at [356, 340] on span "prévue aujourd’hui" at bounding box center [365, 344] width 98 height 13
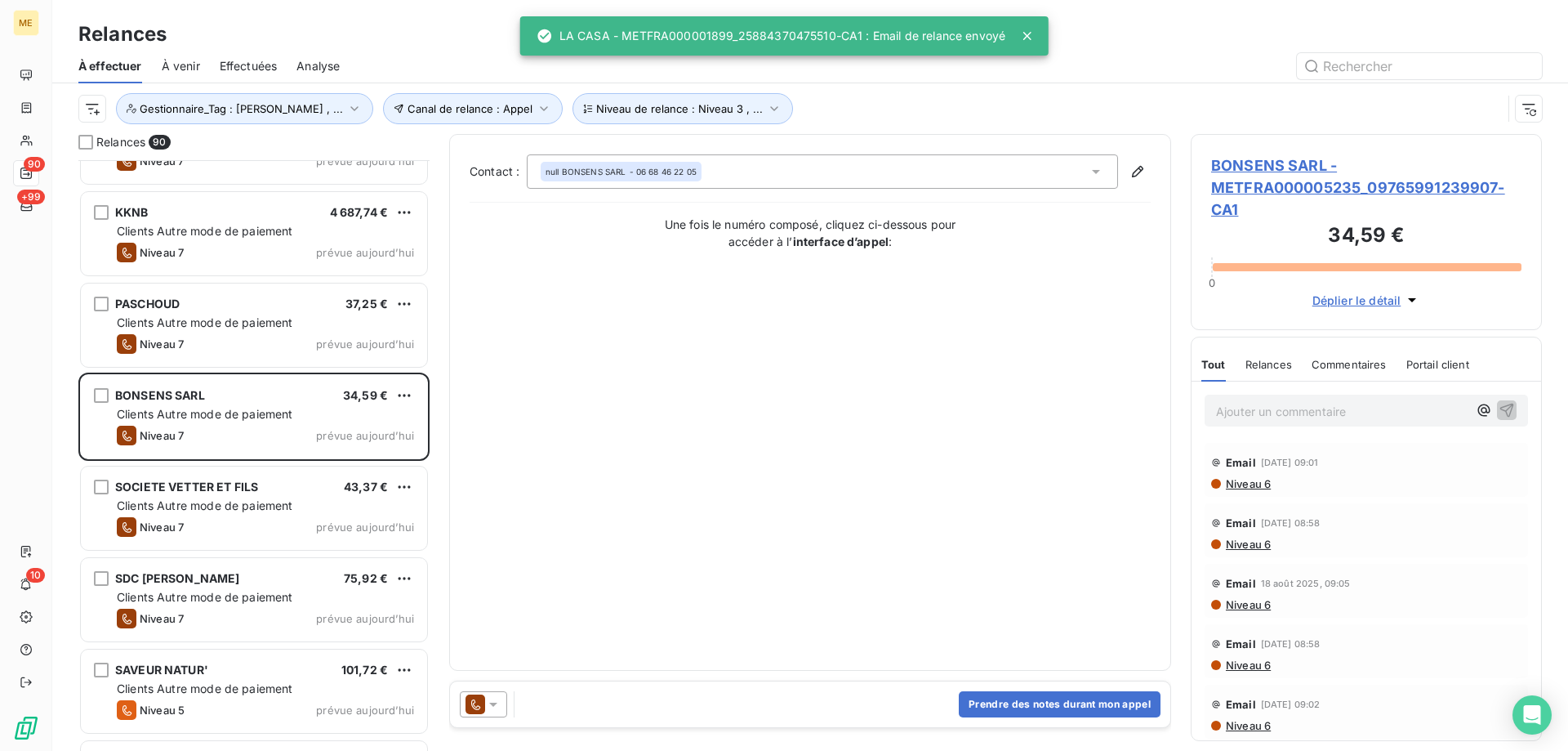
click at [492, 707] on icon at bounding box center [493, 704] width 16 height 16
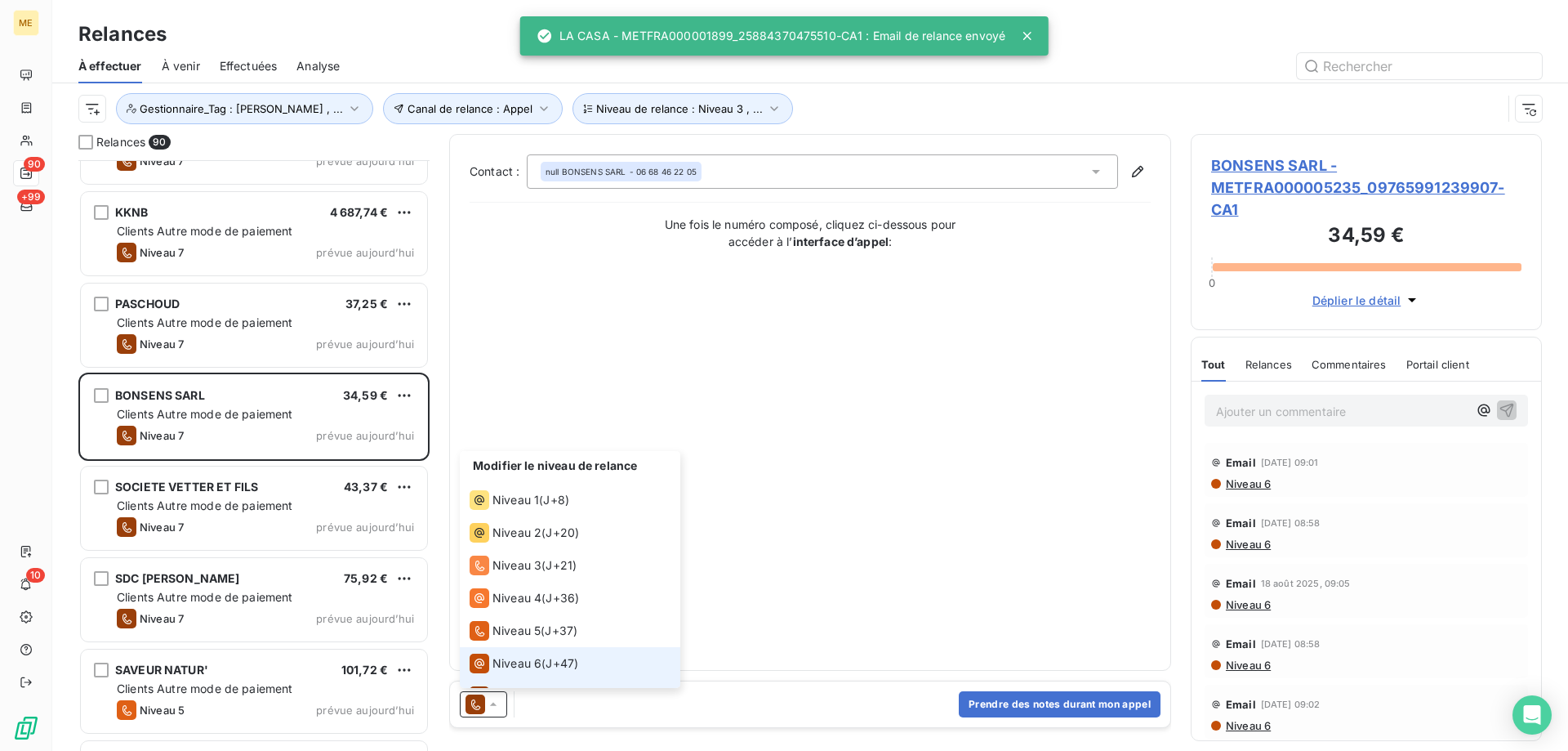
scroll to position [24, 0]
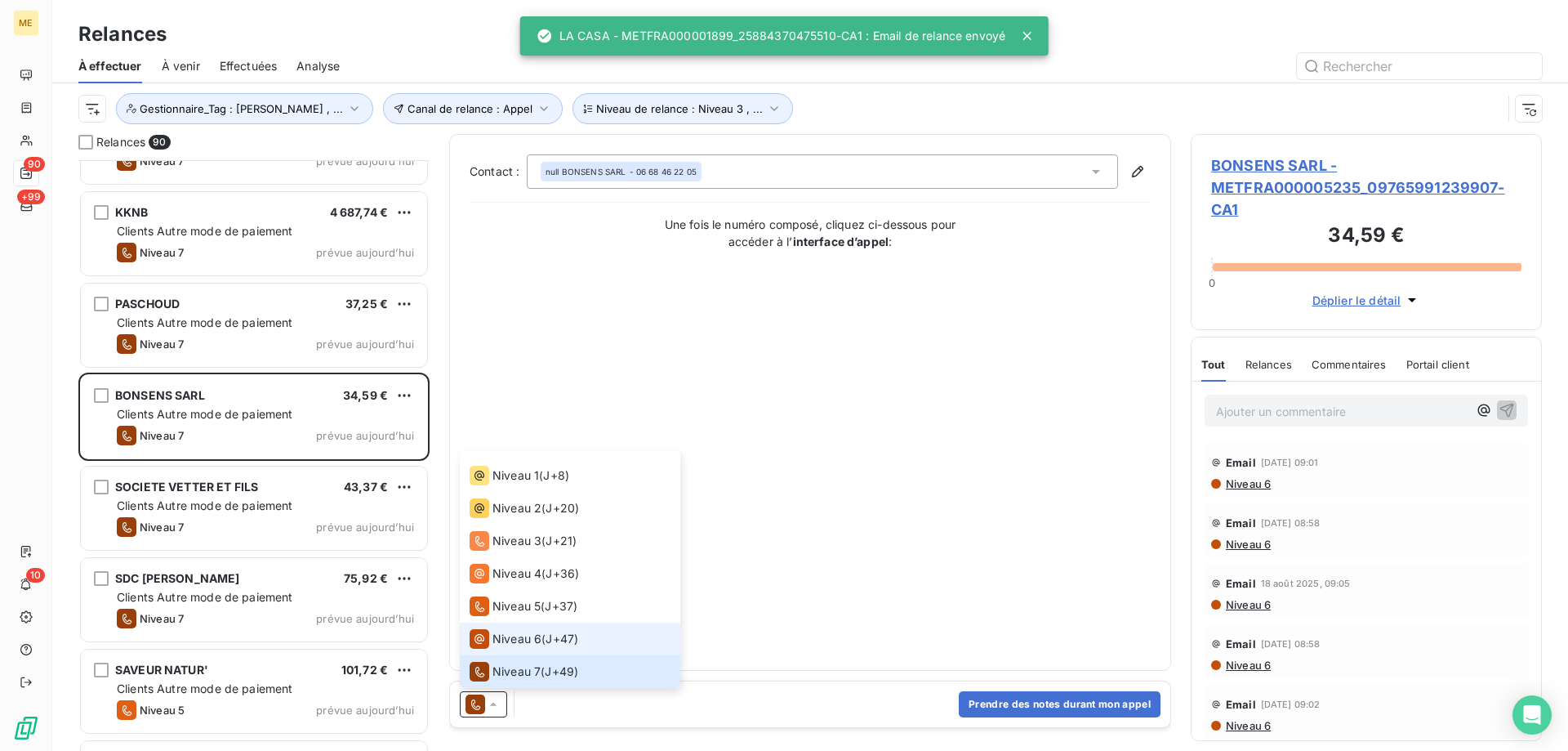
click at [527, 642] on span "Niveau 6" at bounding box center [516, 639] width 49 height 16
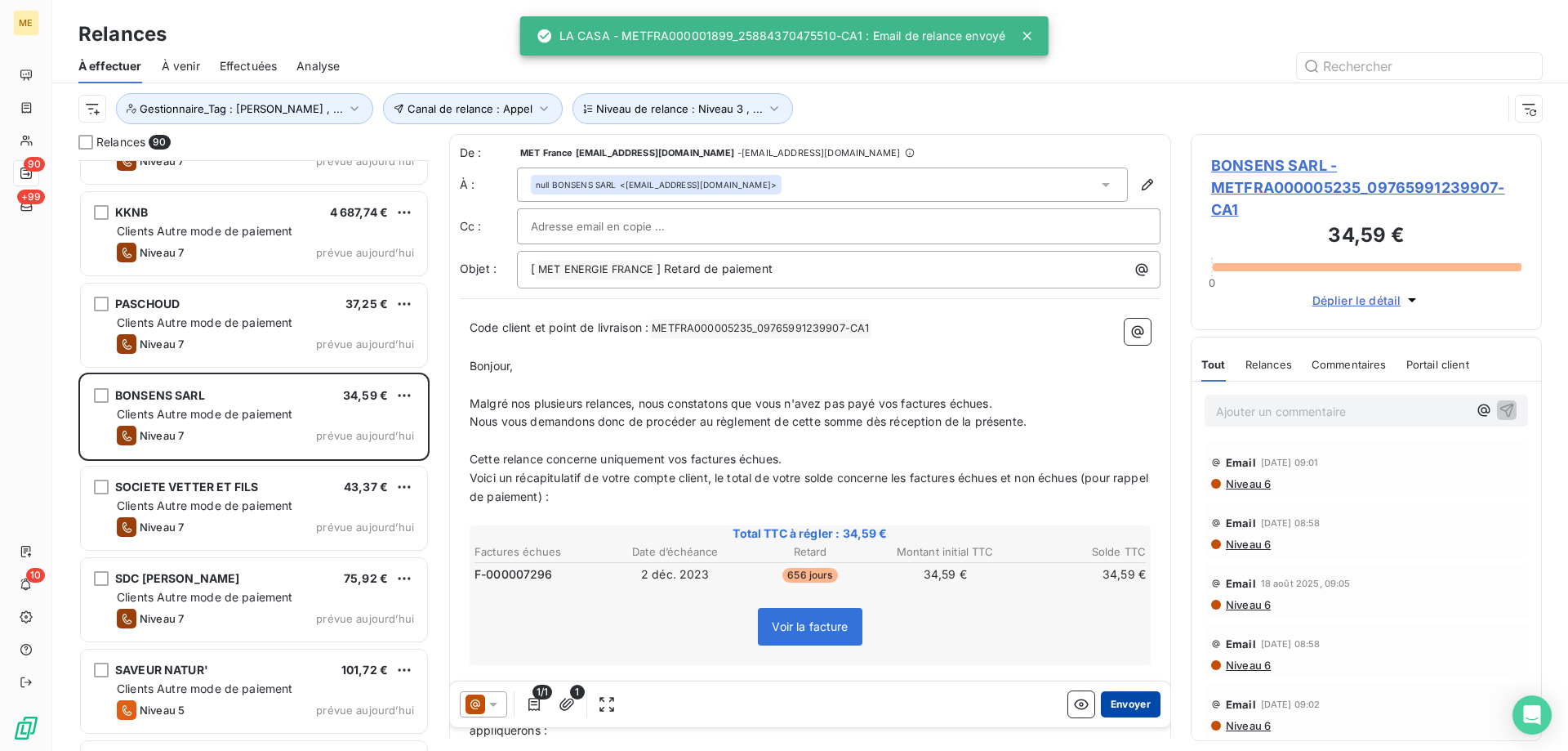
click at [1121, 706] on button "Envoyer" at bounding box center [1131, 703] width 59 height 26
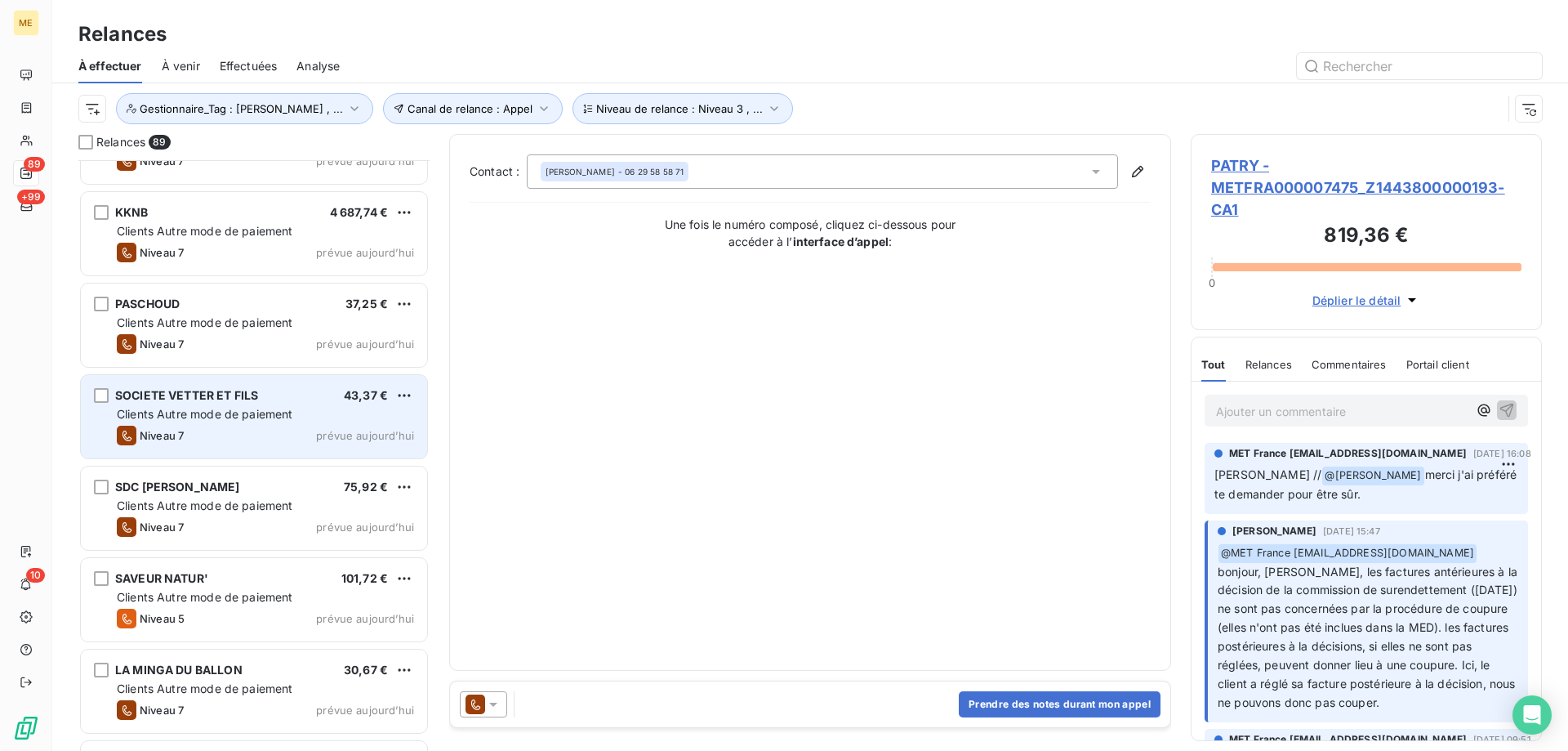
click at [383, 429] on span "prévue aujourd’hui" at bounding box center [365, 435] width 98 height 13
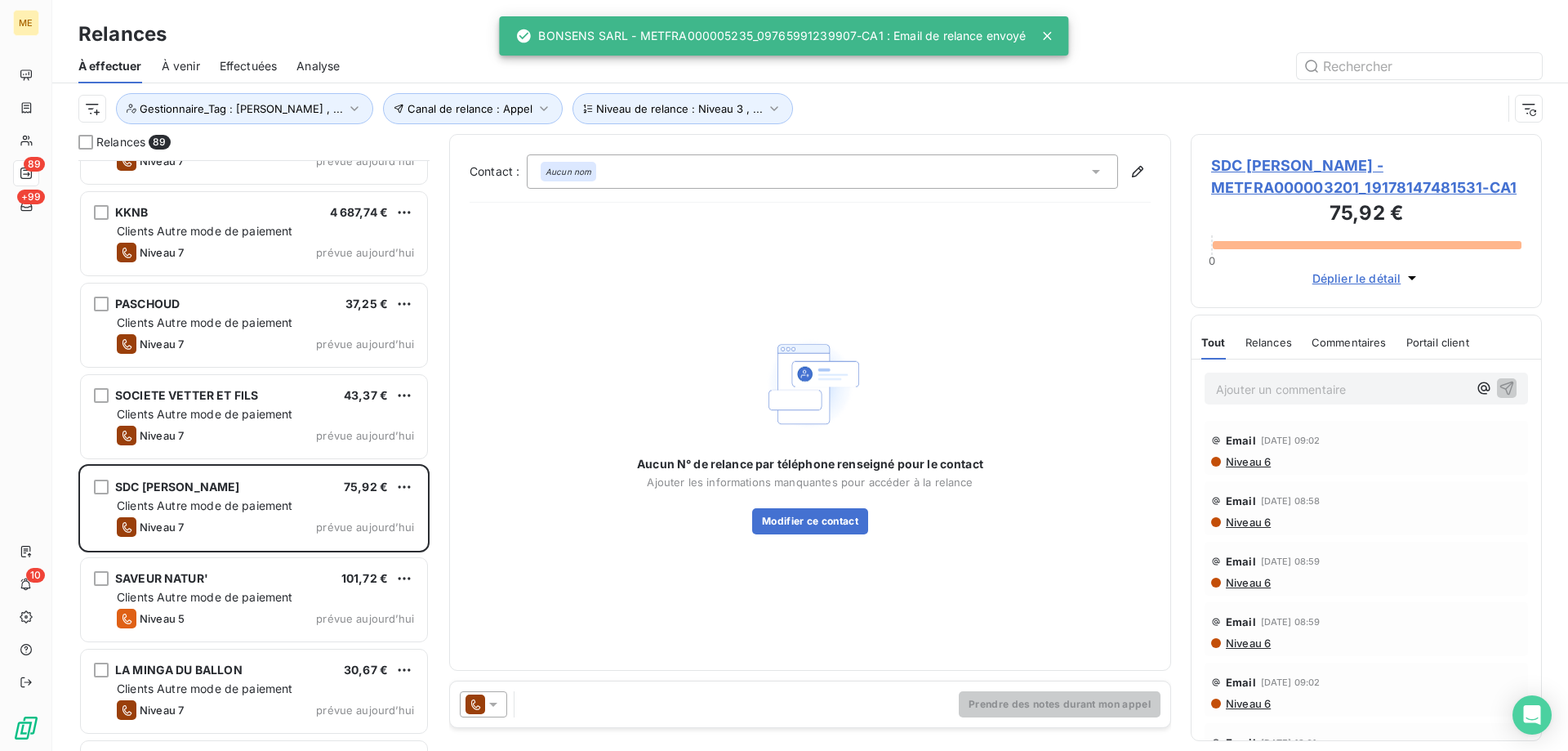
click at [497, 716] on div at bounding box center [483, 703] width 48 height 26
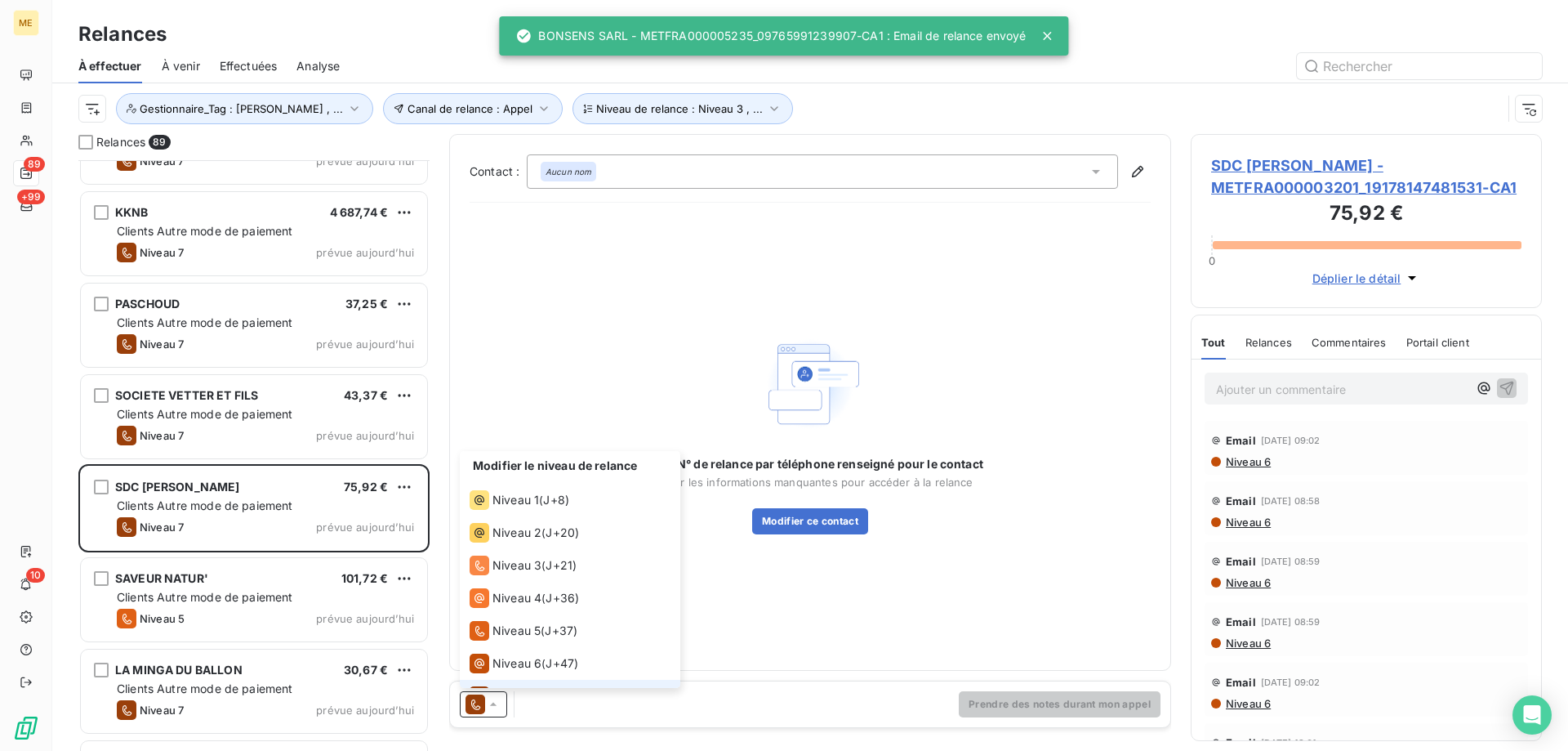
scroll to position [24, 0]
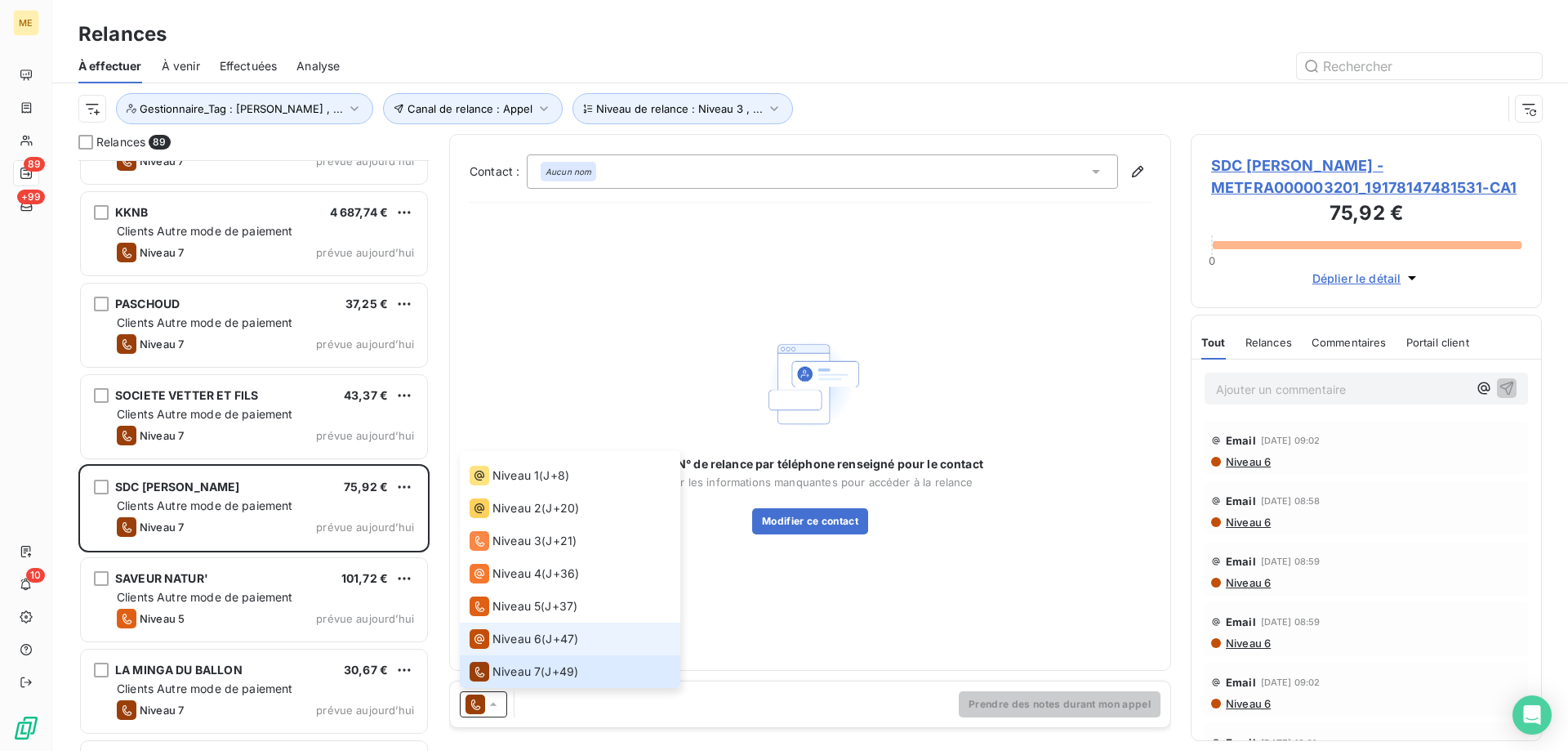
click at [558, 626] on li "Niveau 6 ( J+47 )" at bounding box center [570, 639] width 221 height 32
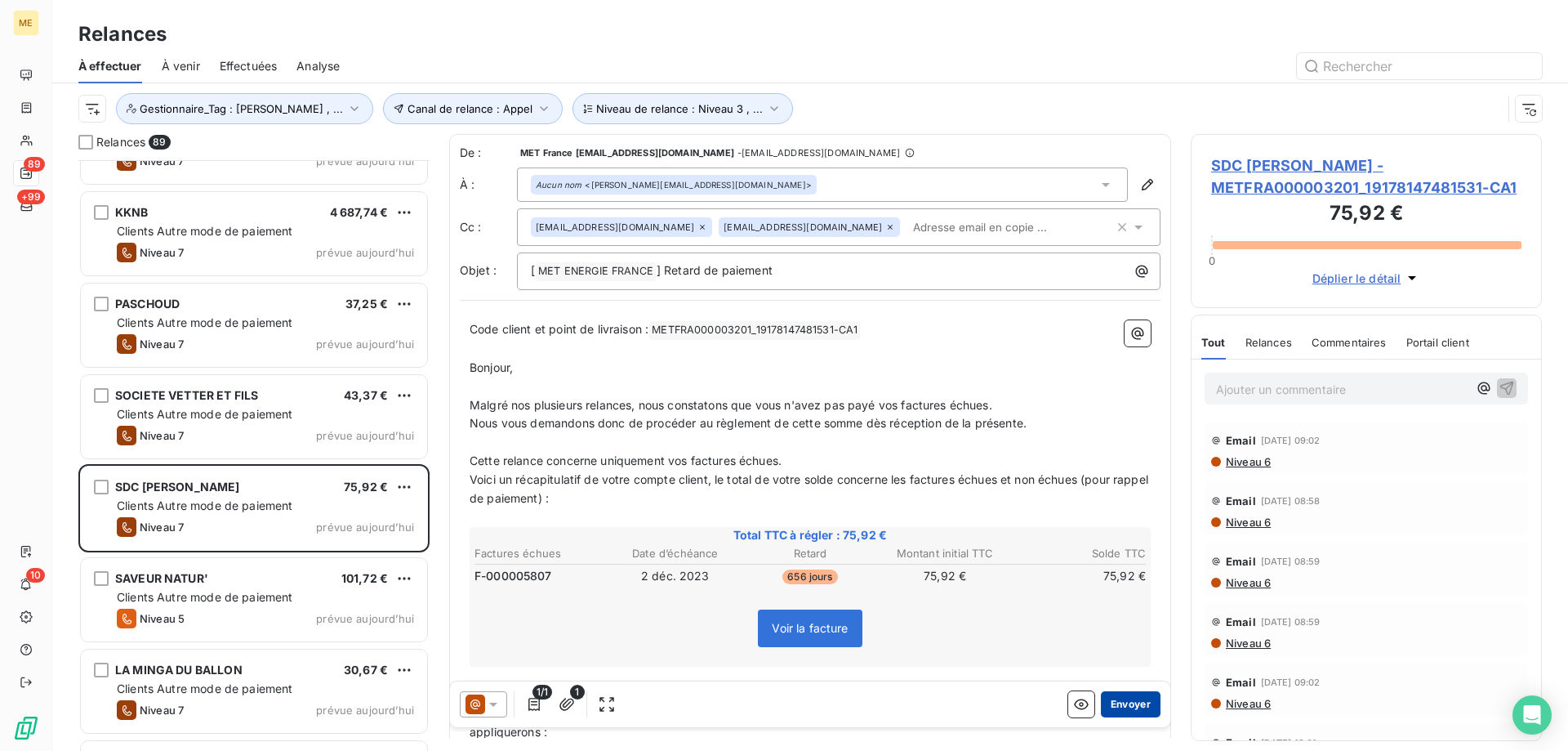
click at [1113, 700] on button "Envoyer" at bounding box center [1131, 703] width 59 height 26
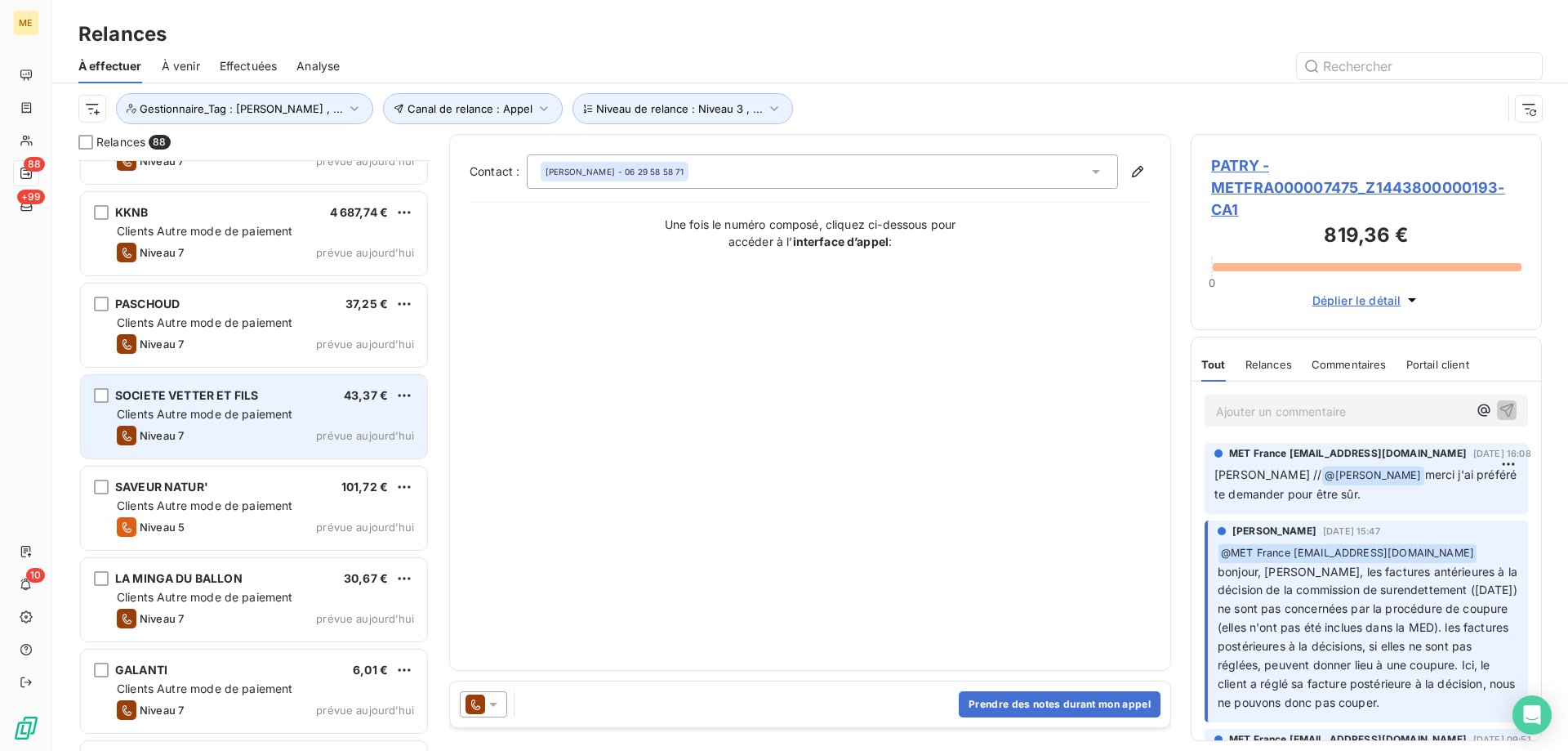
click at [312, 410] on div "Clients Autre mode de paiement" at bounding box center [265, 414] width 297 height 16
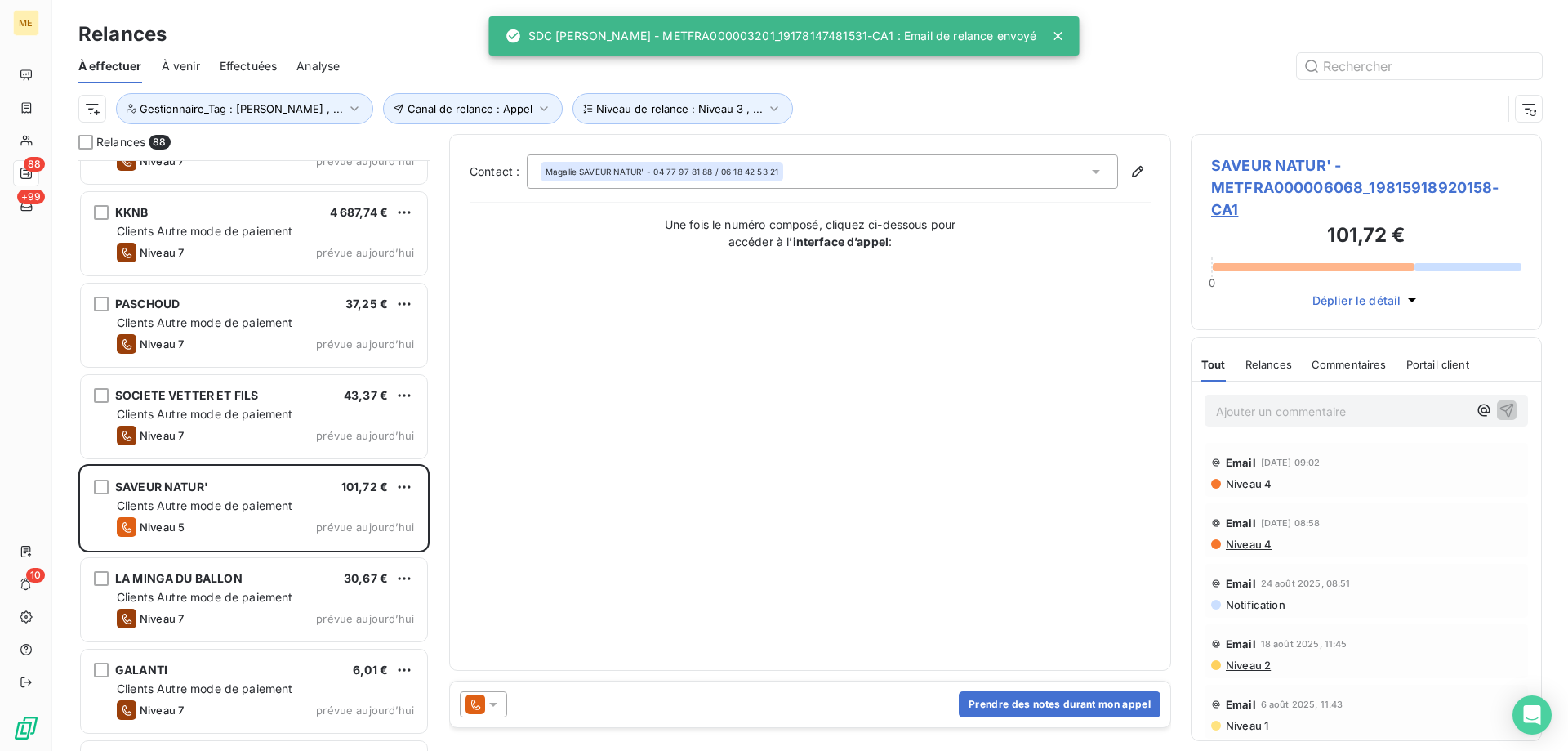
click at [491, 704] on icon at bounding box center [493, 704] width 8 height 4
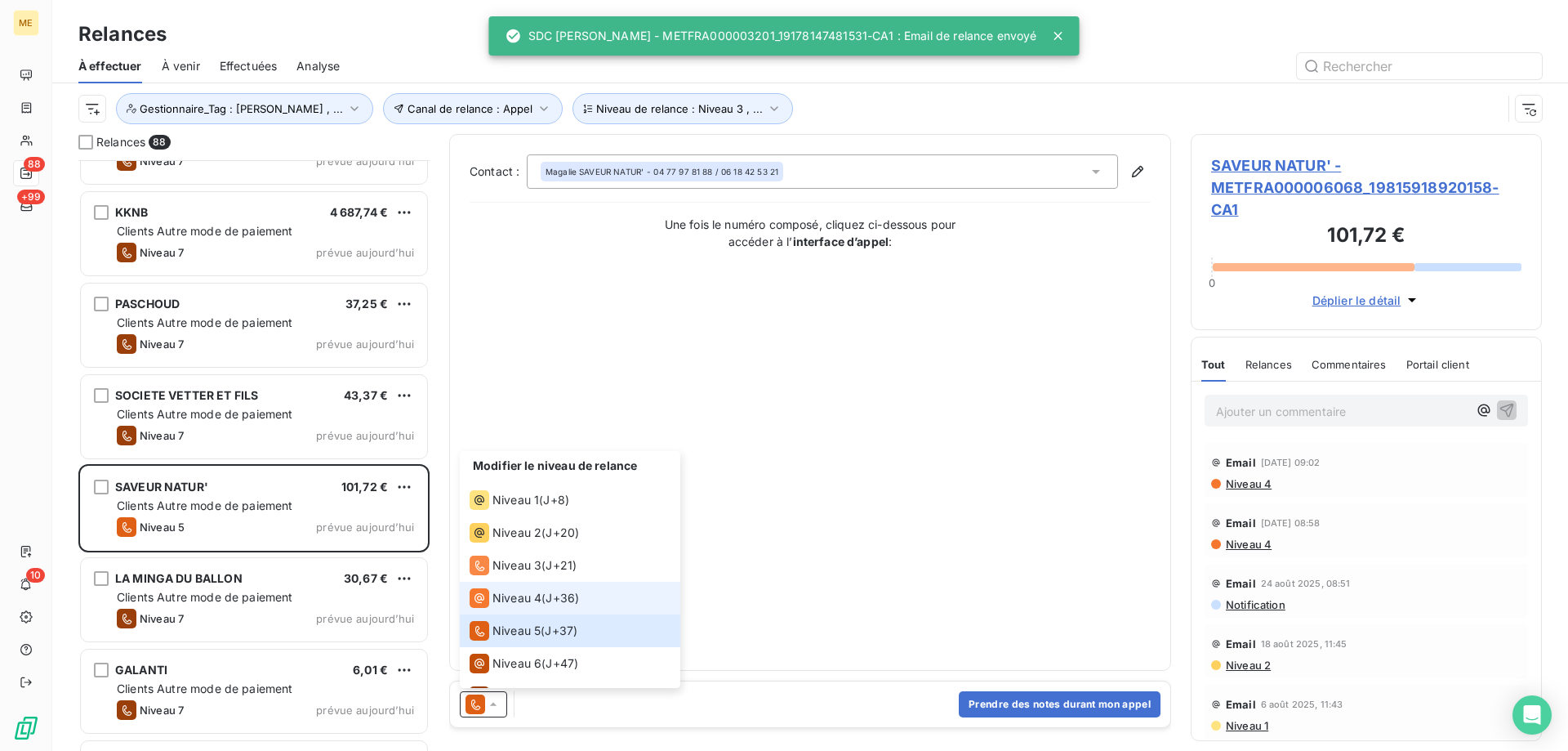
click at [542, 603] on div "Niveau 4 ( J+36 )" at bounding box center [524, 598] width 110 height 20
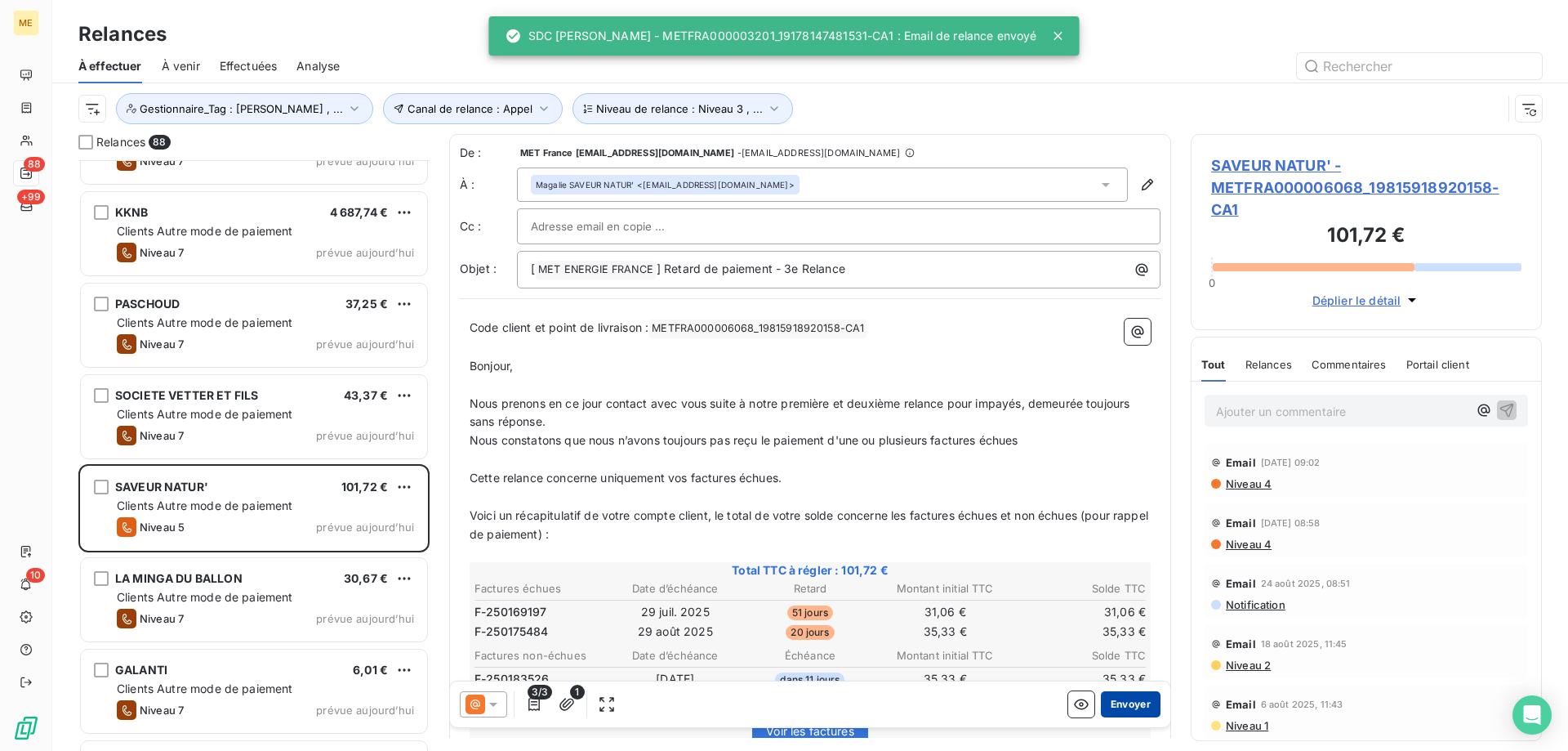
click at [1130, 703] on button "Envoyer" at bounding box center [1131, 703] width 59 height 26
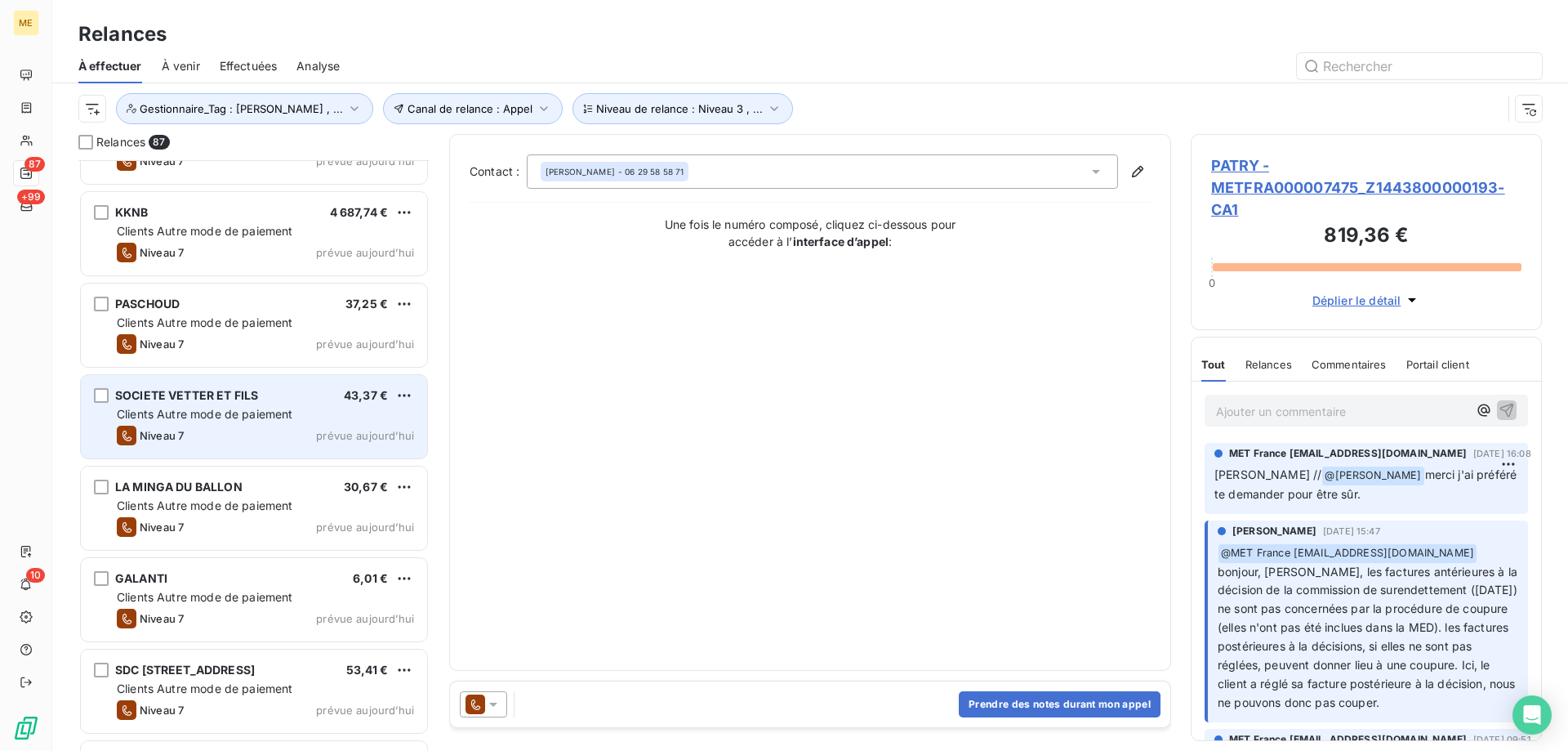
click at [332, 421] on div "Clients Autre mode de paiement" at bounding box center [265, 414] width 297 height 16
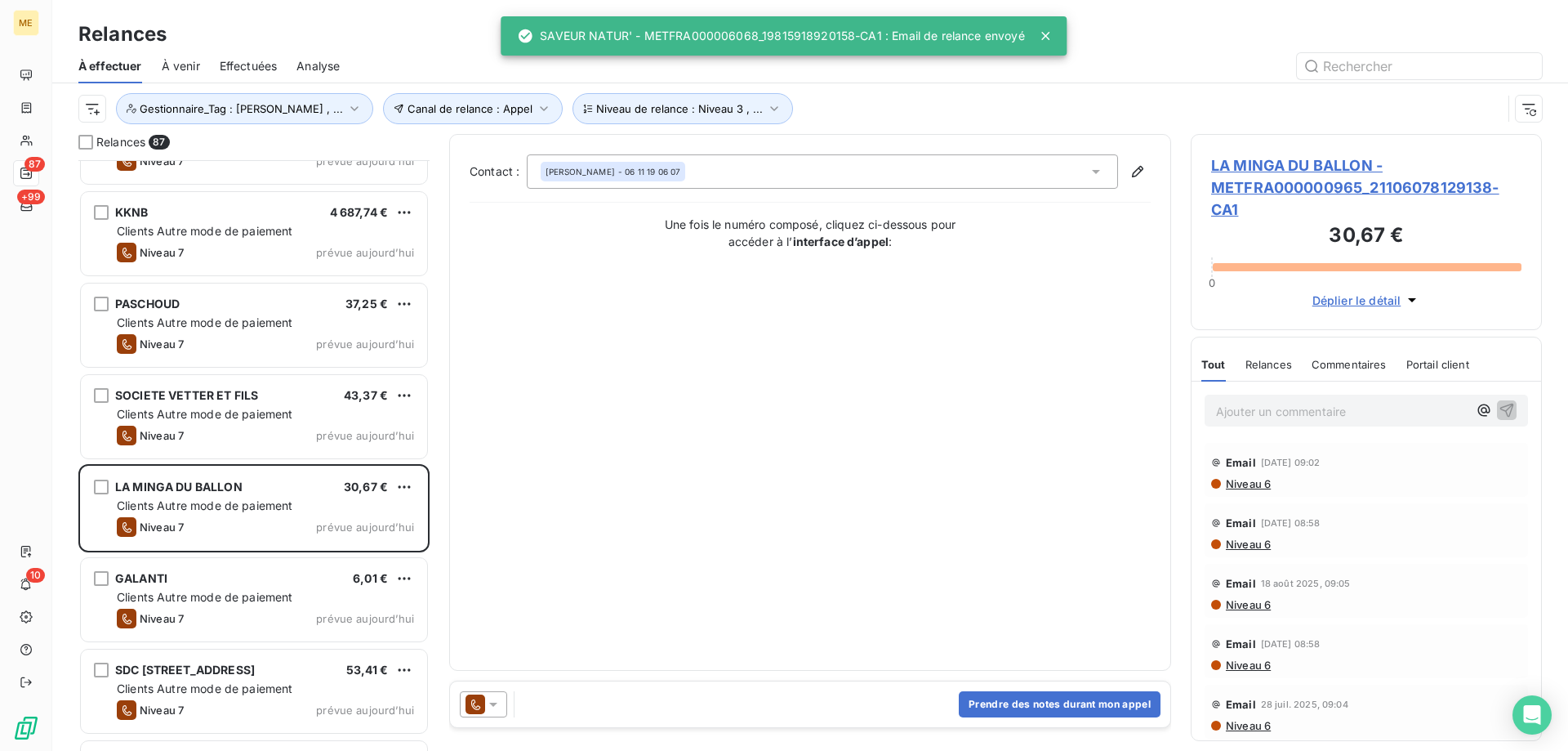
click at [493, 704] on icon at bounding box center [493, 704] width 8 height 4
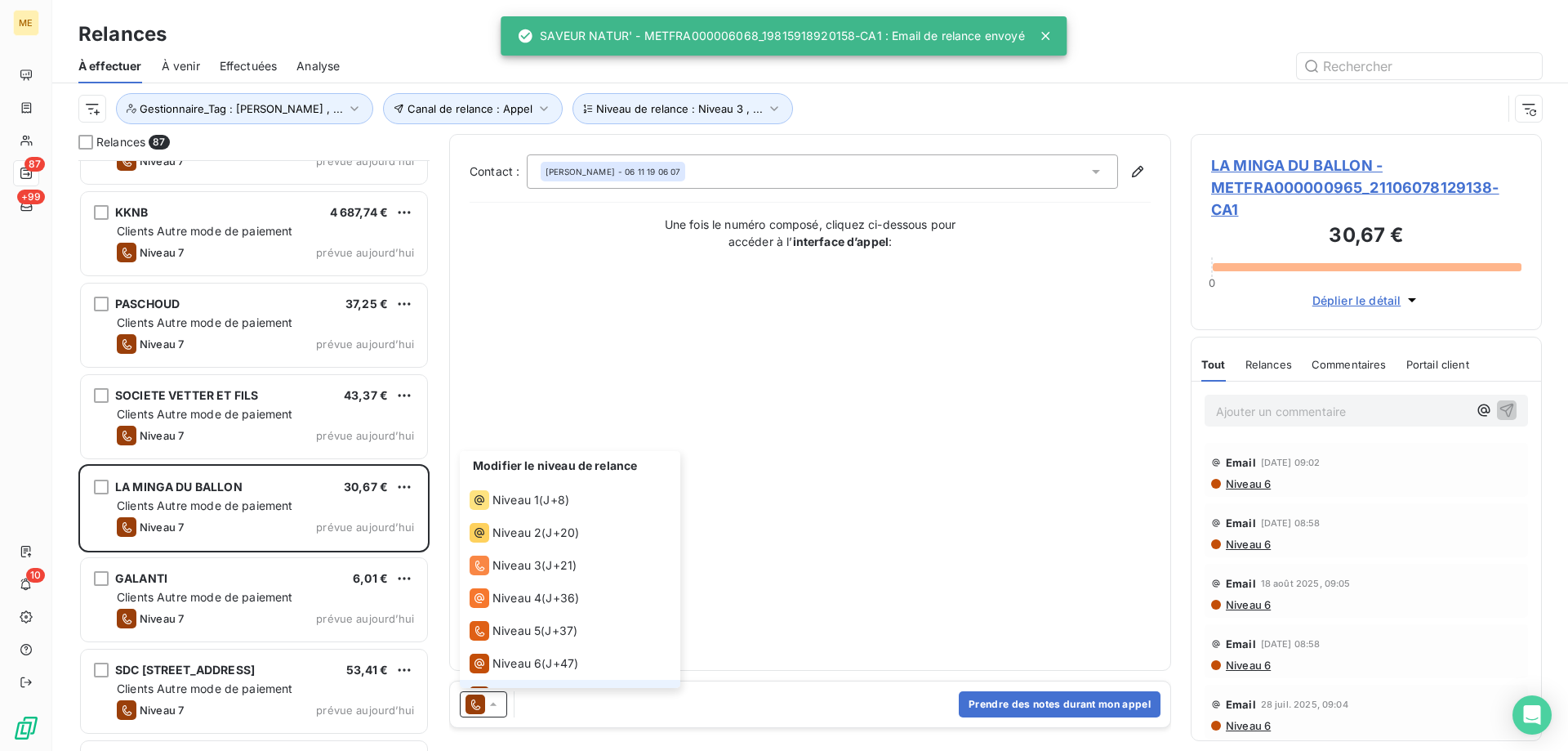
scroll to position [24, 0]
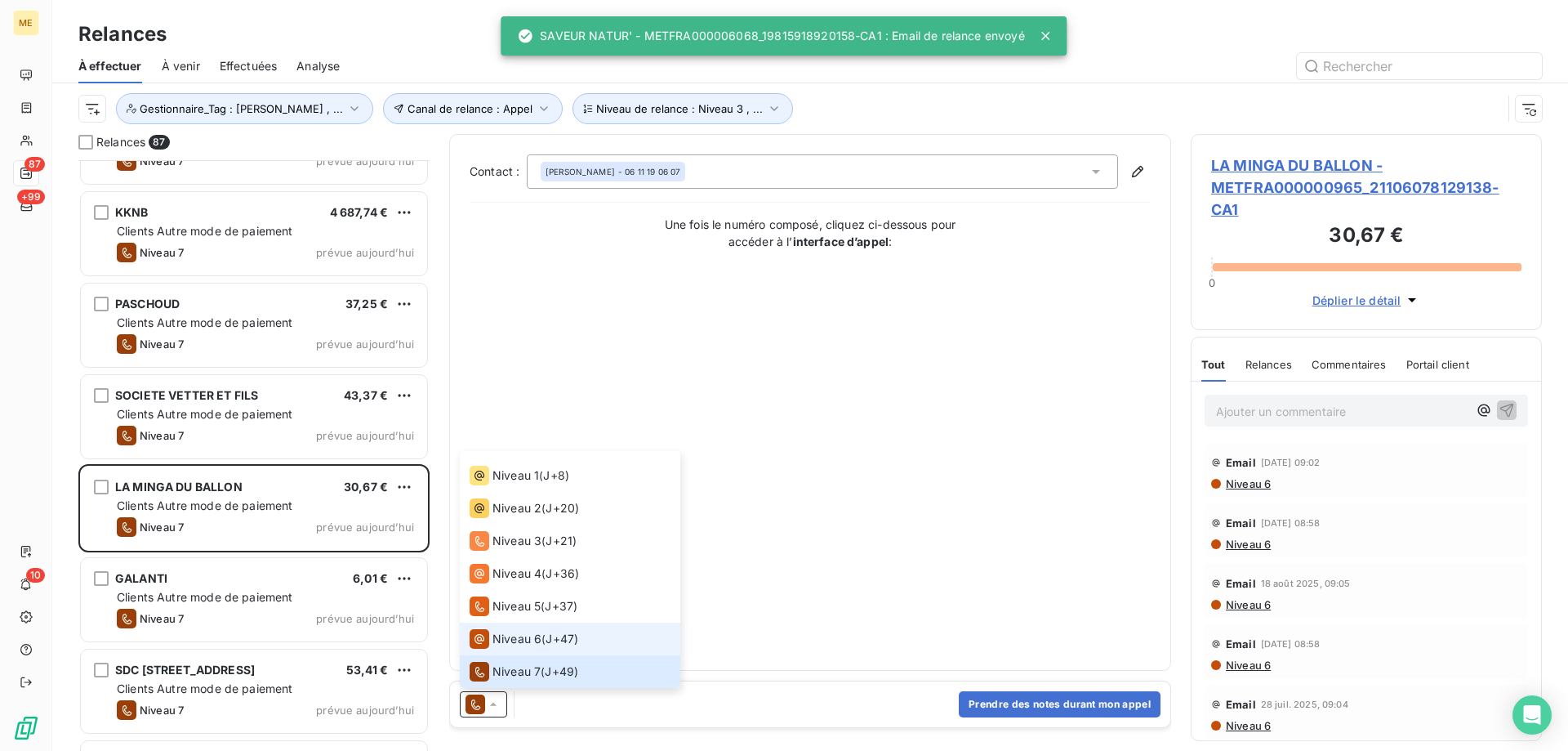
click at [523, 632] on span "Niveau 6" at bounding box center [516, 639] width 49 height 16
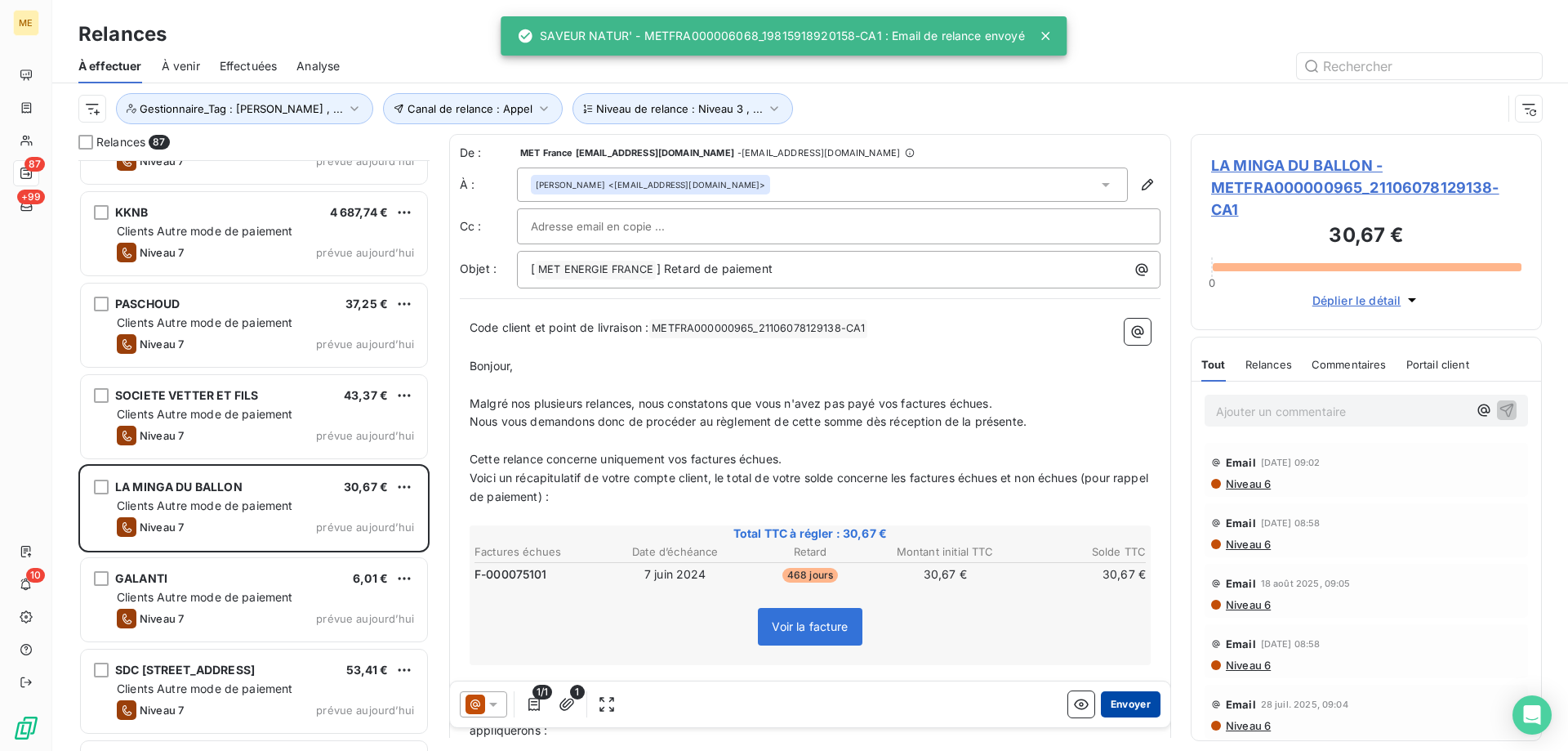
click at [1115, 706] on button "Envoyer" at bounding box center [1131, 703] width 59 height 26
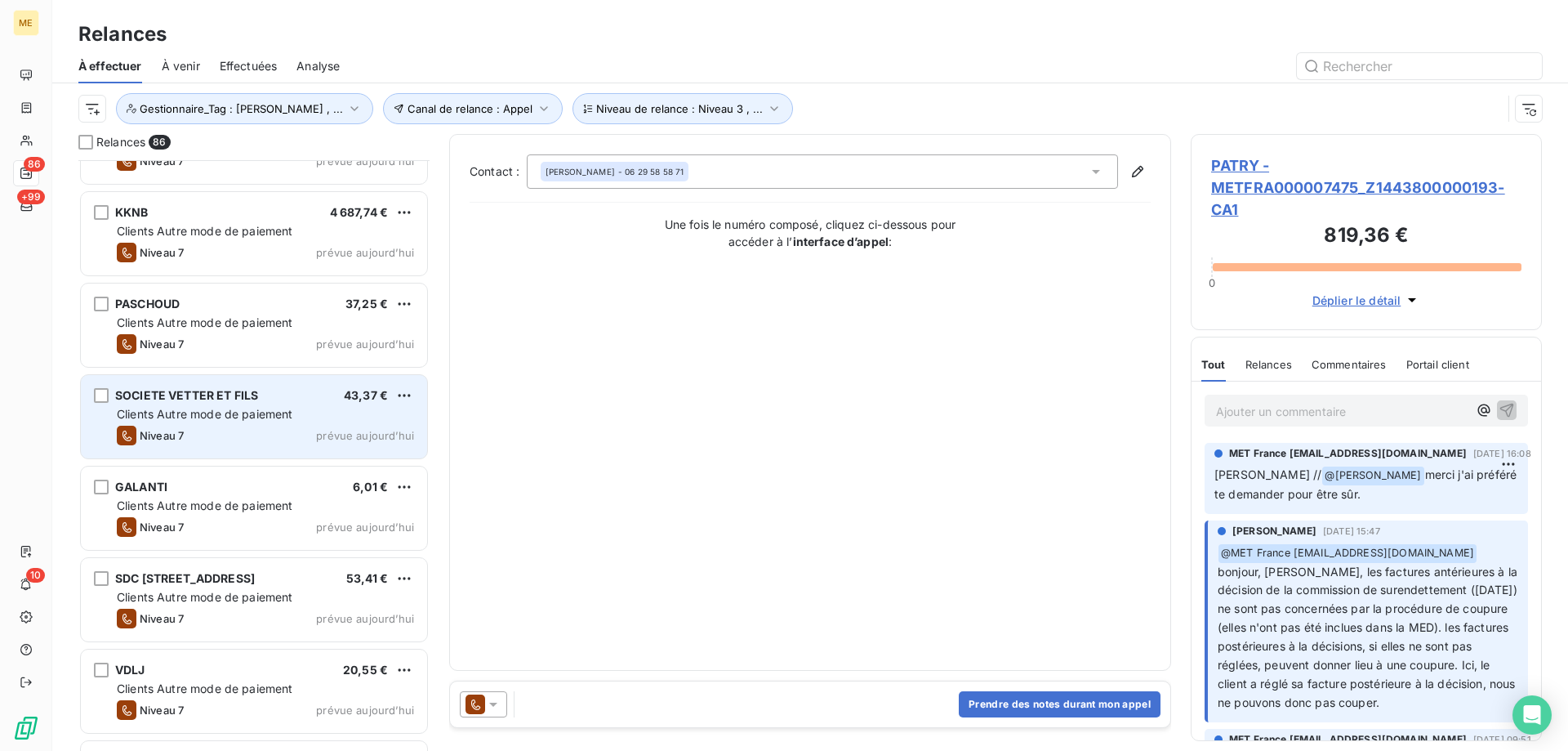
click at [371, 411] on div "Clients Autre mode de paiement" at bounding box center [265, 414] width 297 height 16
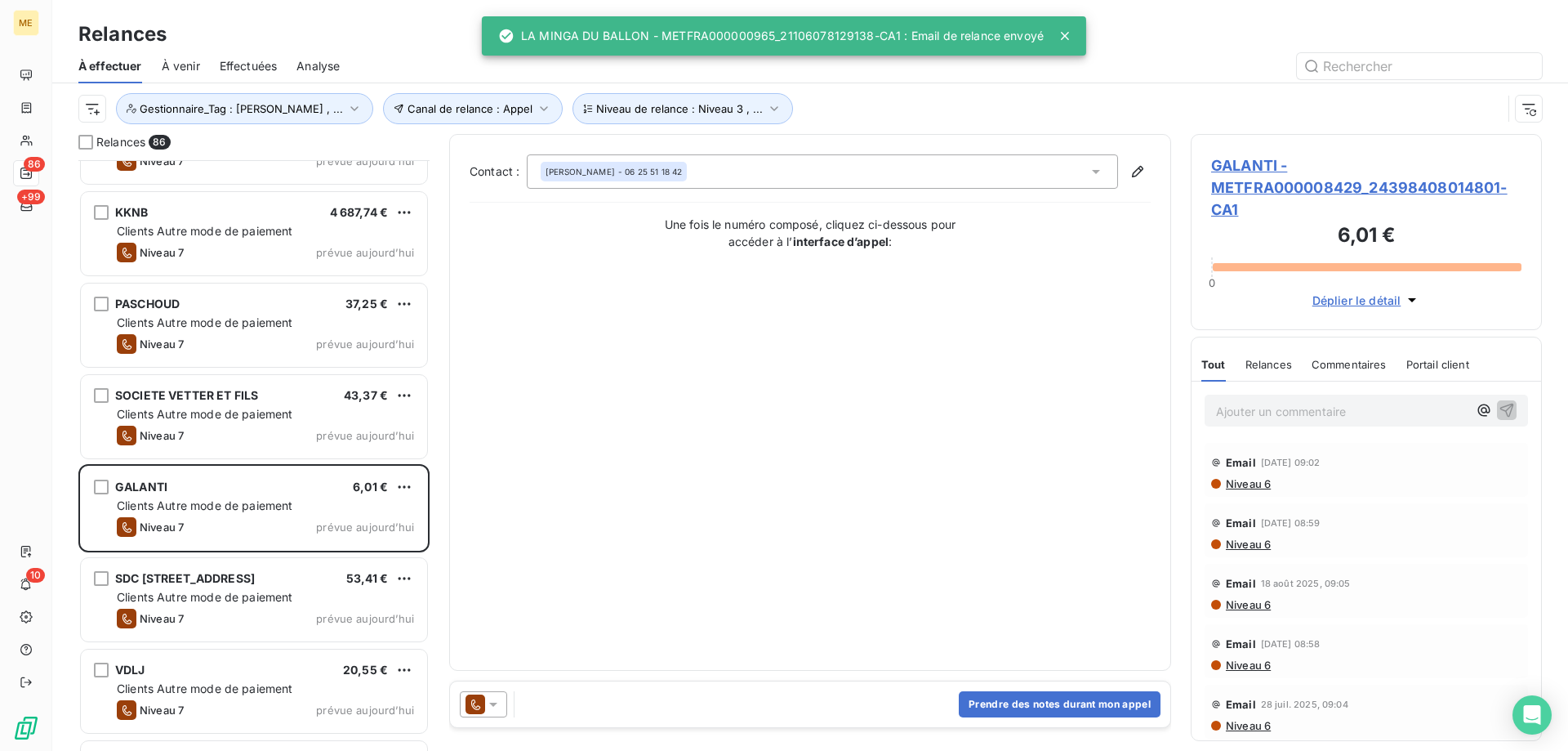
click at [502, 707] on div at bounding box center [483, 703] width 48 height 26
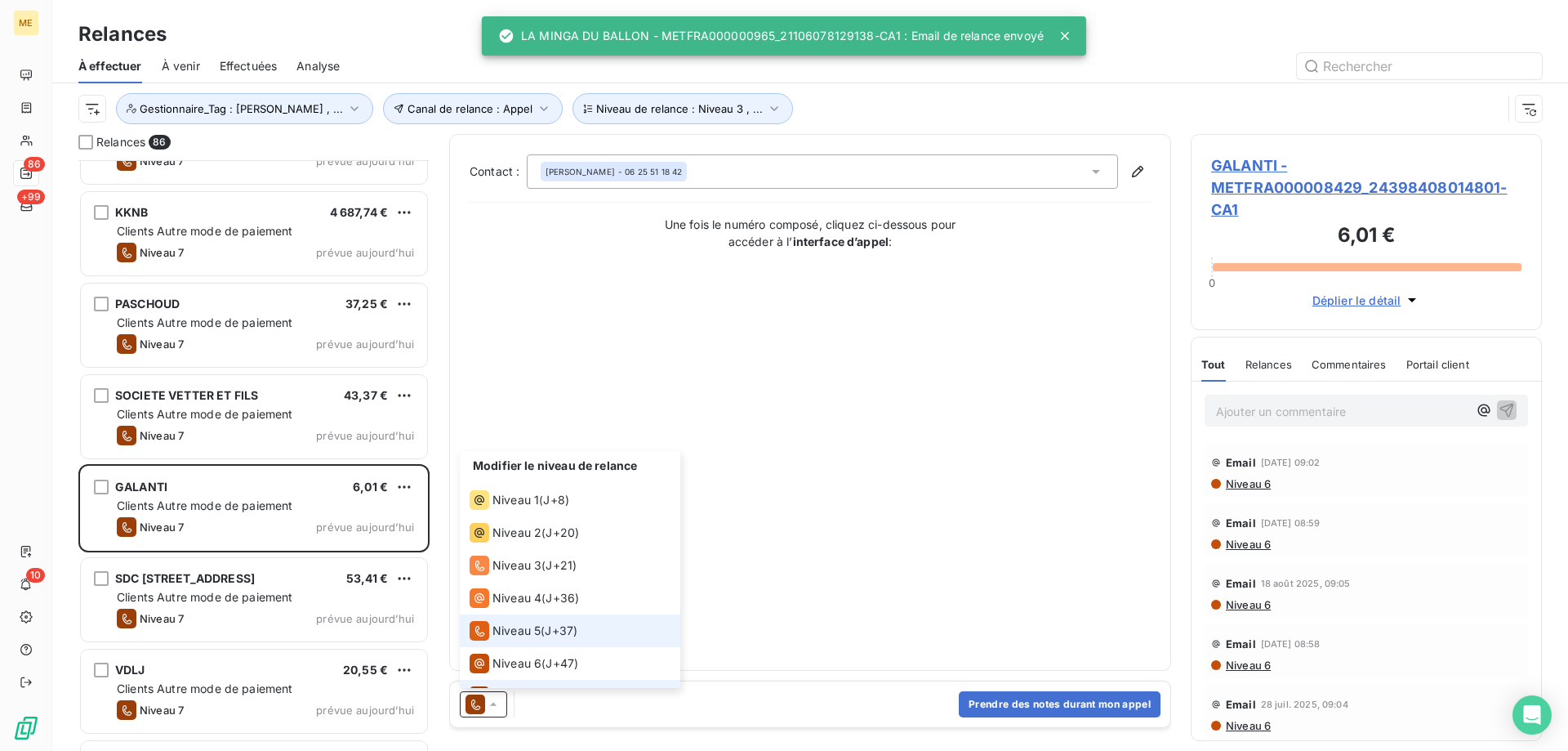
scroll to position [24, 0]
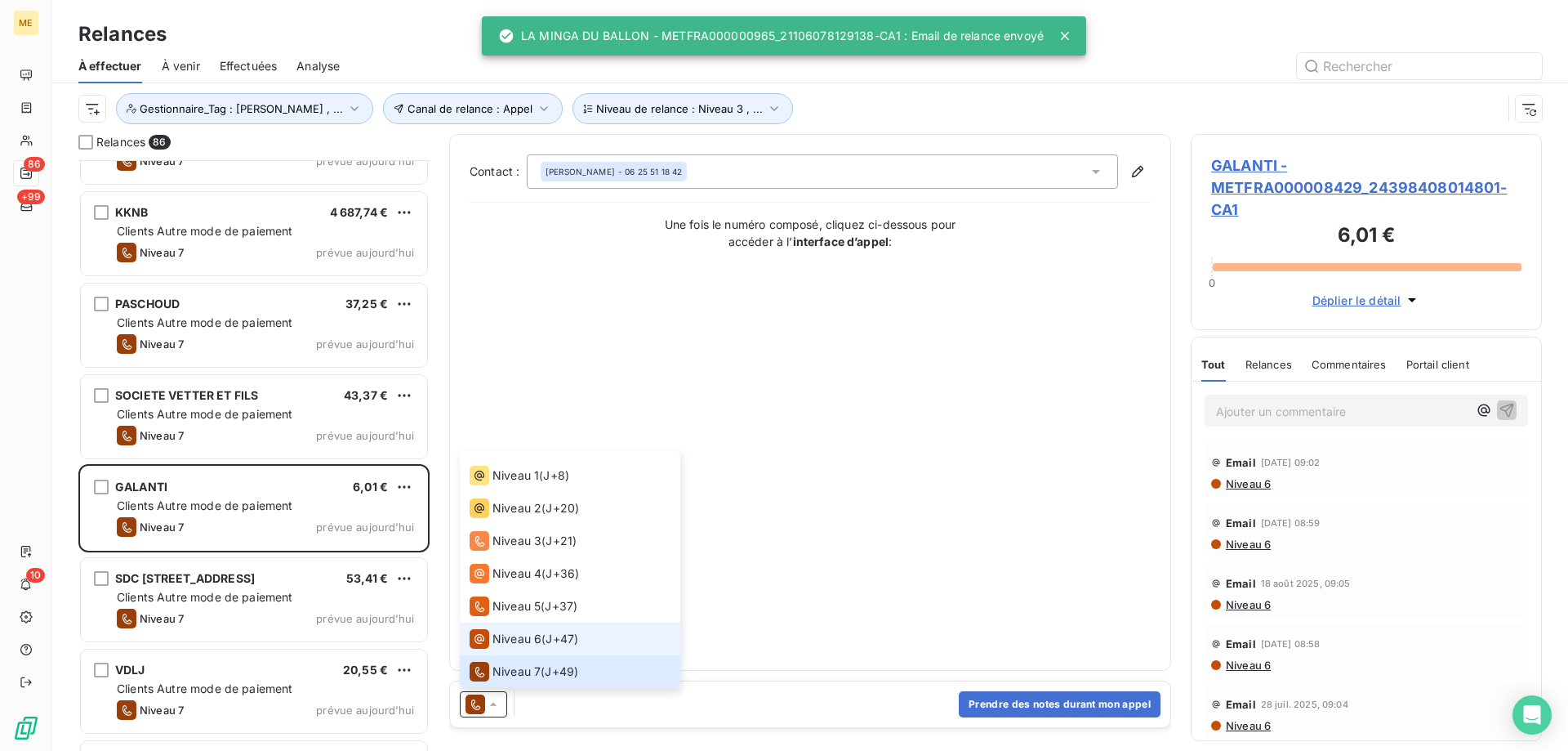
click at [527, 637] on span "Niveau 6" at bounding box center [516, 639] width 49 height 16
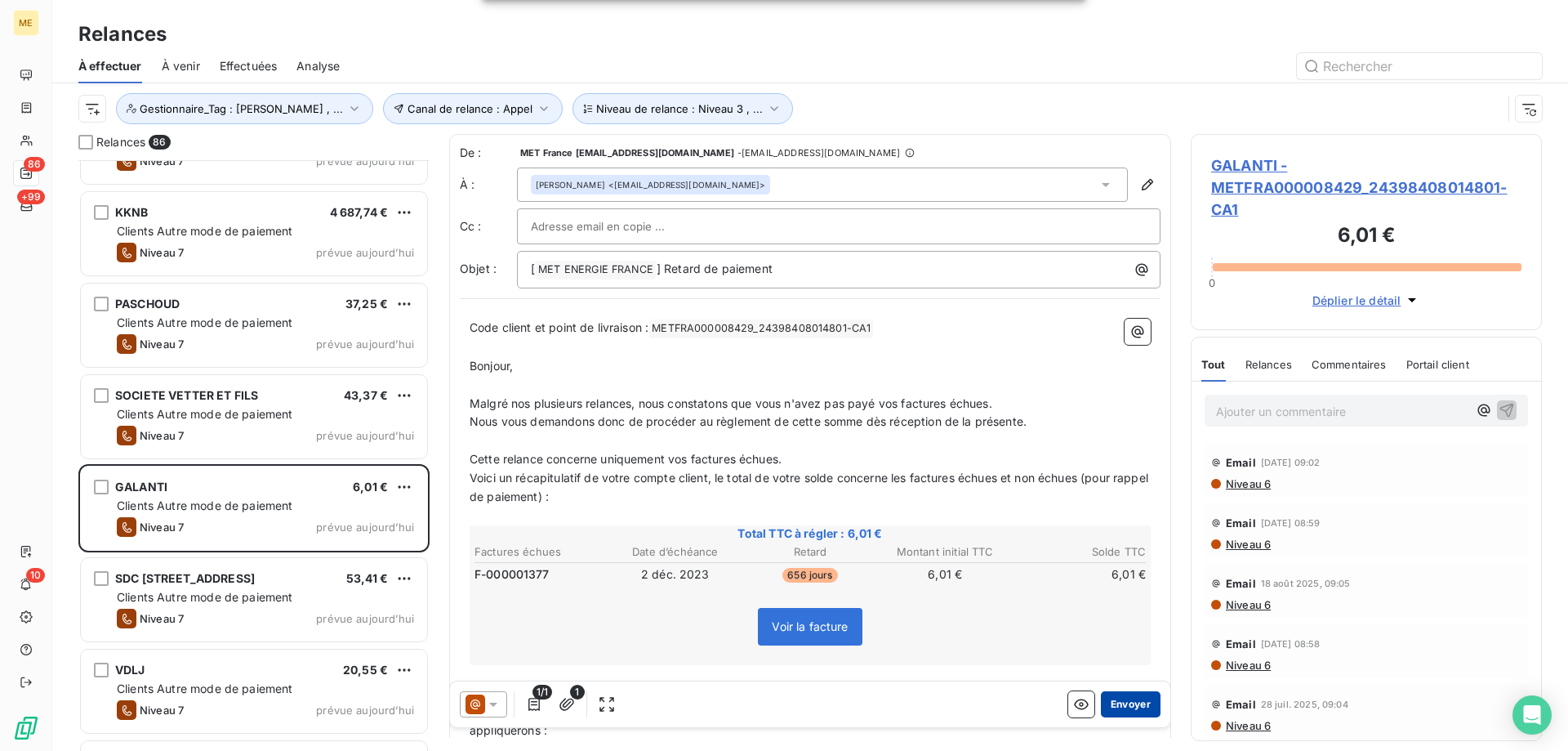
click at [1115, 712] on button "Envoyer" at bounding box center [1131, 703] width 59 height 26
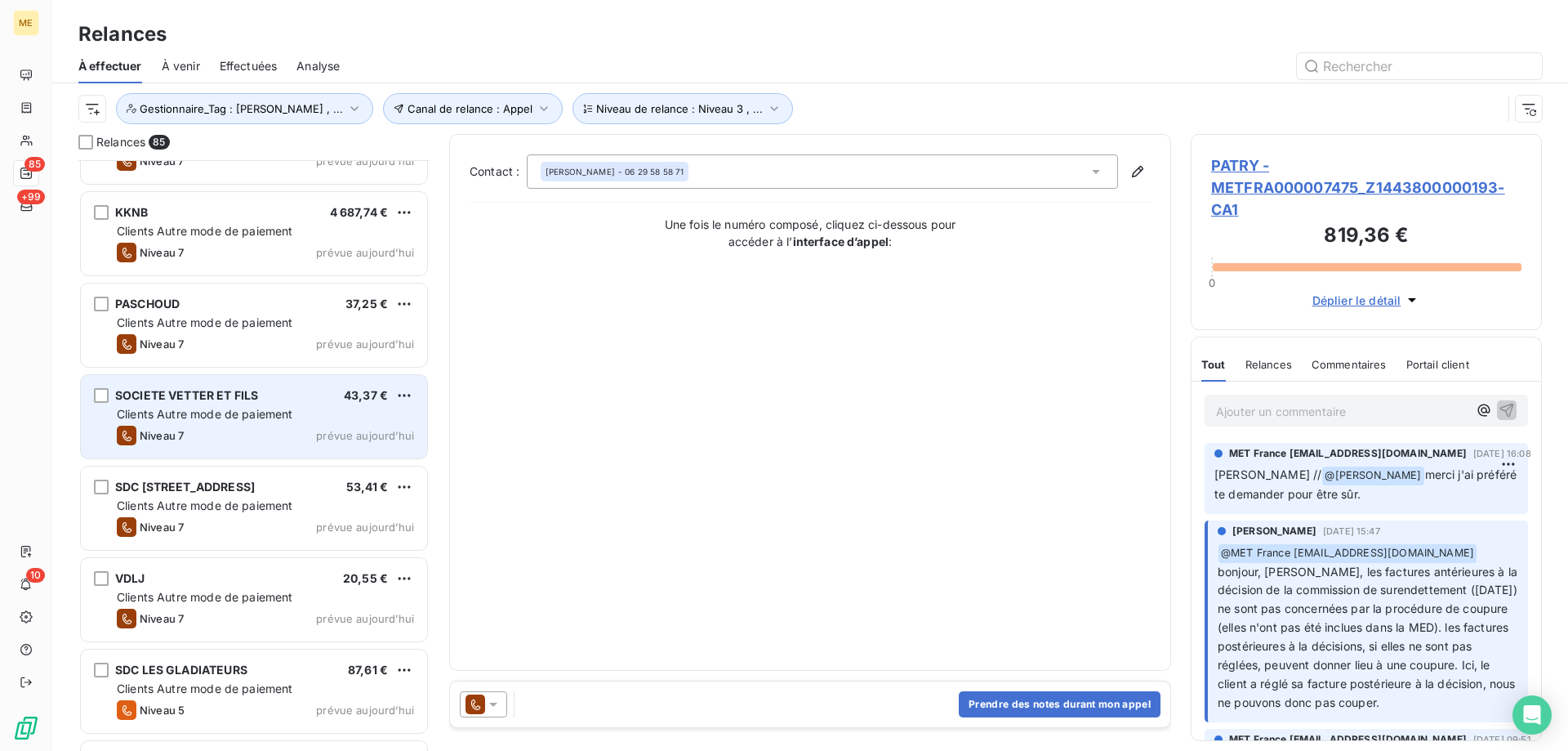
click at [312, 420] on div "Clients Autre mode de paiement" at bounding box center [265, 414] width 297 height 16
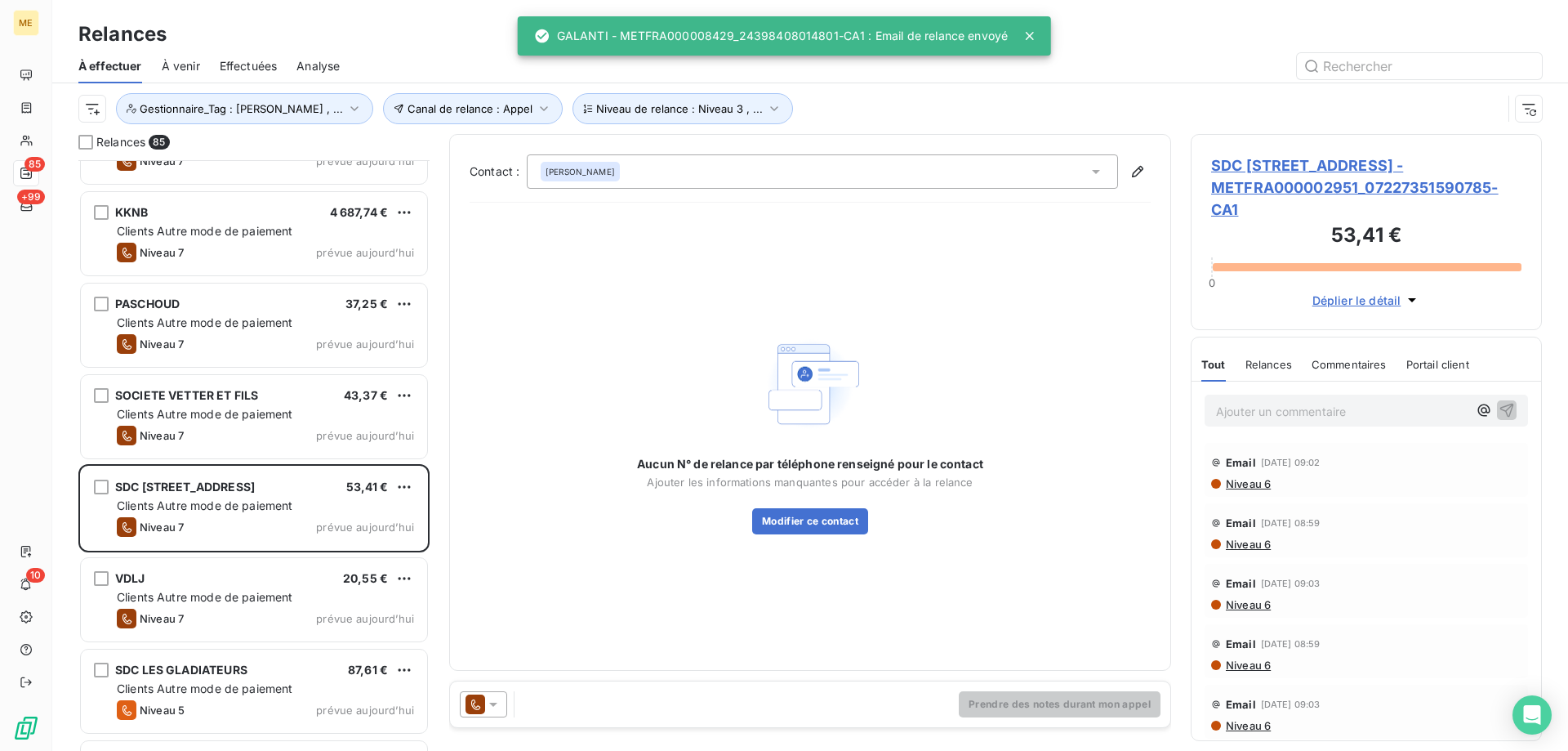
click at [493, 706] on icon at bounding box center [493, 704] width 8 height 4
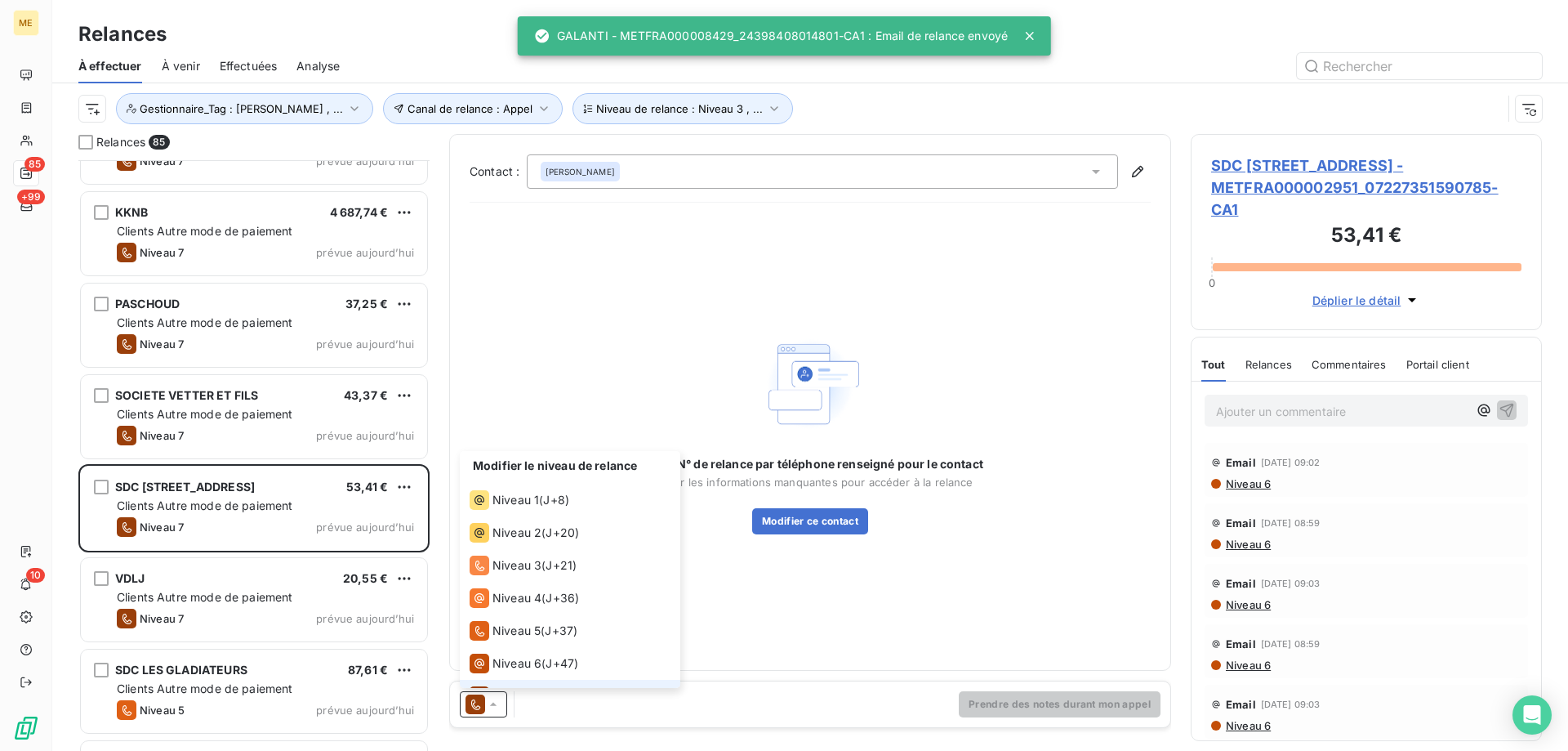
scroll to position [24, 0]
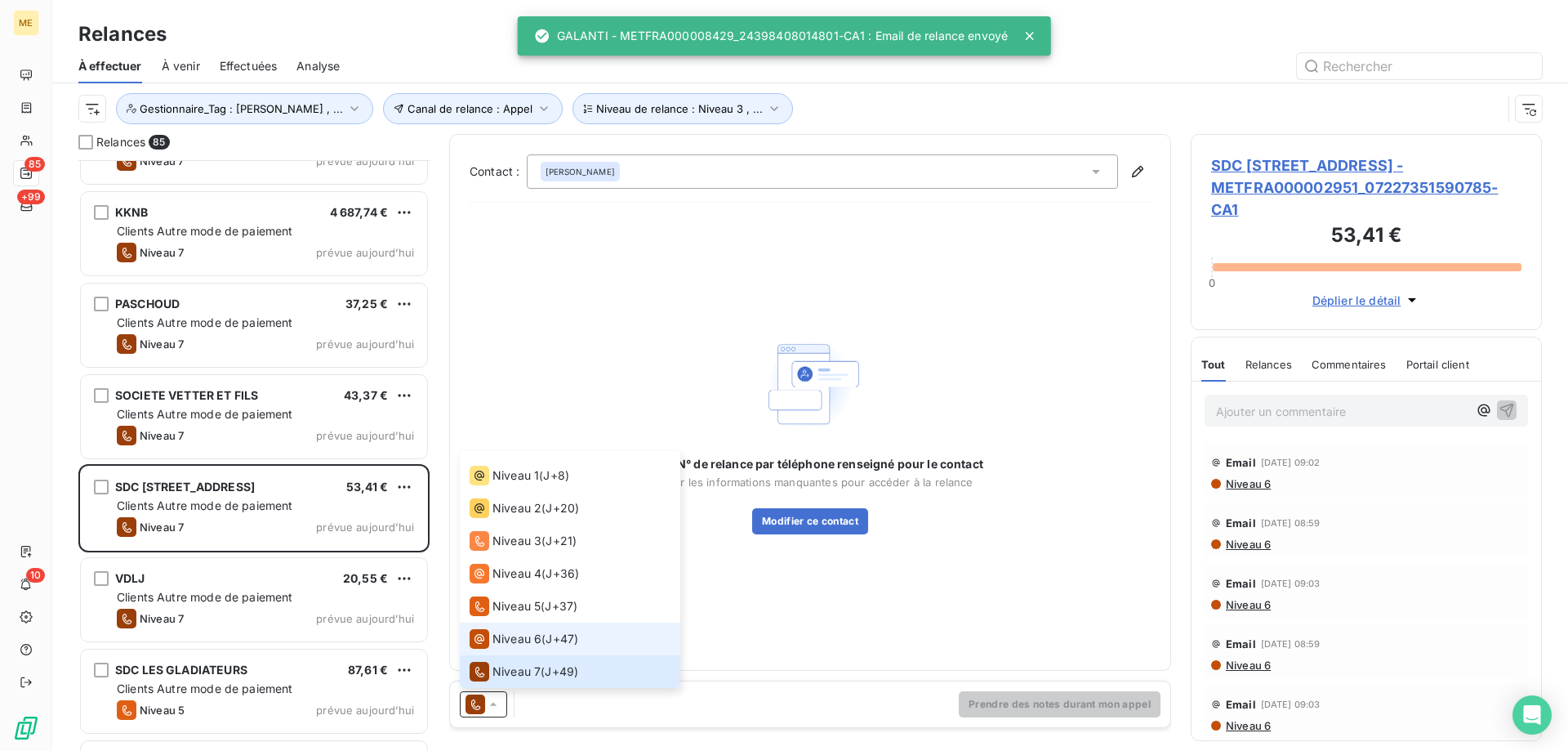
click at [538, 644] on span "Niveau 6" at bounding box center [516, 639] width 49 height 16
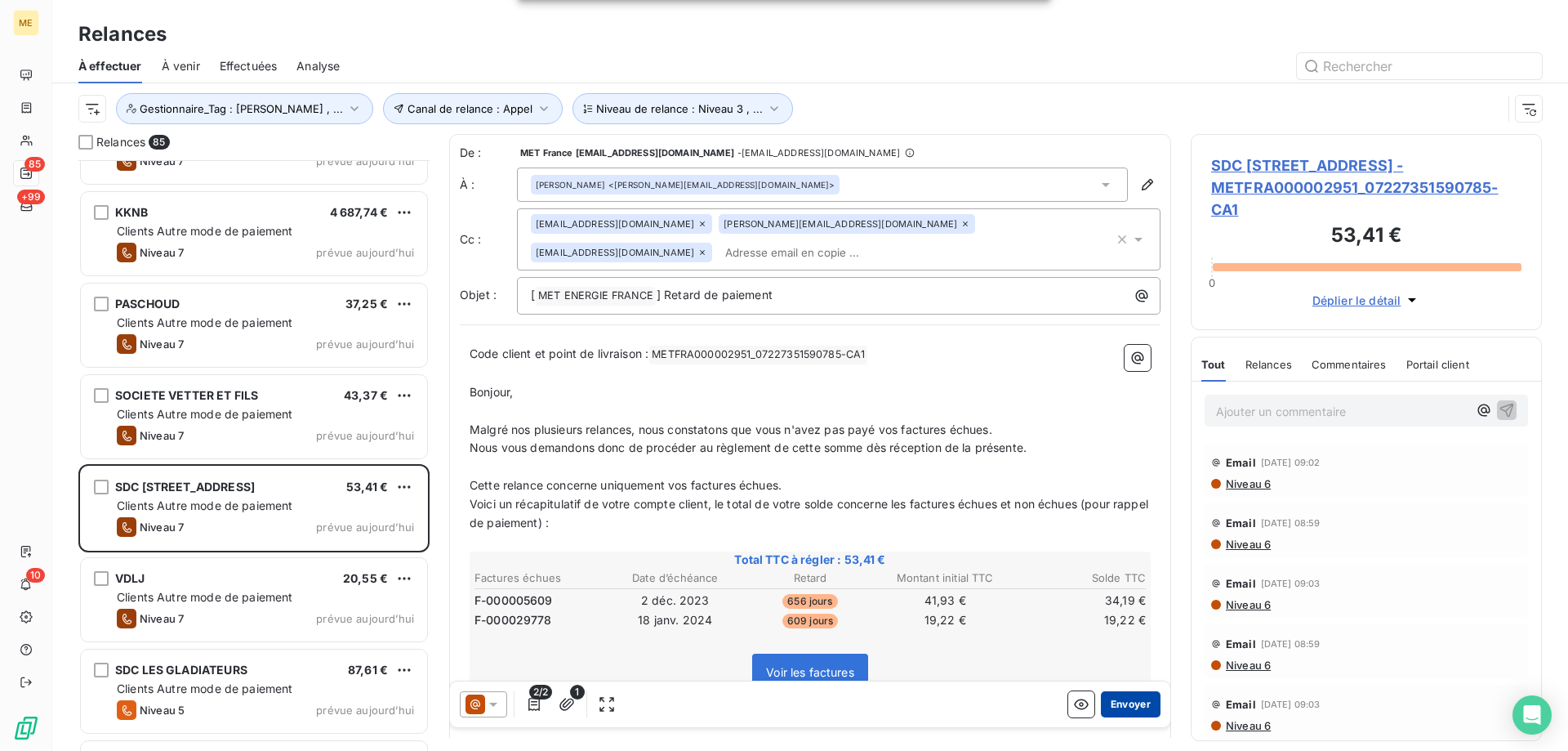
click at [1123, 712] on button "Envoyer" at bounding box center [1131, 703] width 59 height 26
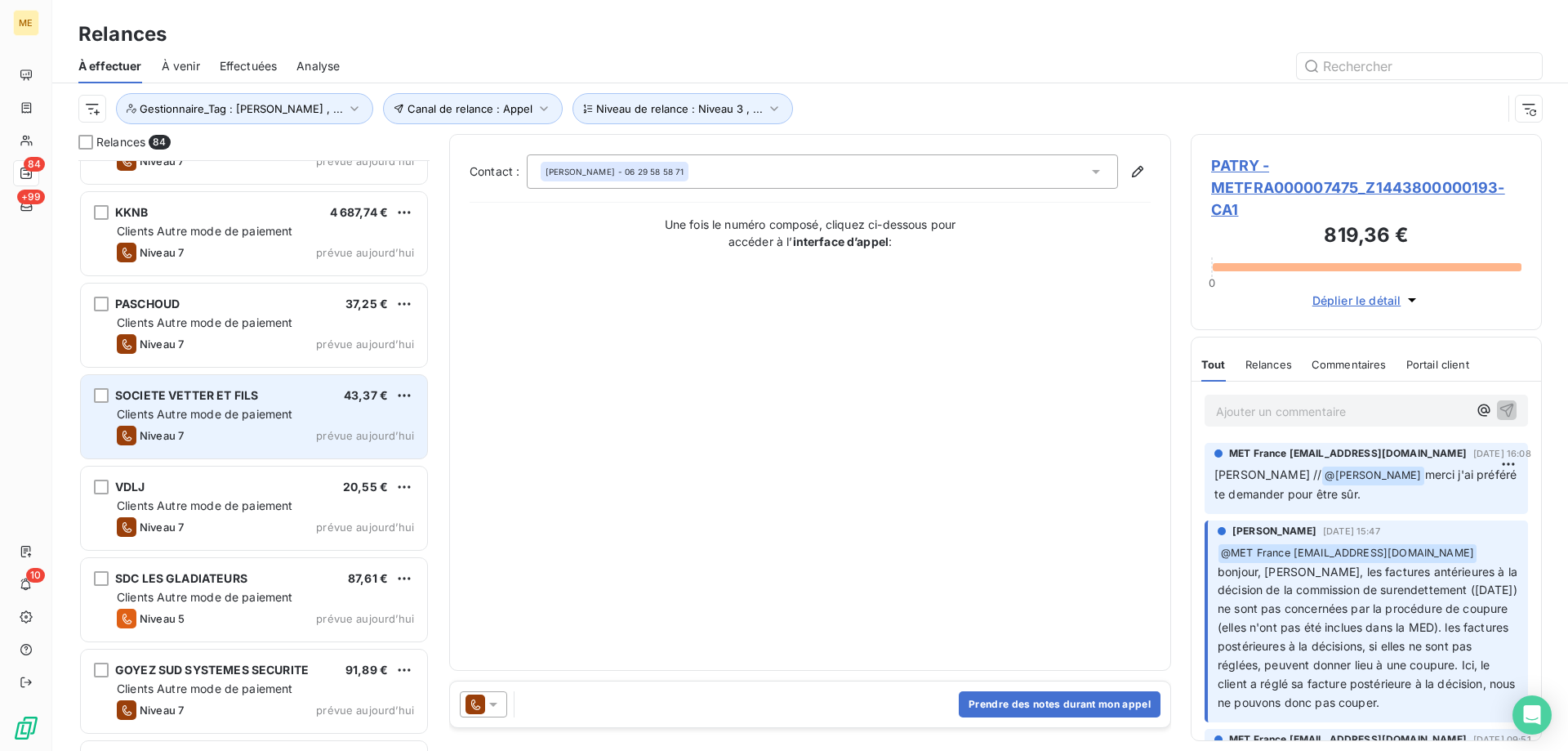
click at [356, 412] on div "Clients Autre mode de paiement" at bounding box center [265, 414] width 297 height 16
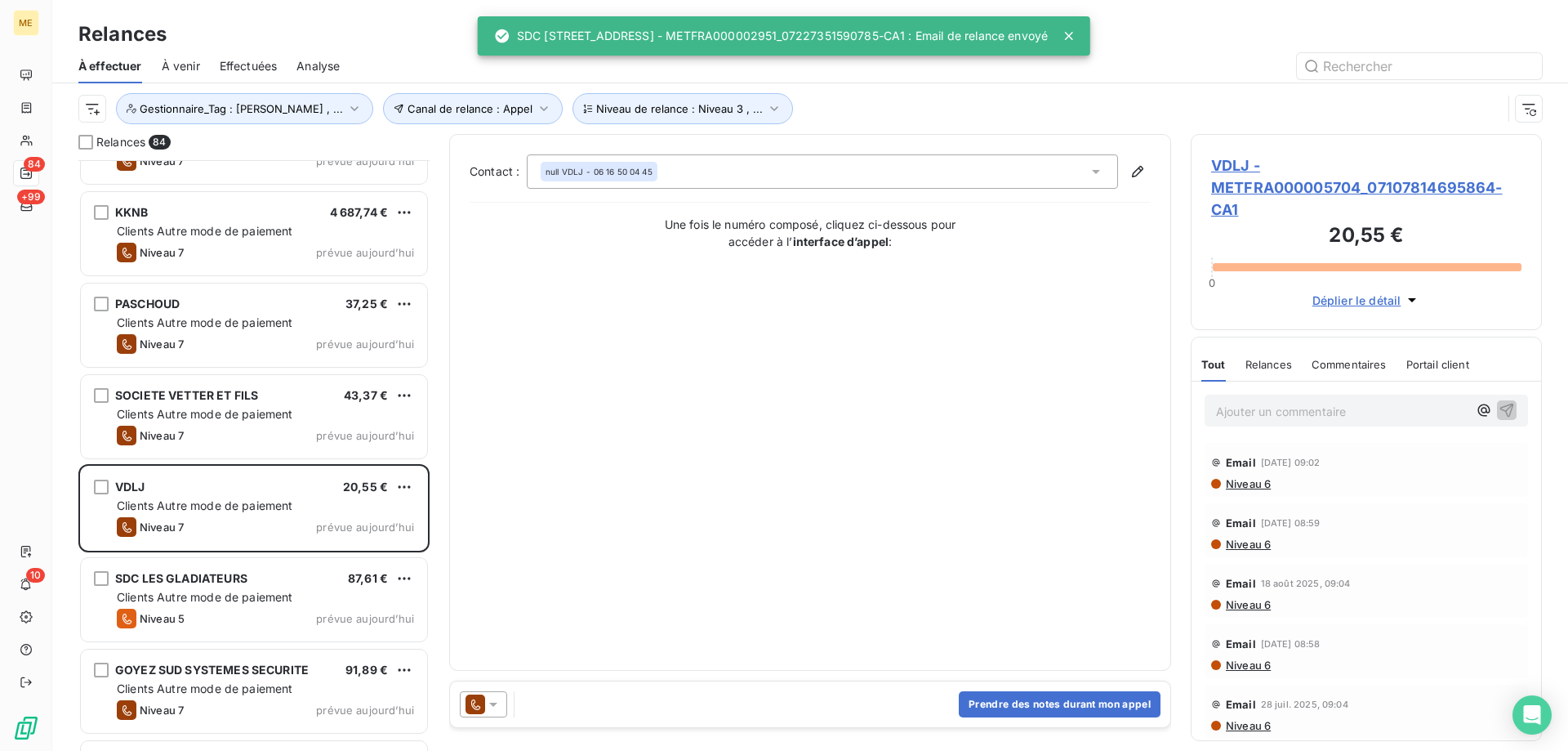
click at [500, 702] on icon at bounding box center [493, 704] width 16 height 16
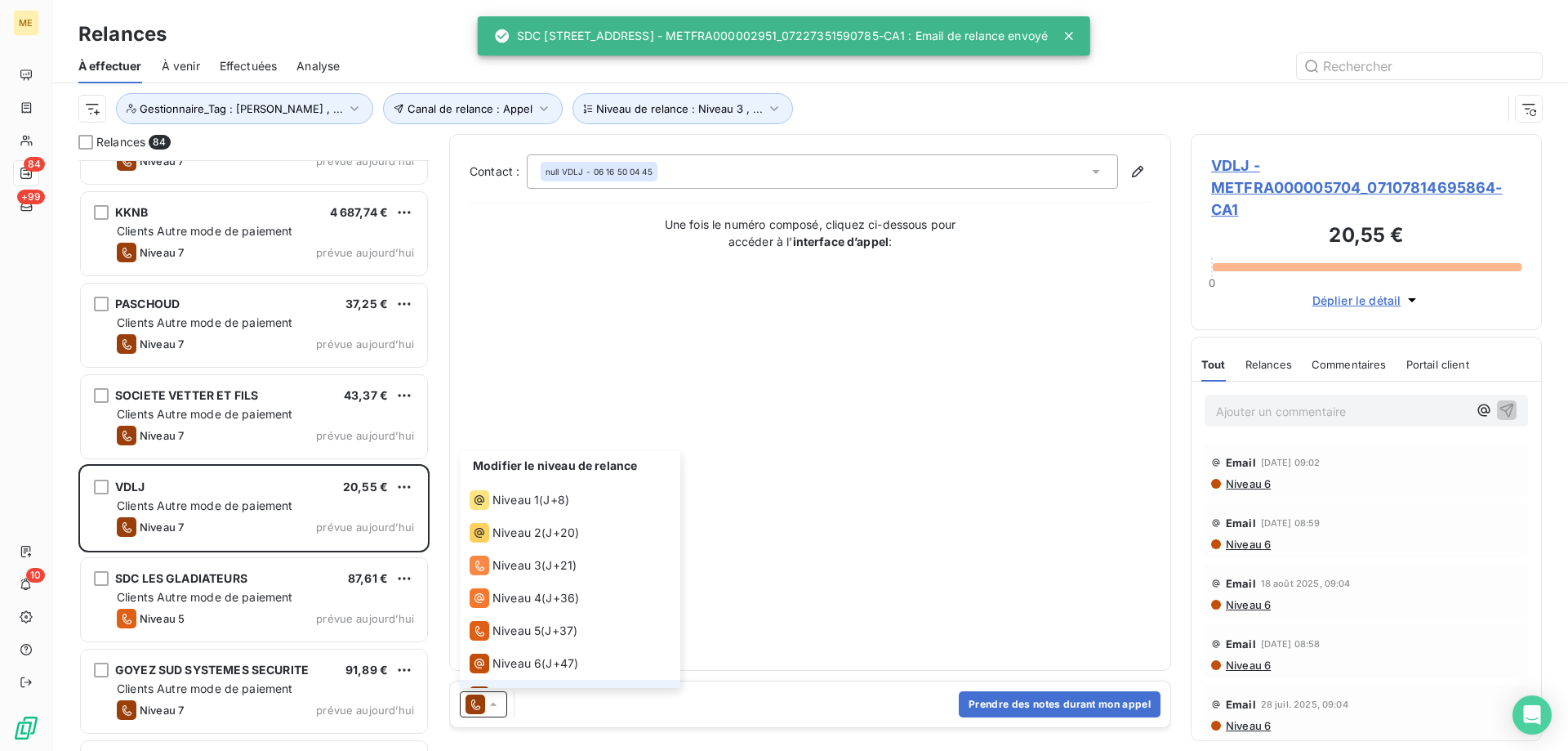
scroll to position [24, 0]
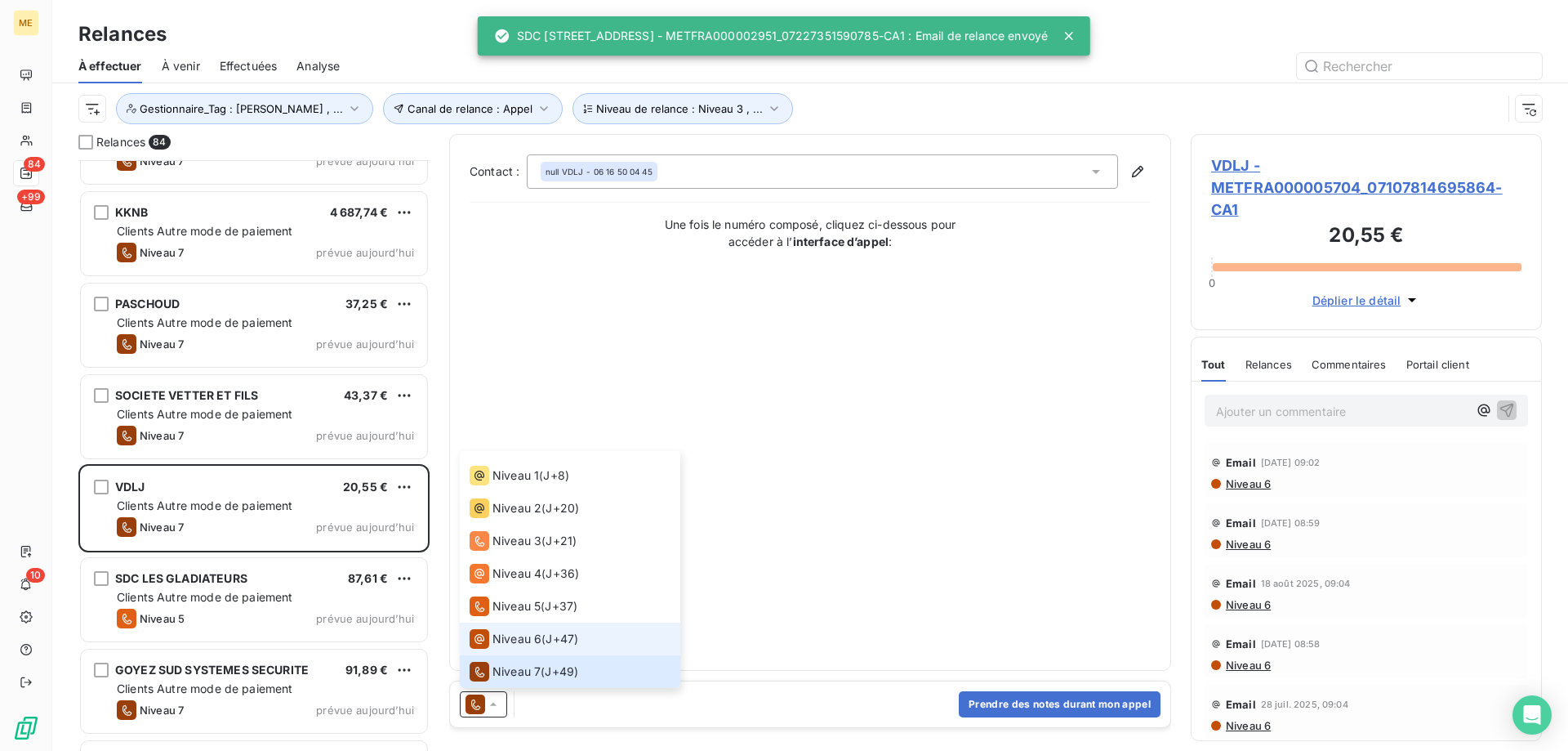
click at [534, 635] on span "Niveau 6" at bounding box center [516, 639] width 49 height 16
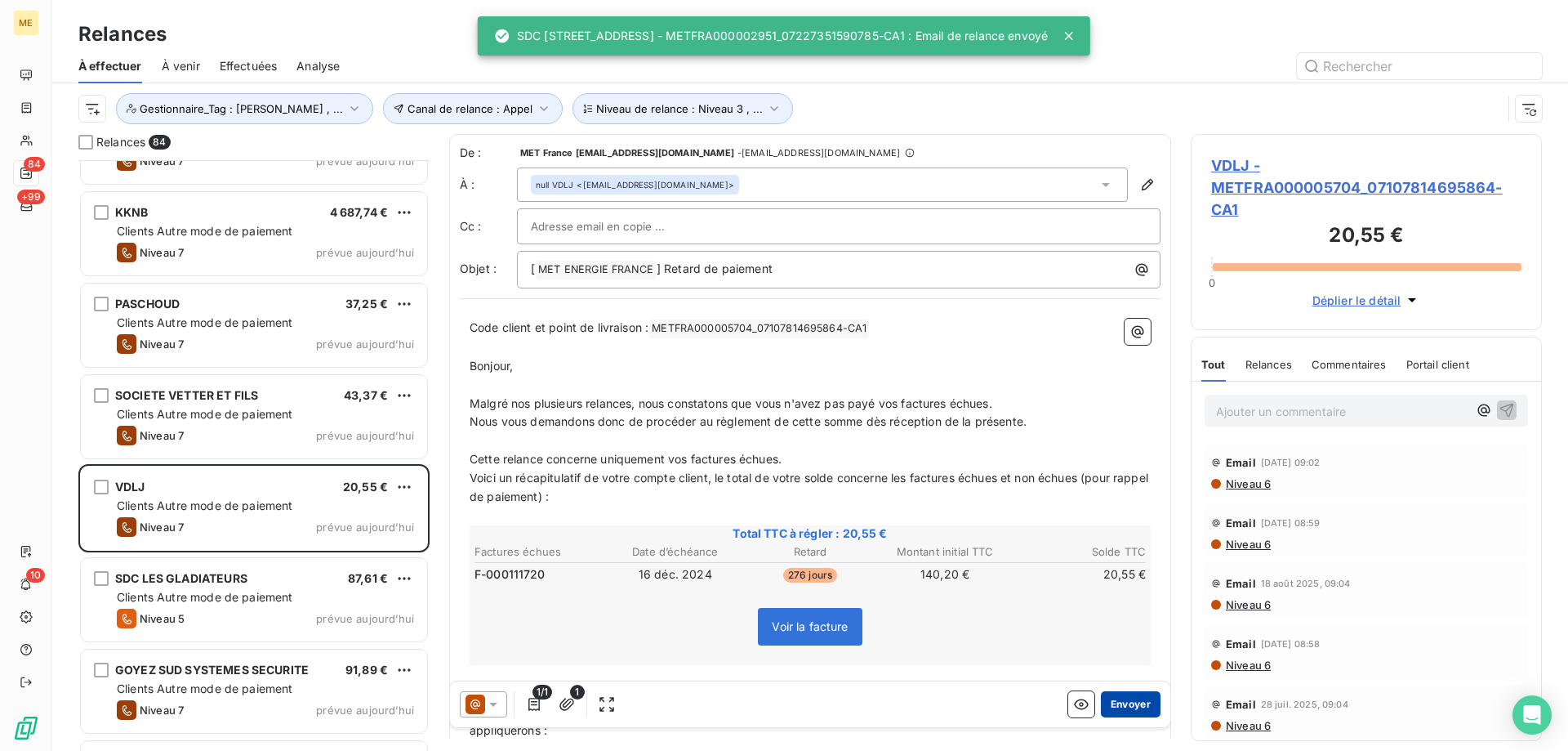
click at [1113, 702] on button "Envoyer" at bounding box center [1131, 703] width 59 height 26
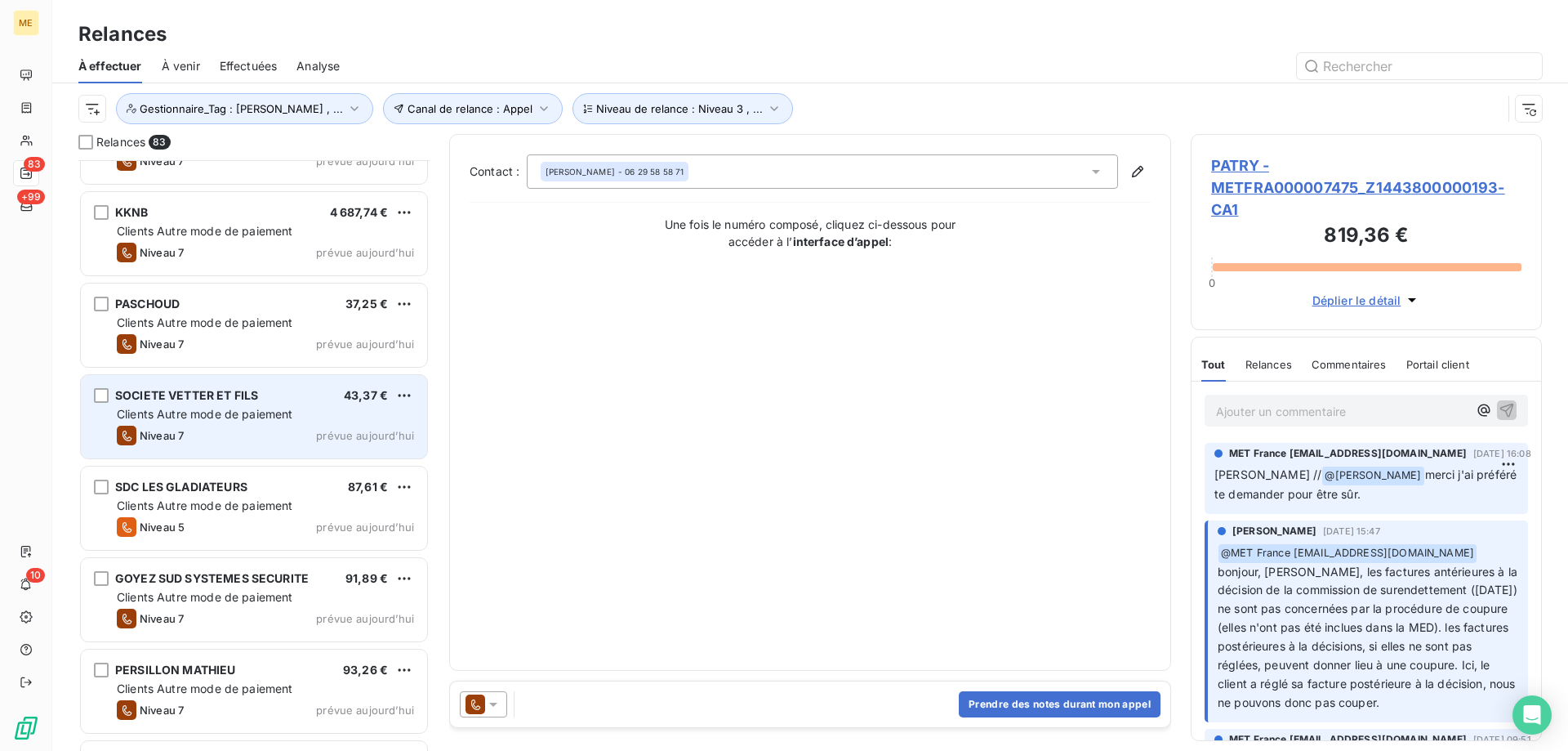
click at [328, 407] on div "Clients Autre mode de paiement" at bounding box center [265, 414] width 297 height 16
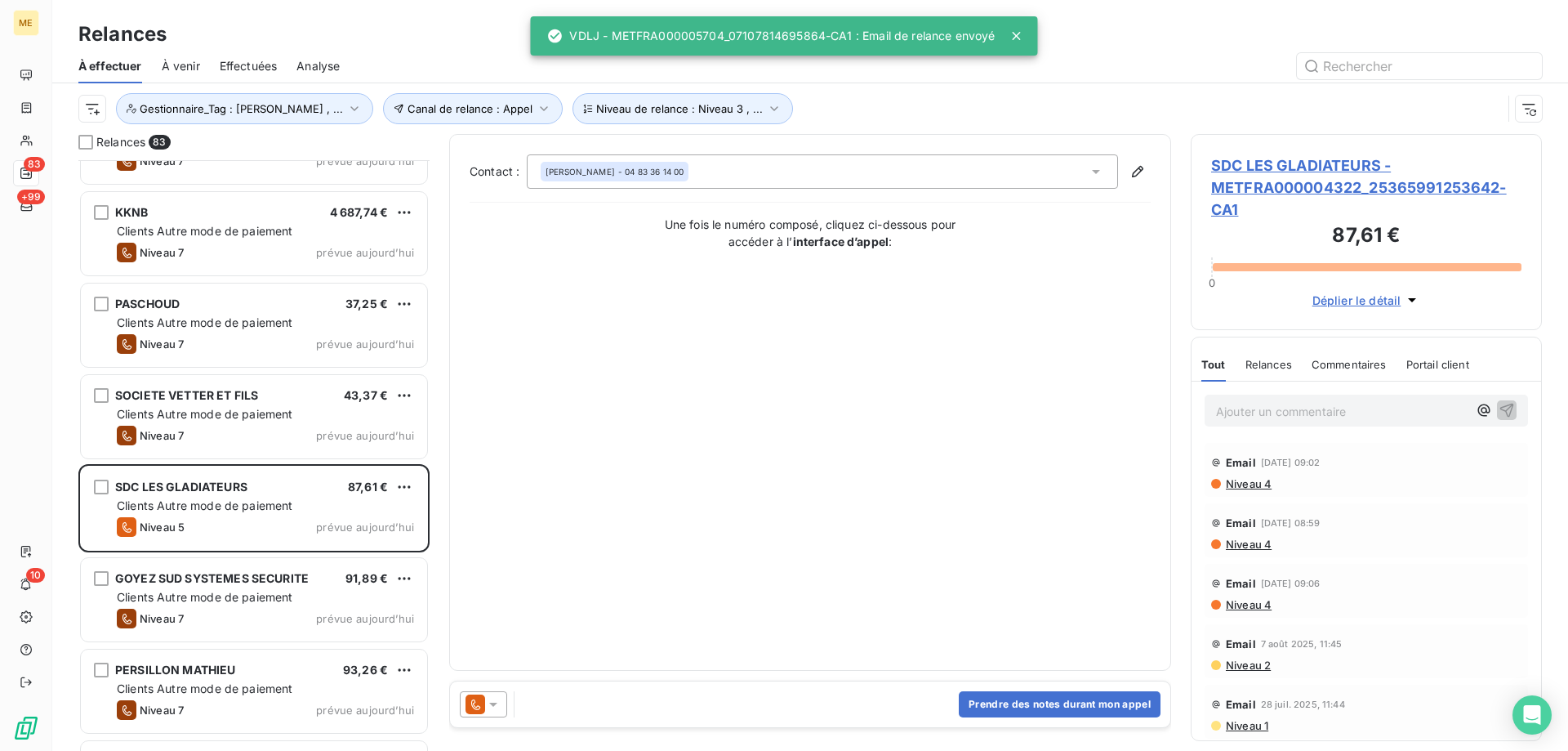
drag, startPoint x: 495, startPoint y: 706, endPoint x: 500, endPoint y: 692, distance: 14.9
click at [496, 706] on icon at bounding box center [493, 704] width 16 height 16
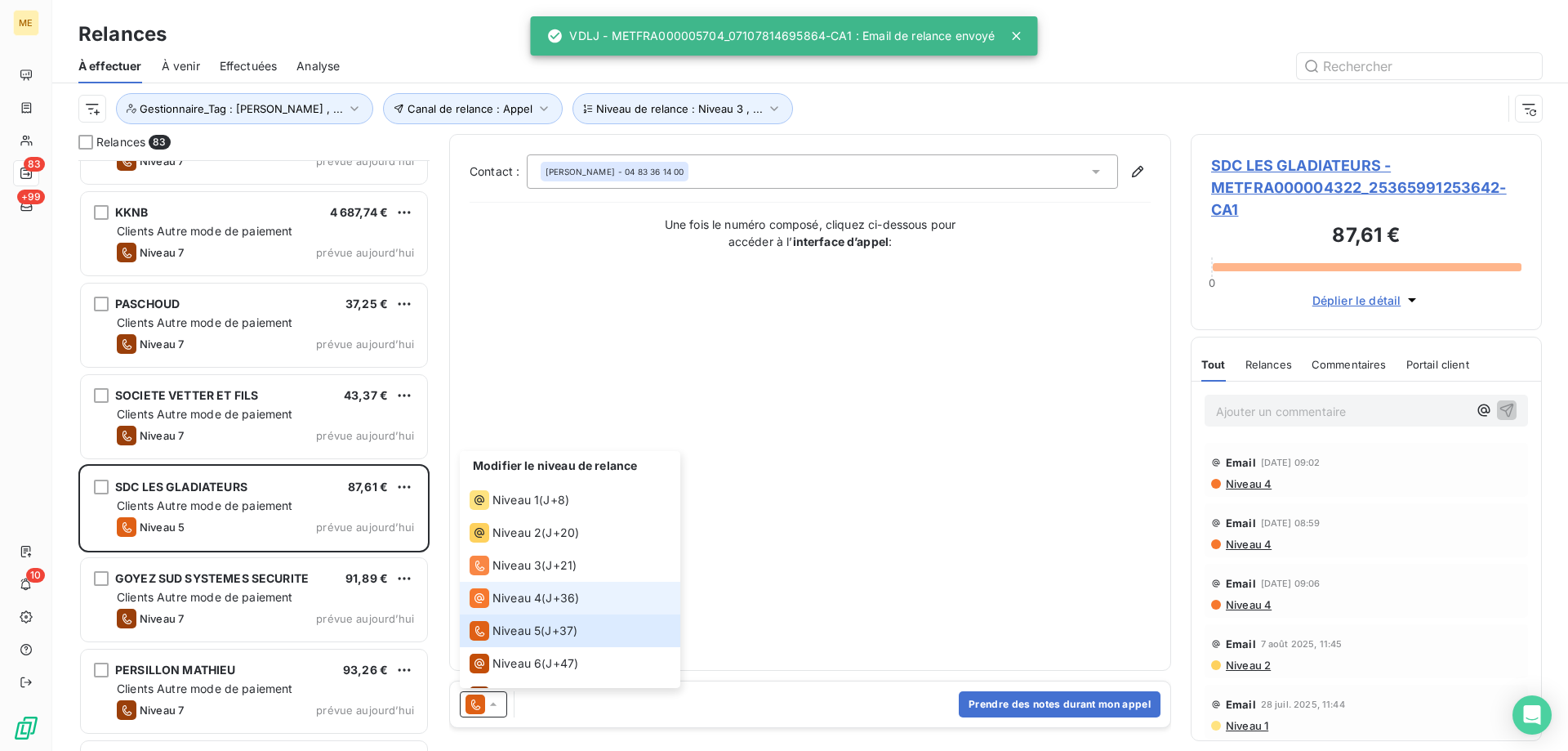
click at [517, 605] on span "Niveau 4" at bounding box center [516, 598] width 49 height 16
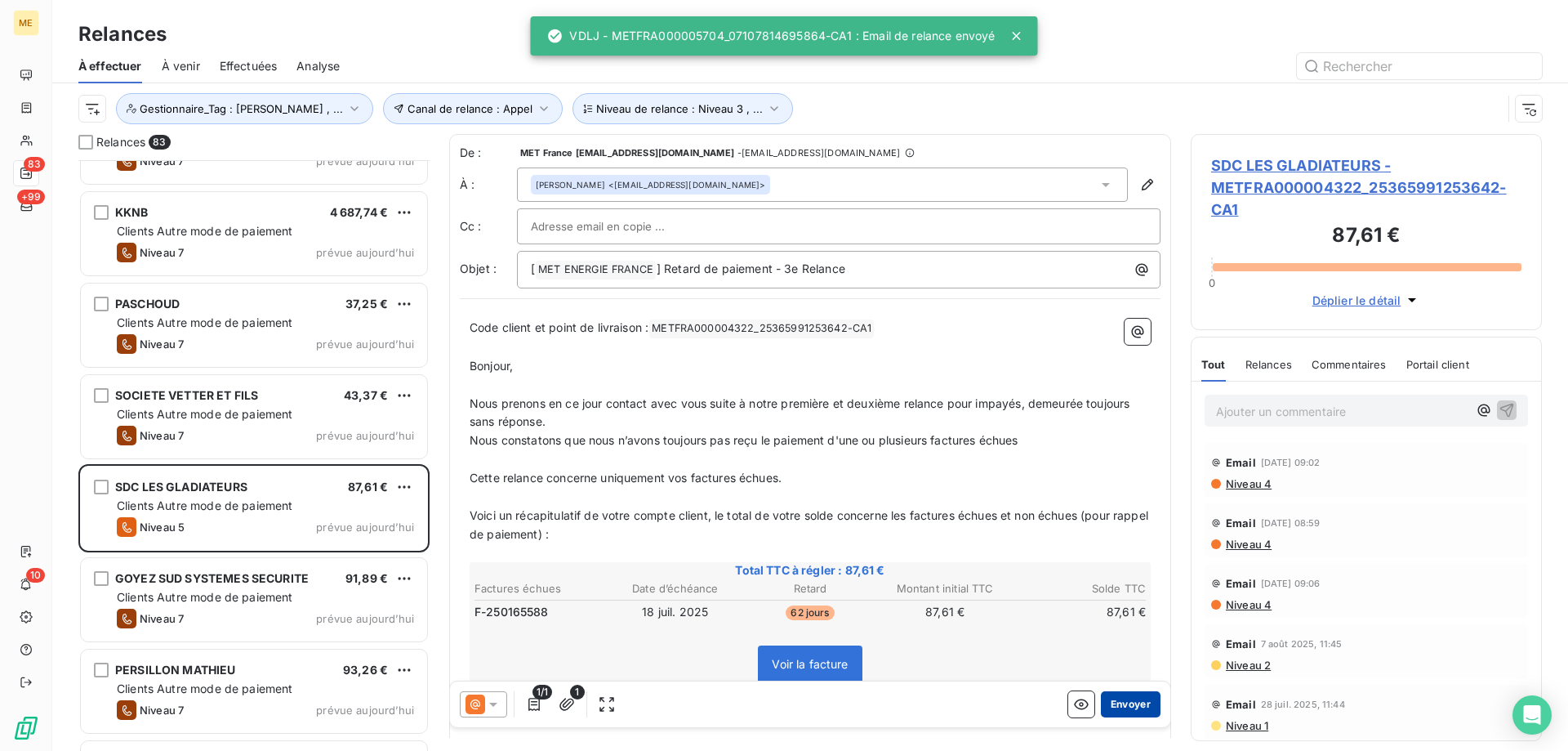
click at [1132, 704] on button "Envoyer" at bounding box center [1131, 703] width 59 height 26
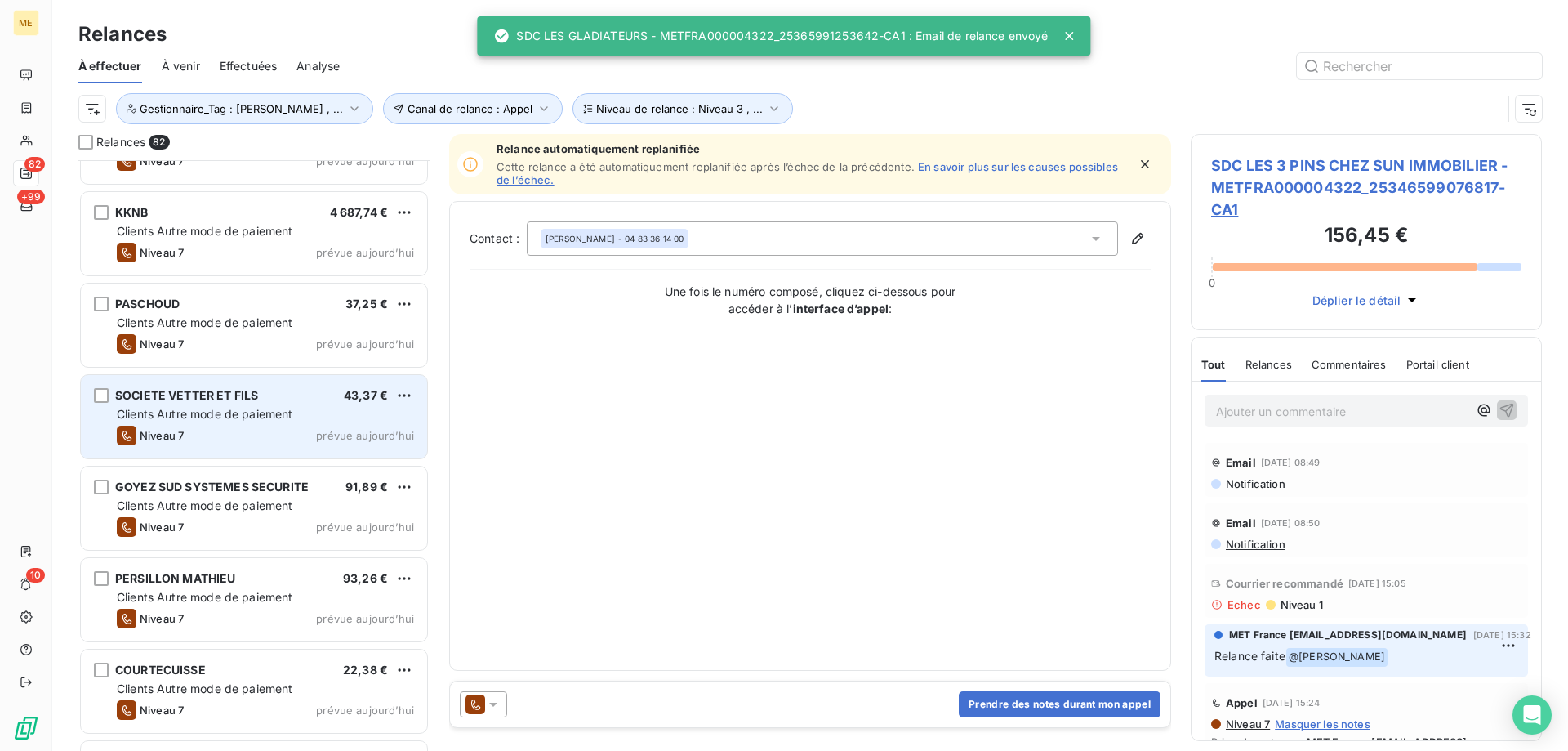
click at [372, 418] on div "Clients Autre mode de paiement" at bounding box center [265, 414] width 297 height 16
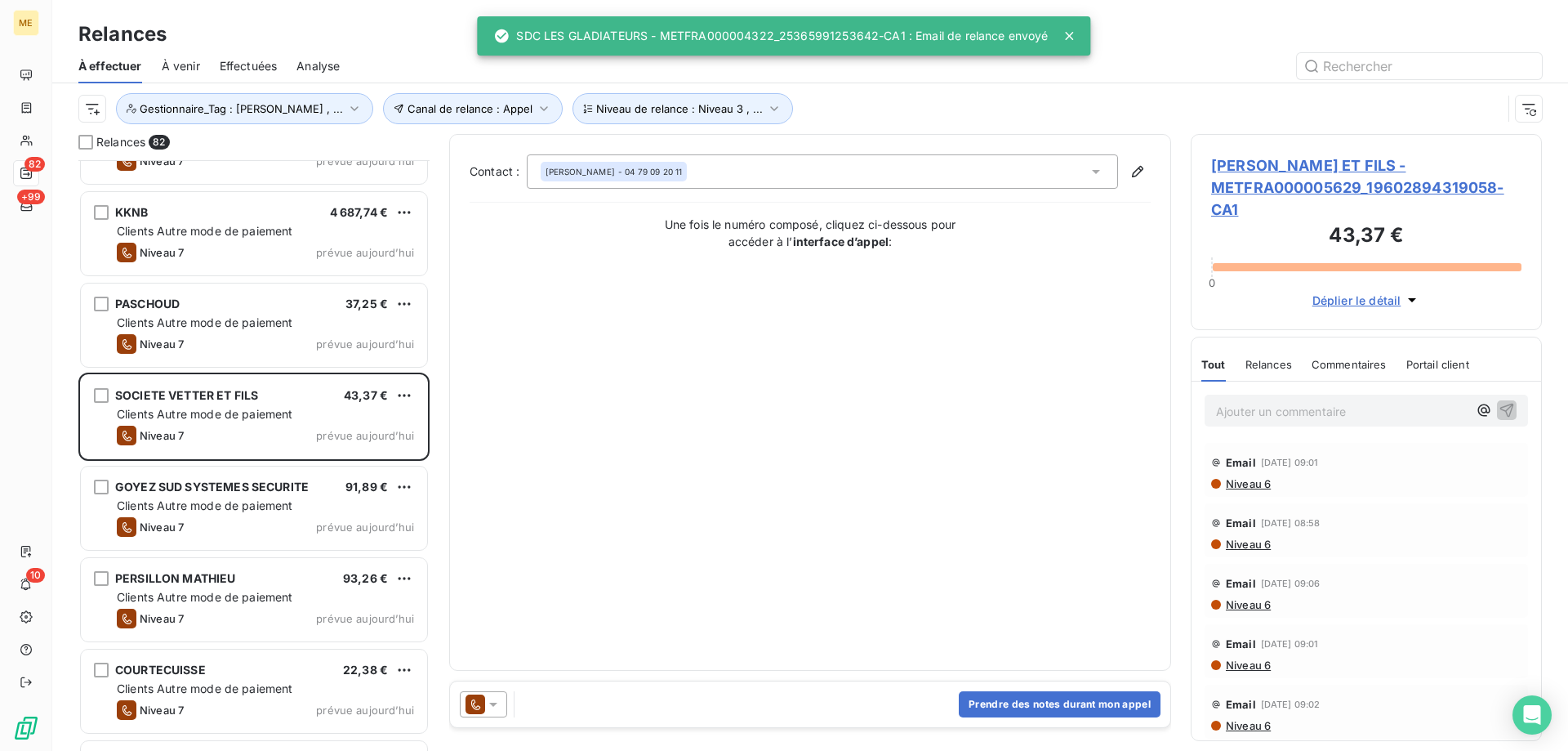
click at [492, 704] on icon at bounding box center [493, 704] width 8 height 4
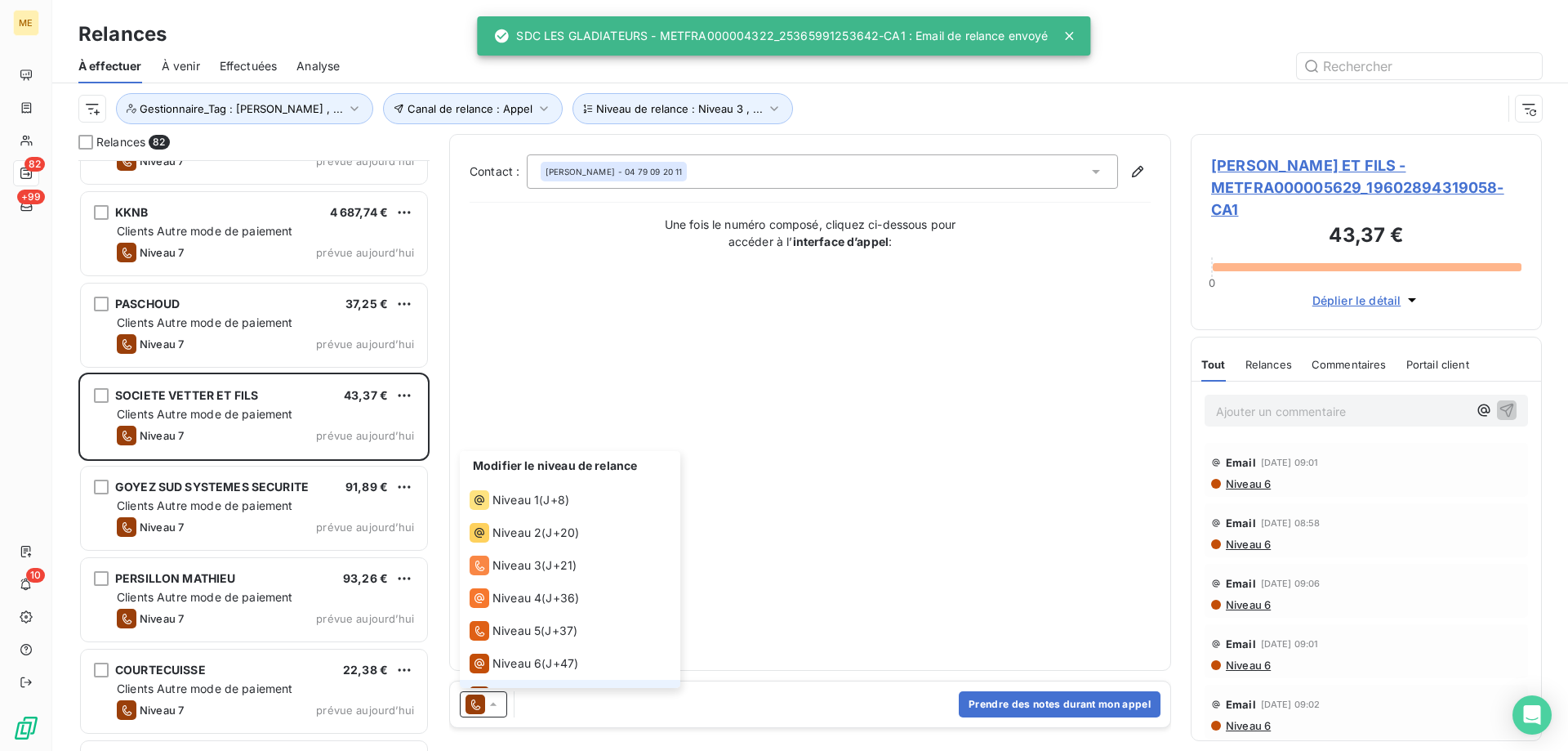
scroll to position [24, 0]
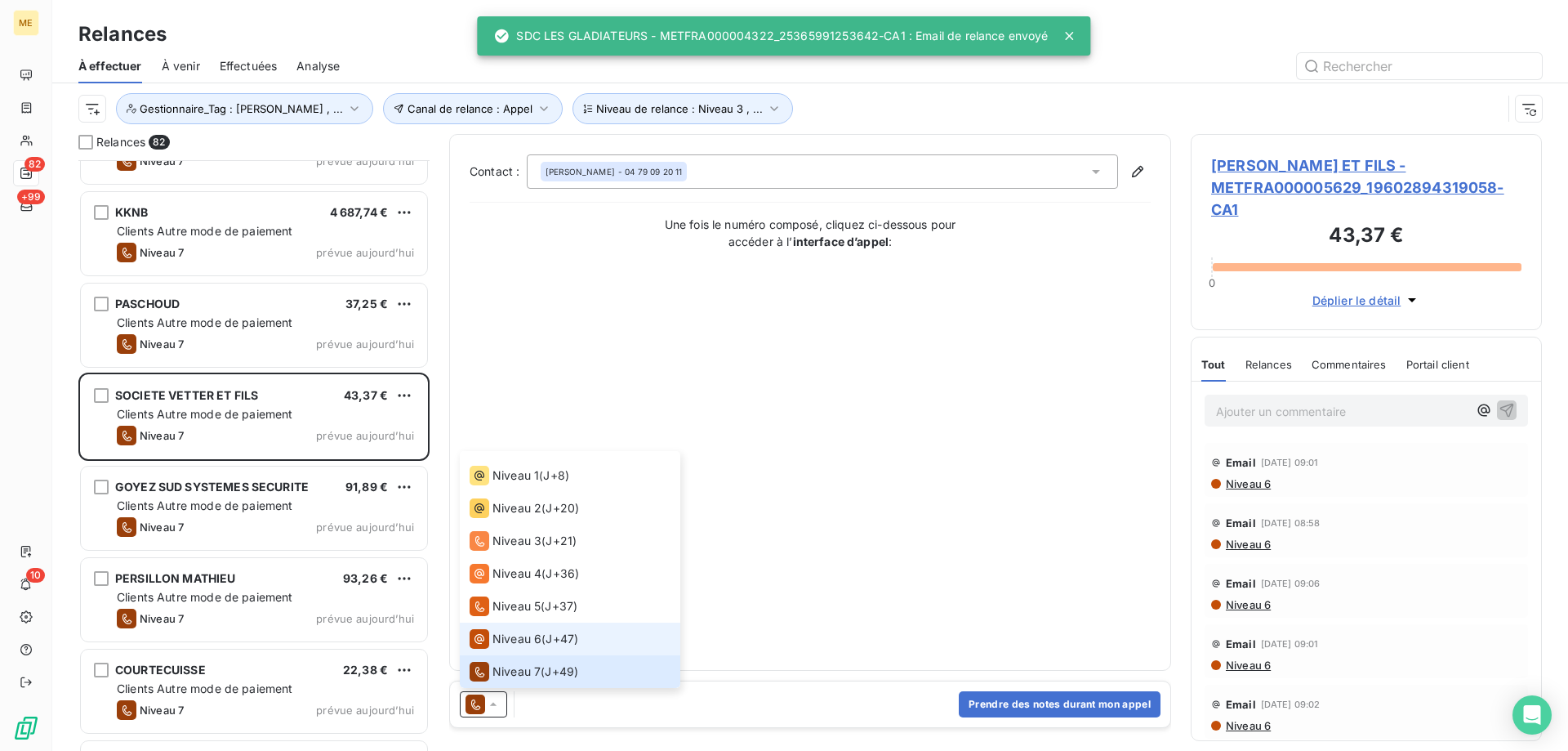
click at [532, 641] on span "Niveau 6" at bounding box center [516, 639] width 49 height 16
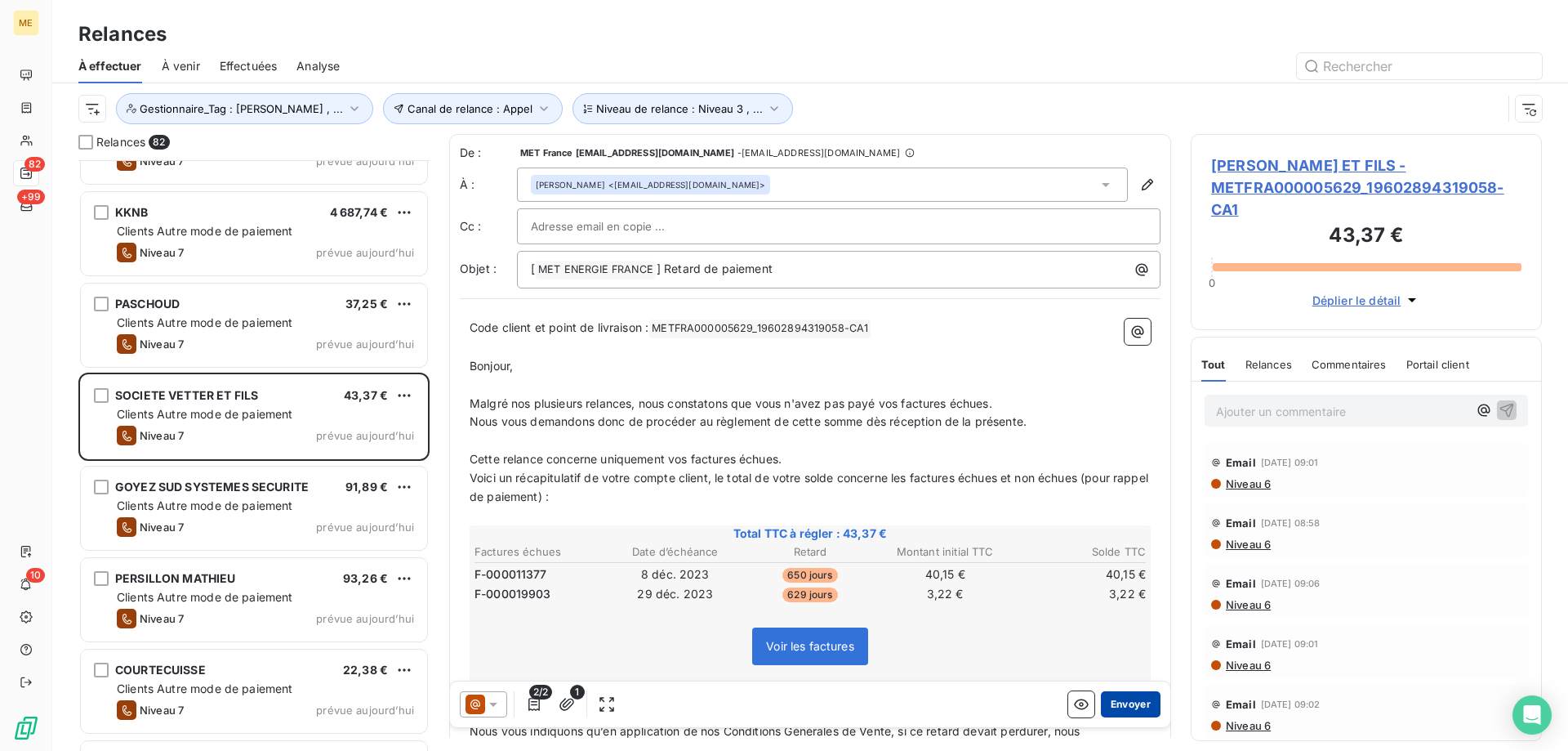
click at [1123, 699] on button "Envoyer" at bounding box center [1131, 703] width 59 height 26
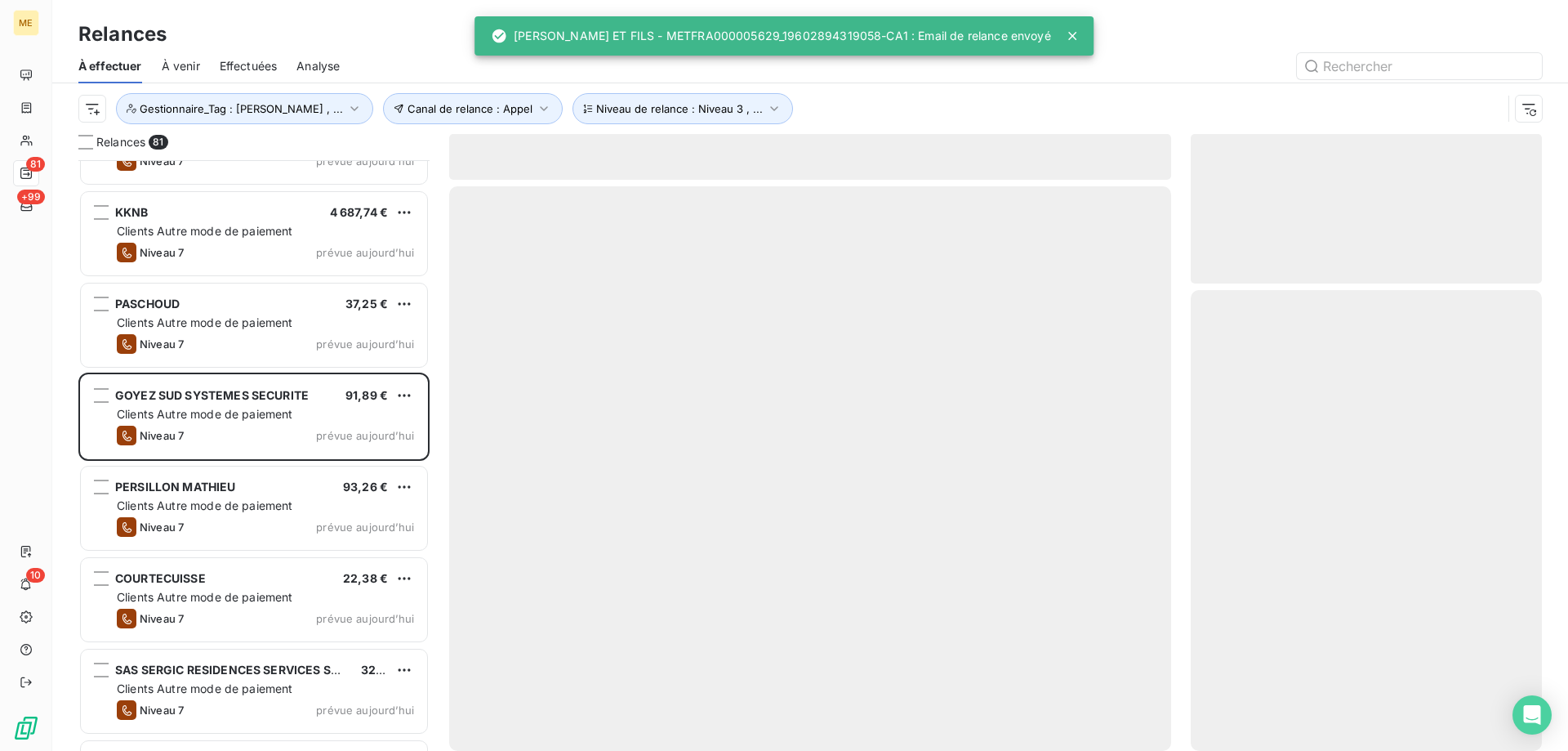
scroll to position [579, 339]
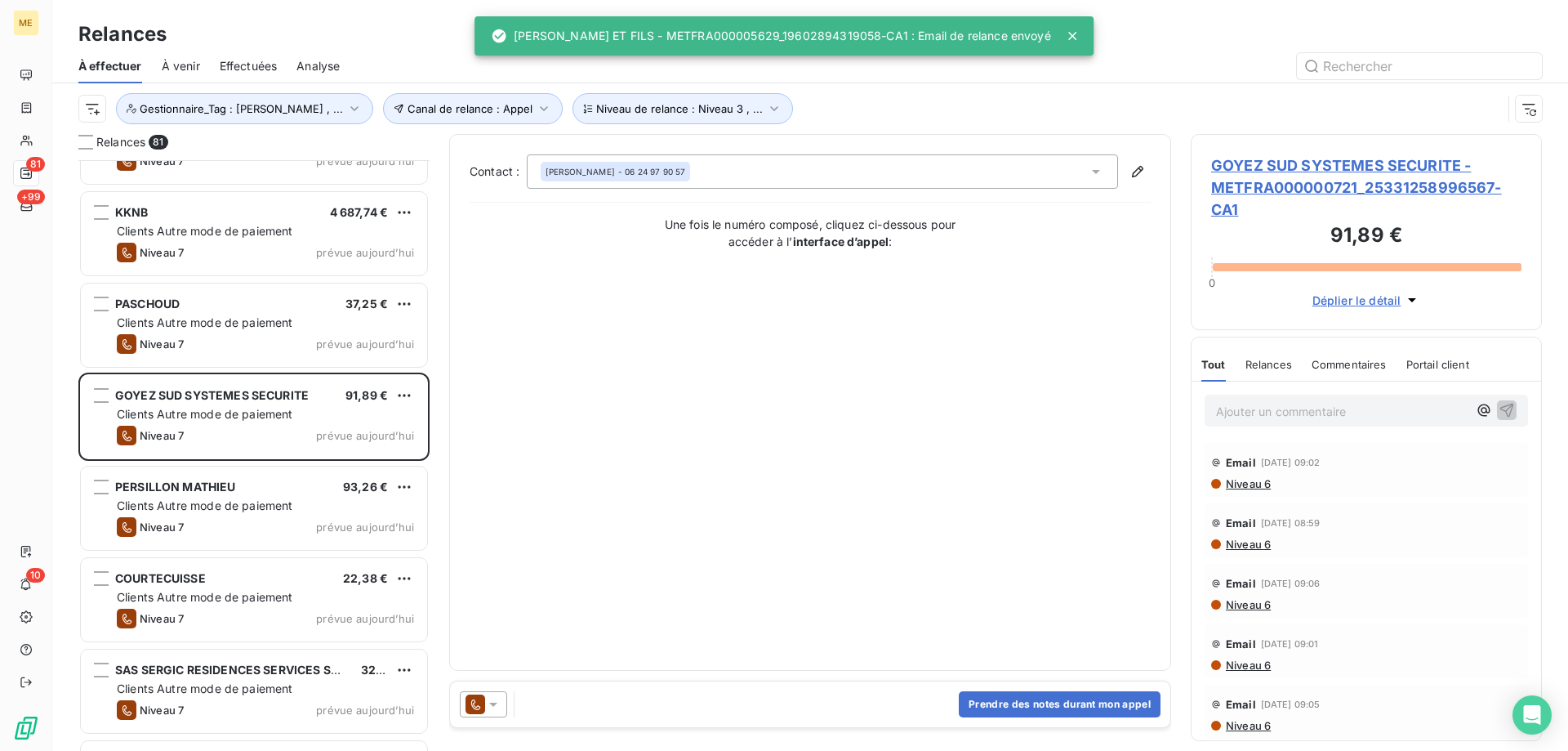
click at [506, 703] on div at bounding box center [483, 703] width 48 height 26
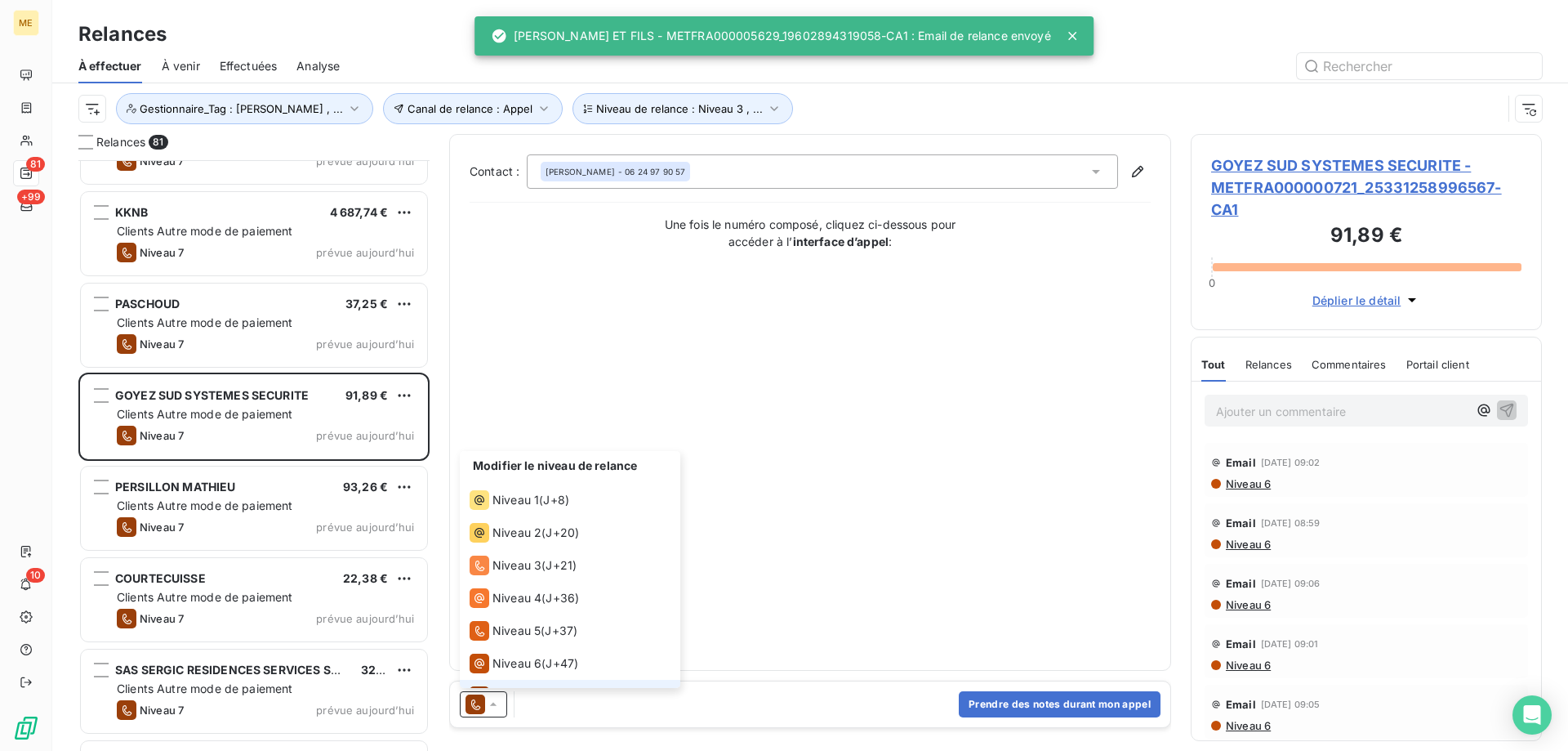
scroll to position [24, 0]
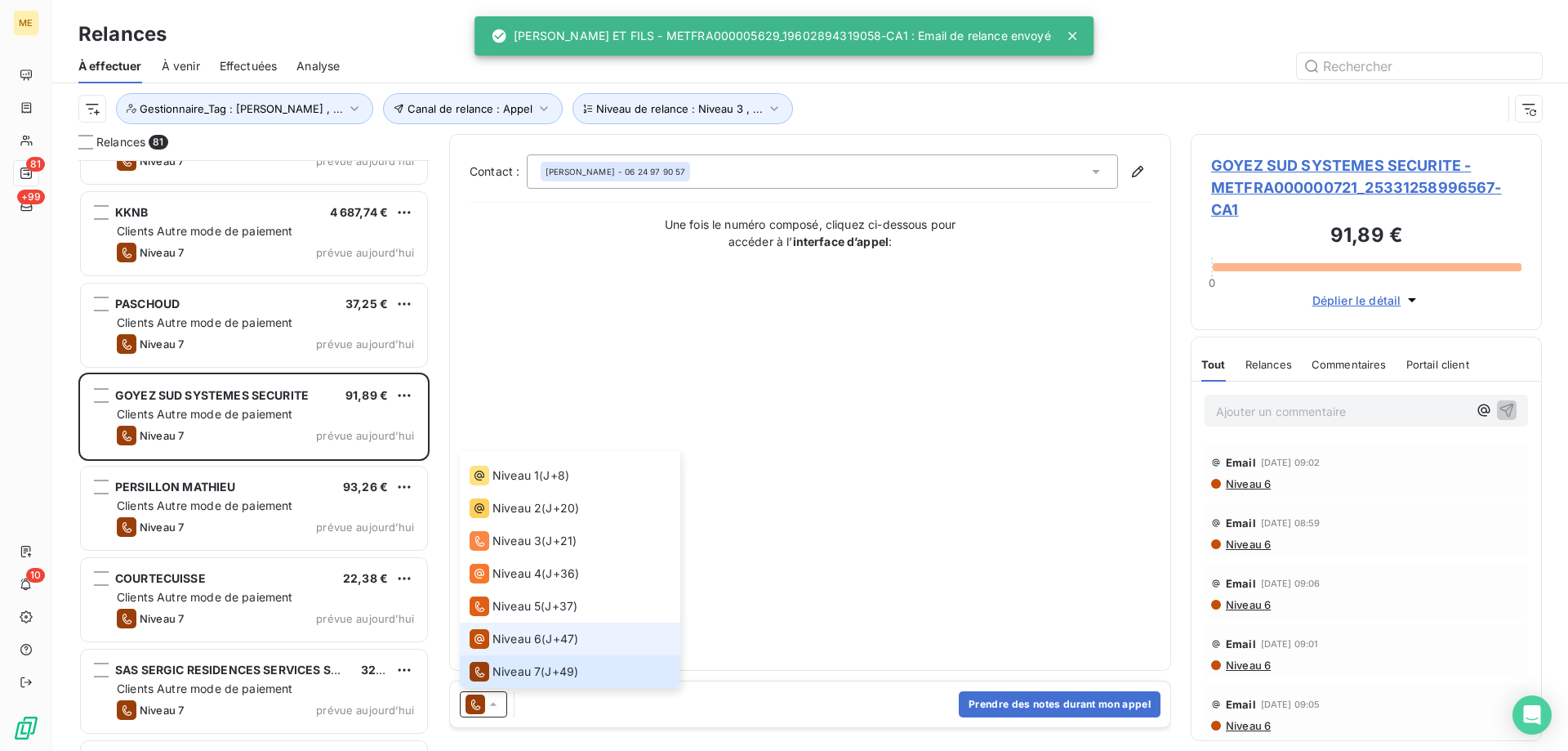
click at [533, 639] on span "Niveau 6" at bounding box center [516, 639] width 49 height 16
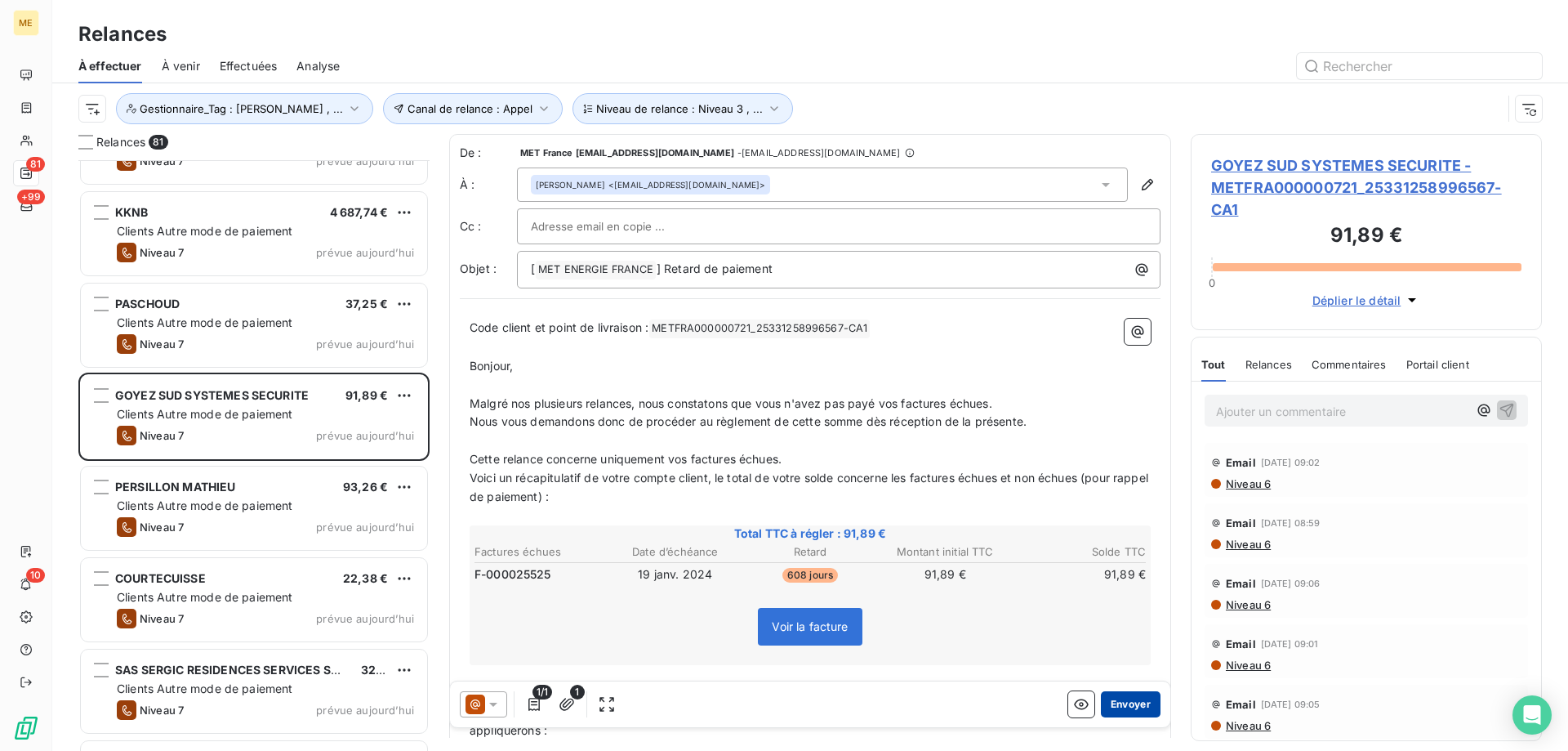
click at [1132, 702] on button "Envoyer" at bounding box center [1131, 703] width 59 height 26
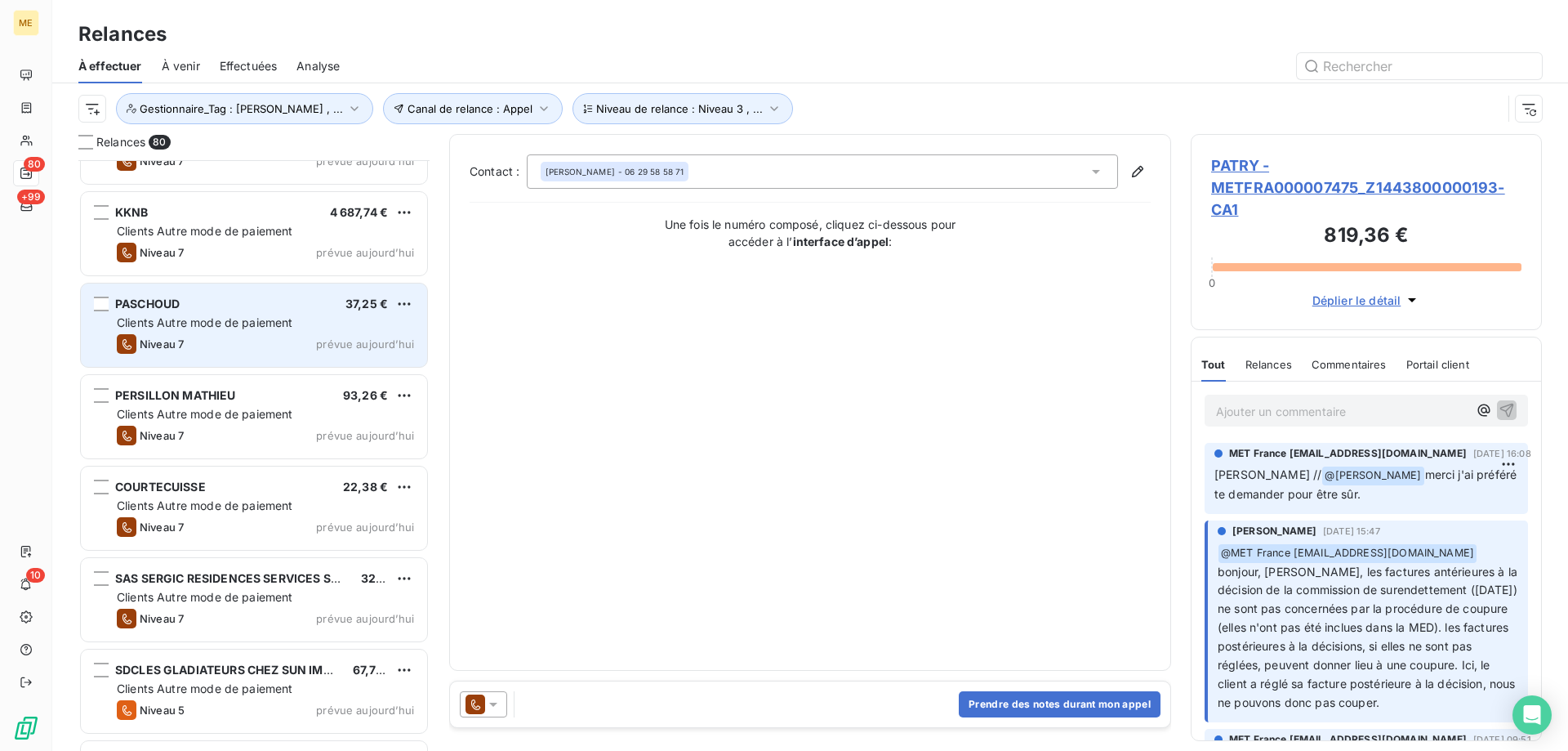
click at [302, 327] on div "Clients Autre mode de paiement" at bounding box center [265, 322] width 297 height 16
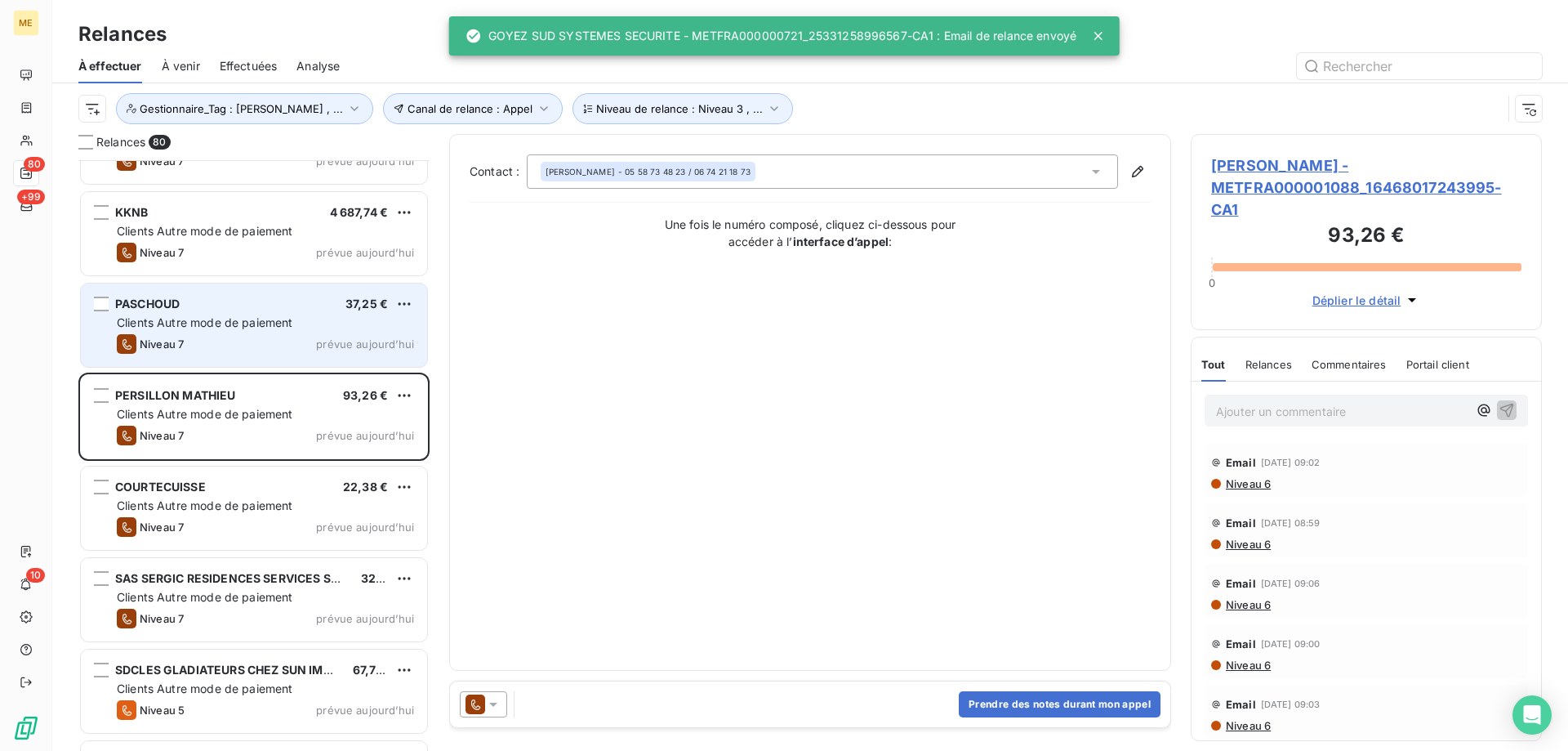
click at [407, 340] on span "prévue aujourd’hui" at bounding box center [365, 344] width 98 height 13
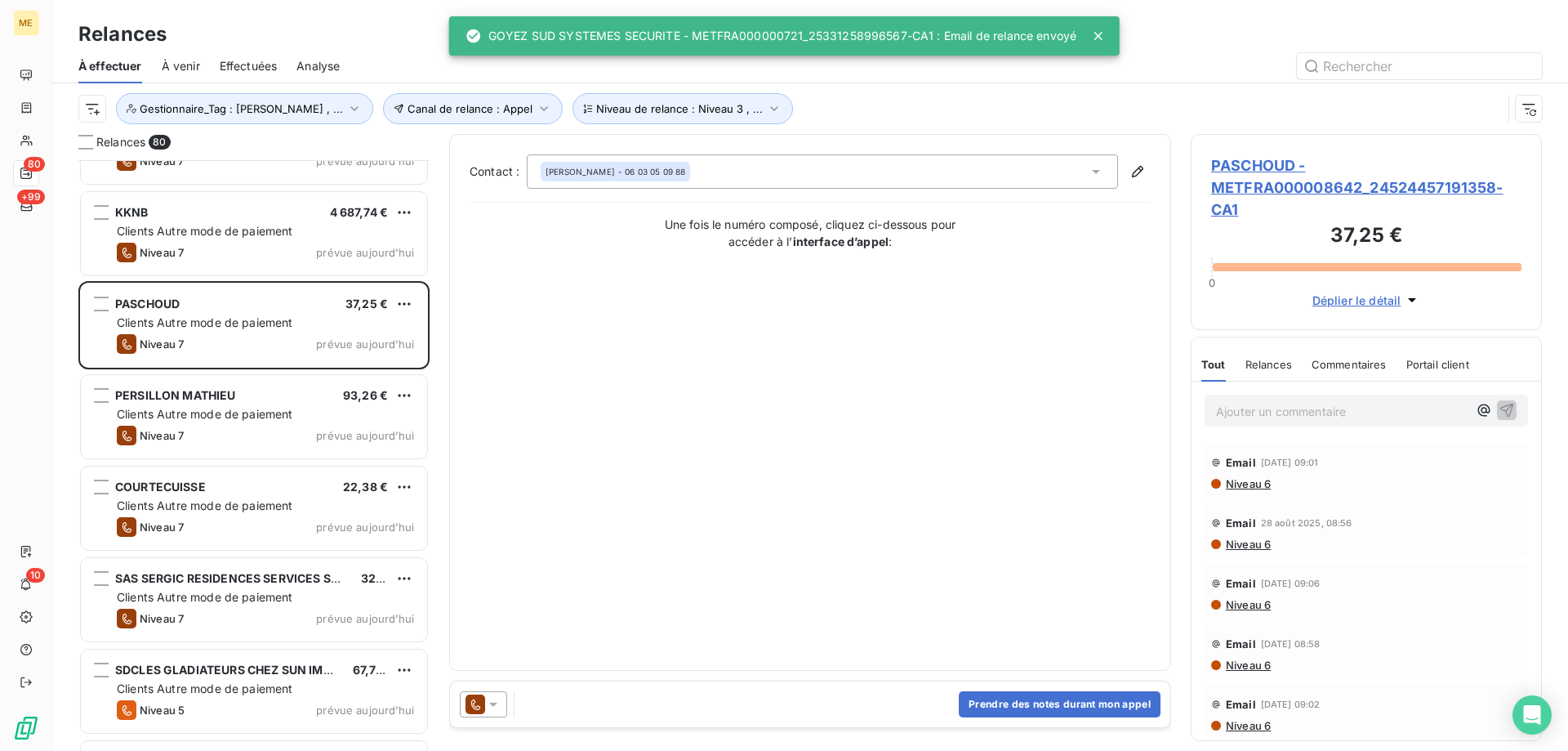
click at [502, 702] on div at bounding box center [483, 703] width 48 height 26
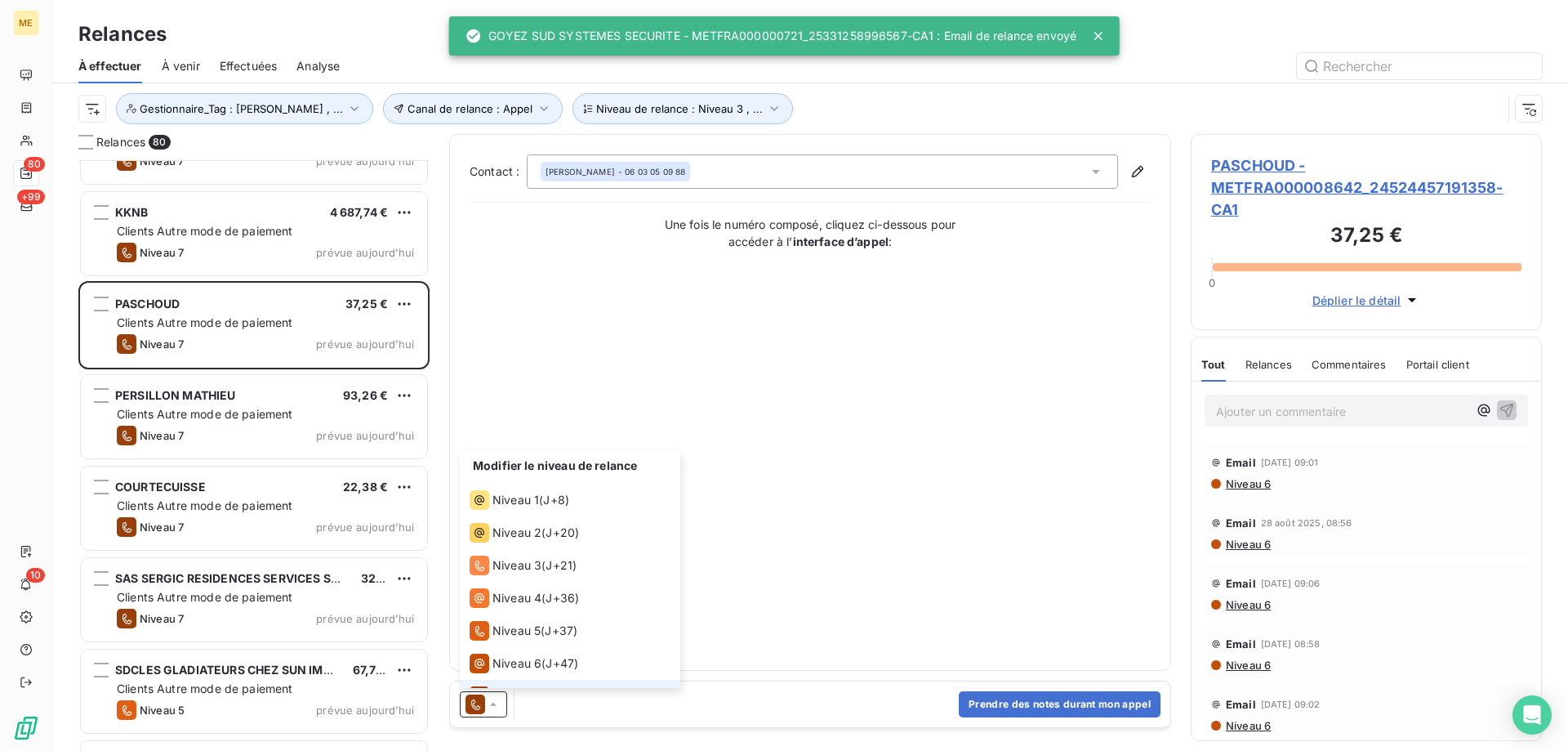
scroll to position [24, 0]
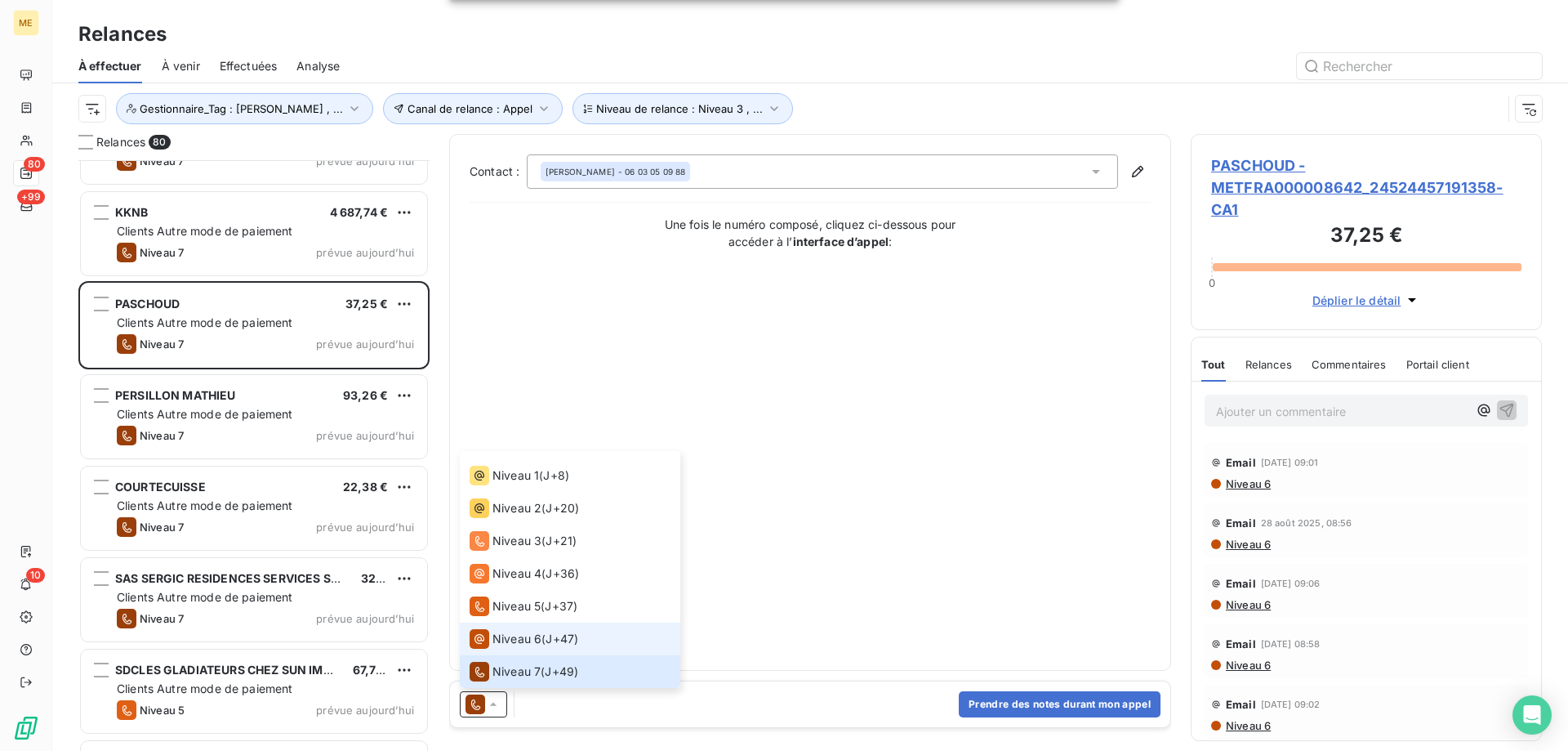
click at [540, 640] on span "Niveau 6" at bounding box center [516, 639] width 49 height 16
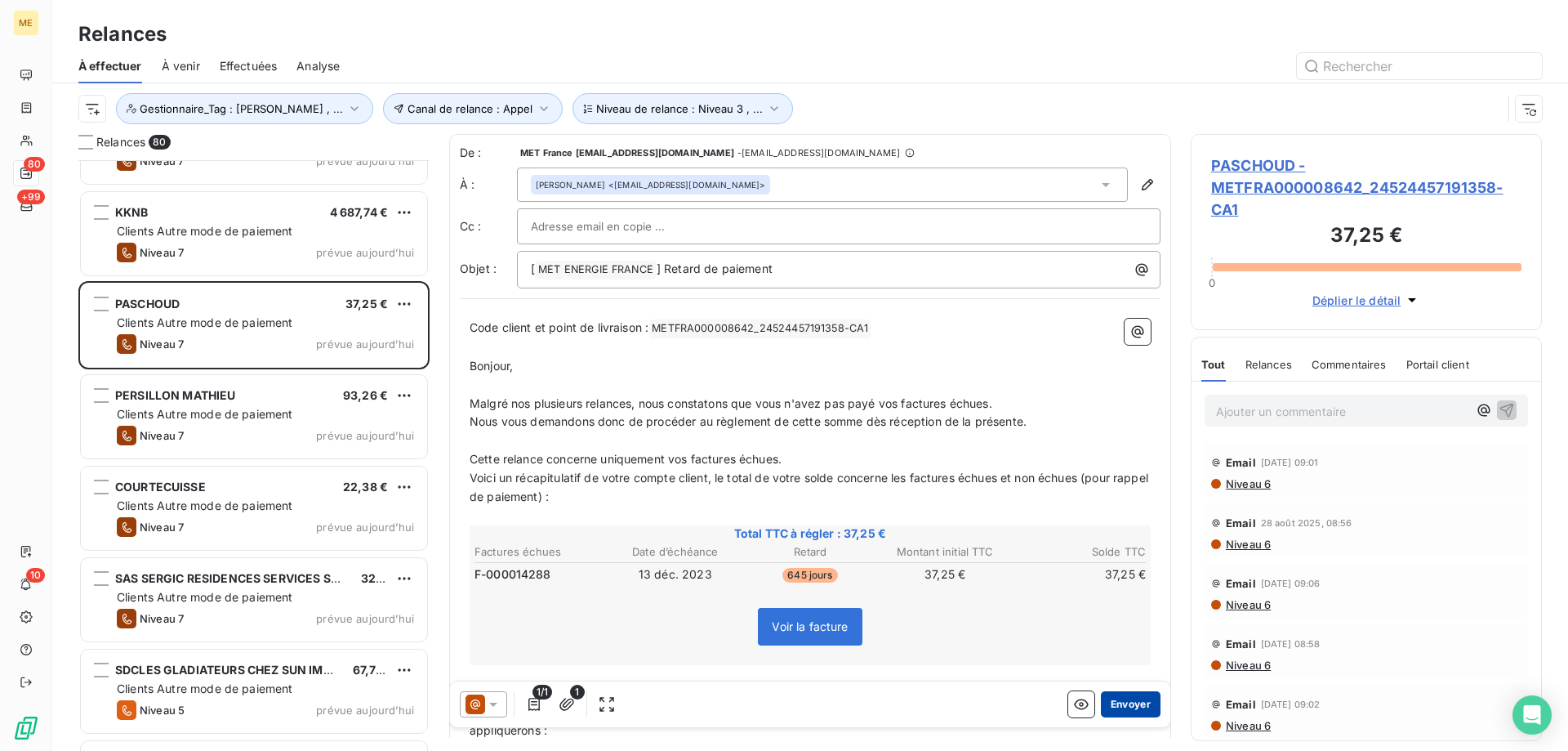
click at [1123, 703] on button "Envoyer" at bounding box center [1131, 703] width 59 height 26
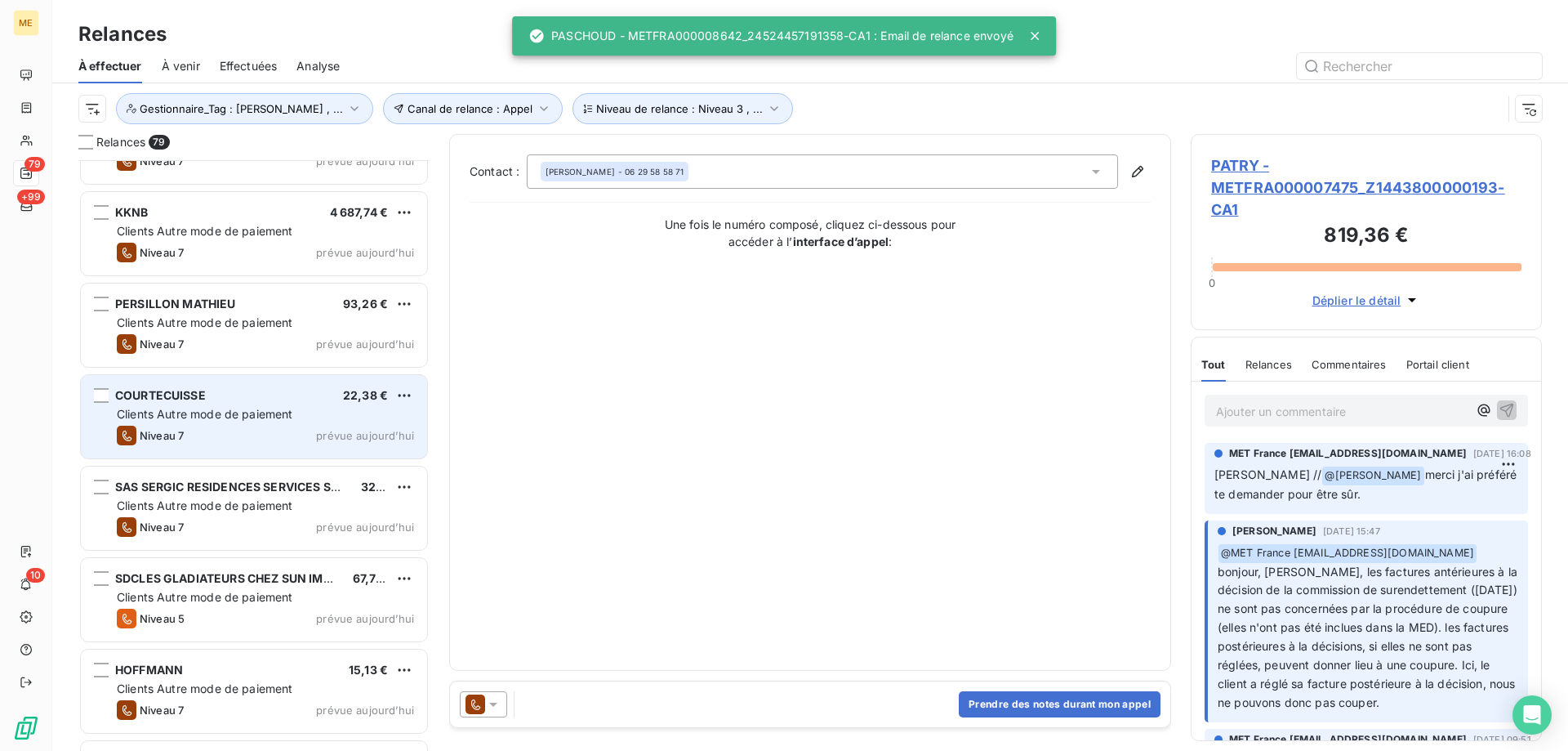
click at [359, 416] on div "Clients Autre mode de paiement" at bounding box center [265, 414] width 297 height 16
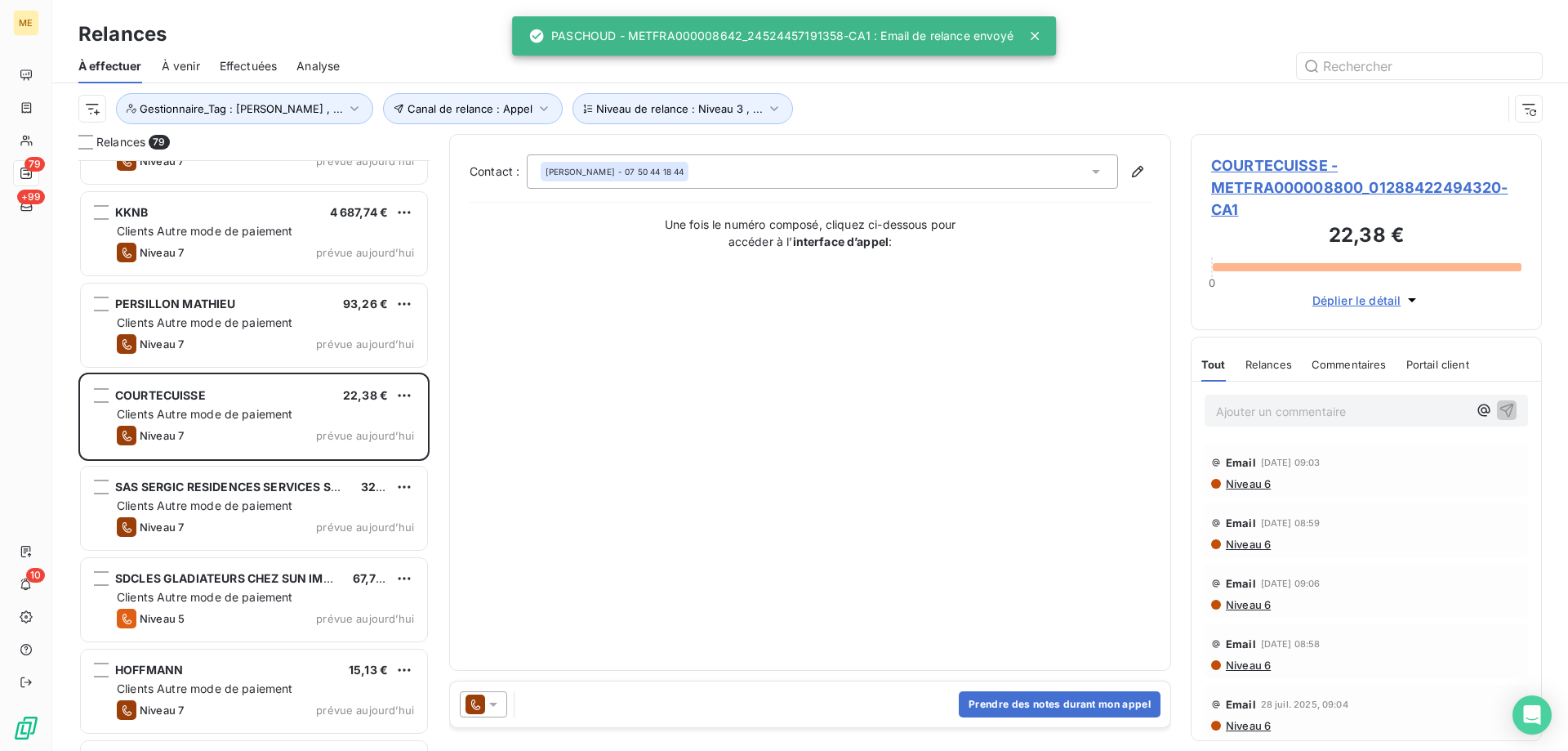
click at [498, 705] on icon at bounding box center [493, 704] width 16 height 16
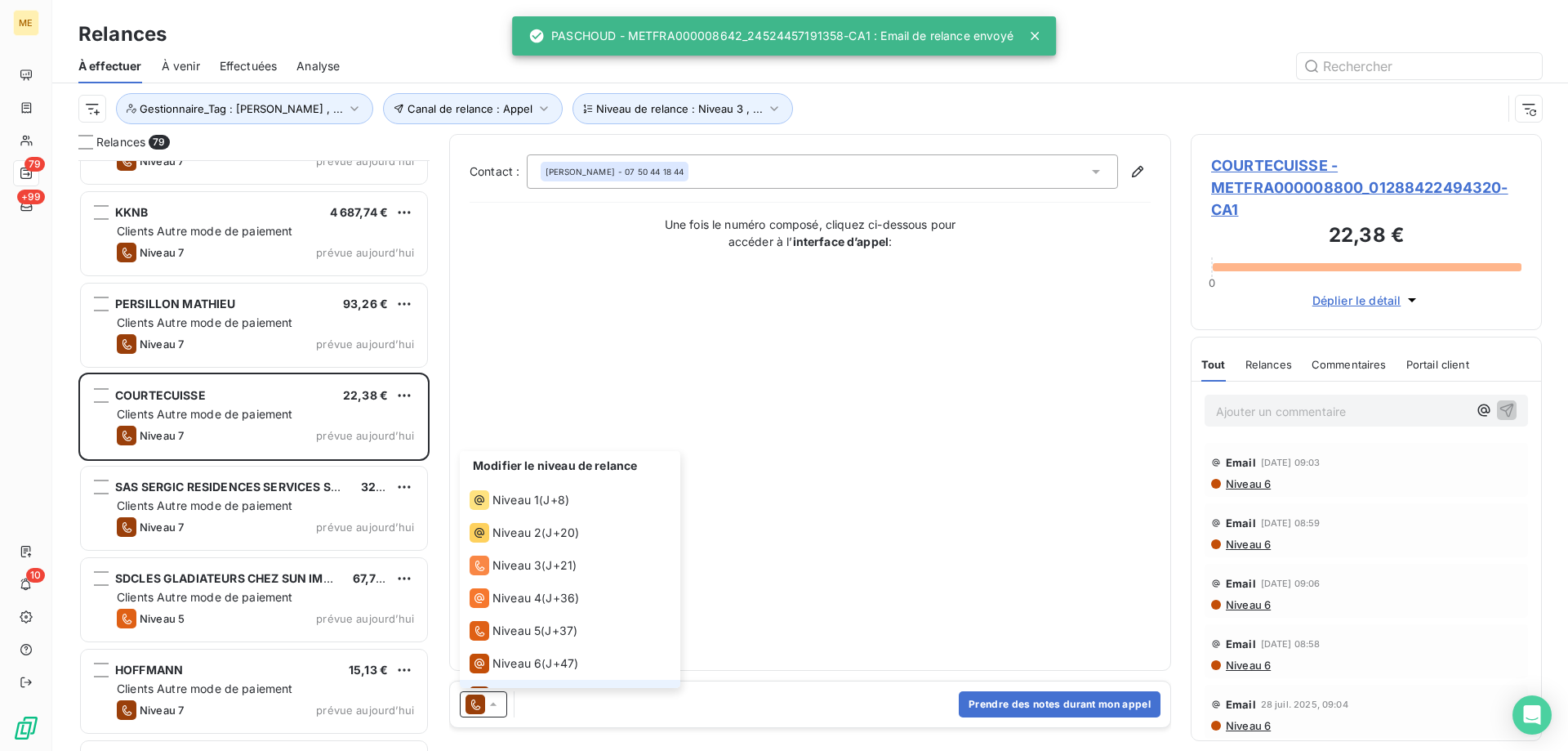
scroll to position [24, 0]
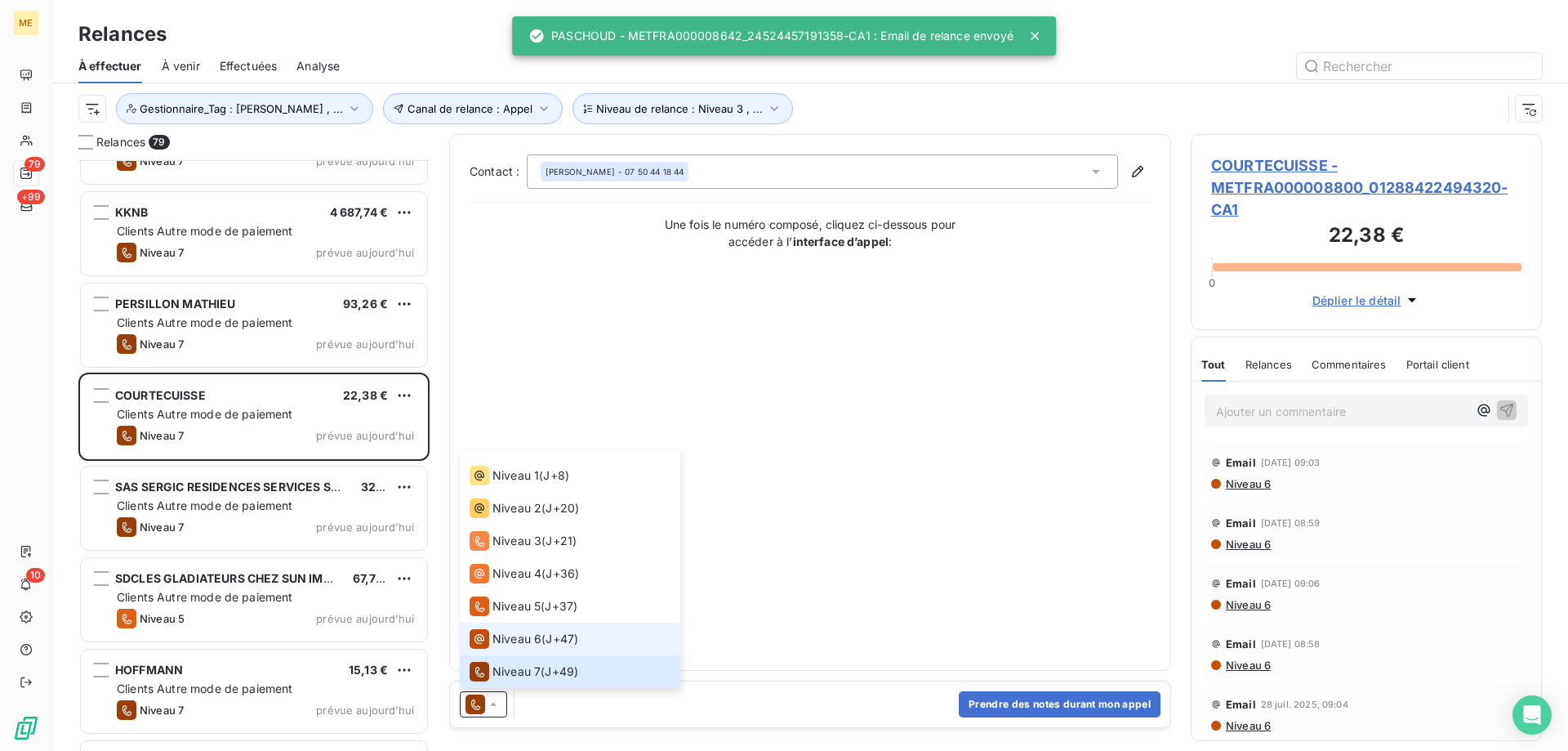
click at [533, 638] on span "Niveau 6" at bounding box center [516, 639] width 49 height 16
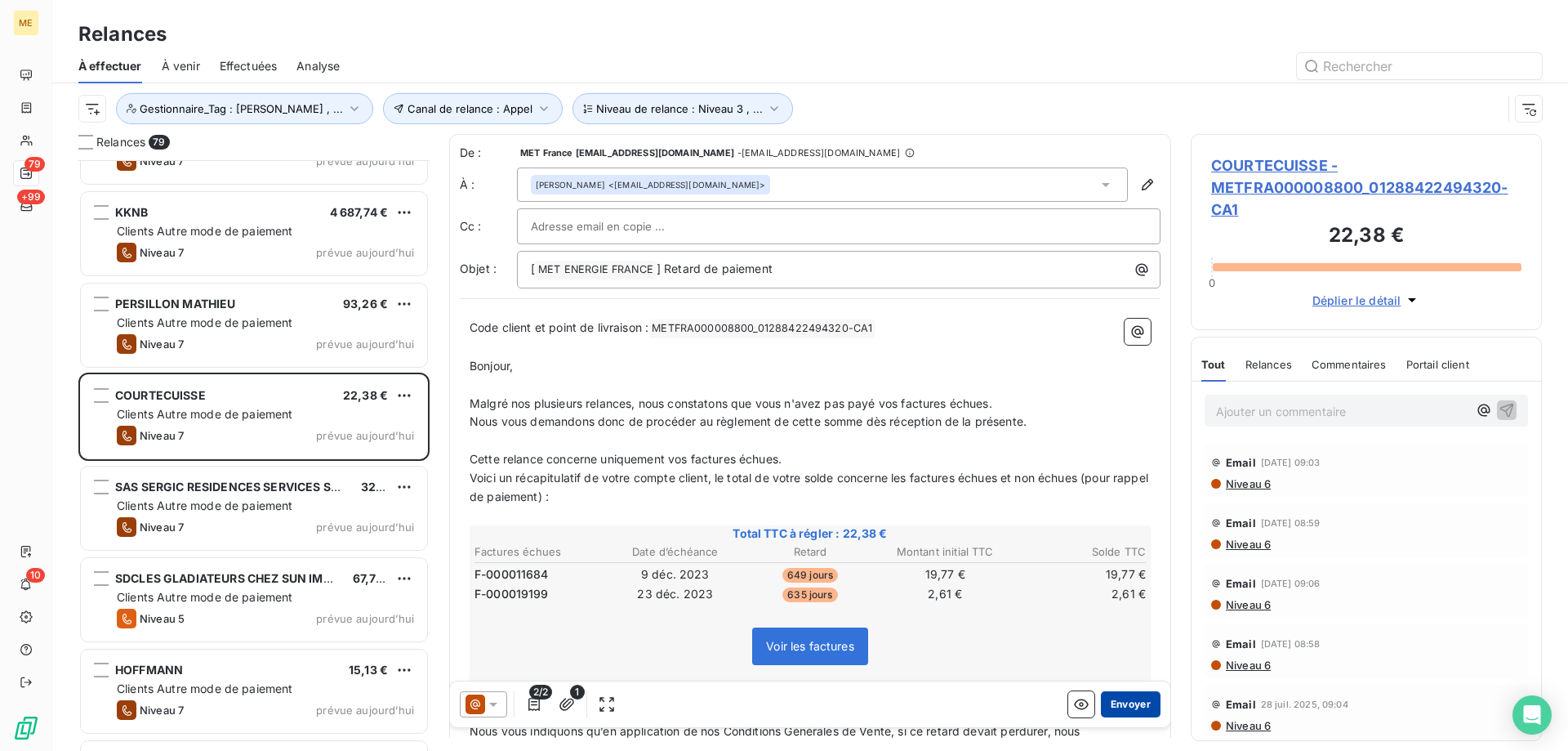
click at [1136, 704] on button "Envoyer" at bounding box center [1131, 703] width 59 height 26
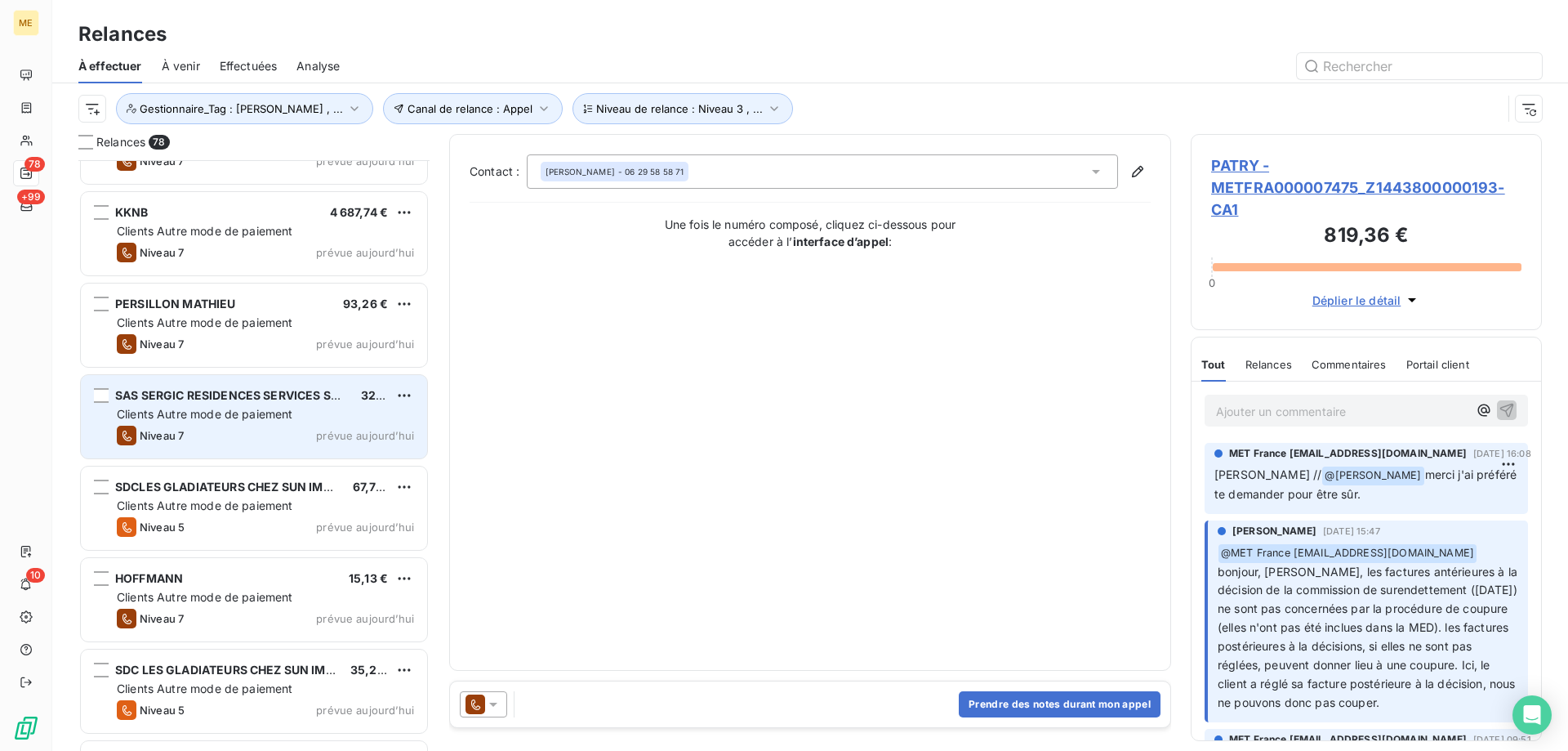
click at [349, 420] on div "Clients Autre mode de paiement" at bounding box center [265, 414] width 297 height 16
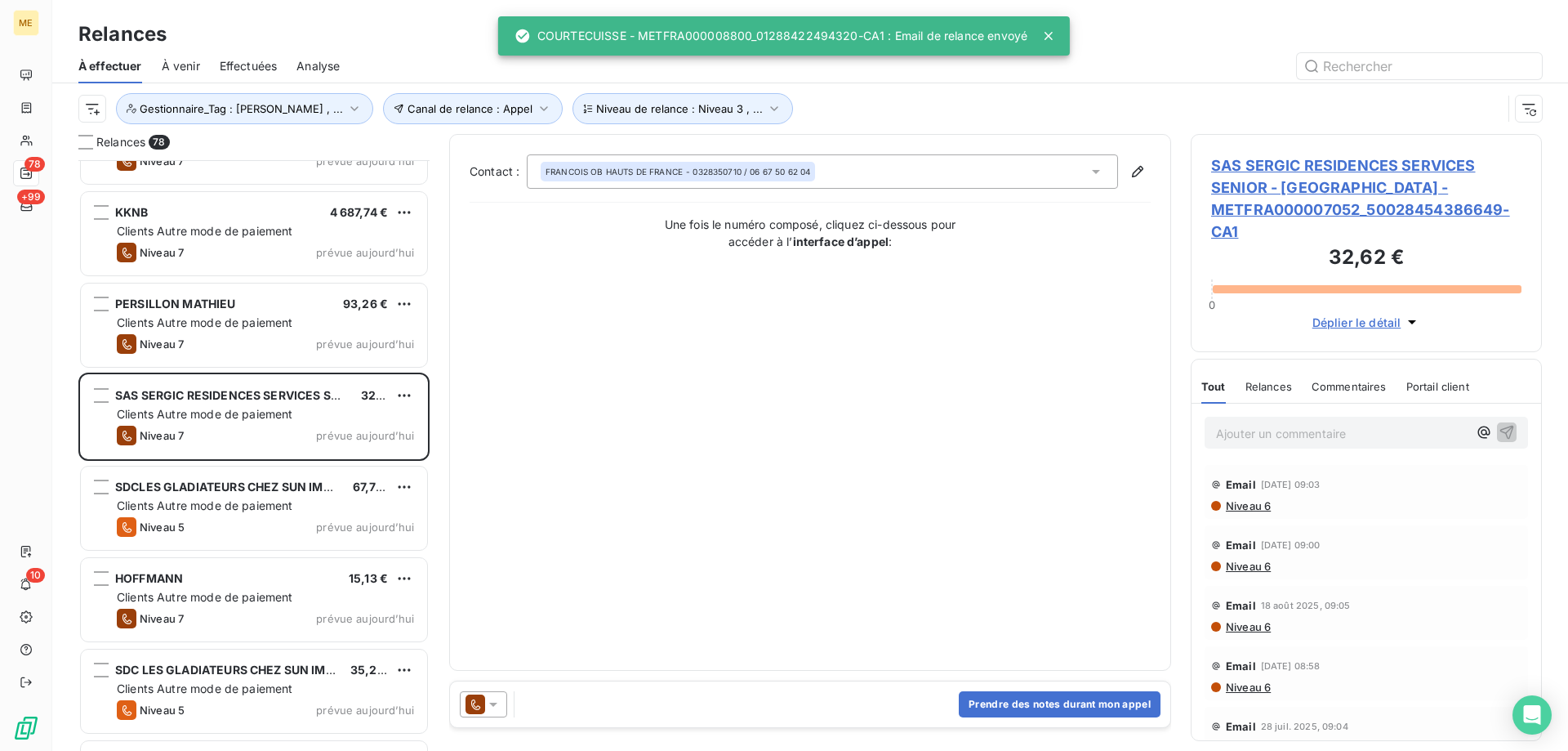
click at [498, 701] on icon at bounding box center [493, 704] width 16 height 16
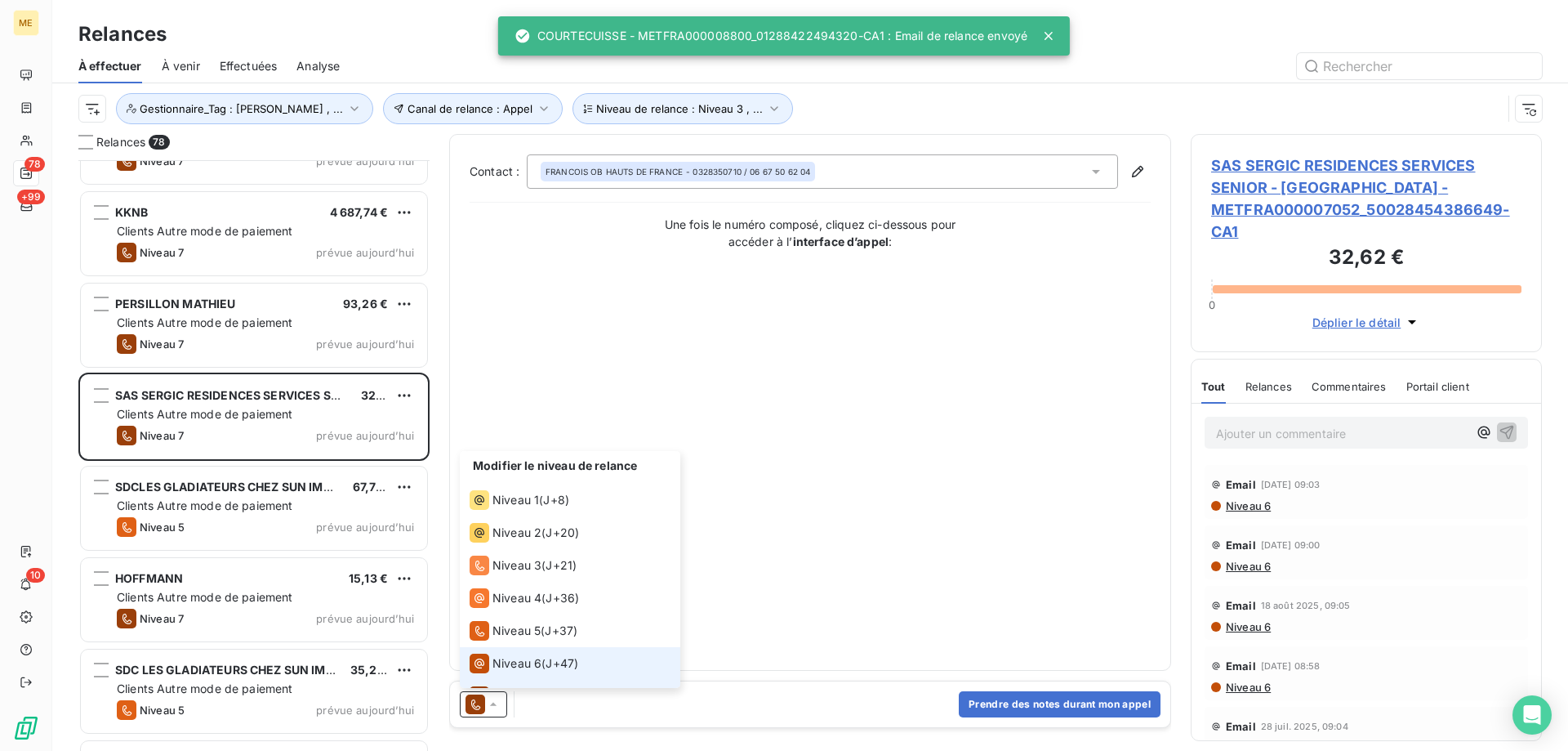
scroll to position [24, 0]
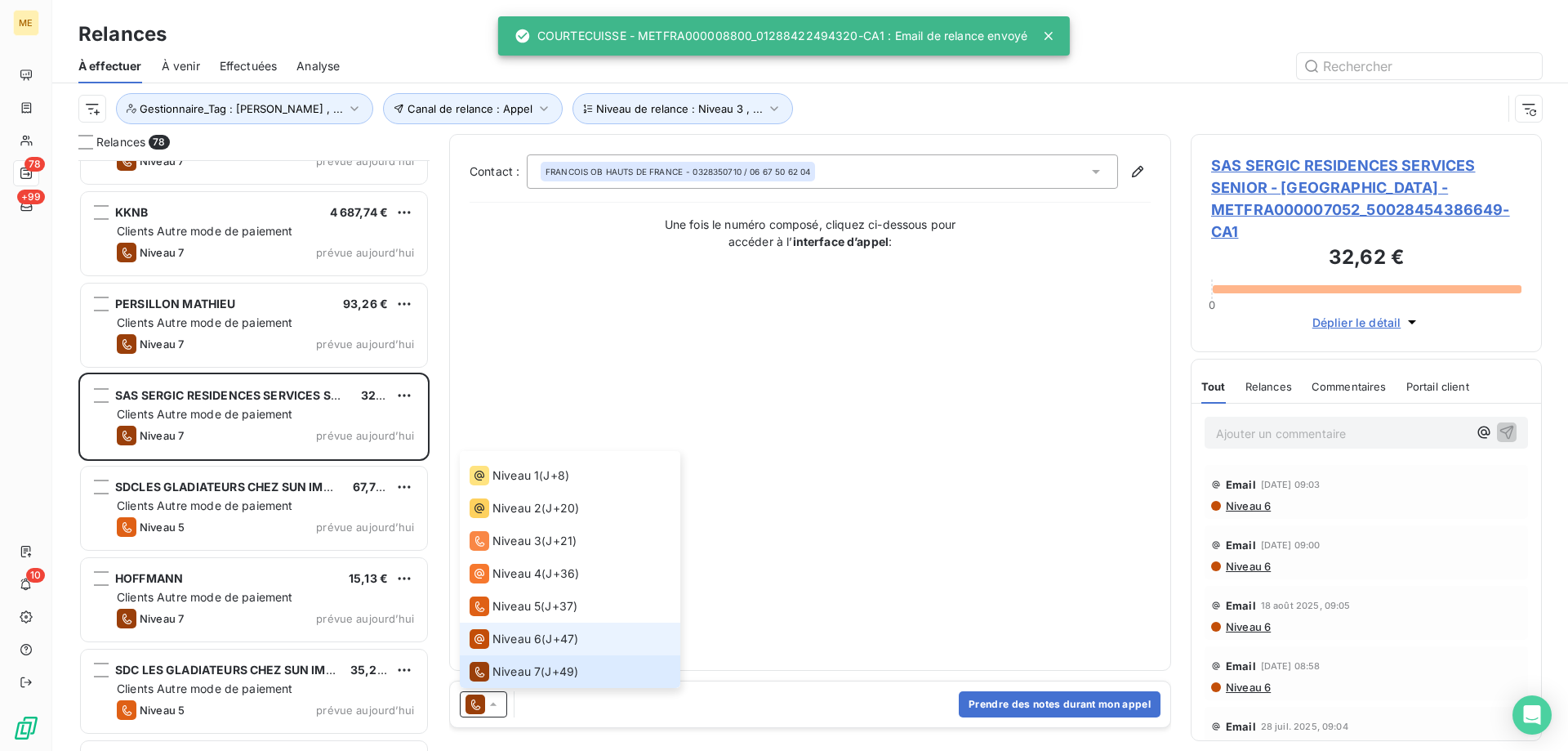
click at [519, 634] on span "Niveau 6" at bounding box center [516, 639] width 49 height 16
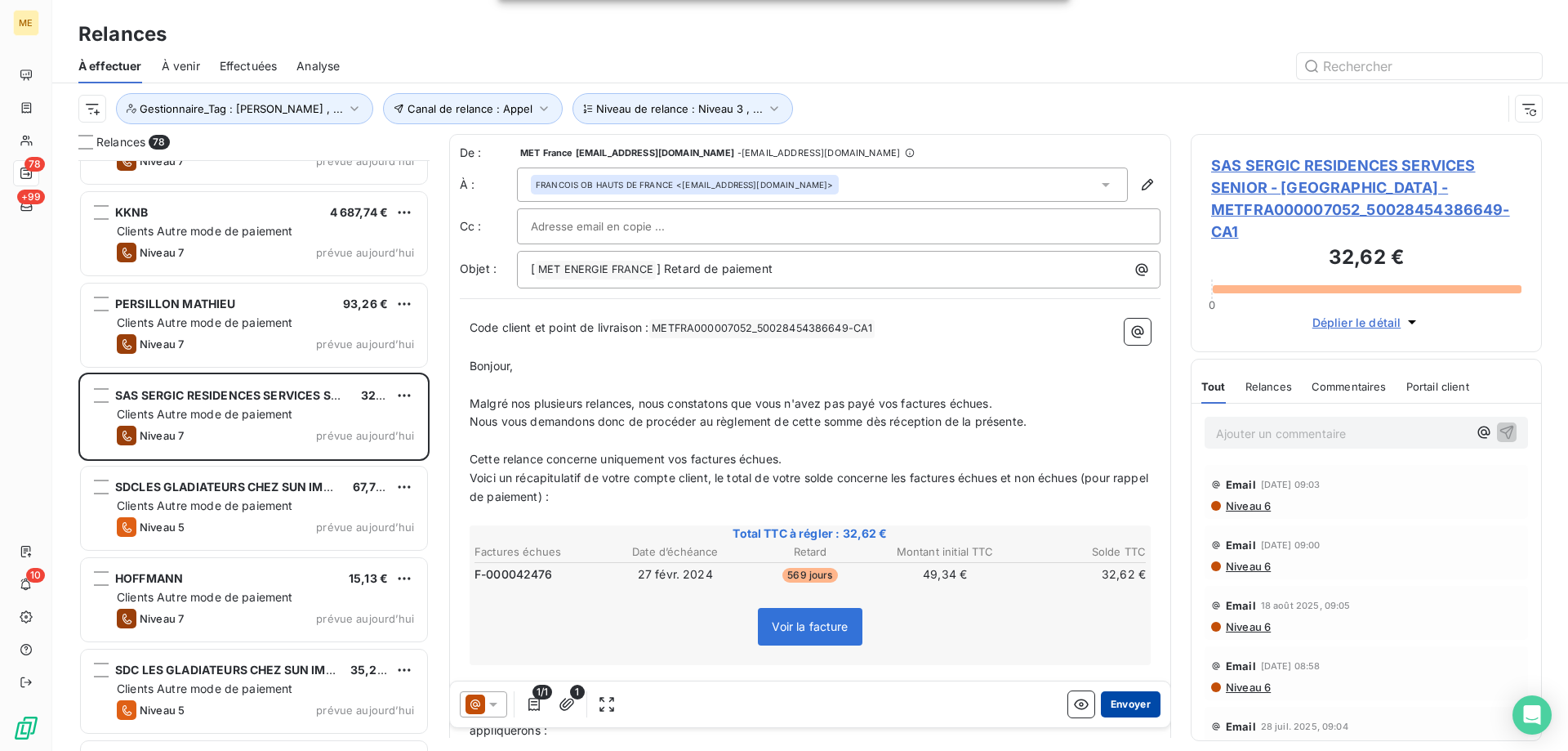
click at [1135, 701] on button "Envoyer" at bounding box center [1131, 703] width 59 height 26
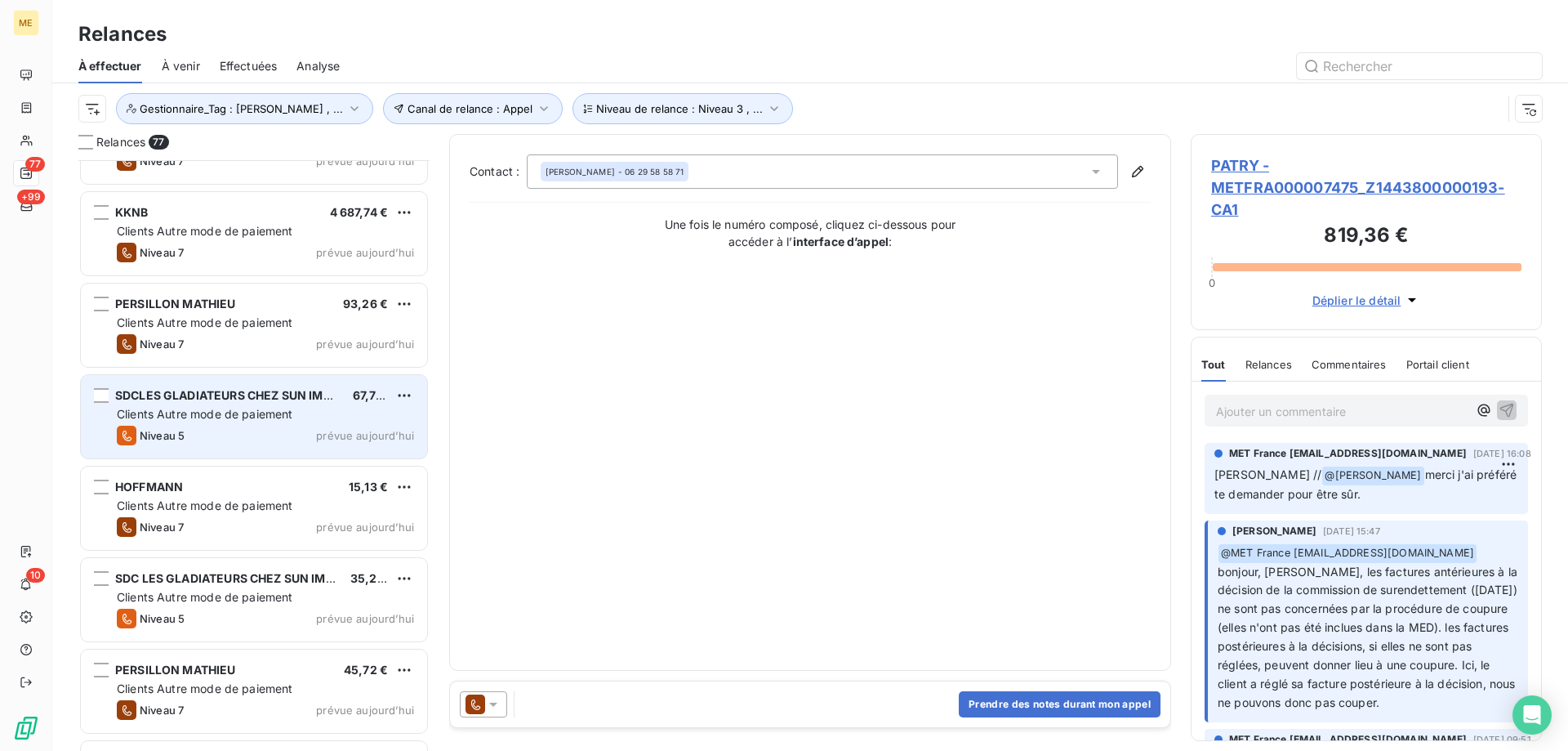
click at [359, 422] on div "SDCLES GLADIATEURS CHEZ SUN IMMOBILIER 67,73 € Clients Autre mode de paiement N…" at bounding box center [254, 416] width 347 height 84
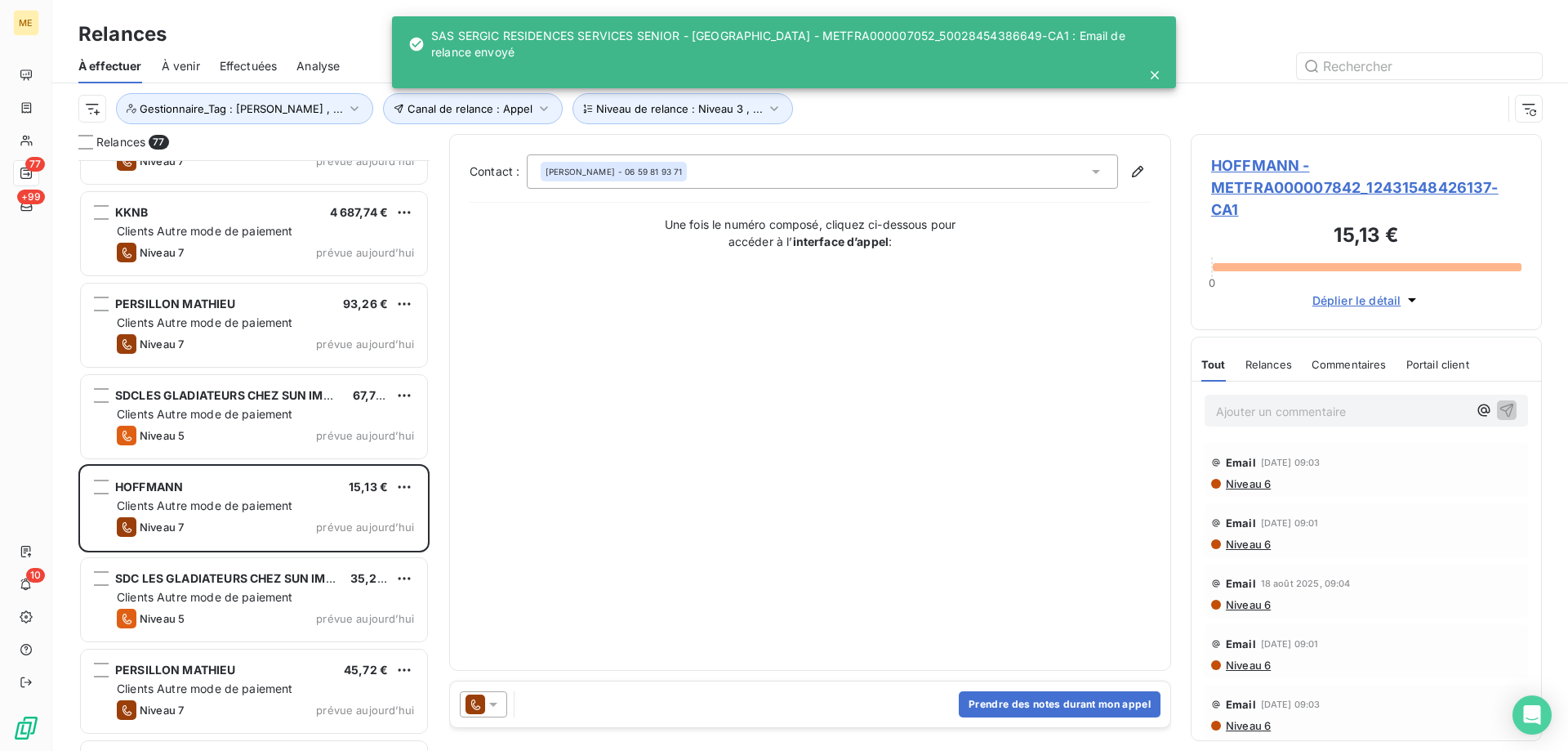
click at [499, 699] on icon at bounding box center [493, 704] width 16 height 16
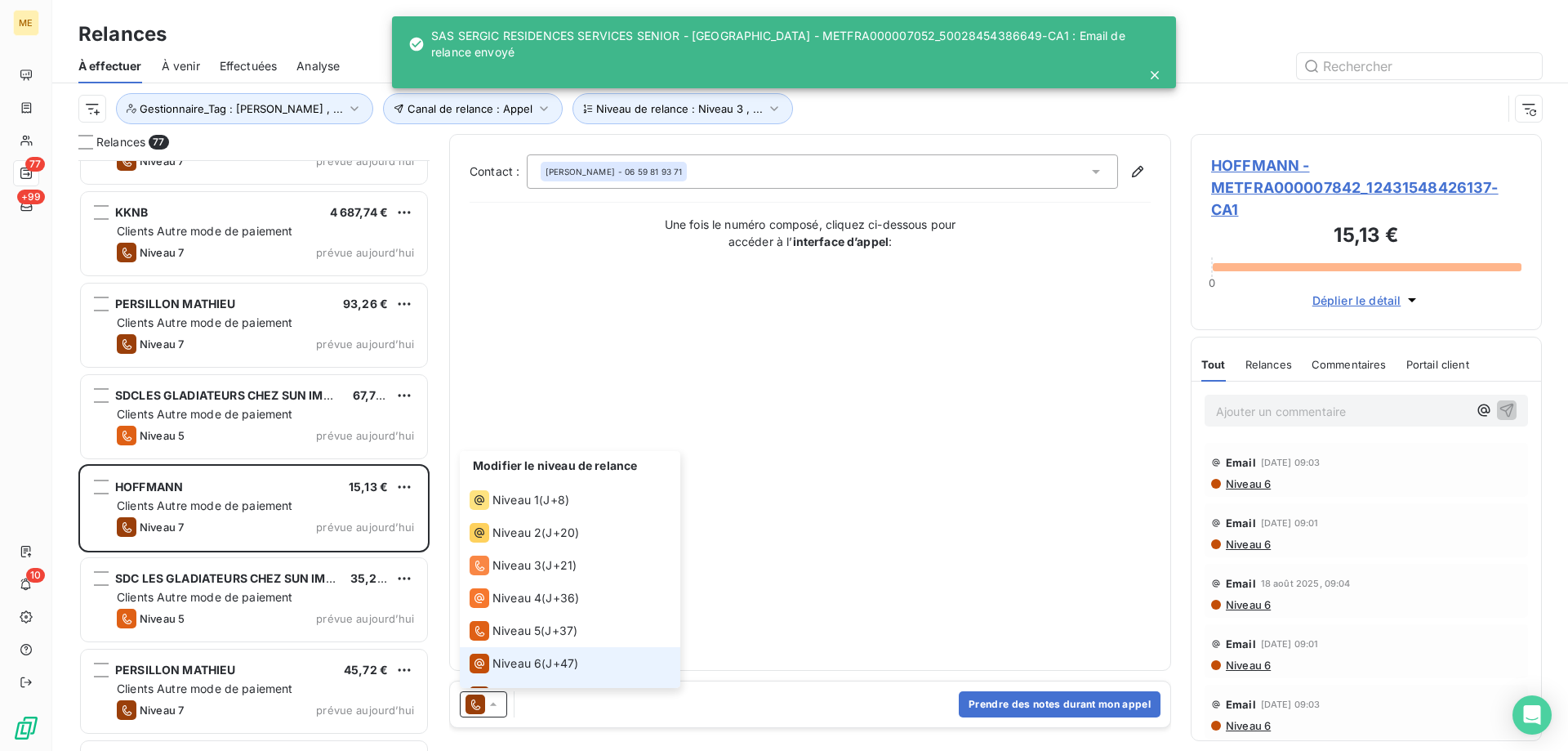
scroll to position [24, 0]
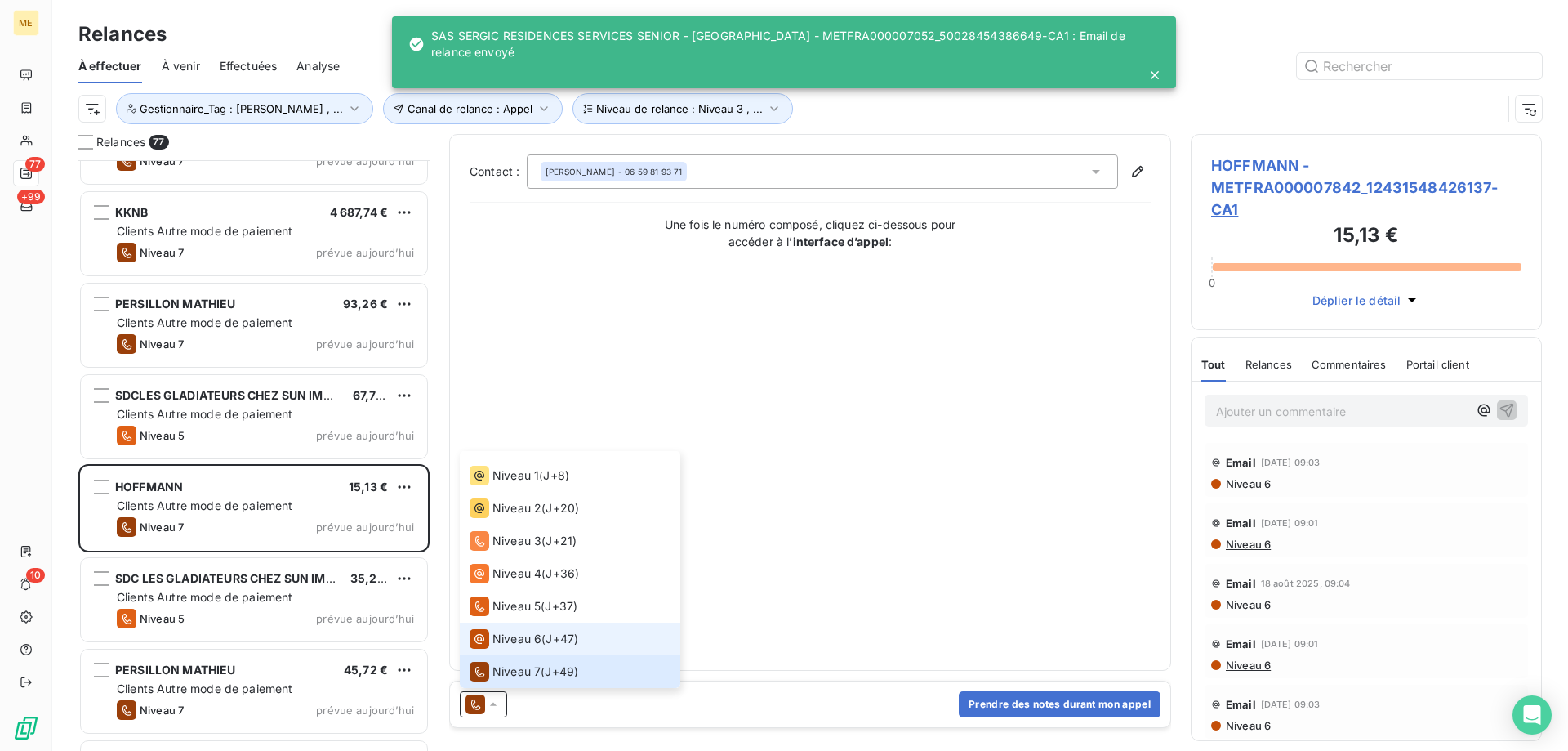
click at [535, 638] on span "Niveau 6" at bounding box center [516, 639] width 49 height 16
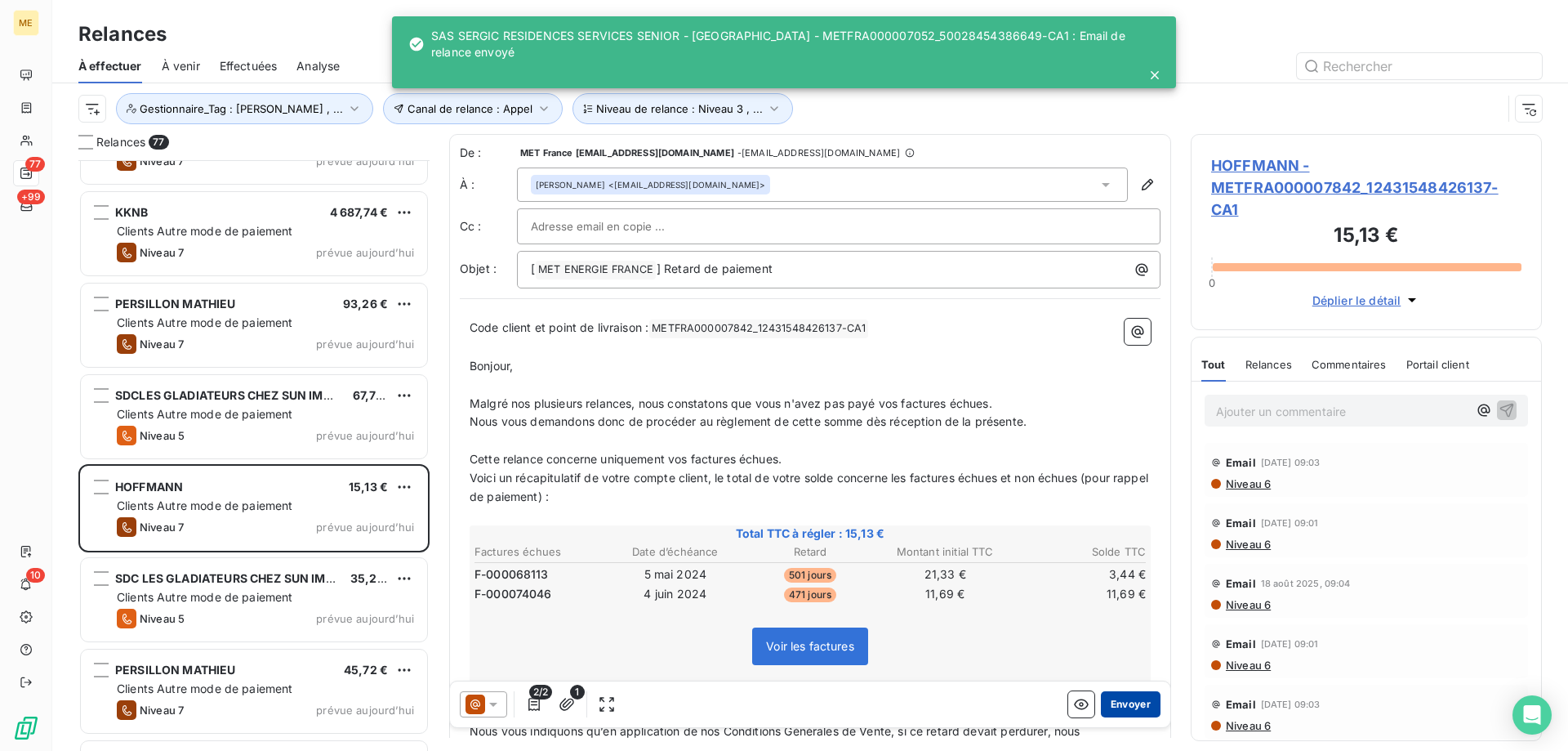
click at [1123, 701] on button "Envoyer" at bounding box center [1131, 703] width 59 height 26
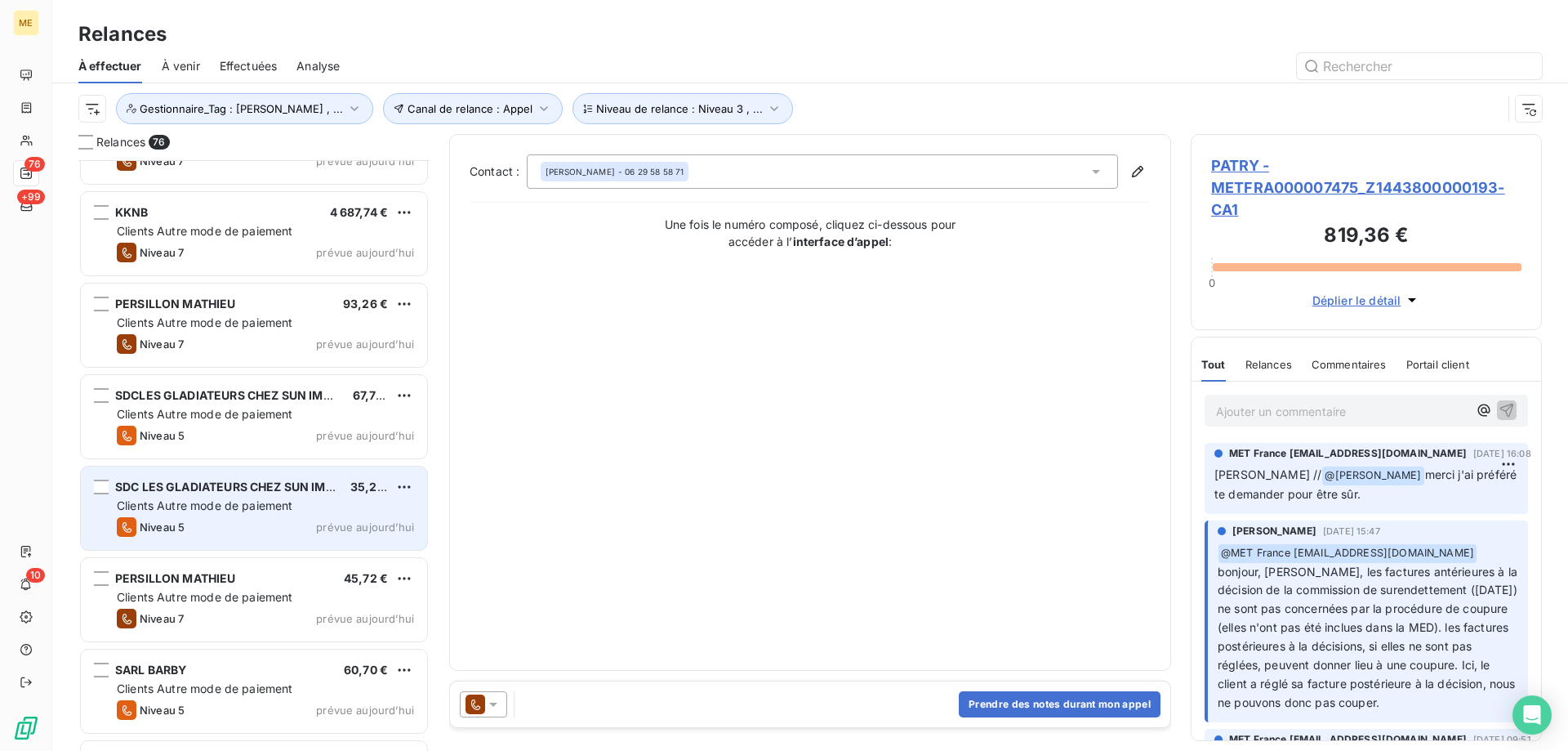
click at [379, 499] on div "Clients Autre mode de paiement" at bounding box center [265, 506] width 297 height 16
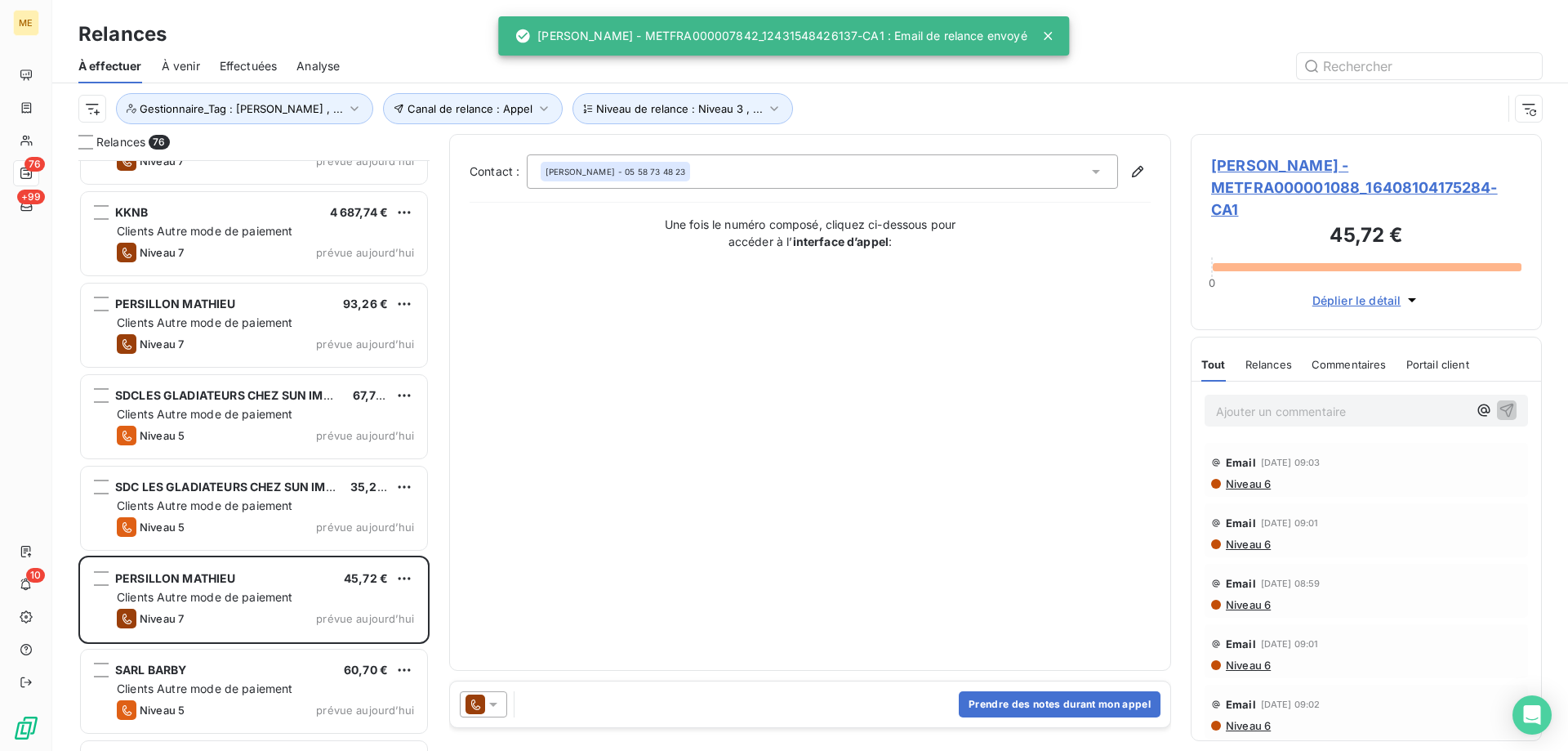
click at [497, 713] on div at bounding box center [483, 703] width 48 height 26
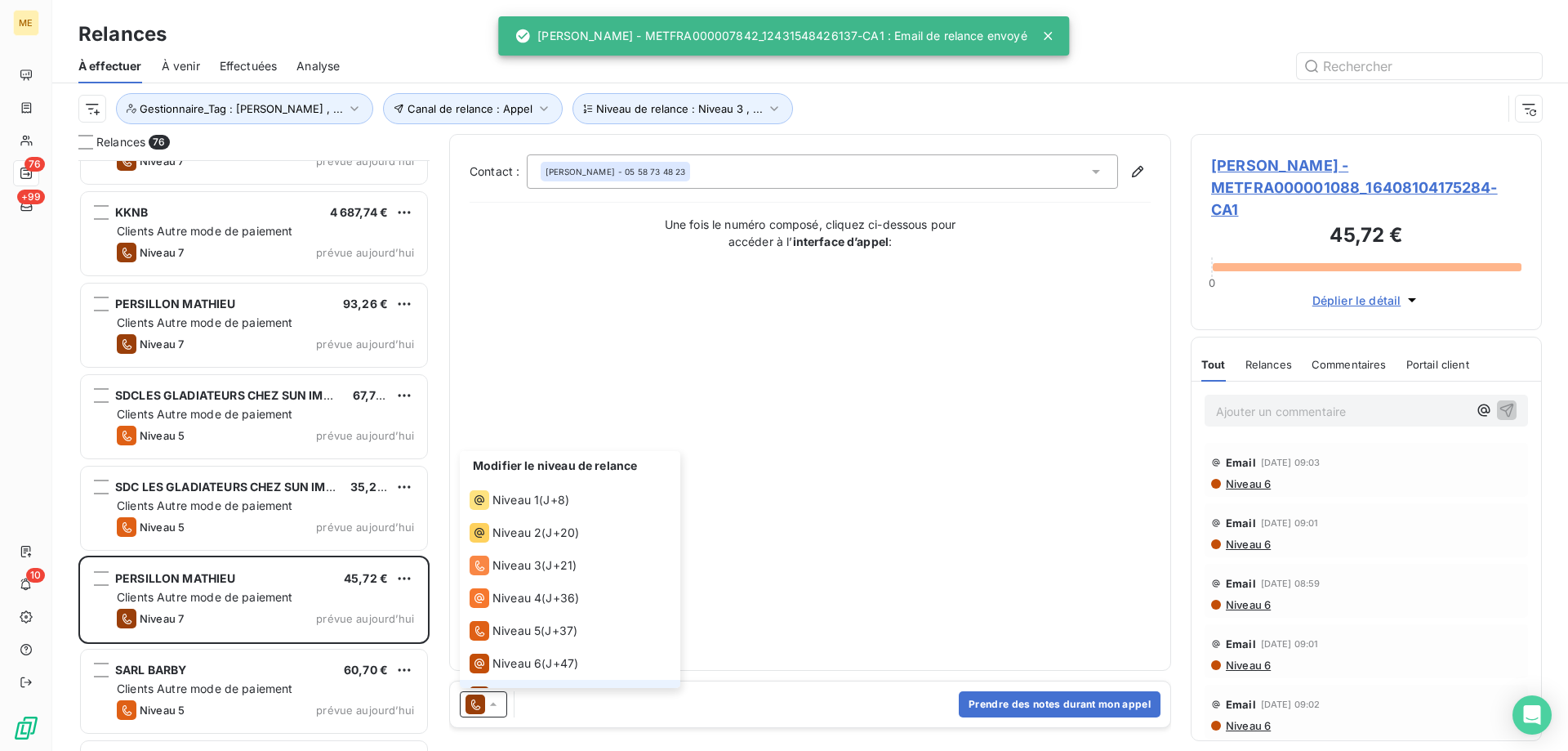
scroll to position [24, 0]
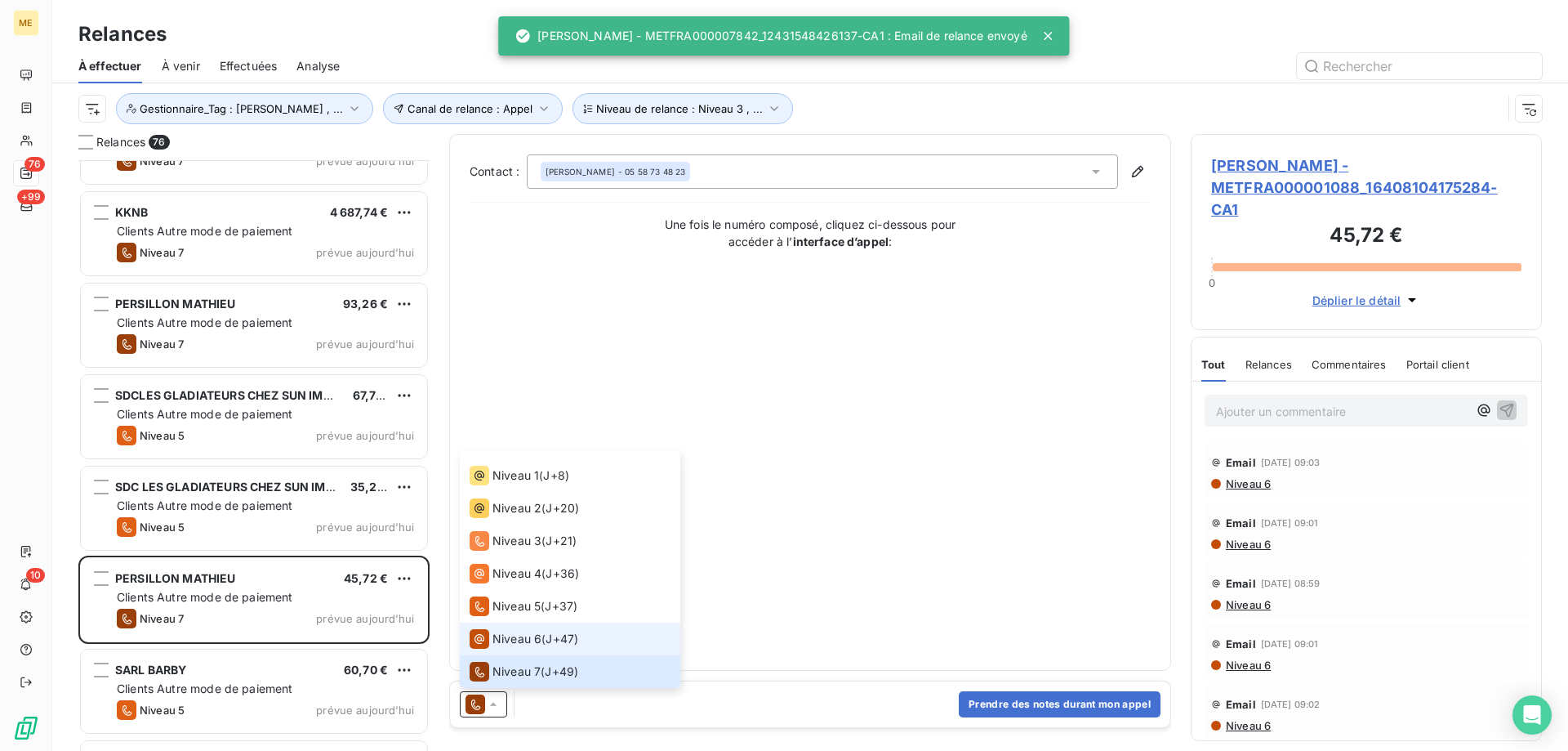
click at [534, 639] on span "Niveau 6" at bounding box center [516, 639] width 49 height 16
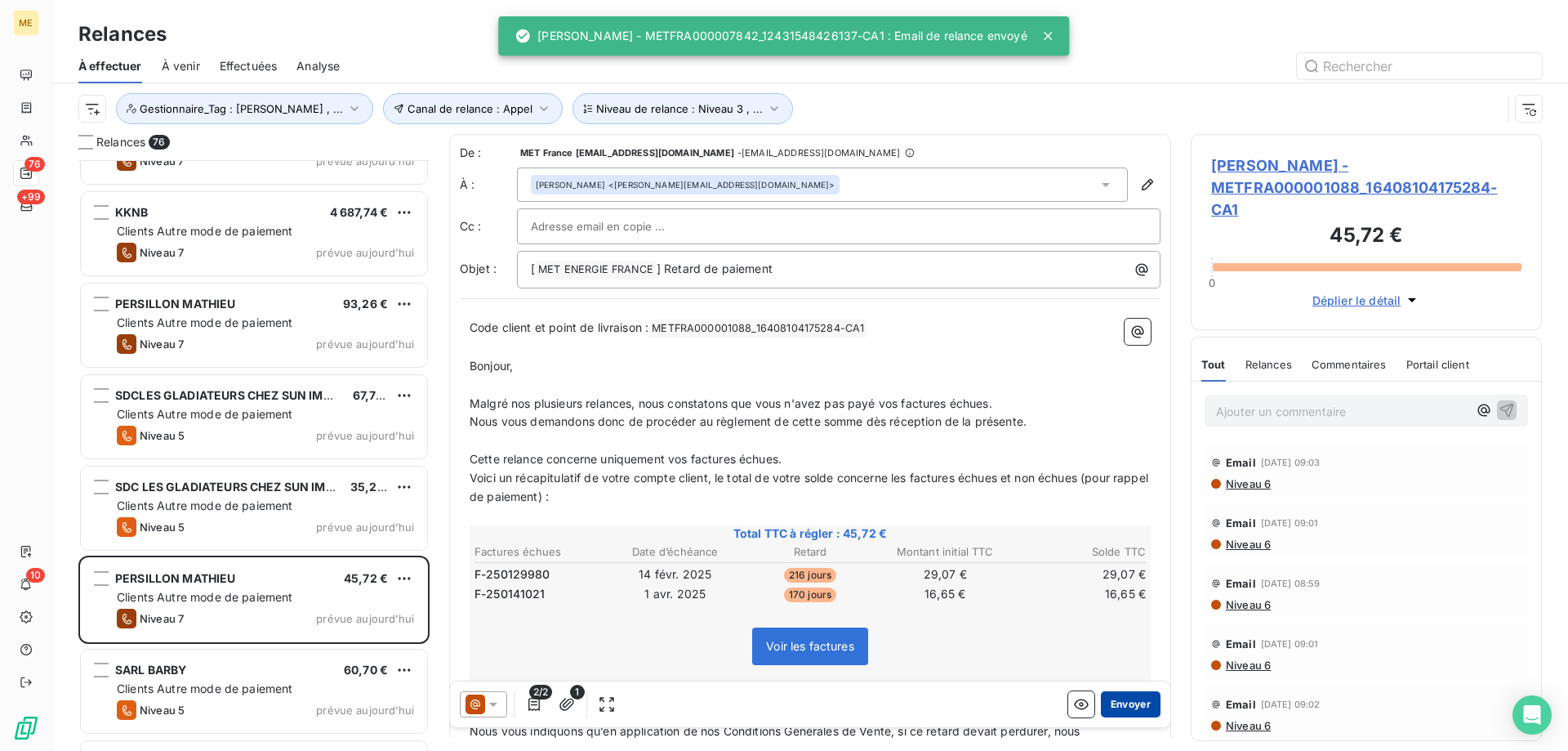
click at [1132, 702] on button "Envoyer" at bounding box center [1131, 703] width 59 height 26
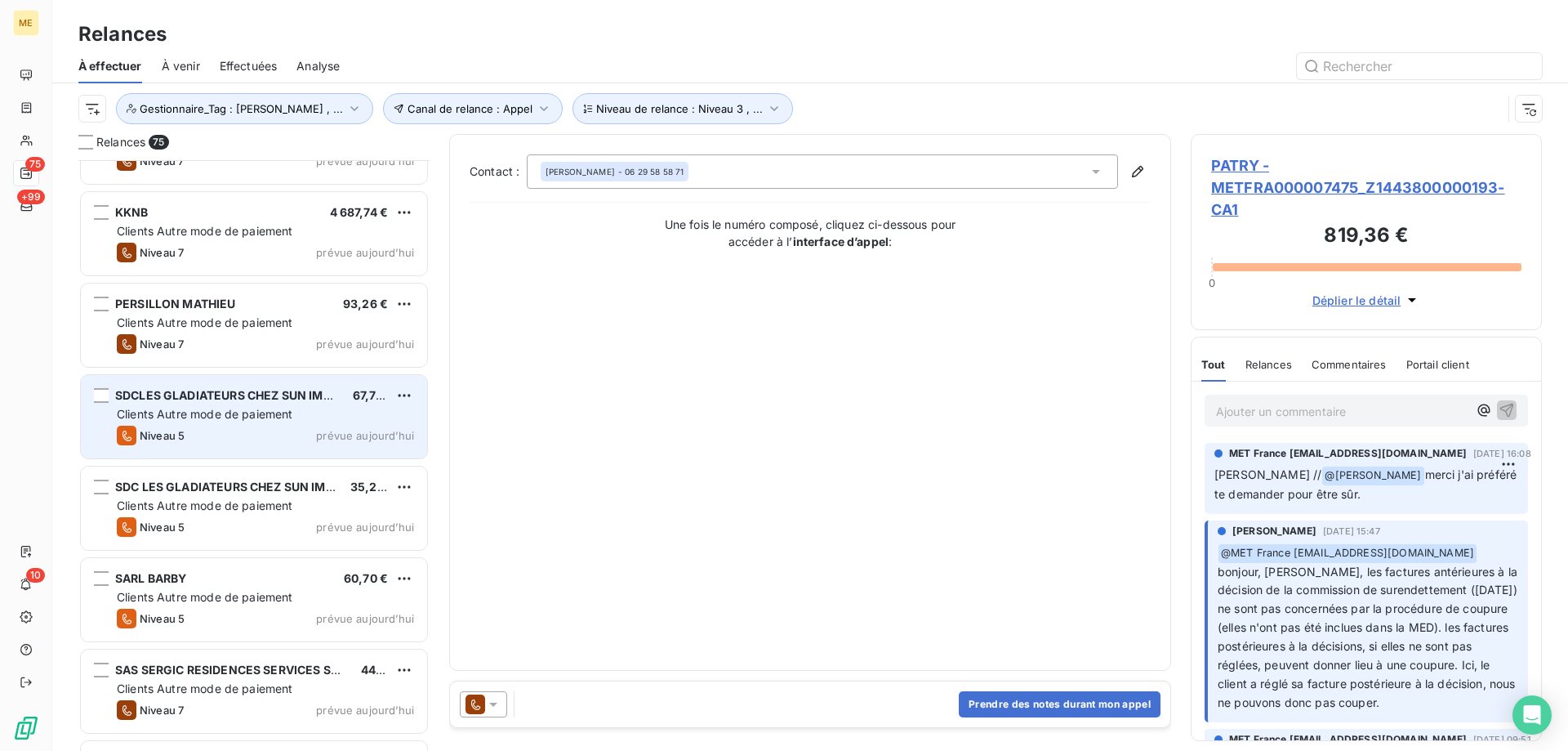
click at [361, 411] on div "Clients Autre mode de paiement" at bounding box center [265, 414] width 297 height 16
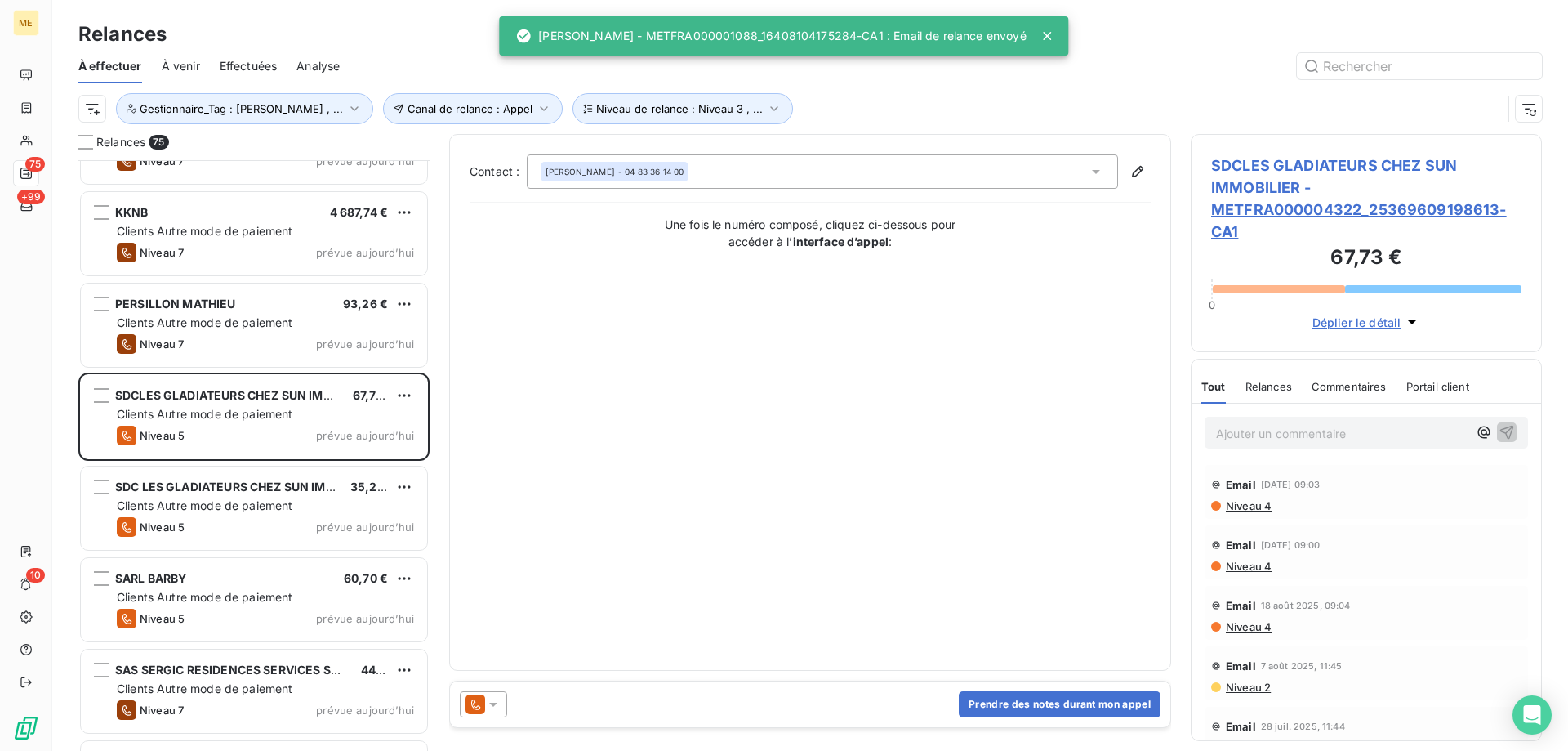
click at [497, 702] on icon at bounding box center [493, 704] width 16 height 16
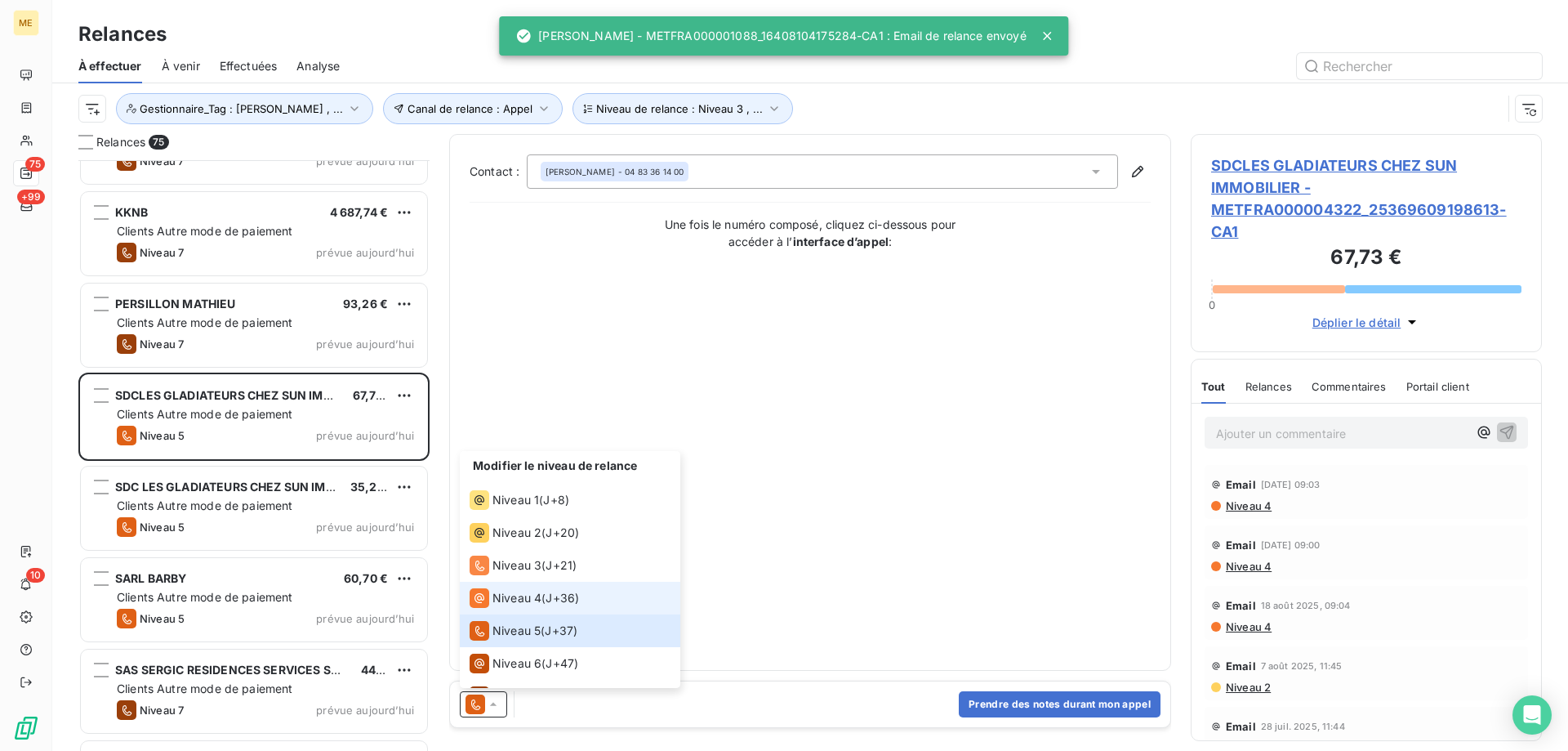
click at [545, 600] on div "Niveau 4 ( J+36 )" at bounding box center [524, 598] width 110 height 20
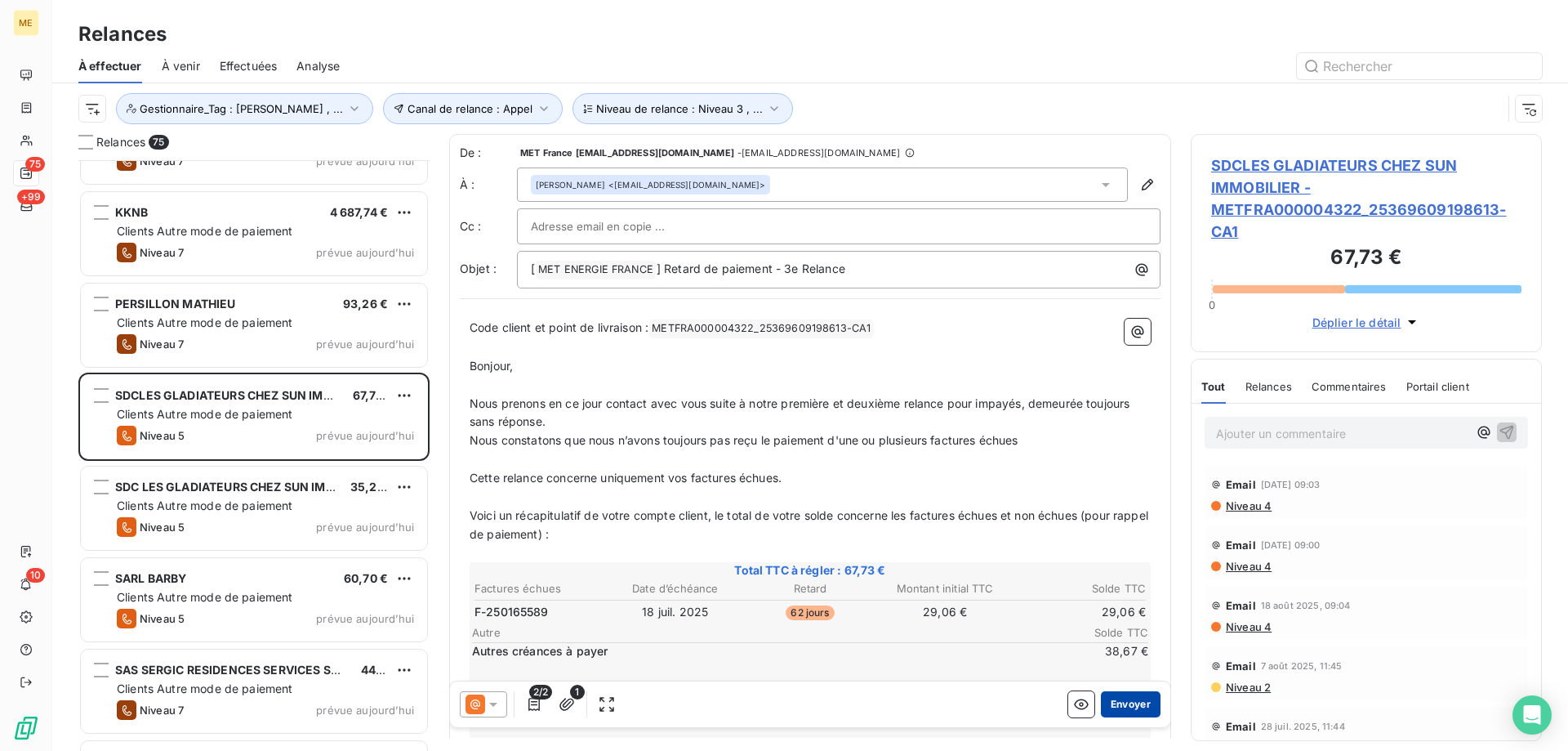
click at [1135, 704] on button "Envoyer" at bounding box center [1131, 703] width 59 height 26
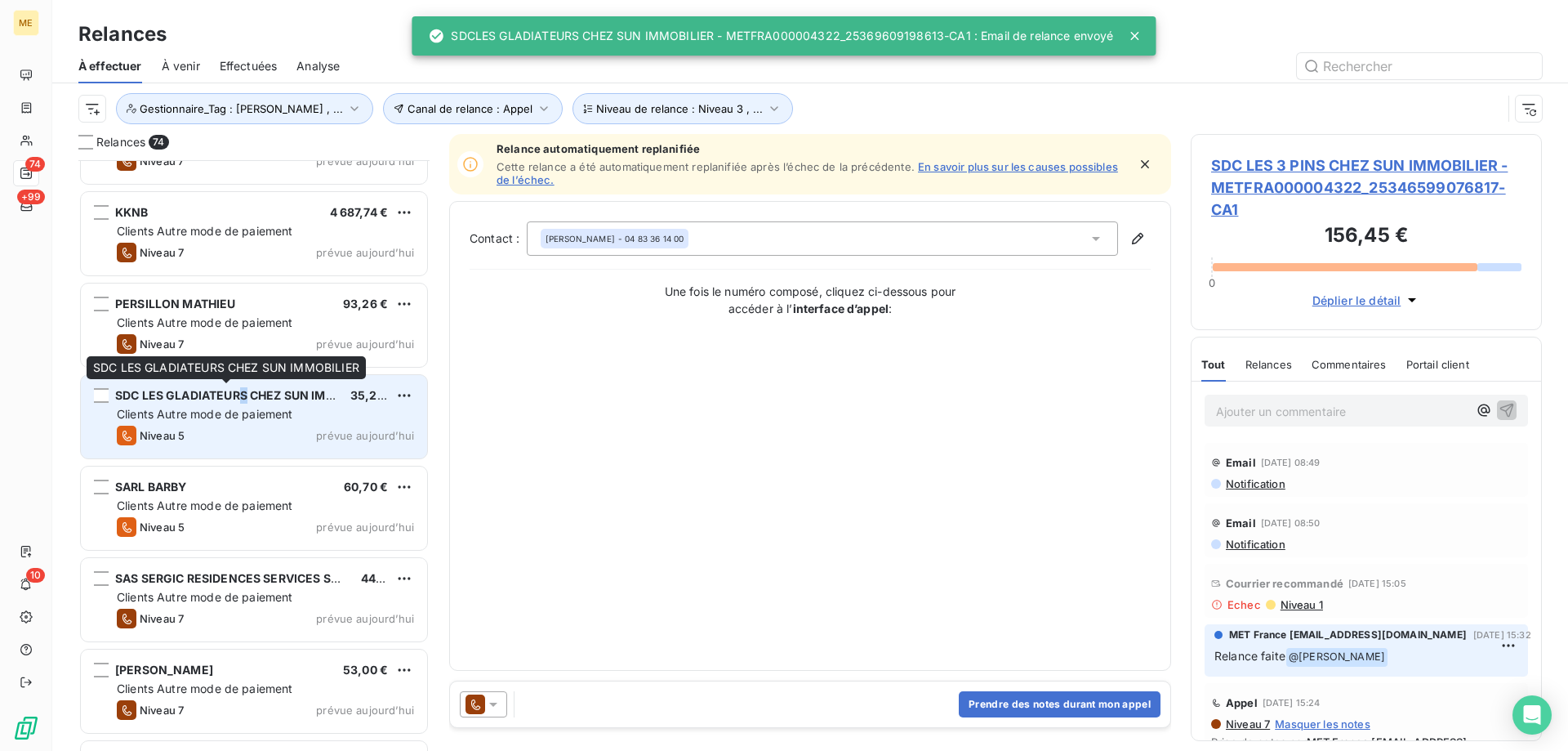
click at [245, 398] on span "SDC LES GLADIATEURS CHEZ SUN IMMOBILIER" at bounding box center [248, 394] width 266 height 13
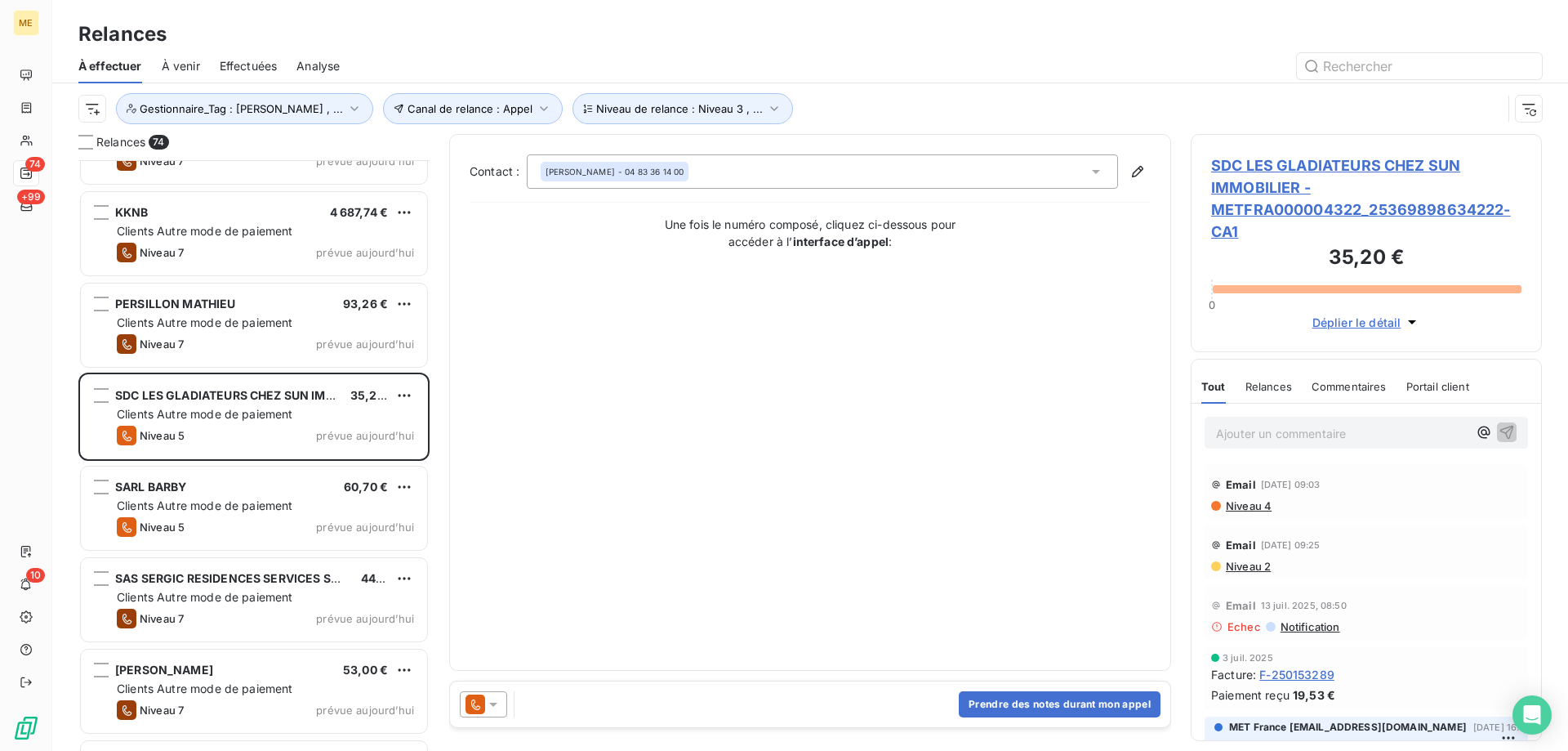
click at [494, 701] on icon at bounding box center [493, 704] width 16 height 16
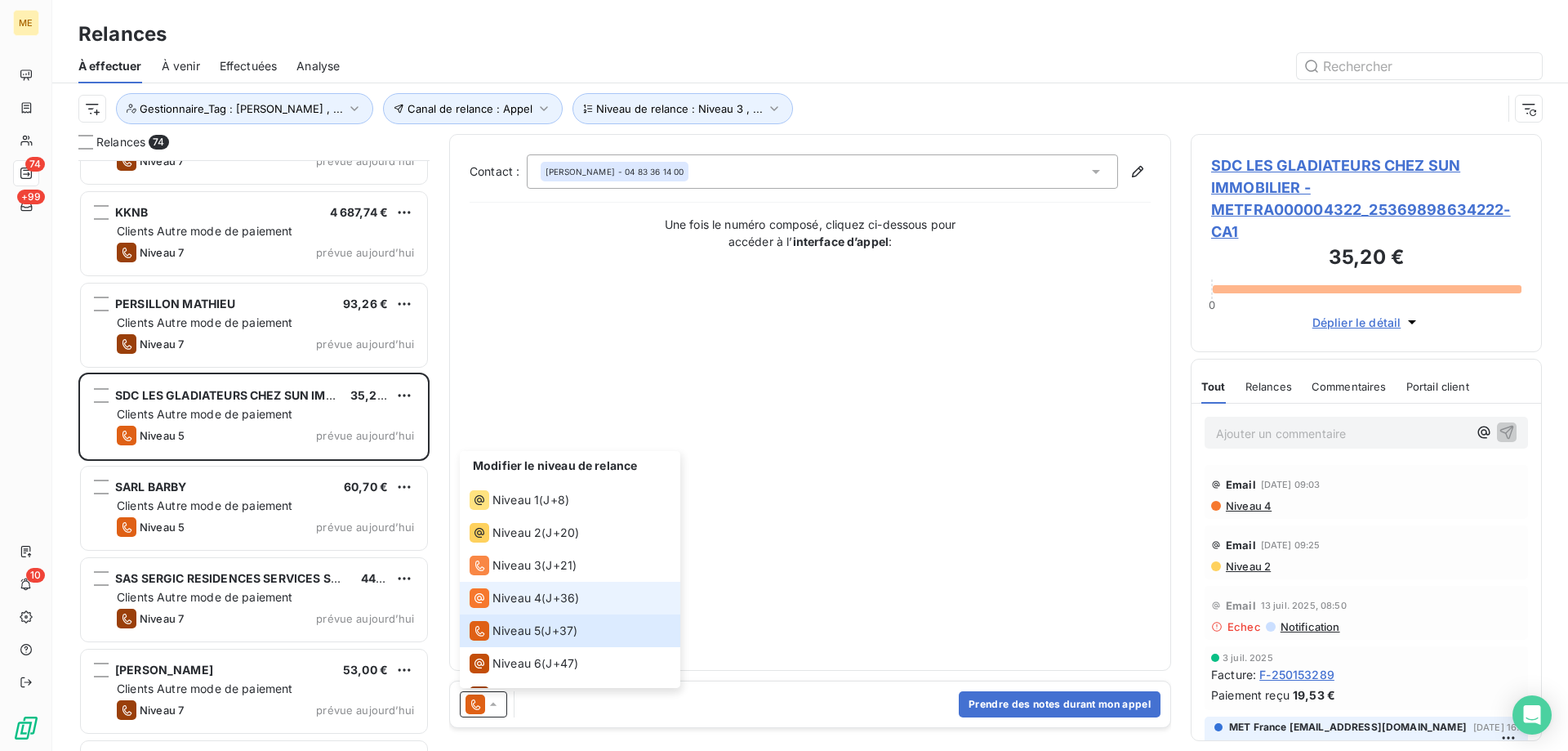
click at [532, 590] on div "Niveau 4" at bounding box center [506, 598] width 72 height 20
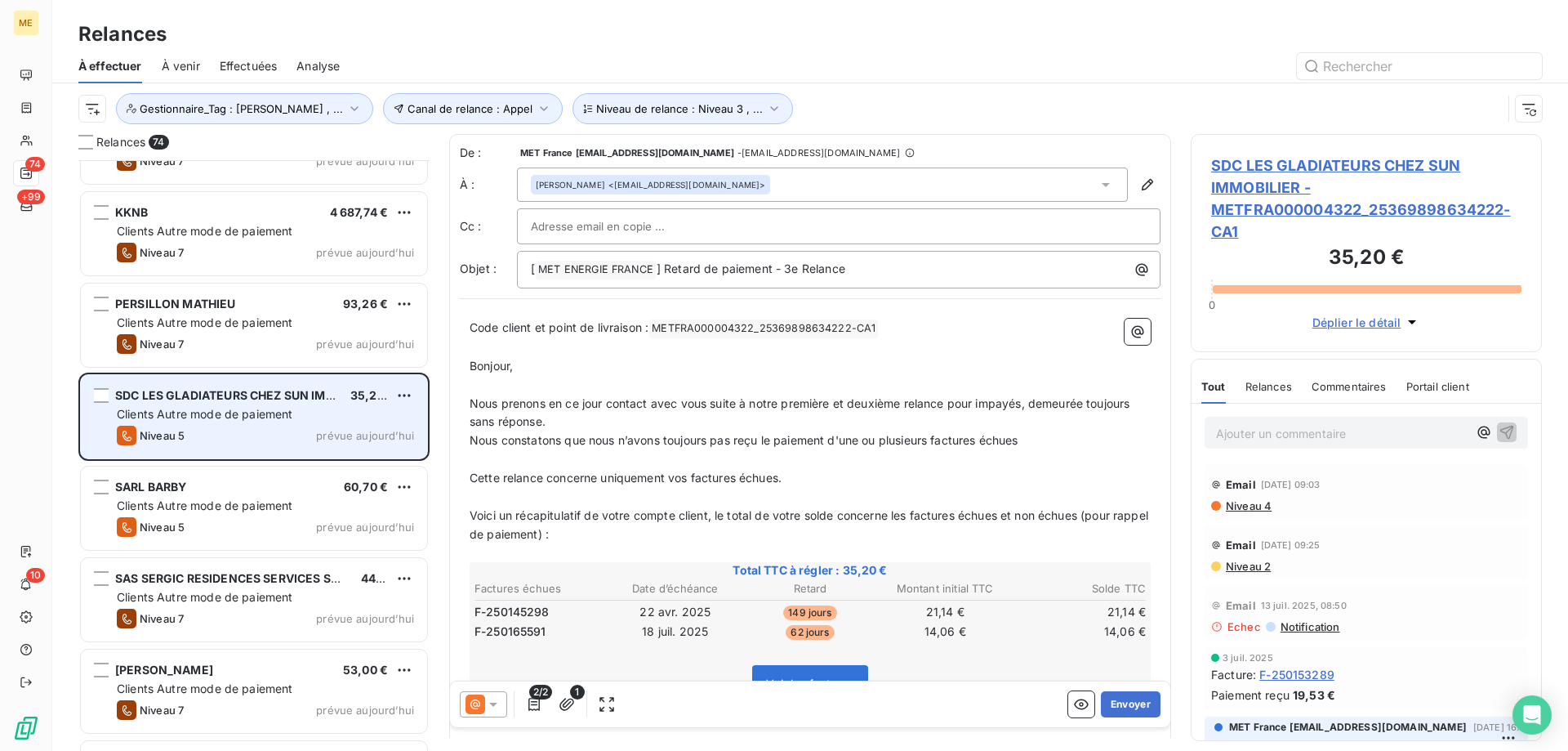
click at [341, 419] on div "Clients Autre mode de paiement" at bounding box center [265, 414] width 297 height 16
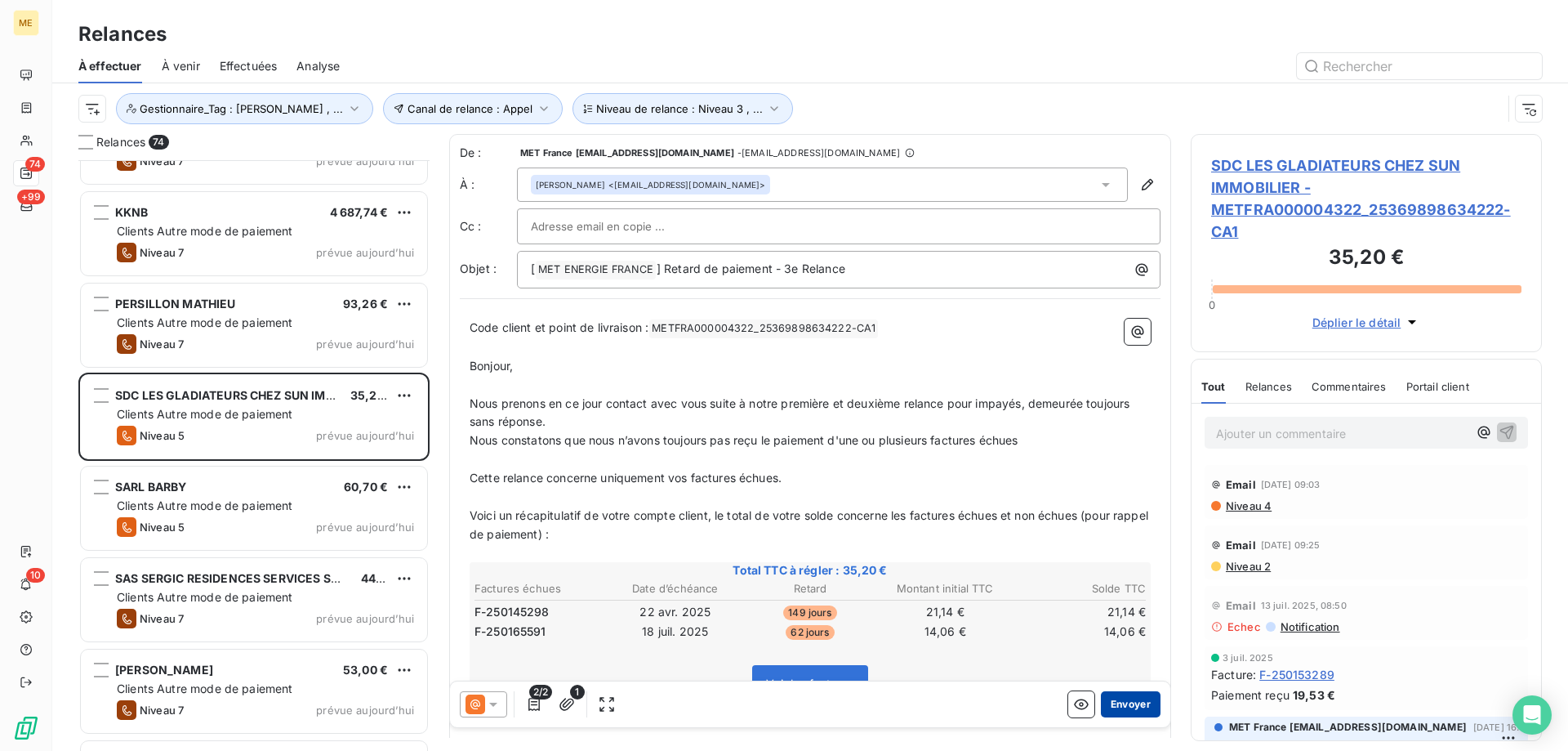
click at [1112, 702] on button "Envoyer" at bounding box center [1131, 703] width 59 height 26
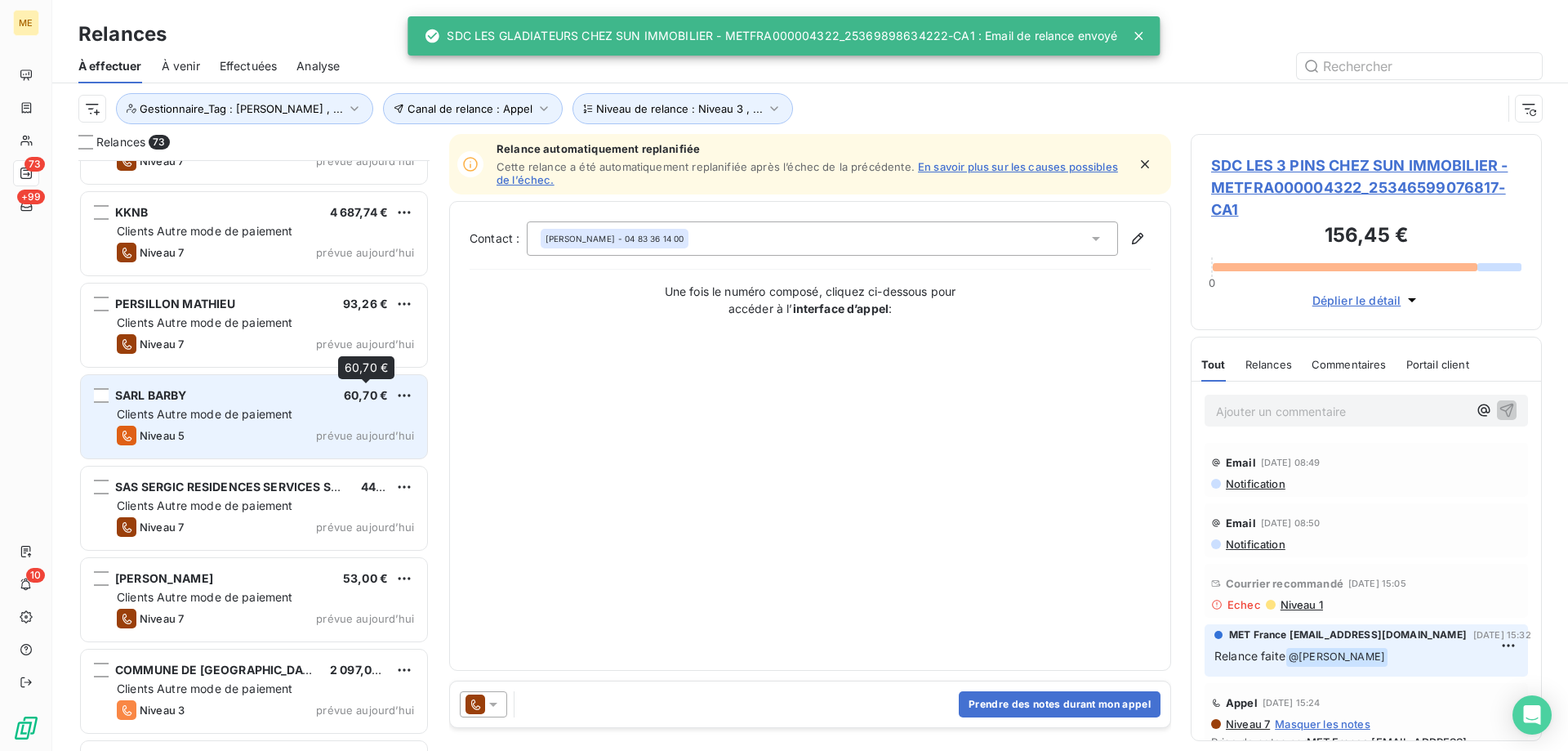
click at [348, 397] on span "60,70 €" at bounding box center [366, 394] width 44 height 13
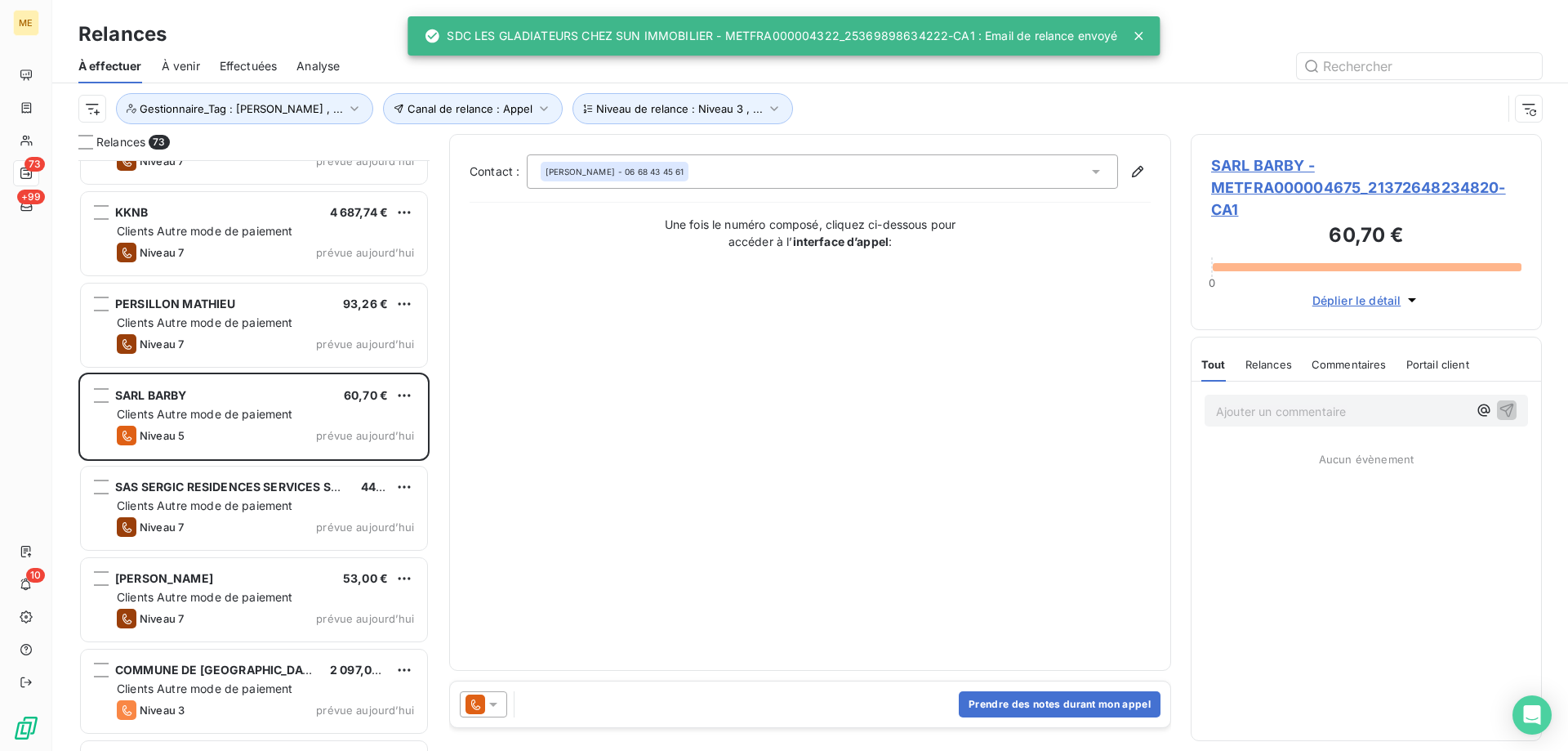
click at [494, 706] on icon at bounding box center [493, 704] width 8 height 4
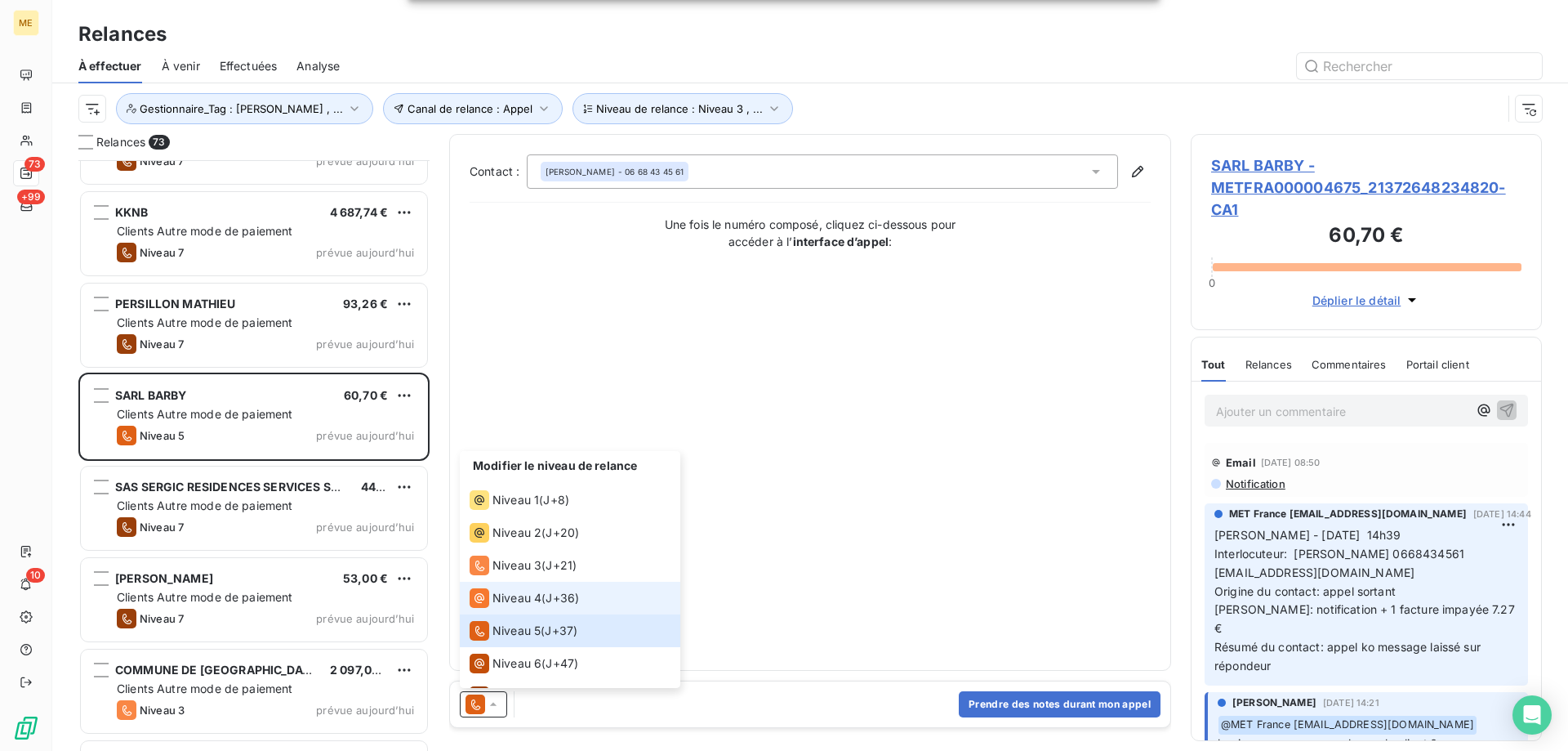
click at [516, 594] on span "Niveau 4" at bounding box center [516, 598] width 49 height 16
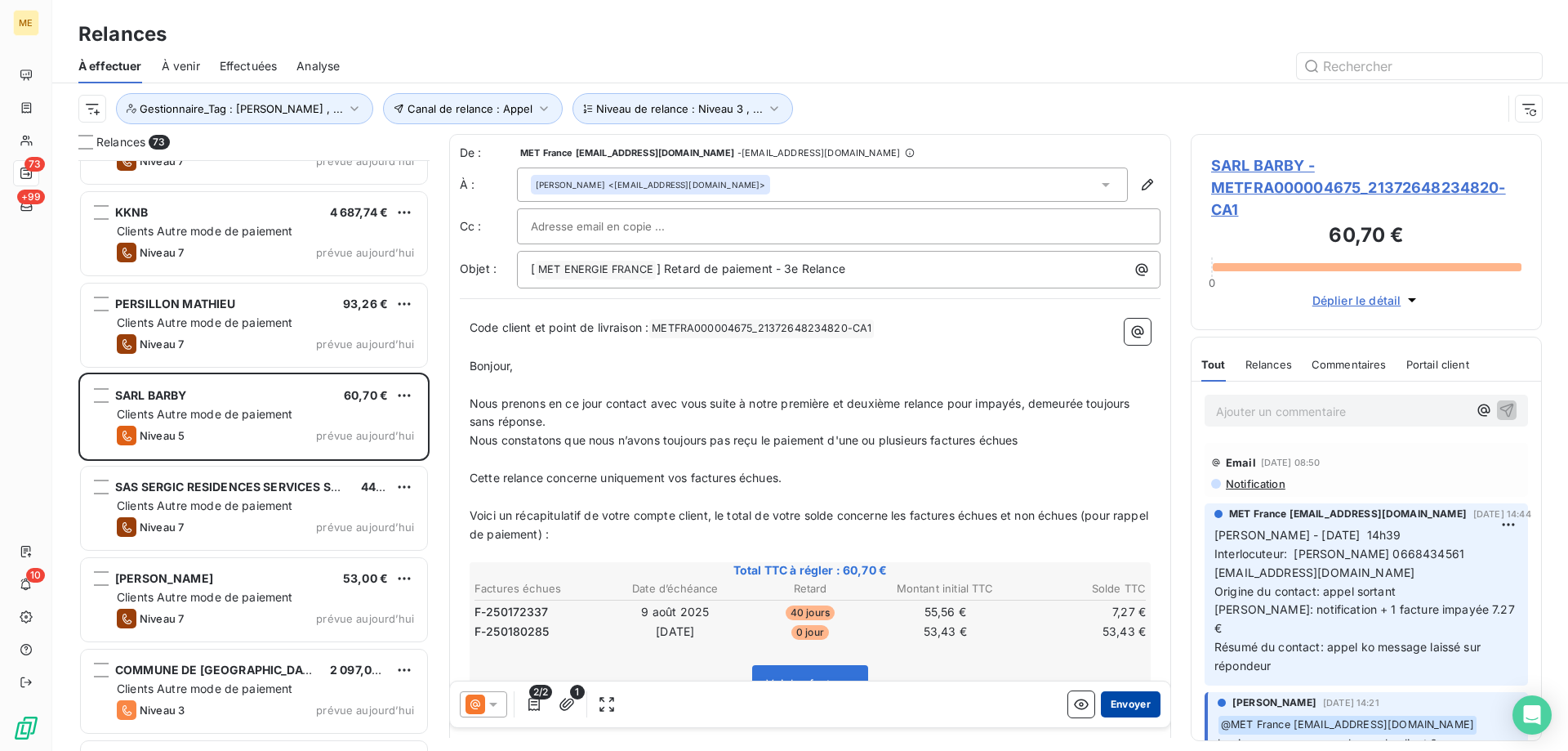
click at [1129, 698] on button "Envoyer" at bounding box center [1131, 703] width 59 height 26
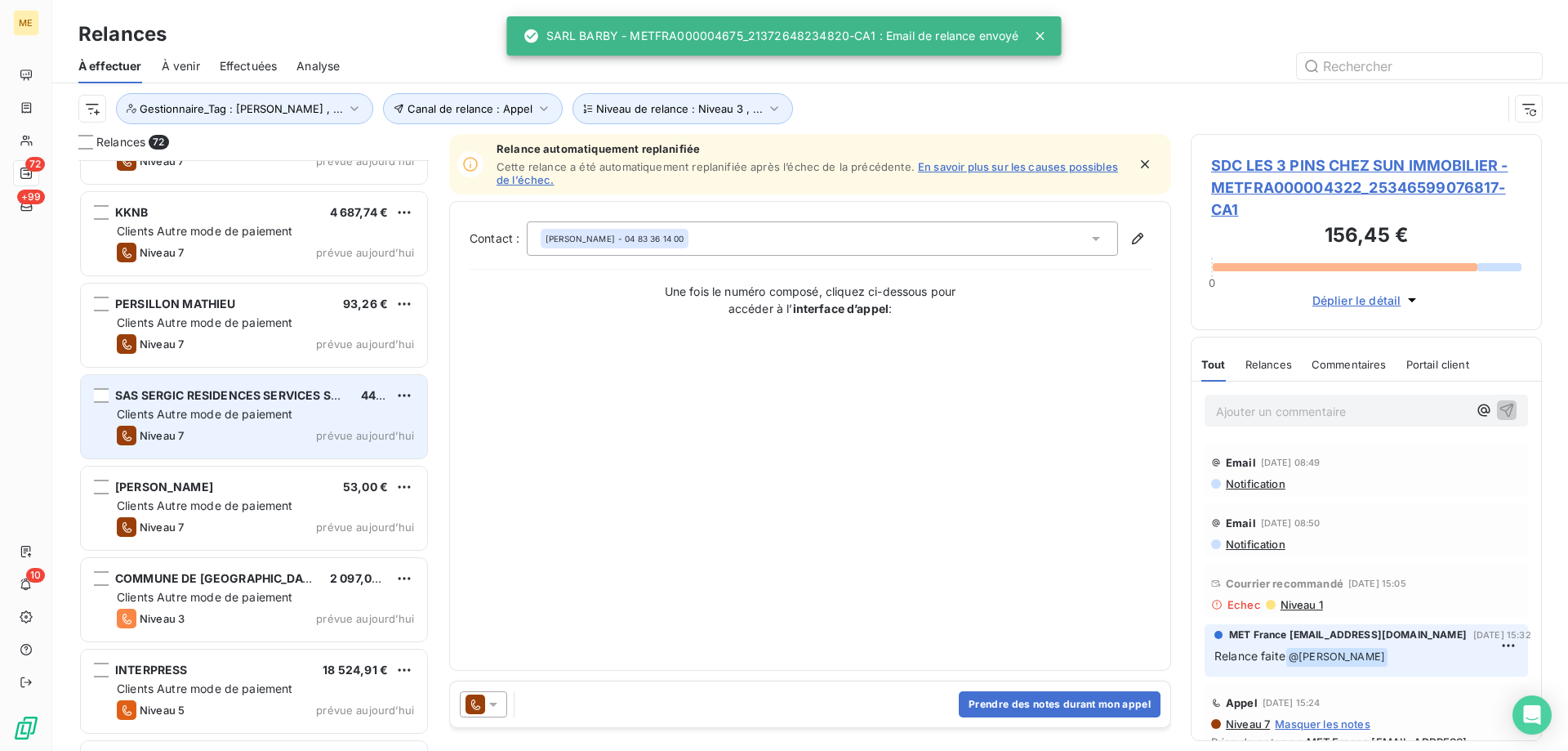
click at [286, 424] on div "SAS SERGIC RESIDENCES SERVICES SENIOR - SAINT ANTOINE 44,53 € Clients Autre mod…" at bounding box center [254, 416] width 347 height 84
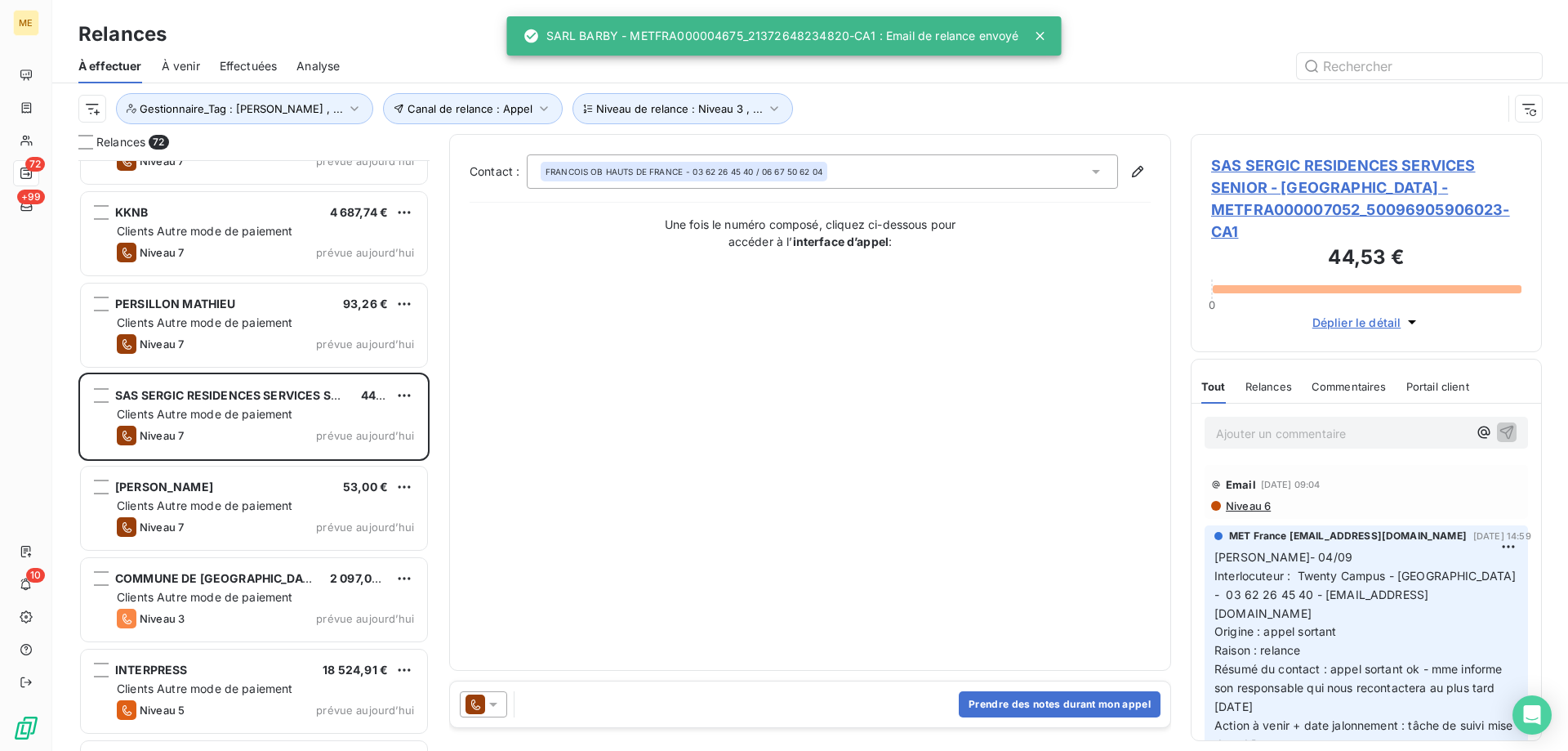
click at [498, 706] on icon at bounding box center [493, 704] width 16 height 16
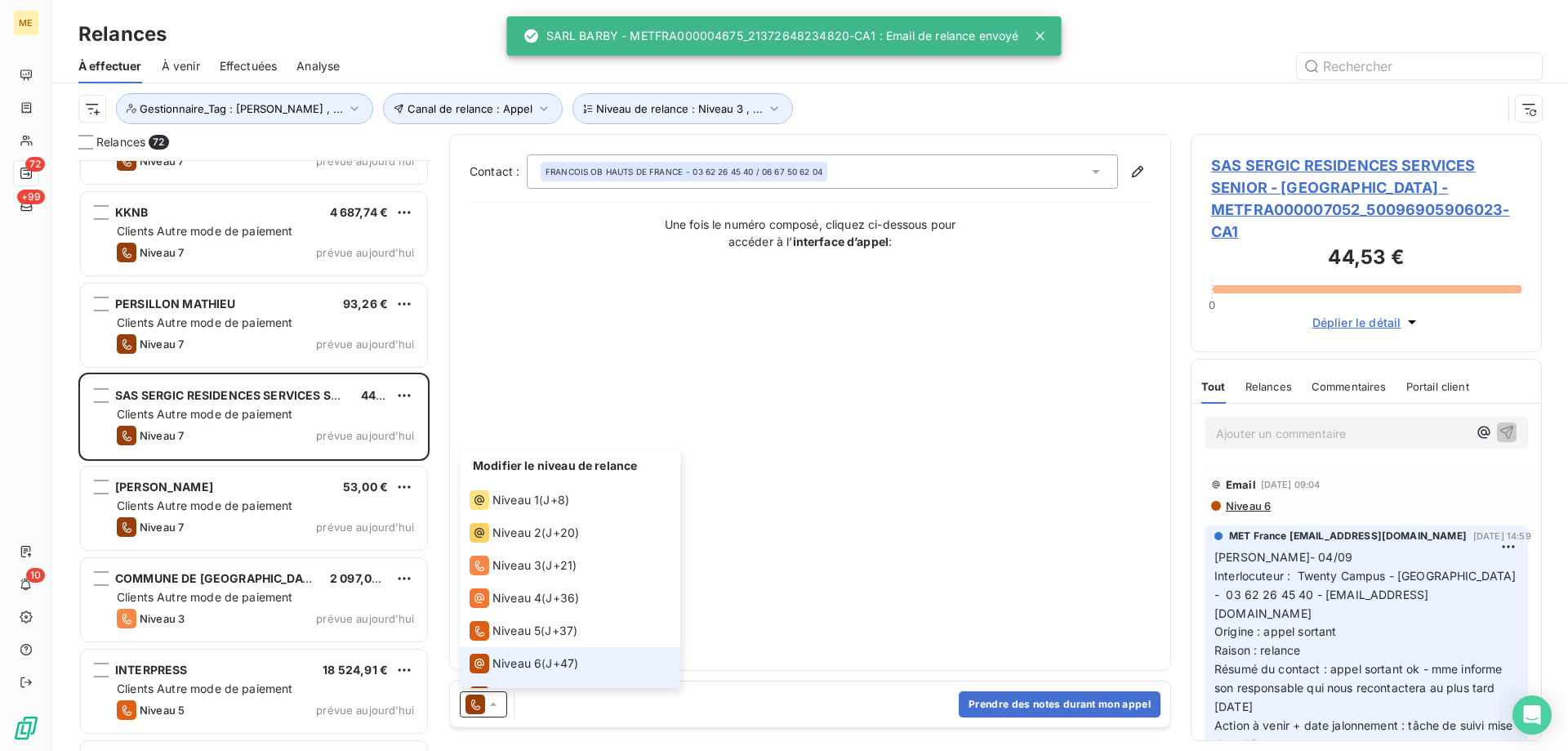
scroll to position [24, 0]
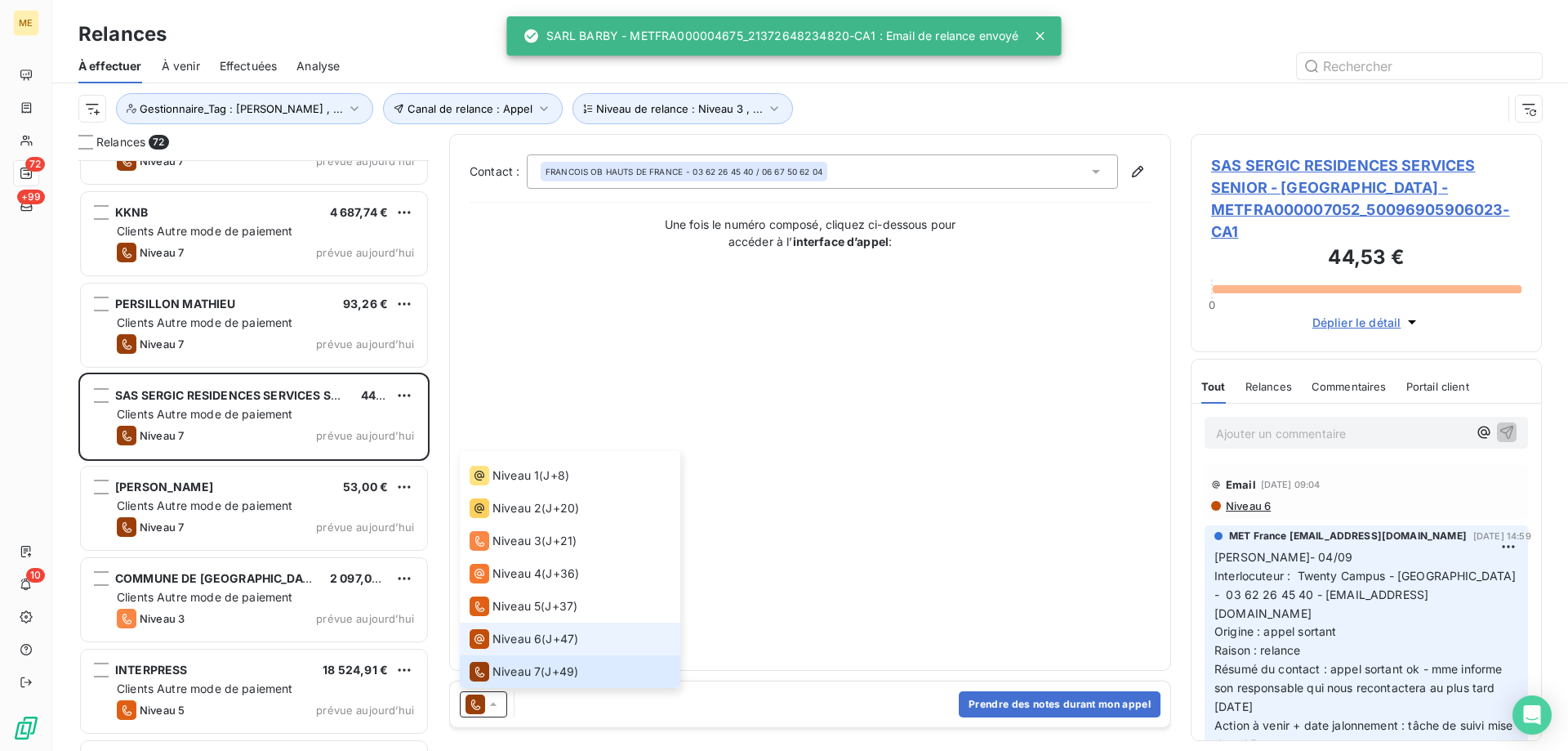
click at [517, 631] on span "Niveau 6" at bounding box center [516, 639] width 49 height 16
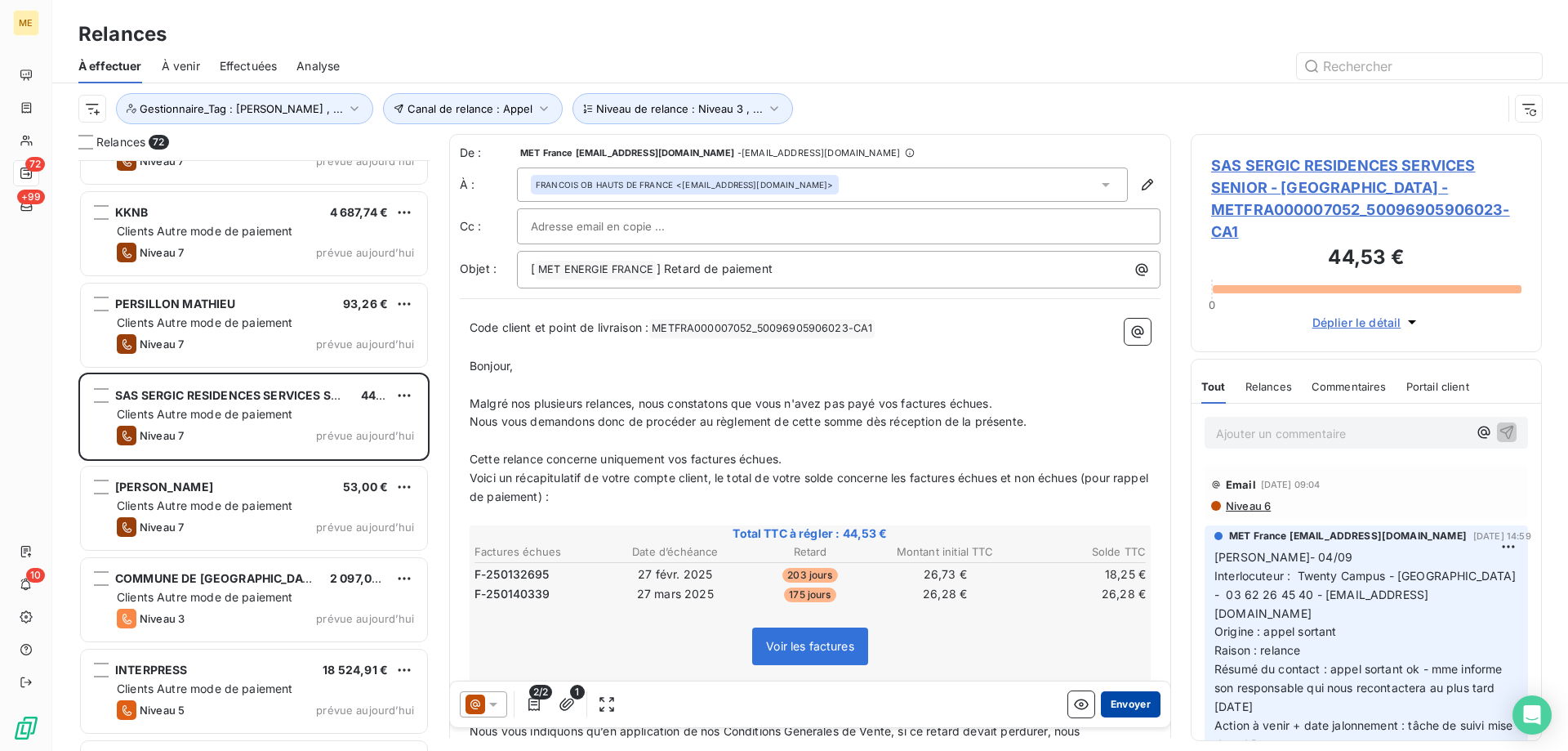
click at [1134, 707] on button "Envoyer" at bounding box center [1131, 703] width 59 height 26
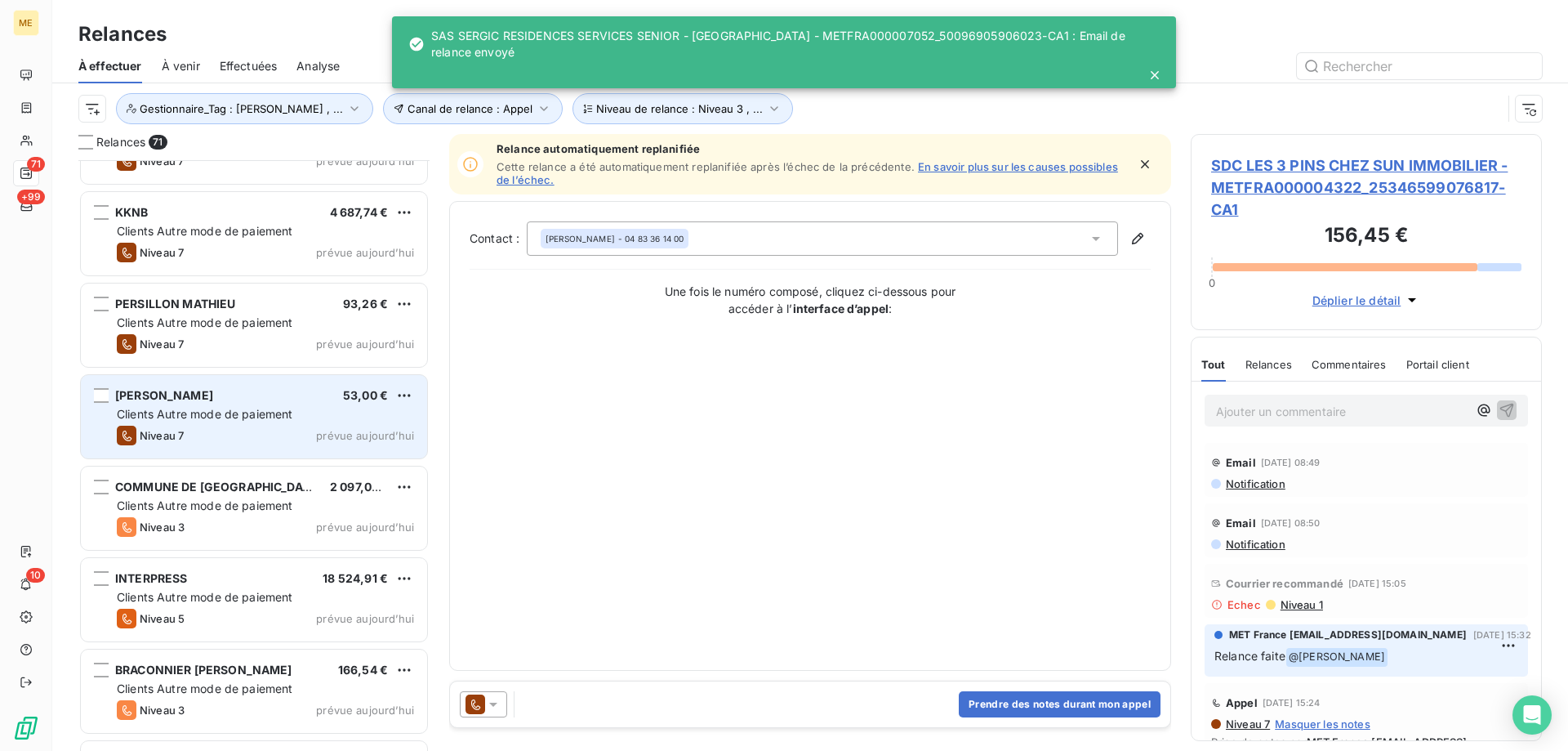
click at [246, 411] on span "Clients Autre mode de paiement" at bounding box center [205, 413] width 176 height 13
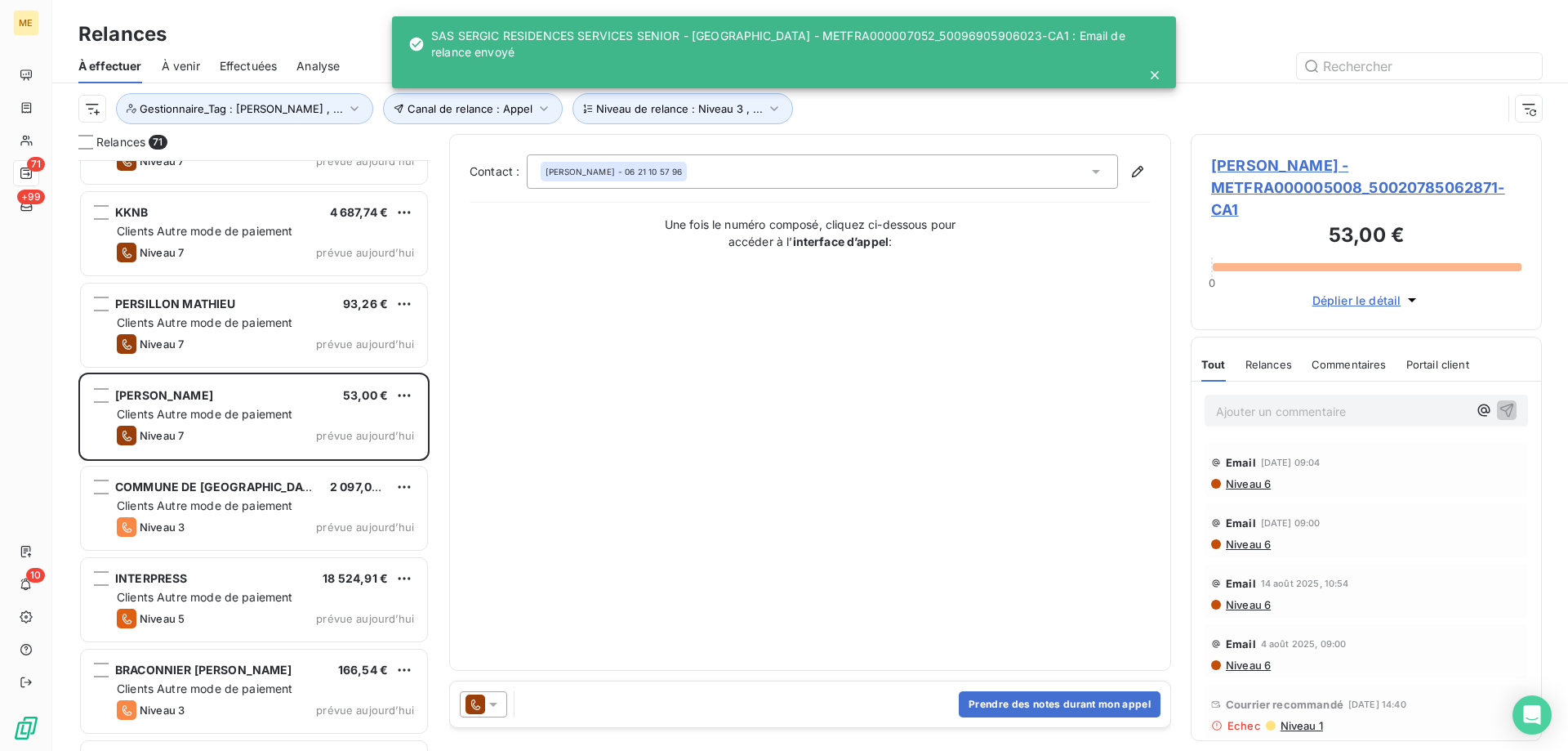
click at [502, 710] on div at bounding box center [483, 703] width 48 height 26
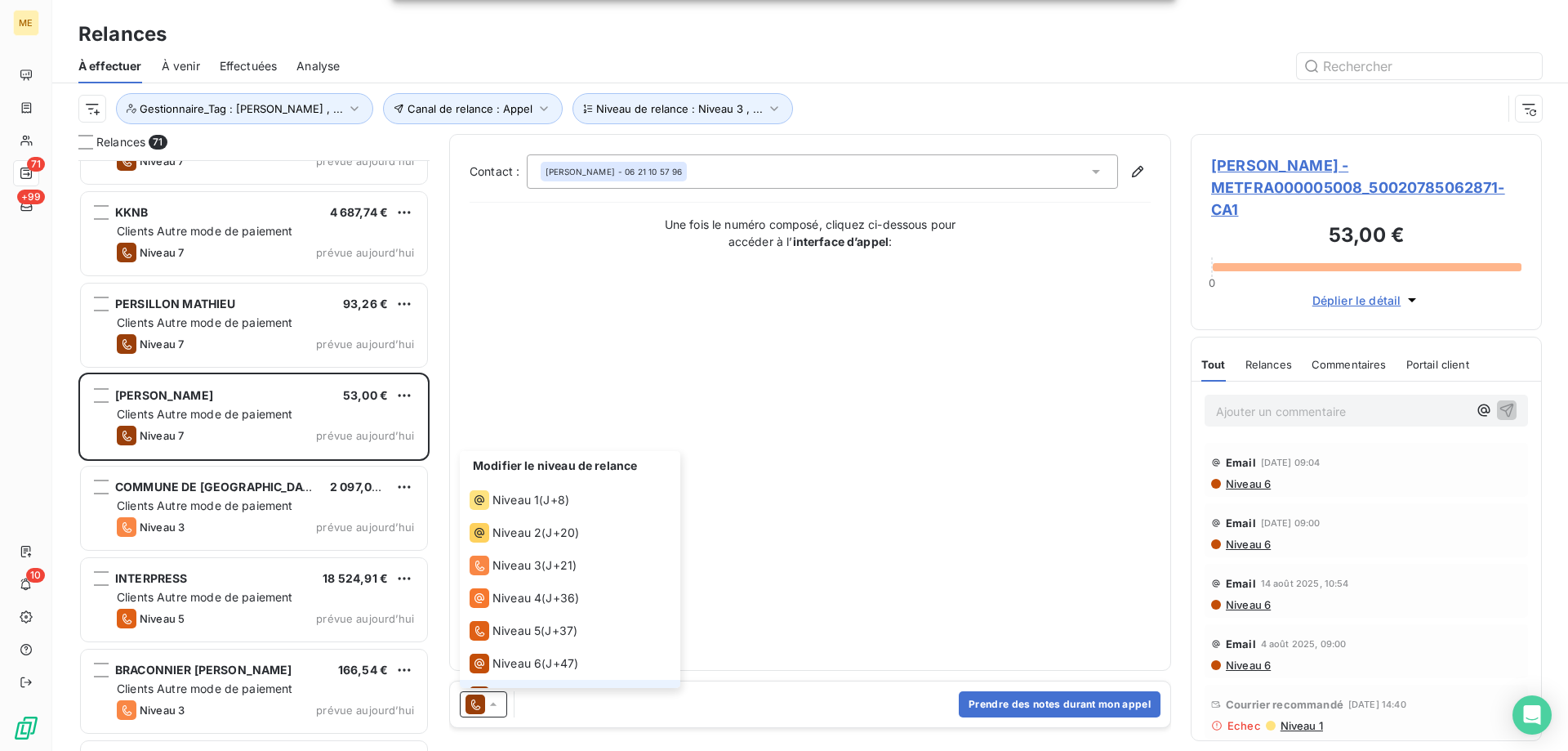
scroll to position [24, 0]
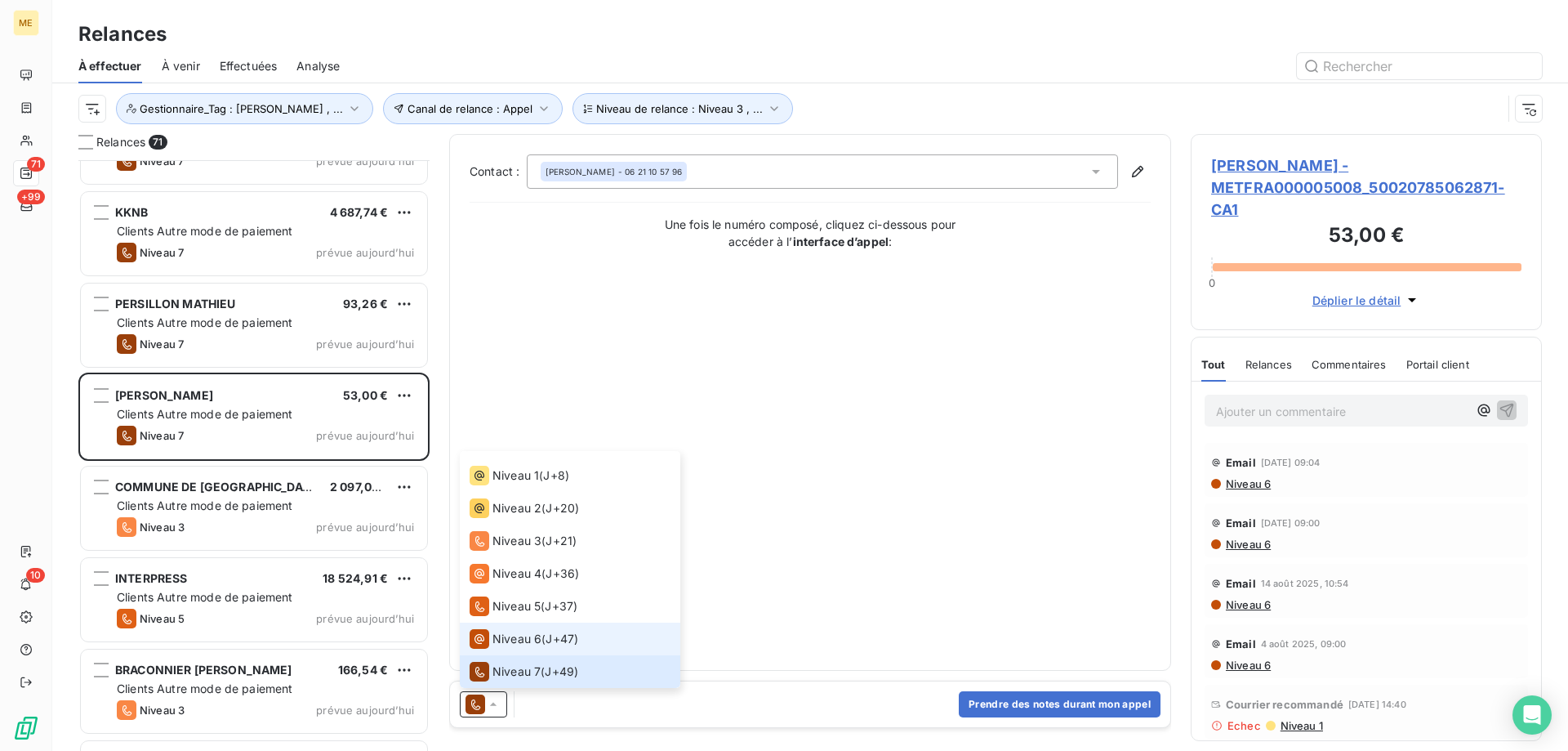
click at [528, 632] on span "Niveau 6" at bounding box center [516, 639] width 49 height 16
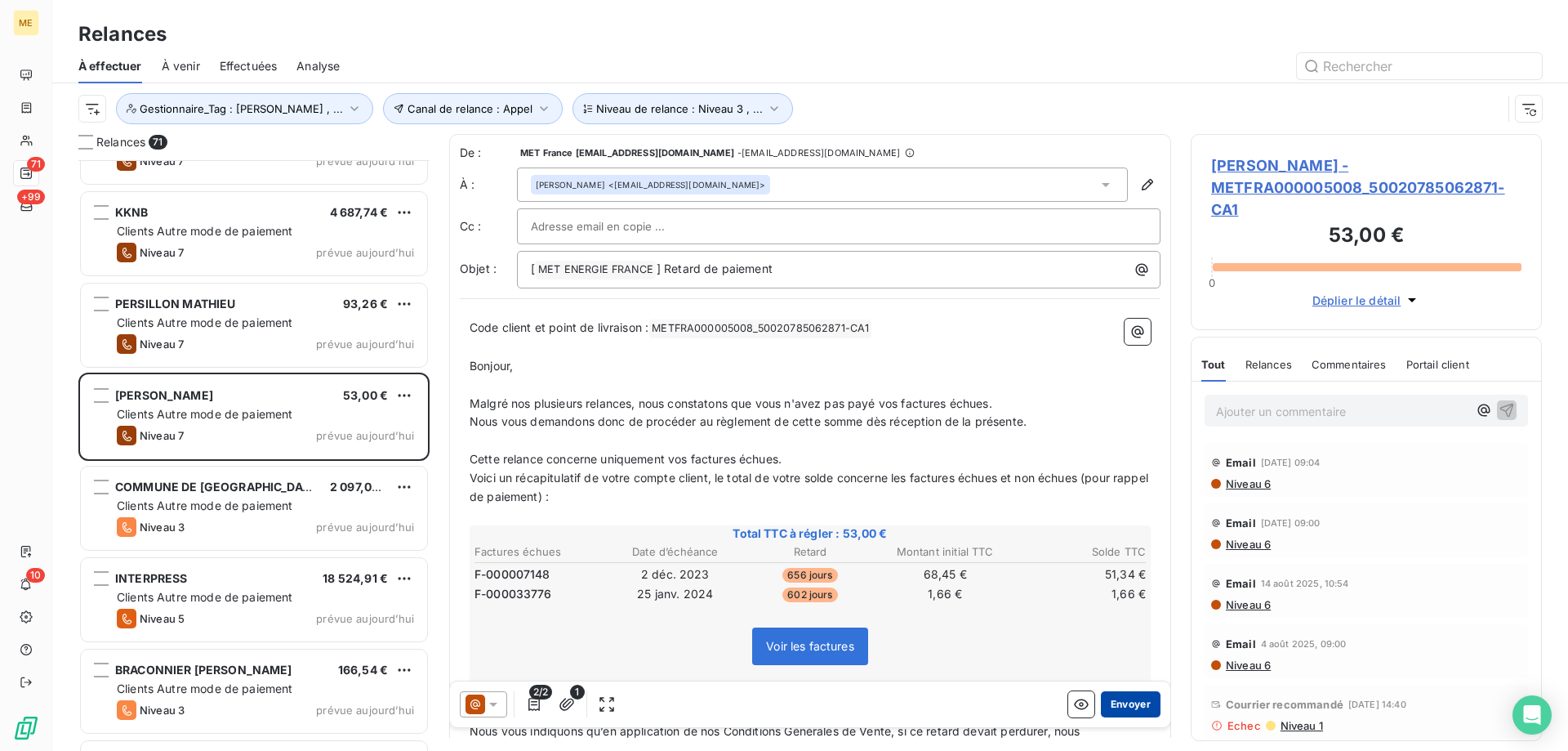
click at [1133, 705] on button "Envoyer" at bounding box center [1131, 703] width 59 height 26
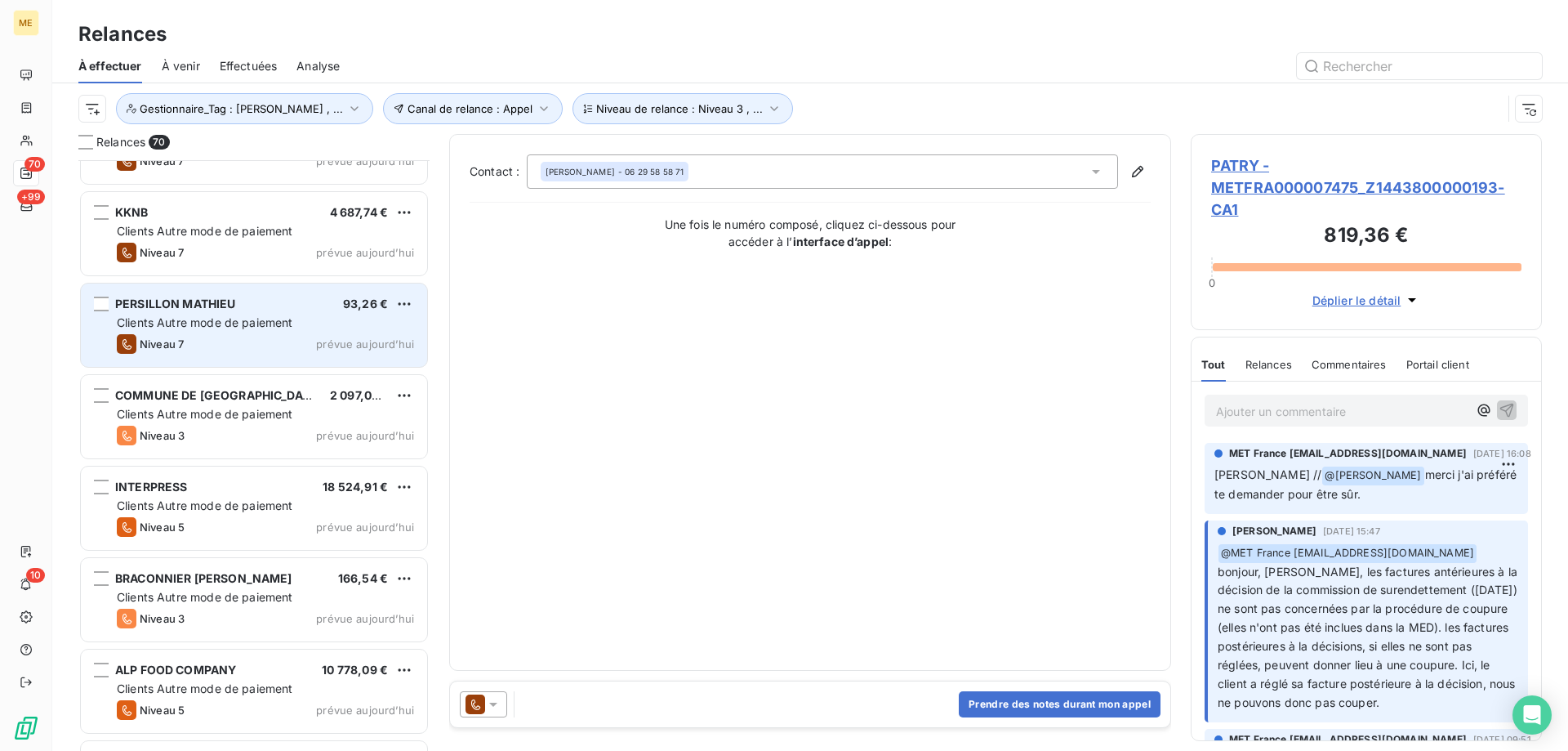
click at [372, 348] on span "prévue aujourd’hui" at bounding box center [365, 344] width 98 height 13
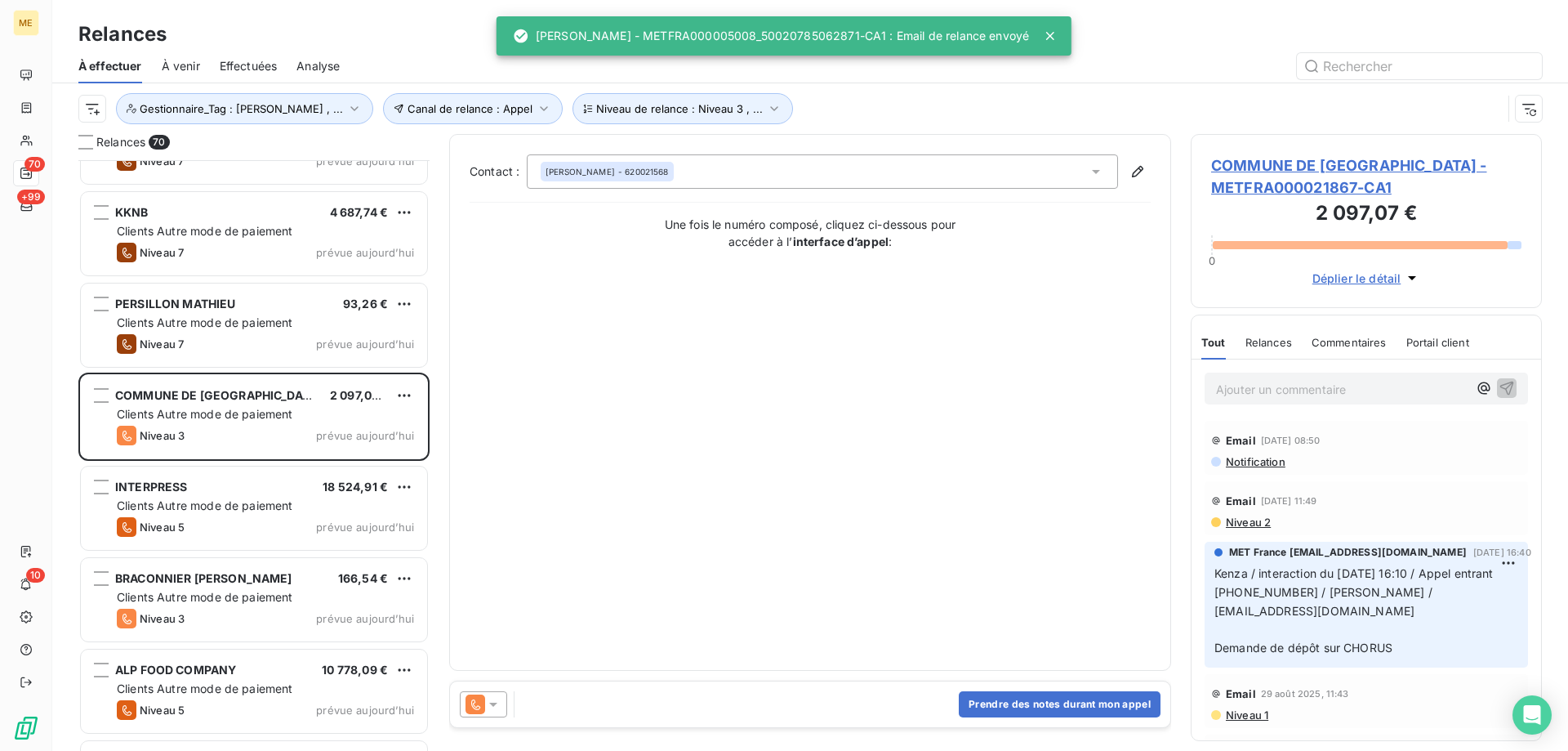
click at [496, 716] on div at bounding box center [483, 703] width 48 height 26
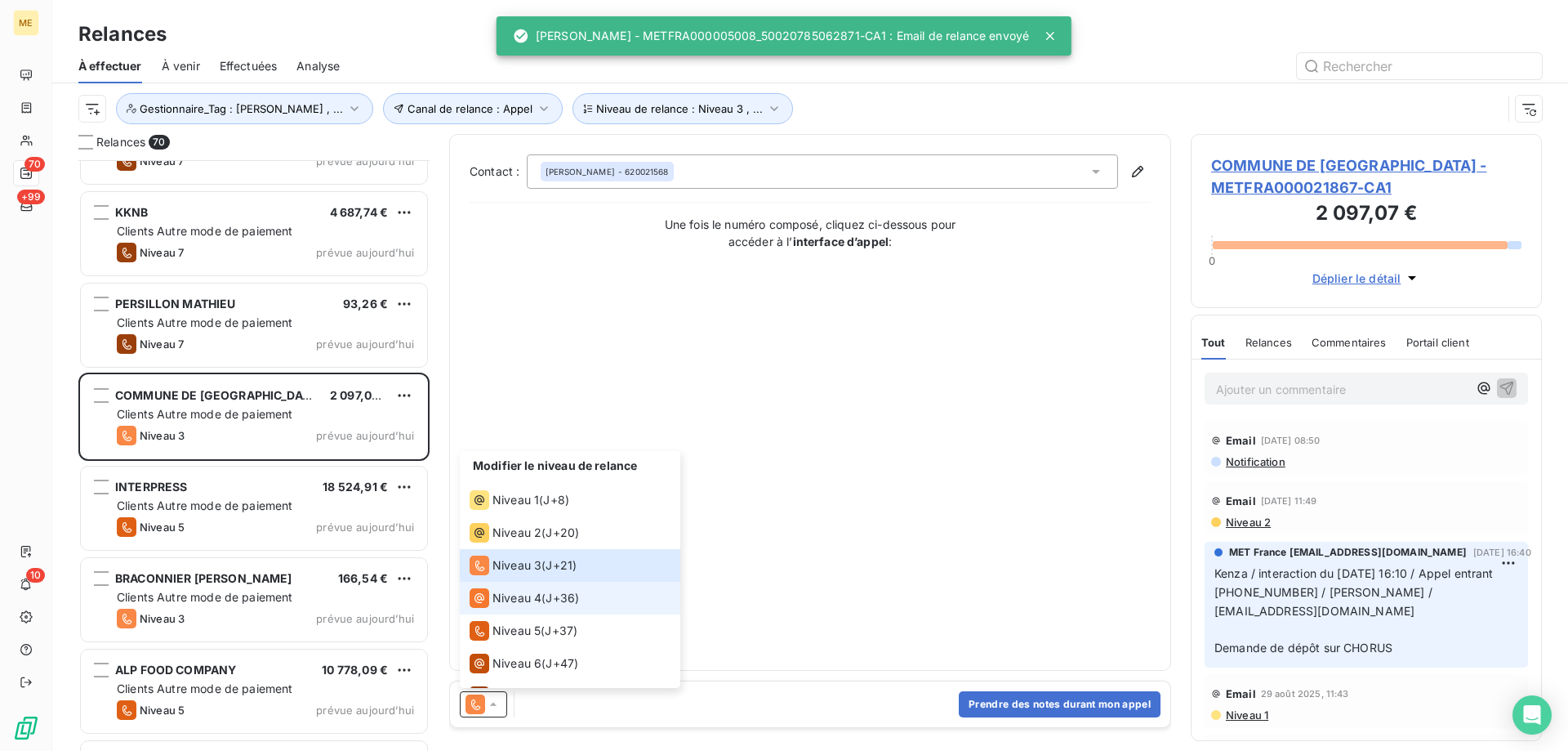
click at [531, 599] on span "Niveau 4" at bounding box center [516, 598] width 49 height 16
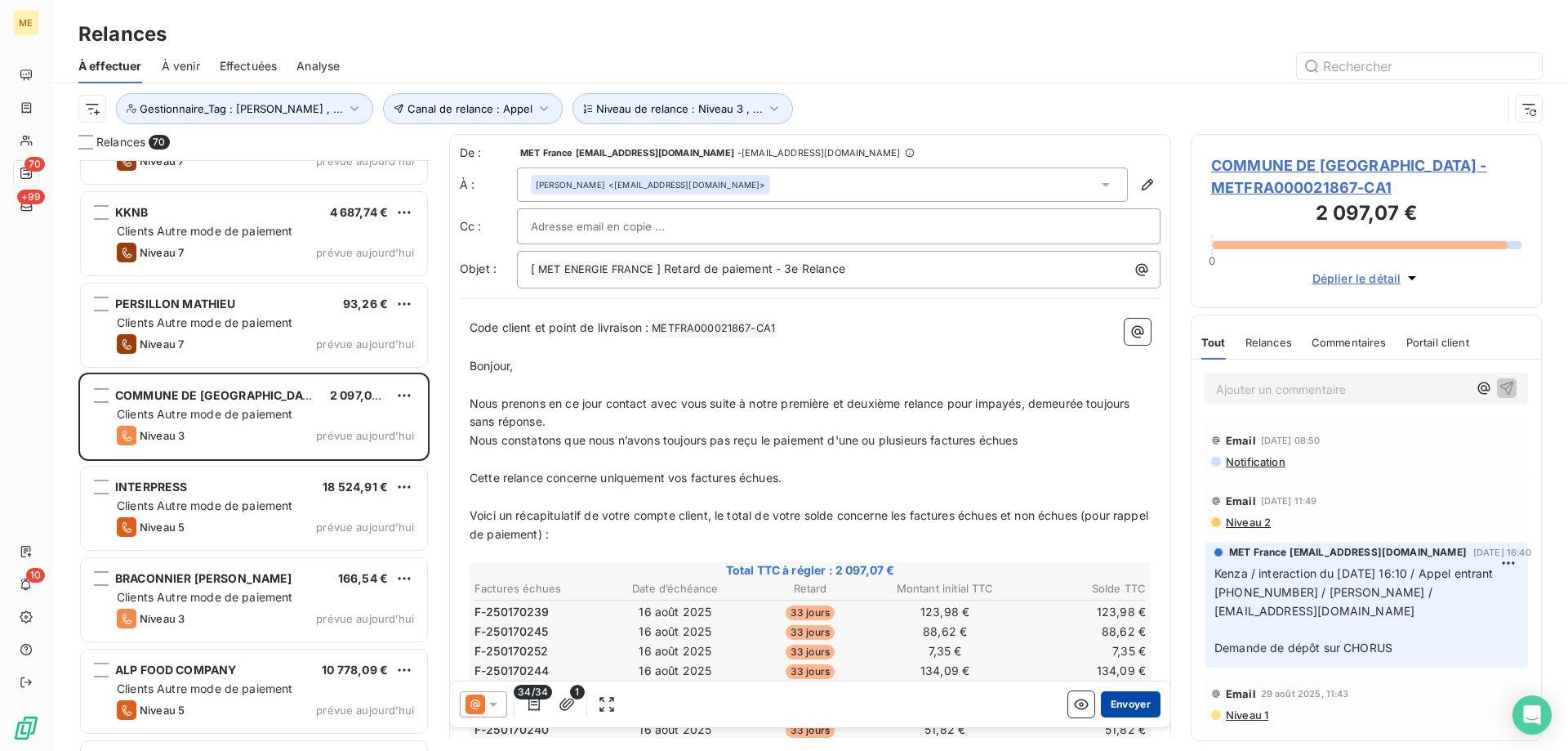
click at [1114, 701] on button "Envoyer" at bounding box center [1131, 703] width 59 height 26
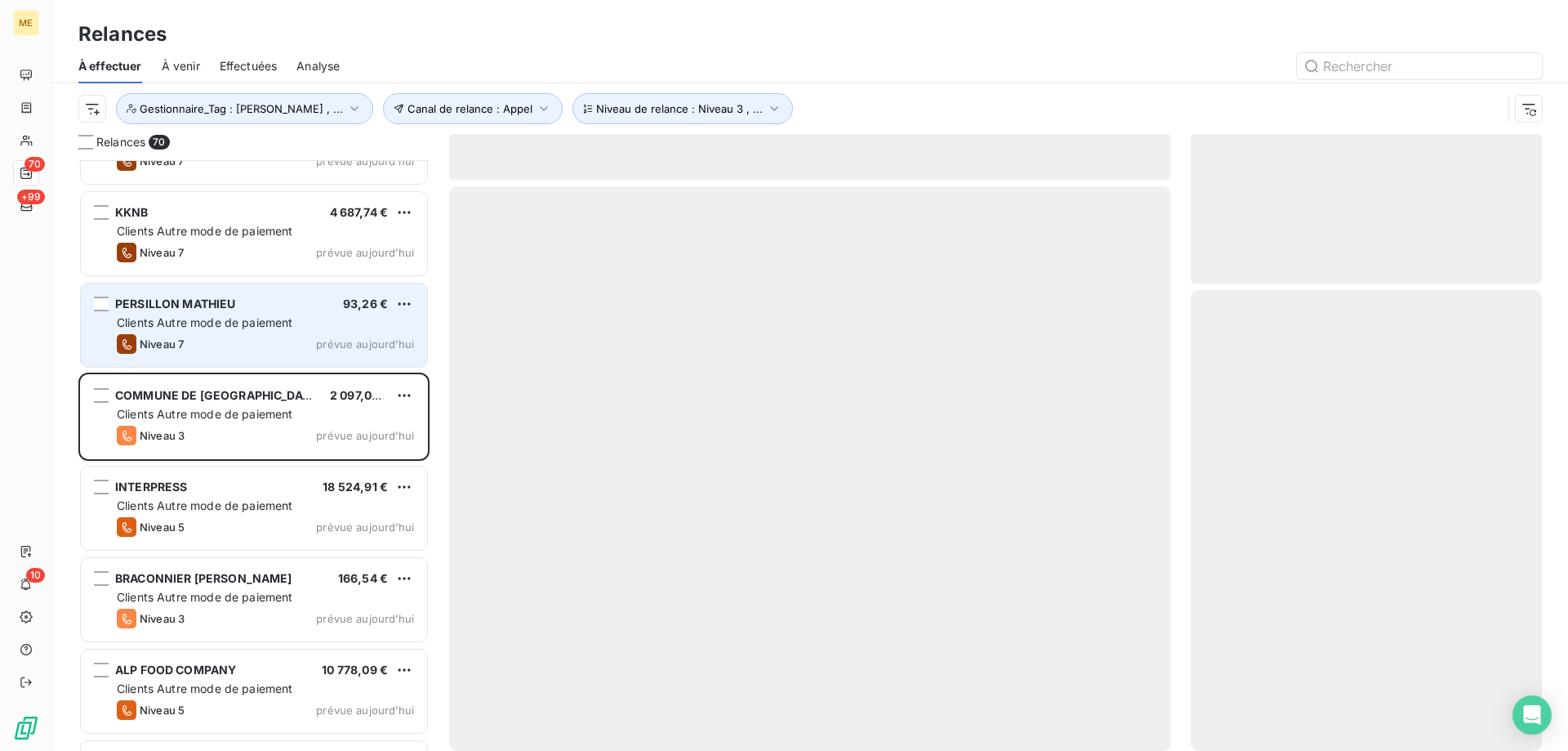
click at [322, 345] on span "prévue aujourd’hui" at bounding box center [365, 344] width 98 height 13
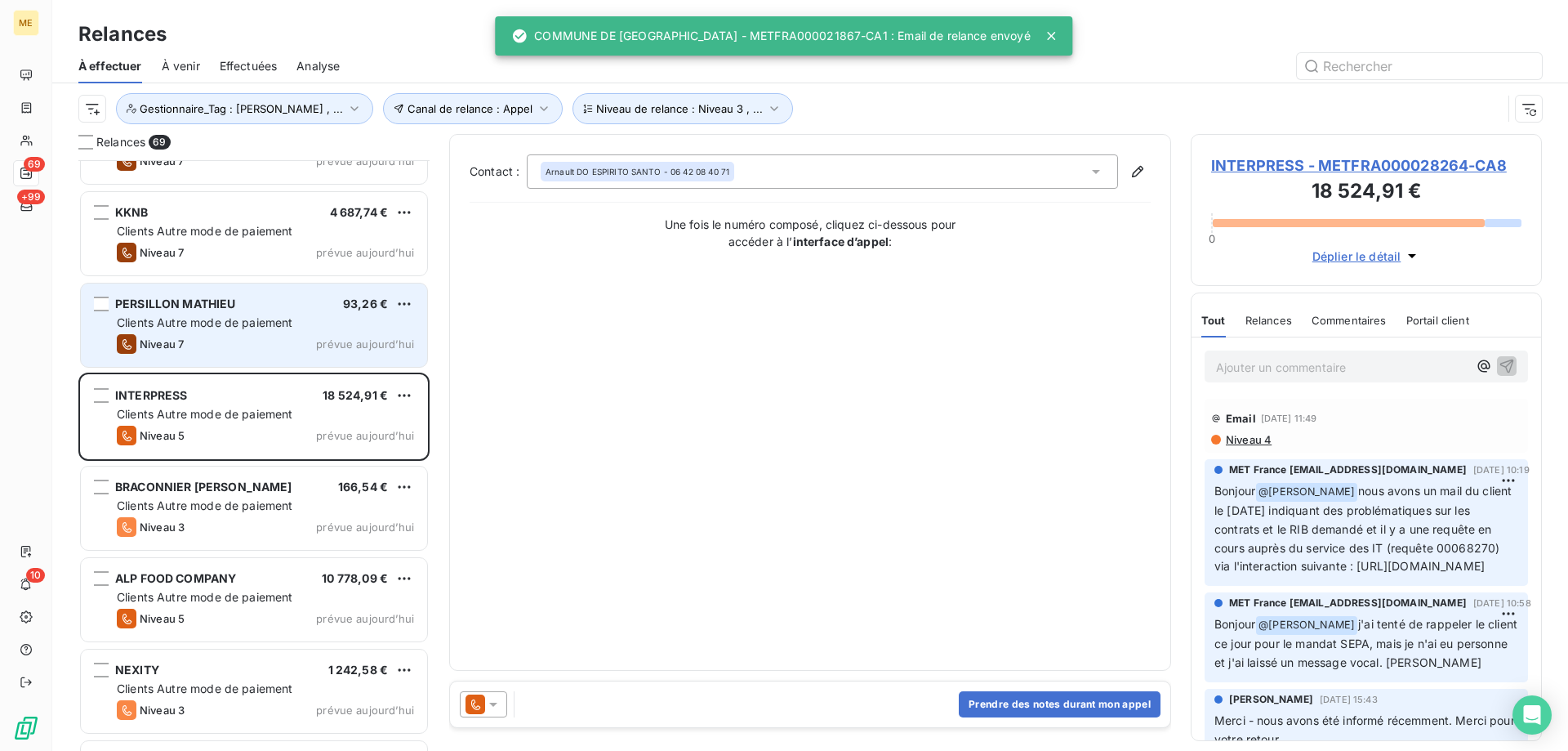
click at [332, 324] on div "Clients Autre mode de paiement" at bounding box center [265, 322] width 297 height 16
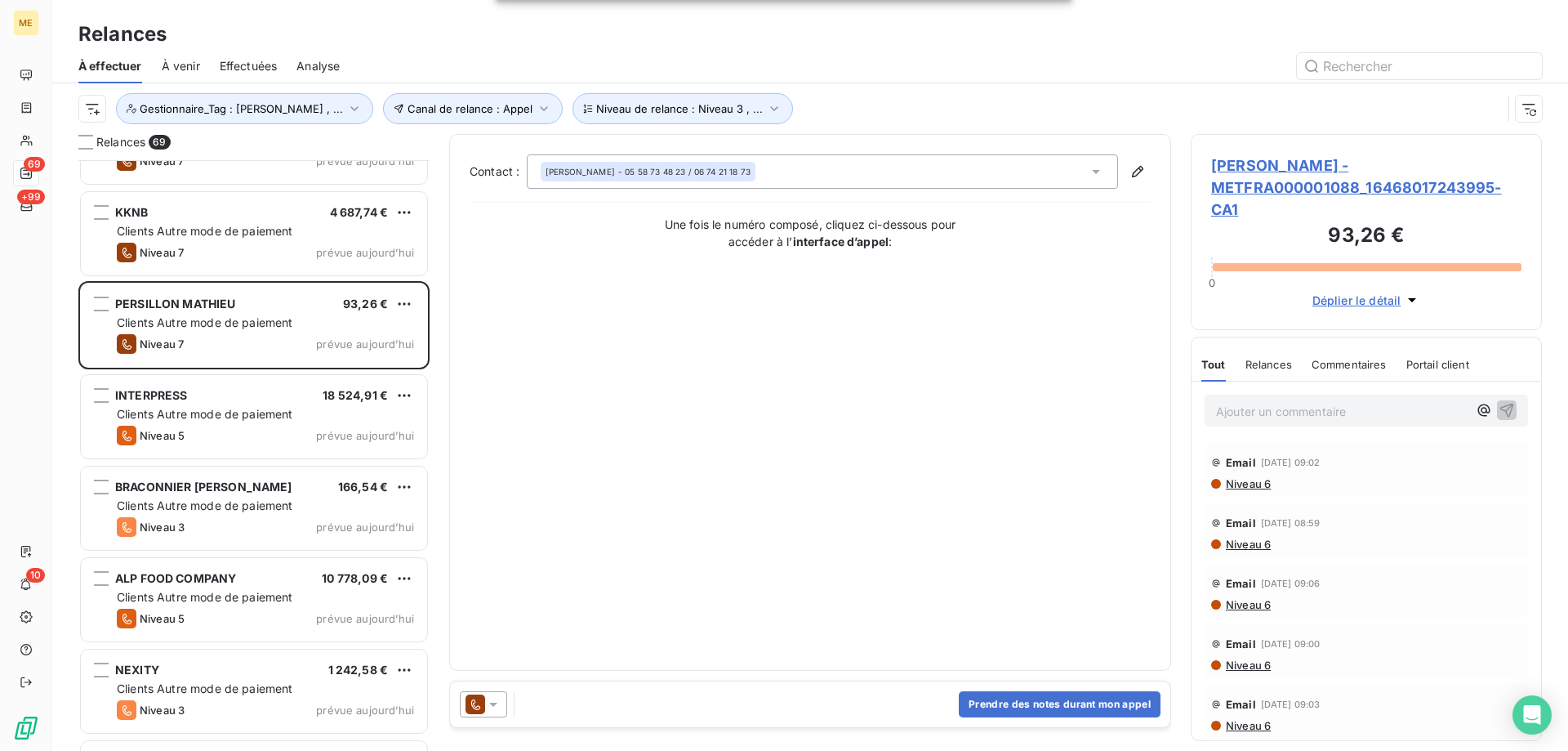
drag, startPoint x: 498, startPoint y: 706, endPoint x: 505, endPoint y: 694, distance: 13.9
click at [499, 705] on icon at bounding box center [493, 704] width 16 height 16
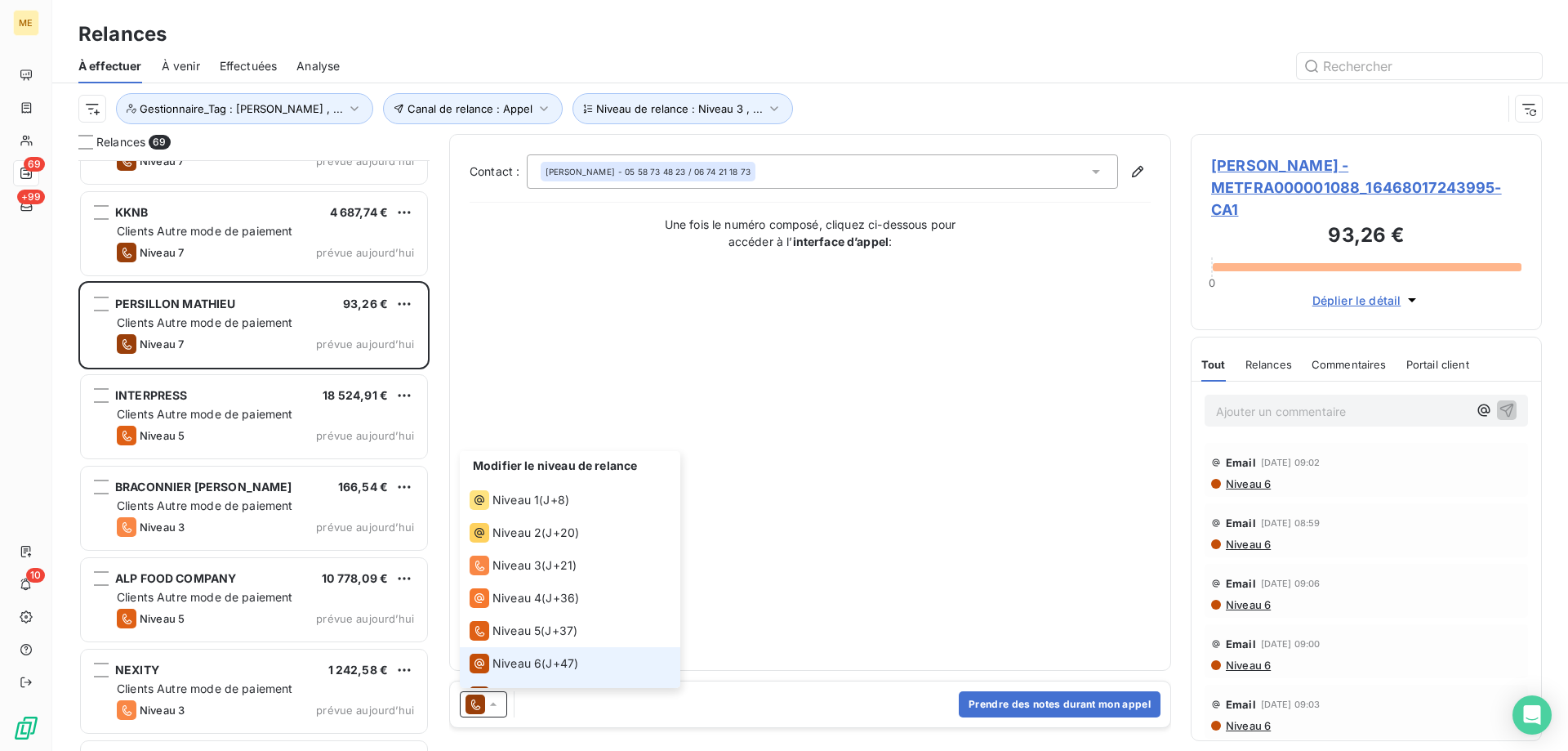
scroll to position [24, 0]
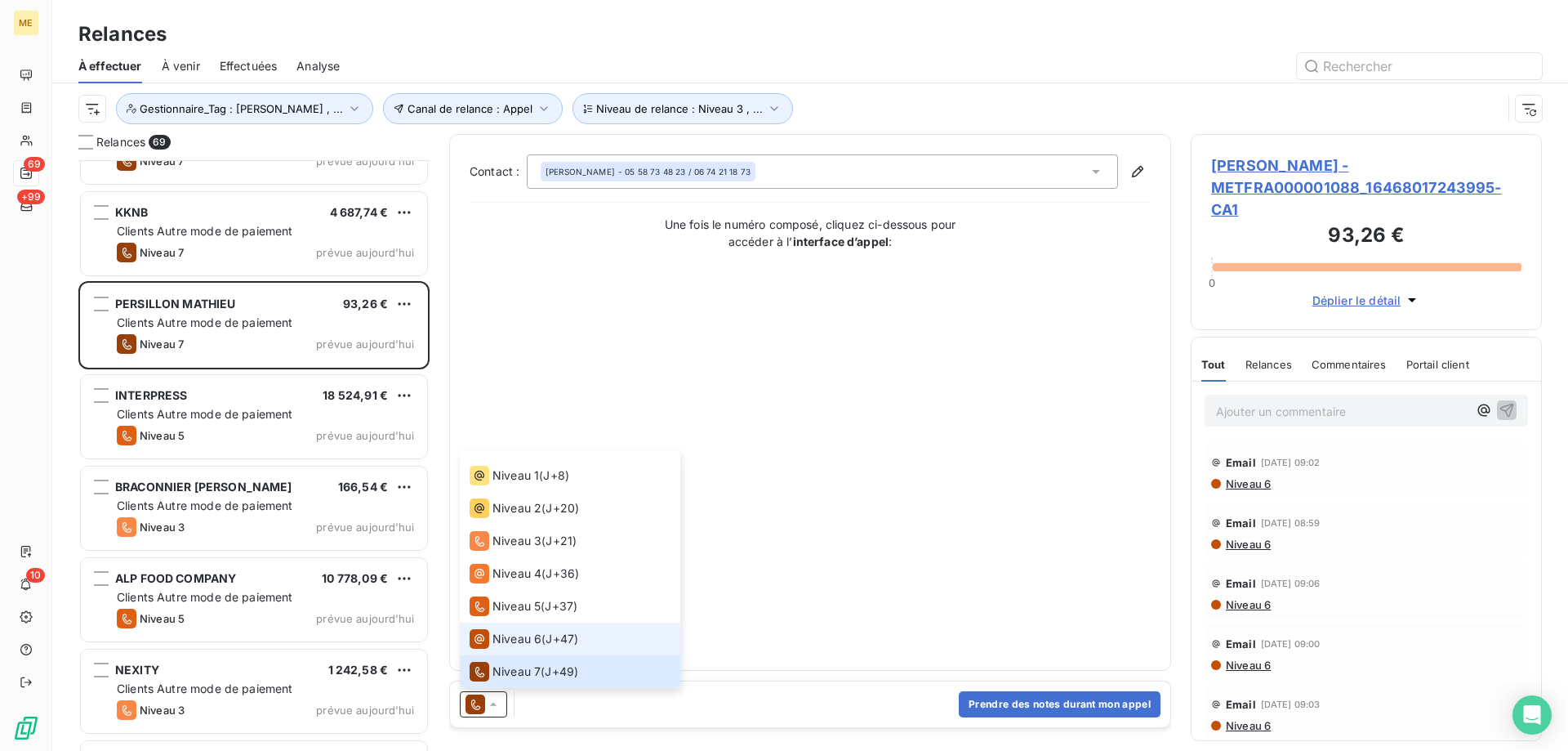
click at [532, 634] on span "Niveau 6" at bounding box center [516, 639] width 49 height 16
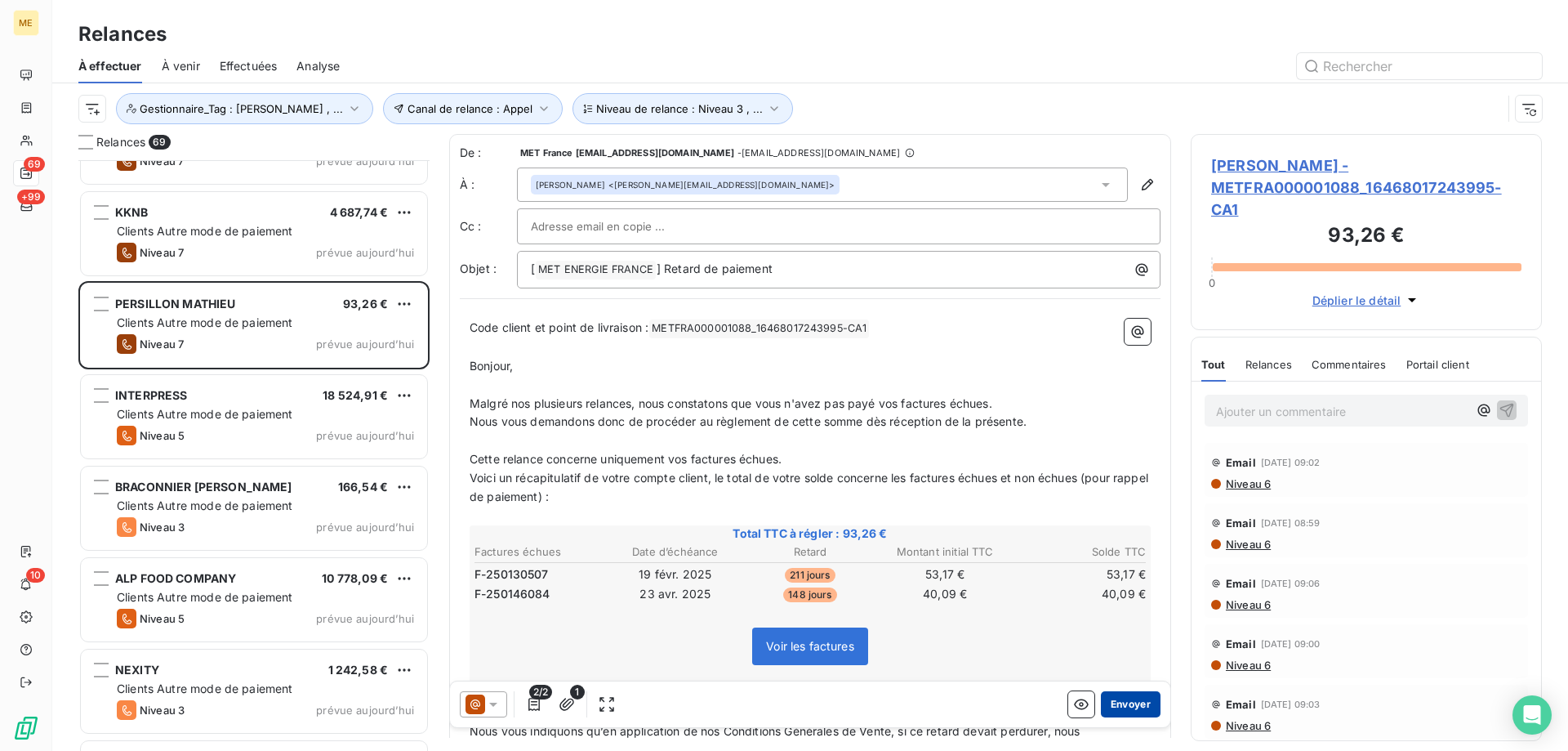
click at [1113, 711] on button "Envoyer" at bounding box center [1131, 703] width 59 height 26
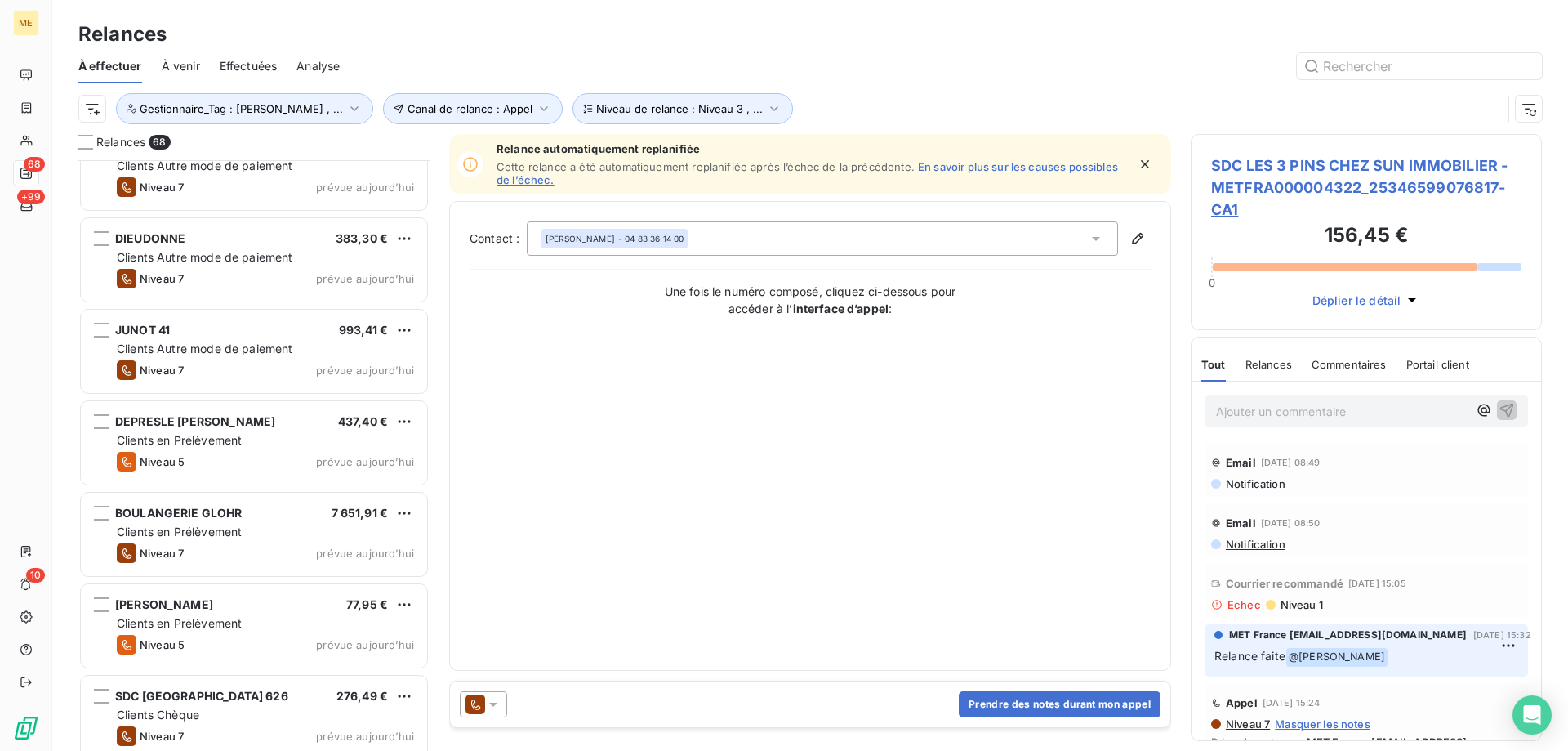
scroll to position [3677, 0]
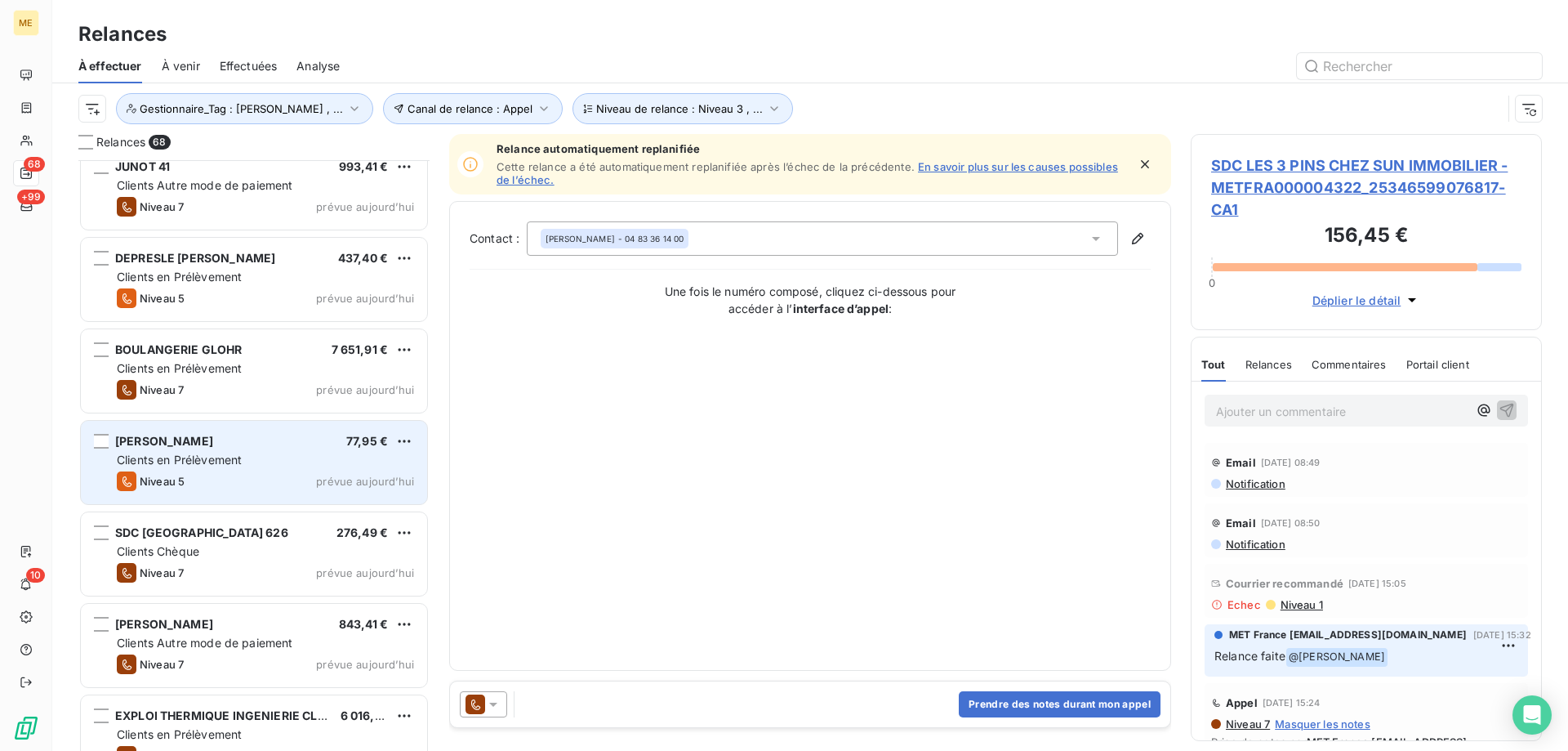
click at [352, 460] on div "Clients en Prélèvement" at bounding box center [265, 460] width 297 height 16
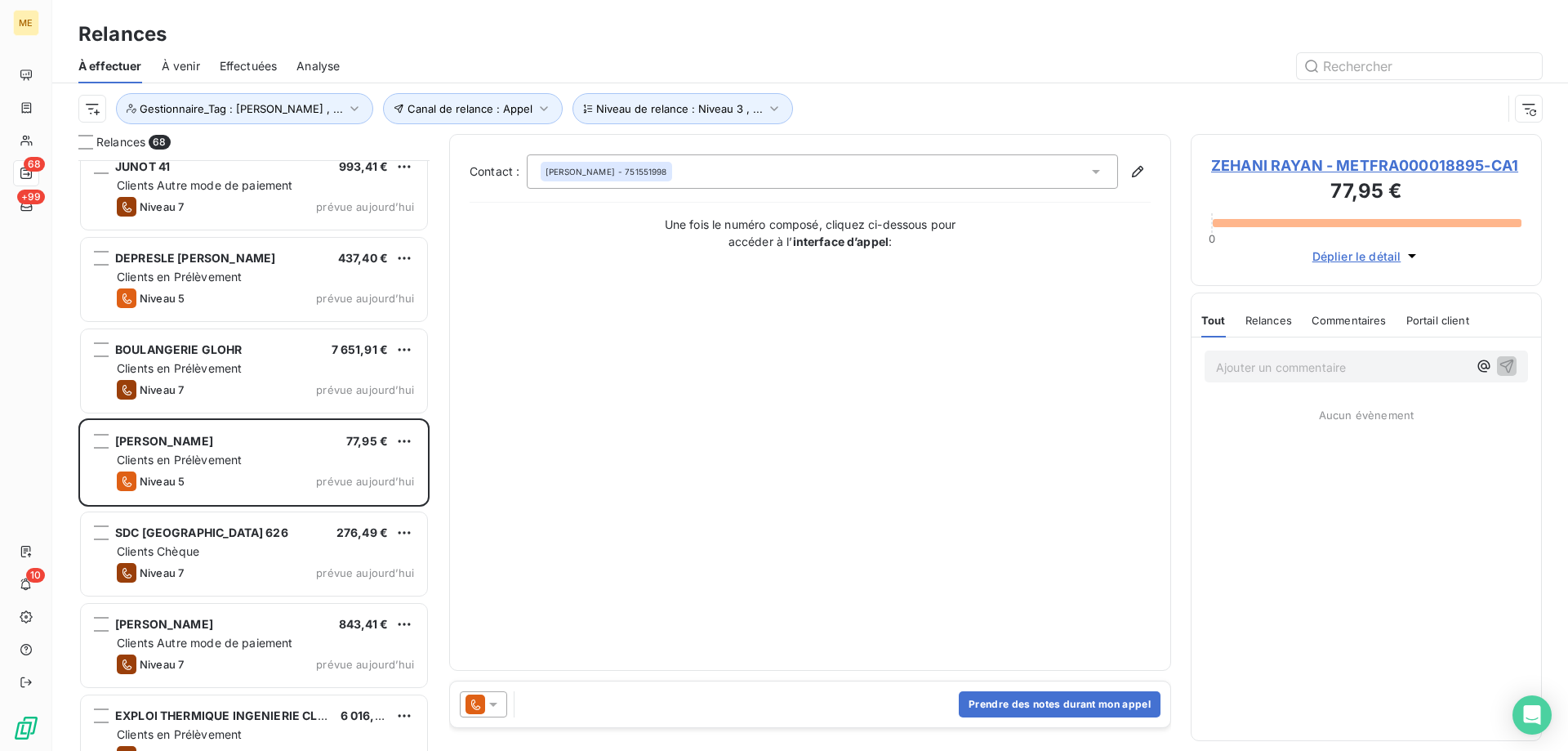
click at [489, 707] on icon at bounding box center [493, 704] width 16 height 16
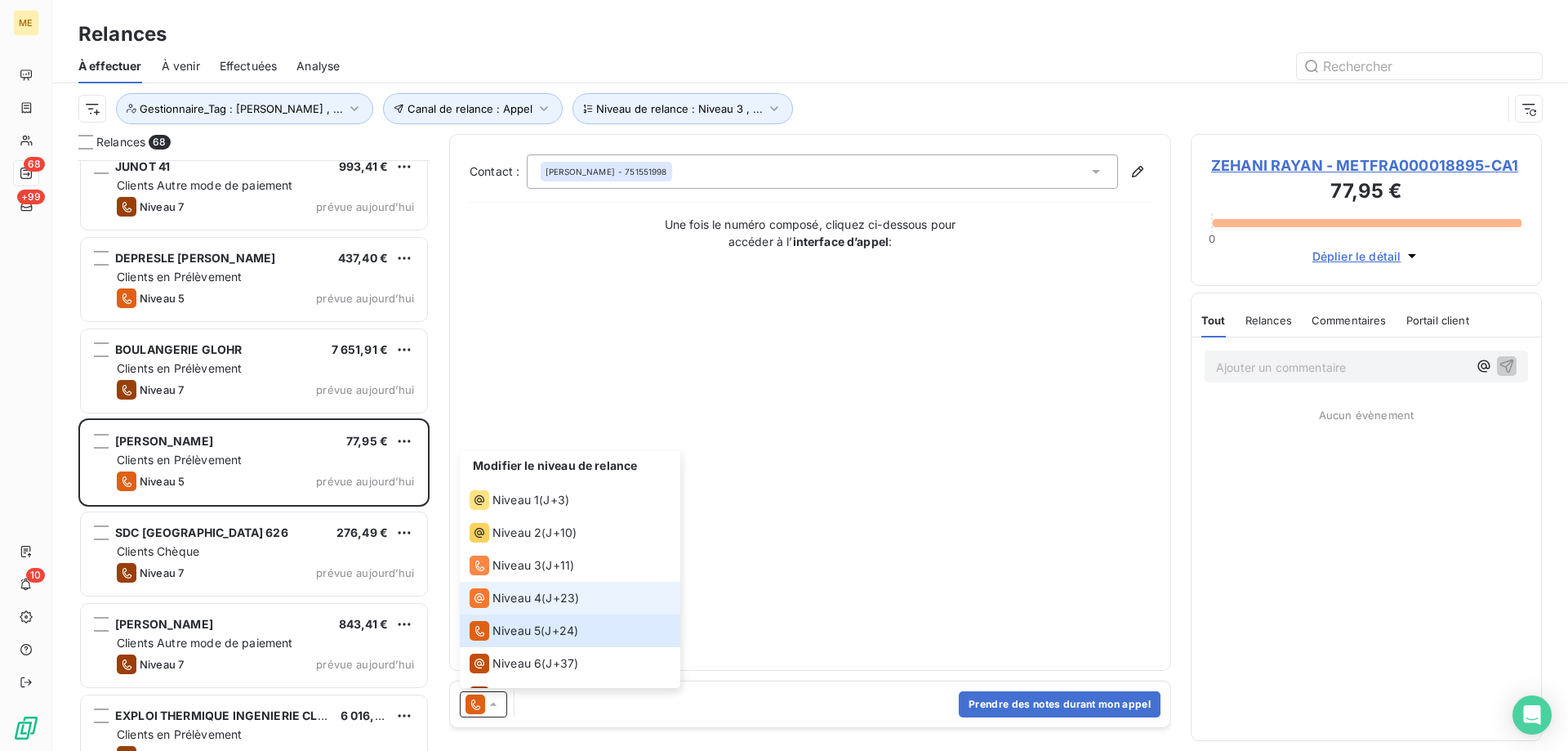
click at [533, 590] on span "Niveau 4" at bounding box center [516, 598] width 49 height 16
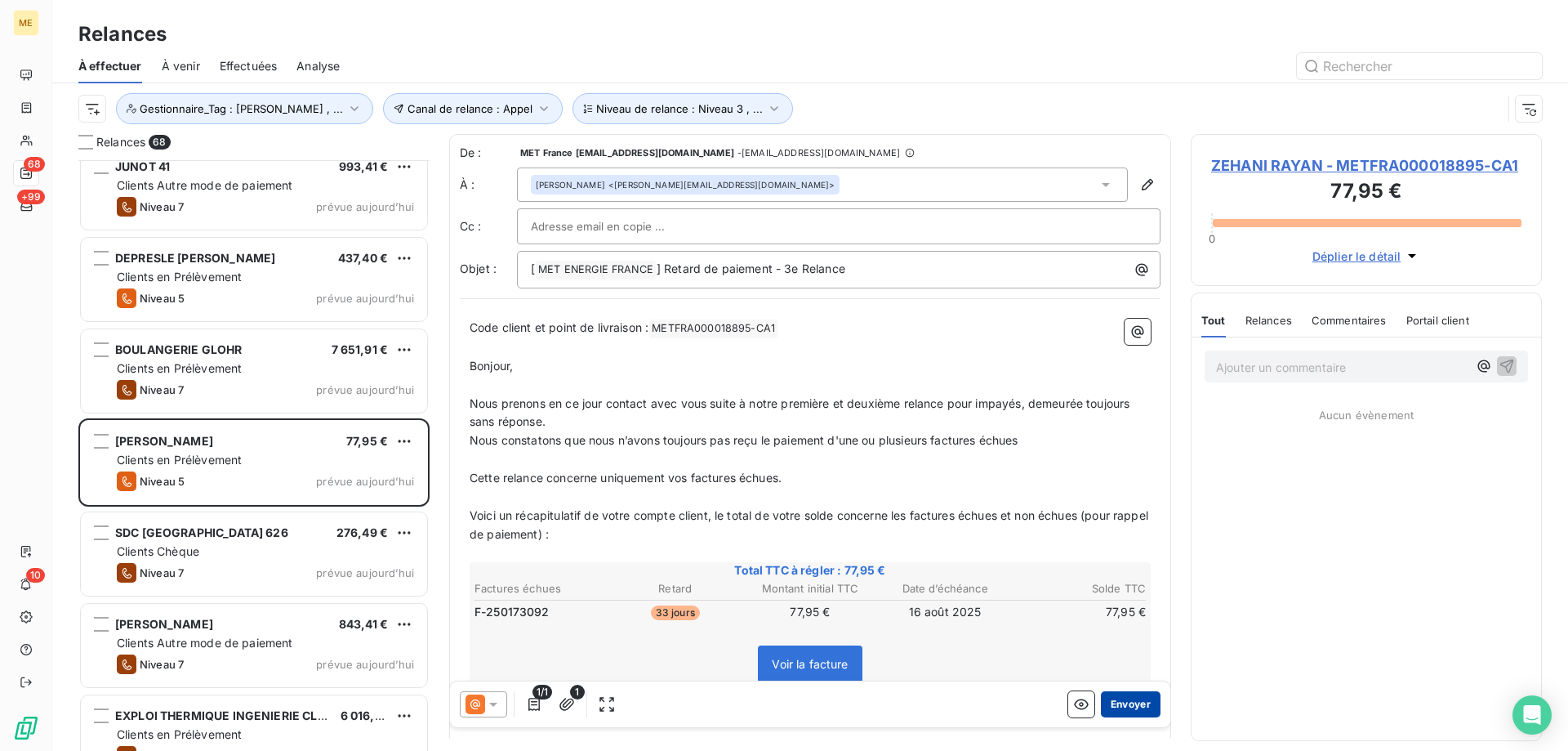
click at [1130, 708] on button "Envoyer" at bounding box center [1131, 703] width 59 height 26
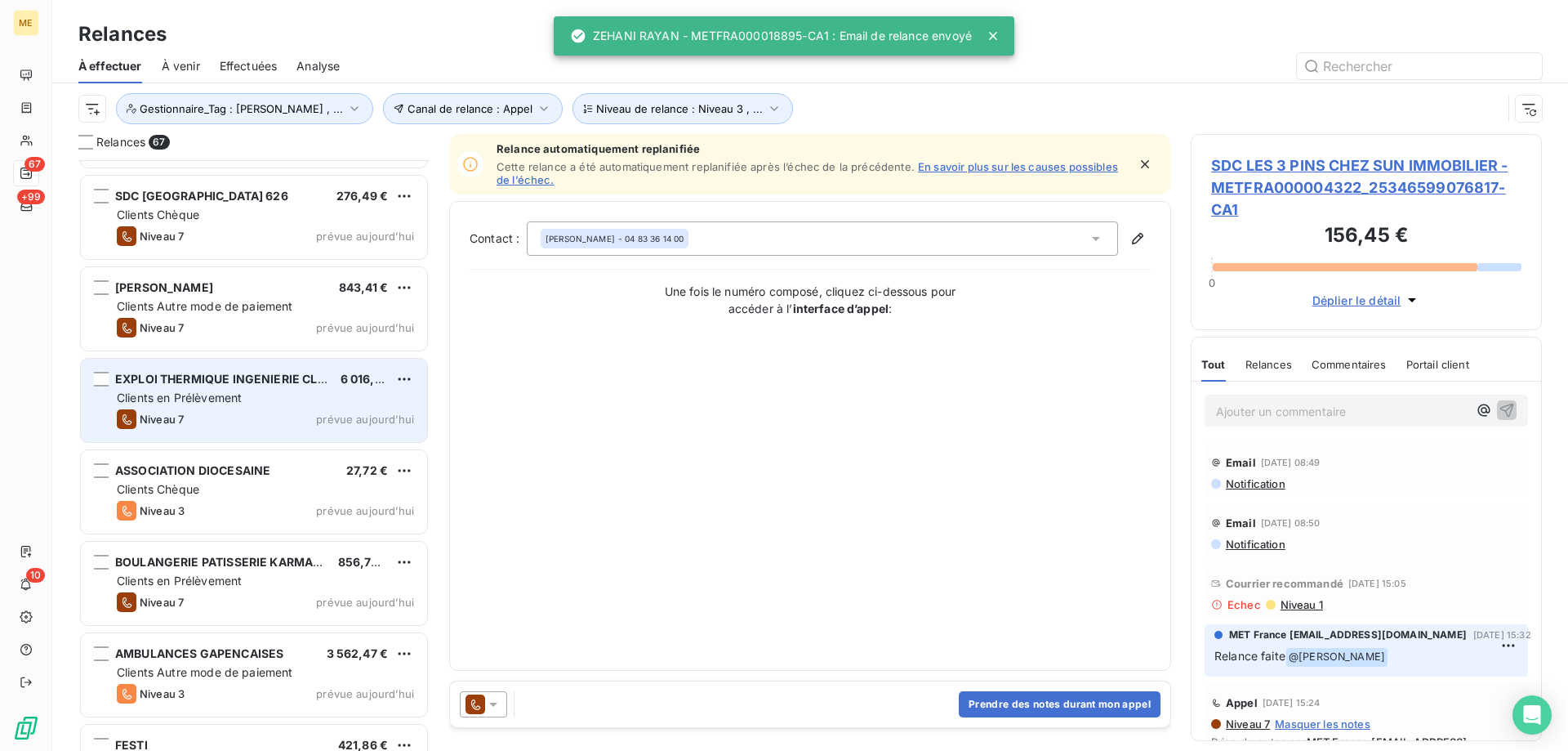
scroll to position [4003, 0]
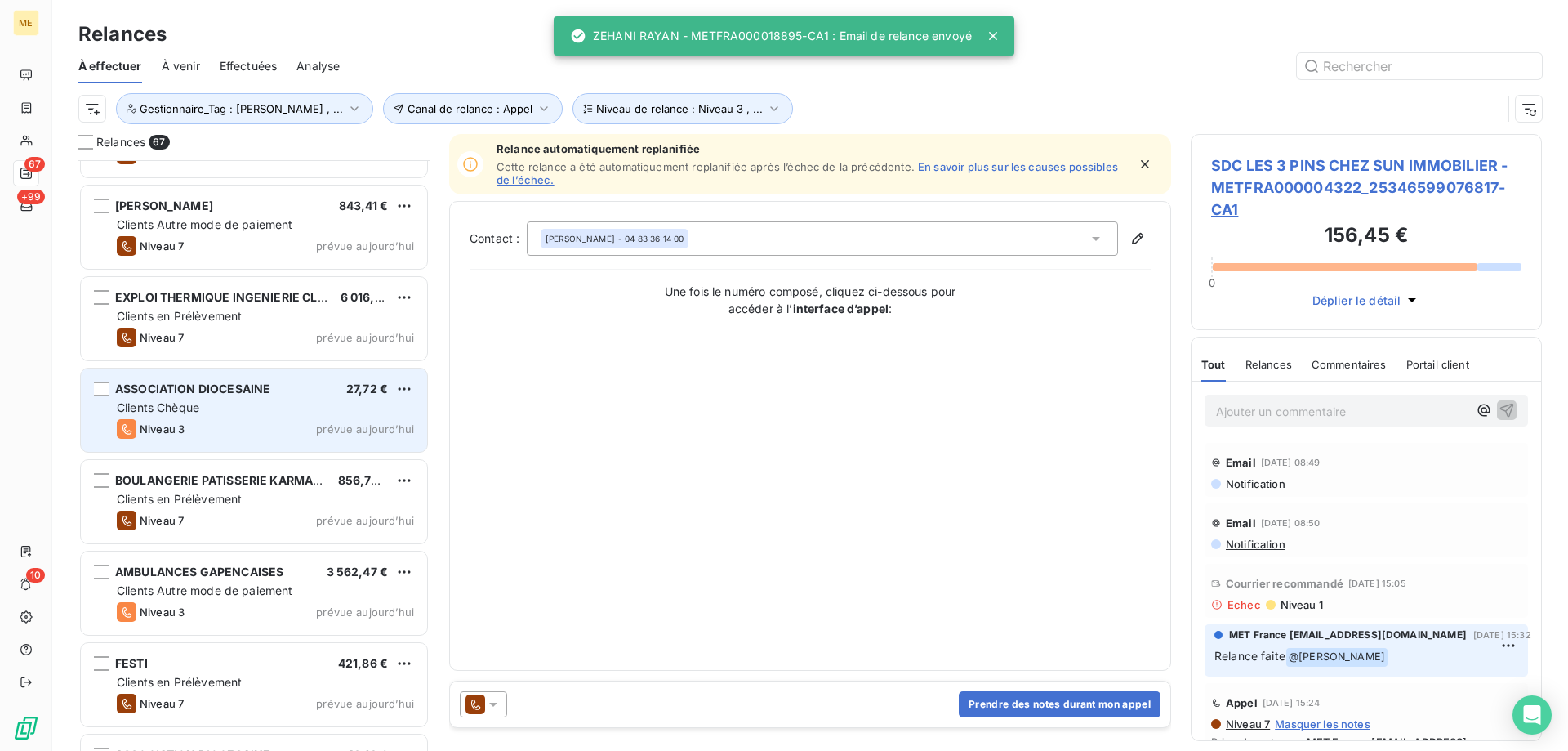
click at [277, 416] on div "ASSOCIATION DIOCESAINE 27,72 € Clients Chèque Niveau 3 prévue aujourd’hui" at bounding box center [254, 410] width 347 height 84
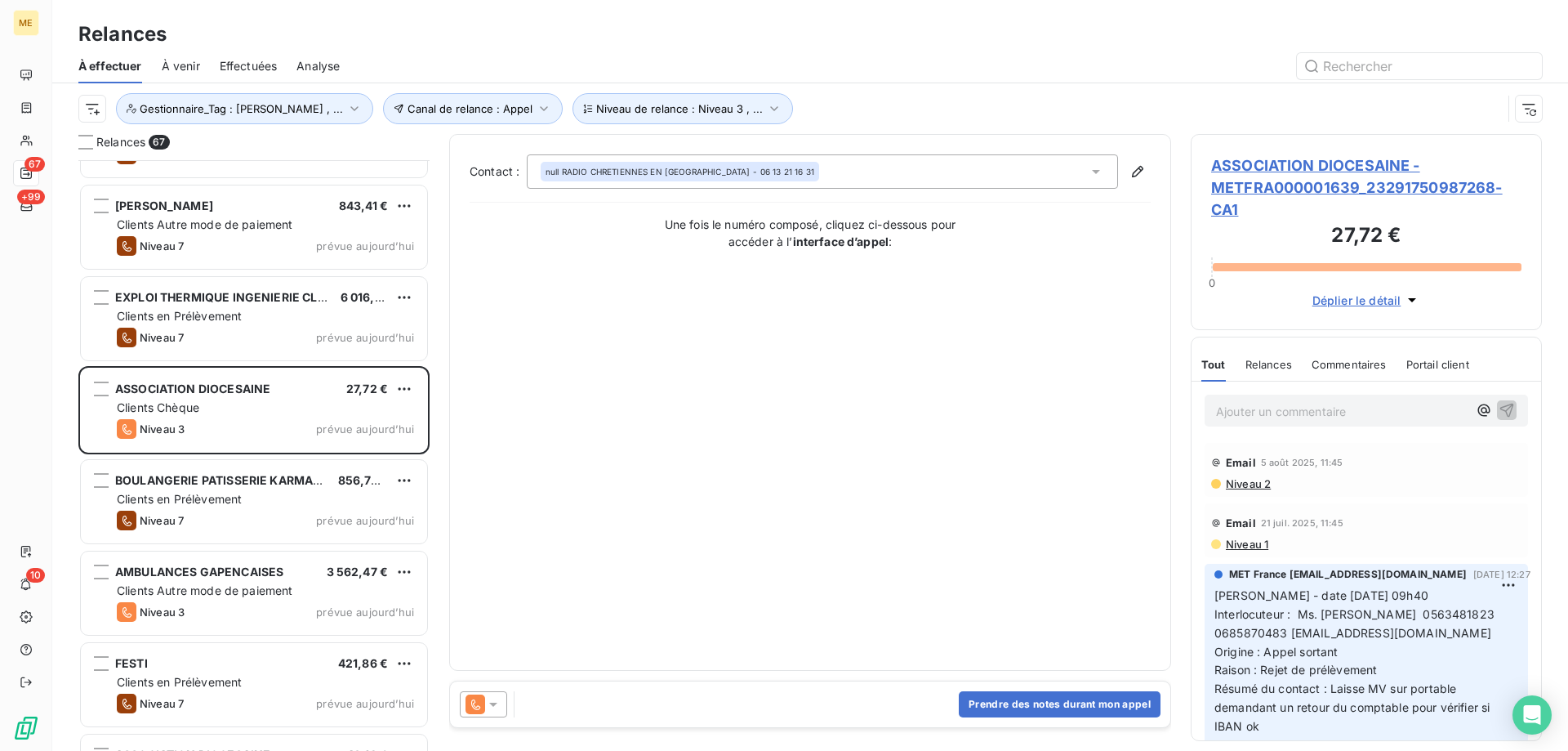
click at [487, 694] on div at bounding box center [483, 703] width 48 height 26
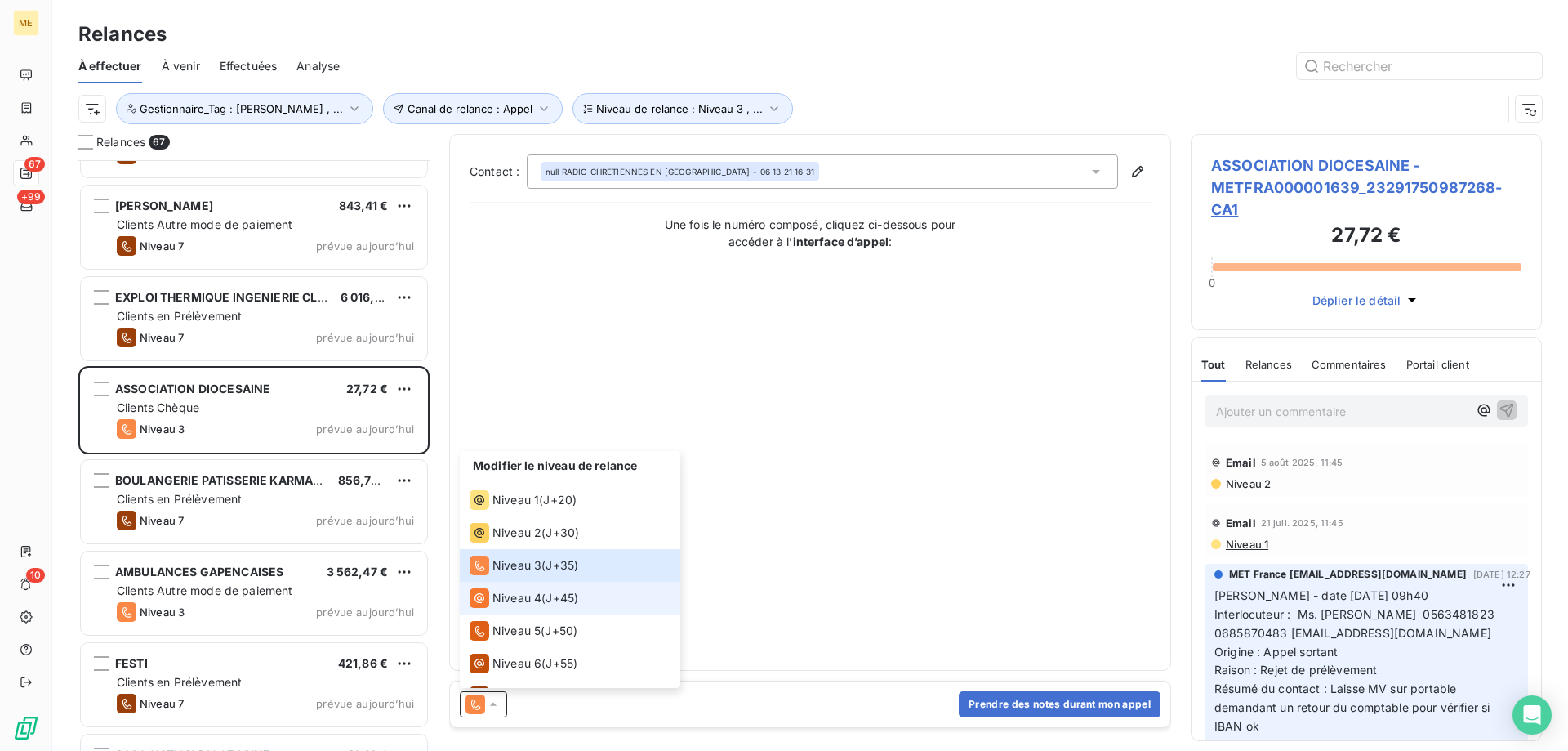
click at [512, 590] on span "Niveau 4" at bounding box center [516, 598] width 49 height 16
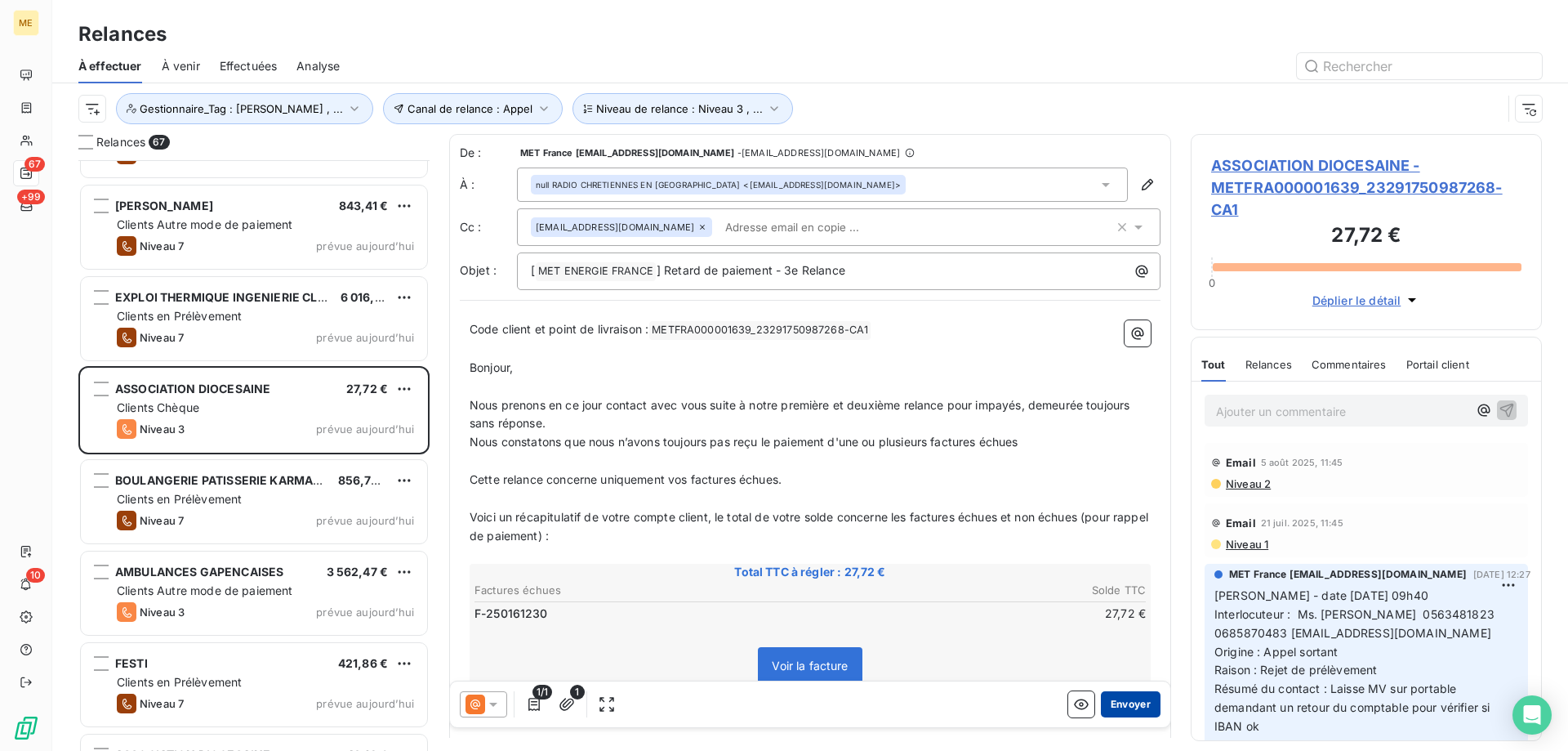
click at [1119, 705] on button "Envoyer" at bounding box center [1131, 703] width 59 height 26
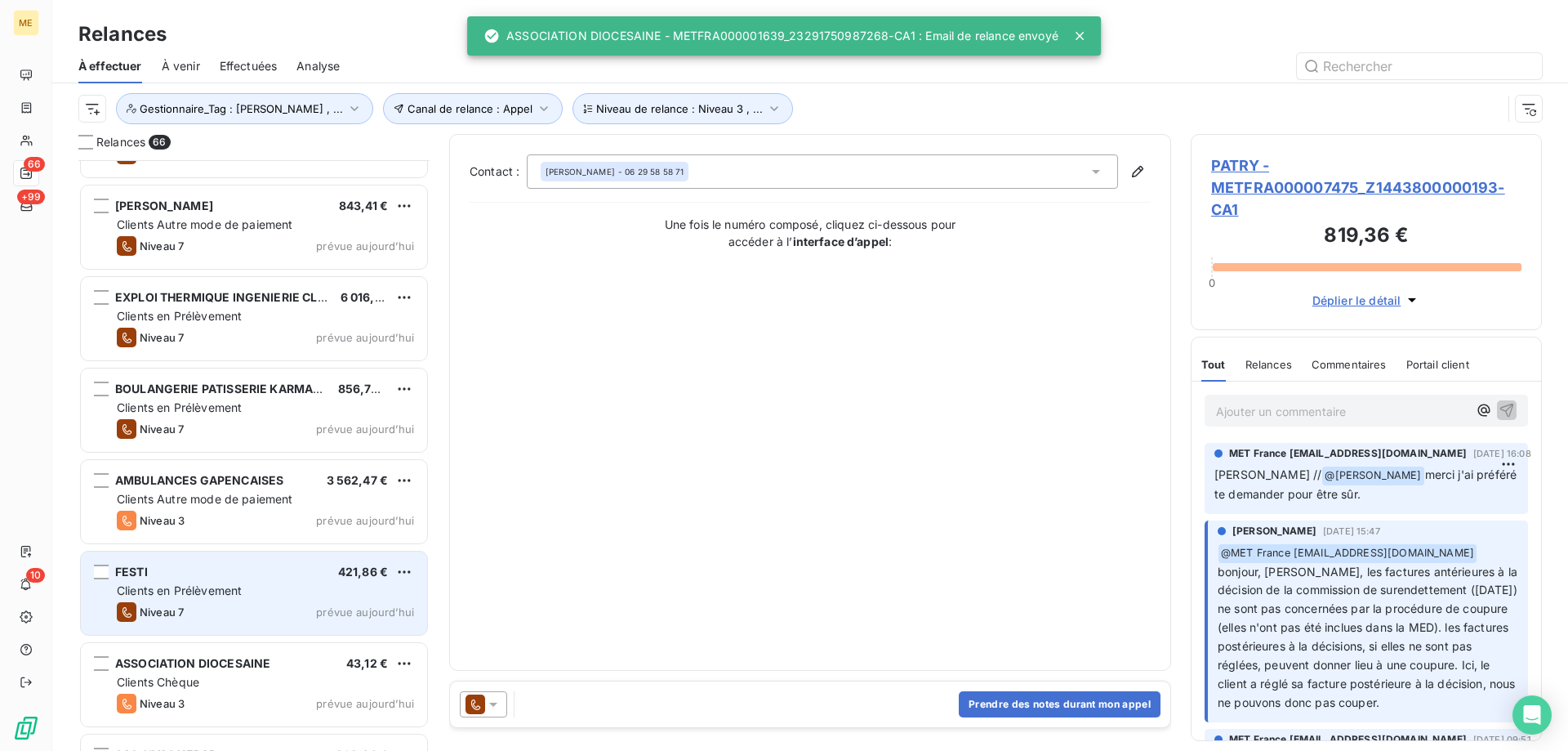
scroll to position [4166, 0]
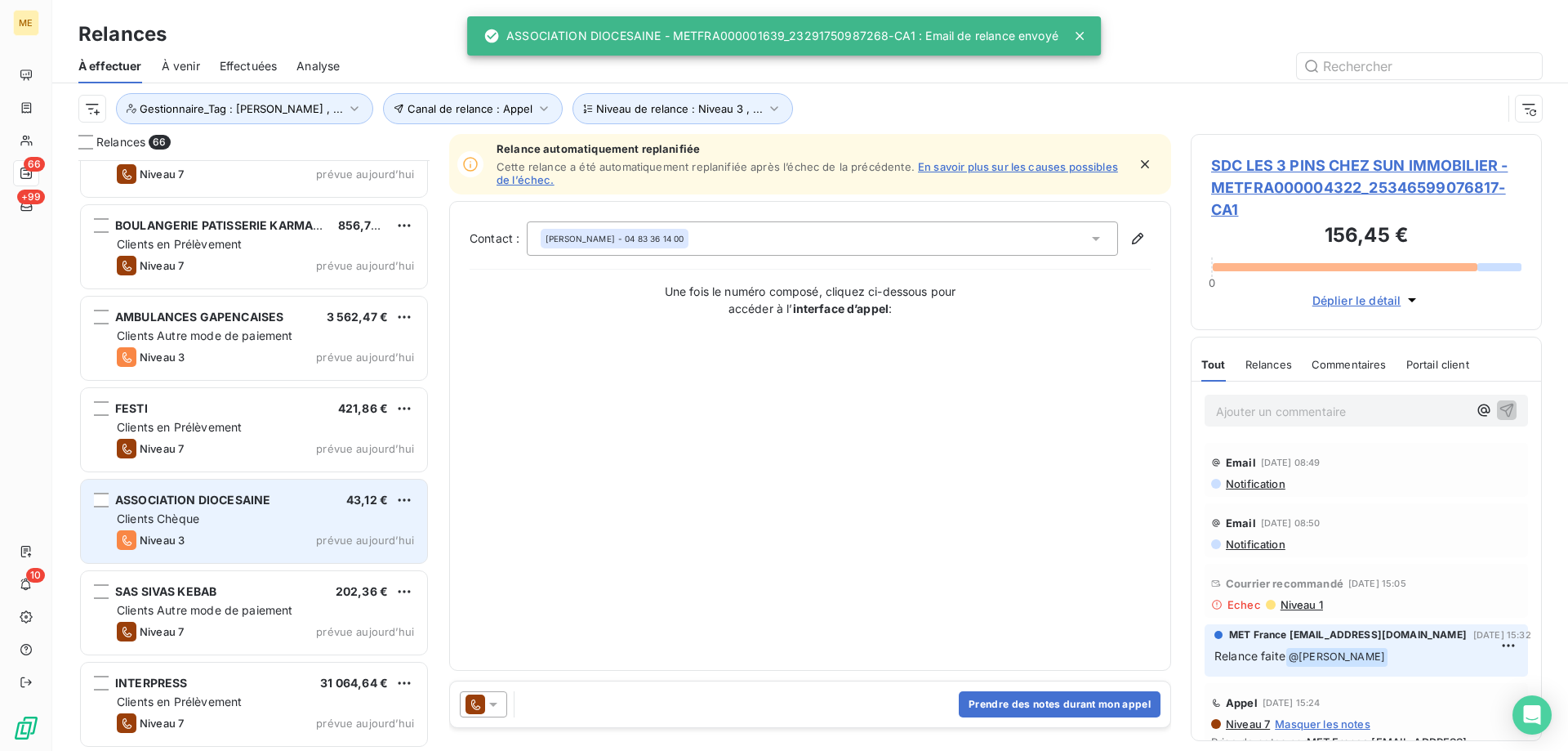
click at [275, 539] on div "Niveau 3 prévue aujourd’hui" at bounding box center [265, 540] width 297 height 20
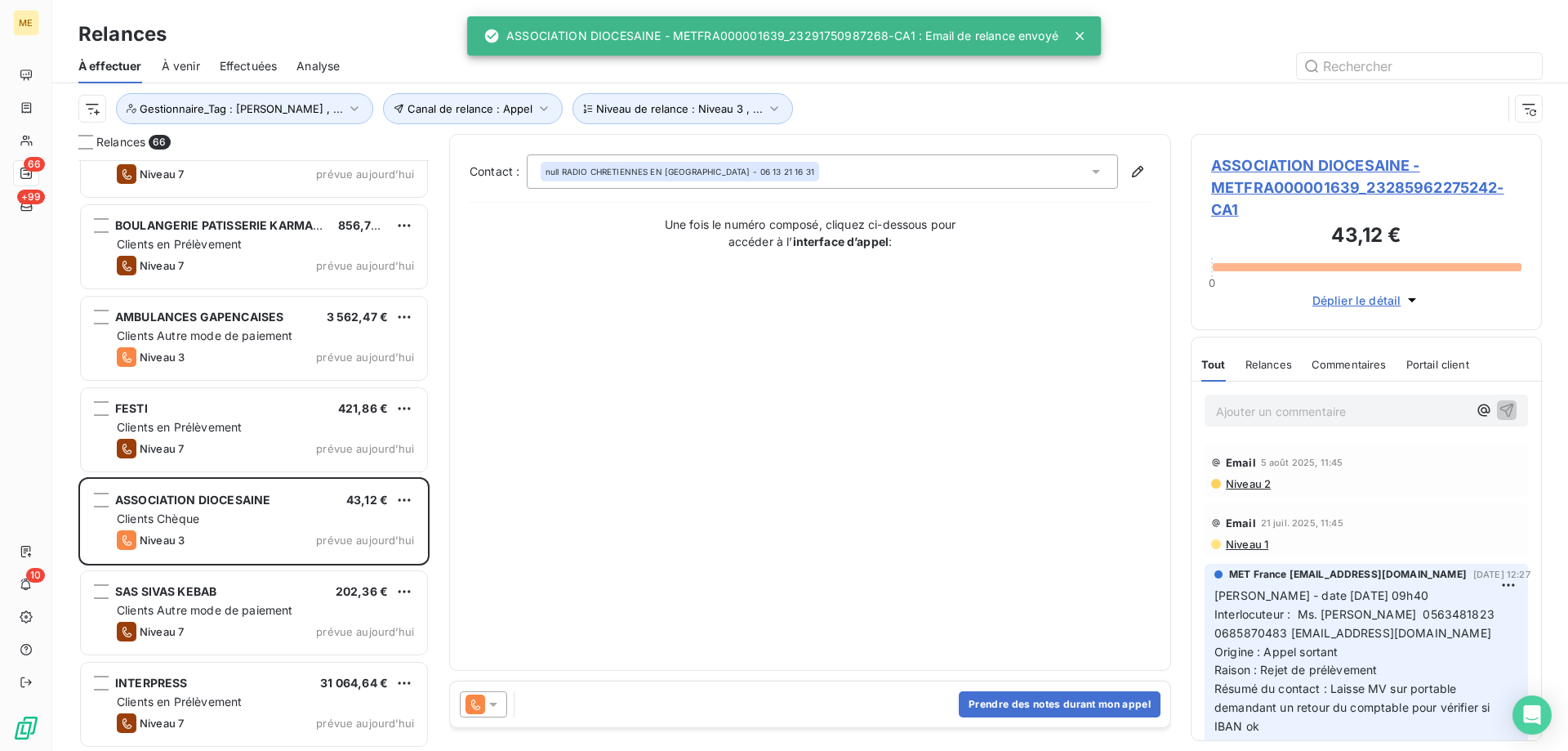
drag, startPoint x: 498, startPoint y: 702, endPoint x: 502, endPoint y: 690, distance: 12.6
click at [498, 702] on icon at bounding box center [493, 704] width 16 height 16
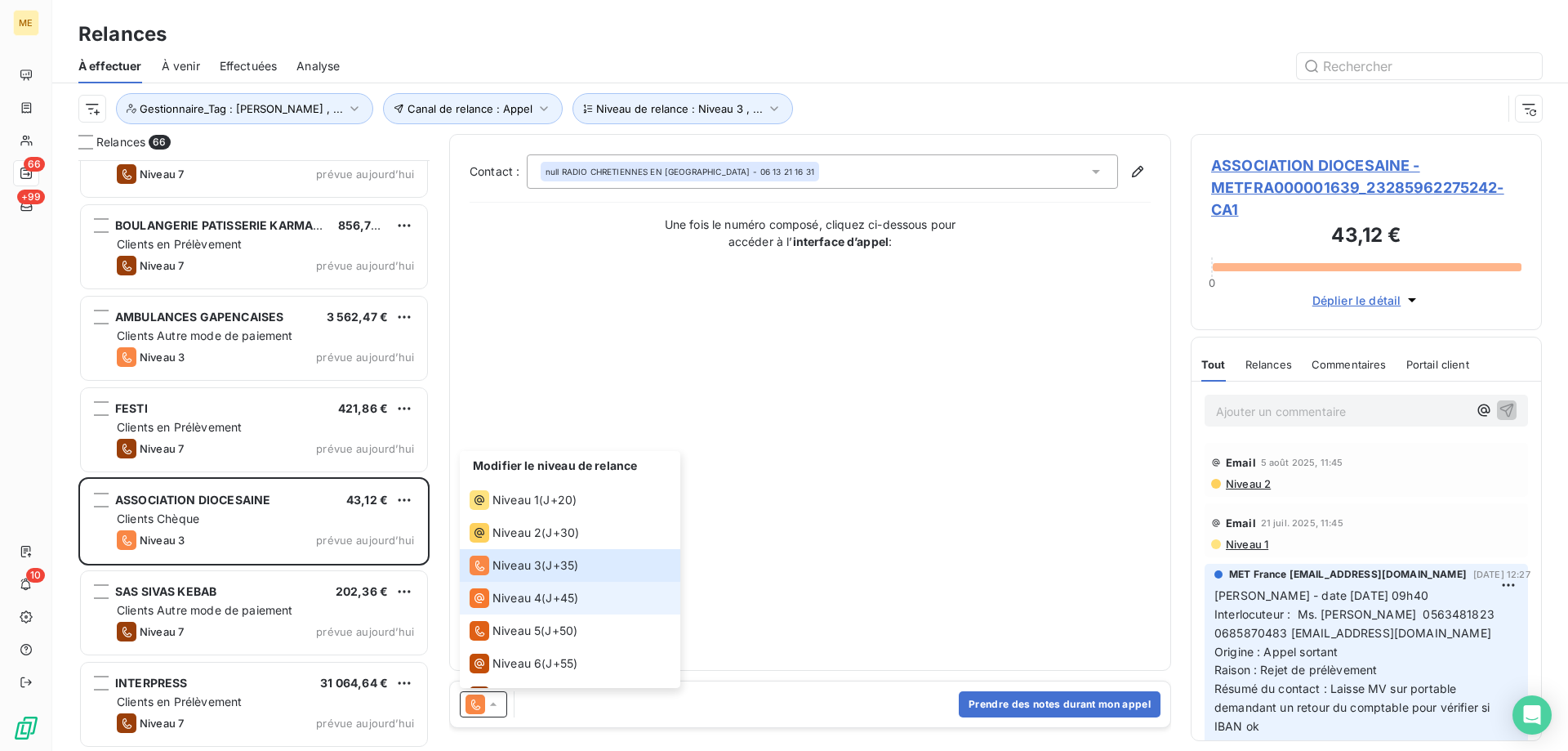
click at [513, 595] on span "Niveau 4" at bounding box center [516, 598] width 49 height 16
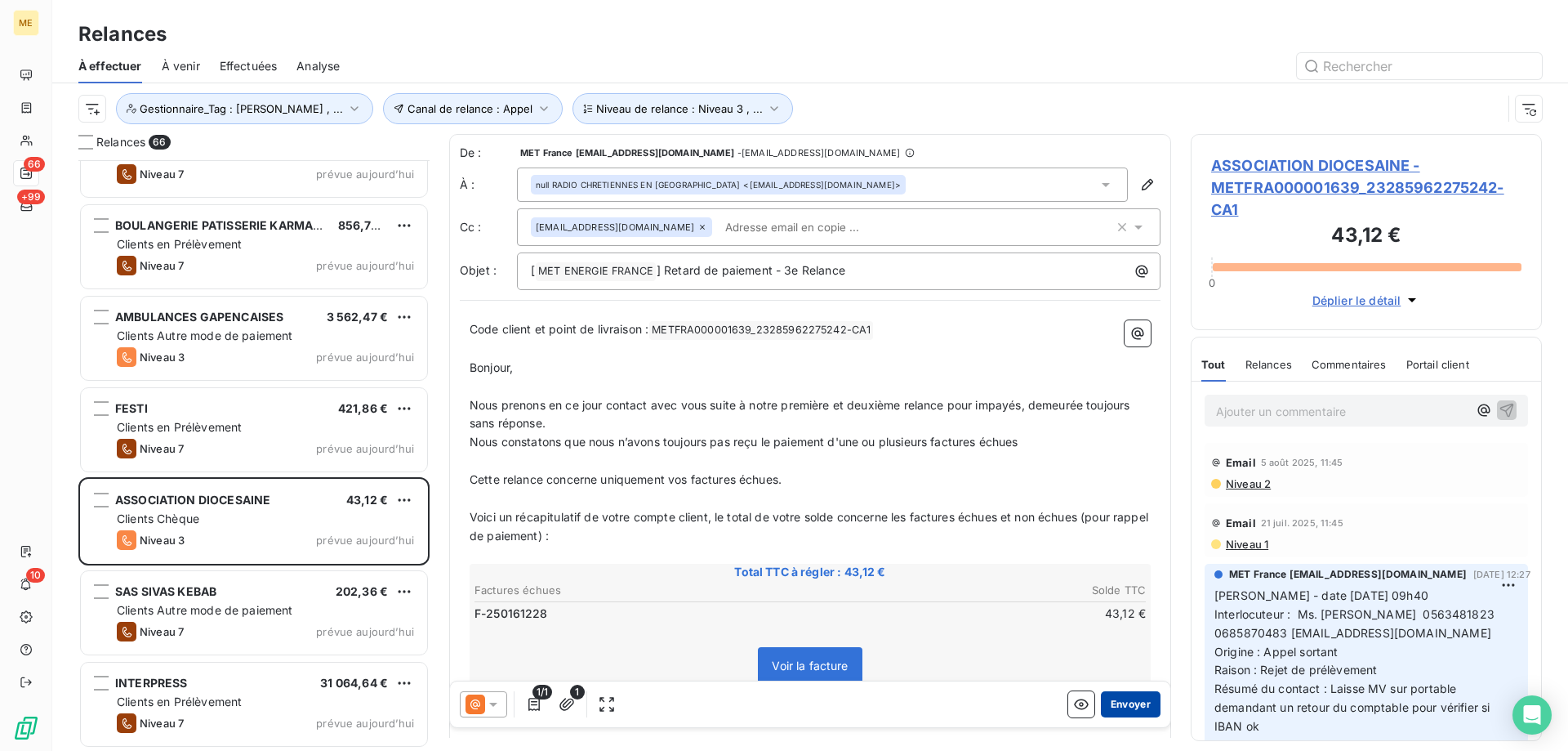
click at [1110, 704] on button "Envoyer" at bounding box center [1131, 703] width 59 height 26
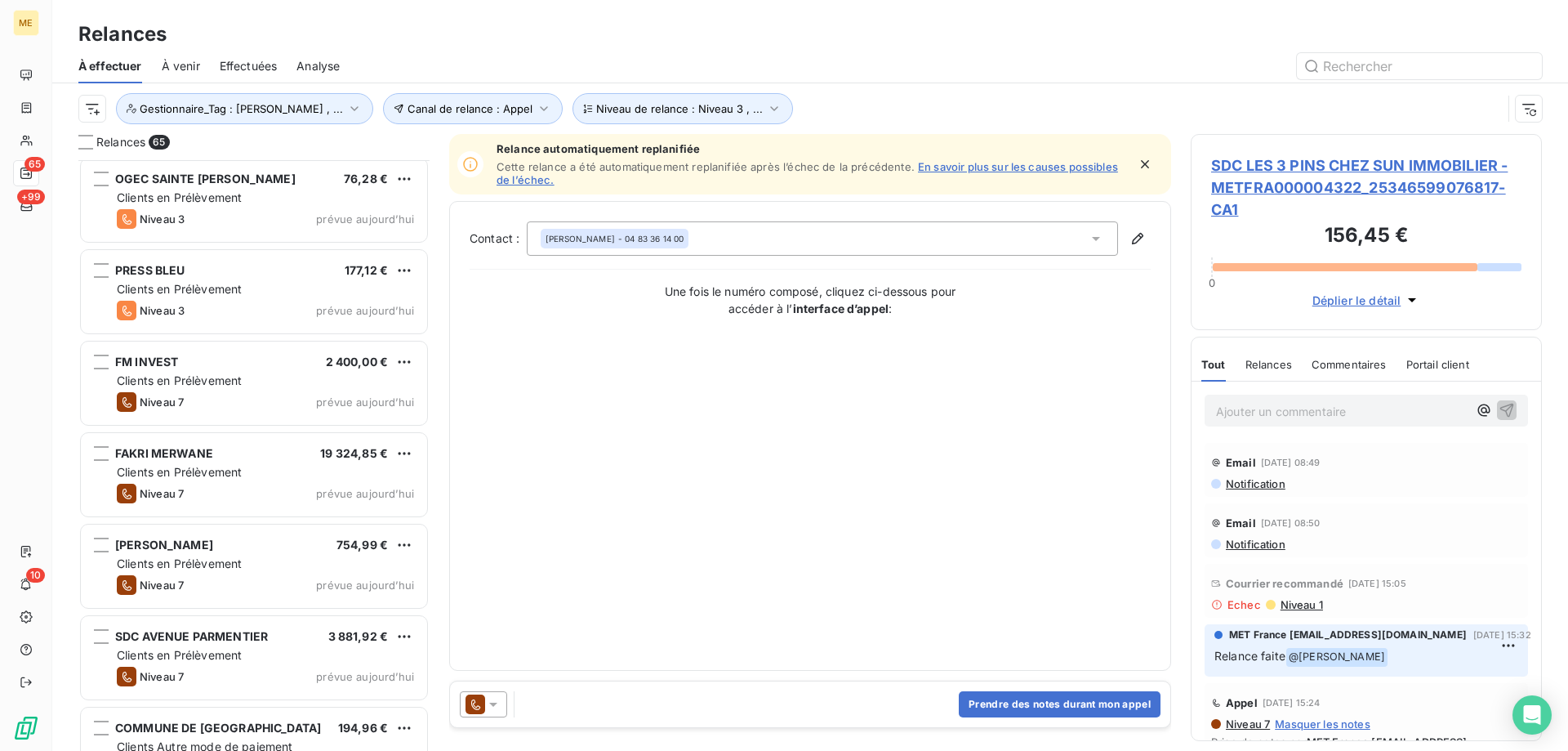
scroll to position [946, 0]
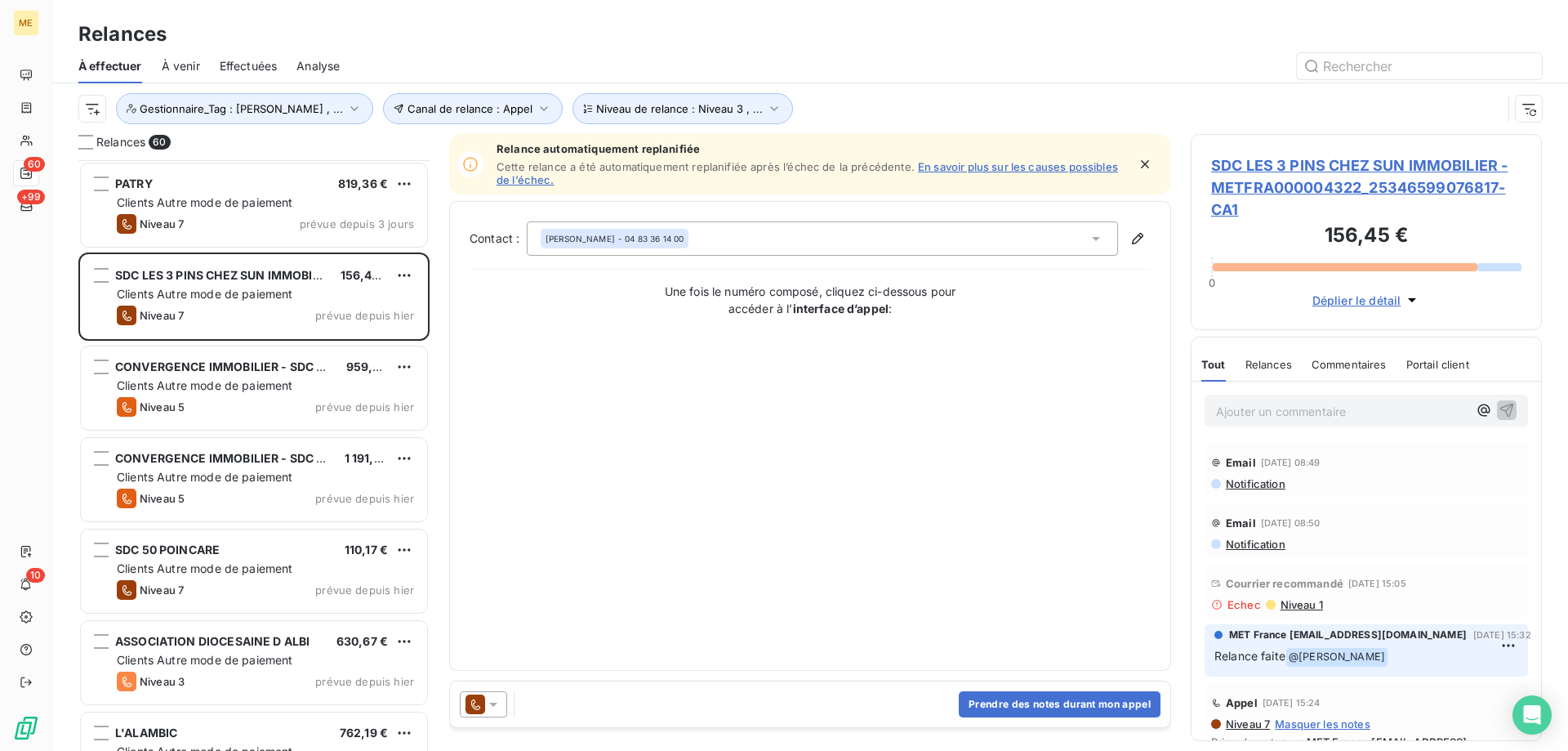
scroll to position [579, 339]
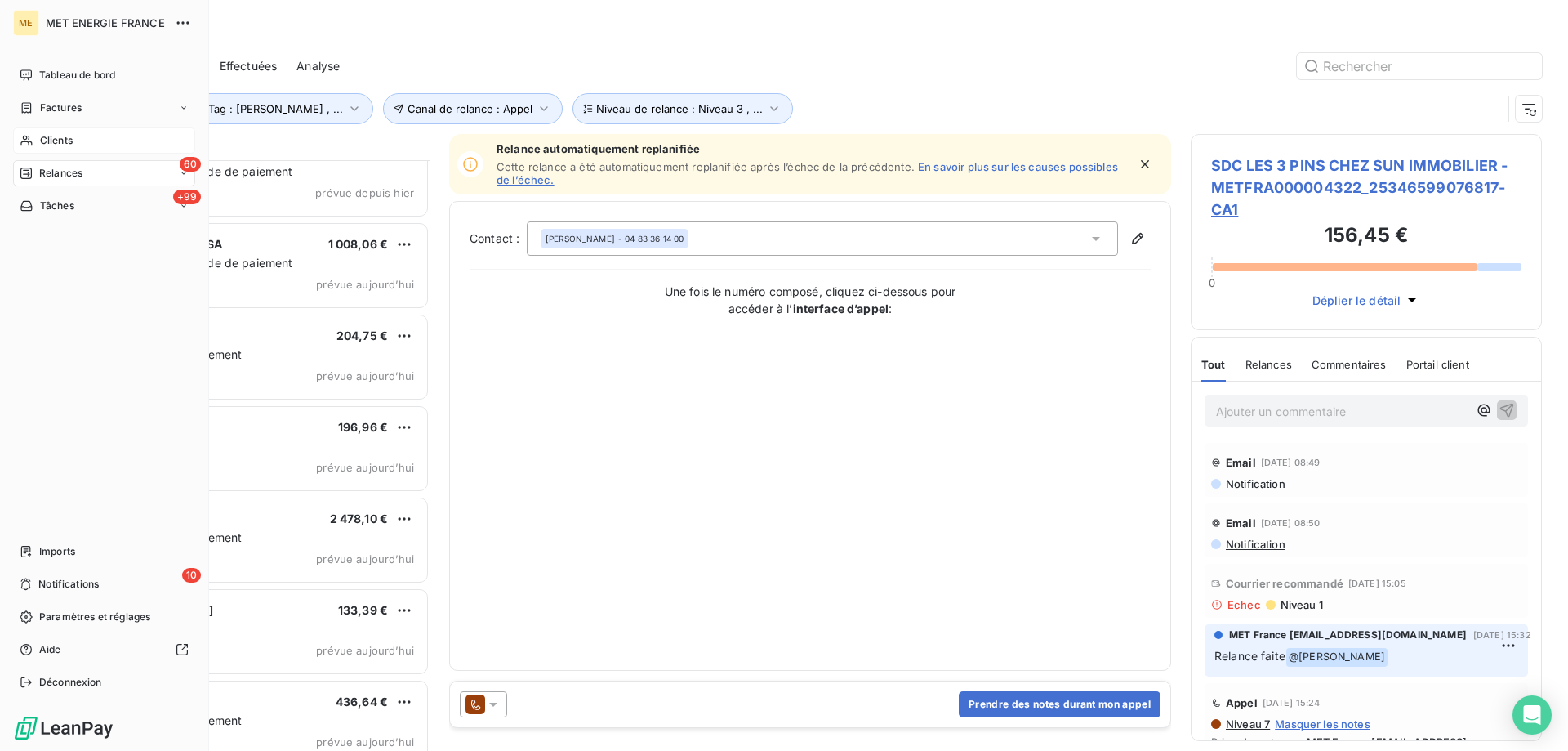
click at [23, 139] on icon at bounding box center [26, 140] width 13 height 13
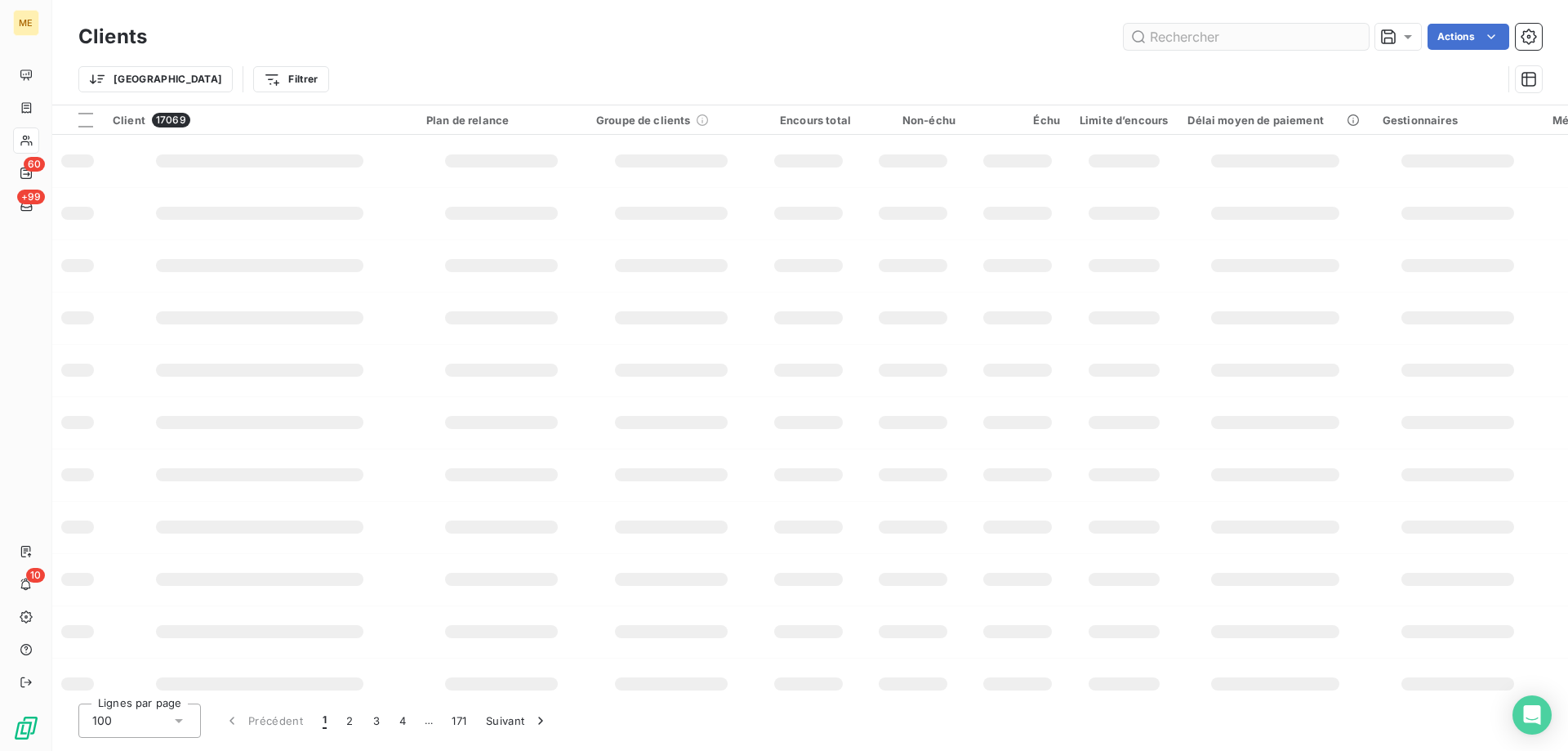
click at [1206, 38] on input "text" at bounding box center [1246, 36] width 245 height 26
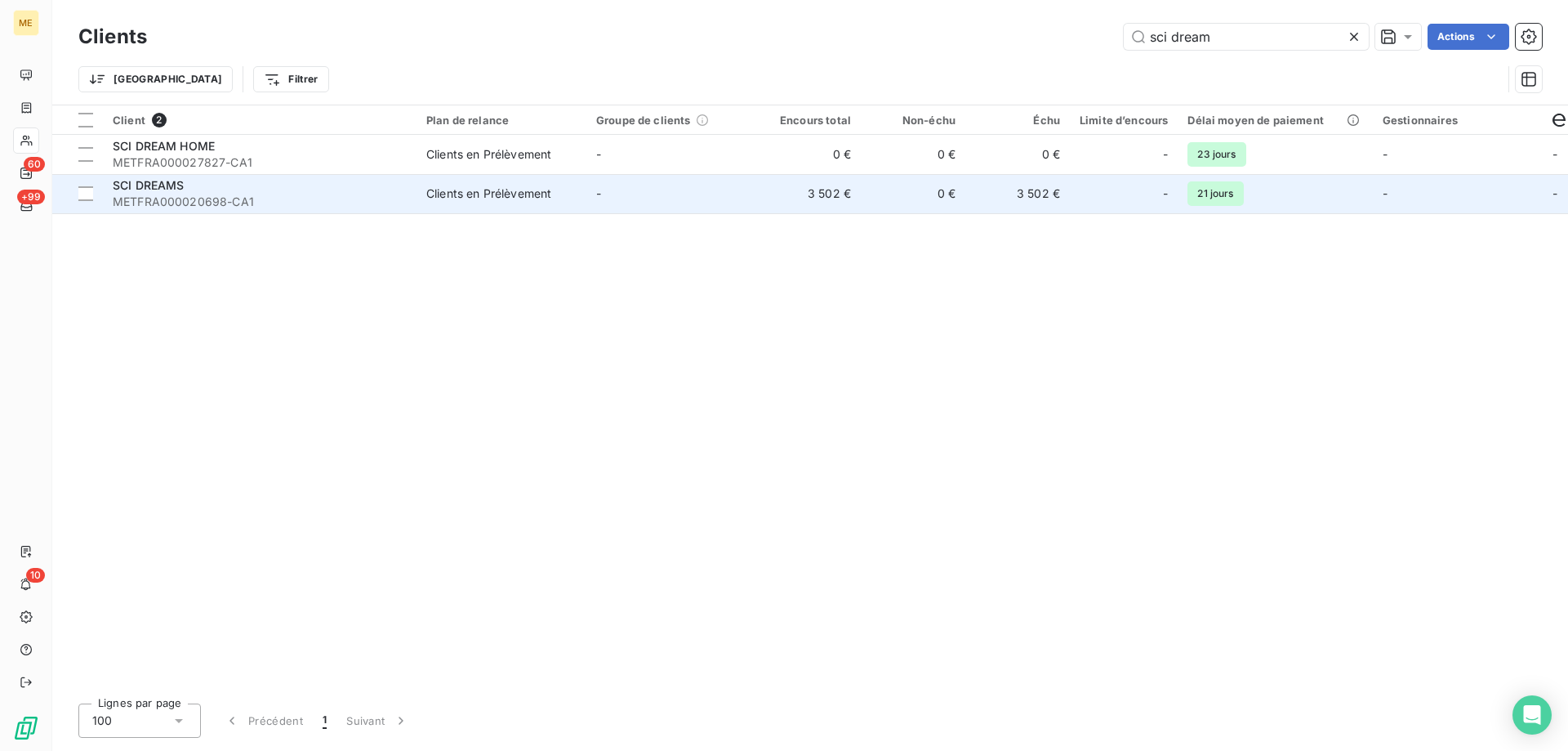
type input "sci dream"
click at [662, 204] on td "-" at bounding box center [671, 194] width 170 height 40
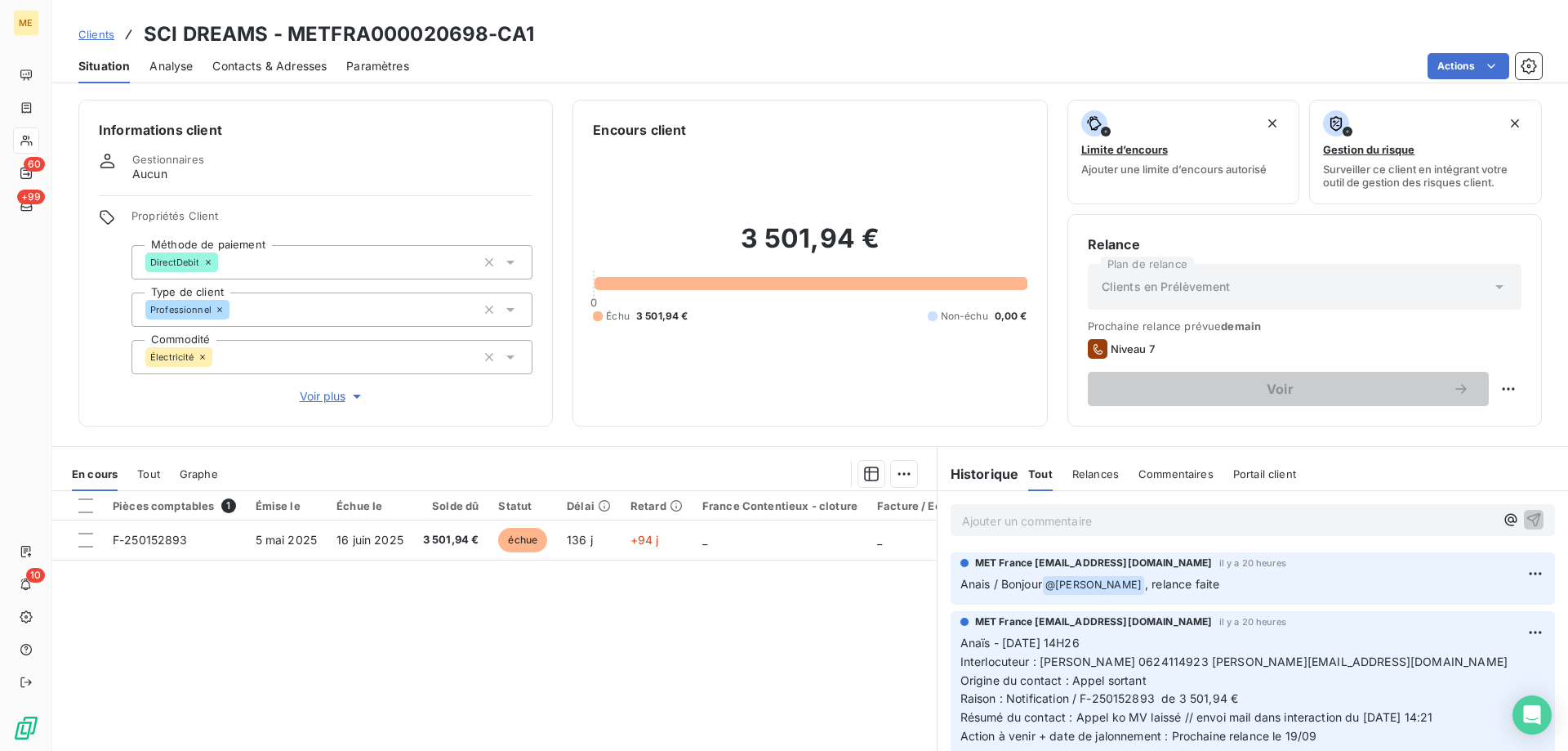
click at [348, 392] on icon "button" at bounding box center [357, 396] width 16 height 16
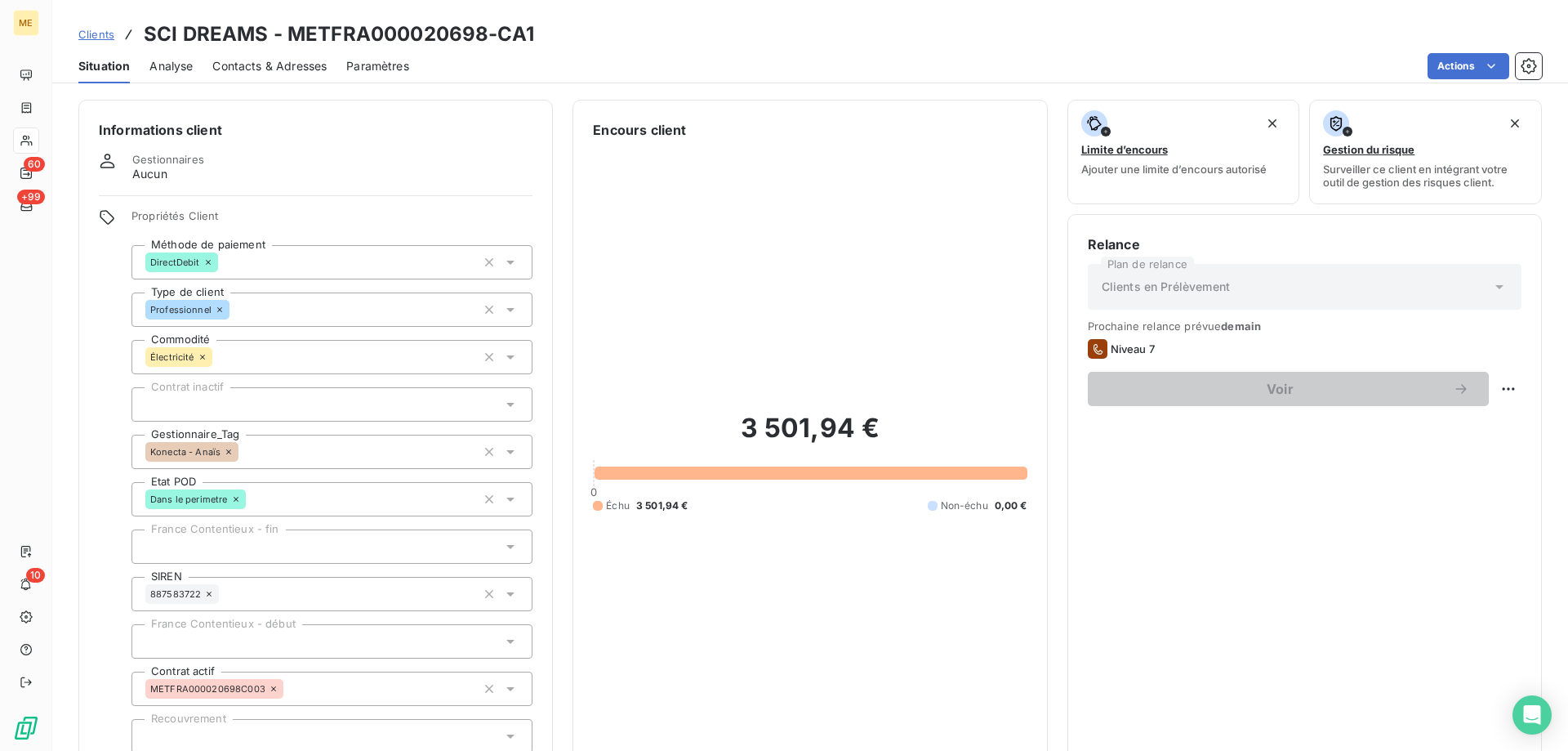
scroll to position [473, 0]
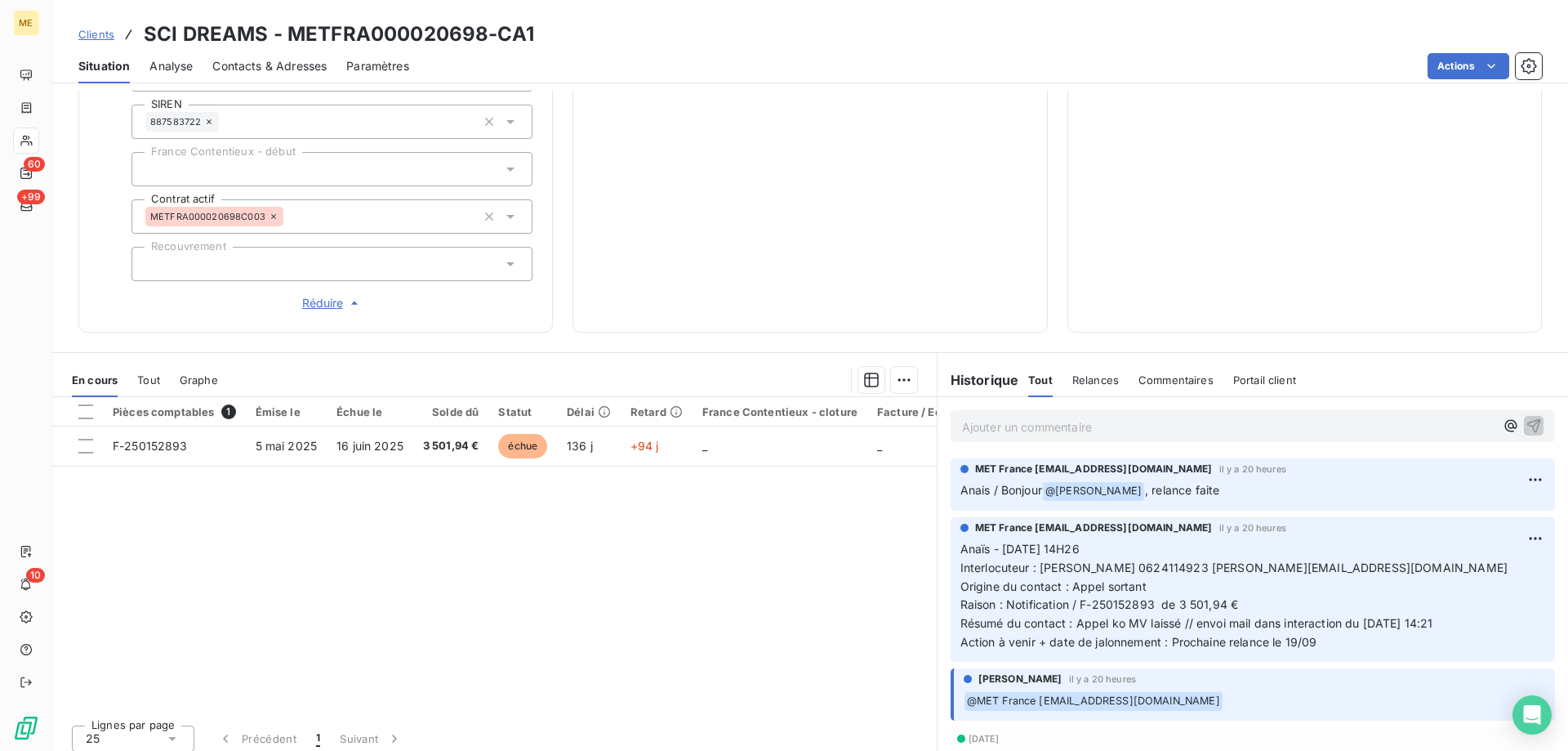
click at [480, 31] on h3 "SCI DREAMS - METFRA000020698-CA1" at bounding box center [339, 34] width 391 height 30
click at [139, 374] on span "Tout" at bounding box center [148, 380] width 22 height 13
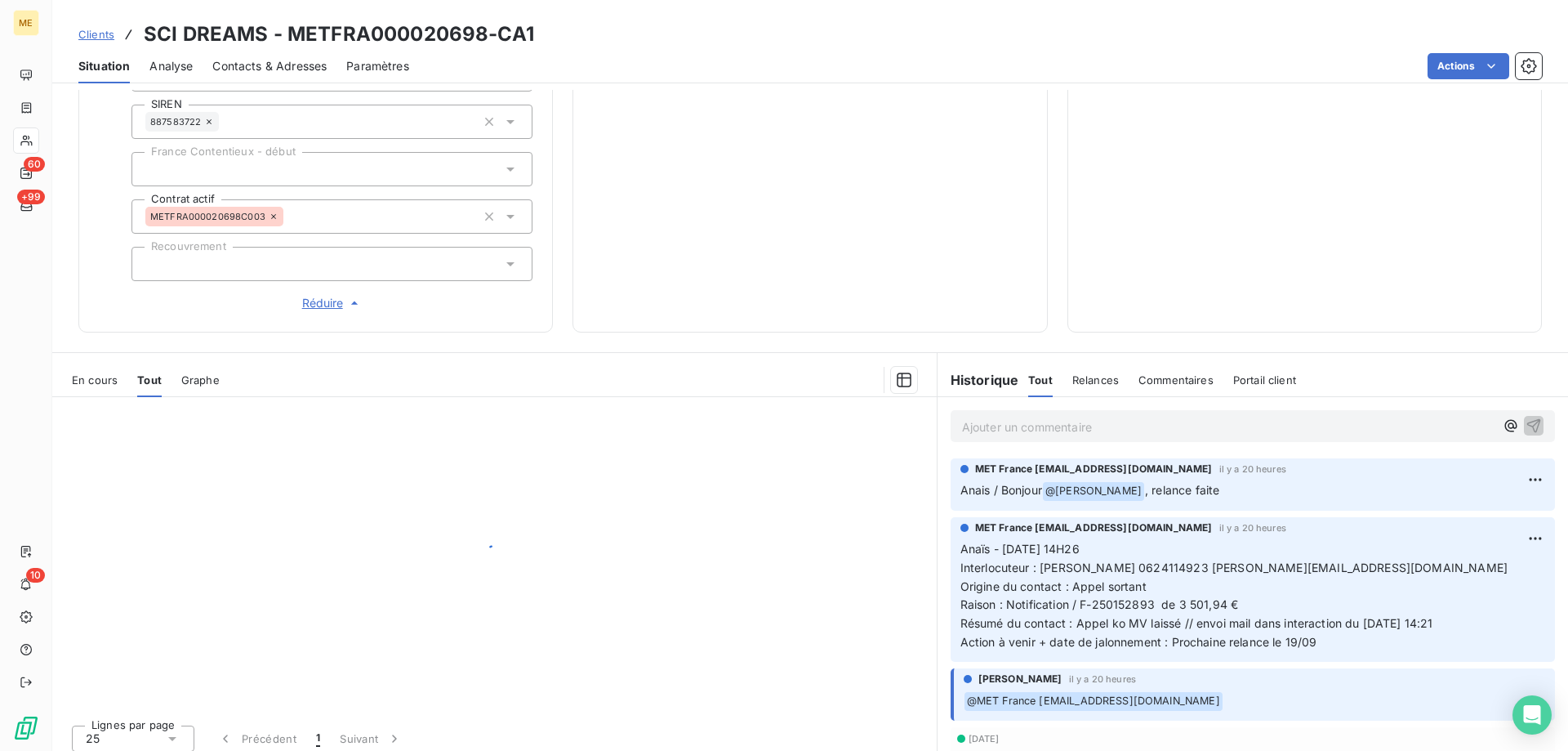
click at [96, 374] on span "En cours" at bounding box center [94, 380] width 46 height 13
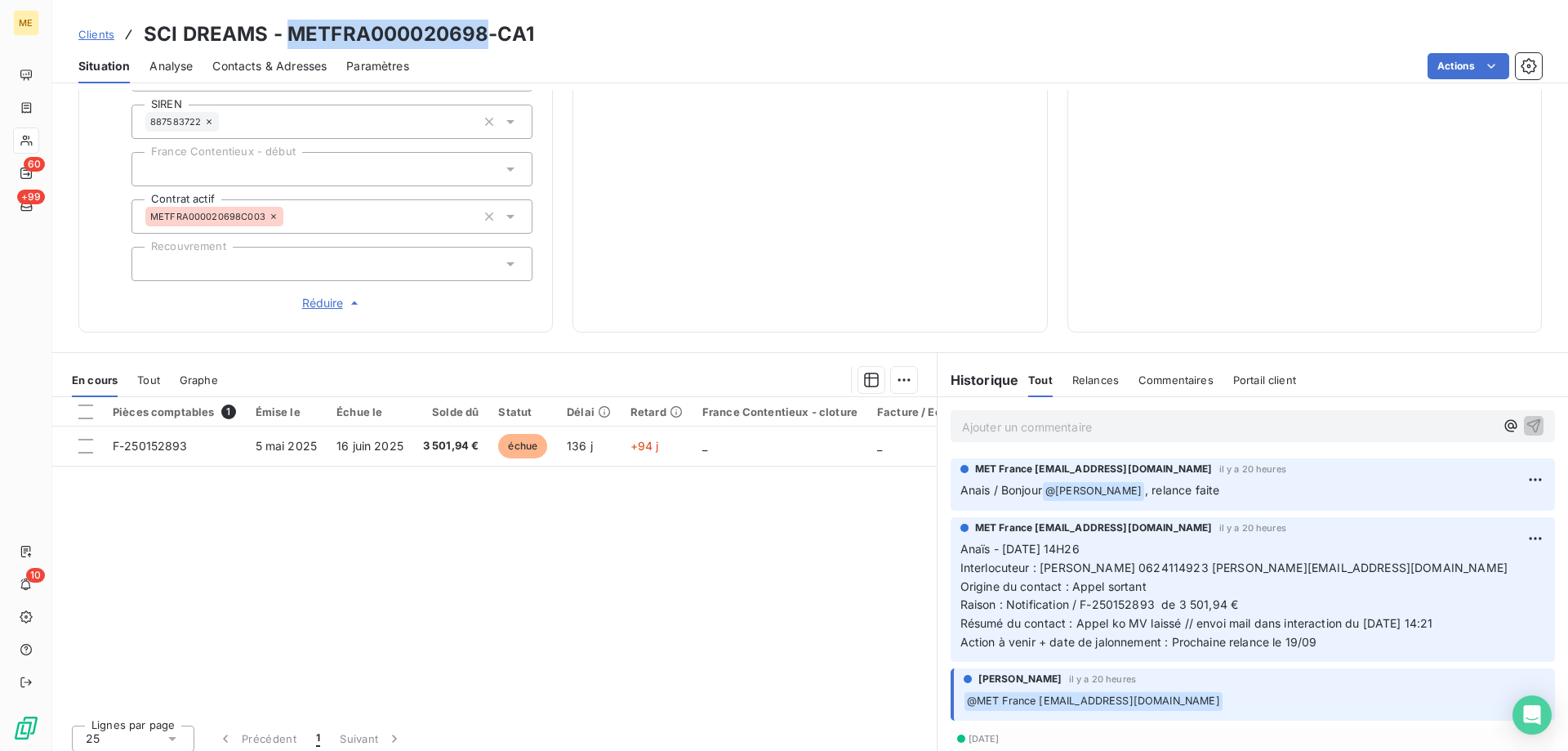
drag, startPoint x: 485, startPoint y: 35, endPoint x: 286, endPoint y: 39, distance: 199.0
click at [286, 39] on h3 "SCI DREAMS - METFRA000020698-CA1" at bounding box center [339, 34] width 391 height 30
copy h3 "METFRA000020698"
click at [458, 32] on h3 "SCI DREAMS - METFRA000020698-CA1" at bounding box center [339, 34] width 391 height 30
drag, startPoint x: 480, startPoint y: 32, endPoint x: 288, endPoint y: 31, distance: 192.0
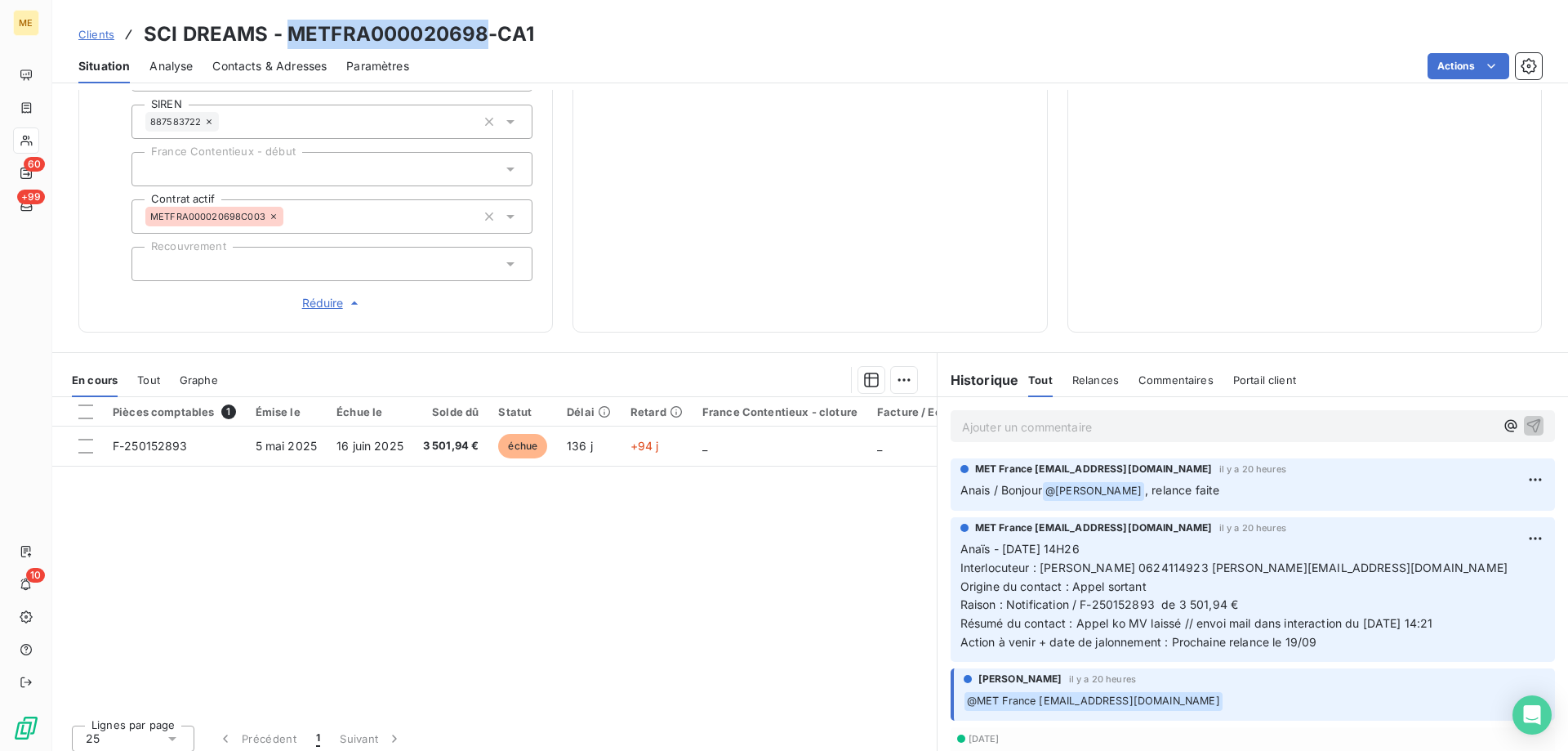
click at [288, 31] on h3 "SCI DREAMS - METFRA000020698-CA1" at bounding box center [339, 34] width 391 height 30
copy h3 "METFRA000020698"
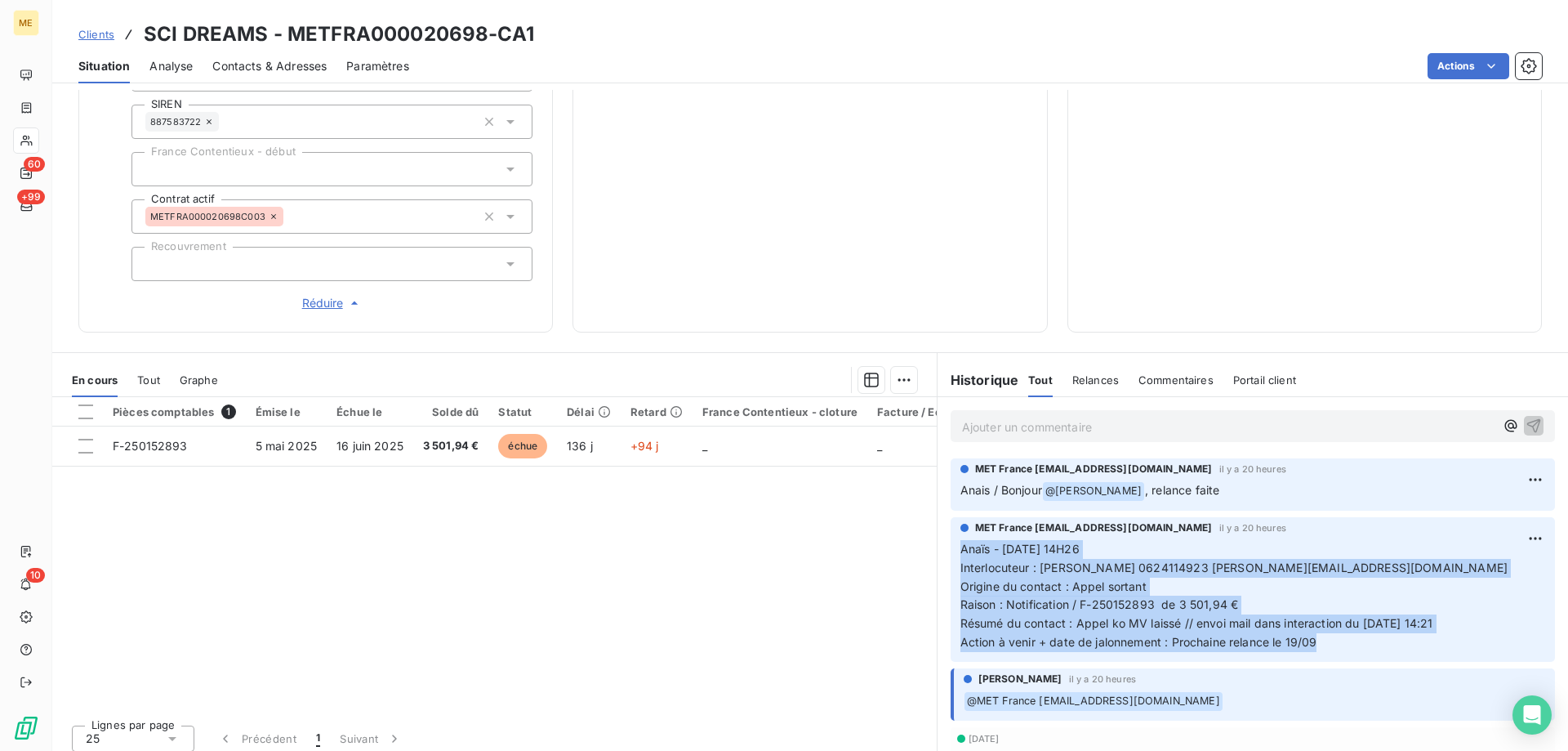
drag, startPoint x: 1318, startPoint y: 631, endPoint x: 949, endPoint y: 545, distance: 378.9
click at [950, 545] on div "MET France met-france@recouvrement.met.com il y a 20 heures Anaïs - 17/09/2025 …" at bounding box center [1252, 589] width 604 height 145
copy p "Anaïs - 17/09/2025 - 14H26 Interlocuteur : M ASCIONE 0624114923 christelle.caiu…"
click at [1274, 619] on span "Résumé du contact : Appel ko MV laissé // envoi mail dans interaction du 17/09/…" at bounding box center [1196, 623] width 472 height 13
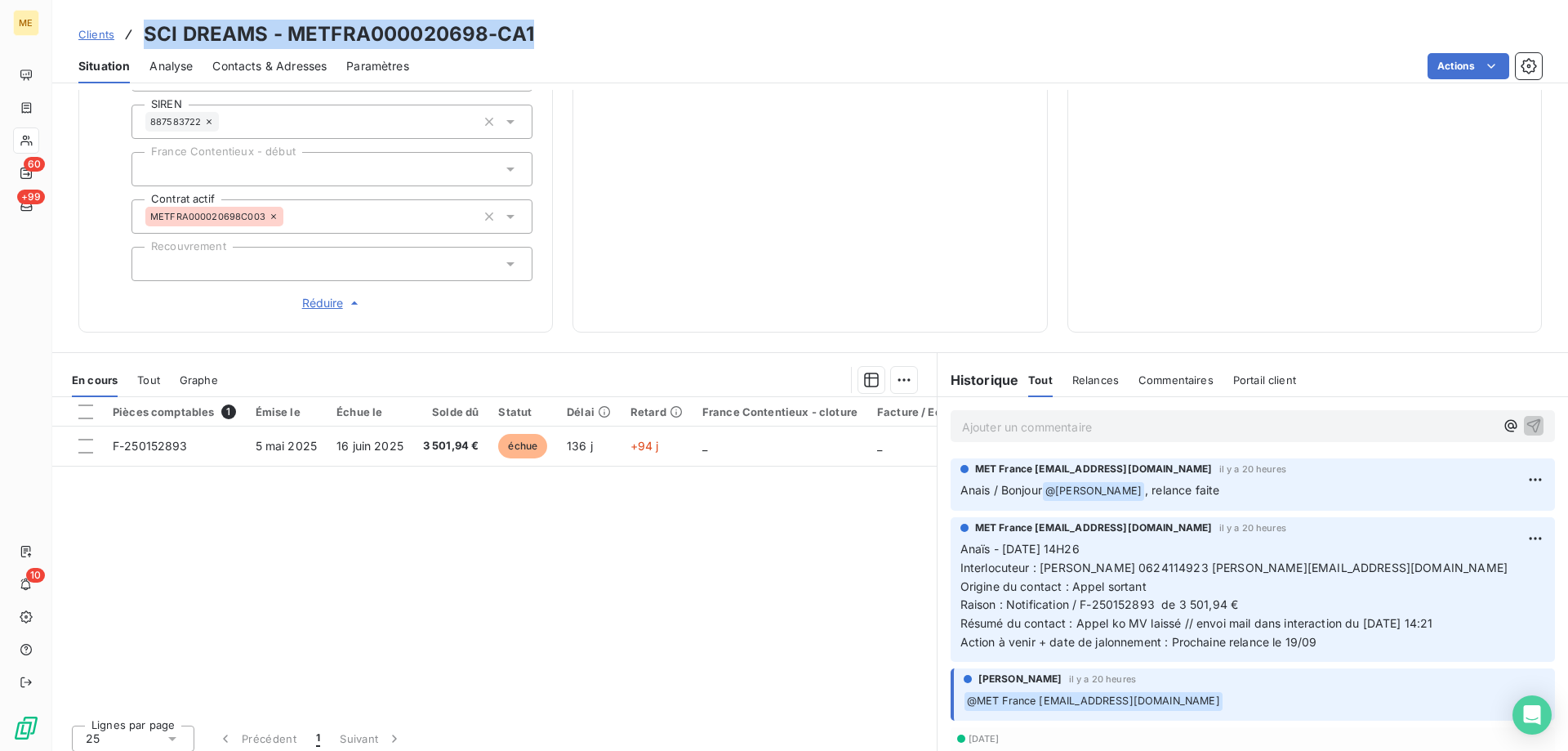
drag, startPoint x: 566, startPoint y: 24, endPoint x: 146, endPoint y: 36, distance: 420.2
click at [146, 36] on div "Clients SCI DREAMS - METFRA000020698-CA1" at bounding box center [810, 34] width 1516 height 30
copy h3 "SCI DREAMS - METFRA000020698-CA1"
click at [757, 46] on div "Clients SCI DREAMS - METFRA000020698-CA1" at bounding box center [810, 34] width 1516 height 30
drag, startPoint x: 553, startPoint y: 35, endPoint x: 140, endPoint y: 38, distance: 413.0
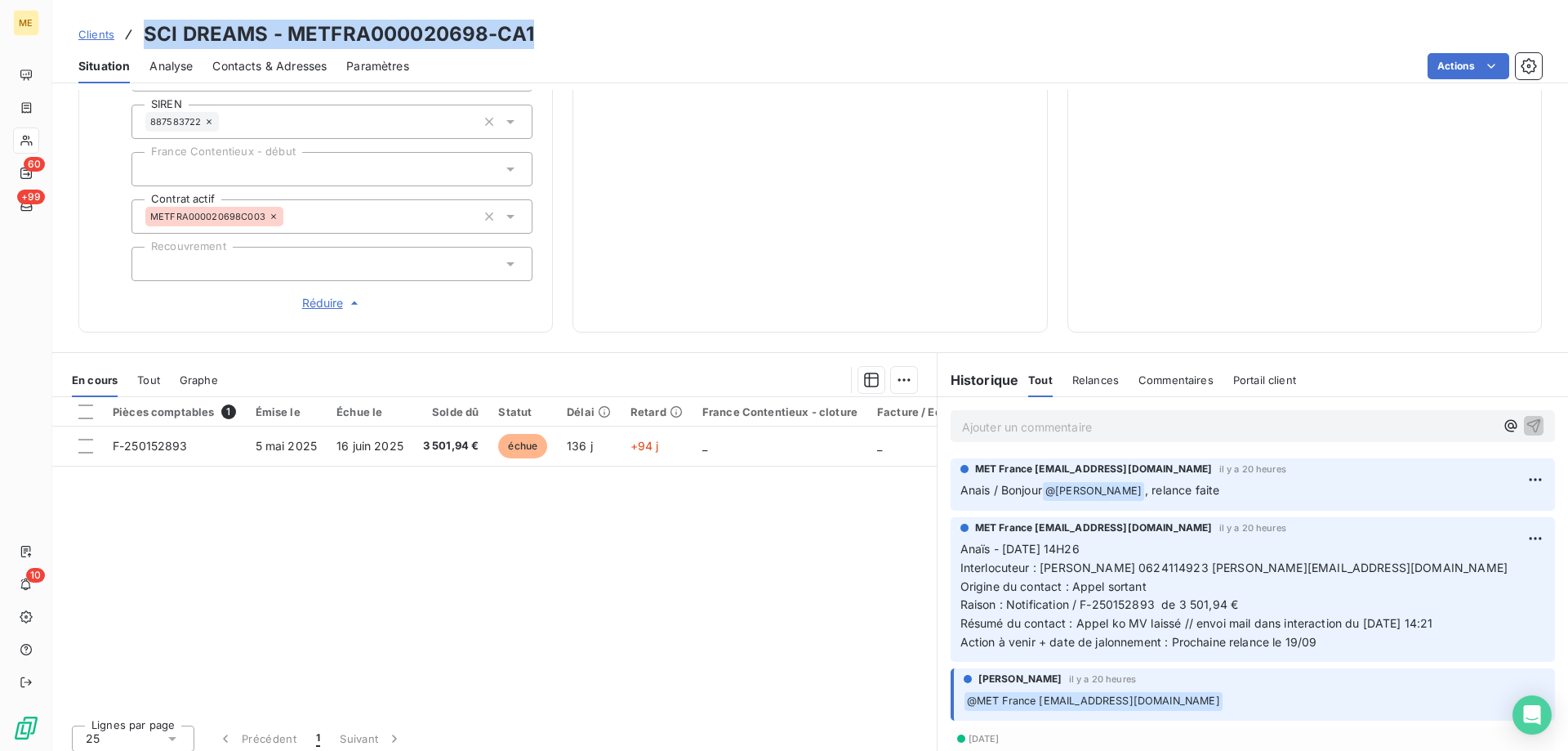
click at [140, 38] on div "Clients SCI DREAMS - METFRA000020698-CA1" at bounding box center [810, 34] width 1516 height 30
copy h3 "SCI DREAMS - METFRA000020698-CA1"
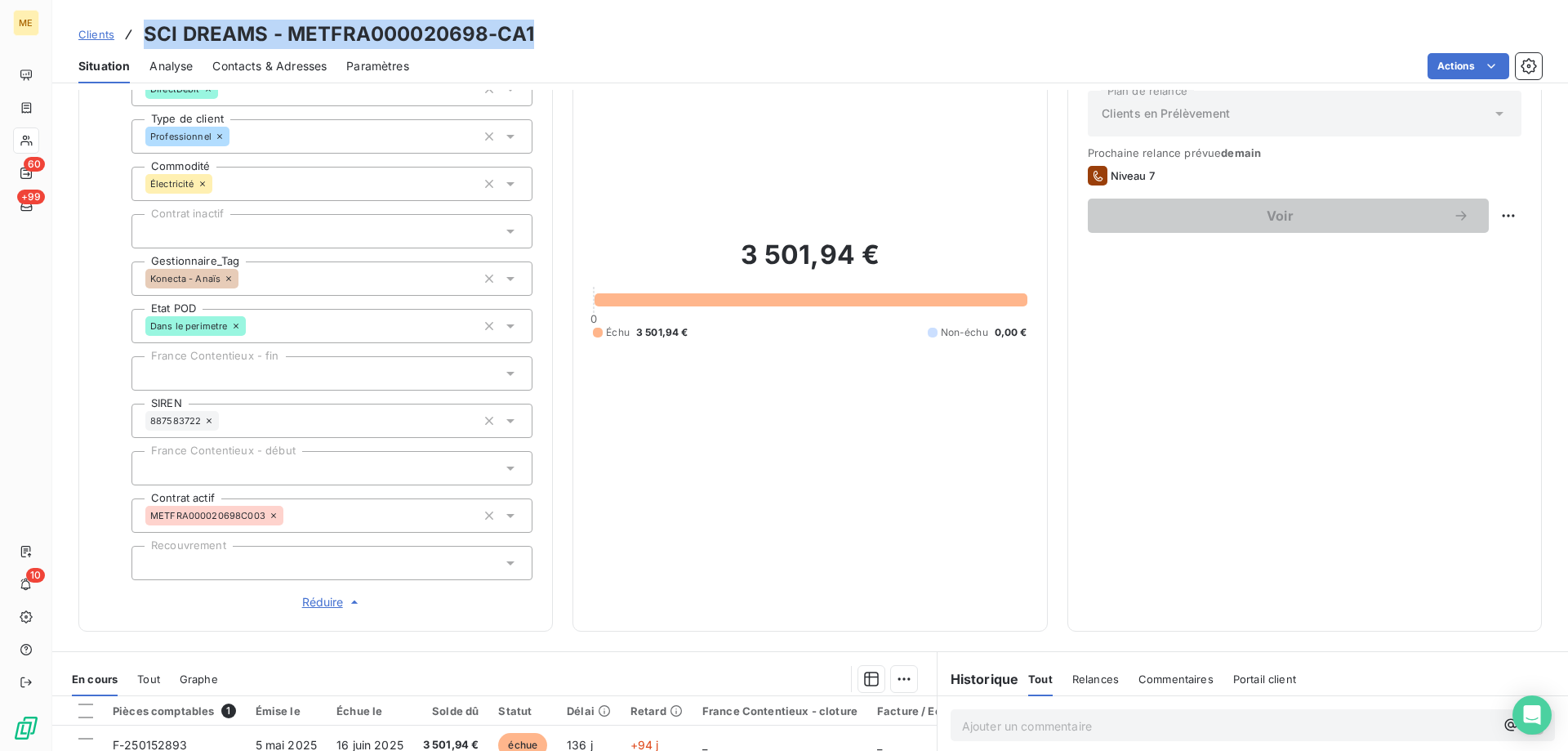
scroll to position [146, 0]
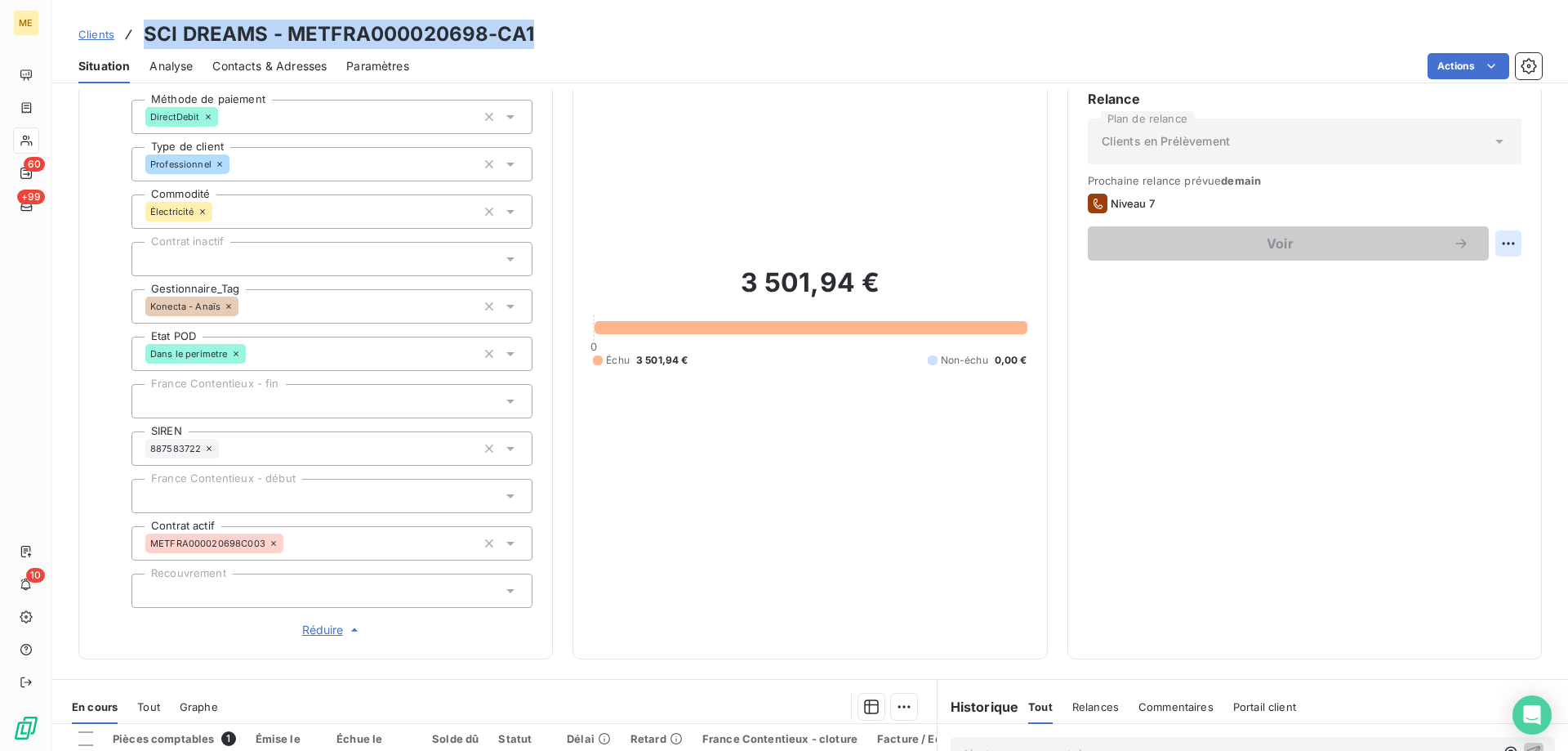
click at [1493, 243] on html "ME 60 +99 10 Clients SCI DREAMS - METFRA000020698-CA1 Situation Analyse Contact…" at bounding box center [784, 456] width 1568 height 914
click at [1452, 287] on div "Replanifier cette action" at bounding box center [1428, 278] width 146 height 26
select select "8"
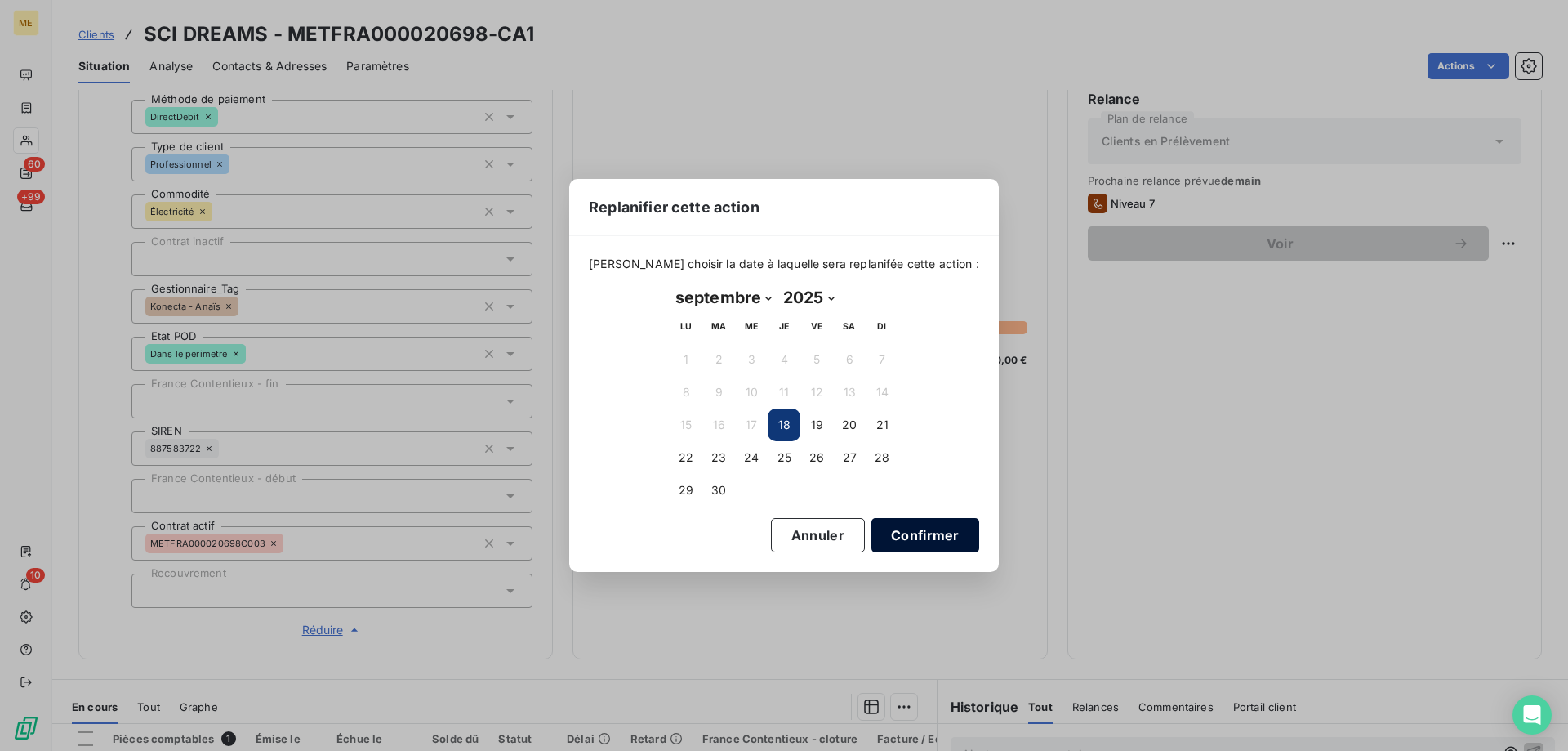
click at [886, 537] on button "Confirmer" at bounding box center [925, 535] width 108 height 34
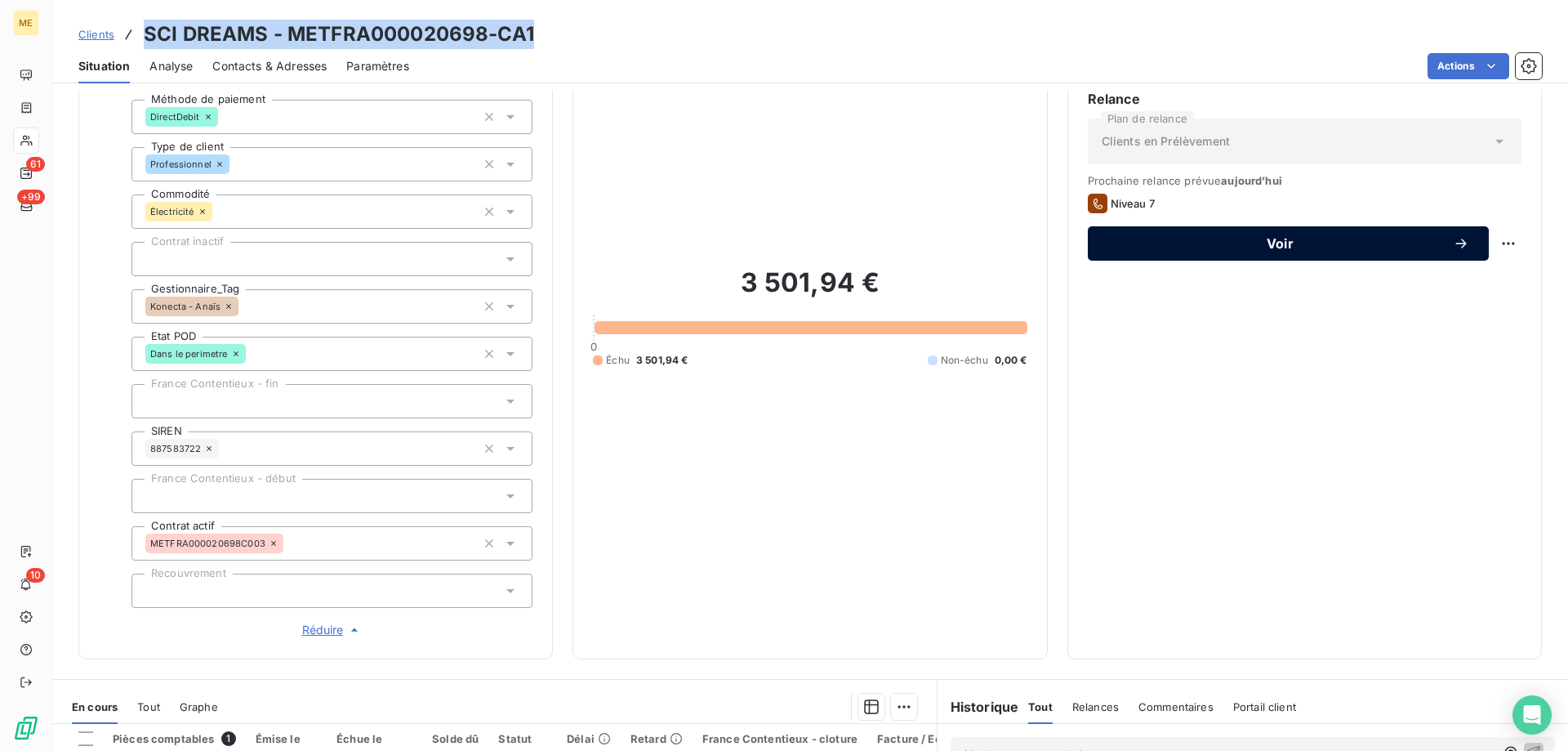
click at [1312, 252] on button "Voir" at bounding box center [1288, 243] width 401 height 34
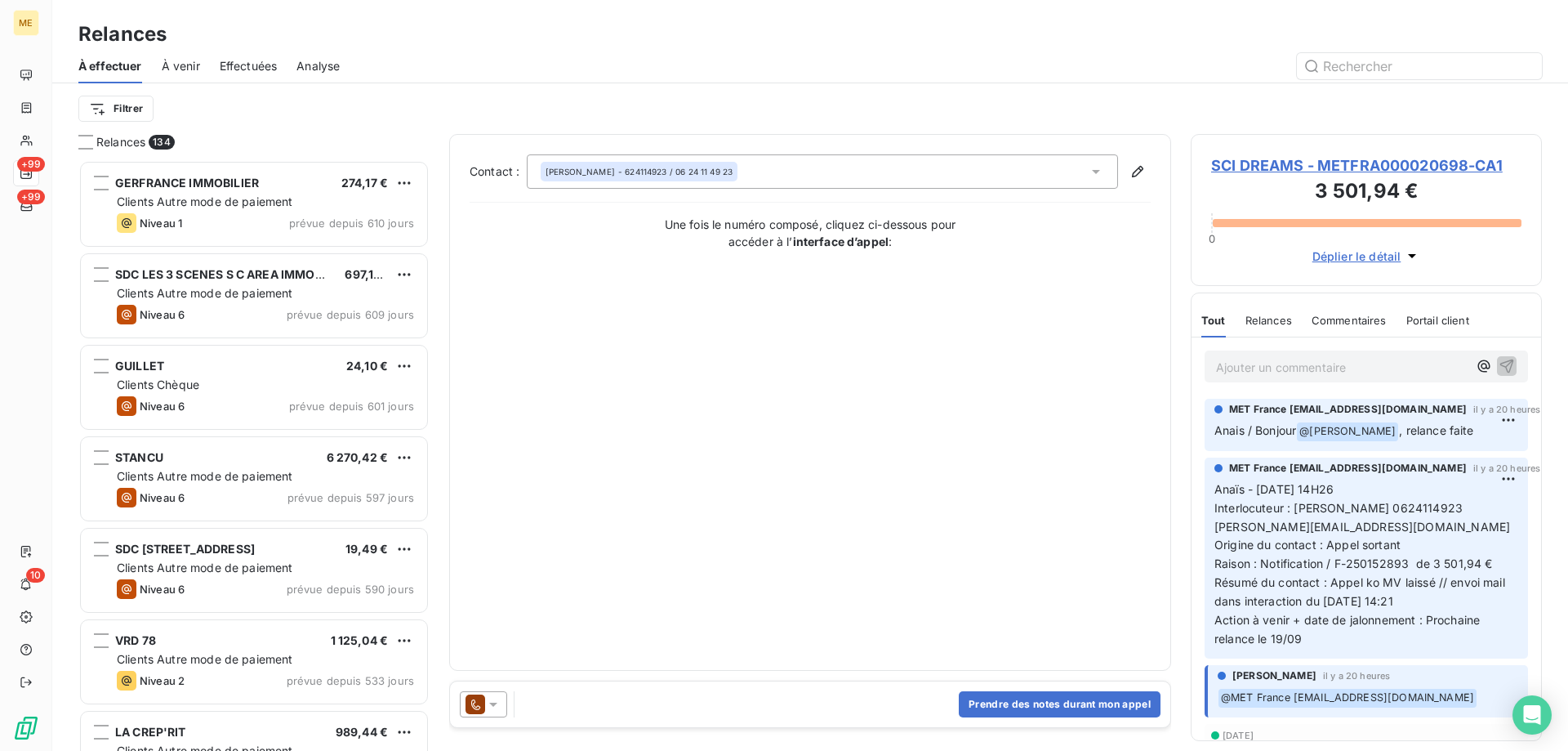
scroll to position [579, 339]
click at [1009, 702] on button "Prendre des notes durant mon appel" at bounding box center [1060, 703] width 202 height 26
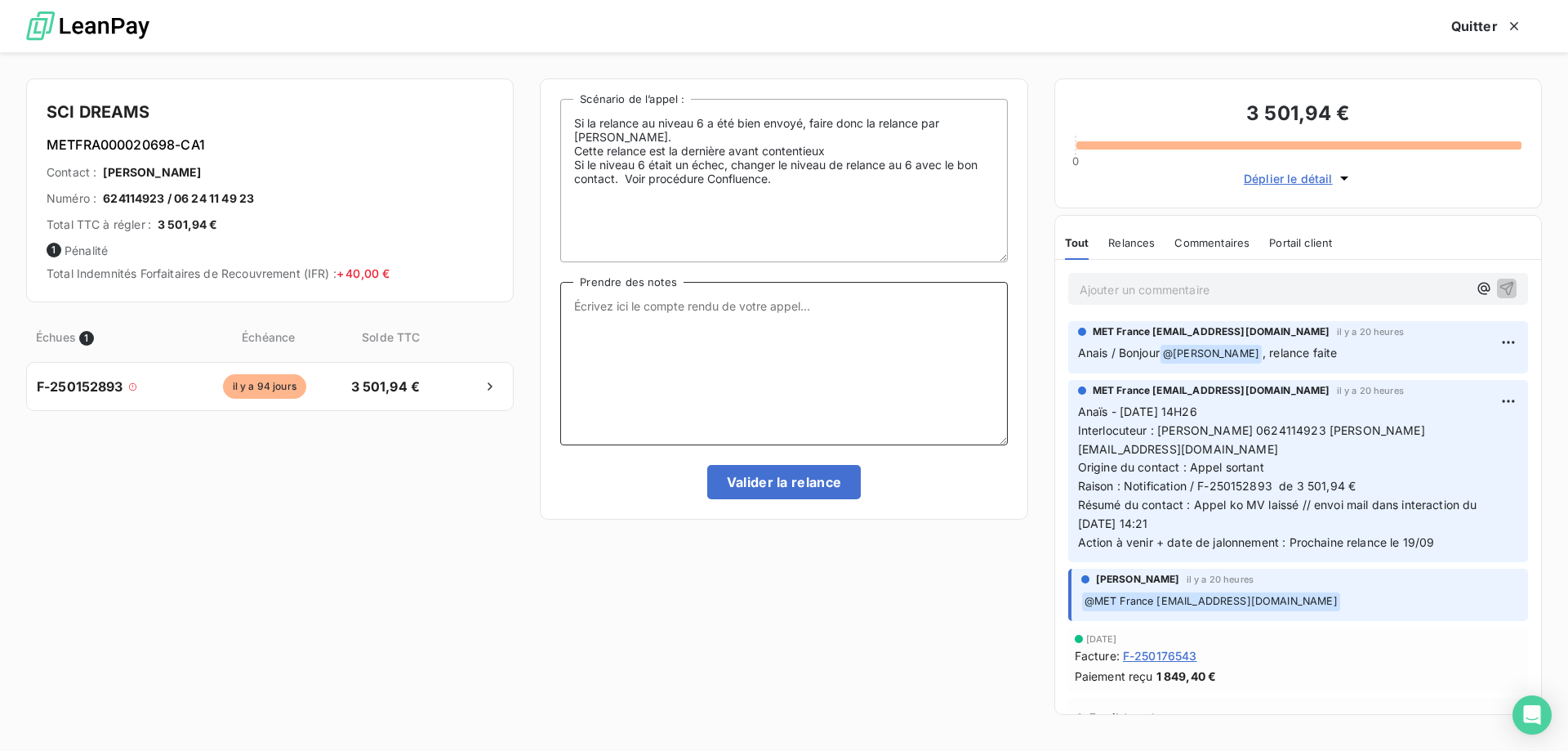
click at [858, 381] on textarea "Prendre des notes" at bounding box center [783, 364] width 446 height 163
paste textarea "Anaïs - 18/09/2025 - 10H37 Interlocuteur : Mme TSONGA 0683333349 sarahtsonga@lg…"
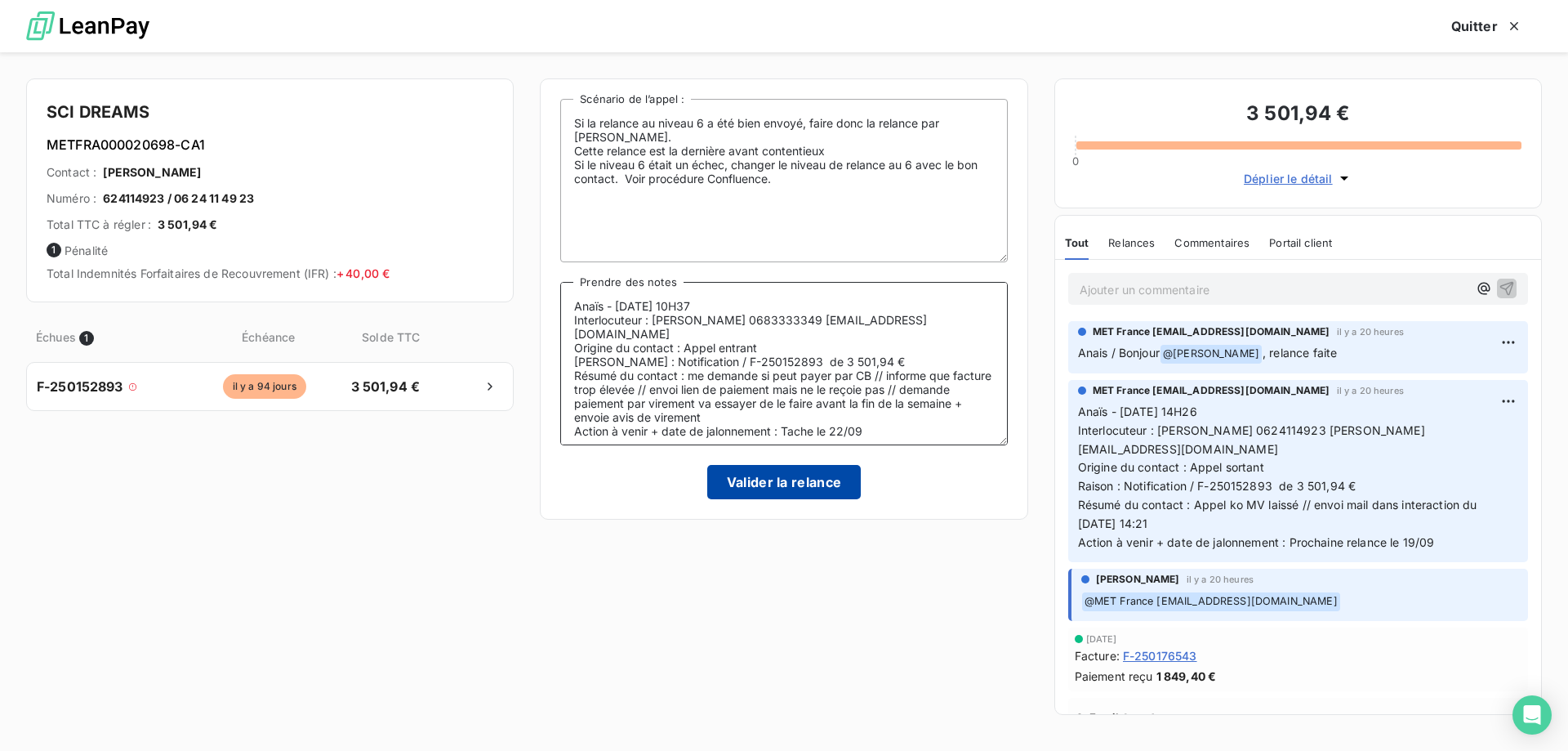
type textarea "Anaïs - 18/09/2025 - 10H37 Interlocuteur : Mme TSONGA 0683333349 sarahtsonga@lg…"
click at [769, 485] on button "Valider la relance" at bounding box center [784, 482] width 154 height 34
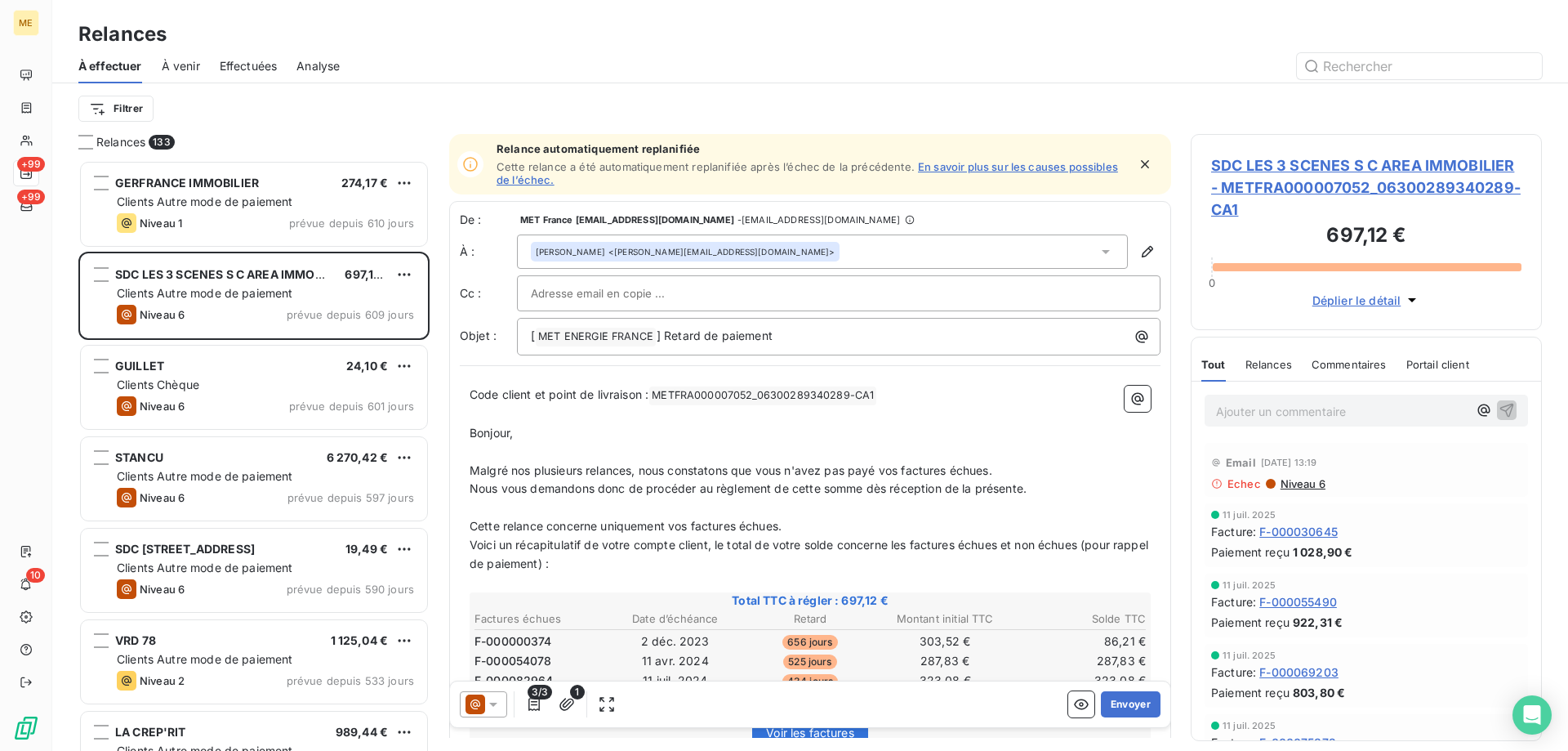
click at [1141, 166] on icon "button" at bounding box center [1144, 163] width 8 height 8
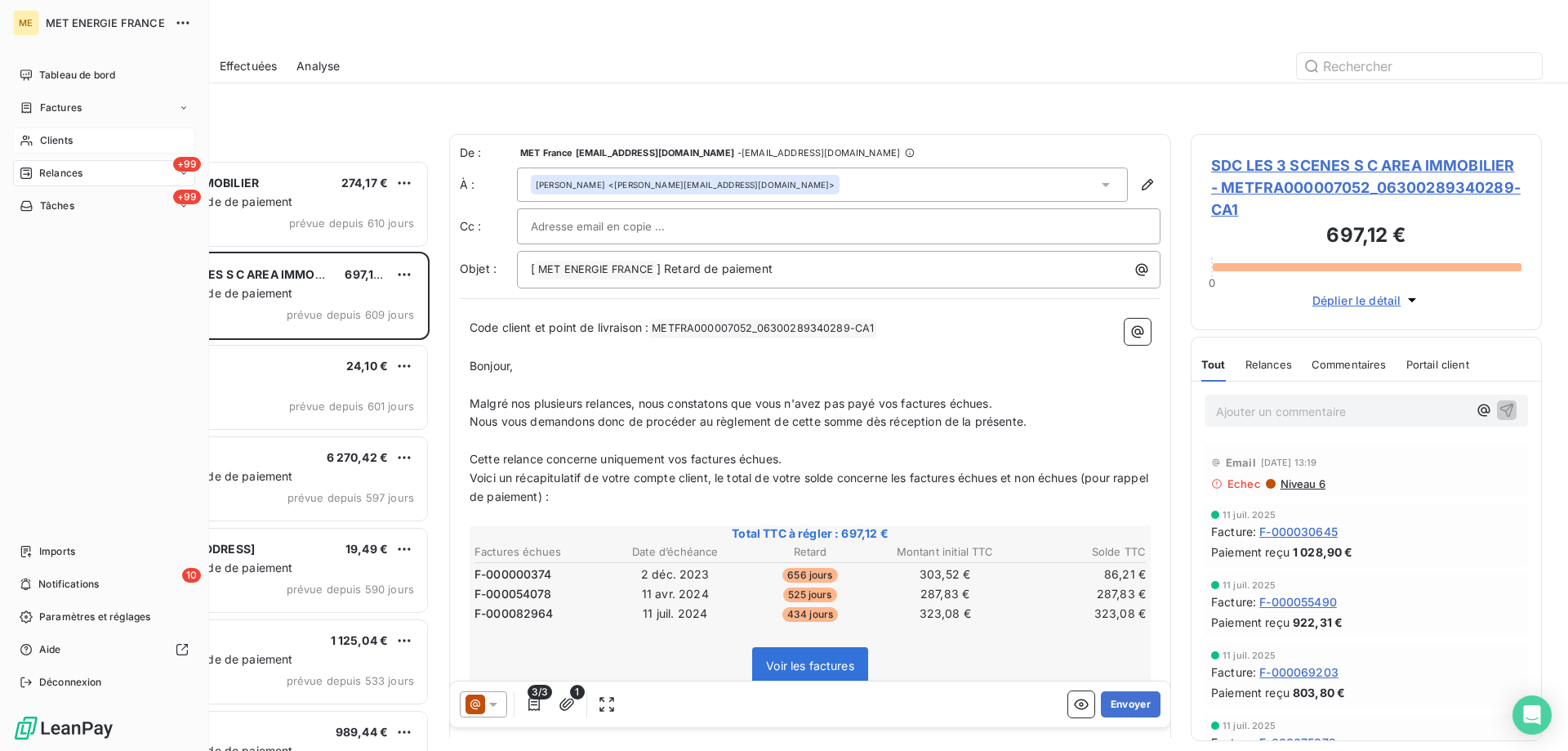
click at [54, 132] on div "Clients" at bounding box center [104, 140] width 182 height 26
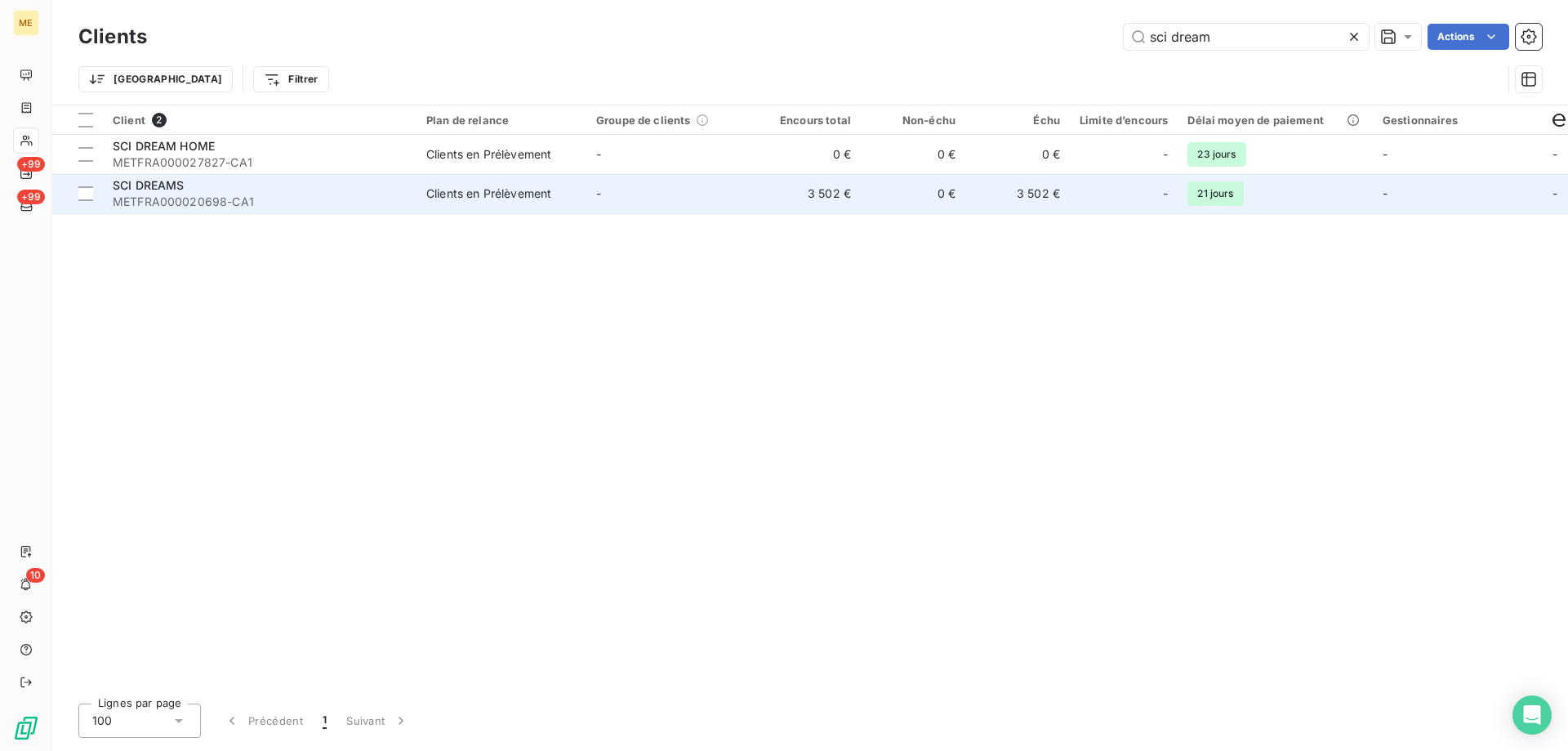
click at [677, 197] on td "-" at bounding box center [671, 194] width 170 height 40
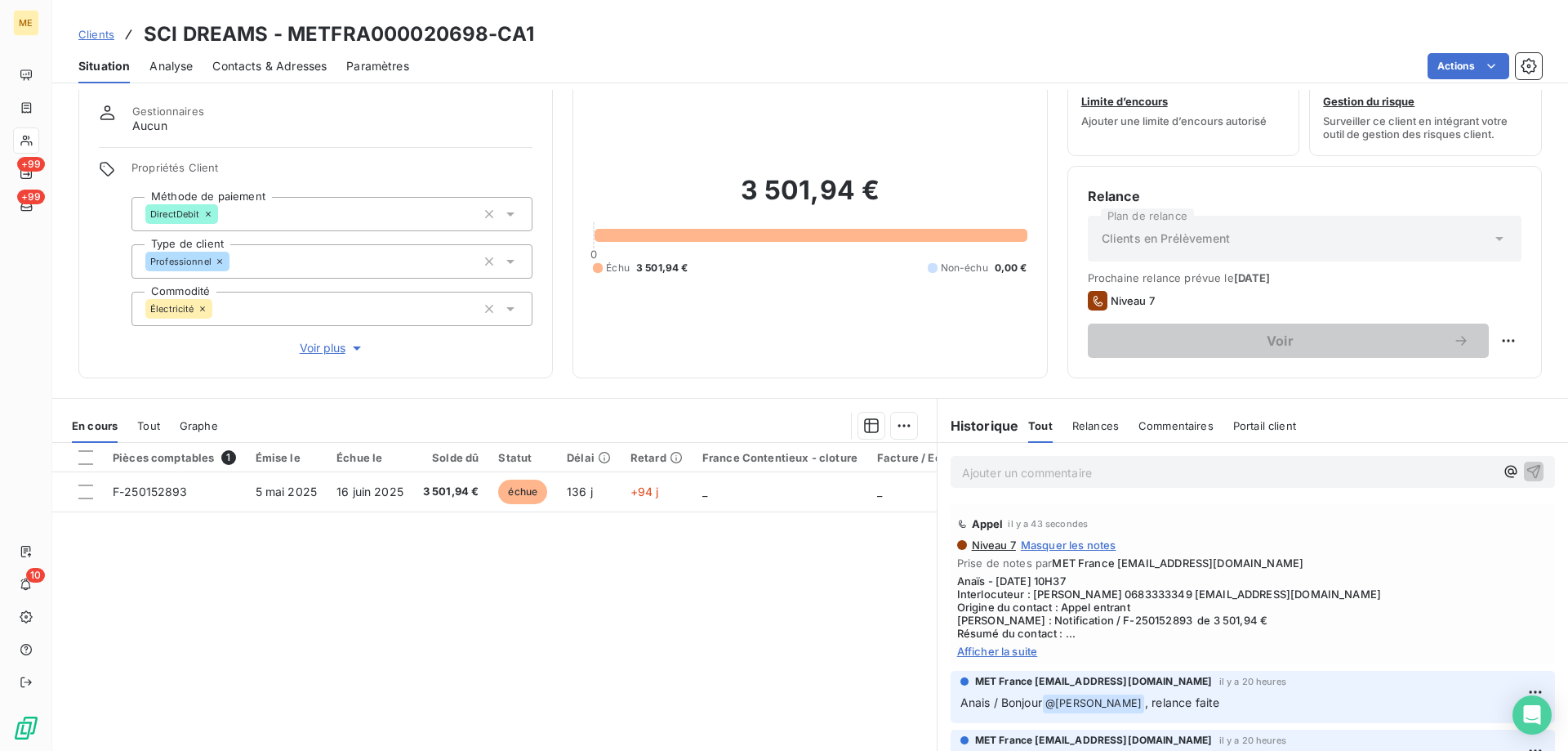
scroll to position [82, 0]
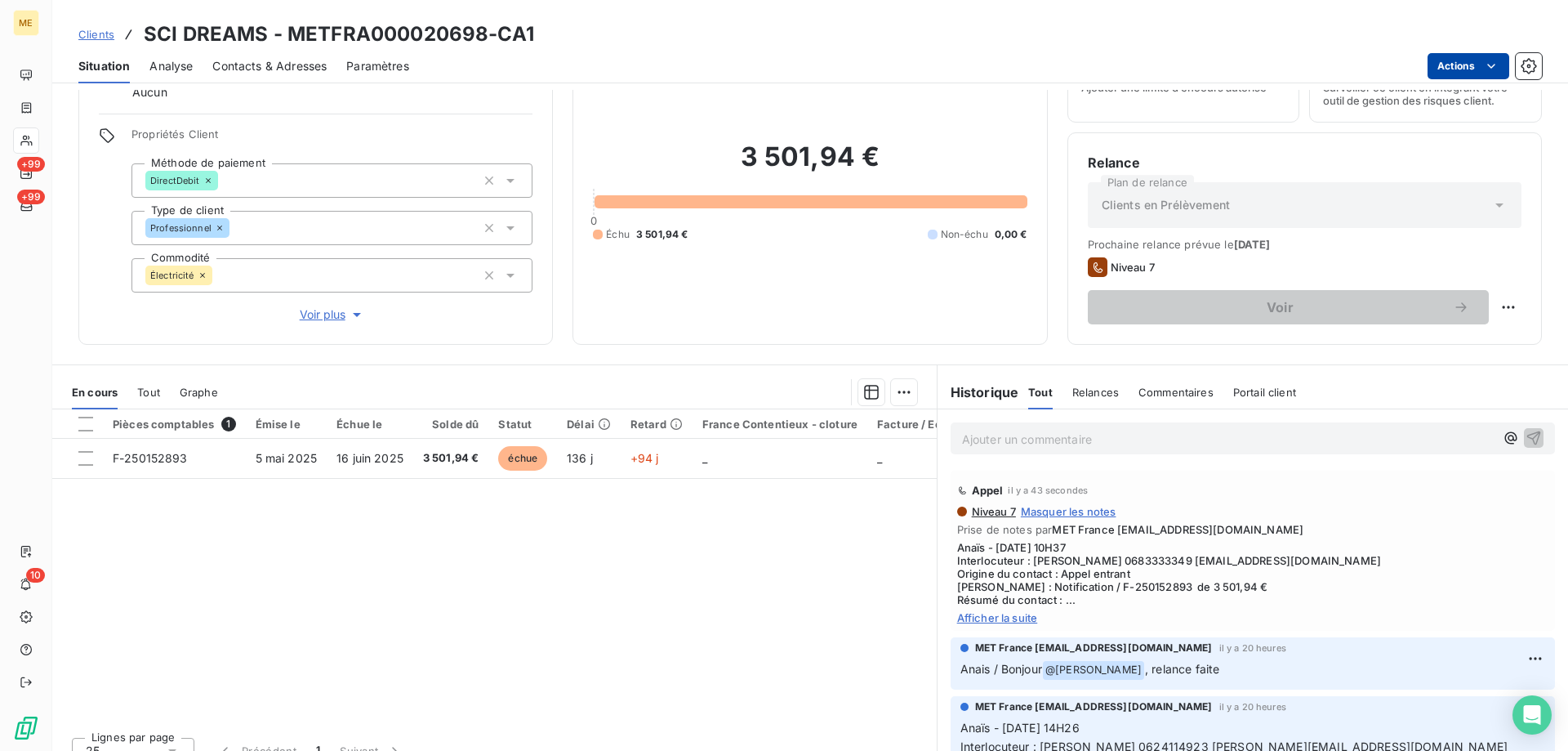
click at [1455, 63] on html "ME +99 +99 10 Clients SCI DREAMS - METFRA000020698-CA1 Situation Analyse Contac…" at bounding box center [784, 456] width 1568 height 914
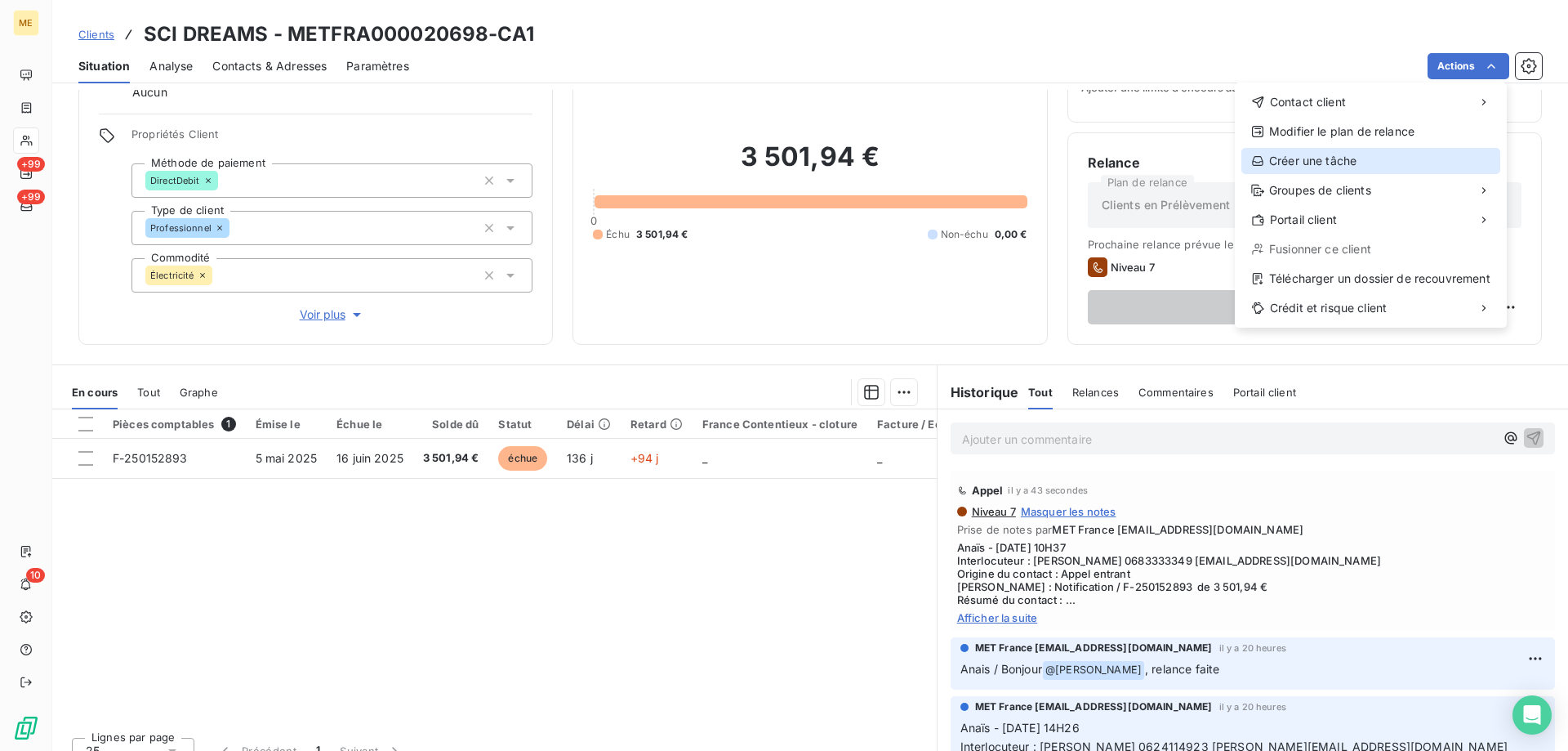
click at [1299, 160] on div "Créer une tâche" at bounding box center [1370, 161] width 259 height 26
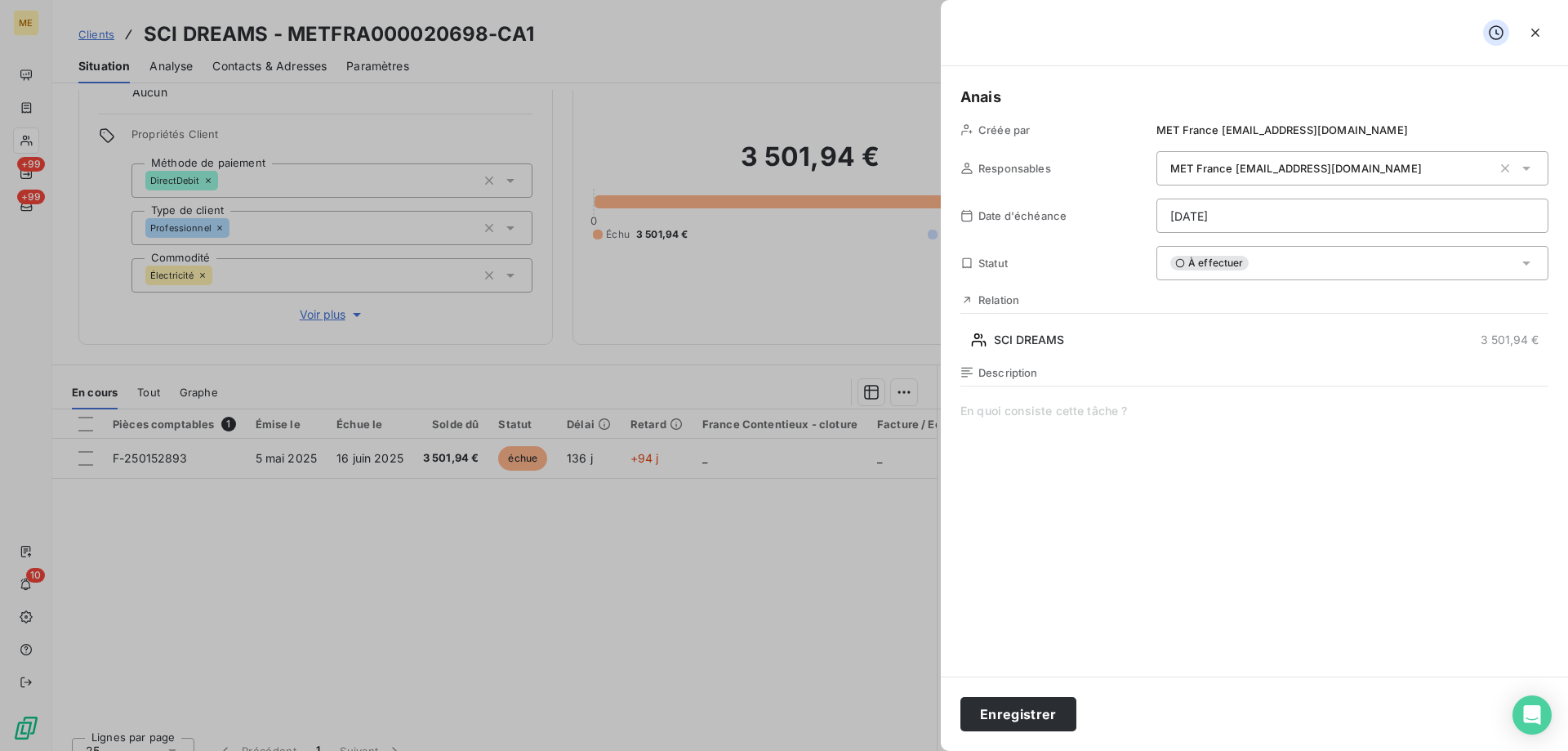
click at [1067, 402] on span at bounding box center [1254, 559] width 588 height 314
click at [1007, 417] on span at bounding box center [1254, 559] width 588 height 314
click at [1176, 212] on html "ME +99 +99 10 Clients SCI DREAMS - METFRA000020698-CA1 Situation Analyse Contac…" at bounding box center [784, 456] width 1568 height 914
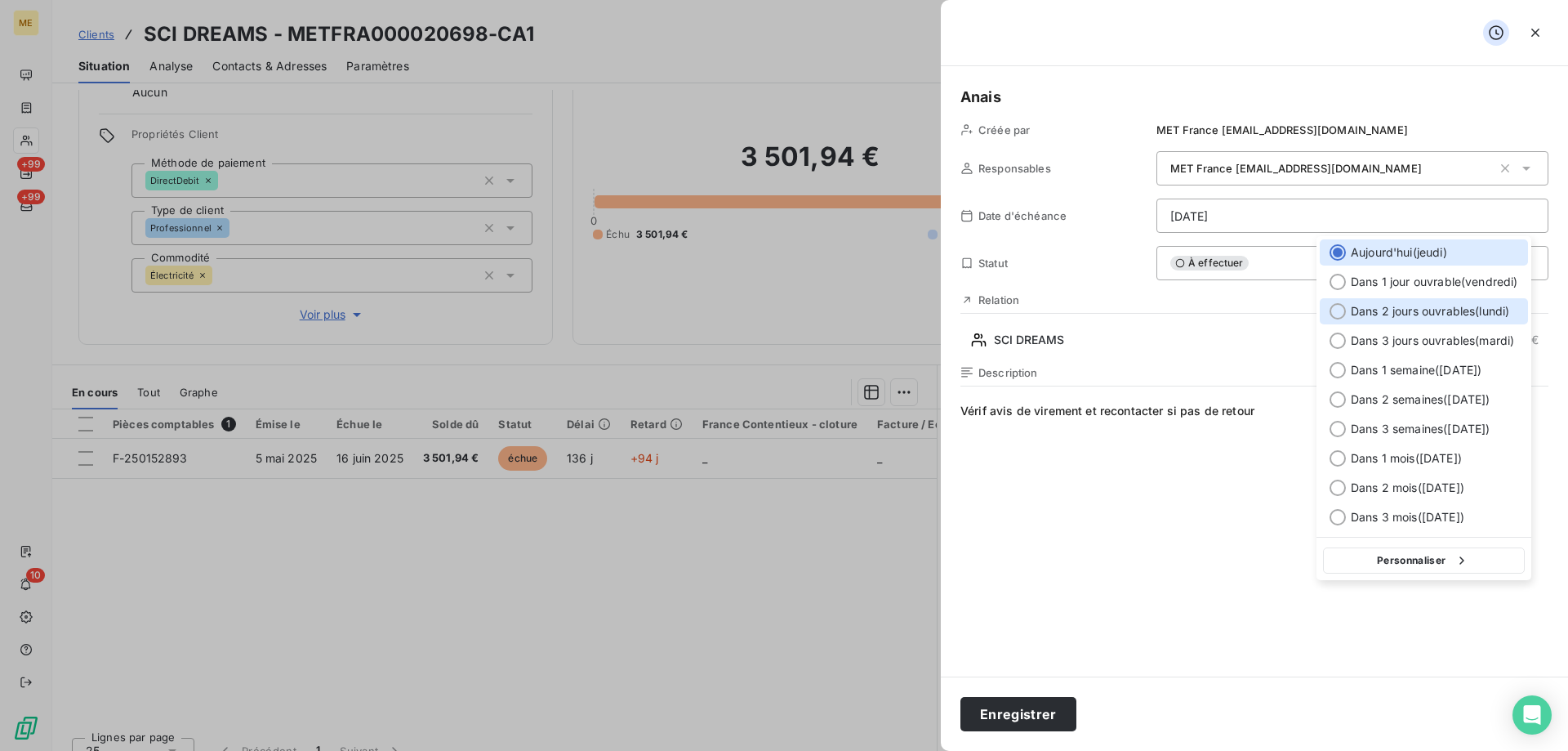
click at [1383, 312] on span "Dans 2 jours ouvrables ( lundi )" at bounding box center [1430, 311] width 158 height 16
type input "22/09/2025"
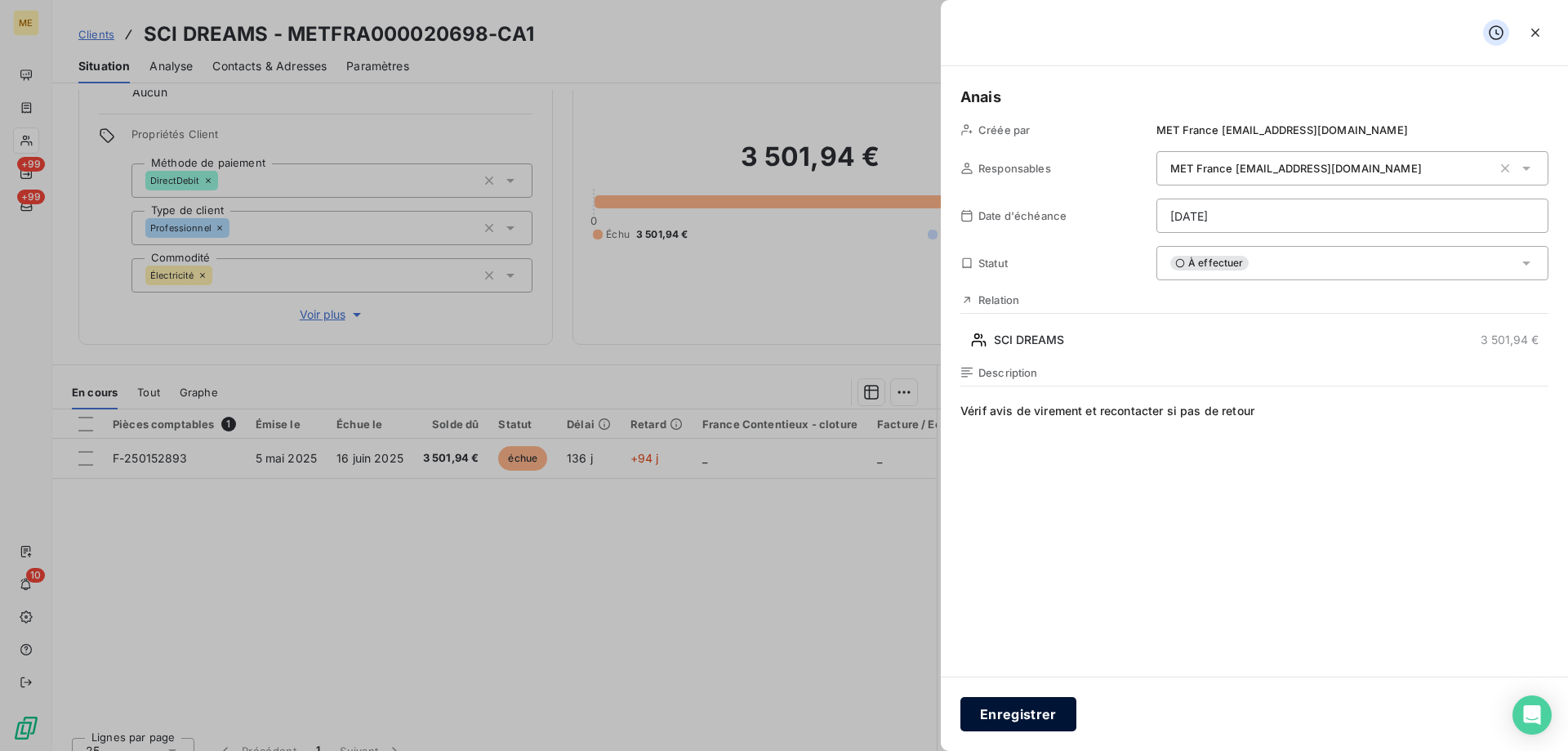
drag, startPoint x: 1037, startPoint y: 720, endPoint x: 1055, endPoint y: 711, distance: 20.1
click at [1037, 721] on button "Enregistrer" at bounding box center [1017, 714] width 116 height 34
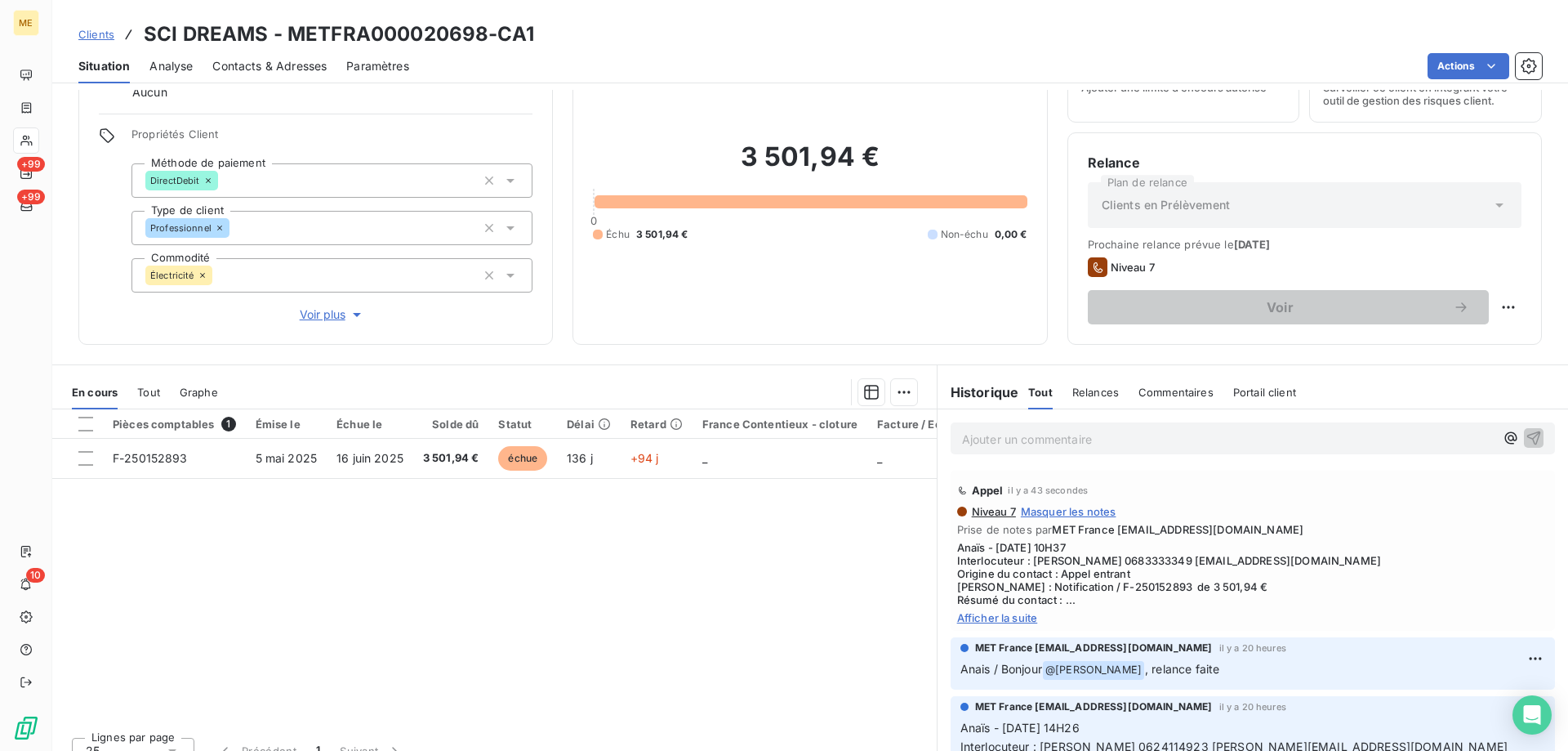
click at [735, 74] on div "Actions" at bounding box center [984, 66] width 1113 height 26
click at [284, 40] on h3 "SCI DREAMS - METFRA000020698-CA1" at bounding box center [339, 34] width 391 height 30
copy h3 "METFRA000020698"
click at [100, 33] on span "Clients" at bounding box center [96, 34] width 36 height 13
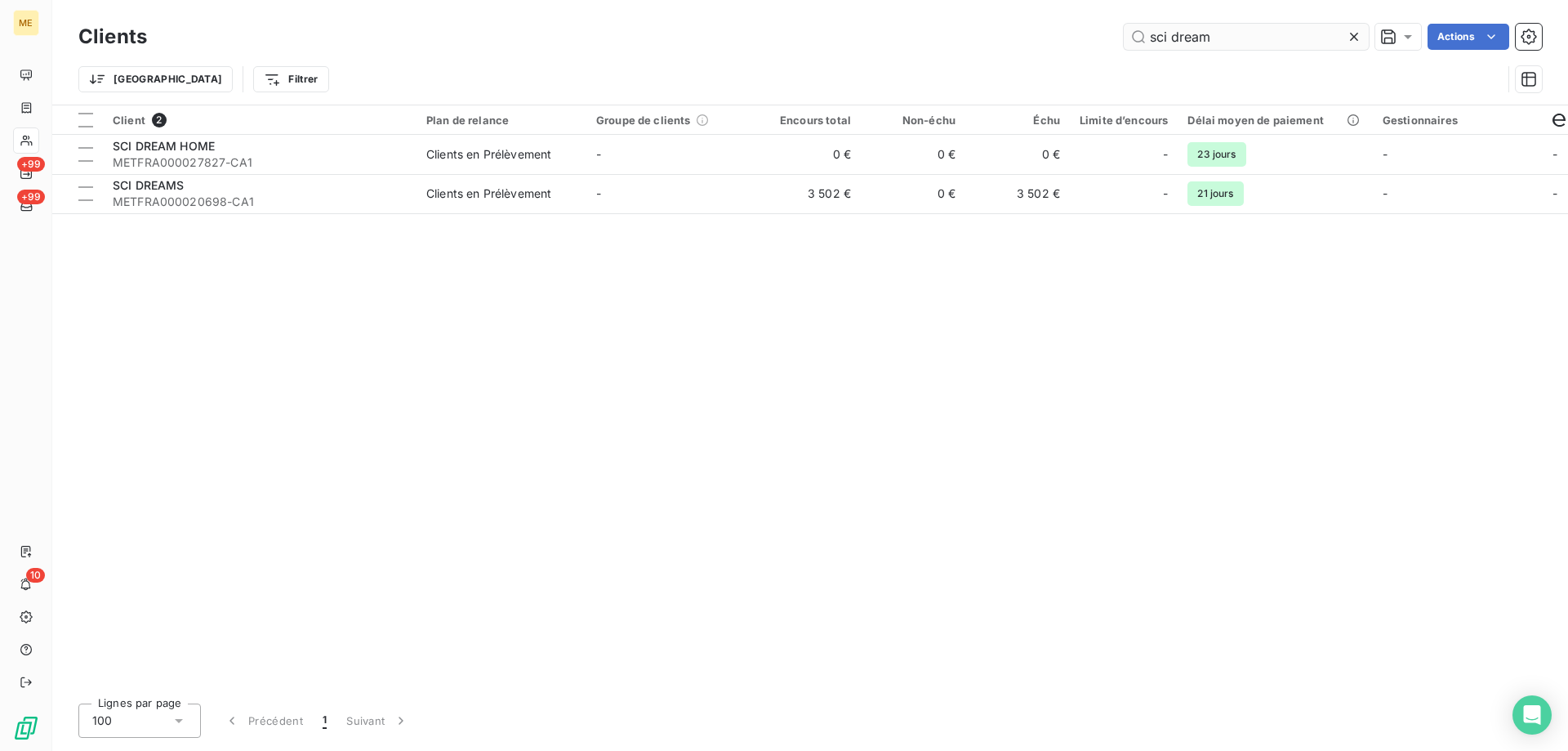
click at [1172, 39] on input "sci dream" at bounding box center [1246, 36] width 245 height 26
click at [1173, 38] on input "sci dream" at bounding box center [1246, 36] width 245 height 26
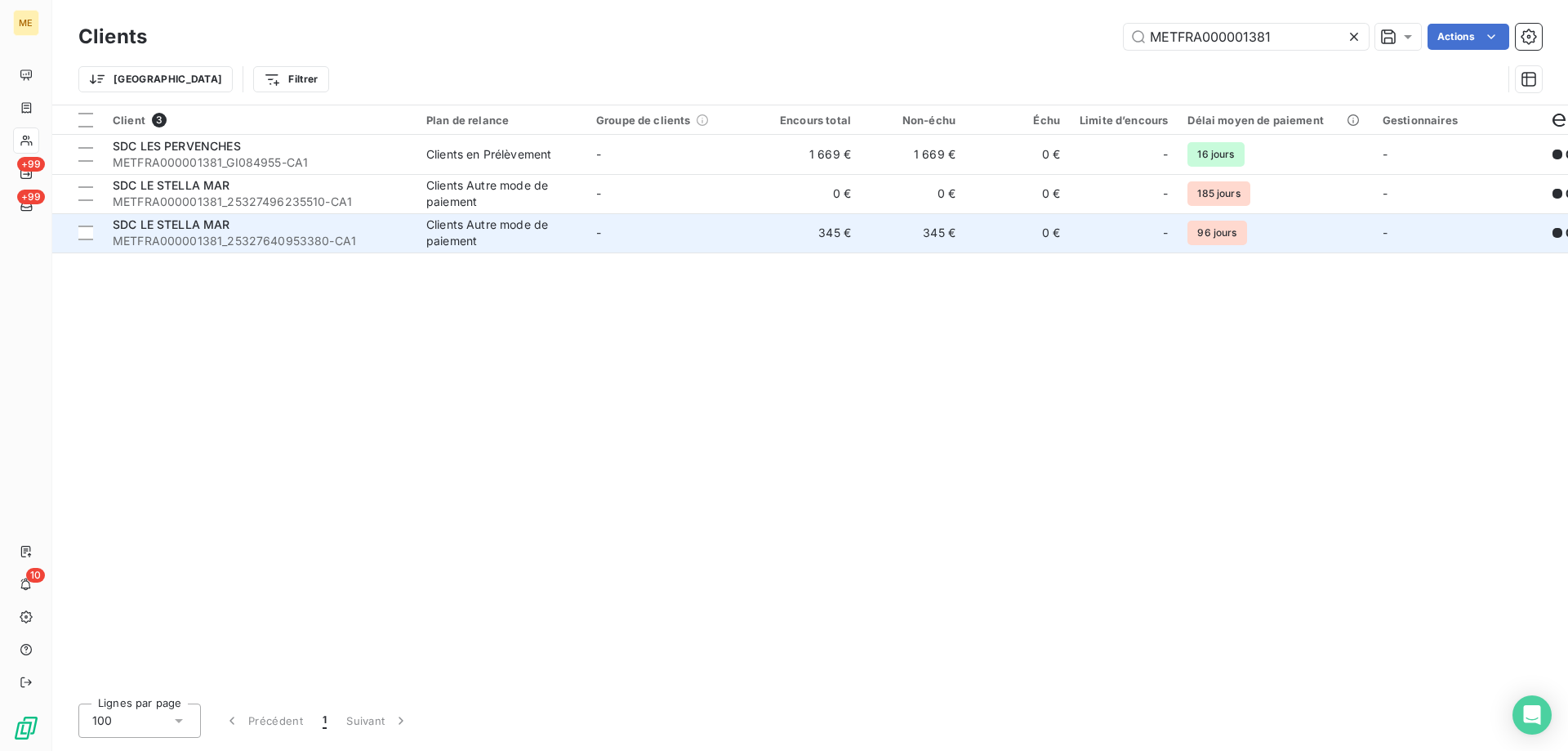
type input "METFRA000001381"
click at [721, 232] on td "-" at bounding box center [671, 233] width 170 height 40
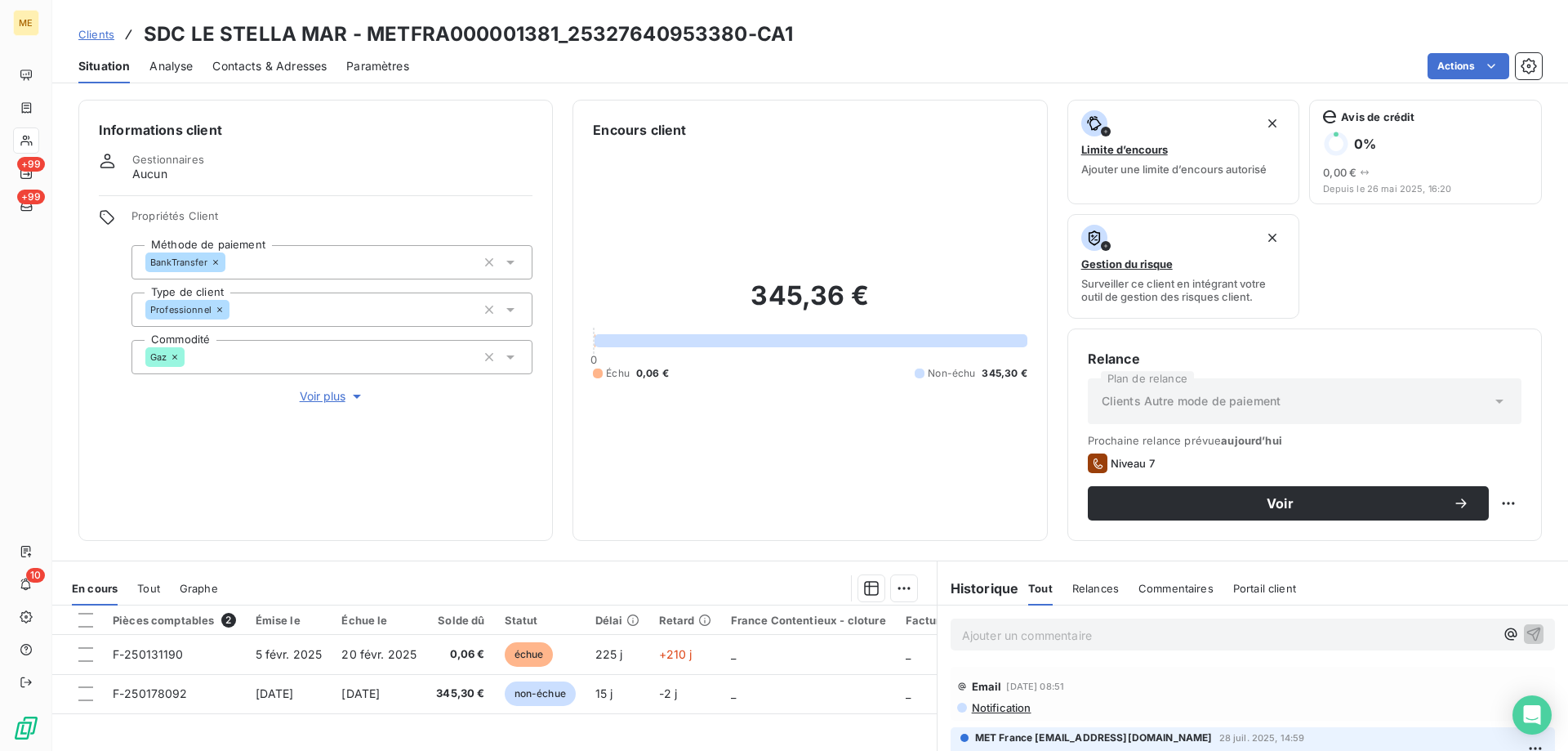
click at [92, 36] on span "Clients" at bounding box center [96, 34] width 36 height 13
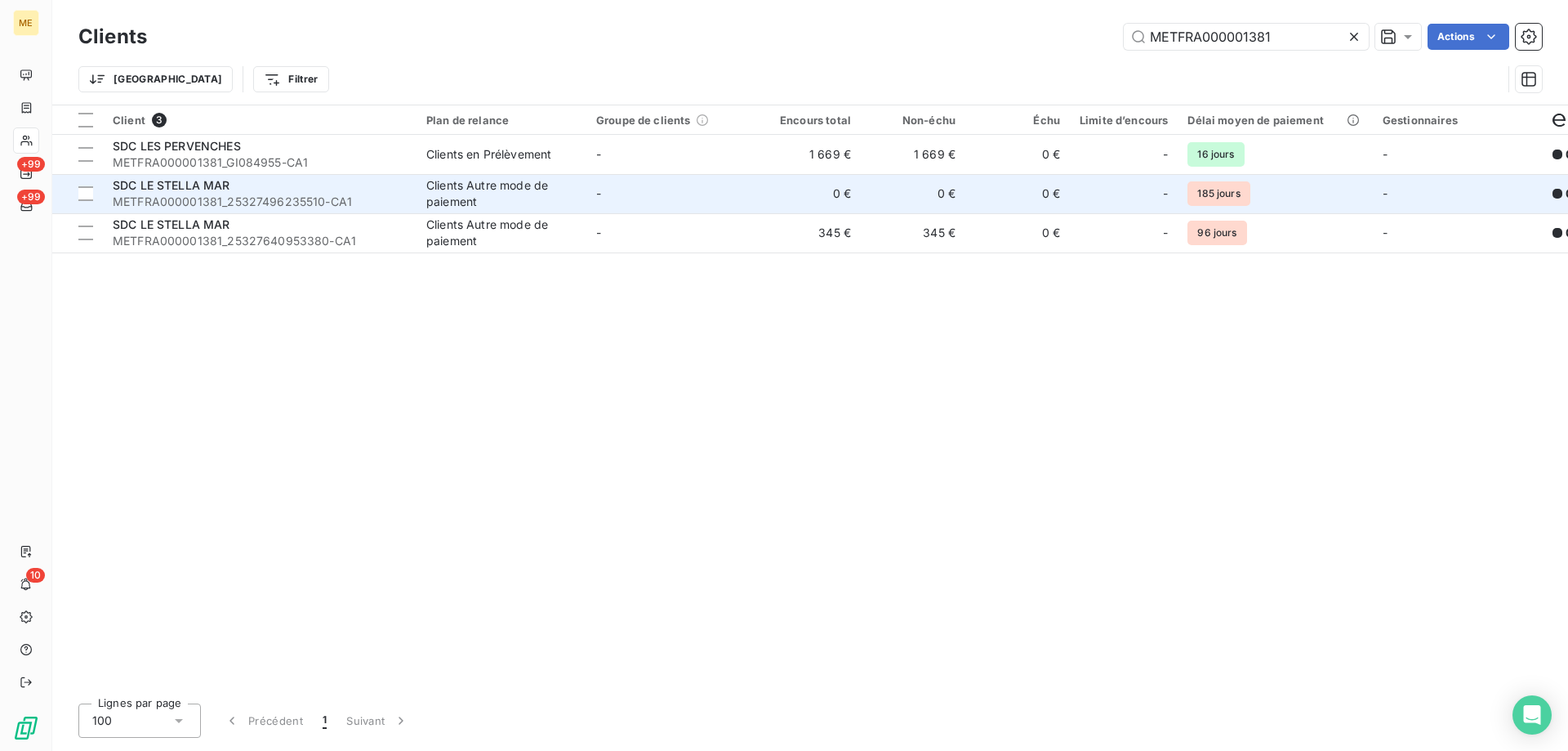
click at [711, 197] on td "-" at bounding box center [671, 194] width 170 height 40
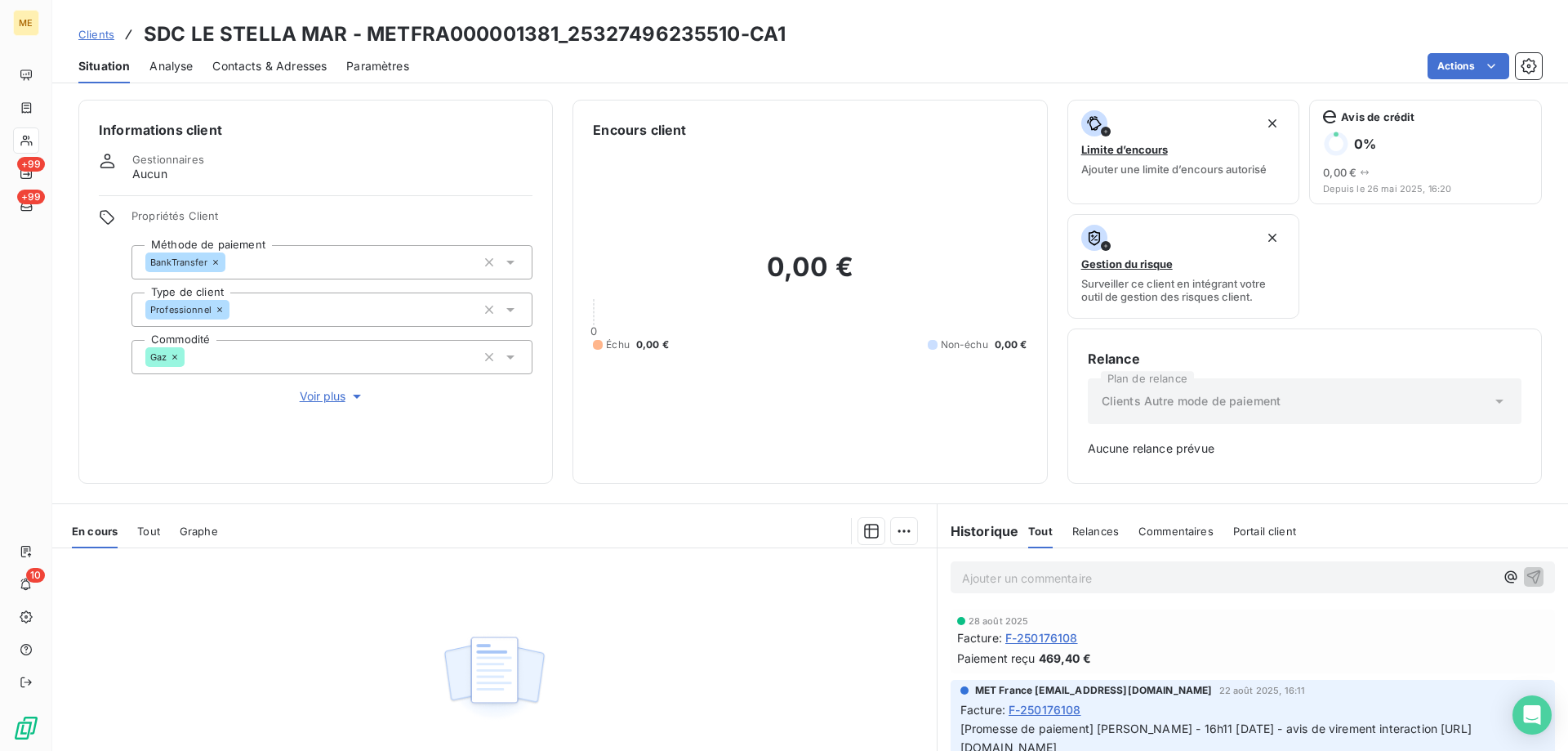
click at [103, 35] on span "Clients" at bounding box center [96, 34] width 36 height 13
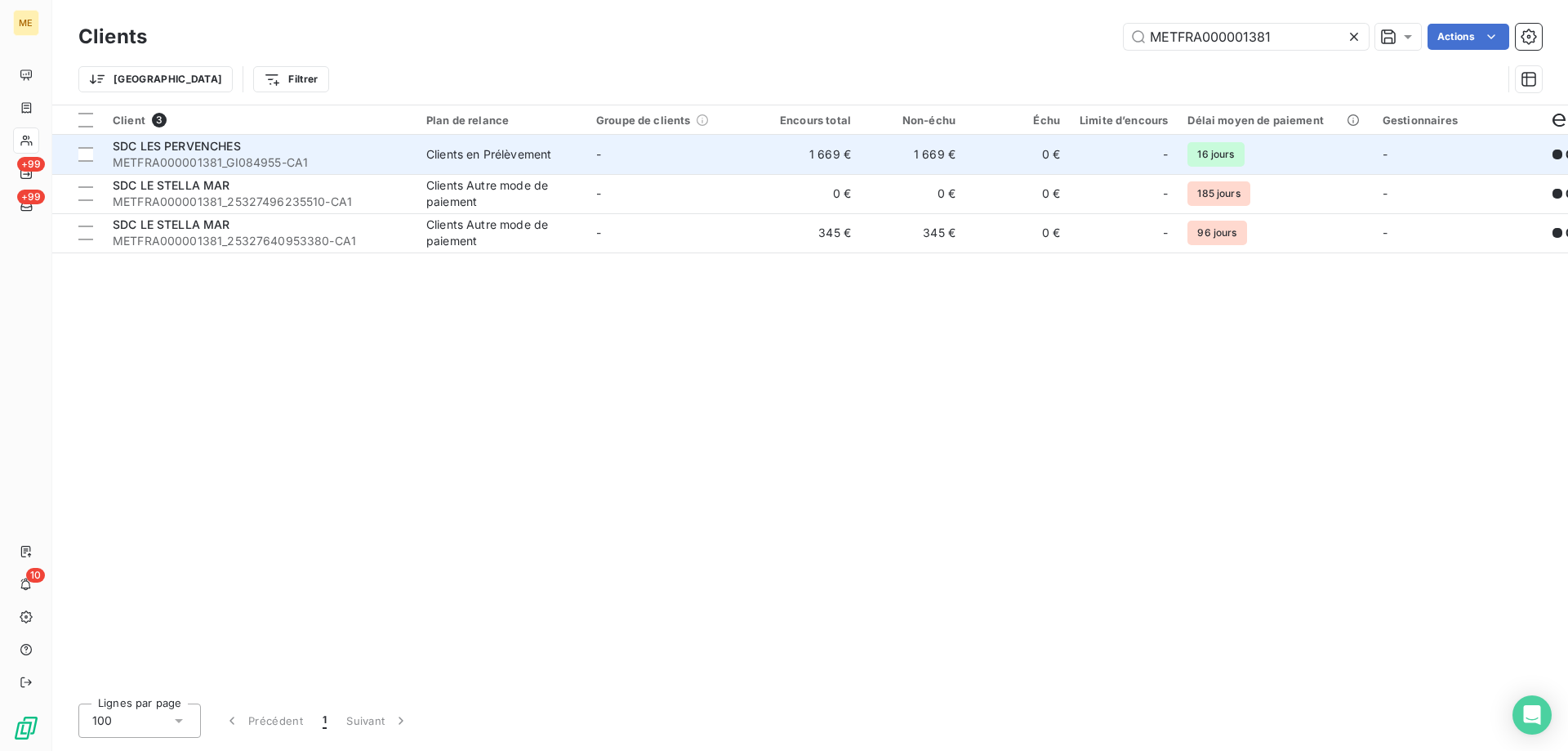
click at [689, 148] on td "-" at bounding box center [671, 155] width 170 height 40
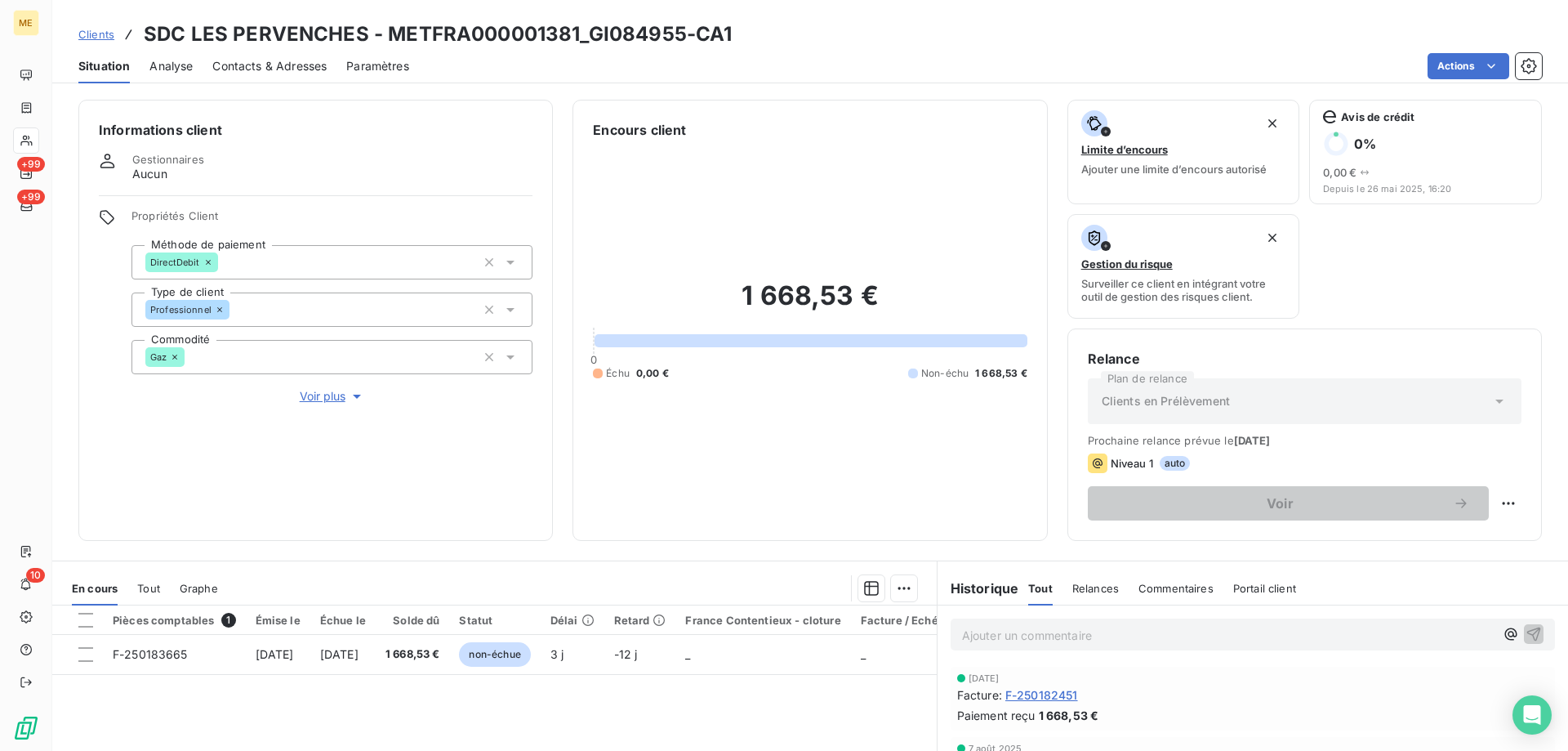
click at [140, 589] on span "Tout" at bounding box center [148, 588] width 22 height 13
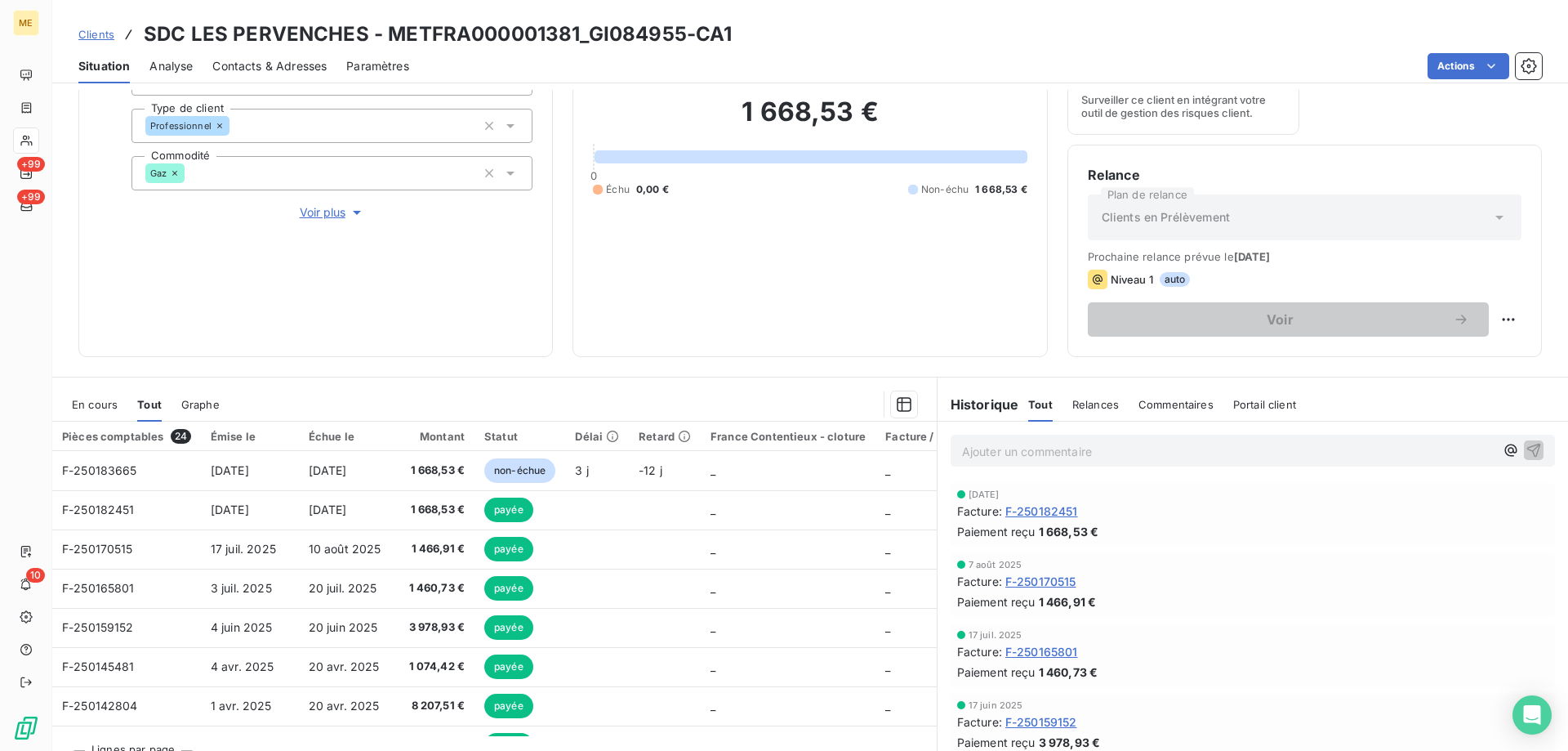
scroll to position [218, 0]
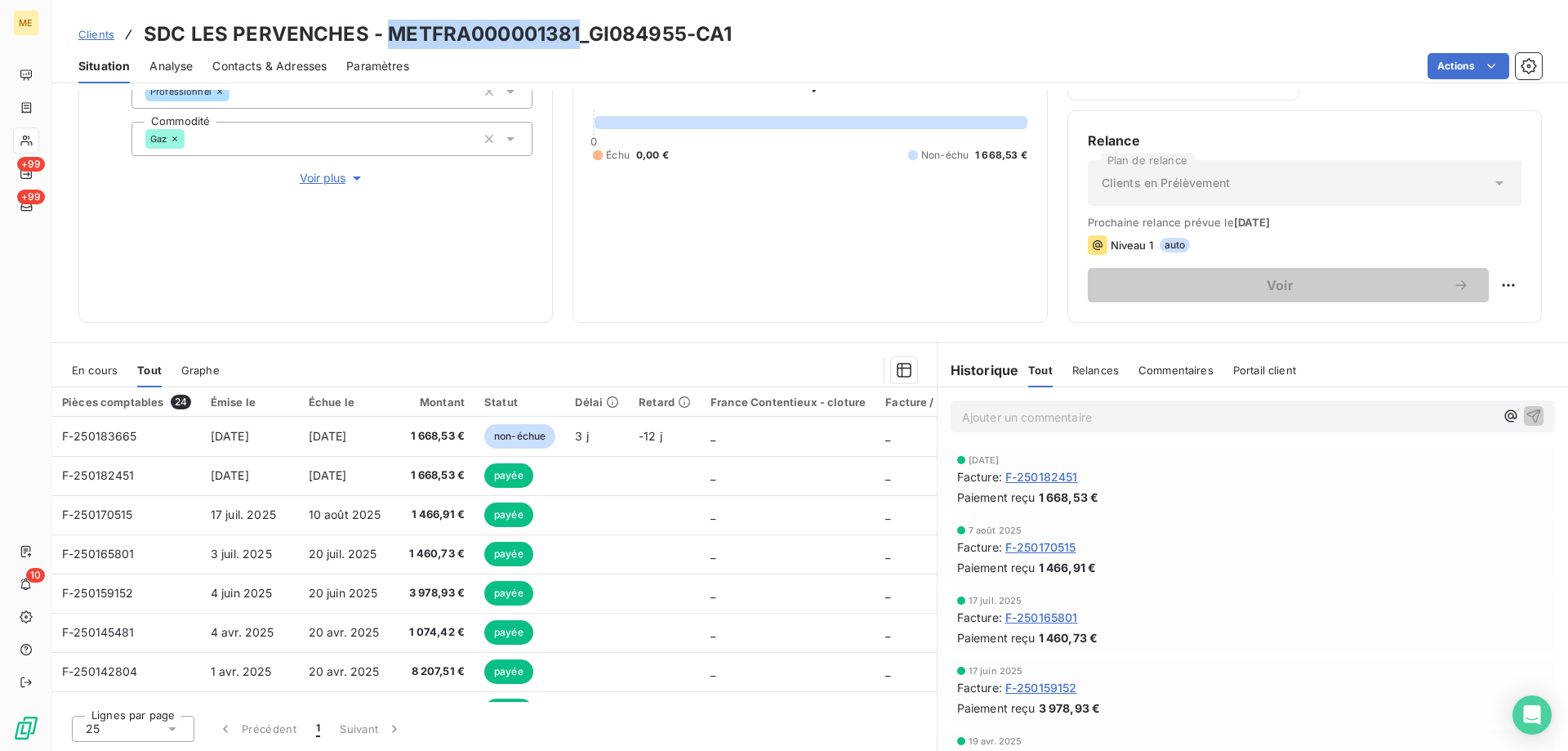
drag, startPoint x: 575, startPoint y: 32, endPoint x: 385, endPoint y: 30, distance: 190.0
click at [385, 30] on h3 "SDC LES PERVENCHES - METFRA000001381_GI084955-CA1" at bounding box center [437, 34] width 588 height 30
copy h3 "METFRA000001381"
click at [104, 32] on span "Clients" at bounding box center [96, 34] width 36 height 13
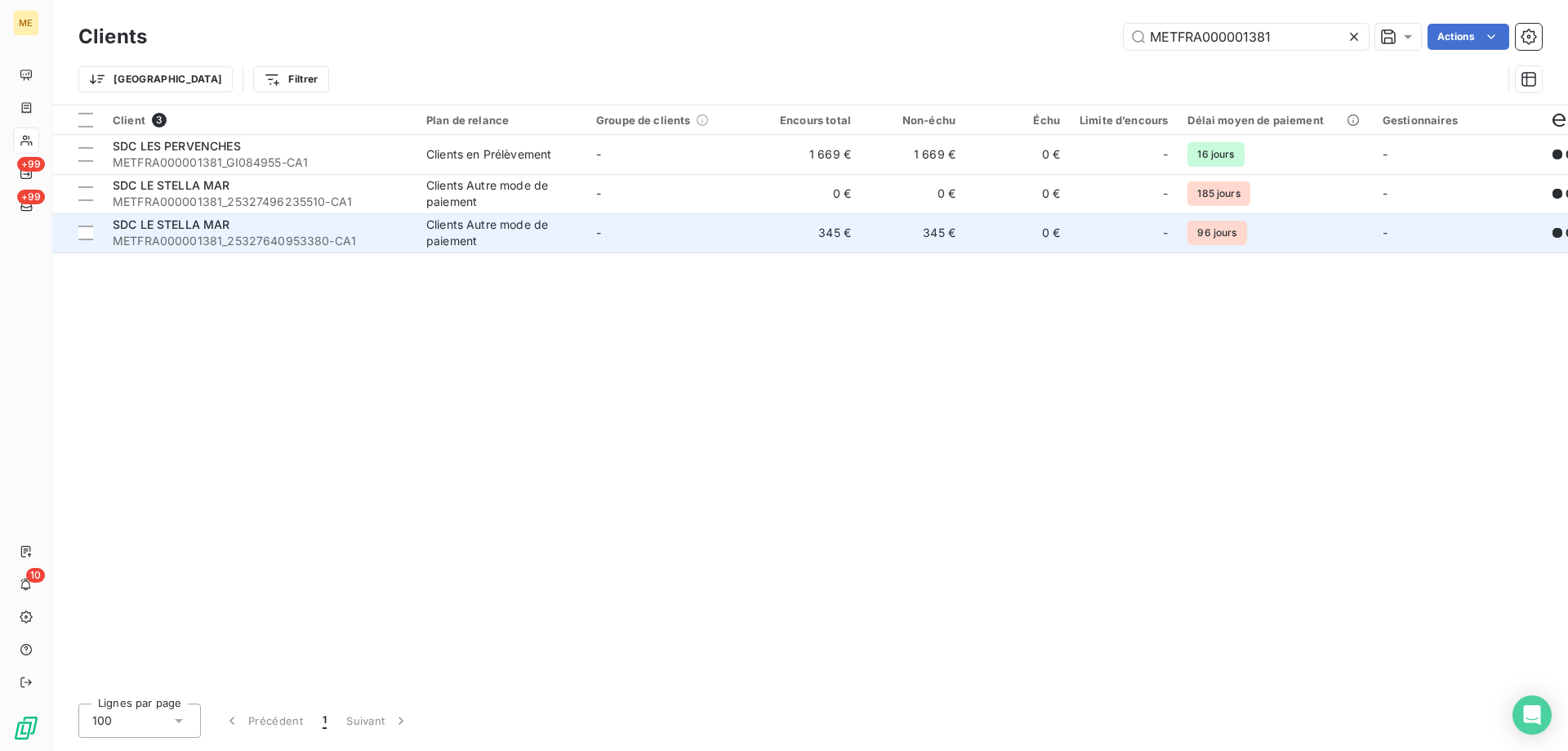
click at [639, 230] on td "-" at bounding box center [671, 233] width 170 height 40
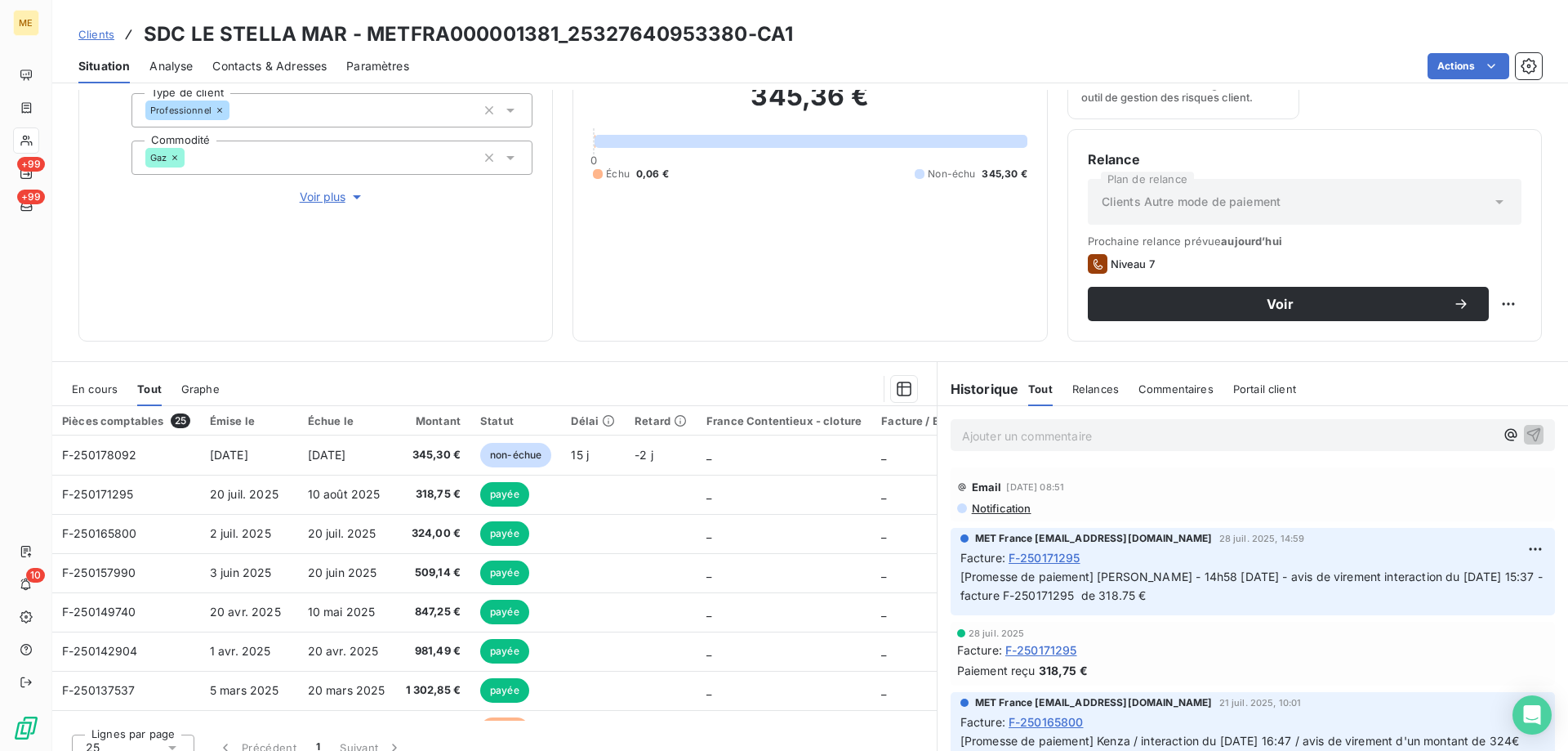
scroll to position [218, 0]
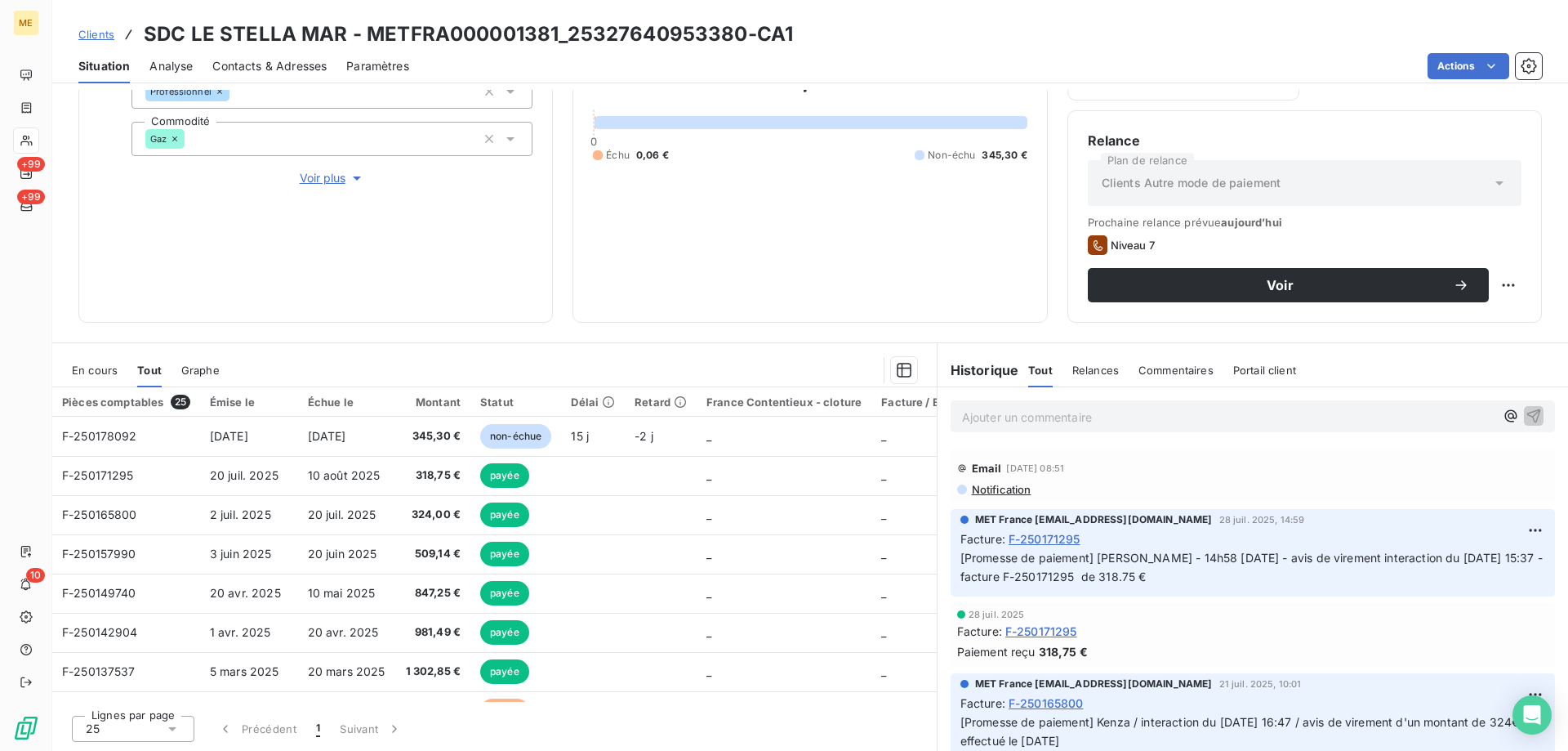
click at [95, 366] on span "En cours" at bounding box center [94, 370] width 46 height 13
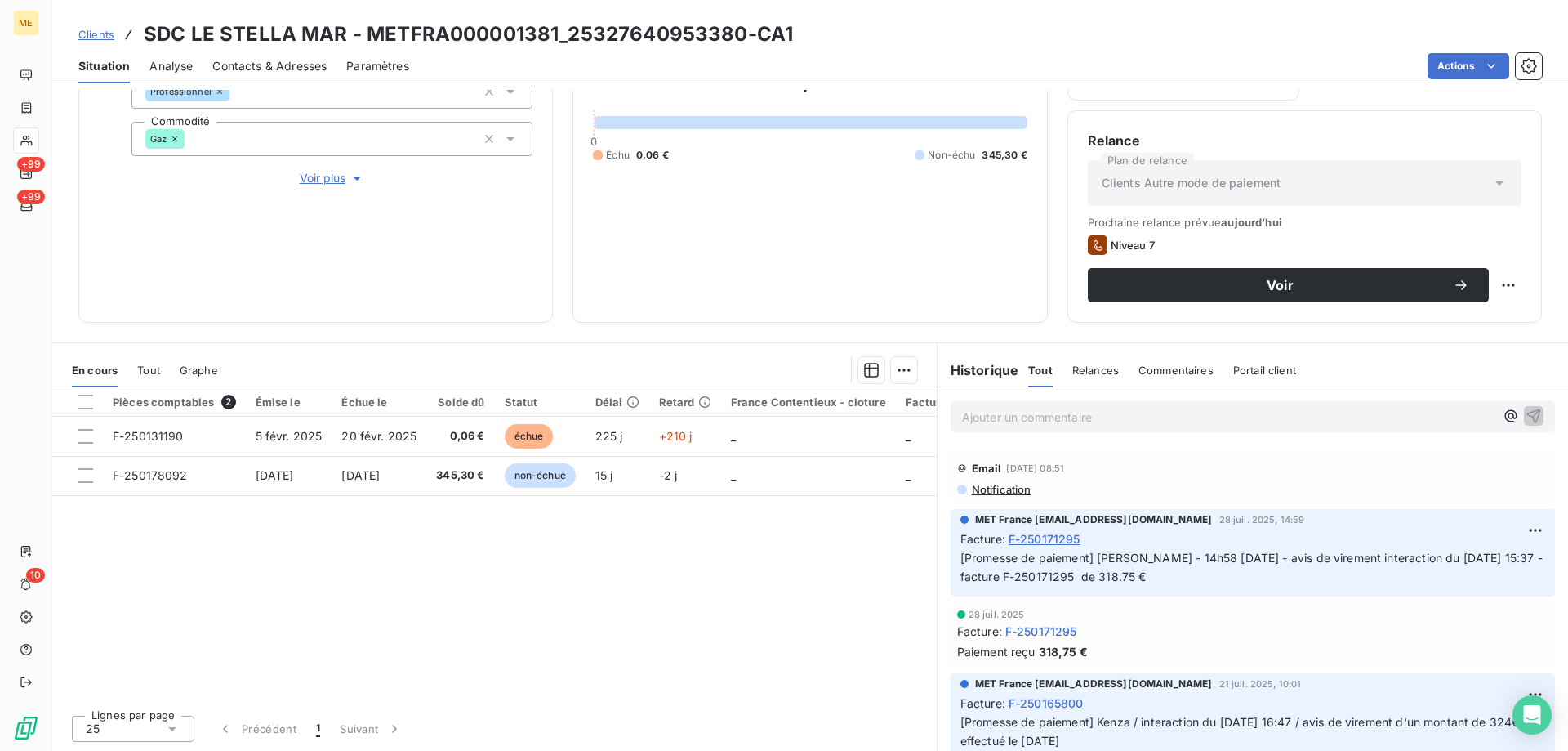
click at [144, 367] on span "Tout" at bounding box center [148, 370] width 22 height 13
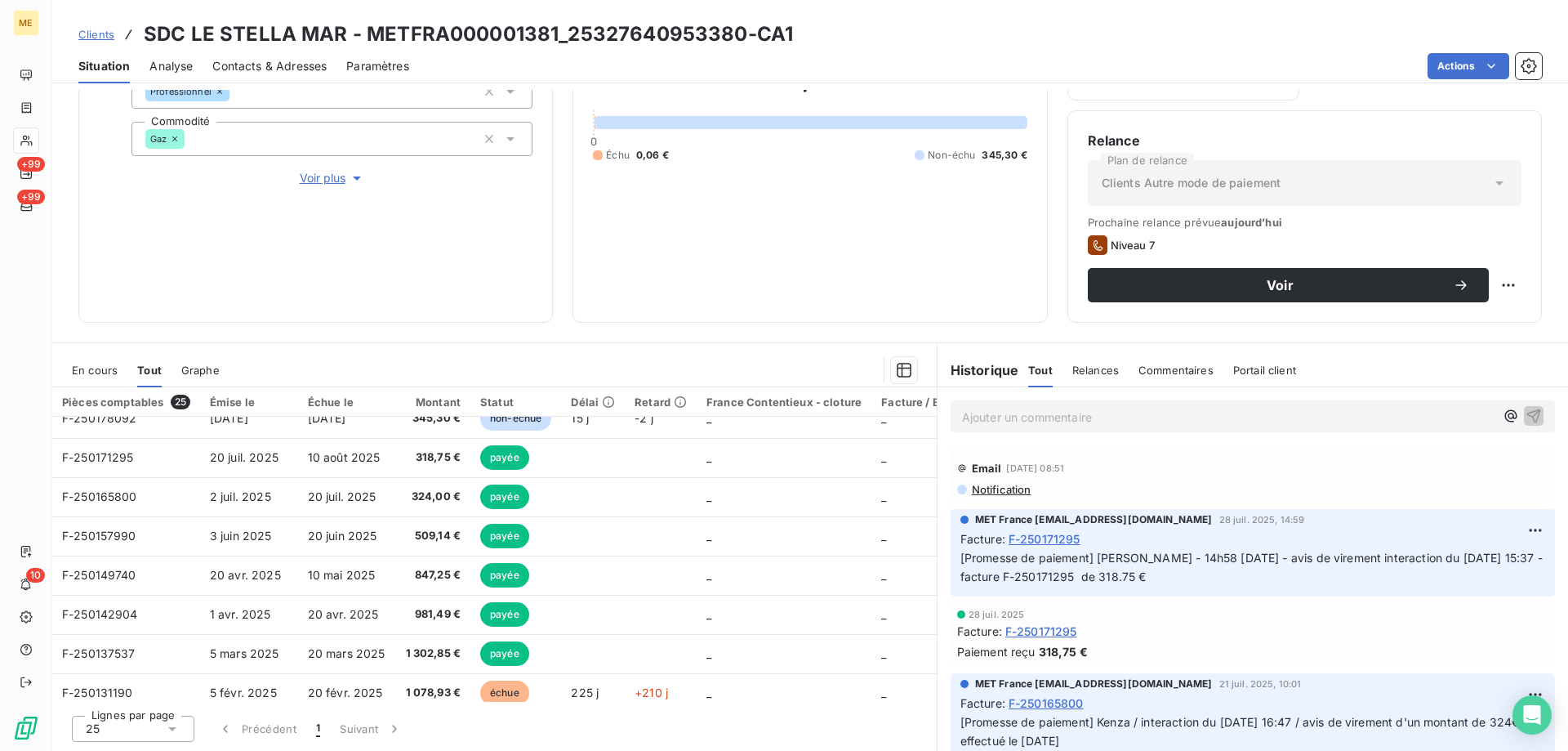
scroll to position [0, 0]
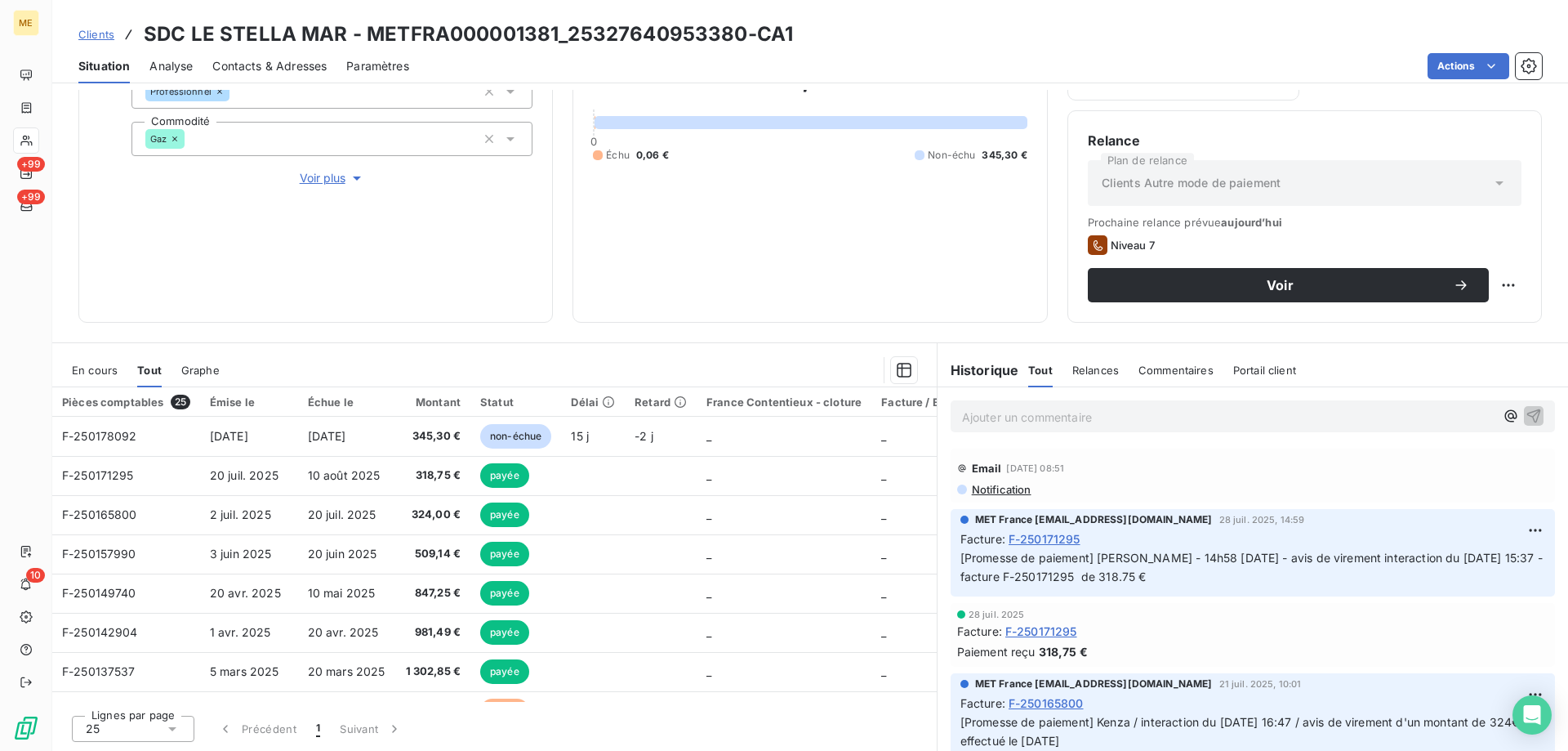
click at [586, 281] on div "Encours client 345,36 € 0 Échu 0,06 € Non-échu 345,30 €" at bounding box center [809, 102] width 474 height 441
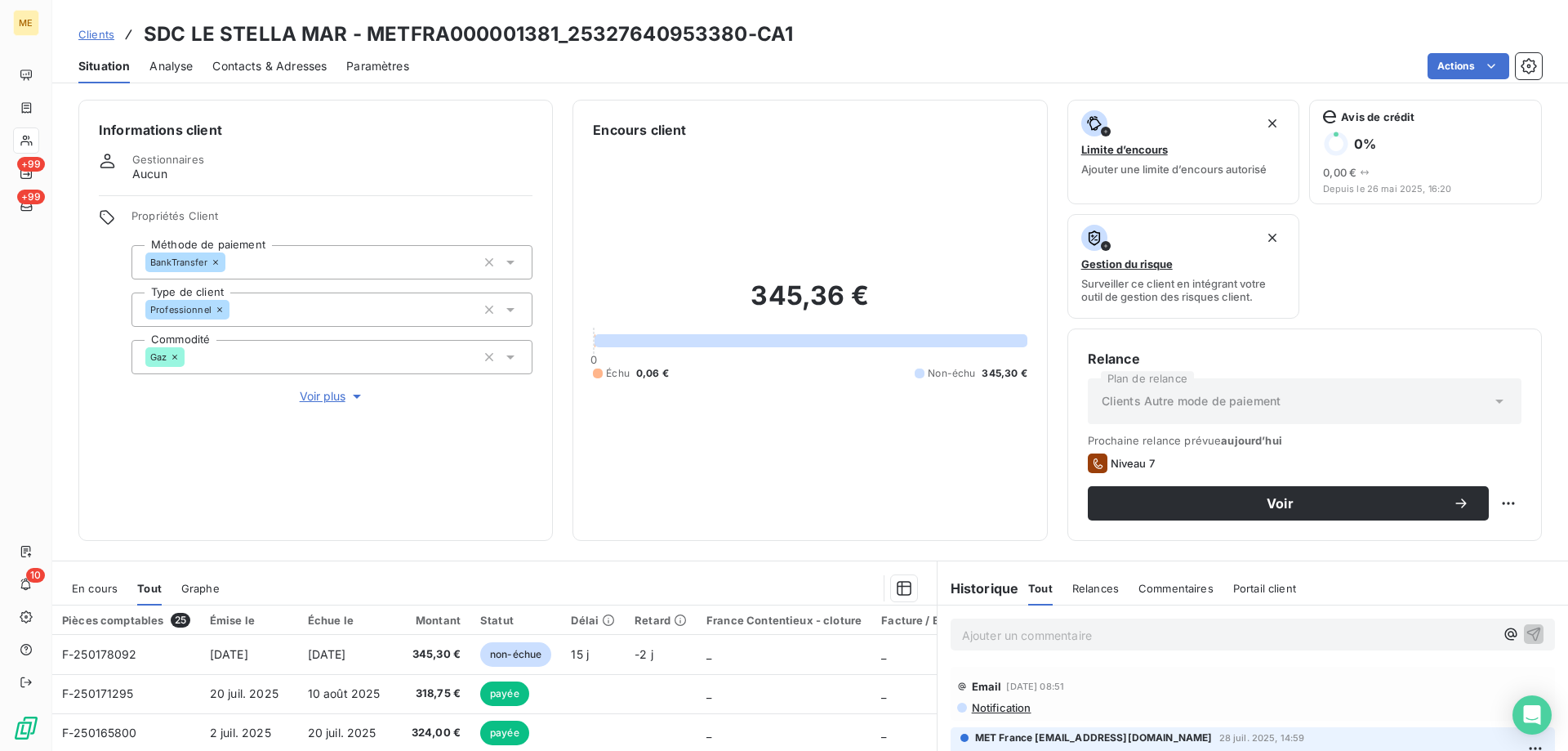
click at [850, 407] on div "345,36 € 0 Échu 0,06 € Non-échu 345,30 €" at bounding box center [809, 330] width 434 height 381
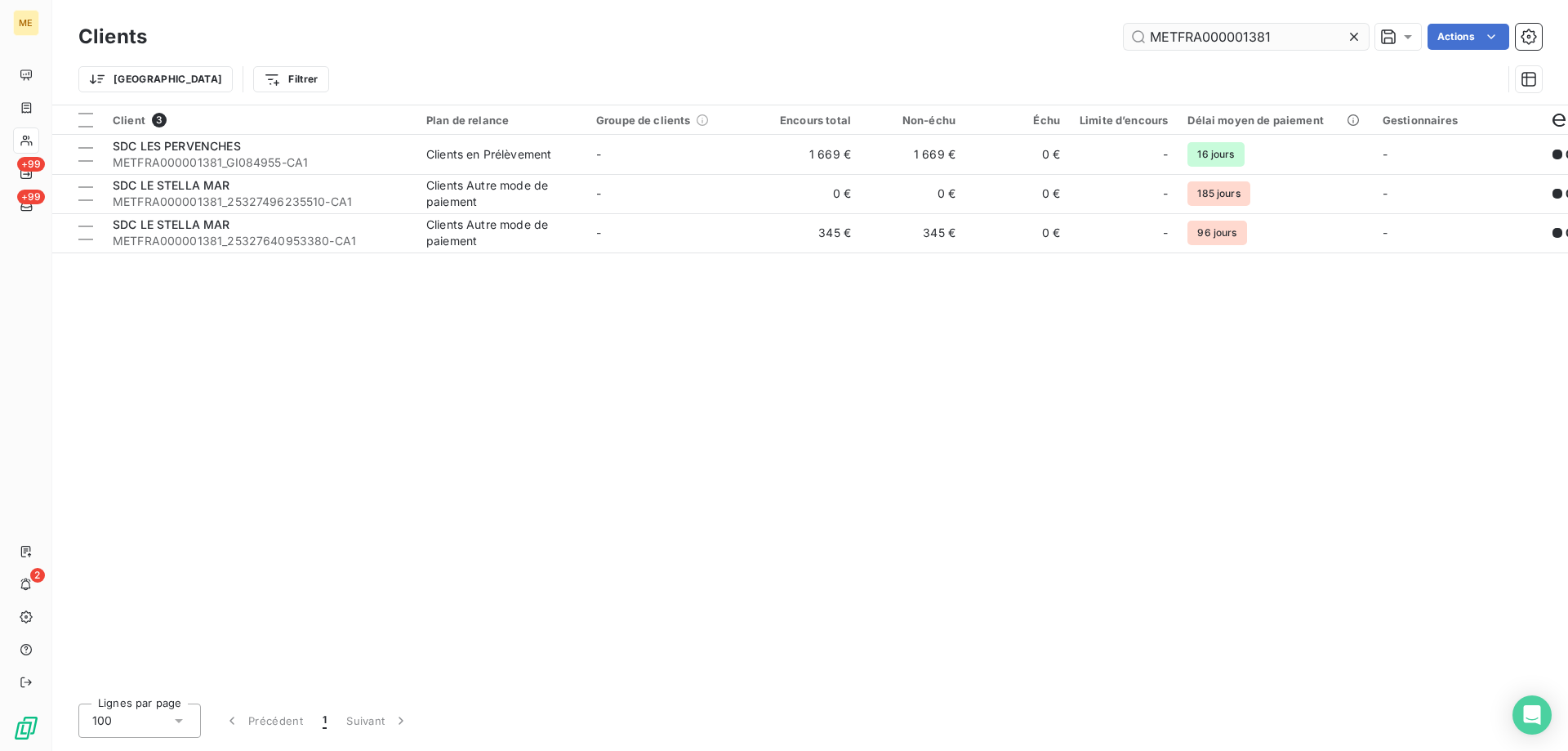
click at [1166, 45] on input "METFRA000001381" at bounding box center [1246, 36] width 245 height 26
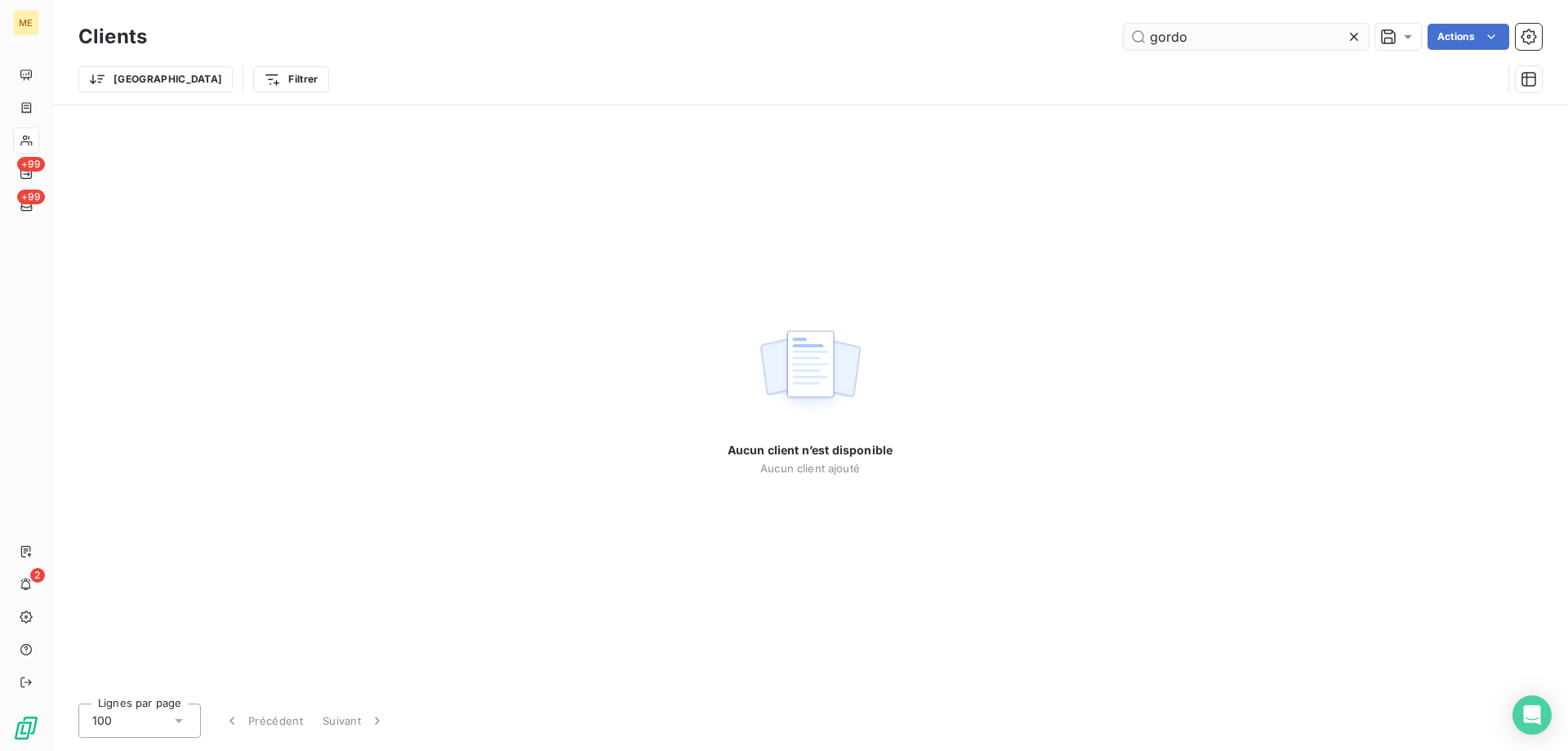
click at [1193, 32] on input "gordo" at bounding box center [1246, 36] width 245 height 26
click at [1203, 35] on input "gordo" at bounding box center [1246, 36] width 245 height 26
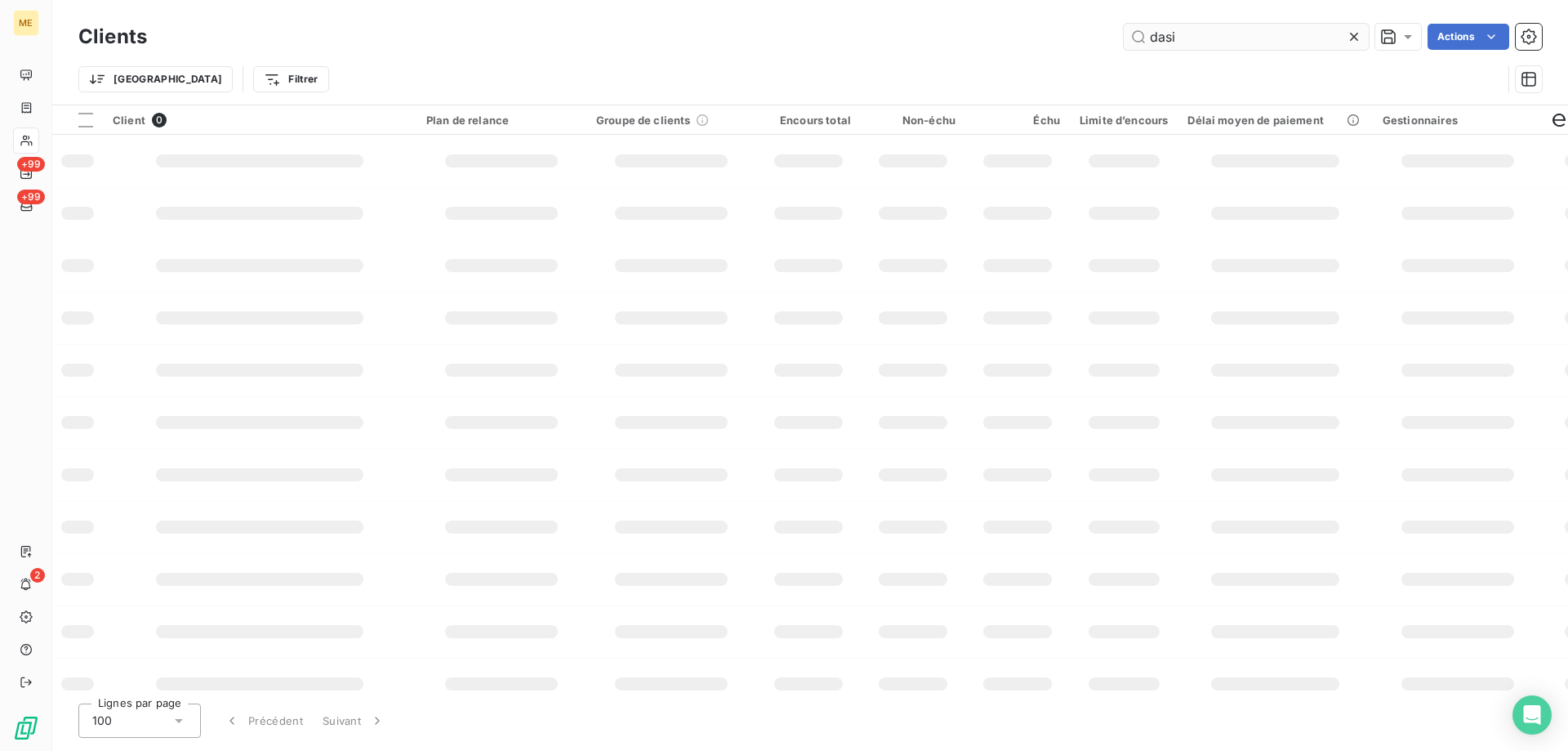
type input "dasil"
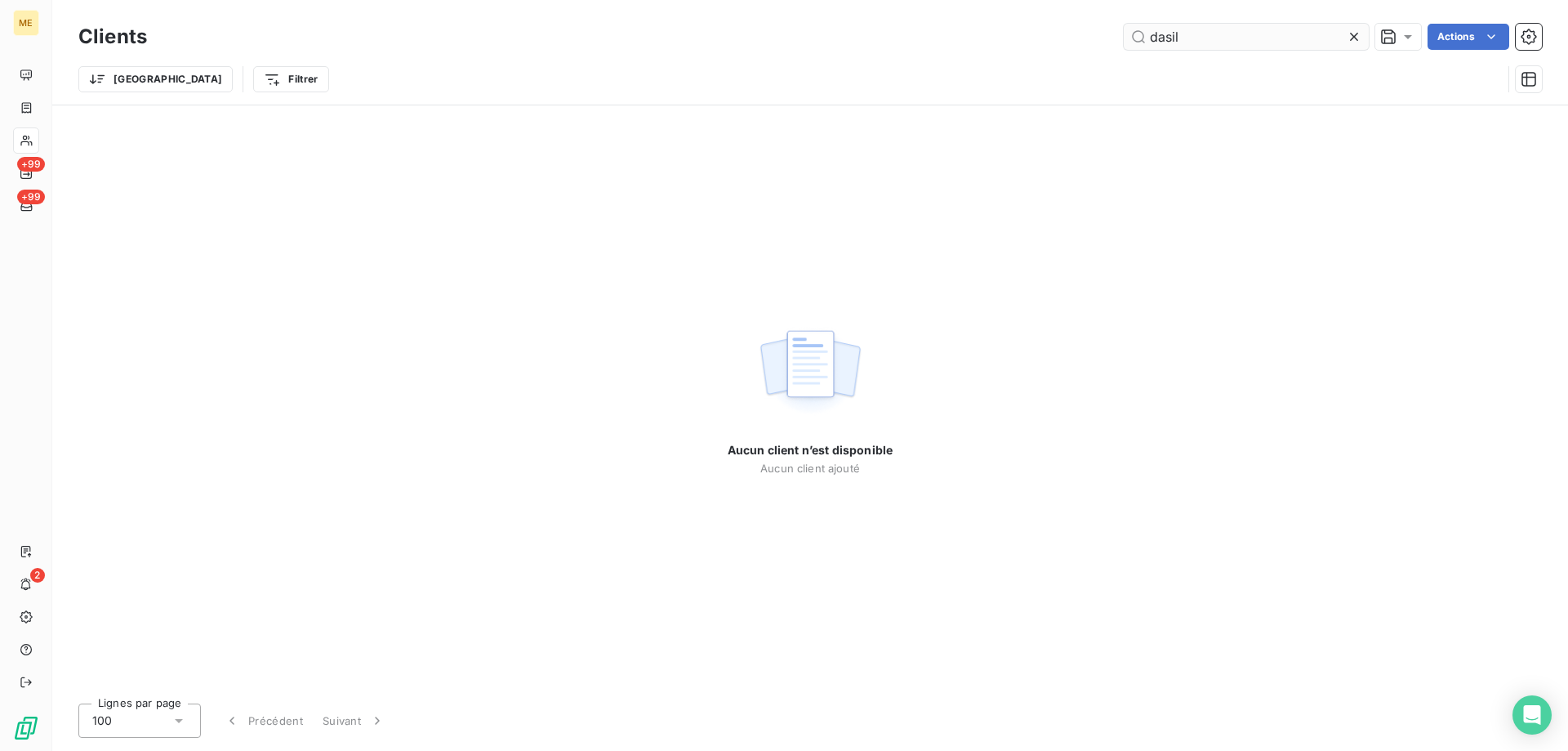
click at [1169, 38] on input "dasil" at bounding box center [1246, 36] width 245 height 26
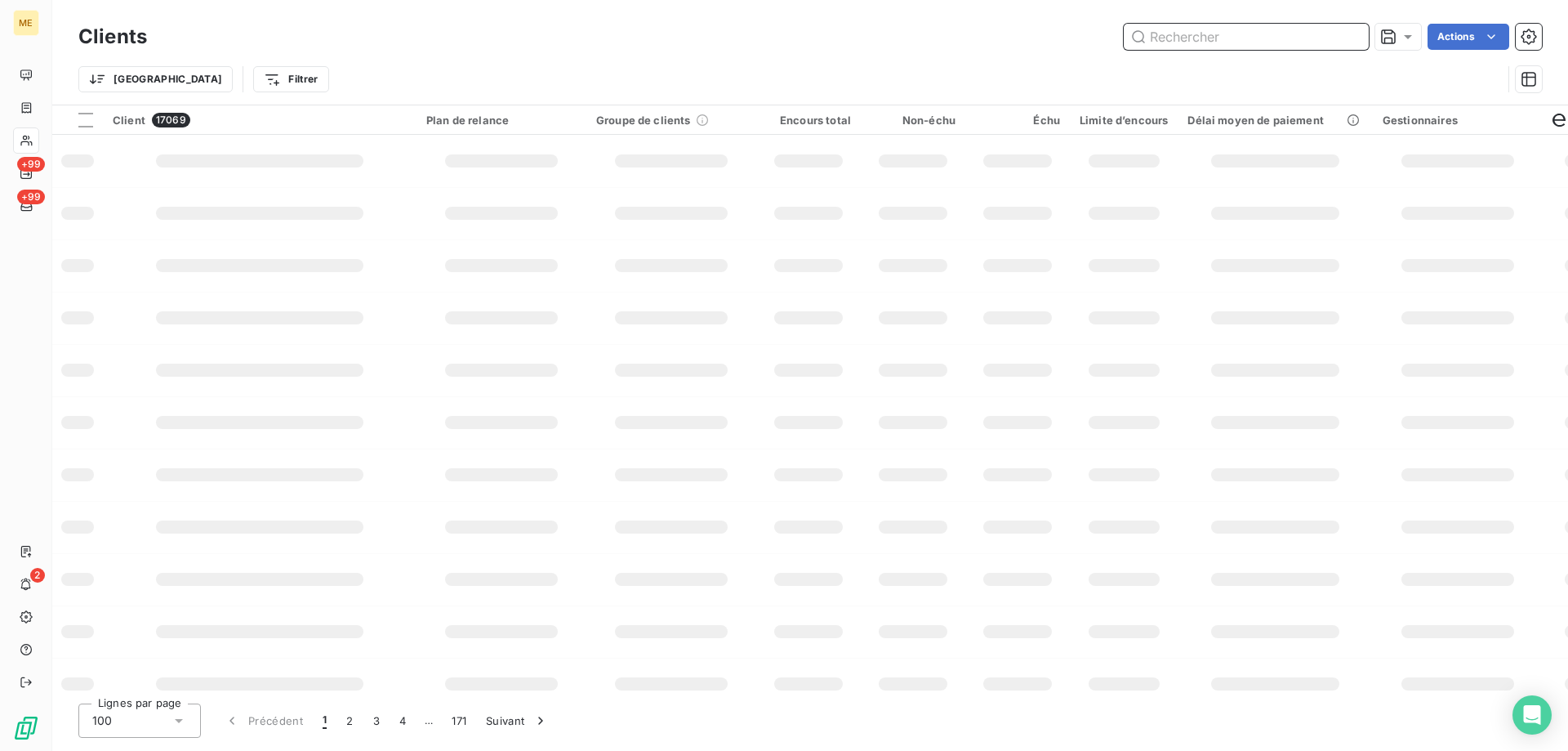
click at [1162, 45] on input "text" at bounding box center [1246, 36] width 245 height 26
paste input "METFRA000001801"
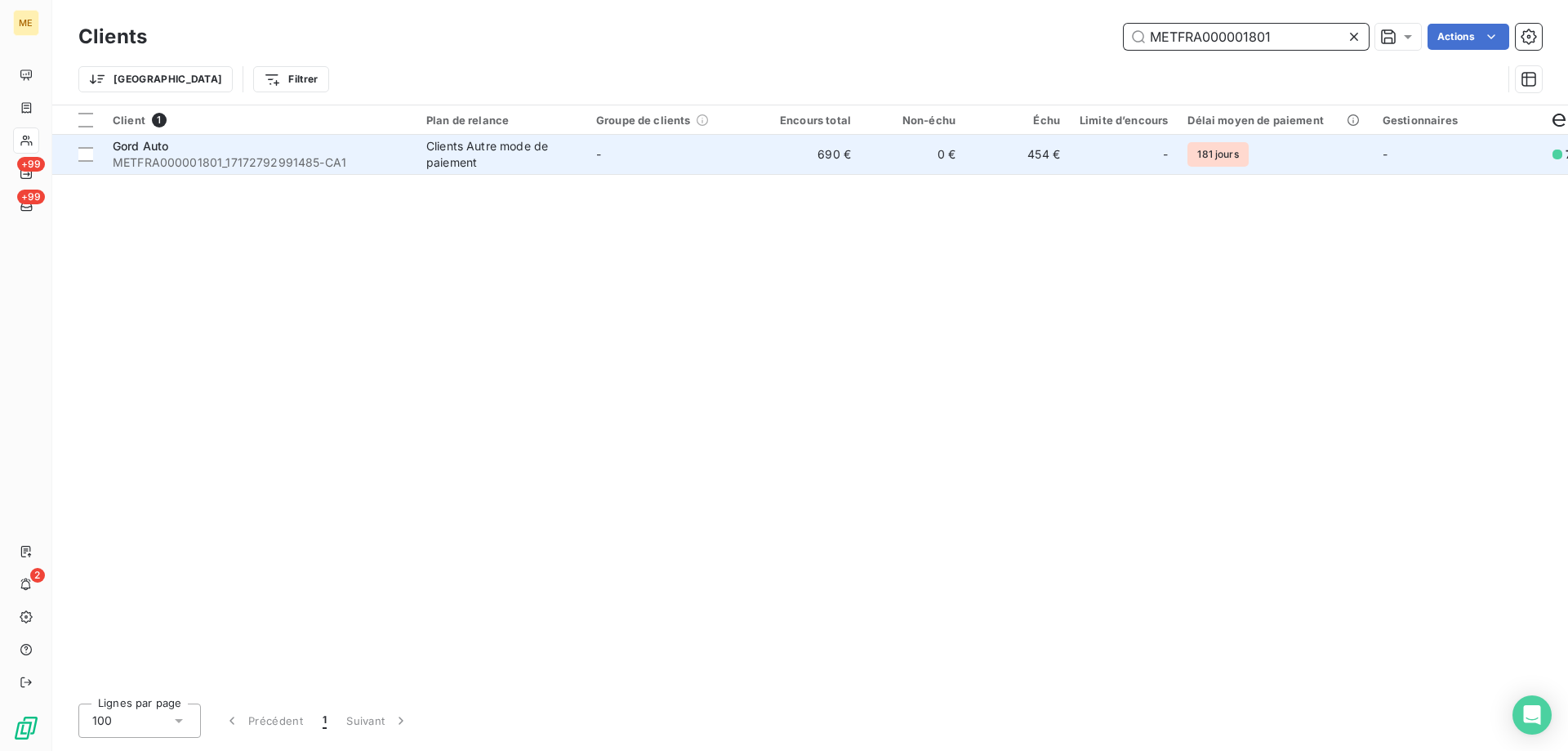
type input "METFRA000001801"
click at [629, 173] on td "-" at bounding box center [671, 155] width 170 height 40
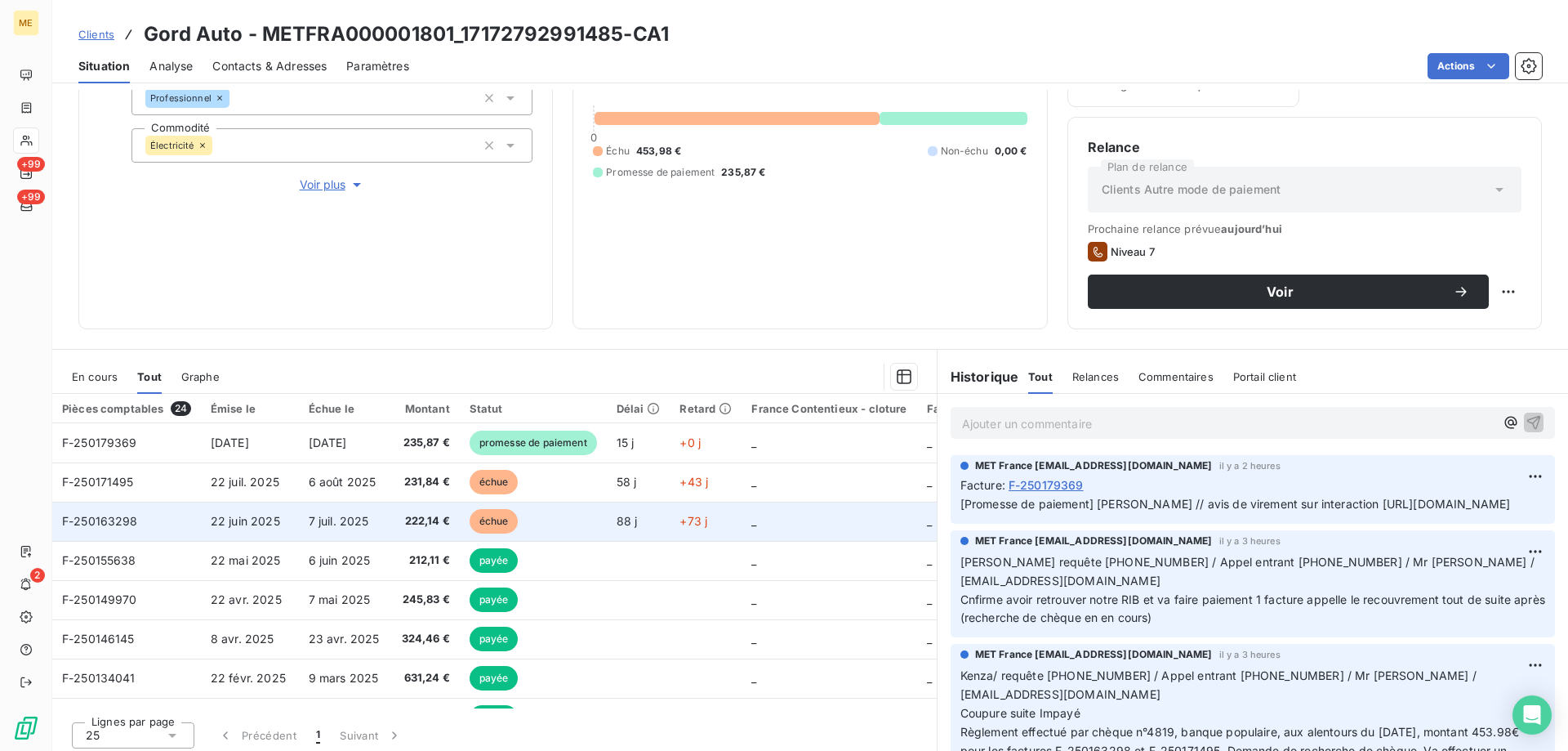
scroll to position [218, 0]
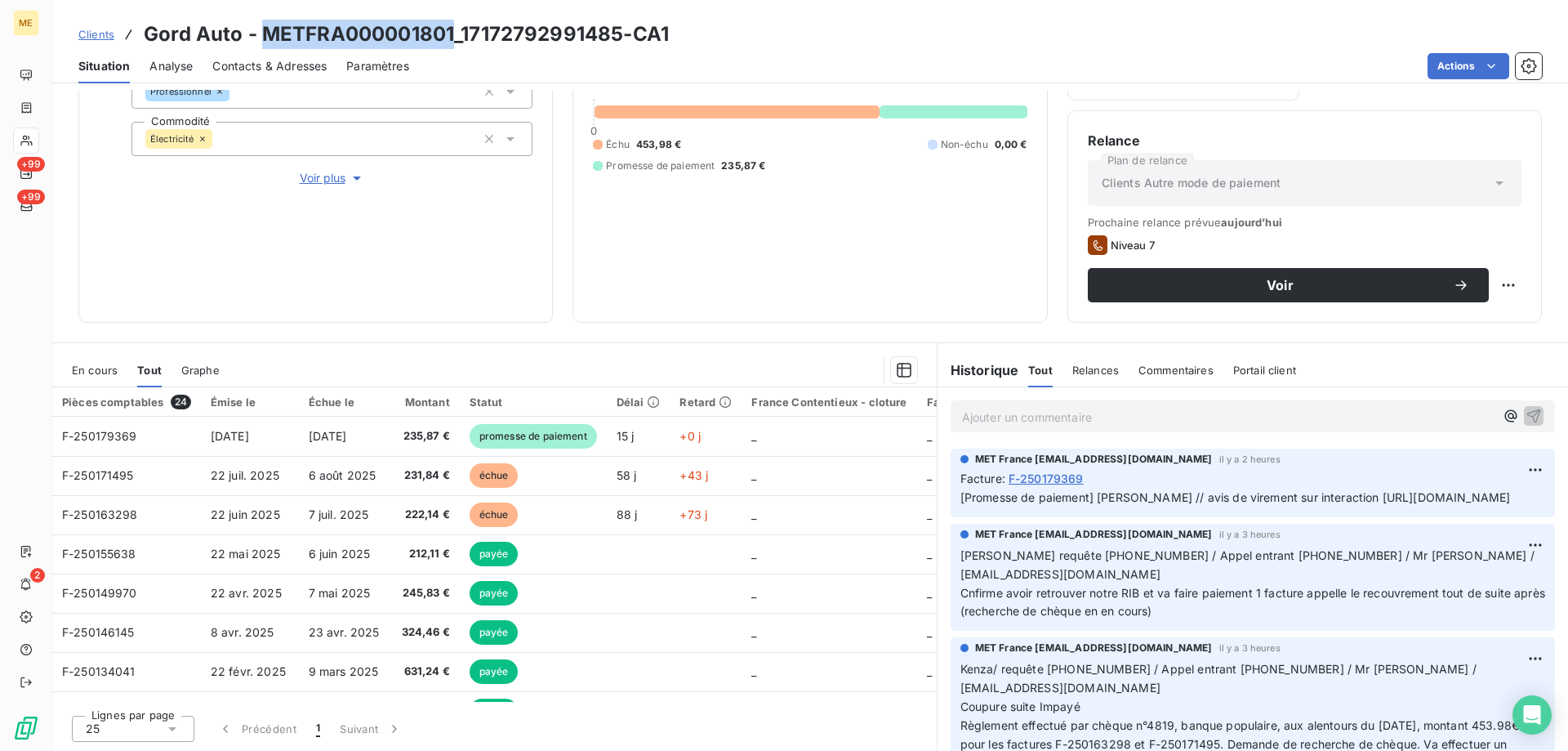
drag, startPoint x: 451, startPoint y: 36, endPoint x: 263, endPoint y: 40, distance: 188.0
click at [263, 40] on h3 "Gord Auto - METFRA000001801_17172792991485-CA1" at bounding box center [406, 34] width 525 height 30
copy h3 "METFRA000001801"
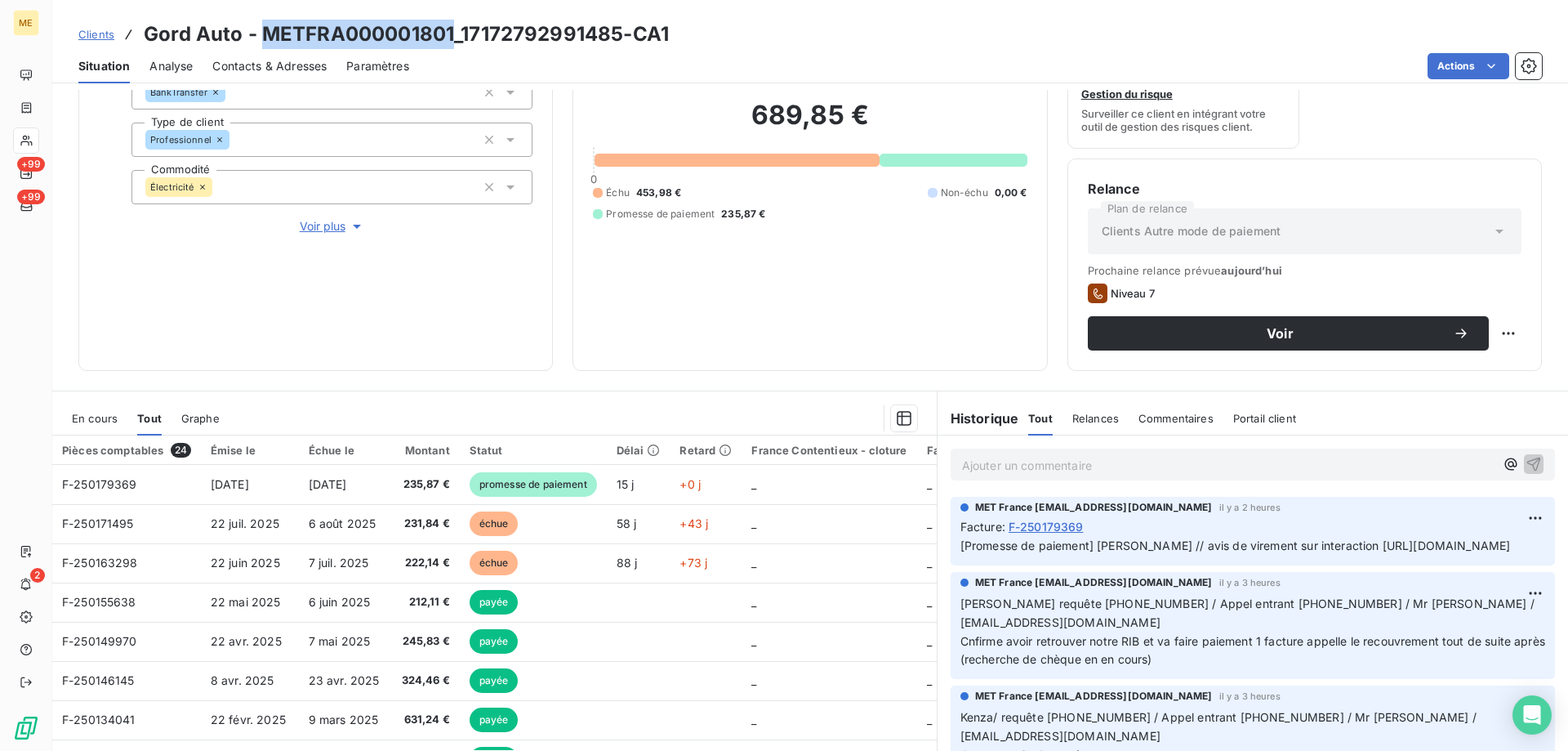
scroll to position [137, 0]
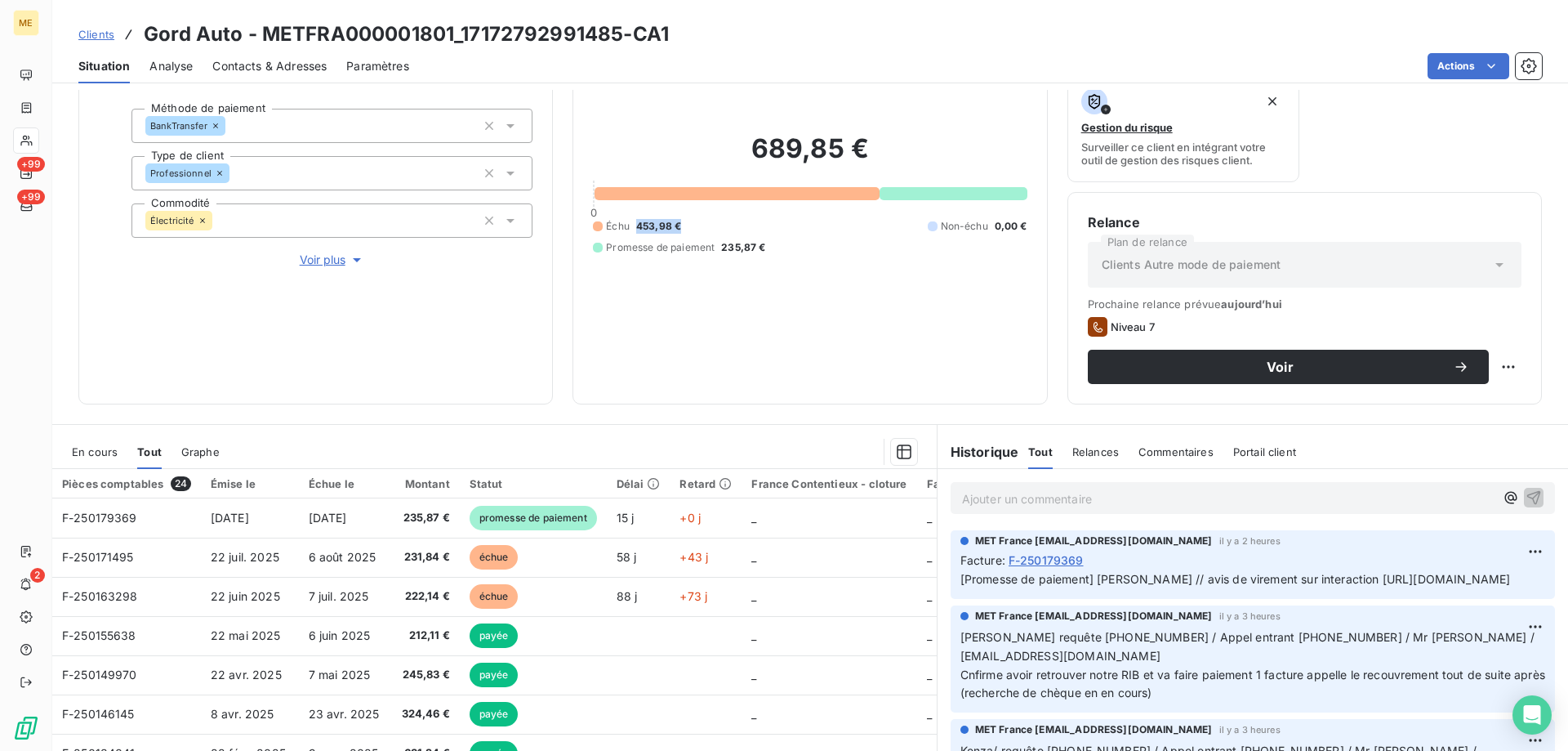
drag, startPoint x: 632, startPoint y: 216, endPoint x: 687, endPoint y: 216, distance: 55.0
click at [687, 219] on div "Échu 453,98 € Non-échu 0,00 € Promesse de paiement 235,87 €" at bounding box center [809, 237] width 434 height 36
click at [859, 235] on div "Échu 453,98 € Non-échu 0,00 € Promesse de paiement 235,87 €" at bounding box center [809, 237] width 434 height 36
click at [689, 225] on div "Échu 453,98 € Non-échu 0,00 € Promesse de paiement 235,87 €" at bounding box center [809, 237] width 434 height 36
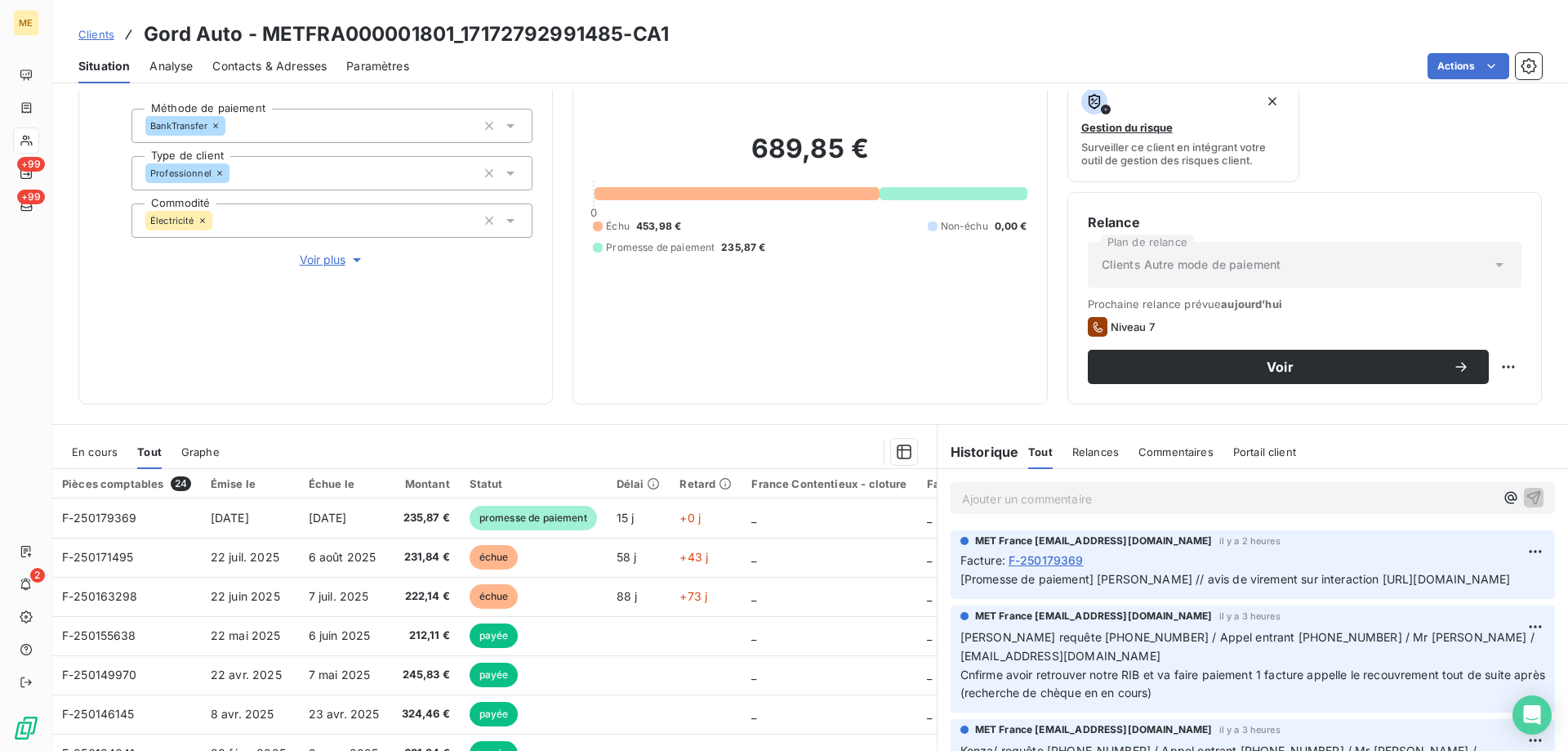
click at [89, 451] on span "En cours" at bounding box center [94, 452] width 46 height 13
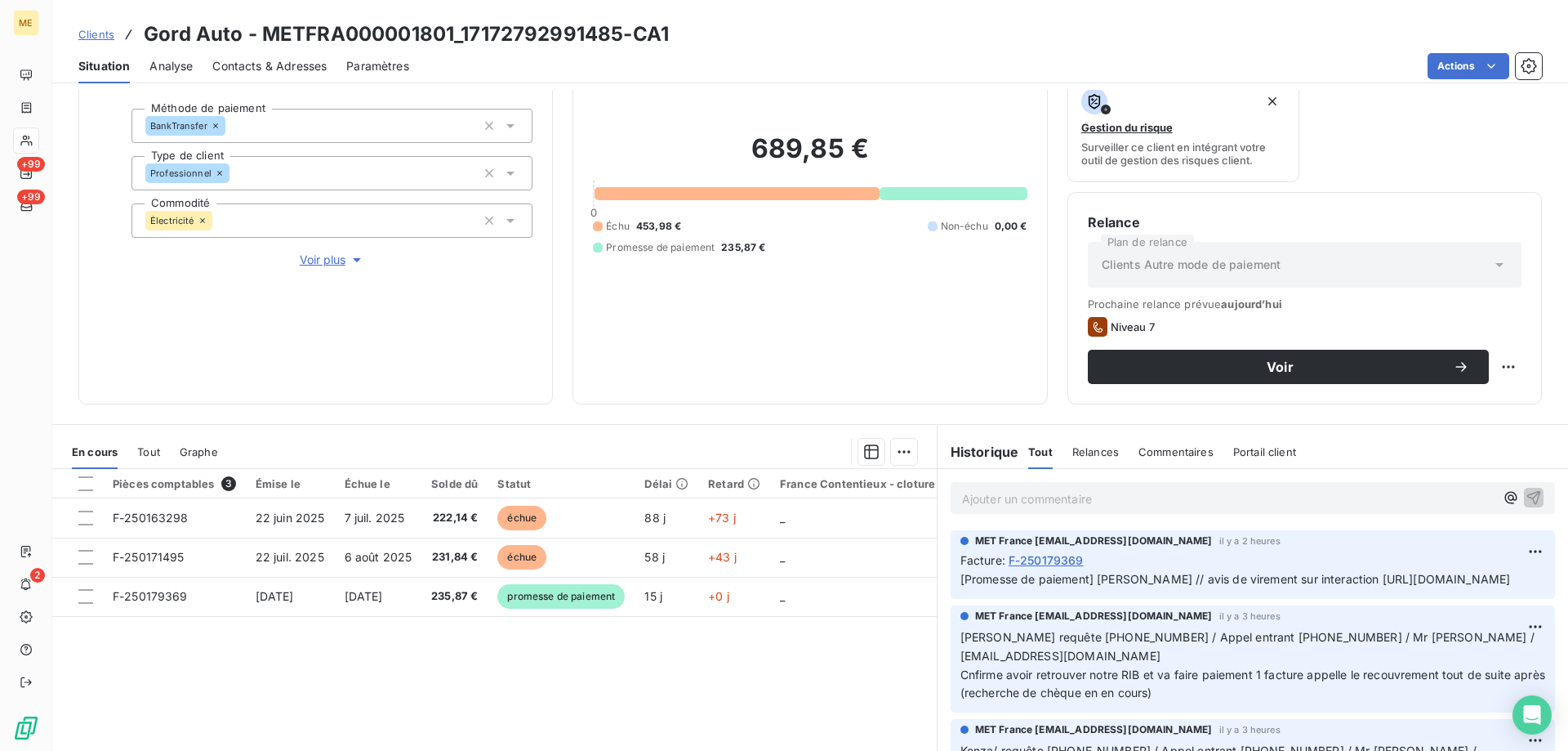
scroll to position [218, 0]
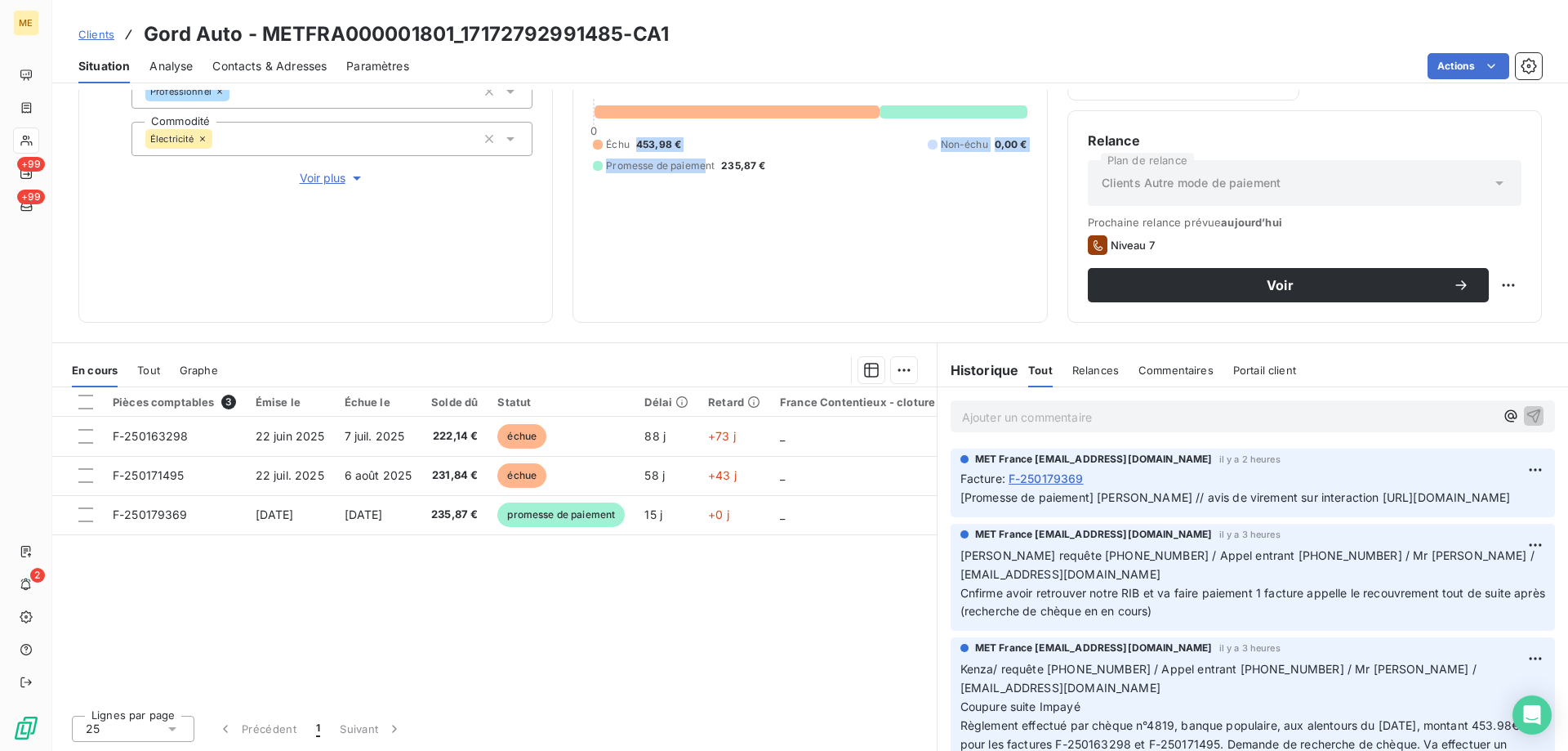
drag, startPoint x: 630, startPoint y: 136, endPoint x: 700, endPoint y: 136, distance: 70.0
click at [700, 137] on div "Échu 453,98 € Non-échu 0,00 € Promesse de paiement 235,87 €" at bounding box center [809, 155] width 434 height 36
click at [698, 139] on div "Échu 453,98 € Non-échu 0,00 € Promesse de paiement 235,87 €" at bounding box center [809, 155] width 434 height 36
click at [673, 137] on span "453,98 €" at bounding box center [658, 145] width 45 height 14
click at [674, 137] on span "453,98 €" at bounding box center [658, 145] width 45 height 14
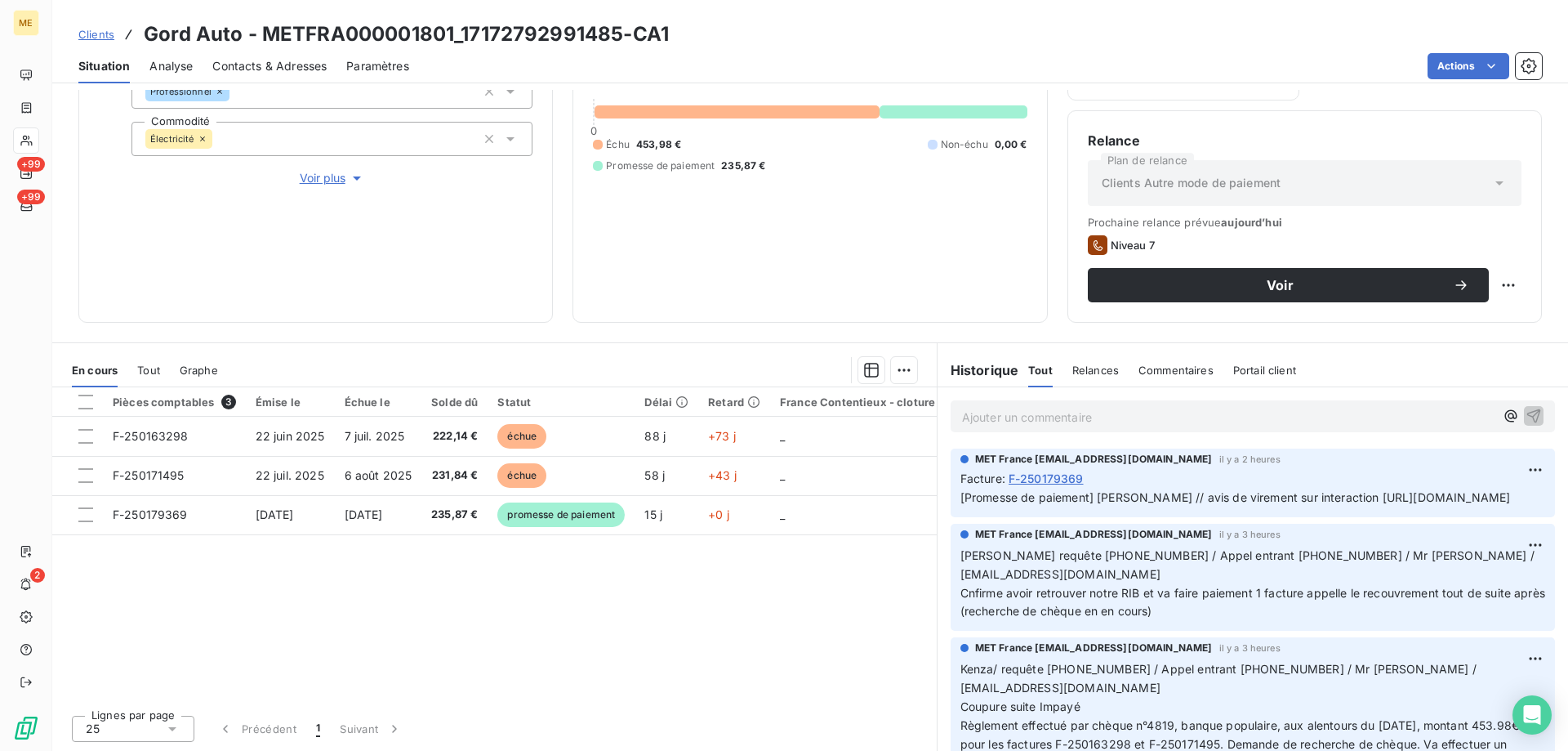
click at [675, 137] on span "453,98 €" at bounding box center [658, 145] width 45 height 14
click at [839, 269] on div "689,85 € 0 Échu 453,98 € Non-échu 0,00 € Promesse de paiement 235,87 €" at bounding box center [809, 112] width 434 height 381
click at [1135, 595] on span "[PERSON_NAME] requête [PHONE_NUMBER] / Appel entrant [PHONE_NUMBER] / Mr [PERSO…" at bounding box center [1254, 583] width 588 height 70
click at [746, 194] on div "689,85 € 0 Échu 453,98 € Non-échu 0,00 € Promesse de paiement 235,87 €" at bounding box center [809, 112] width 434 height 381
drag, startPoint x: 682, startPoint y: 136, endPoint x: 635, endPoint y: 139, distance: 47.1
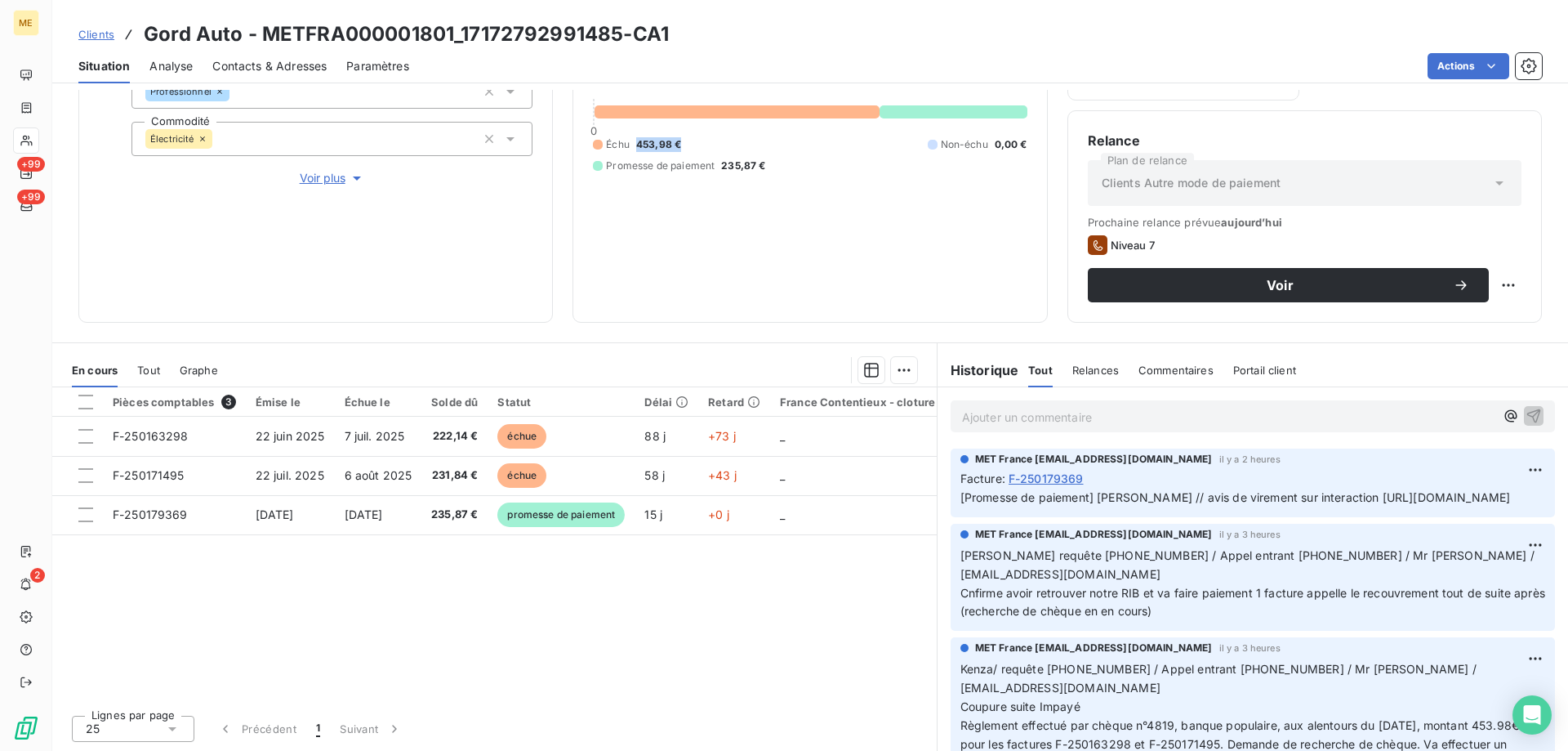
click at [635, 139] on div "Échu 453,98 € Non-échu 0,00 € Promesse de paiement 235,87 €" at bounding box center [809, 155] width 434 height 36
drag, startPoint x: 1085, startPoint y: 611, endPoint x: 1164, endPoint y: 608, distance: 79.1
click at [1164, 608] on span "[PERSON_NAME] requête [PHONE_NUMBER] / Appel entrant [PHONE_NUMBER] / Mr [PERSO…" at bounding box center [1254, 583] width 588 height 70
click at [1153, 614] on span "[PERSON_NAME] requête [PHONE_NUMBER] / Appel entrant [PHONE_NUMBER] / Mr [PERSO…" at bounding box center [1254, 583] width 588 height 70
click at [779, 204] on div "689,85 € 0 Échu 453,98 € Non-échu 0,00 € Promesse de paiement 235,87 €" at bounding box center [809, 112] width 434 height 381
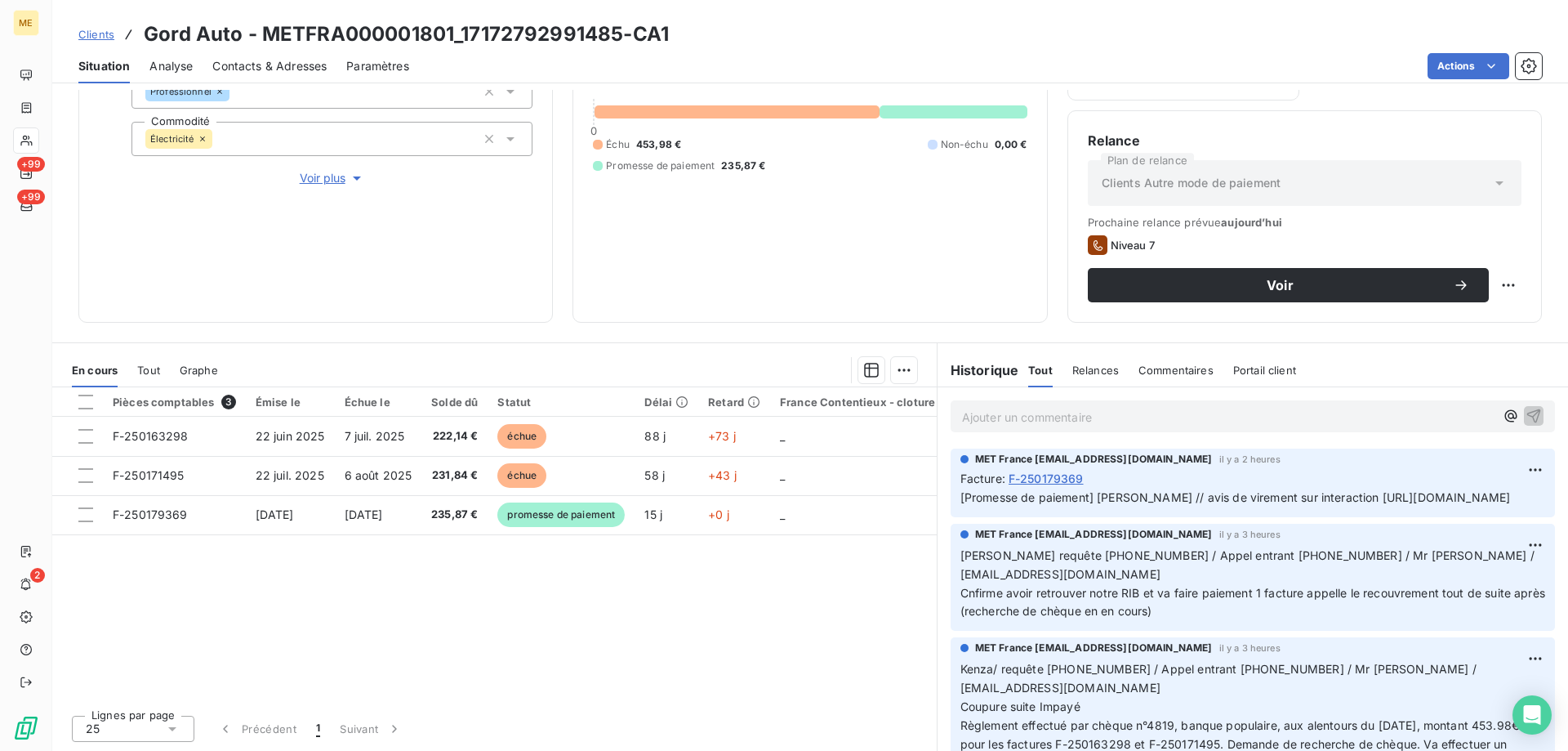
scroll to position [55, 0]
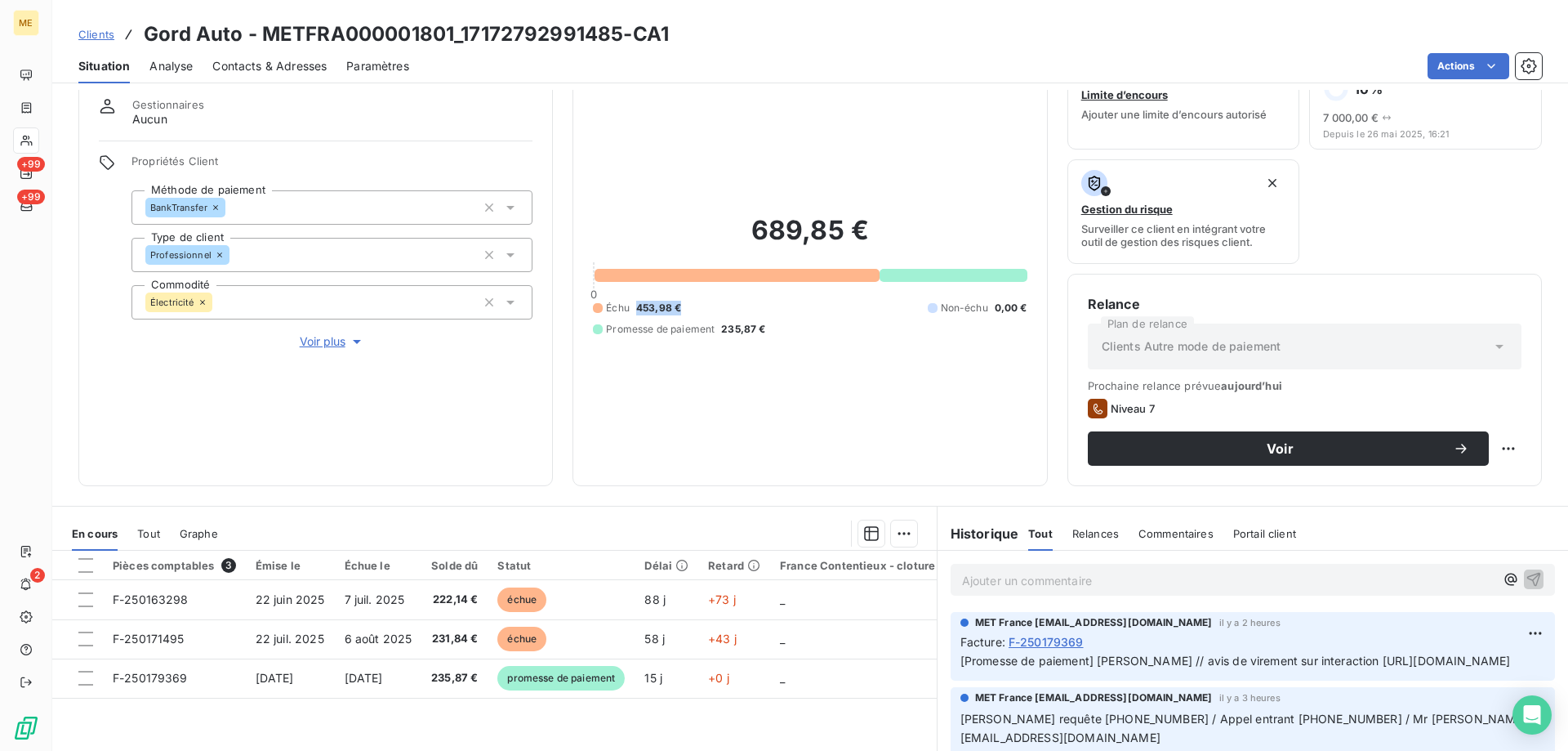
drag, startPoint x: 690, startPoint y: 295, endPoint x: 631, endPoint y: 299, distance: 59.1
click at [631, 301] on div "Échu 453,98 € Non-échu 0,00 € Promesse de paiement 235,87 €" at bounding box center [809, 319] width 434 height 36
click at [698, 301] on div "Échu 453,98 € Non-échu 0,00 € Promesse de paiement 235,87 €" at bounding box center [809, 319] width 434 height 36
drag, startPoint x: 627, startPoint y: 302, endPoint x: 673, endPoint y: 302, distance: 46.0
click at [673, 302] on div "Échu 453,98 €" at bounding box center [637, 308] width 88 height 14
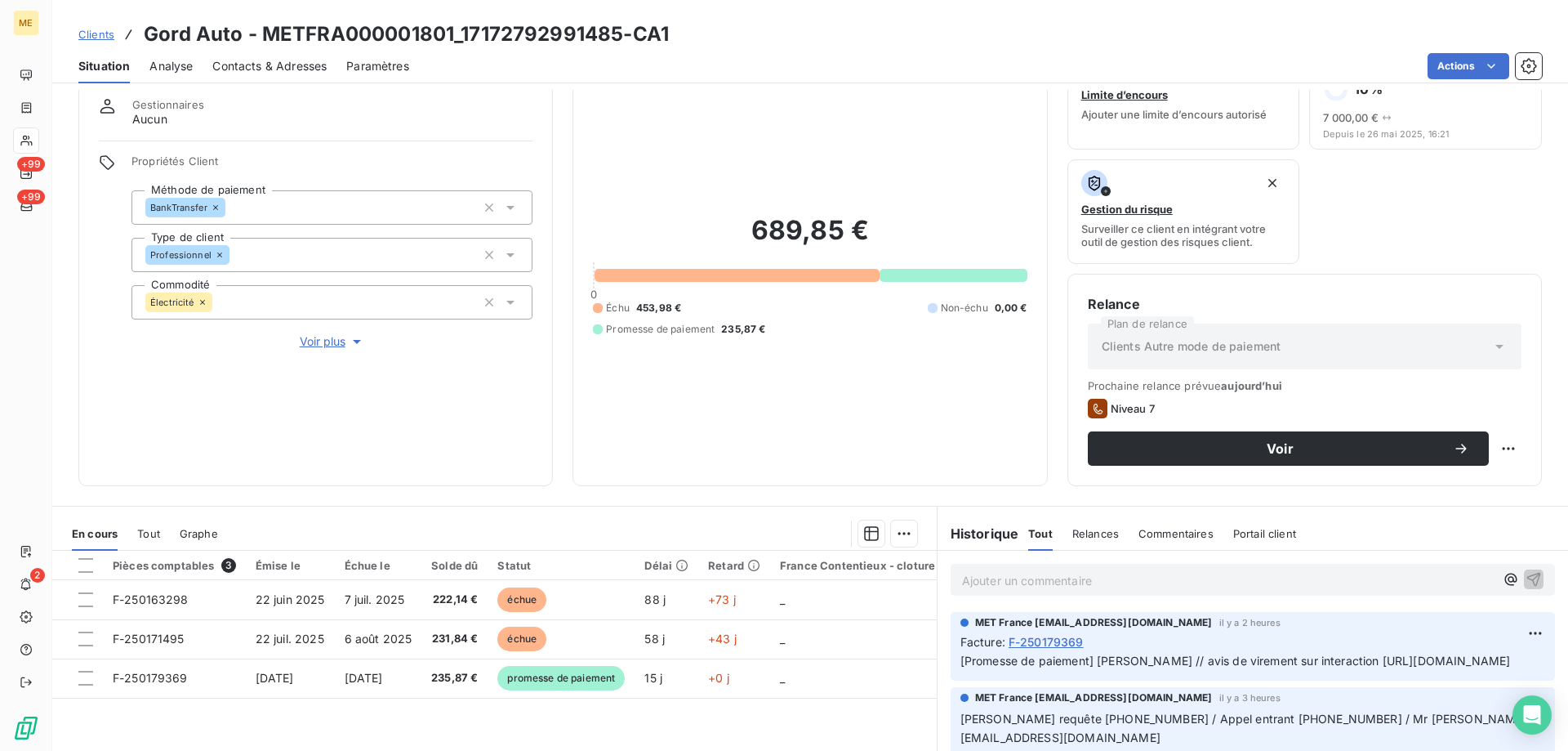
click at [694, 301] on div "Échu 453,98 € Non-échu 0,00 € Promesse de paiement 235,87 €" at bounding box center [809, 319] width 434 height 36
drag, startPoint x: 679, startPoint y: 298, endPoint x: 634, endPoint y: 301, distance: 45.1
click at [634, 301] on div "Échu 453,98 € Non-échu 0,00 € Promesse de paiement 235,87 €" at bounding box center [809, 319] width 434 height 36
click at [709, 301] on div "Échu 453,98 € Non-échu 0,00 € Promesse de paiement 235,87 €" at bounding box center [809, 319] width 434 height 36
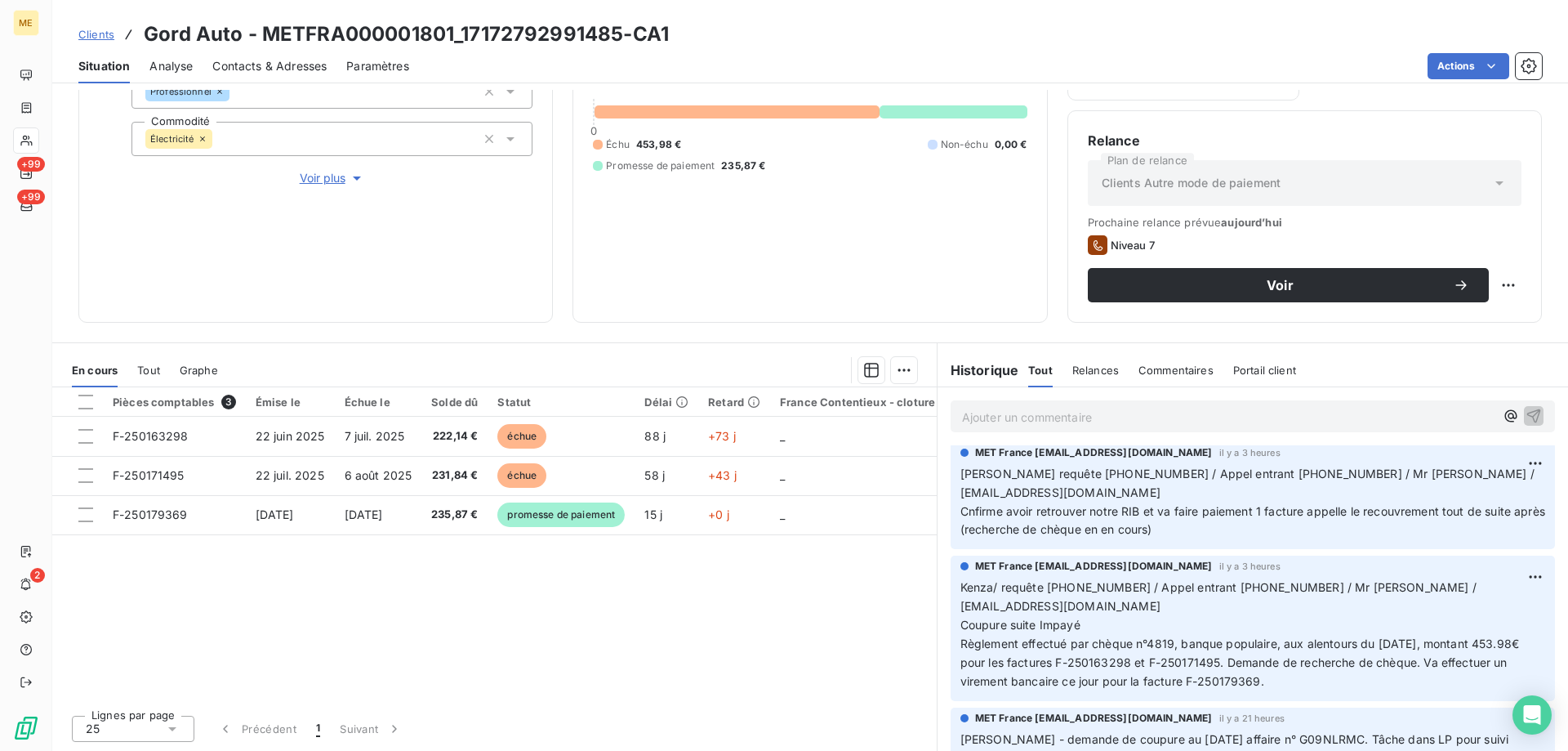
scroll to position [0, 0]
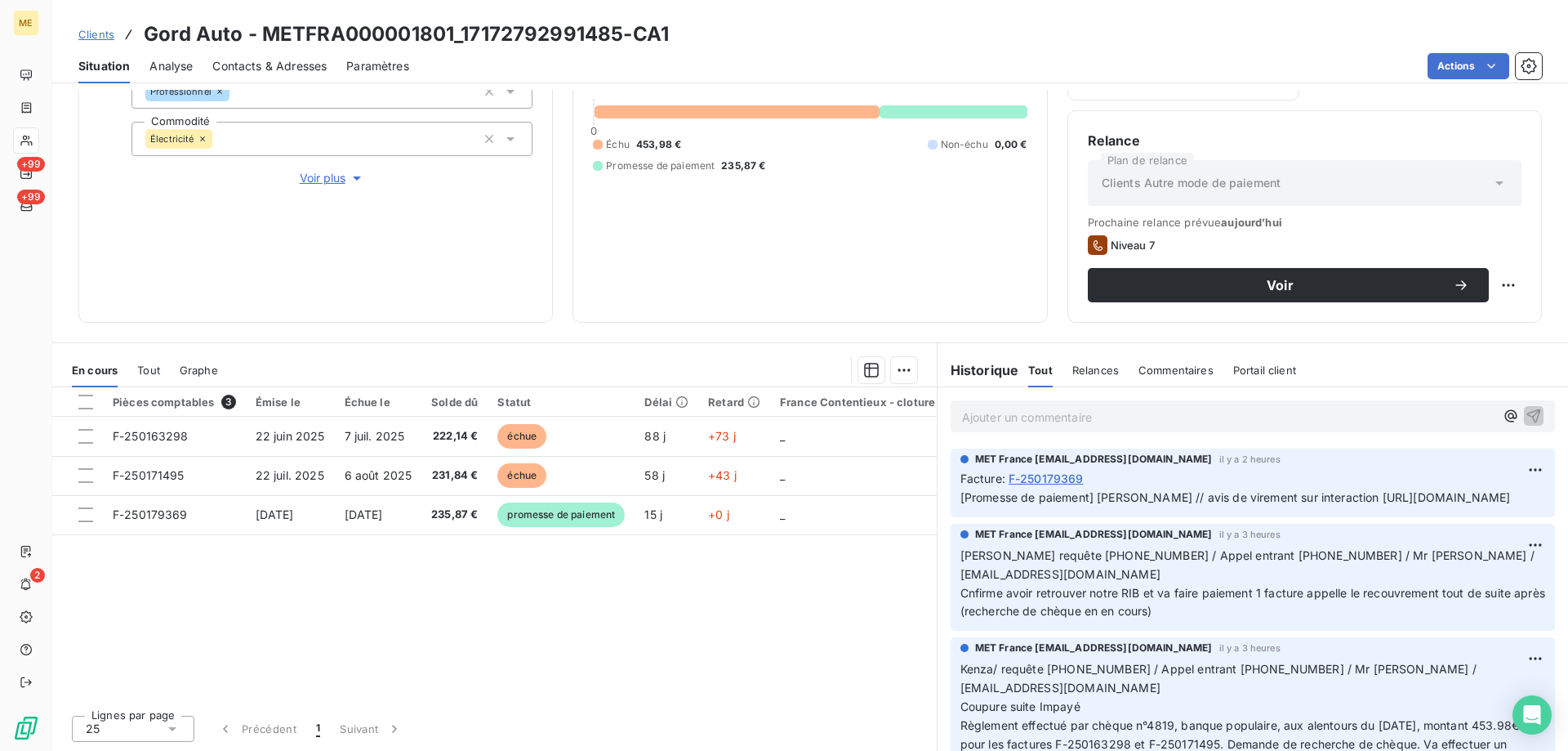
click at [810, 220] on div "689,85 € 0 Échu 453,98 € Non-échu 0,00 € Promesse de paiement 235,87 €" at bounding box center [809, 112] width 434 height 381
drag, startPoint x: 963, startPoint y: 516, endPoint x: 1412, endPoint y: 541, distance: 449.7
click at [1412, 508] on p "[Promesse de paiement] [PERSON_NAME] // avis de virement sur interaction [URL][…" at bounding box center [1252, 498] width 585 height 19
click at [902, 250] on div "689,85 € 0 Échu 453,98 € Non-échu 0,00 € Promesse de paiement 235,87 €" at bounding box center [809, 112] width 434 height 381
click at [1391, 504] on span "[Promesse de paiement] [PERSON_NAME] // avis de virement sur interaction [URL][…" at bounding box center [1235, 497] width 551 height 13
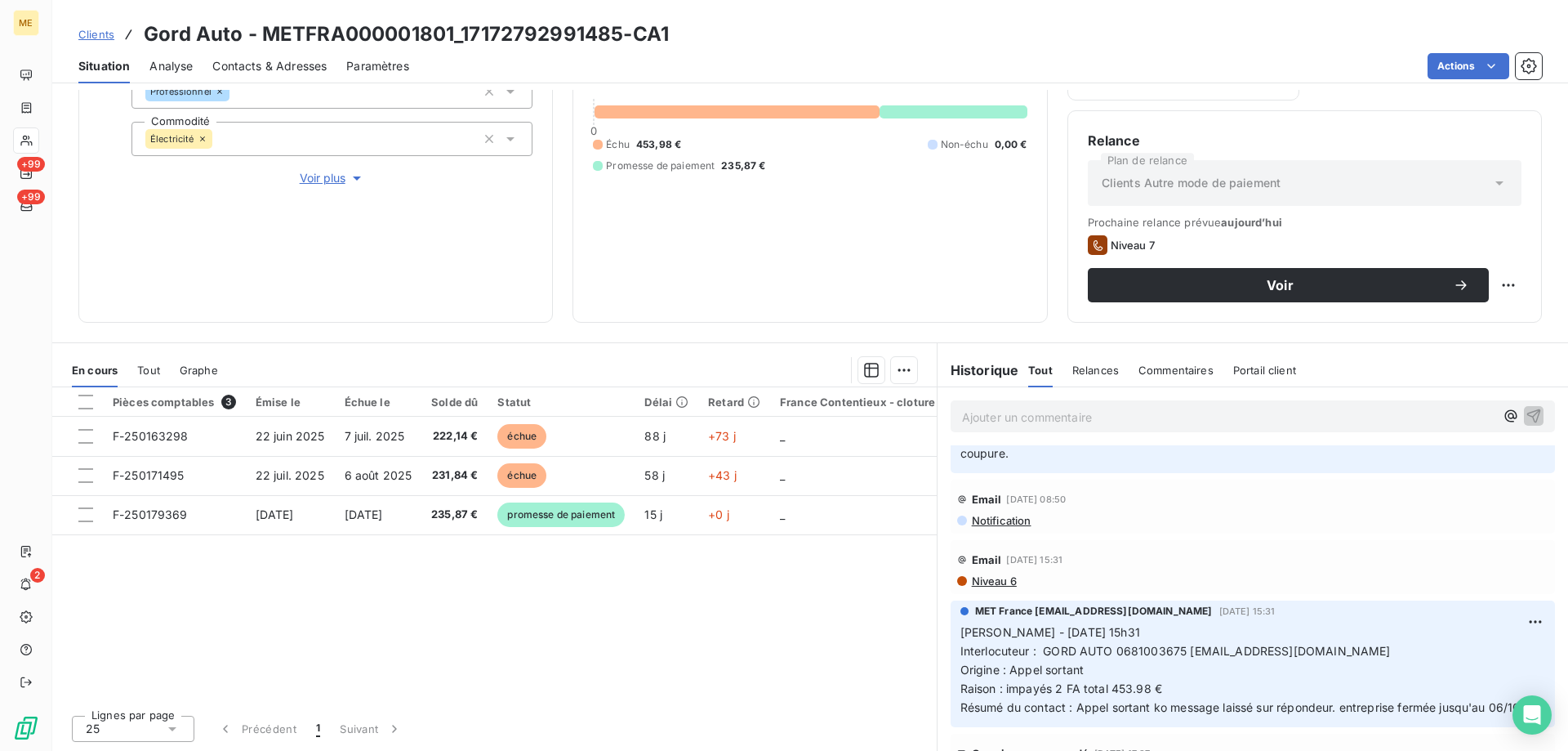
scroll to position [409, 0]
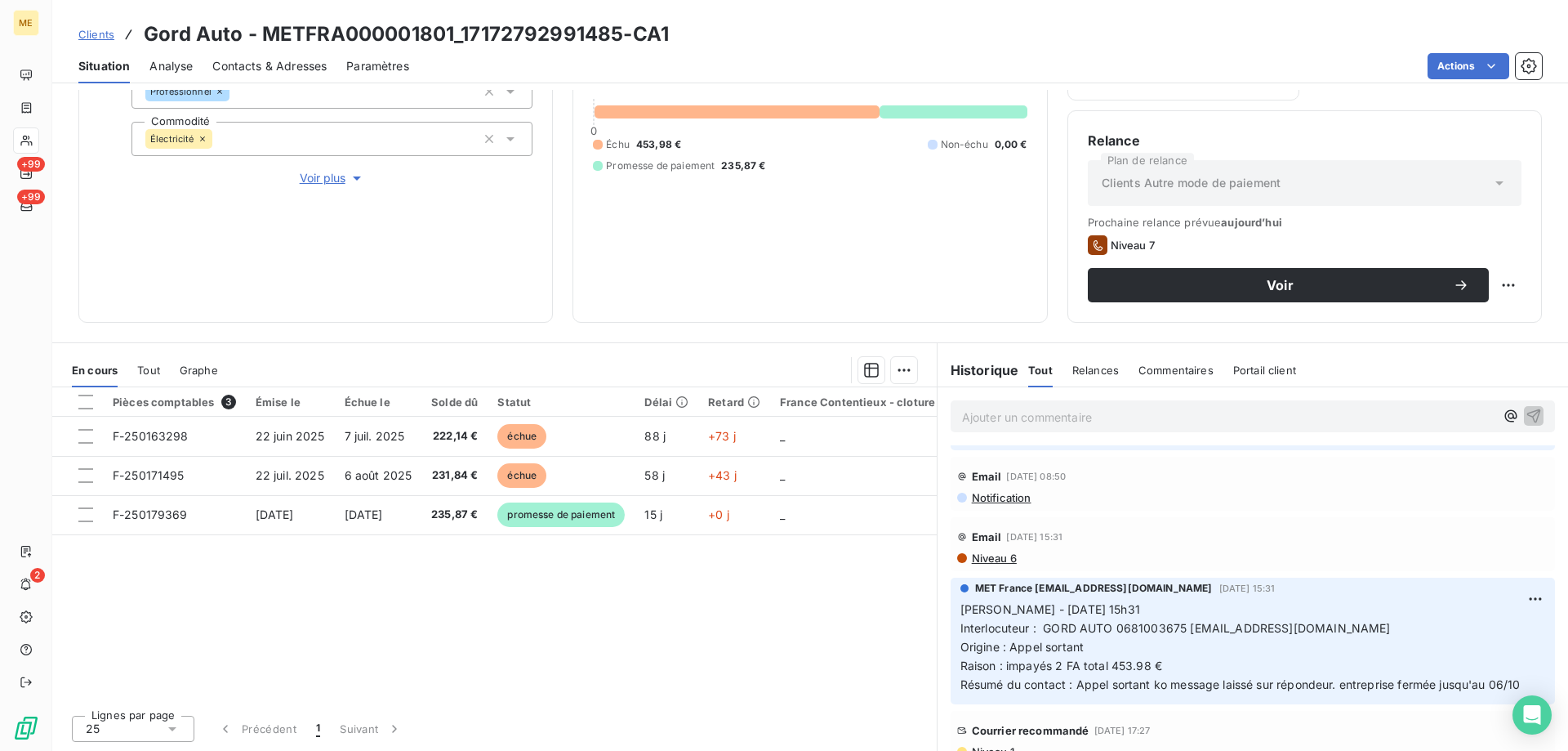
drag, startPoint x: 1183, startPoint y: 626, endPoint x: 1194, endPoint y: 626, distance: 11.0
click at [1194, 626] on span "Interlocuteur : GORD AUTO 0681003675 [EMAIL_ADDRESS][DOMAIN_NAME]" at bounding box center [1175, 627] width 430 height 13
click at [1308, 622] on p "[PERSON_NAME] - [DATE] 15h31 Interlocuteur : GORD AUTO 0681003675 [EMAIL_ADDRES…" at bounding box center [1252, 647] width 585 height 93
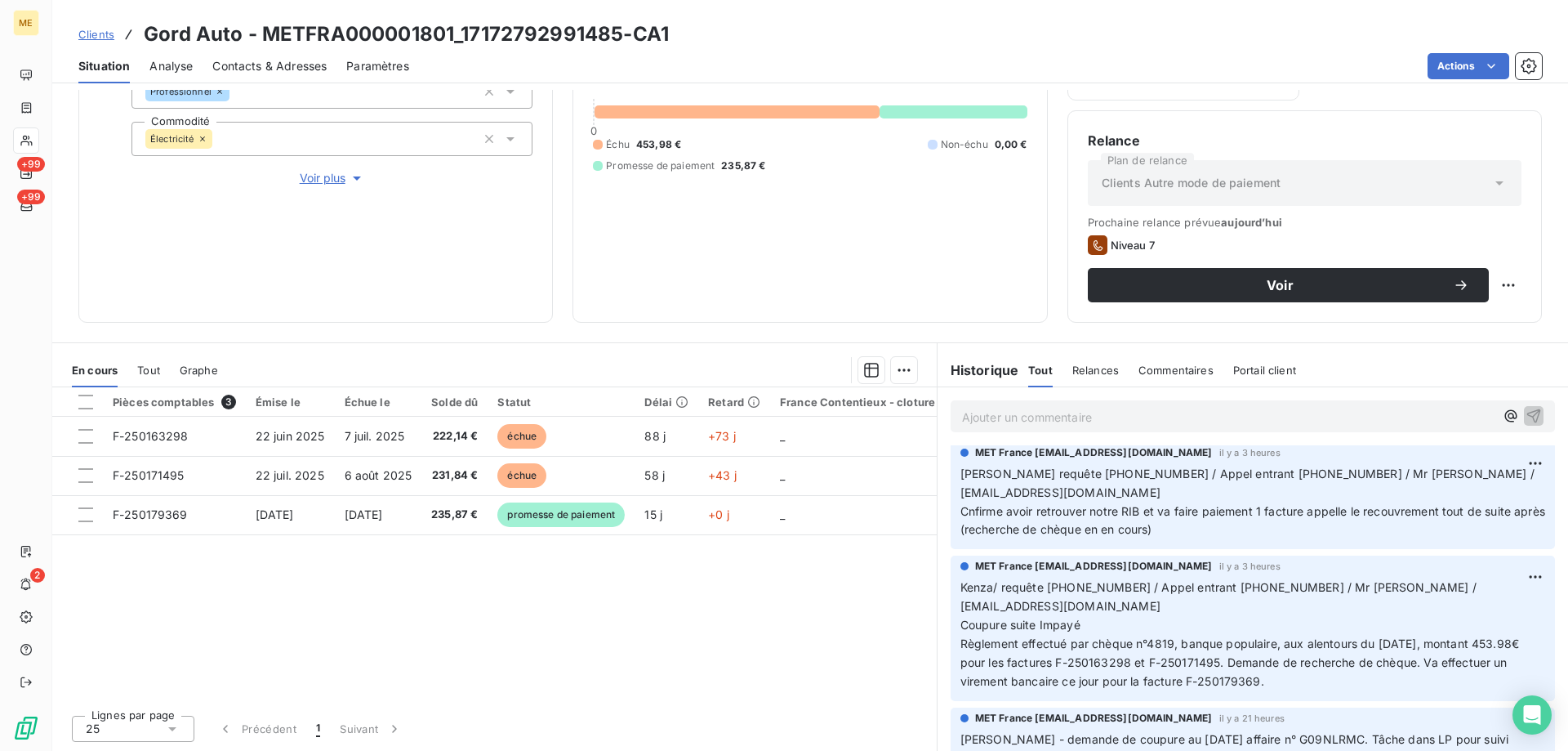
scroll to position [163, 0]
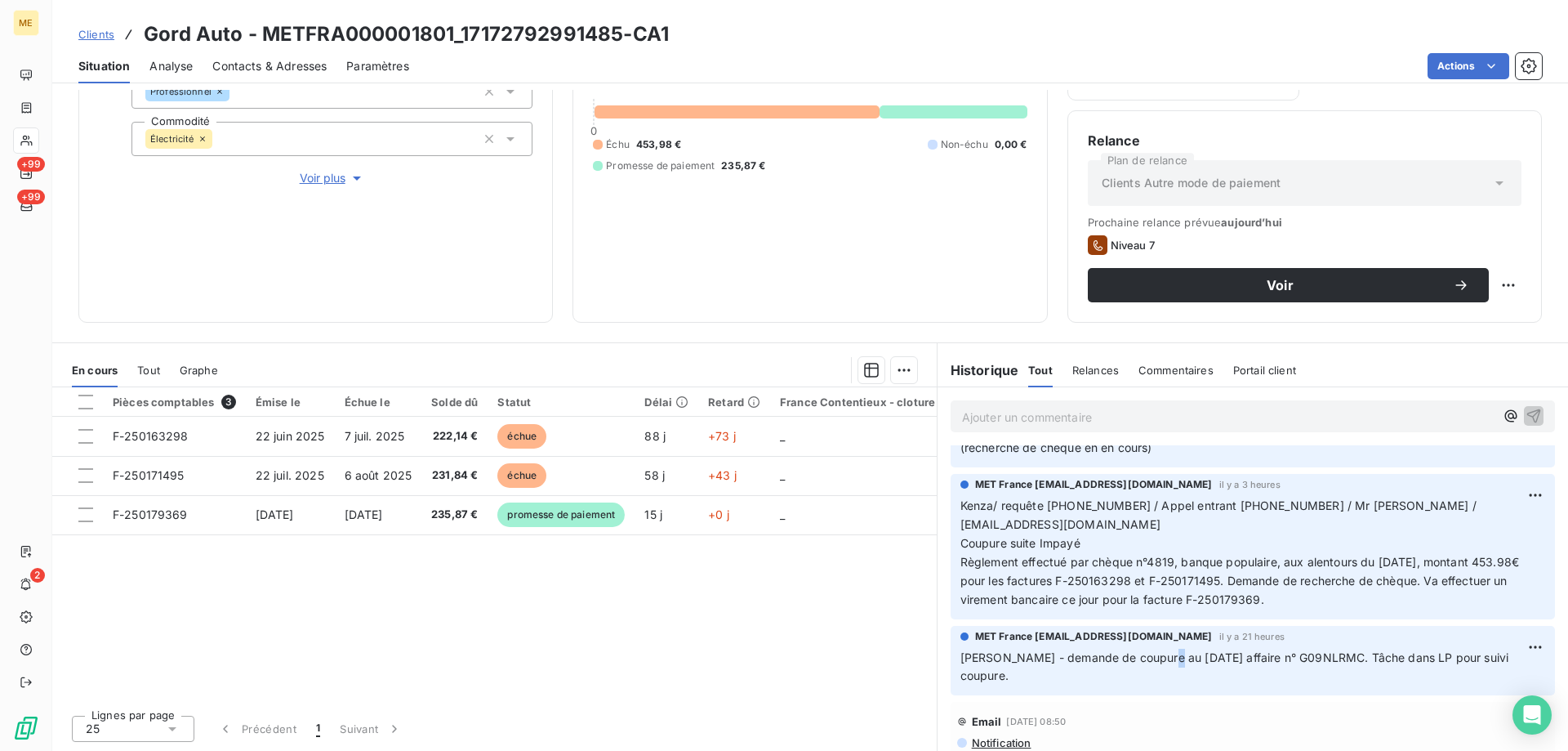
click at [1150, 662] on span "[PERSON_NAME] - demande de coupure au [DATE] affaire n° G09NLRMC. Tâche dans LP…" at bounding box center [1236, 667] width 552 height 32
click at [1301, 674] on p "[PERSON_NAME] - demande de coupure au [DATE] affaire n° G09NLRMC. Tâche dans LP…" at bounding box center [1252, 667] width 585 height 38
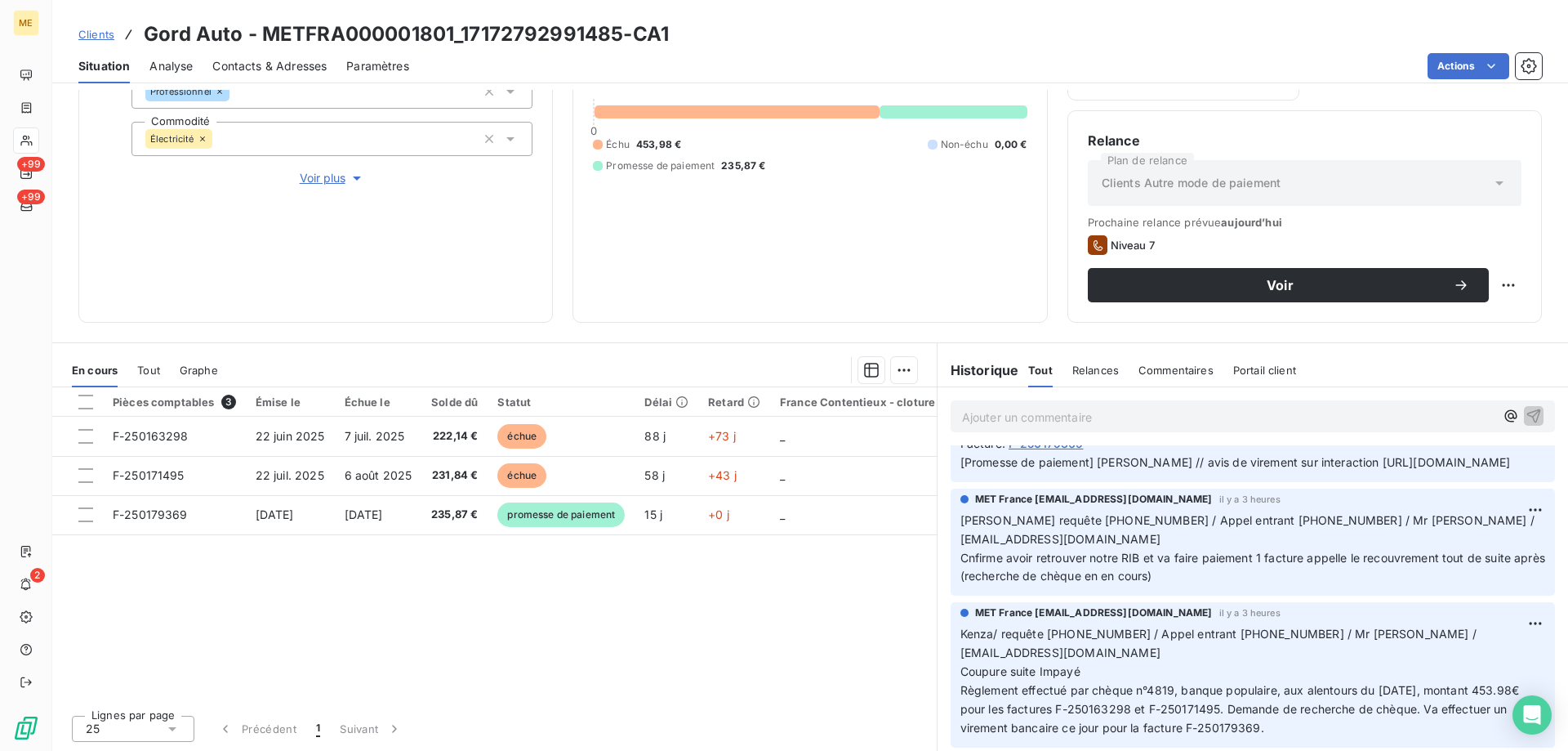
scroll to position [0, 0]
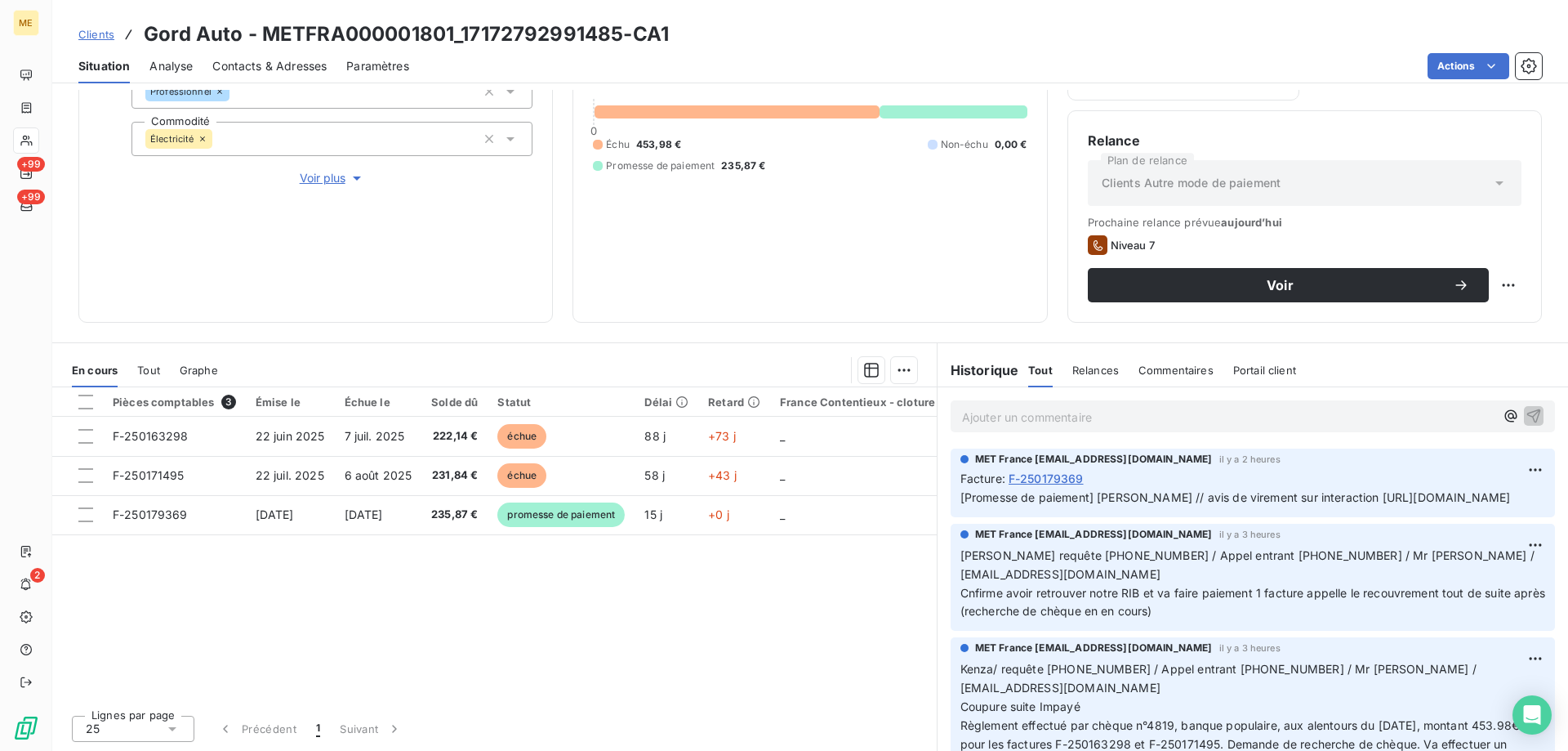
click at [755, 194] on div "689,85 € 0 Échu 453,98 € Non-échu 0,00 € Promesse de paiement 235,87 €" at bounding box center [809, 112] width 434 height 381
click at [677, 137] on div "Échu 453,98 € Non-échu 0,00 € Promesse de paiement 235,87 €" at bounding box center [809, 155] width 434 height 36
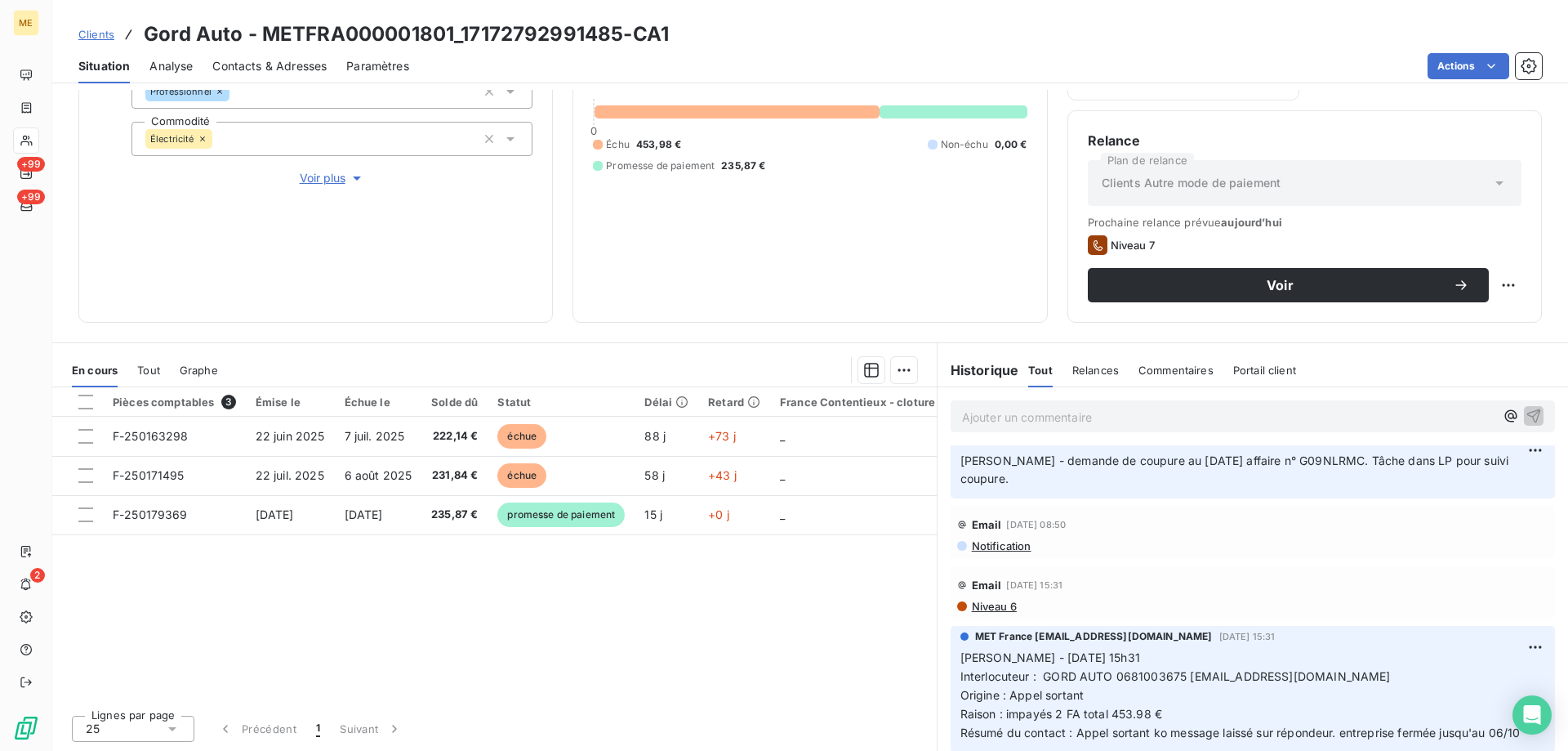
scroll to position [490, 0]
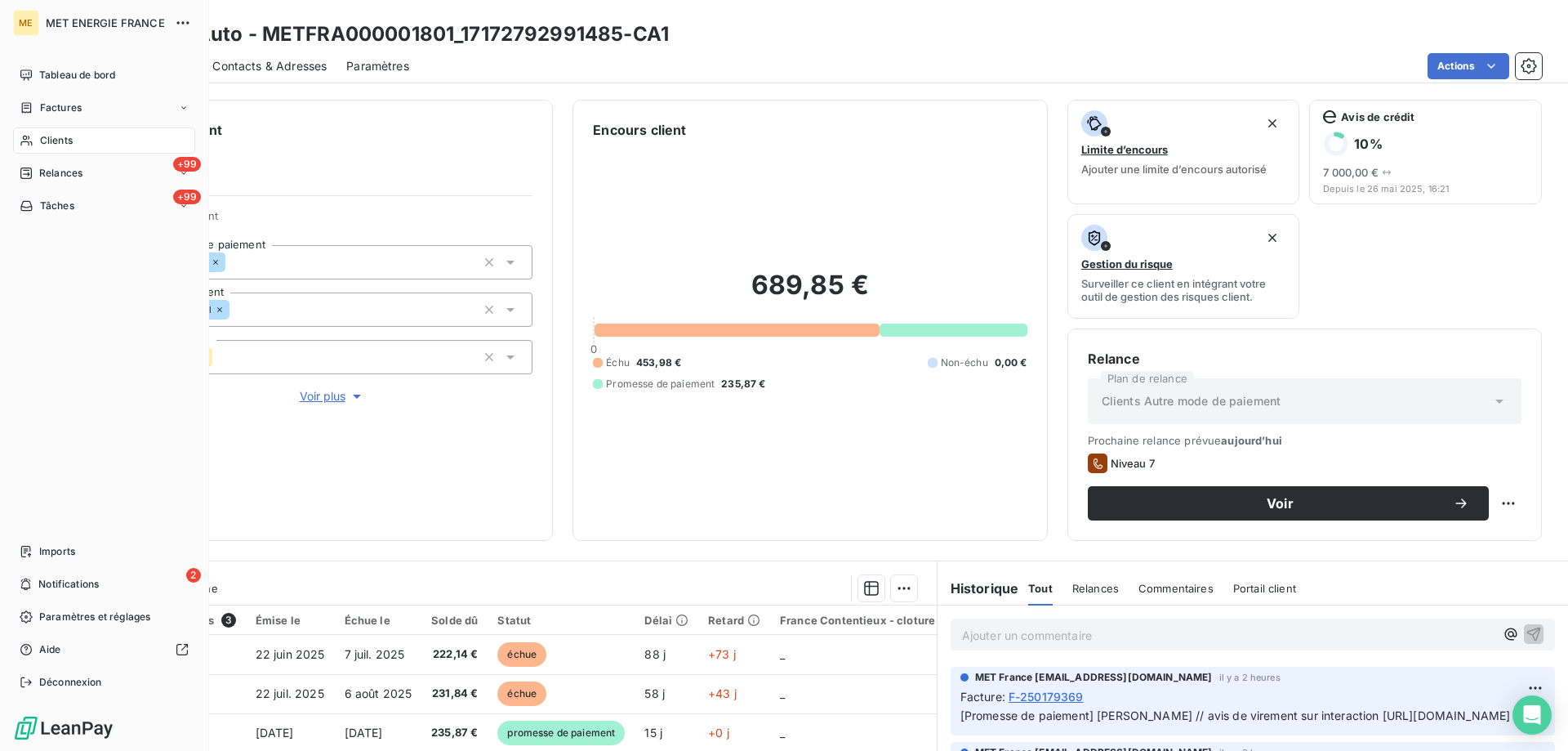
drag, startPoint x: 48, startPoint y: 139, endPoint x: 66, endPoint y: 141, distance: 18.1
click at [48, 140] on span "Clients" at bounding box center [57, 140] width 32 height 14
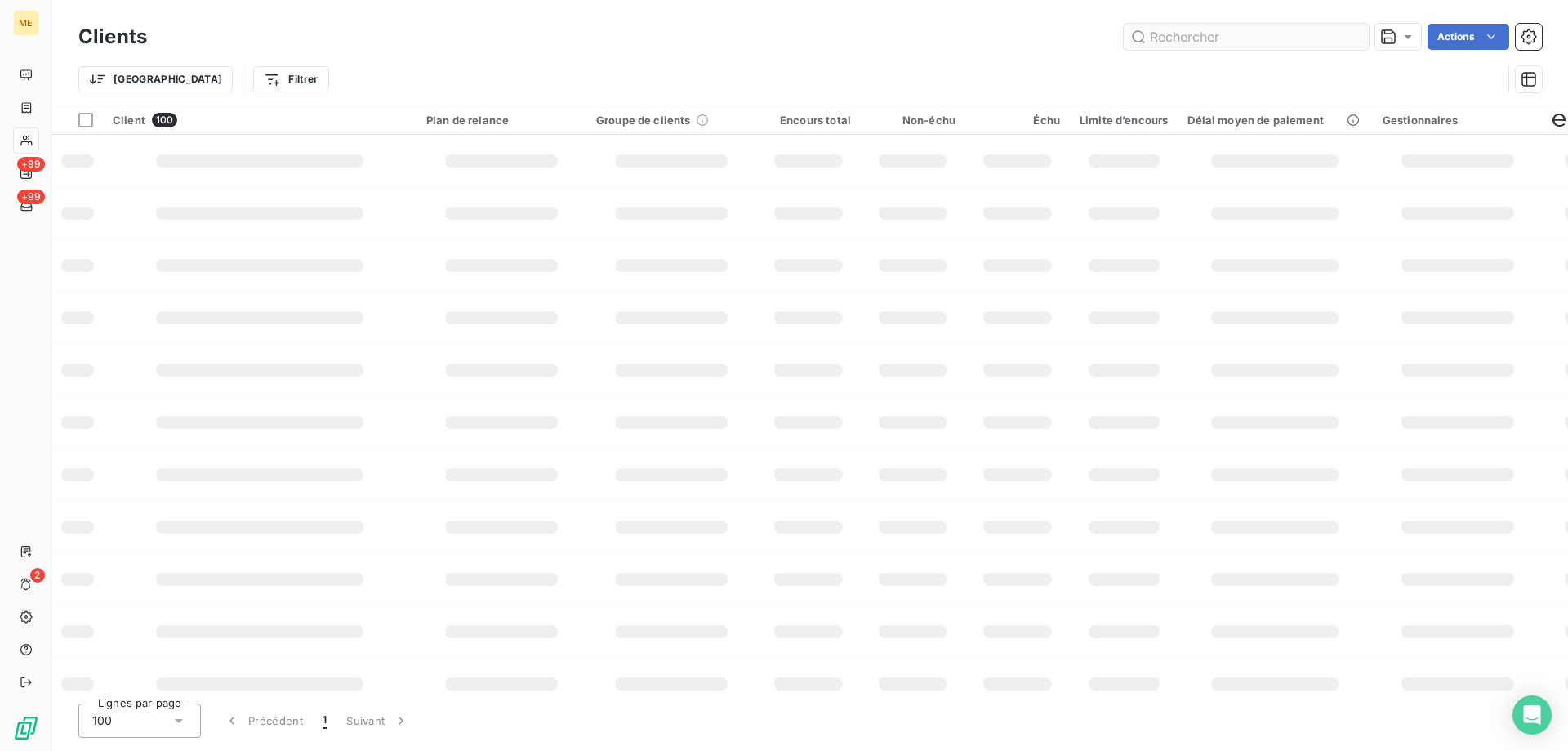
click at [1185, 38] on input "text" at bounding box center [1246, 36] width 245 height 26
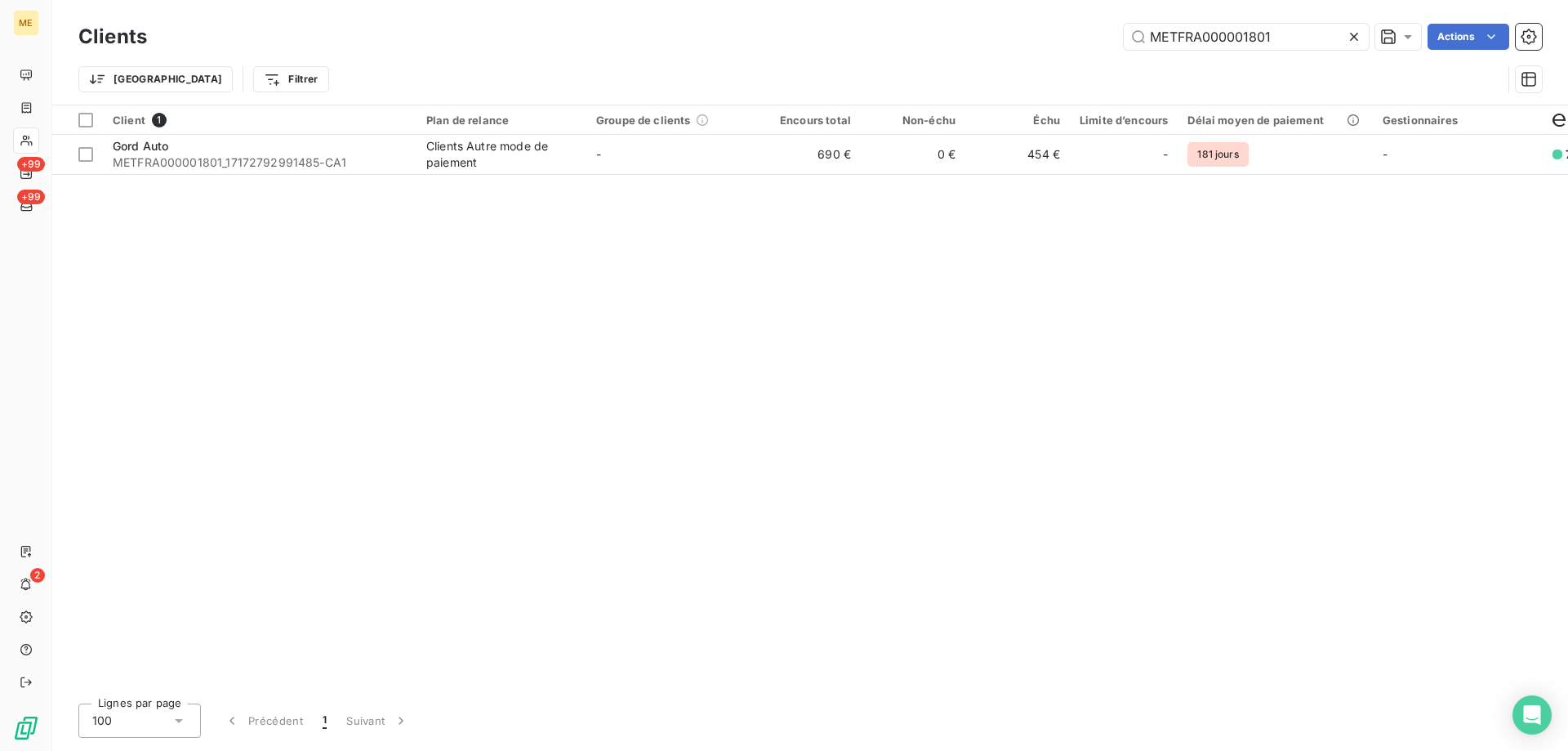
type input "METFRA000001801"
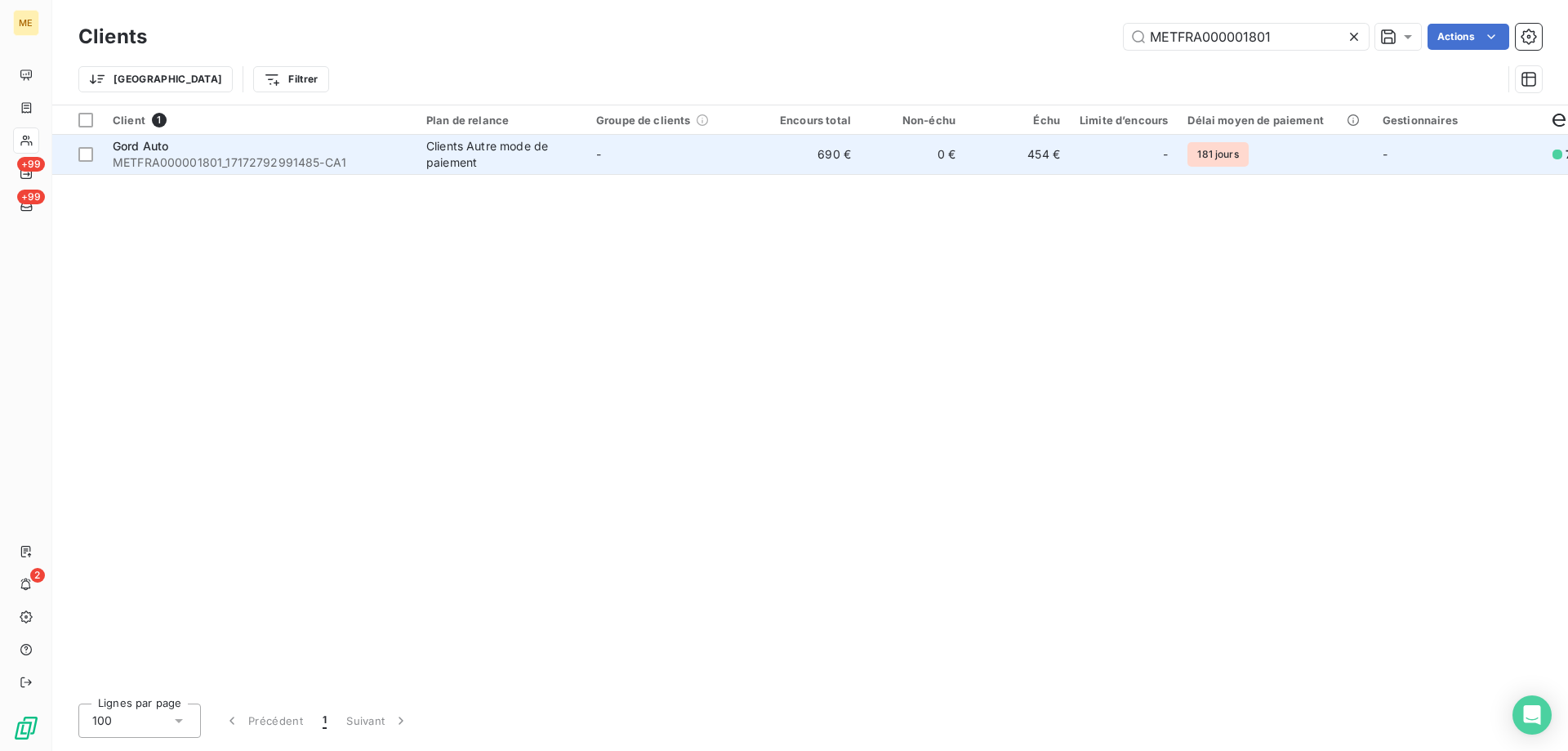
click at [612, 171] on td "-" at bounding box center [671, 155] width 170 height 40
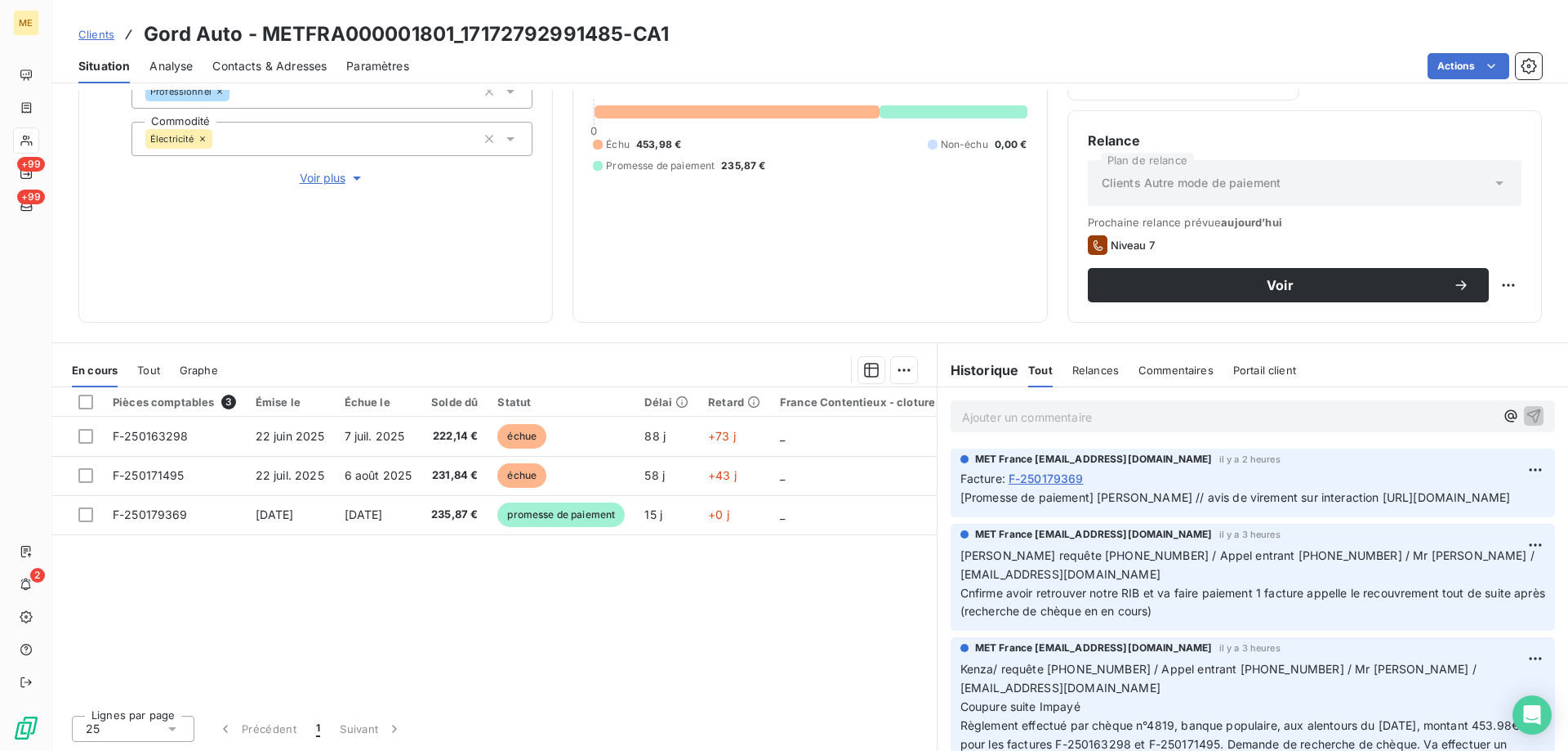
scroll to position [409, 0]
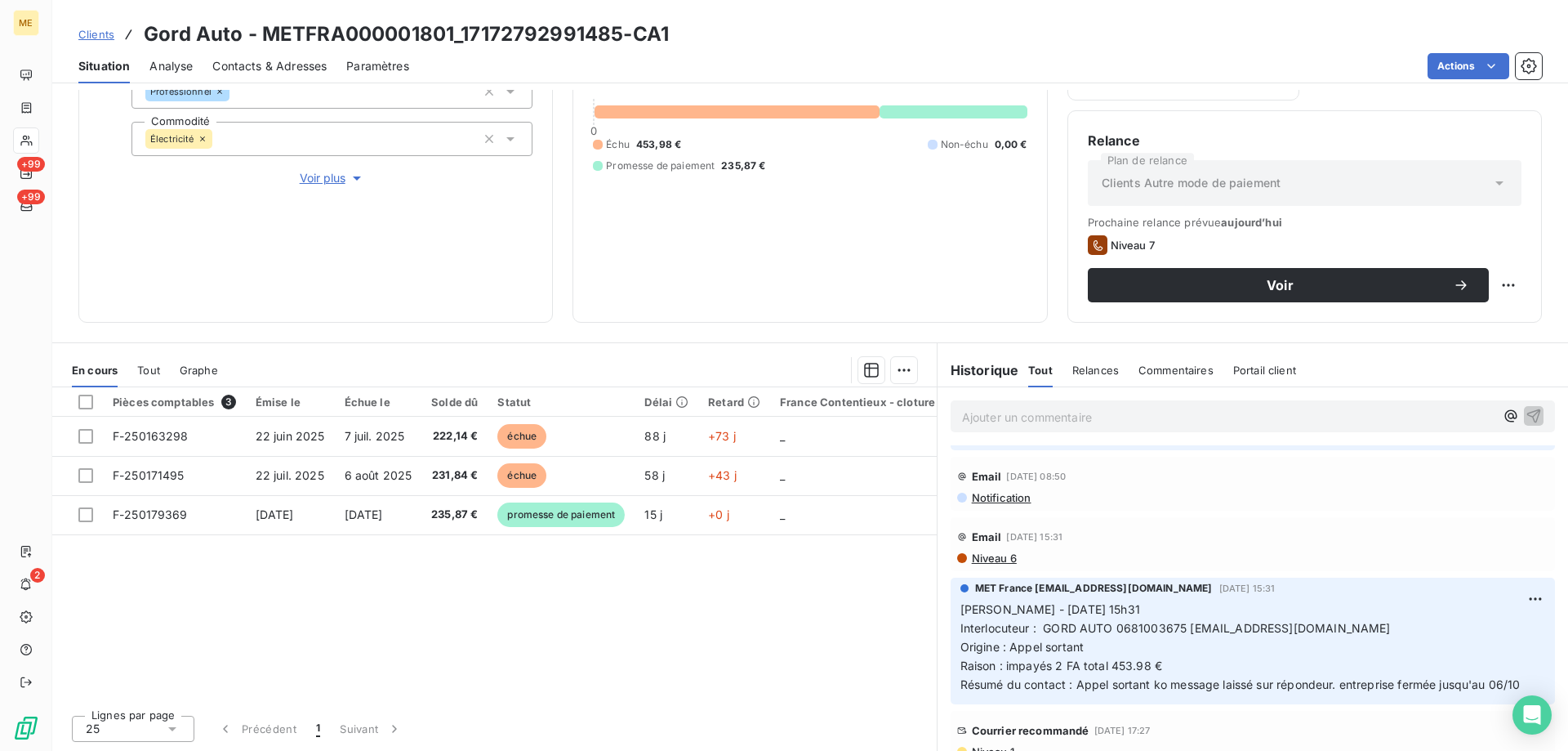
click at [1216, 411] on p "Ajouter un commentaire ﻿" at bounding box center [1228, 417] width 533 height 21
drag, startPoint x: 1110, startPoint y: 629, endPoint x: 1307, endPoint y: 632, distance: 197.0
click at [1309, 632] on p "[PERSON_NAME] - [DATE] 15h31 Interlocuteur : GORD AUTO 0681003675 [EMAIL_ADDRES…" at bounding box center [1252, 647] width 585 height 93
copy span "0681003675 [EMAIL_ADDRESS][DOMAIN_NAME]"
drag, startPoint x: 1049, startPoint y: 667, endPoint x: 1175, endPoint y: 668, distance: 126.0
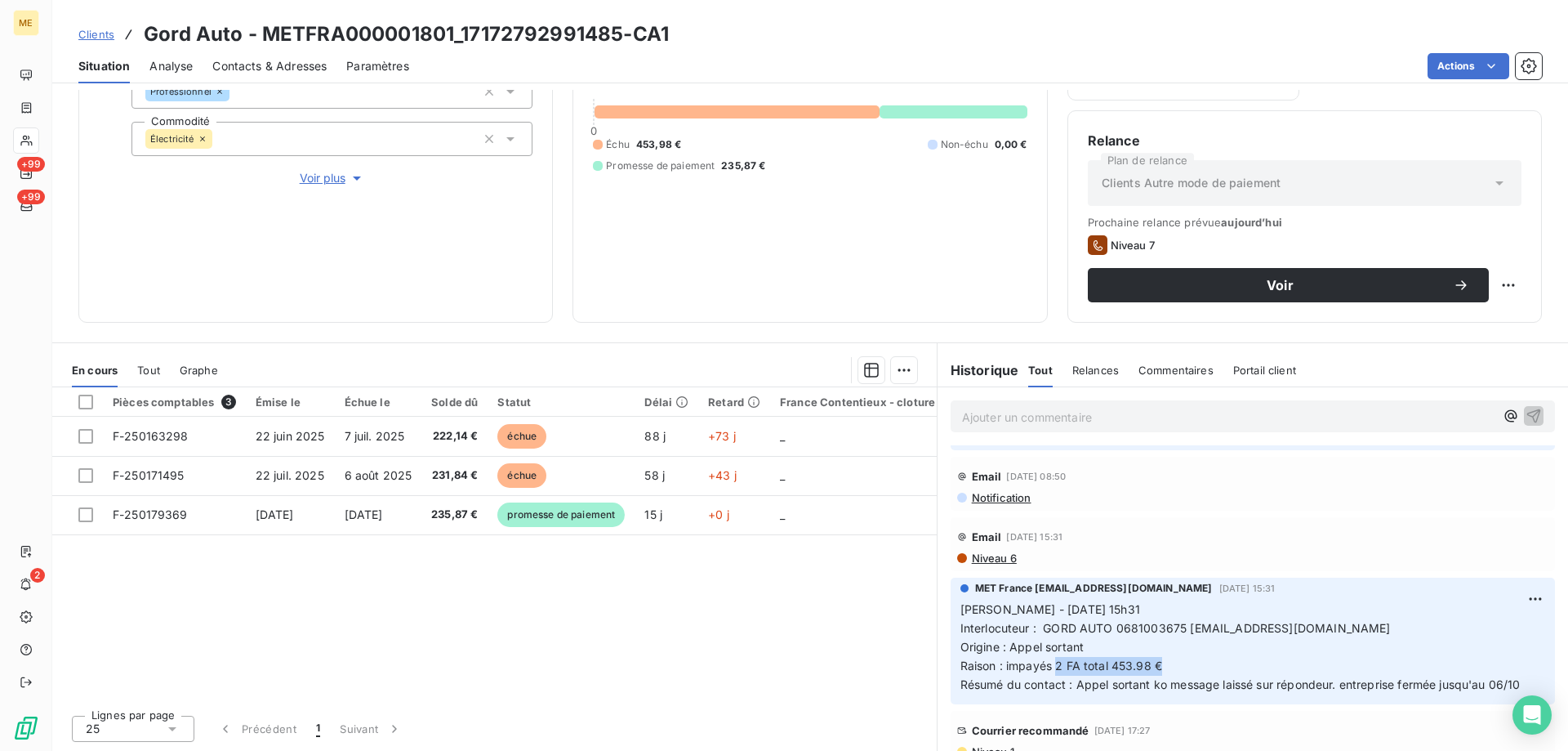
click at [1175, 668] on p "[PERSON_NAME] - [DATE] 15h31 Interlocuteur : GORD AUTO 0681003675 [EMAIL_ADDRES…" at bounding box center [1252, 647] width 585 height 93
copy span "2 FA total 453.98 €"
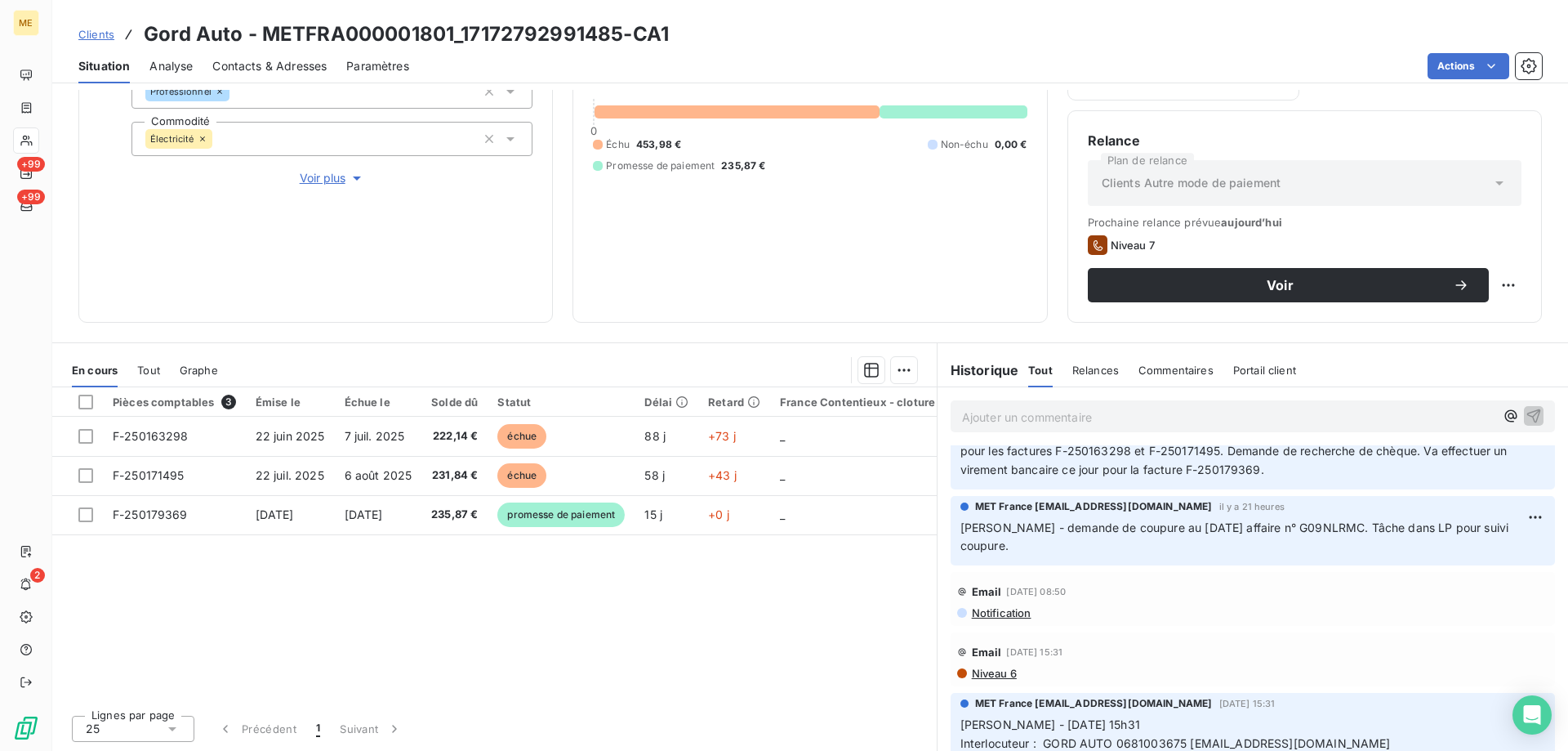
scroll to position [327, 0]
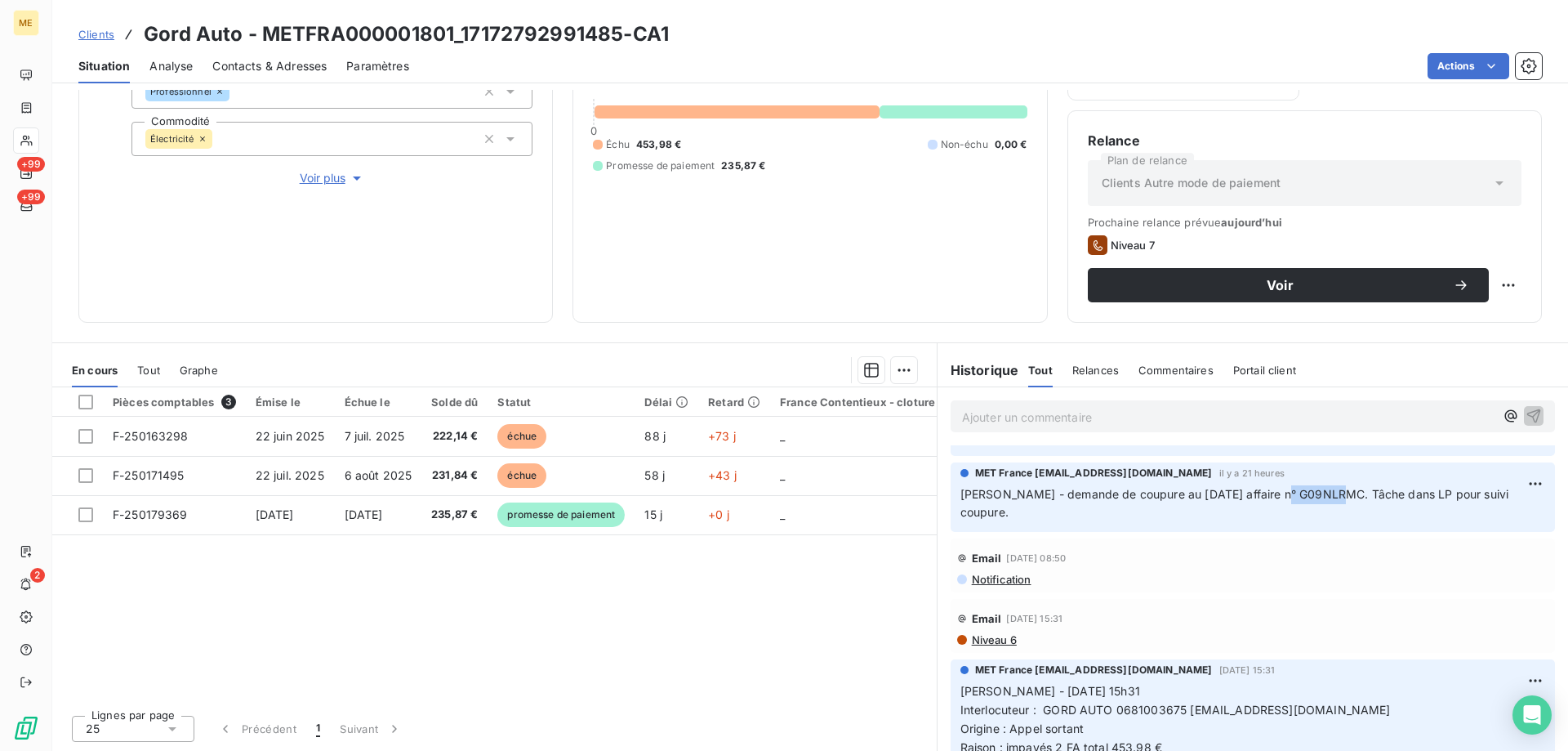
drag, startPoint x: 1326, startPoint y: 496, endPoint x: 1264, endPoint y: 492, distance: 62.1
click at [1264, 492] on span "[PERSON_NAME] - demande de coupure au [DATE] affaire n° G09NLRMC. Tâche dans LP…" at bounding box center [1236, 503] width 552 height 32
copy span "G09NLRMC"
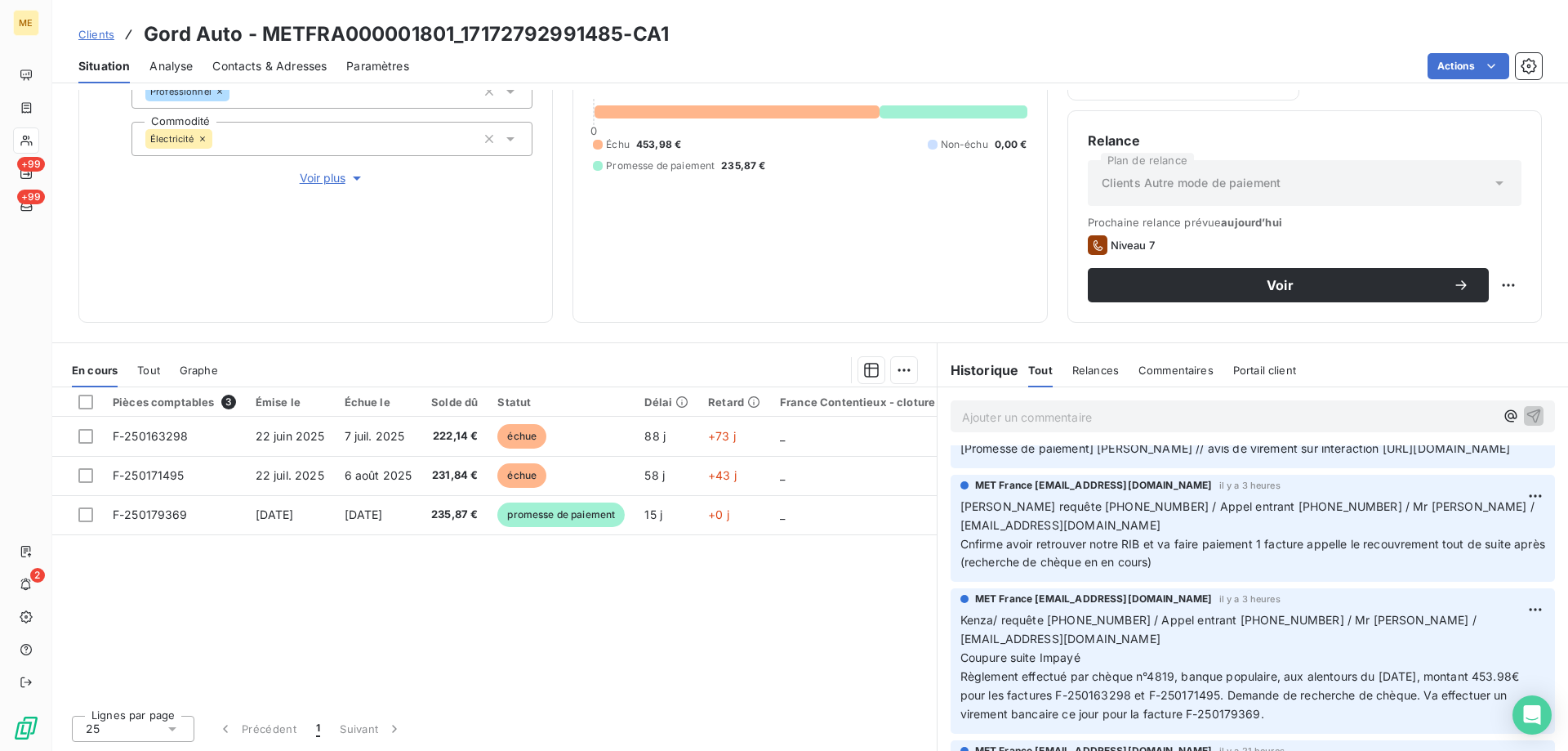
scroll to position [0, 0]
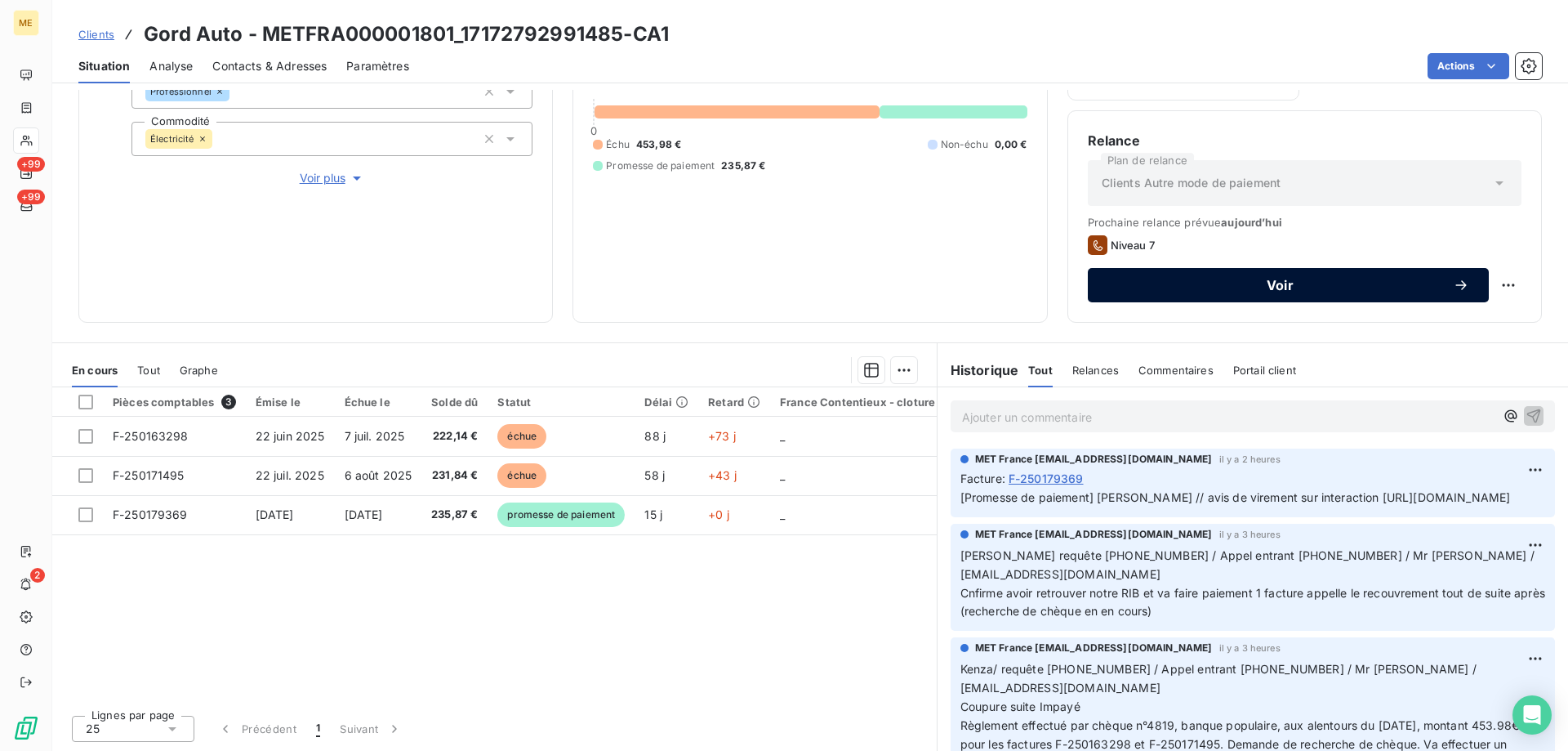
click at [1273, 289] on span "Voir" at bounding box center [1280, 285] width 346 height 13
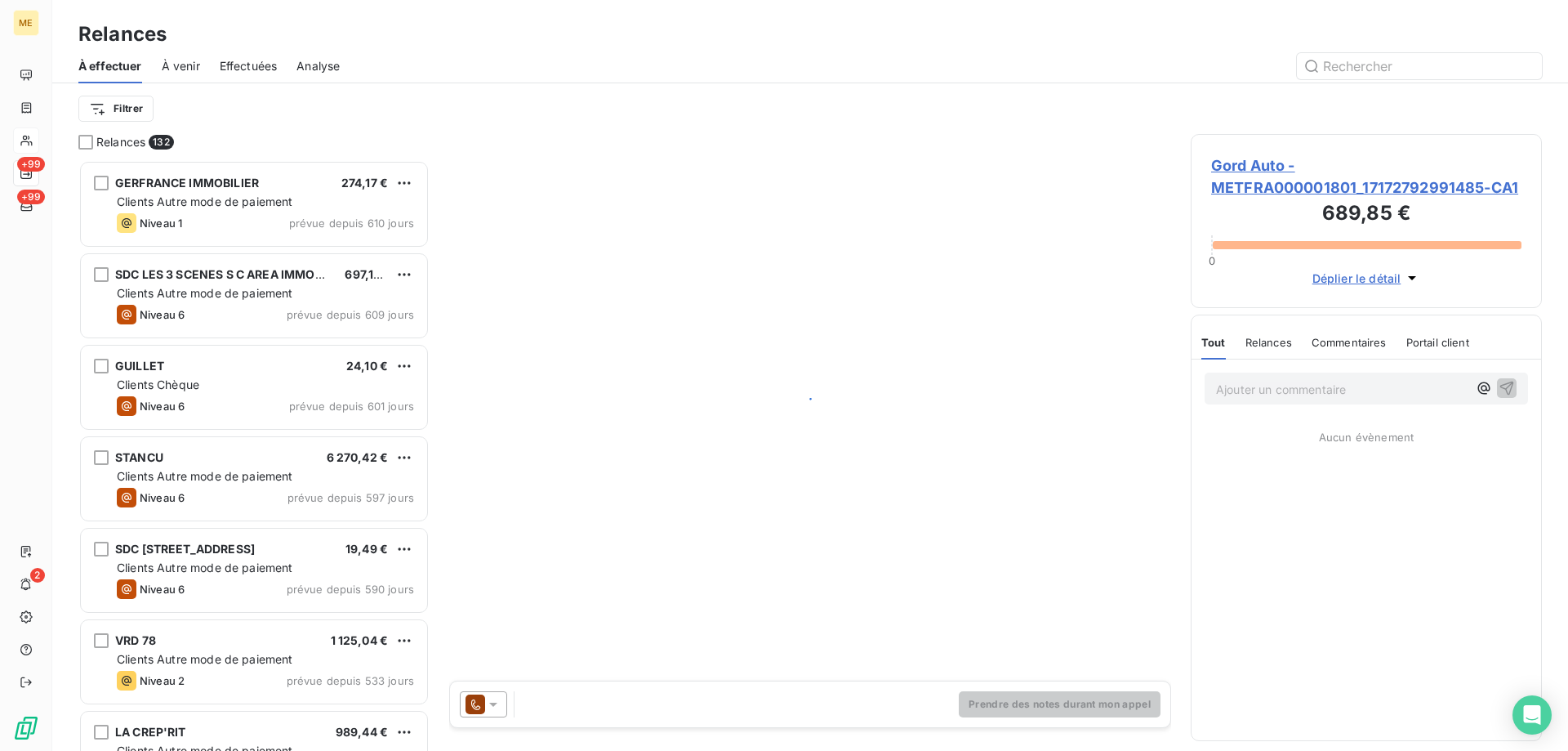
scroll to position [579, 339]
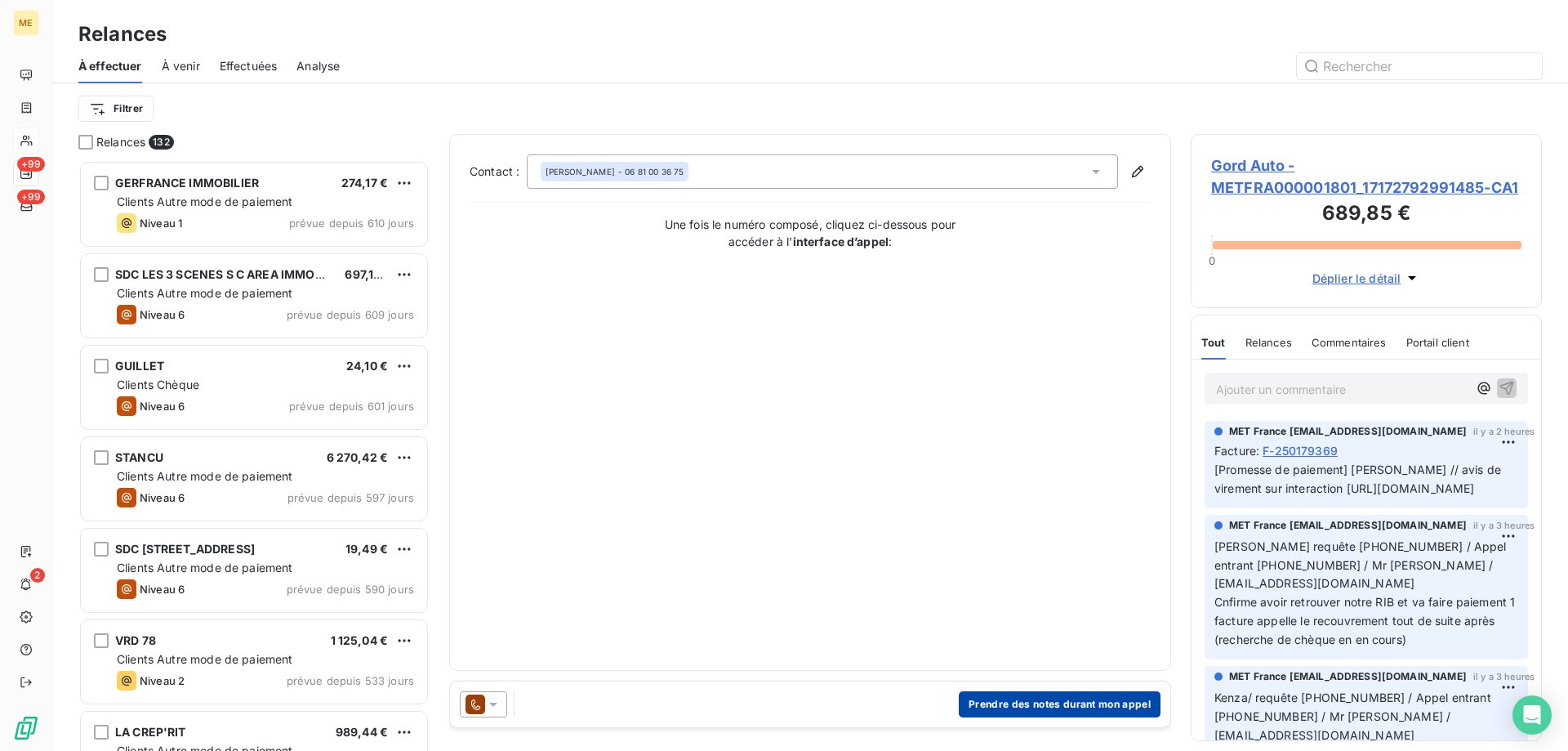
click at [1066, 693] on button "Prendre des notes durant mon appel" at bounding box center [1060, 703] width 202 height 26
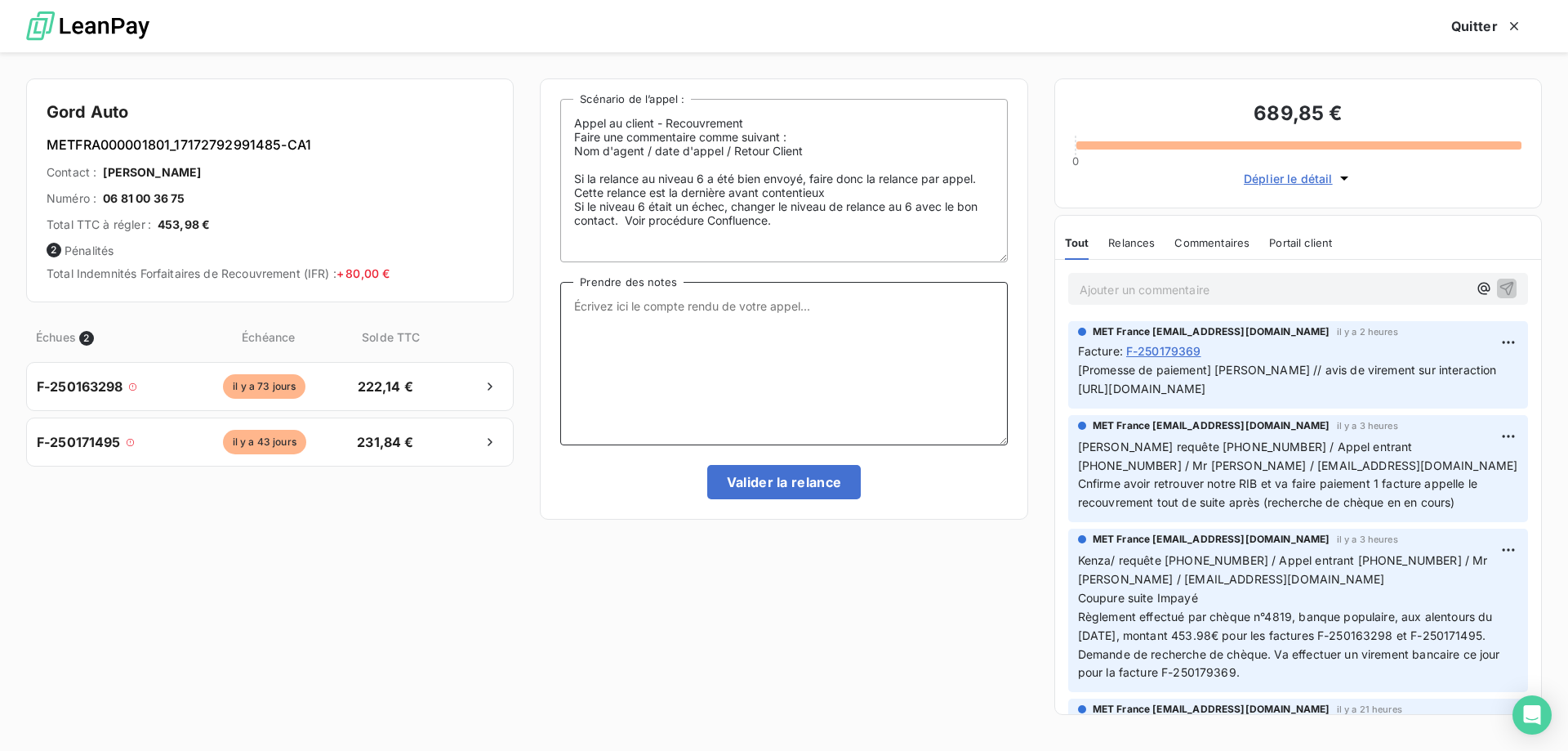
click at [762, 320] on textarea "Prendre des notes" at bounding box center [783, 364] width 446 height 163
paste textarea "Anaïs - [DATE] 13H38 Interlocuteur : Mr [PERSON_NAME] 0681003675 [EMAIL_ADDRESS…"
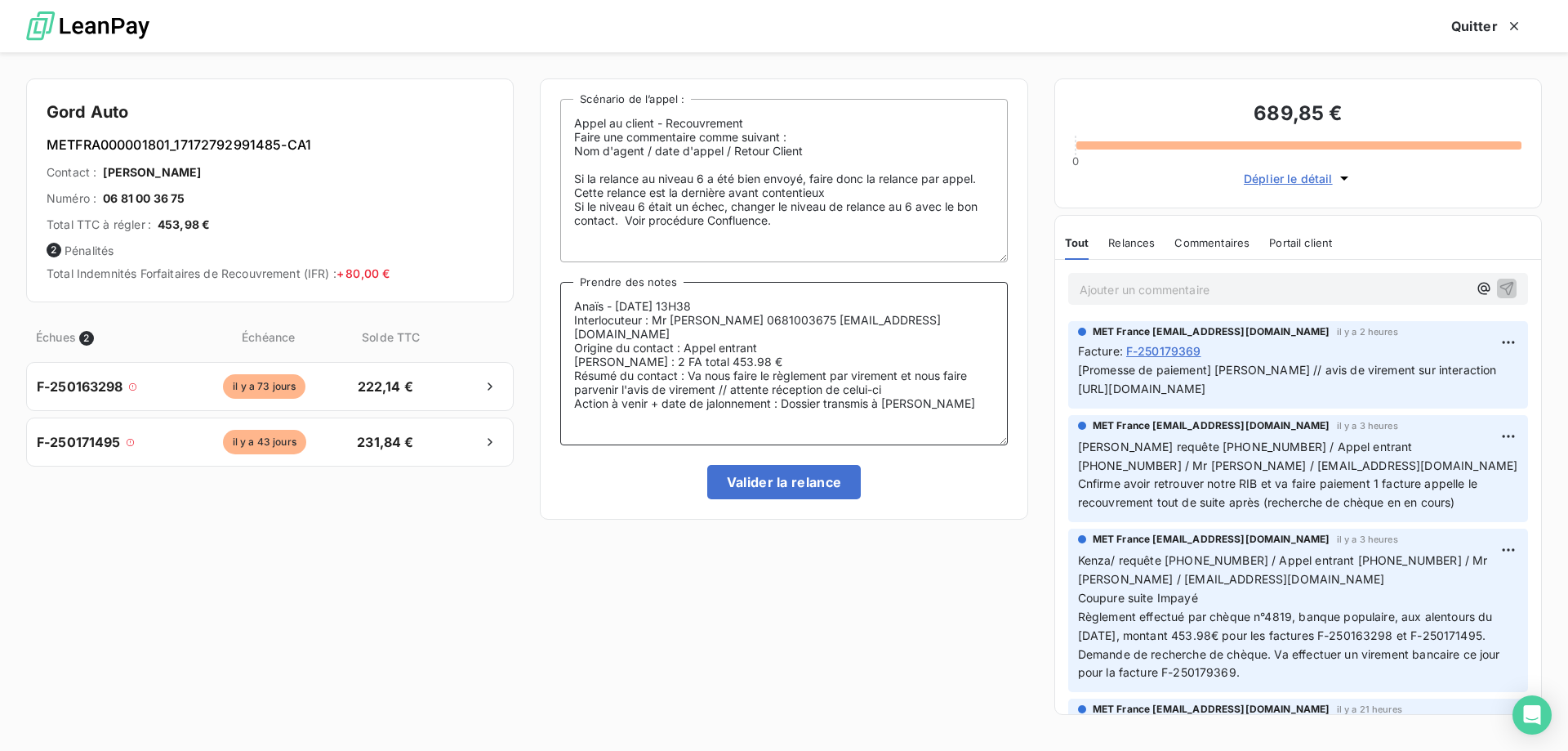
type textarea "Anaïs - [DATE] 13H38 Interlocuteur : Mr [PERSON_NAME] 0681003675 [EMAIL_ADDRESS…"
drag, startPoint x: 318, startPoint y: 140, endPoint x: 36, endPoint y: 150, distance: 282.2
click at [36, 150] on div "Gord Auto METFRA000001801_17172792991485-CA1 Contact : [PERSON_NAME] Numéro : 0…" at bounding box center [269, 190] width 488 height 224
copy h6 "METFRA000001801_17172792991485-CA1"
click at [748, 483] on button "Valider la relance" at bounding box center [784, 482] width 154 height 34
